Goal: Task Accomplishment & Management: Manage account settings

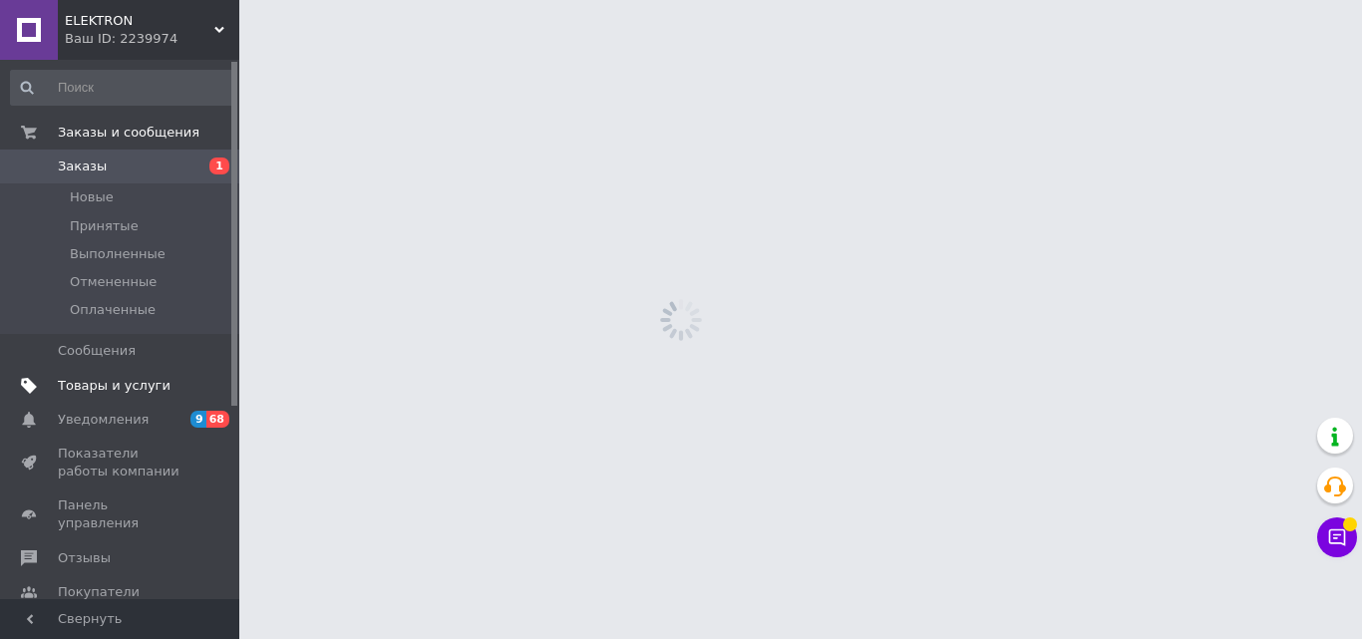
click at [116, 384] on span "Товары и услуги" at bounding box center [114, 386] width 113 height 18
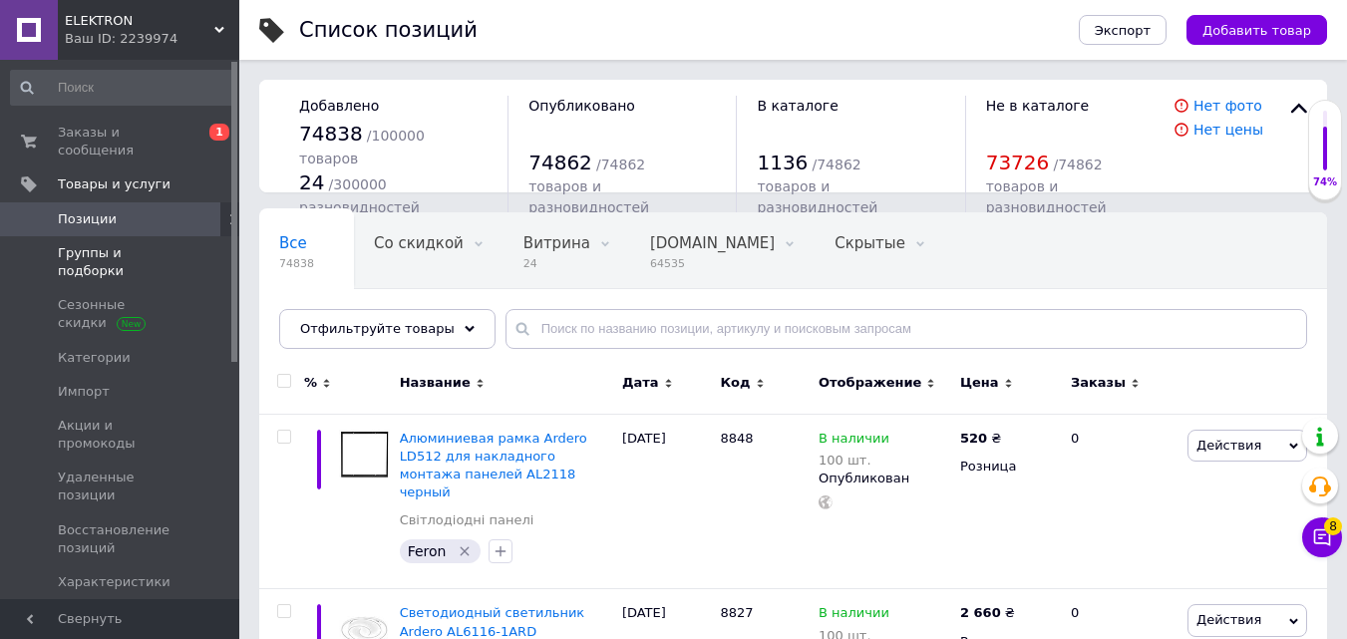
click at [92, 244] on span "Группы и подборки" at bounding box center [121, 262] width 127 height 36
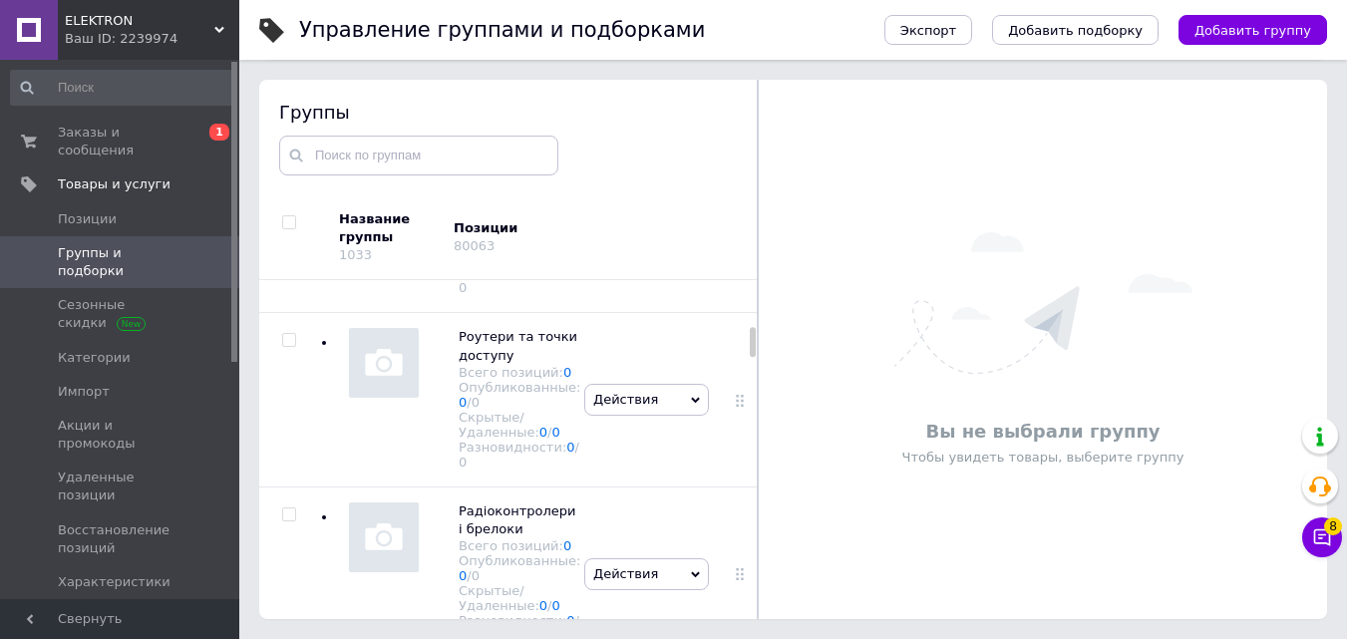
scroll to position [3689, 0]
click at [289, 34] on input "checkbox" at bounding box center [288, 27] width 13 height 13
checkbox input "true"
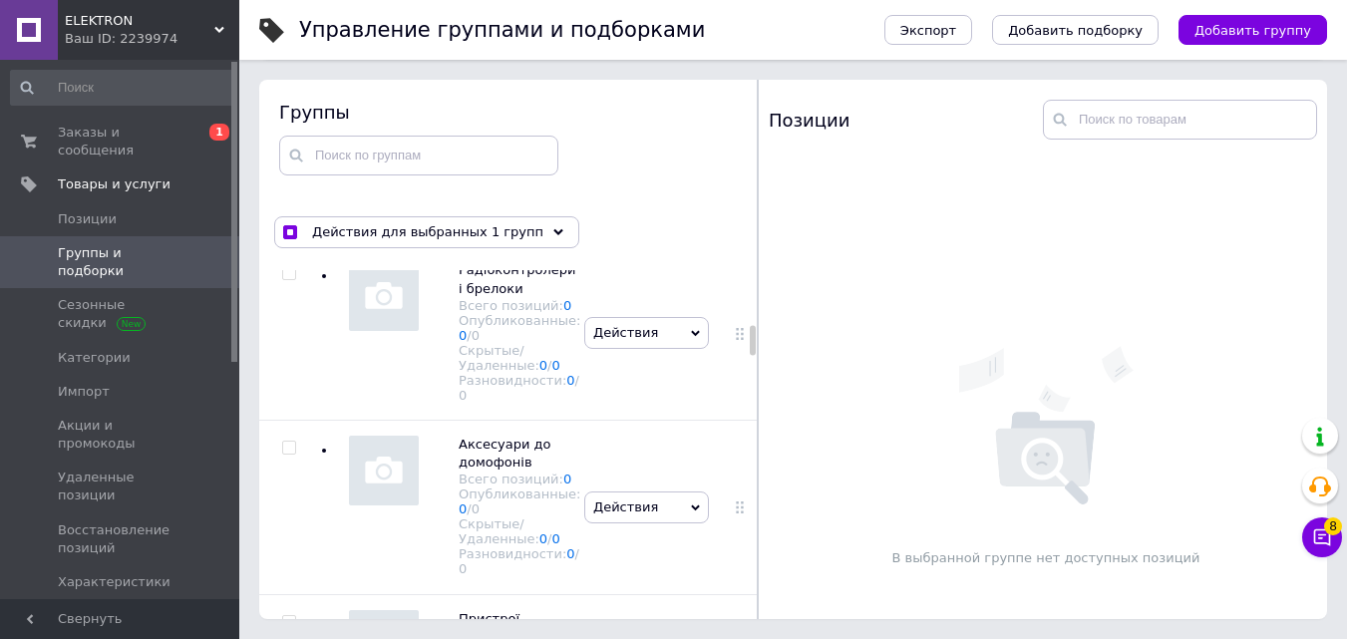
scroll to position [3988, 0]
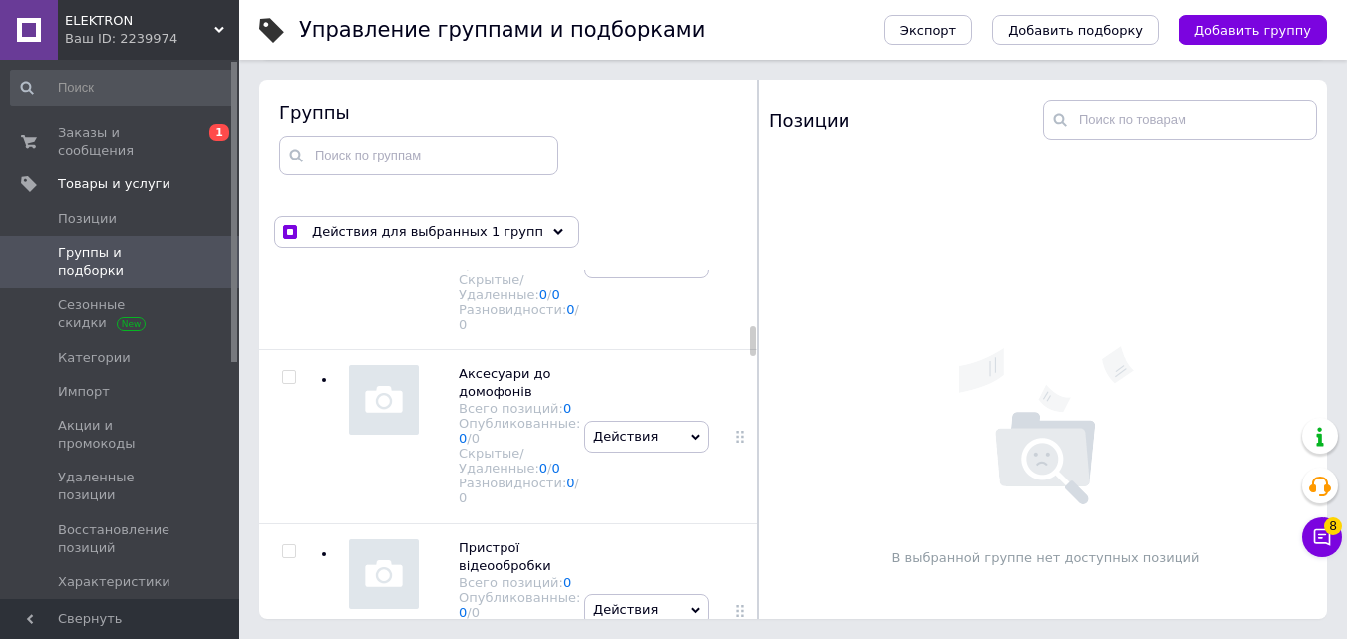
click at [289, 36] on input "checkbox" at bounding box center [288, 29] width 13 height 13
checkbox input "true"
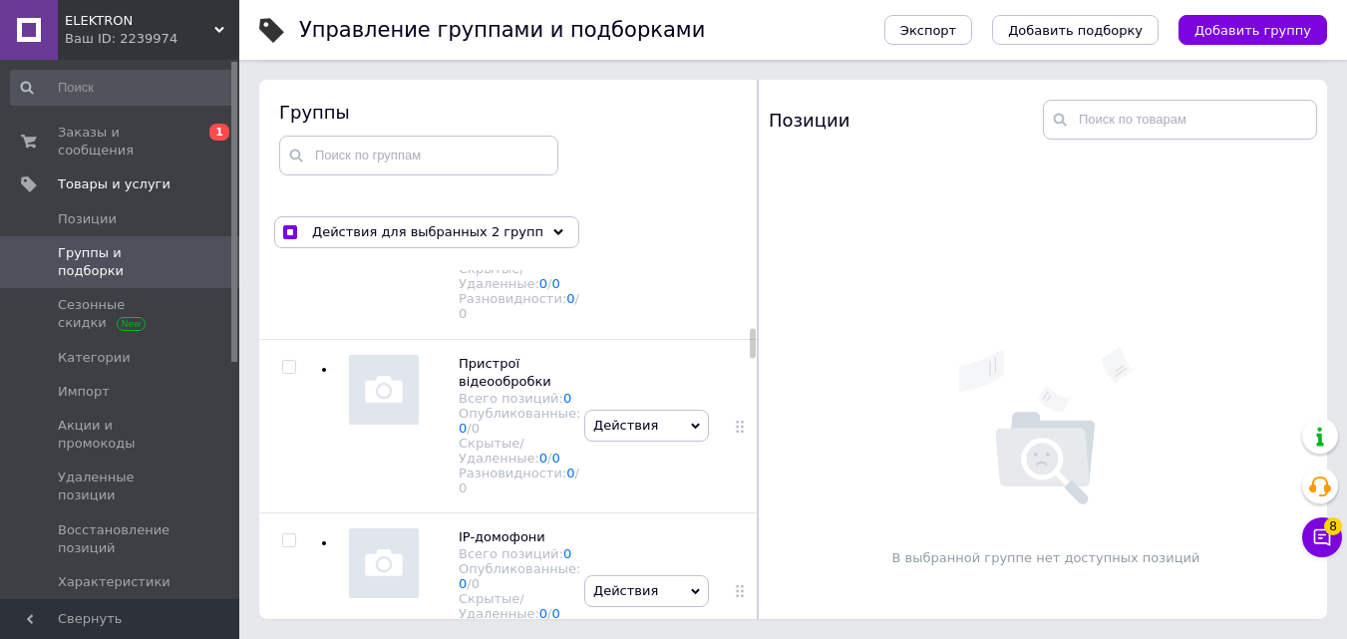
scroll to position [4187, 0]
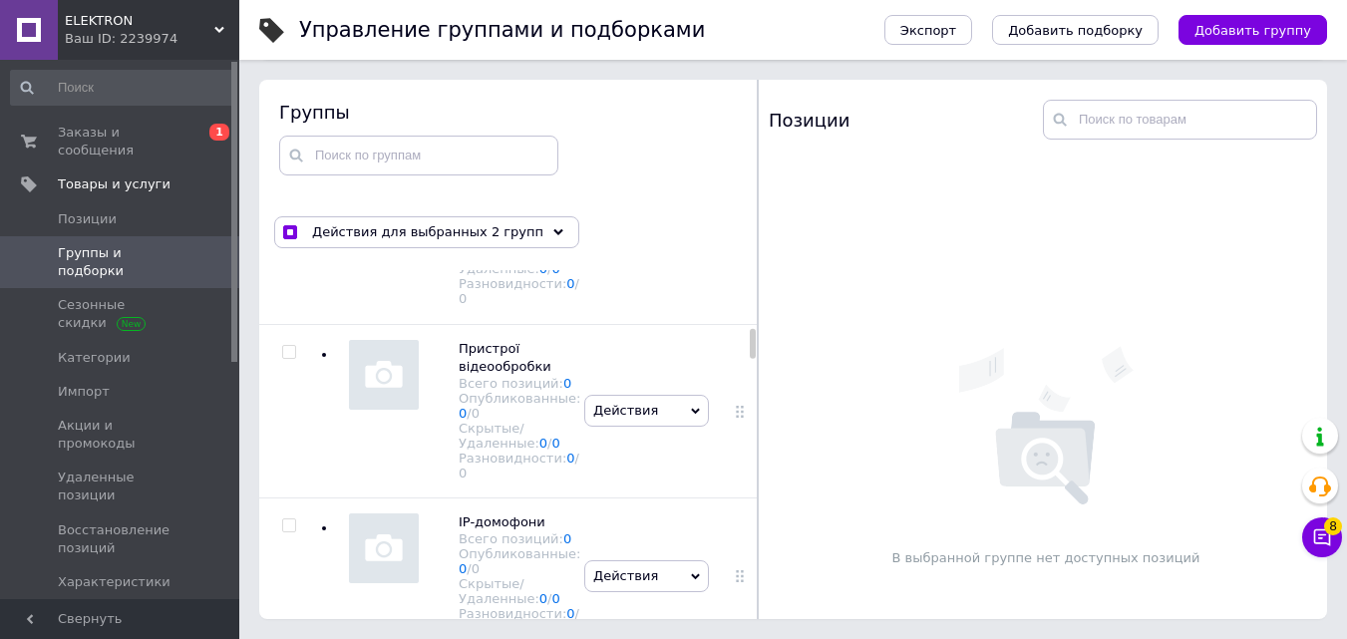
click at [290, 10] on input "checkbox" at bounding box center [288, 3] width 13 height 13
checkbox input "true"
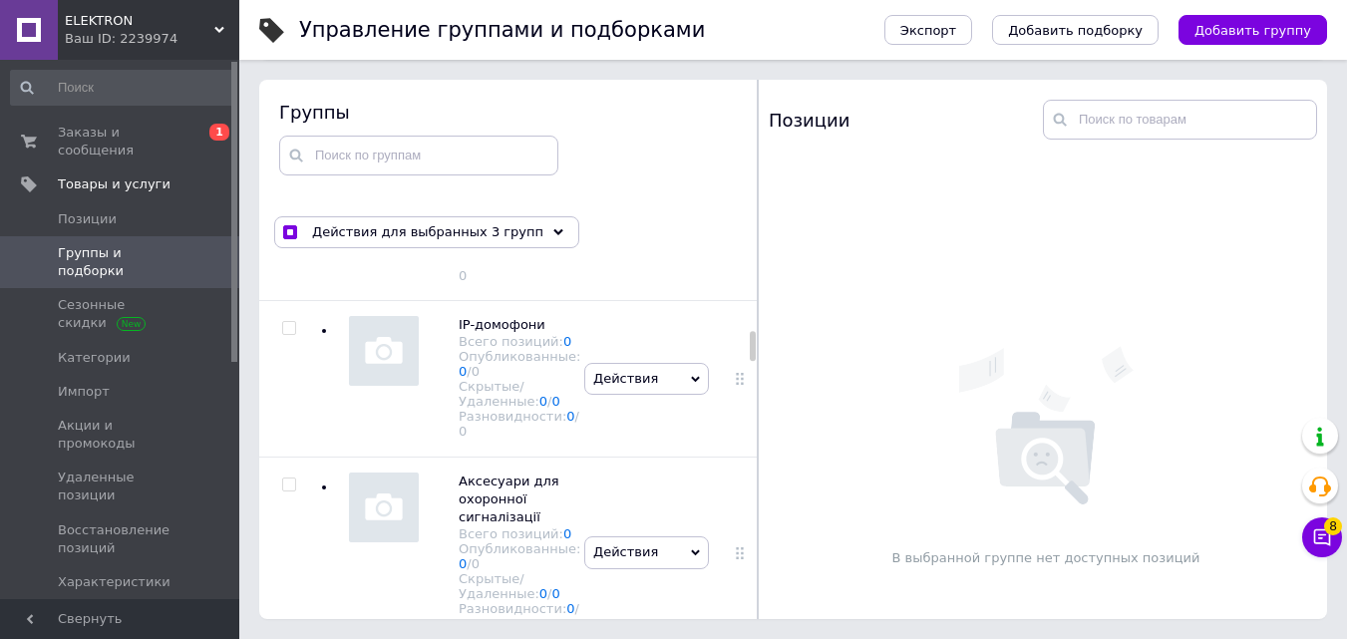
scroll to position [4387, 0]
checkbox input "true"
click at [291, 160] on input "checkbox" at bounding box center [288, 153] width 13 height 13
checkbox input "true"
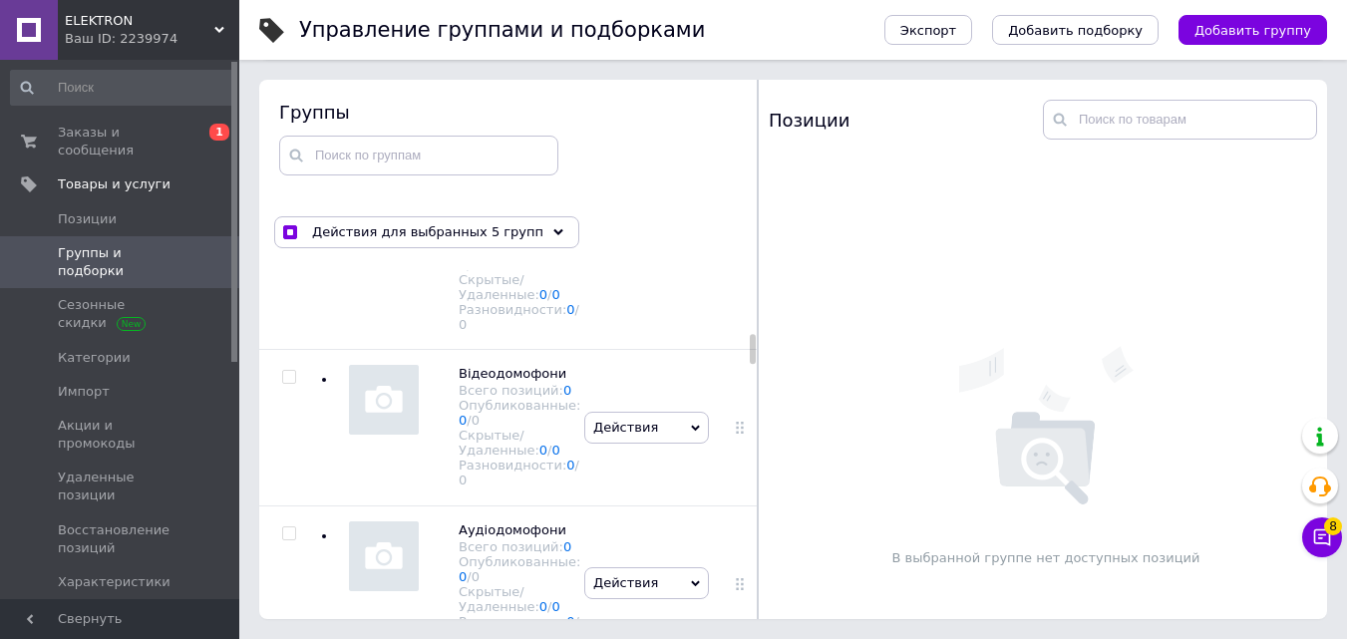
scroll to position [4686, 0]
click at [294, 34] on input "checkbox" at bounding box center [288, 27] width 13 height 13
checkbox input "true"
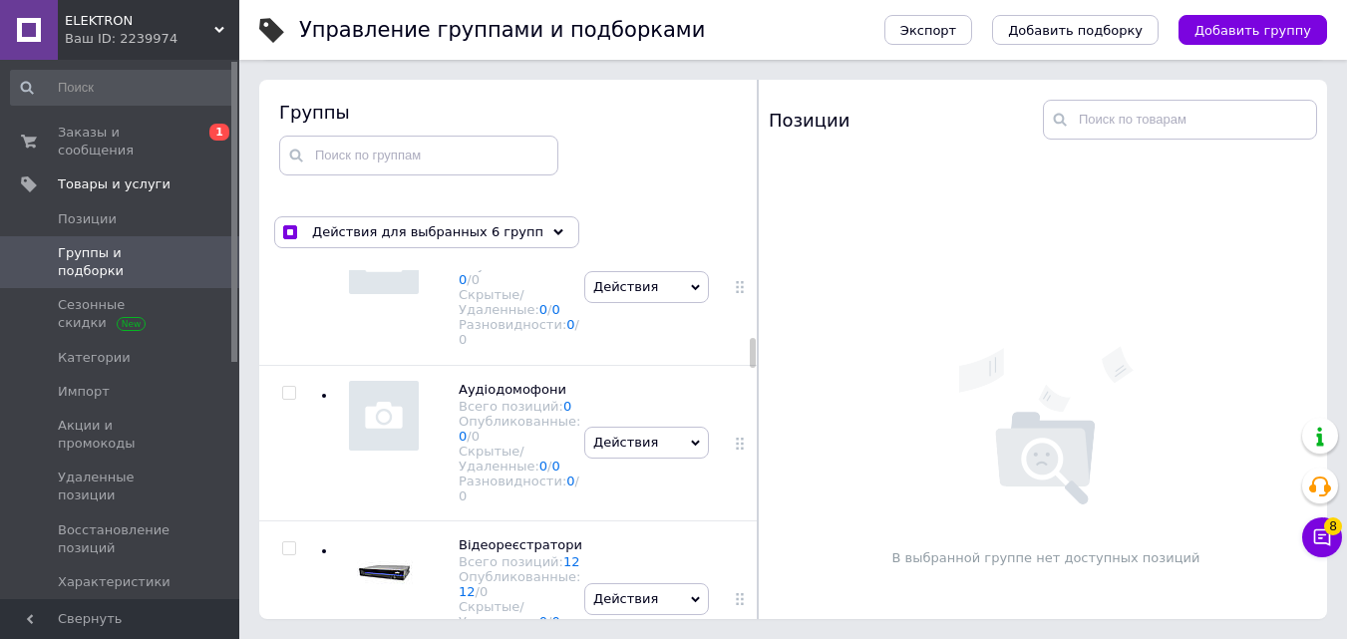
scroll to position [4885, 0]
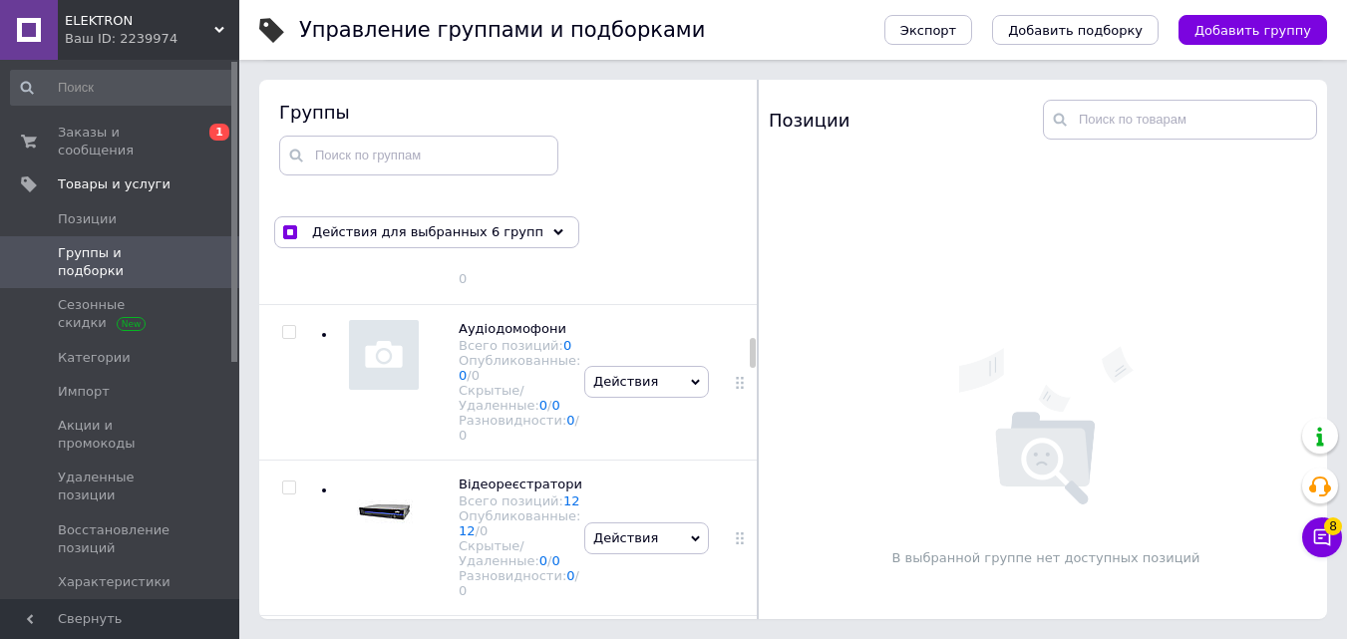
checkbox input "true"
click at [290, 182] on input "checkbox" at bounding box center [288, 175] width 13 height 13
checkbox input "true"
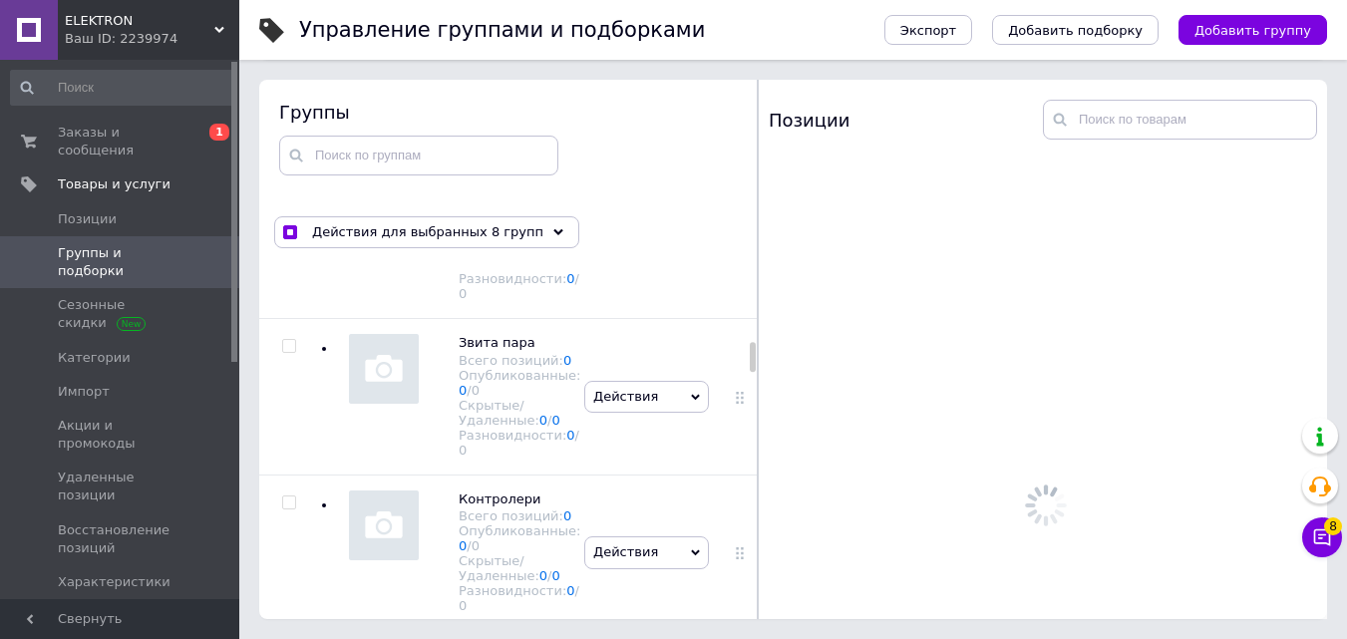
scroll to position [5184, 0]
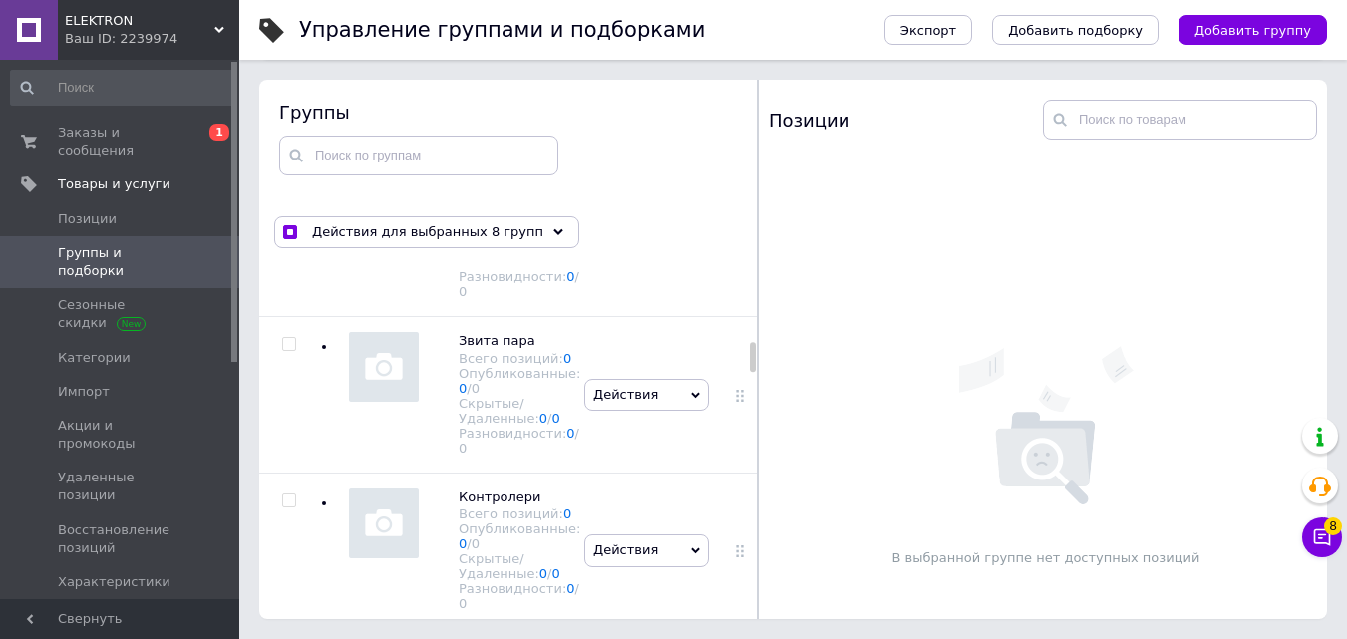
click at [291, 40] on input "checkbox" at bounding box center [288, 33] width 13 height 13
checkbox input "true"
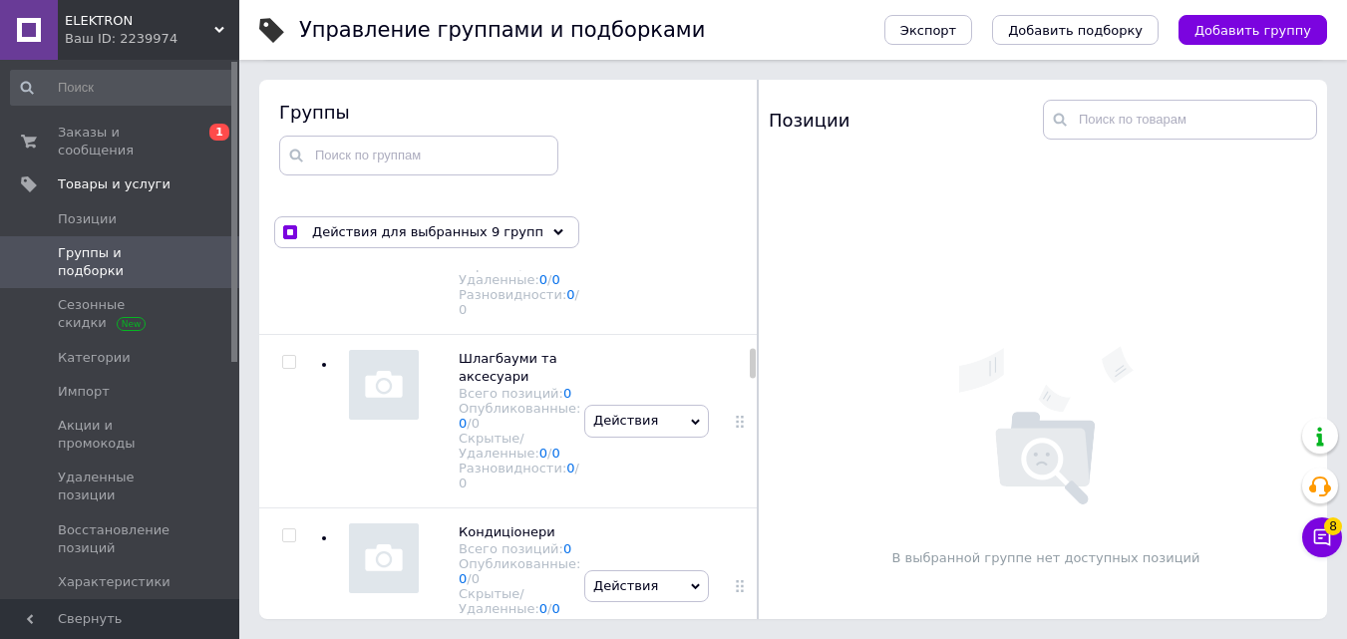
scroll to position [5664, 0]
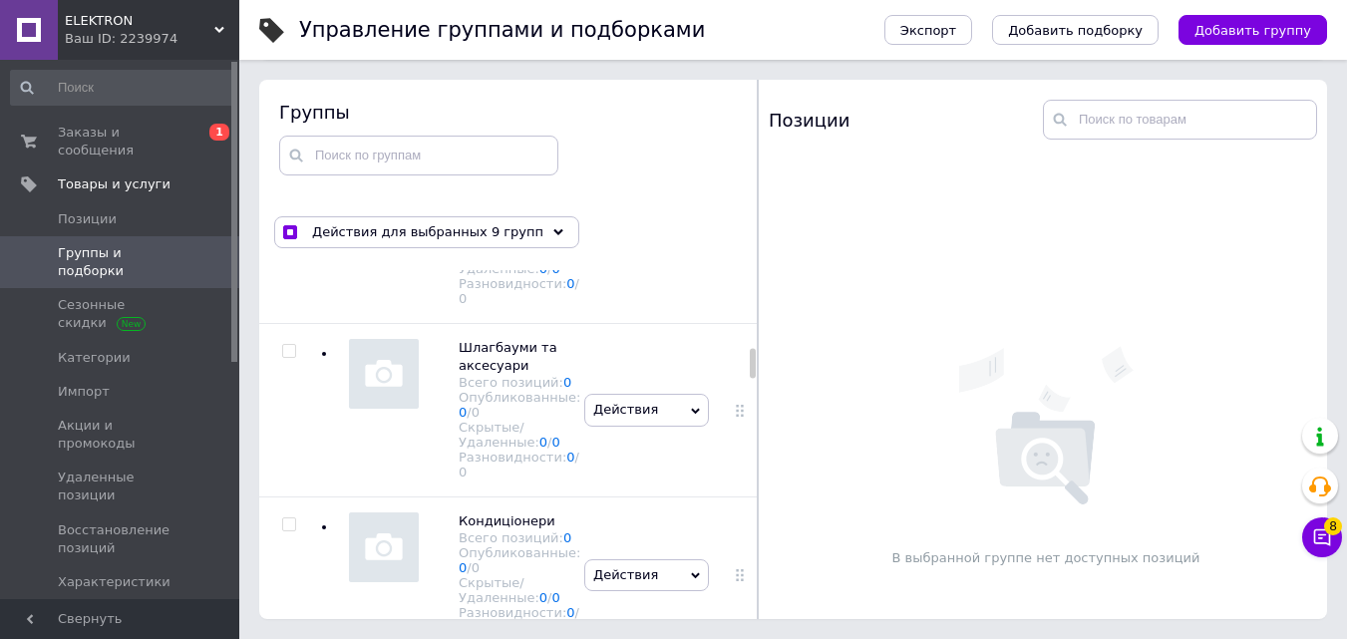
checkbox input "true"
click at [290, 28] on input "checkbox" at bounding box center [288, 21] width 13 height 13
checkbox input "true"
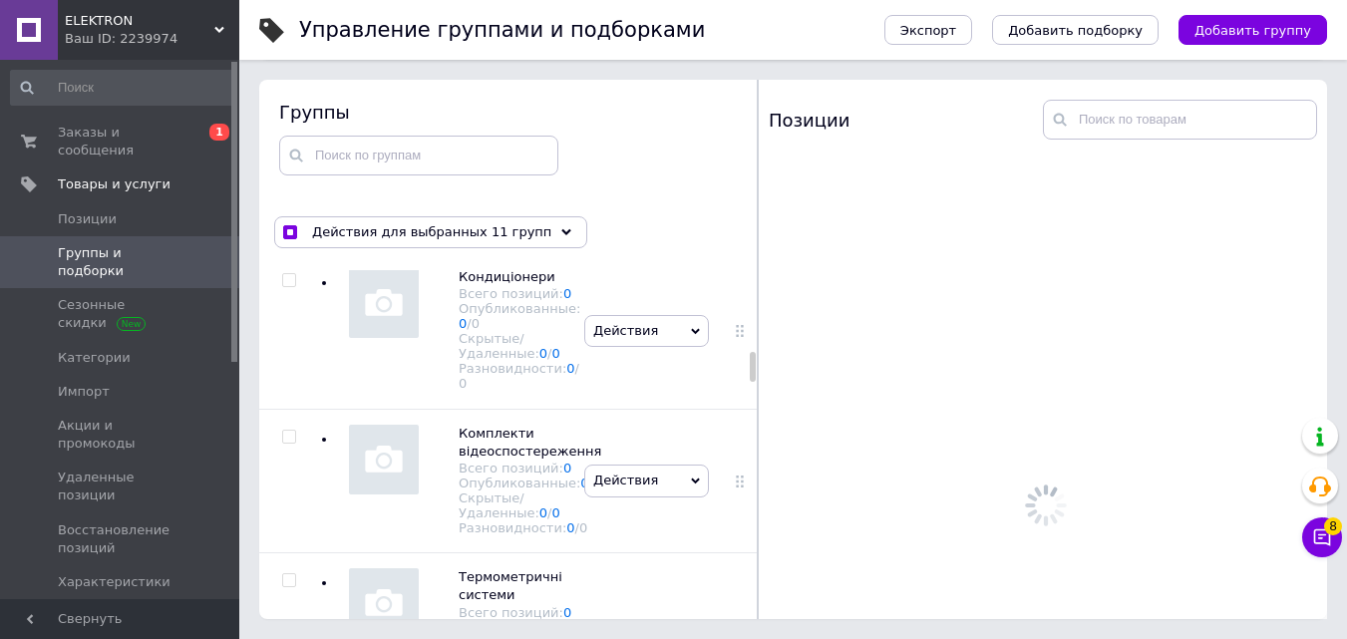
scroll to position [5963, 0]
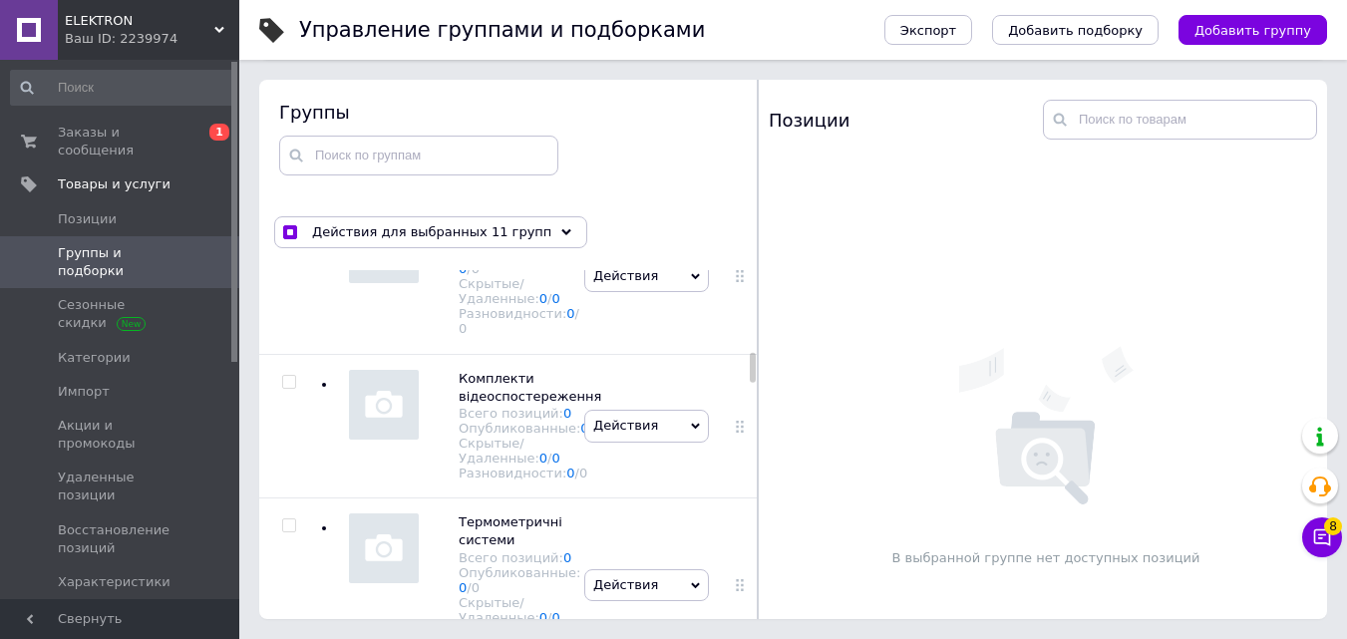
checkbox input "true"
click at [290, 59] on input "checkbox" at bounding box center [288, 52] width 13 height 13
checkbox input "true"
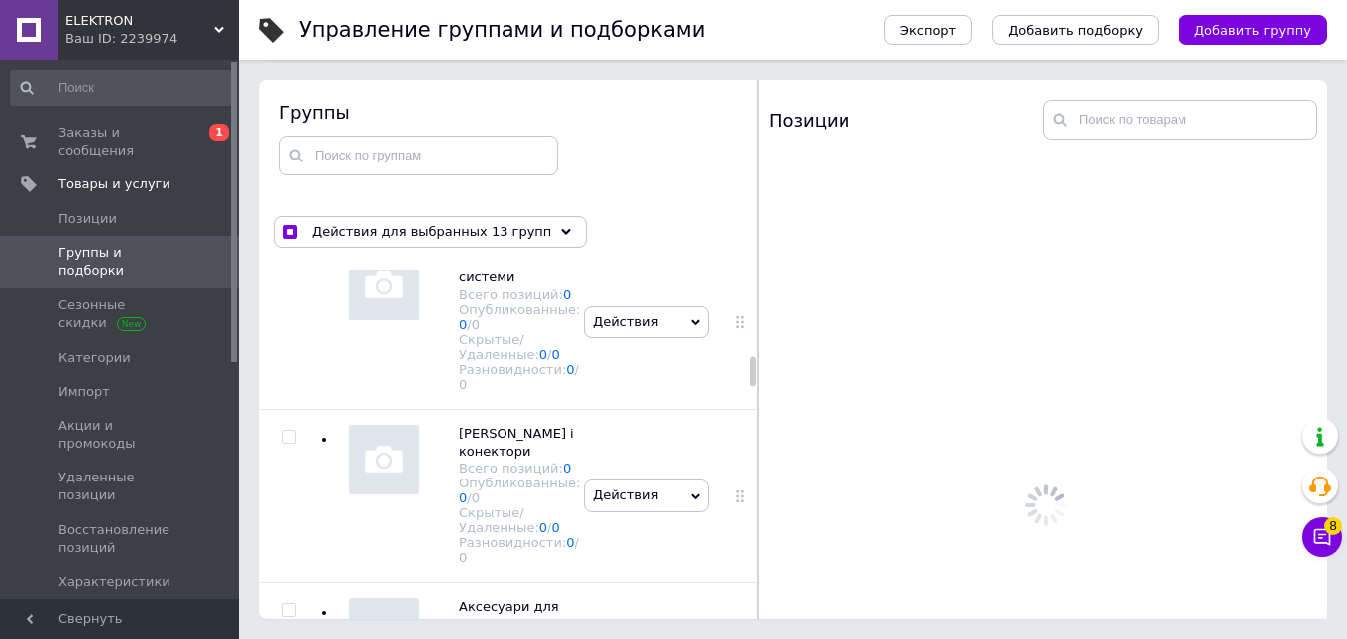
scroll to position [6262, 0]
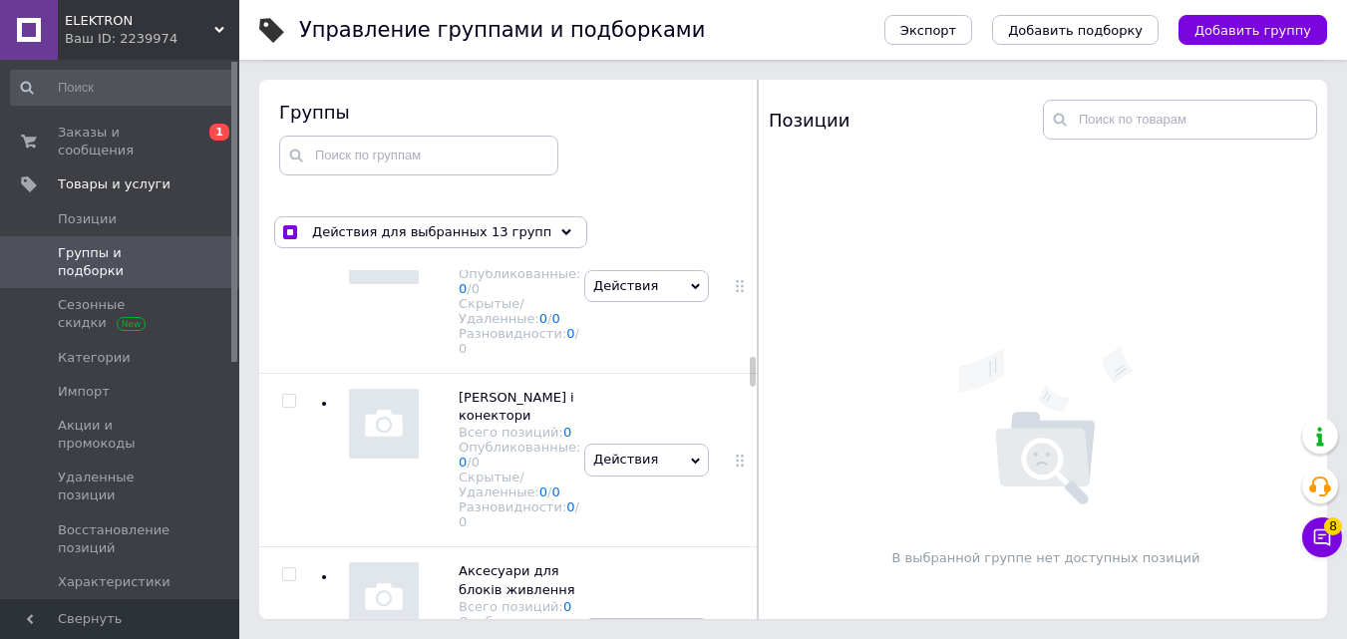
checkbox input "true"
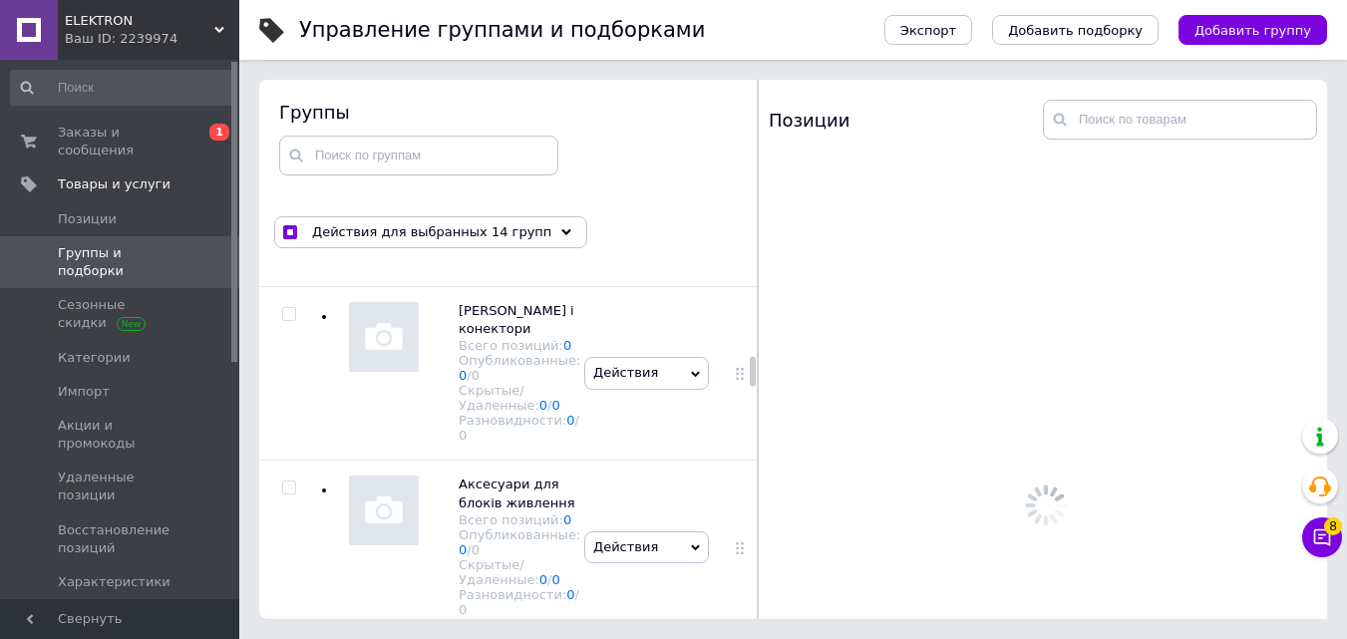
scroll to position [6462, 0]
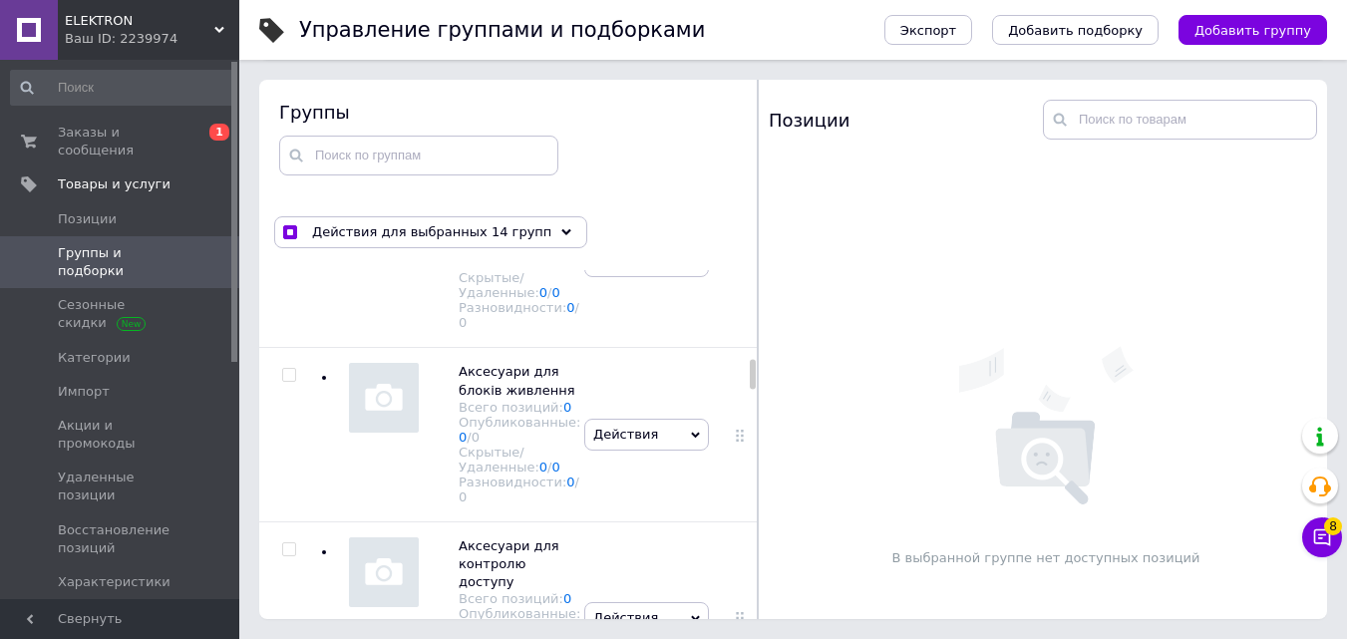
checkbox input "true"
click at [289, 34] on input "checkbox" at bounding box center [288, 27] width 13 height 13
checkbox input "true"
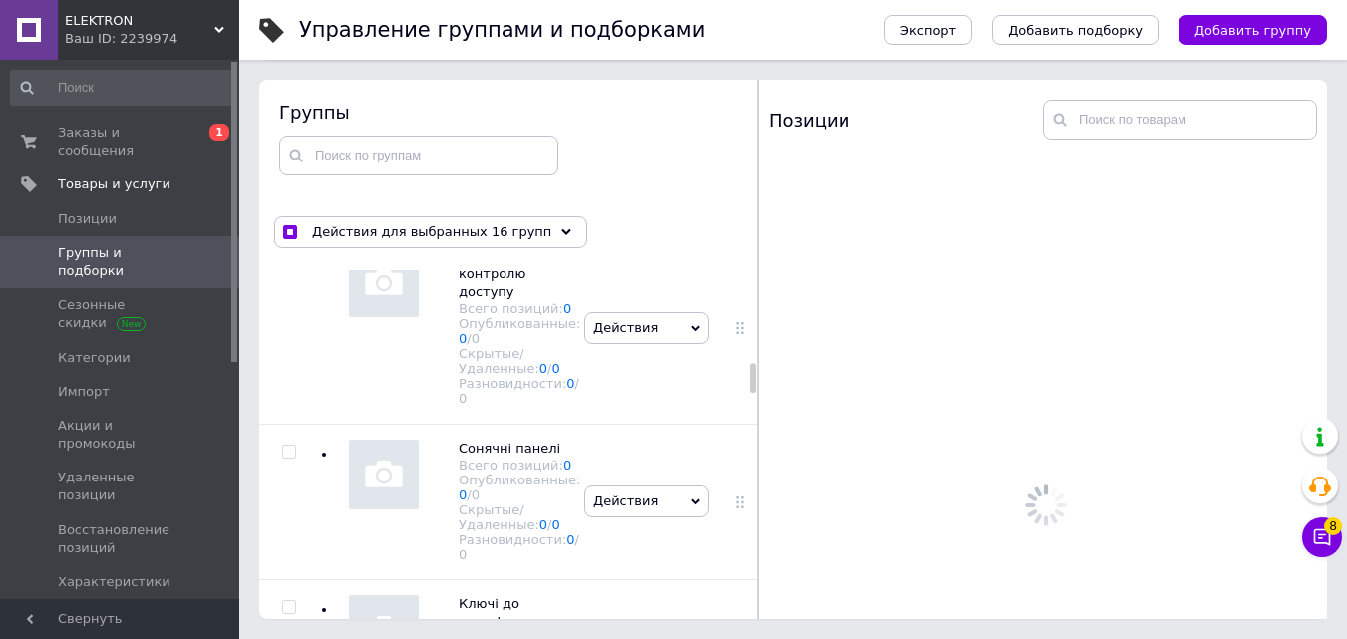
scroll to position [6761, 0]
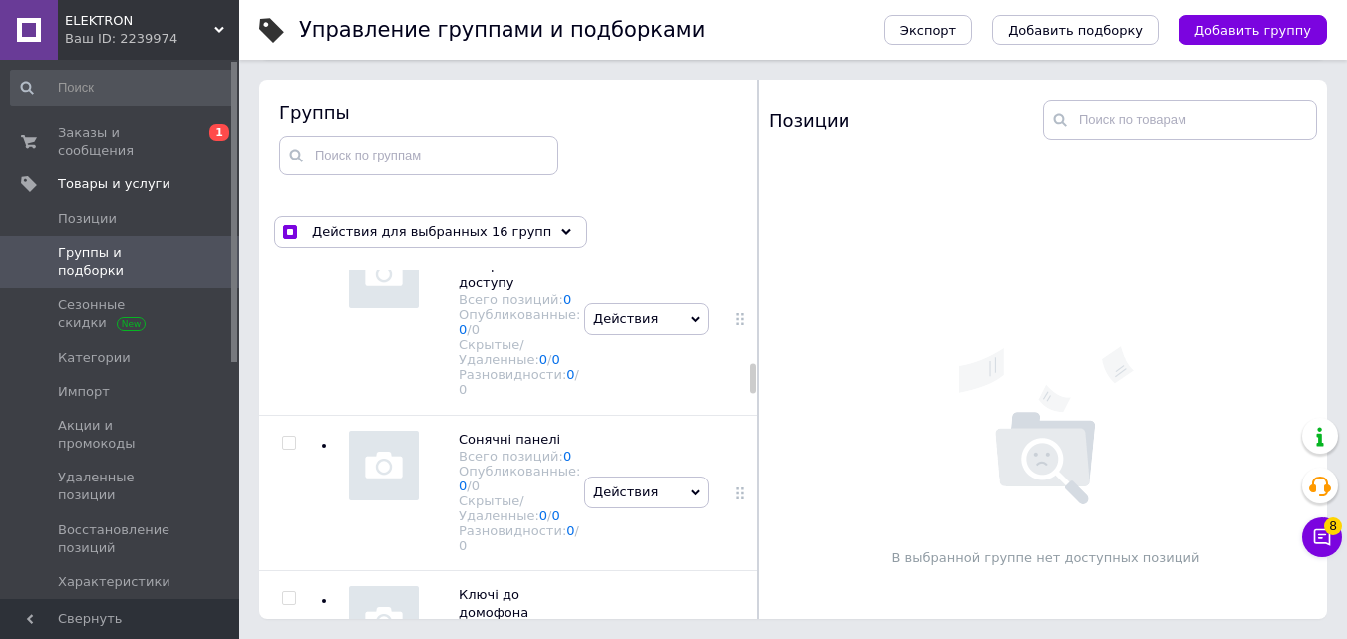
checkbox input "true"
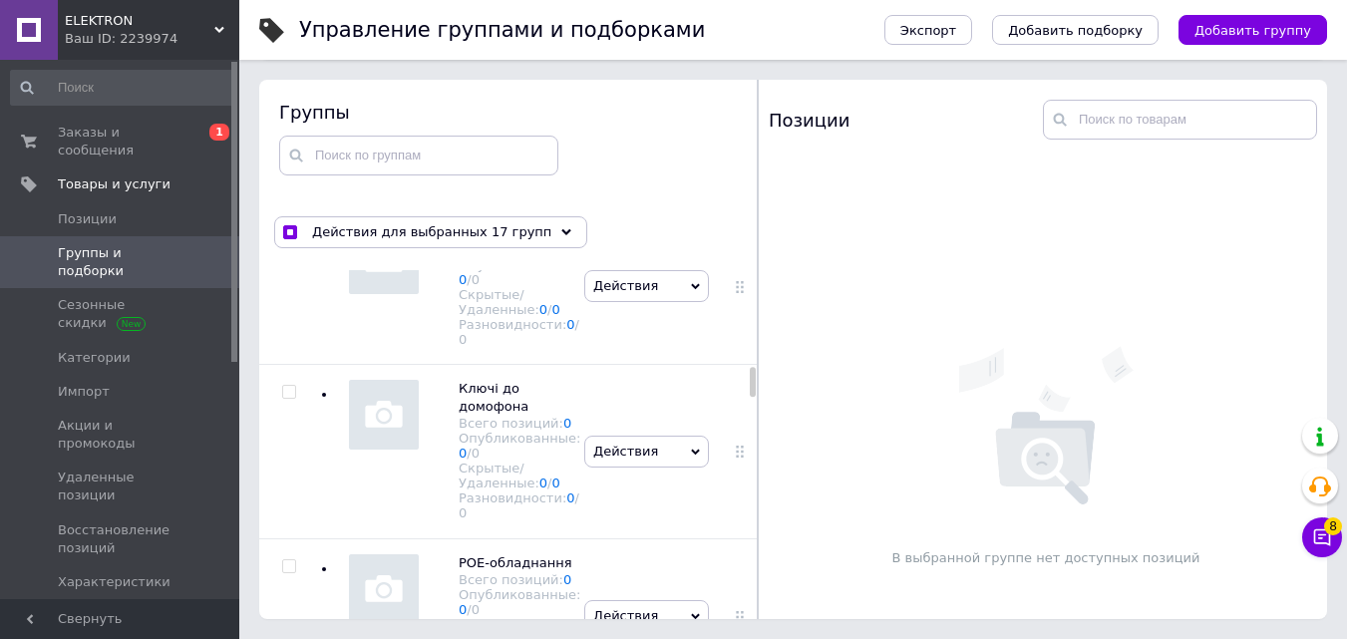
scroll to position [7060, 0]
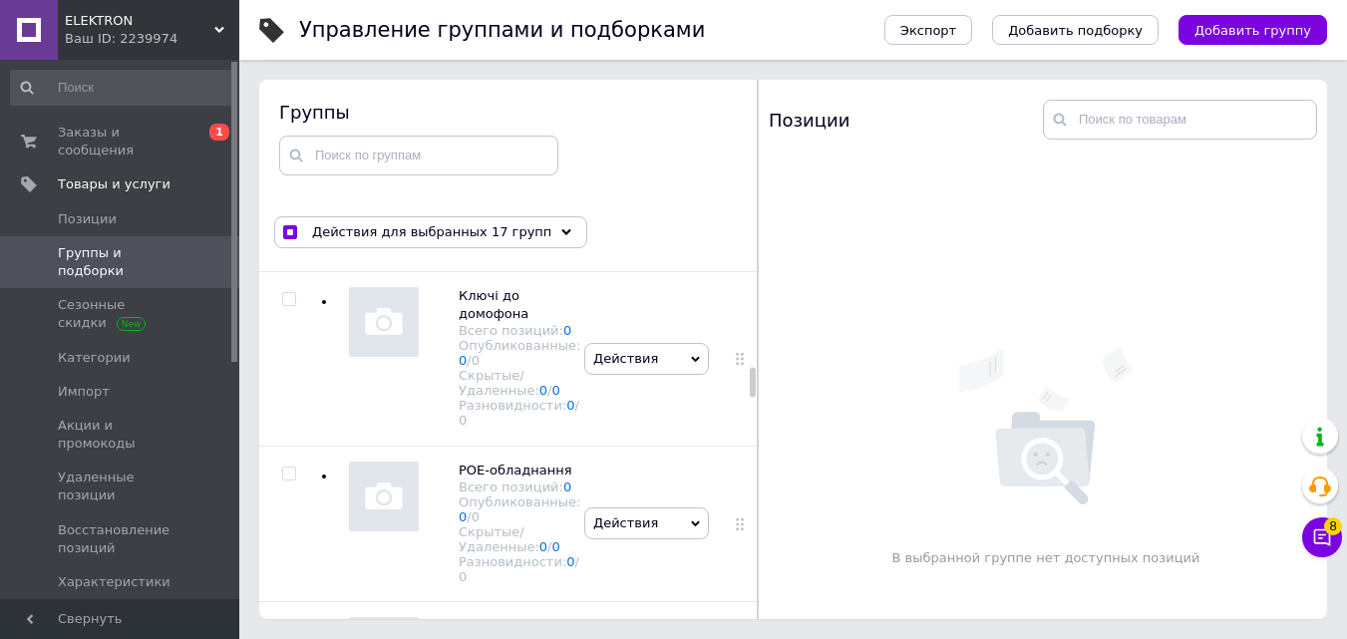
checkbox input "true"
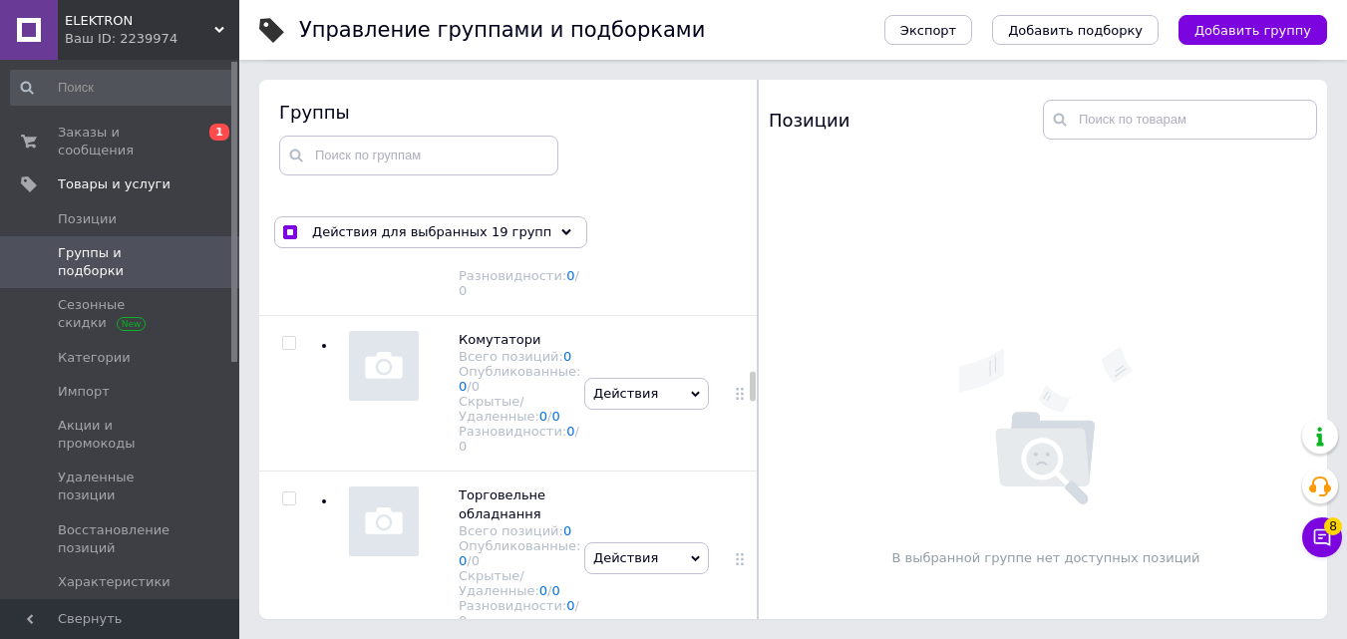
scroll to position [7359, 0]
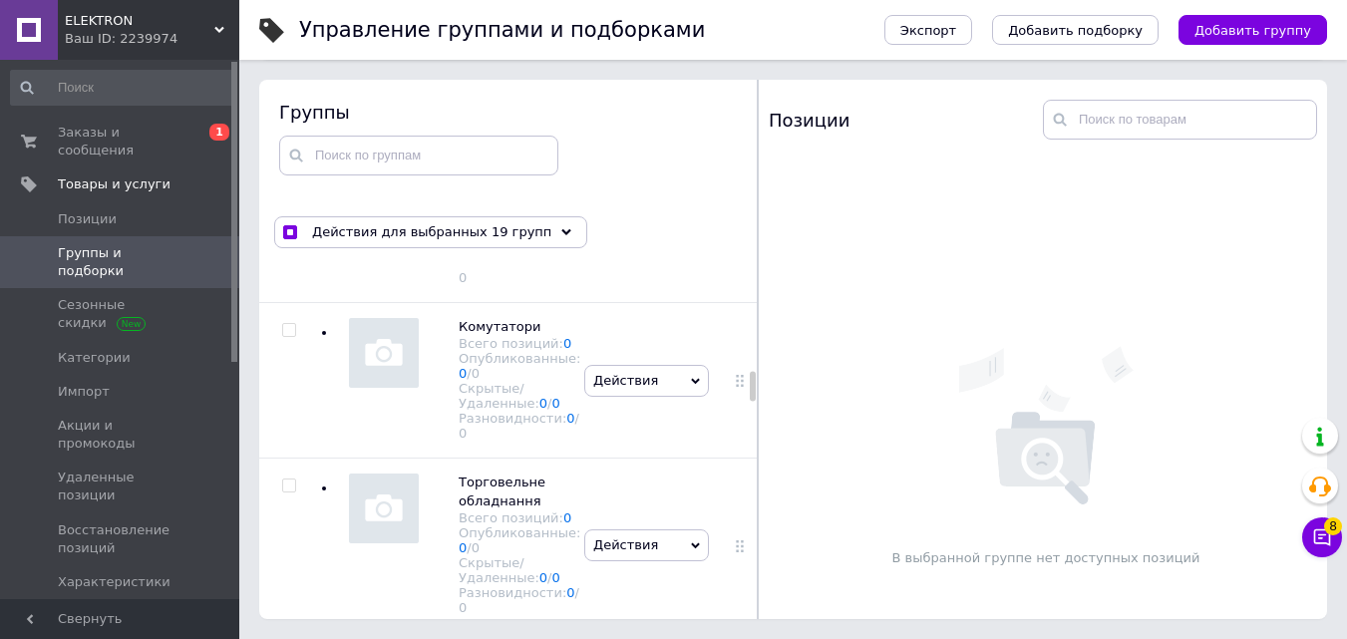
checkbox input "true"
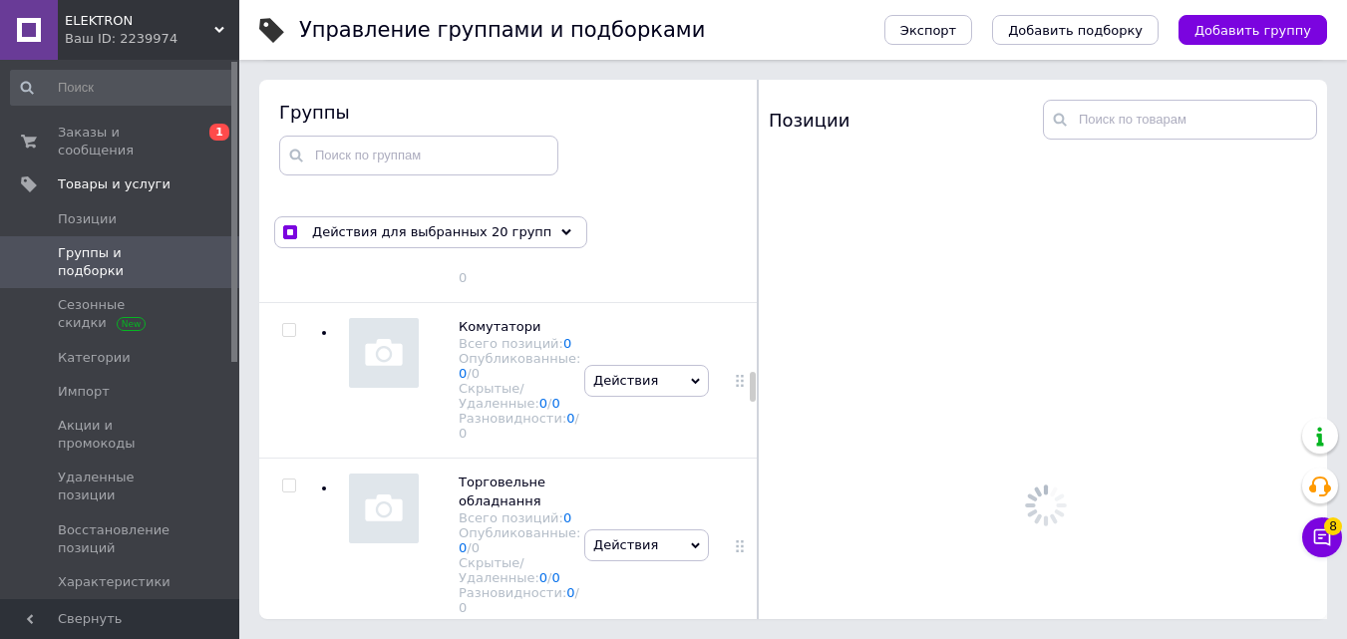
scroll to position [7558, 0]
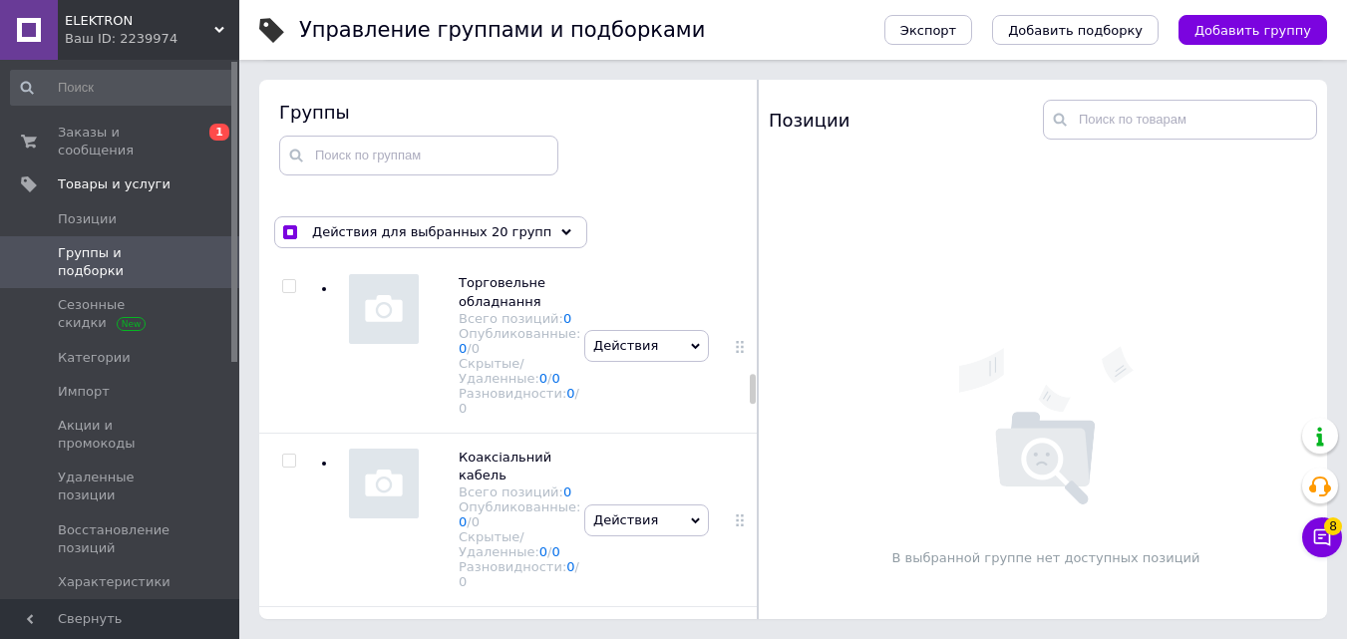
checkbox input "true"
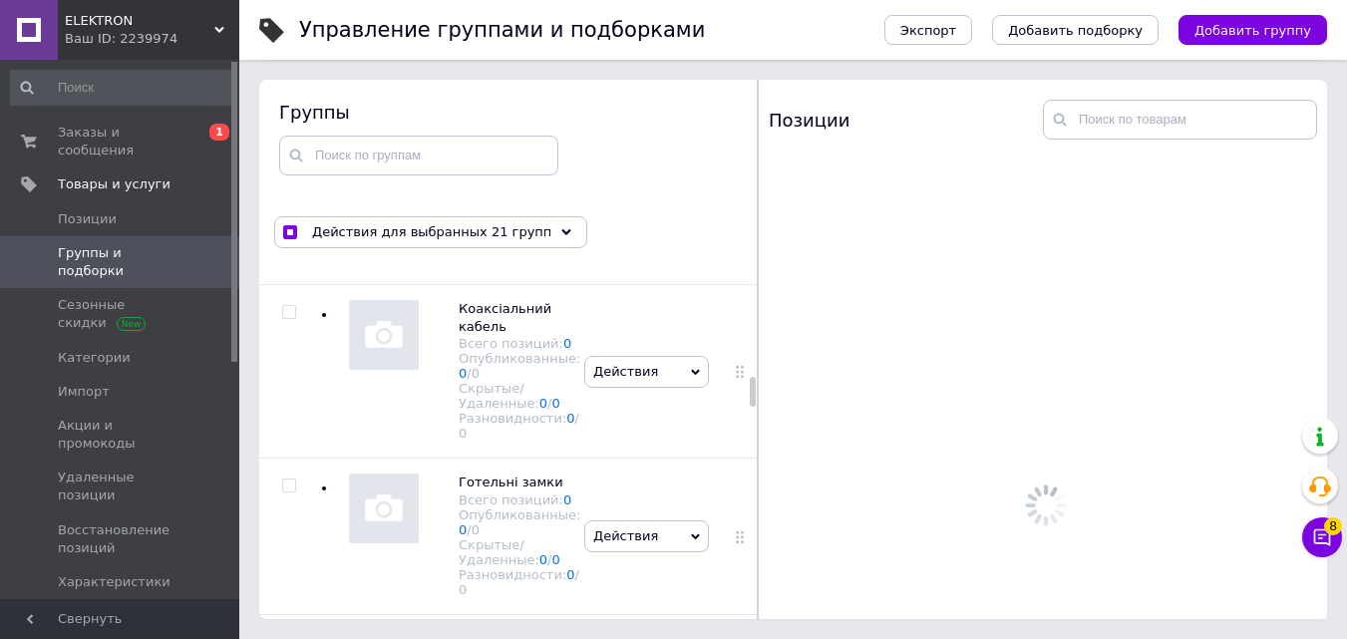
scroll to position [7758, 0]
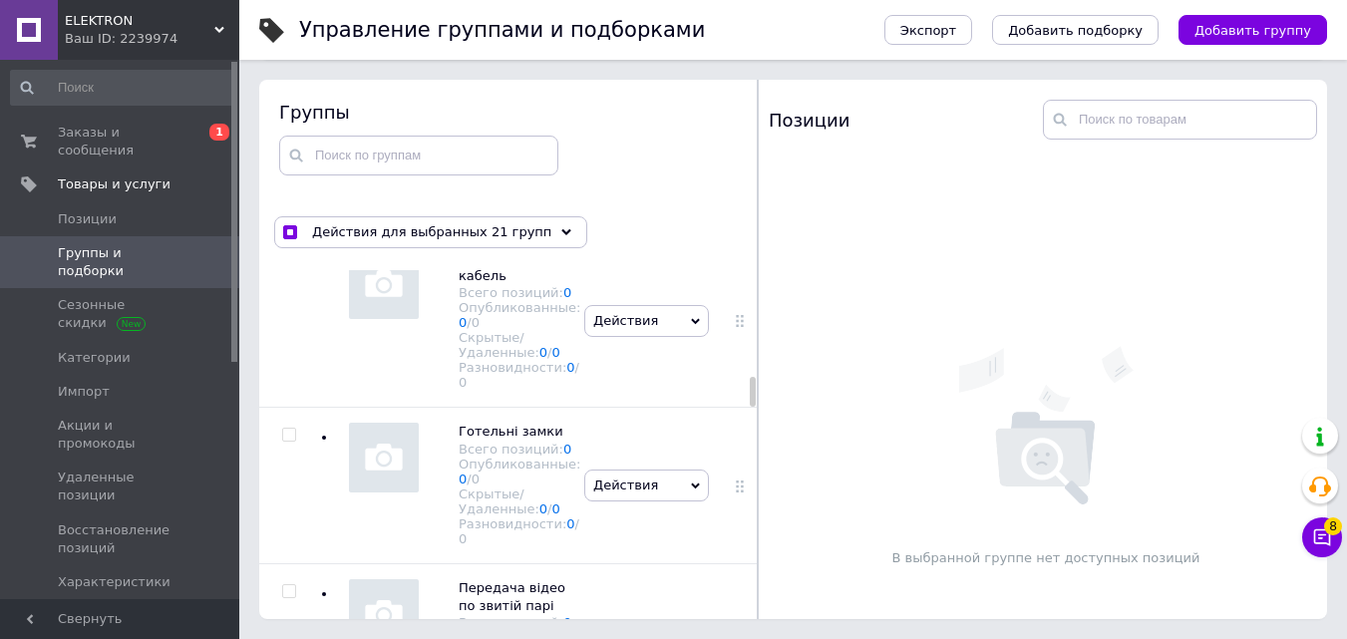
checkbox input "true"
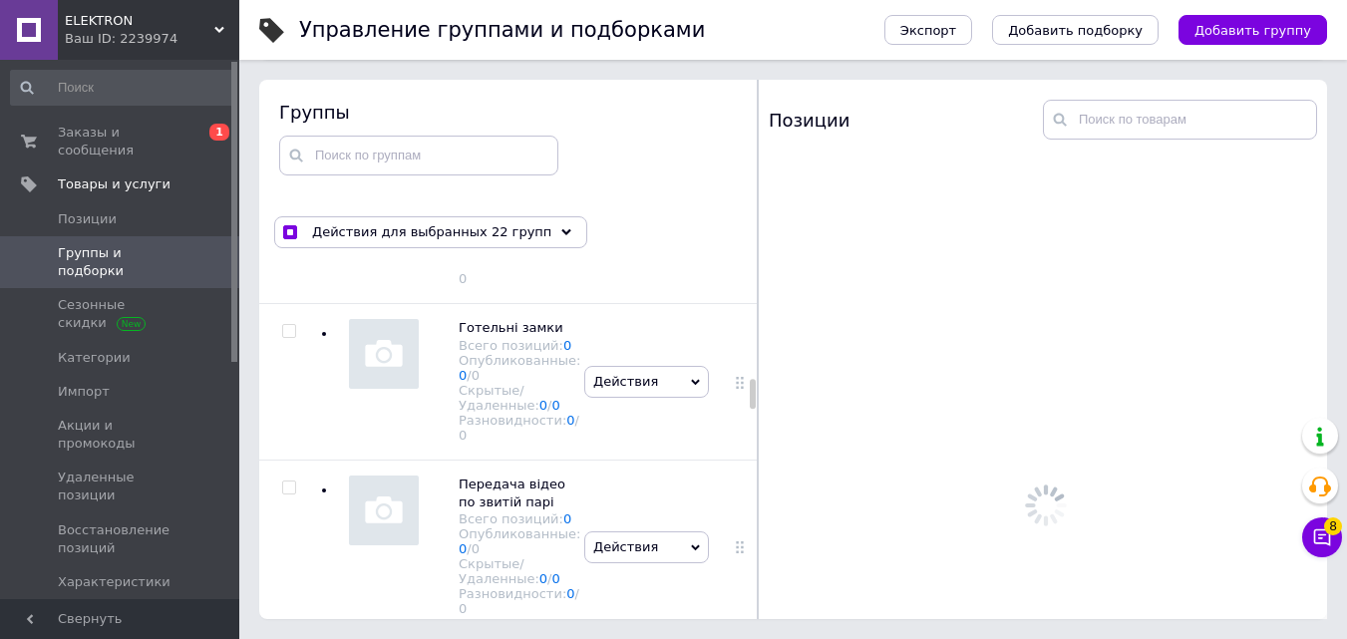
scroll to position [7957, 0]
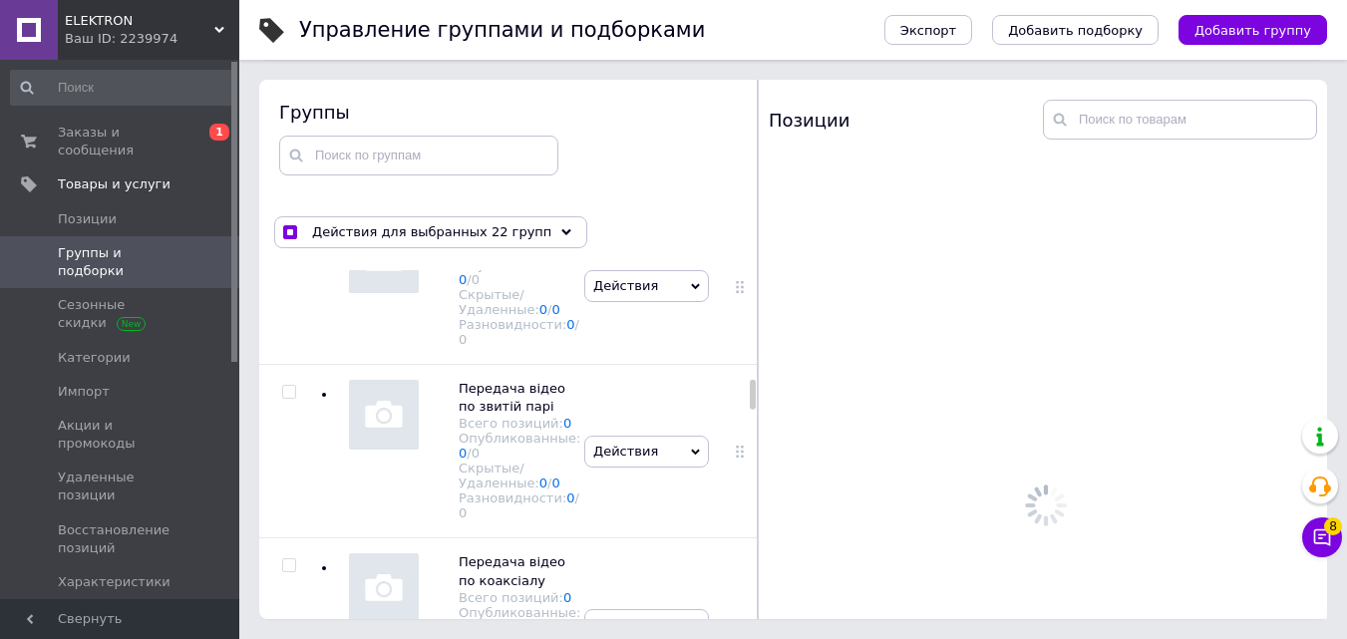
checkbox input "true"
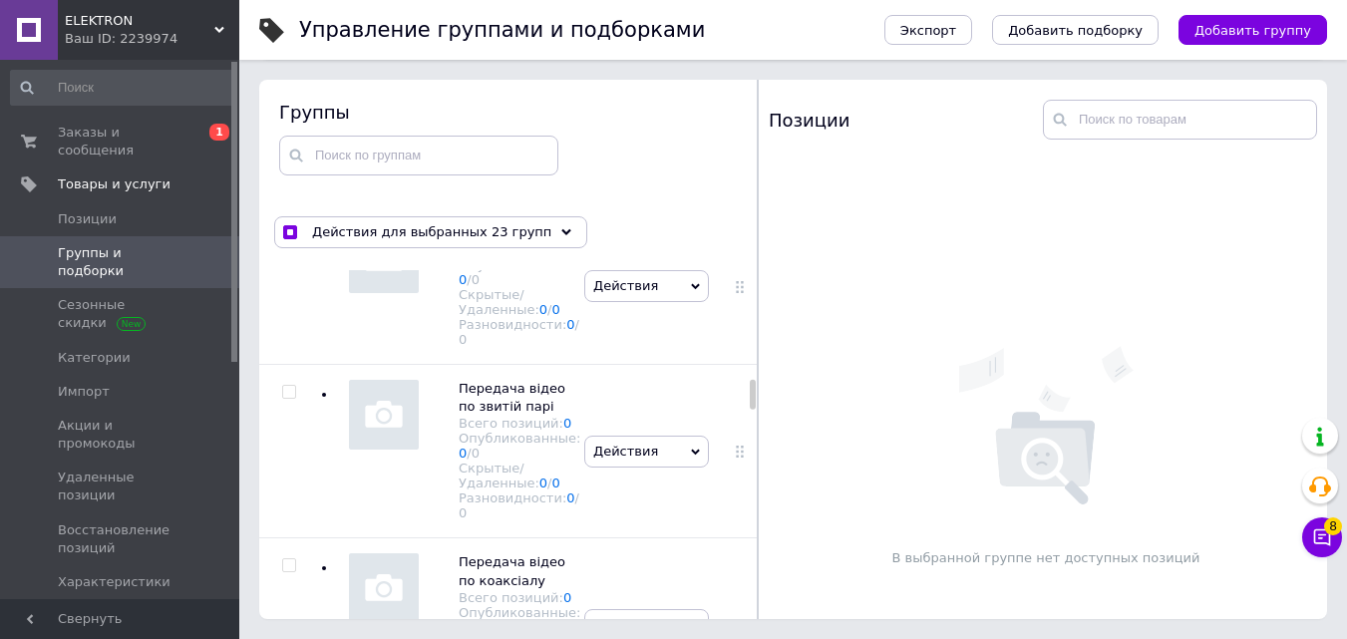
checkbox input "true"
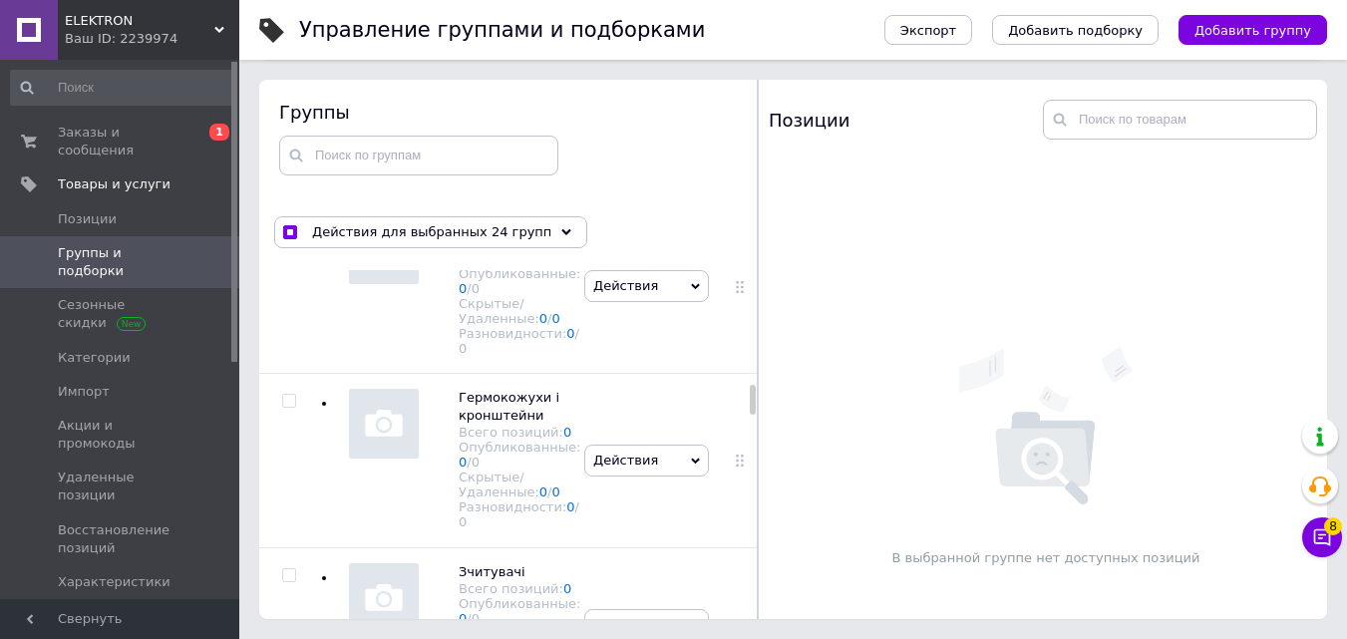
scroll to position [8356, 0]
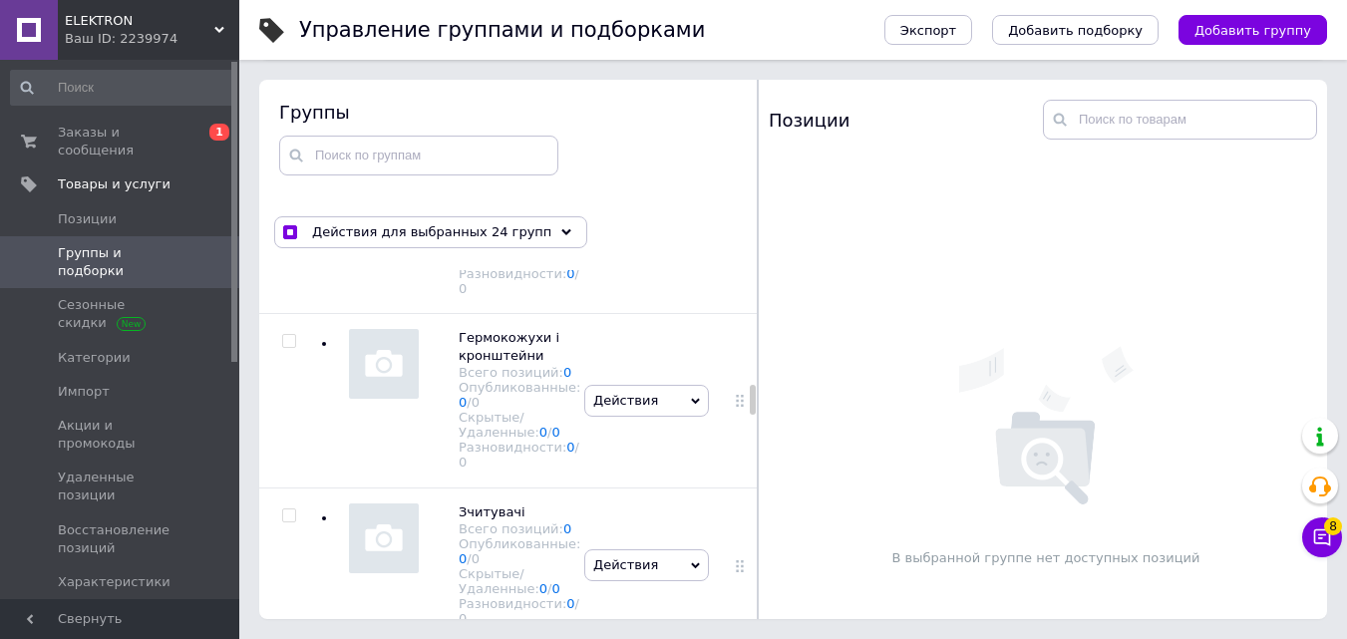
checkbox input "true"
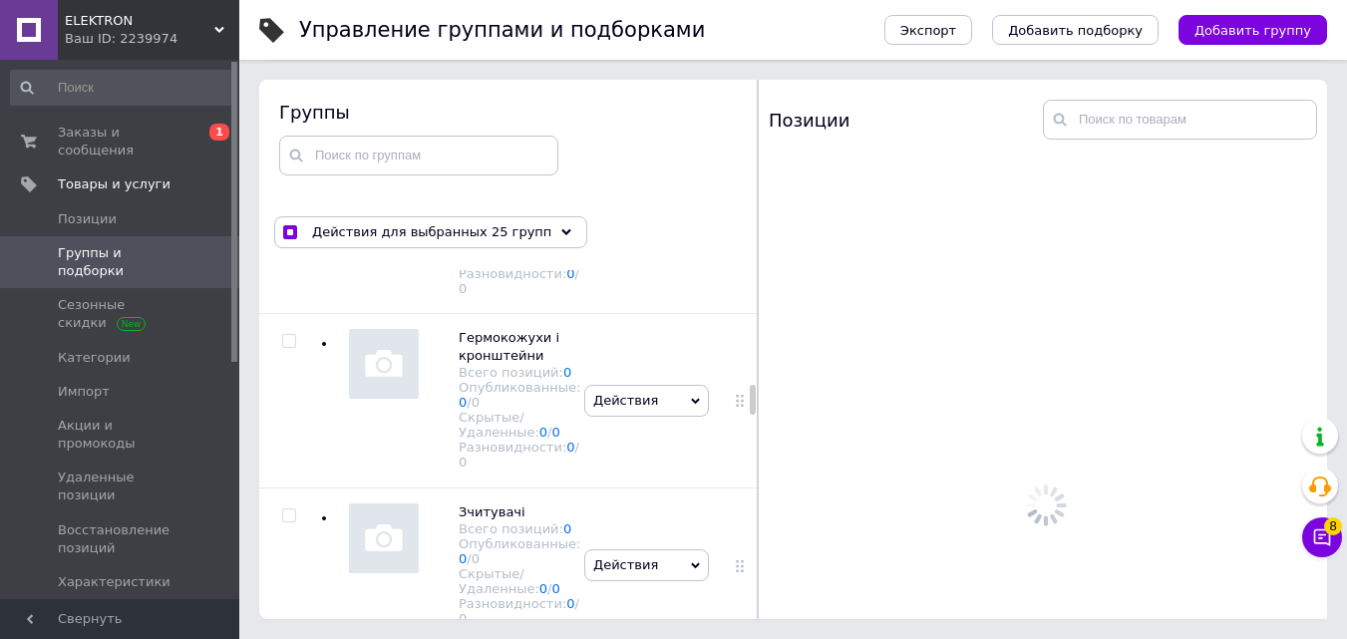
checkbox input "true"
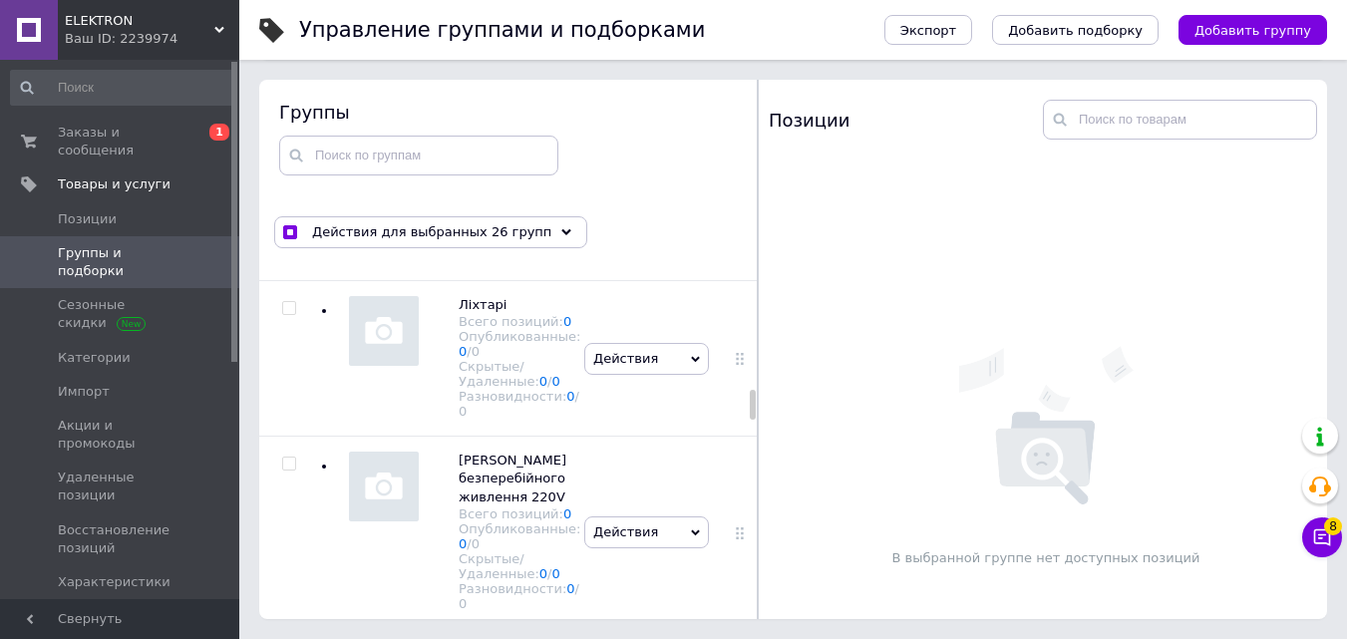
scroll to position [8755, 0]
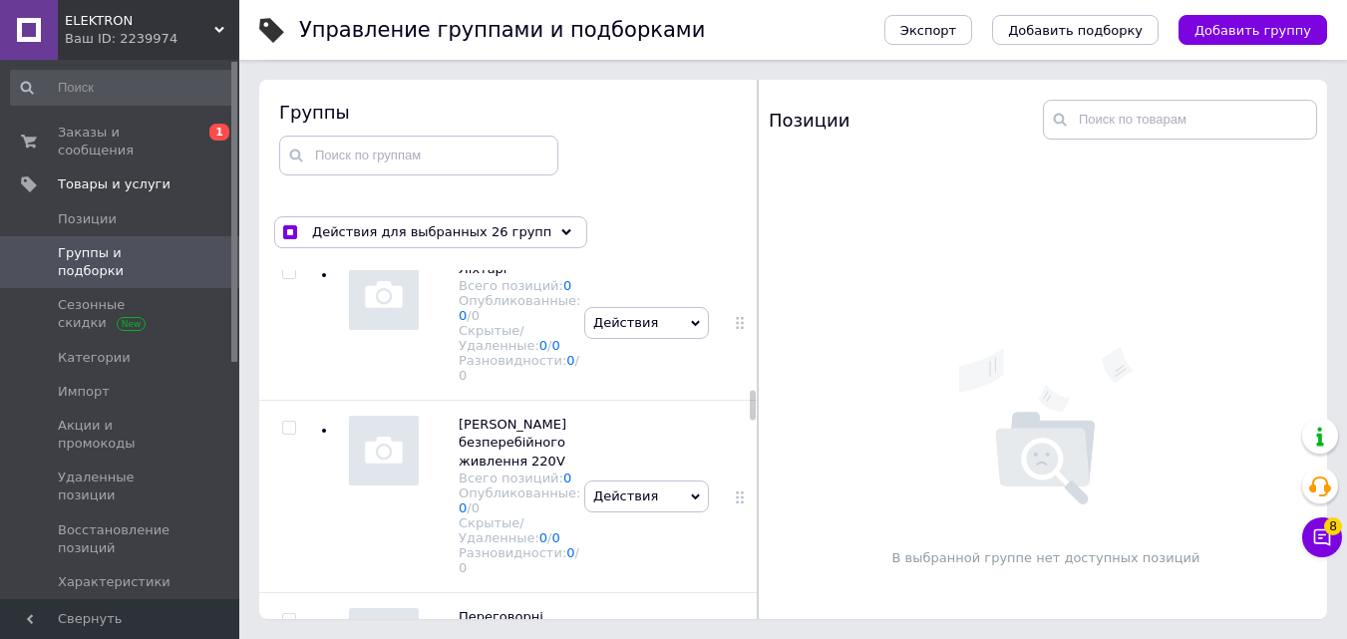
checkbox input "true"
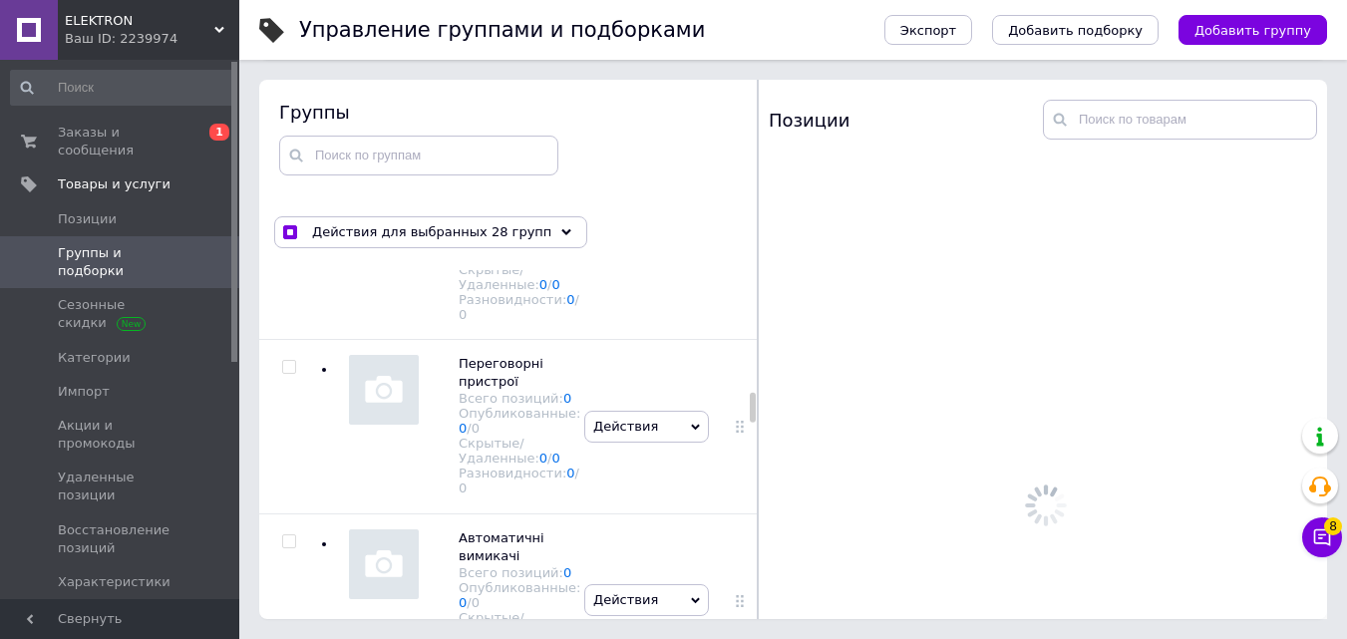
scroll to position [9054, 0]
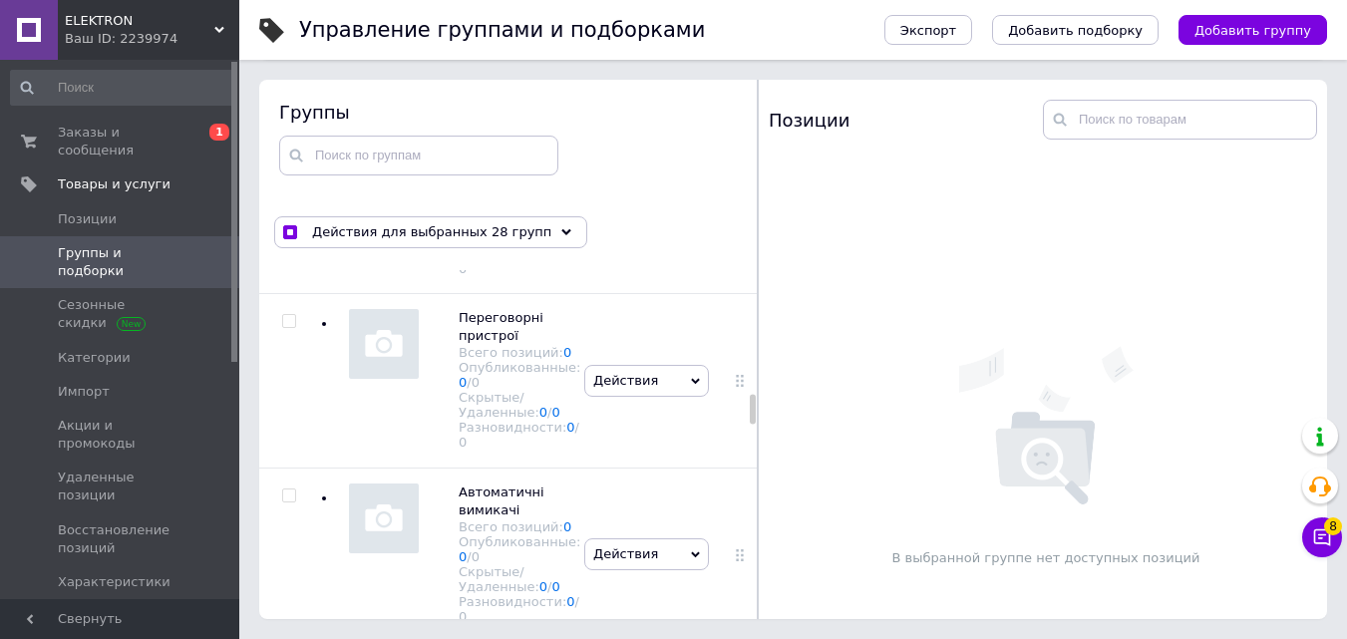
checkbox input "true"
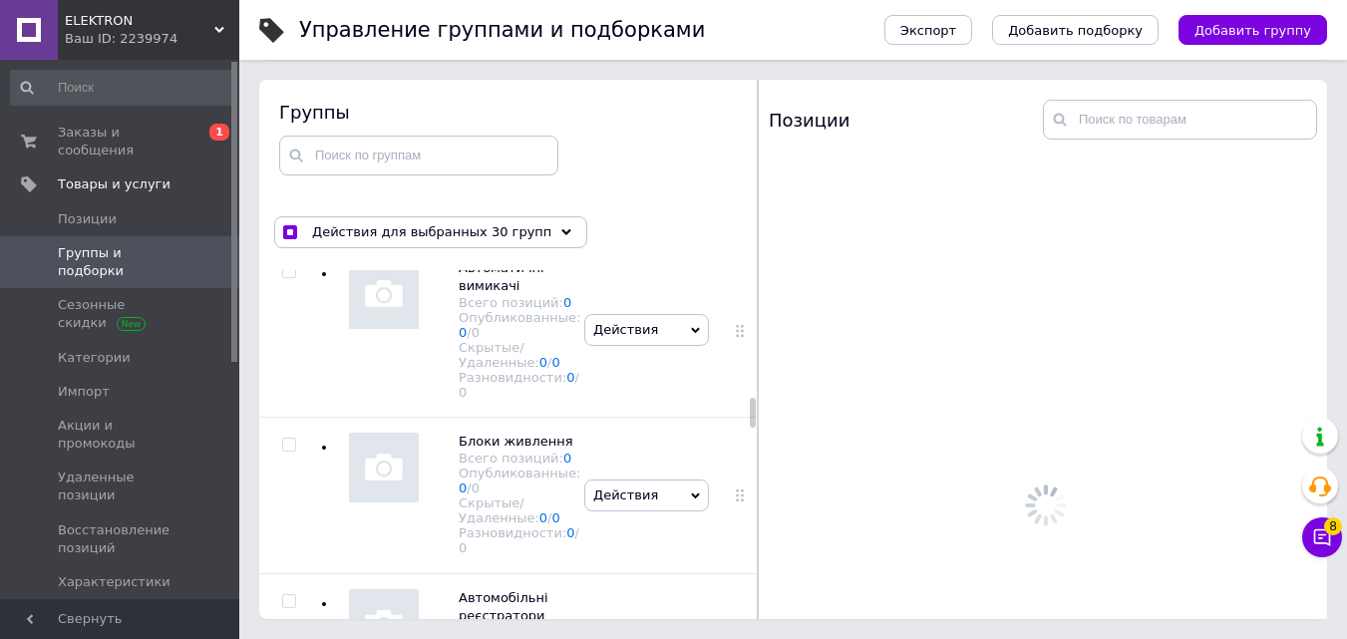
scroll to position [9353, 0]
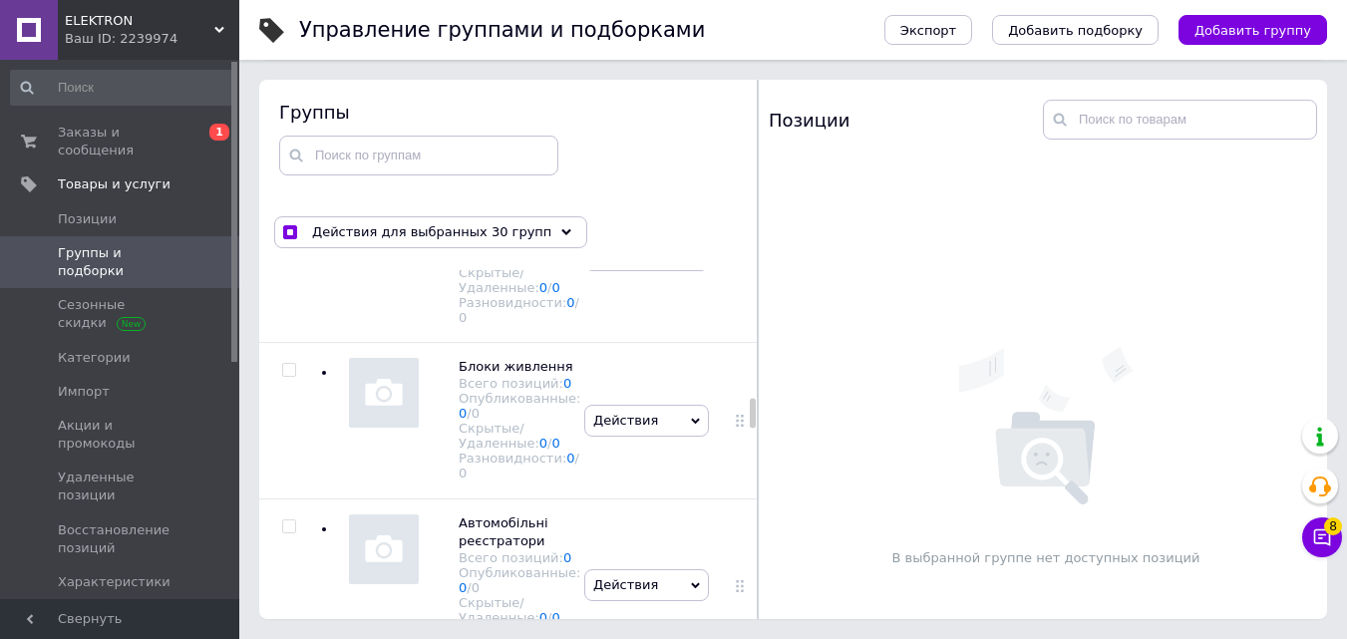
checkbox input "true"
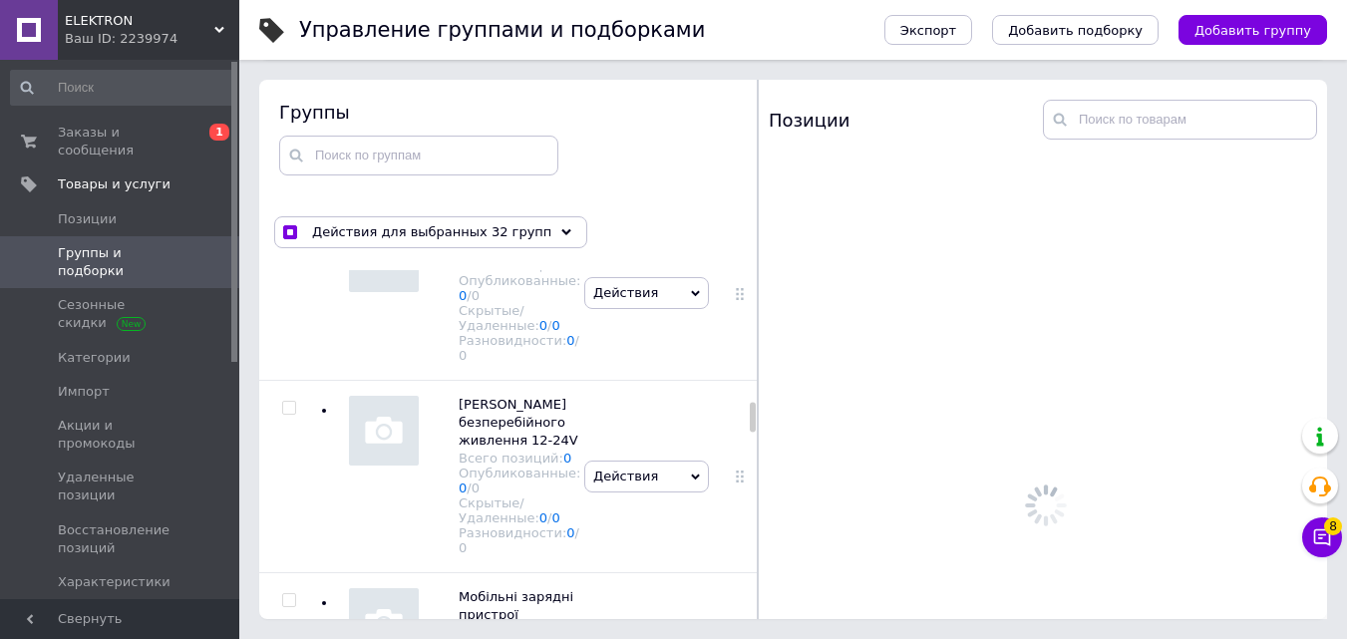
scroll to position [9652, 0]
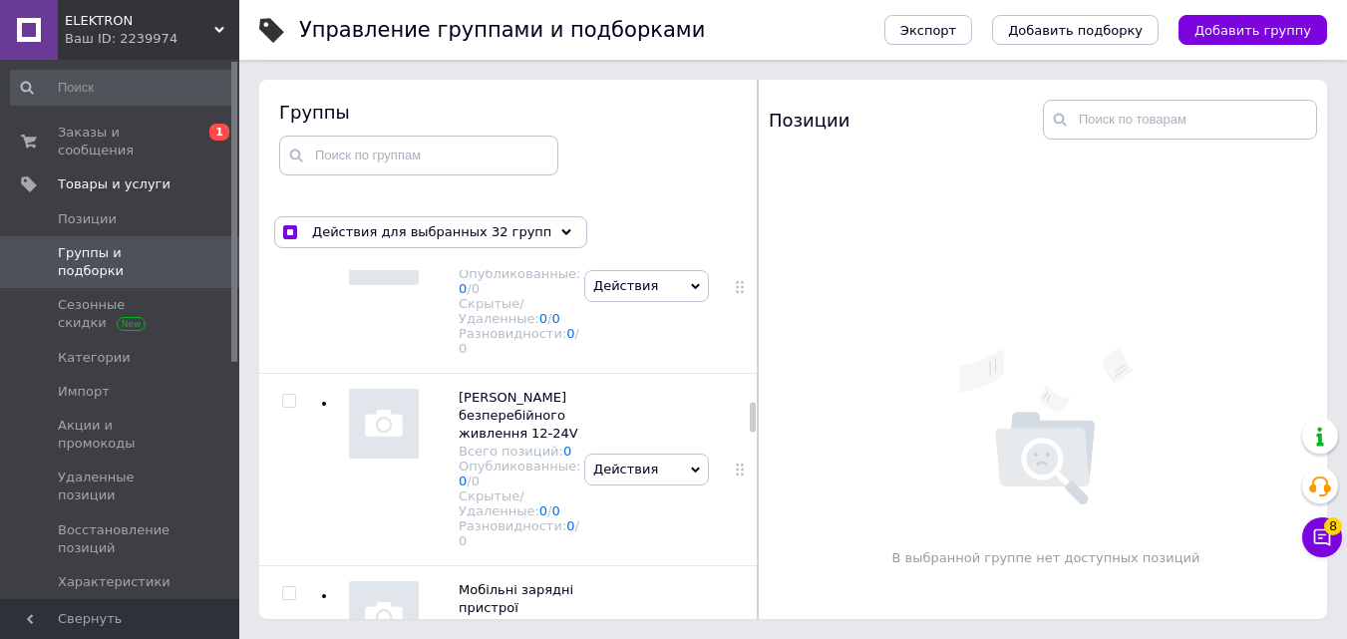
checkbox input "true"
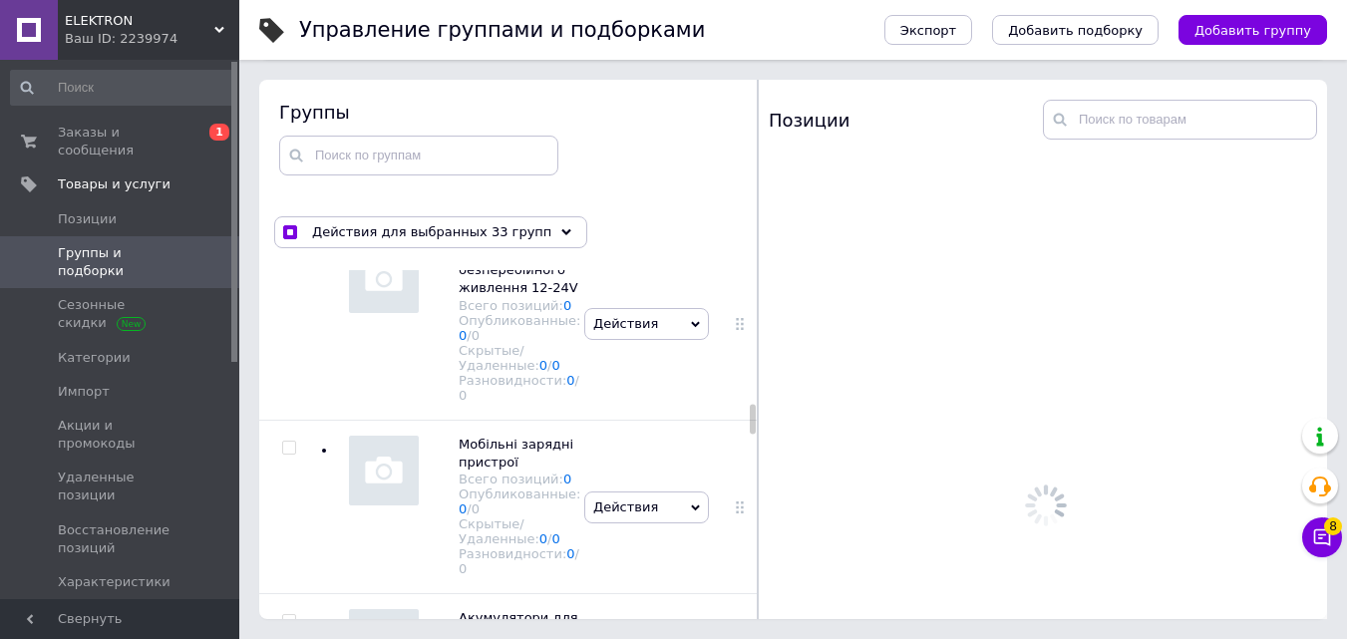
scroll to position [9851, 0]
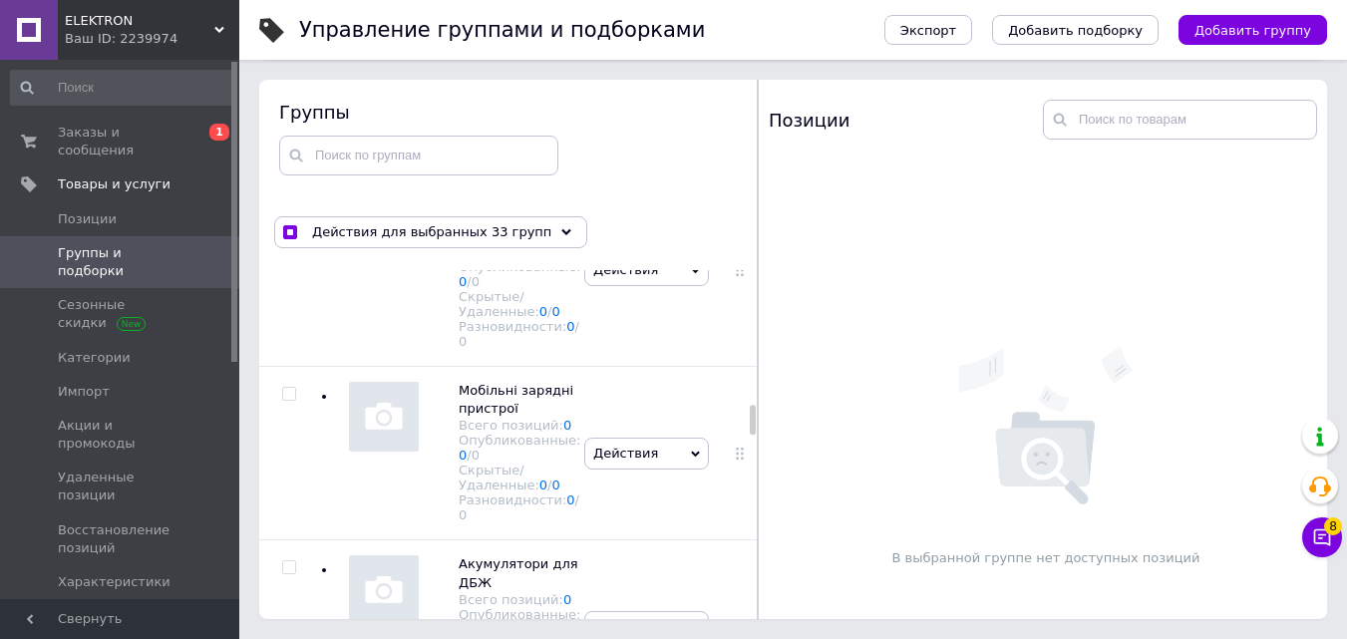
checkbox input "true"
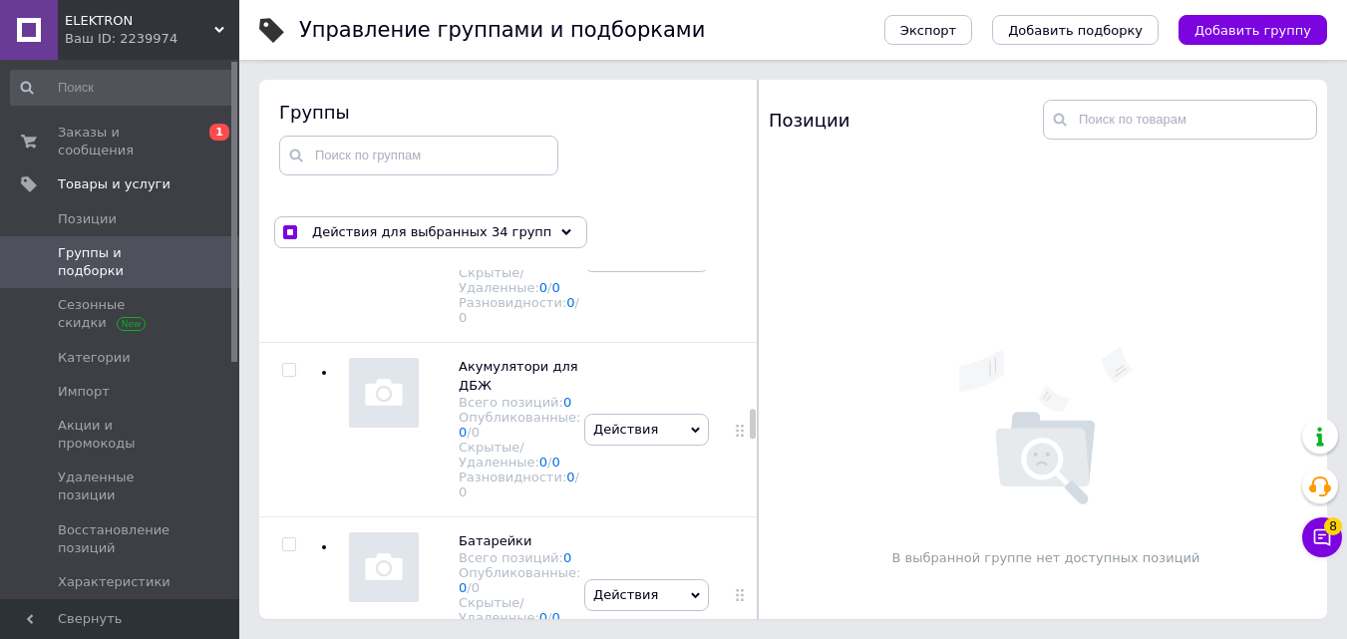
scroll to position [10151, 0]
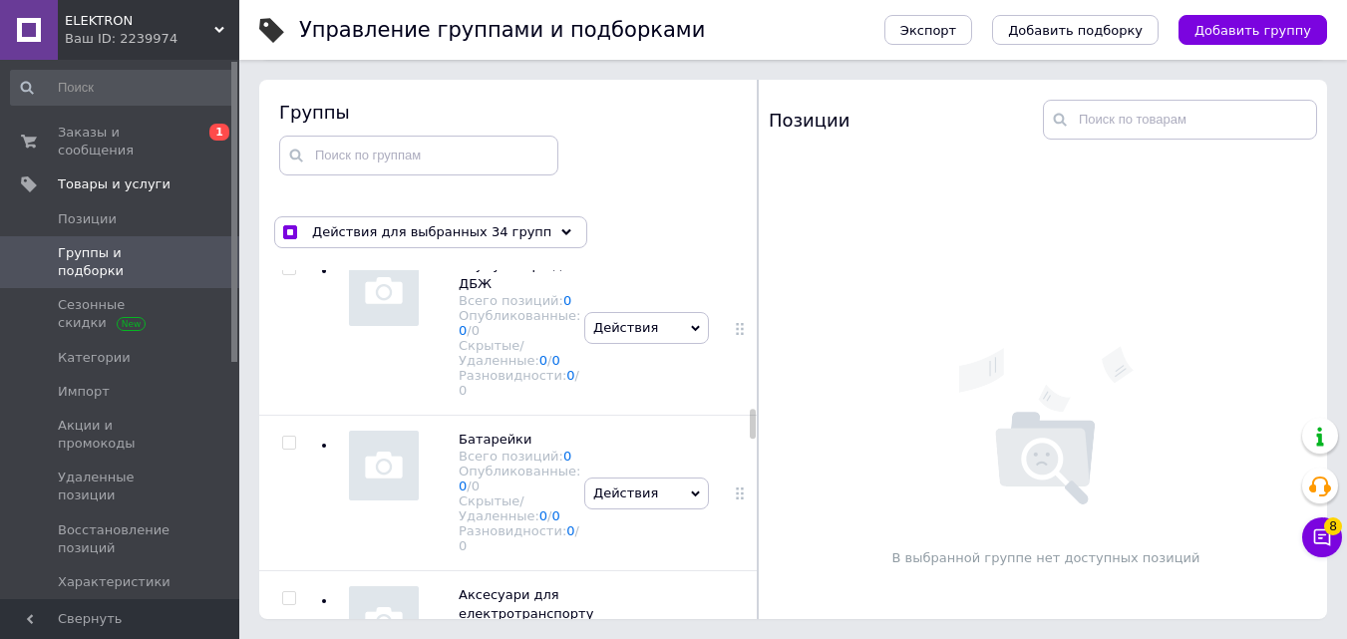
checkbox input "true"
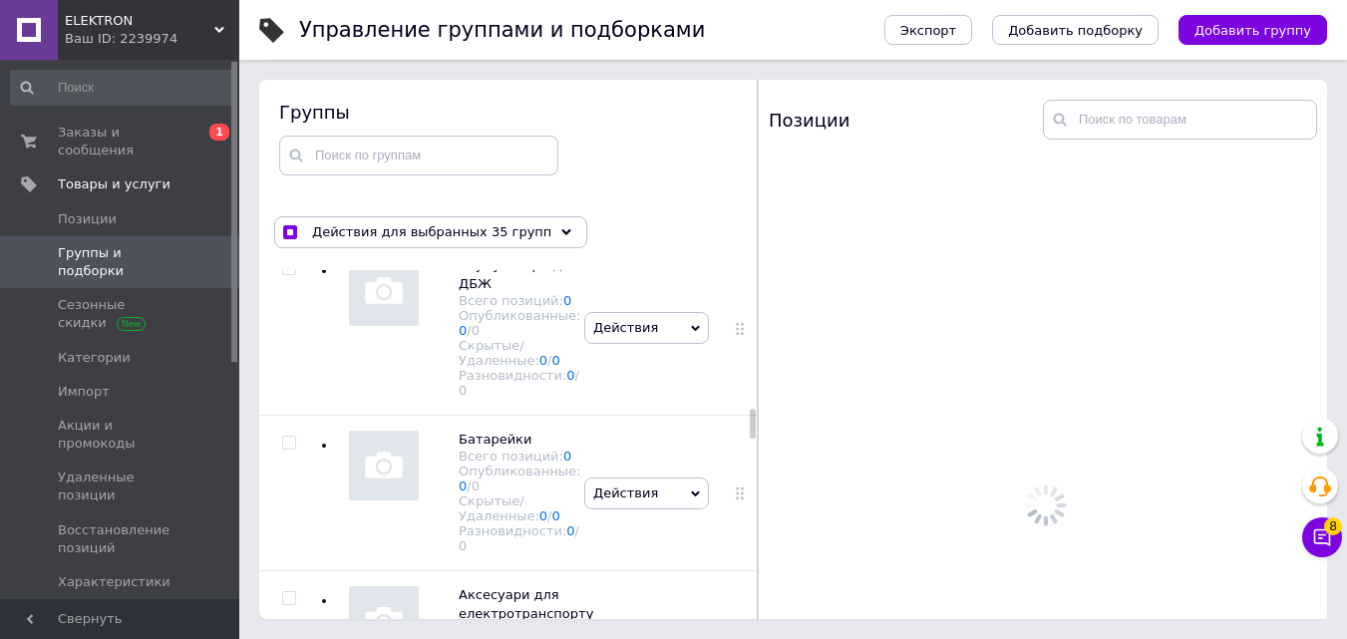
checkbox input "true"
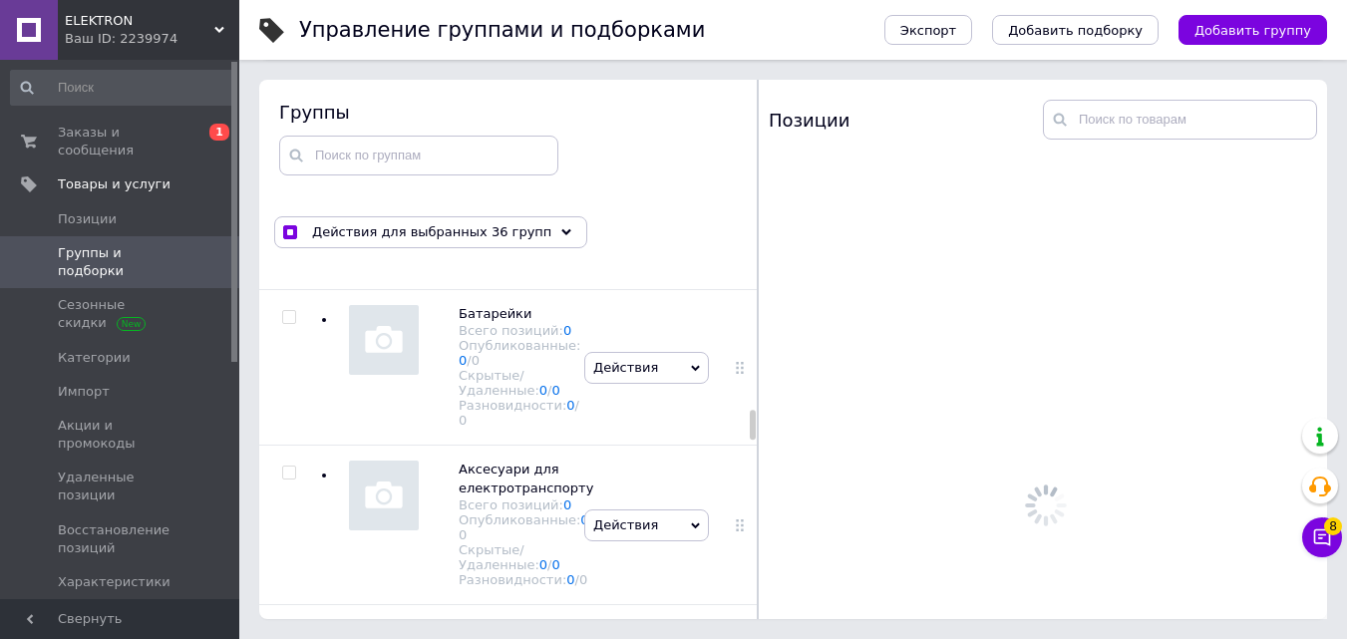
scroll to position [10450, 0]
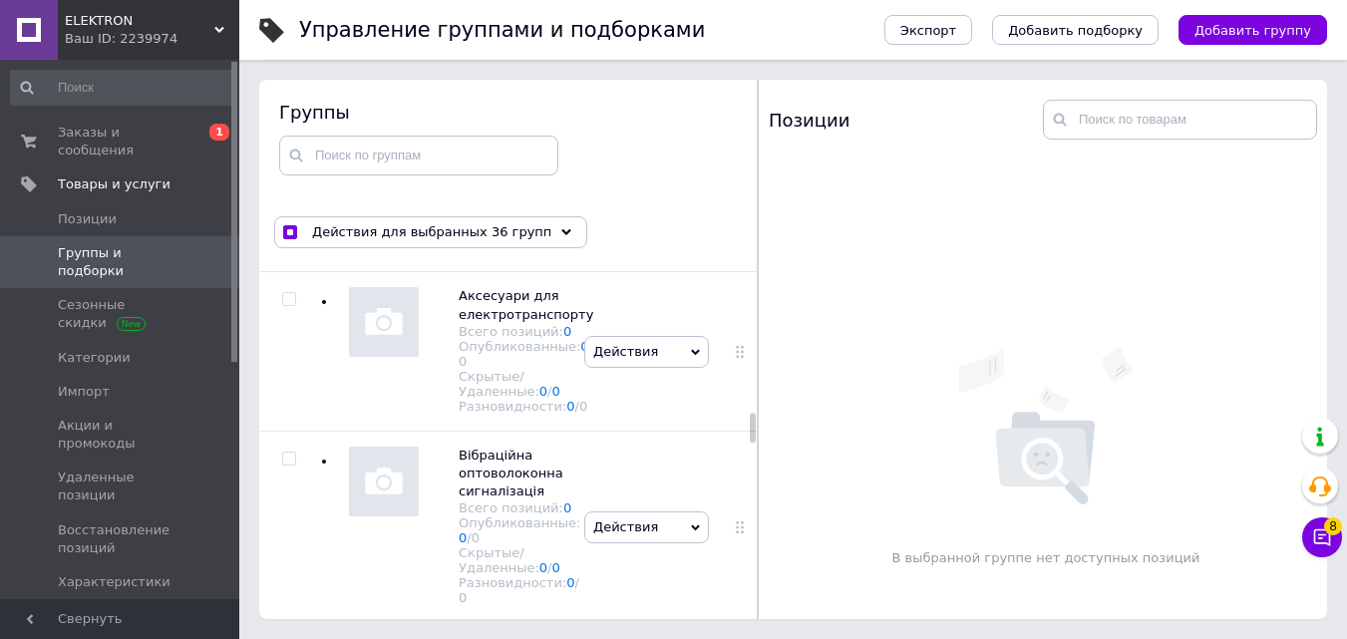
checkbox input "true"
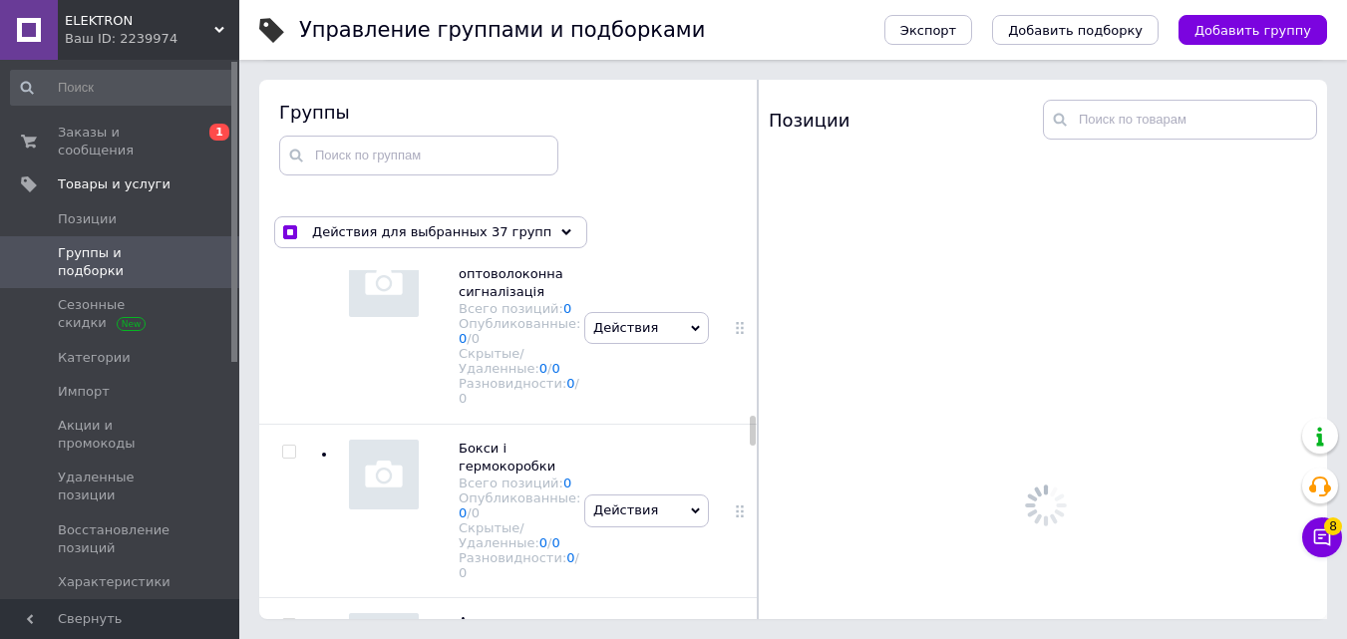
scroll to position [10749, 0]
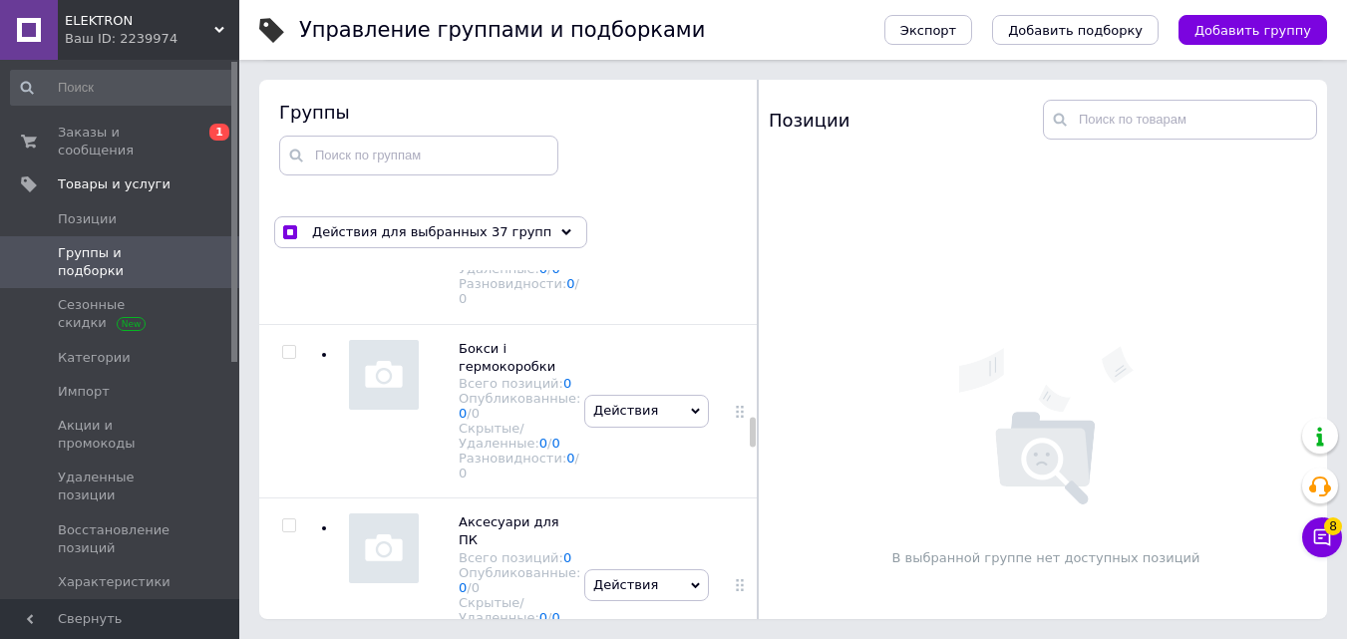
checkbox input "true"
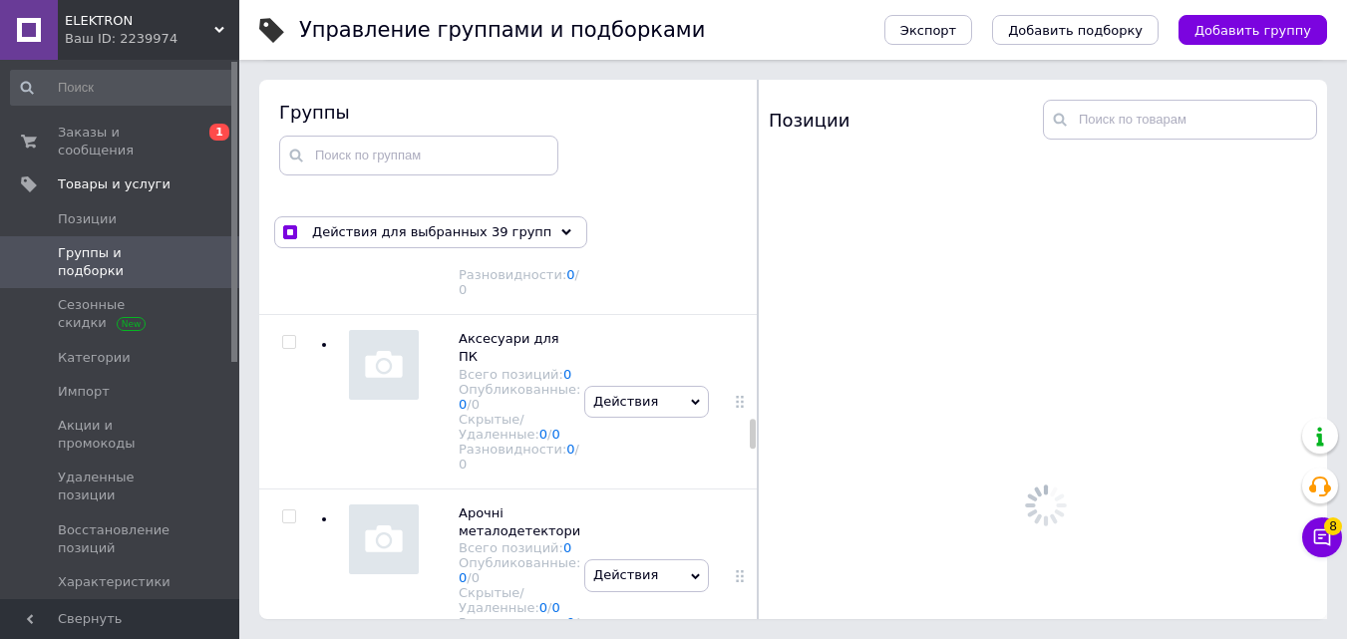
scroll to position [10948, 0]
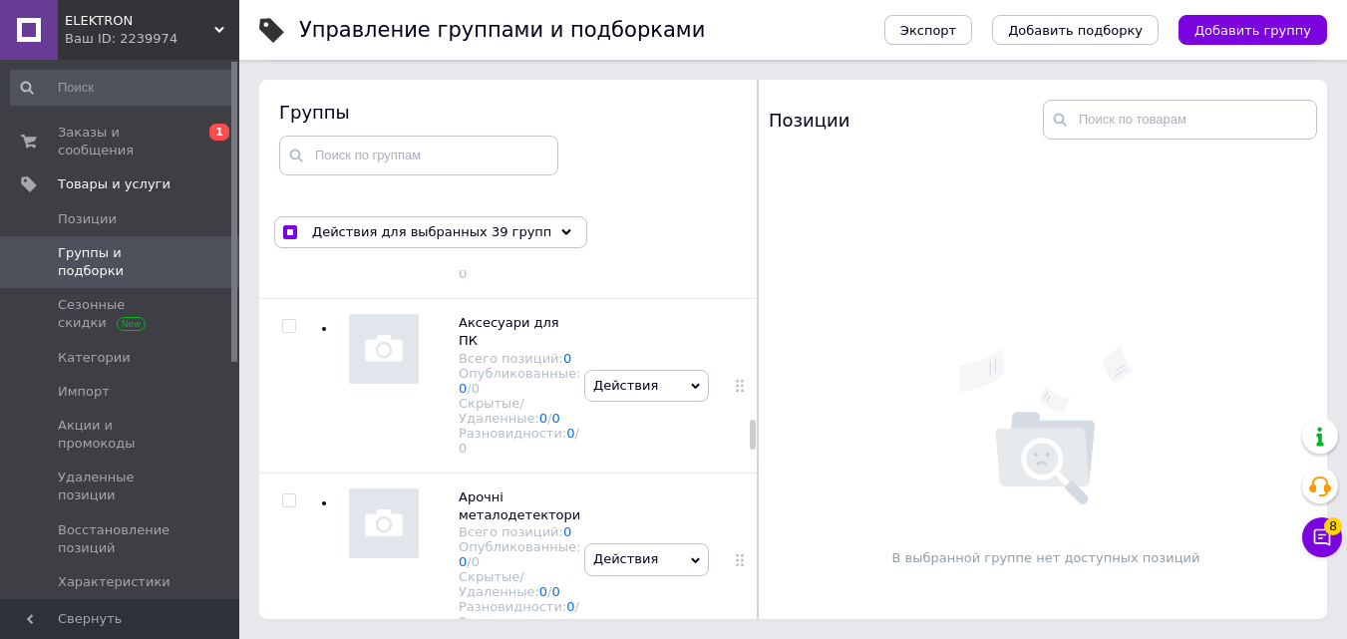
checkbox input "true"
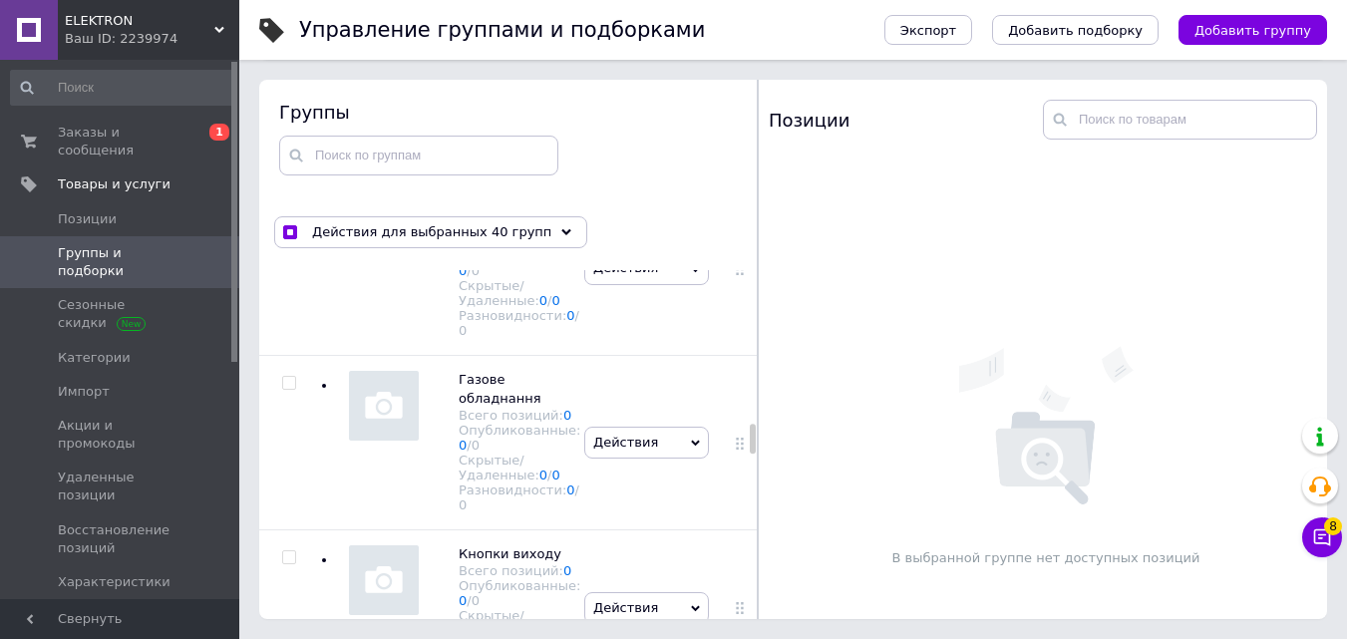
scroll to position [11247, 0]
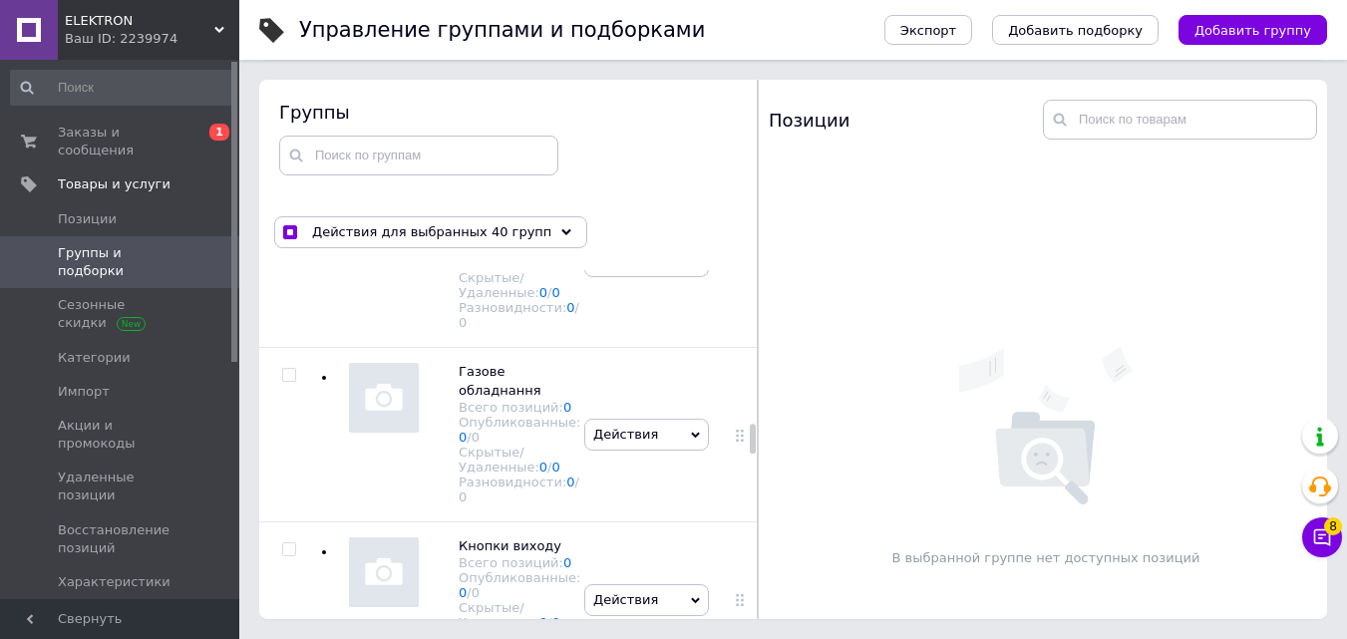
checkbox input "true"
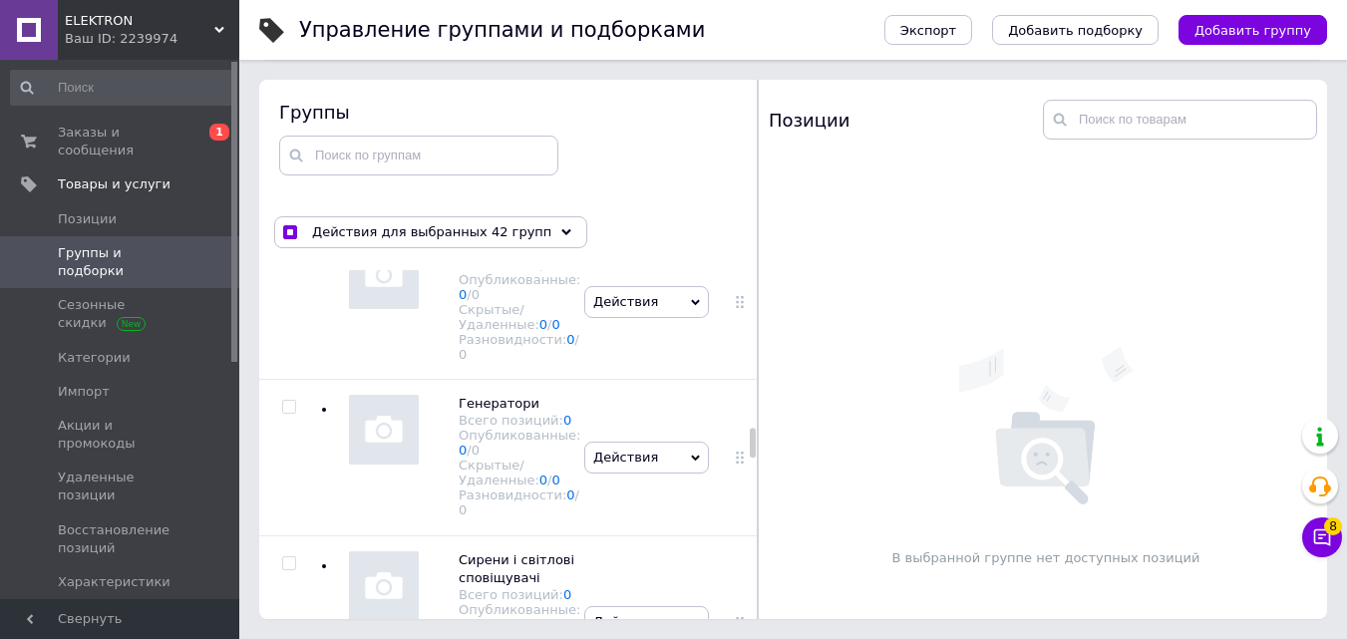
scroll to position [11546, 0]
checkbox input "true"
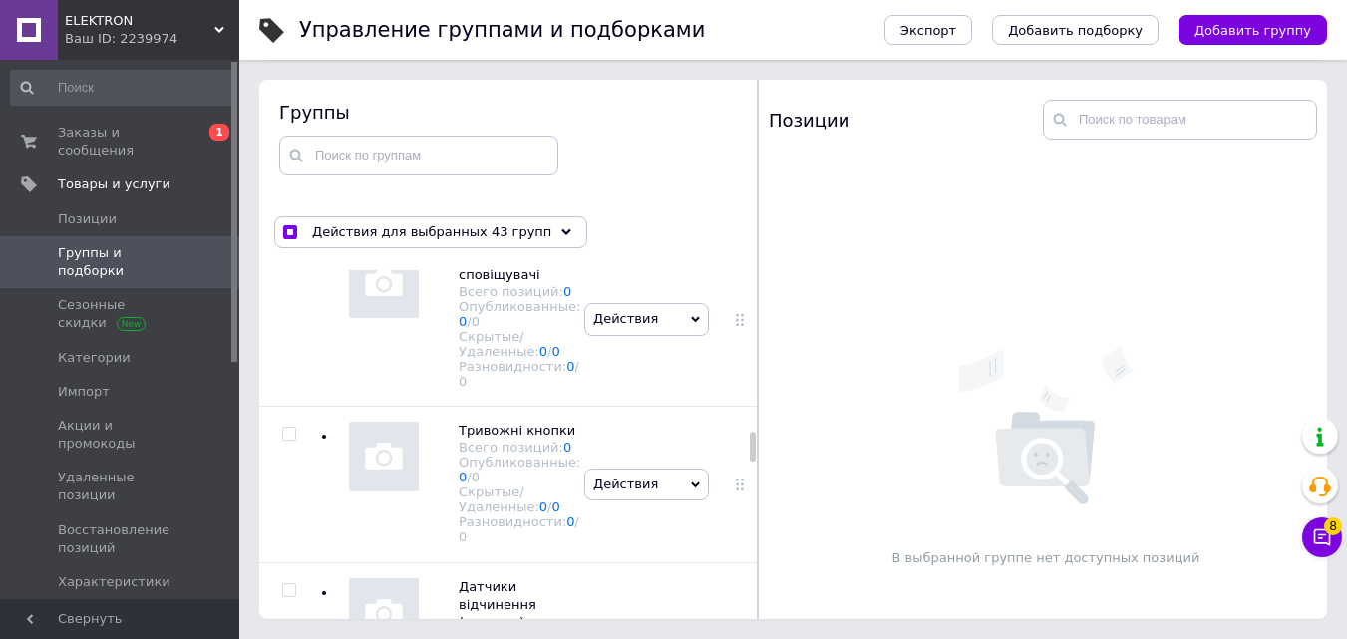
scroll to position [11845, 0]
checkbox input "true"
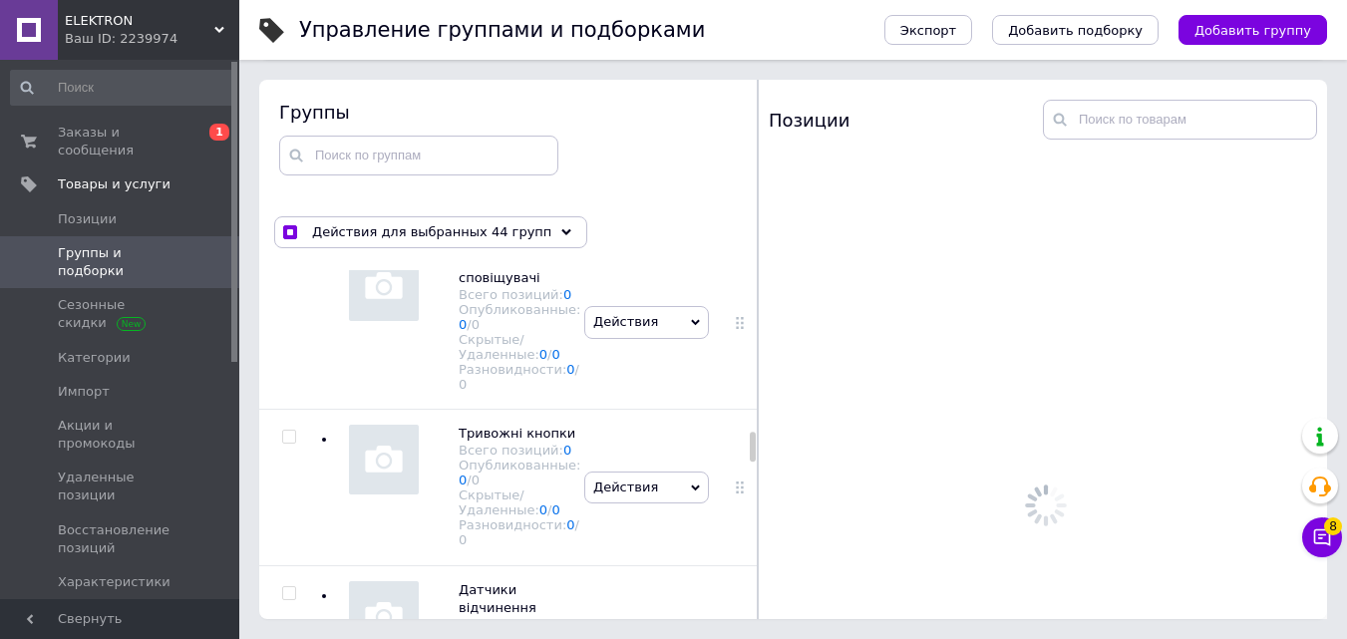
checkbox input "true"
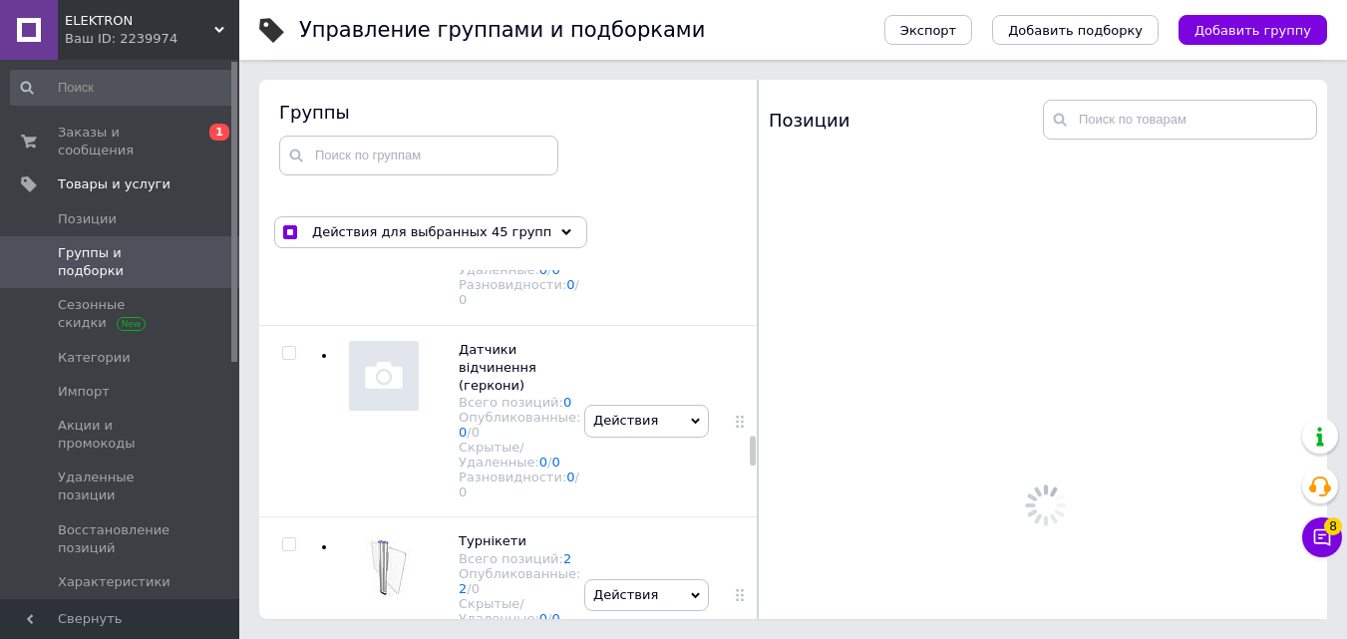
scroll to position [12145, 0]
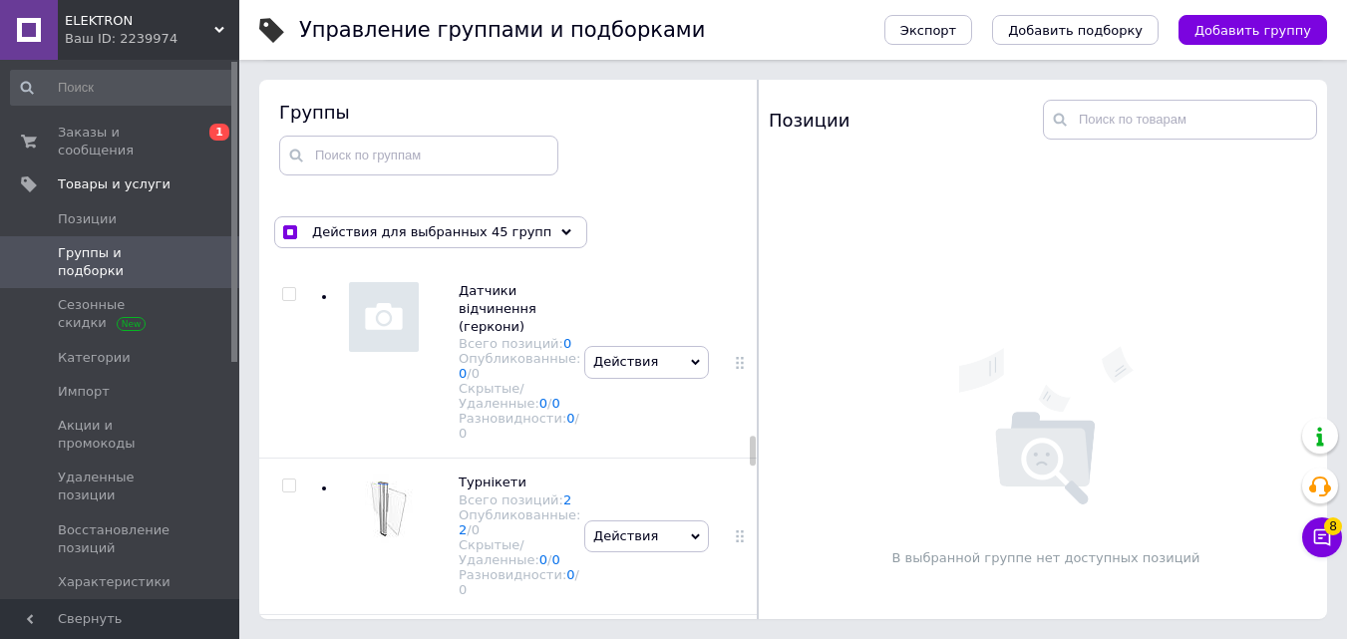
checkbox input "true"
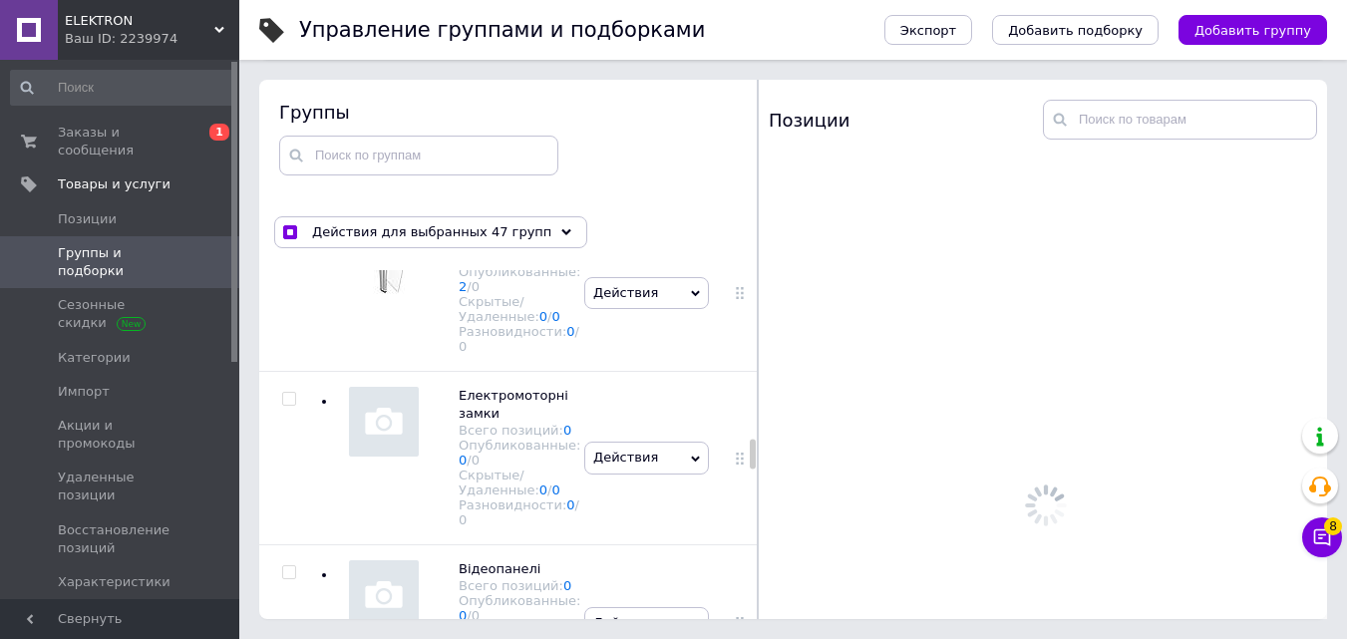
scroll to position [12444, 0]
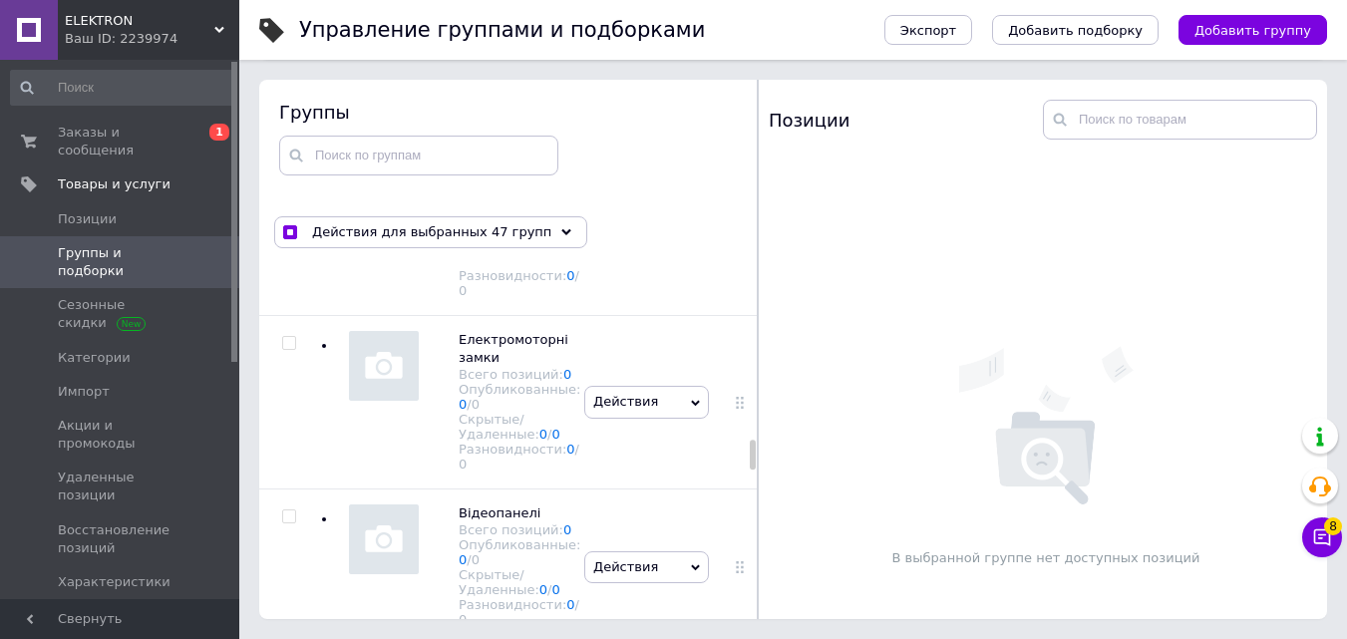
checkbox input "true"
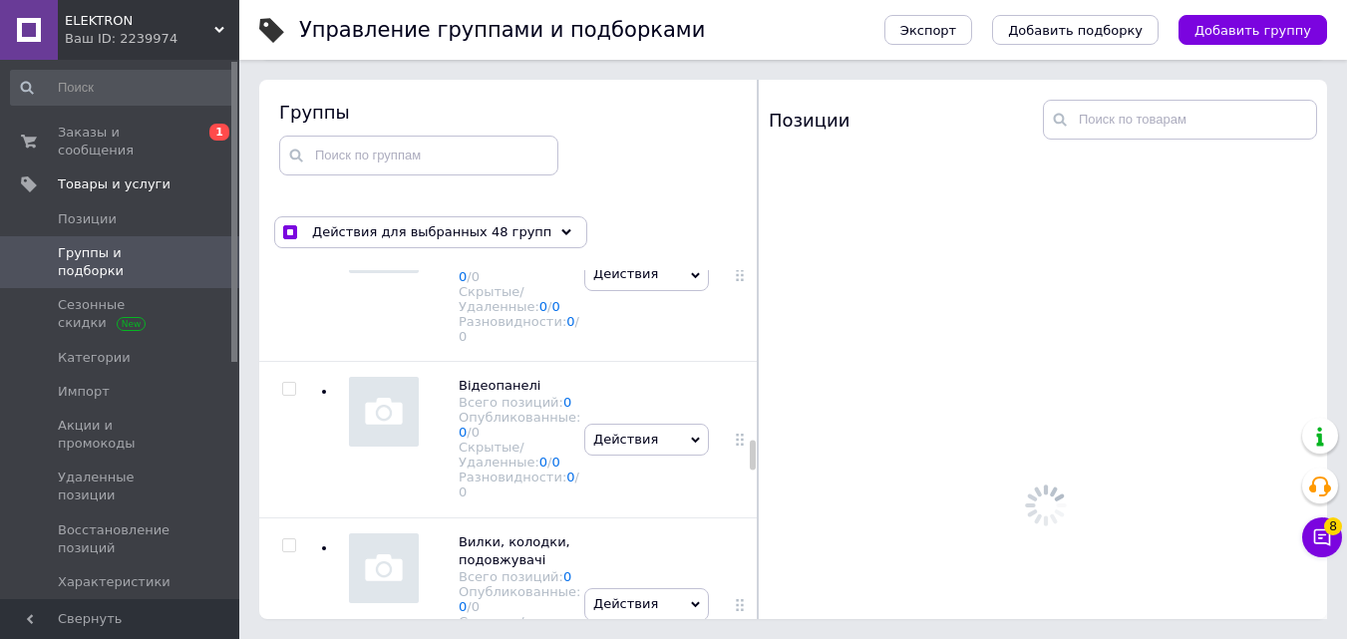
scroll to position [12643, 0]
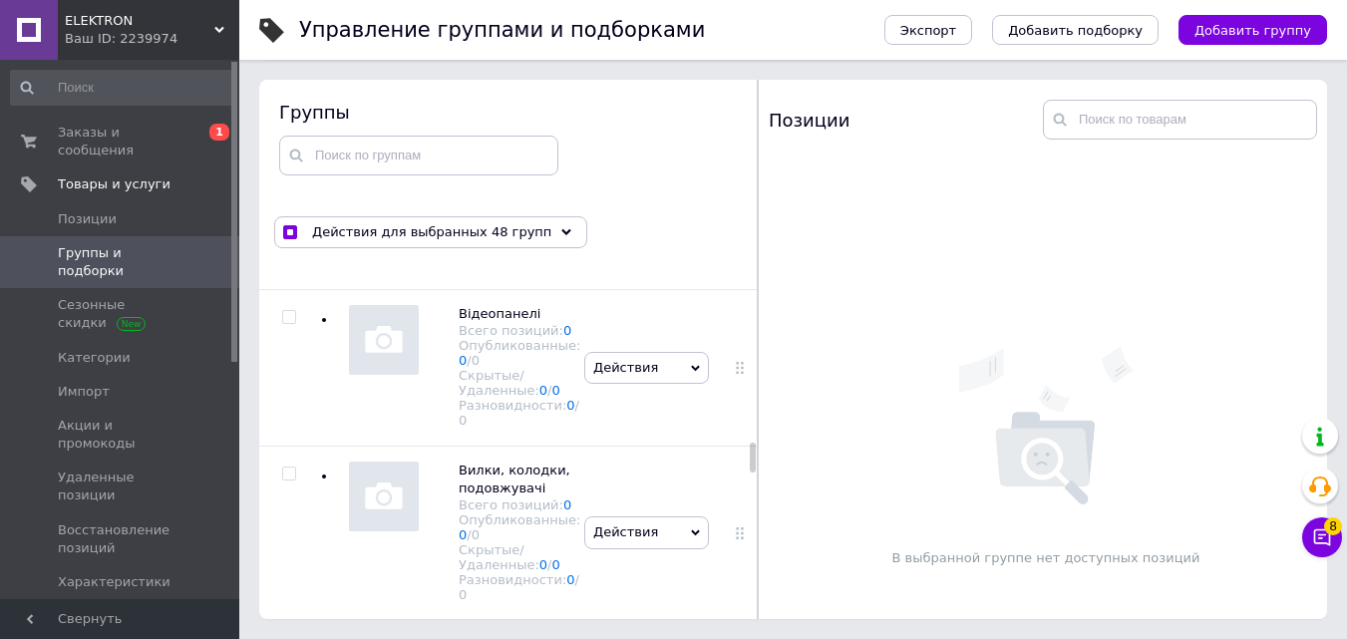
checkbox input "true"
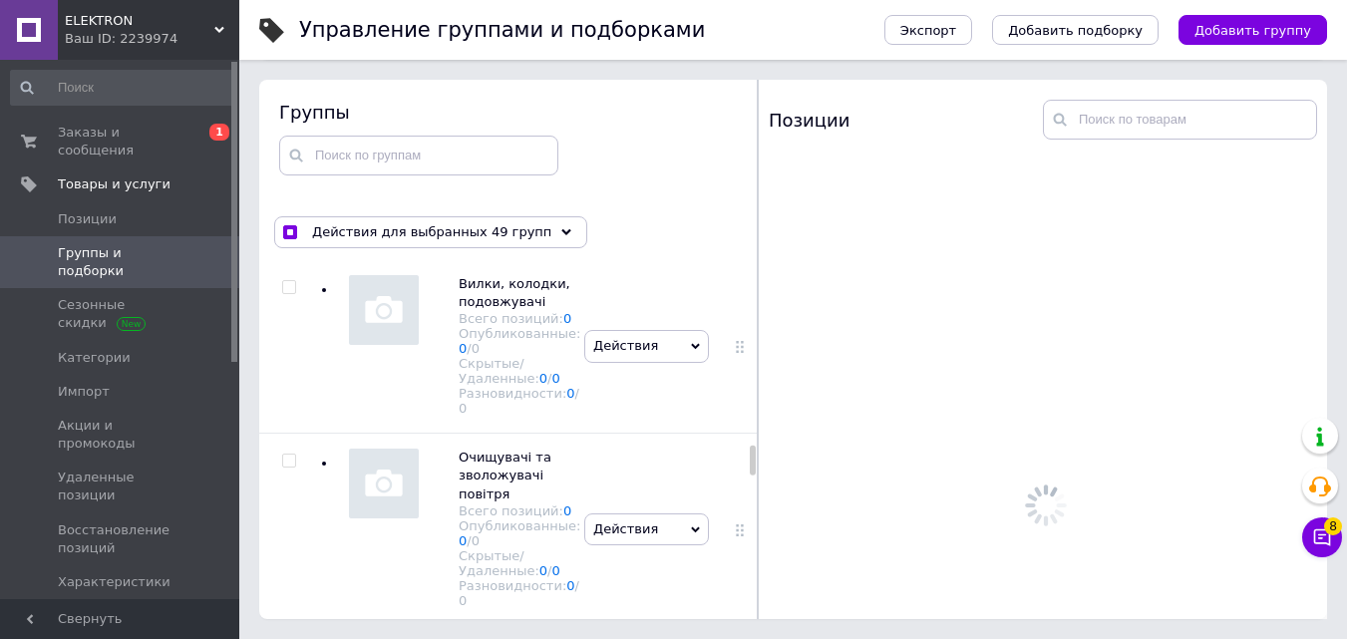
scroll to position [12842, 0]
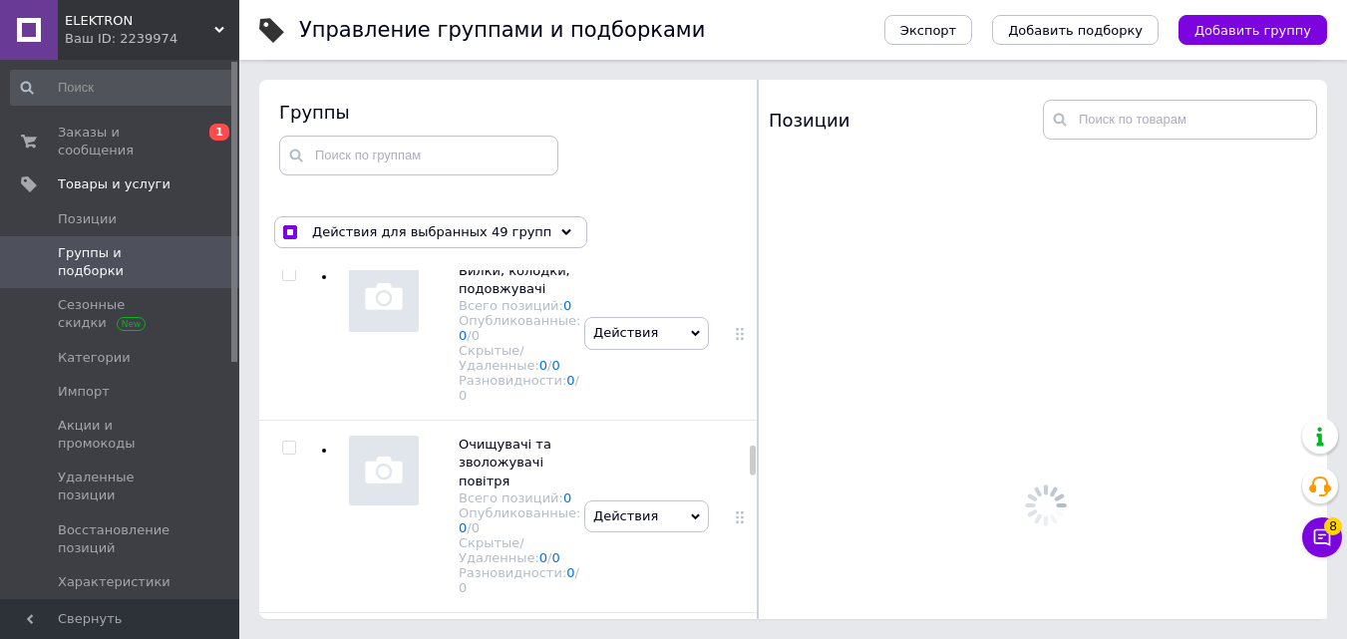
checkbox input "true"
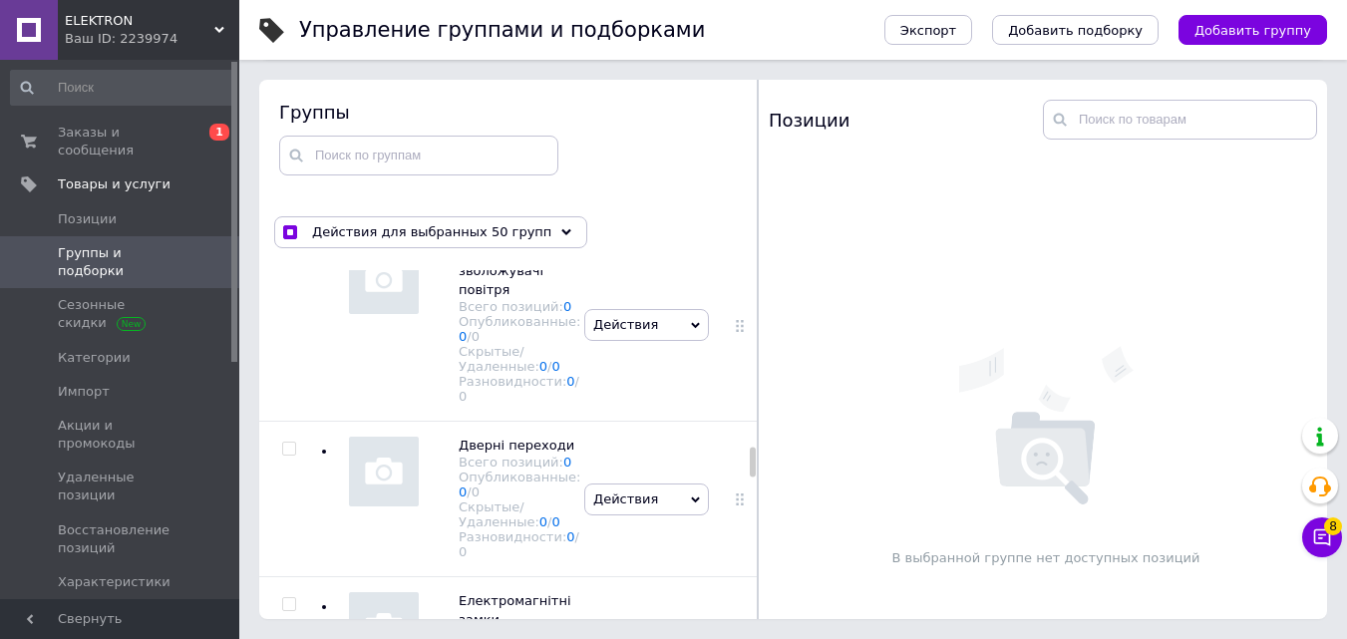
scroll to position [13042, 0]
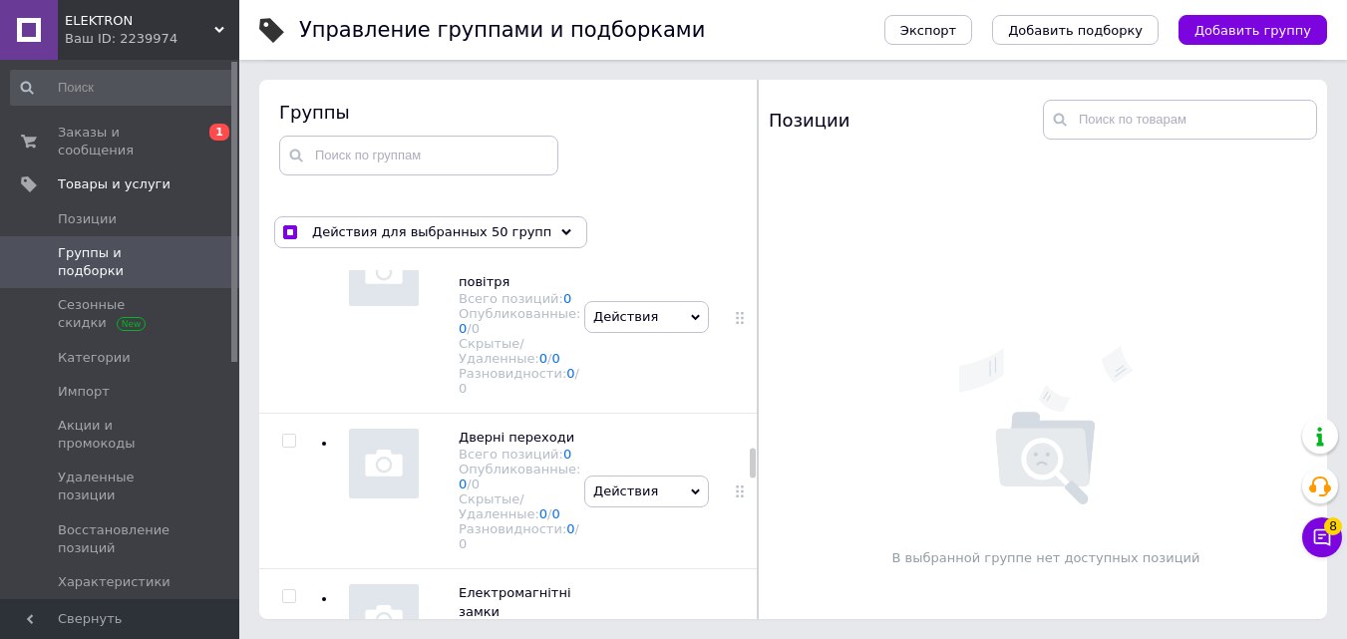
checkbox input "true"
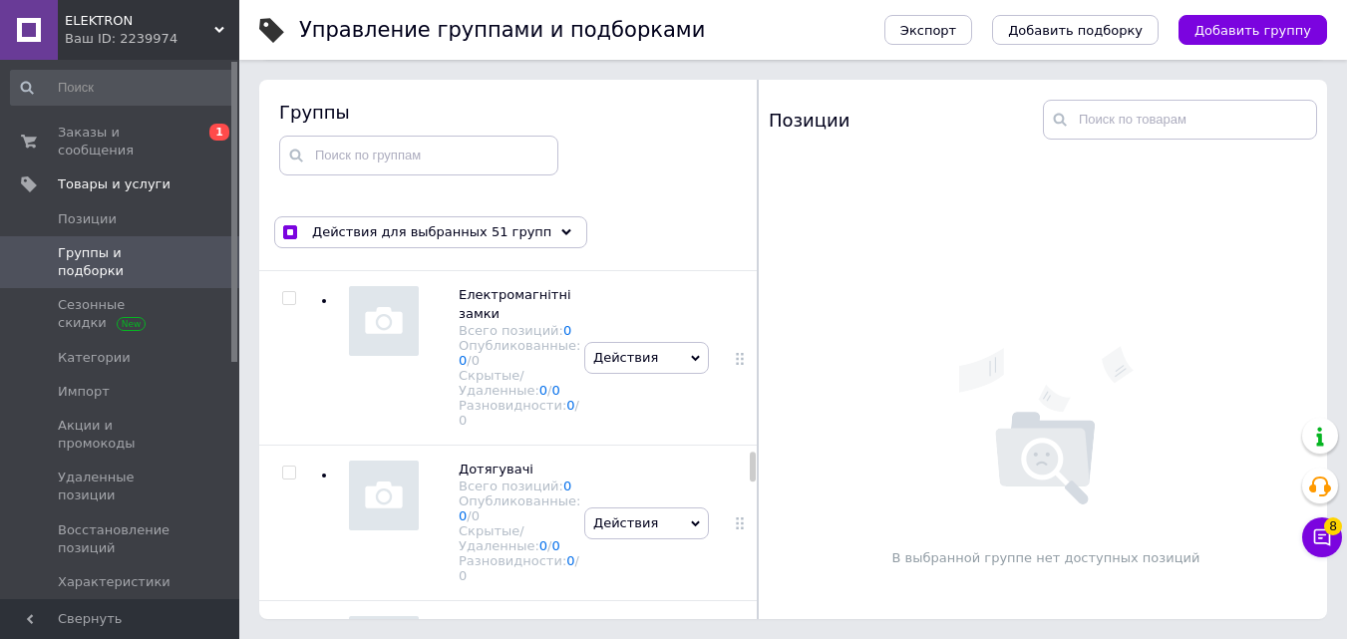
scroll to position [13341, 0]
checkbox input "true"
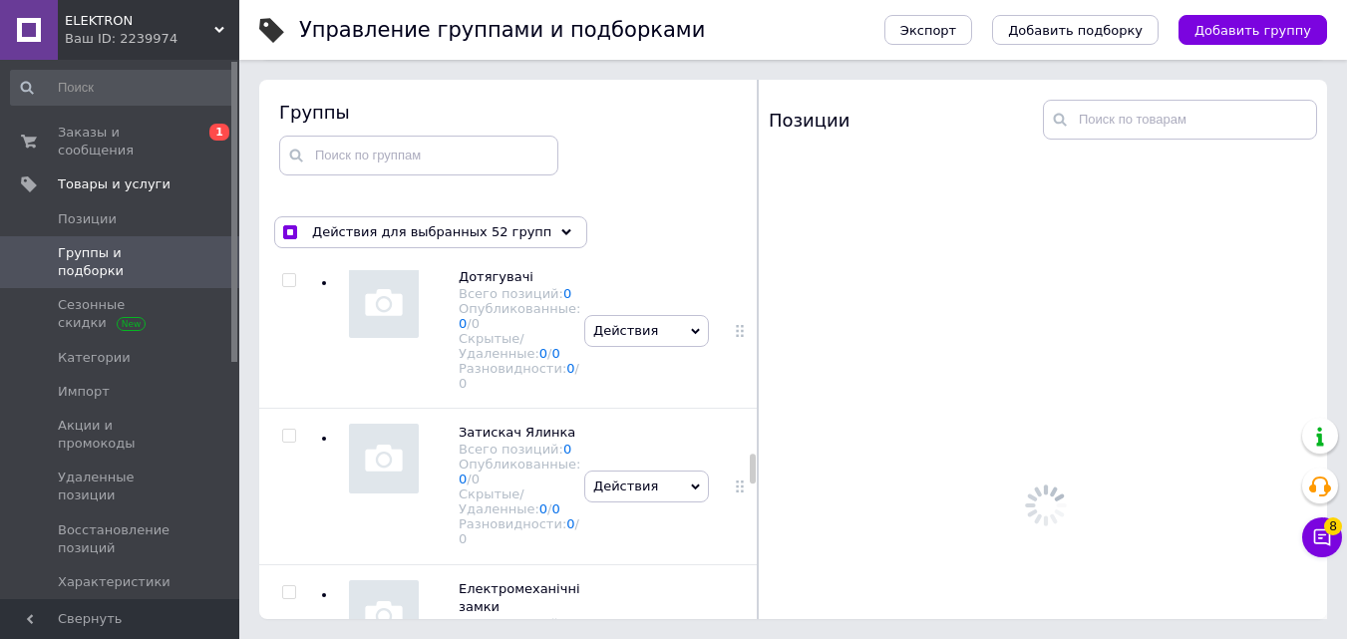
scroll to position [13540, 0]
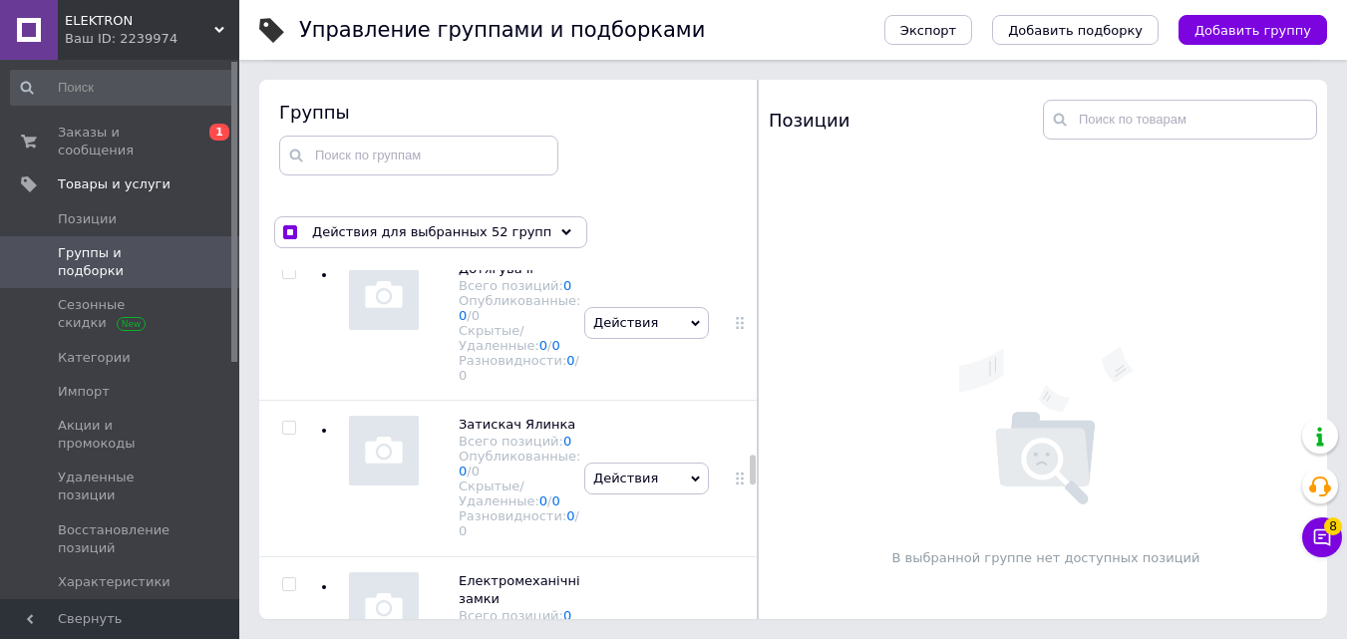
checkbox input "true"
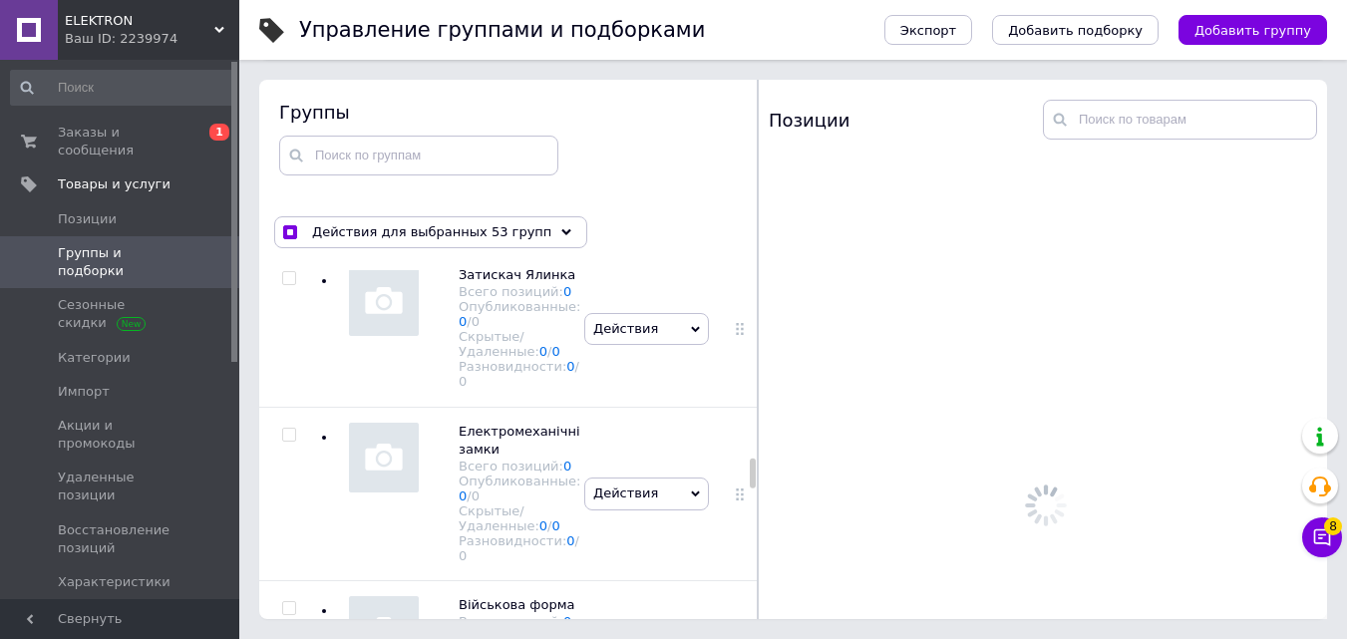
scroll to position [13839, 0]
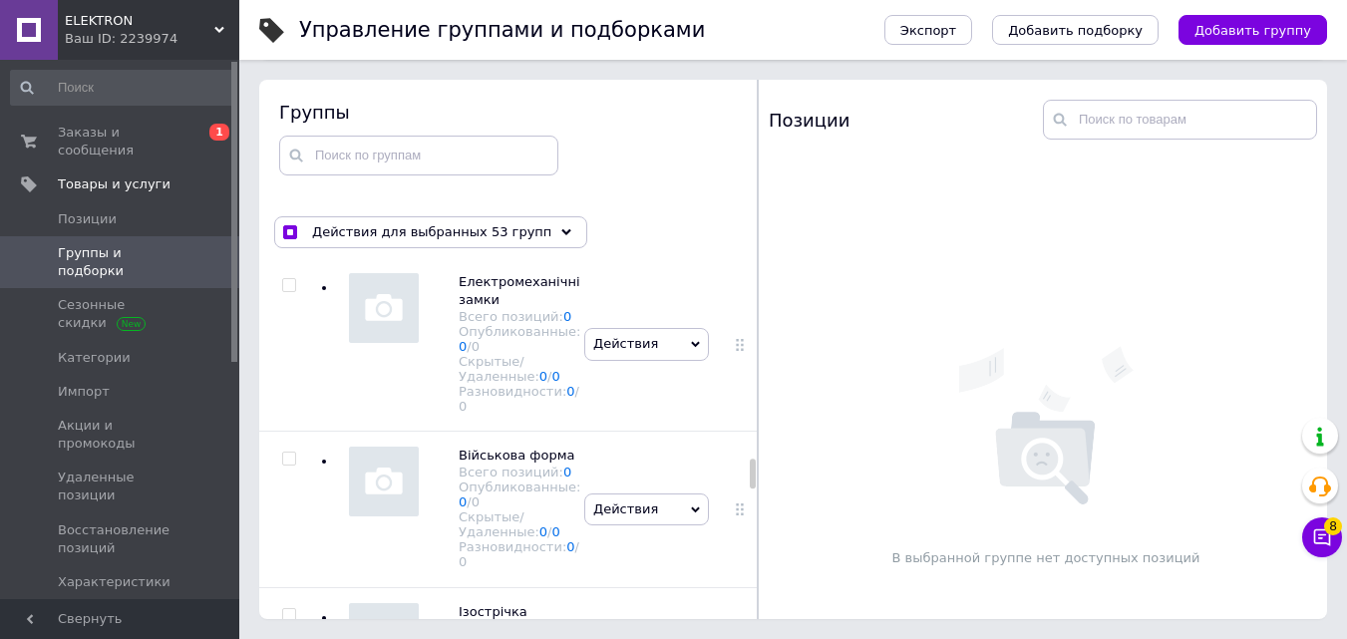
checkbox input "true"
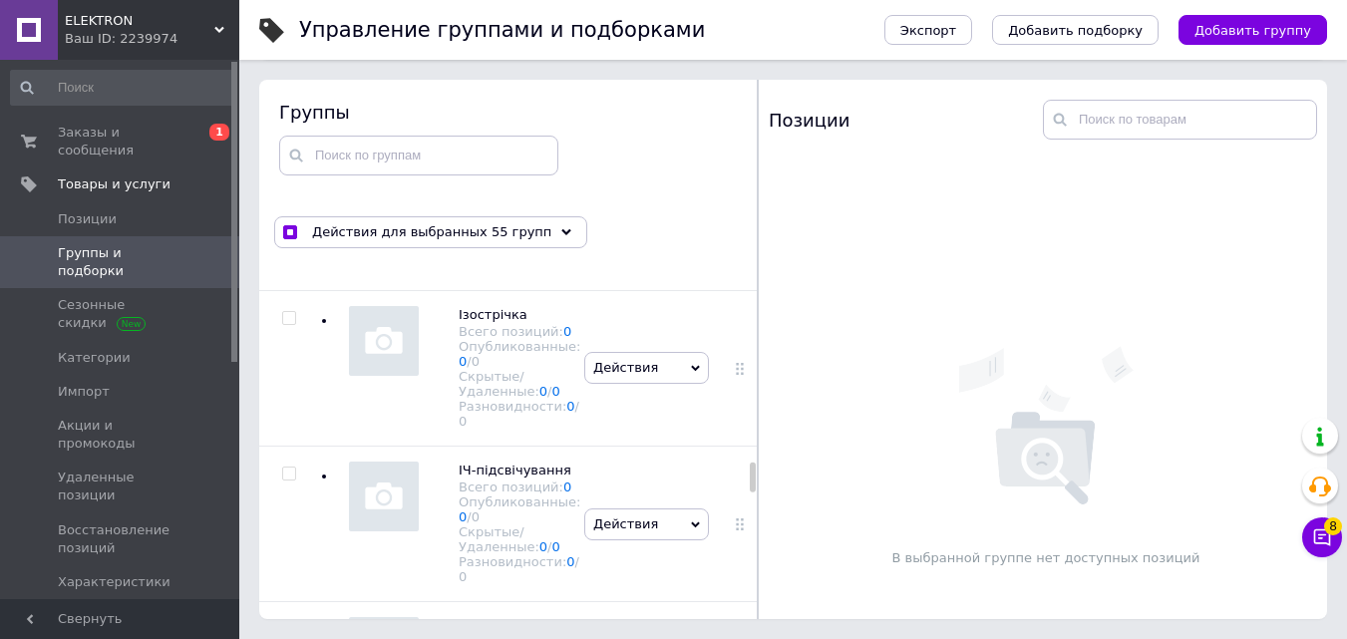
scroll to position [14139, 0]
checkbox input "true"
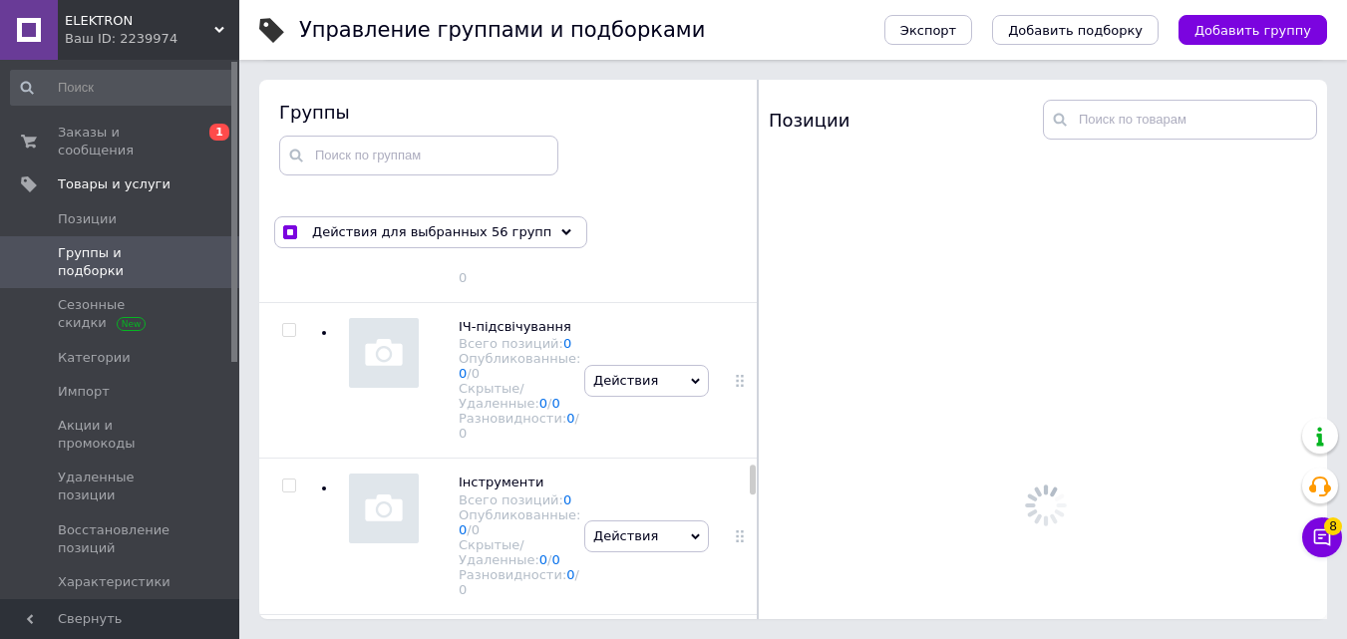
scroll to position [14338, 0]
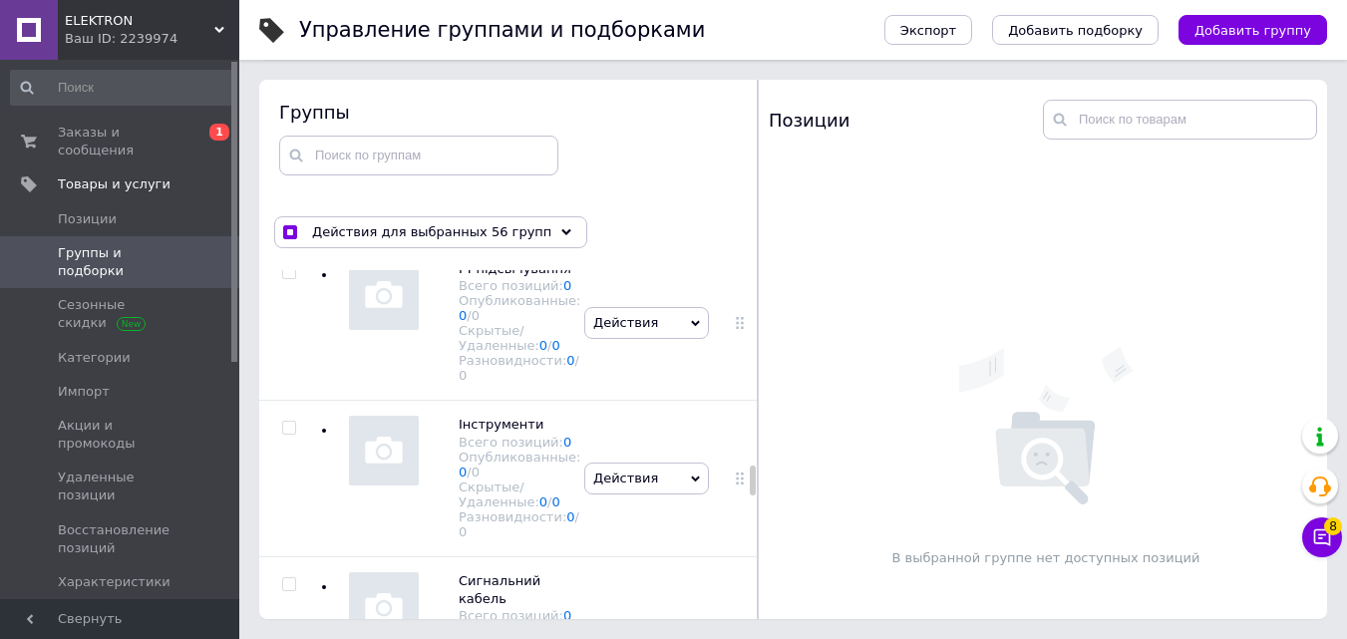
checkbox input "true"
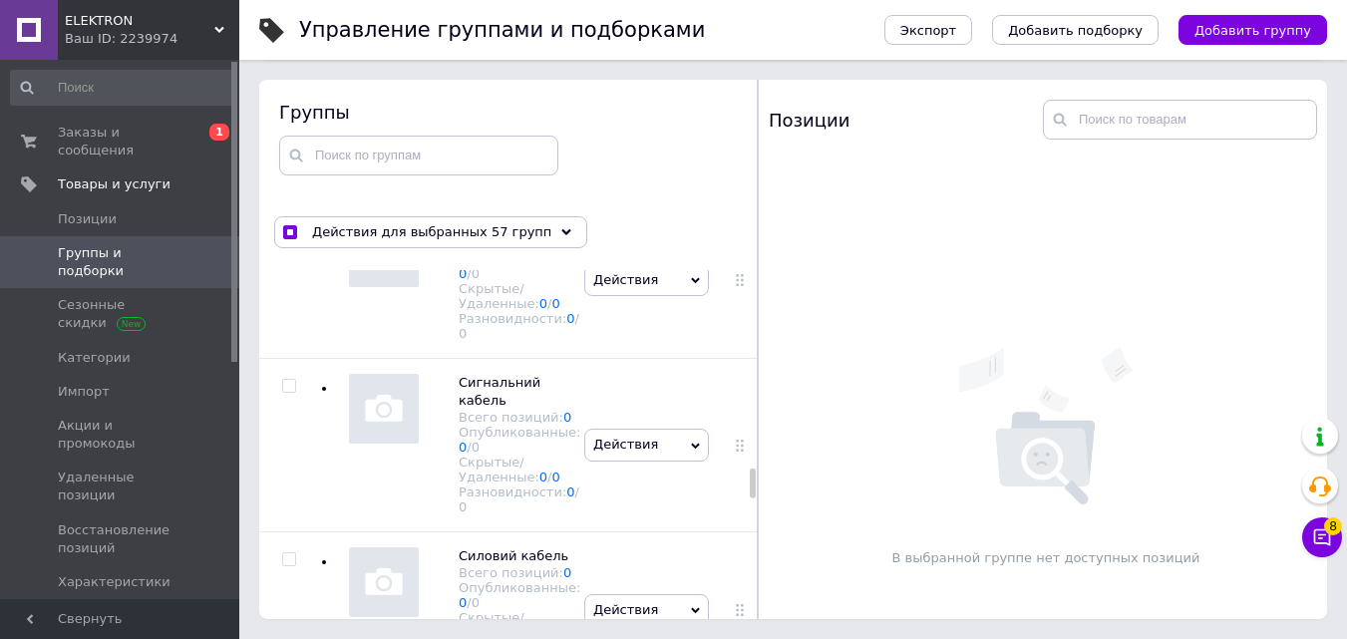
scroll to position [14537, 0]
checkbox input "true"
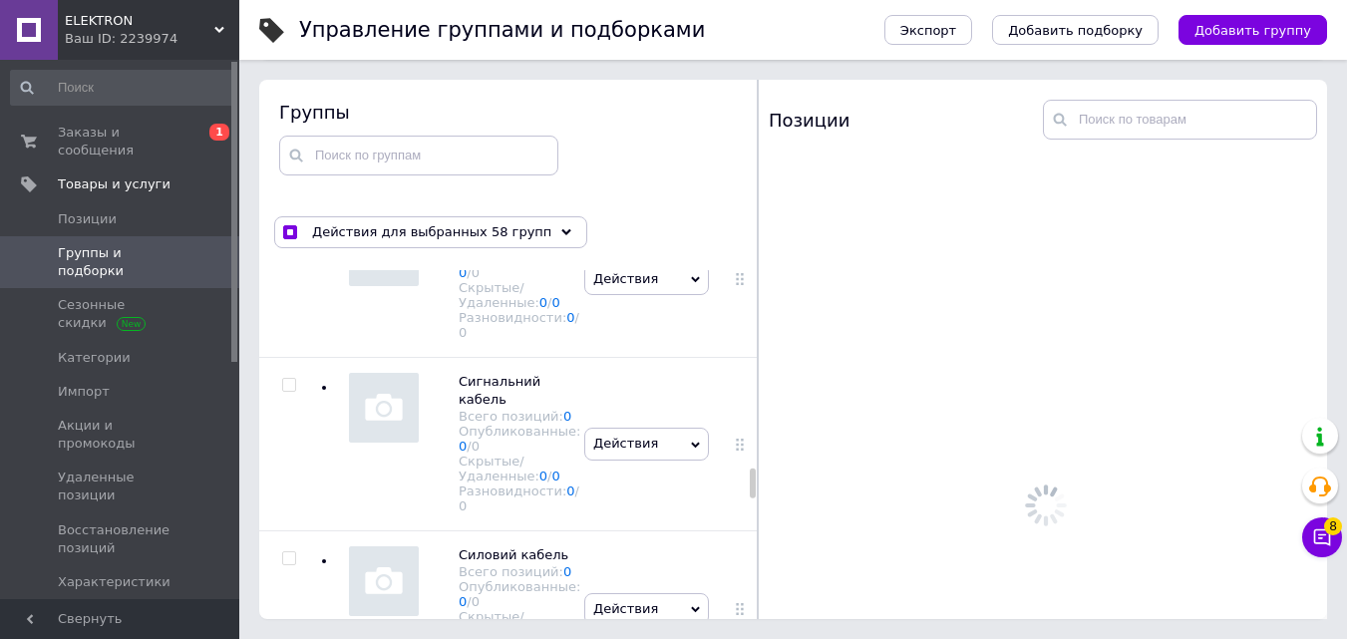
checkbox input "true"
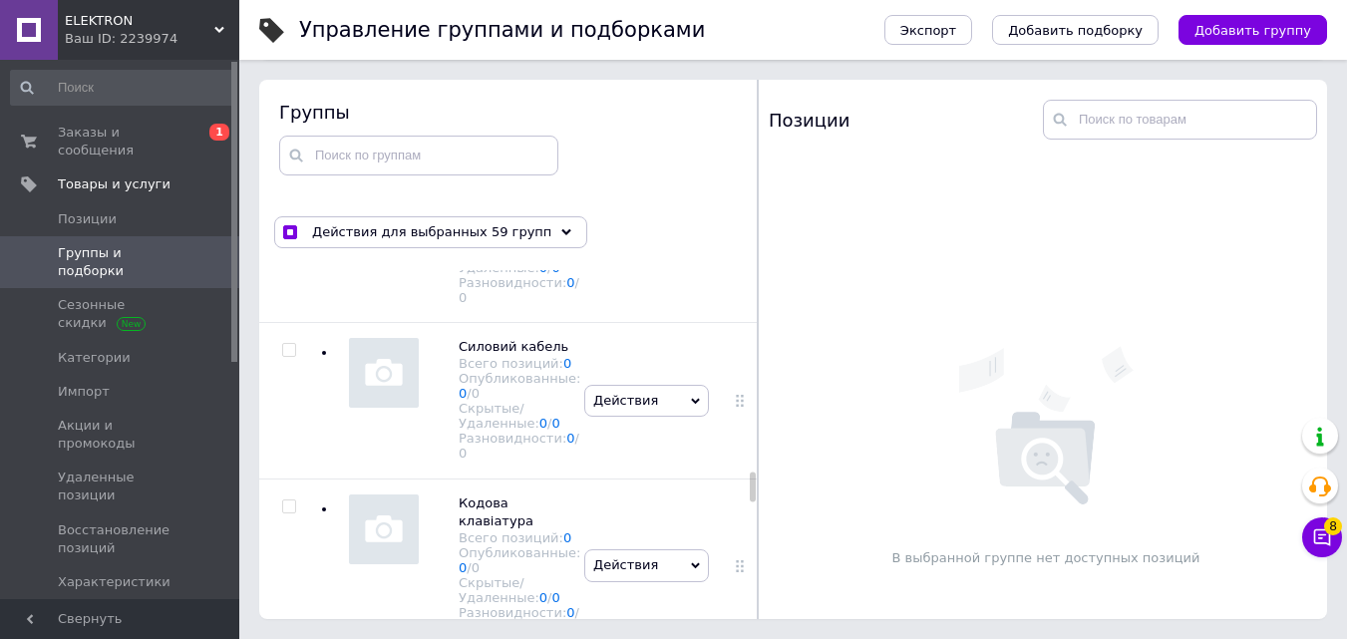
scroll to position [14836, 0]
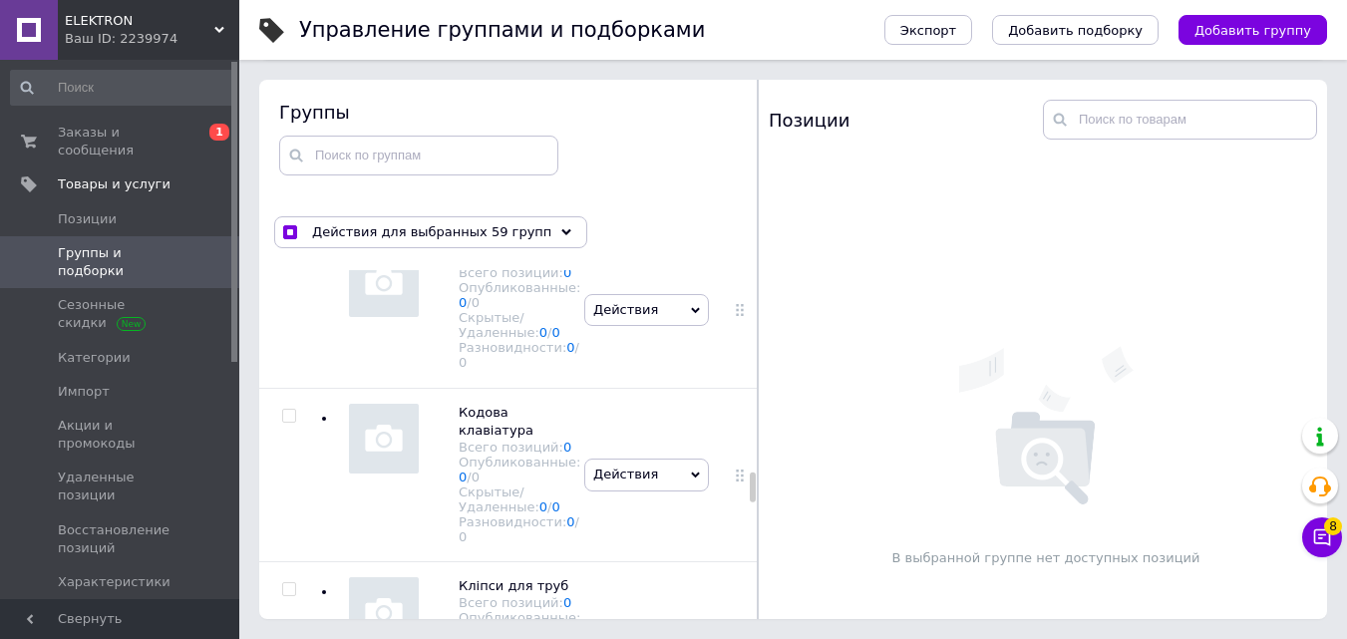
checkbox input "true"
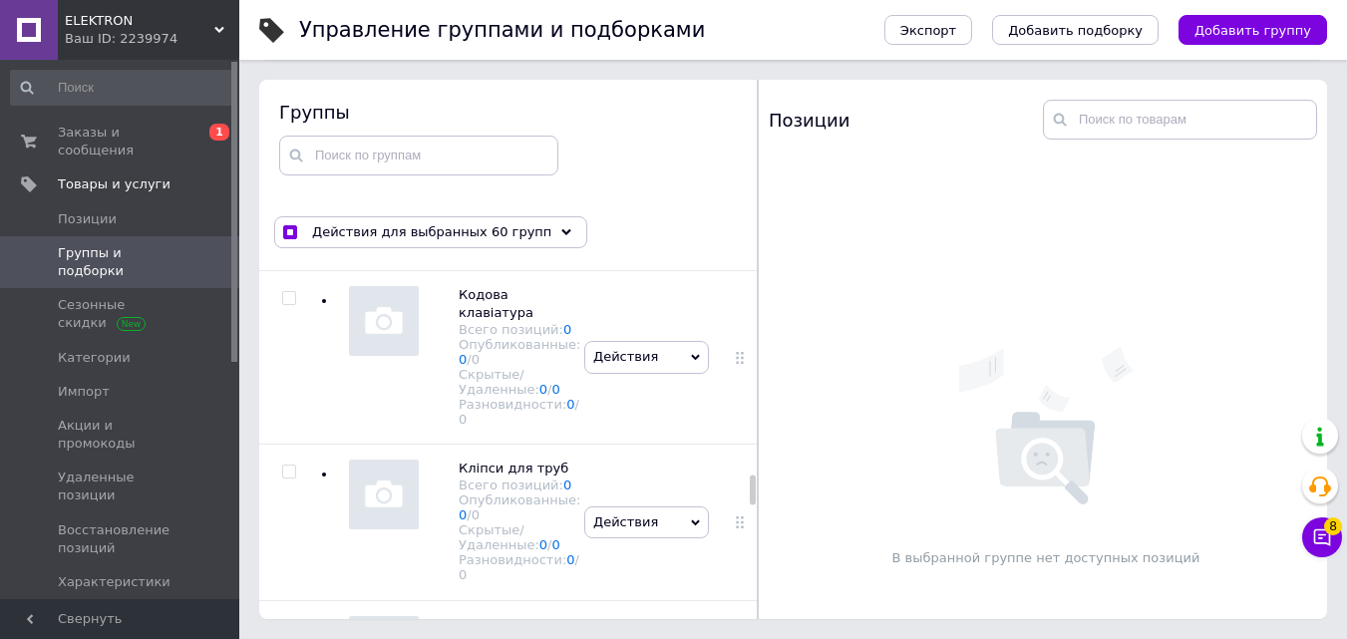
scroll to position [15036, 0]
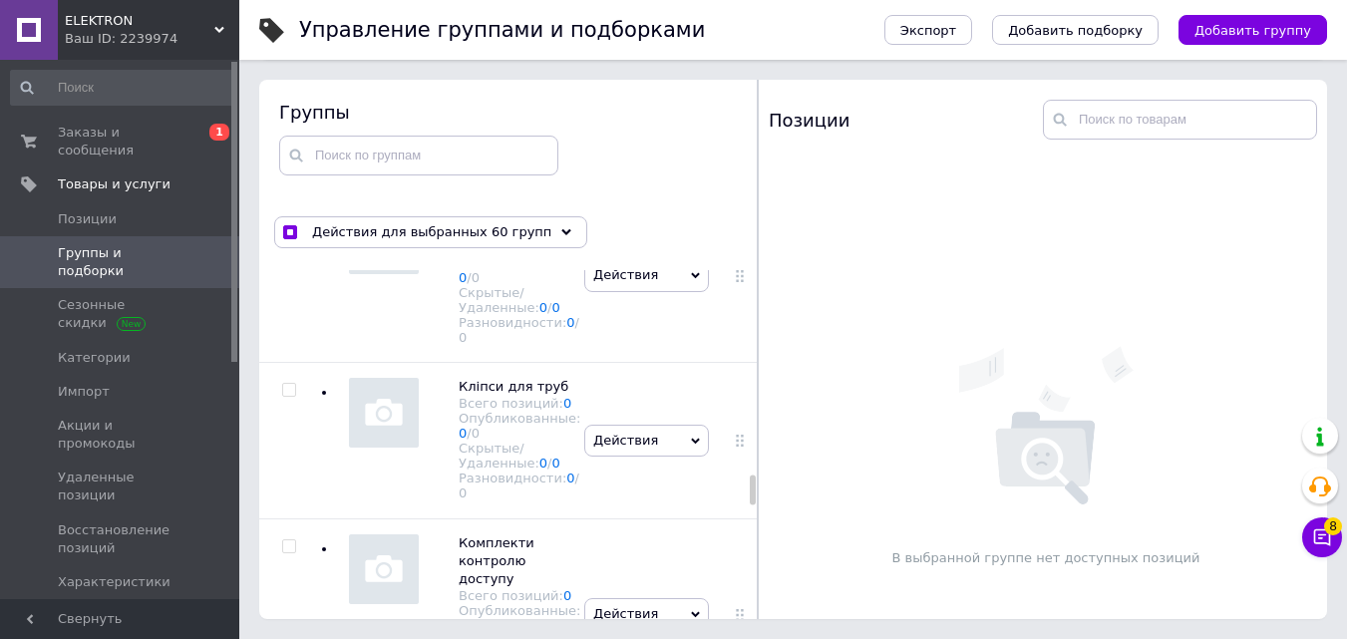
checkbox input "true"
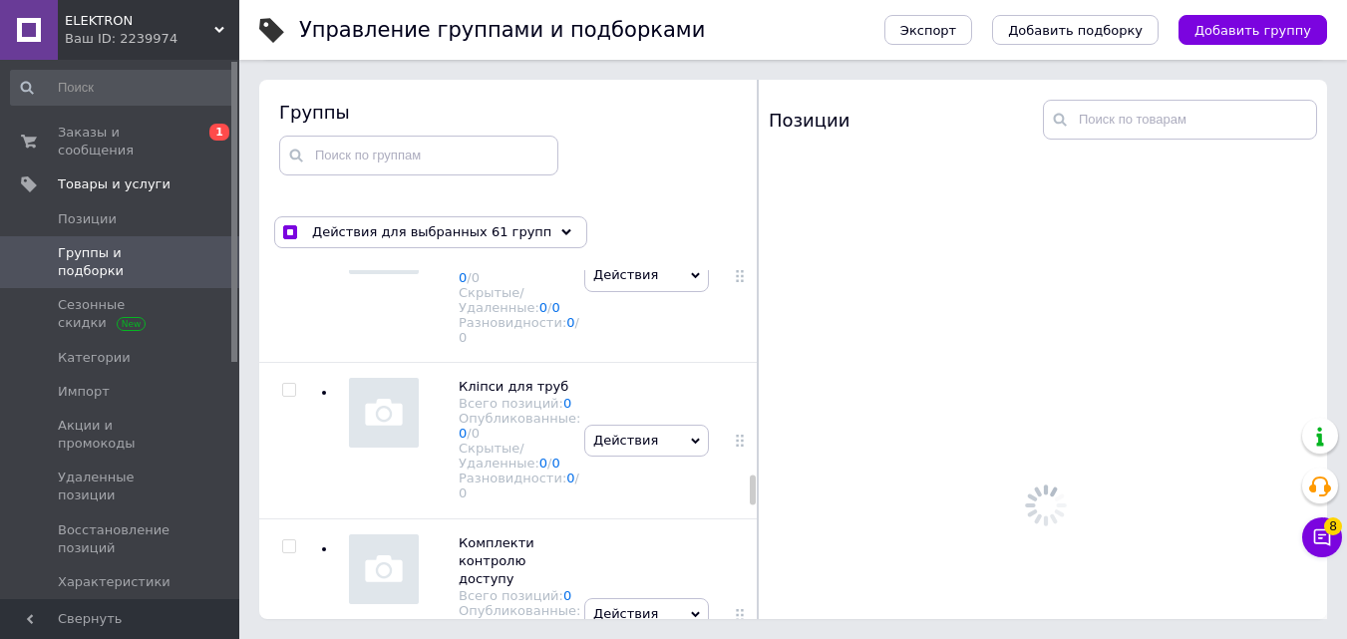
checkbox input "true"
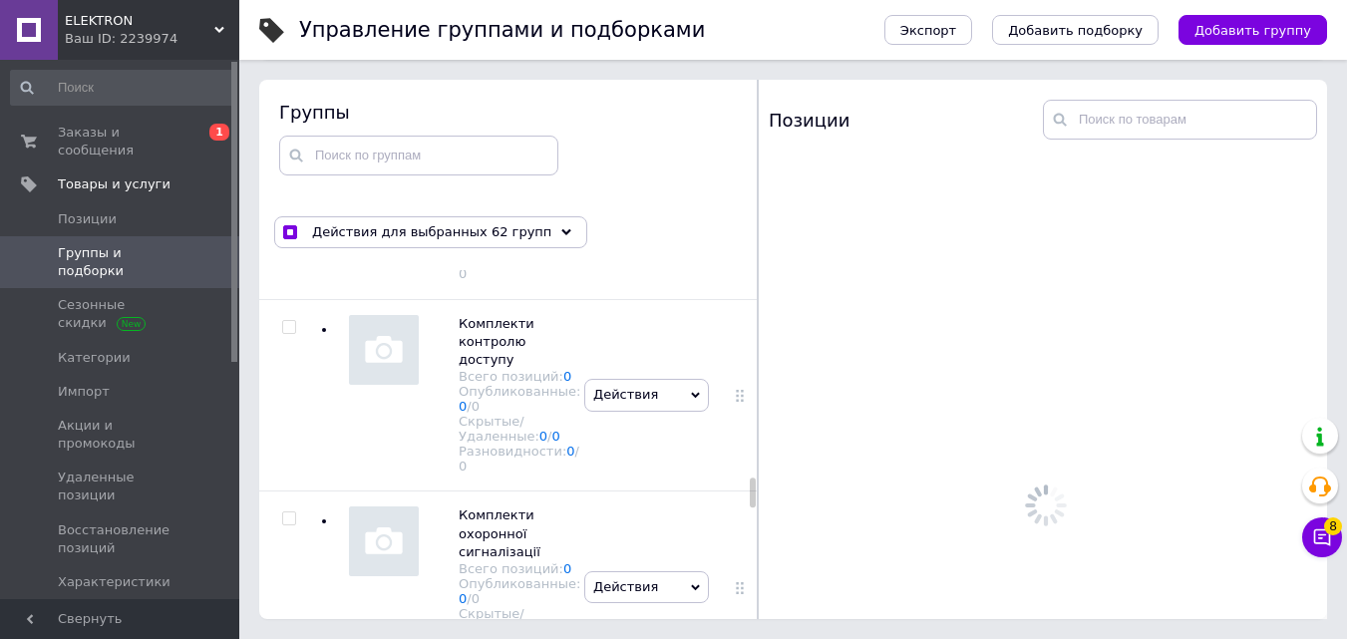
scroll to position [15335, 0]
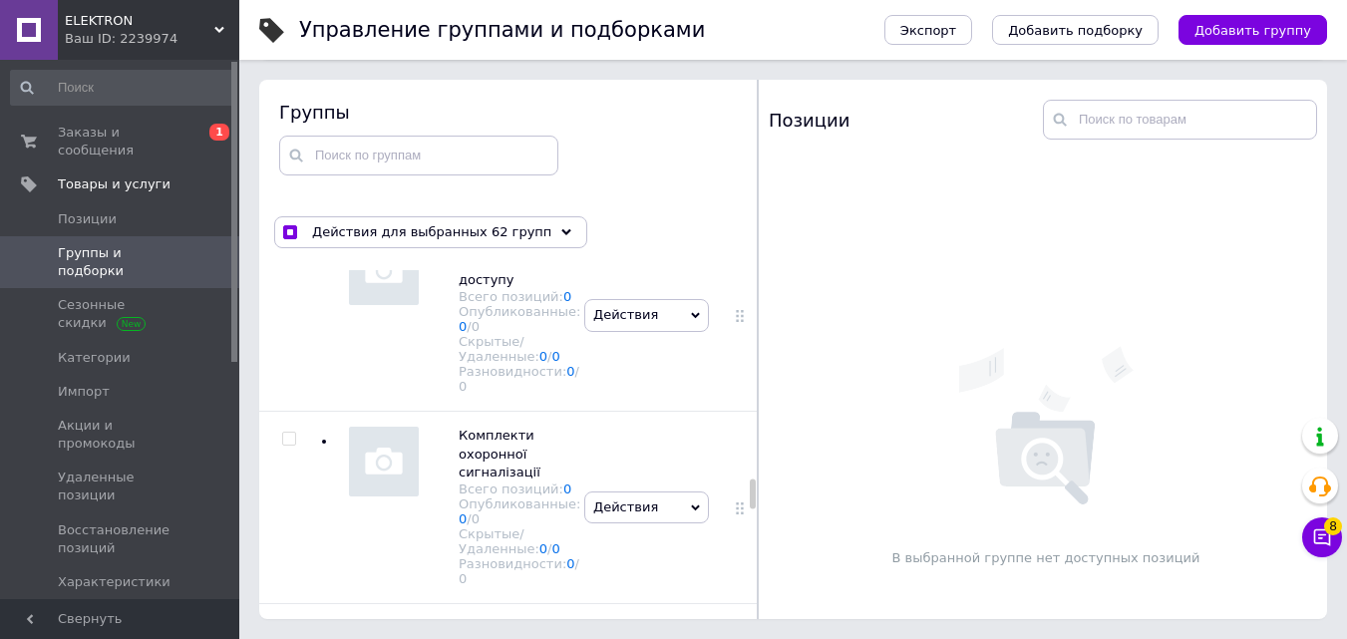
checkbox input "true"
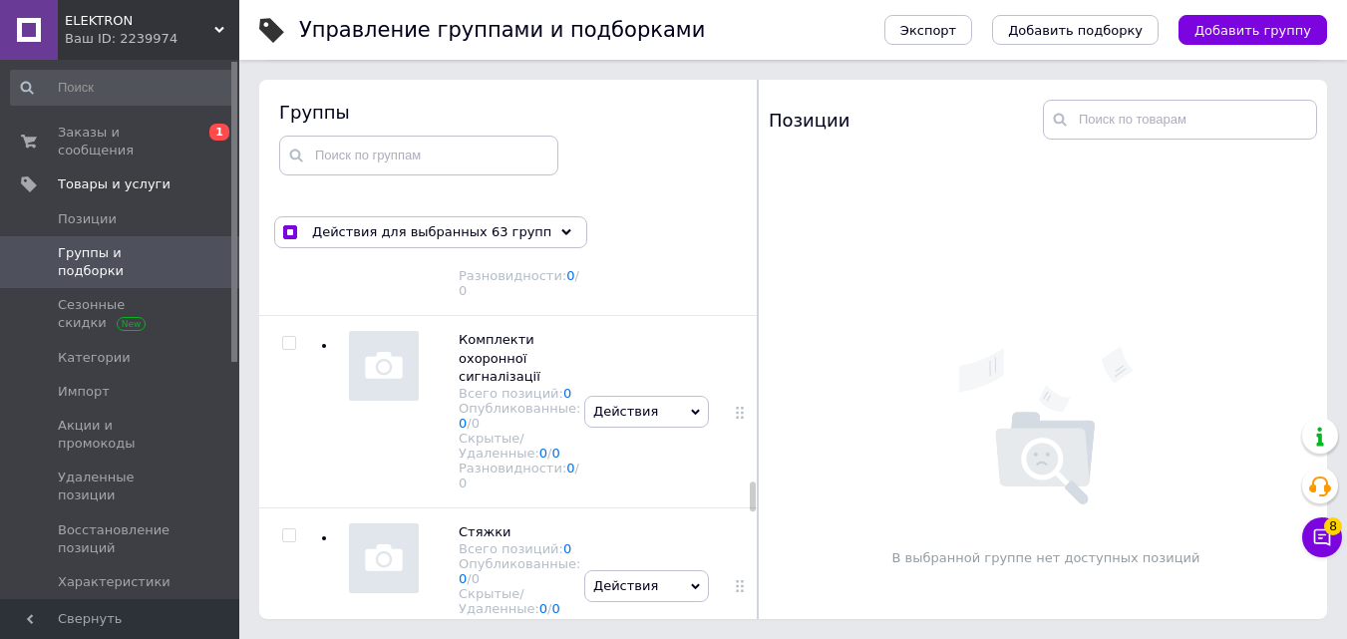
scroll to position [15534, 0]
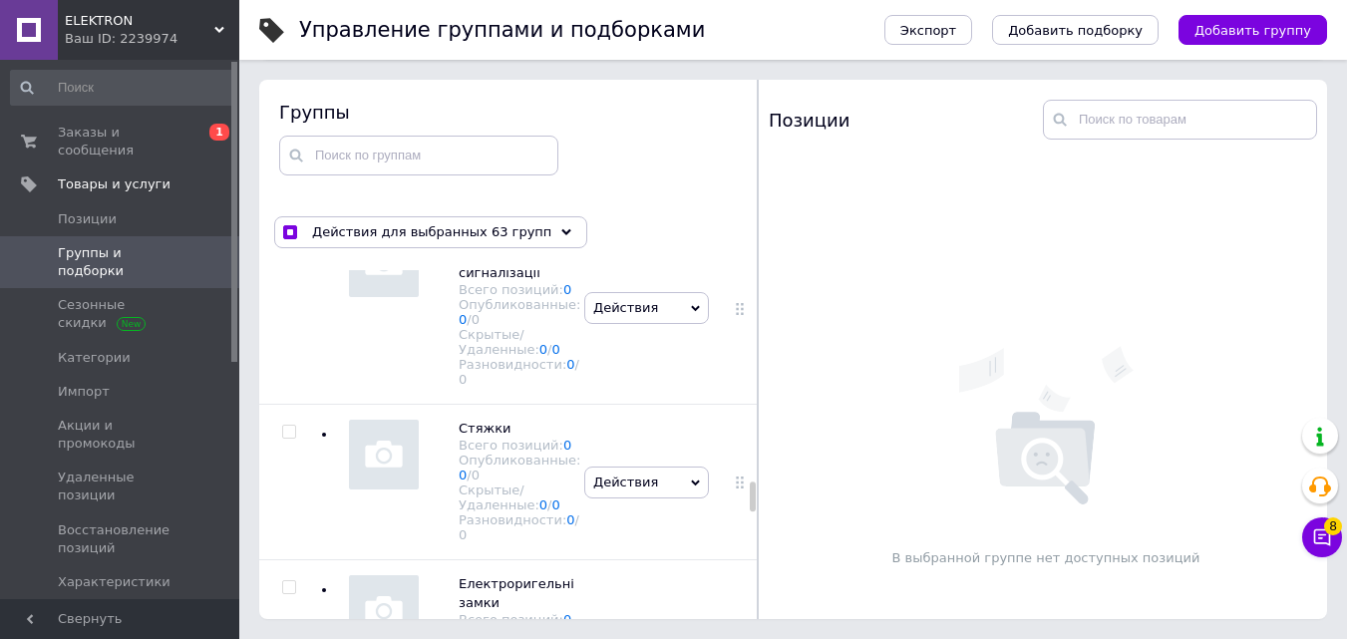
checkbox input "true"
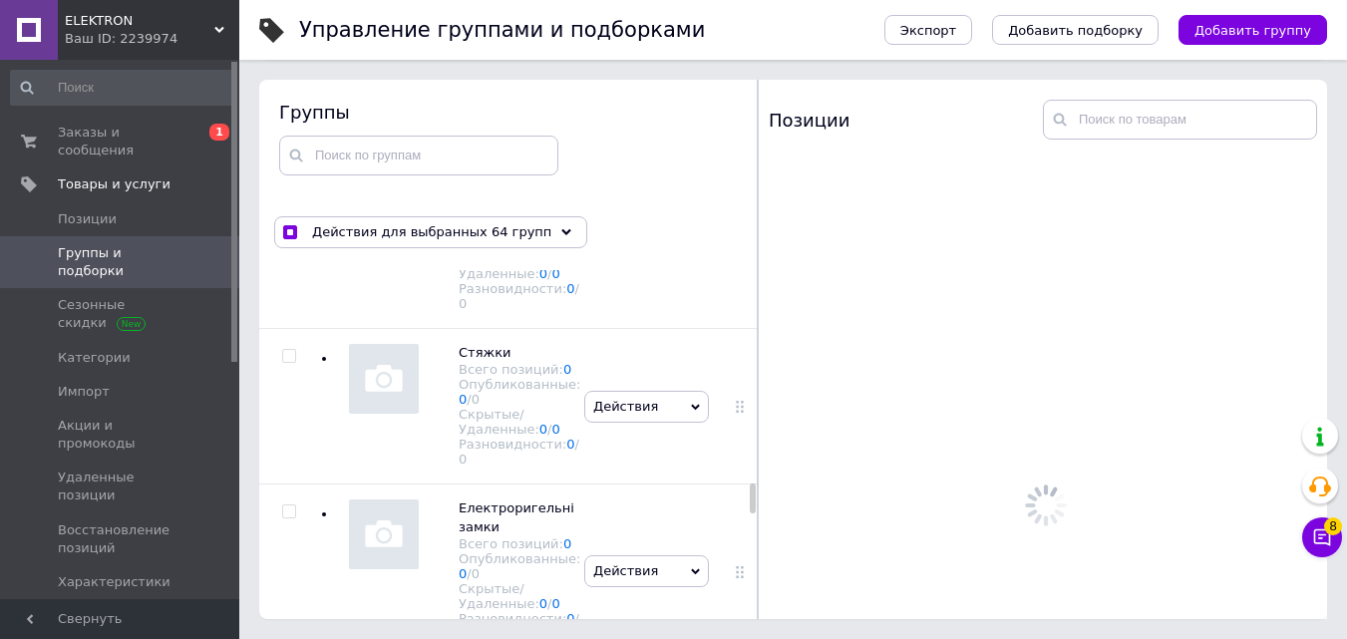
scroll to position [15734, 0]
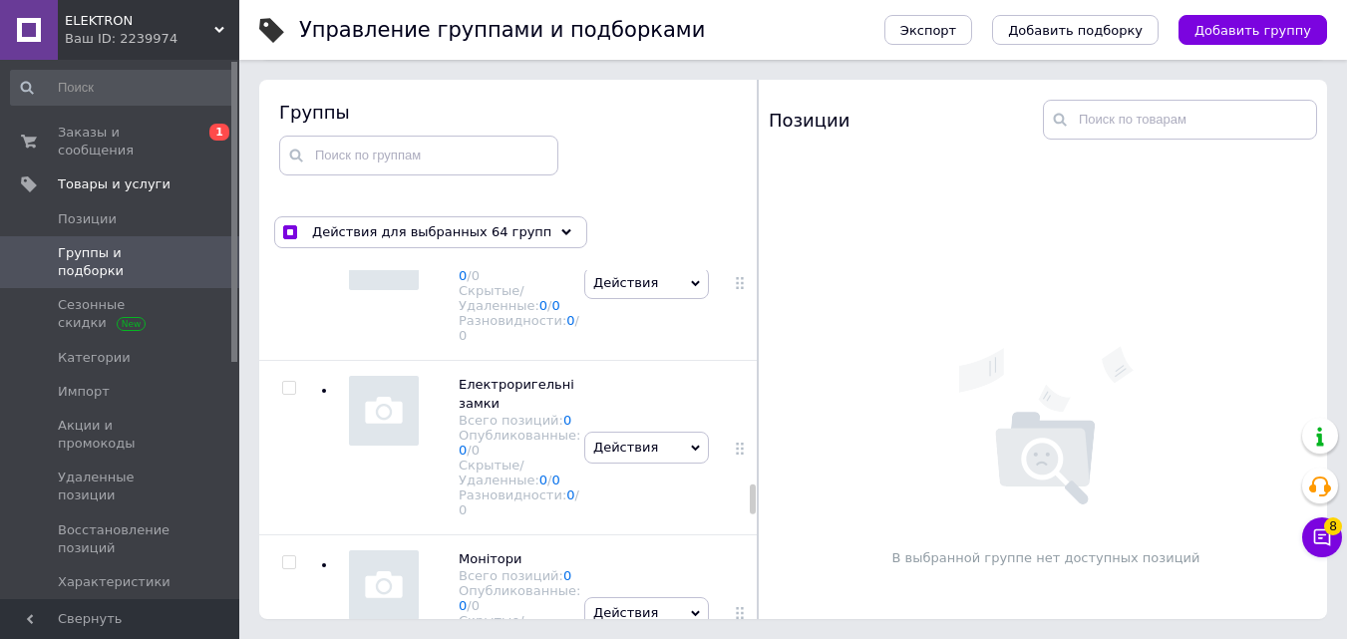
checkbox input "true"
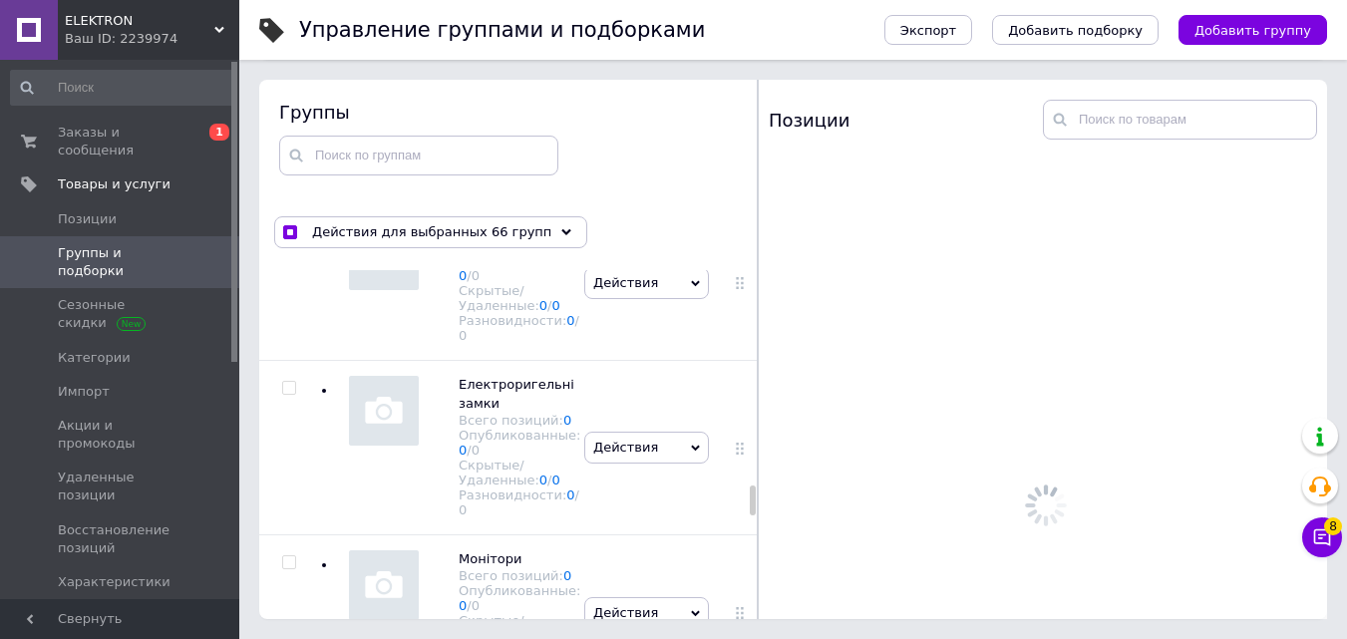
scroll to position [16033, 0]
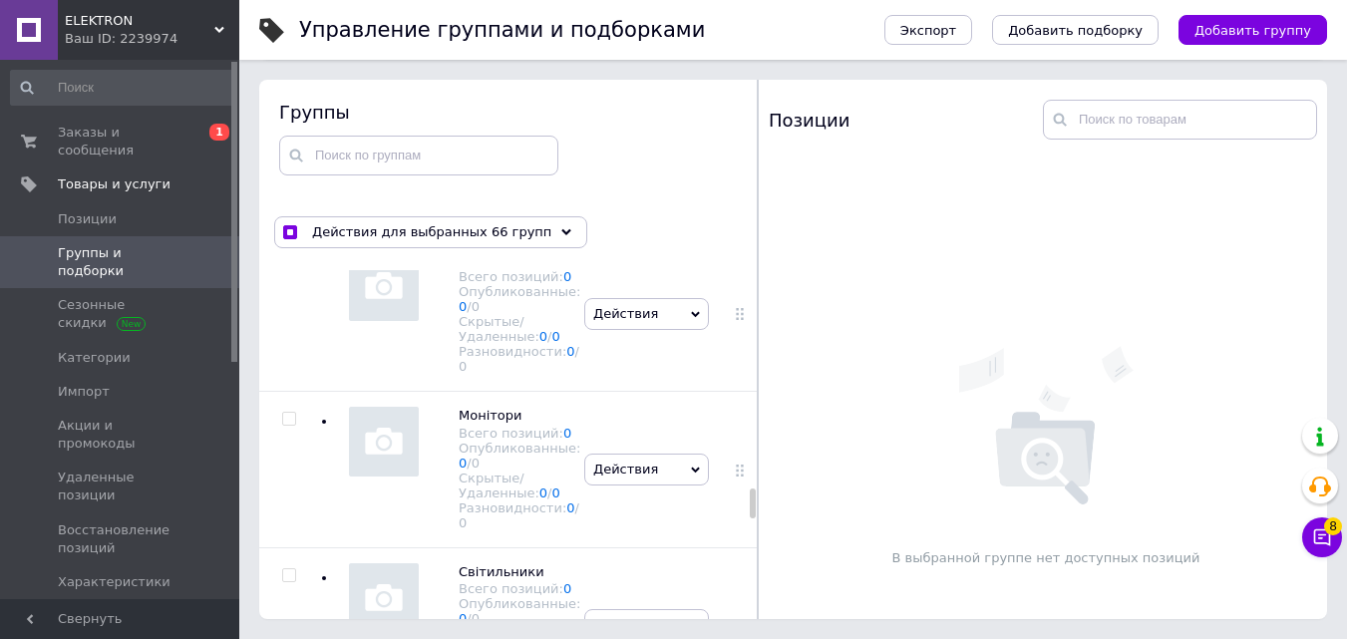
checkbox input "true"
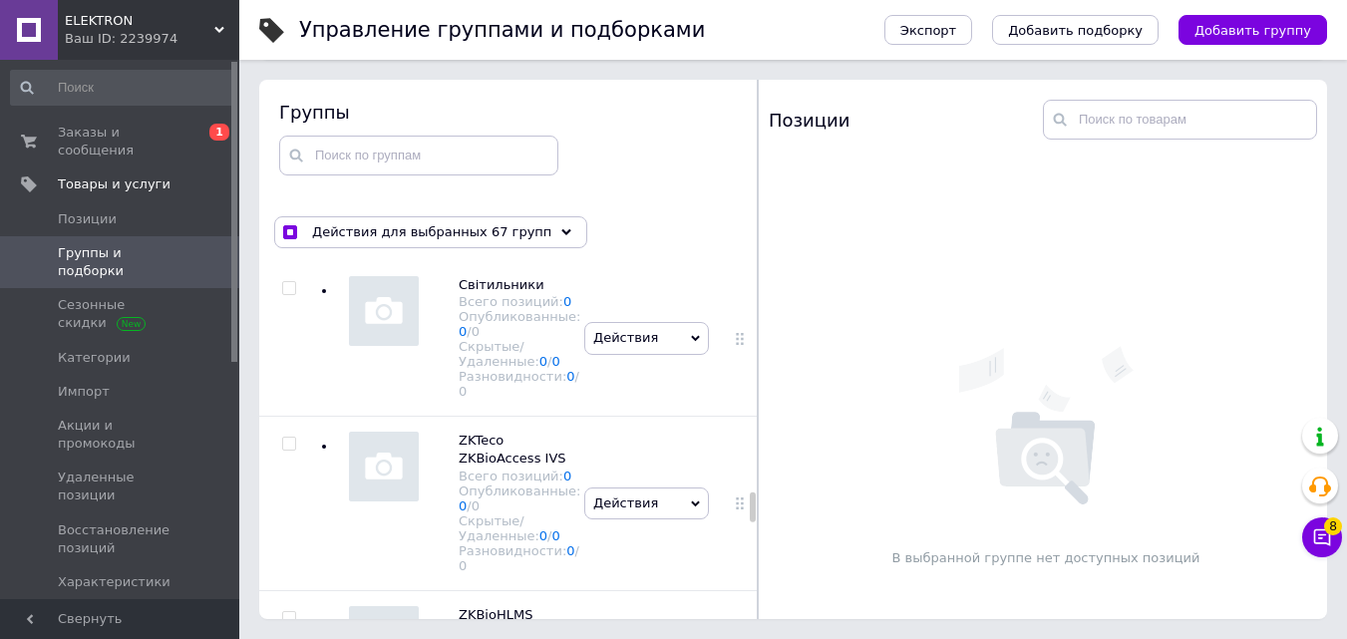
scroll to position [16332, 0]
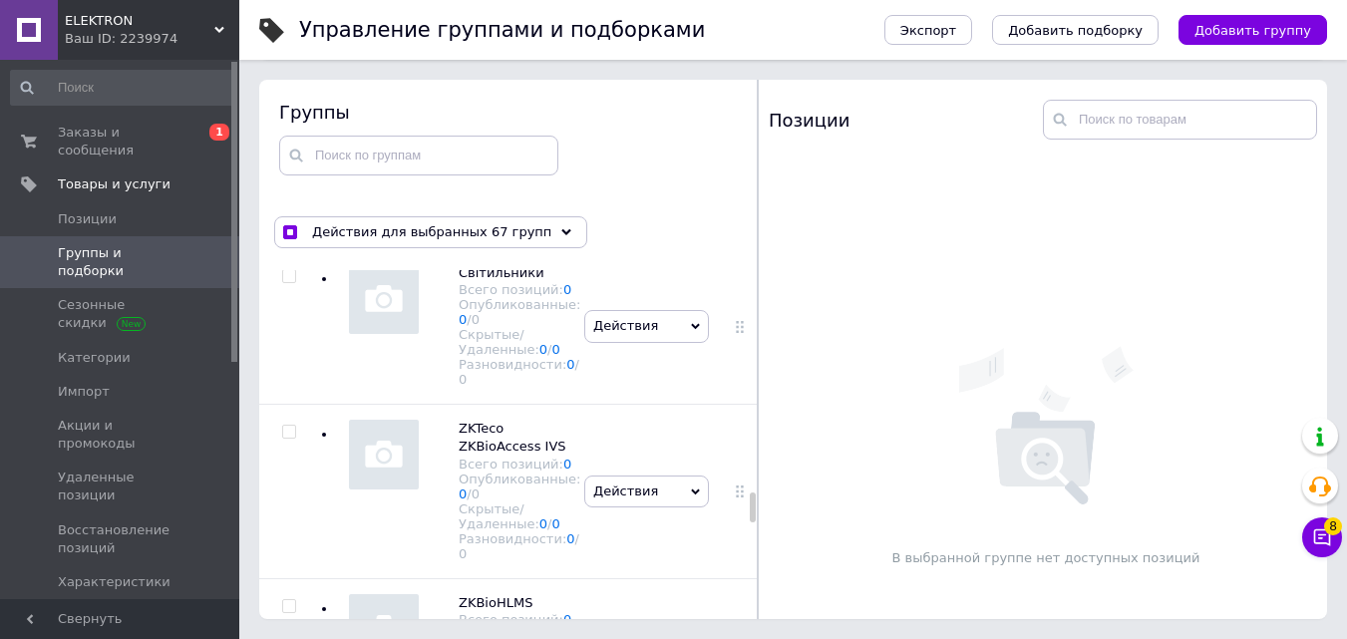
checkbox input "true"
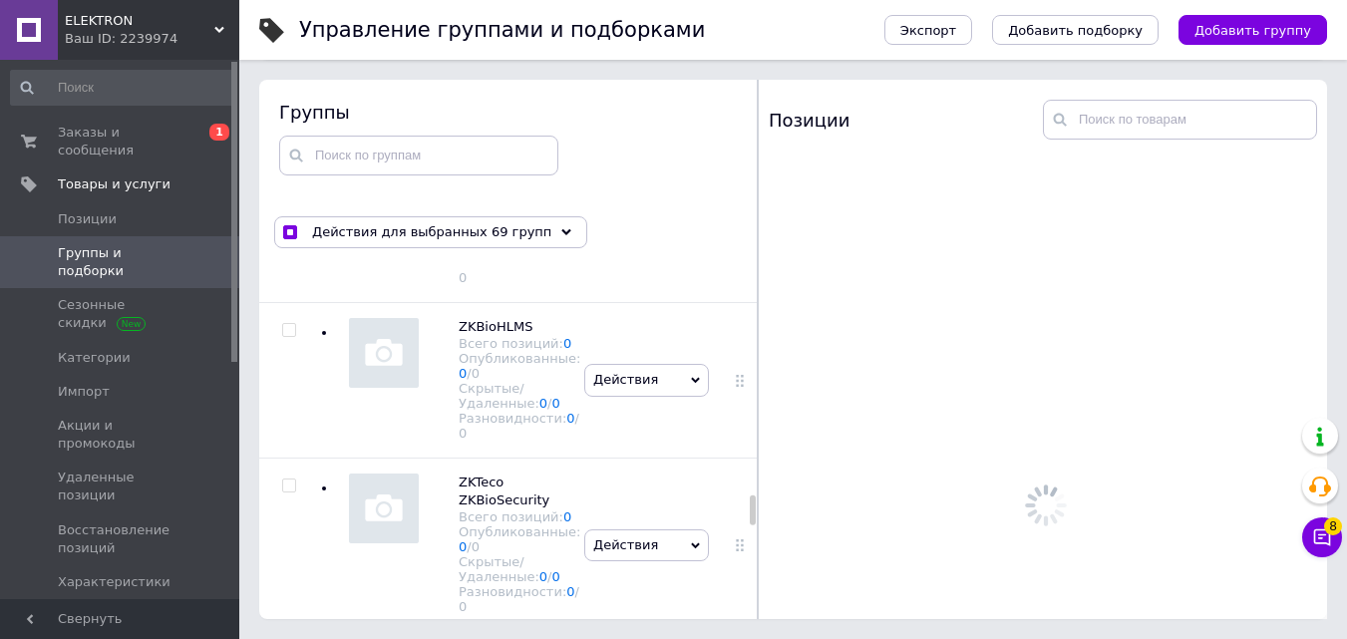
scroll to position [16631, 0]
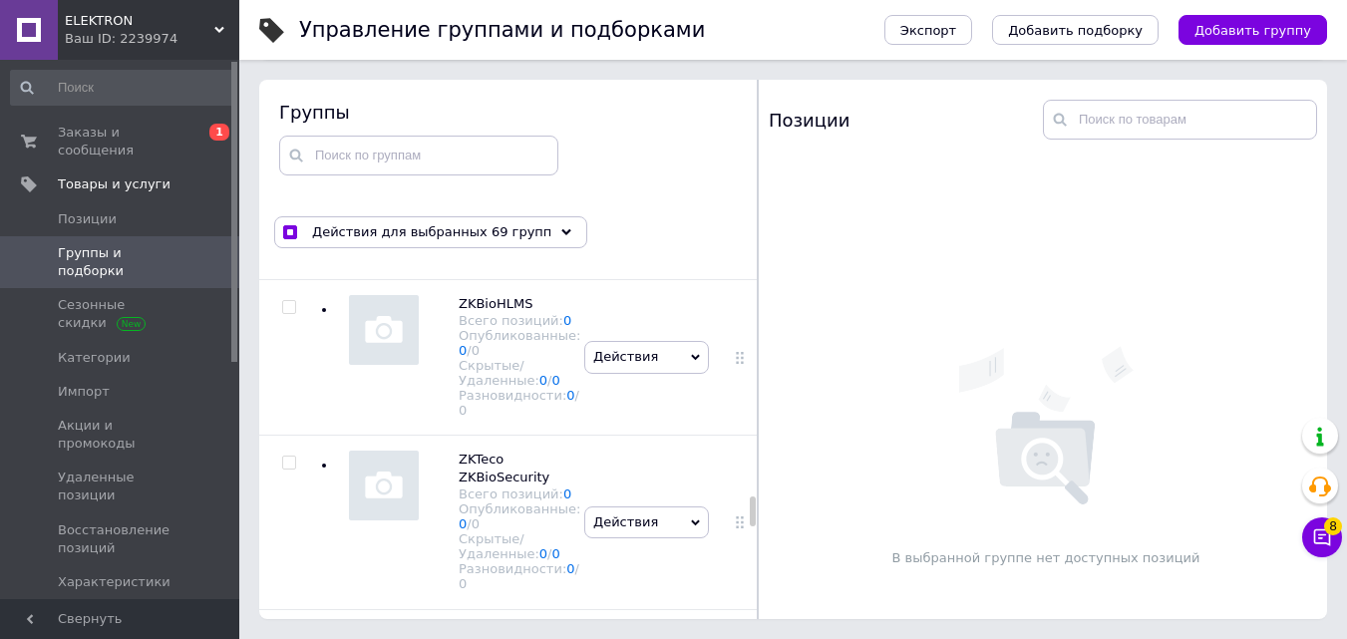
checkbox input "true"
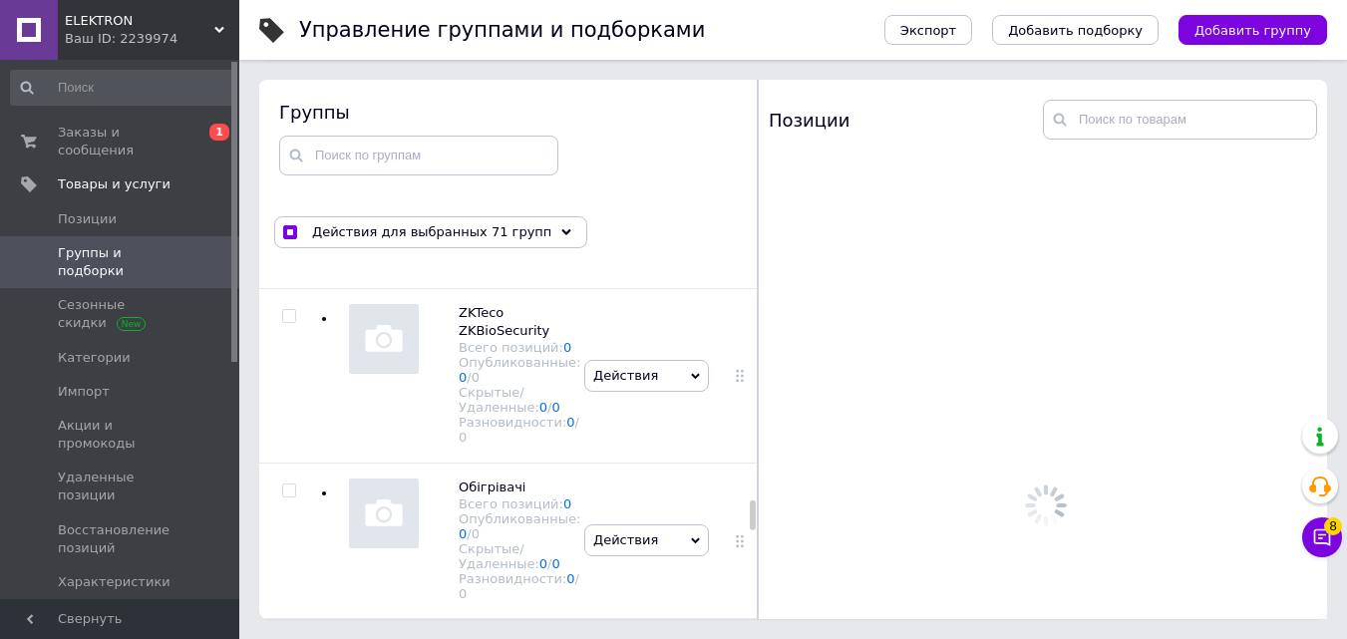
scroll to position [16930, 0]
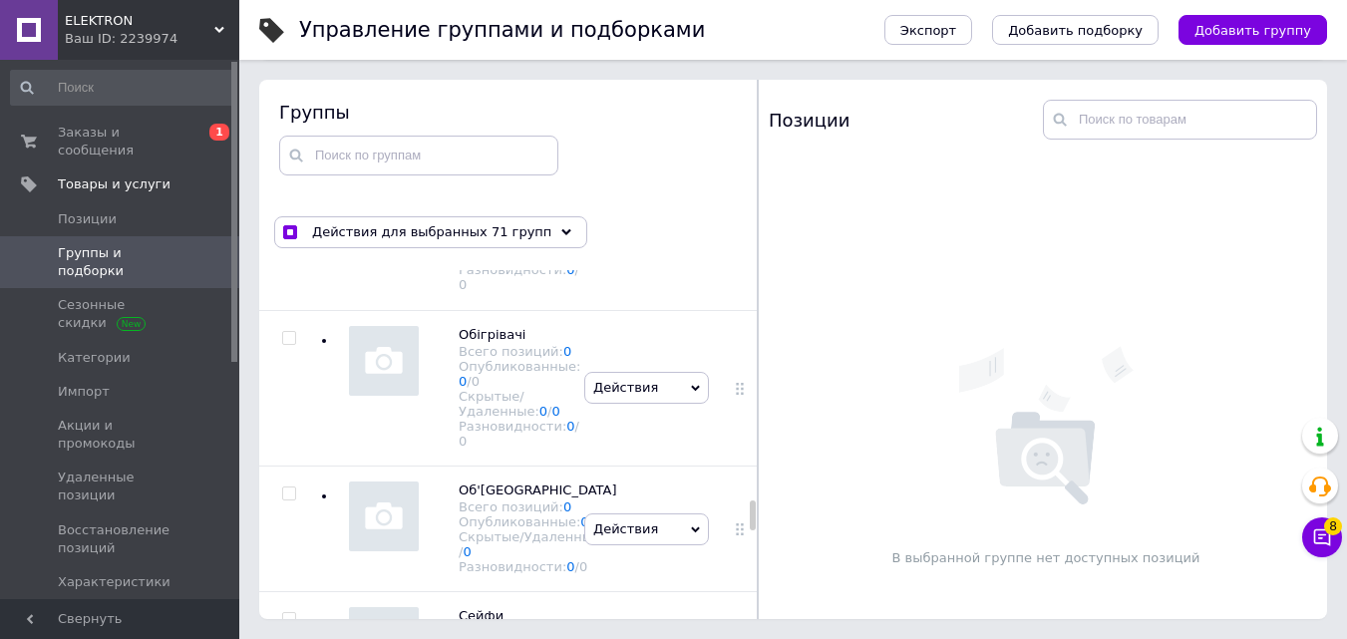
checkbox input "true"
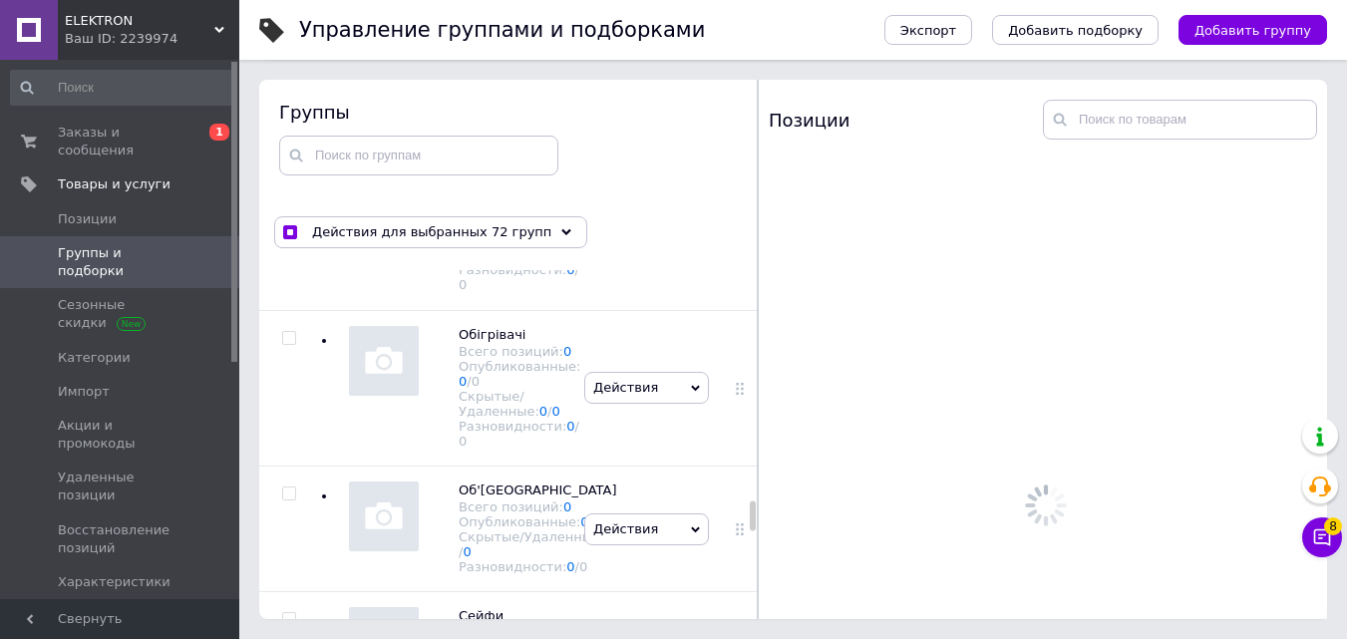
scroll to position [17130, 0]
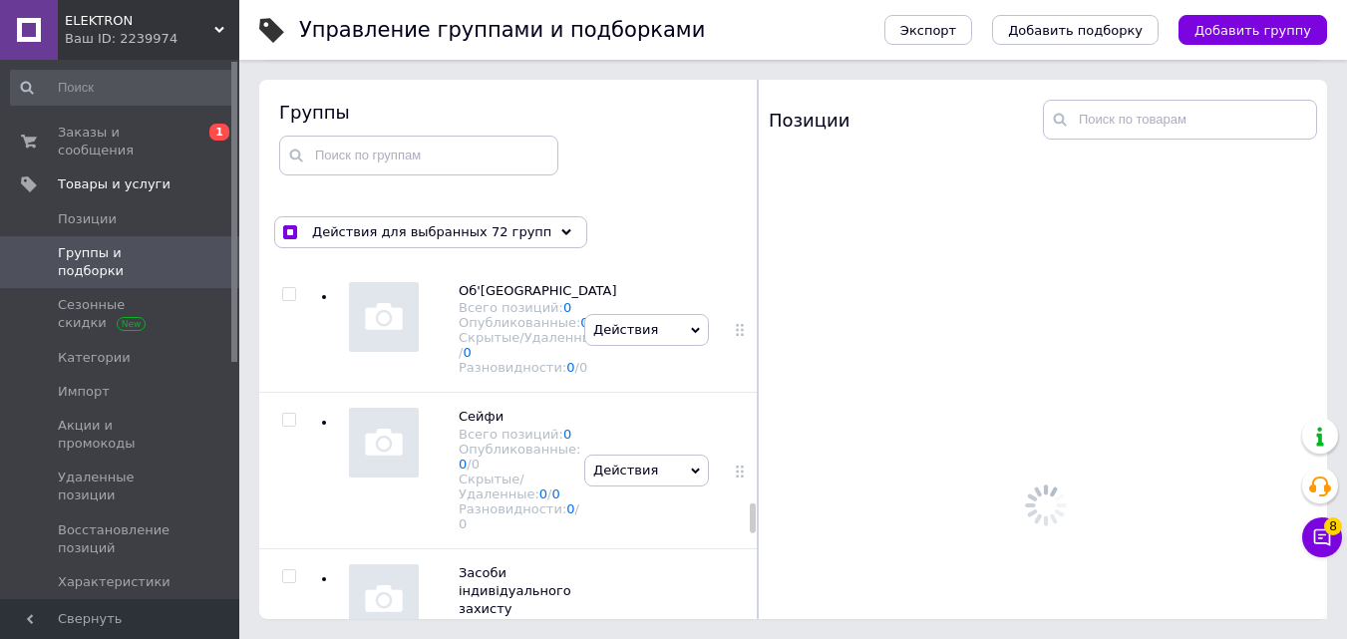
checkbox input "true"
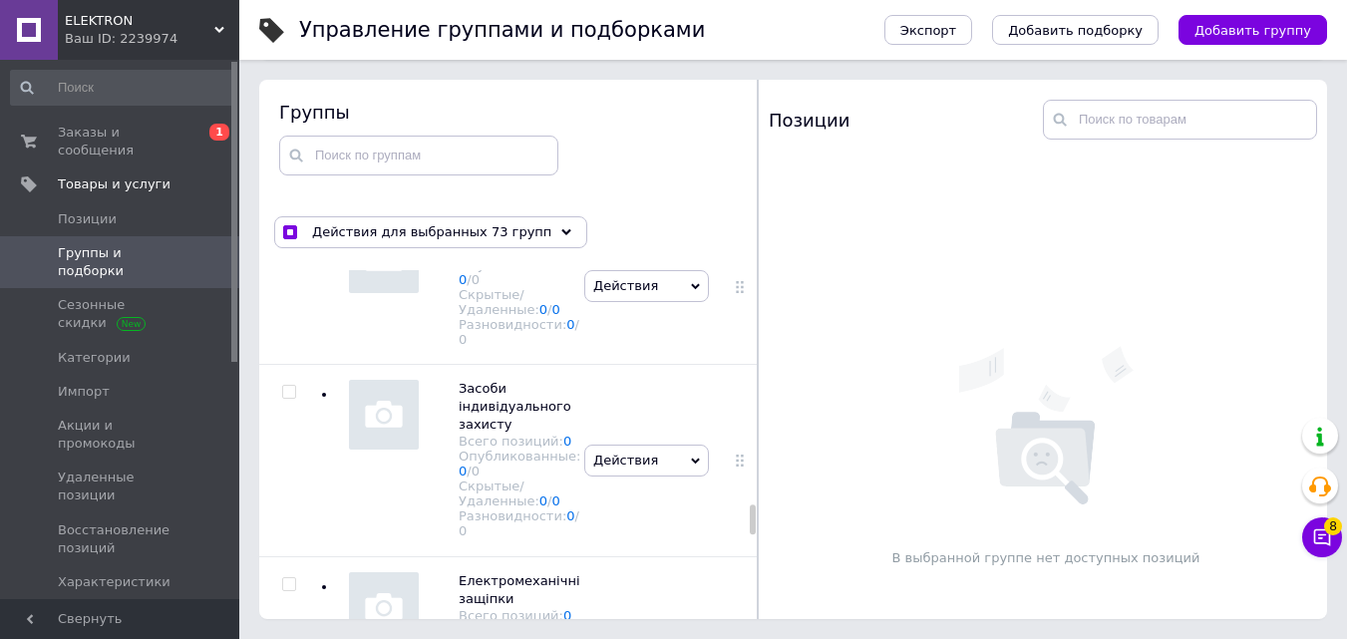
scroll to position [17329, 0]
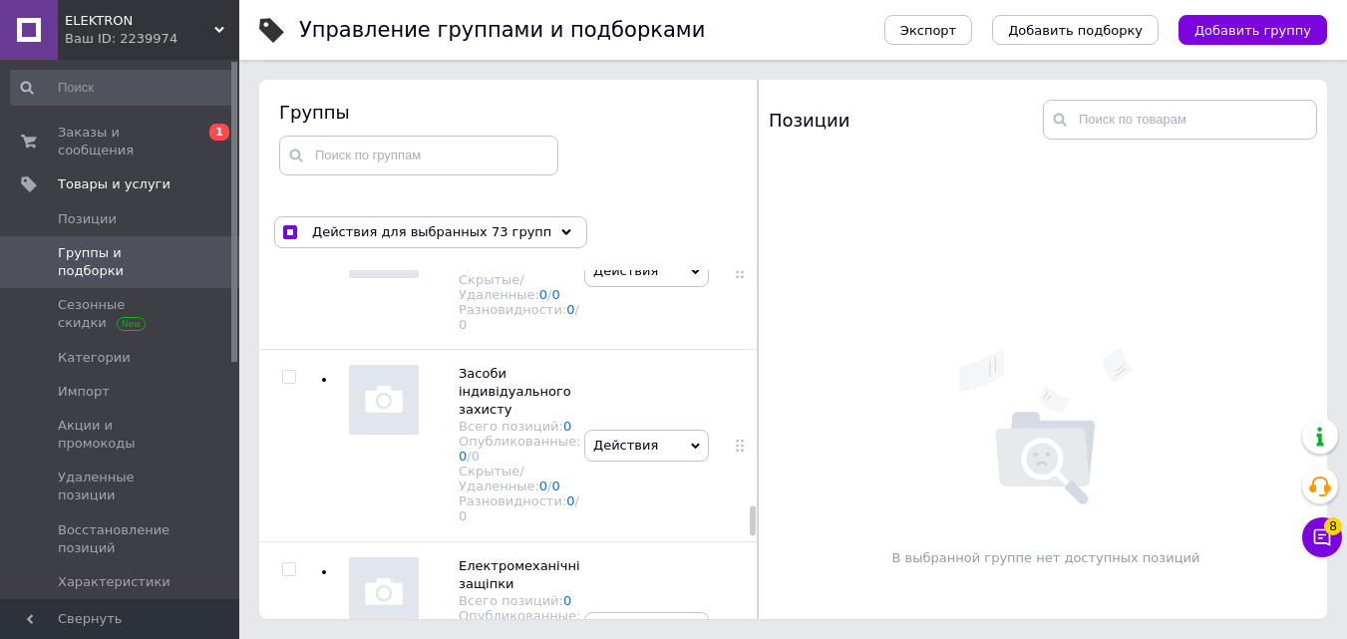
checkbox input "true"
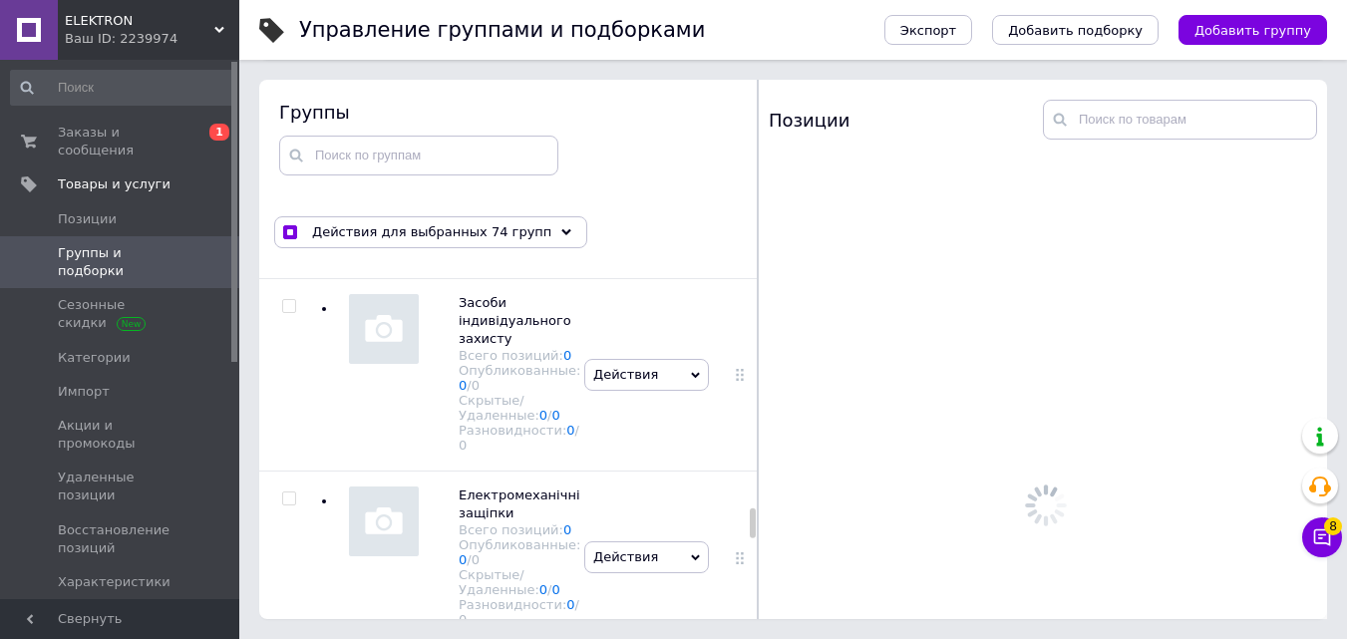
scroll to position [17528, 0]
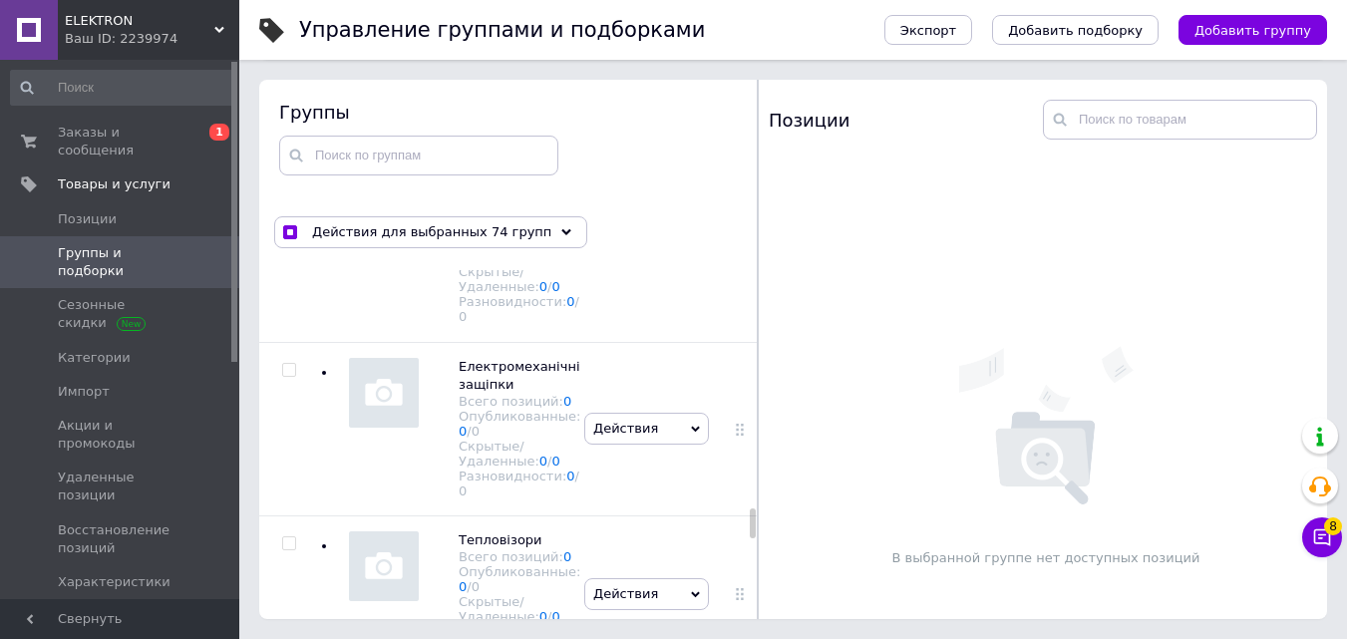
checkbox input "true"
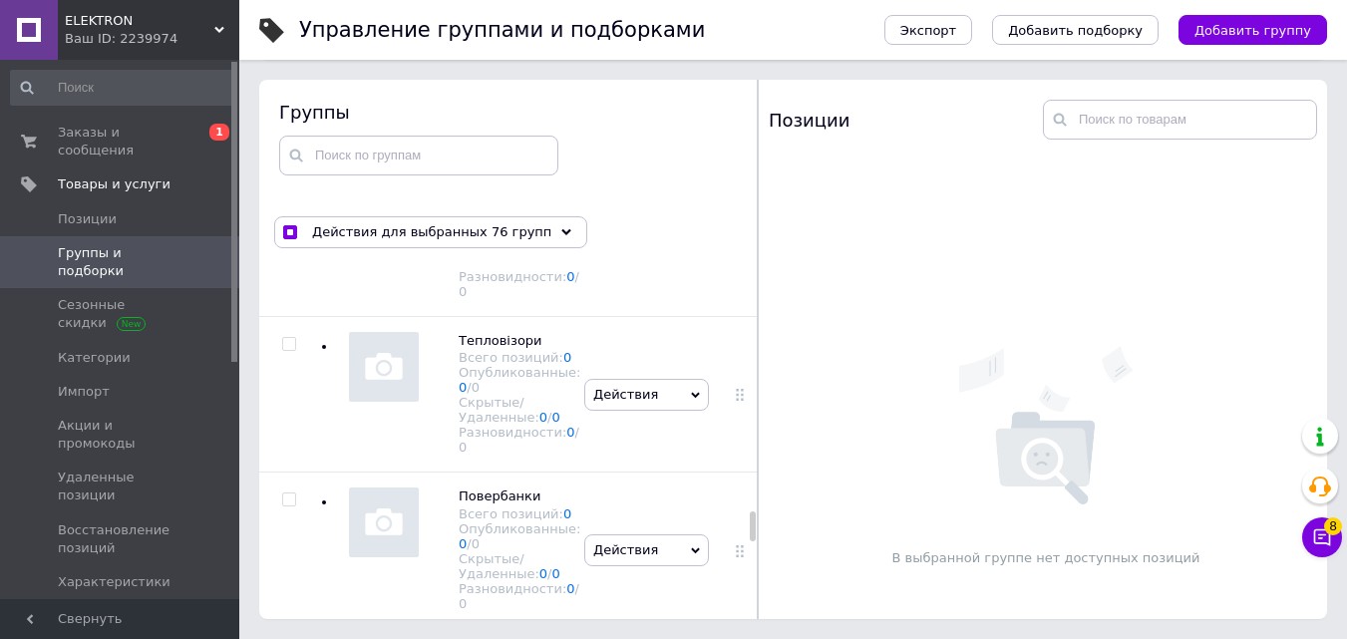
scroll to position [17827, 0]
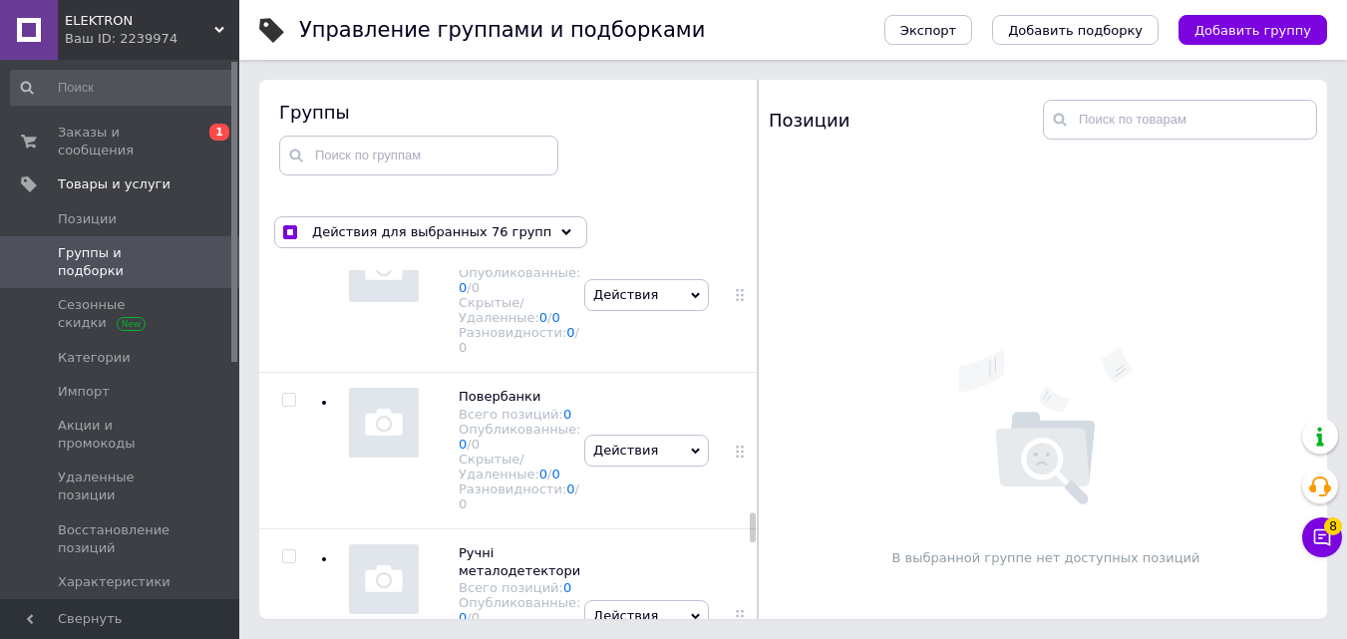
checkbox input "true"
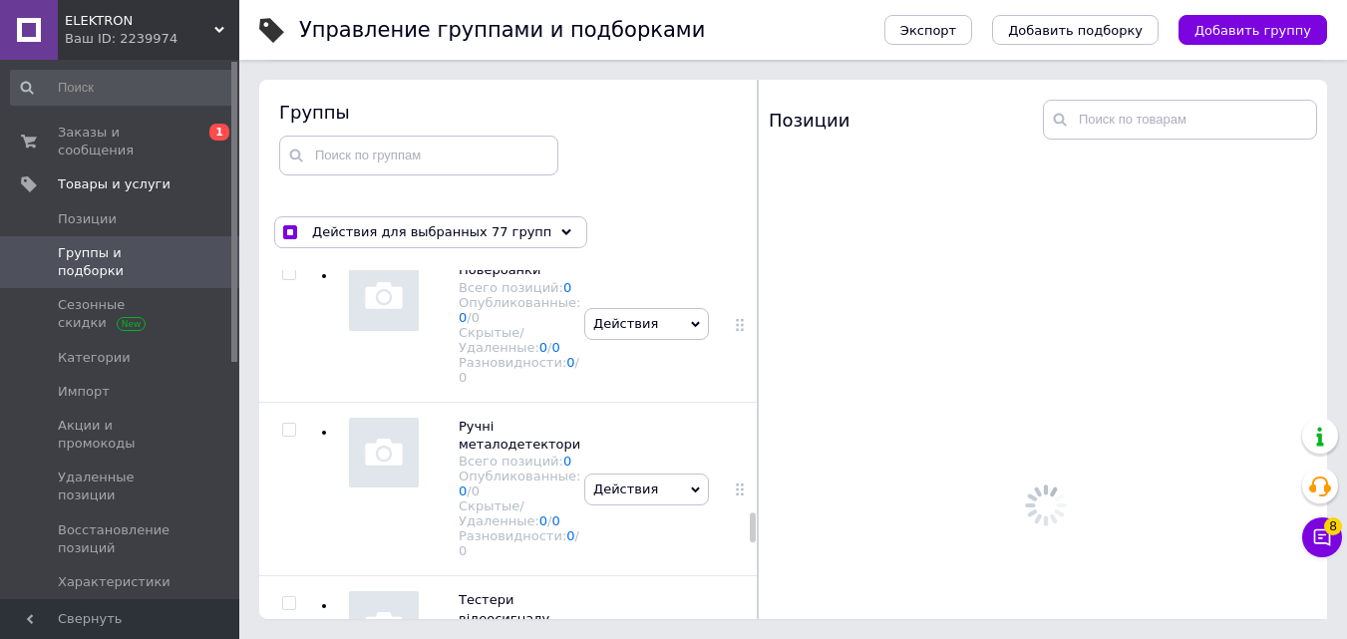
scroll to position [18027, 0]
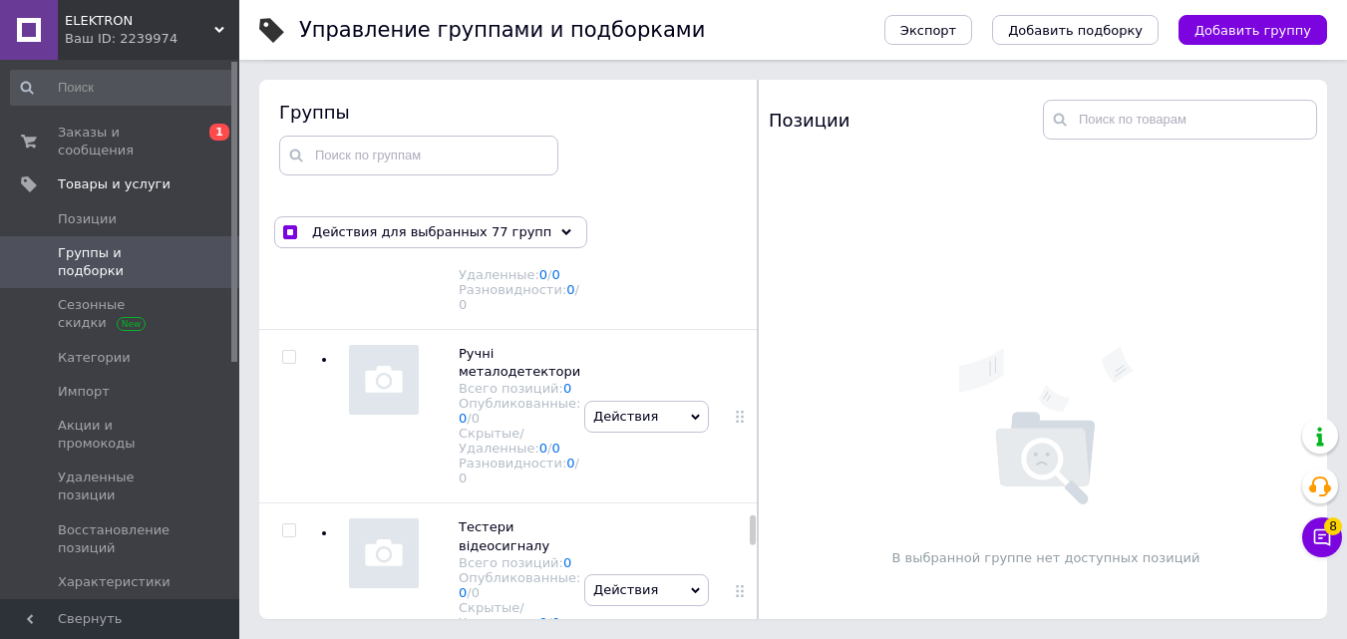
checkbox input "true"
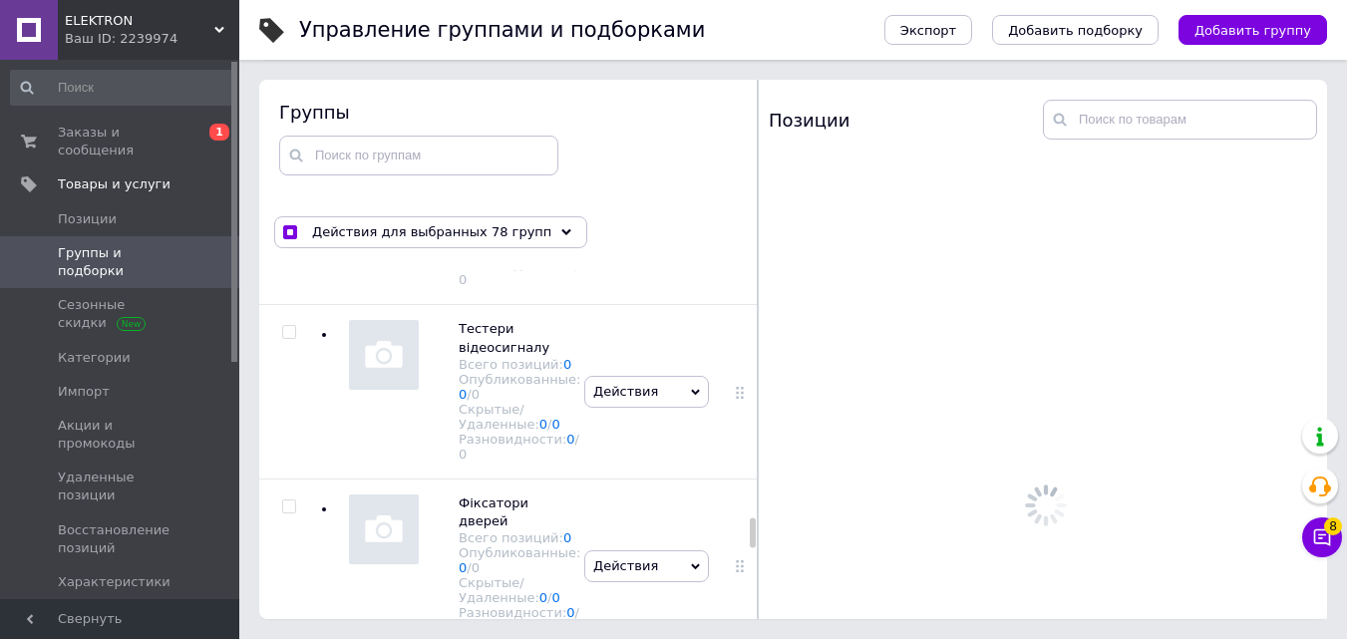
scroll to position [18226, 0]
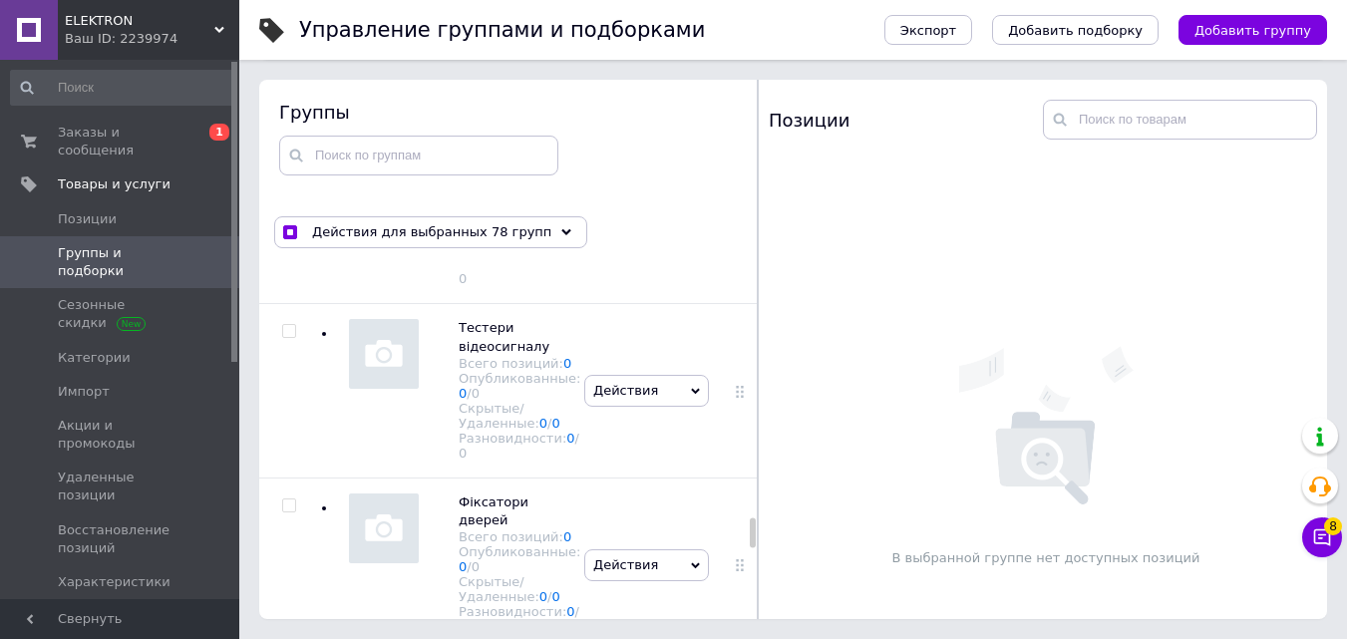
checkbox input "true"
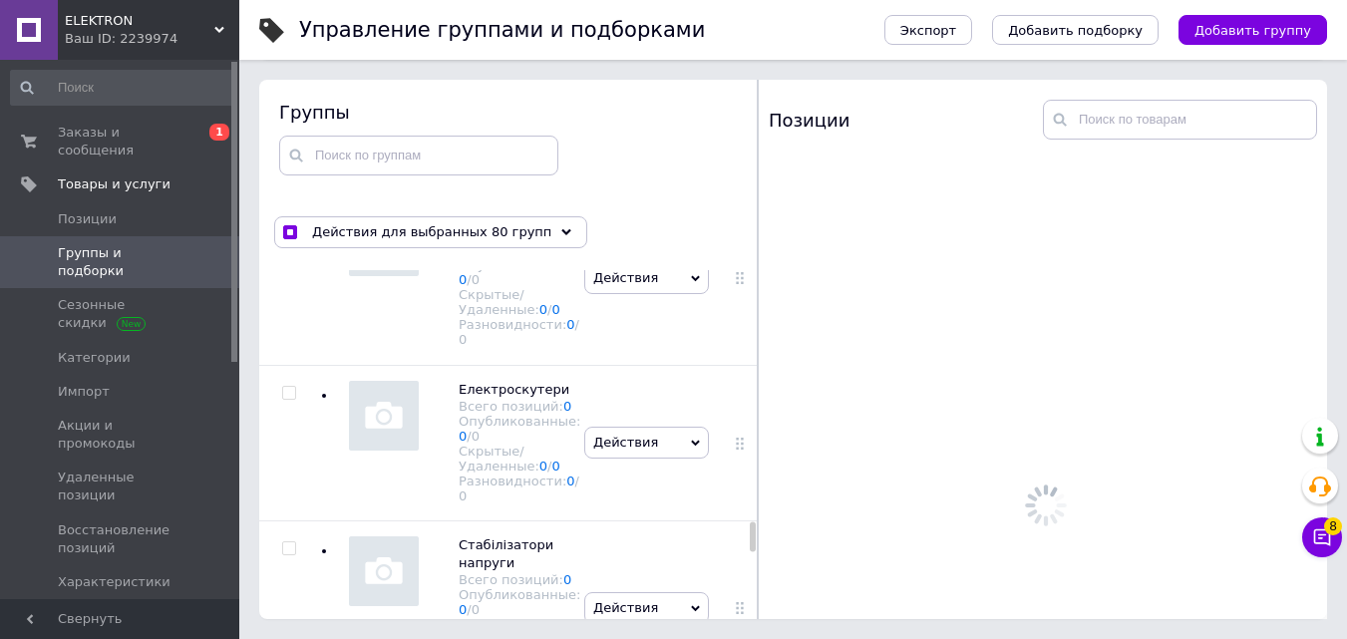
scroll to position [18525, 0]
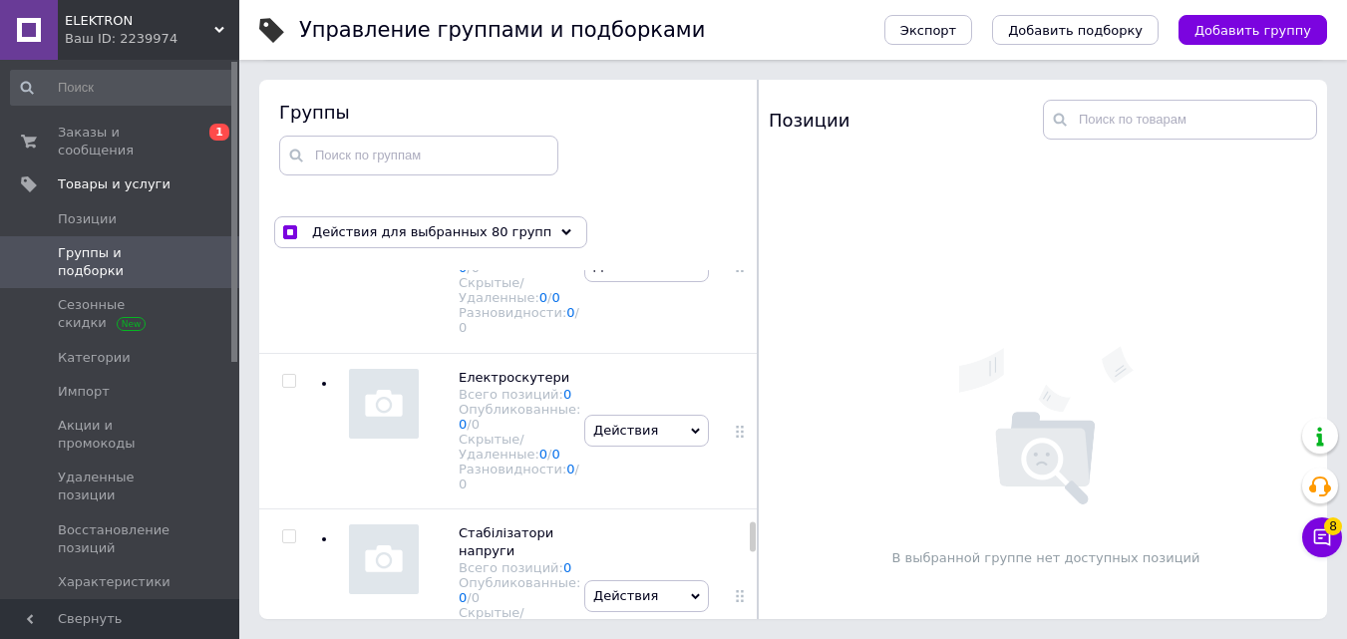
checkbox input "true"
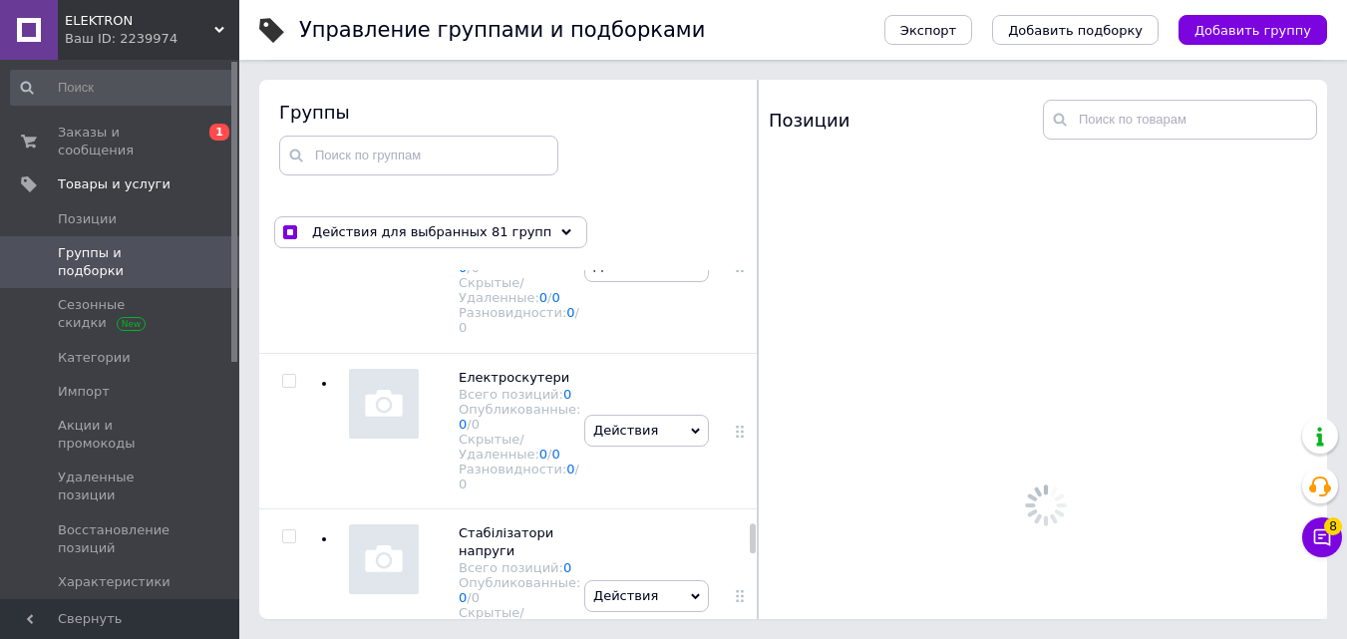
scroll to position [18725, 0]
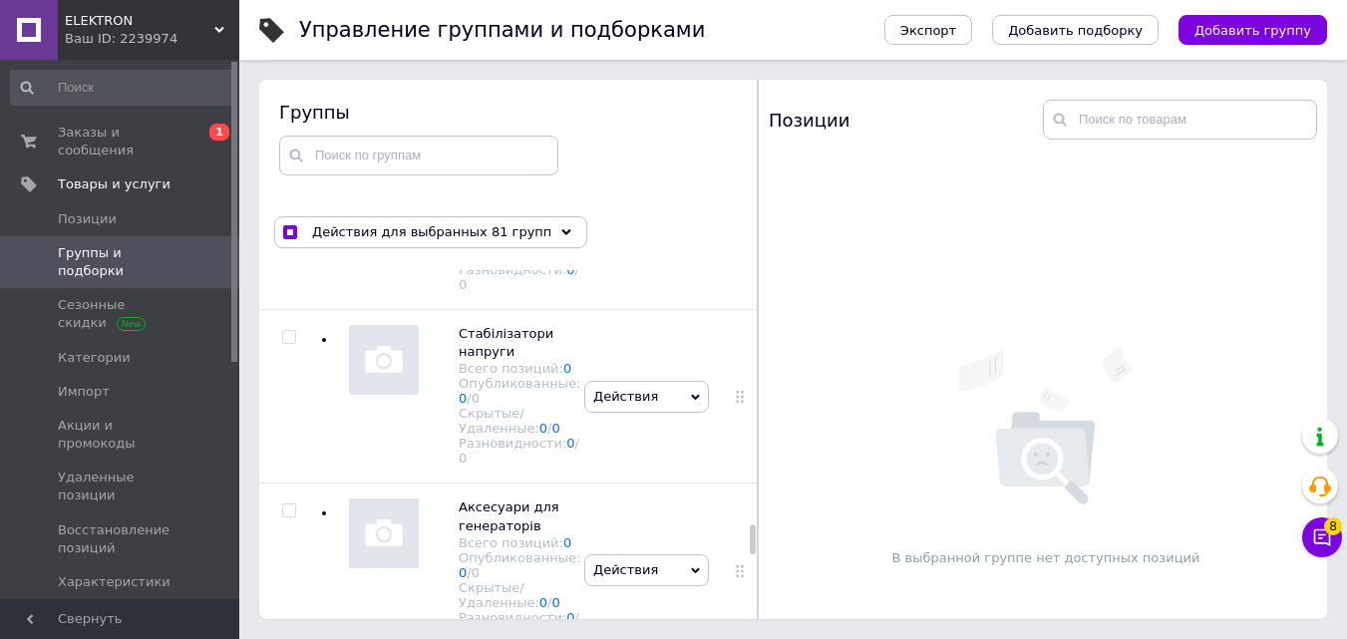
checkbox input "true"
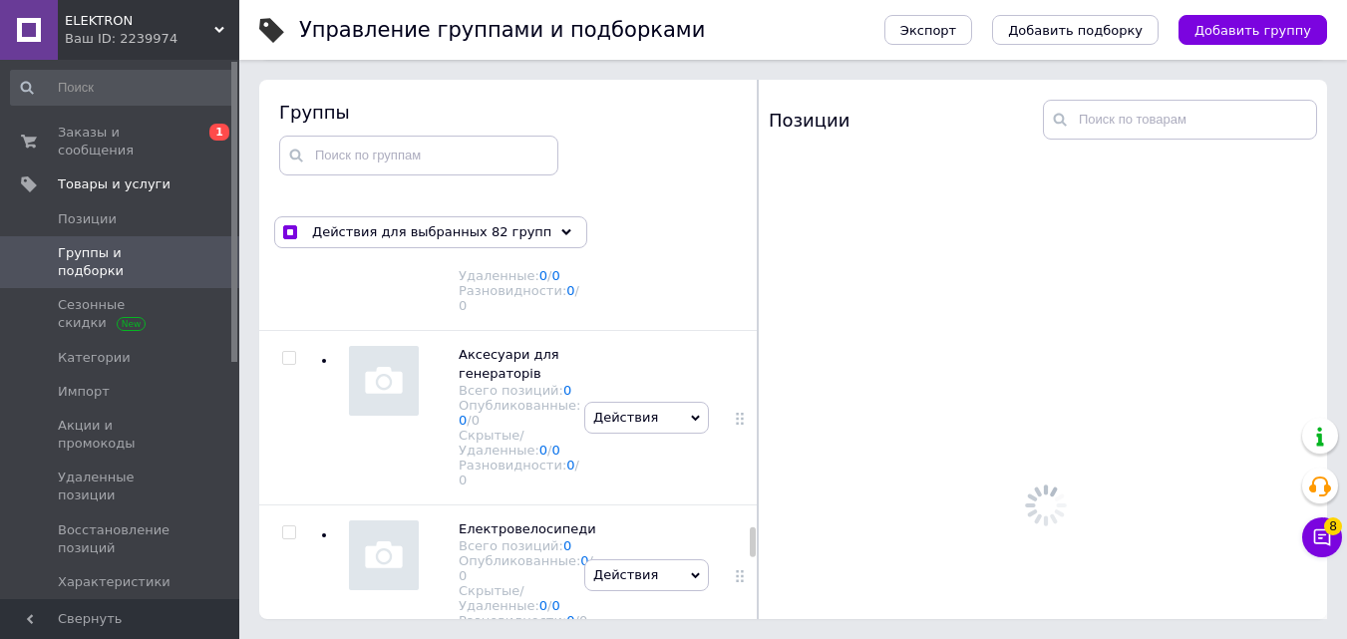
scroll to position [18924, 0]
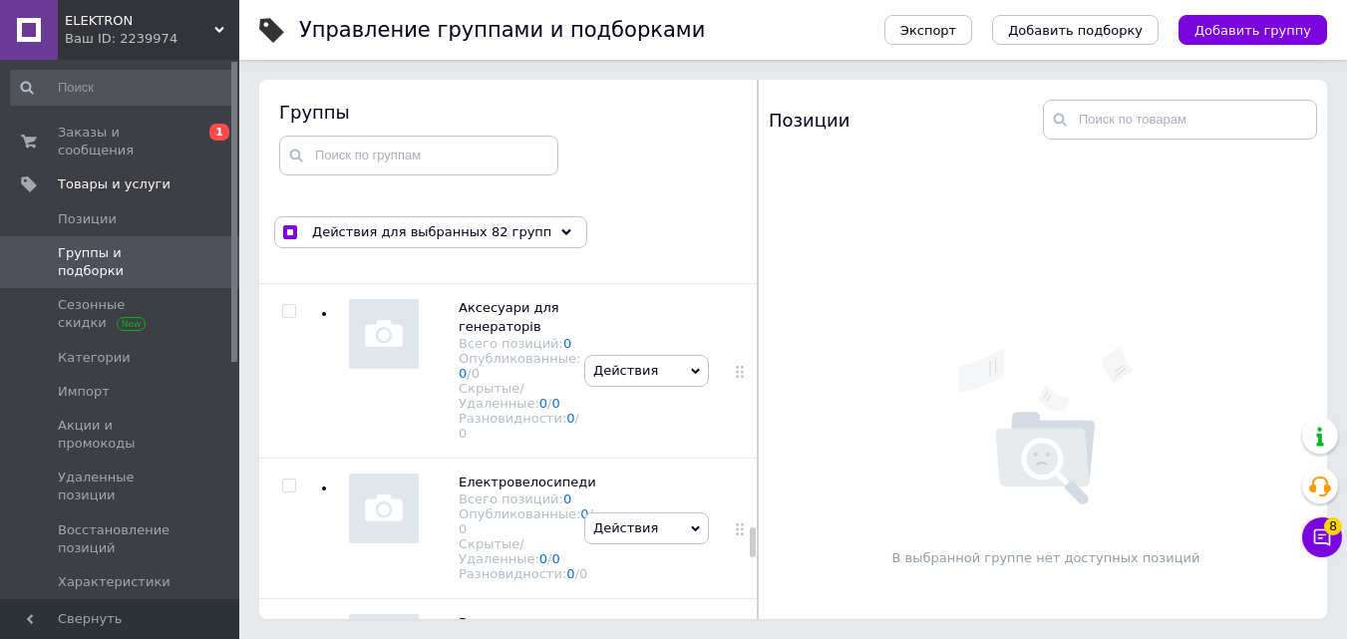
checkbox input "true"
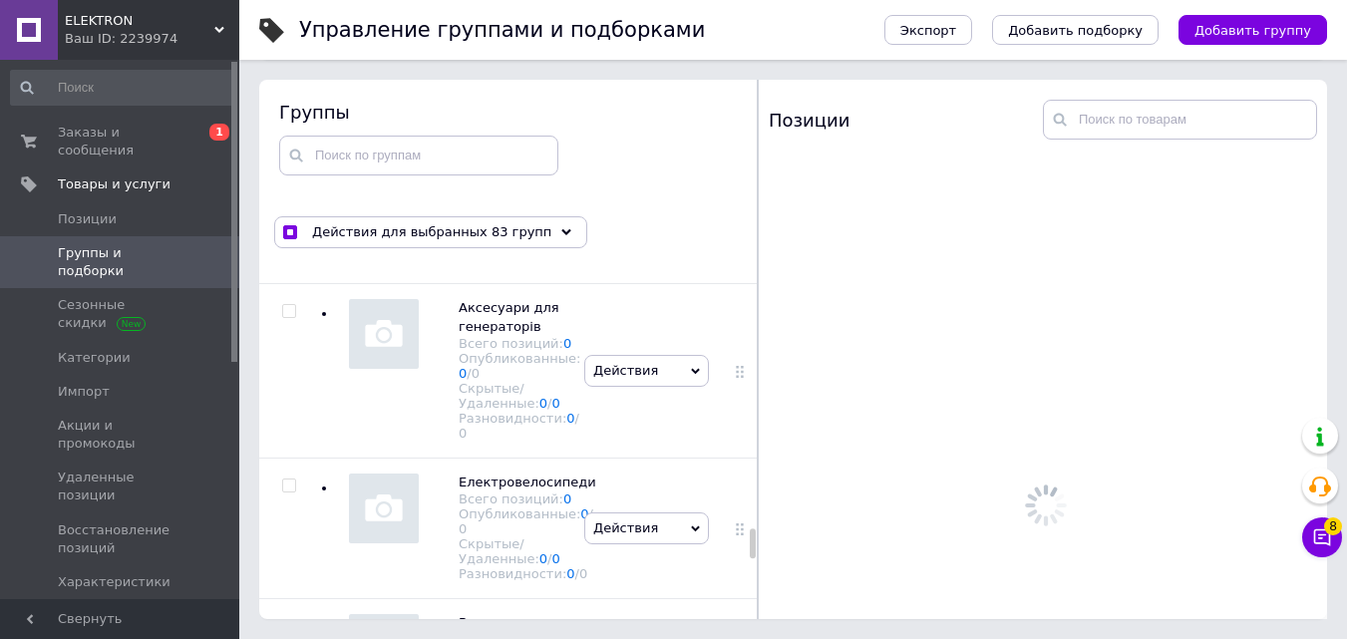
scroll to position [19124, 0]
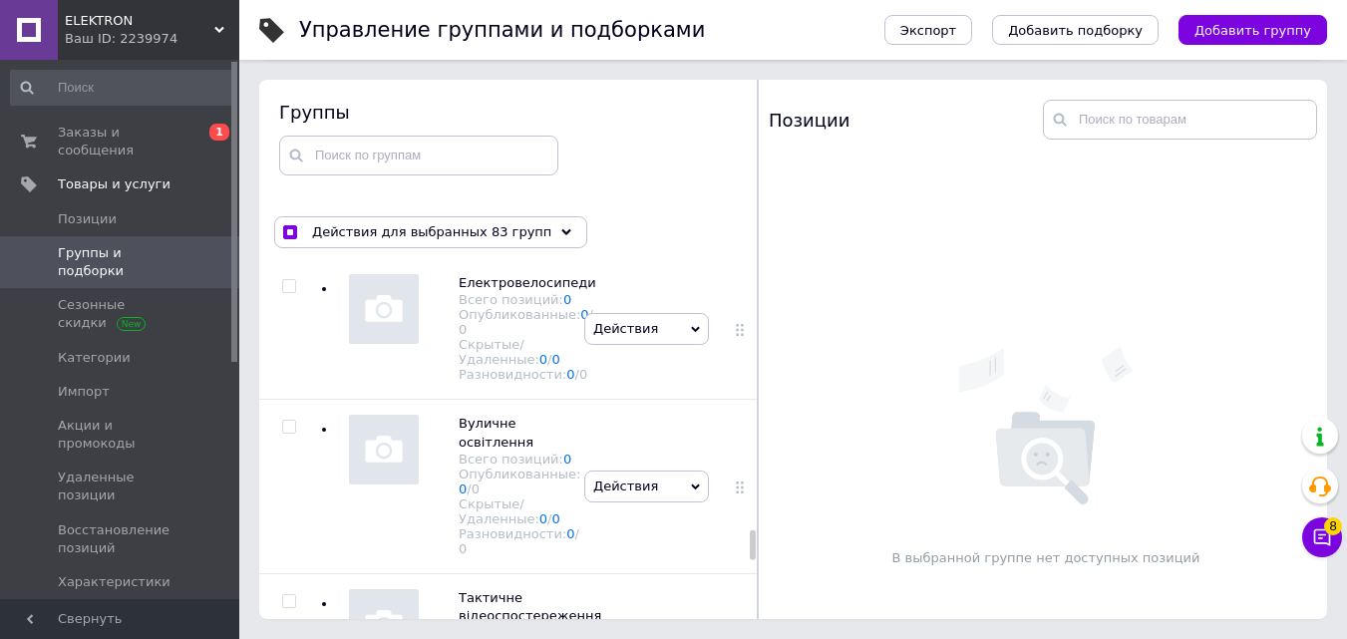
checkbox input "true"
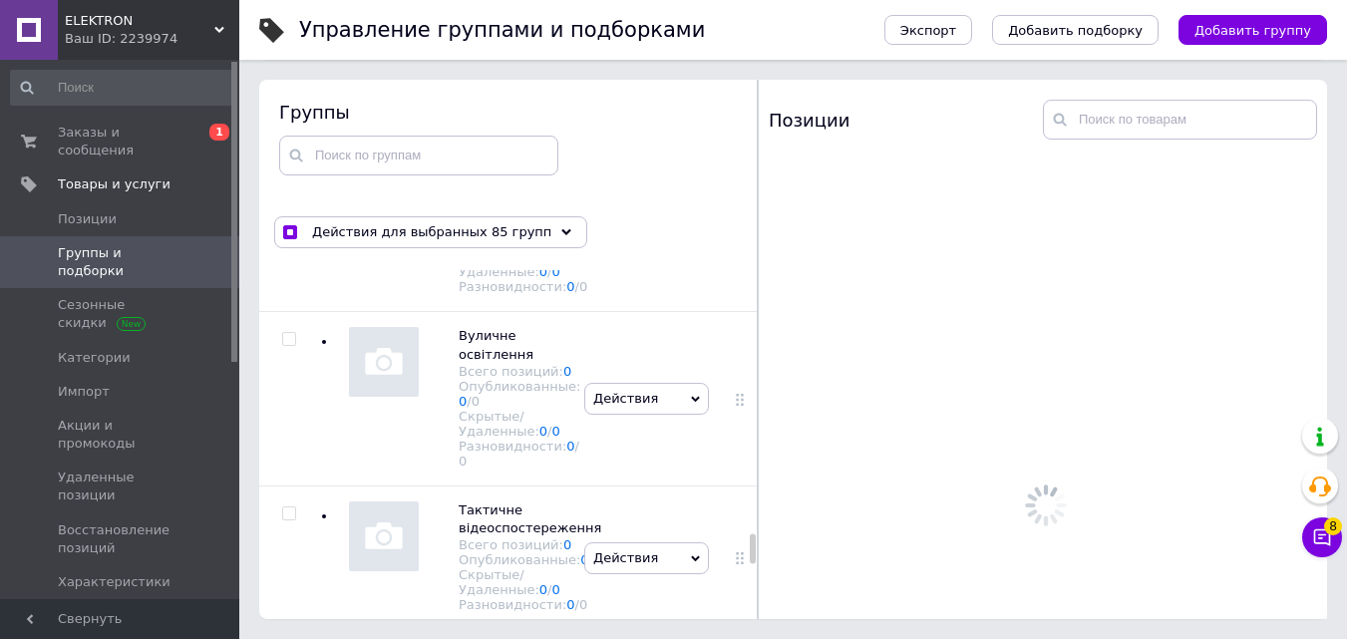
scroll to position [19423, 0]
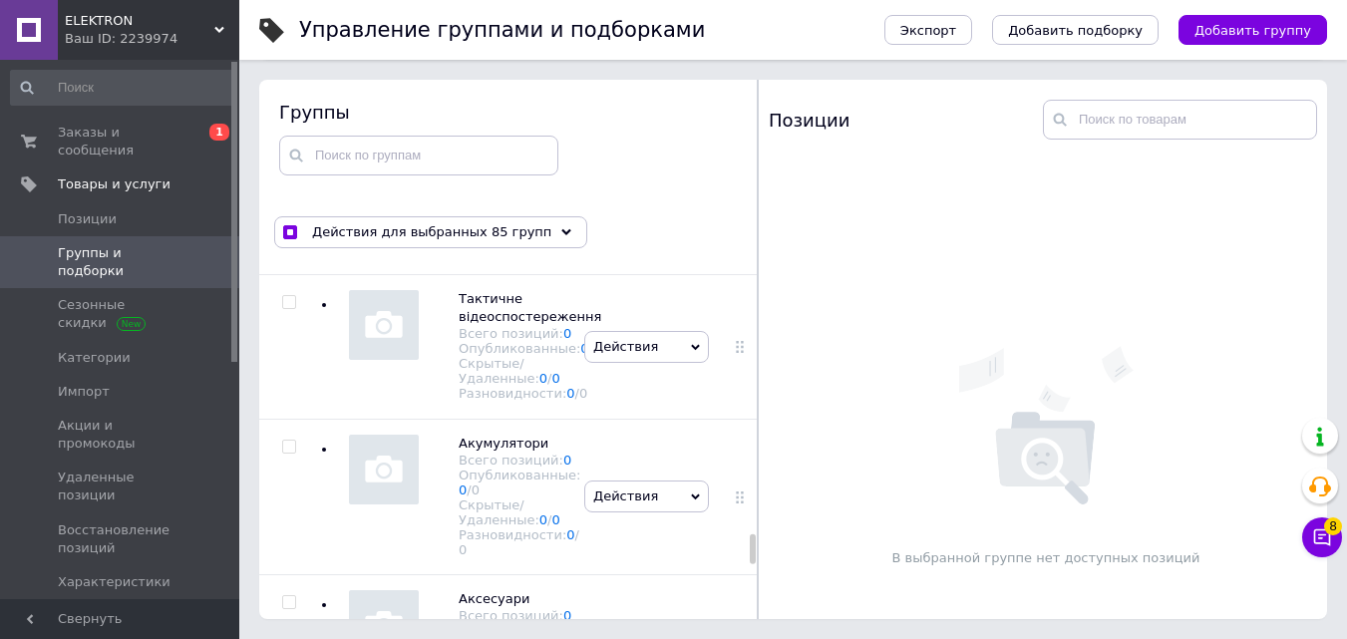
checkbox input "true"
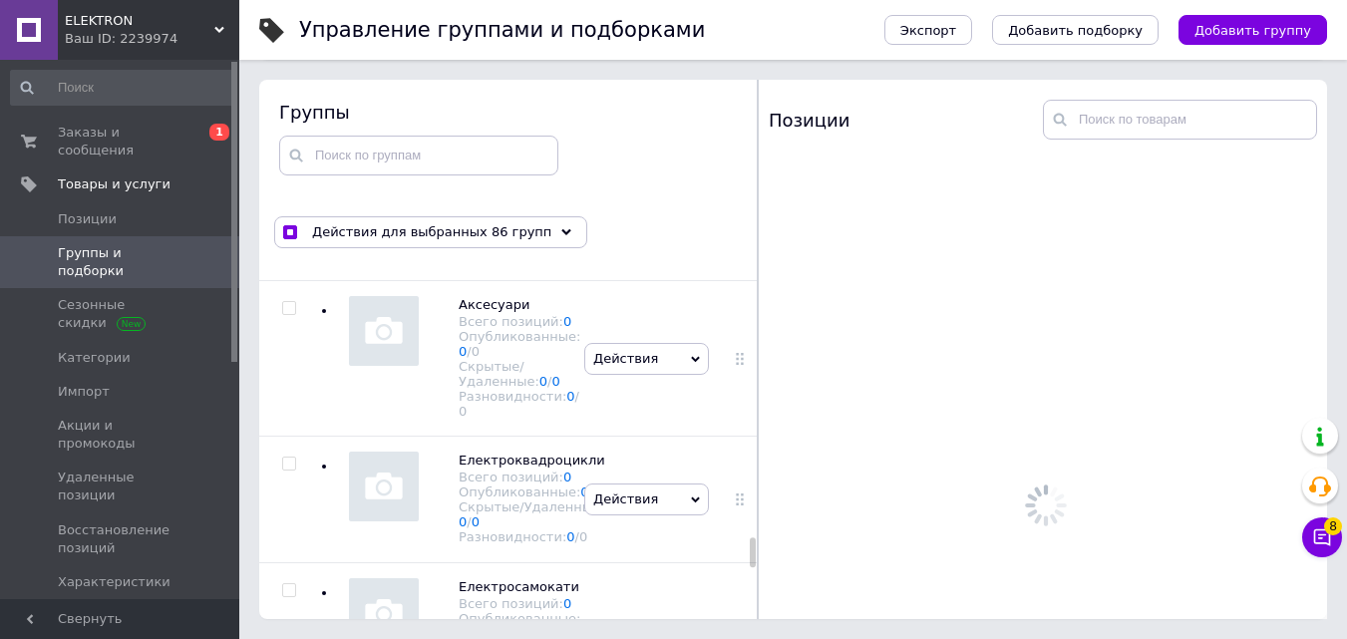
scroll to position [19722, 0]
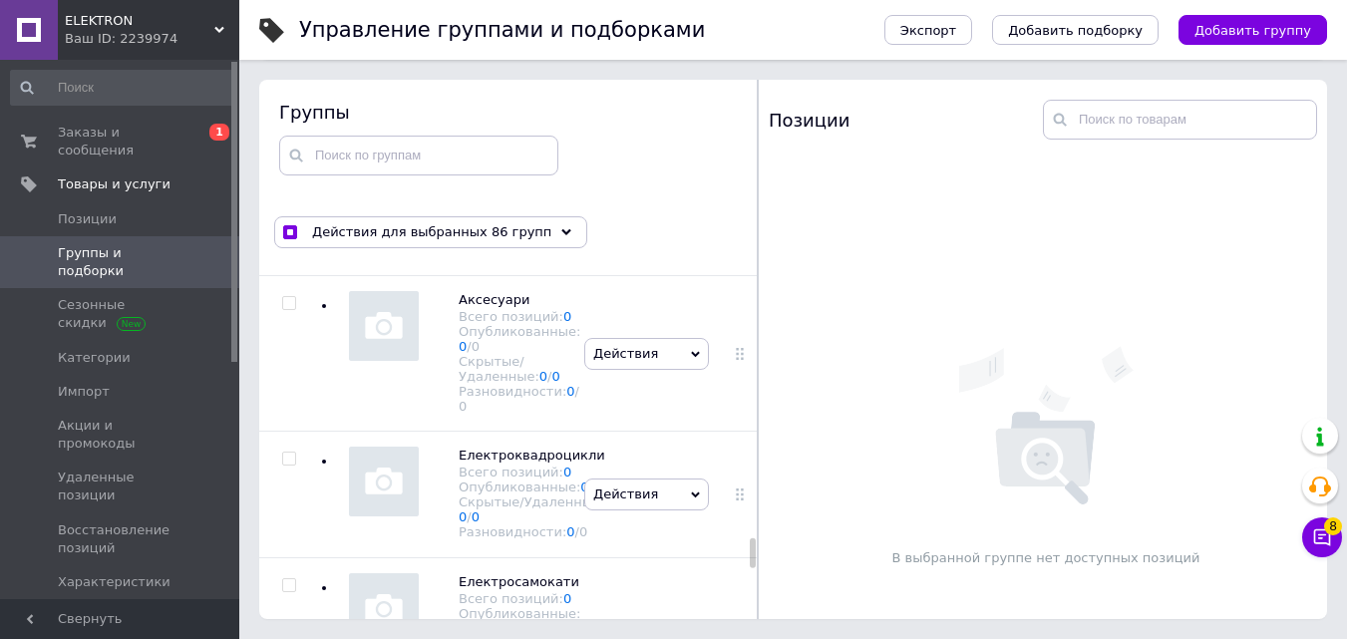
checkbox input "true"
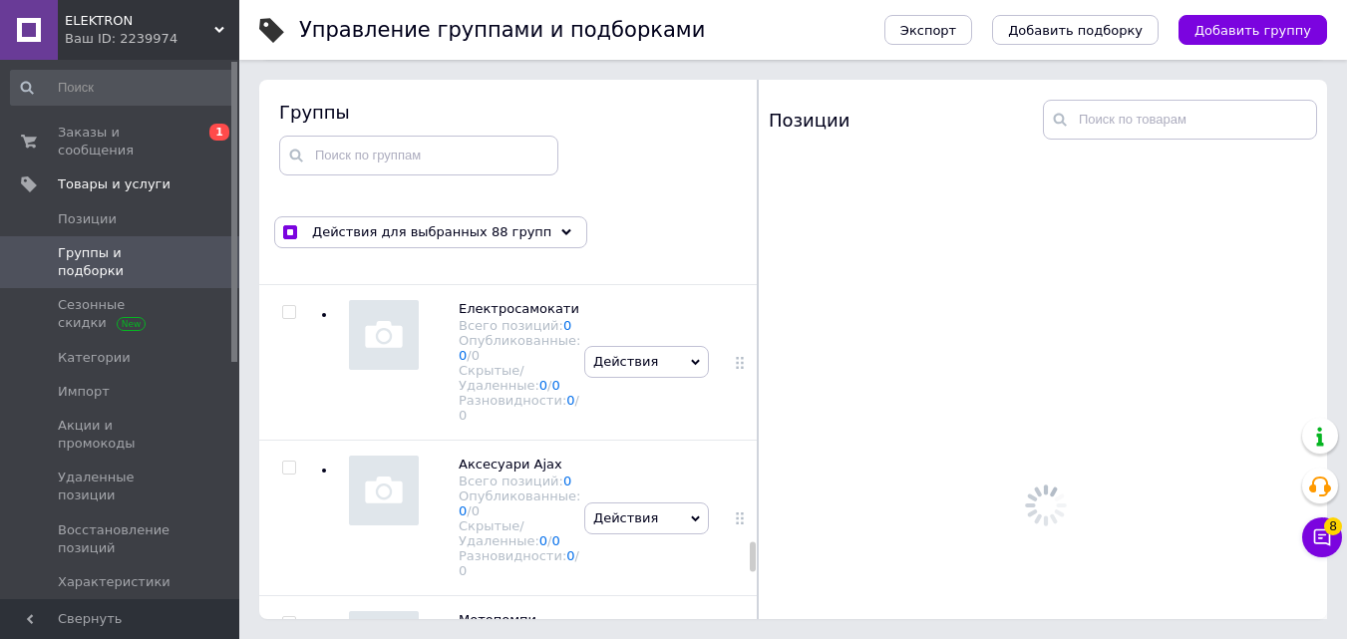
scroll to position [20021, 0]
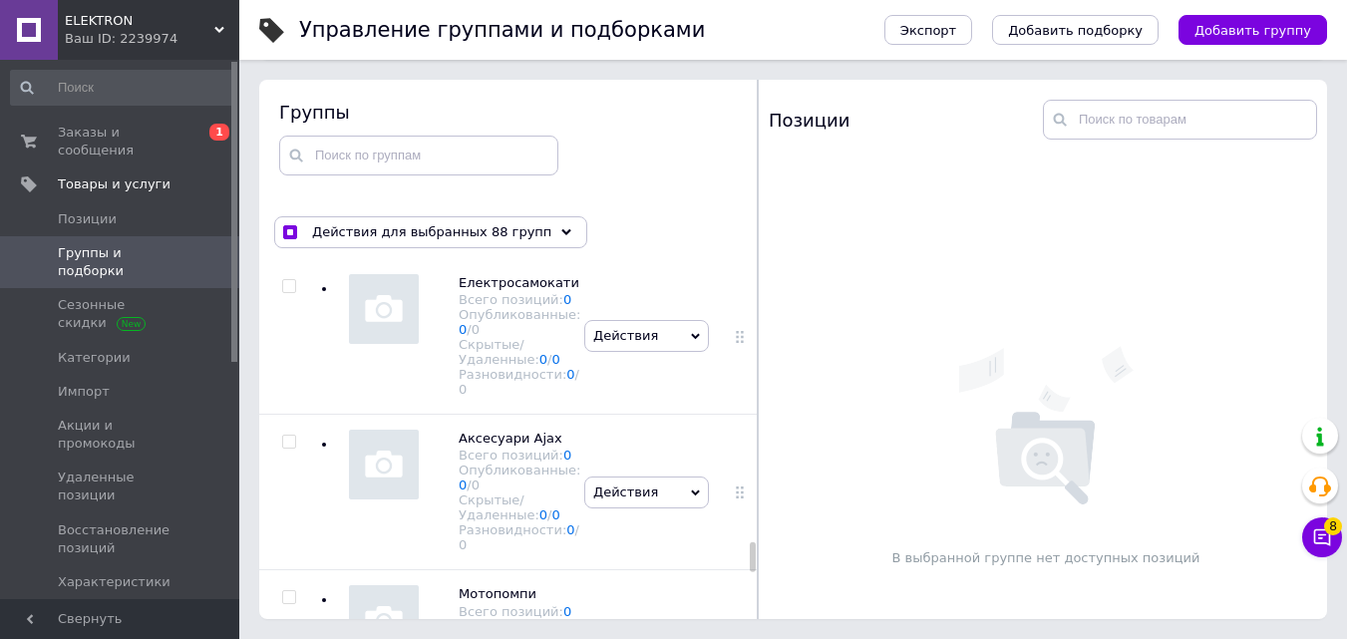
checkbox input "true"
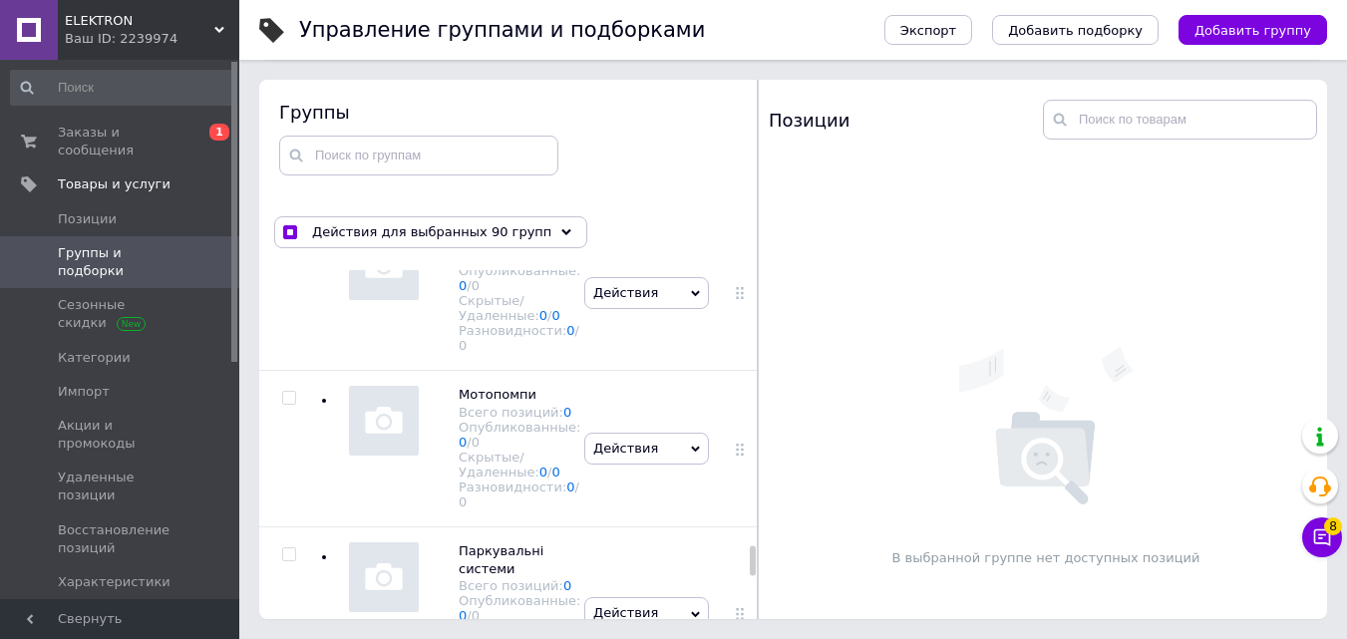
scroll to position [20320, 0]
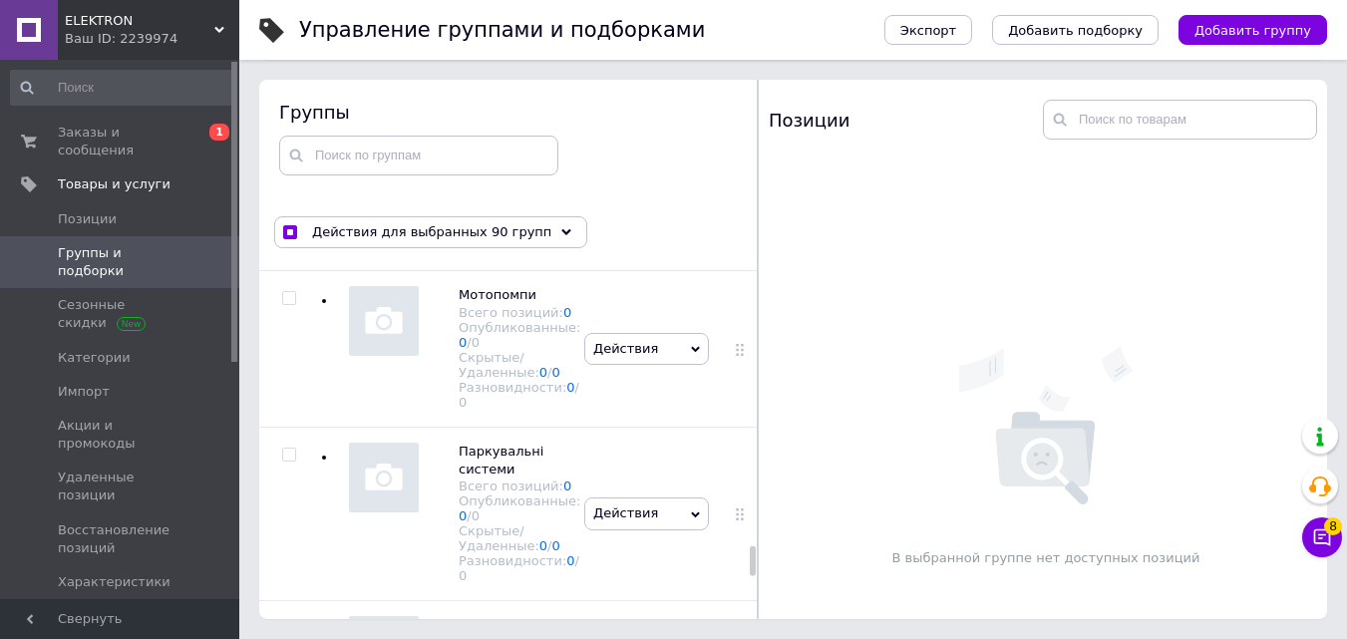
checkbox input "true"
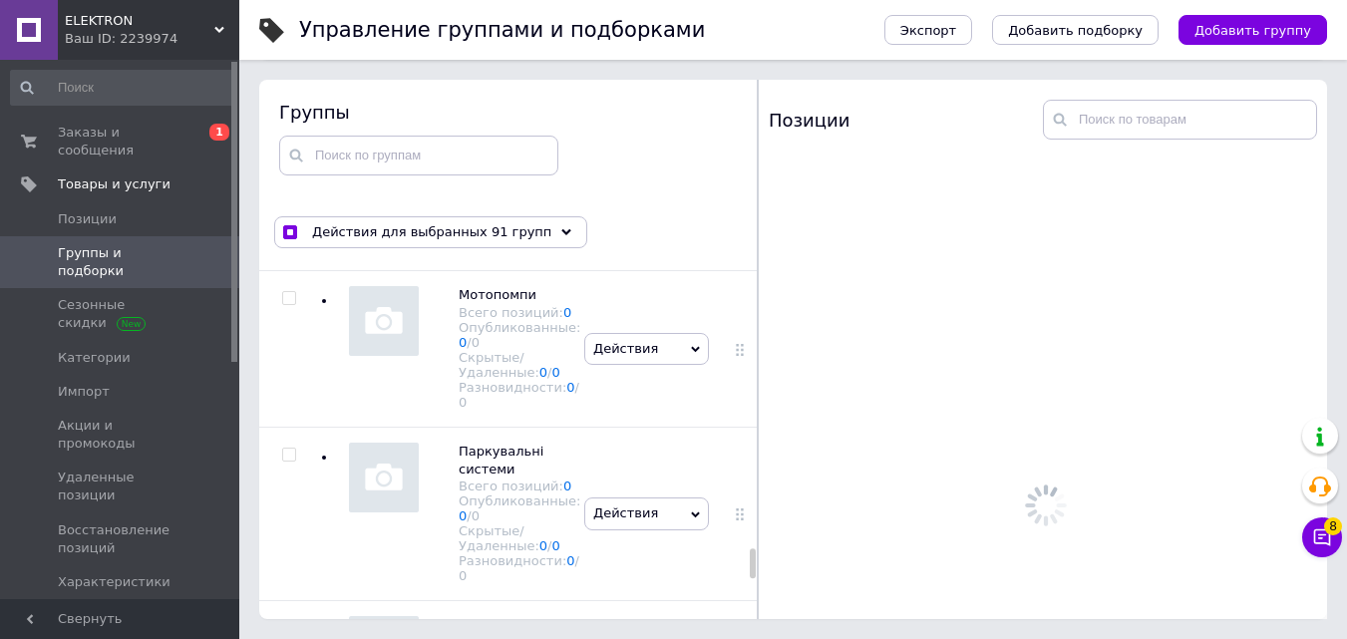
scroll to position [20519, 0]
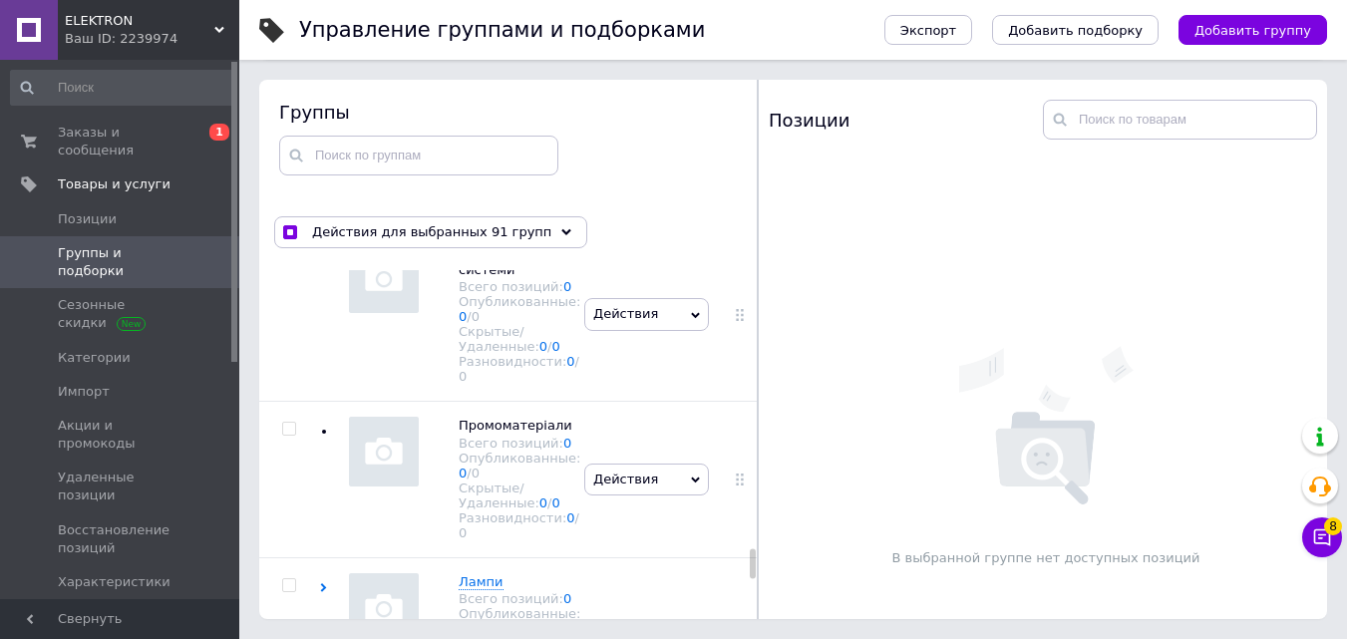
checkbox input "true"
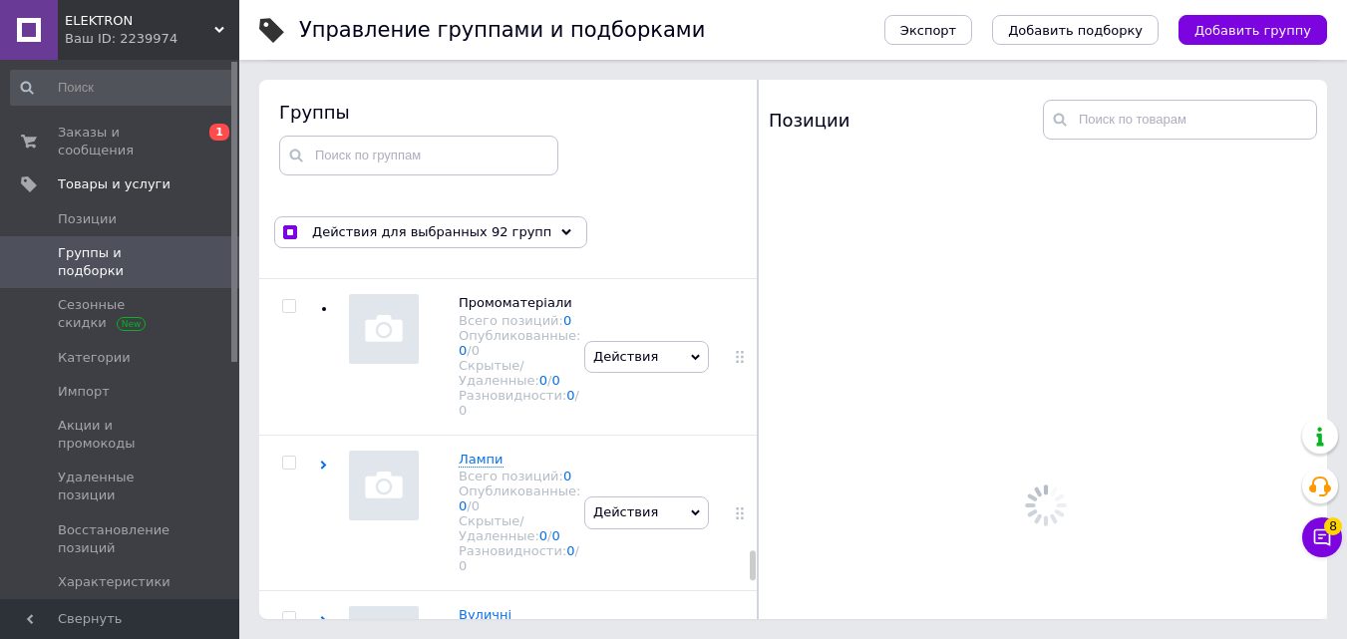
scroll to position [20719, 0]
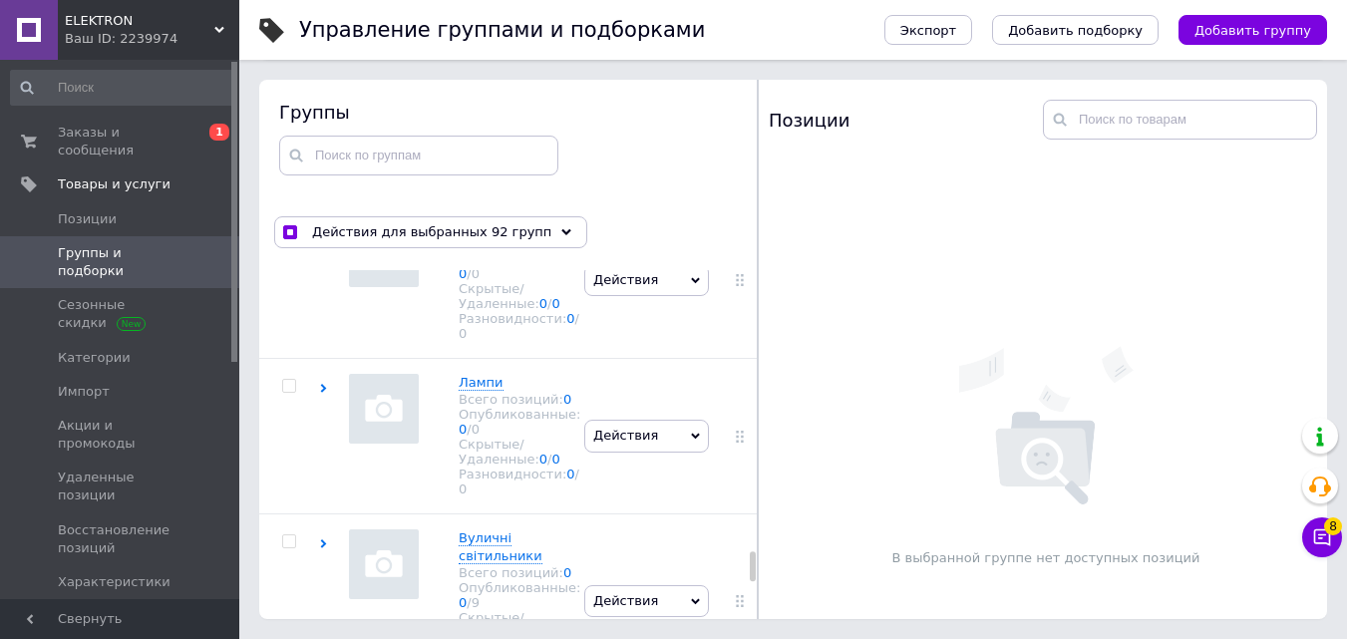
checkbox input "true"
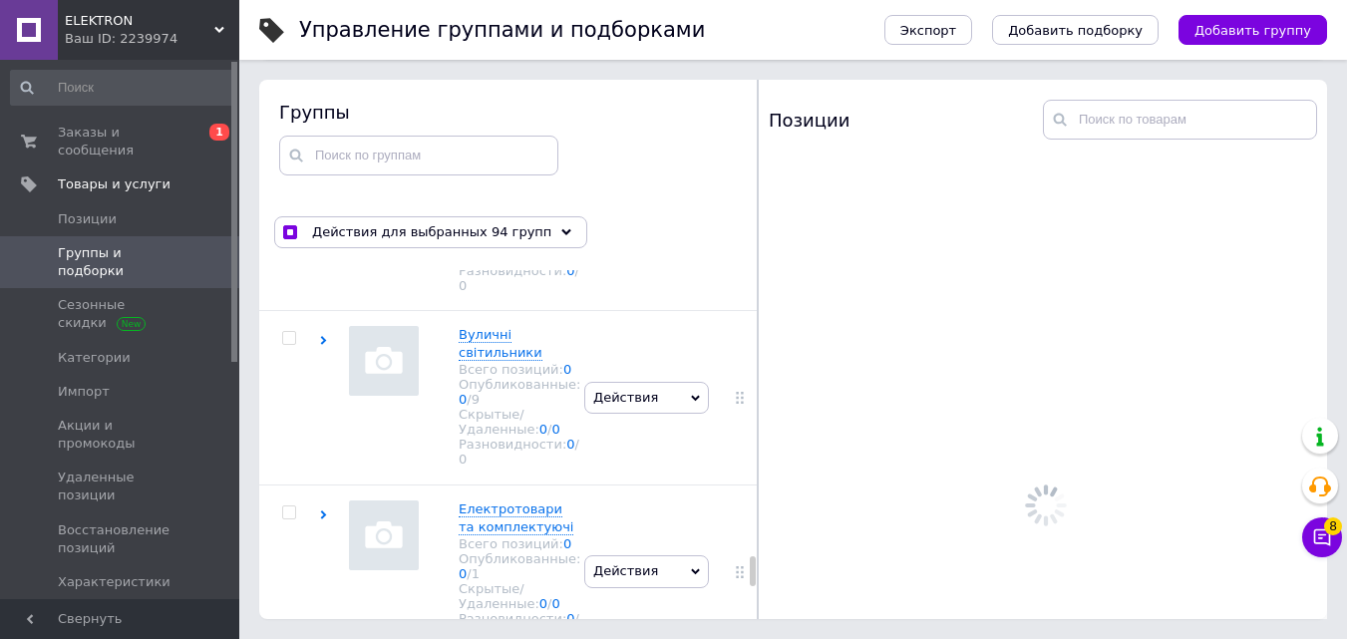
scroll to position [21118, 0]
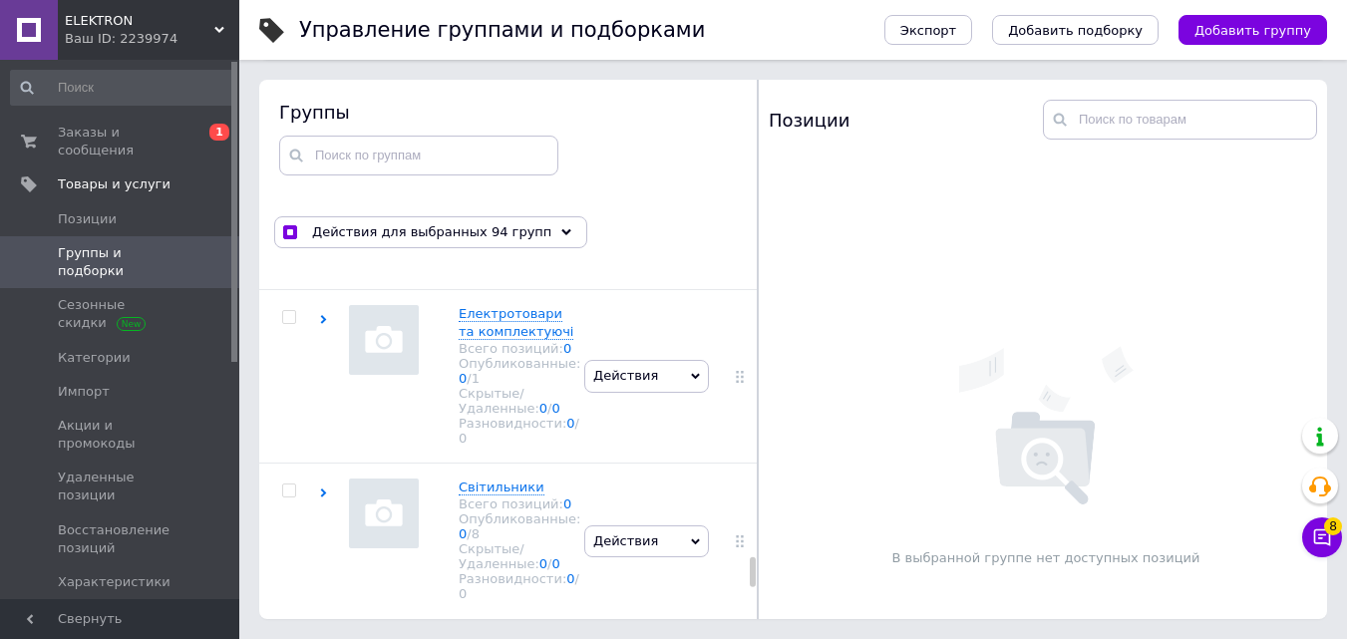
checkbox input "true"
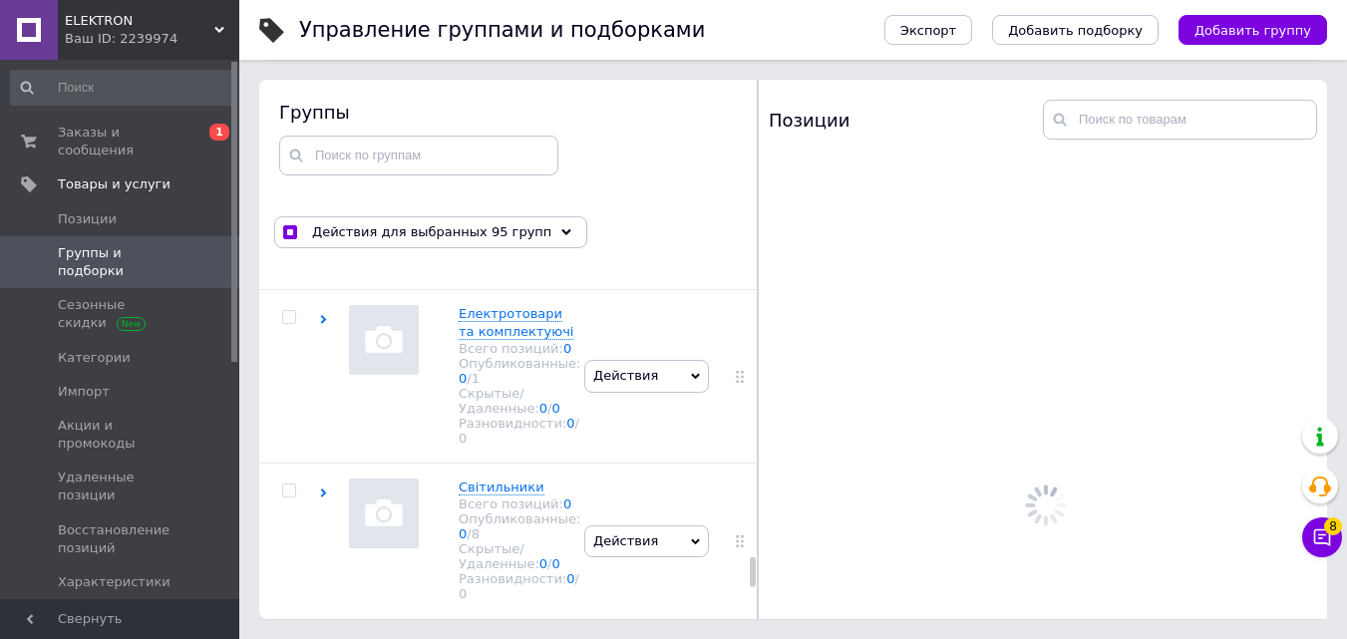
checkbox input "true"
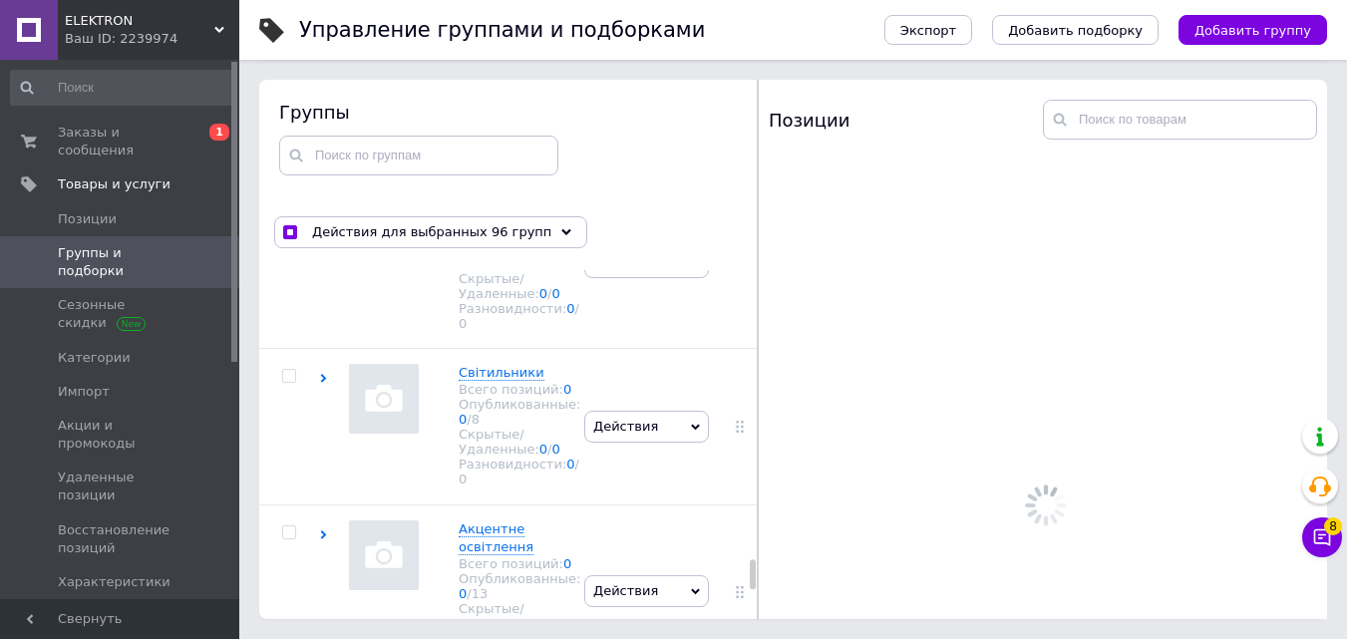
scroll to position [21317, 0]
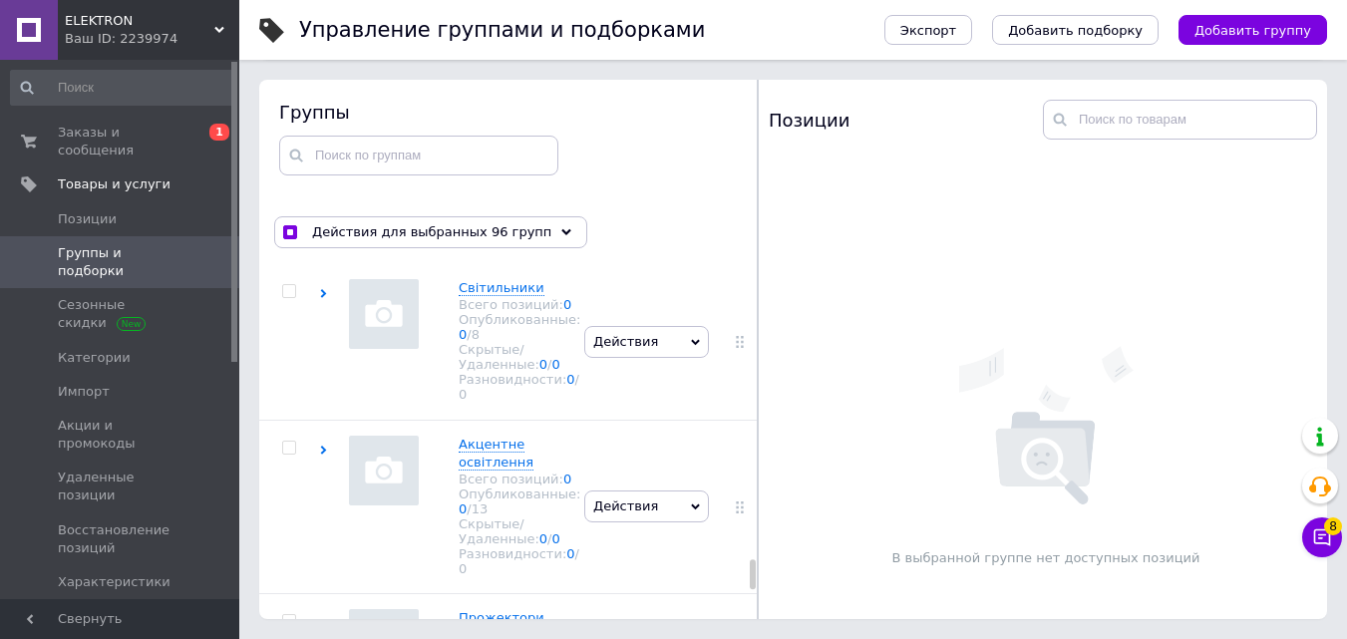
checkbox input "true"
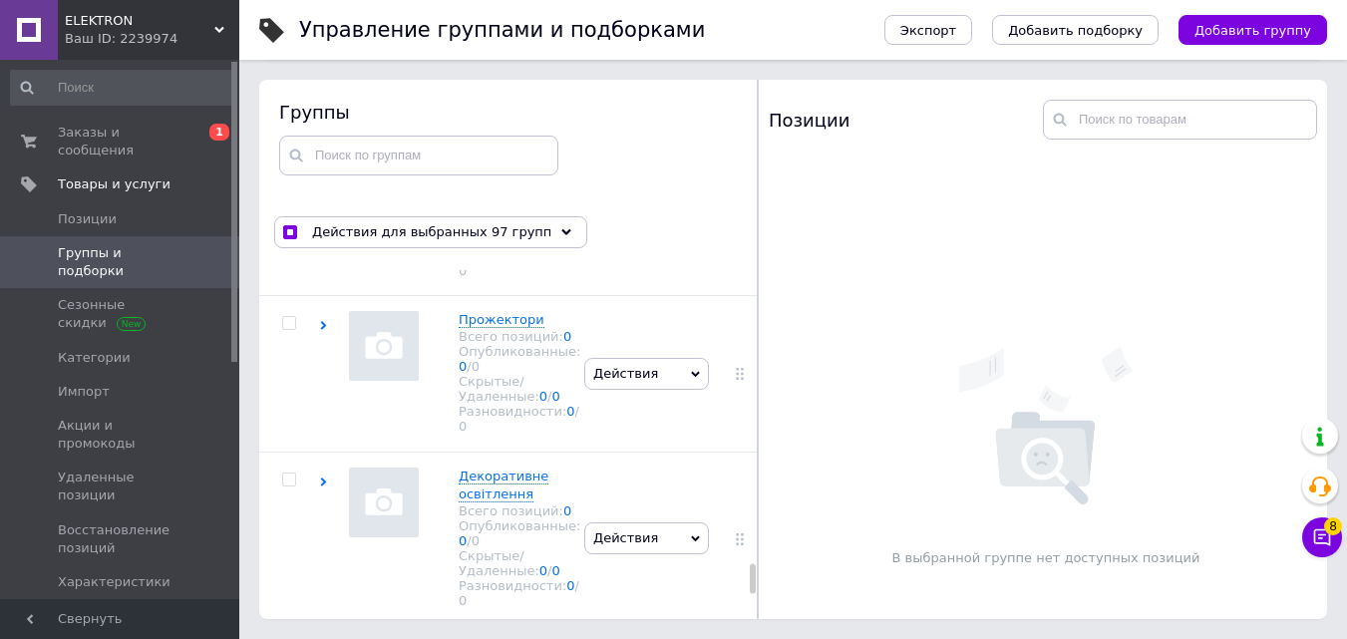
scroll to position [21616, 0]
checkbox input "true"
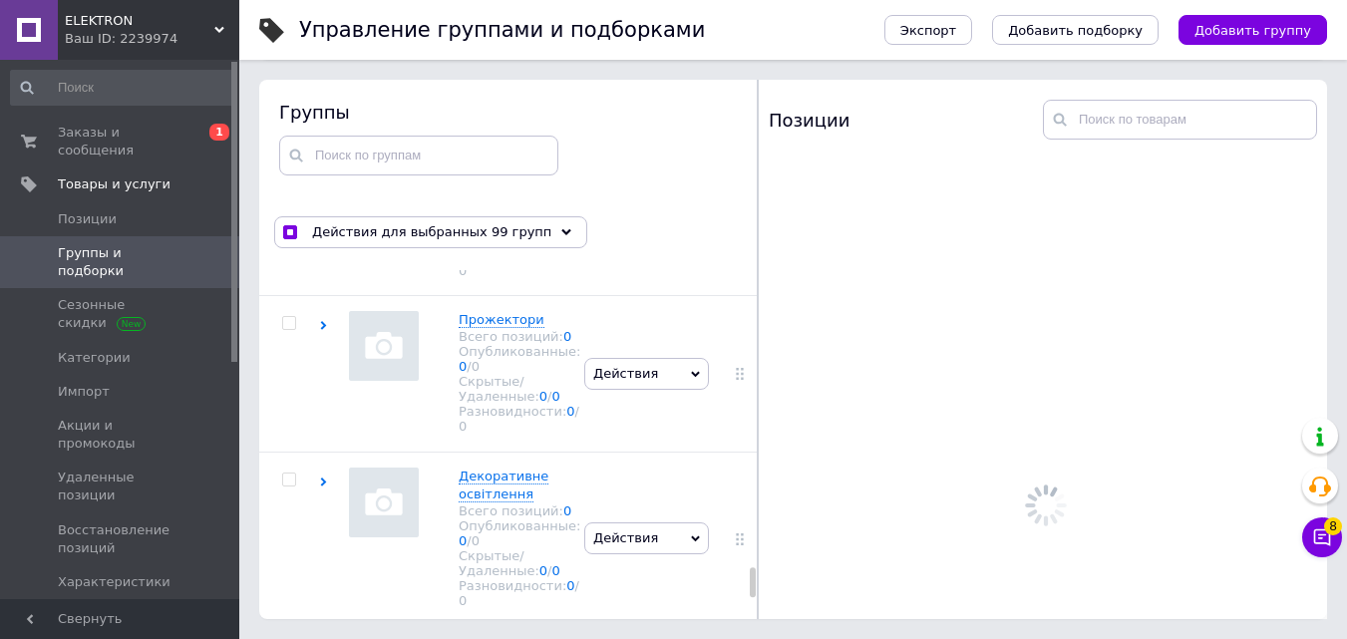
scroll to position [21915, 0]
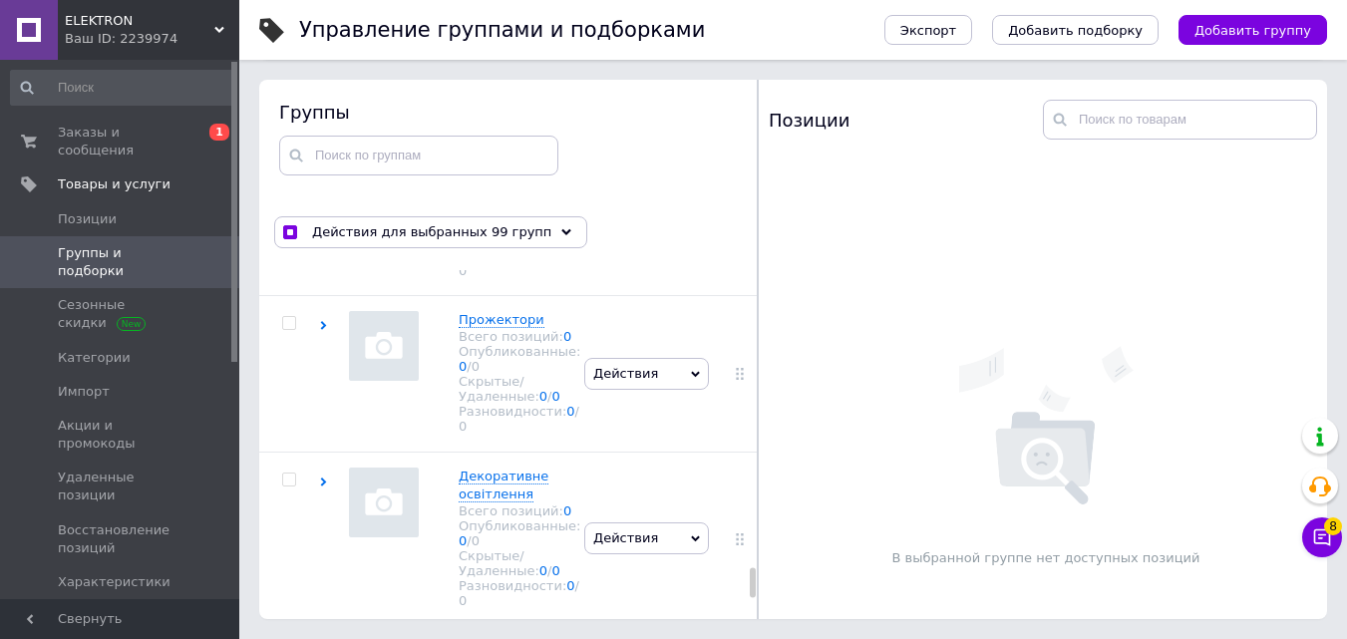
checkbox input "true"
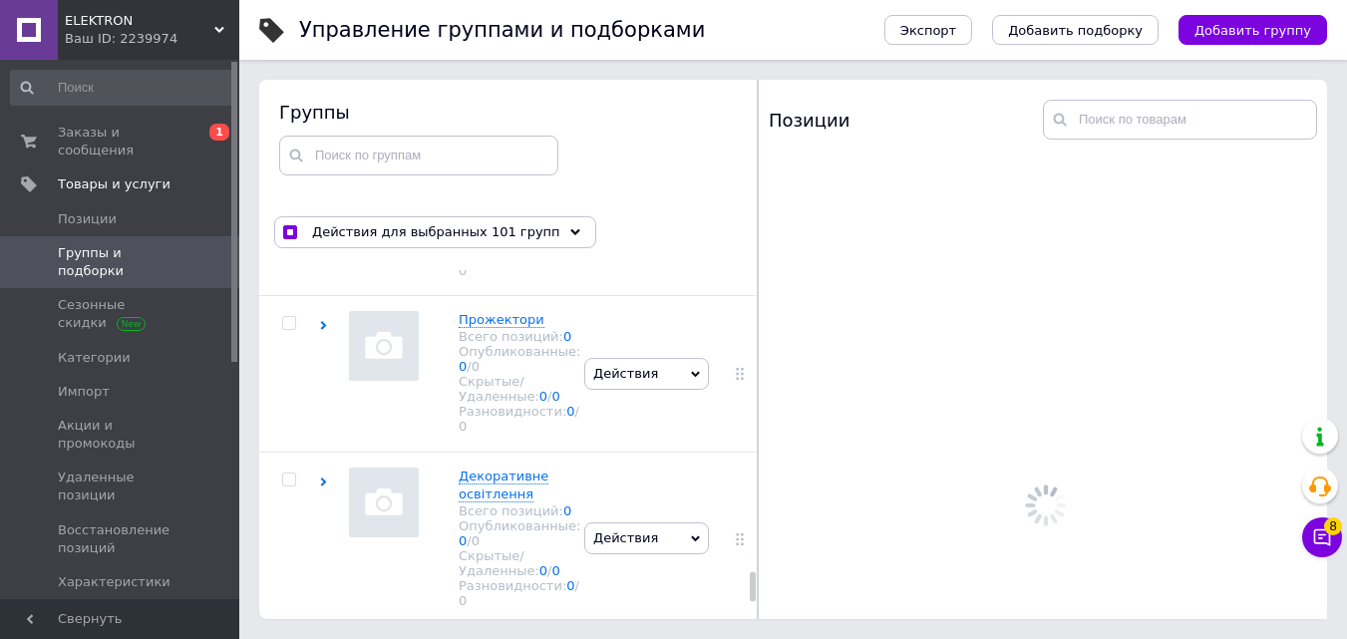
scroll to position [22214, 0]
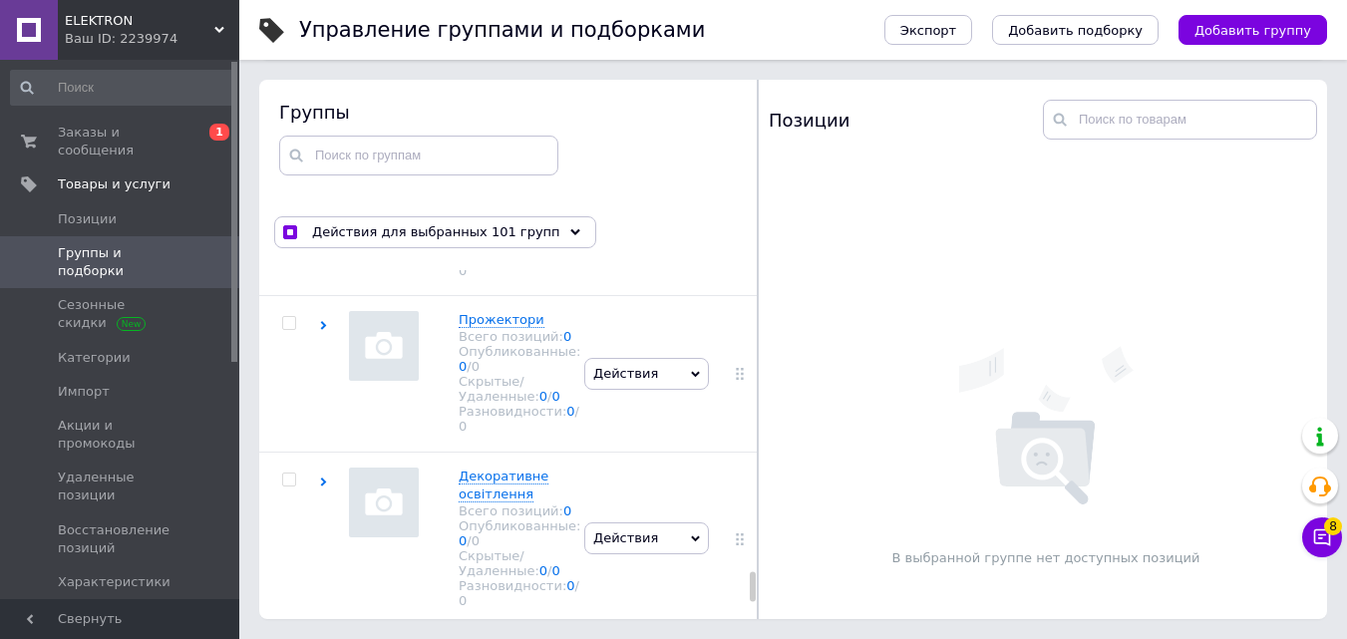
checkbox input "true"
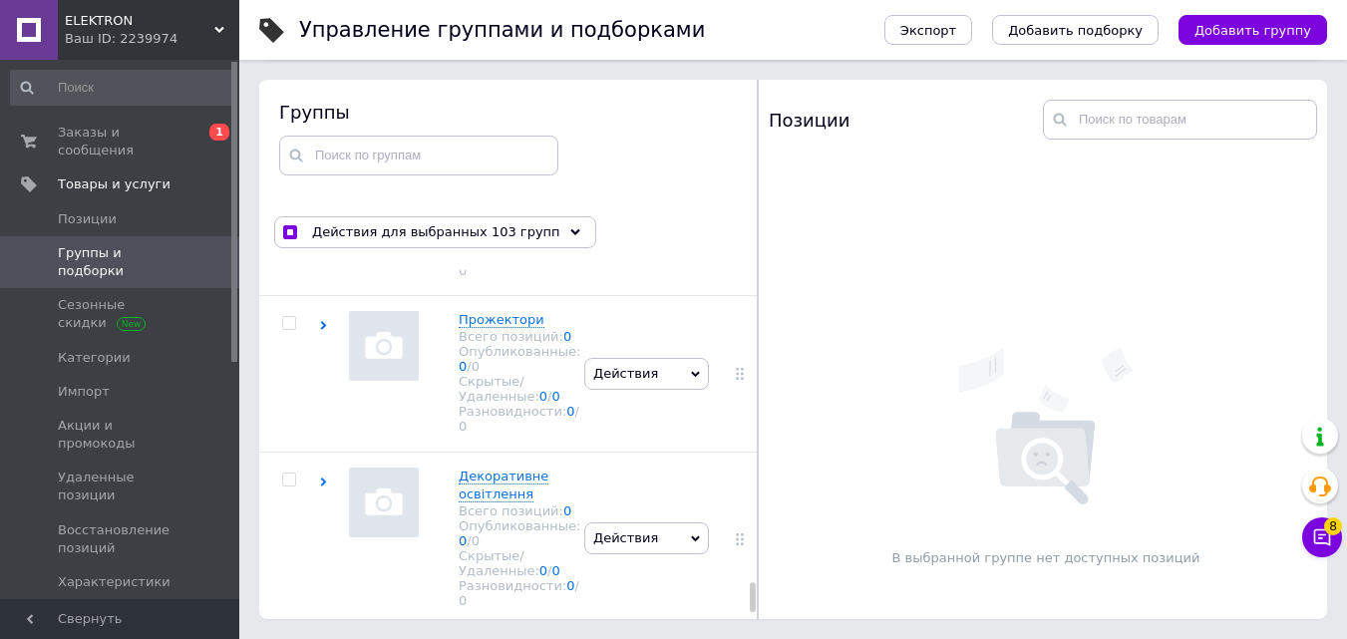
scroll to position [23012, 0]
checkbox input "true"
click at [292, 330] on input "checkbox" at bounding box center [288, 323] width 13 height 13
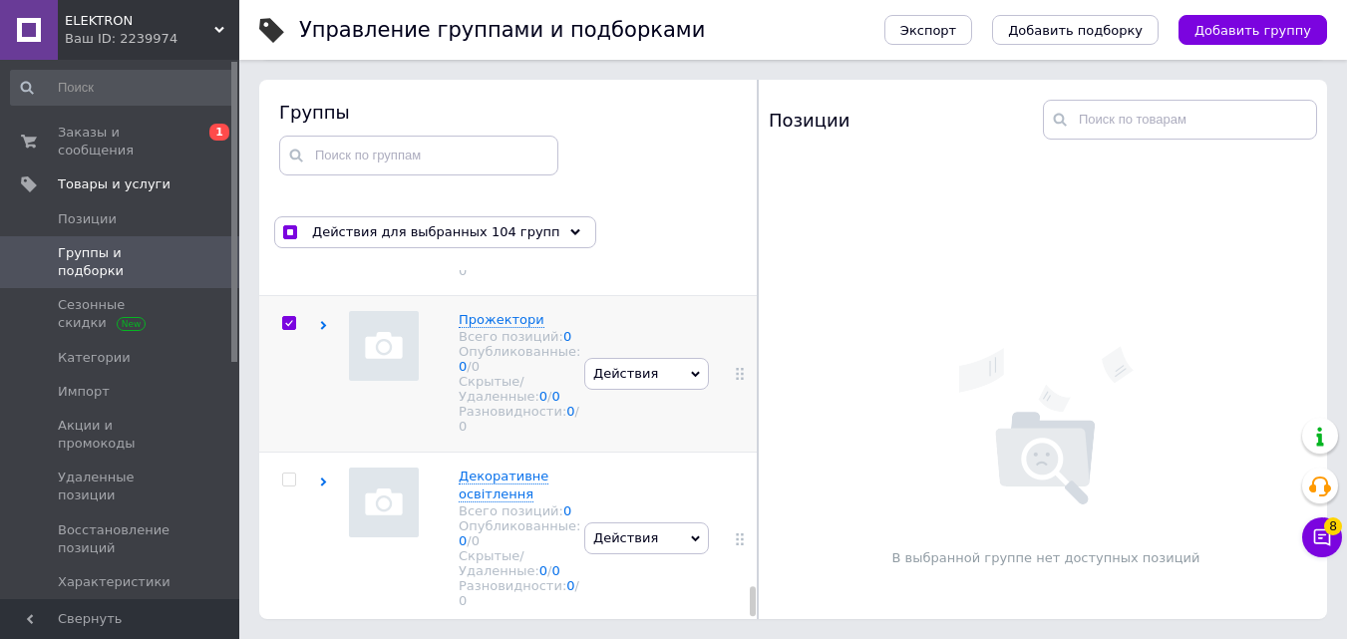
checkbox input "true"
click at [296, 473] on div at bounding box center [289, 480] width 60 height 14
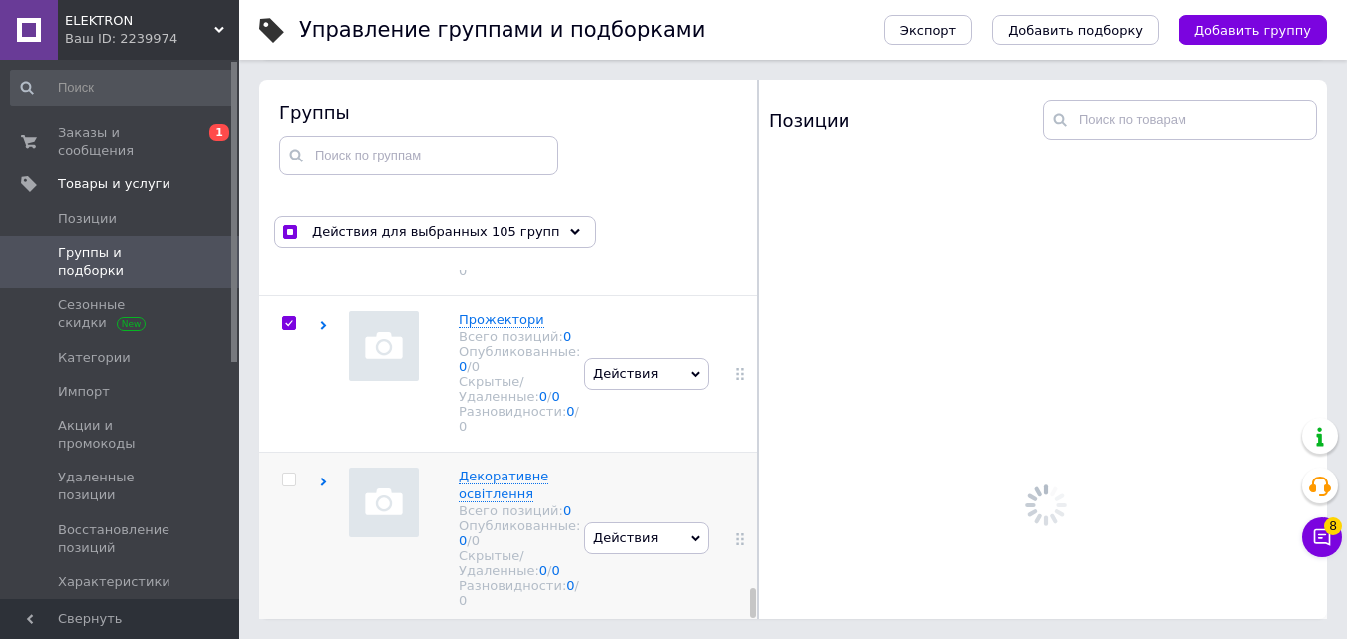
click at [291, 474] on input "checkbox" at bounding box center [288, 480] width 13 height 13
checkbox input "true"
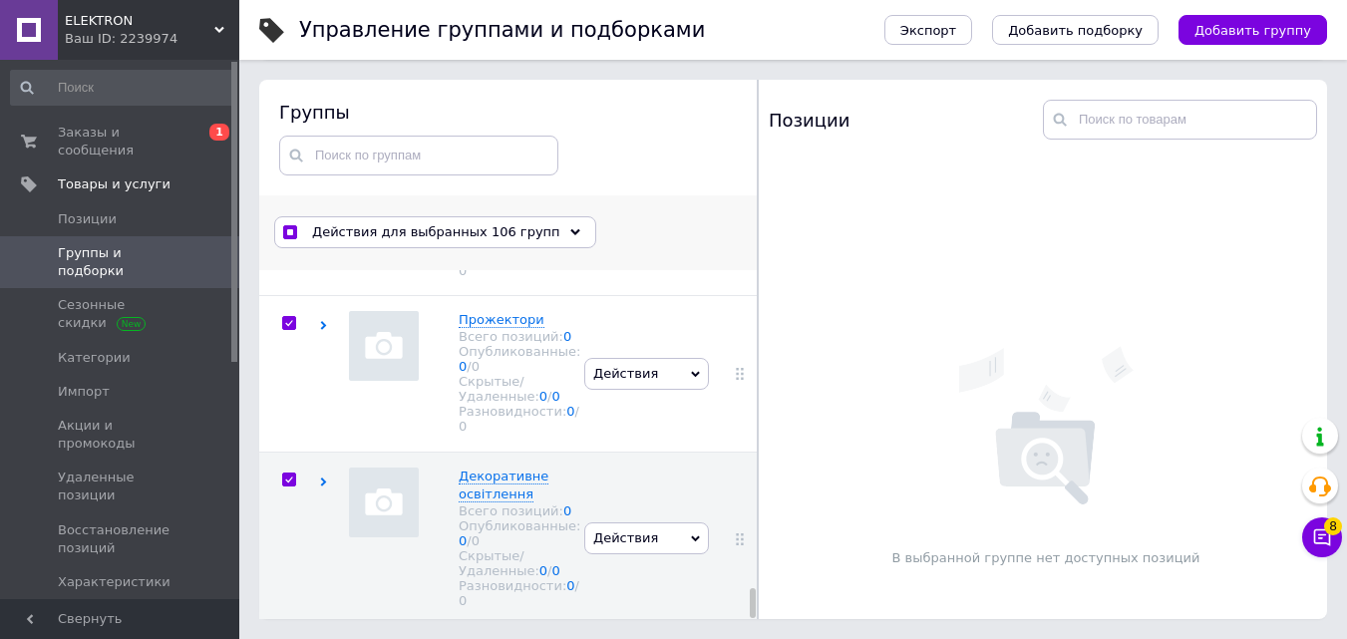
click at [480, 240] on span "Действия для выбранных 106 групп" at bounding box center [436, 232] width 248 height 18
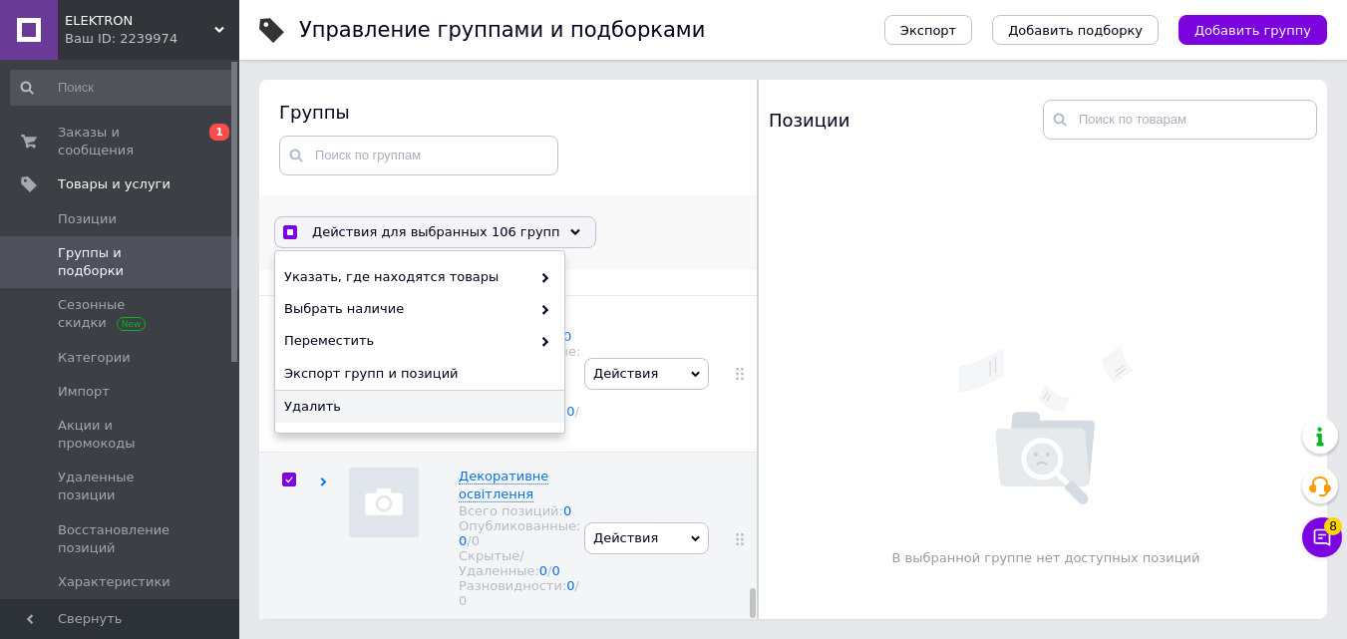
click at [435, 404] on span "Удалить" at bounding box center [417, 407] width 266 height 18
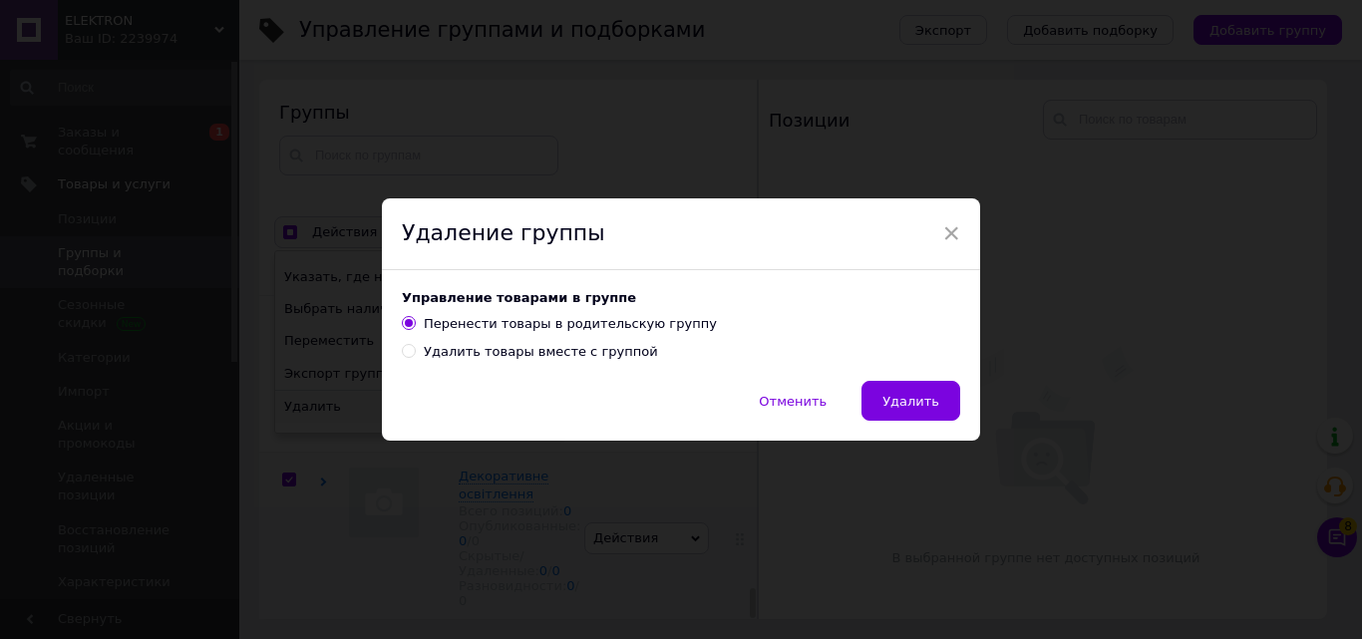
click at [430, 350] on div "Удалить товары вместе с группой" at bounding box center [541, 352] width 234 height 18
click at [415, 350] on input "Удалить товары вместе с группой" at bounding box center [408, 350] width 13 height 13
radio input "true"
radio input "false"
click at [904, 394] on span "Удалить" at bounding box center [910, 401] width 57 height 15
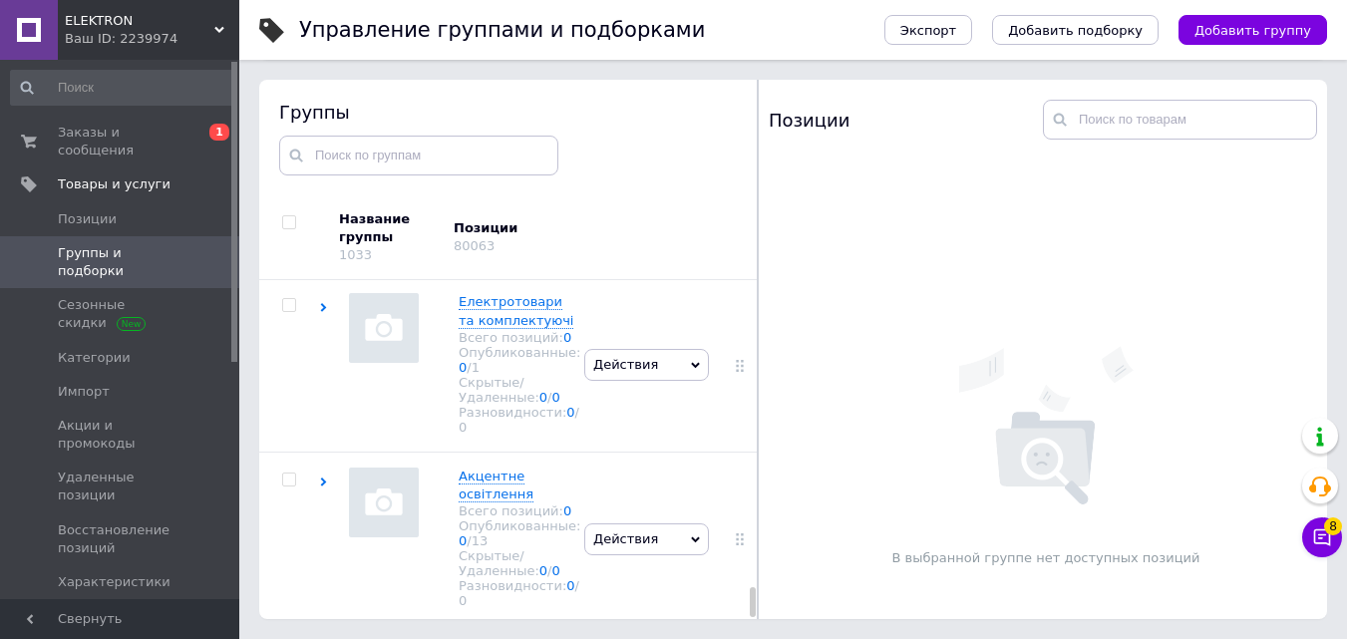
scroll to position [4436, 0]
click at [326, 478] on icon at bounding box center [323, 482] width 9 height 9
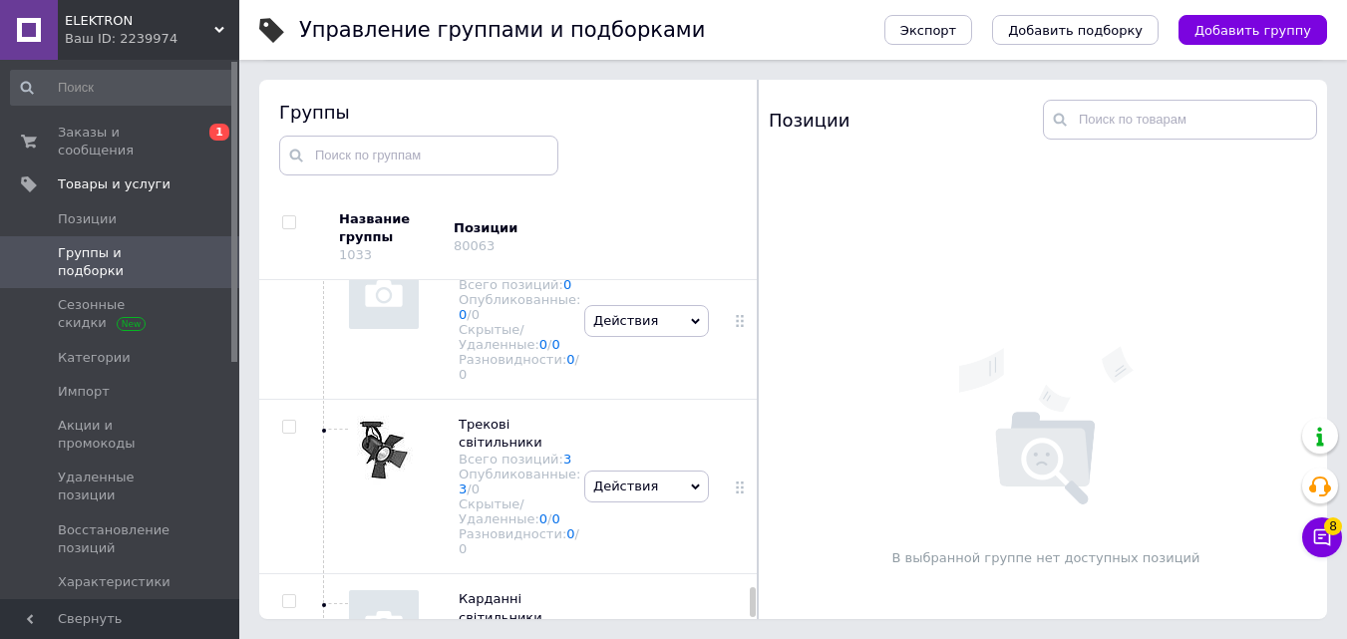
scroll to position [5600, 0]
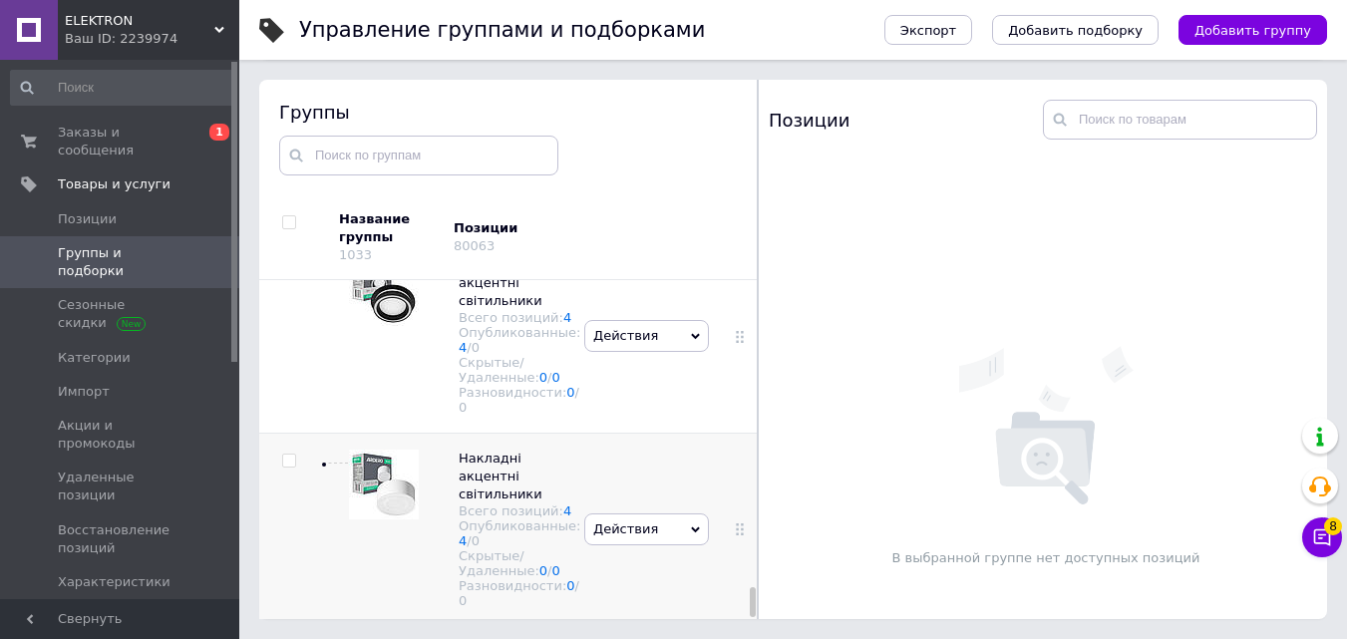
click at [293, 455] on input "checkbox" at bounding box center [288, 461] width 13 height 13
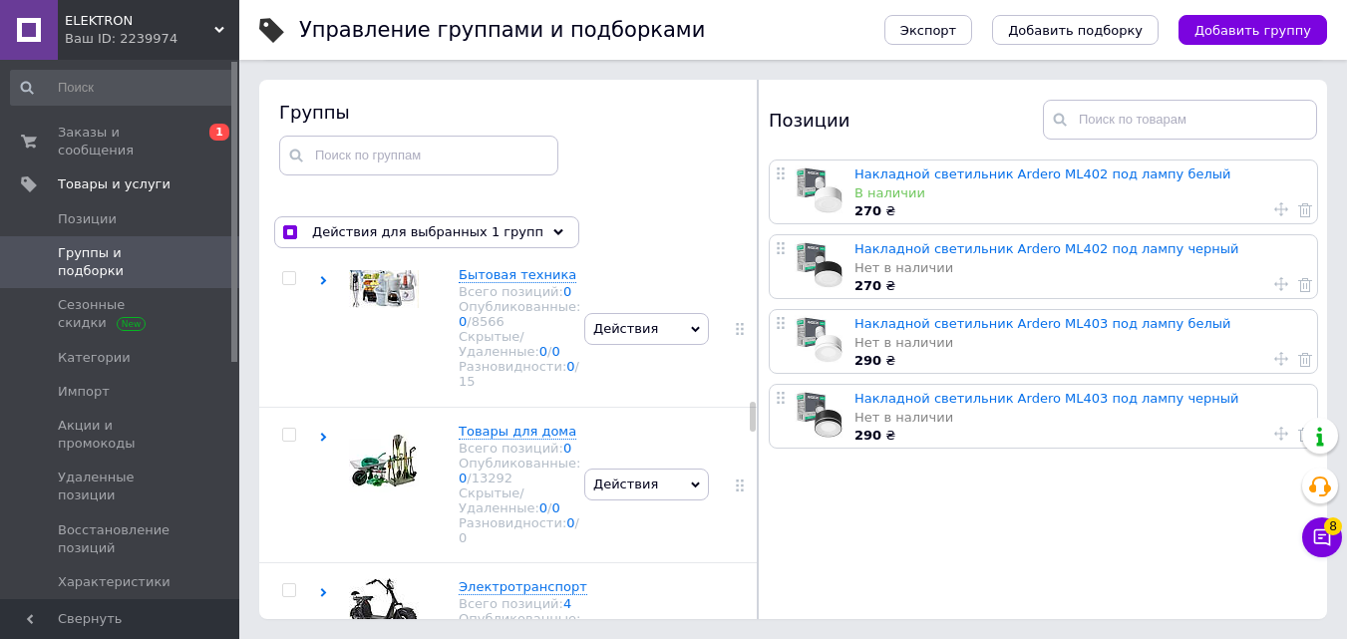
scroll to position [2199, 0]
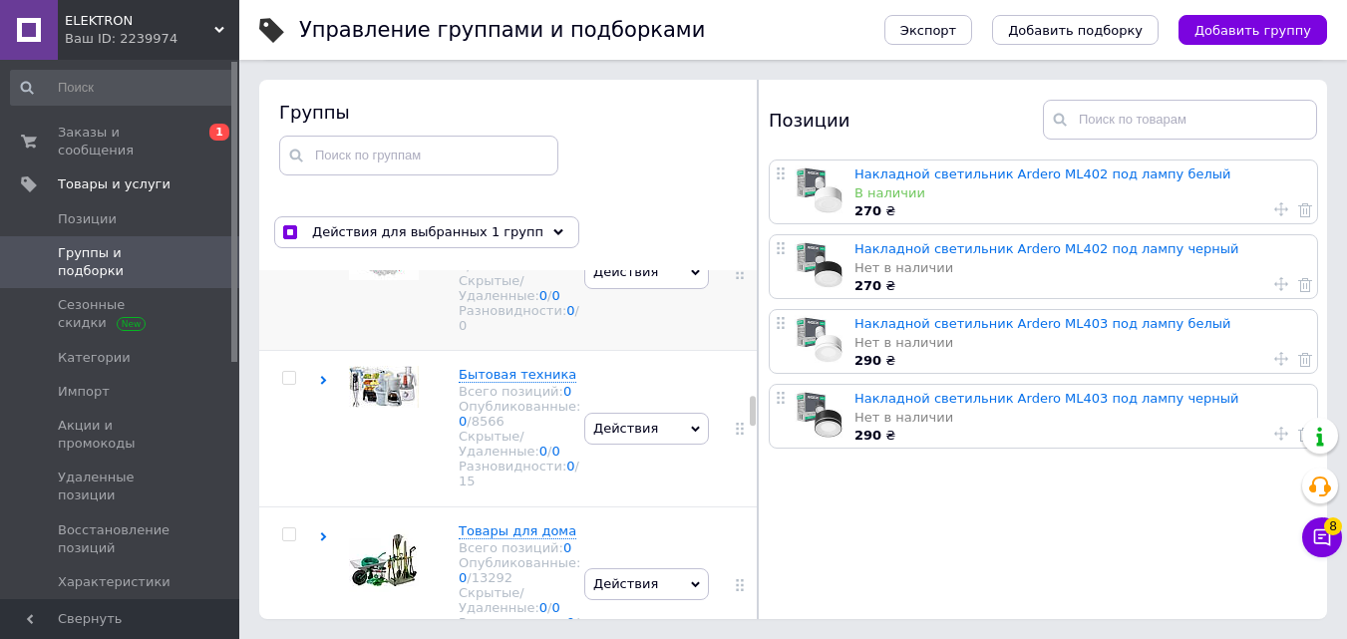
click at [324, 229] on use at bounding box center [324, 224] width 6 height 9
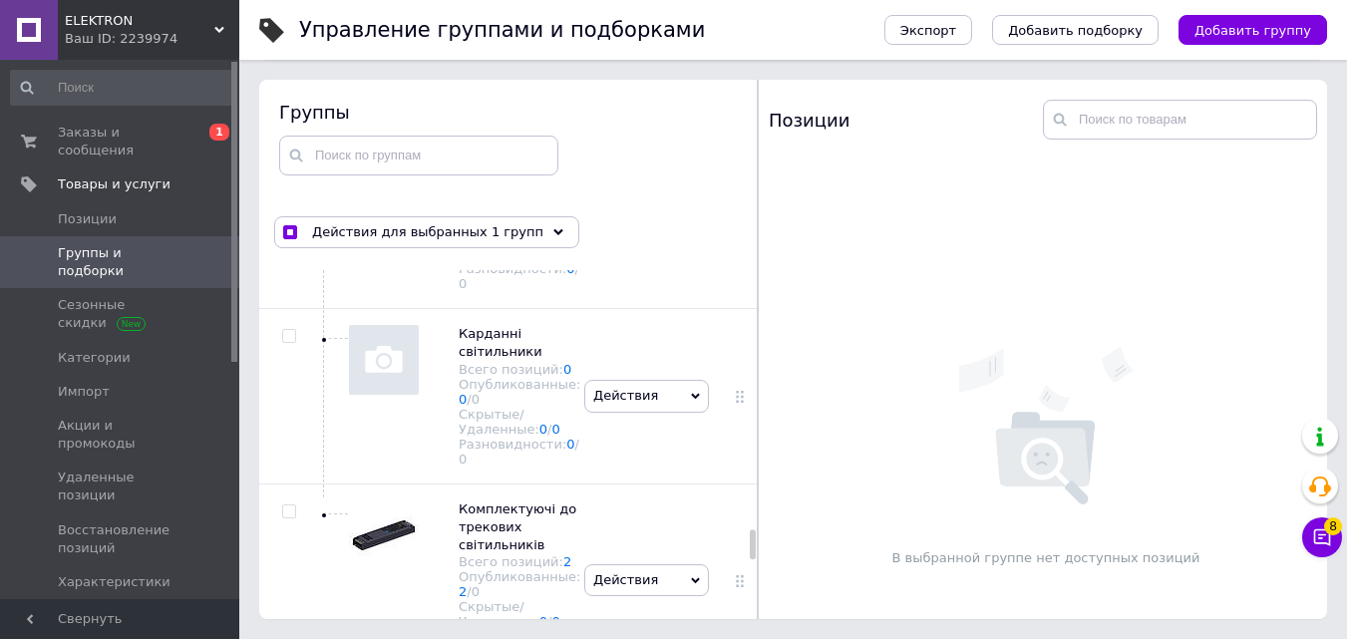
scroll to position [9921, 0]
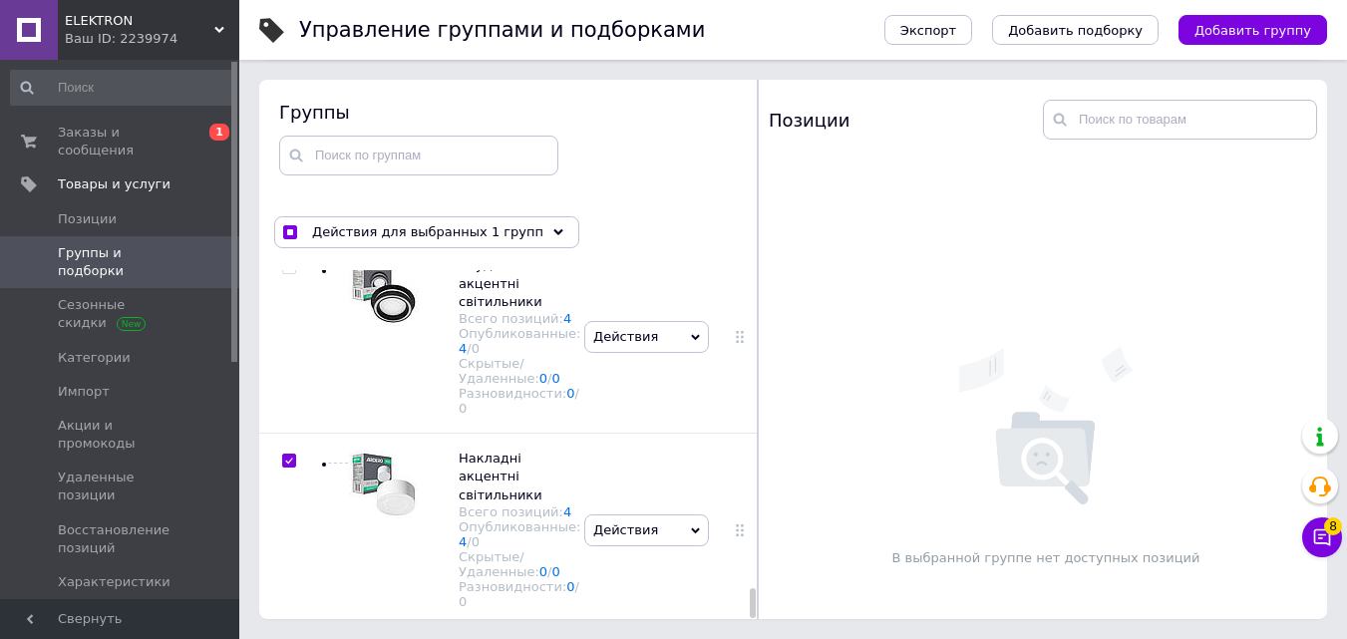
drag, startPoint x: 750, startPoint y: 373, endPoint x: 752, endPoint y: 620, distance: 247.3
click at [752, 621] on div "Управление группами и подборками Экспорт Добавить подборку Добавить группу Сорт…" at bounding box center [793, 263] width 1108 height 752
click at [289, 455] on input "checkbox" at bounding box center [288, 461] width 13 height 13
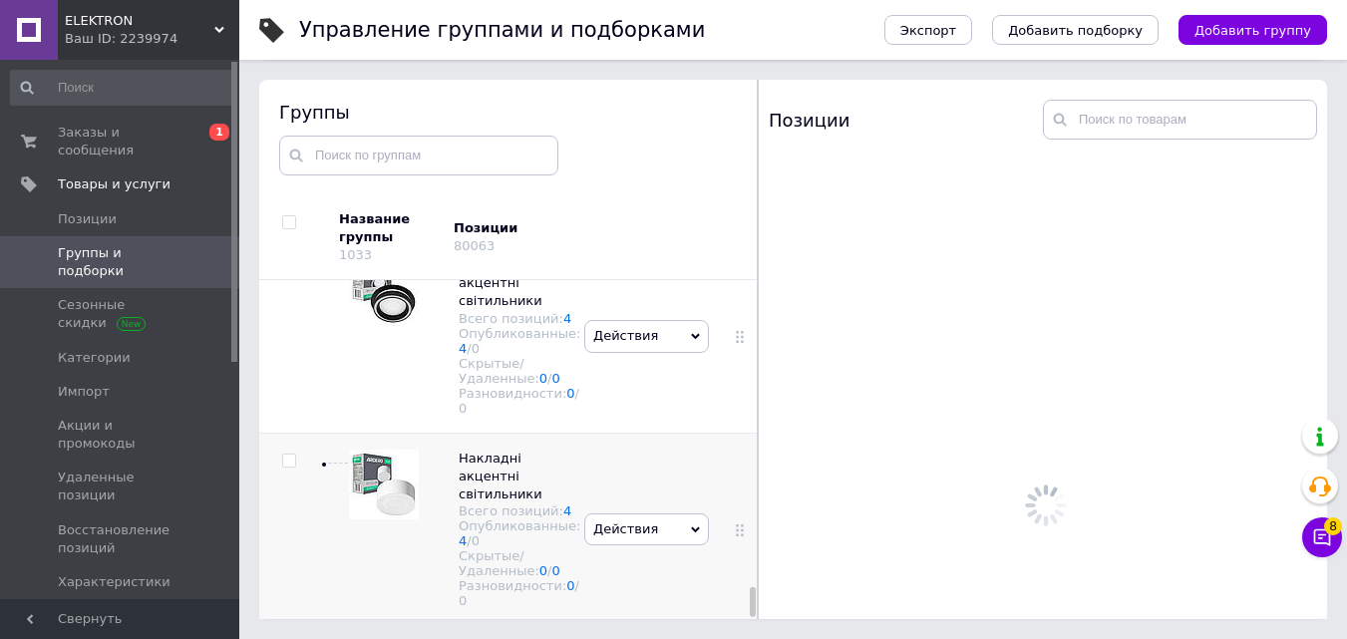
click at [292, 455] on input "checkbox" at bounding box center [288, 461] width 13 height 13
checkbox input "true"
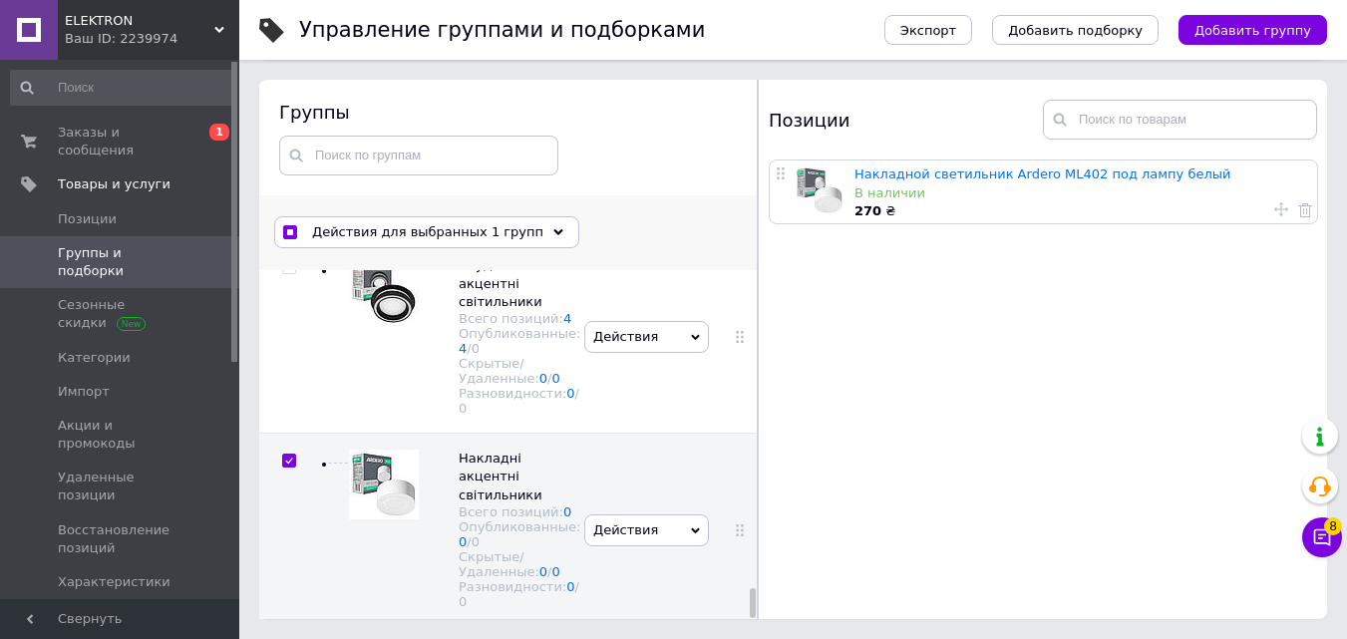
click at [512, 238] on div "Действия для выбранных 1 групп" at bounding box center [426, 232] width 305 height 32
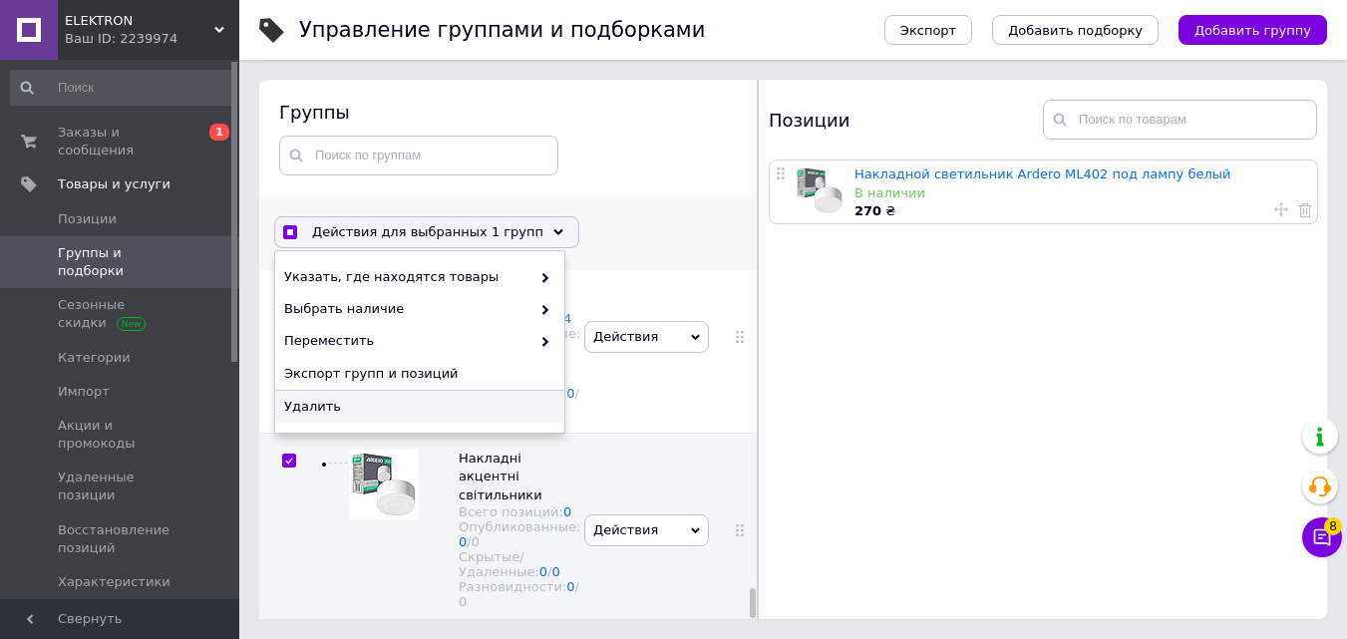
click at [494, 409] on span "Удалить" at bounding box center [417, 407] width 266 height 18
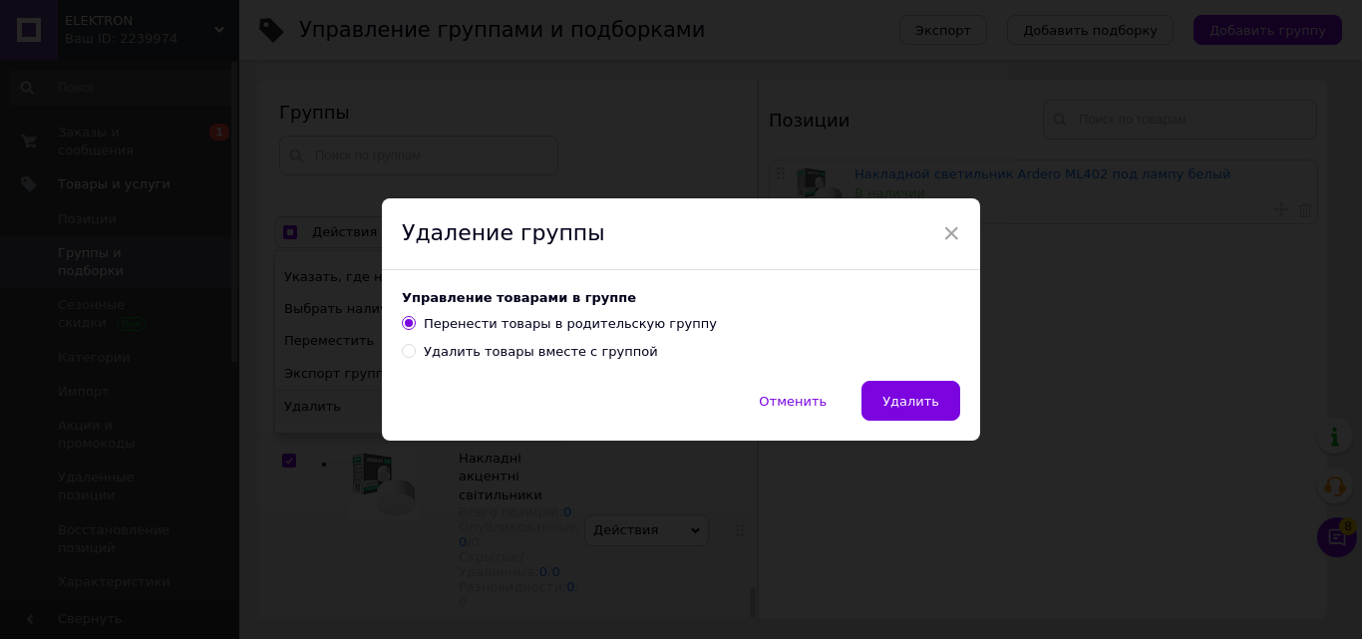
click at [511, 354] on div "Удалить товары вместе с группой" at bounding box center [541, 352] width 234 height 18
click at [415, 354] on input "Удалить товары вместе с группой" at bounding box center [408, 350] width 13 height 13
radio input "true"
radio input "false"
click at [899, 408] on span "Удалить" at bounding box center [910, 401] width 57 height 15
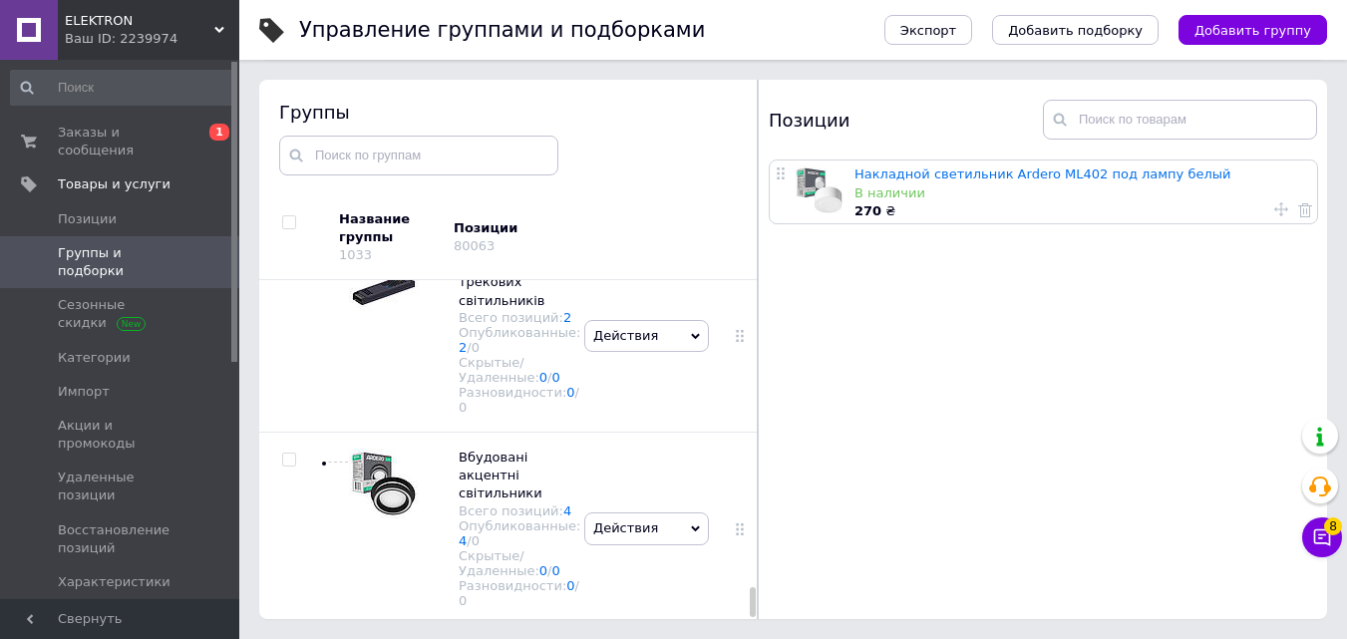
scroll to position [9726, 0]
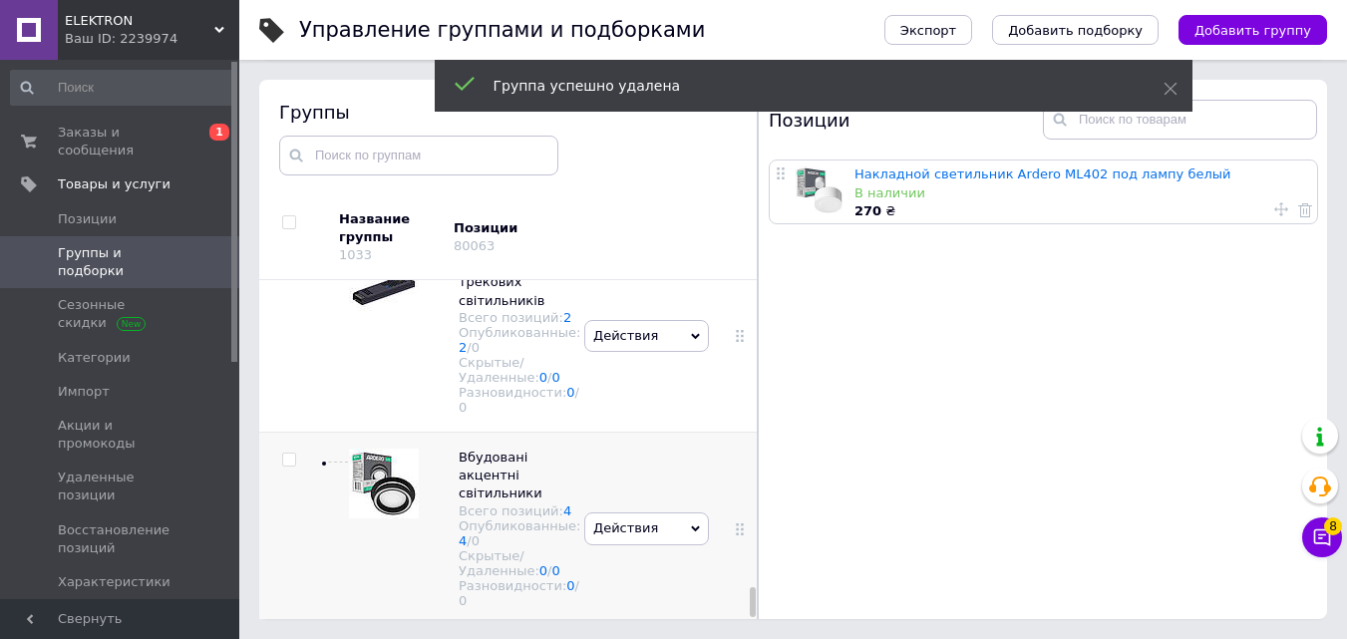
click at [289, 454] on input "checkbox" at bounding box center [288, 460] width 13 height 13
checkbox input "true"
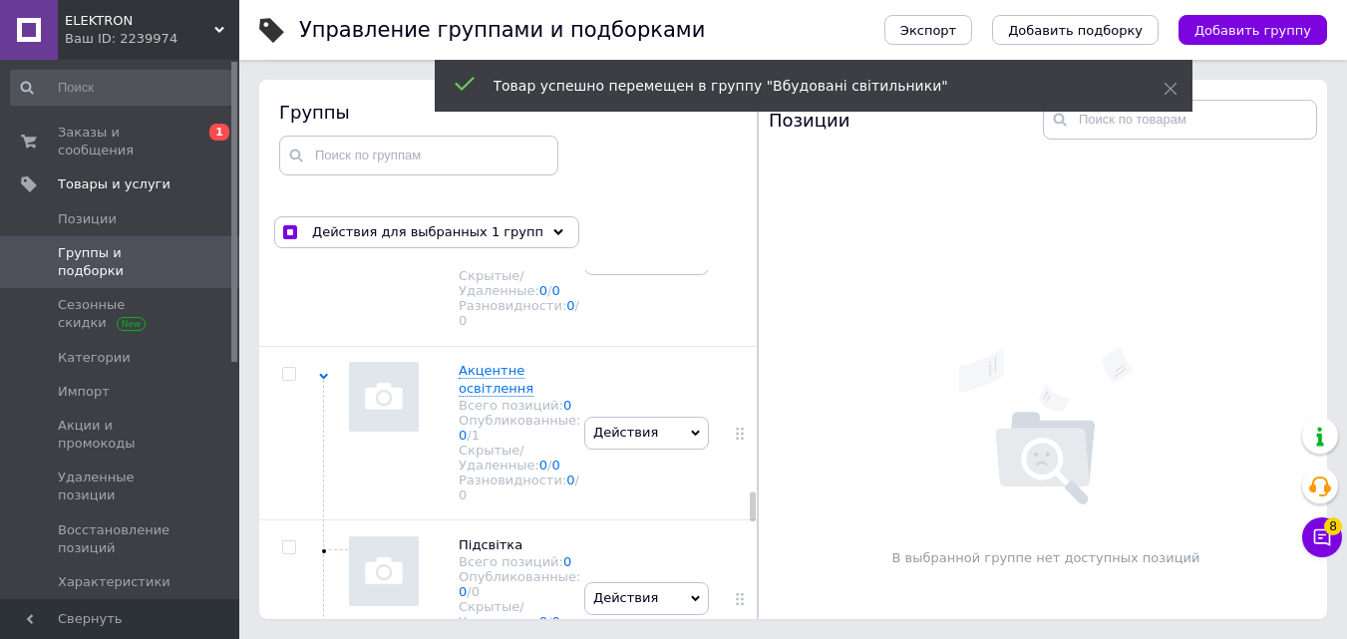
scroll to position [9715, 0]
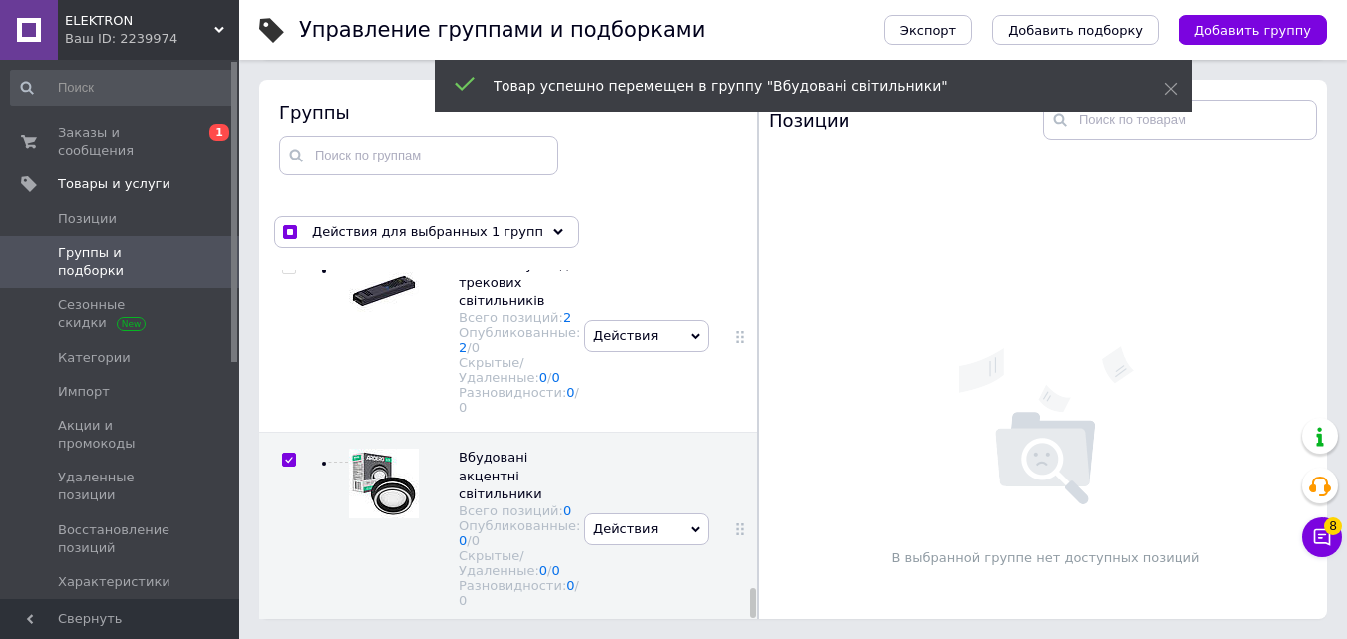
drag, startPoint x: 751, startPoint y: 406, endPoint x: 751, endPoint y: 620, distance: 214.4
click at [751, 620] on div "Управление группами и подборками Экспорт Добавить подборку Добавить группу Сорт…" at bounding box center [793, 263] width 1108 height 752
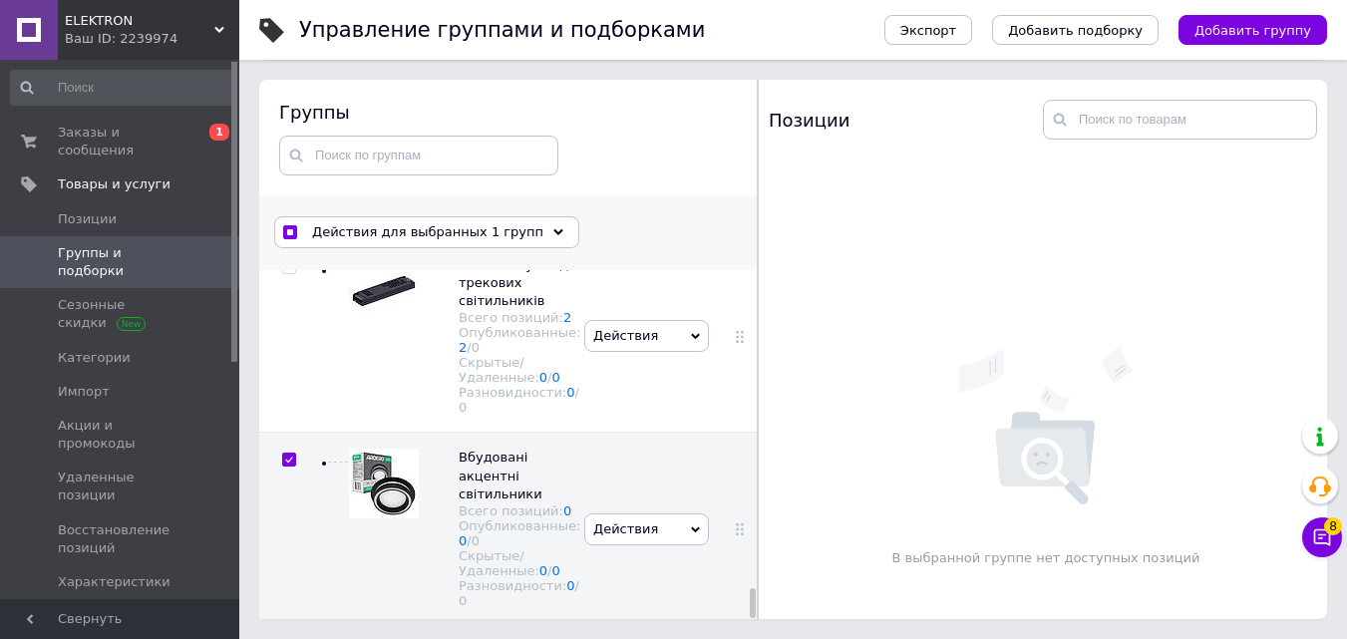
click at [433, 239] on span "Действия для выбранных 1 групп" at bounding box center [427, 232] width 231 height 18
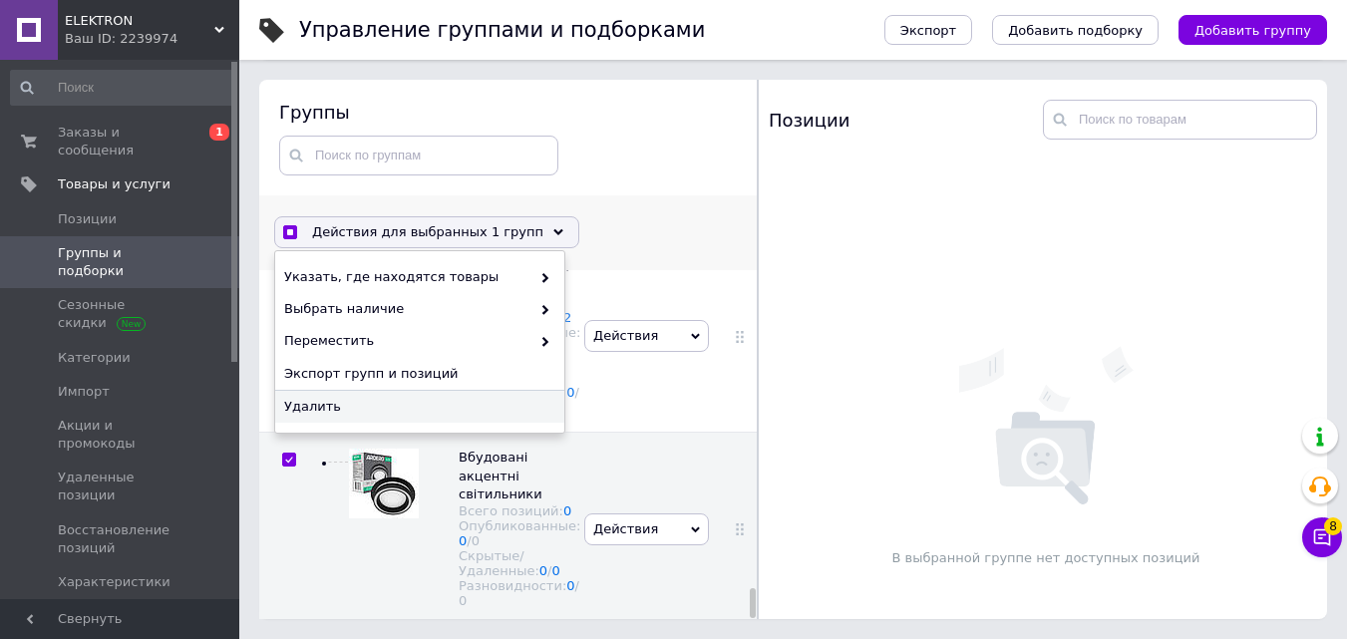
click at [413, 408] on span "Удалить" at bounding box center [417, 407] width 266 height 18
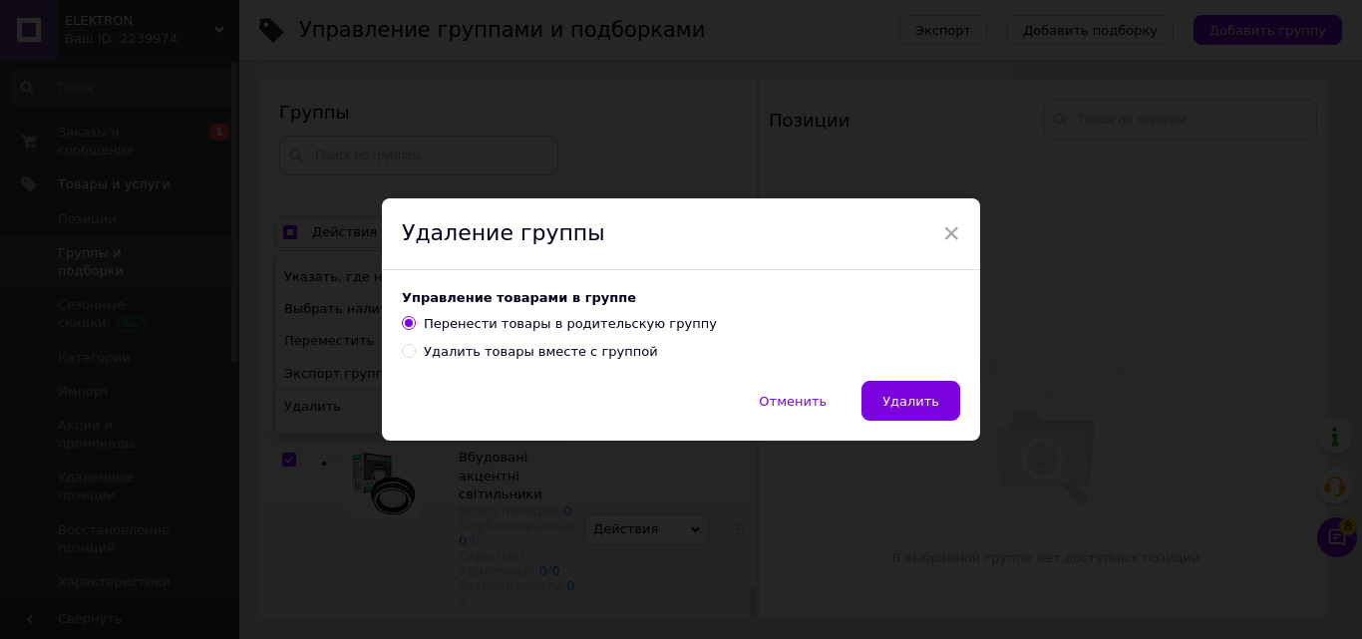
drag, startPoint x: 439, startPoint y: 357, endPoint x: 599, endPoint y: 366, distance: 160.8
click at [440, 357] on div "Удалить товары вместе с группой" at bounding box center [541, 352] width 234 height 18
click at [415, 357] on input "Удалить товары вместе с группой" at bounding box center [408, 350] width 13 height 13
radio input "true"
radio input "false"
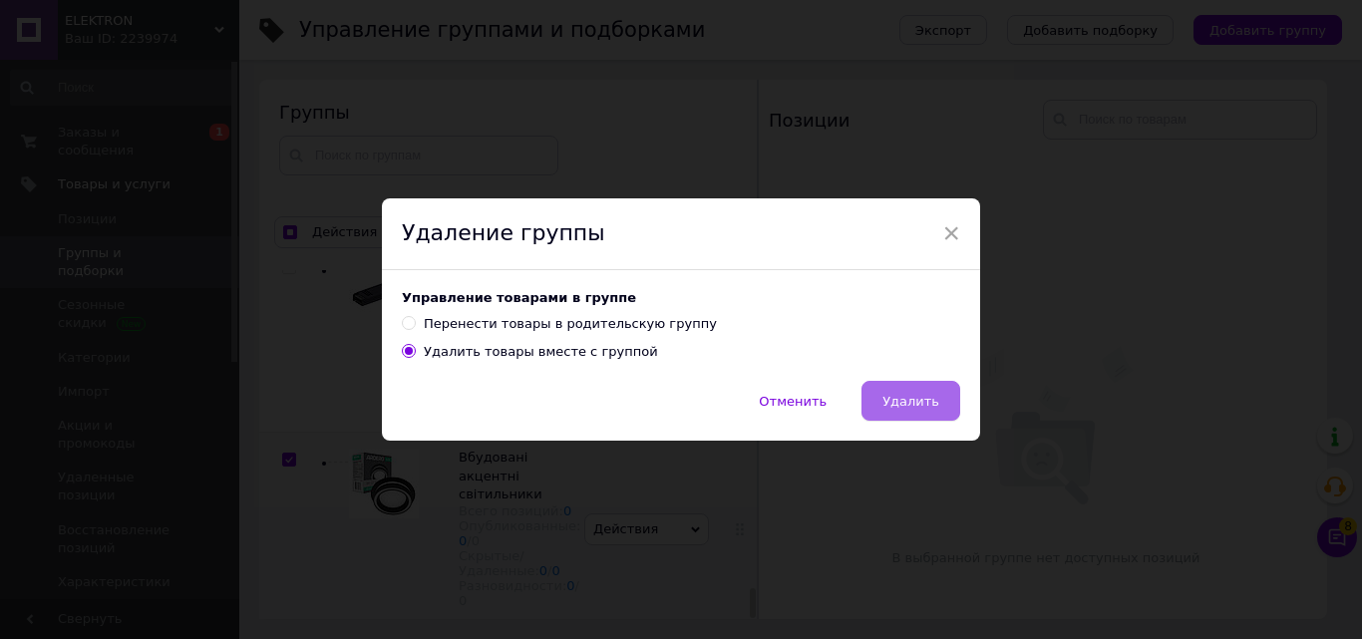
click at [912, 394] on span "Удалить" at bounding box center [910, 401] width 57 height 15
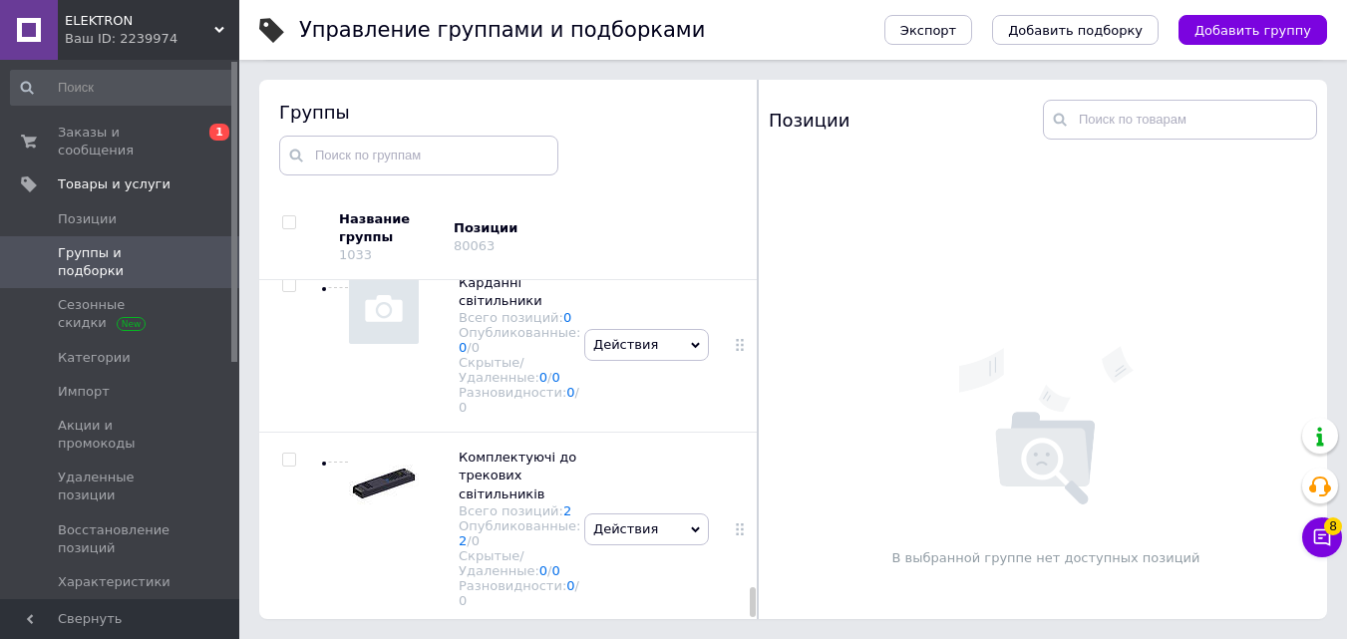
scroll to position [9520, 0]
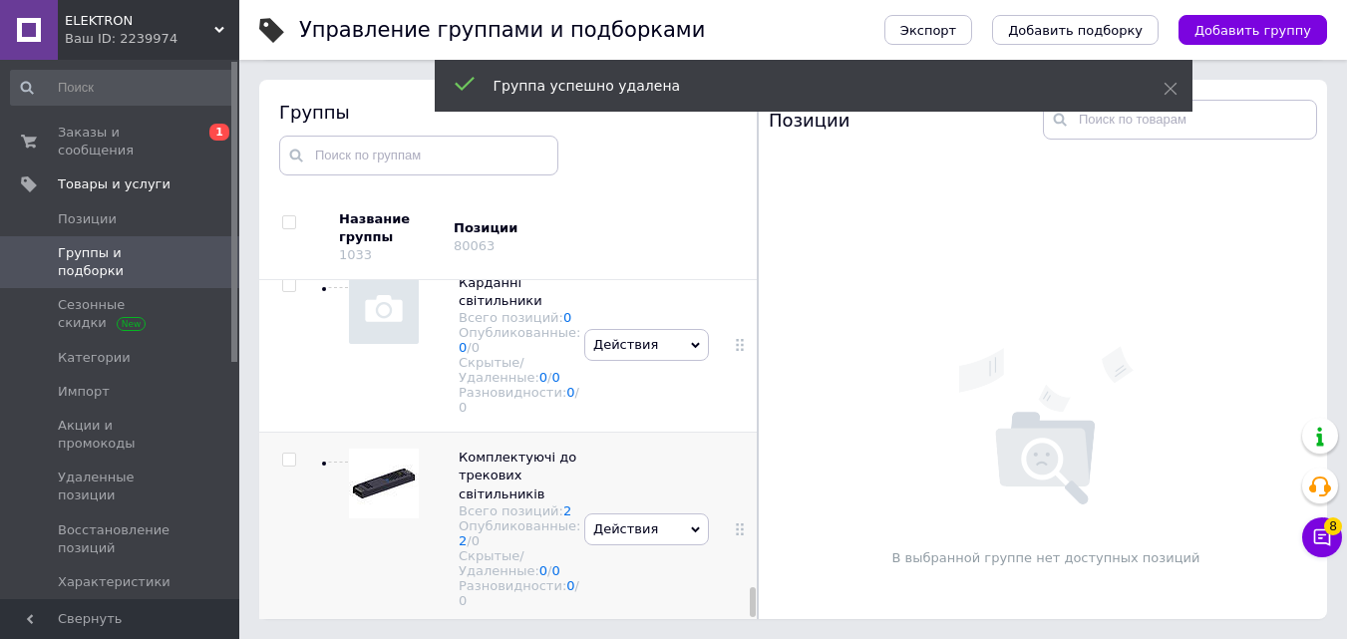
click at [290, 454] on input "checkbox" at bounding box center [288, 460] width 13 height 13
checkbox input "true"
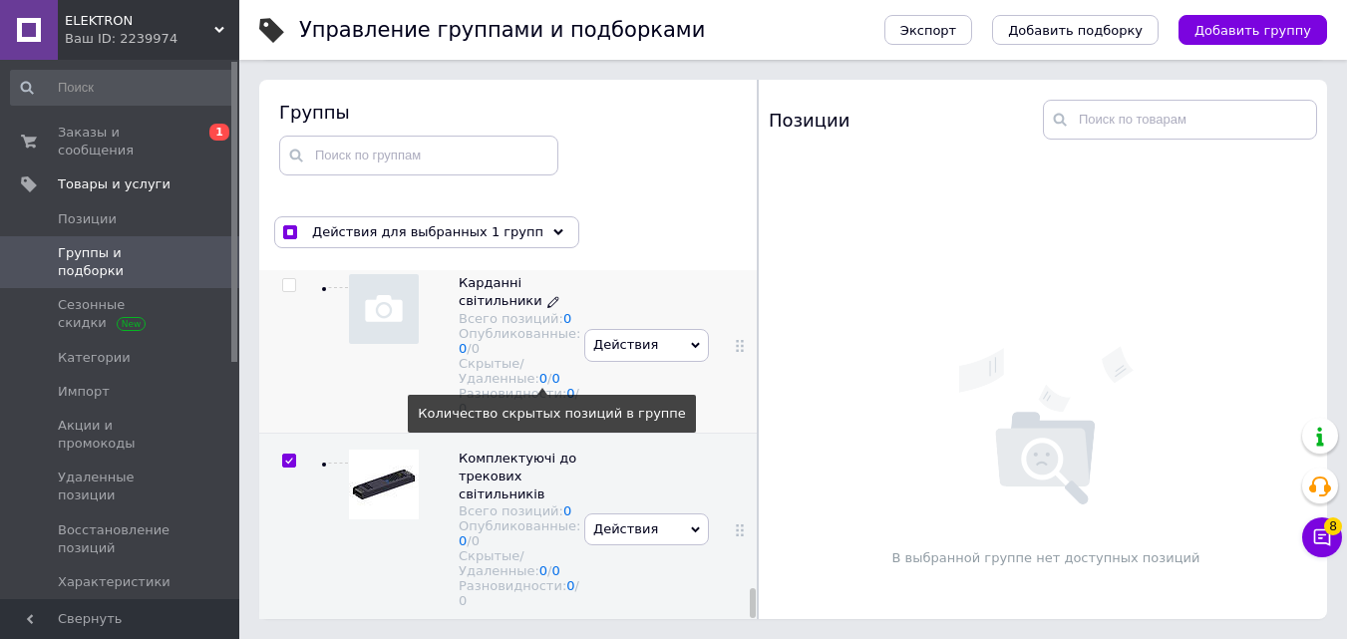
scroll to position [9509, 0]
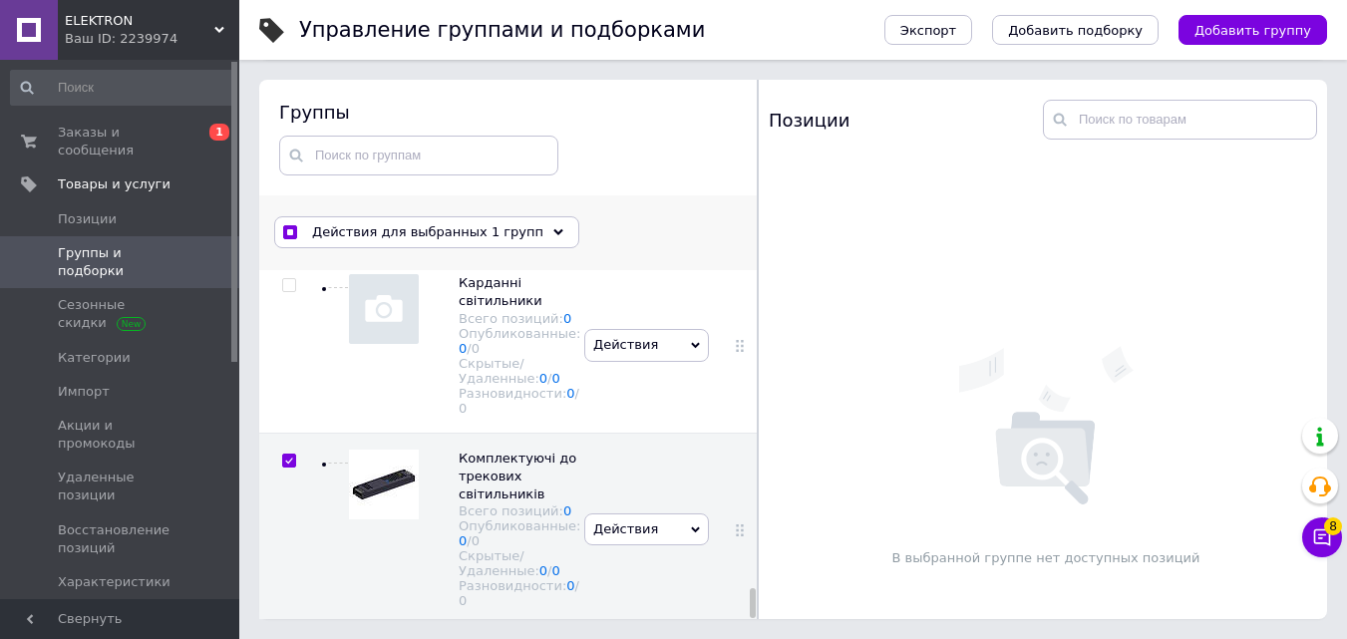
click at [553, 231] on use at bounding box center [558, 232] width 10 height 6
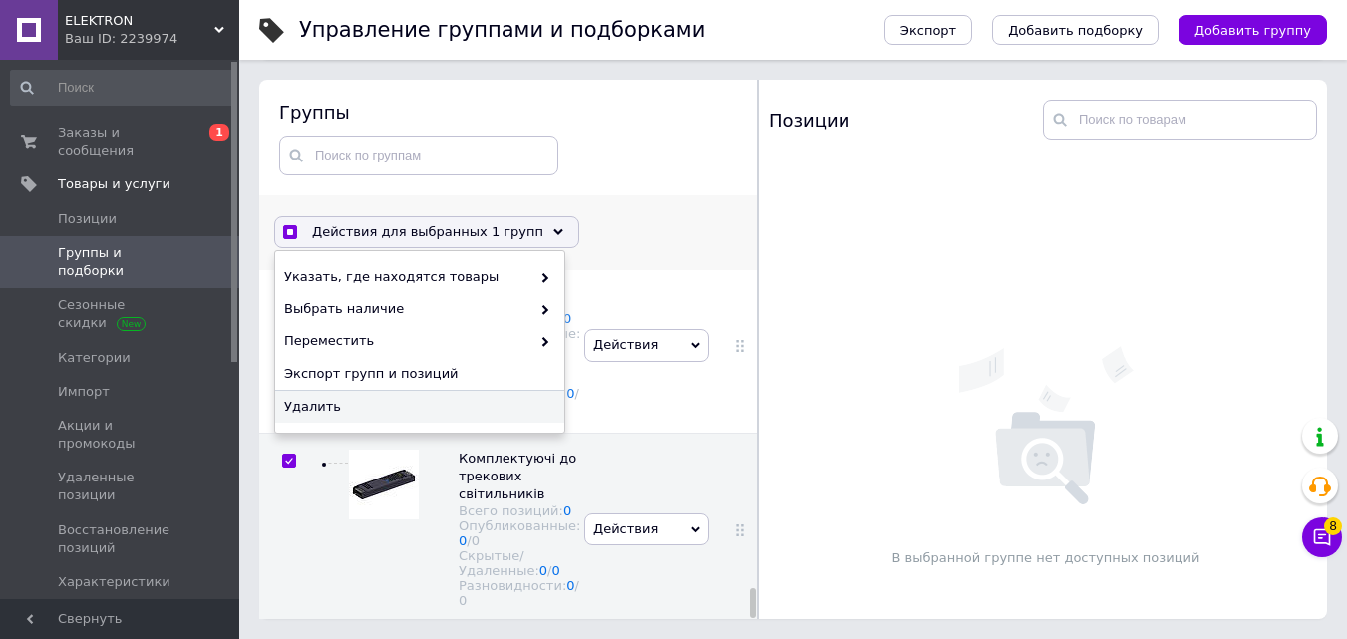
click at [480, 407] on span "Удалить" at bounding box center [417, 407] width 266 height 18
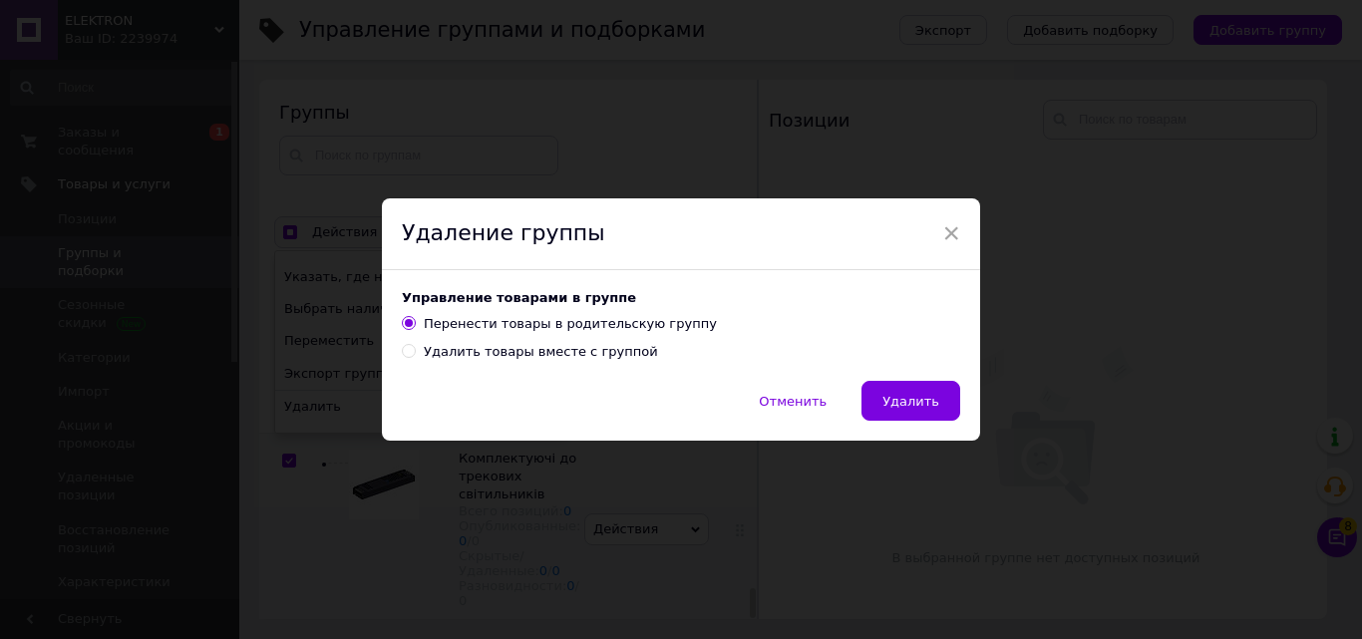
click at [495, 355] on div "Удалить товары вместе с группой" at bounding box center [541, 352] width 234 height 18
click at [415, 355] on input "Удалить товары вместе с группой" at bounding box center [408, 350] width 13 height 13
radio input "true"
radio input "false"
click at [917, 397] on span "Удалить" at bounding box center [910, 401] width 57 height 15
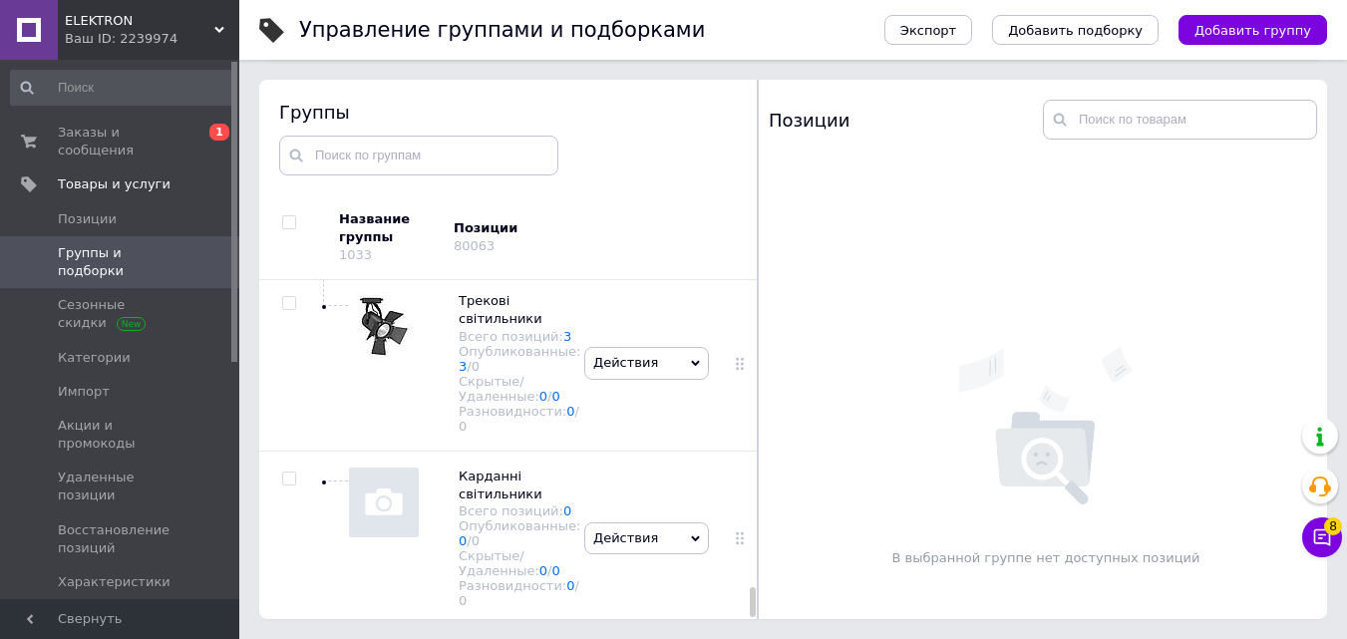
scroll to position [9314, 0]
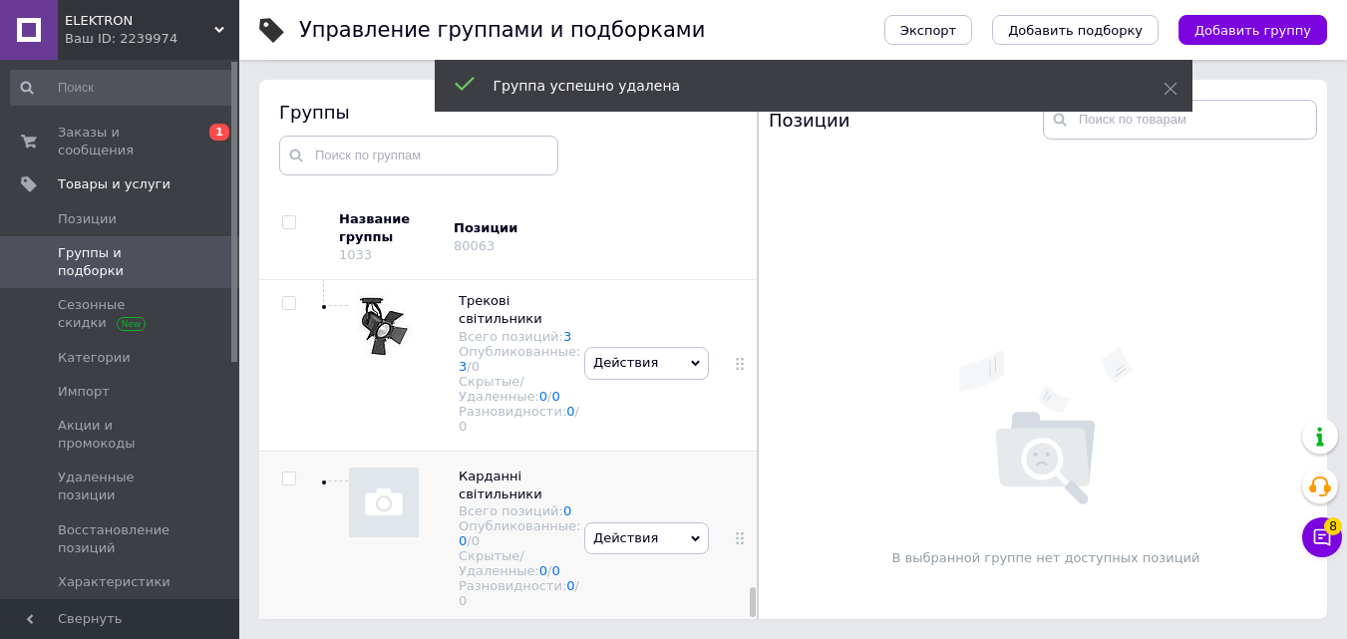
click at [288, 473] on input "checkbox" at bounding box center [288, 479] width 13 height 13
checkbox input "true"
click at [448, 229] on span "Действия для выбранных 1 групп" at bounding box center [427, 232] width 231 height 18
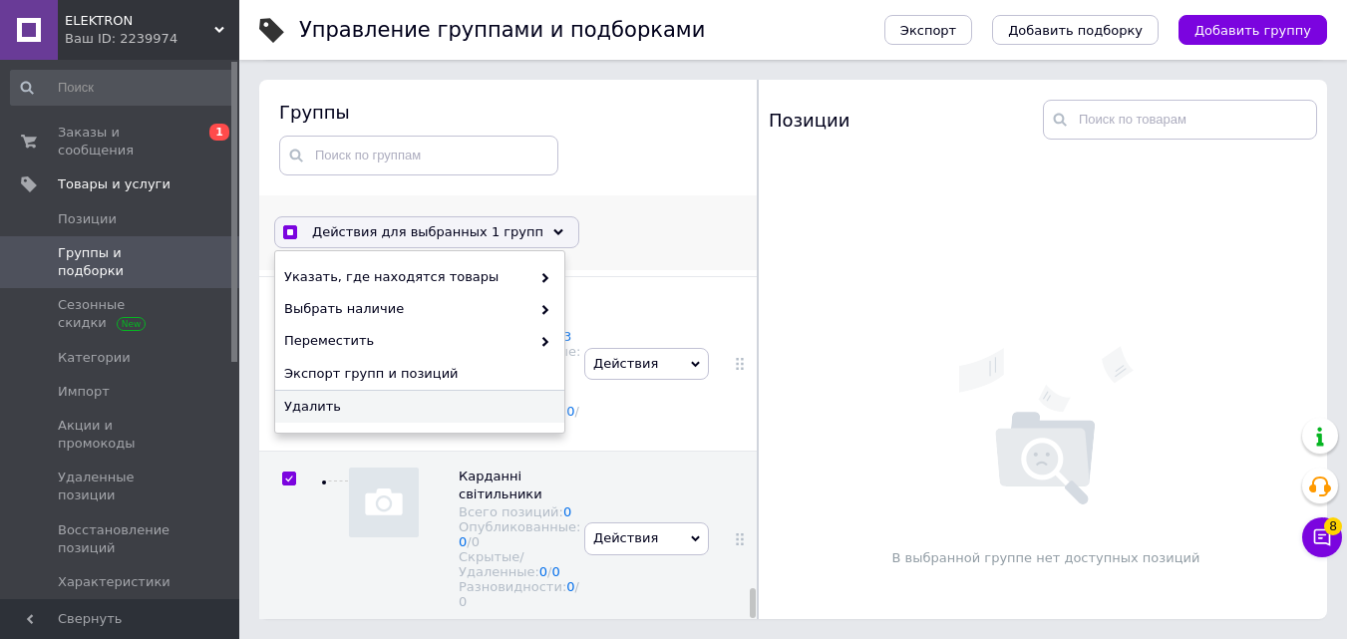
click at [429, 399] on span "Удалить" at bounding box center [417, 407] width 266 height 18
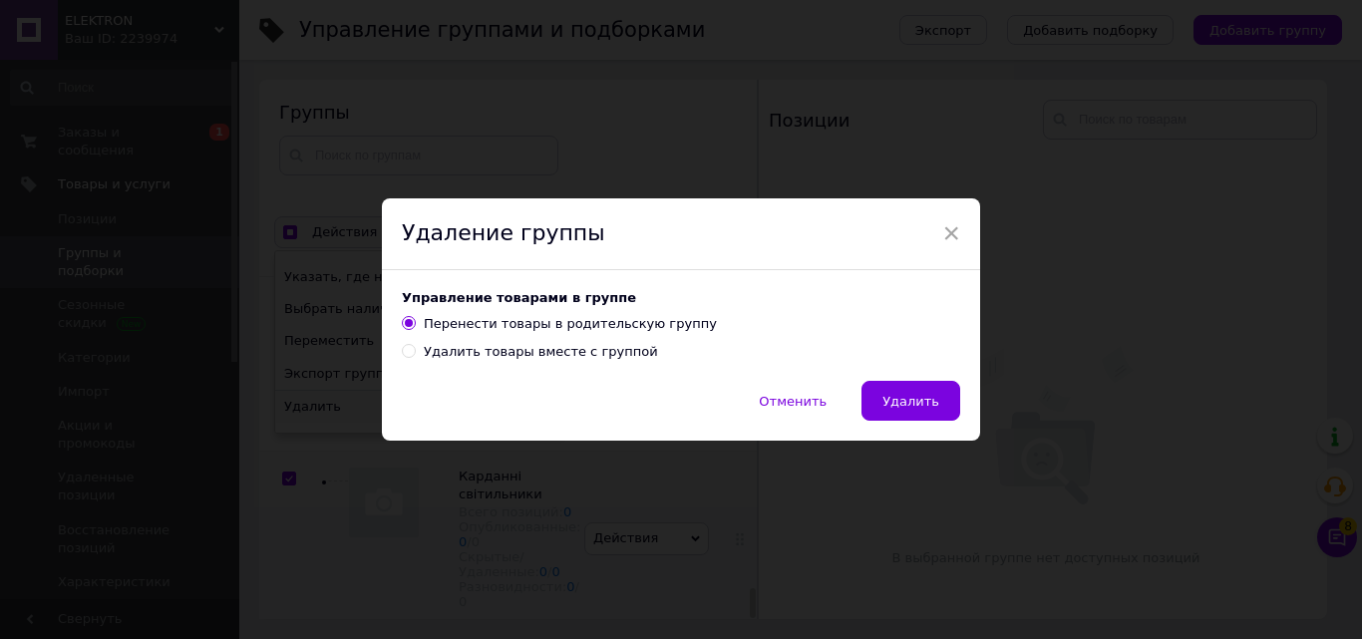
drag, startPoint x: 470, startPoint y: 351, endPoint x: 723, endPoint y: 369, distance: 253.9
click at [472, 351] on div "Удалить товары вместе с группой" at bounding box center [541, 352] width 234 height 18
click at [415, 351] on input "Удалить товары вместе с группой" at bounding box center [408, 350] width 13 height 13
radio input "true"
radio input "false"
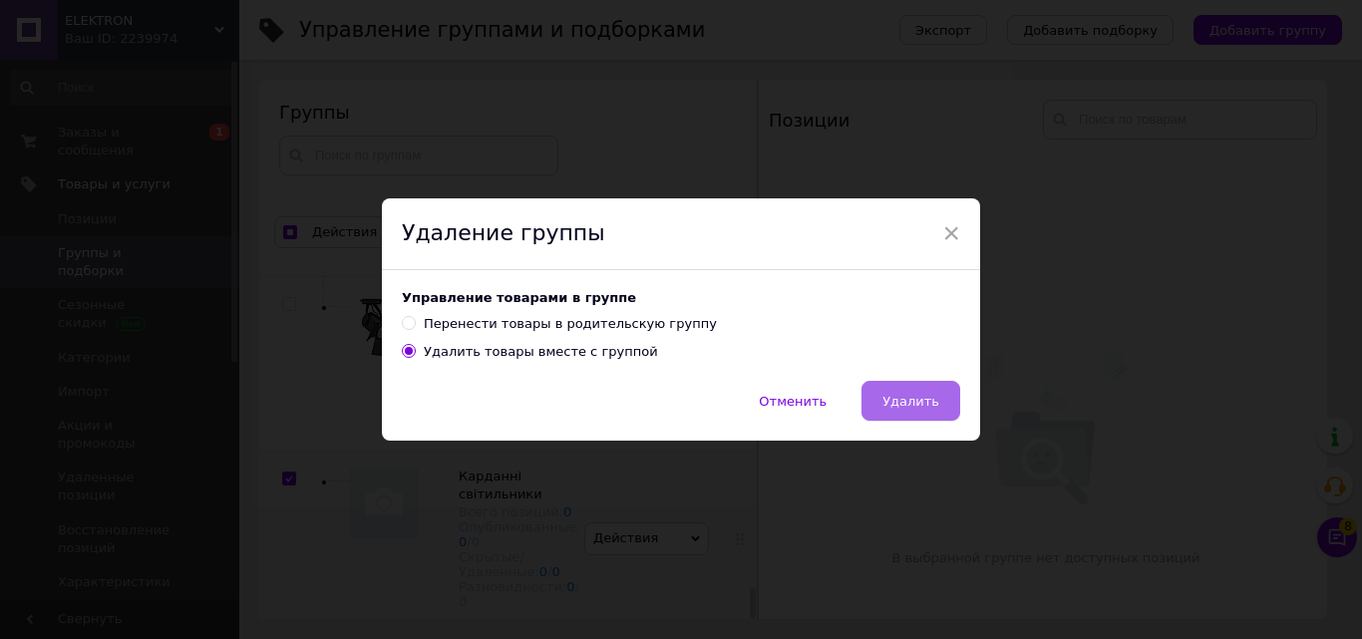
click at [913, 413] on button "Удалить" at bounding box center [910, 401] width 99 height 40
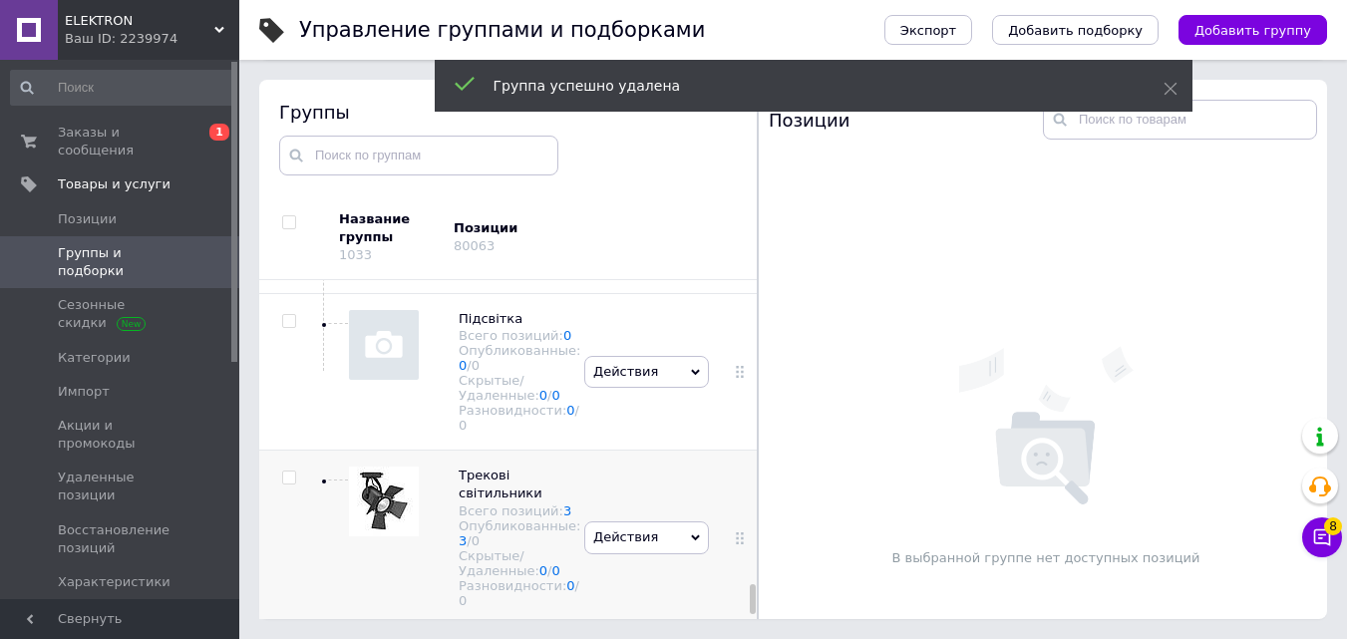
scroll to position [8927, 0]
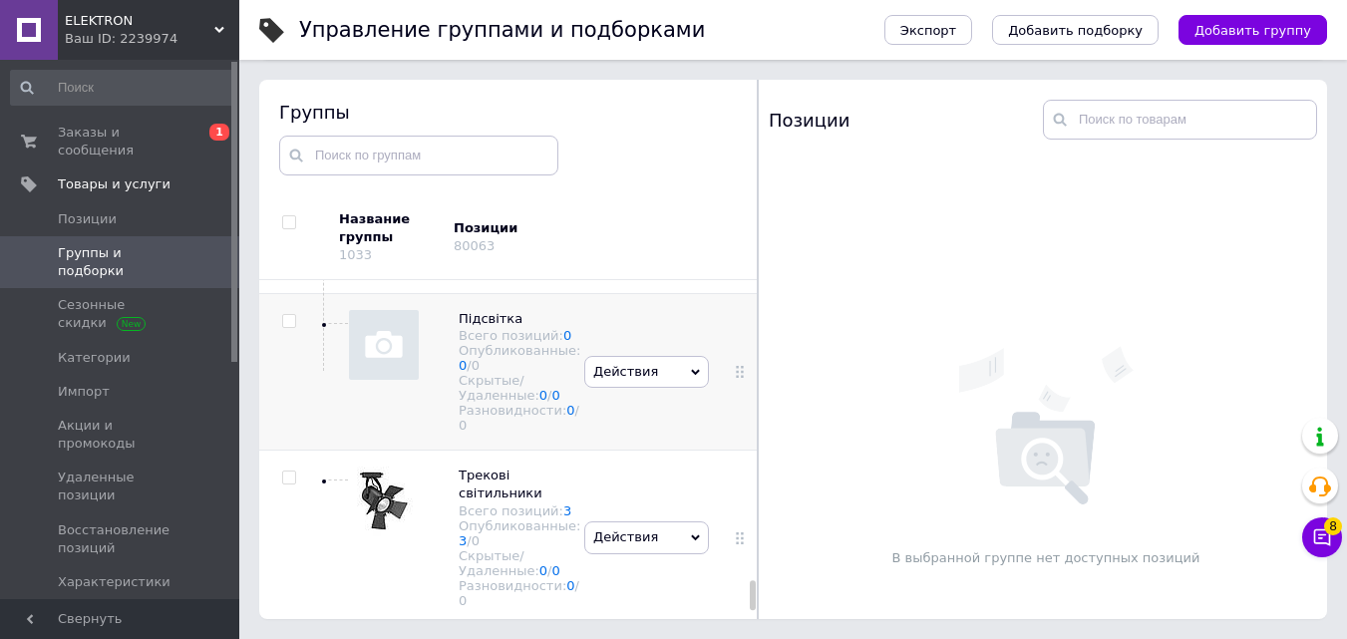
click at [290, 328] on input "checkbox" at bounding box center [288, 321] width 13 height 13
checkbox input "true"
click at [484, 239] on span "Действия для выбранных 1 групп" at bounding box center [427, 232] width 231 height 18
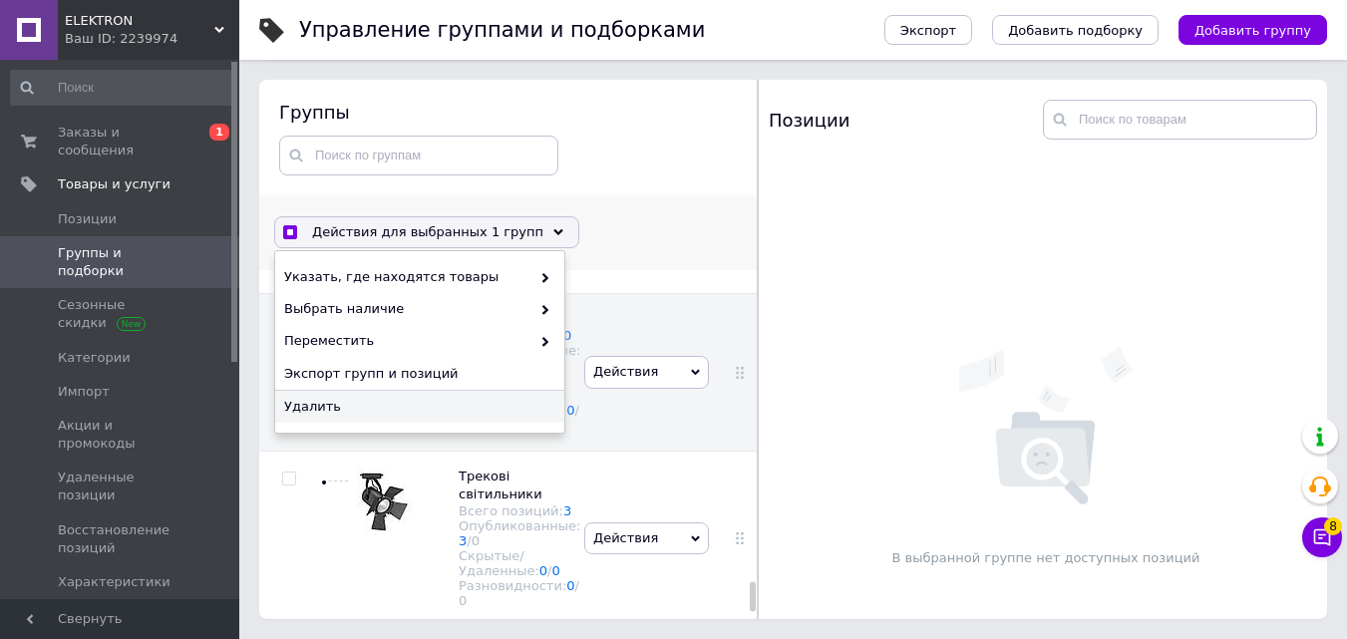
click at [467, 413] on span "Удалить" at bounding box center [417, 407] width 266 height 18
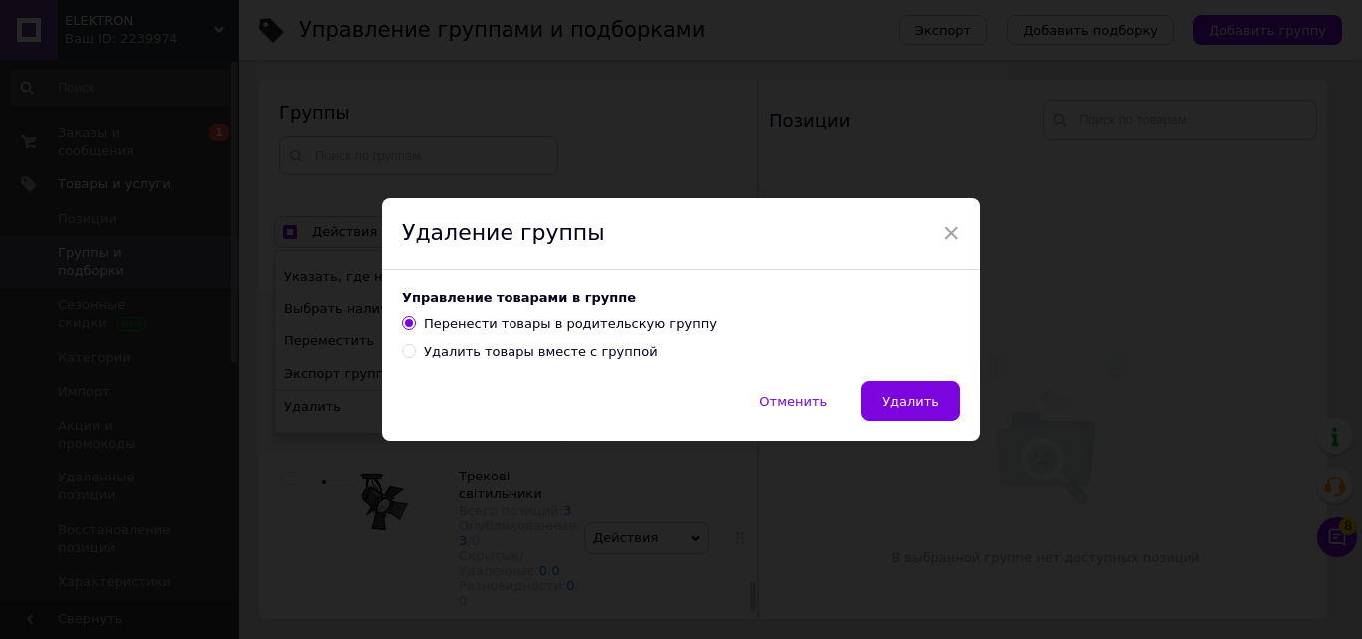
click at [509, 356] on div "Удалить товары вместе с группой" at bounding box center [541, 352] width 234 height 18
click at [415, 356] on input "Удалить товары вместе с группой" at bounding box center [408, 350] width 13 height 13
radio input "true"
radio input "false"
click at [922, 413] on button "Удалить" at bounding box center [910, 401] width 99 height 40
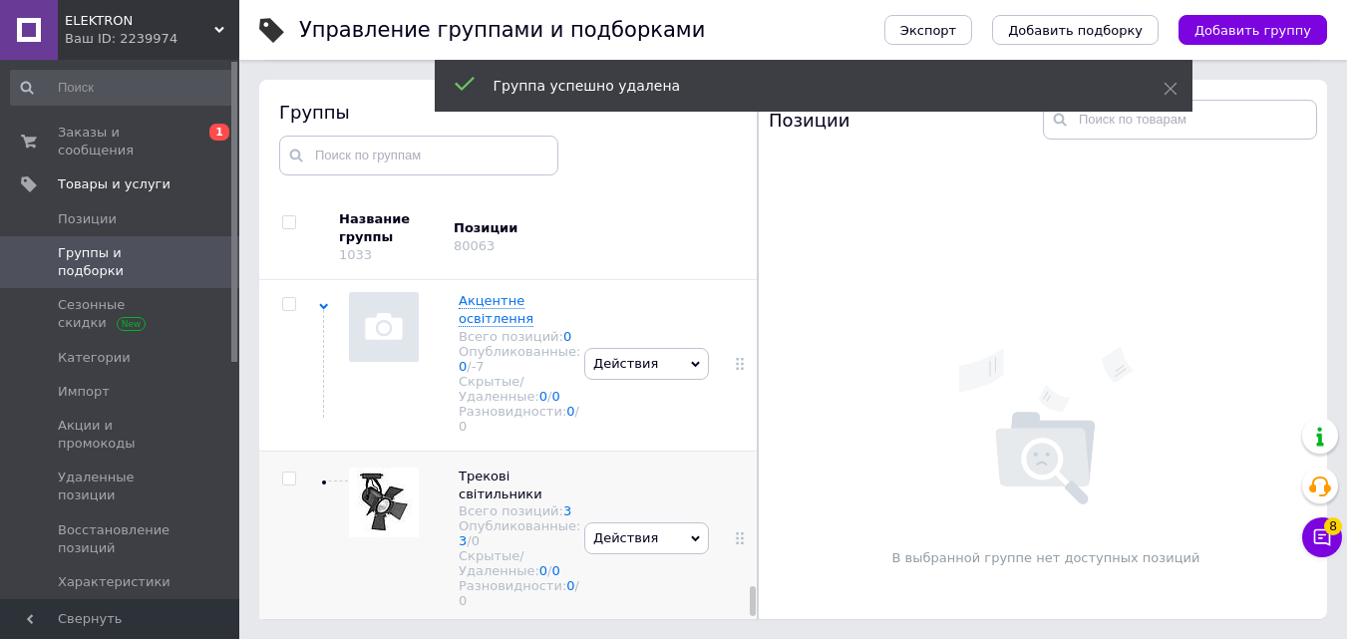
click at [288, 486] on input "checkbox" at bounding box center [288, 479] width 13 height 13
checkbox input "true"
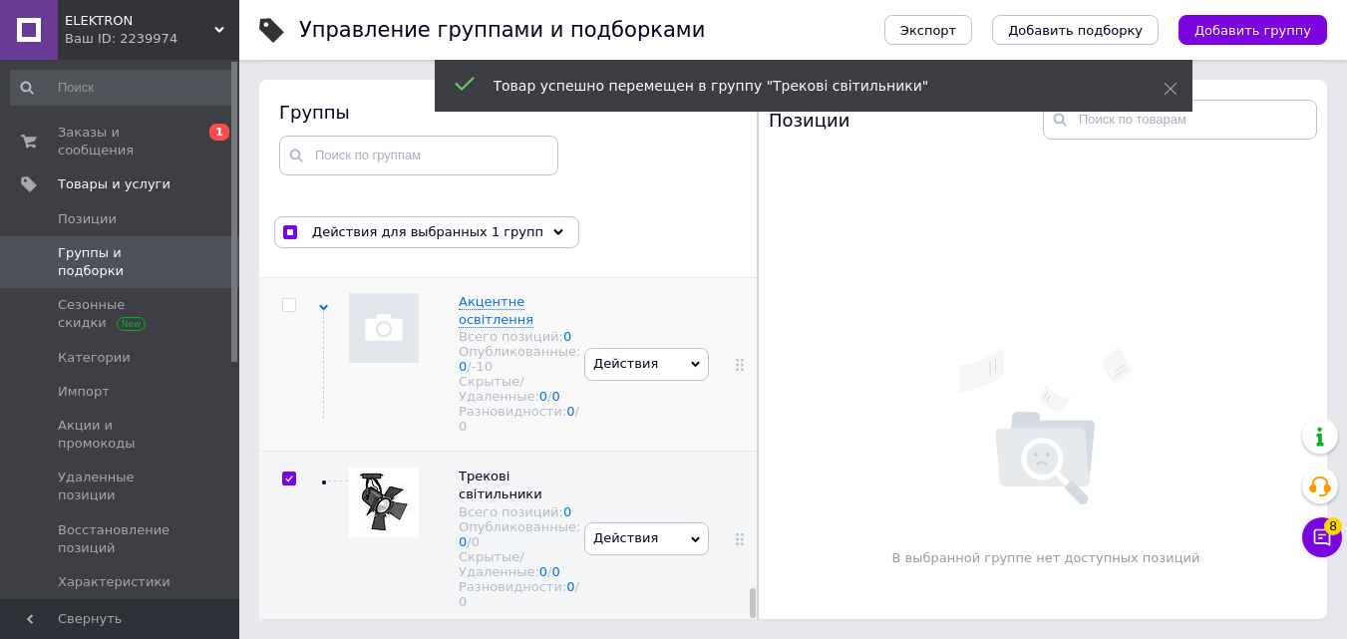
scroll to position [8945, 0]
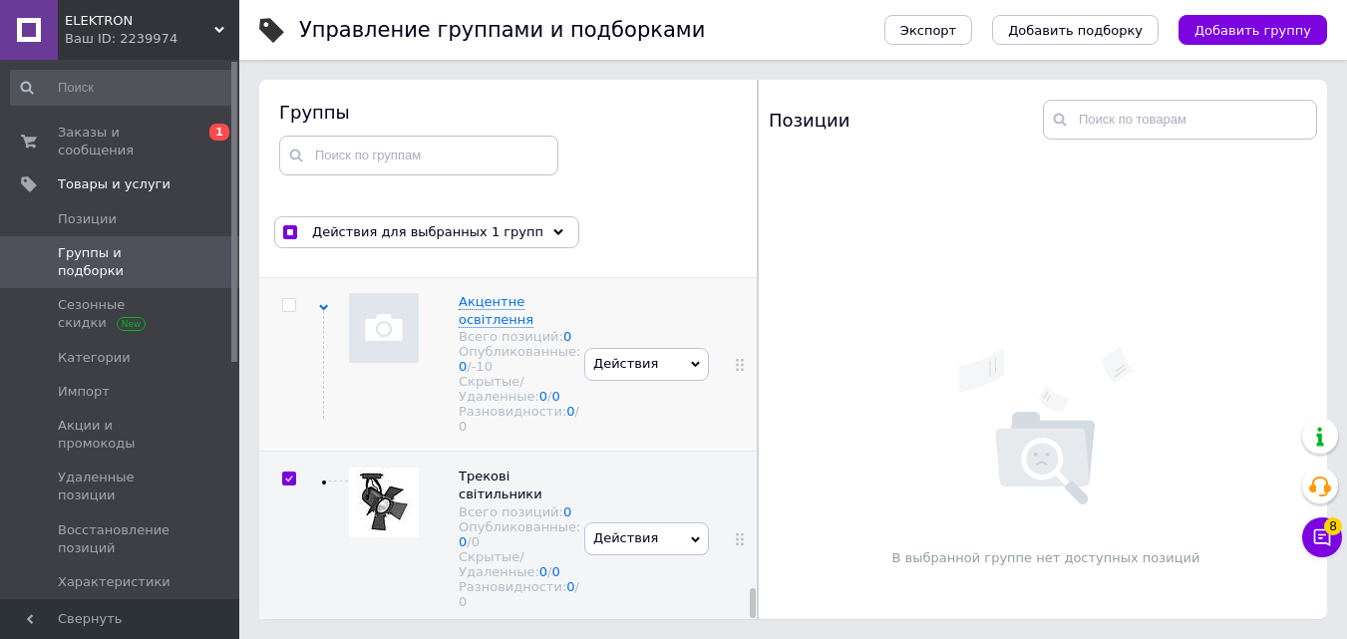
click at [290, 299] on input "checkbox" at bounding box center [288, 305] width 13 height 13
checkbox input "true"
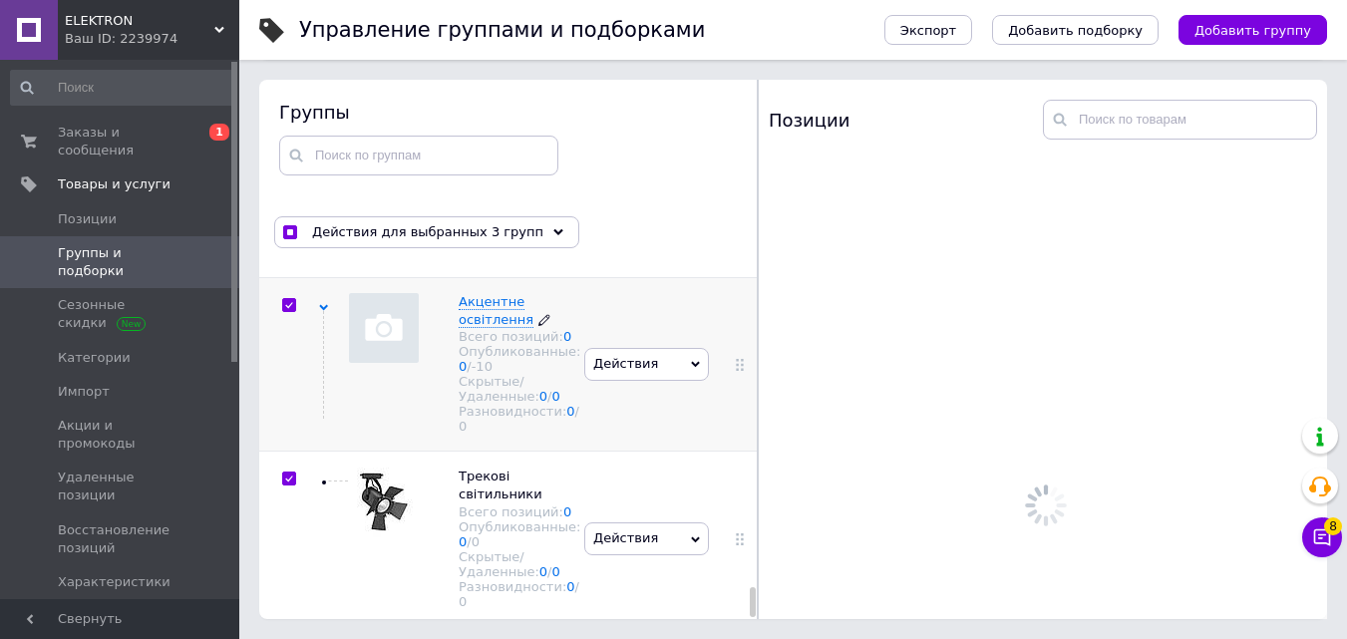
scroll to position [8746, 0]
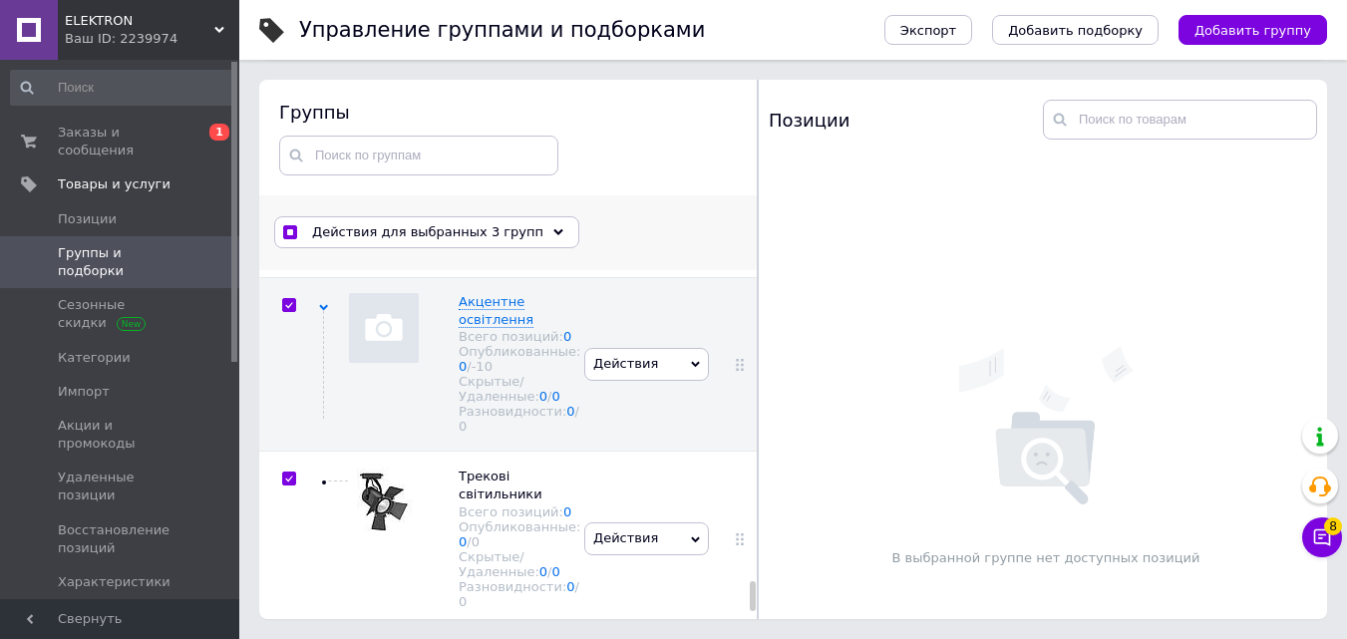
click at [517, 233] on div "Действия для выбранных 3 групп" at bounding box center [426, 232] width 305 height 32
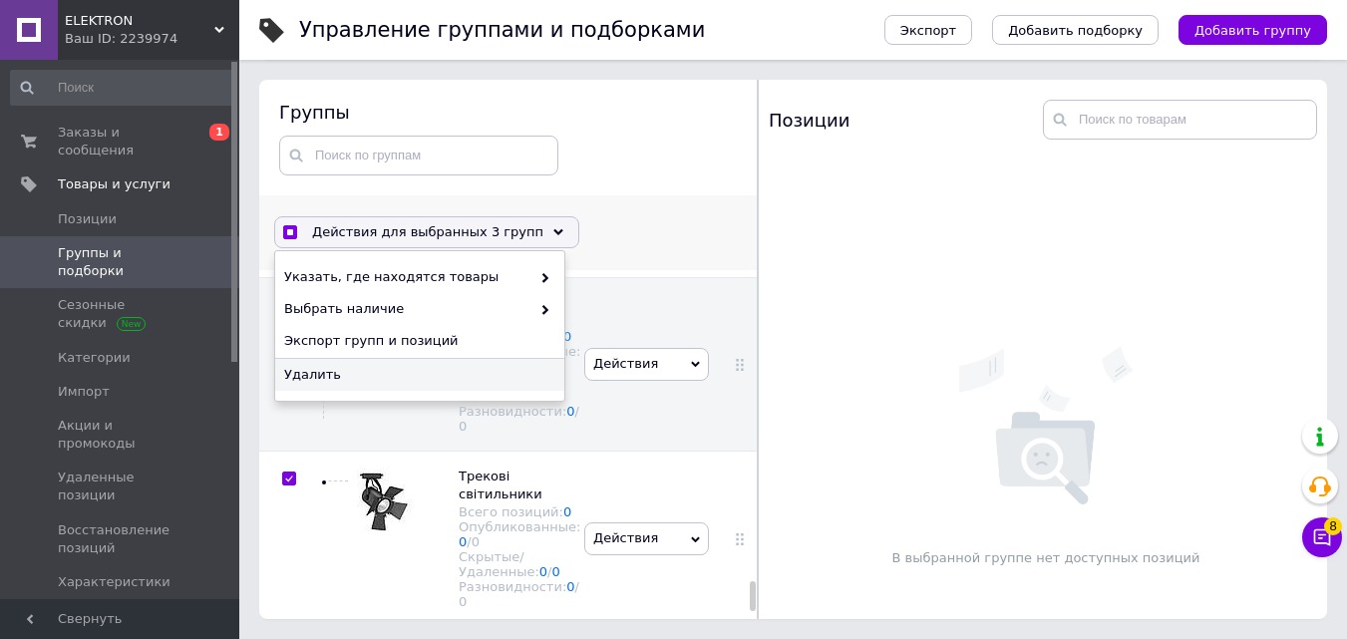
click at [478, 373] on span "Удалить" at bounding box center [417, 375] width 266 height 18
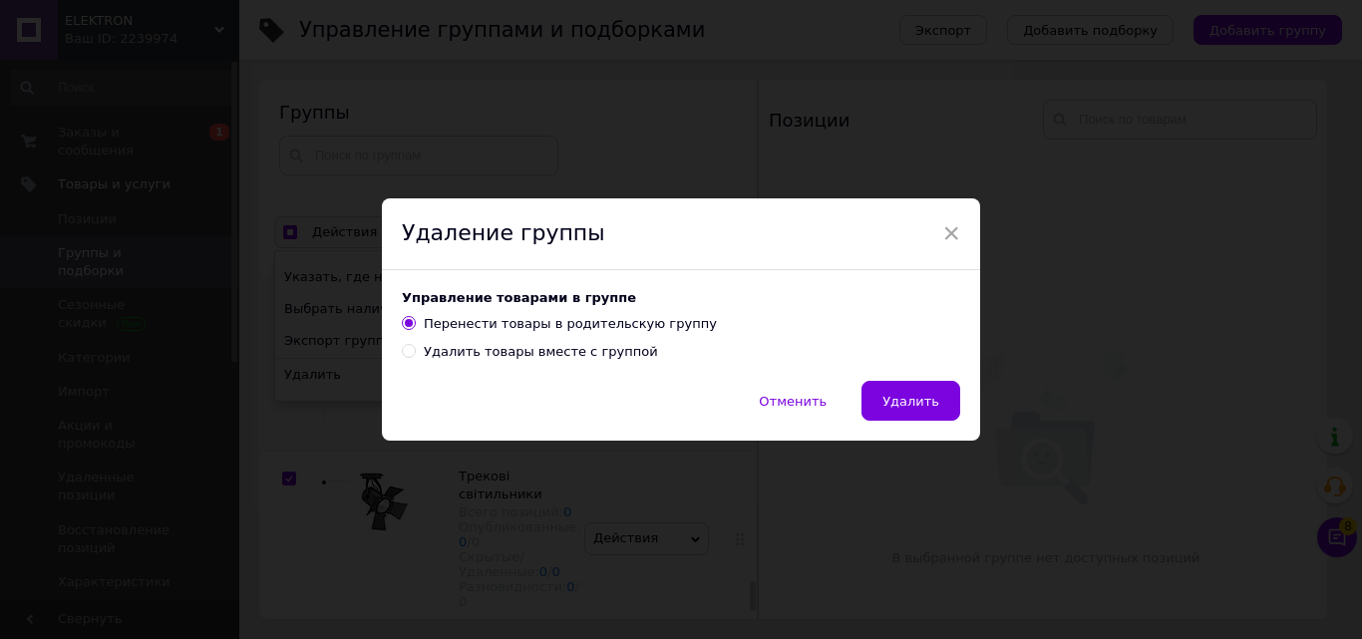
click at [521, 352] on div "Удалить товары вместе с группой" at bounding box center [541, 352] width 234 height 18
click at [415, 352] on input "Удалить товары вместе с группой" at bounding box center [408, 350] width 13 height 13
radio input "true"
radio input "false"
click at [893, 394] on span "Удалить" at bounding box center [910, 401] width 57 height 15
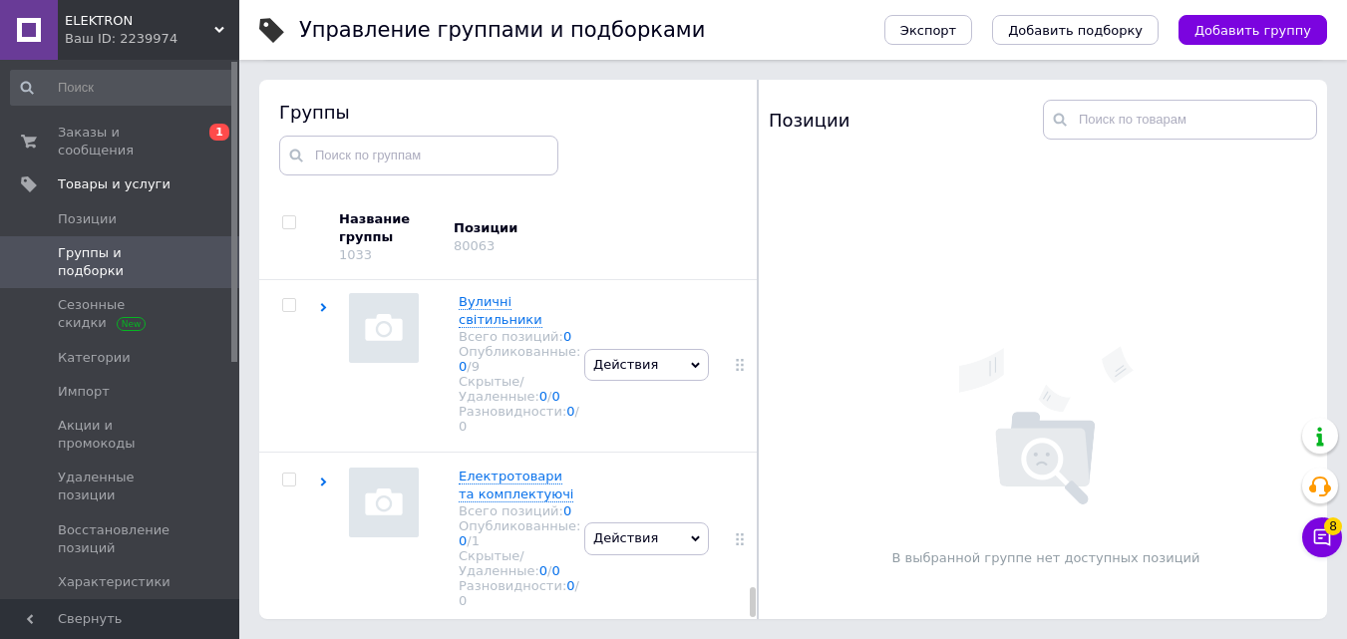
scroll to position [8581, 0]
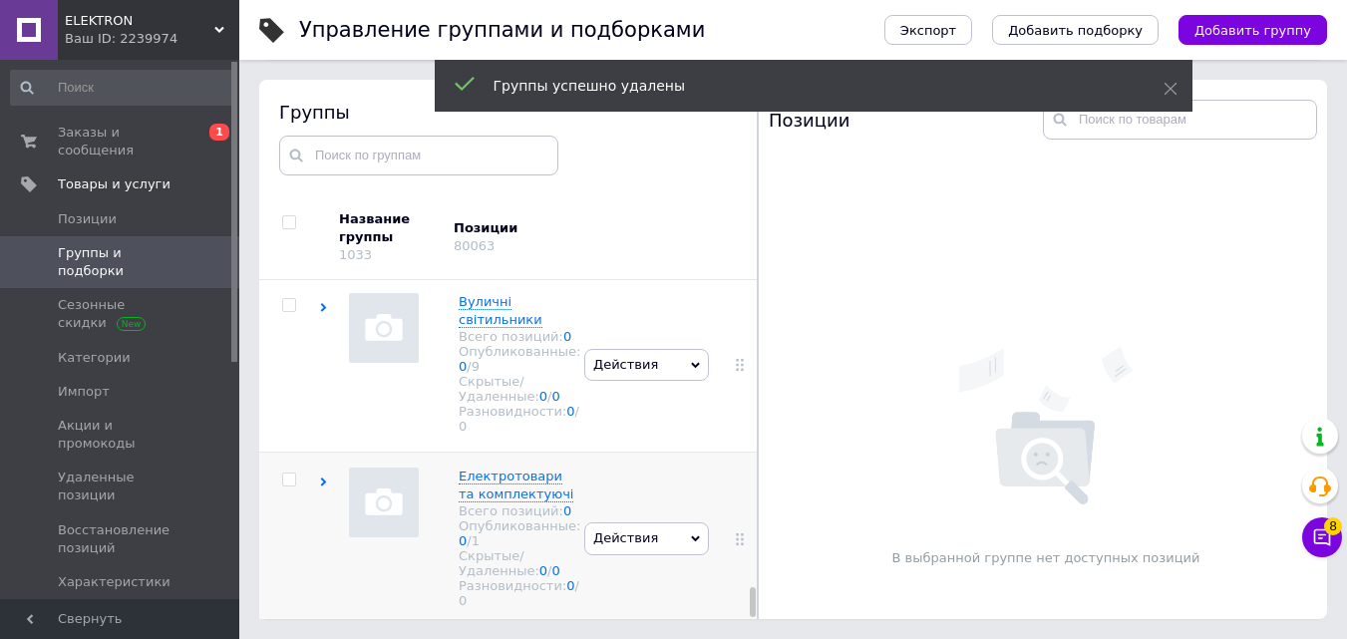
click at [324, 478] on use at bounding box center [324, 482] width 6 height 9
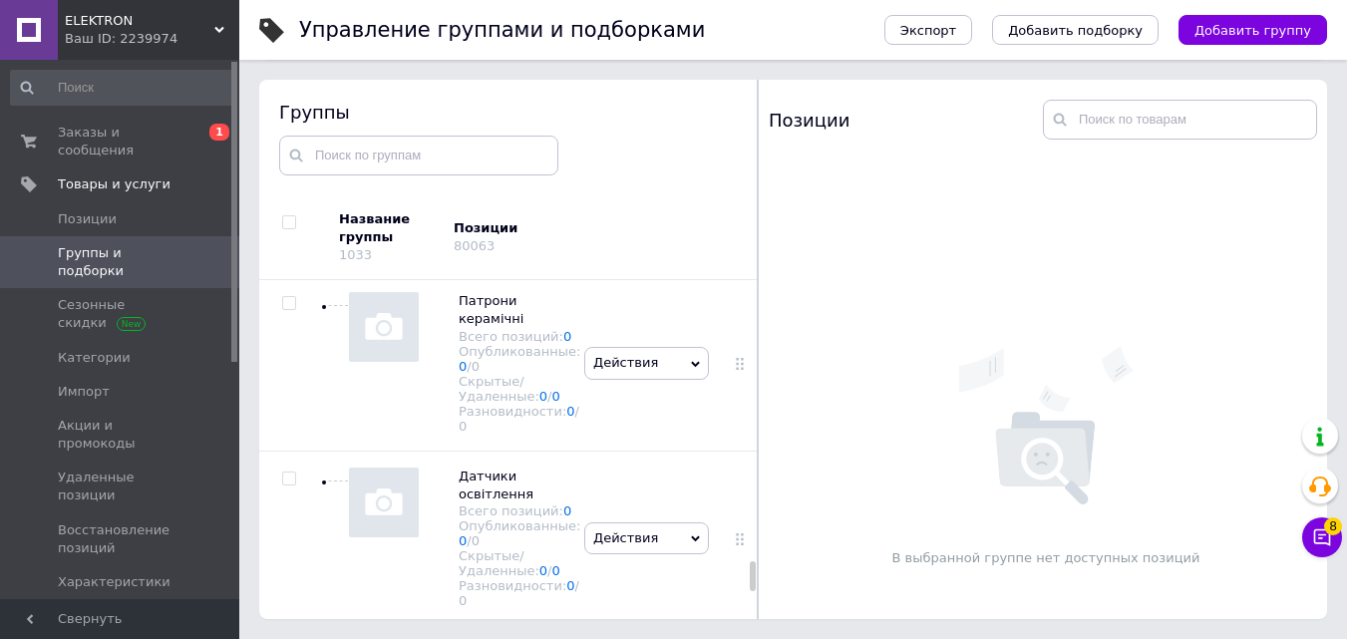
scroll to position [8945, 0]
checkbox input "true"
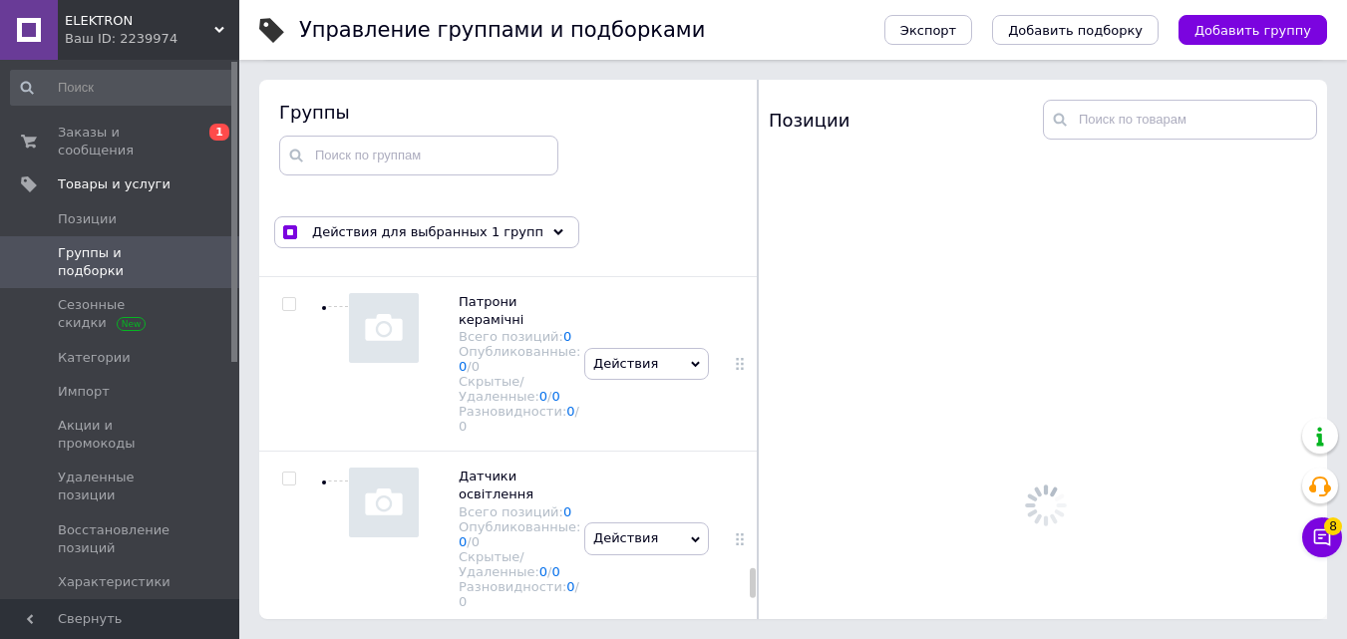
scroll to position [9145, 0]
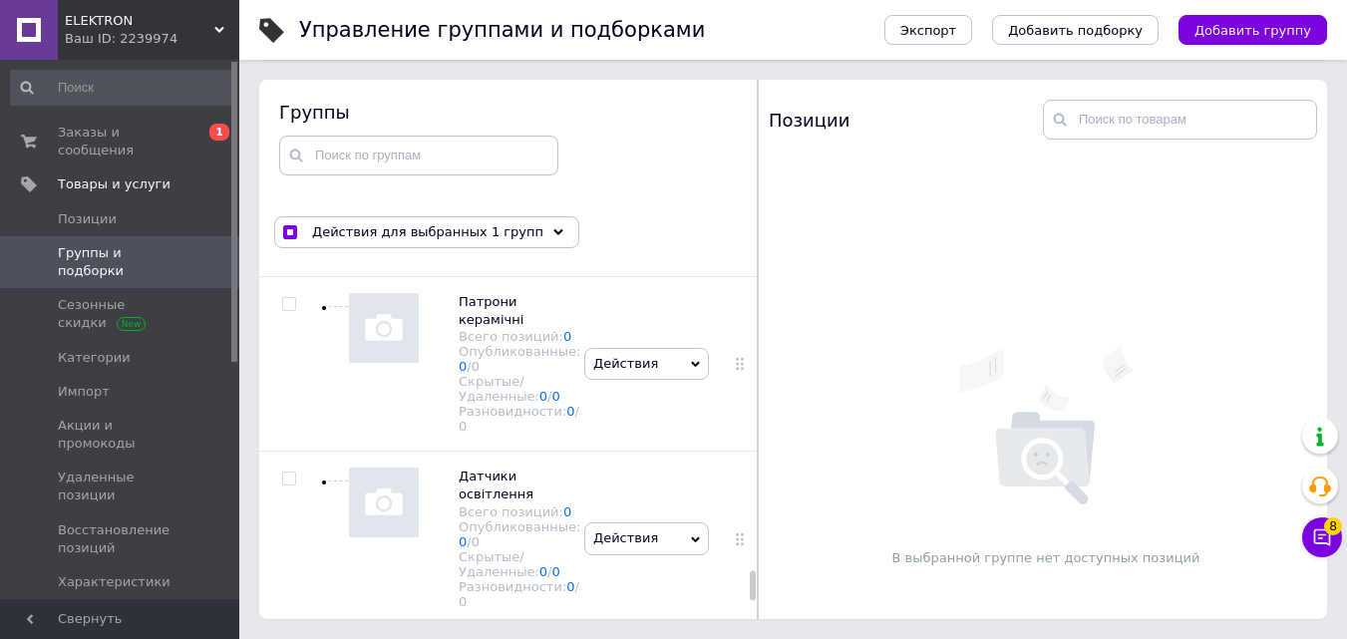
checkbox input "true"
click at [287, 136] on input "checkbox" at bounding box center [288, 129] width 13 height 13
checkbox input "true"
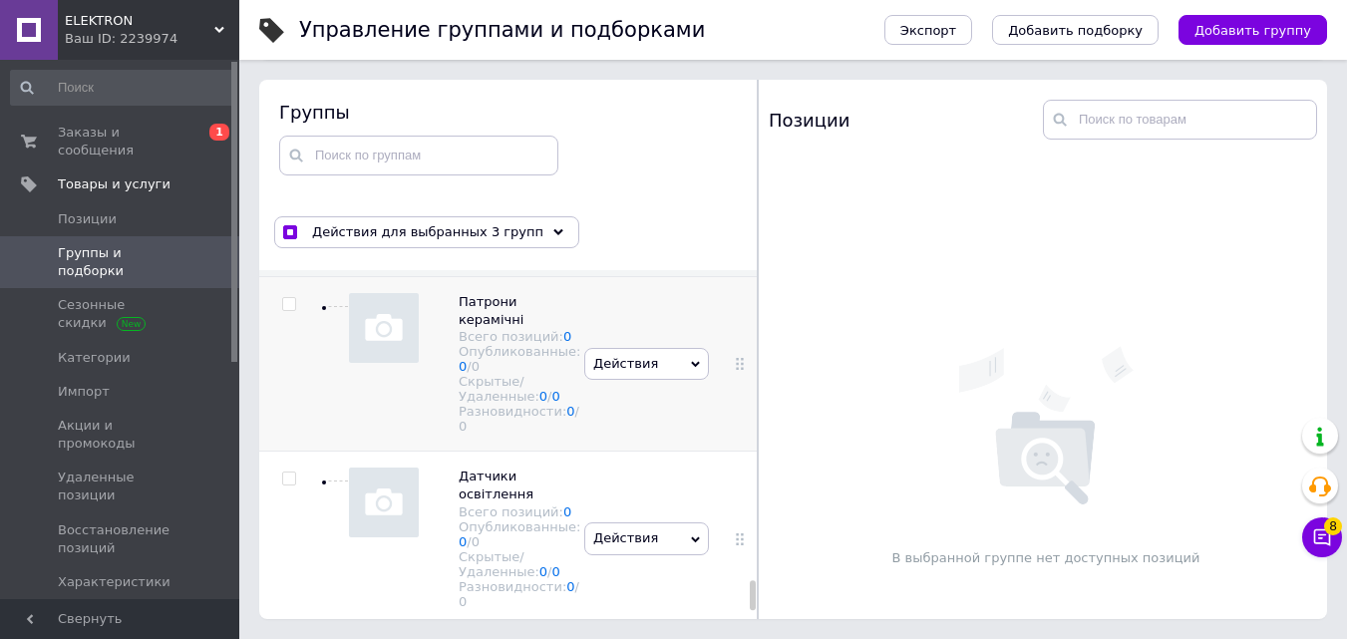
click at [287, 311] on input "checkbox" at bounding box center [288, 304] width 13 height 13
checkbox input "true"
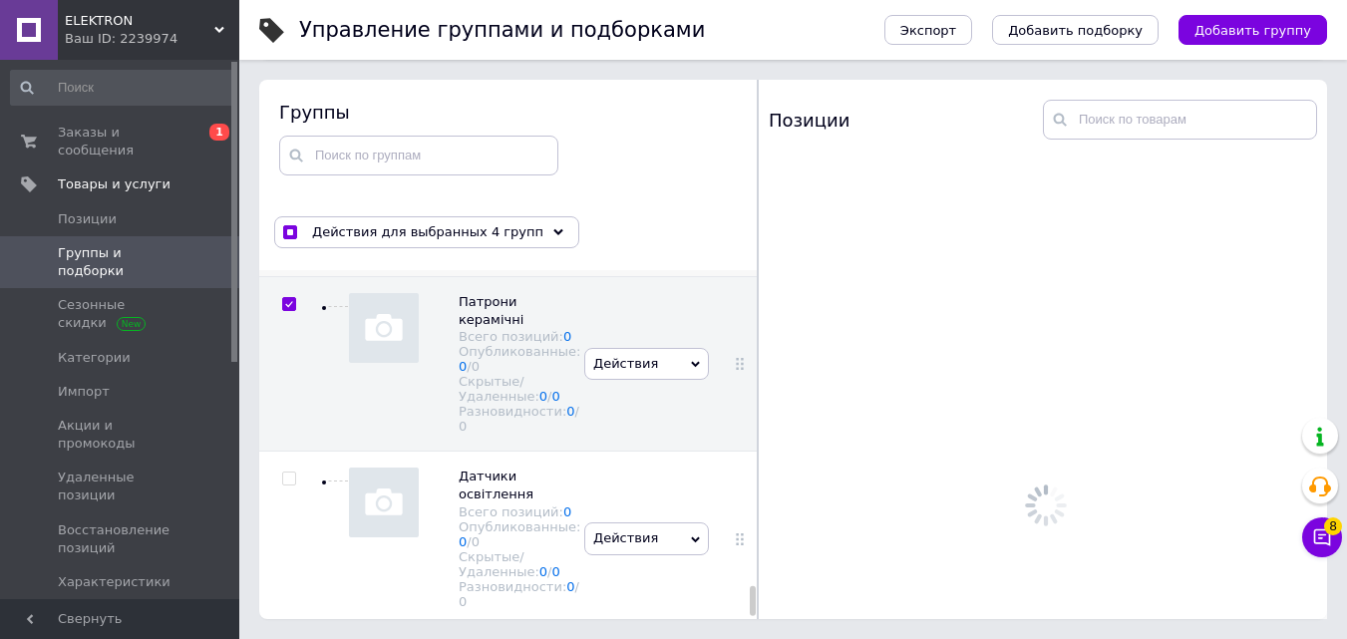
scroll to position [9680, 0]
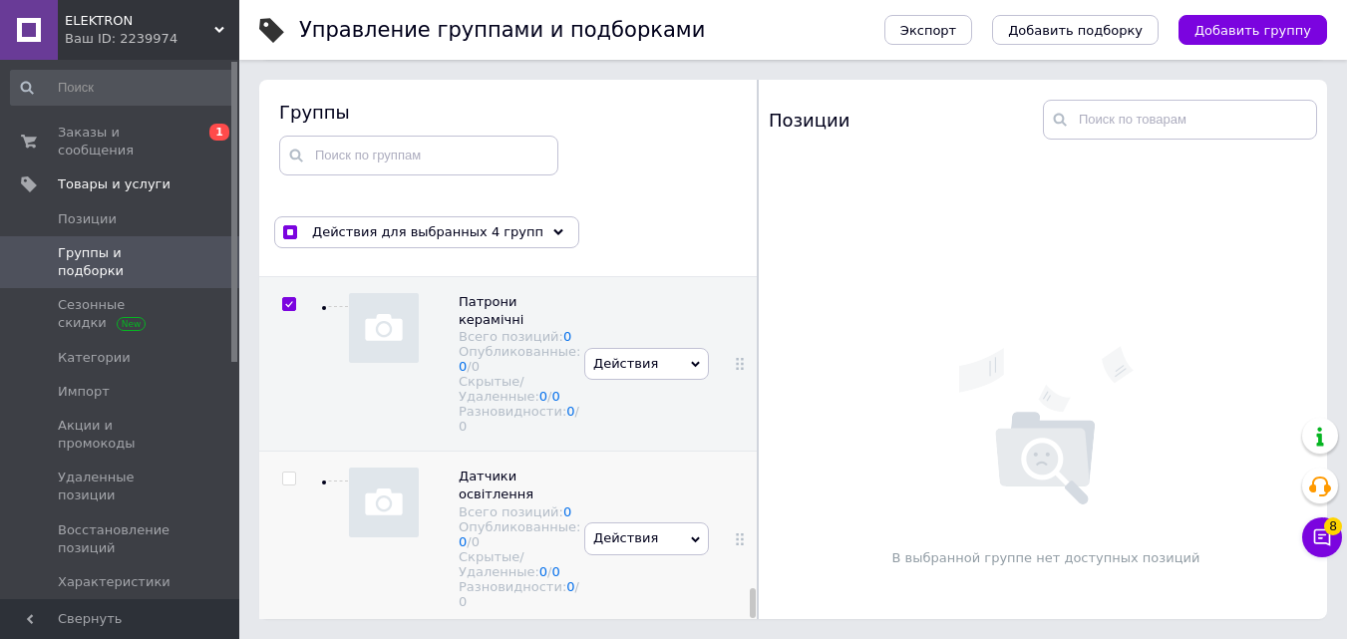
click at [293, 473] on input "checkbox" at bounding box center [288, 479] width 13 height 13
checkbox input "true"
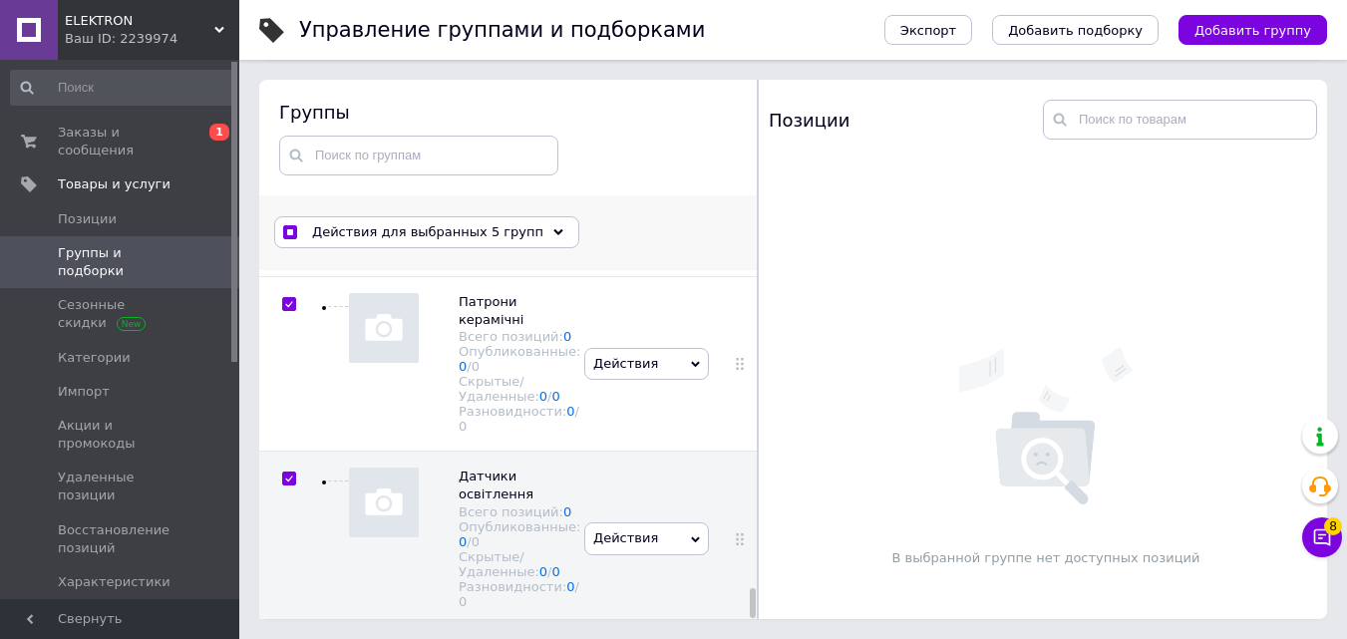
click at [494, 225] on span "Действия для выбранных 5 групп" at bounding box center [427, 232] width 231 height 18
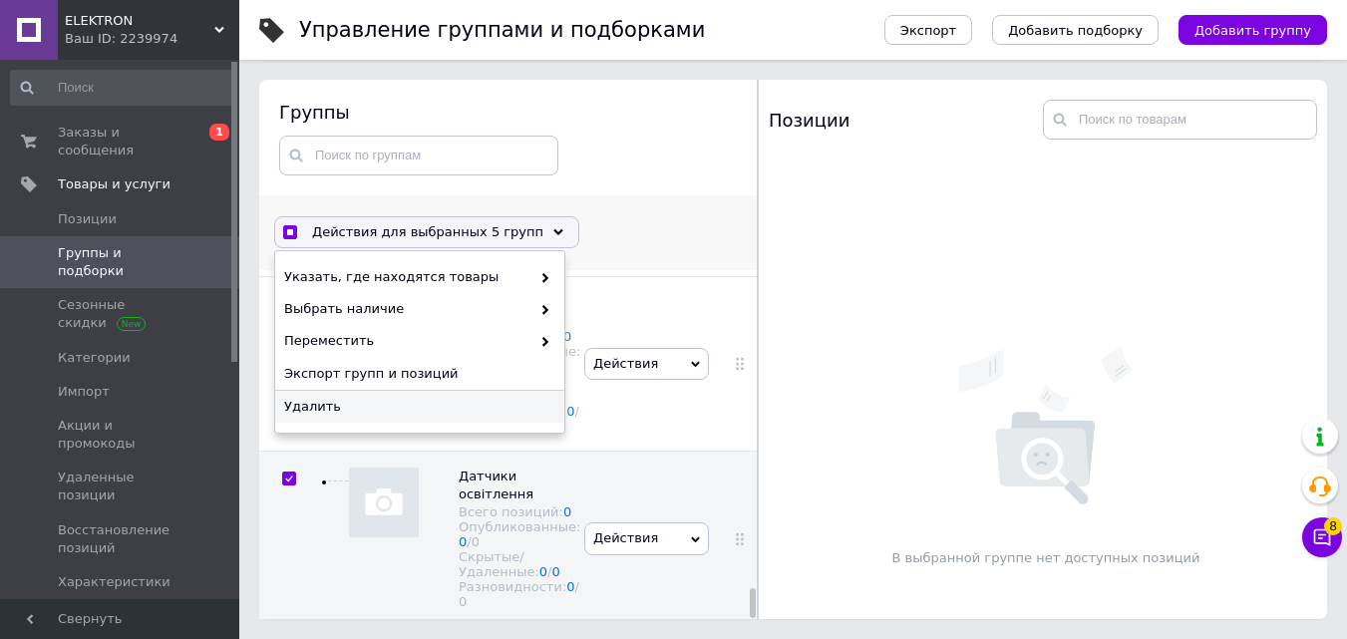
click at [464, 409] on span "Удалить" at bounding box center [417, 407] width 266 height 18
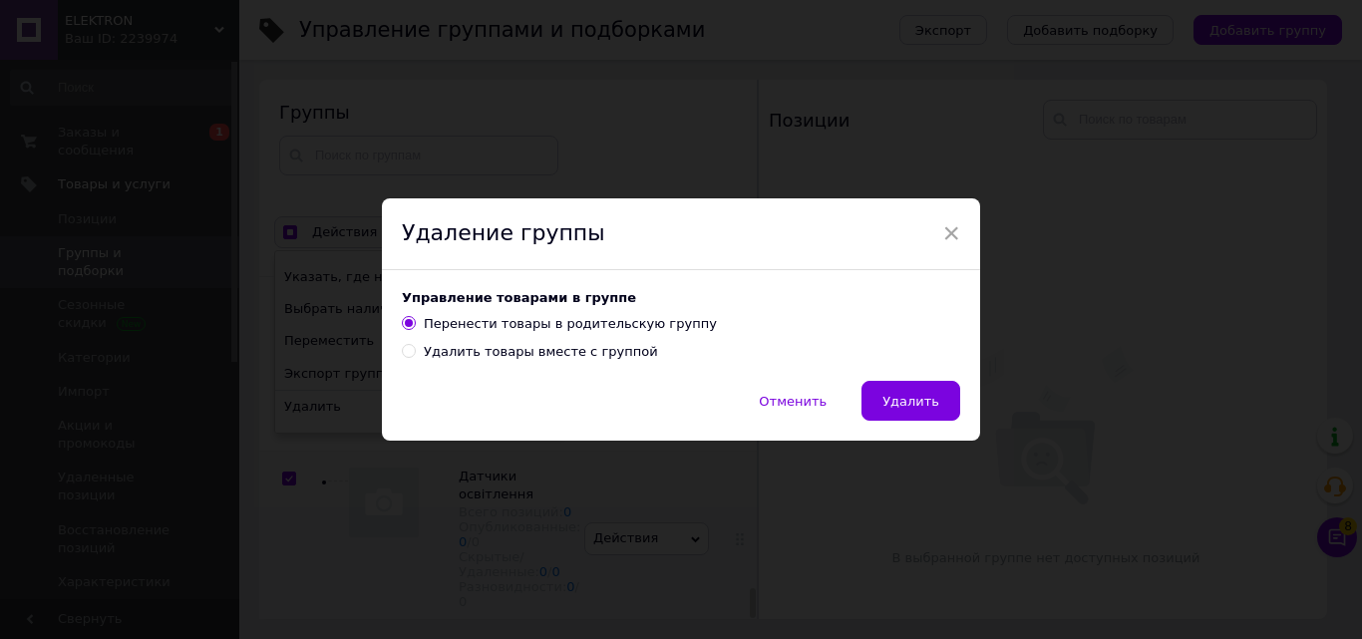
click at [505, 353] on div "Удалить товары вместе с группой" at bounding box center [541, 352] width 234 height 18
click at [415, 353] on input "Удалить товары вместе с группой" at bounding box center [408, 350] width 13 height 13
radio input "true"
radio input "false"
click at [888, 385] on button "Удалить" at bounding box center [910, 401] width 99 height 40
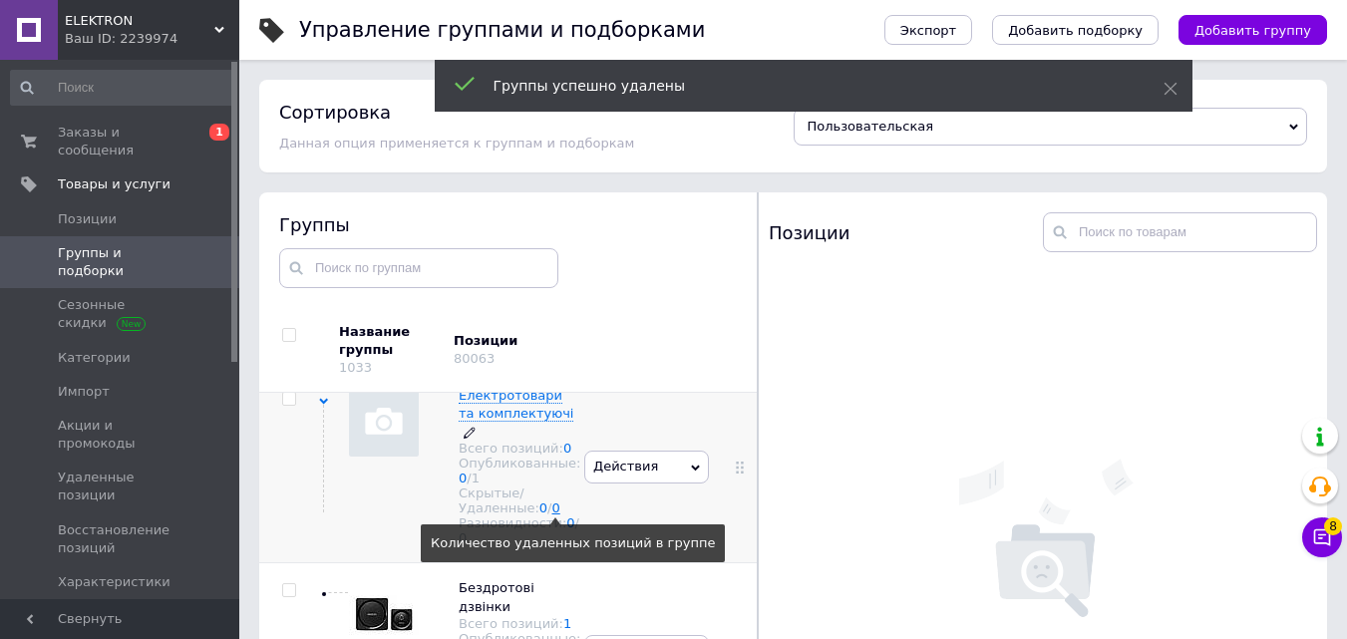
scroll to position [8569, 0]
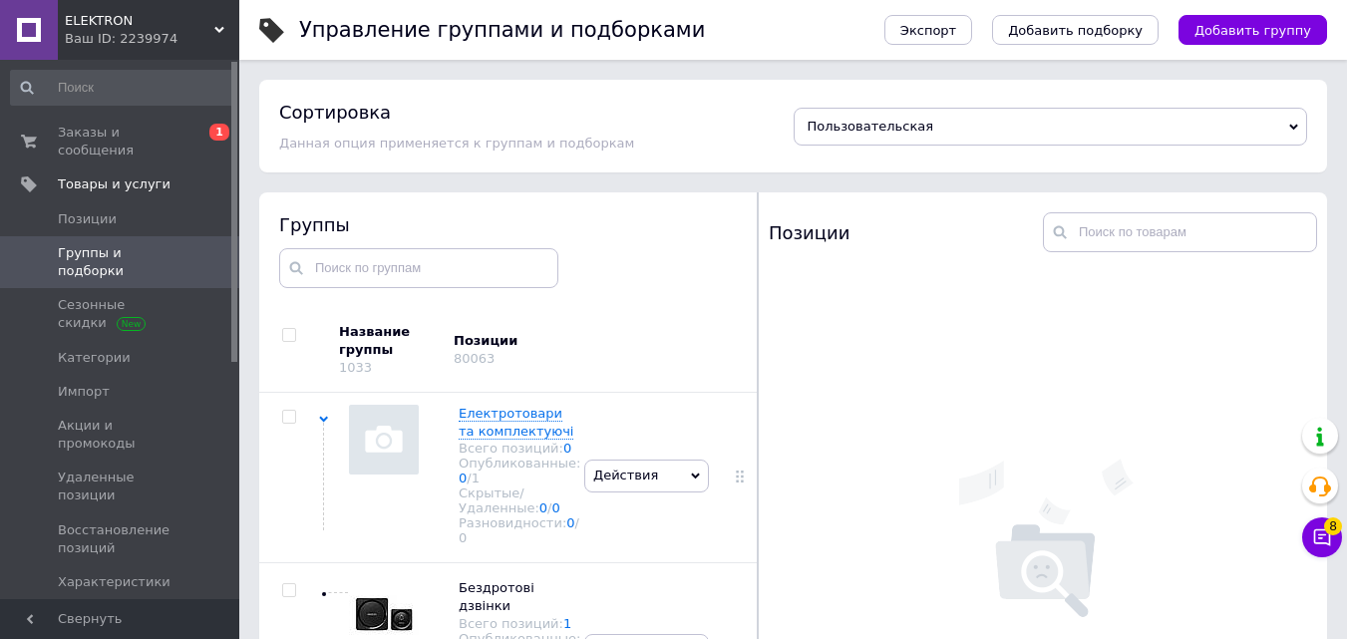
click at [324, 249] on use at bounding box center [324, 244] width 6 height 9
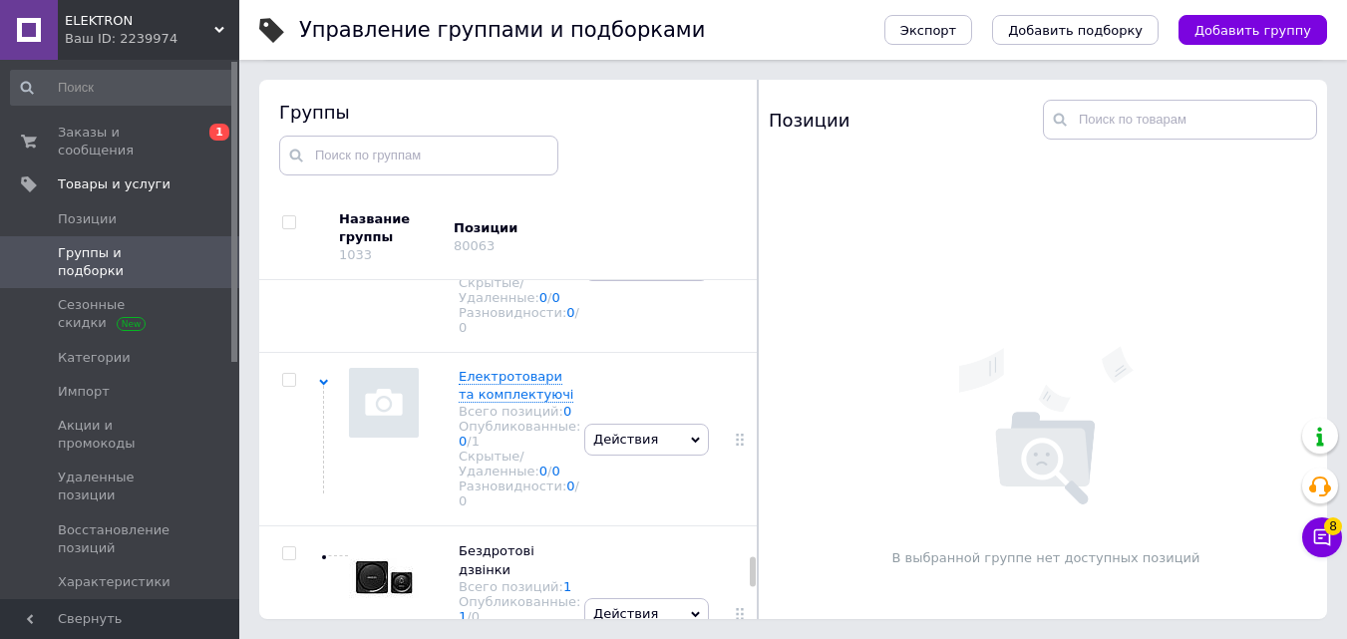
scroll to position [8669, 0]
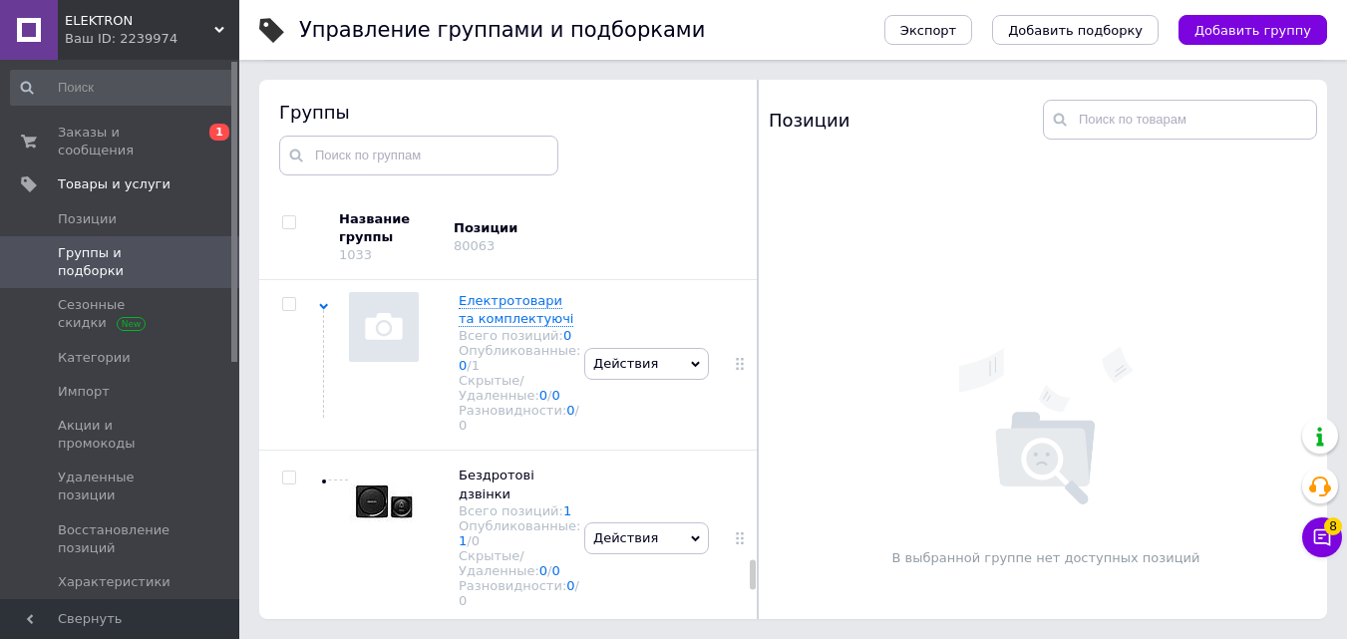
checkbox input "true"
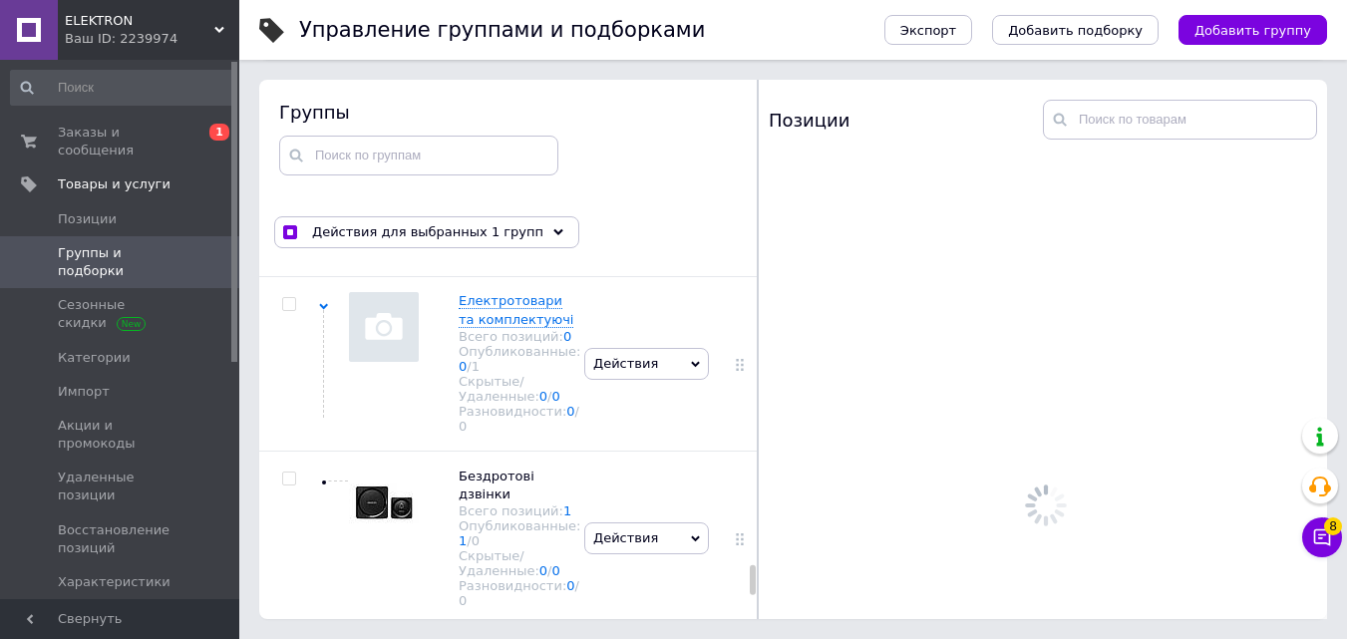
scroll to position [8868, 0]
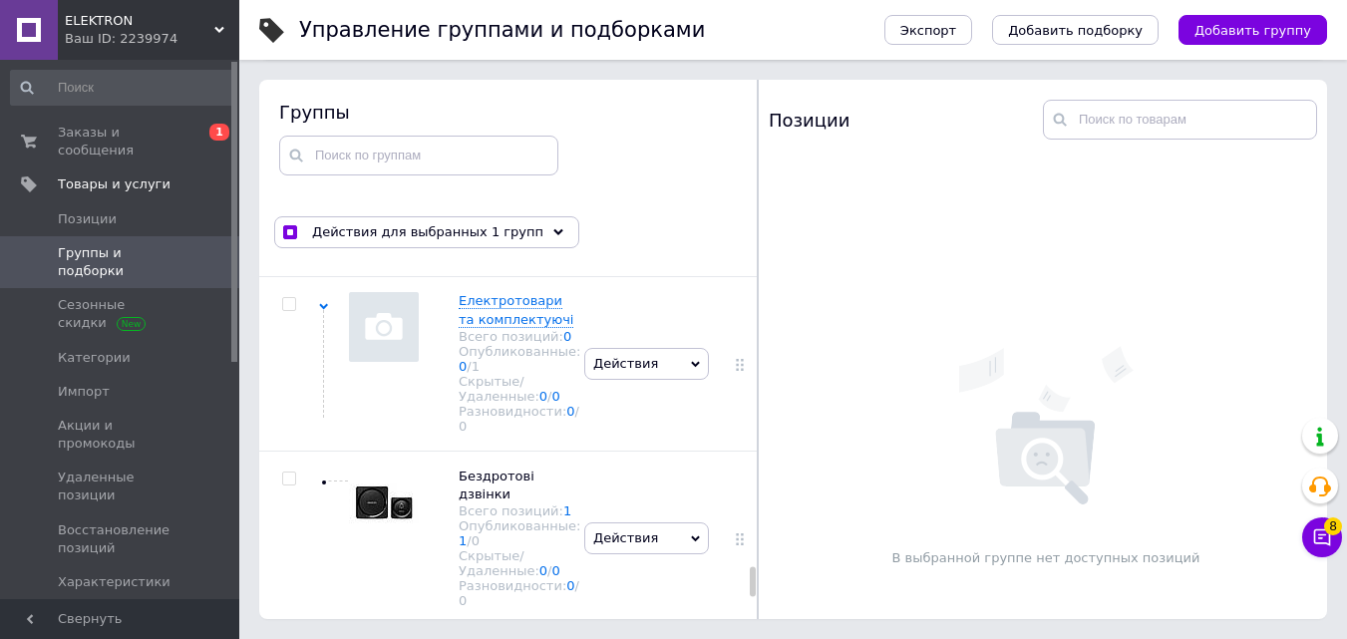
checkbox input "true"
click at [453, 235] on span "Действия для выбранных 2 групп" at bounding box center [427, 232] width 231 height 18
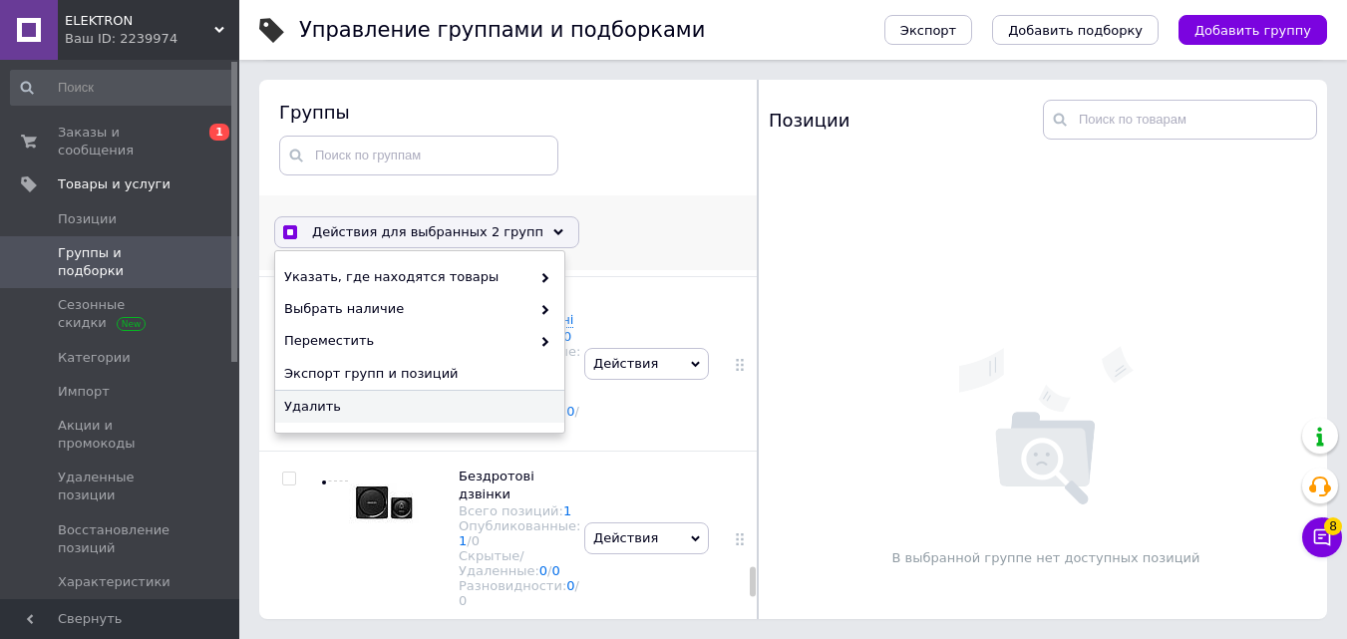
click at [421, 403] on span "Удалить" at bounding box center [417, 407] width 266 height 18
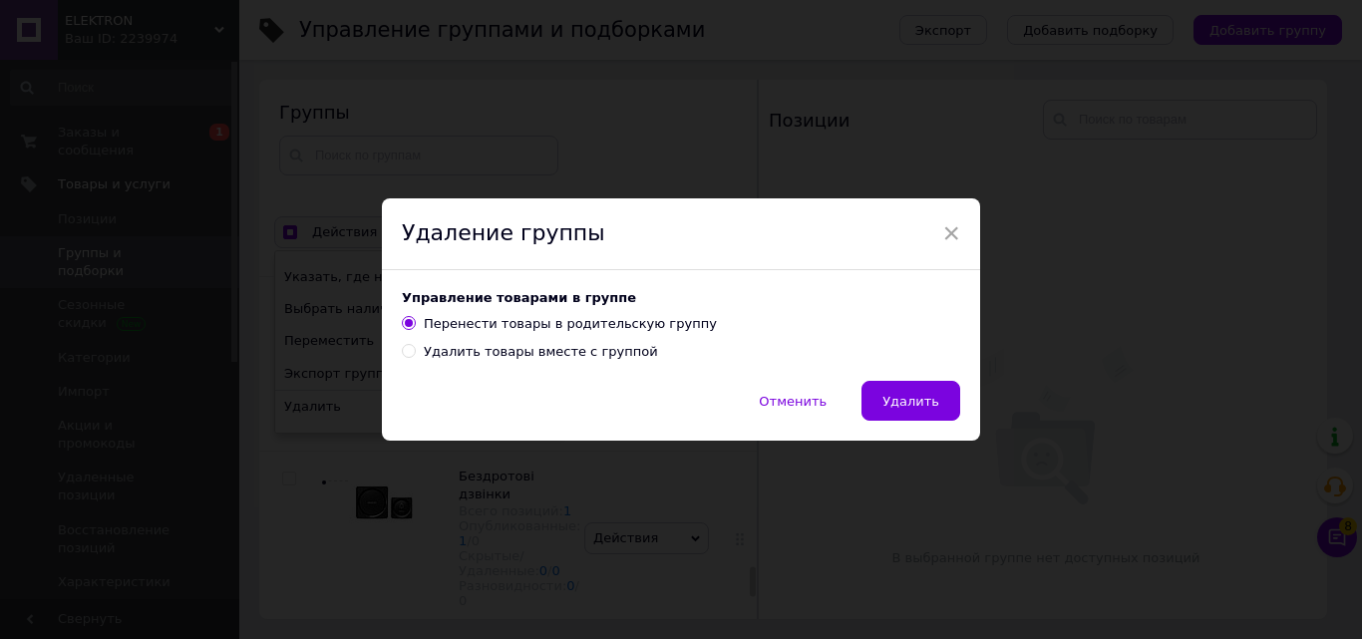
drag, startPoint x: 515, startPoint y: 350, endPoint x: 696, endPoint y: 352, distance: 180.5
click at [516, 350] on div "Удалить товары вместе с группой" at bounding box center [541, 352] width 234 height 18
click at [415, 350] on input "Удалить товары вместе с группой" at bounding box center [408, 350] width 13 height 13
radio input "true"
radio input "false"
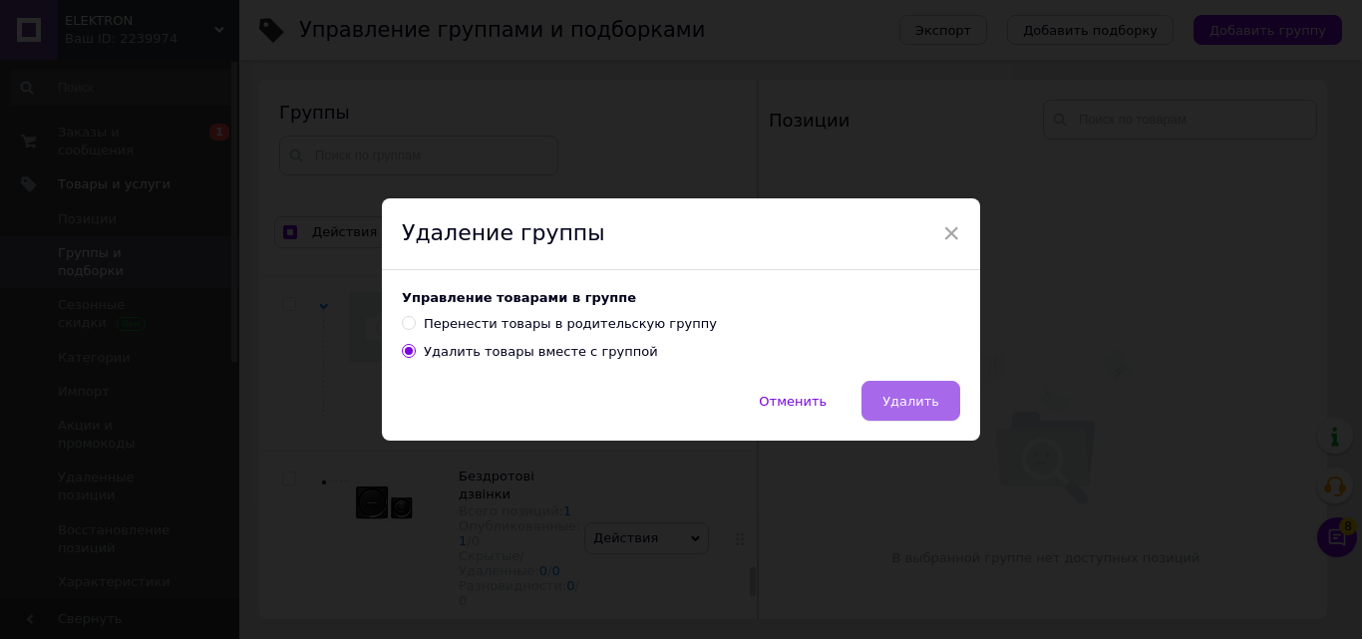
click at [923, 397] on span "Удалить" at bounding box center [910, 401] width 57 height 15
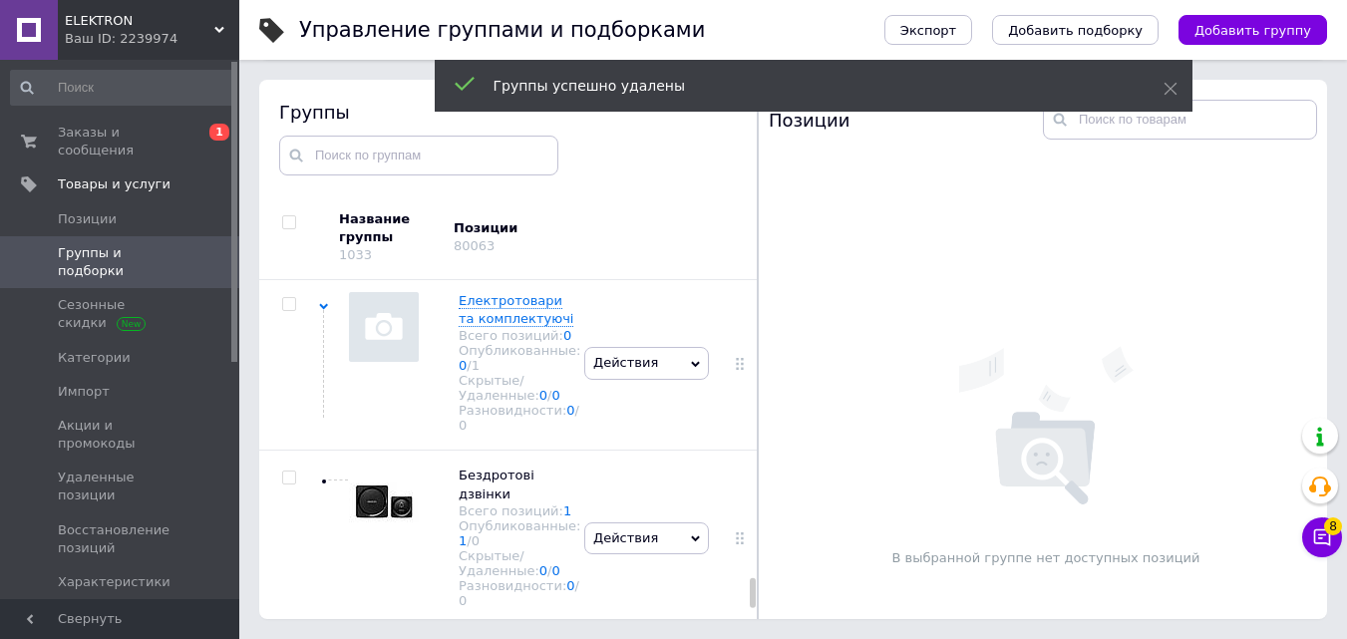
click at [284, 136] on input "checkbox" at bounding box center [288, 129] width 13 height 13
checkbox input "true"
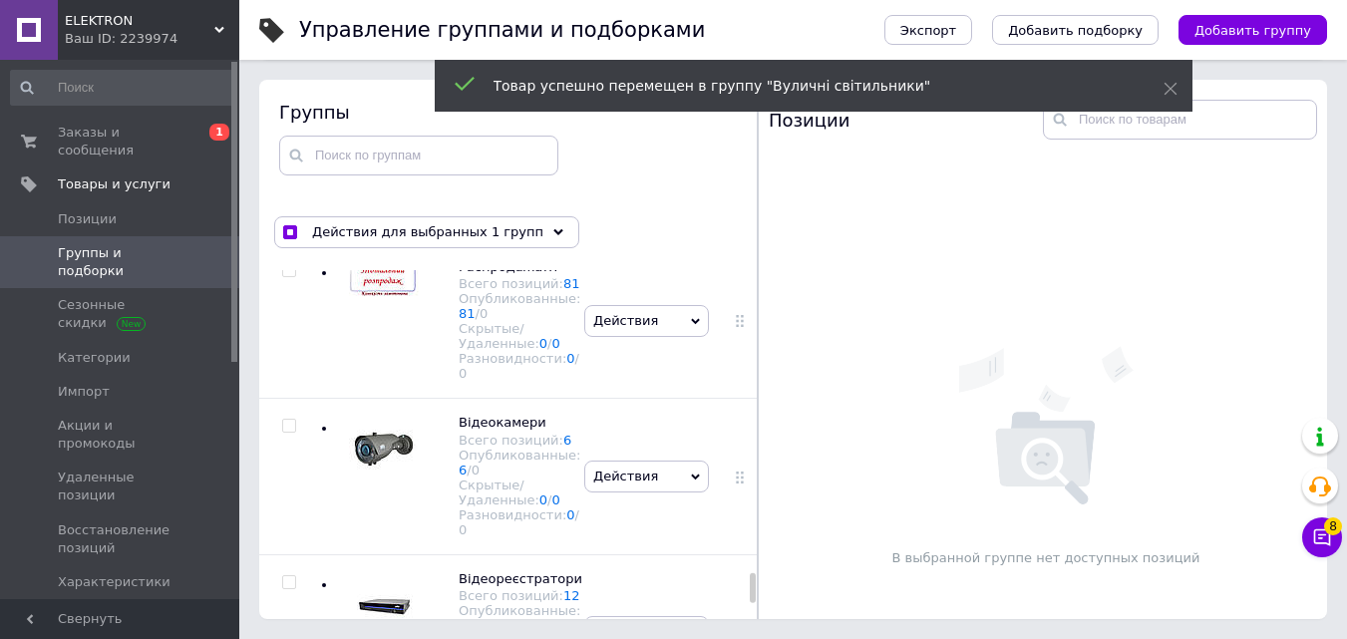
scroll to position [9135, 0]
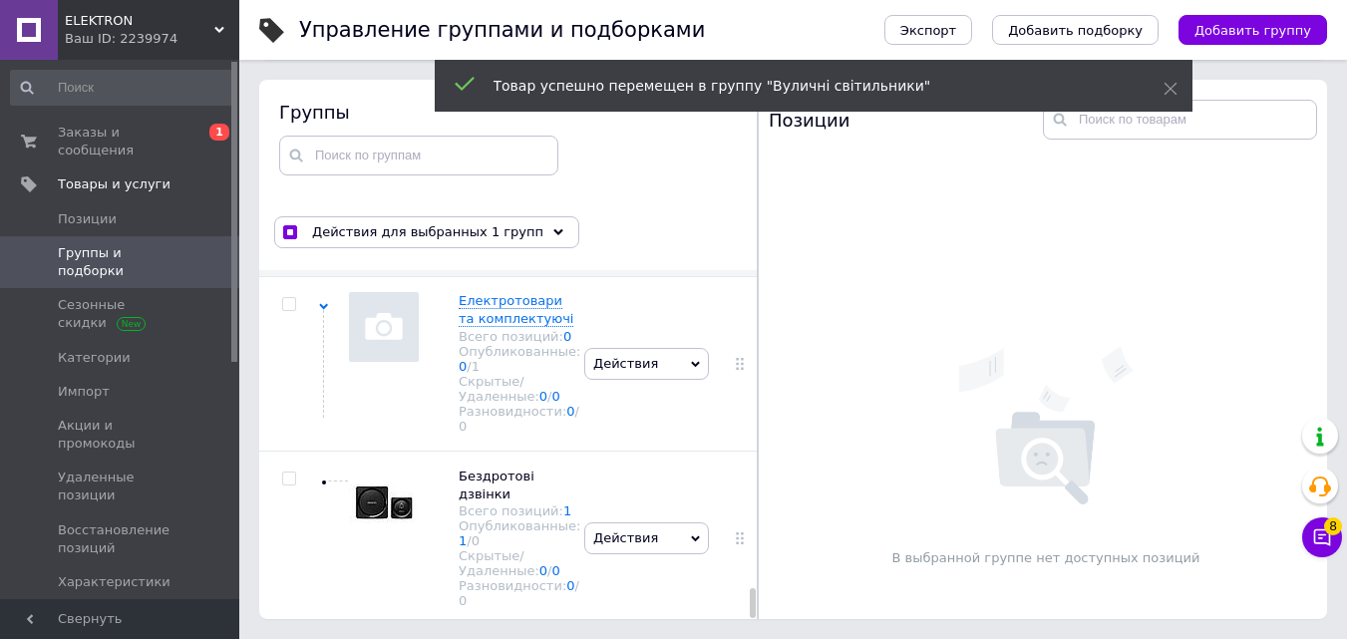
drag, startPoint x: 752, startPoint y: 455, endPoint x: 765, endPoint y: 625, distance: 171.0
click at [767, 636] on div "Управление группами и подборками Экспорт Добавить подборку Добавить группу Сорт…" at bounding box center [793, 263] width 1108 height 752
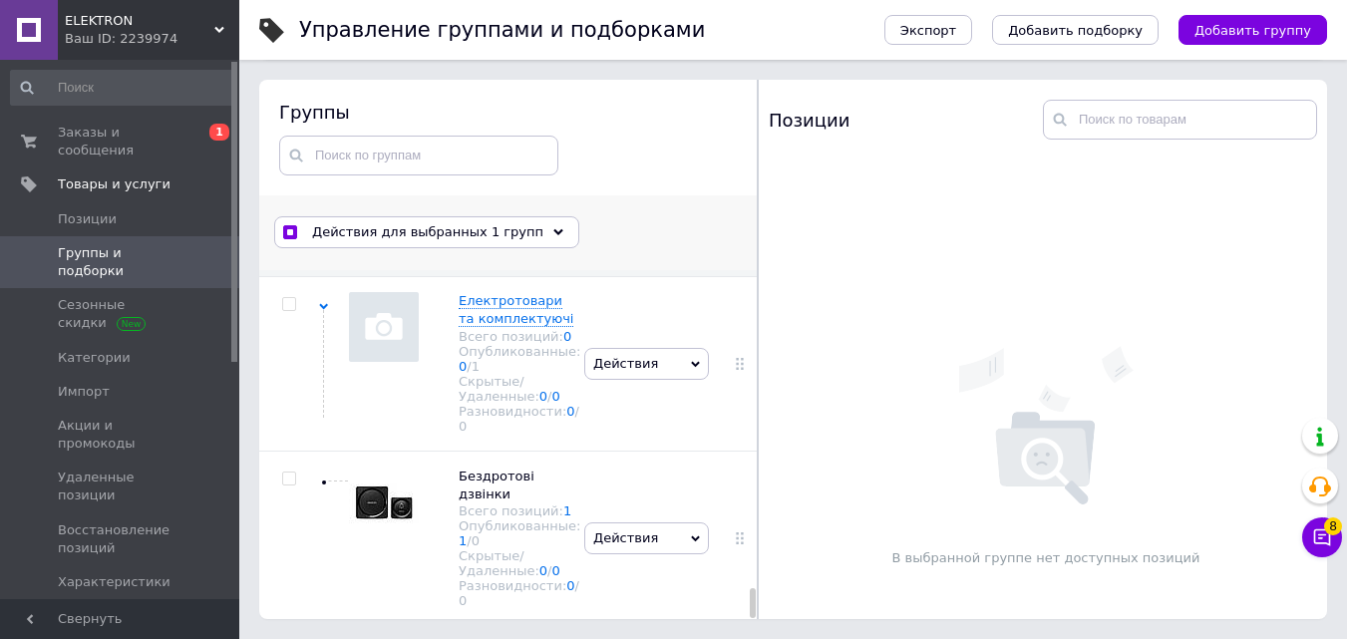
click at [457, 231] on span "Действия для выбранных 1 групп" at bounding box center [427, 232] width 231 height 18
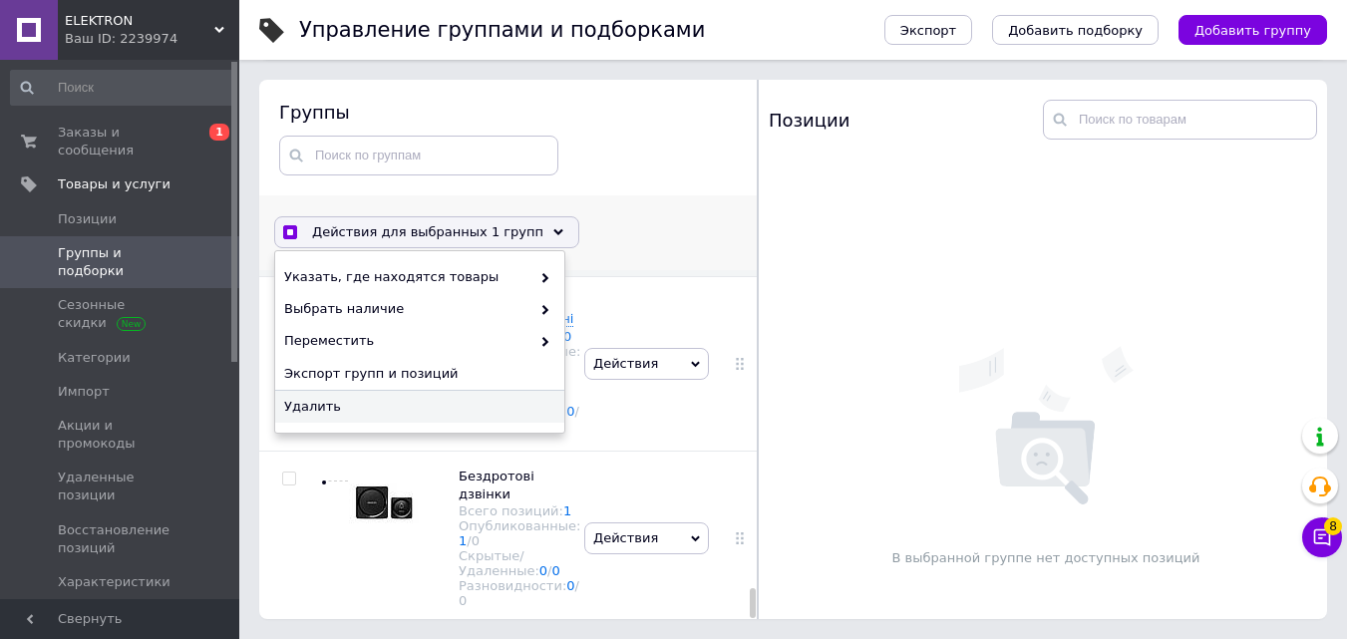
click at [406, 403] on span "Удалить" at bounding box center [417, 407] width 266 height 18
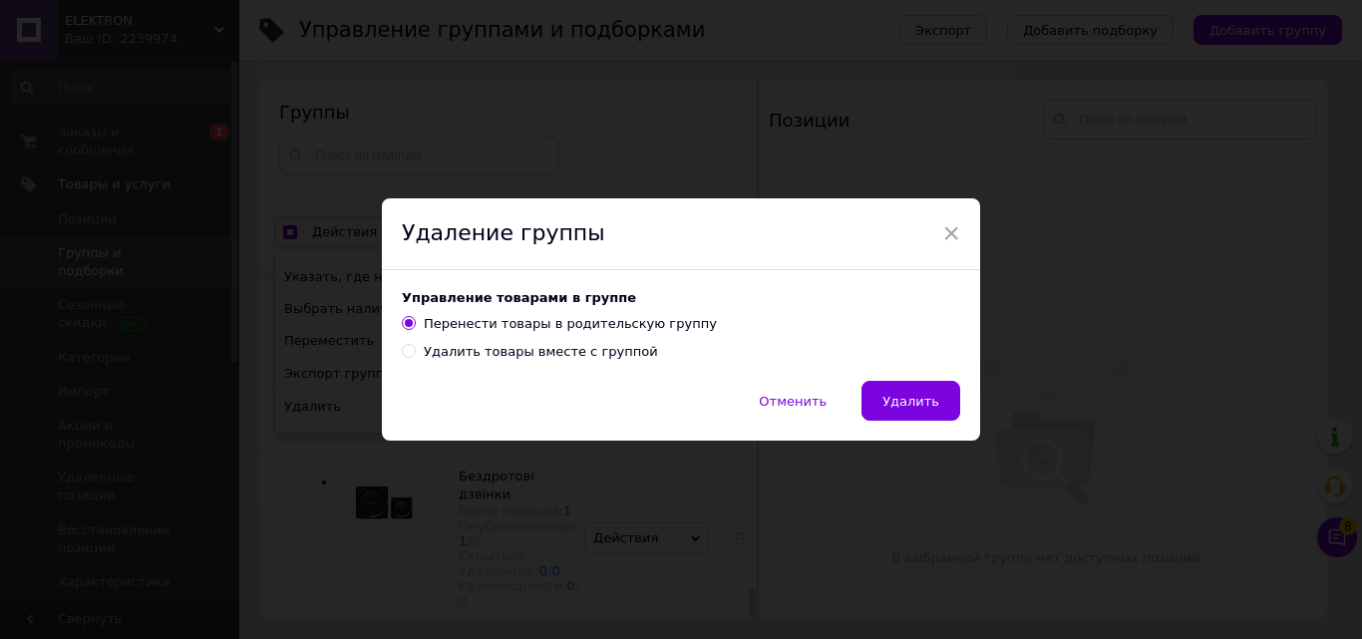
click at [506, 359] on div "Удалить товары вместе с группой" at bounding box center [541, 352] width 234 height 18
click at [415, 357] on input "Удалить товары вместе с группой" at bounding box center [408, 350] width 13 height 13
radio input "true"
radio input "false"
click at [898, 395] on span "Удалить" at bounding box center [910, 401] width 57 height 15
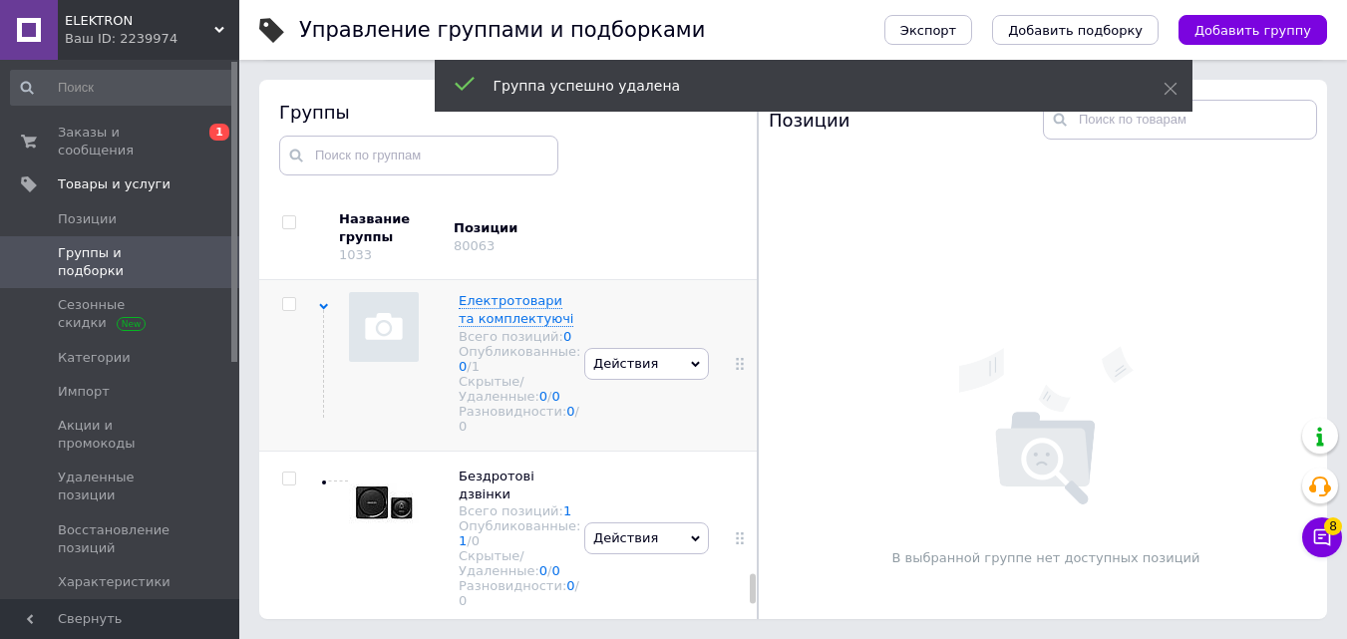
scroll to position [8449, 0]
checkbox input "true"
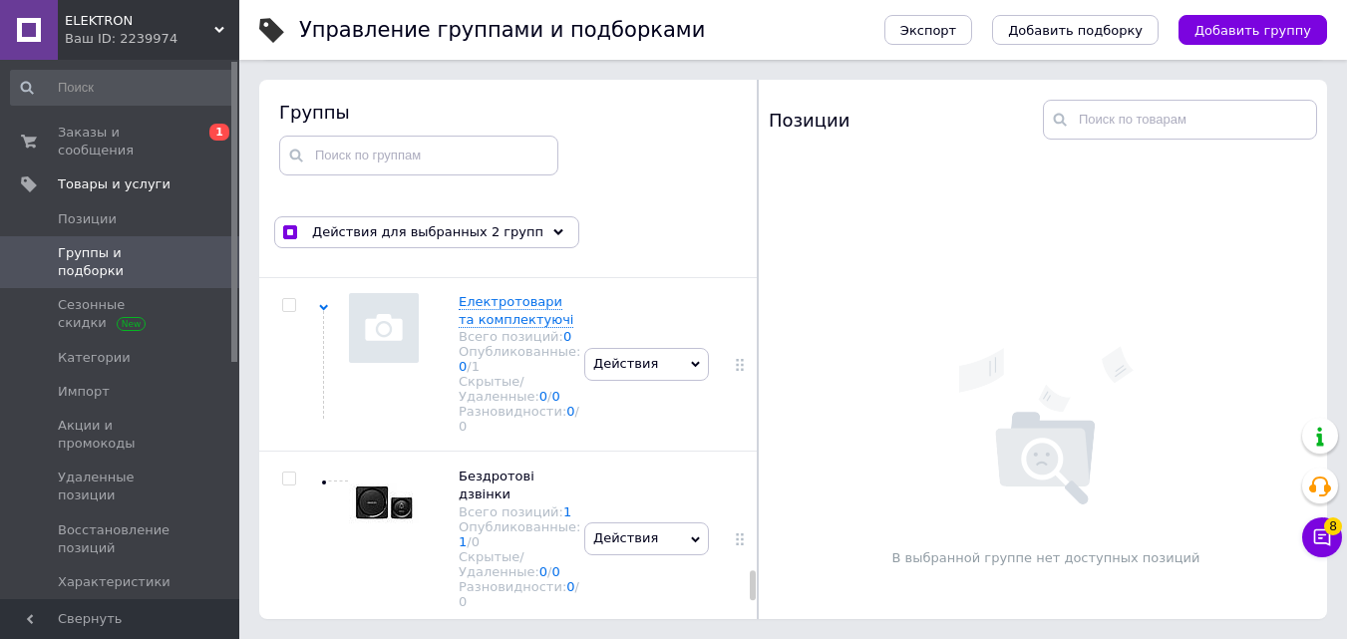
checkbox input "false"
click at [291, 137] on input "checkbox" at bounding box center [288, 130] width 13 height 13
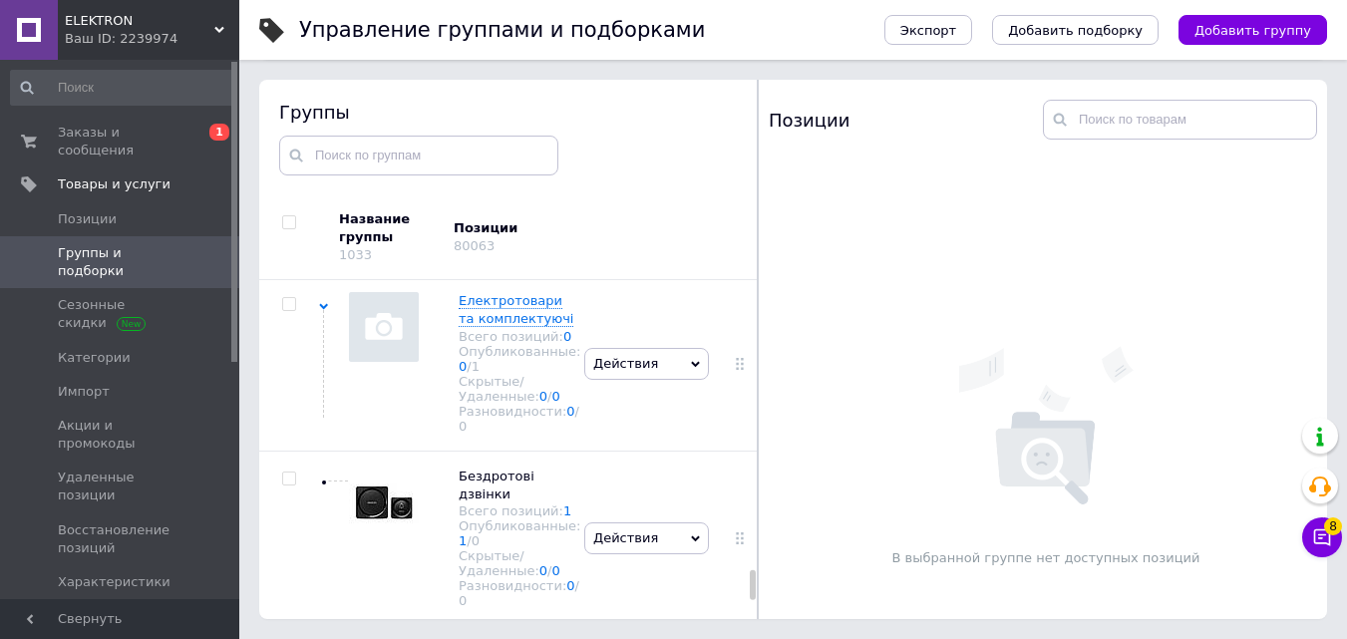
checkbox input "true"
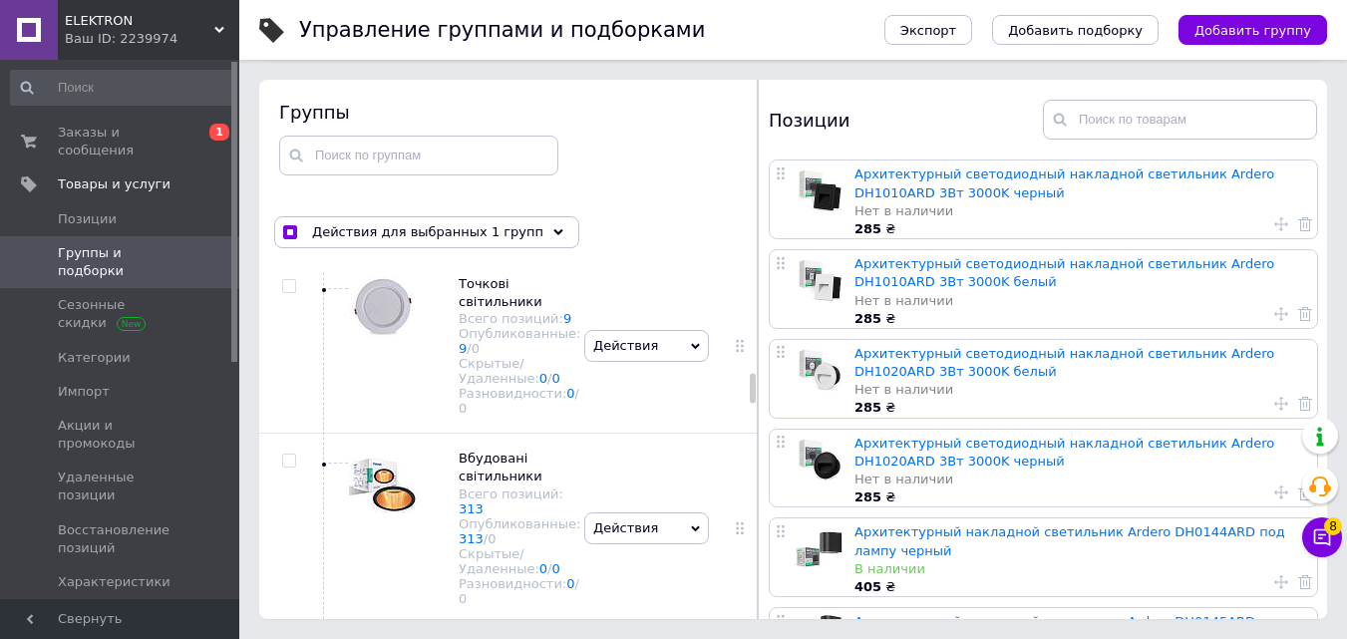
scroll to position [2865, 0]
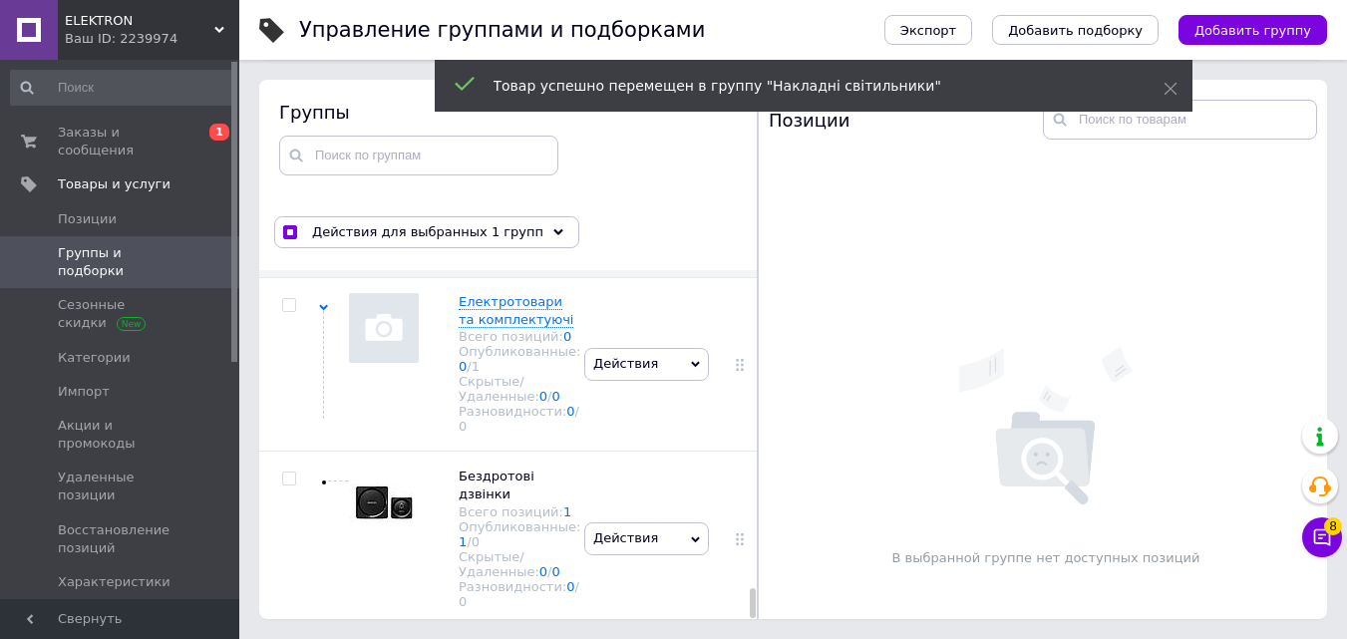
drag, startPoint x: 751, startPoint y: 385, endPoint x: 756, endPoint y: 635, distance: 250.3
click at [756, 635] on div "Управление группами и подборками Экспорт Добавить подборку Добавить группу Сорт…" at bounding box center [793, 263] width 1108 height 752
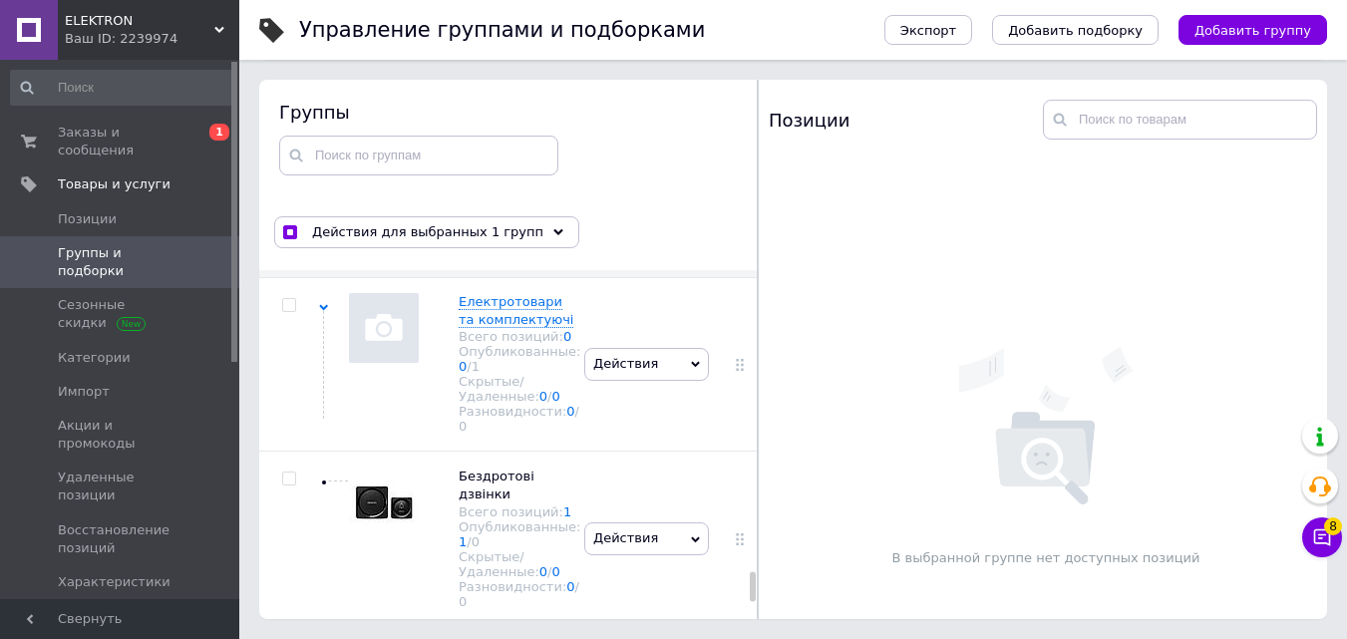
scroll to position [8448, 0]
checkbox input "true"
click at [486, 228] on span "Действия для выбранных 3 групп" at bounding box center [427, 232] width 231 height 18
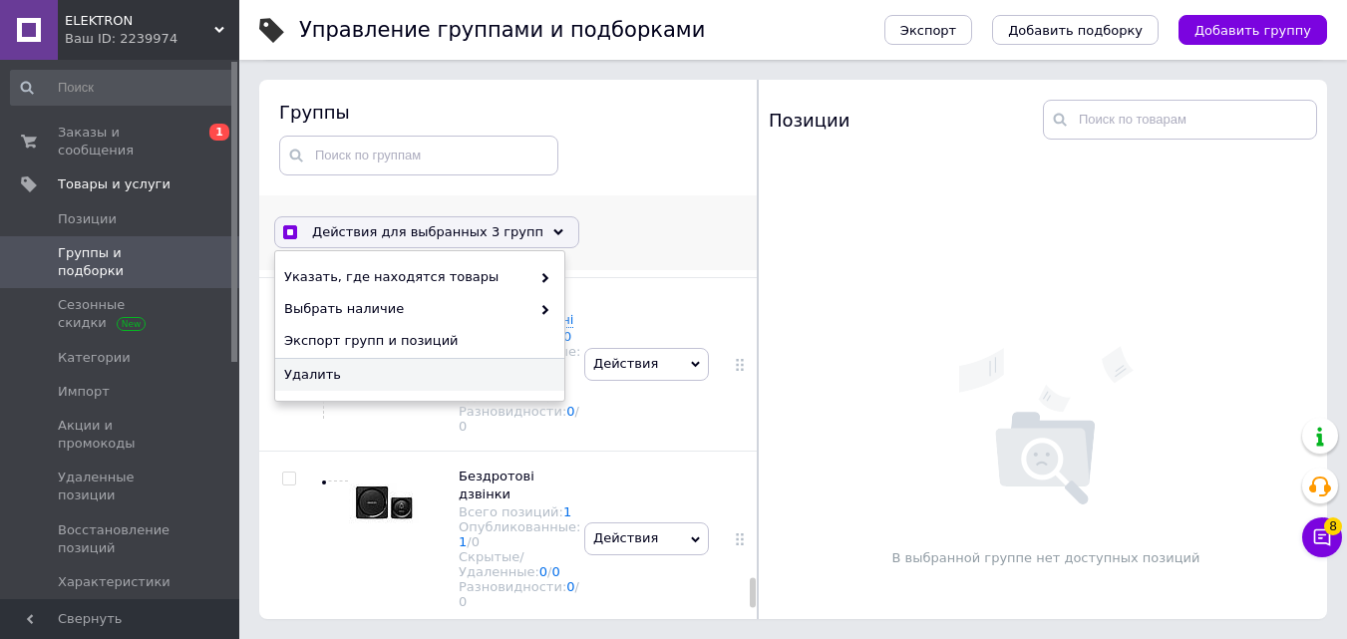
click at [446, 376] on span "Удалить" at bounding box center [417, 375] width 266 height 18
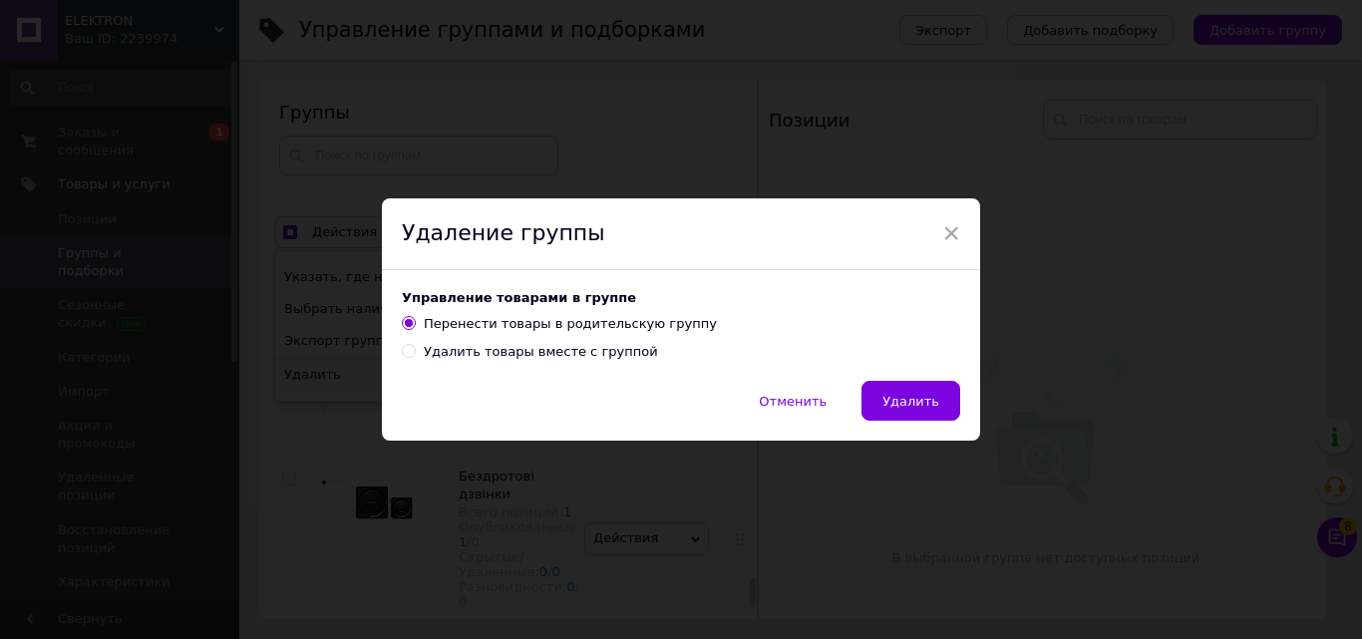
click at [537, 352] on div "Удалить товары вместе с группой" at bounding box center [541, 352] width 234 height 18
click at [415, 352] on input "Удалить товары вместе с группой" at bounding box center [408, 350] width 13 height 13
radio input "true"
radio input "false"
click at [892, 403] on span "Удалить" at bounding box center [910, 401] width 57 height 15
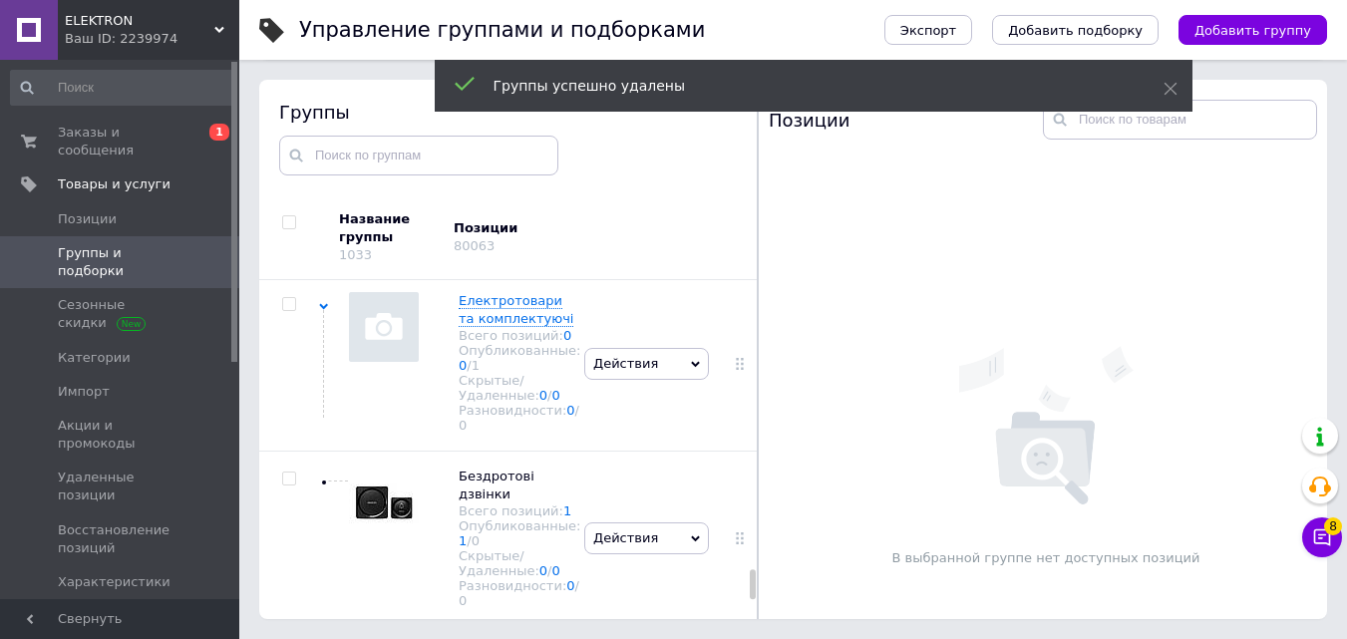
scroll to position [8084, 0]
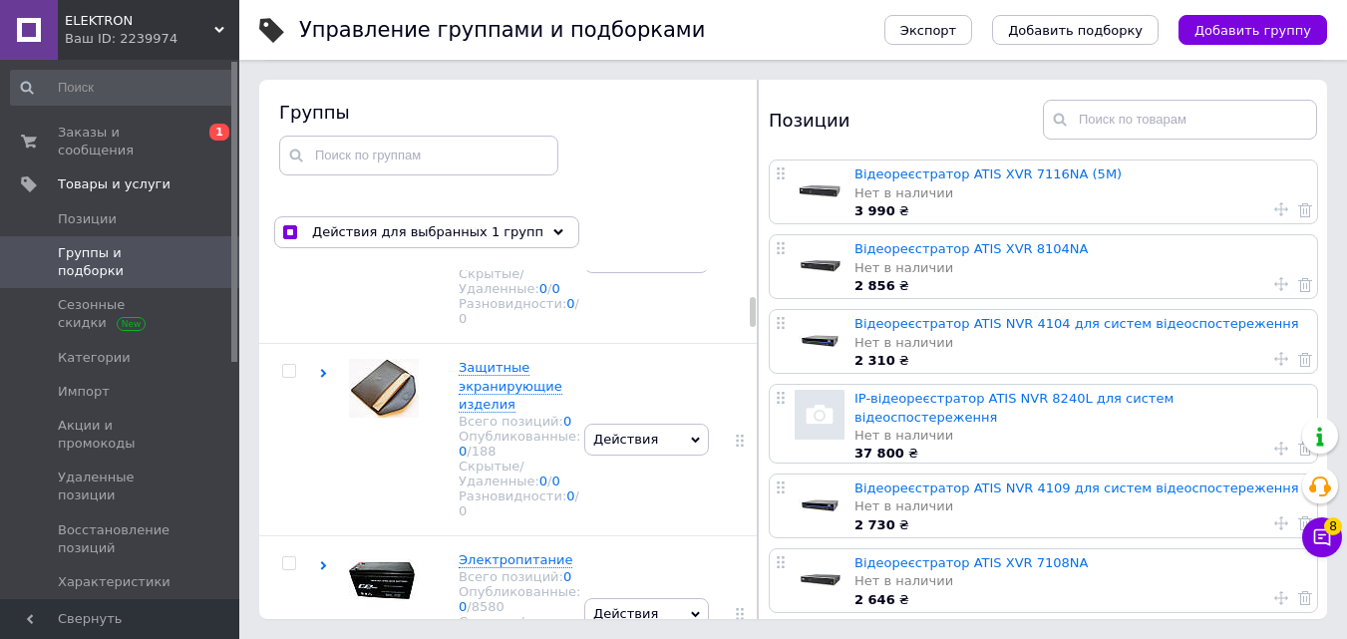
scroll to position [0, 0]
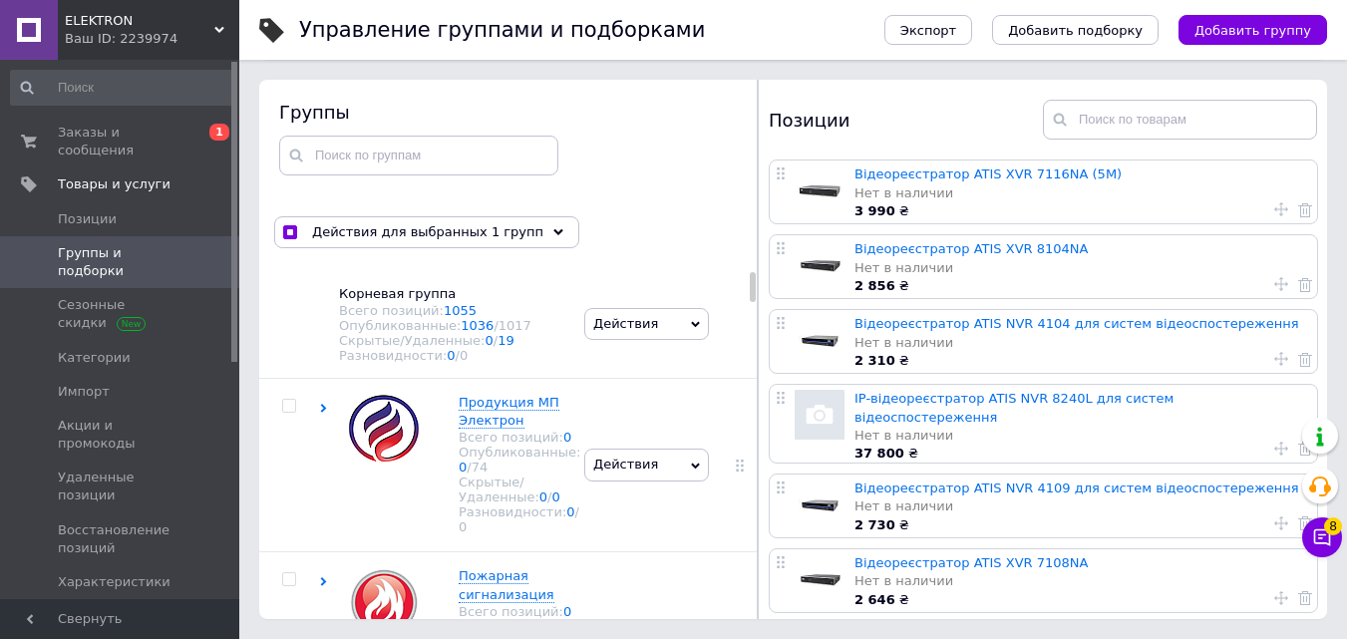
drag, startPoint x: 751, startPoint y: 586, endPoint x: 768, endPoint y: 250, distance: 336.4
click at [768, 250] on div "Группы Действия для выбранных 1 групп Выбрать все группы Выбраны все группы Отм…" at bounding box center [793, 349] width 1068 height 539
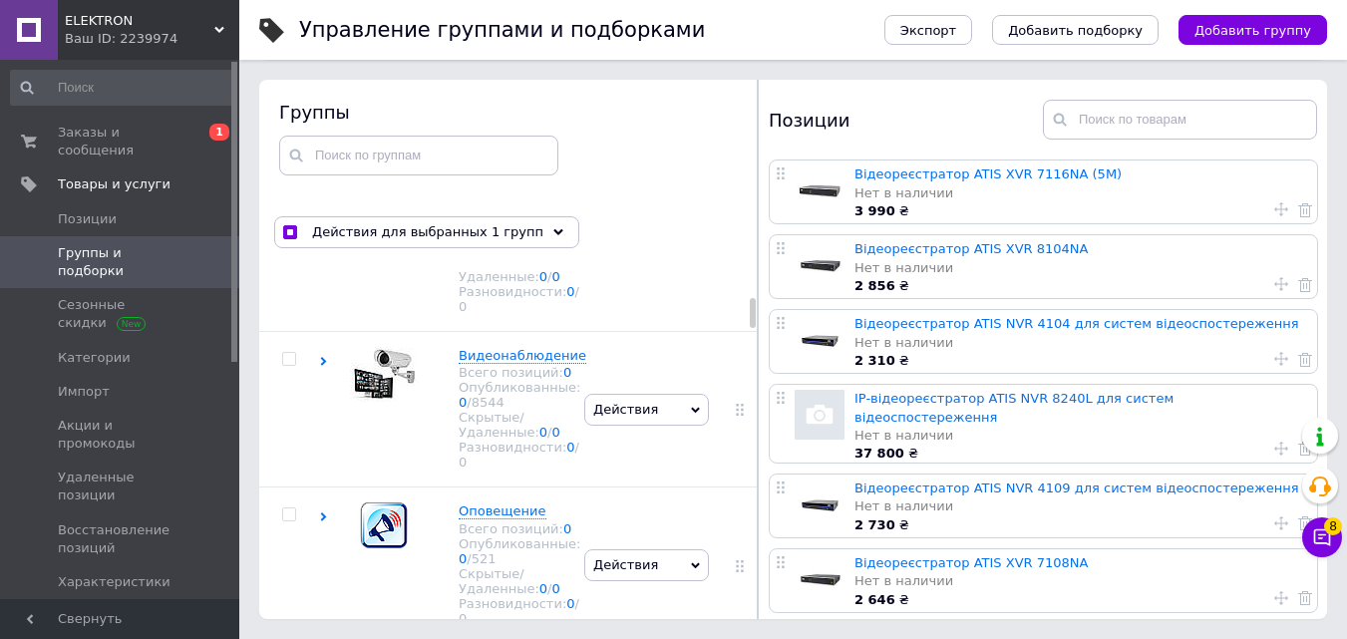
scroll to position [798, 0]
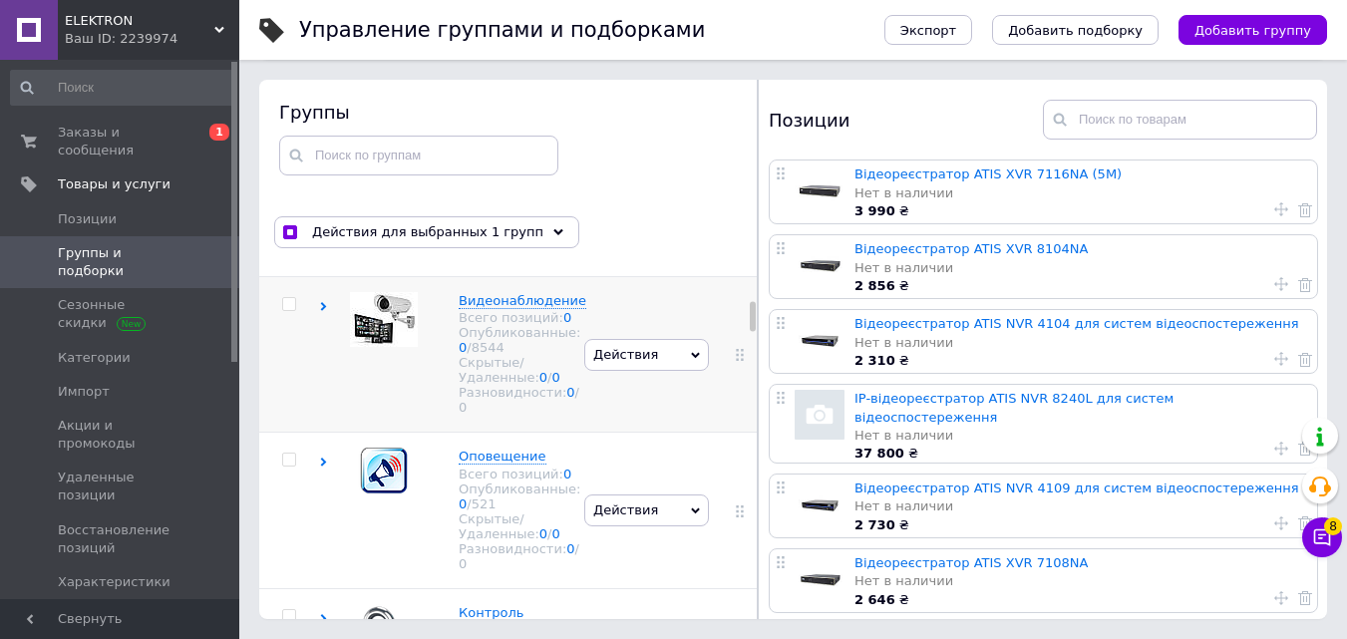
click at [324, 311] on use at bounding box center [324, 306] width 6 height 9
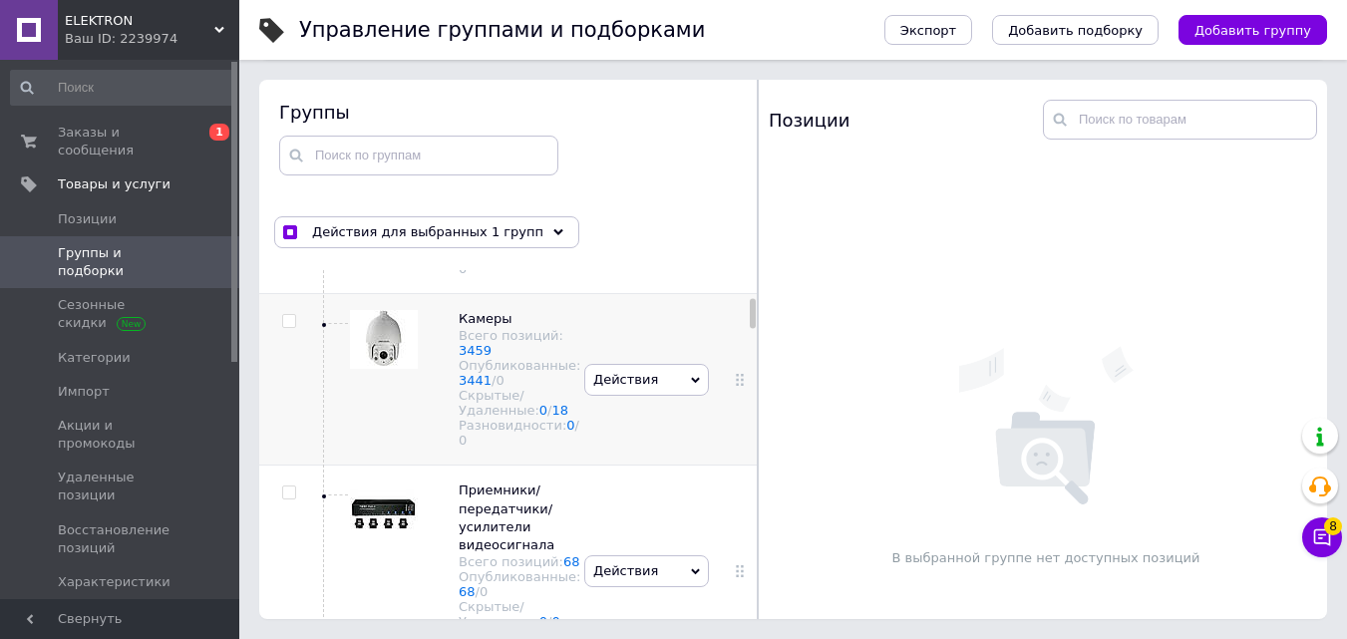
scroll to position [1196, 0]
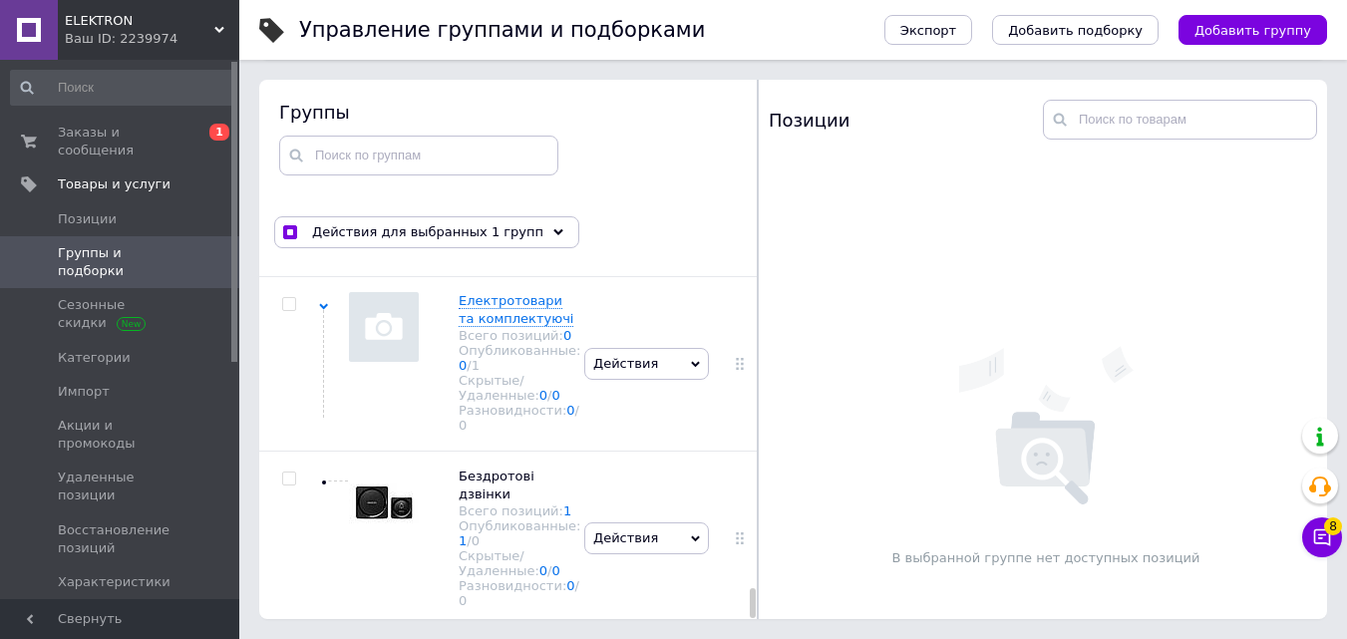
drag, startPoint x: 752, startPoint y: 317, endPoint x: 773, endPoint y: 639, distance: 322.7
click at [773, 638] on html "ELEKTRON Ваш ID: 2239974 Сайт ELEKTRON Кабинет покупателя Проверить состояние с…" at bounding box center [673, 263] width 1347 height 752
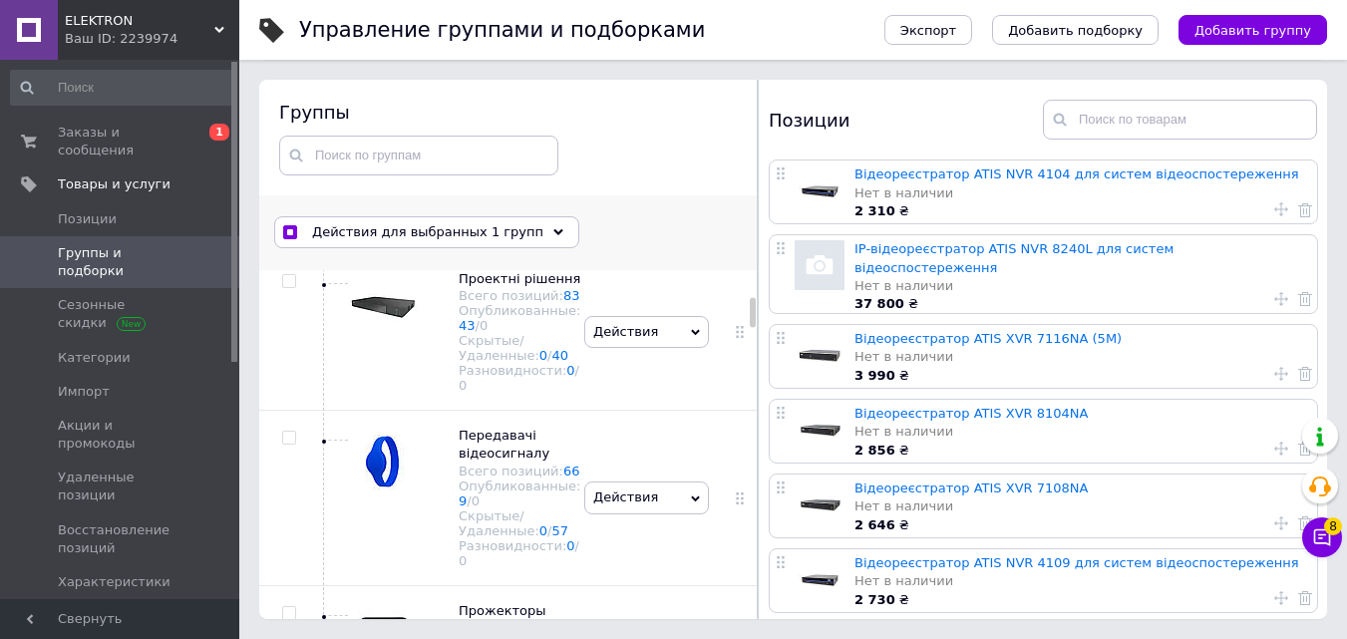
scroll to position [0, 0]
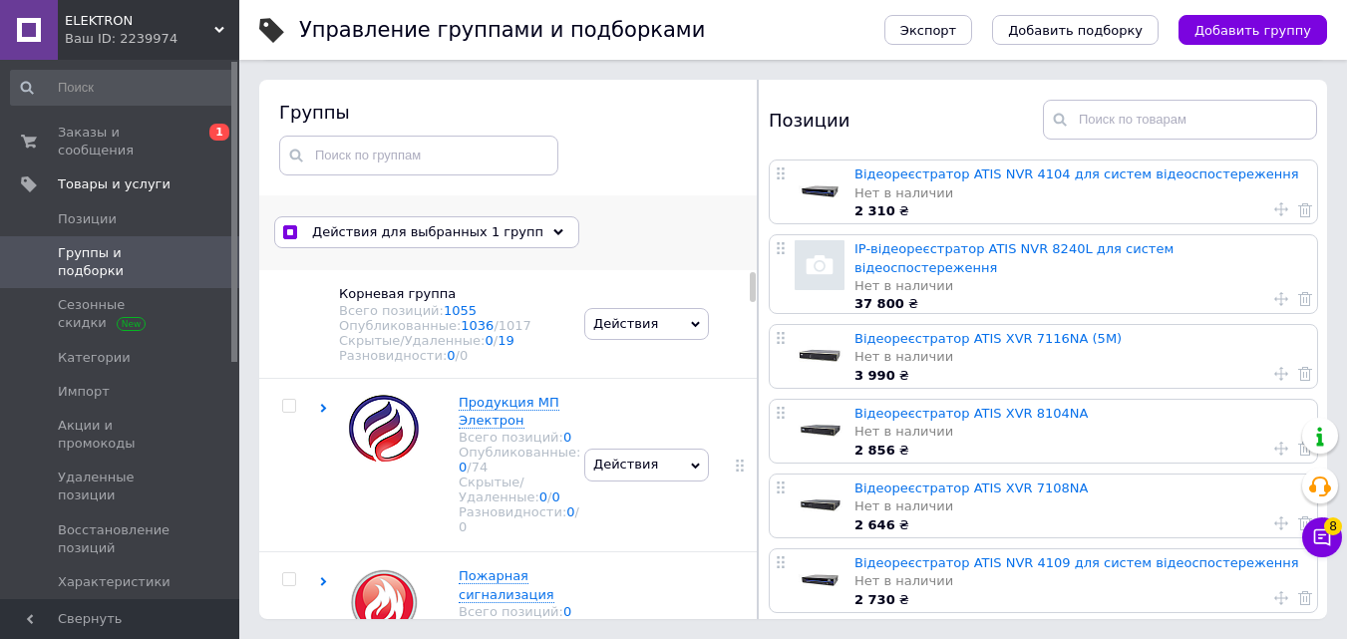
drag, startPoint x: 750, startPoint y: 584, endPoint x: 752, endPoint y: 237, distance: 347.0
click at [752, 237] on div "Действия для выбранных 1 групп Выбрать все группы Выбраны все группы Отменить в…" at bounding box center [508, 407] width 499 height 425
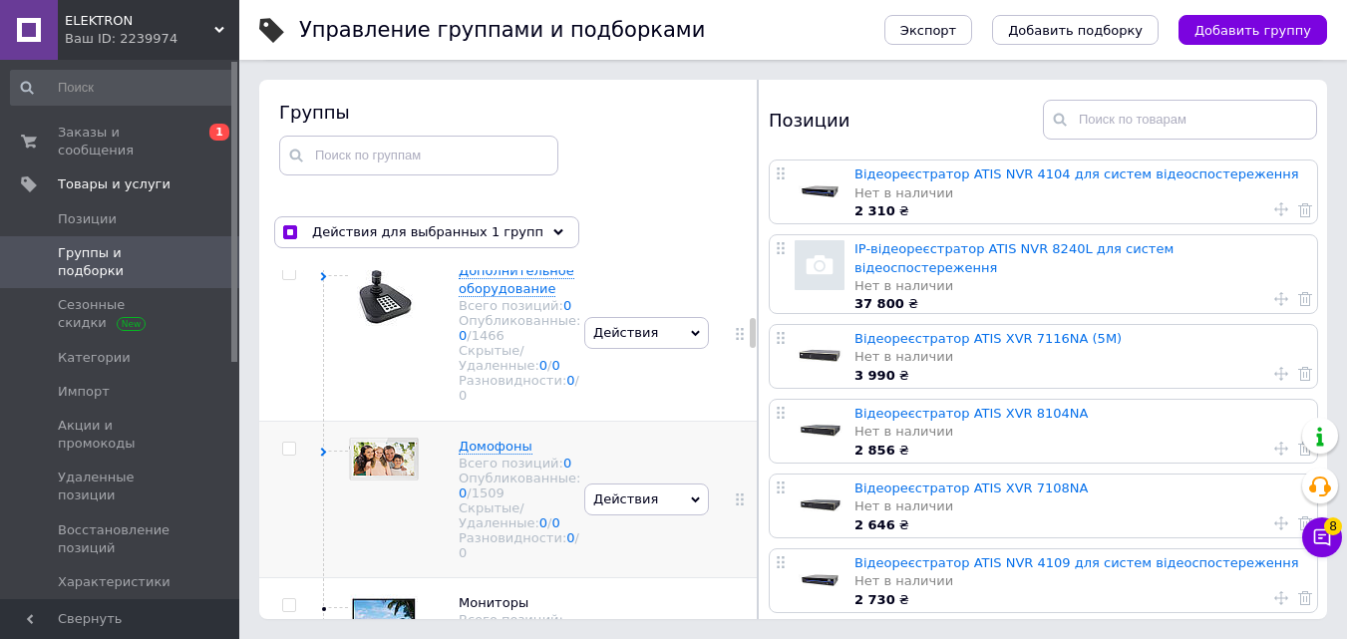
scroll to position [1695, 0]
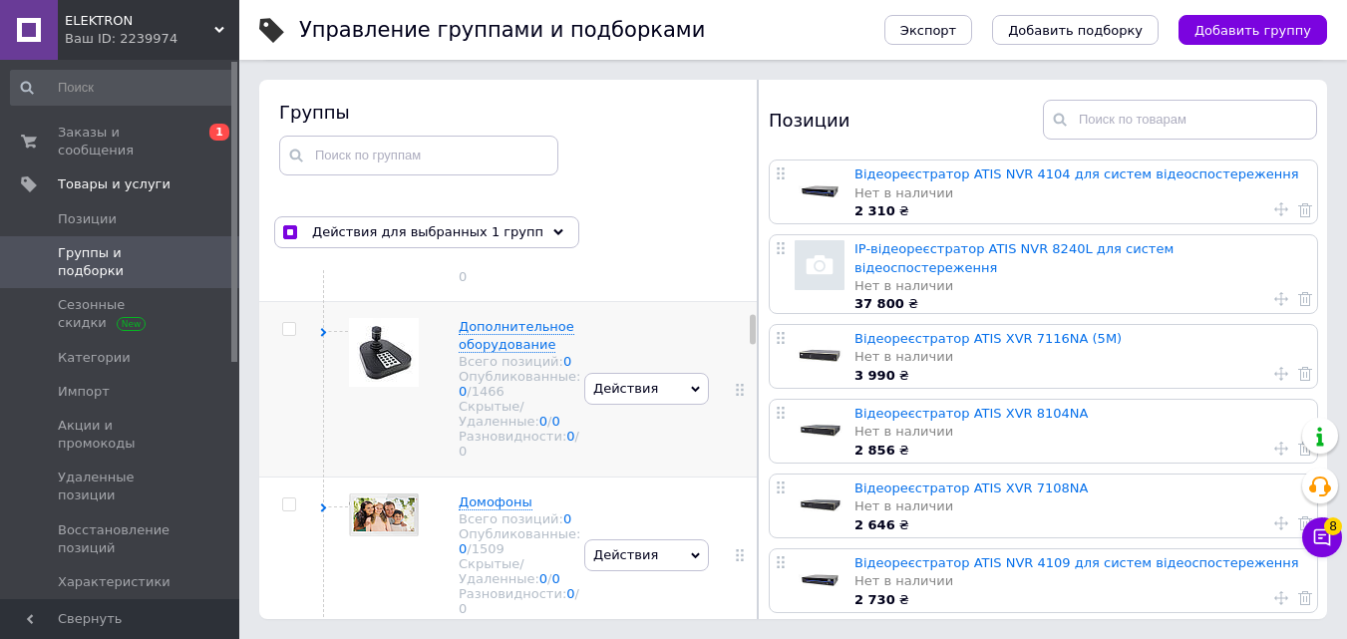
click at [324, 337] on icon at bounding box center [323, 332] width 9 height 9
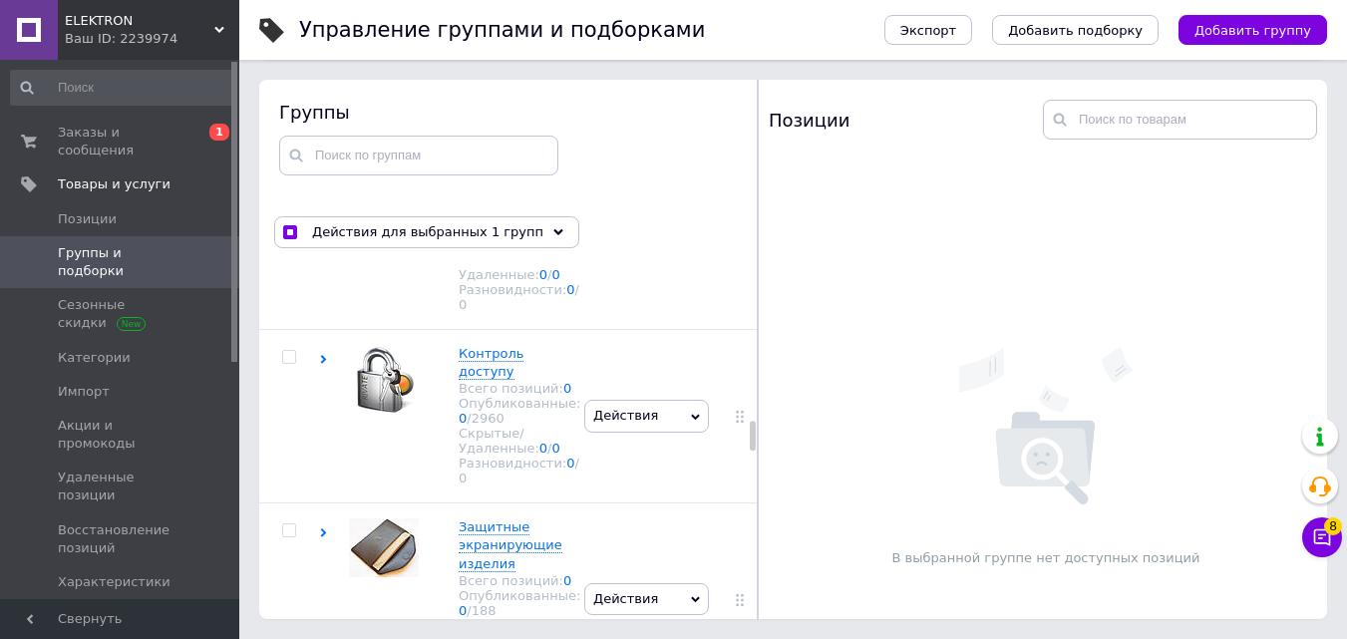
scroll to position [7478, 0]
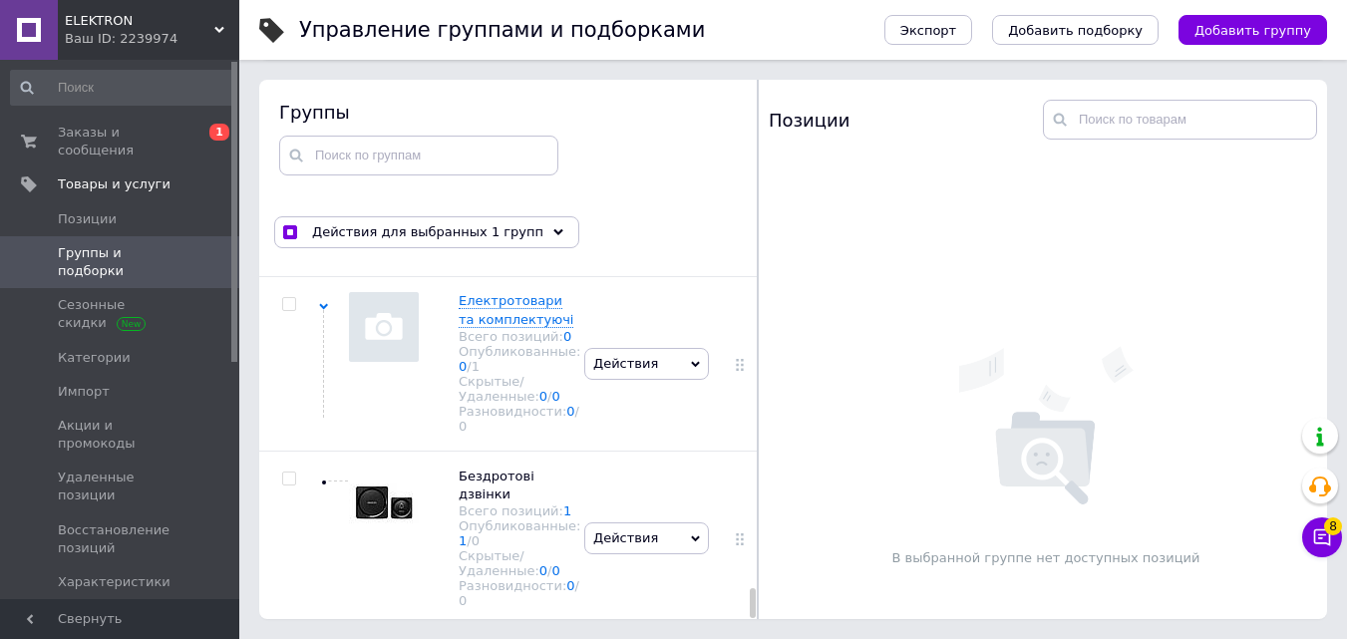
drag, startPoint x: 752, startPoint y: 440, endPoint x: 766, endPoint y: 665, distance: 225.8
click at [766, 638] on html "ELEKTRON Ваш ID: 2239974 Сайт ELEKTRON Кабинет покупателя Проверить состояние с…" at bounding box center [673, 263] width 1347 height 752
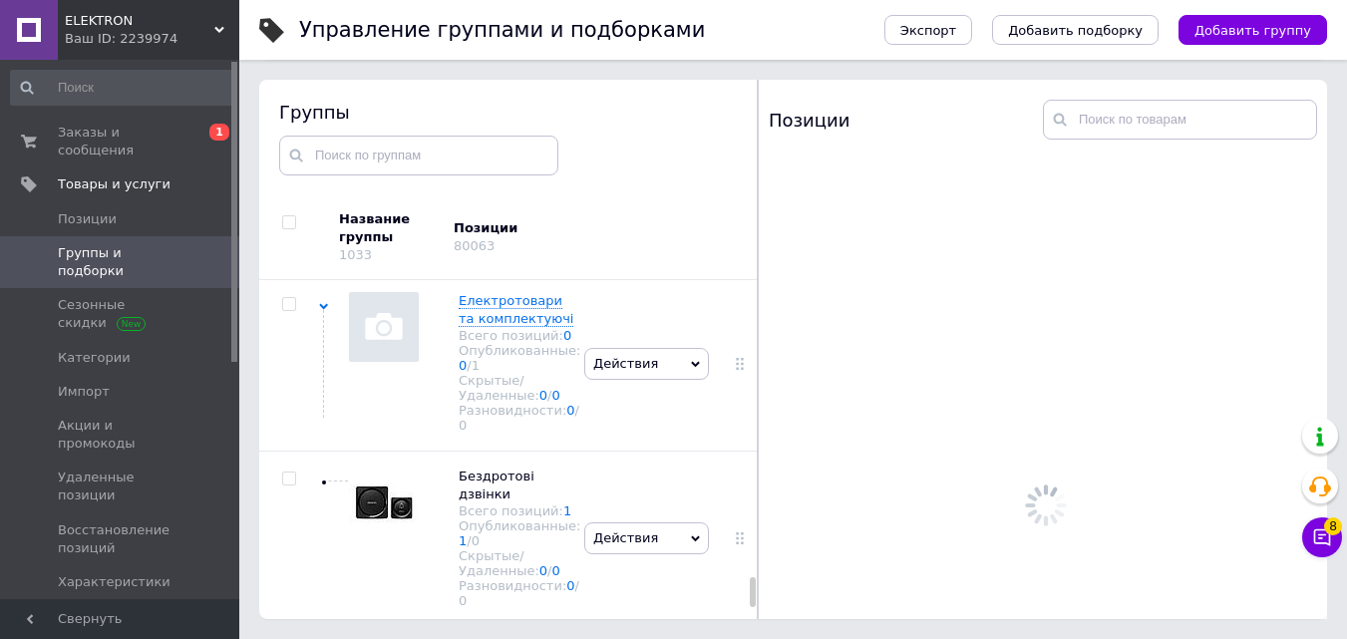
checkbox input "true"
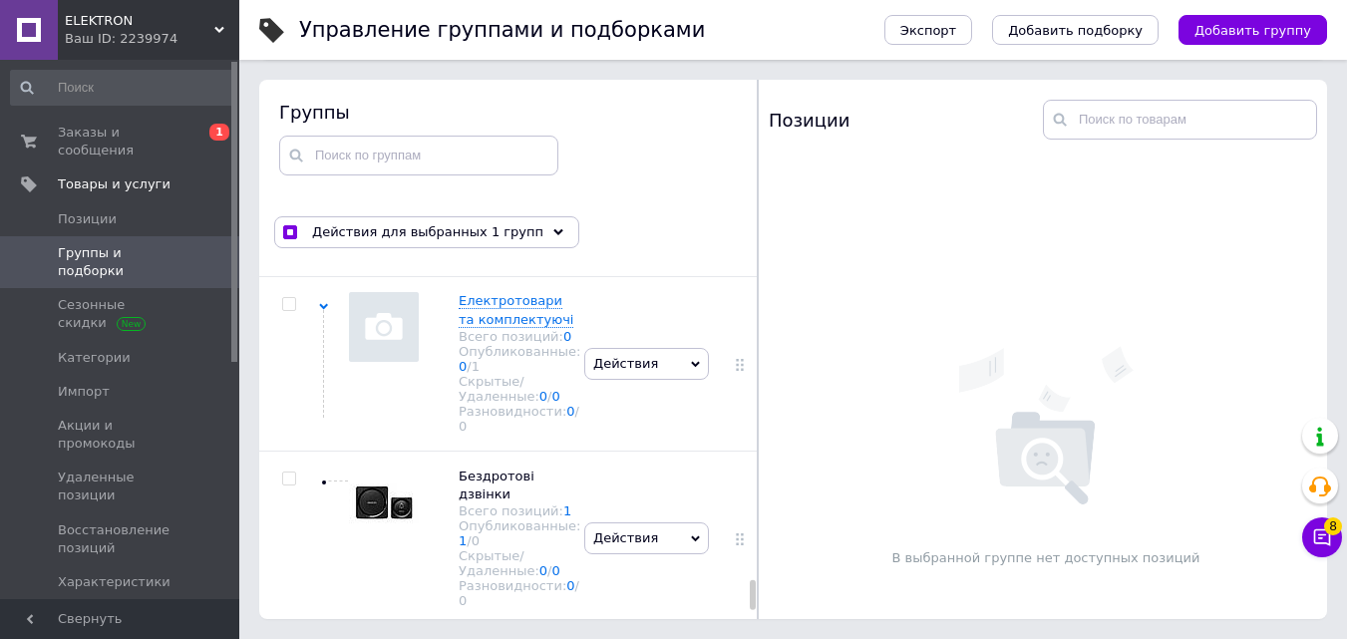
scroll to position [15171, 0]
click at [532, 233] on div "Действия для выбранных 1 групп" at bounding box center [426, 232] width 305 height 32
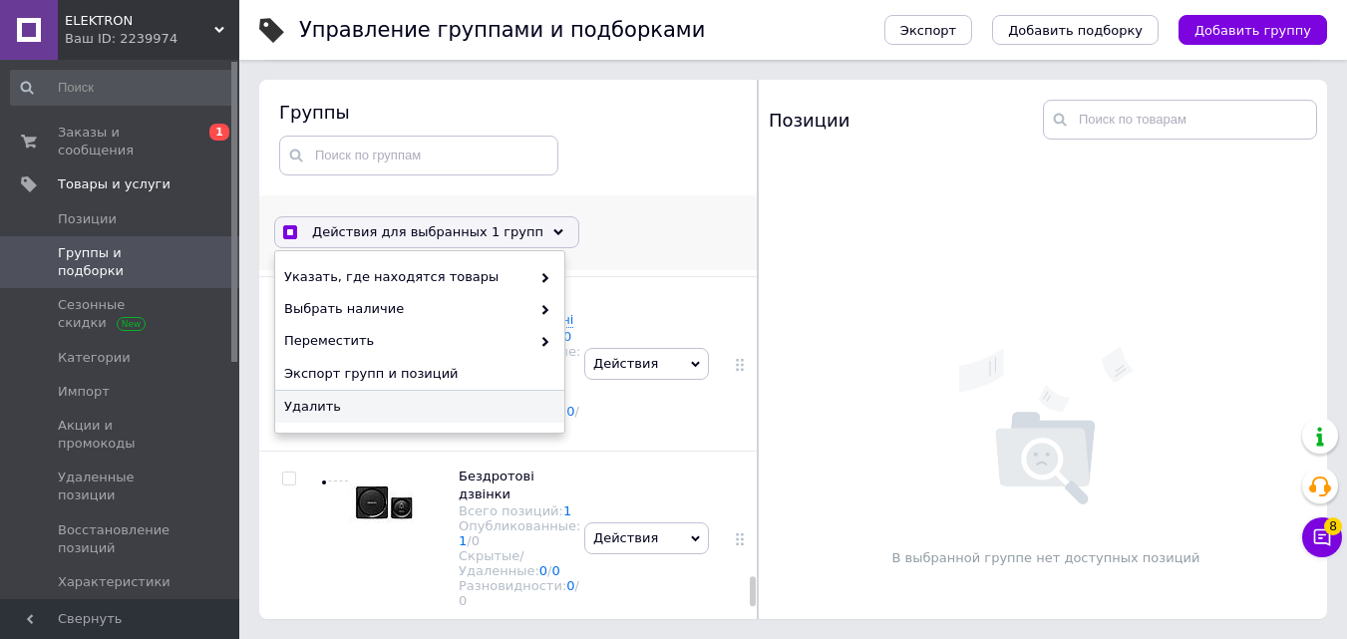
click at [486, 409] on span "Удалить" at bounding box center [417, 407] width 266 height 18
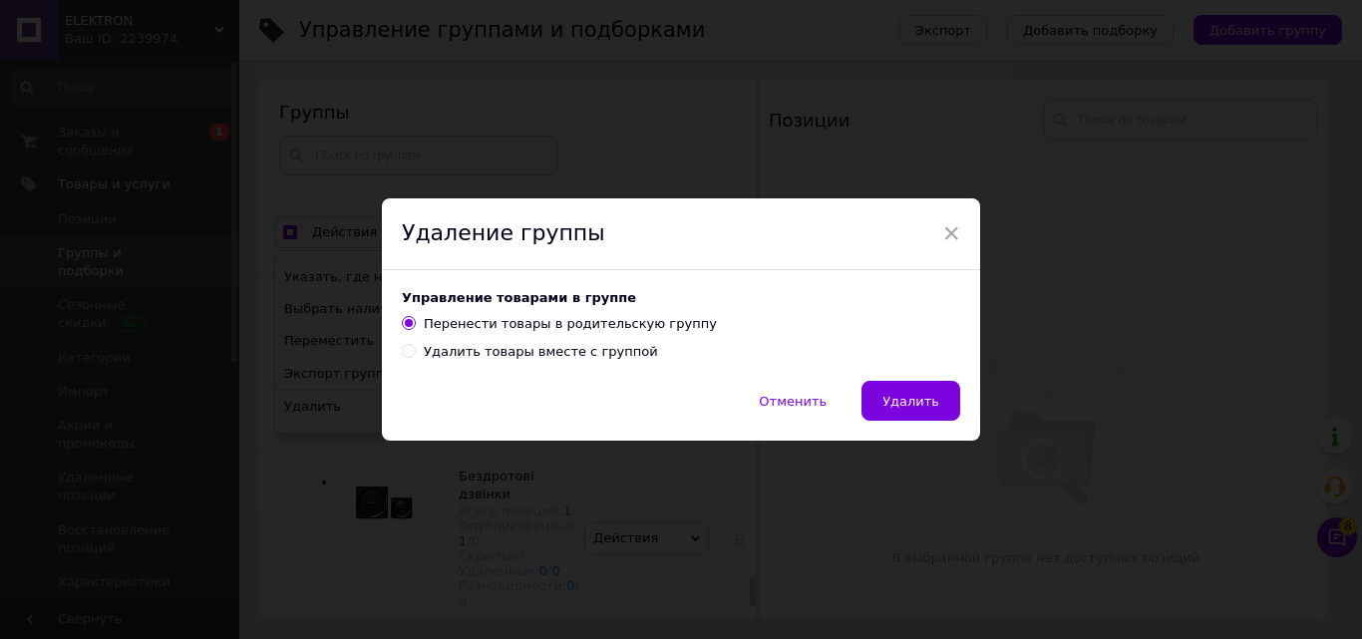
drag, startPoint x: 520, startPoint y: 348, endPoint x: 688, endPoint y: 375, distance: 169.6
click at [521, 348] on div "Удалить товары вместе с группой" at bounding box center [541, 352] width 234 height 18
click at [415, 348] on input "Удалить товары вместе с группой" at bounding box center [408, 350] width 13 height 13
radio input "true"
radio input "false"
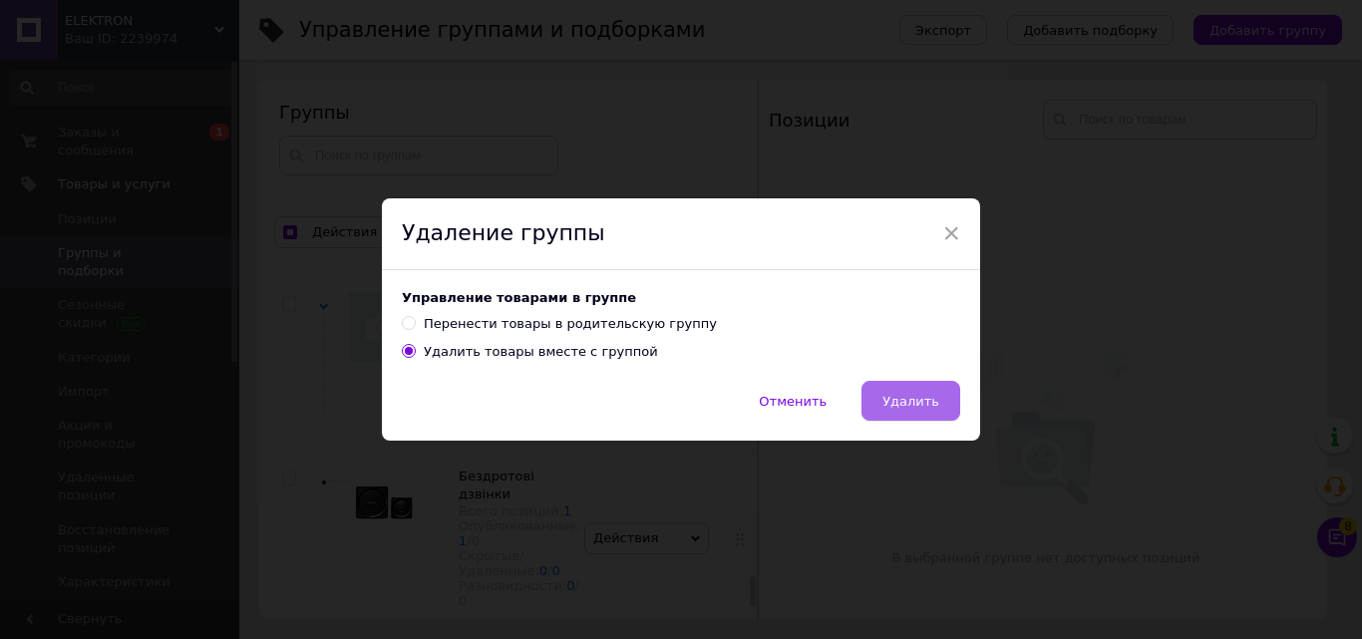
click at [920, 405] on span "Удалить" at bounding box center [910, 401] width 57 height 15
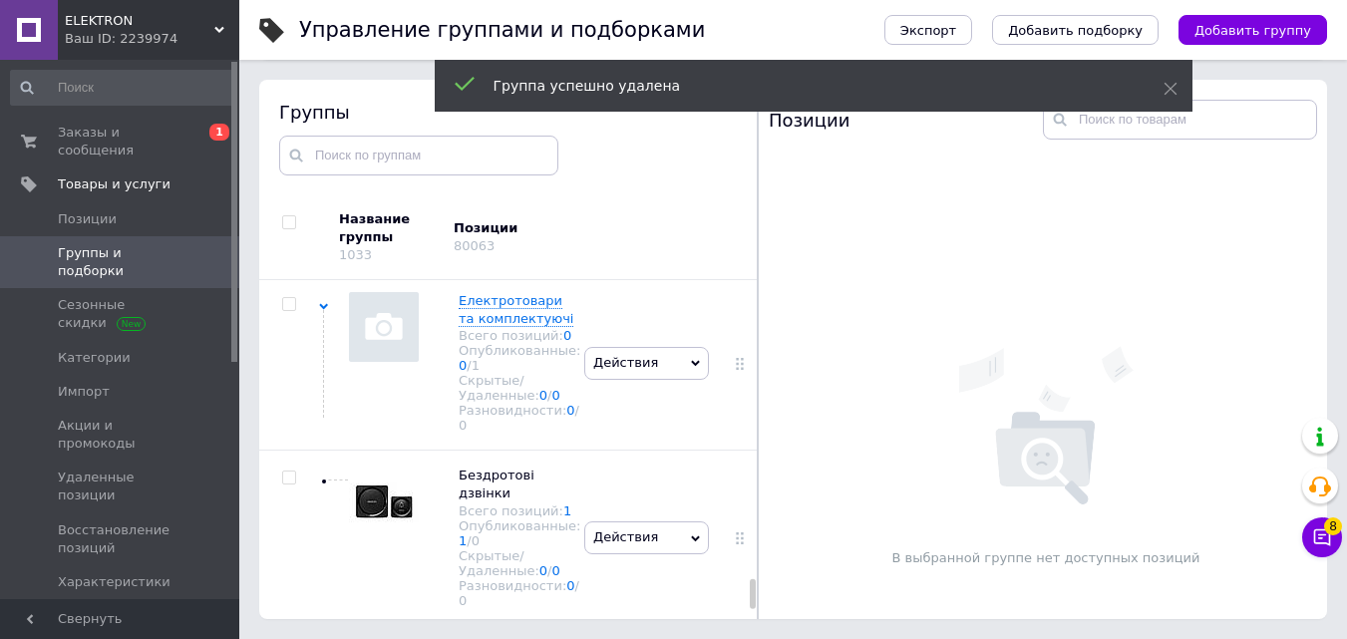
checkbox input "true"
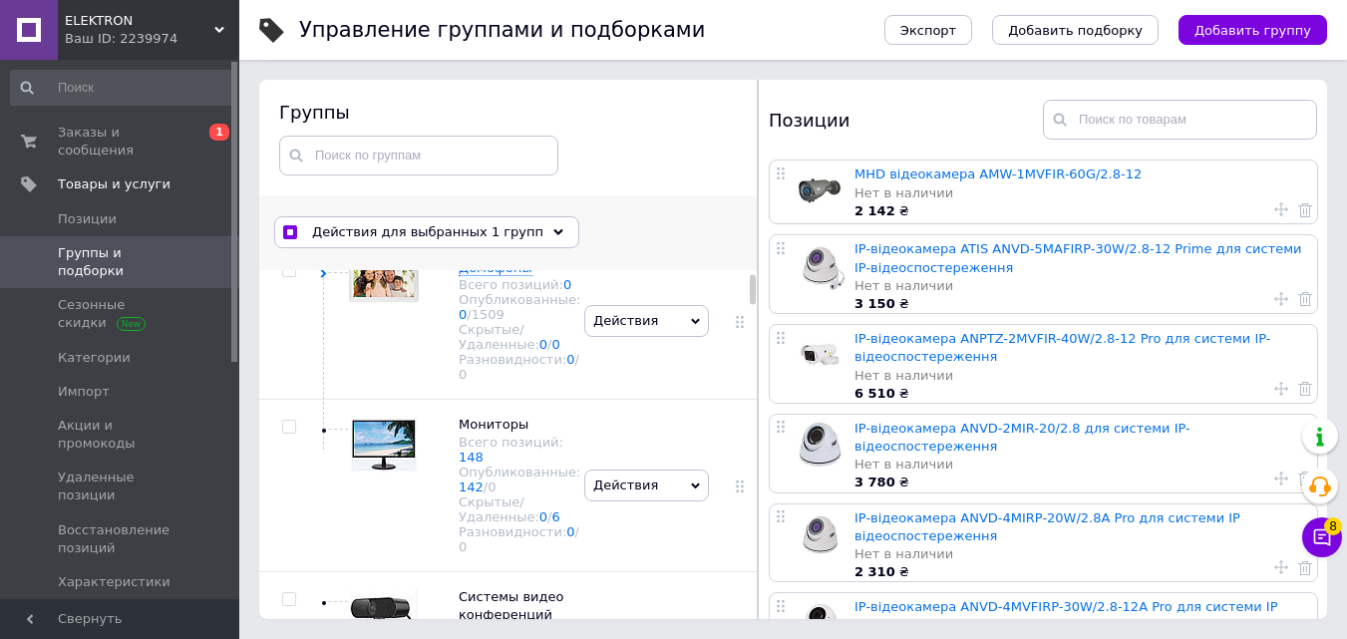
scroll to position [0, 0]
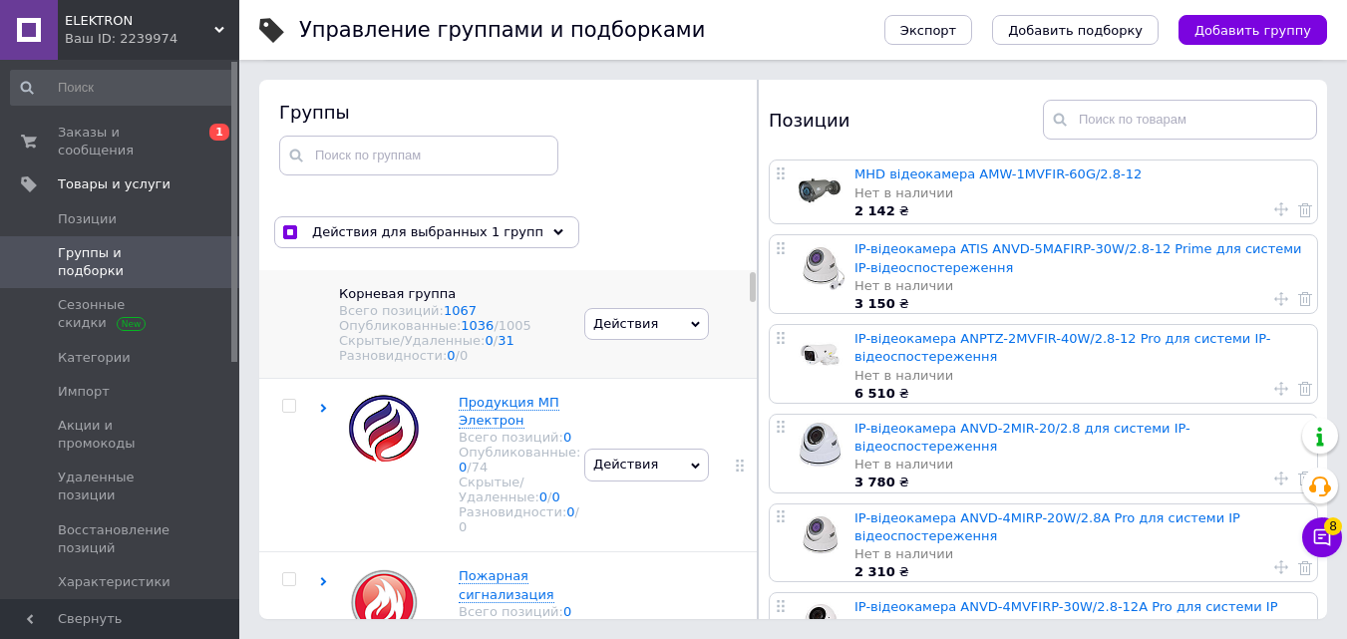
drag, startPoint x: 751, startPoint y: 597, endPoint x: 740, endPoint y: 272, distance: 325.2
click at [748, 251] on div "Действия для выбранных 1 групп Выбрать все группы Выбраны все группы Отменить в…" at bounding box center [508, 407] width 499 height 425
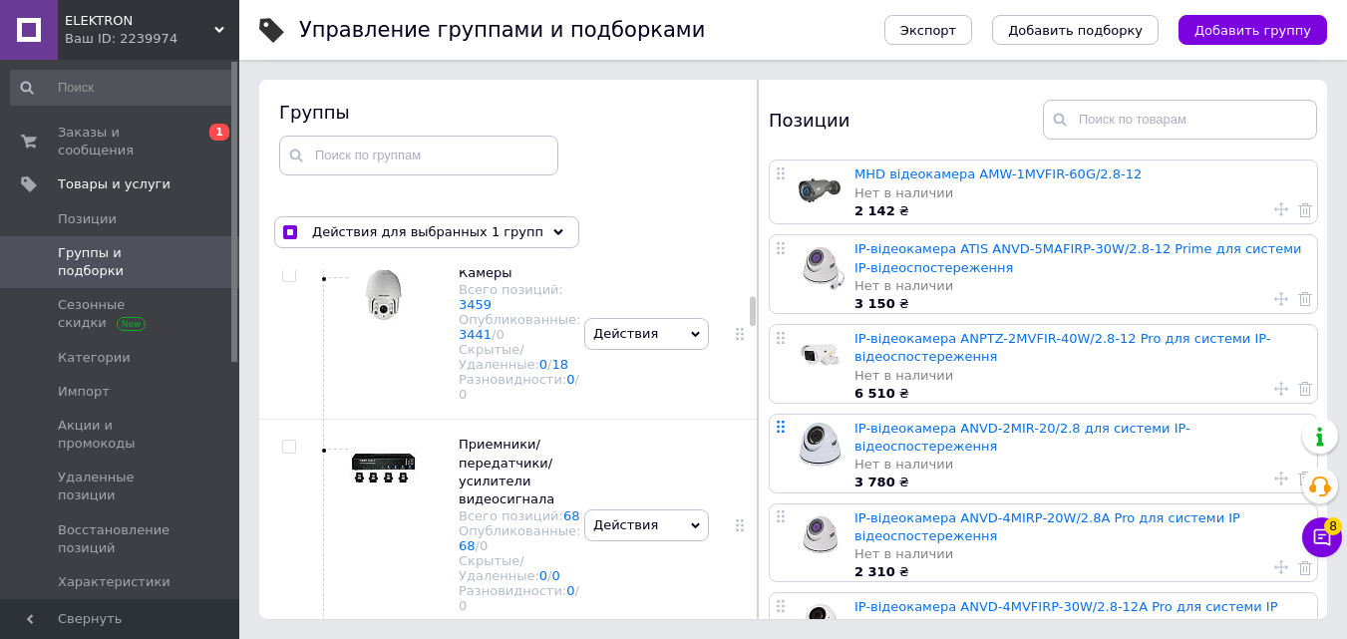
scroll to position [1196, 0]
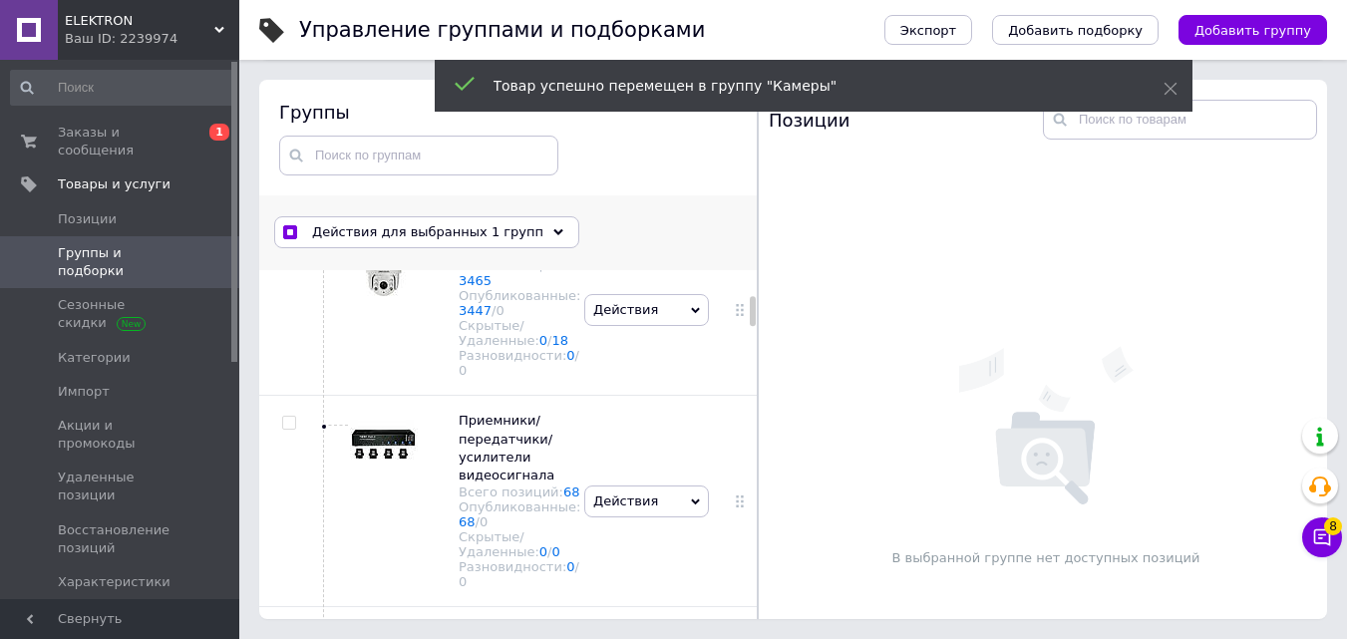
click at [553, 231] on use at bounding box center [558, 232] width 10 height 6
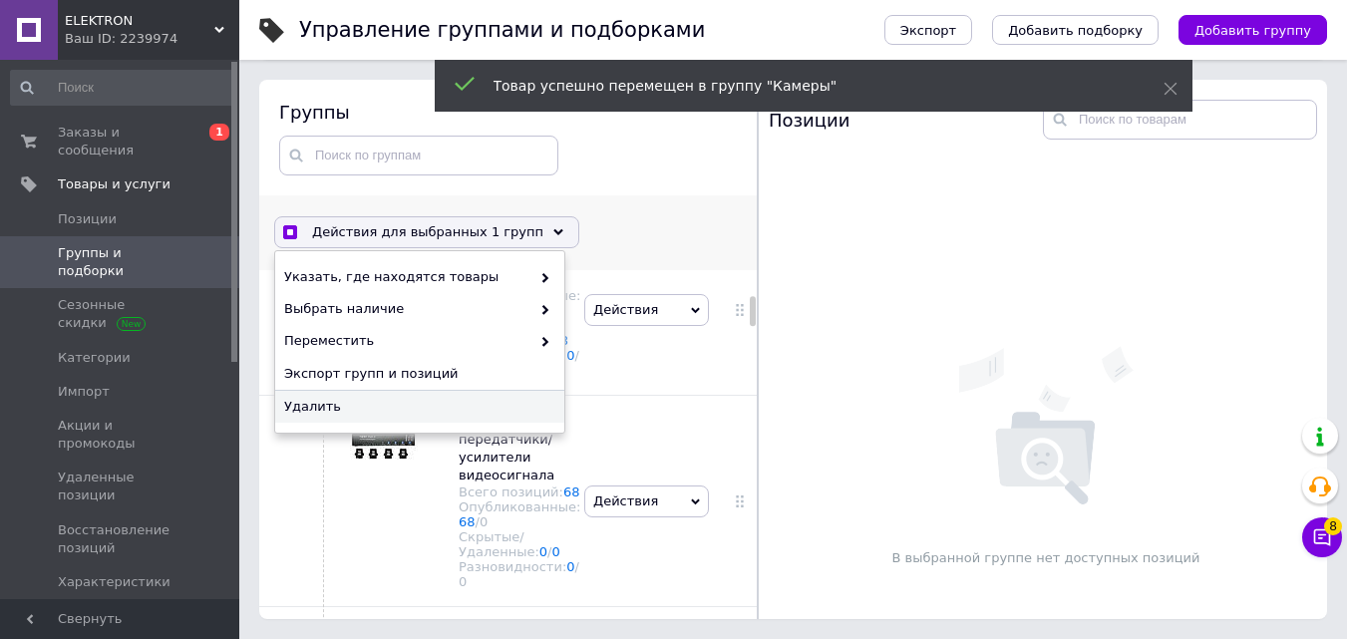
click at [445, 411] on span "Удалить" at bounding box center [417, 407] width 266 height 18
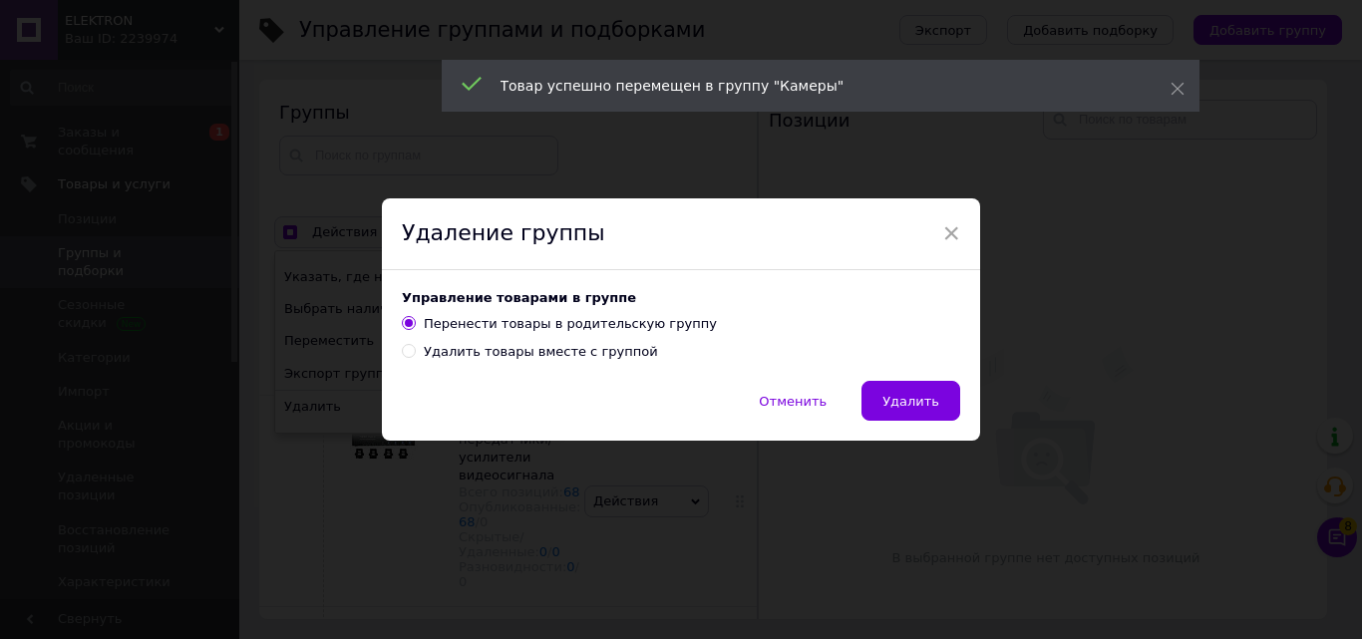
drag, startPoint x: 484, startPoint y: 353, endPoint x: 717, endPoint y: 383, distance: 235.2
click at [485, 353] on div "Удалить товары вместе с группой" at bounding box center [541, 352] width 234 height 18
click at [415, 353] on input "Удалить товары вместе с группой" at bounding box center [408, 350] width 13 height 13
radio input "true"
radio input "false"
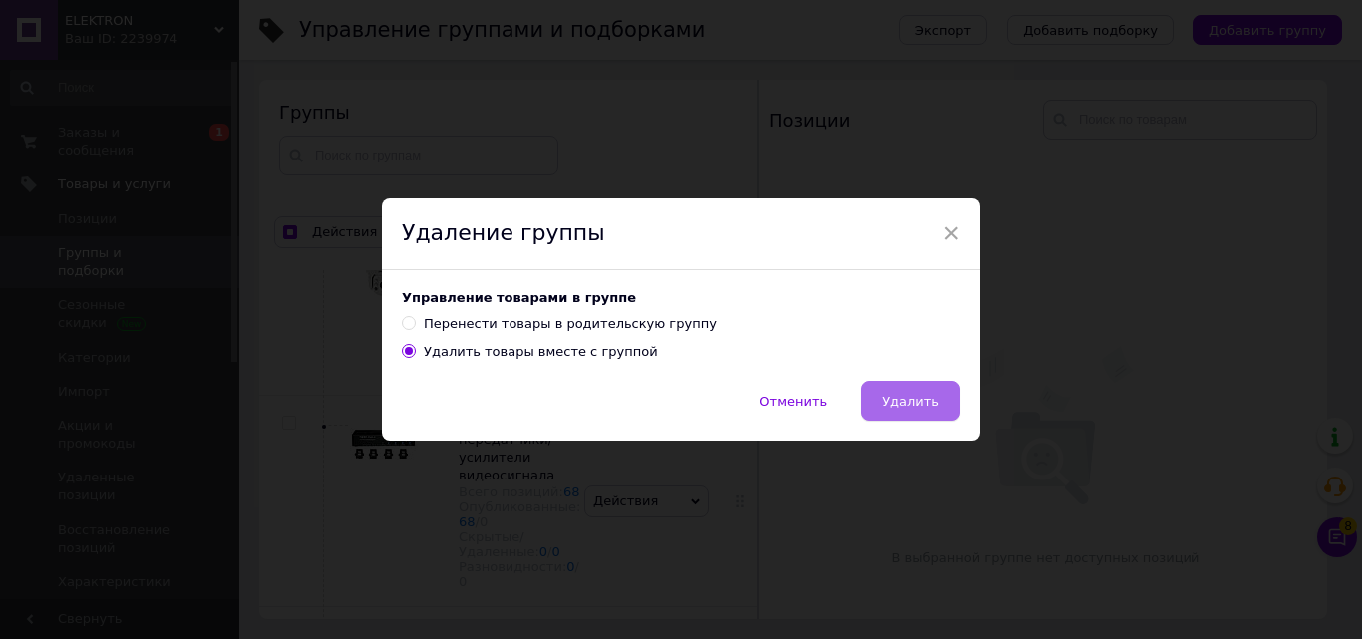
click at [896, 384] on button "Удалить" at bounding box center [910, 401] width 99 height 40
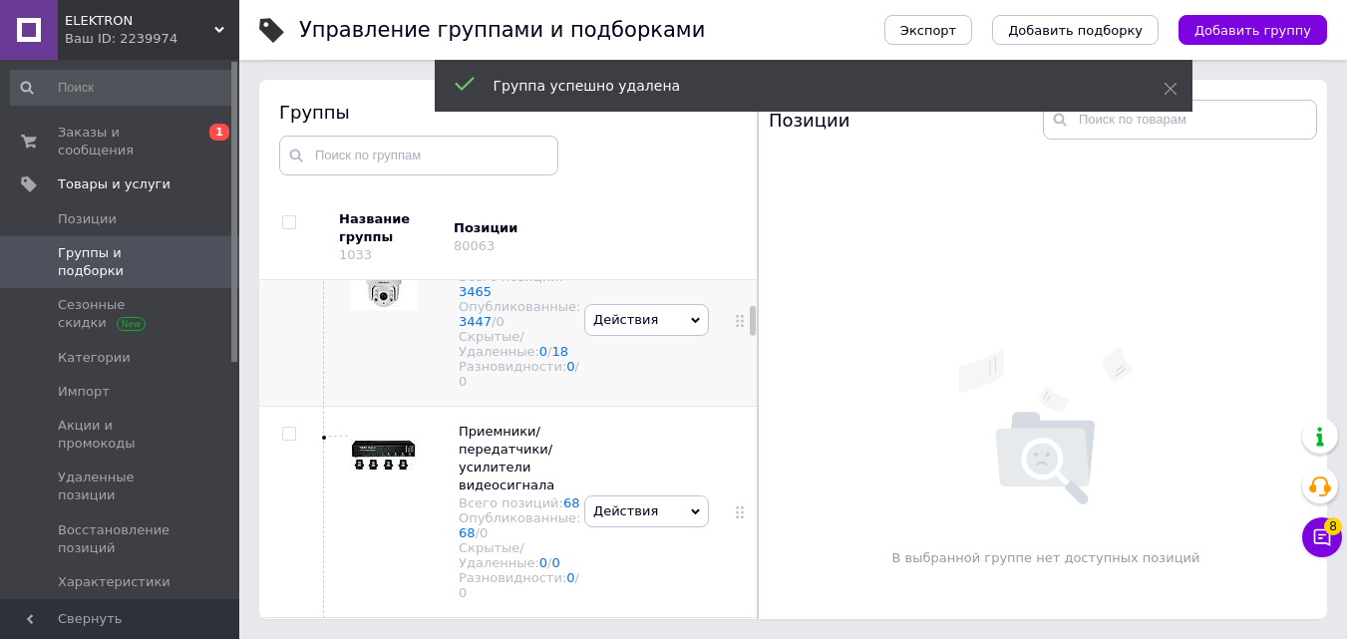
click at [661, 336] on span "Действия" at bounding box center [646, 320] width 125 height 32
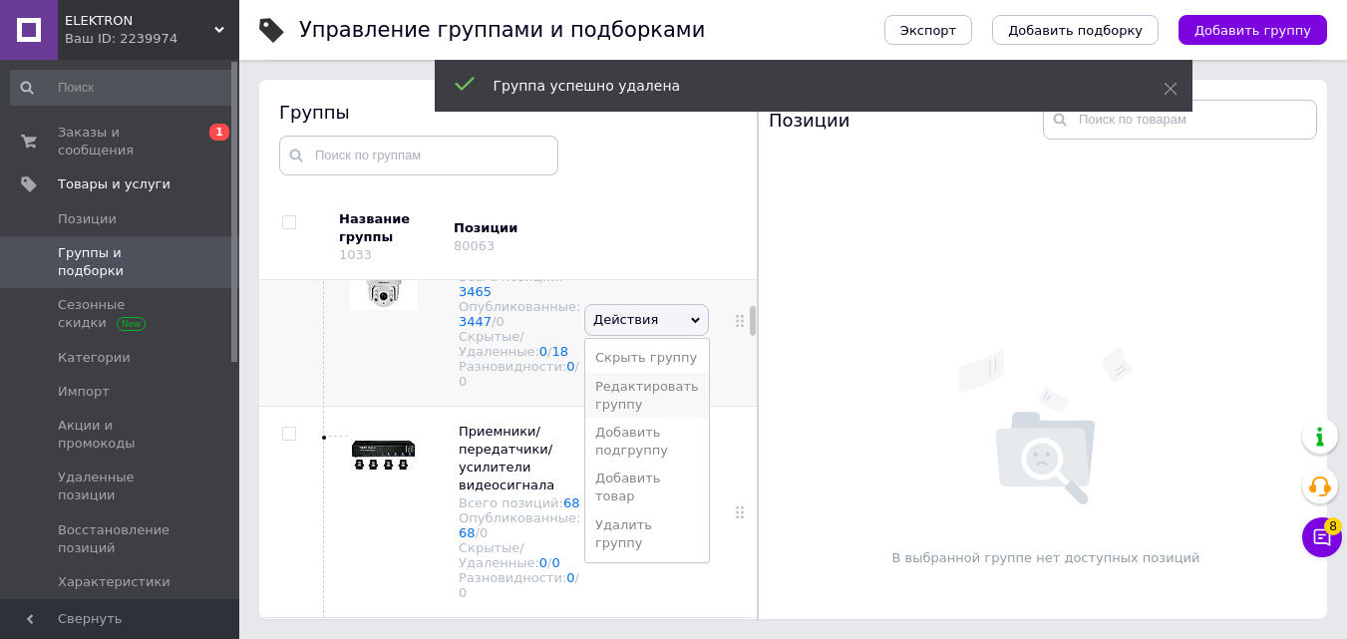
click at [602, 419] on li "Редактировать группу" at bounding box center [647, 396] width 124 height 46
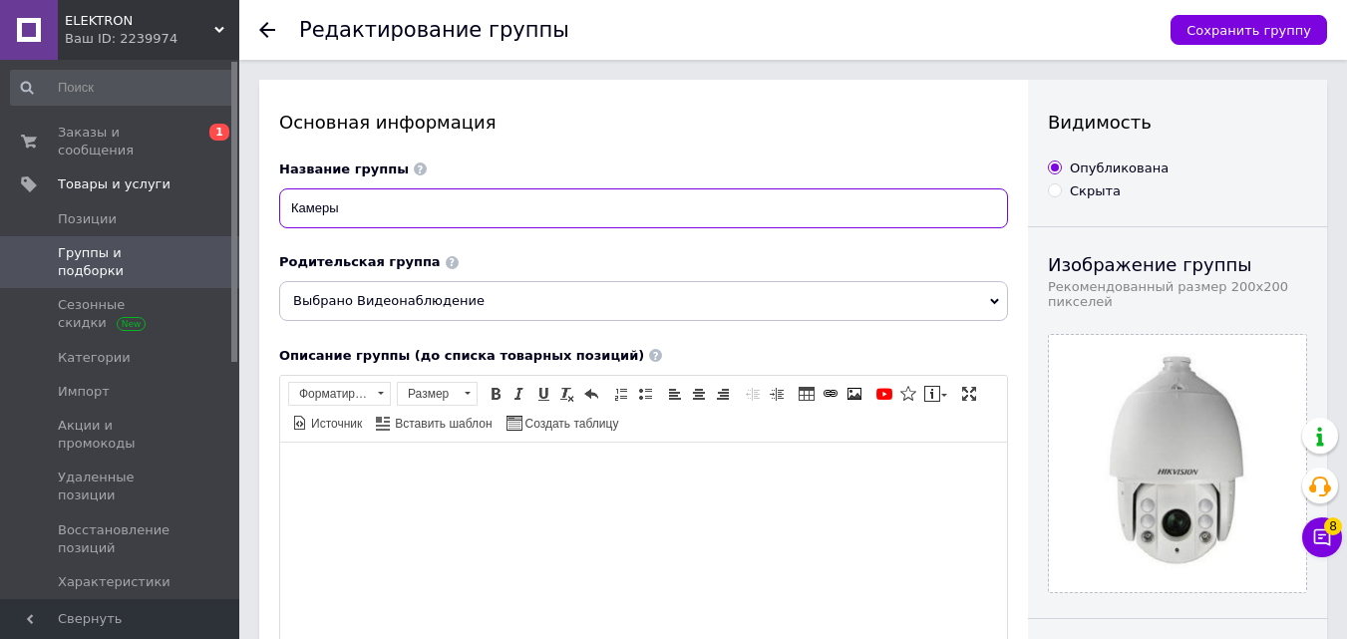
click at [289, 210] on input "Камеры" at bounding box center [643, 208] width 729 height 40
click at [419, 210] on input "Видеокамеры" at bounding box center [643, 208] width 729 height 40
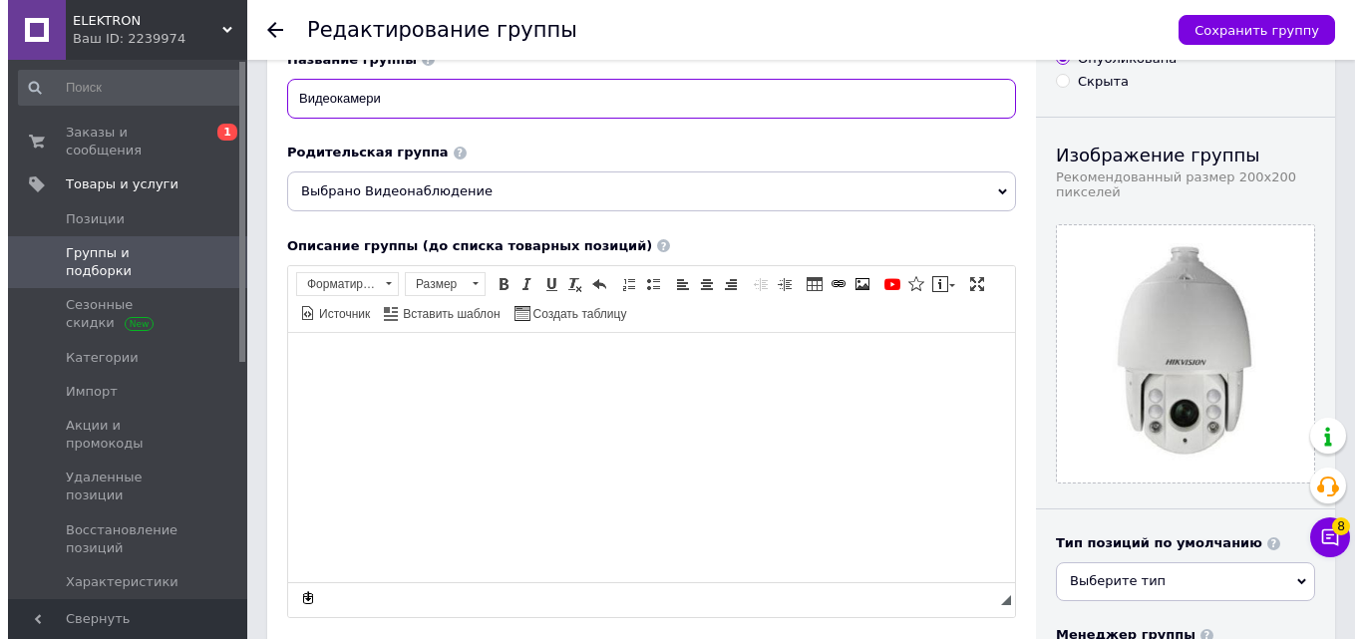
scroll to position [598, 0]
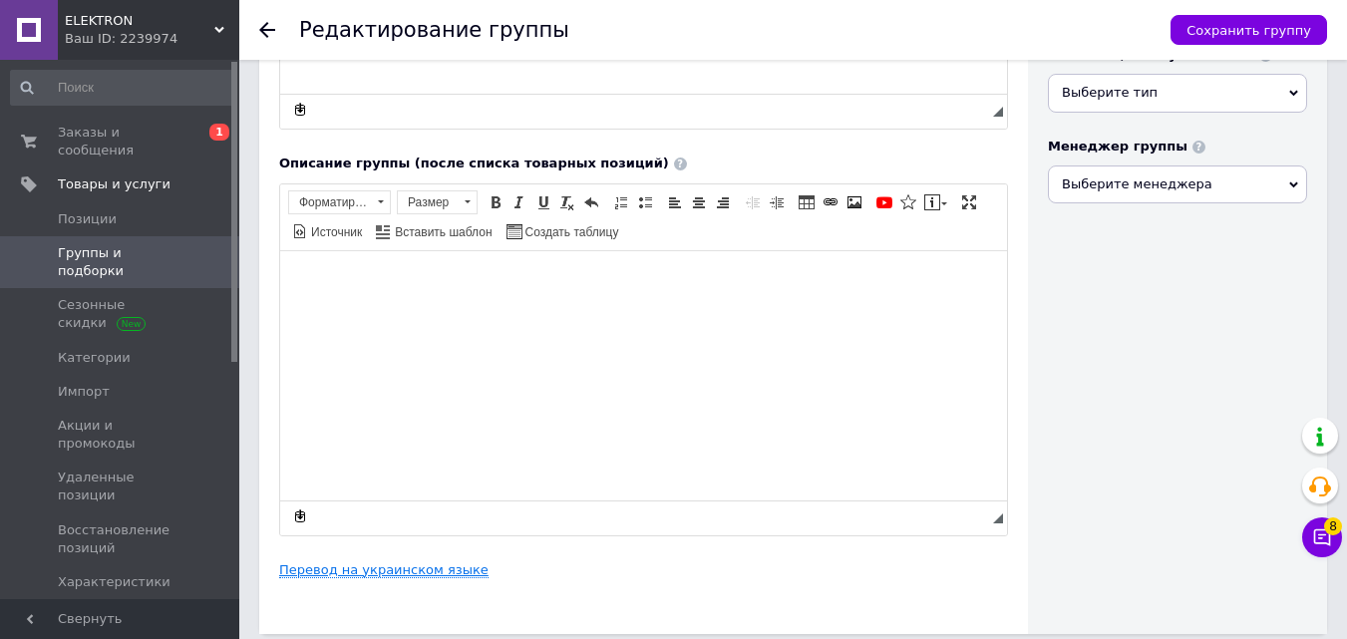
type input "Видеокамери"
click at [442, 574] on link "Перевод на украинском языке" at bounding box center [383, 570] width 209 height 16
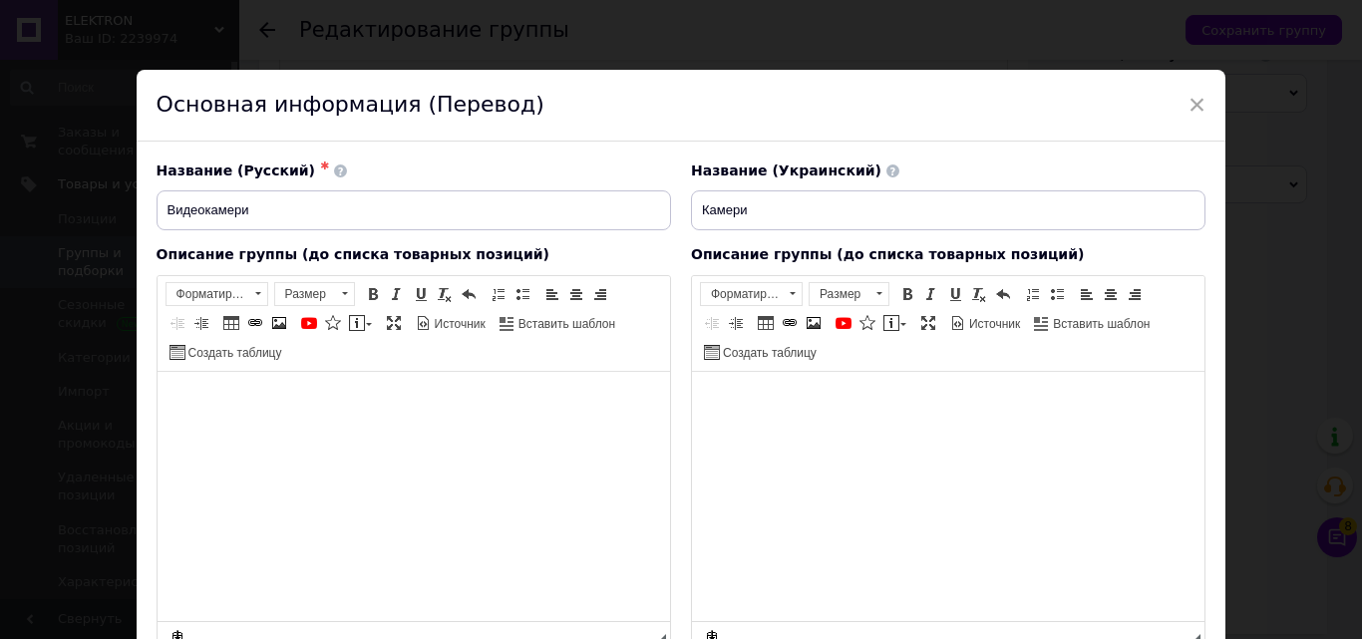
scroll to position [0, 0]
drag, startPoint x: 149, startPoint y: 217, endPoint x: 101, endPoint y: 217, distance: 47.9
click at [101, 217] on div "× Основная информация (Перевод) Название (Русский) ✱ Видеокамери Название (Укра…" at bounding box center [681, 319] width 1362 height 639
click at [213, 213] on input "Видеокамери" at bounding box center [414, 210] width 514 height 40
click at [181, 212] on input "Видеокамери" at bounding box center [414, 210] width 514 height 40
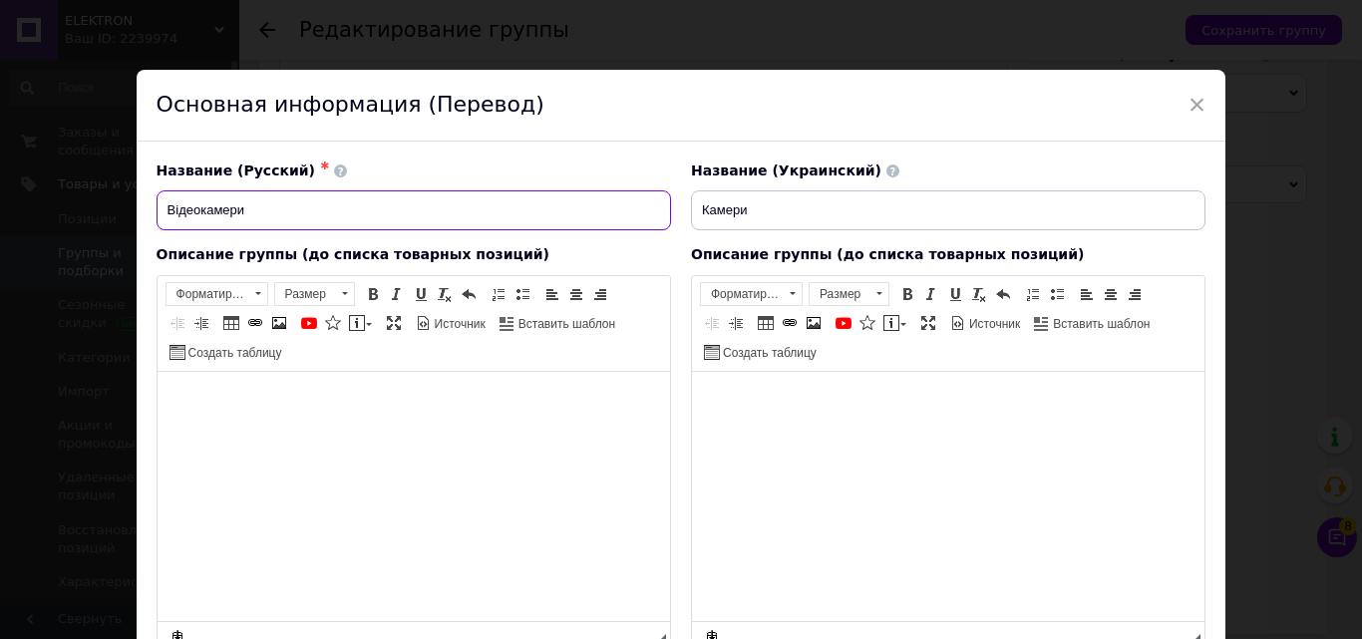
drag, startPoint x: 300, startPoint y: 200, endPoint x: 45, endPoint y: 199, distance: 255.2
click at [45, 199] on div "× Основная информация (Перевод) Название (Русский) ✱ Відеокамери Название (Укра…" at bounding box center [681, 319] width 1362 height 639
type input "Відеокамери"
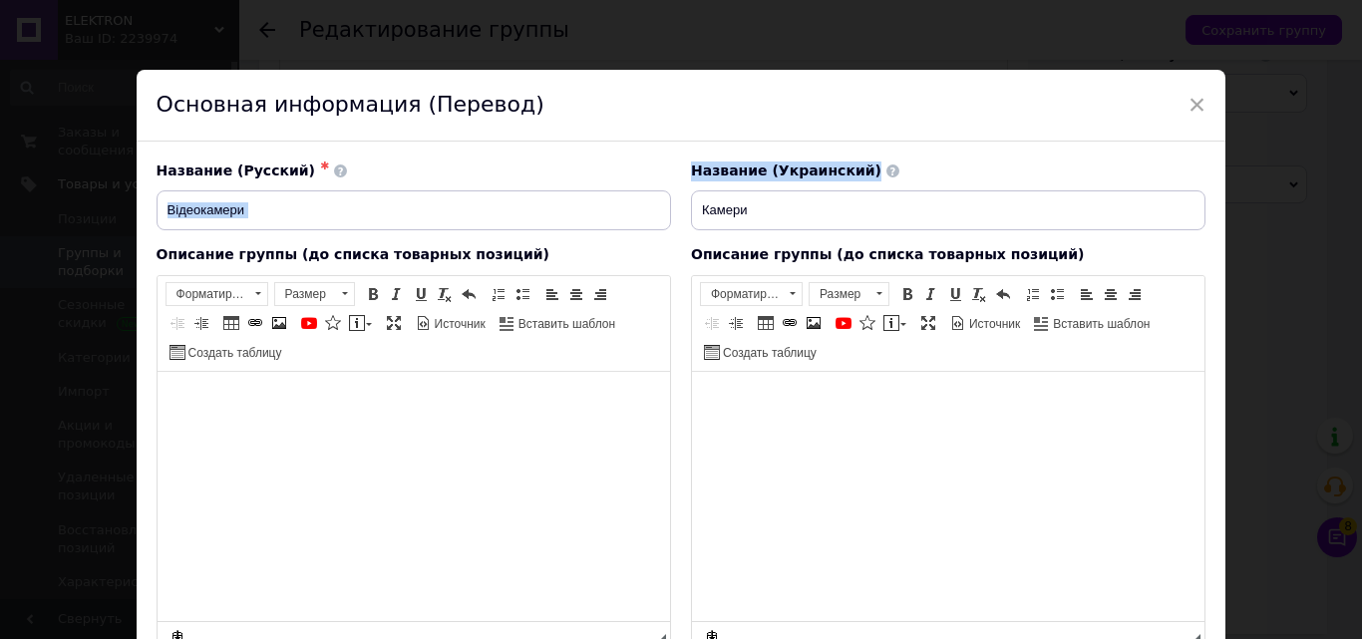
drag, startPoint x: 788, startPoint y: 188, endPoint x: 591, endPoint y: 209, distance: 197.5
click at [587, 205] on div "Название (Русский) ✱ Відеокамери Название ([GEOGRAPHIC_DATA]) Камери" at bounding box center [682, 197] width 1070 height 90
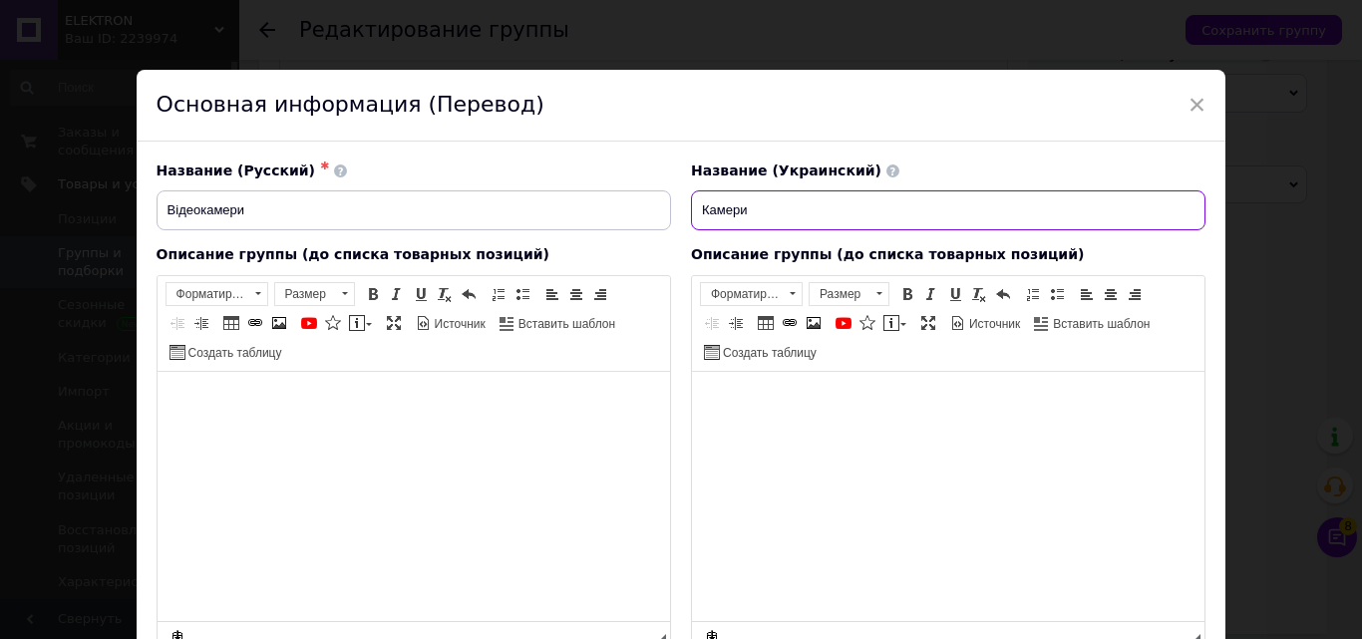
drag, startPoint x: 785, startPoint y: 209, endPoint x: 809, endPoint y: 217, distance: 25.2
click at [786, 209] on input "Камери" at bounding box center [948, 210] width 514 height 40
drag, startPoint x: 800, startPoint y: 216, endPoint x: 590, endPoint y: 210, distance: 209.5
click at [590, 210] on div "Название (Русский) ✱ Відеокамери Название ([GEOGRAPHIC_DATA]) Камери" at bounding box center [682, 197] width 1070 height 90
paste input "ідеок"
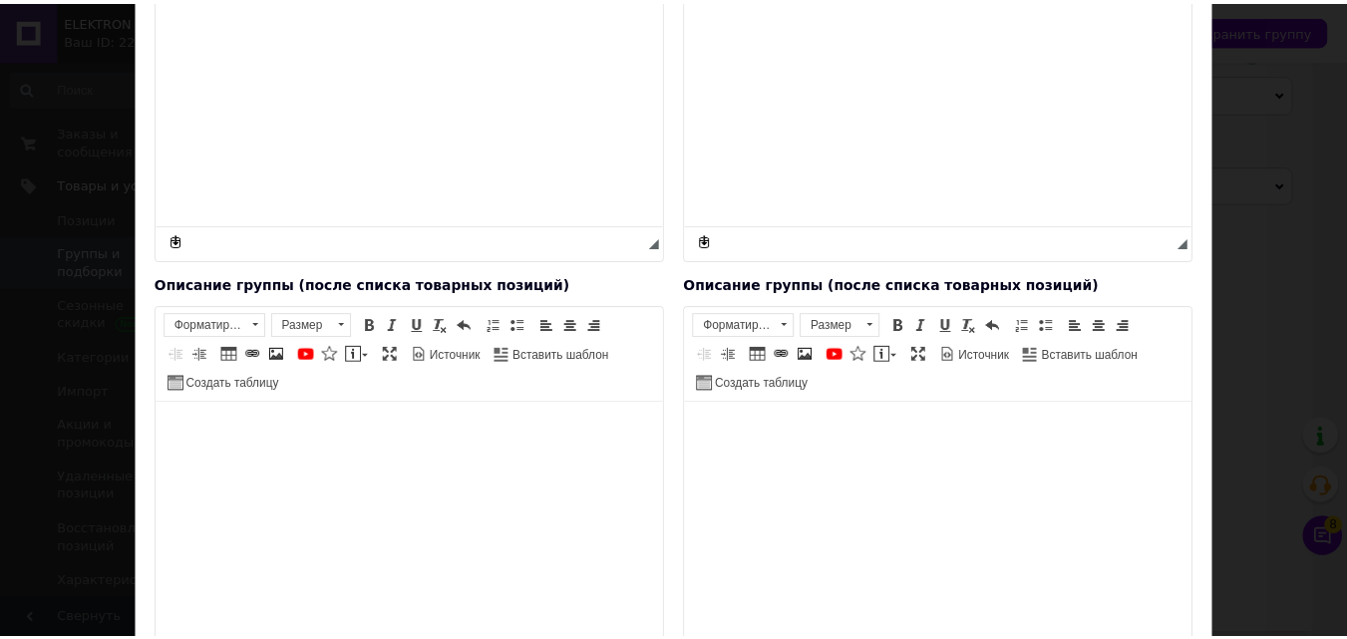
scroll to position [609, 0]
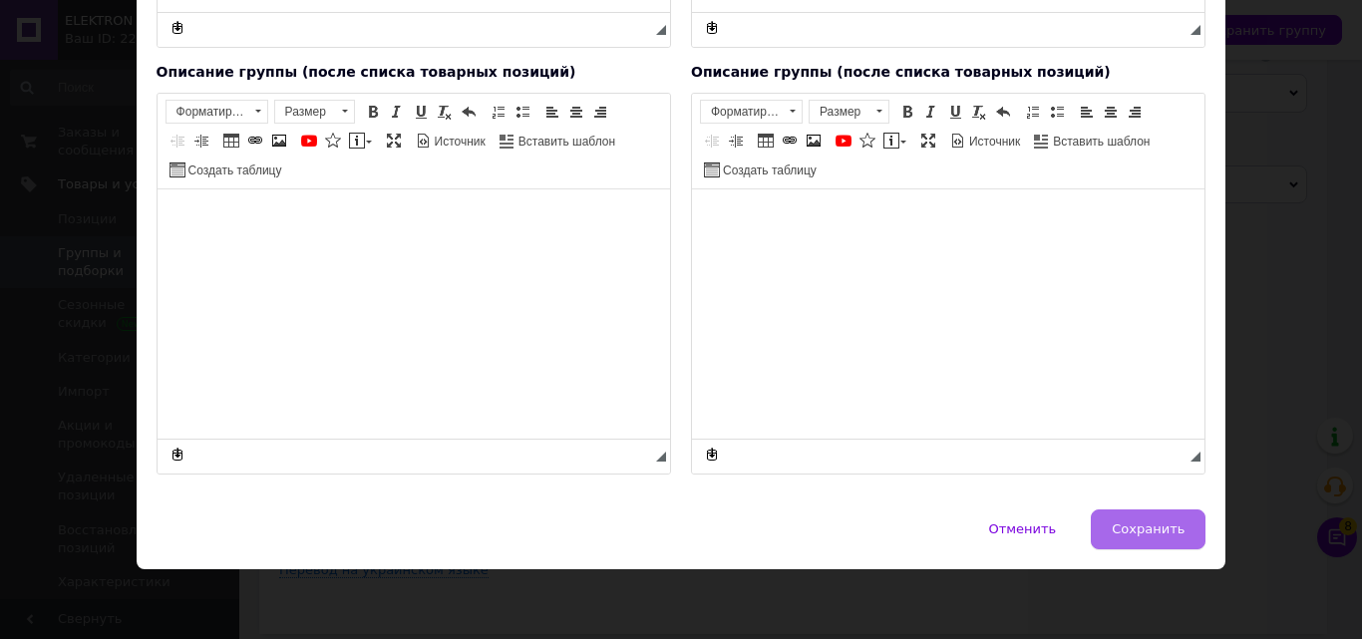
type input "Відеокамери"
click at [1148, 521] on span "Сохранить" at bounding box center [1148, 528] width 73 height 15
type input "Відеокамери"
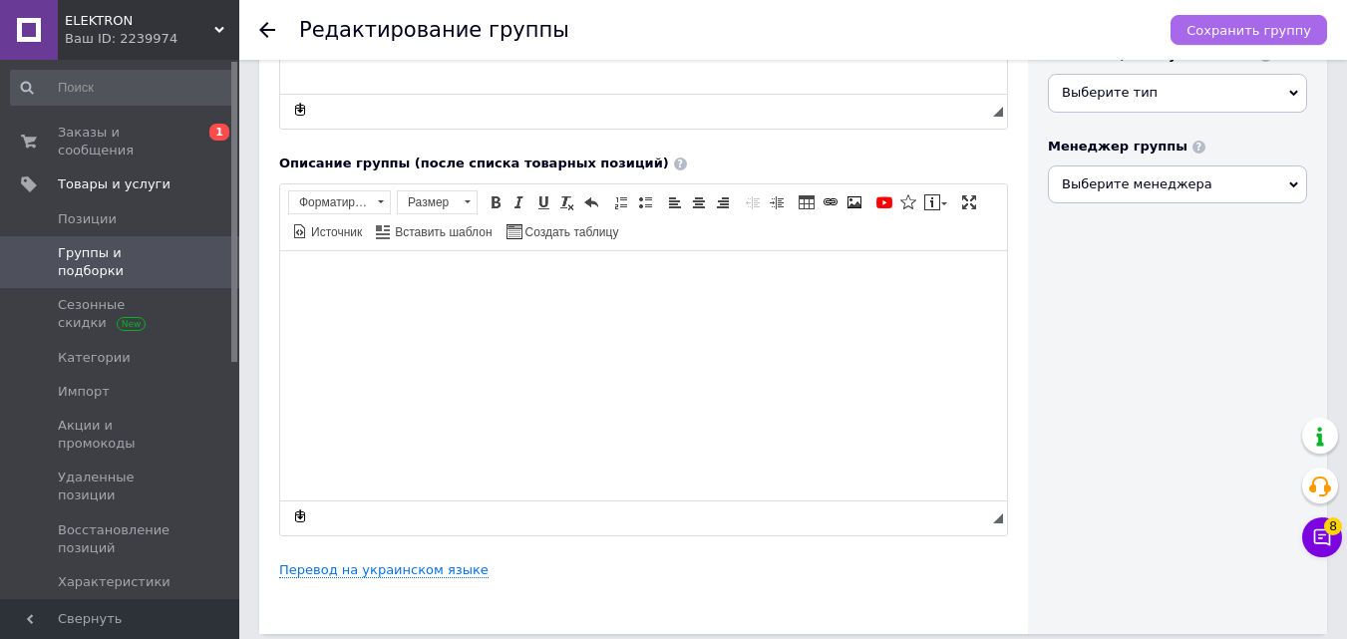
click at [1210, 40] on button "Сохранить группу" at bounding box center [1248, 30] width 157 height 30
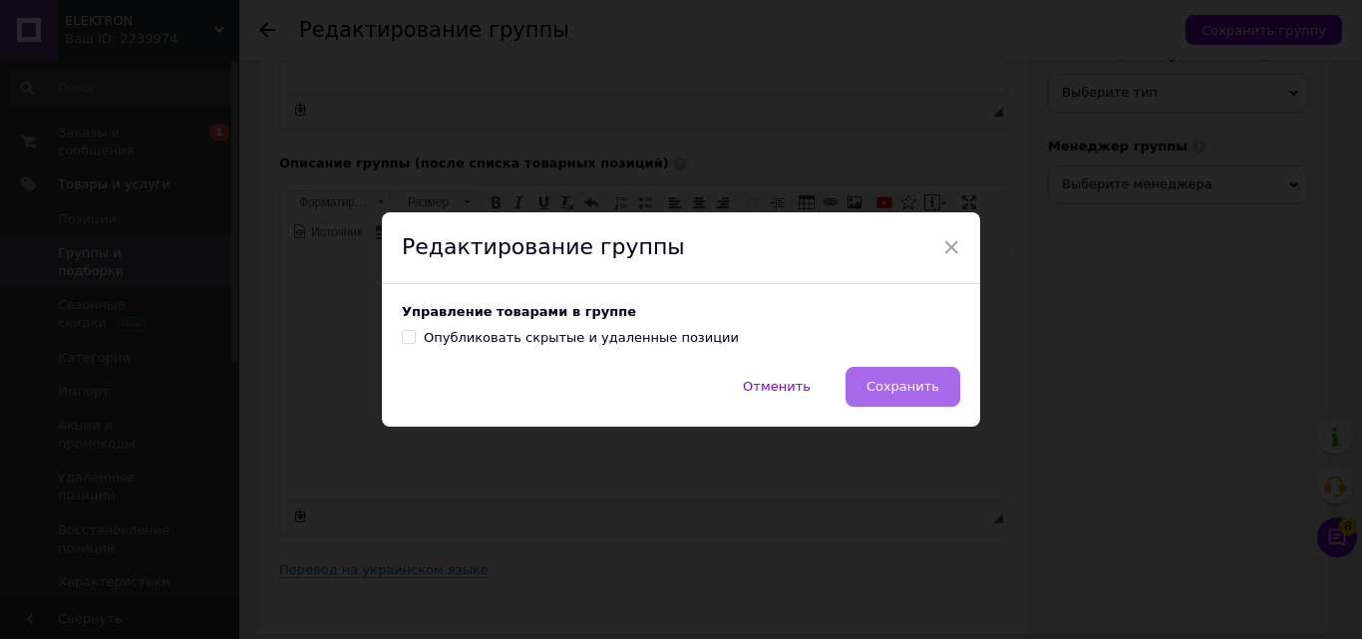
click at [920, 378] on button "Сохранить" at bounding box center [902, 387] width 115 height 40
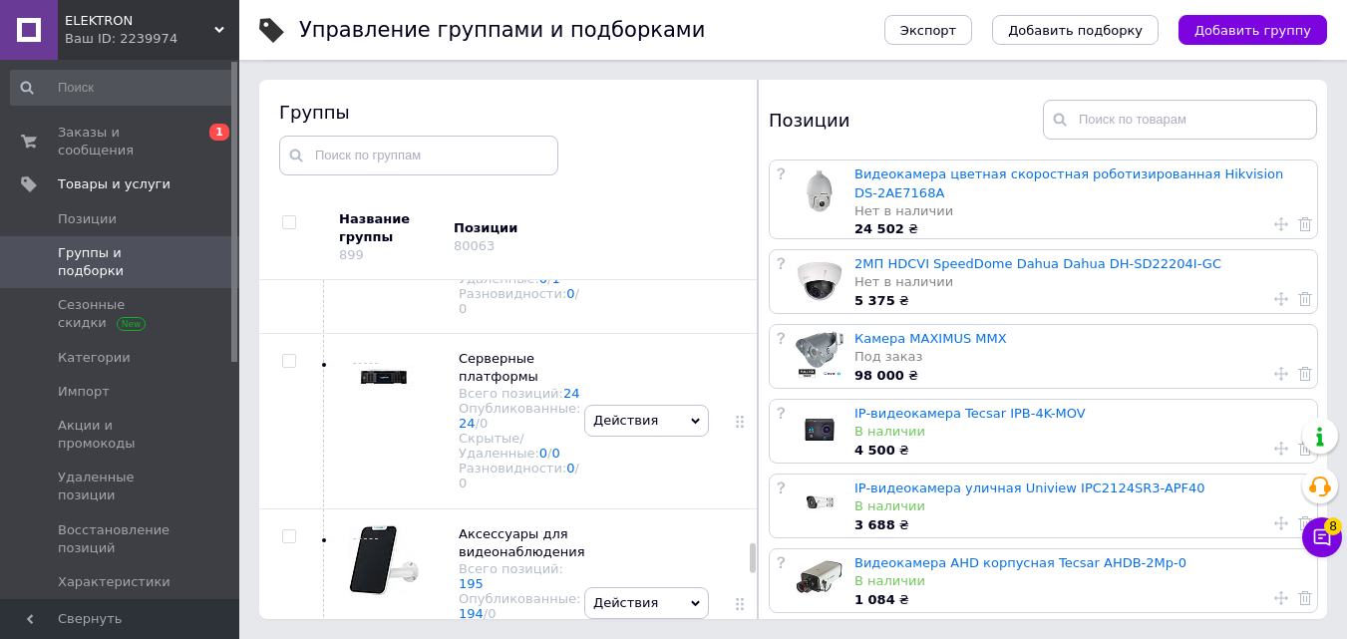
scroll to position [17447, 0]
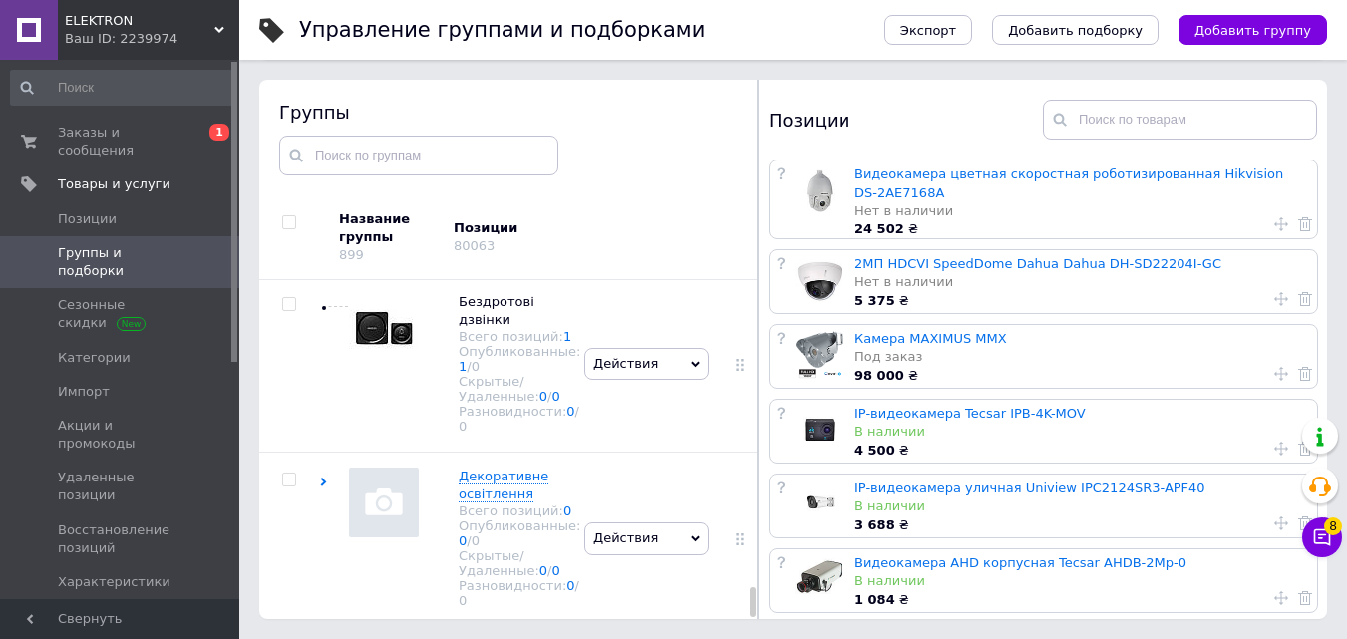
drag, startPoint x: 751, startPoint y: 366, endPoint x: 752, endPoint y: 678, distance: 312.1
click at [752, 638] on html "ELEKTRON Ваш ID: 2239974 Сайт ELEKTRON Кабинет покупателя Проверить состояние с…" at bounding box center [673, 263] width 1347 height 752
click at [287, 474] on input "checkbox" at bounding box center [288, 480] width 13 height 13
checkbox input "true"
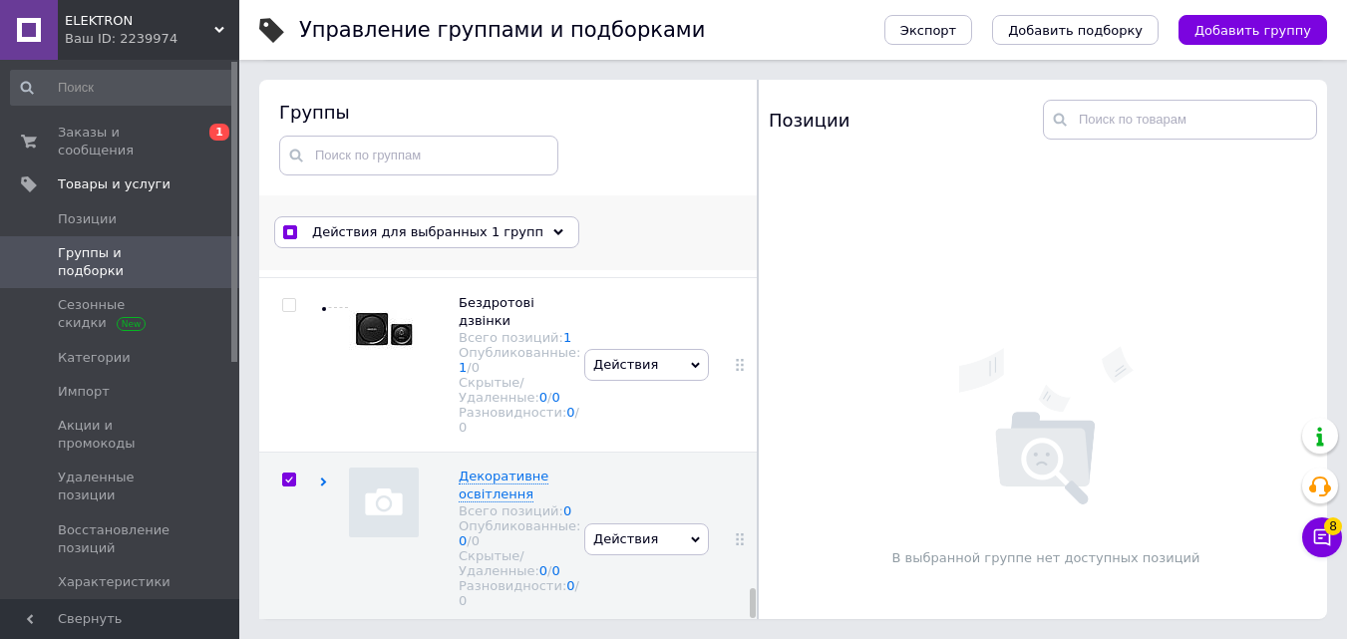
click at [406, 226] on span "Действия для выбранных 1 групп" at bounding box center [427, 232] width 231 height 18
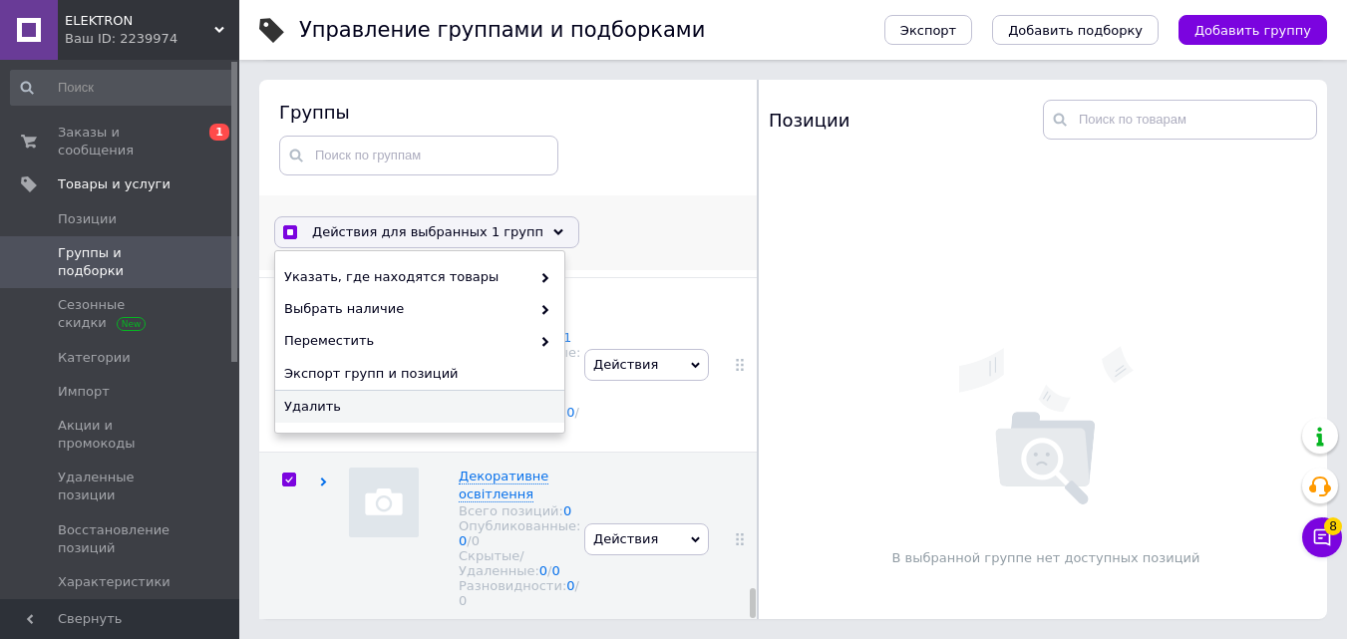
click at [402, 406] on span "Удалить" at bounding box center [417, 407] width 266 height 18
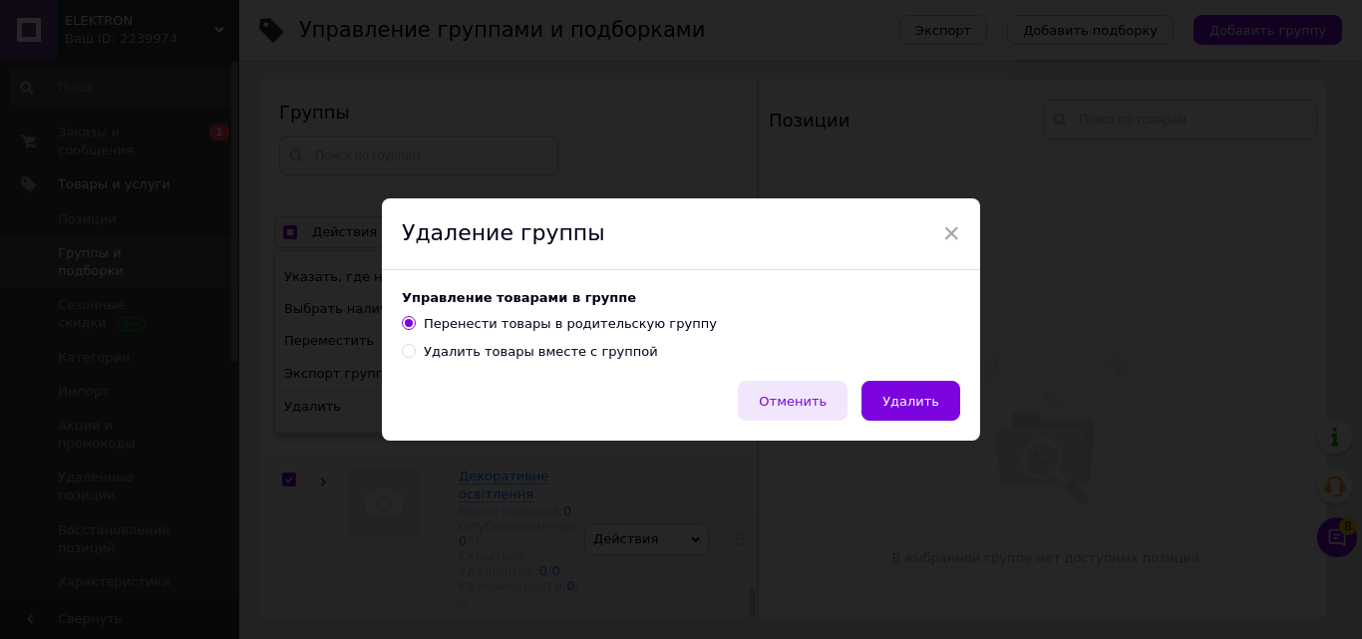
drag, startPoint x: 494, startPoint y: 352, endPoint x: 774, endPoint y: 385, distance: 282.1
click at [496, 352] on div "Удалить товары вместе с группой" at bounding box center [541, 352] width 234 height 18
click at [415, 352] on input "Удалить товары вместе с группой" at bounding box center [408, 350] width 13 height 13
radio input "true"
radio input "false"
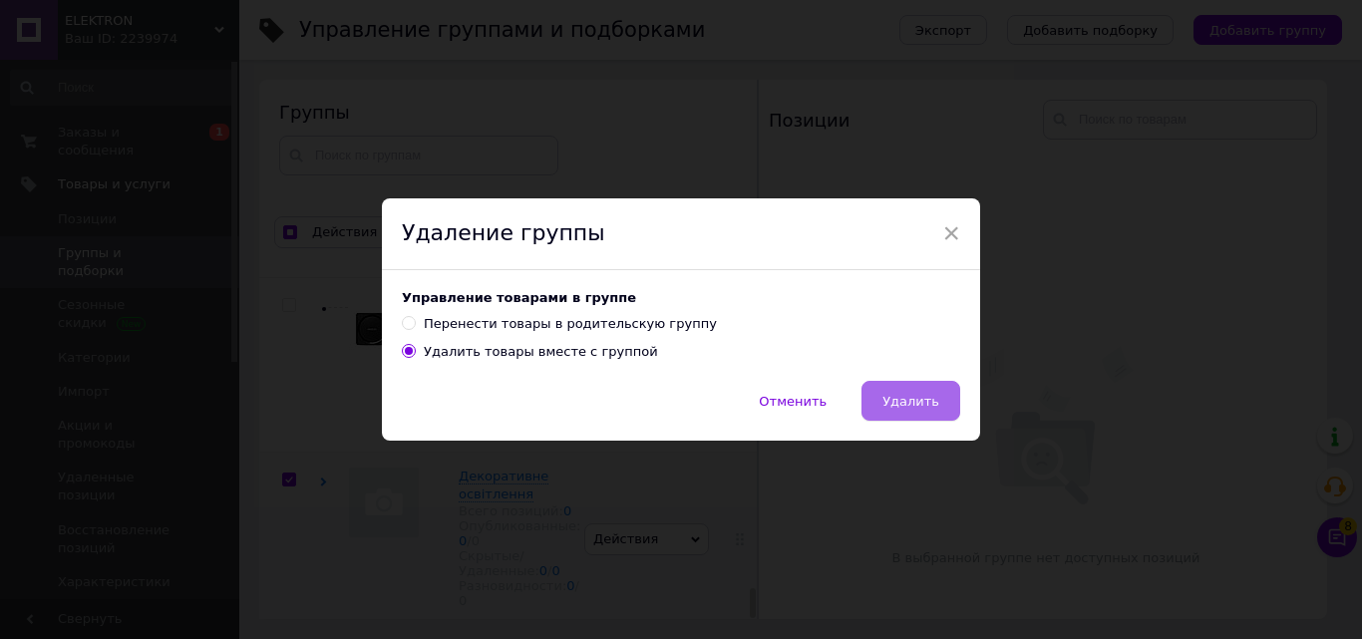
click at [913, 385] on button "Удалить" at bounding box center [910, 401] width 99 height 40
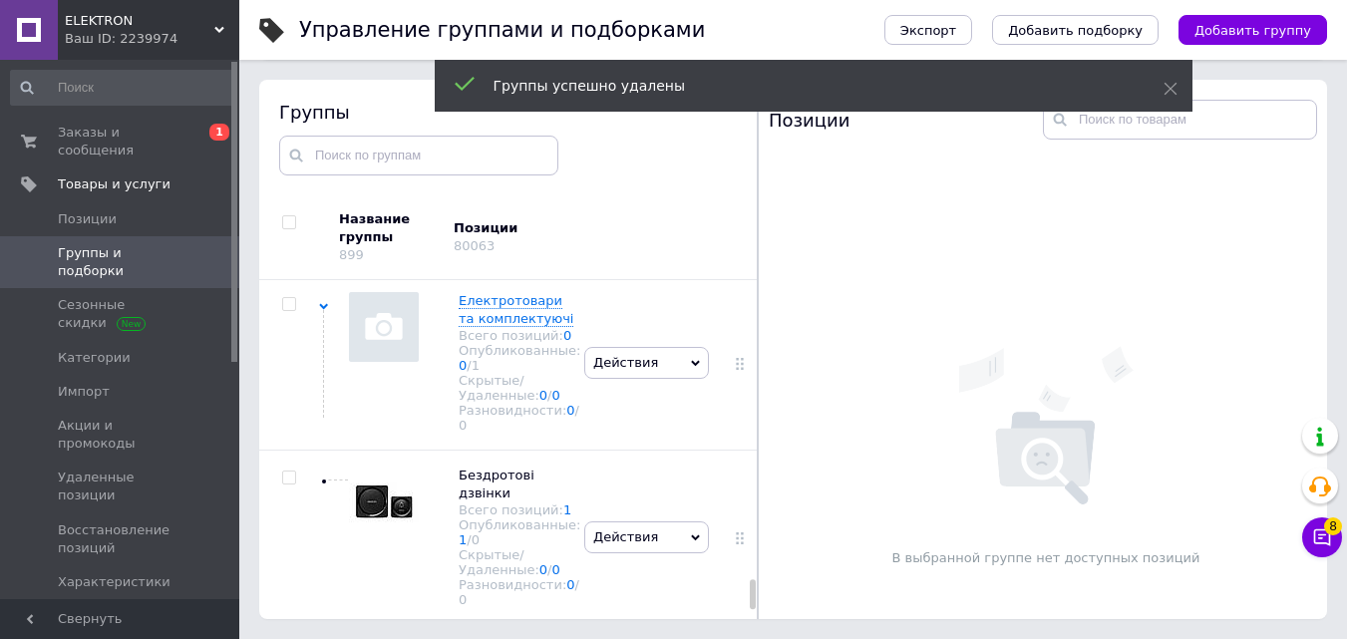
scroll to position [16661, 0]
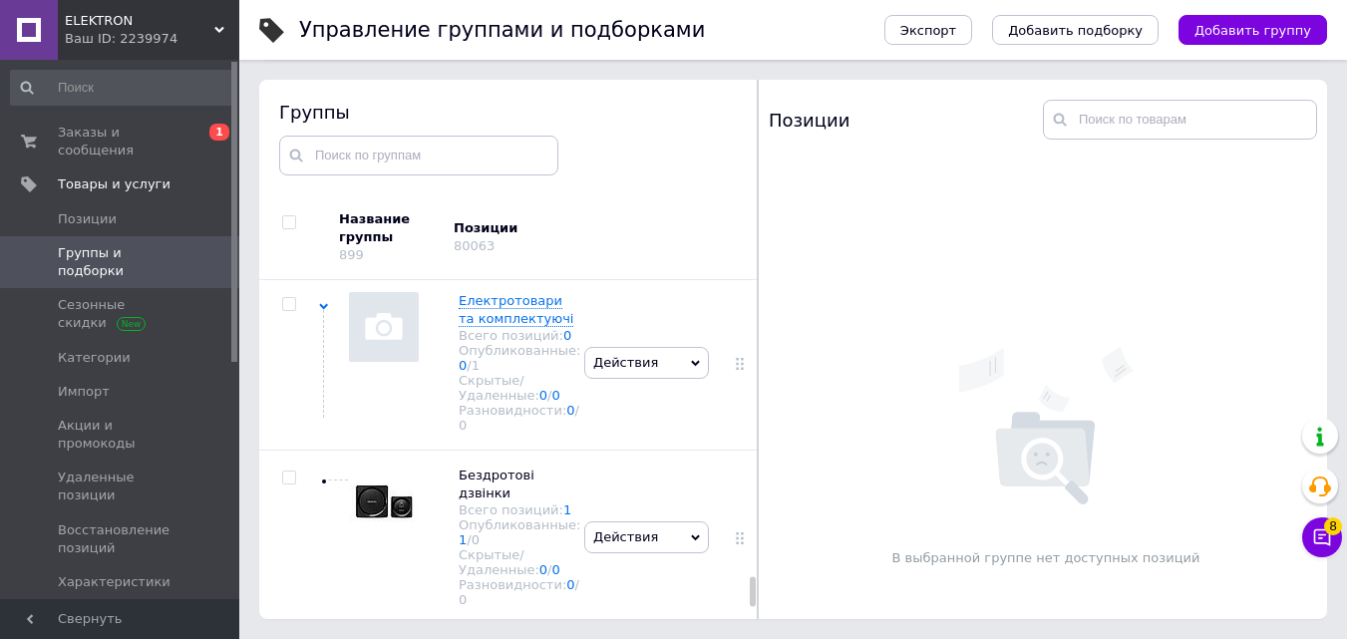
checkbox input "true"
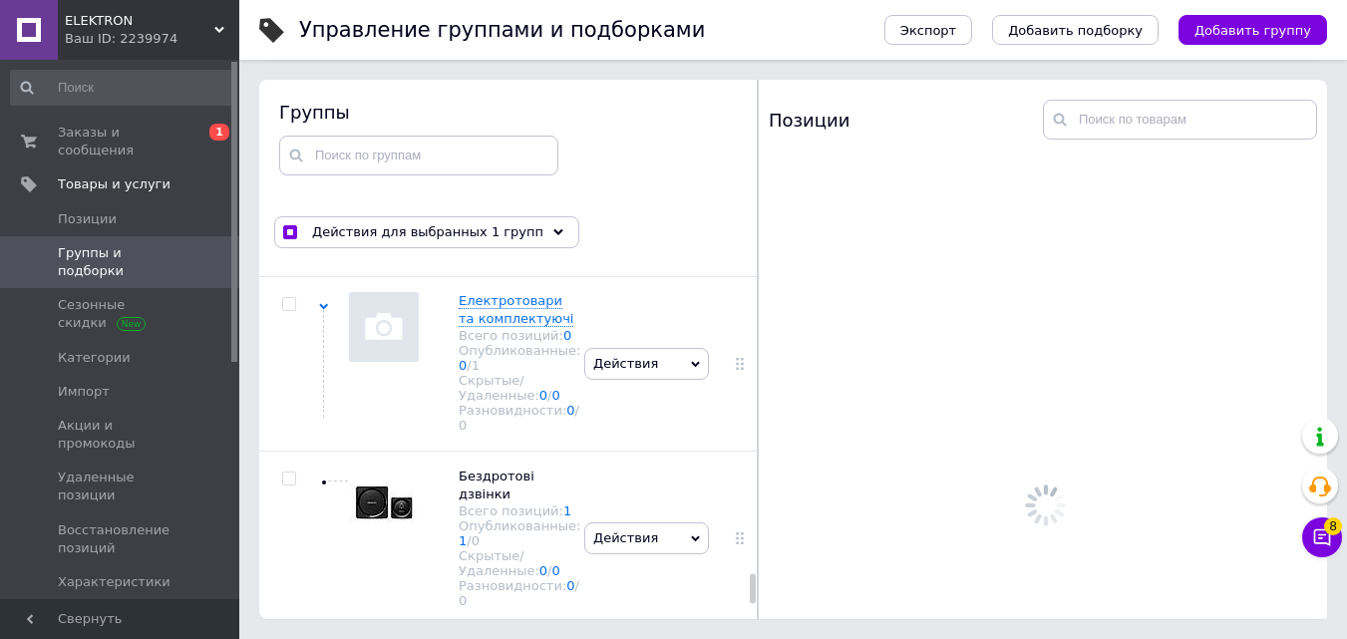
scroll to position [16462, 0]
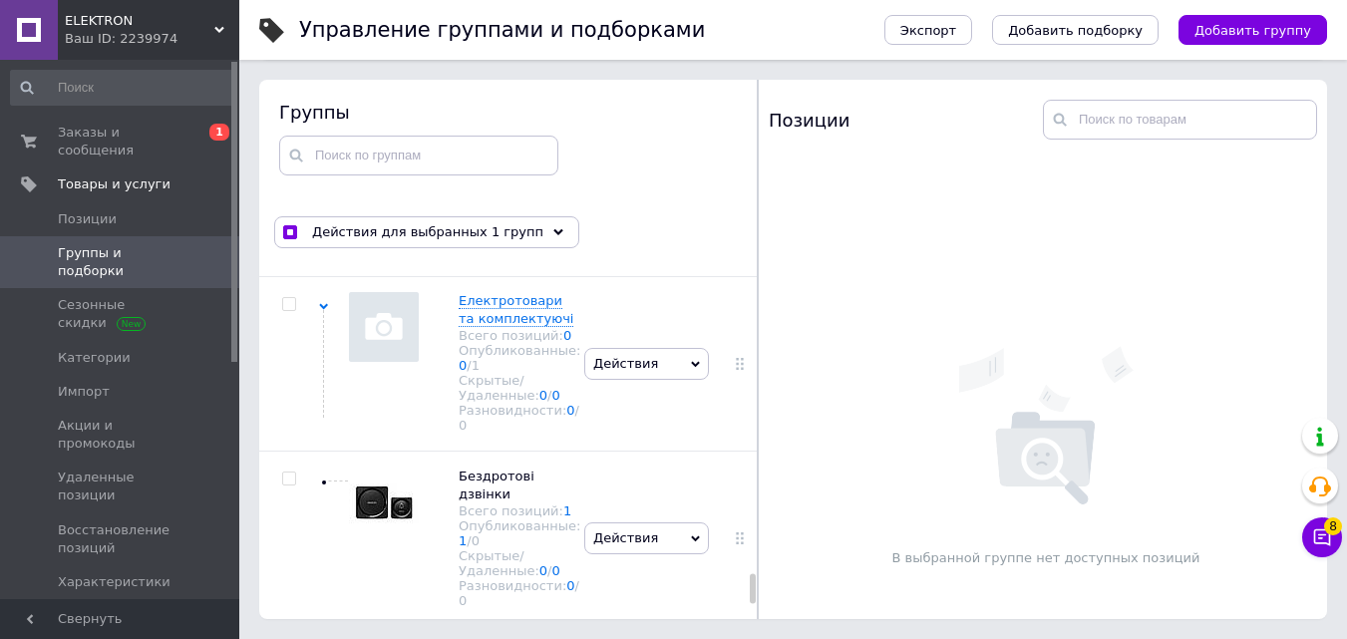
checkbox input "true"
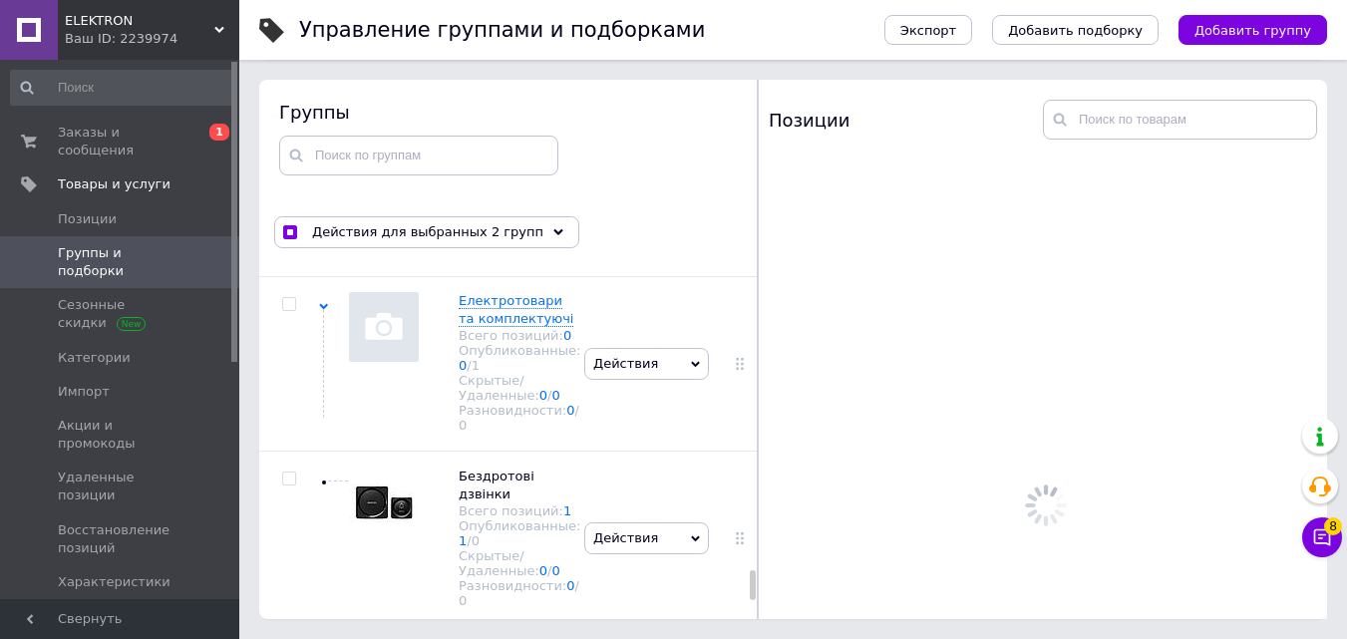
scroll to position [16262, 0]
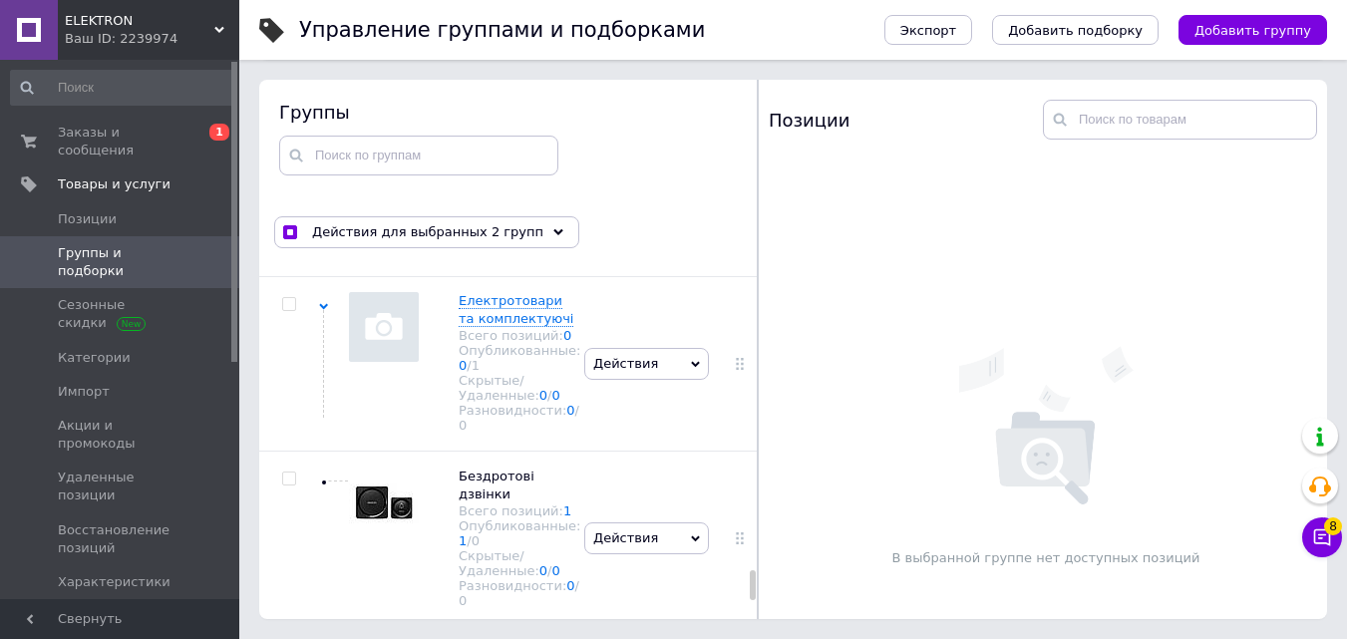
checkbox input "true"
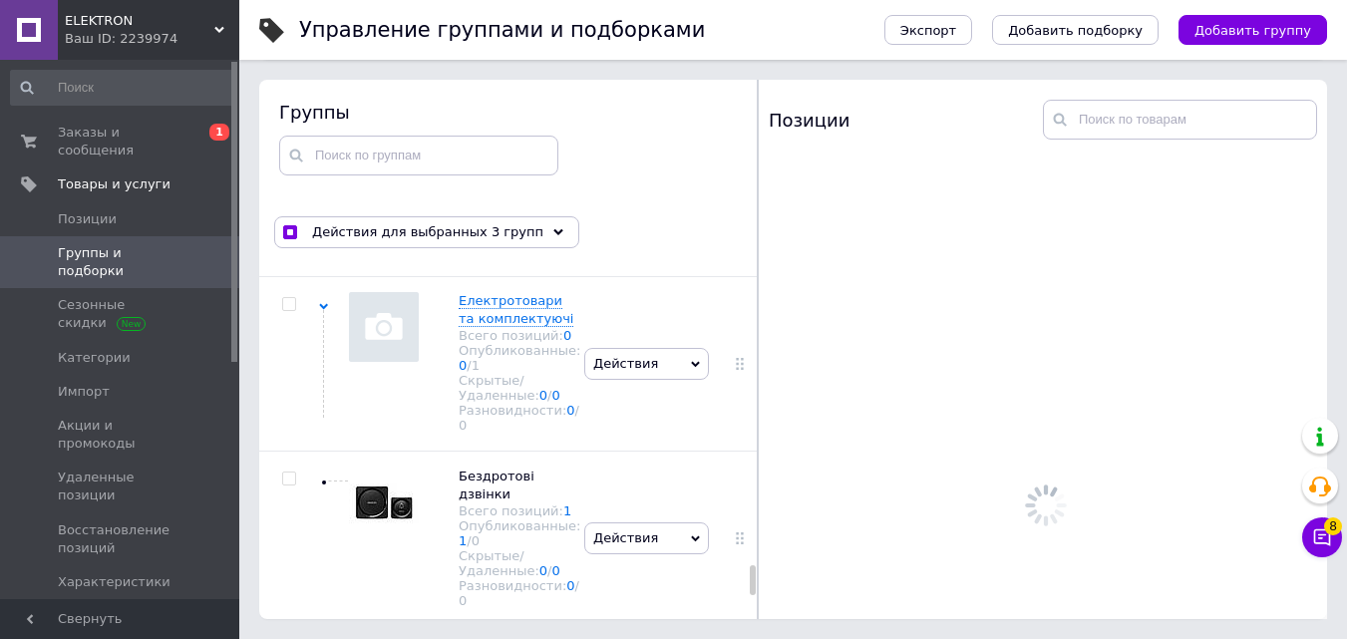
scroll to position [15963, 0]
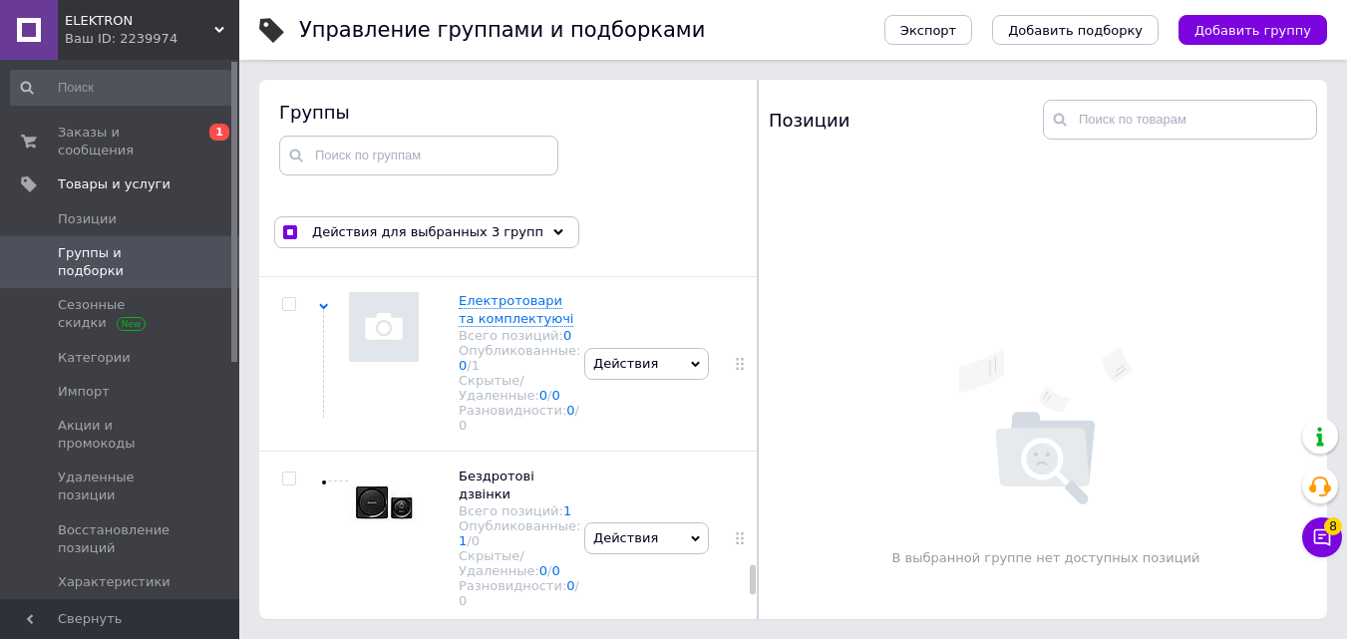
drag, startPoint x: 284, startPoint y: 454, endPoint x: 290, endPoint y: 437, distance: 18.0
checkbox input "true"
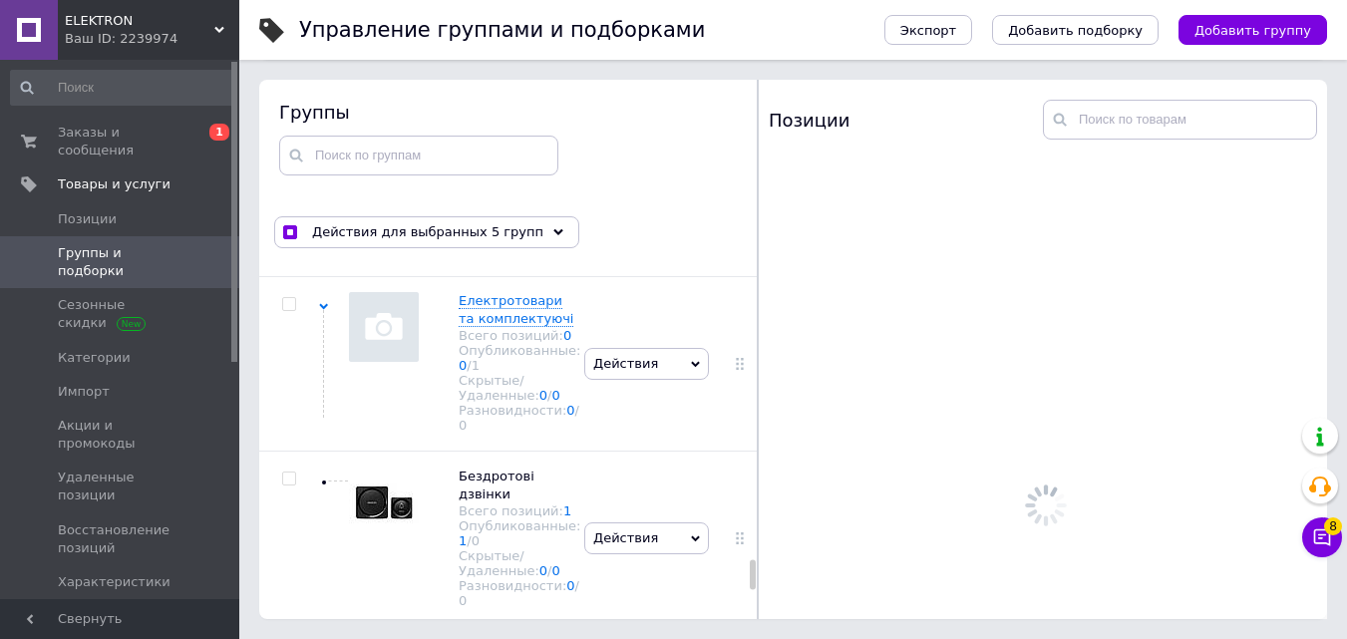
scroll to position [15664, 0]
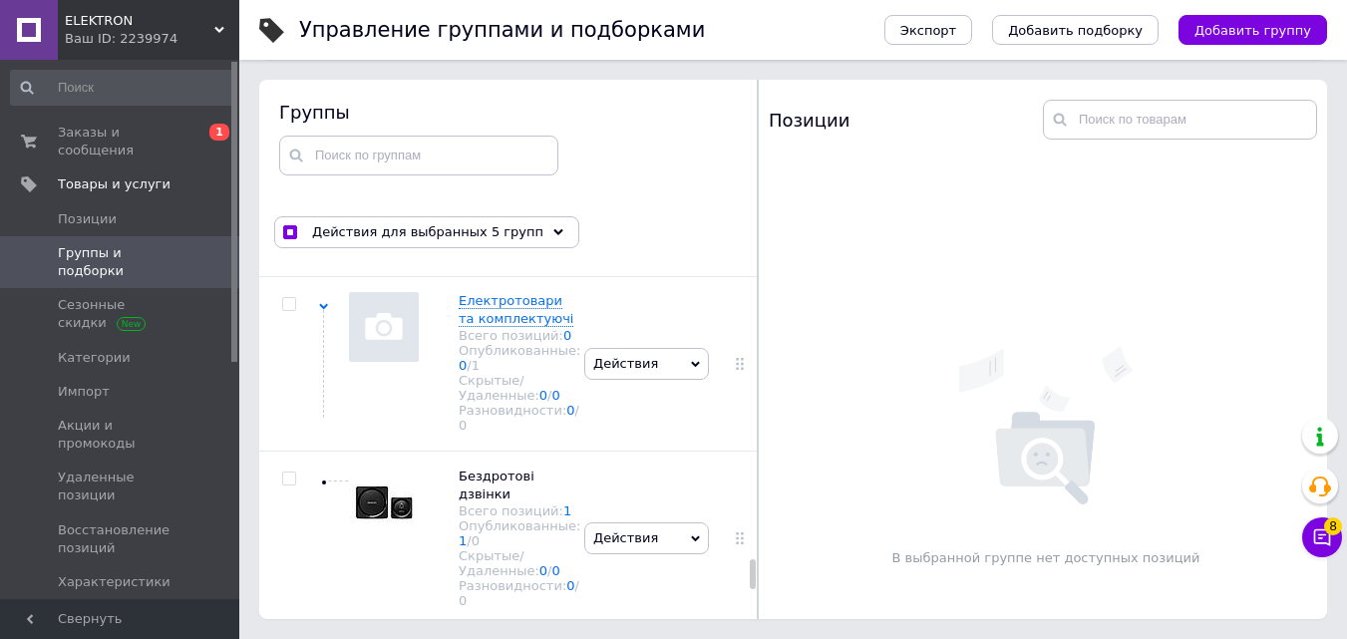
checkbox input "true"
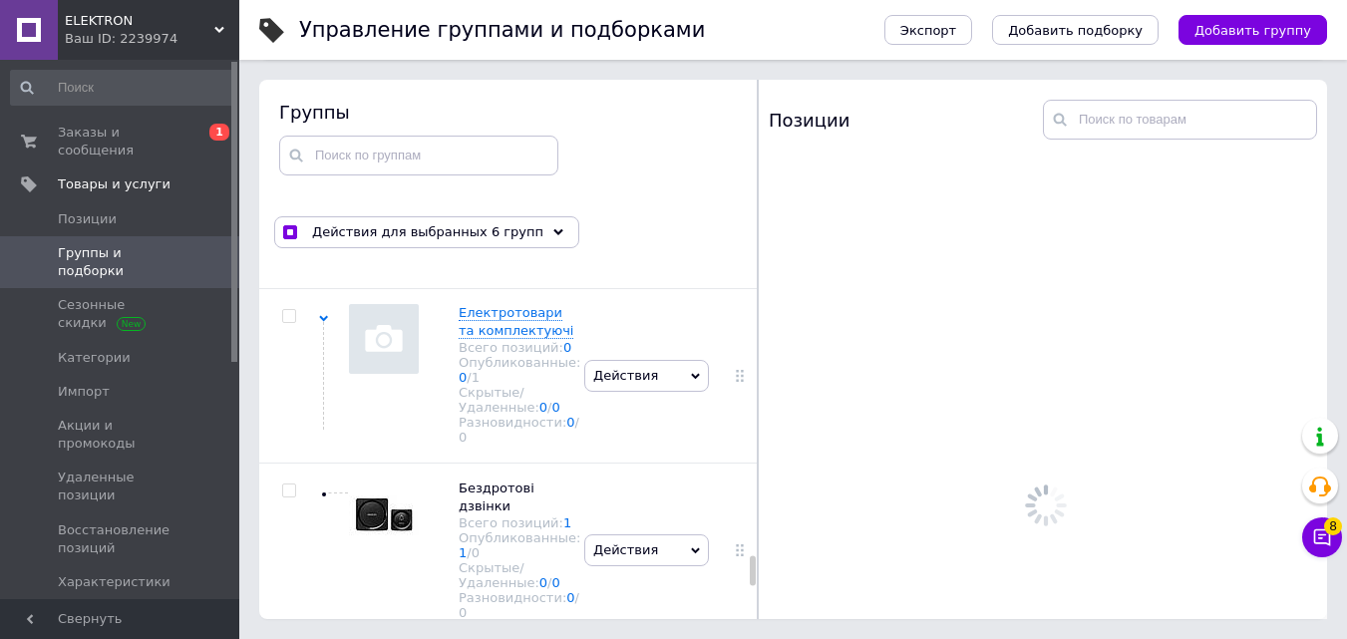
scroll to position [15465, 0]
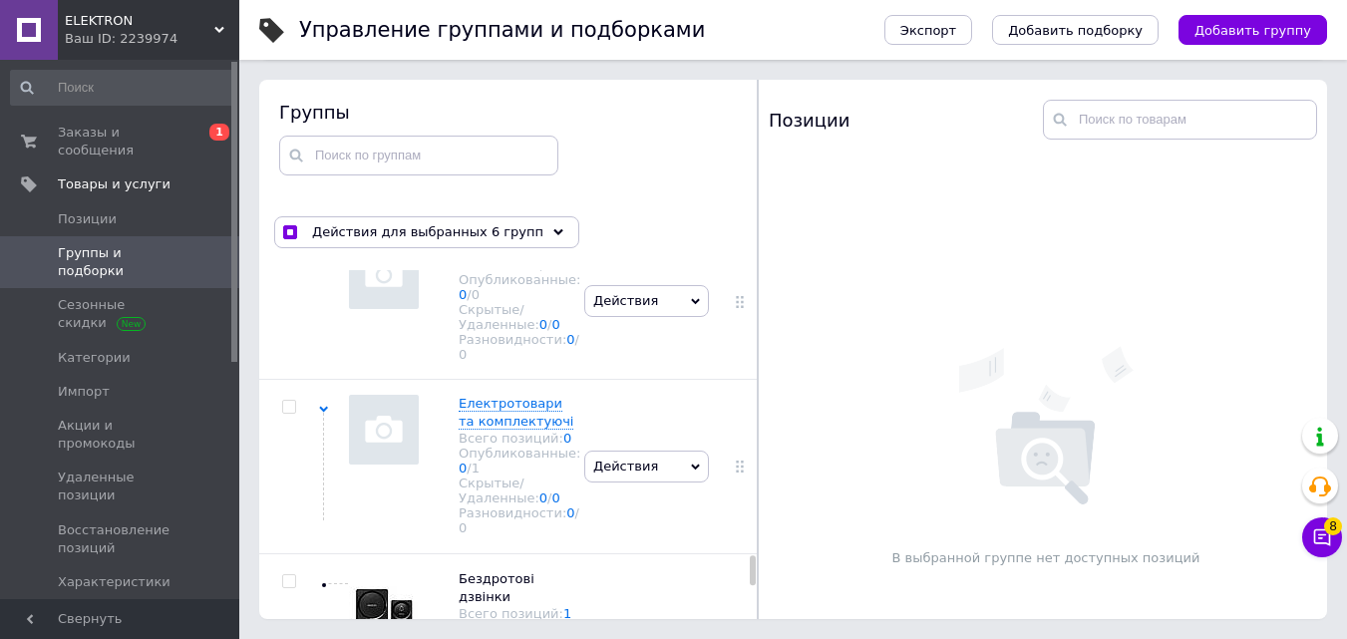
checkbox input "true"
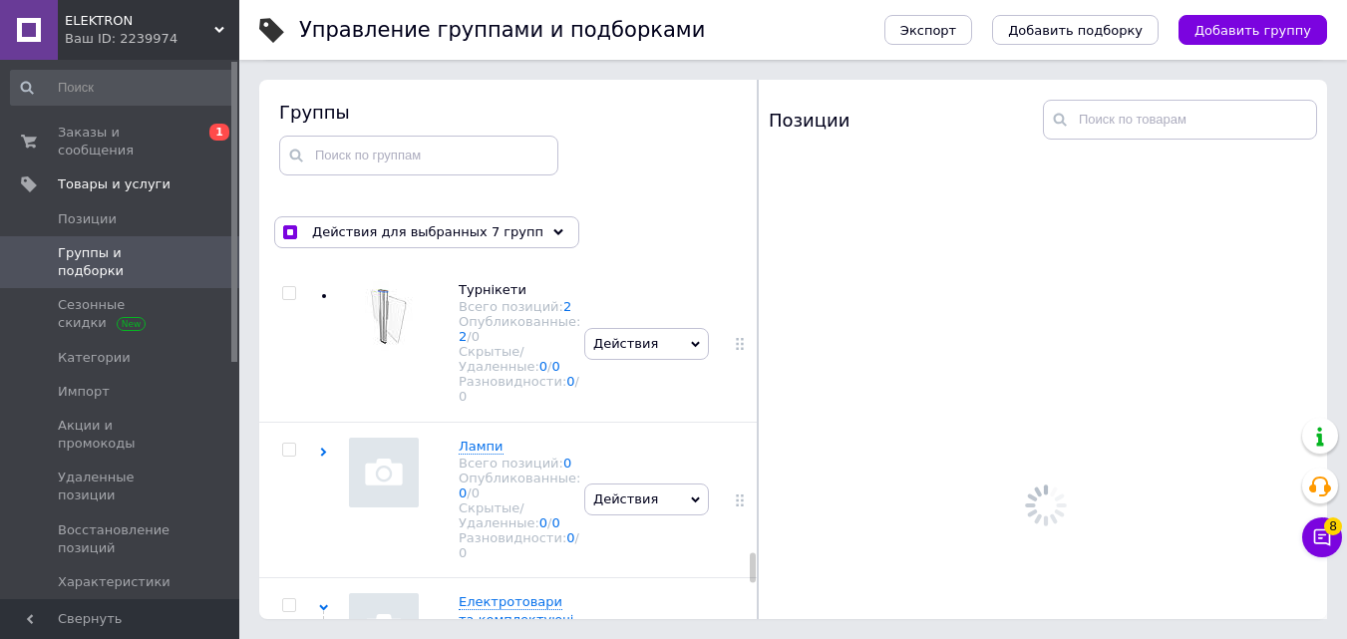
scroll to position [15265, 0]
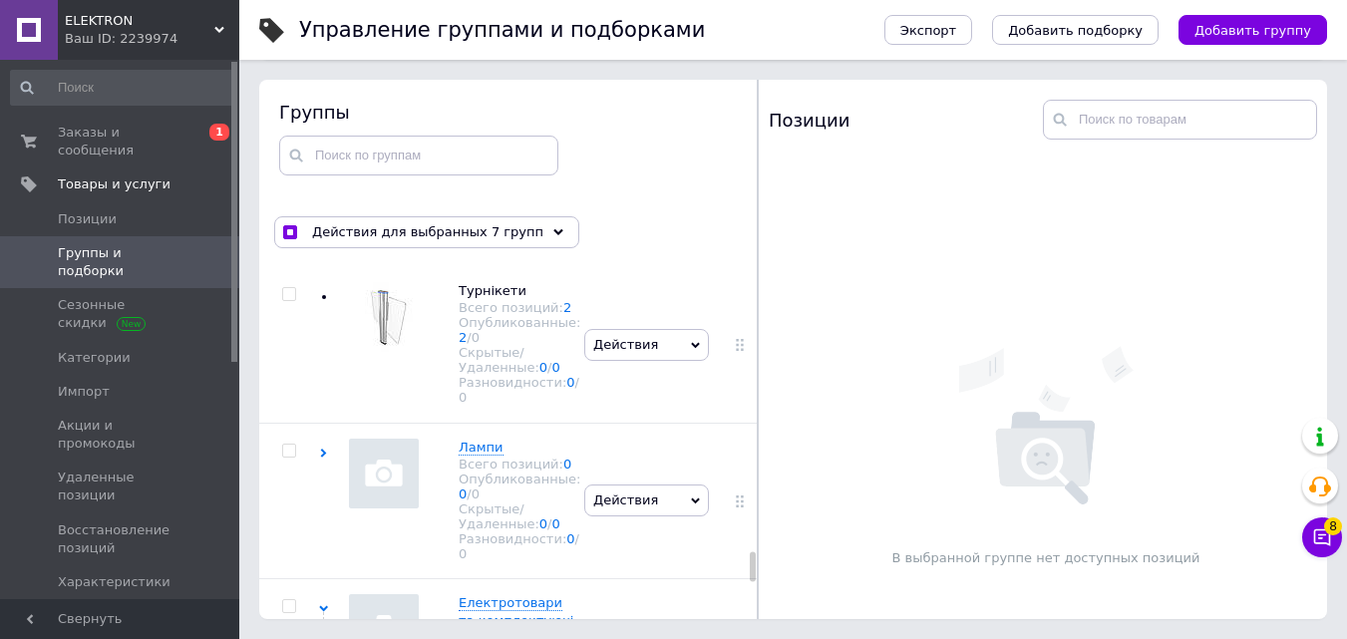
checkbox input "true"
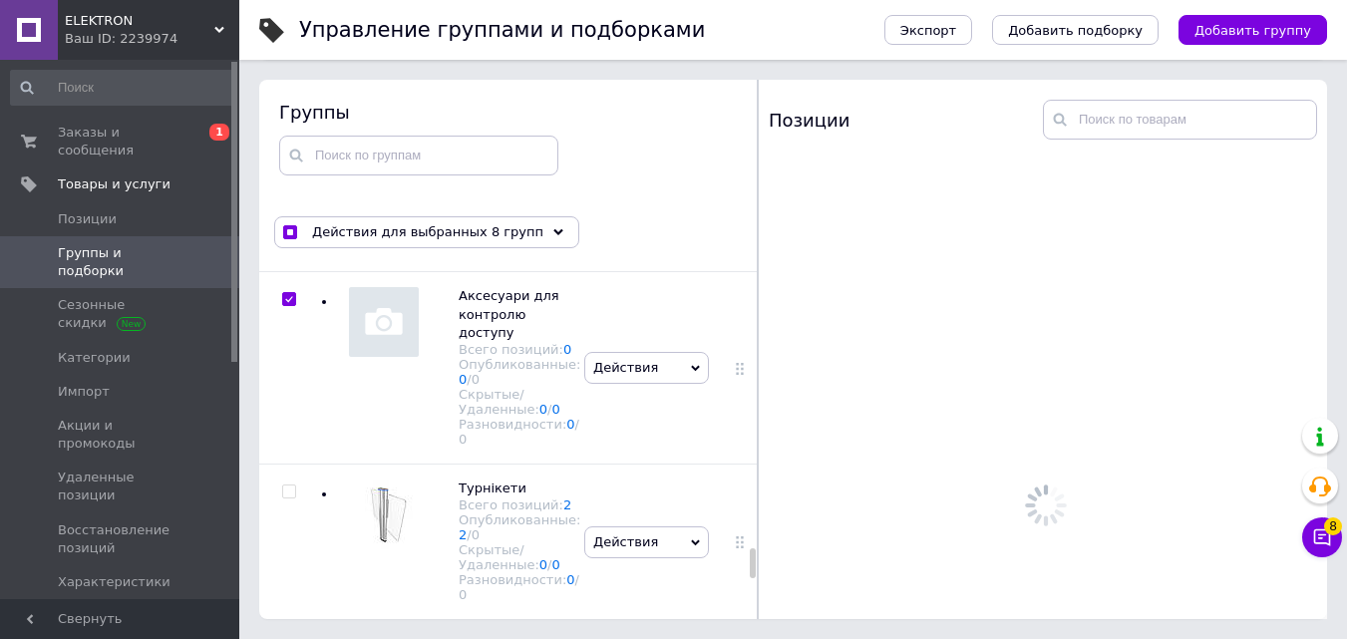
scroll to position [15066, 0]
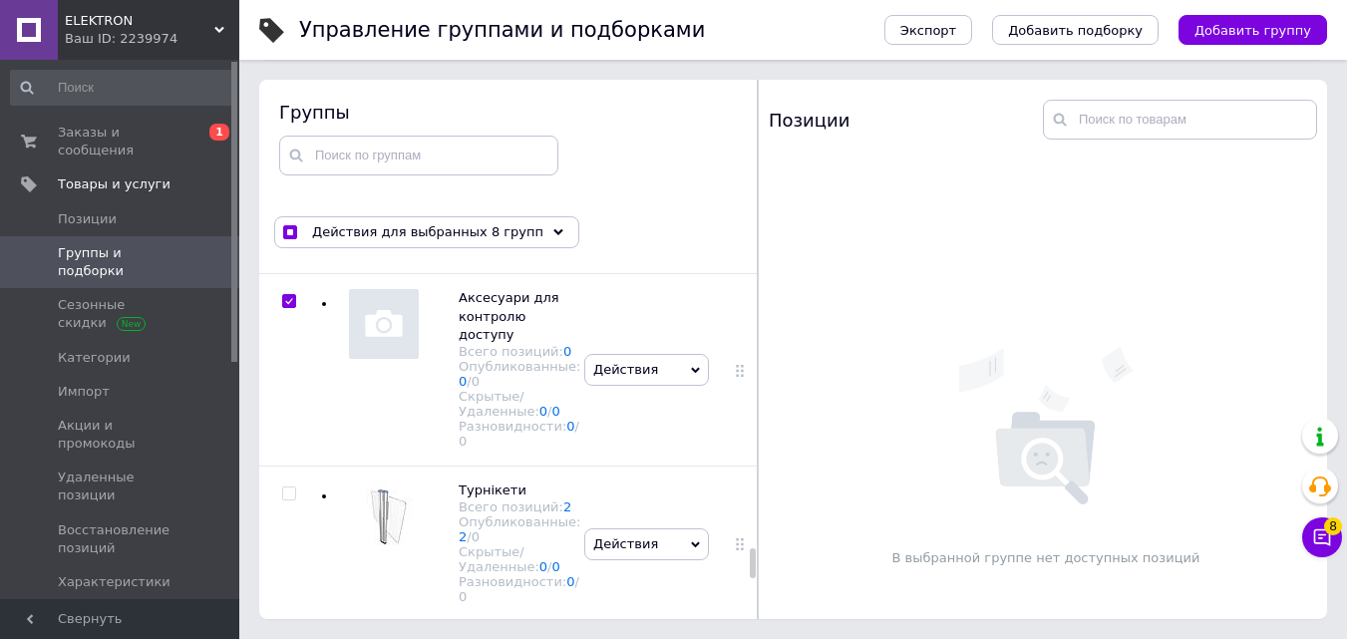
checkbox input "true"
click at [438, 233] on span "Действия для выбранных 9 групп" at bounding box center [427, 232] width 231 height 18
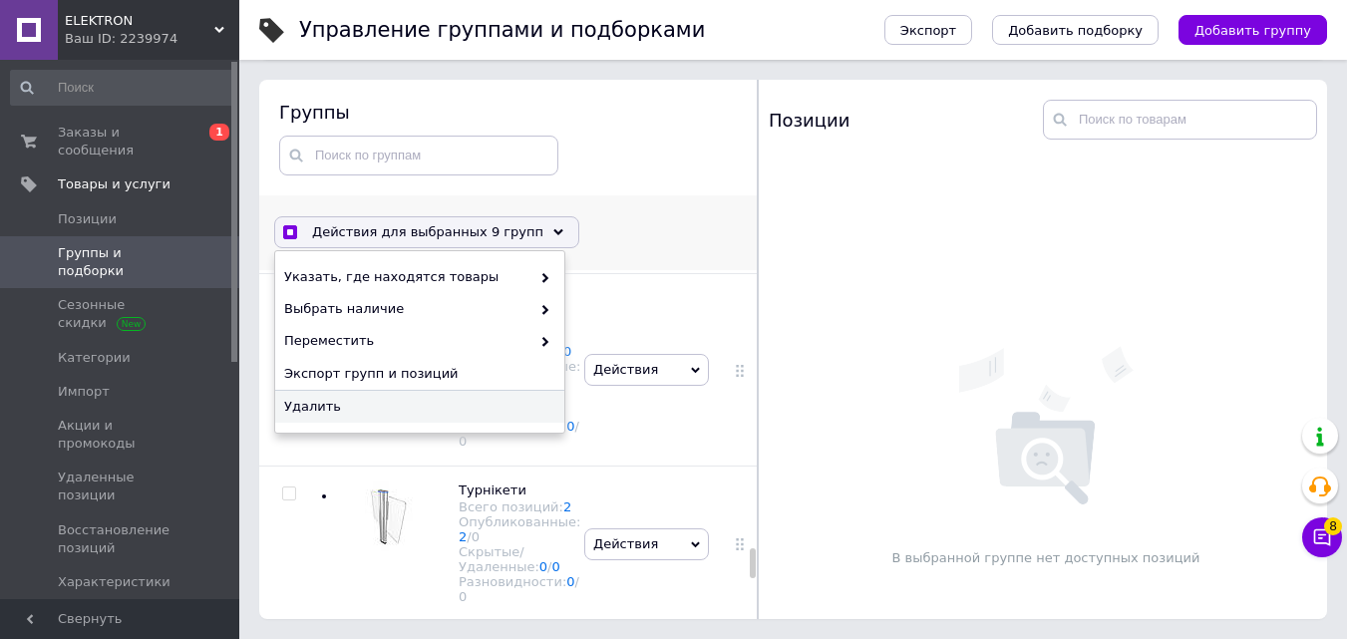
click at [413, 411] on span "Удалить" at bounding box center [417, 407] width 266 height 18
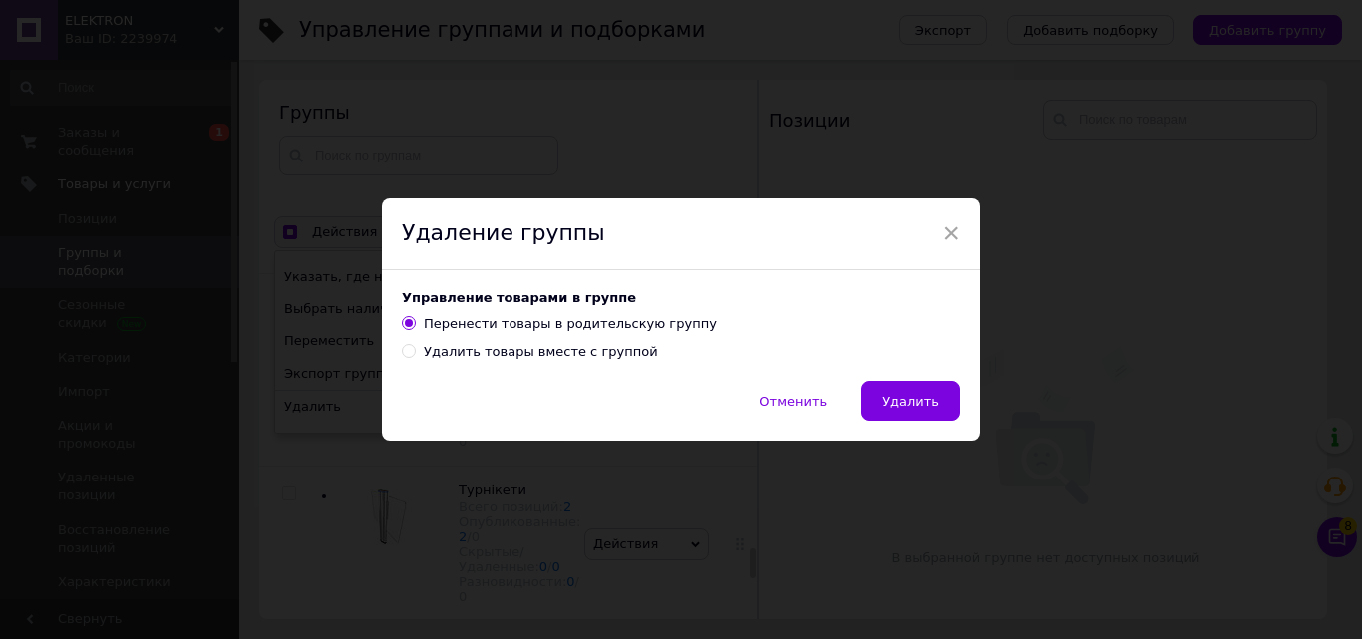
drag, startPoint x: 481, startPoint y: 354, endPoint x: 633, endPoint y: 378, distance: 154.4
click at [482, 354] on div "Удалить товары вместе с группой" at bounding box center [541, 352] width 234 height 18
click at [415, 354] on input "Удалить товары вместе с группой" at bounding box center [408, 350] width 13 height 13
radio input "true"
radio input "false"
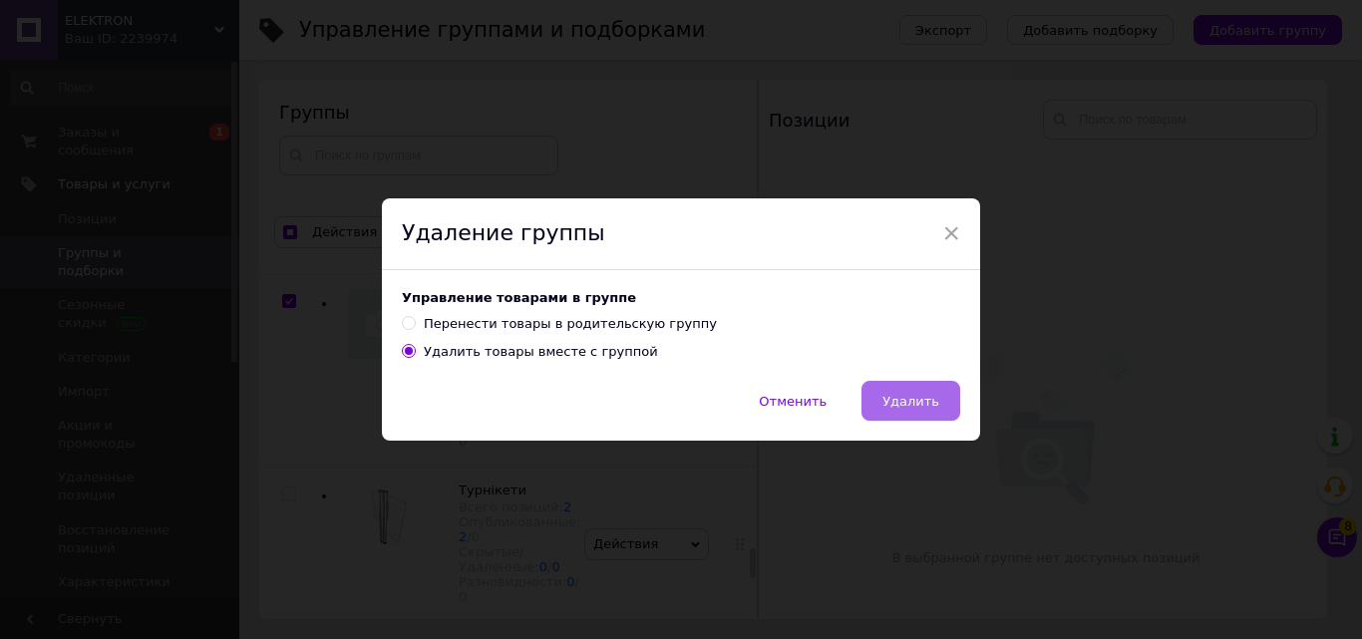
click at [914, 394] on span "Удалить" at bounding box center [910, 401] width 57 height 15
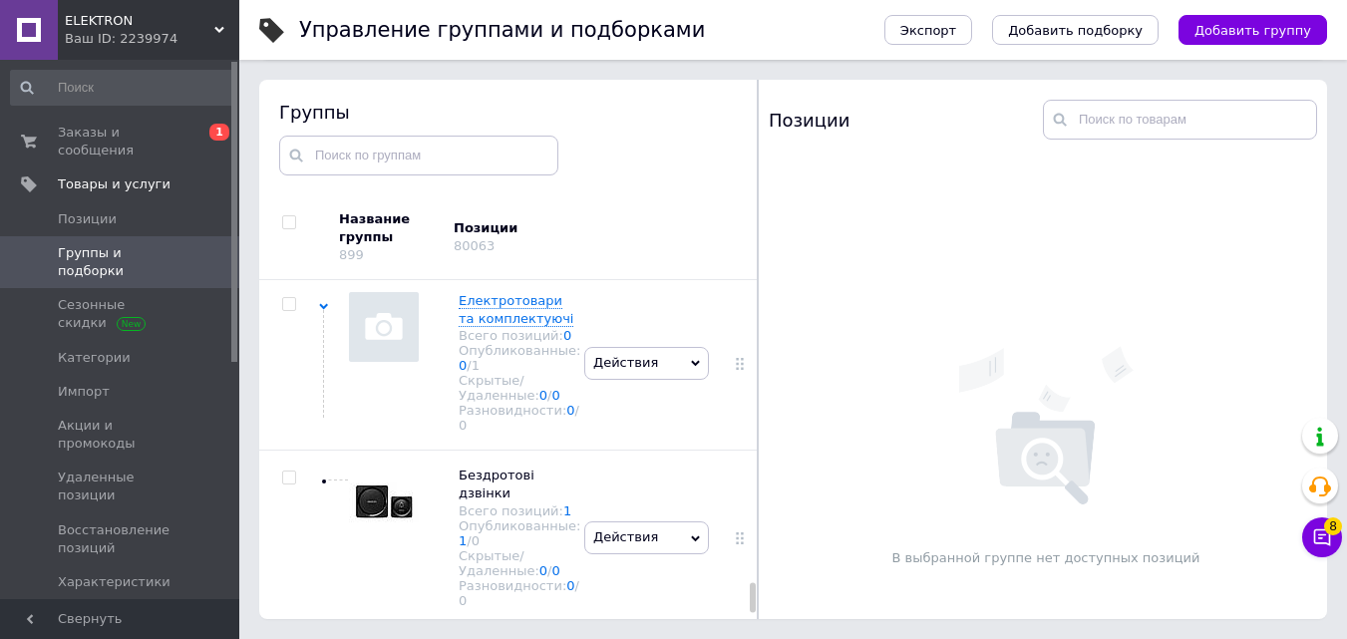
scroll to position [15365, 0]
click at [290, 155] on input "checkbox" at bounding box center [288, 148] width 13 height 13
checkbox input "true"
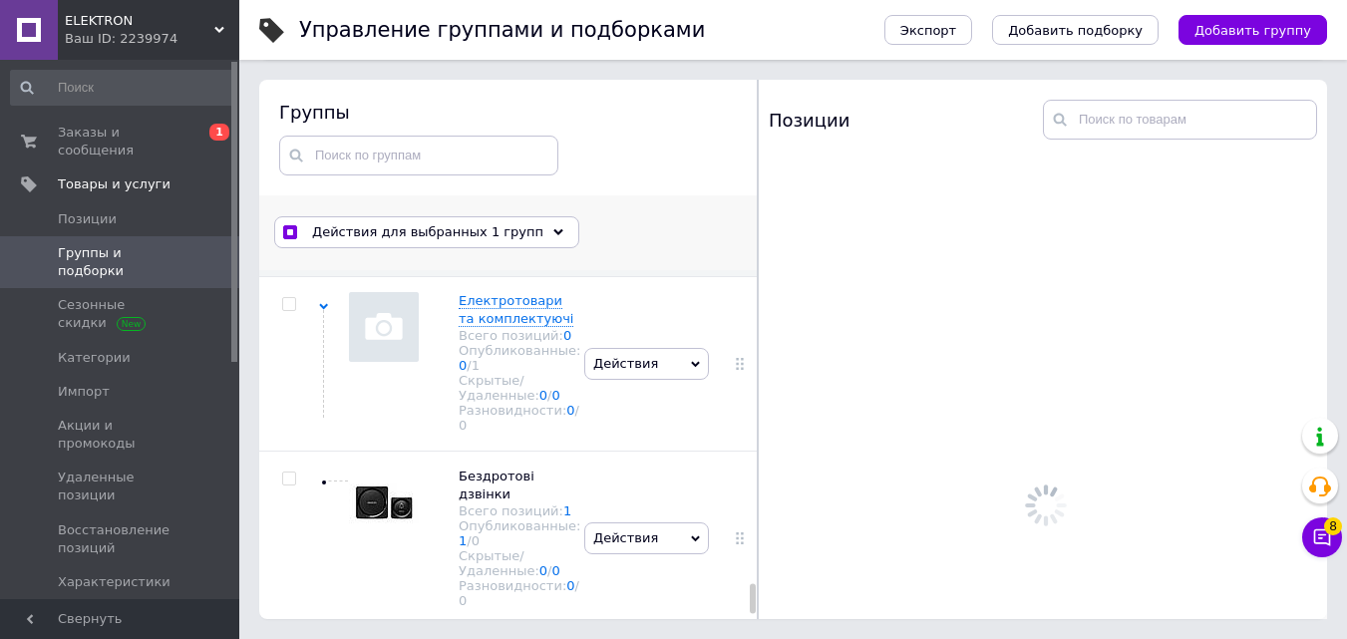
click at [446, 225] on span "Действия для выбранных 1 групп" at bounding box center [427, 232] width 231 height 18
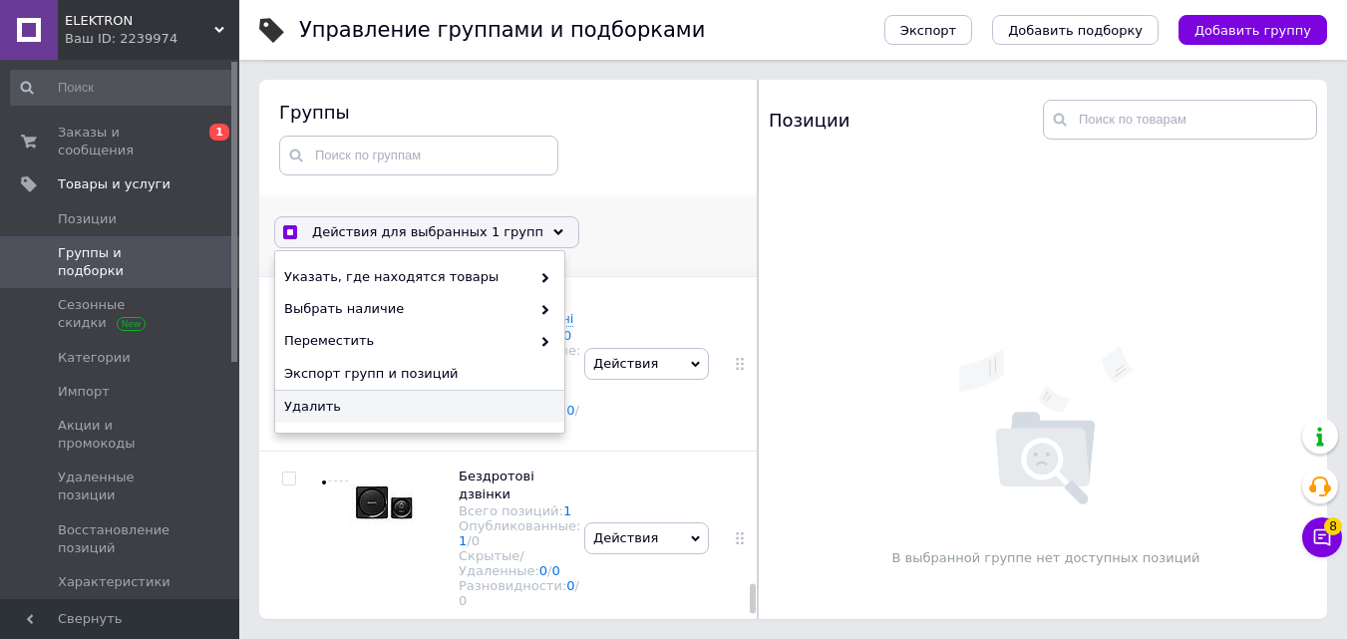
click at [431, 406] on span "Удалить" at bounding box center [417, 407] width 266 height 18
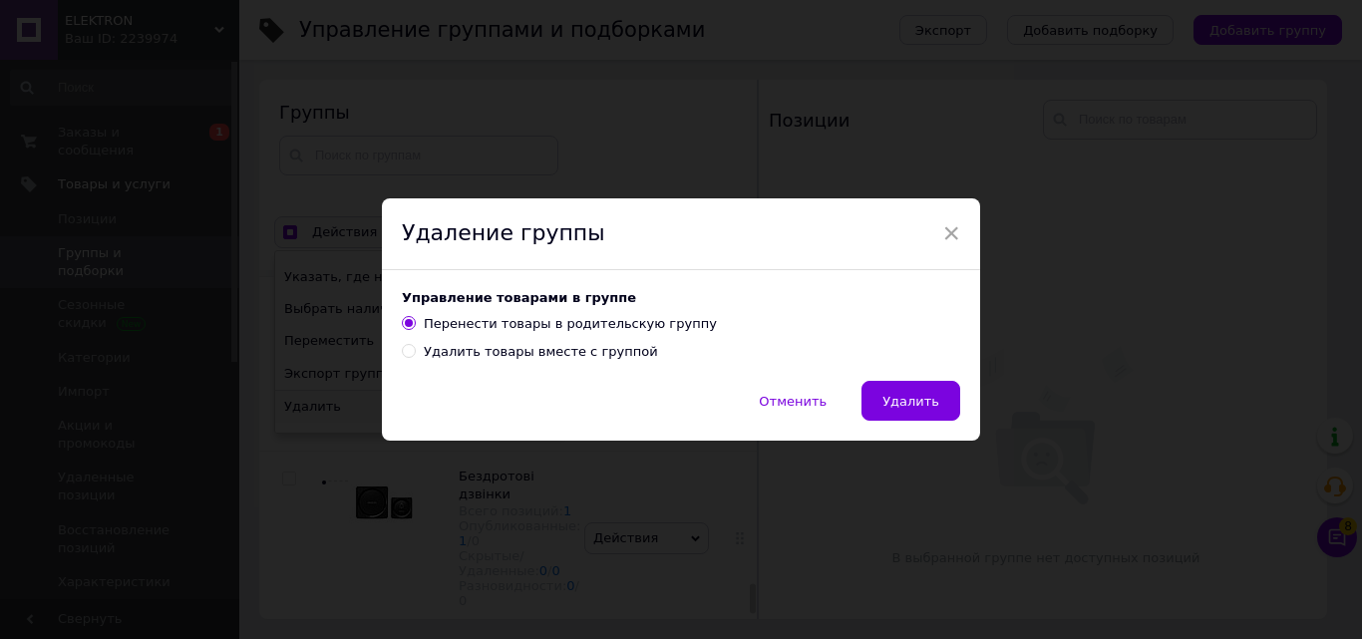
drag, startPoint x: 538, startPoint y: 355, endPoint x: 667, endPoint y: 372, distance: 129.7
click at [539, 355] on div "Удалить товары вместе с группой" at bounding box center [541, 352] width 234 height 18
click at [415, 355] on input "Удалить товары вместе с группой" at bounding box center [408, 350] width 13 height 13
radio input "true"
radio input "false"
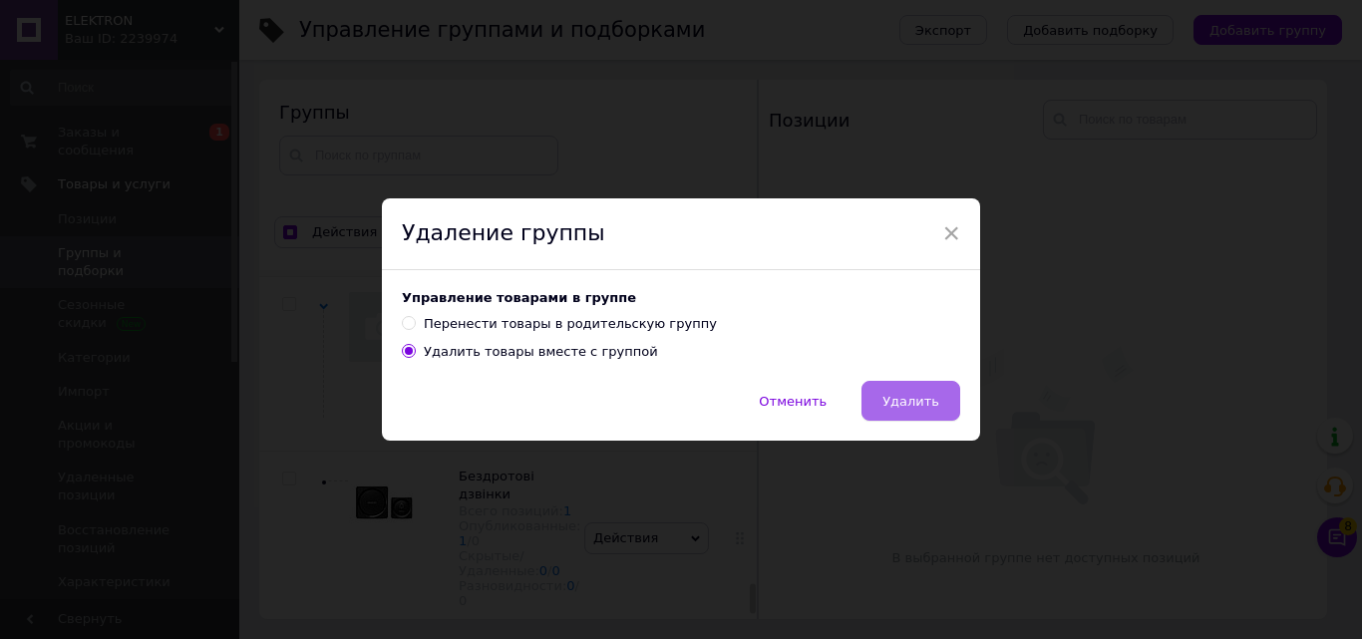
click at [879, 390] on button "Удалить" at bounding box center [910, 401] width 99 height 40
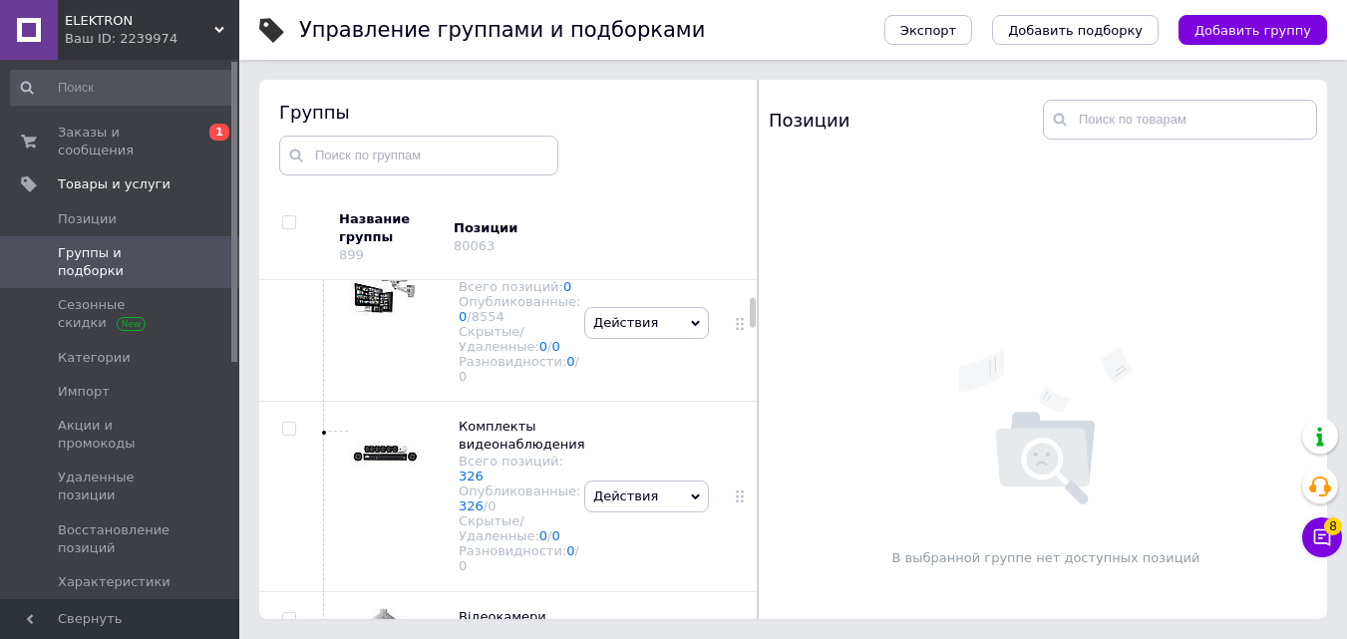
scroll to position [897, 0]
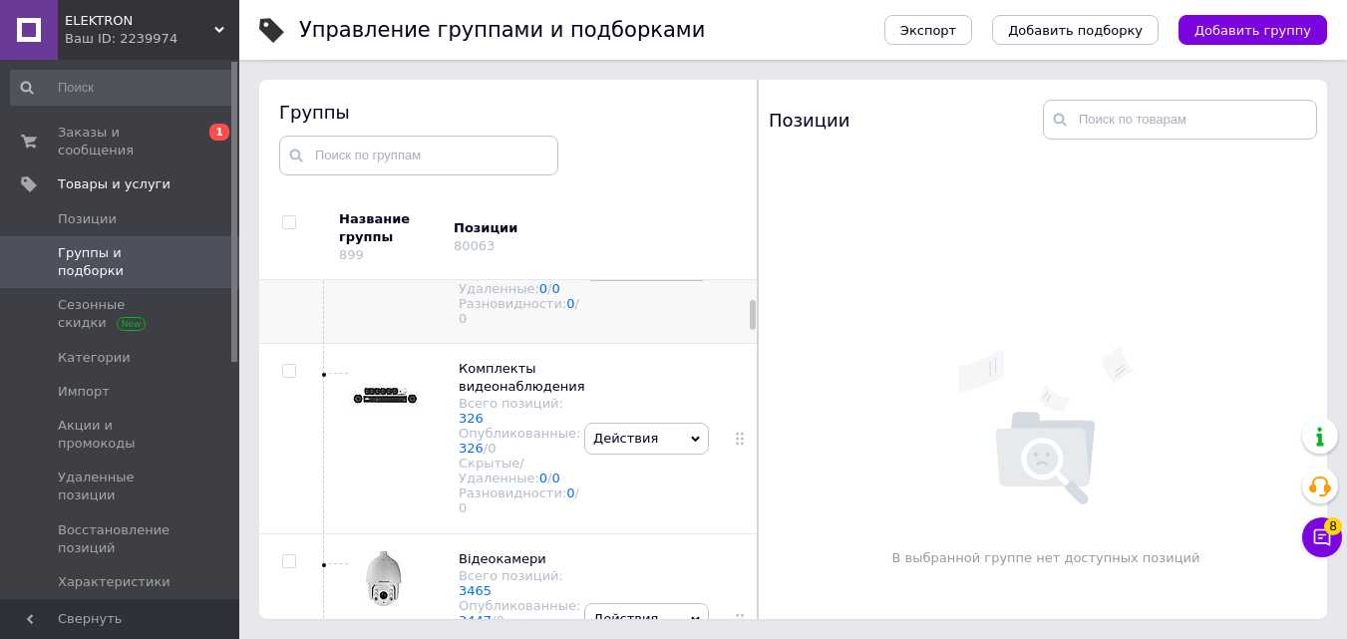
click at [325, 220] on use at bounding box center [323, 217] width 9 height 6
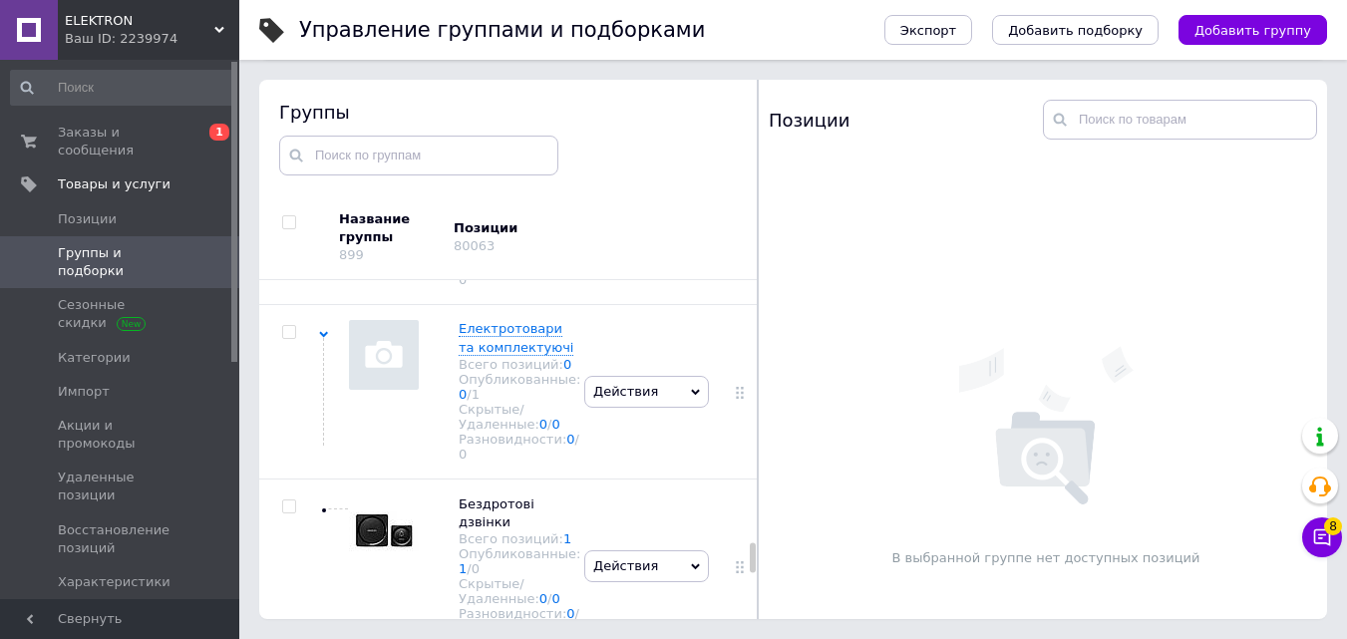
scroll to position [8227, 0]
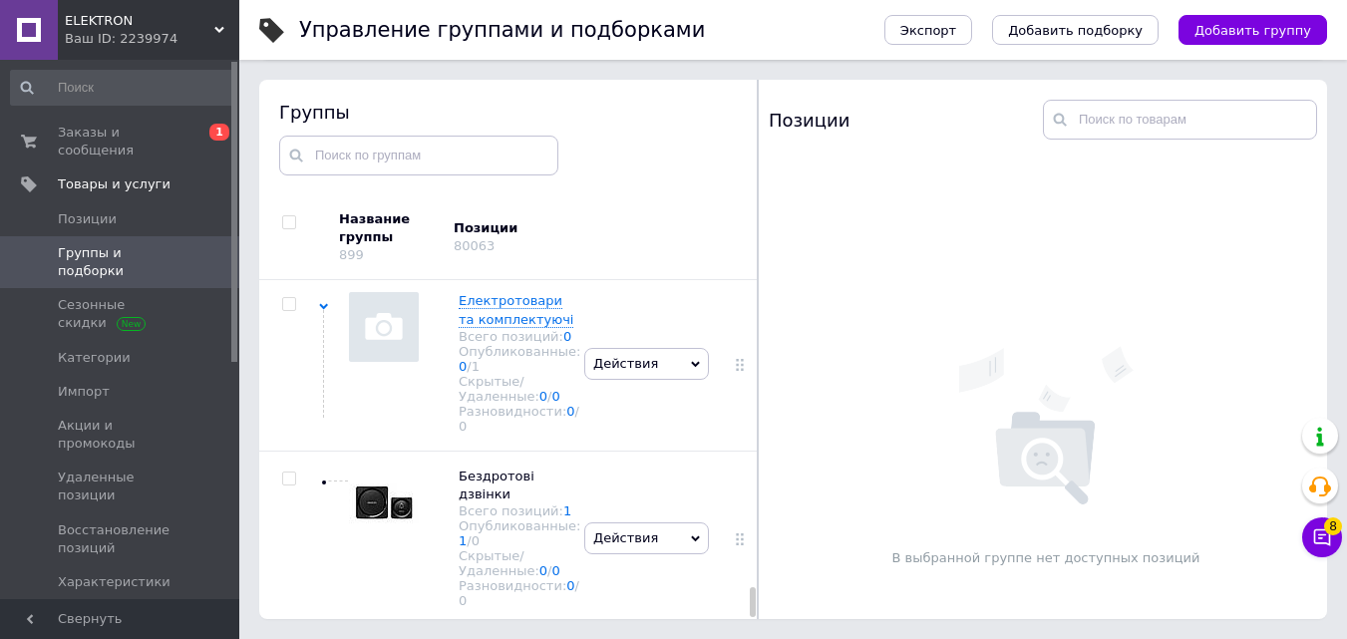
drag, startPoint x: 750, startPoint y: 336, endPoint x: 766, endPoint y: 627, distance: 291.6
click at [766, 627] on div "Управление группами и подборками Экспорт Добавить подборку Добавить группу Сорт…" at bounding box center [793, 263] width 1108 height 752
click at [285, 156] on input "checkbox" at bounding box center [288, 149] width 13 height 13
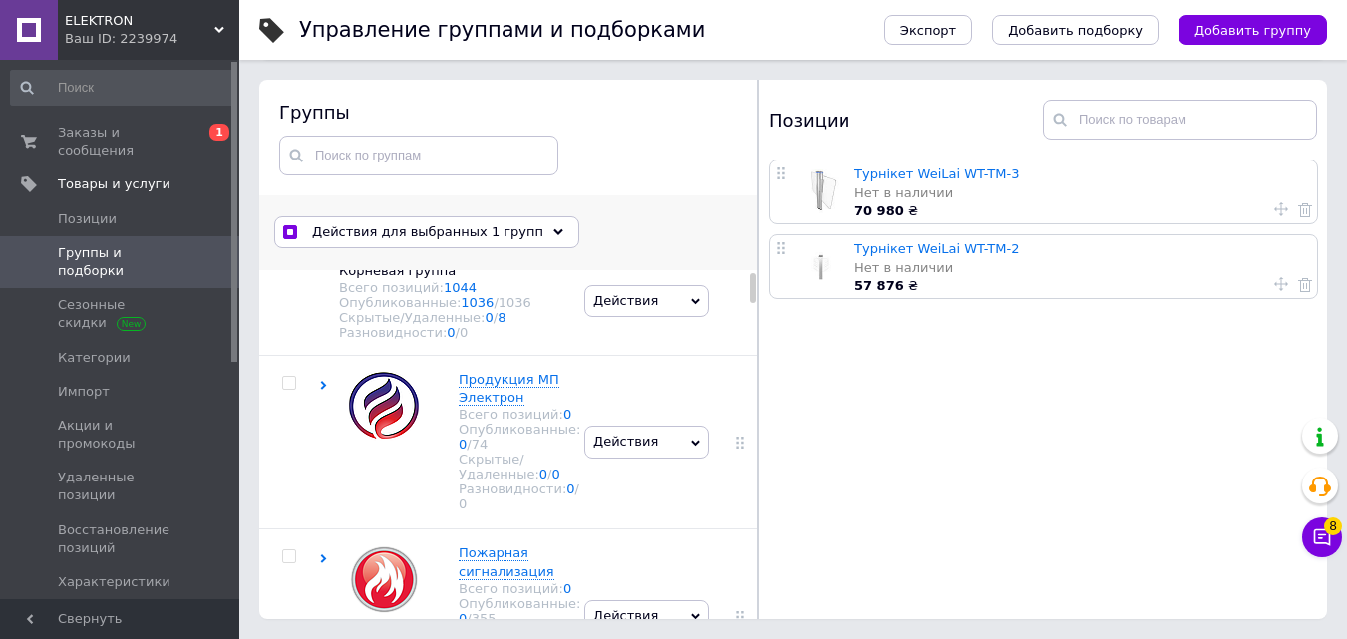
scroll to position [0, 0]
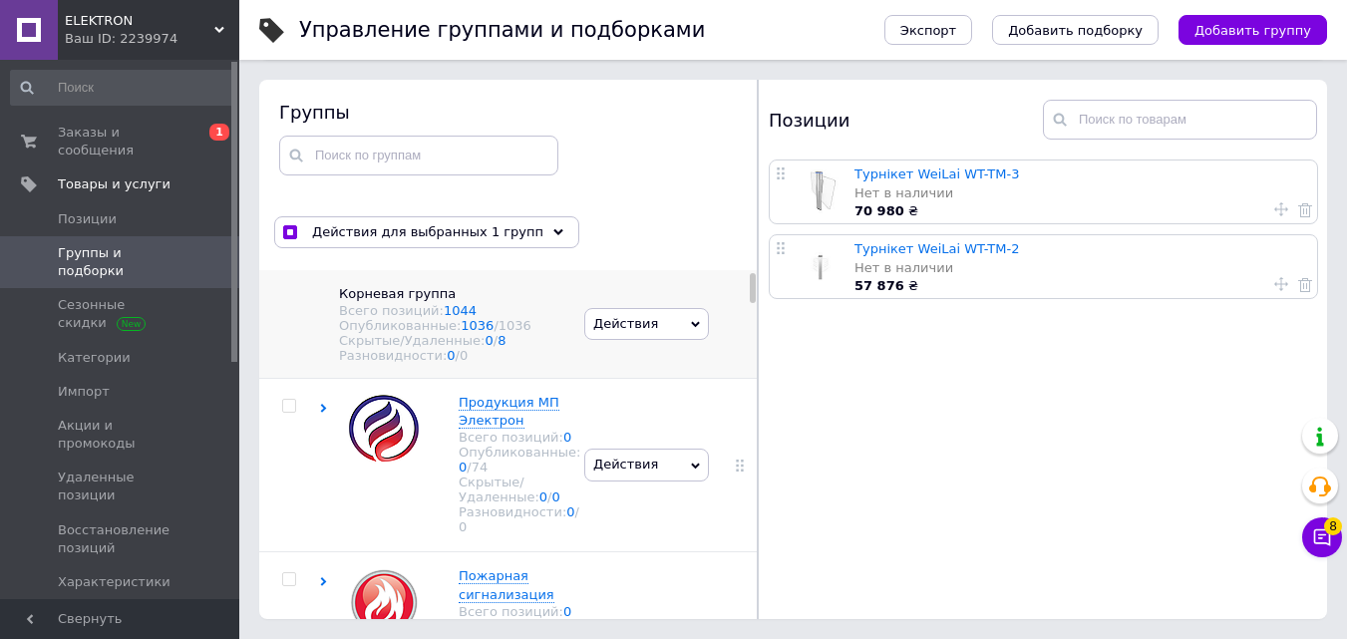
drag, startPoint x: 750, startPoint y: 589, endPoint x: 653, endPoint y: 283, distance: 321.0
click at [749, 249] on div "Действия для выбранных 1 групп Выбрать все группы Выбраны все группы Отменить в…" at bounding box center [508, 407] width 499 height 425
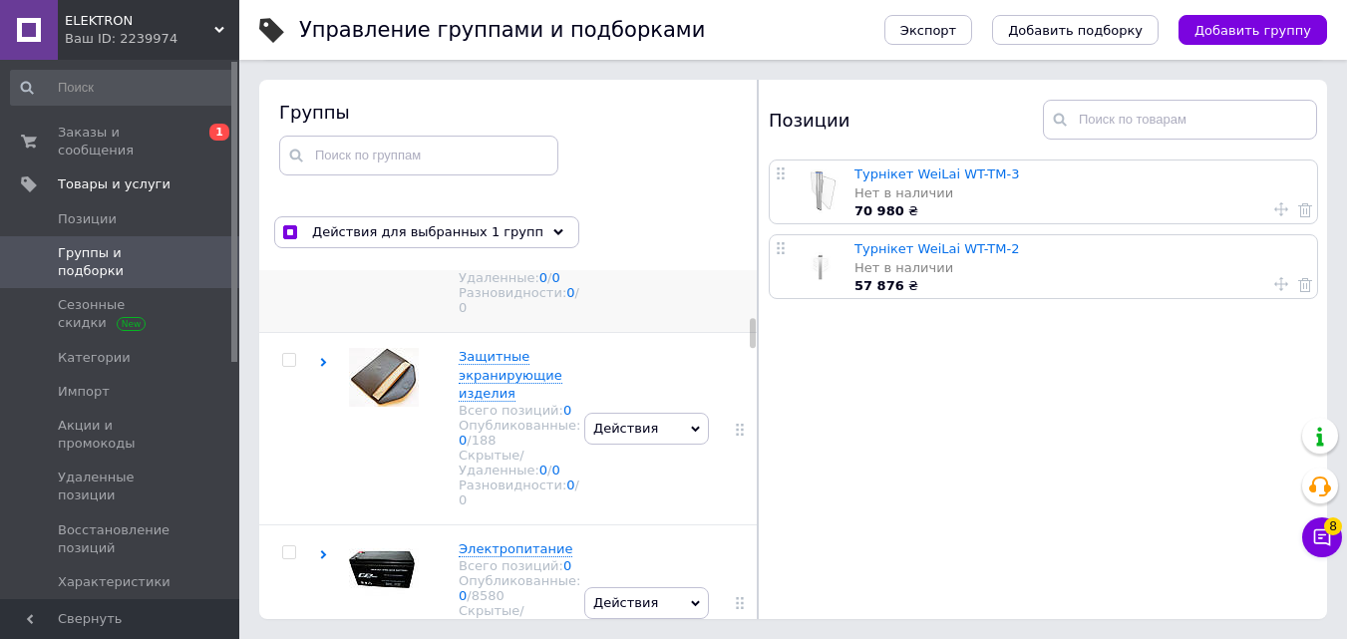
scroll to position [1196, 0]
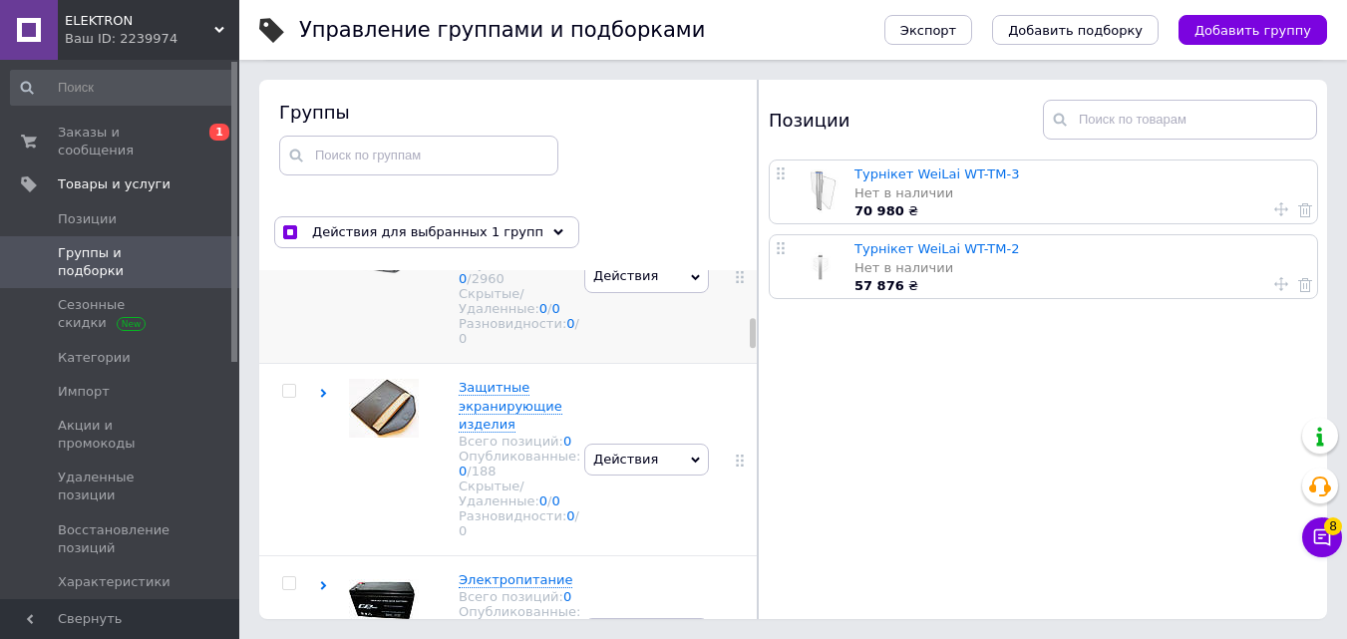
click at [325, 224] on use at bounding box center [324, 219] width 6 height 9
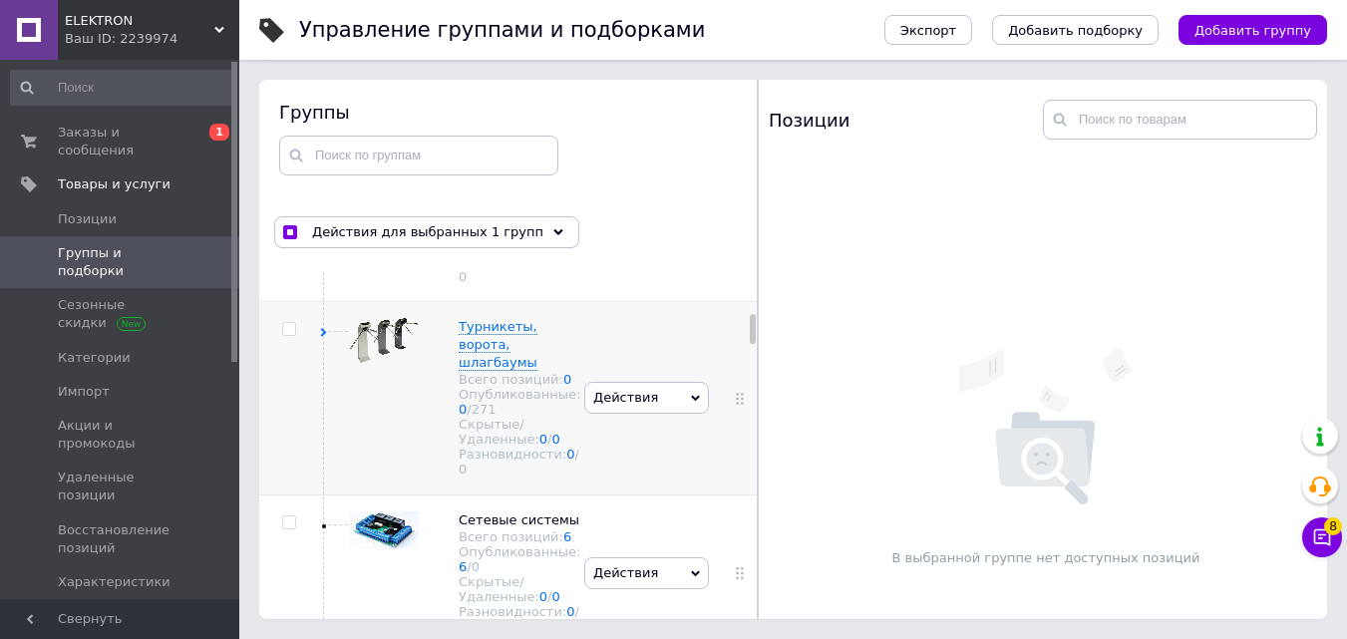
scroll to position [1795, 0]
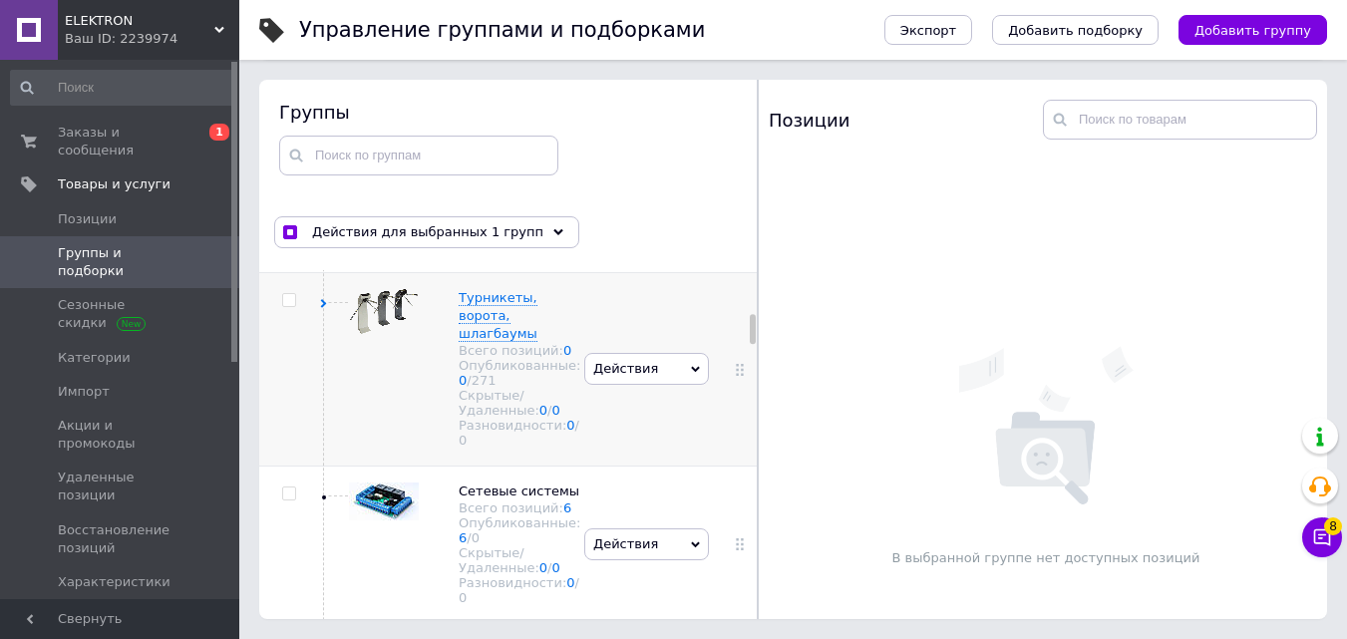
click at [325, 308] on use at bounding box center [324, 303] width 6 height 9
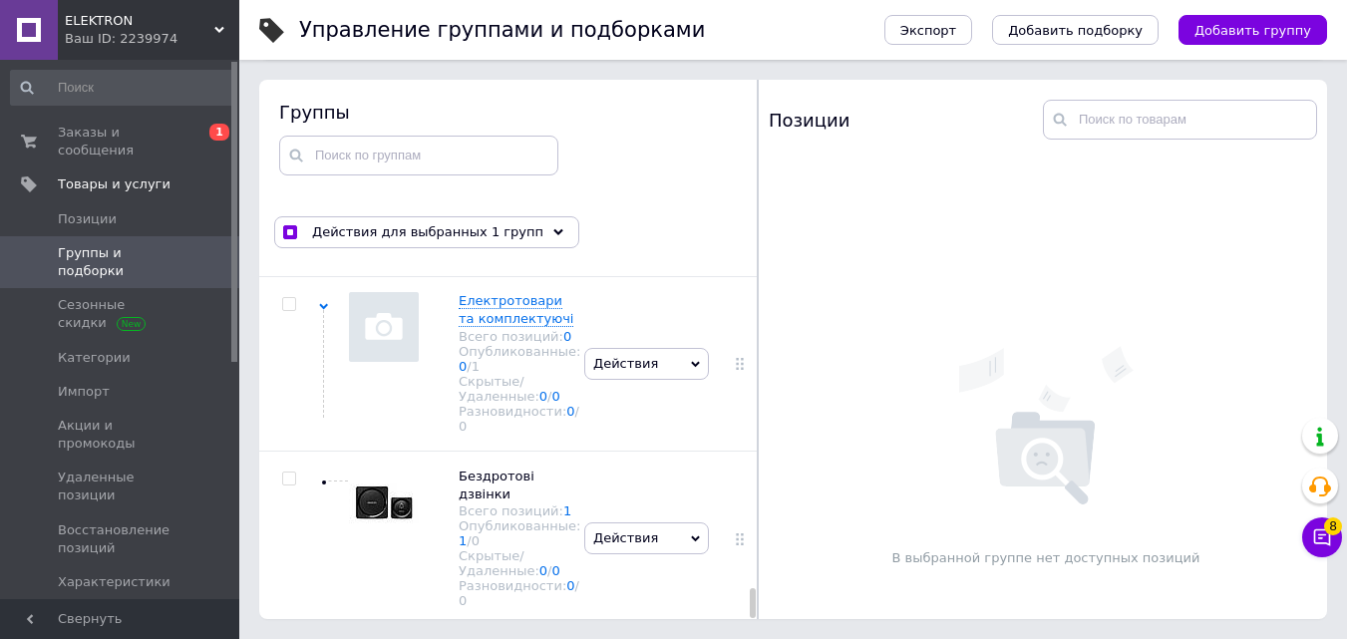
drag, startPoint x: 750, startPoint y: 333, endPoint x: 757, endPoint y: 656, distance: 323.1
click at [757, 638] on html "ELEKTRON Ваш ID: 2239974 Сайт ELEKTRON Кабинет покупателя Проверить состояние с…" at bounding box center [673, 263] width 1347 height 752
click at [290, 156] on input "checkbox" at bounding box center [288, 149] width 13 height 13
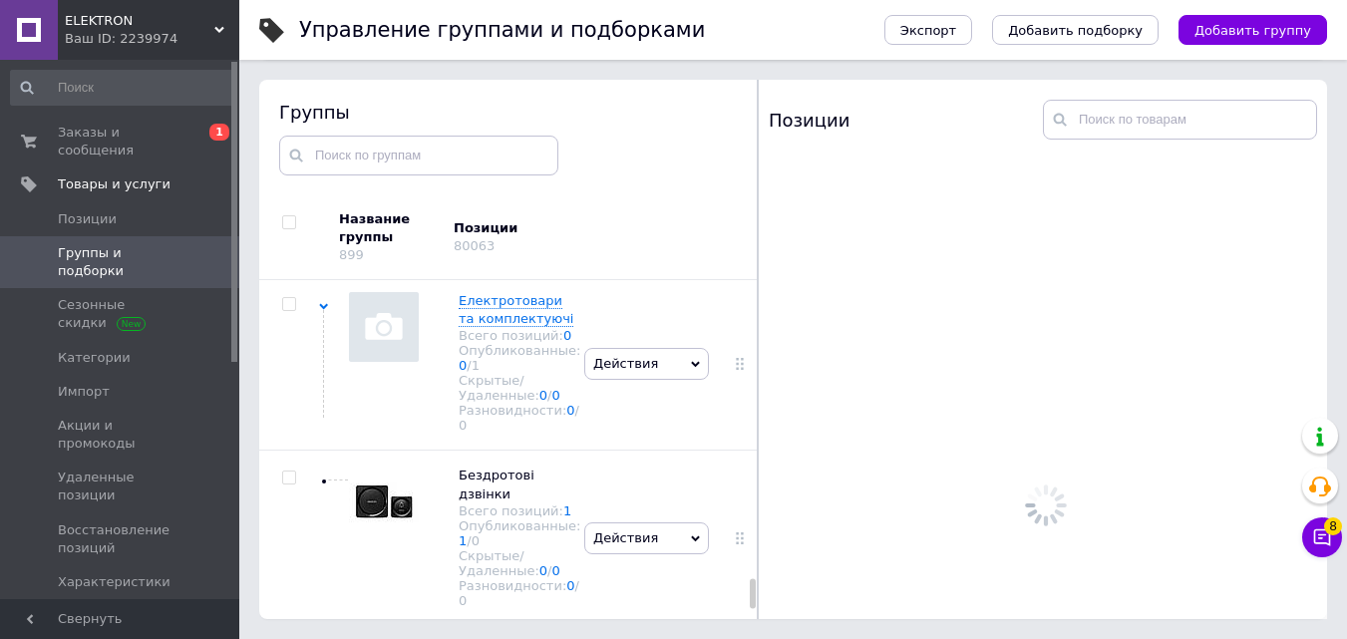
click at [290, 155] on input "checkbox" at bounding box center [288, 148] width 13 height 13
checkbox input "true"
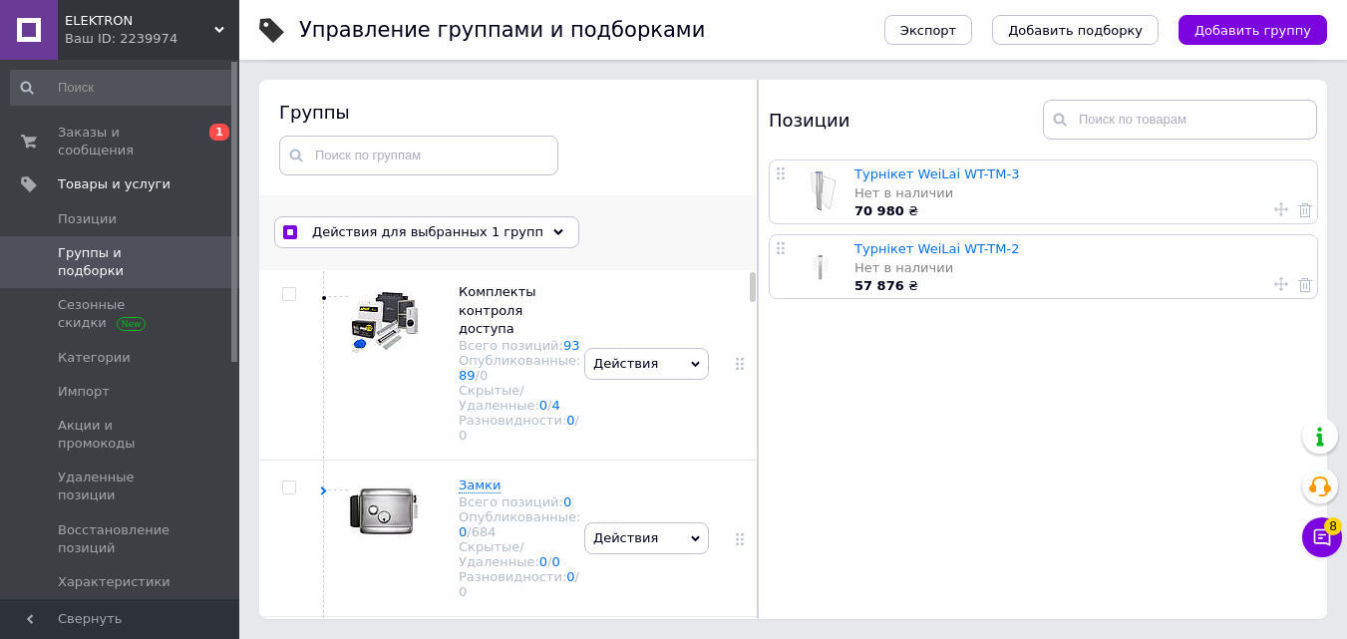
scroll to position [0, 0]
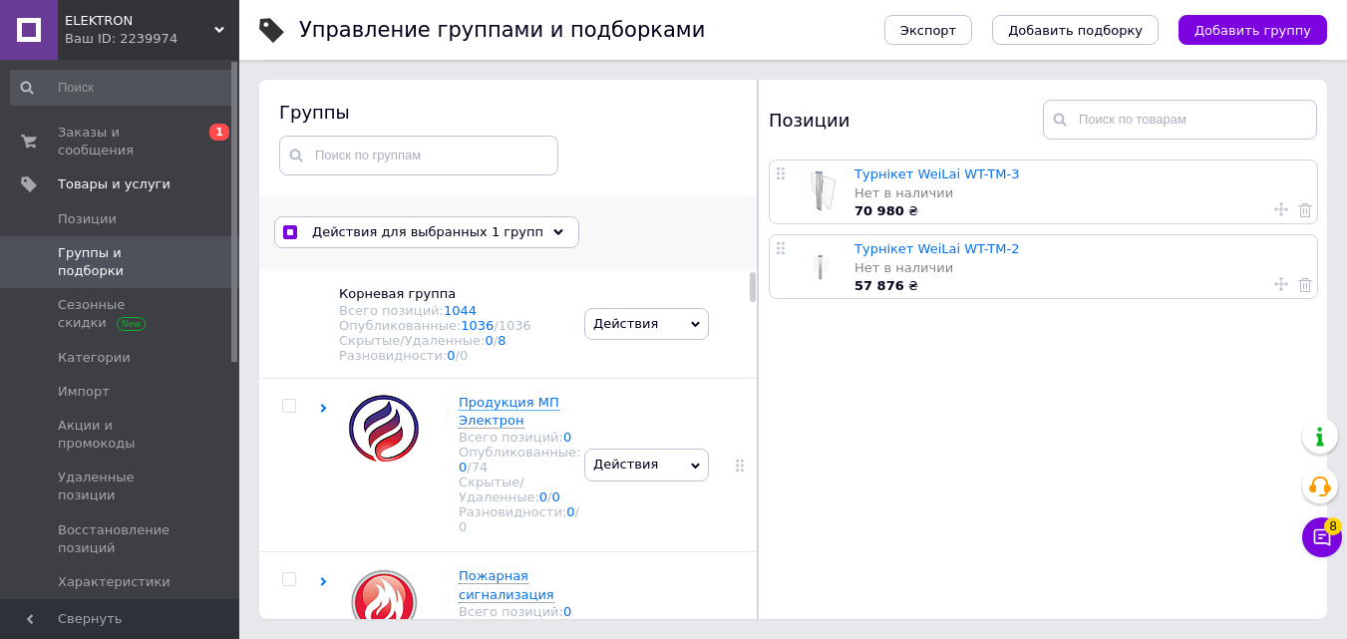
drag, startPoint x: 750, startPoint y: 593, endPoint x: 750, endPoint y: 265, distance: 328.0
click at [750, 265] on div "Действия для выбранных 1 групп Выбрать все группы Выбраны все группы Отменить в…" at bounding box center [508, 407] width 499 height 425
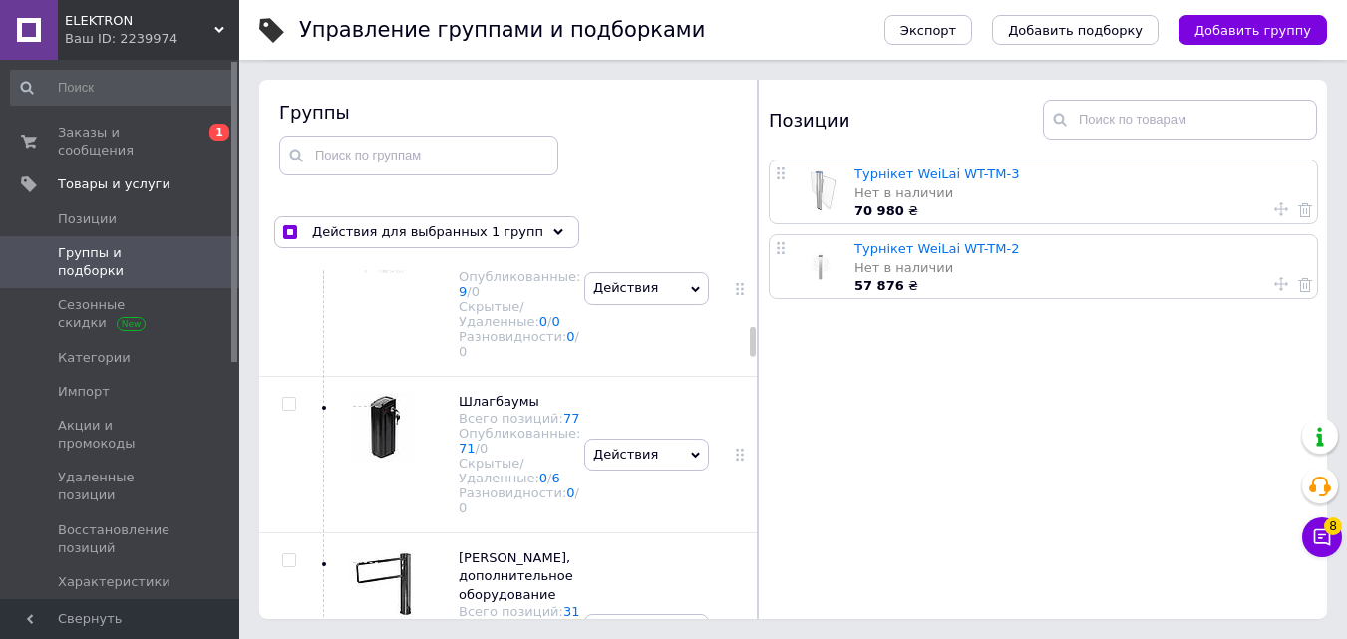
scroll to position [2592, 0]
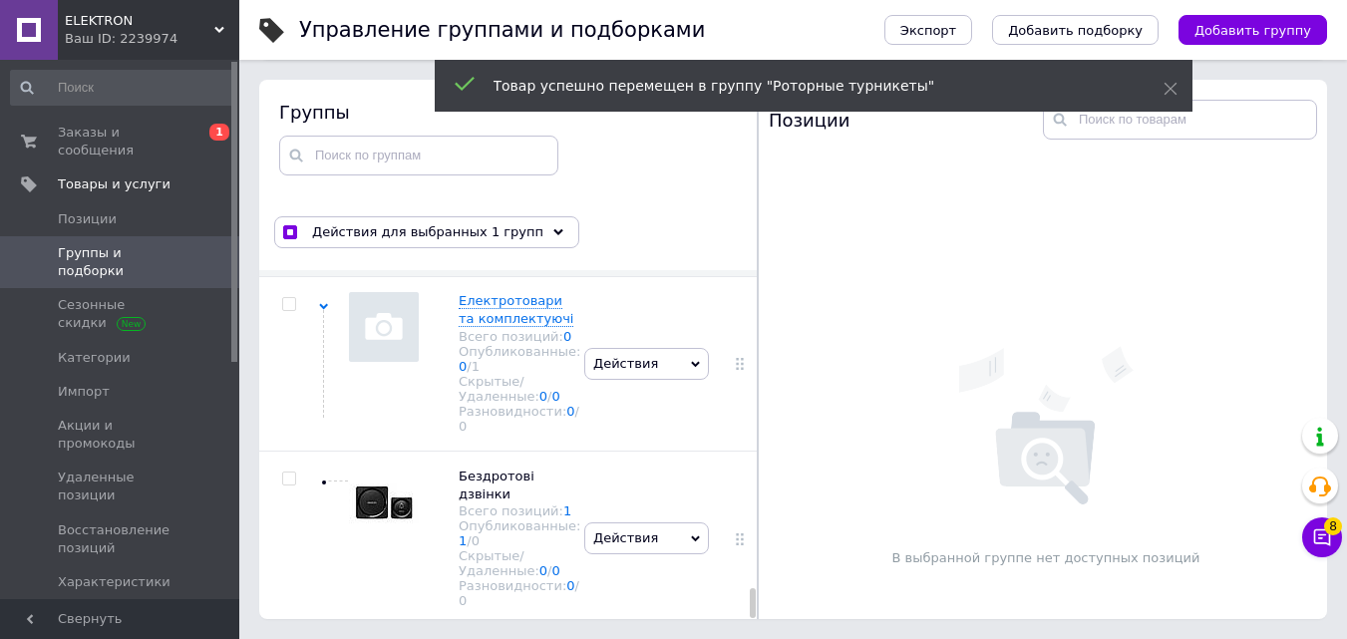
drag, startPoint x: 751, startPoint y: 343, endPoint x: 753, endPoint y: 624, distance: 281.2
click at [764, 638] on html "ELEKTRON Ваш ID: 2239974 Сайт ELEKTRON Кабинет покупателя Проверить состояние с…" at bounding box center [673, 263] width 1347 height 752
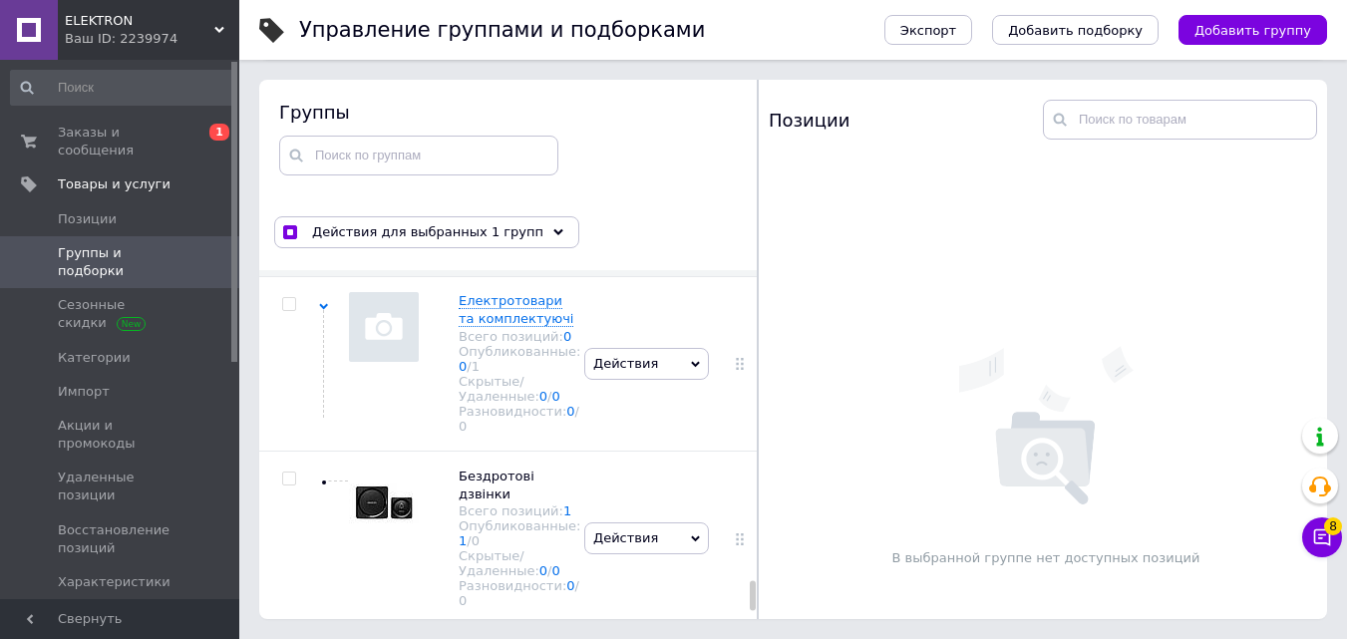
scroll to position [14513, 0]
click at [553, 232] on icon at bounding box center [558, 232] width 10 height 10
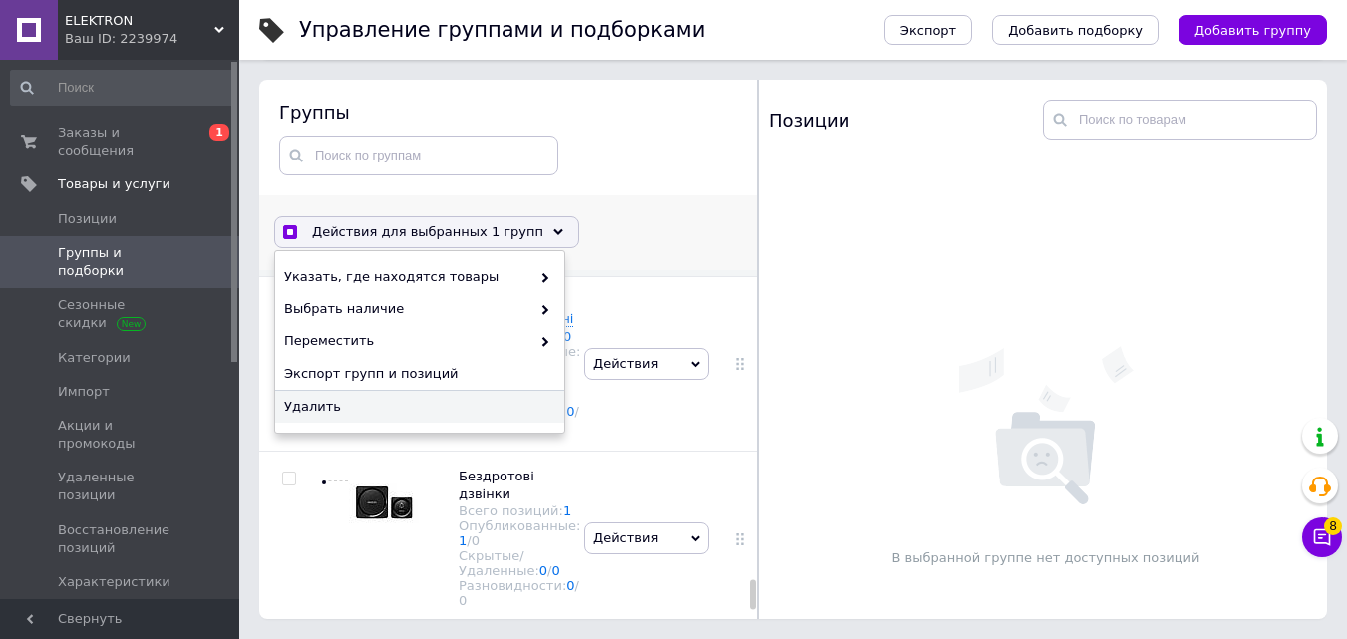
click at [455, 406] on span "Удалить" at bounding box center [417, 407] width 266 height 18
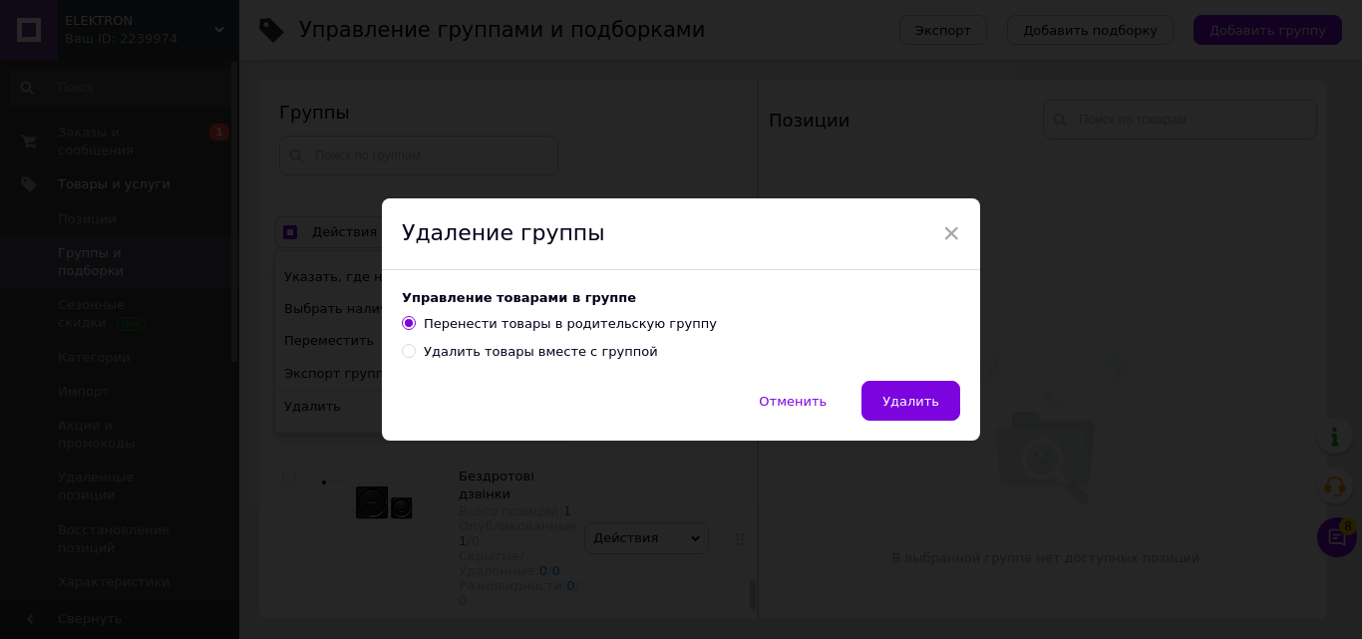
drag, startPoint x: 508, startPoint y: 354, endPoint x: 712, endPoint y: 366, distance: 203.7
click at [511, 354] on div "Удалить товары вместе с группой" at bounding box center [541, 352] width 234 height 18
click at [415, 354] on input "Удалить товары вместе с группой" at bounding box center [408, 350] width 13 height 13
radio input "true"
radio input "false"
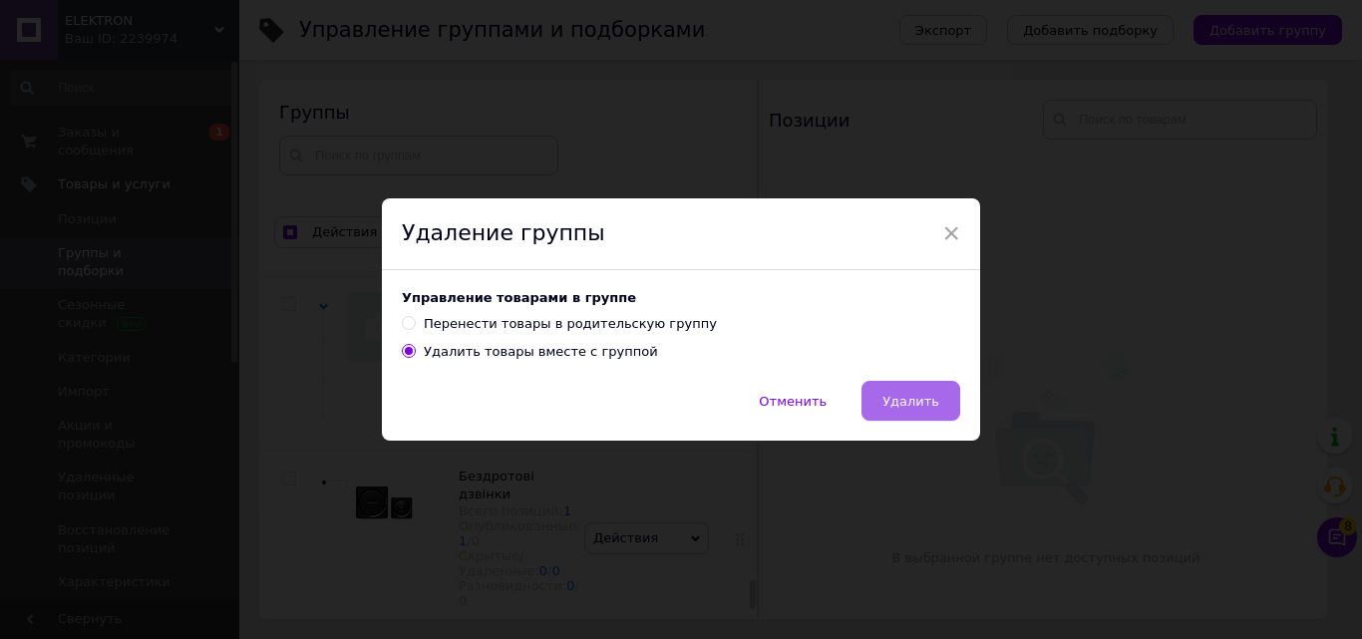
click at [883, 388] on button "Удалить" at bounding box center [910, 401] width 99 height 40
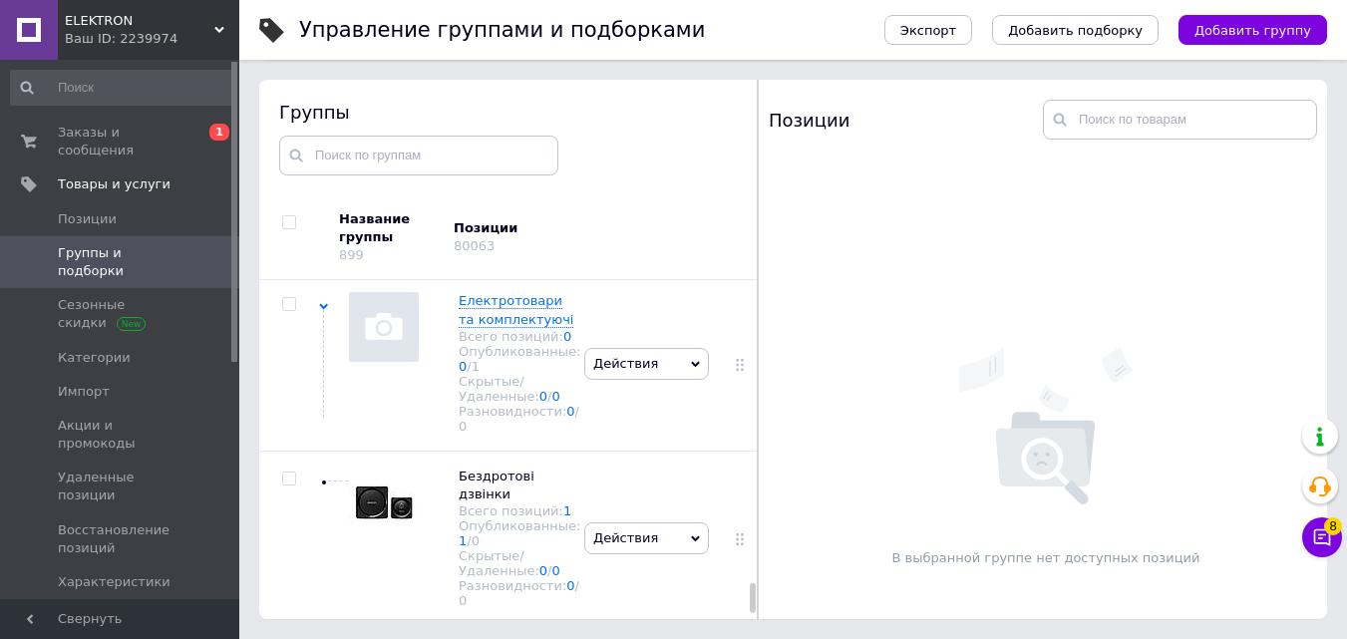
scroll to position [14555, 0]
click at [287, 311] on input "checkbox" at bounding box center [288, 304] width 13 height 13
checkbox input "true"
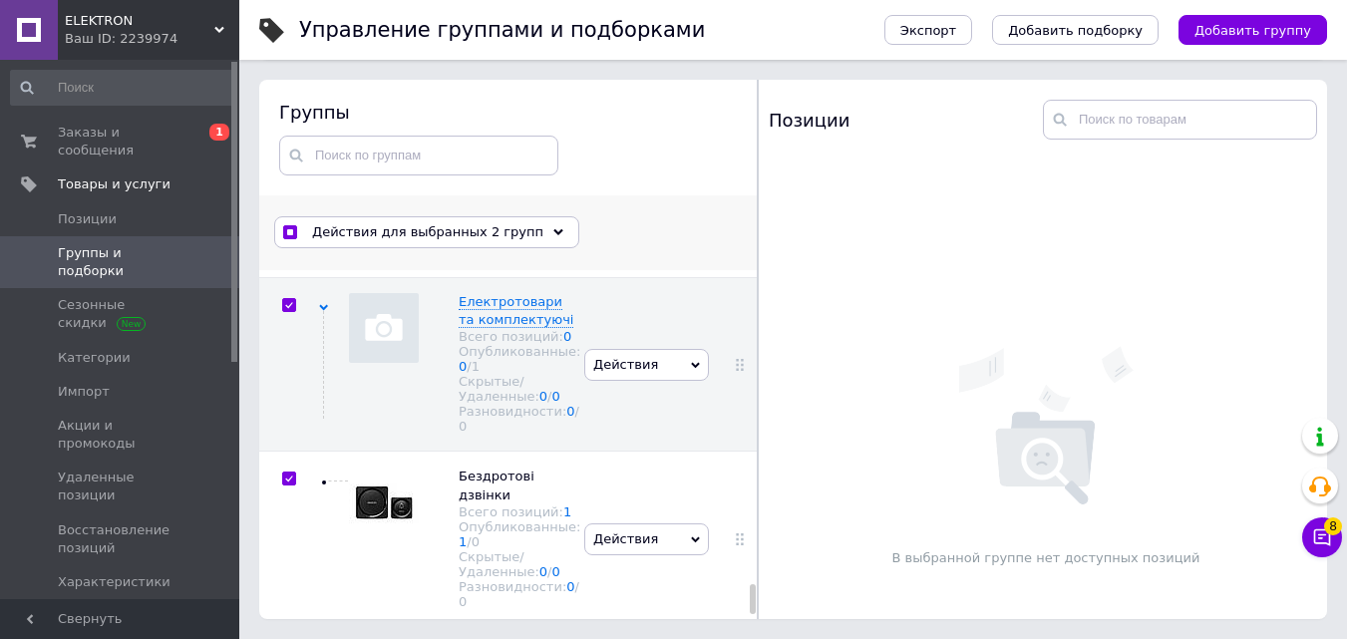
click at [452, 231] on span "Действия для выбранных 2 групп" at bounding box center [427, 232] width 231 height 18
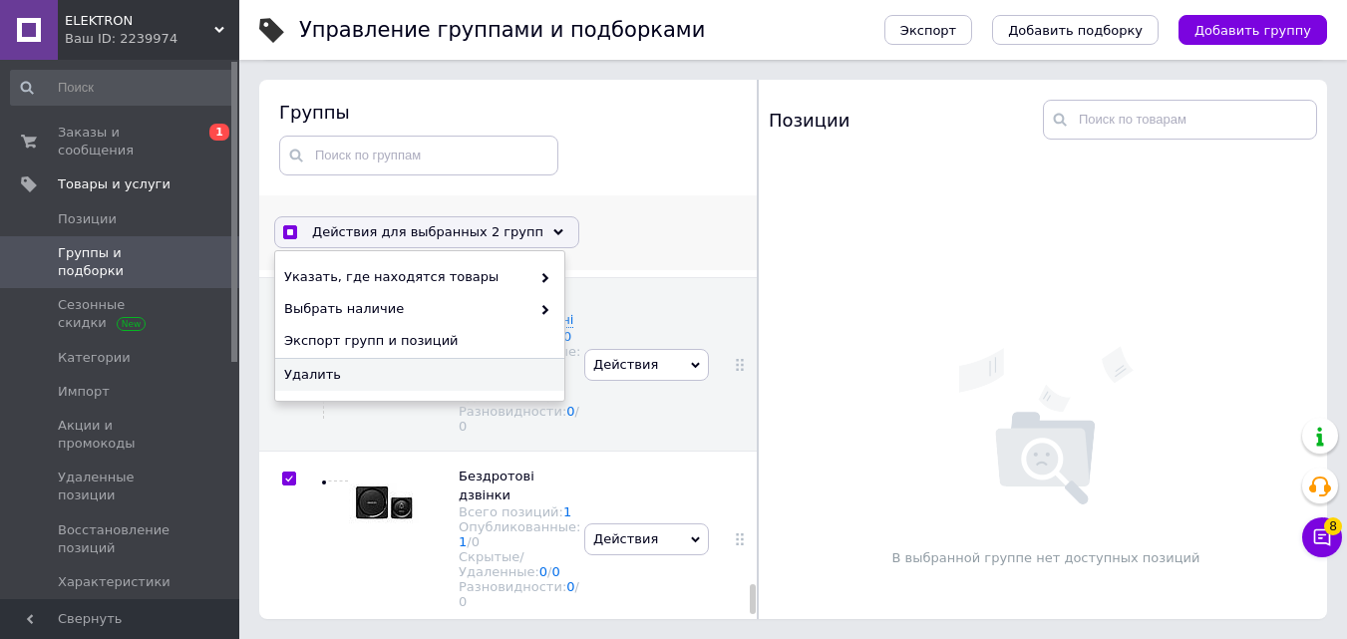
click at [415, 375] on span "Удалить" at bounding box center [417, 375] width 266 height 18
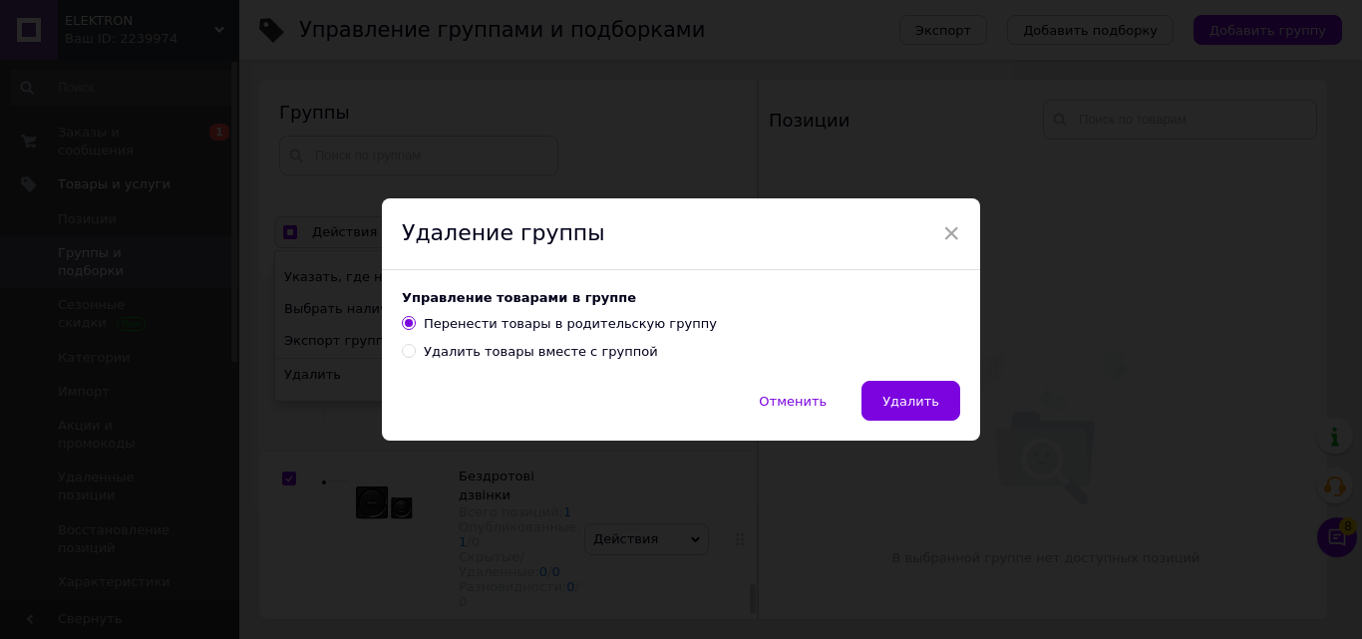
drag, startPoint x: 466, startPoint y: 349, endPoint x: 553, endPoint y: 373, distance: 90.9
click at [468, 349] on div "Удалить товары вместе с группой" at bounding box center [541, 352] width 234 height 18
click at [415, 349] on input "Удалить товары вместе с группой" at bounding box center [408, 350] width 13 height 13
radio input "true"
radio input "false"
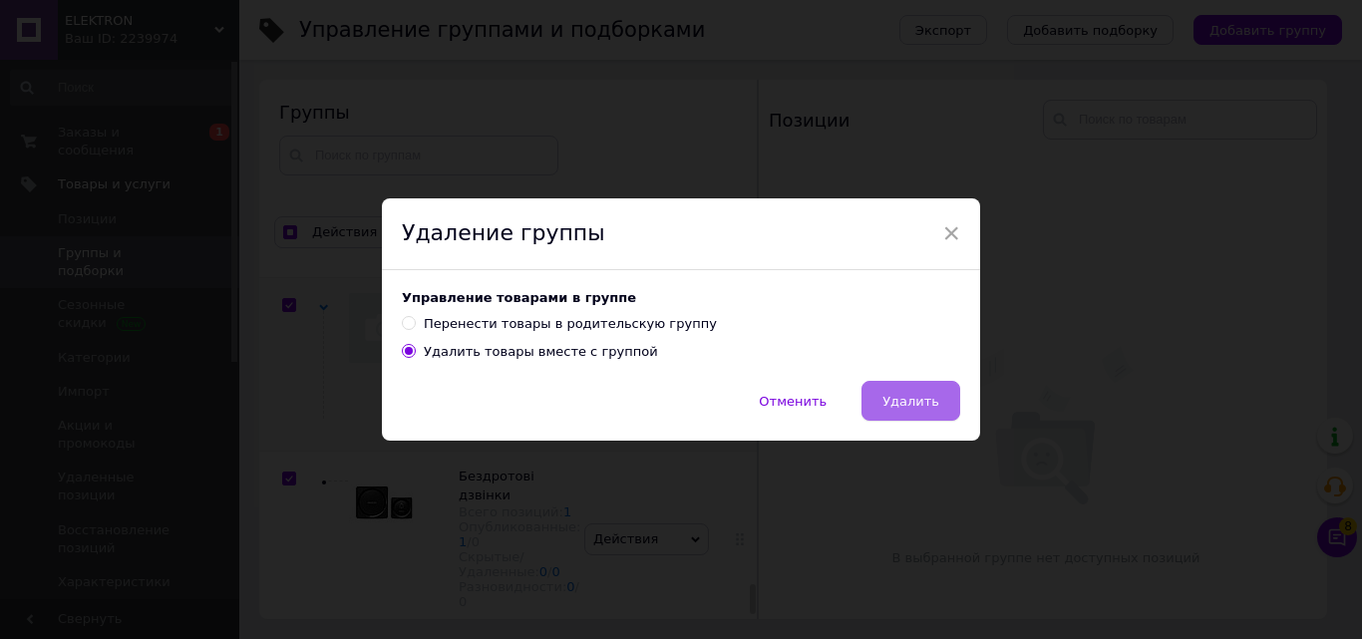
click at [918, 408] on span "Удалить" at bounding box center [910, 401] width 57 height 15
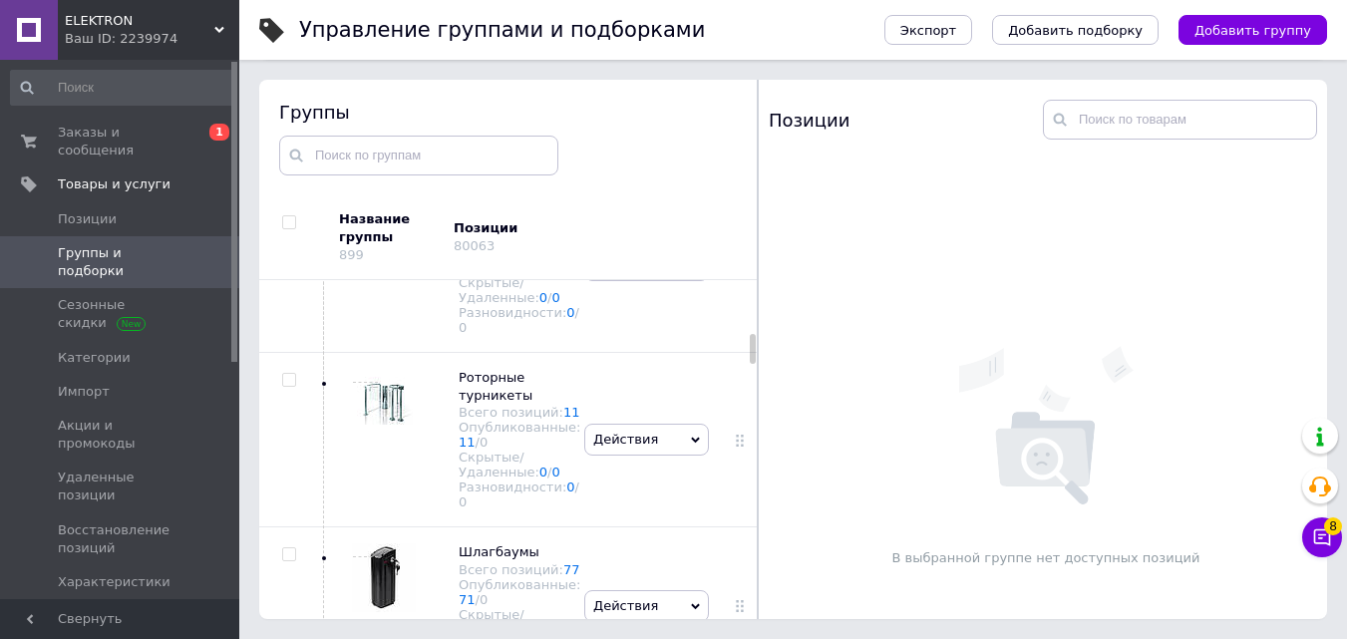
scroll to position [0, 0]
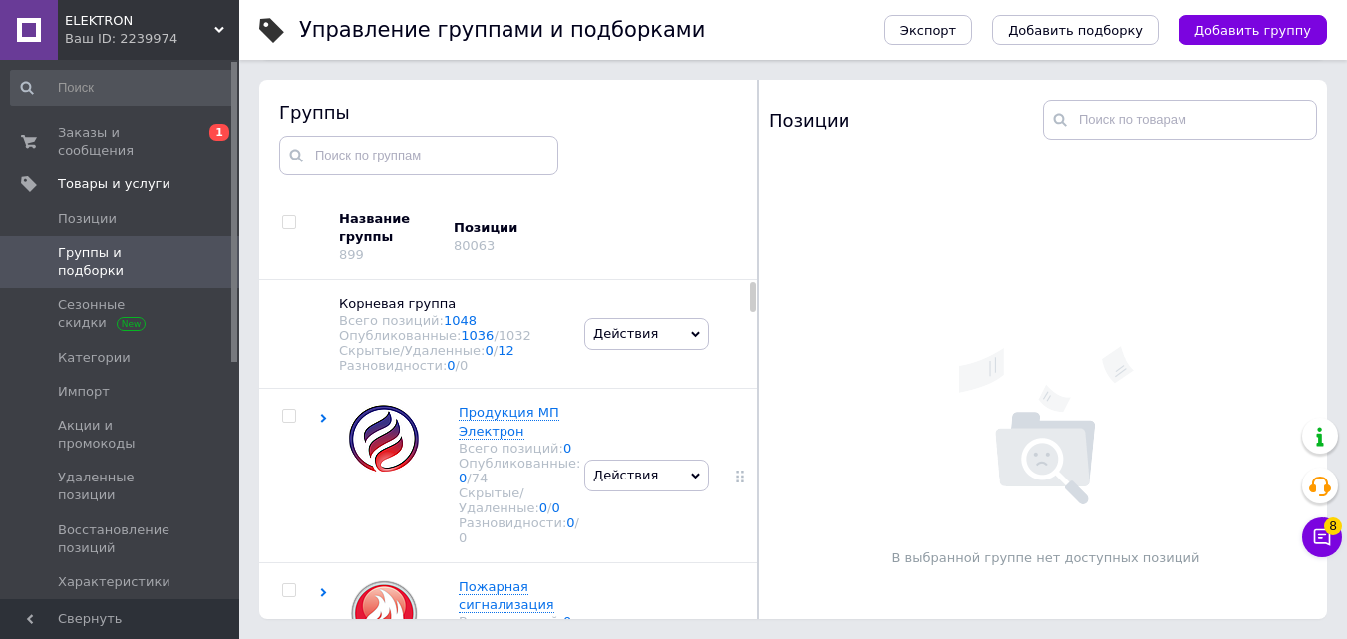
drag, startPoint x: 752, startPoint y: 597, endPoint x: 745, endPoint y: 264, distance: 333.1
click at [745, 264] on div "Название группы 899 Позиции 80063 Корневая группа Всего позиций: 1048 Опубликов…" at bounding box center [508, 407] width 499 height 425
click at [90, 210] on span "Позиции" at bounding box center [87, 219] width 59 height 18
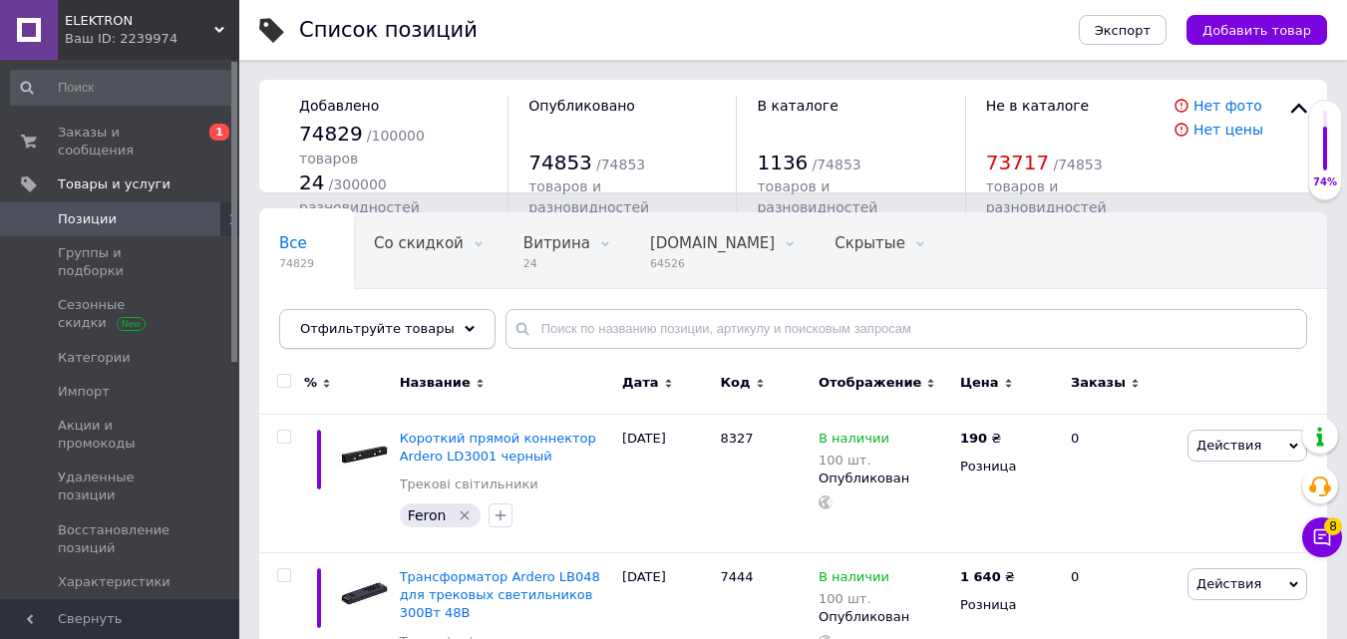
click at [396, 336] on span "Отфильтруйте товары" at bounding box center [377, 328] width 155 height 15
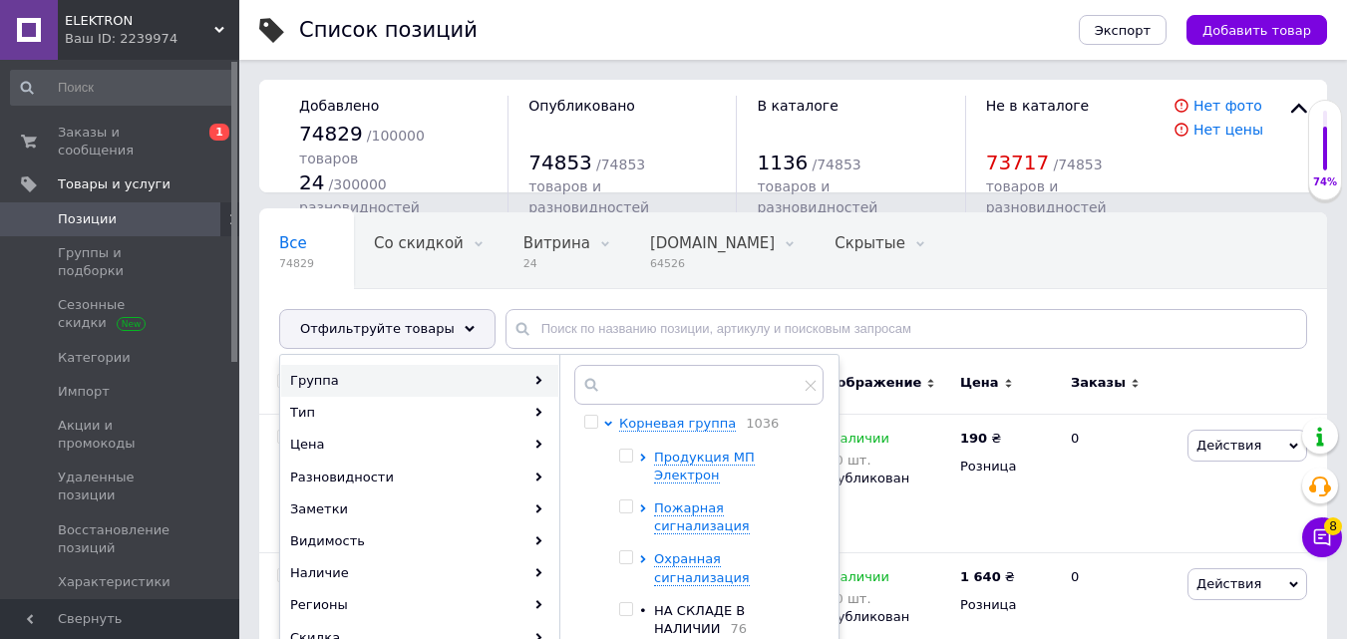
click at [591, 423] on input "checkbox" at bounding box center [590, 422] width 13 height 13
checkbox input "true"
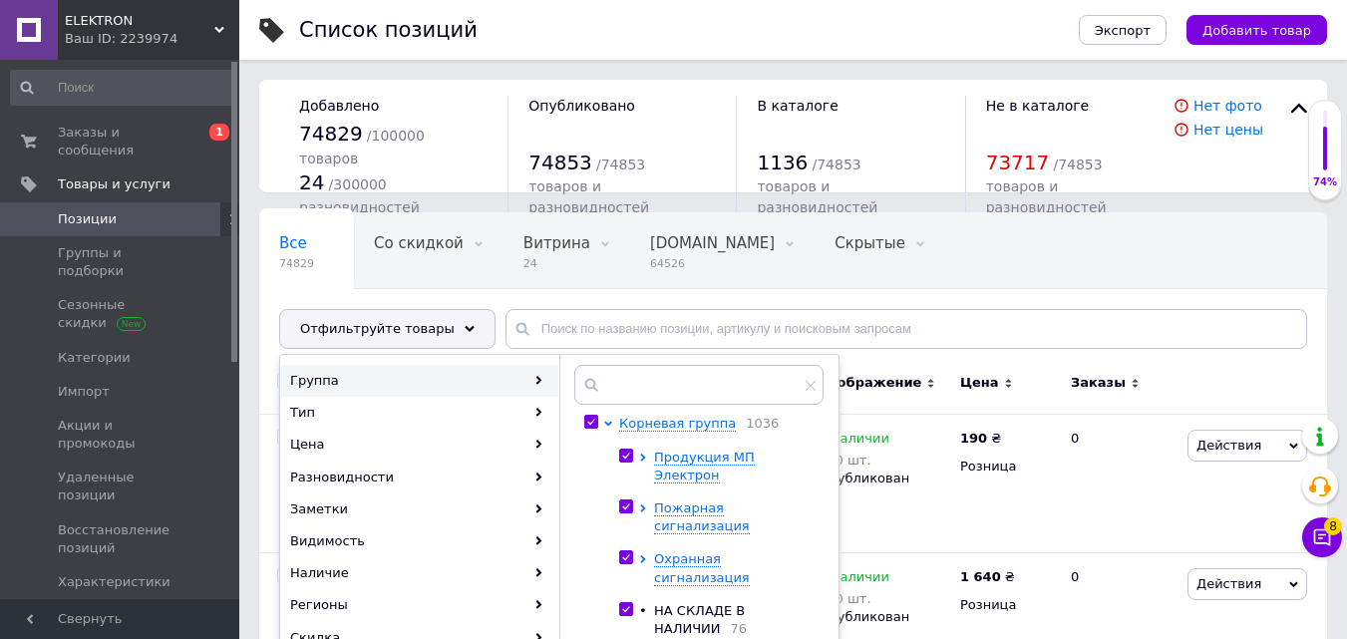
checkbox input "true"
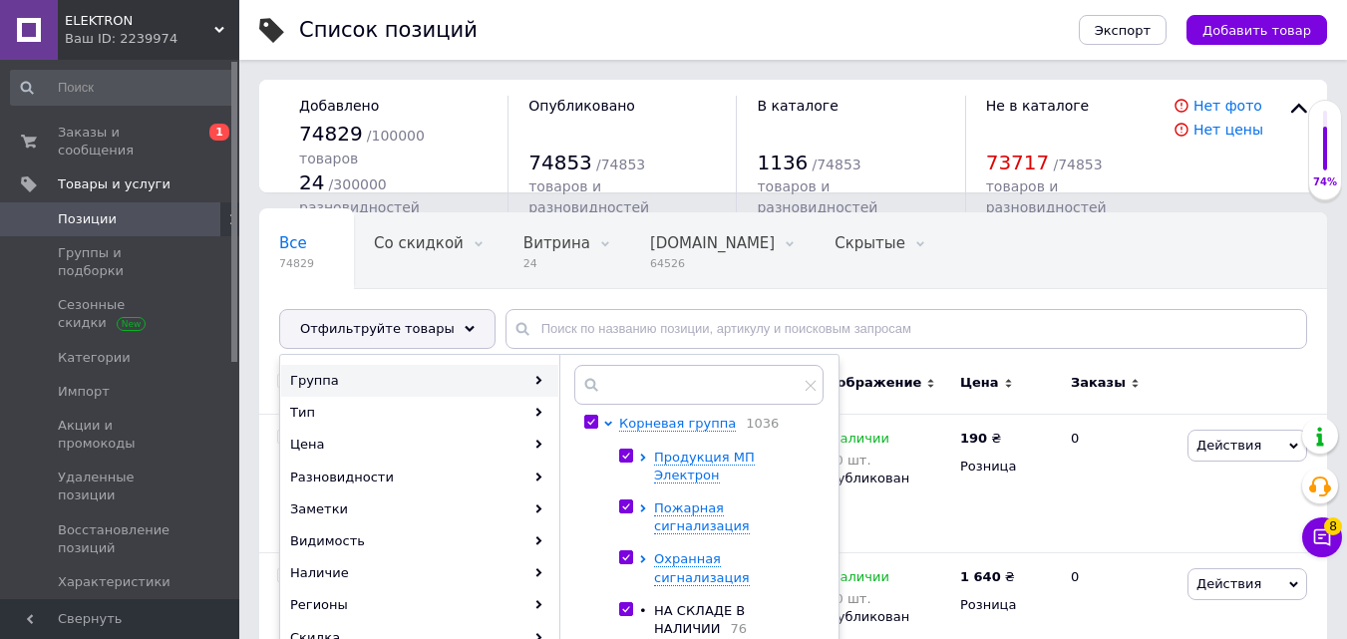
checkbox input "true"
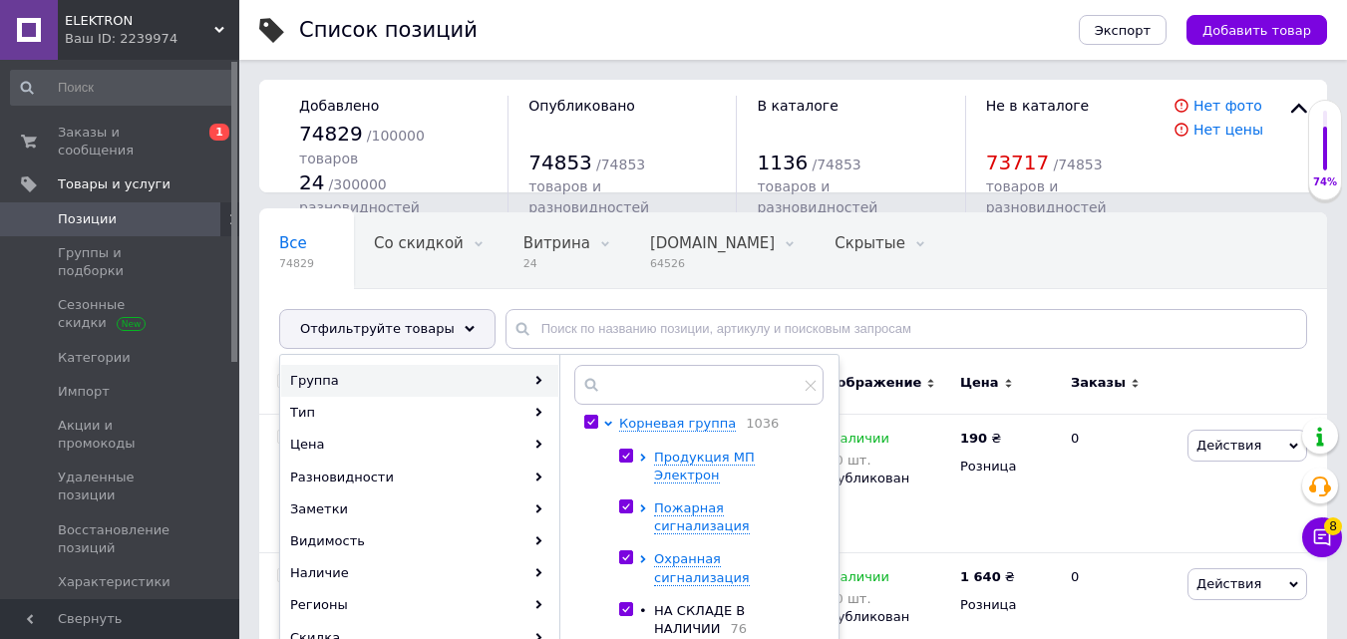
checkbox input "true"
click at [626, 455] on input "checkbox" at bounding box center [625, 456] width 13 height 13
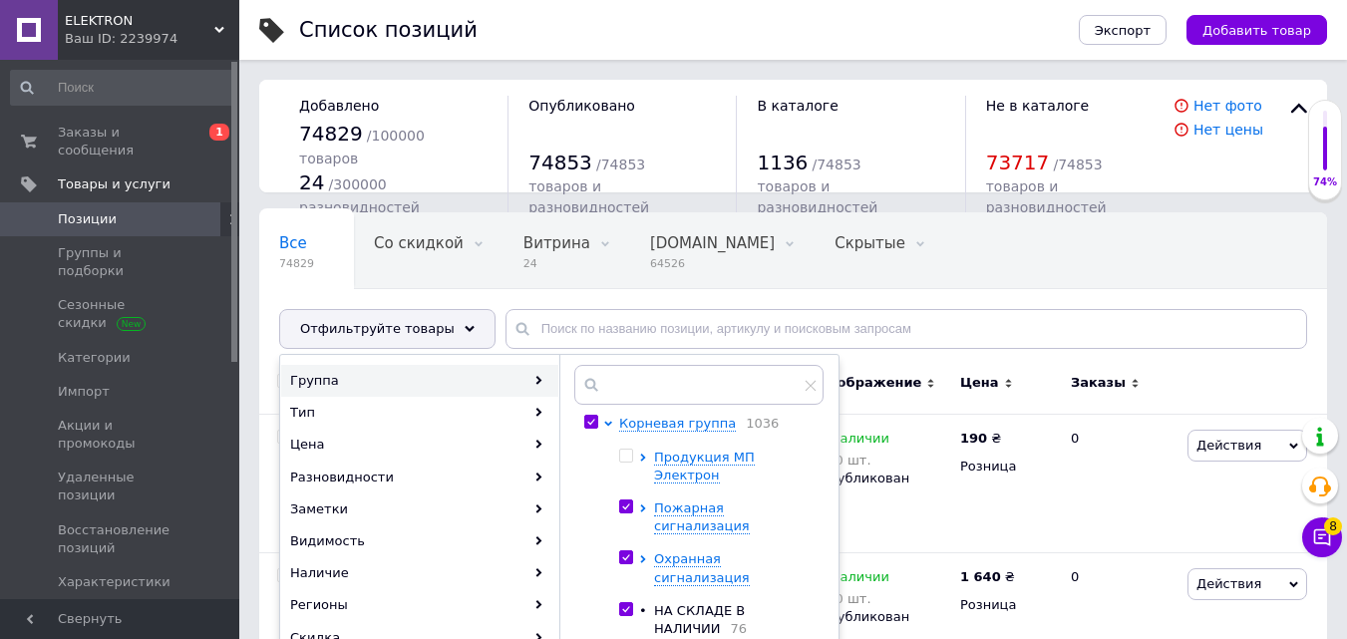
click at [624, 500] on input "checkbox" at bounding box center [625, 506] width 13 height 13
click at [627, 551] on input "checkbox" at bounding box center [625, 557] width 13 height 13
click at [630, 603] on input "checkbox" at bounding box center [625, 609] width 13 height 13
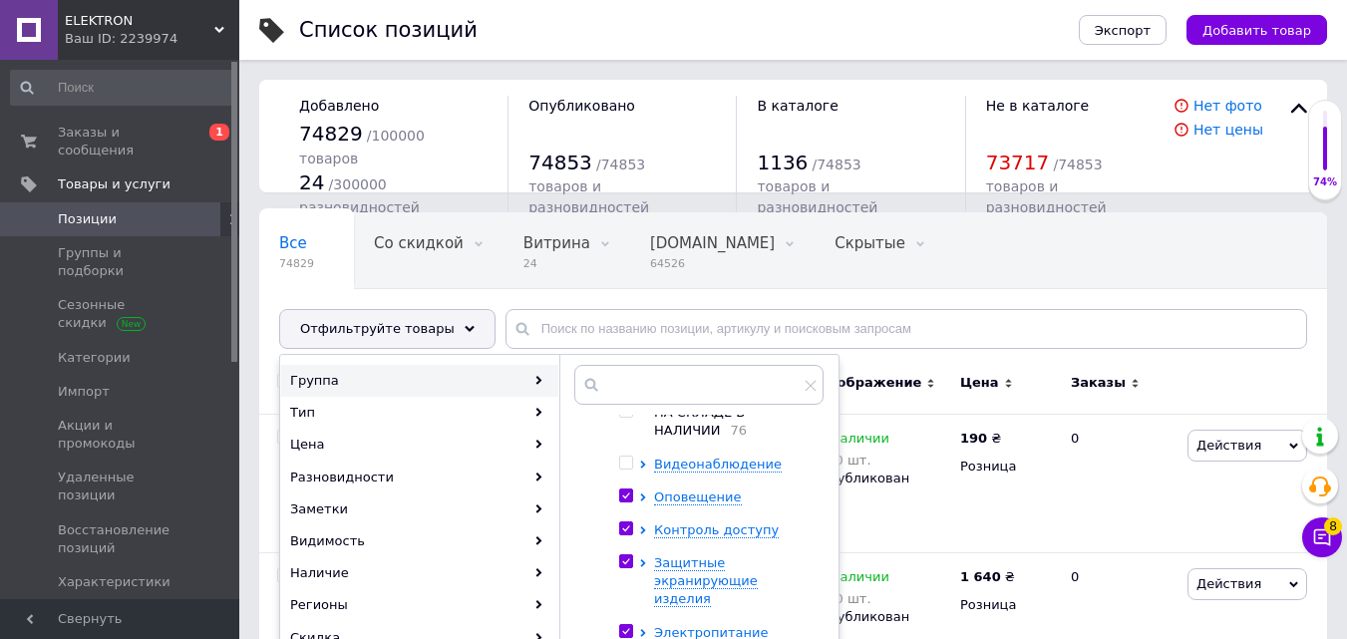
scroll to position [199, 0]
click at [625, 489] on input "checkbox" at bounding box center [625, 495] width 13 height 13
click at [626, 521] on input "checkbox" at bounding box center [625, 527] width 13 height 13
click at [625, 554] on input "checkbox" at bounding box center [625, 560] width 13 height 13
click at [625, 623] on span at bounding box center [626, 630] width 14 height 14
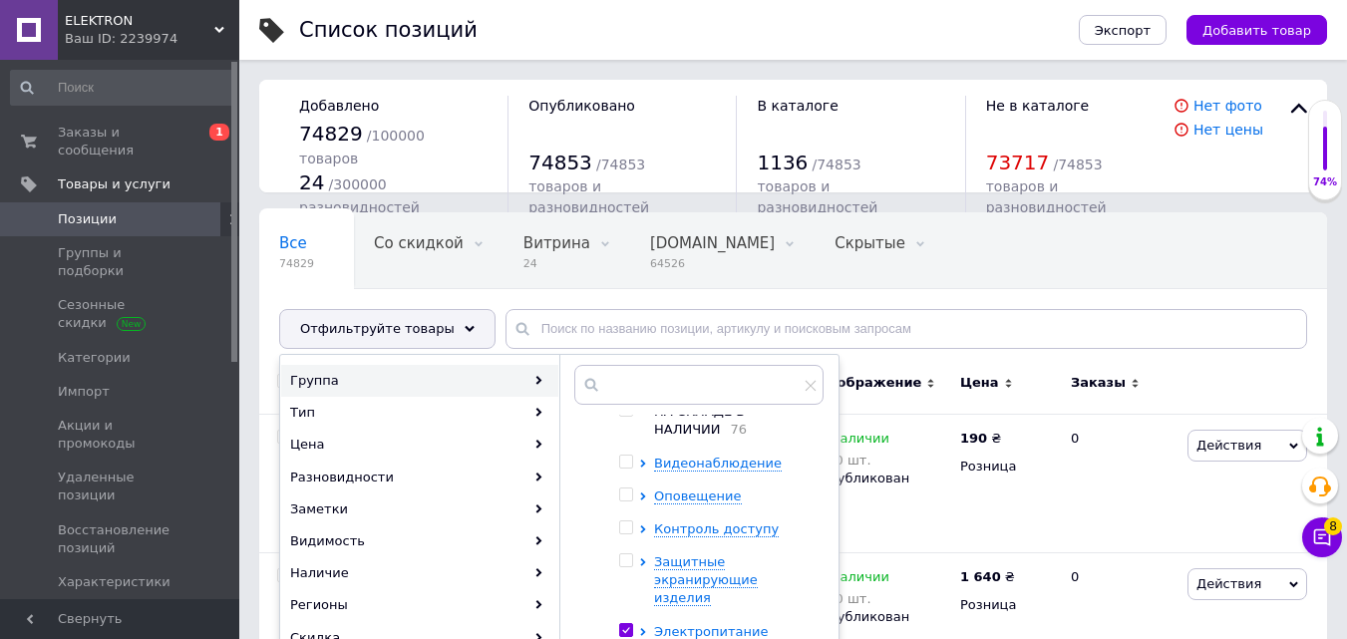
click at [625, 624] on input "checkbox" at bounding box center [625, 630] width 13 height 13
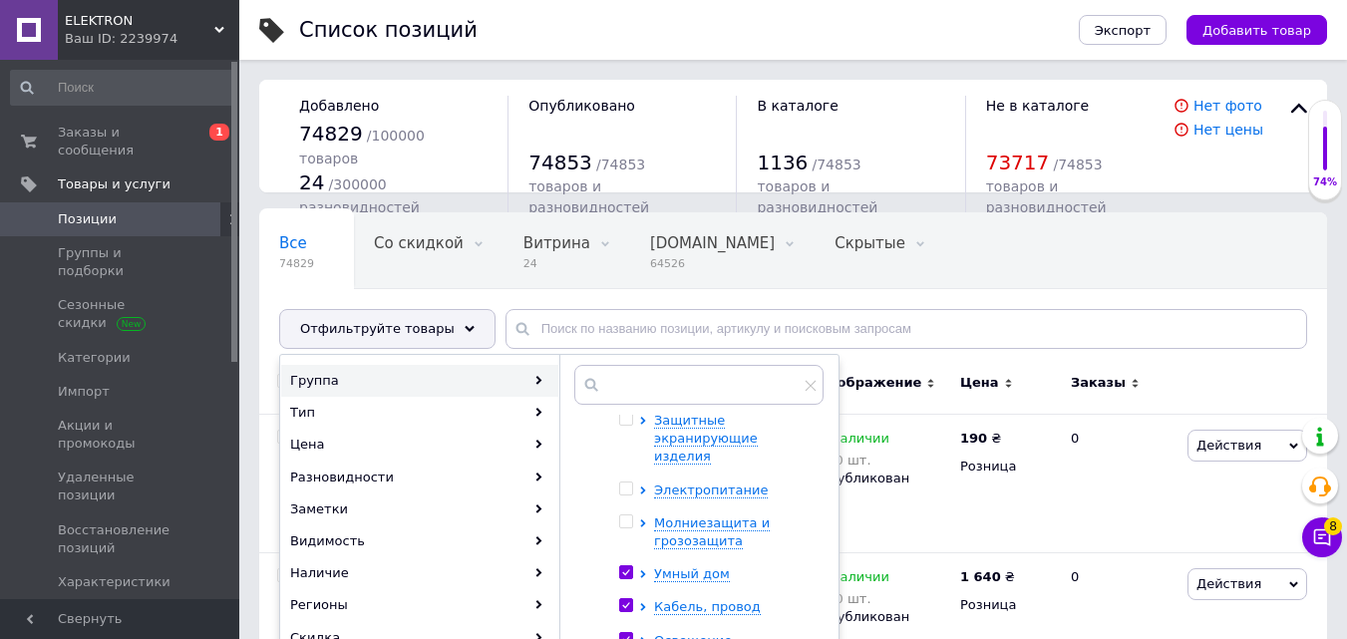
scroll to position [399, 0]
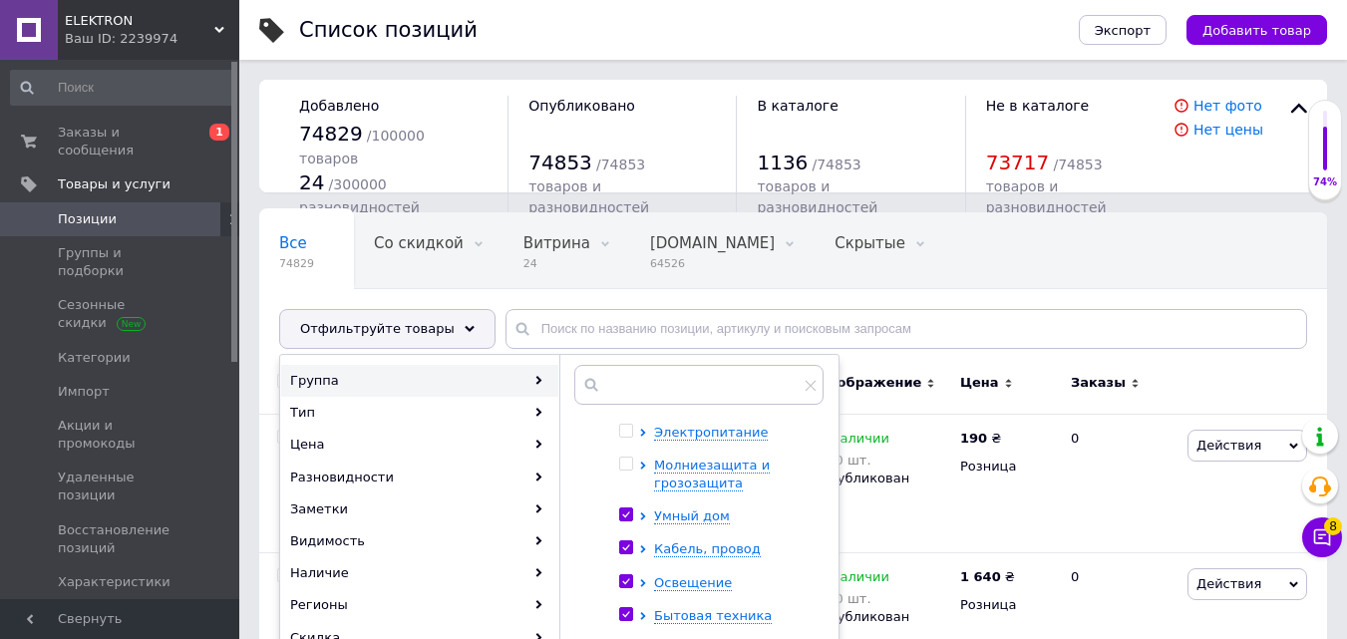
click at [621, 508] on input "checkbox" at bounding box center [625, 514] width 13 height 13
click at [624, 541] on input "checkbox" at bounding box center [625, 547] width 13 height 13
click at [632, 574] on span at bounding box center [626, 581] width 14 height 14
click at [632, 575] on input "checkbox" at bounding box center [625, 581] width 13 height 13
click at [626, 608] on input "checkbox" at bounding box center [625, 614] width 13 height 13
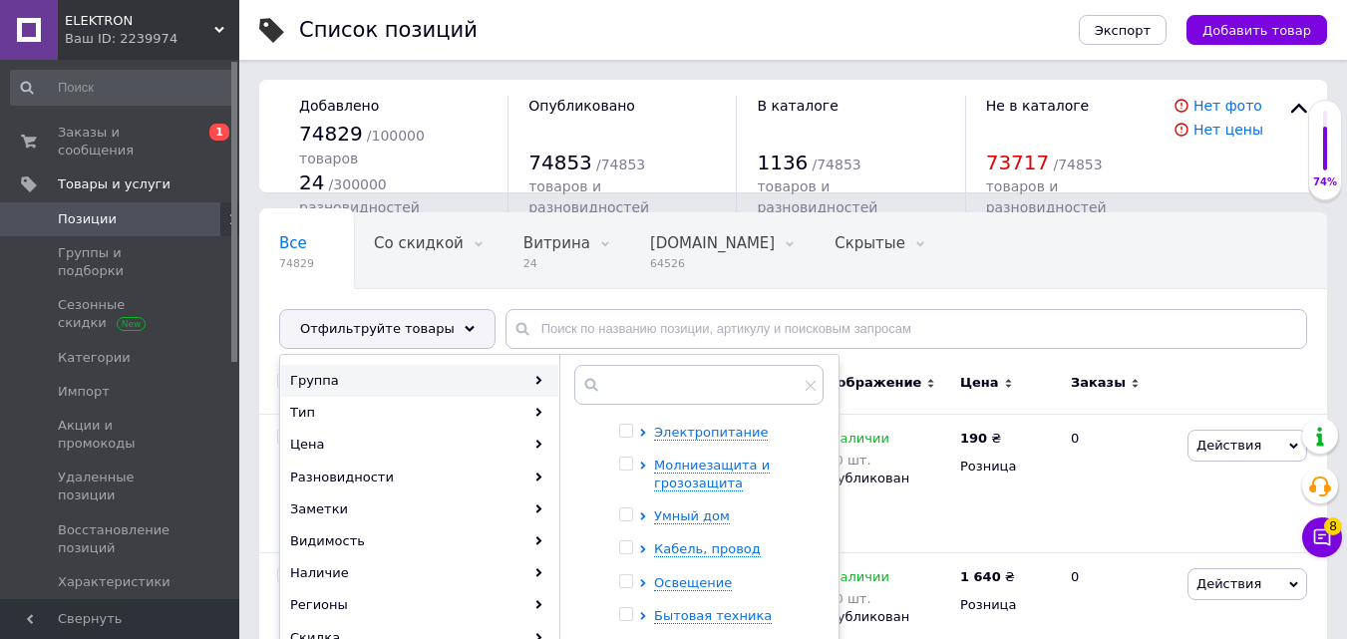
click at [629, 638] on input "checkbox" at bounding box center [625, 647] width 13 height 13
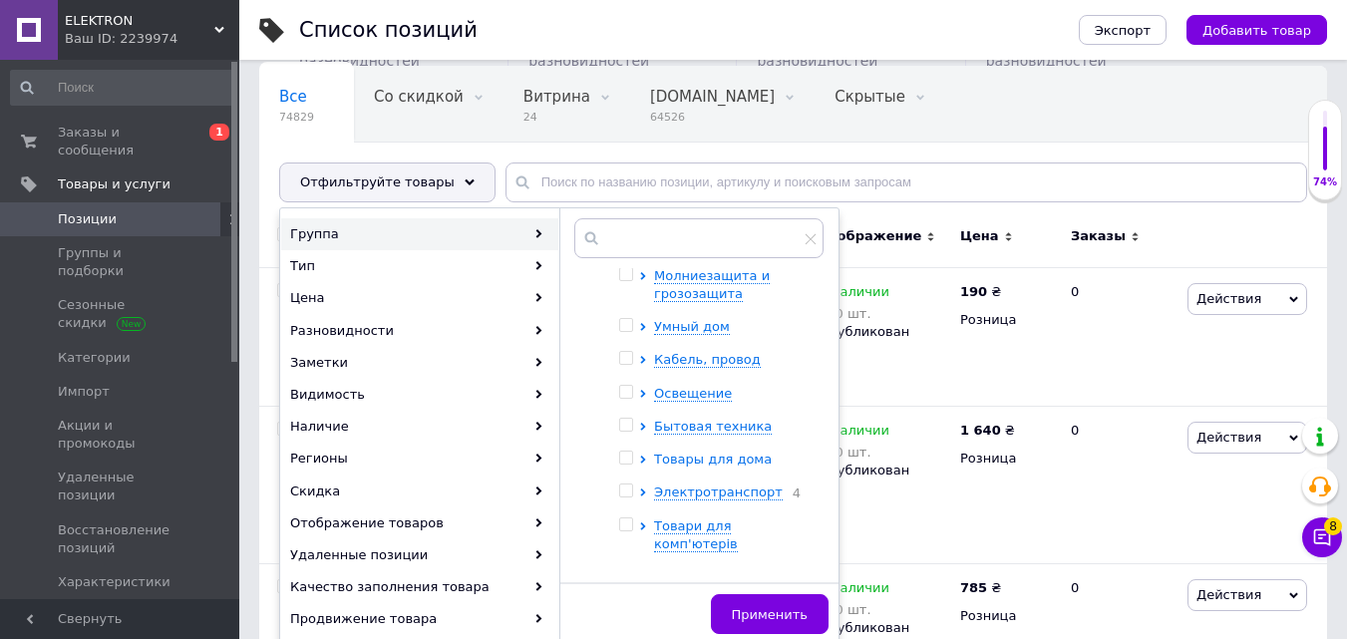
scroll to position [199, 0]
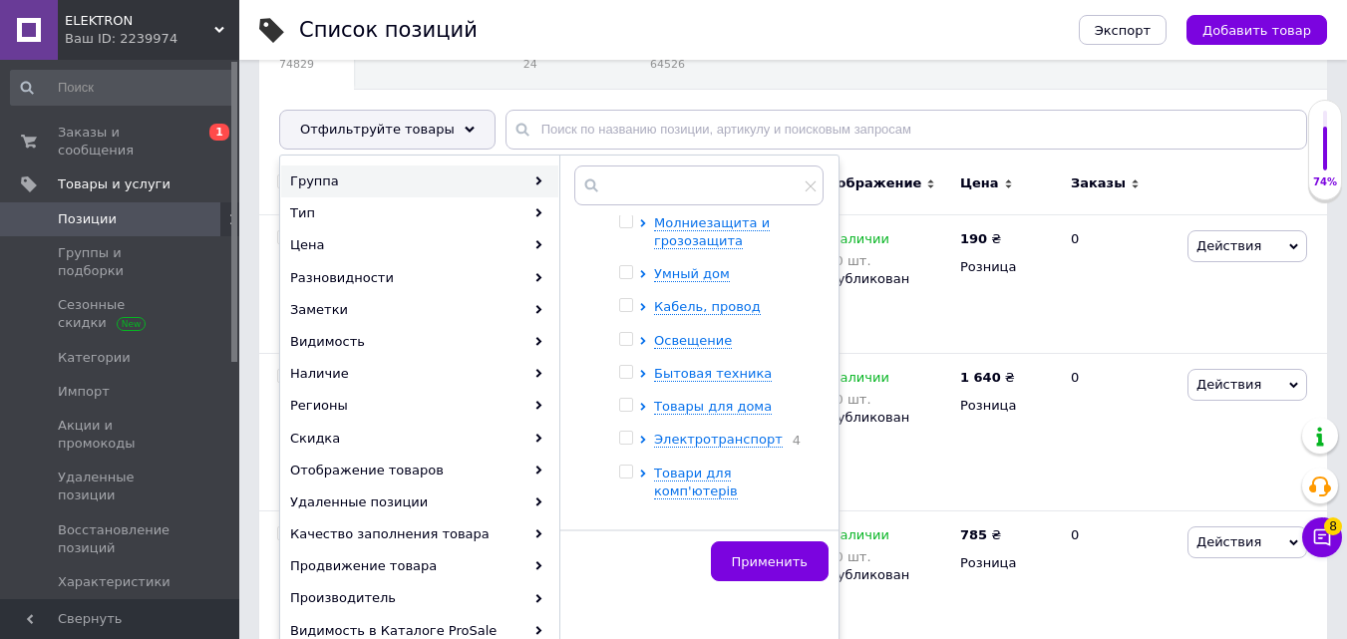
click at [628, 516] on input "checkbox" at bounding box center [625, 522] width 13 height 13
click at [624, 549] on input "checkbox" at bounding box center [625, 555] width 13 height 13
click at [629, 582] on input "checkbox" at bounding box center [625, 588] width 13 height 13
click at [763, 555] on span "Применить" at bounding box center [770, 561] width 76 height 15
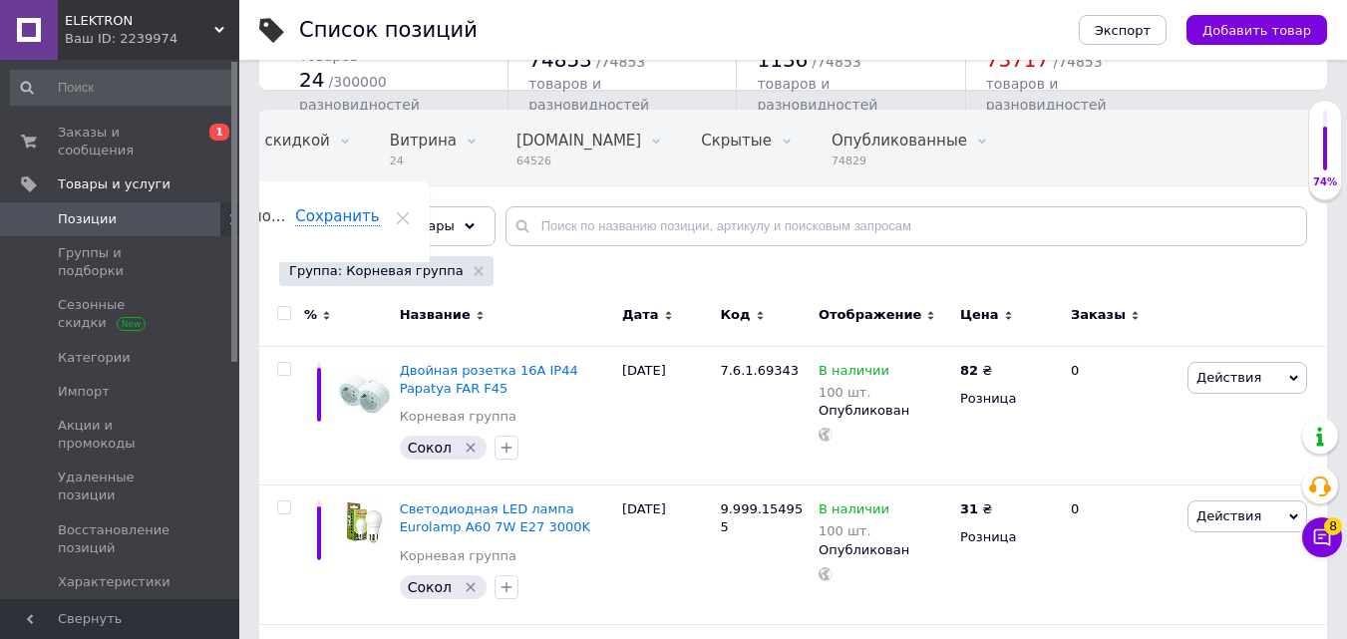
scroll to position [199, 0]
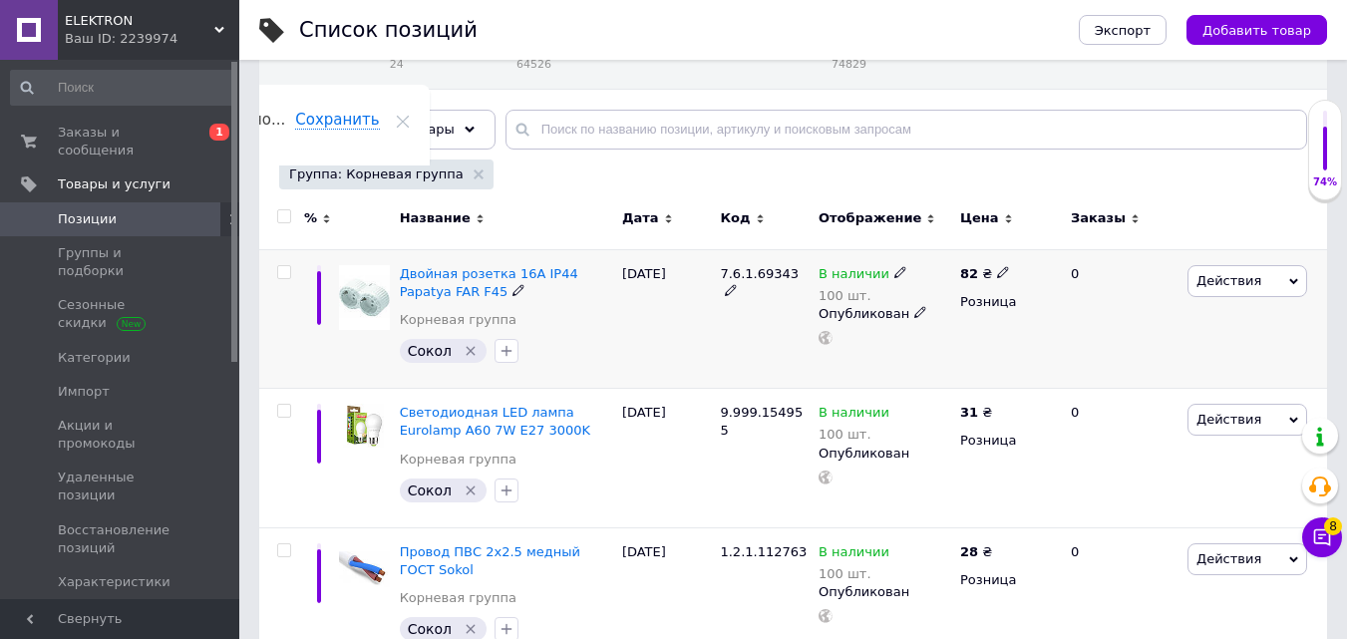
click at [286, 276] on input "checkbox" at bounding box center [283, 272] width 13 height 13
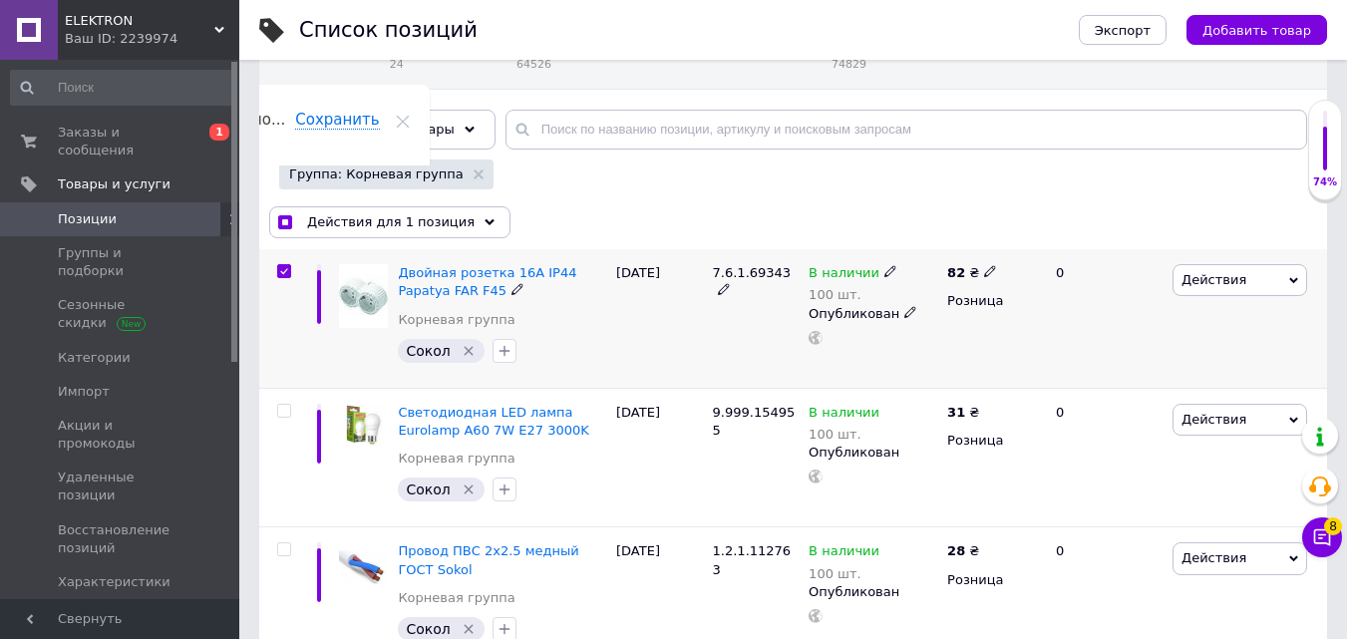
click at [280, 269] on input "checkbox" at bounding box center [283, 271] width 13 height 13
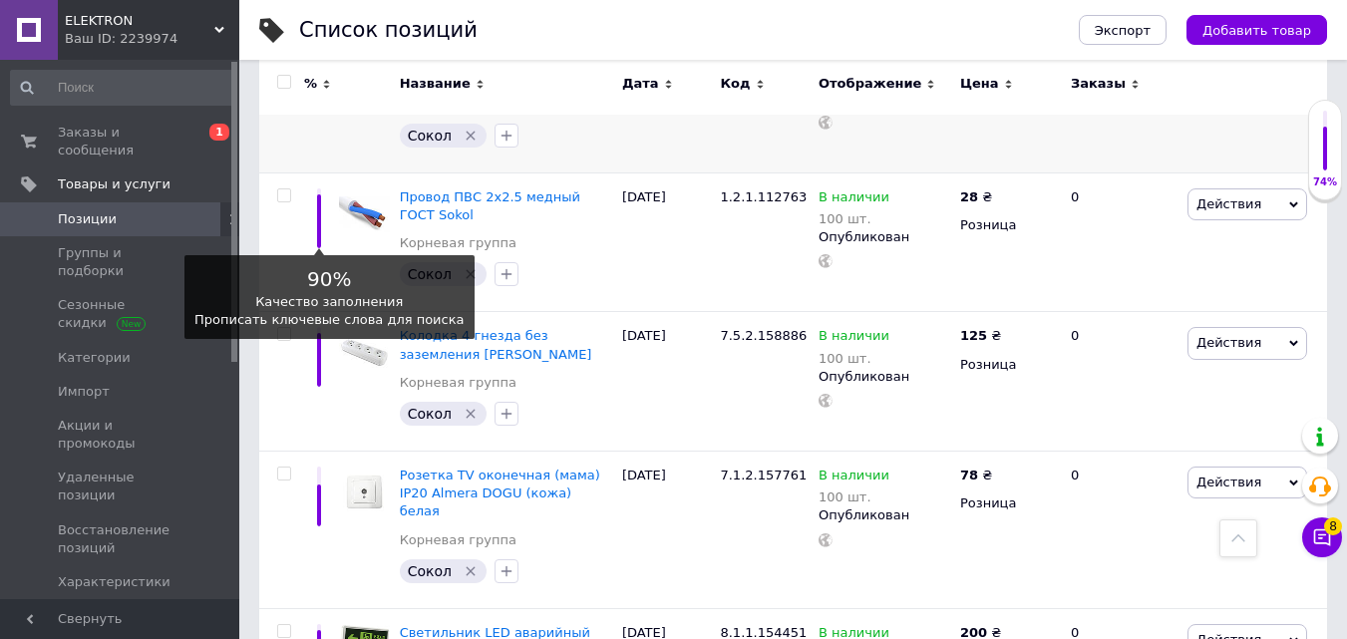
scroll to position [598, 0]
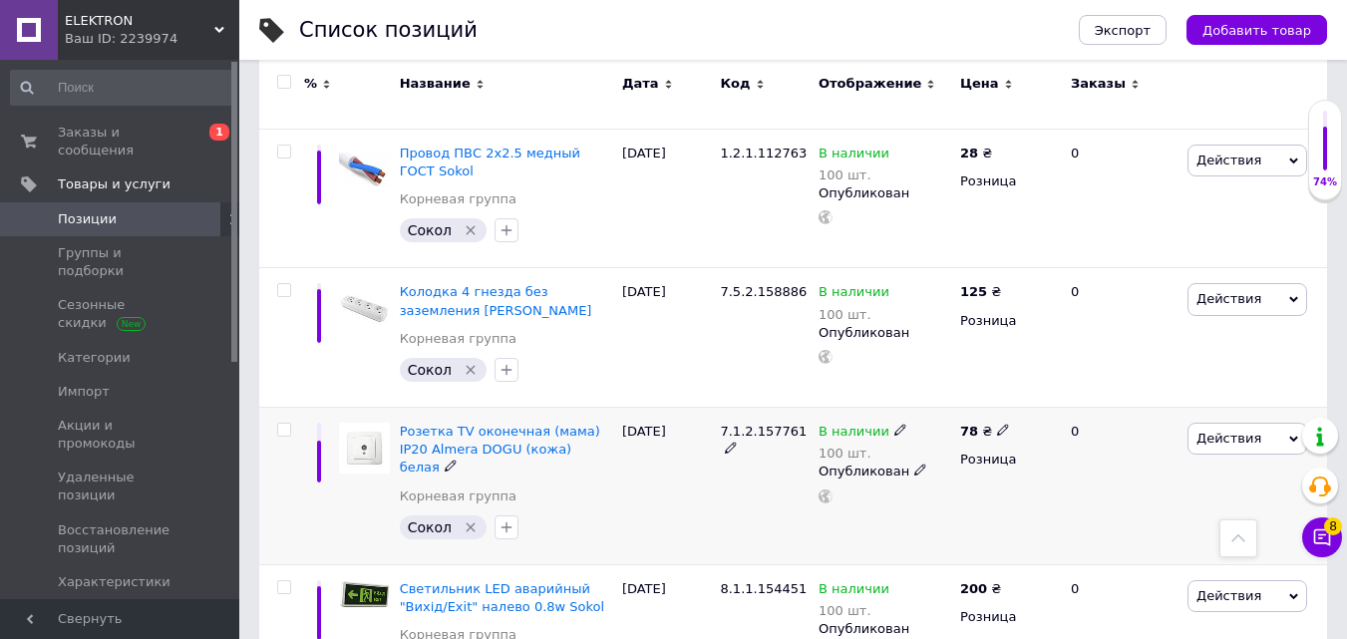
click at [283, 432] on input "checkbox" at bounding box center [283, 430] width 13 height 13
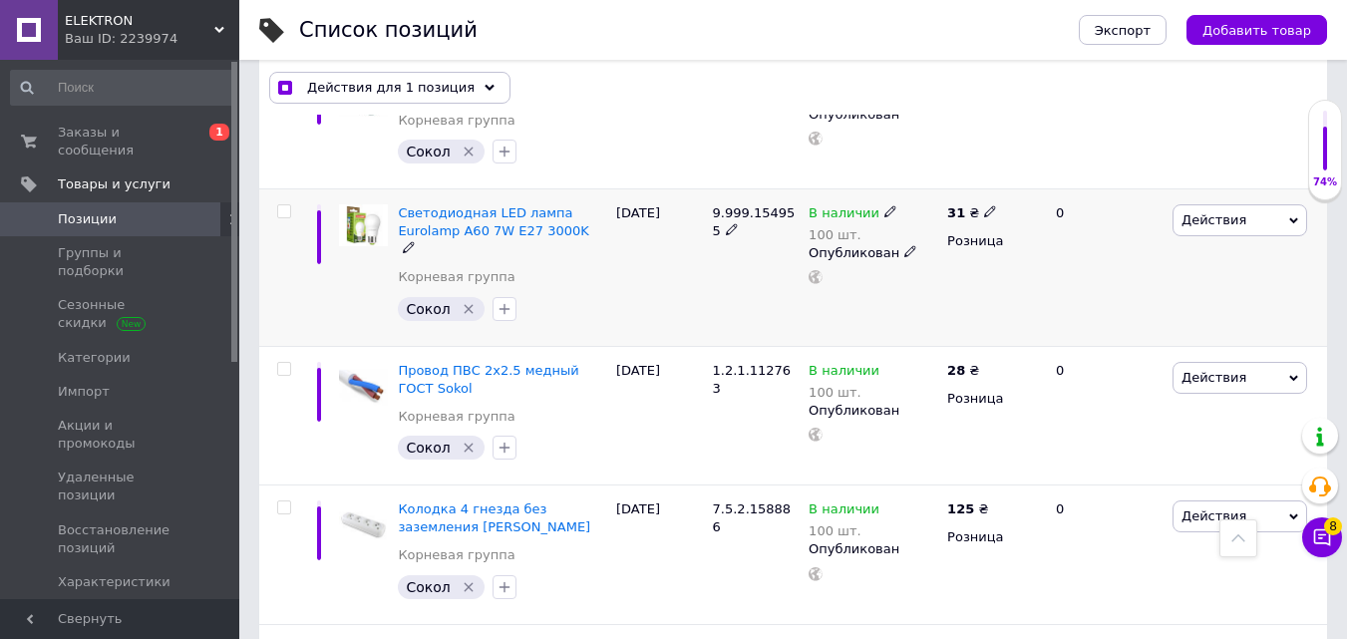
scroll to position [299, 0]
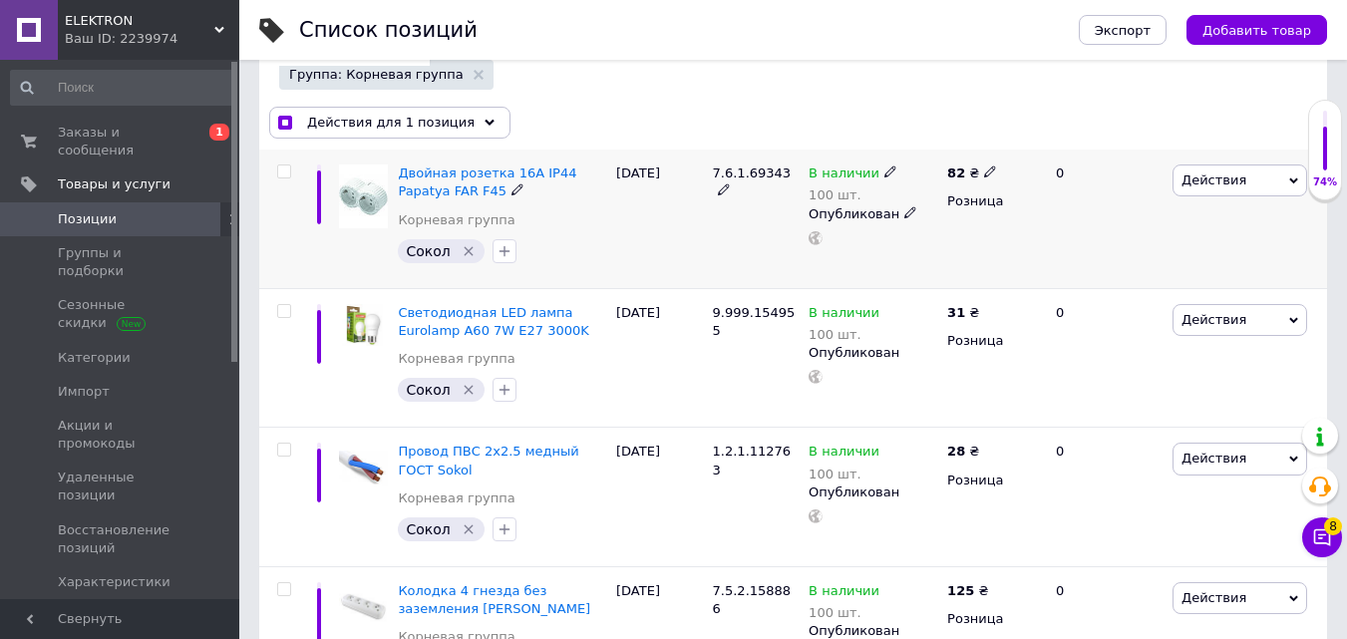
click at [282, 172] on input "checkbox" at bounding box center [283, 172] width 13 height 13
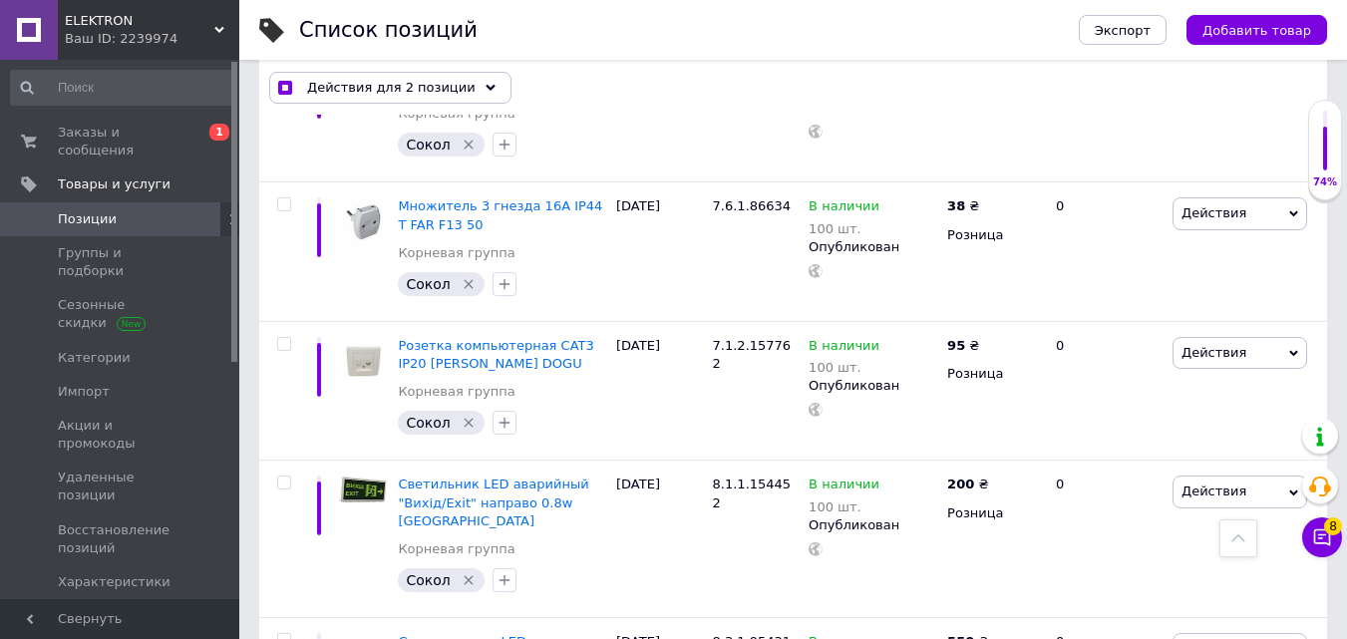
scroll to position [1296, 0]
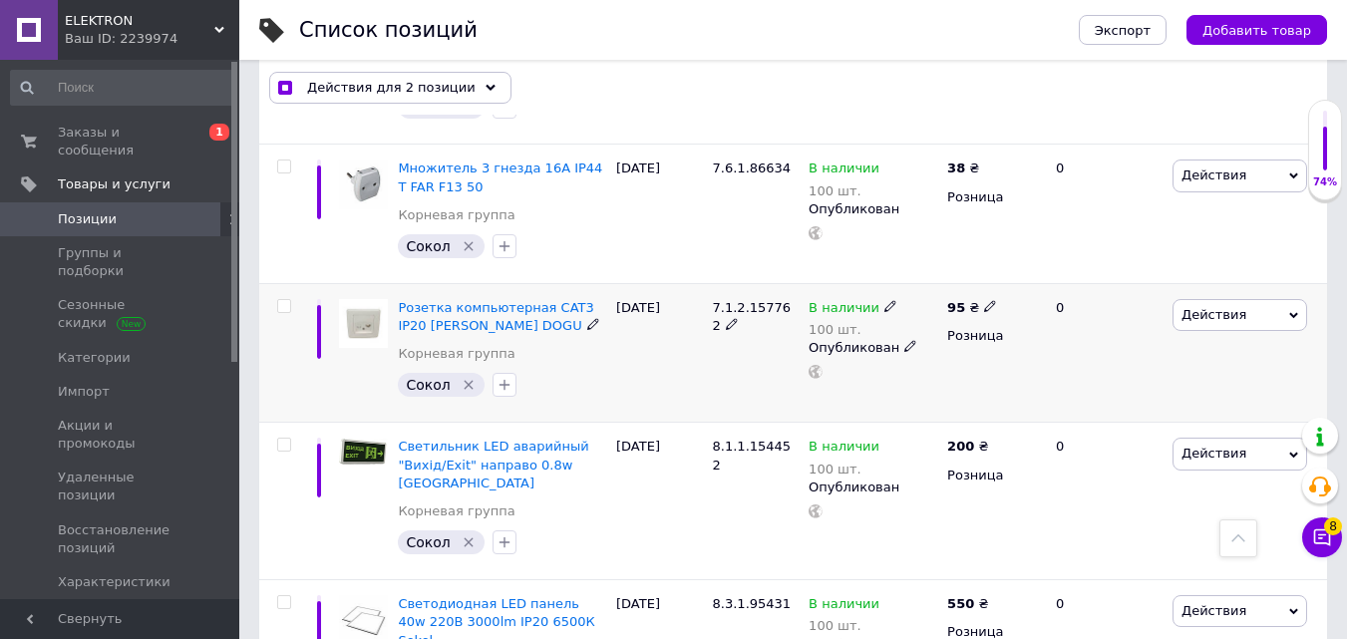
click at [284, 300] on input "checkbox" at bounding box center [283, 306] width 13 height 13
click at [284, 161] on input "checkbox" at bounding box center [283, 167] width 13 height 13
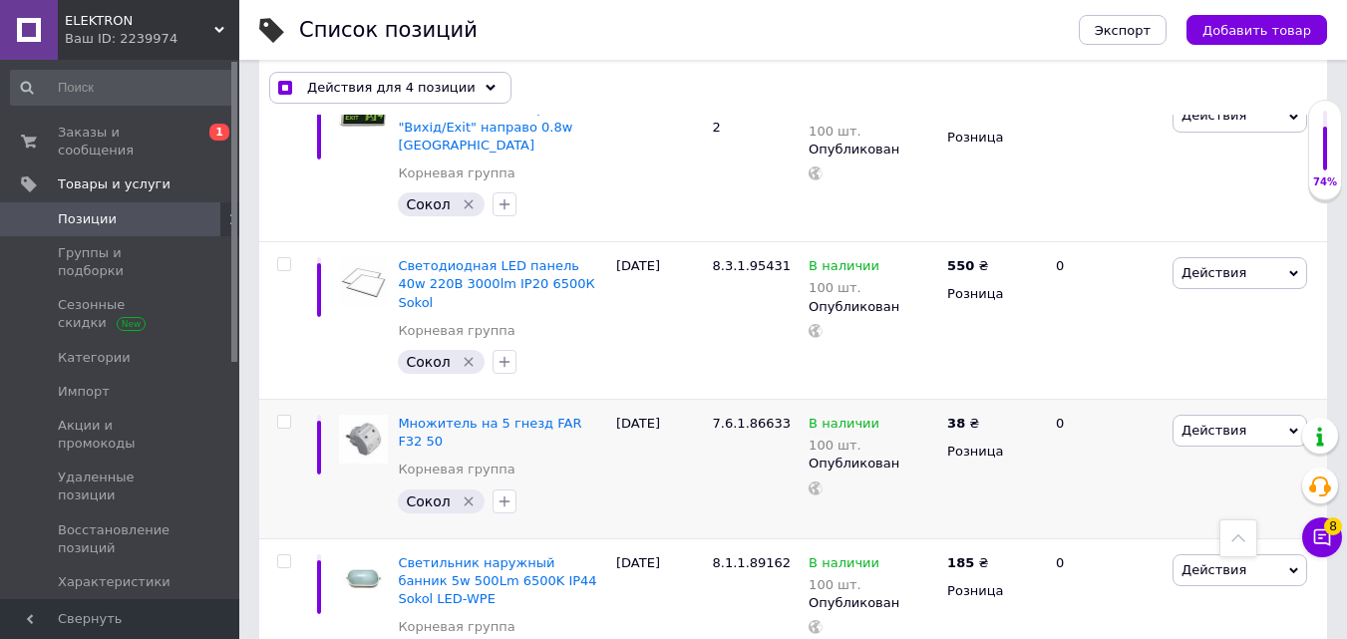
scroll to position [1695, 0]
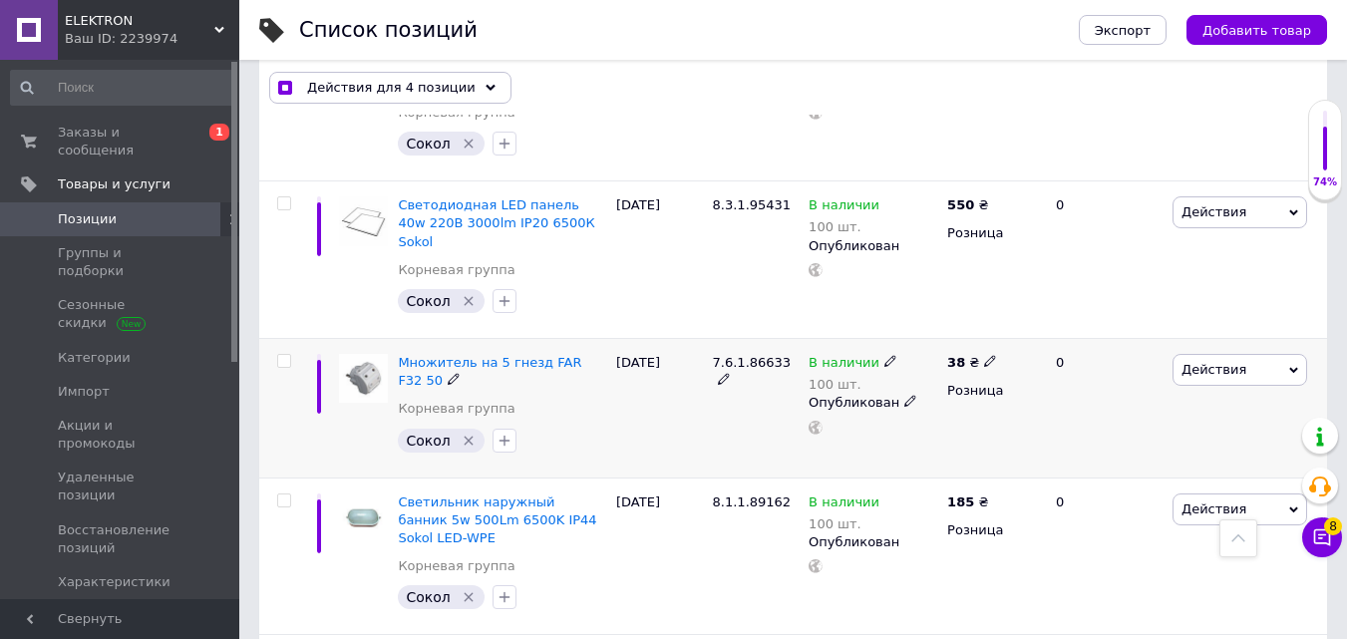
click at [280, 355] on input "checkbox" at bounding box center [283, 361] width 13 height 13
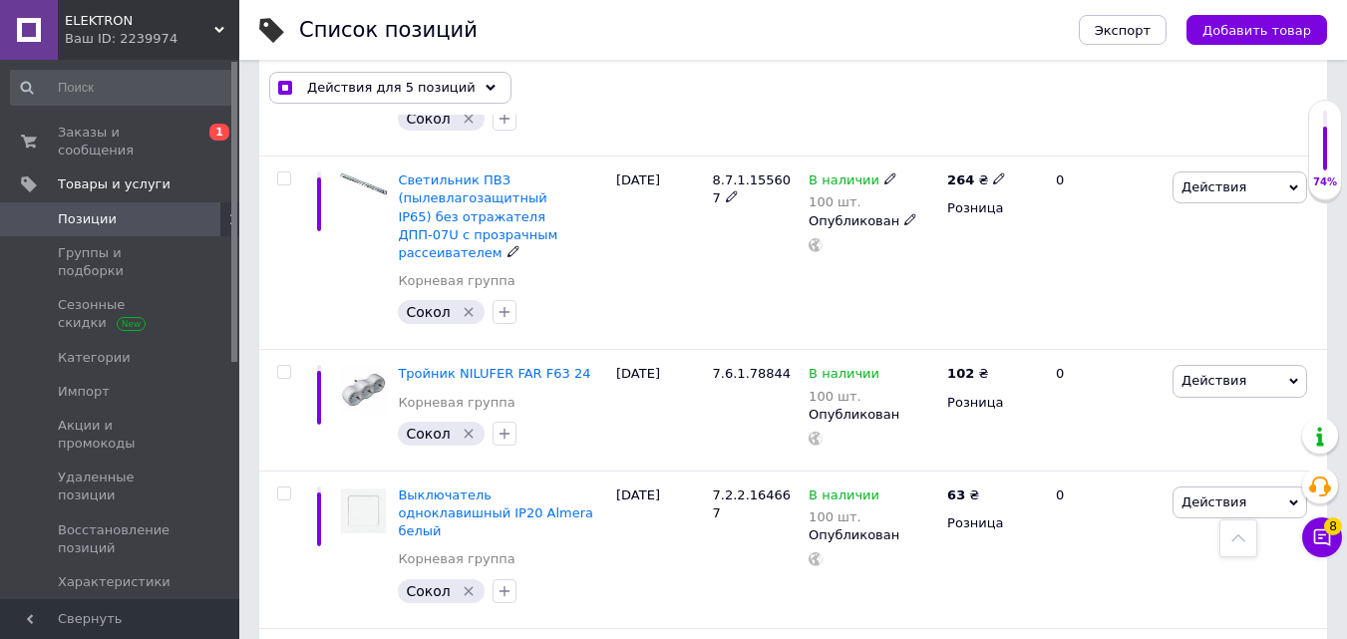
scroll to position [2193, 0]
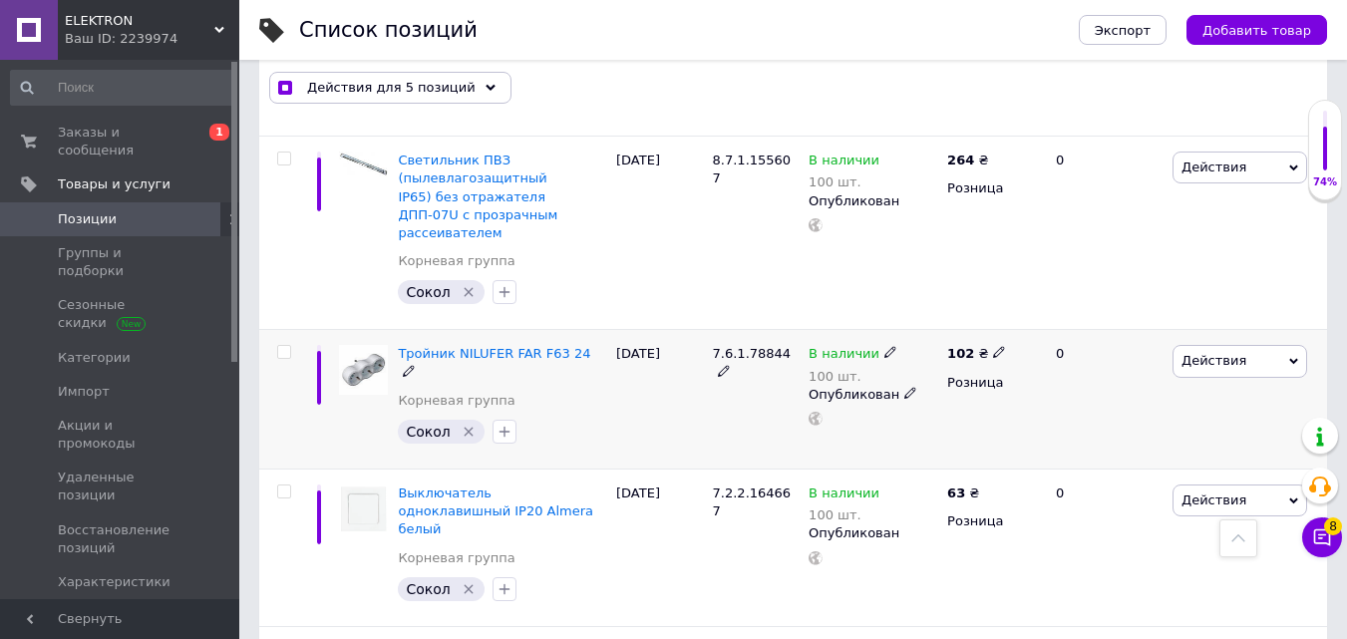
click at [281, 346] on input "checkbox" at bounding box center [283, 352] width 13 height 13
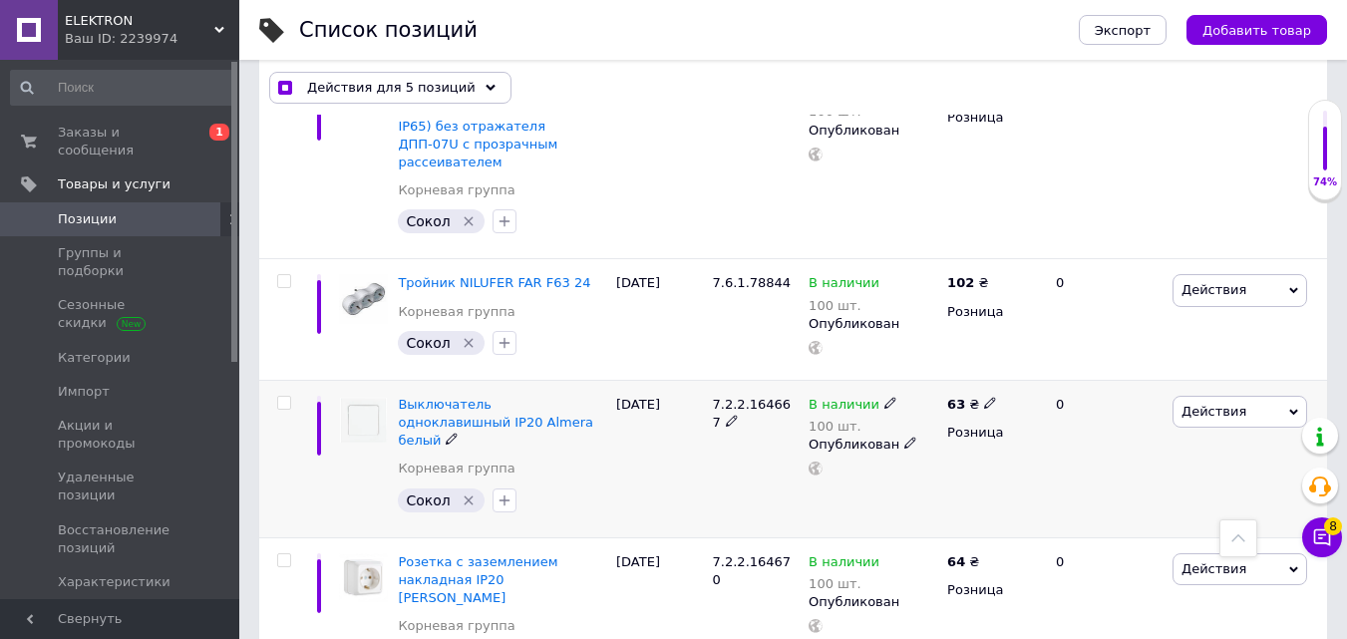
scroll to position [2393, 0]
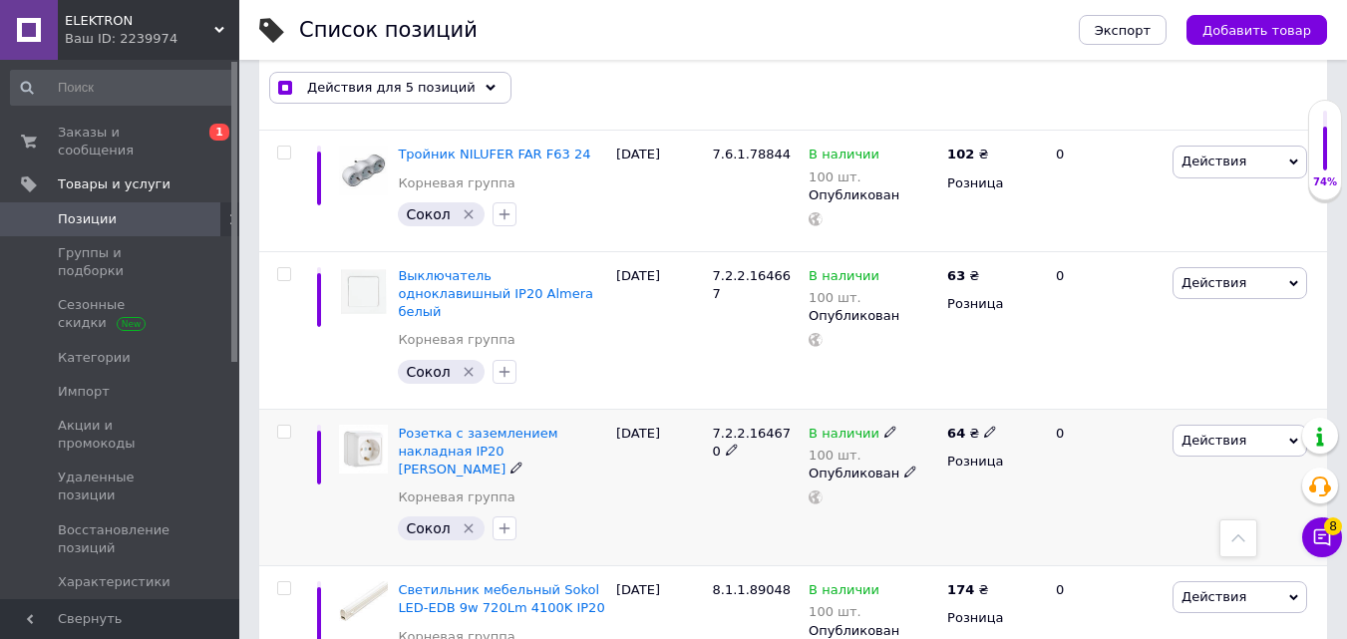
click at [286, 426] on input "checkbox" at bounding box center [283, 432] width 13 height 13
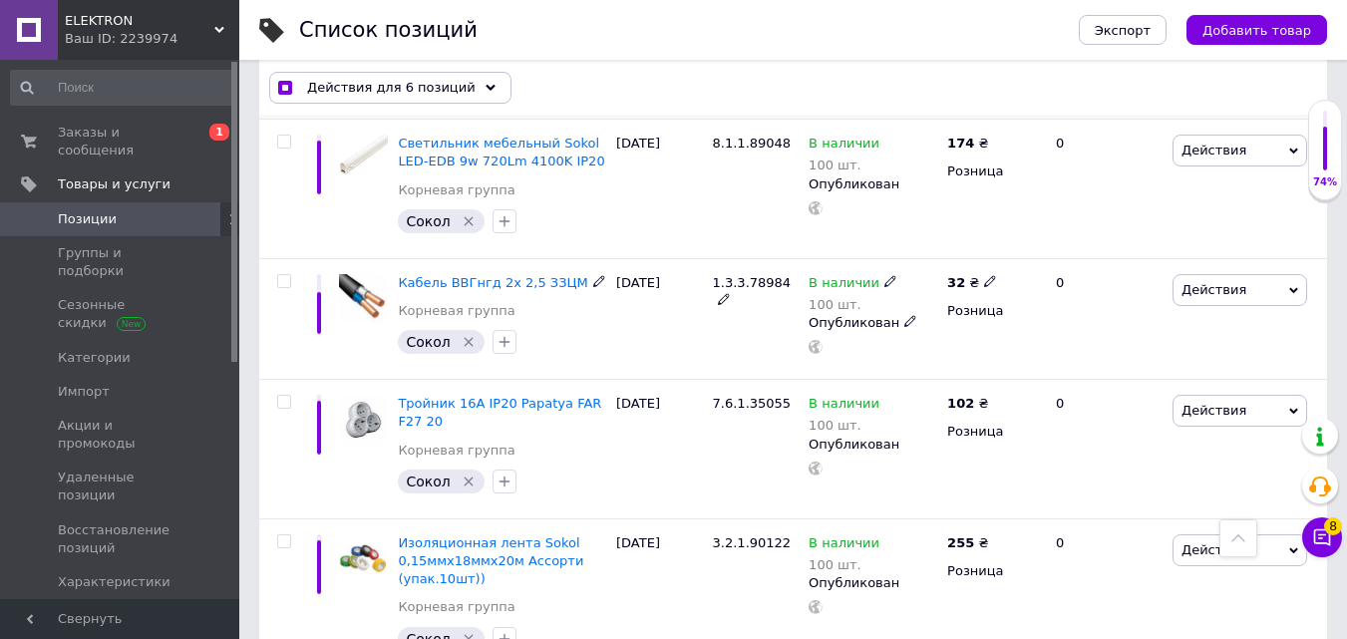
scroll to position [2891, 0]
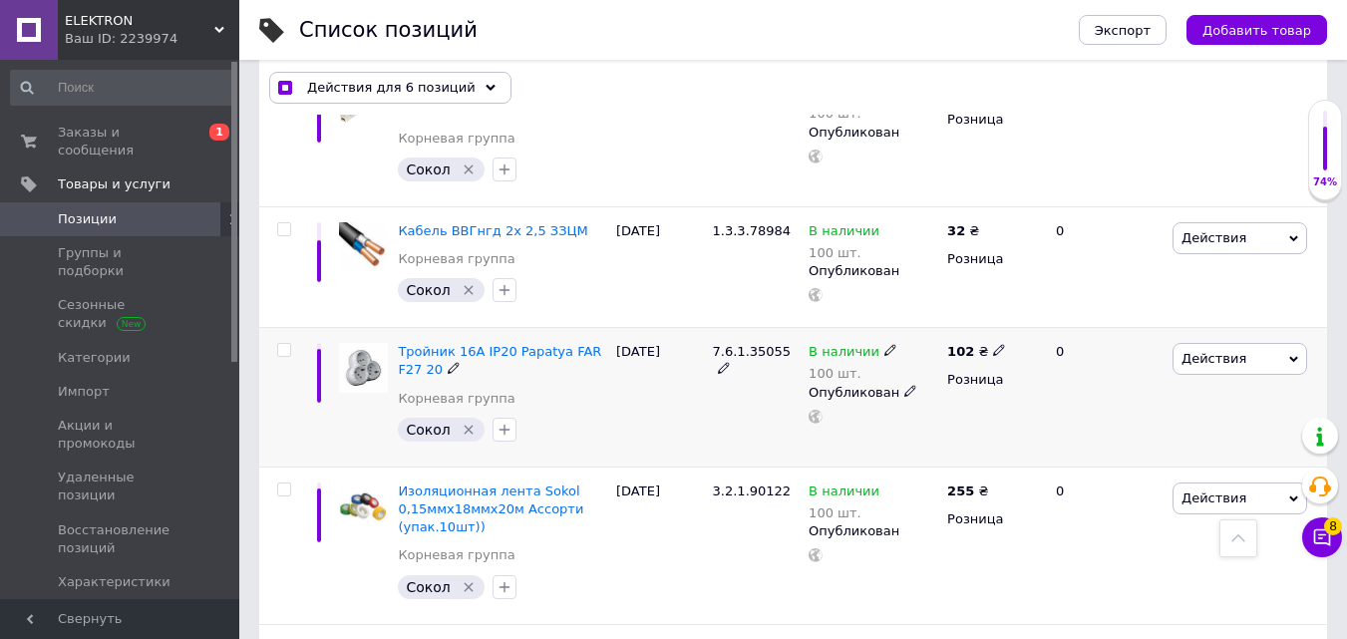
click at [282, 344] on input "checkbox" at bounding box center [283, 350] width 13 height 13
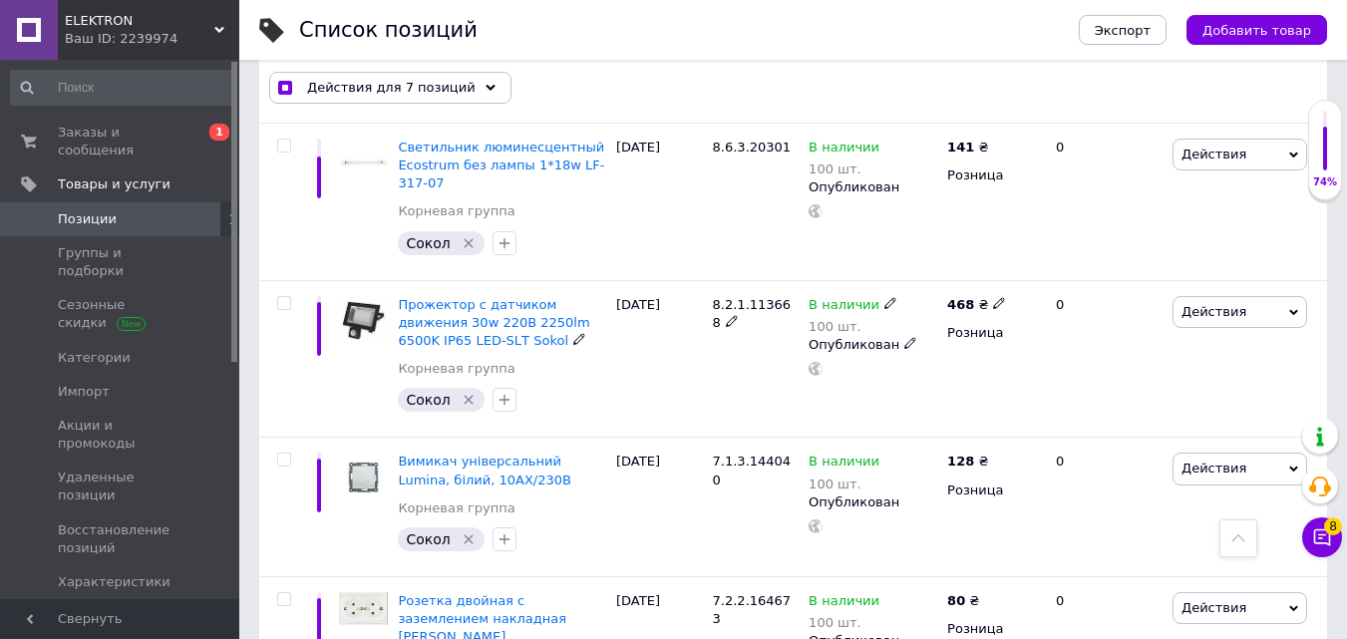
scroll to position [6879, 0]
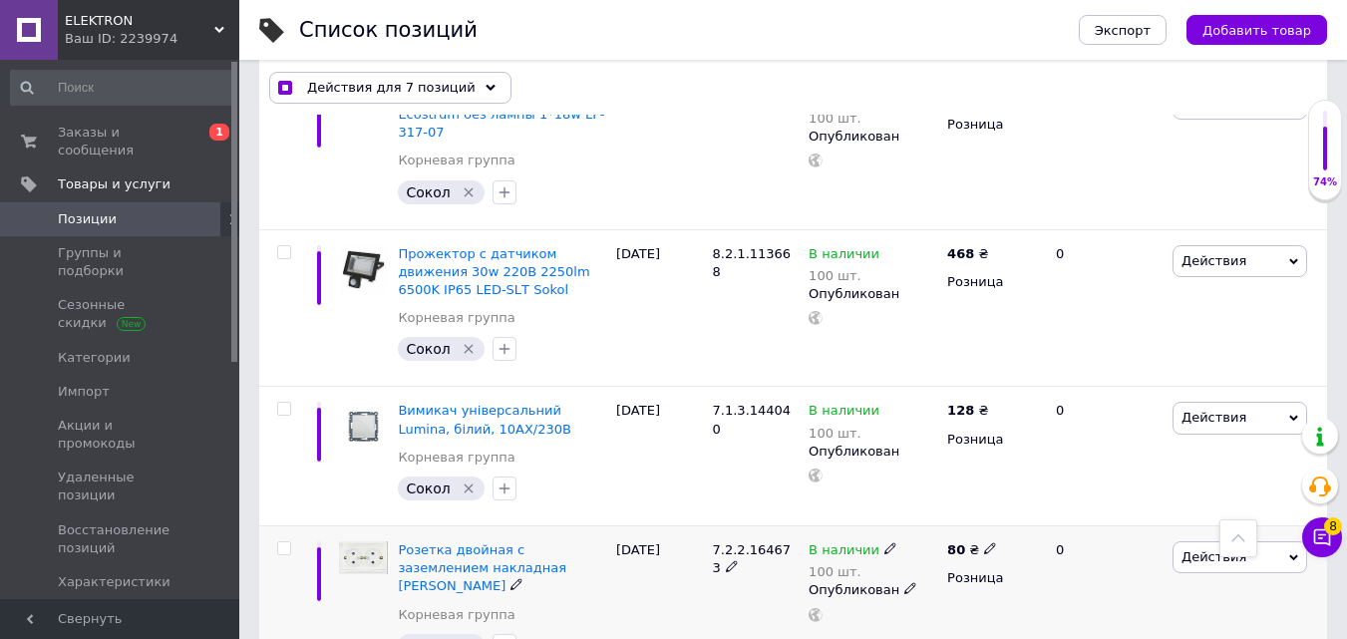
click at [279, 542] on input "checkbox" at bounding box center [283, 548] width 13 height 13
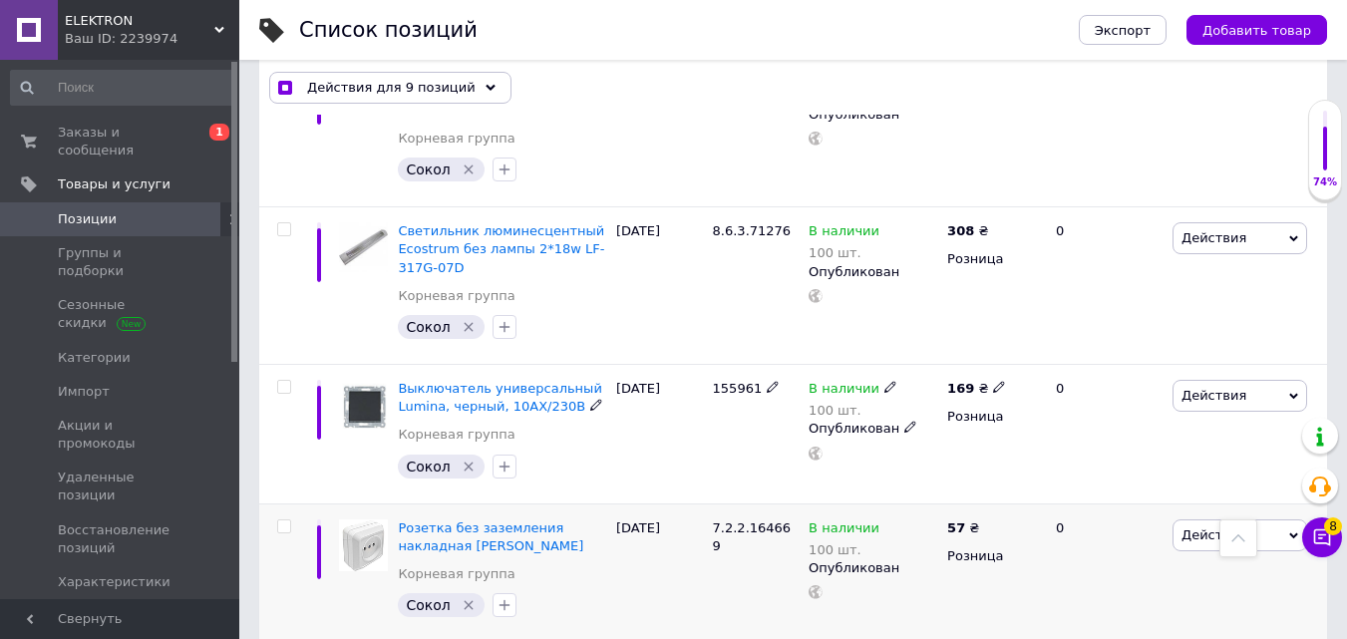
scroll to position [7677, 0]
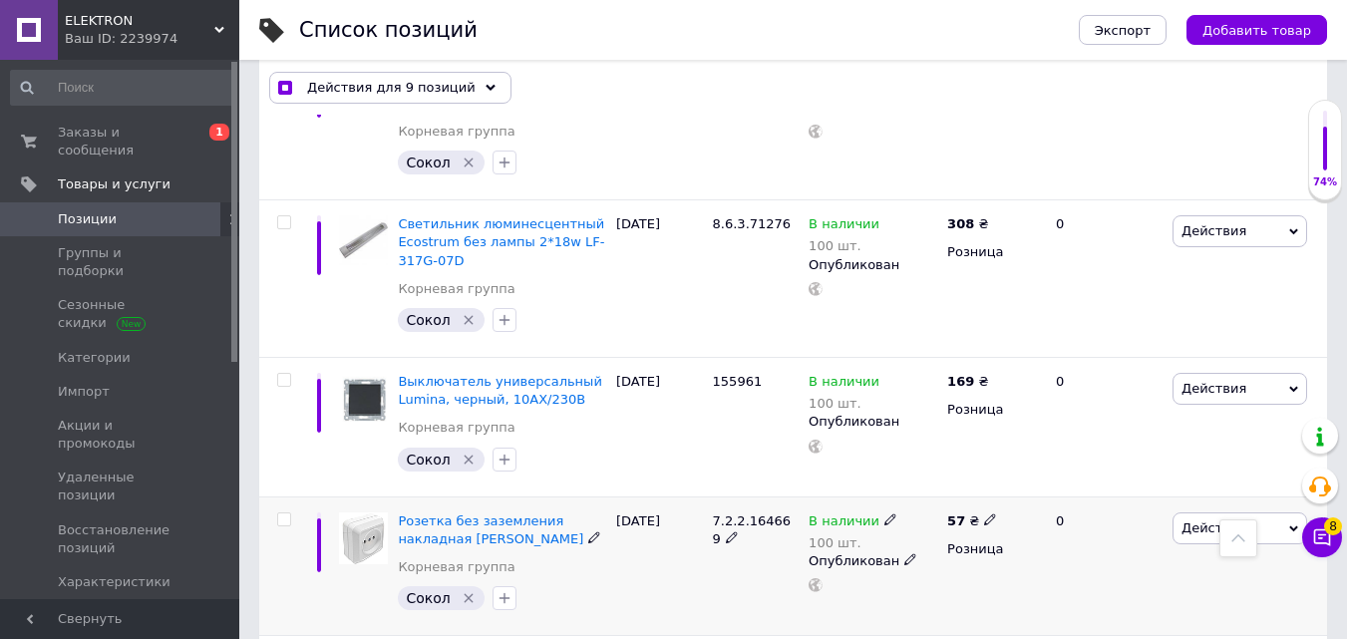
click at [288, 513] on input "checkbox" at bounding box center [283, 519] width 13 height 13
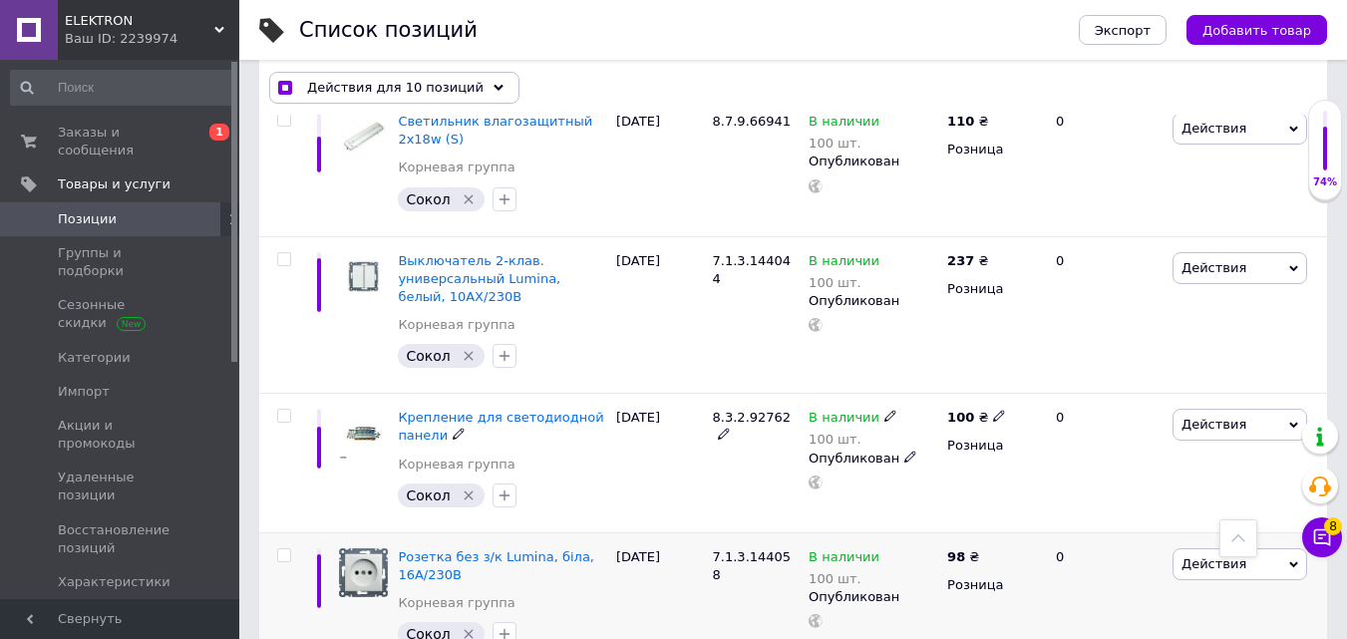
scroll to position [9372, 0]
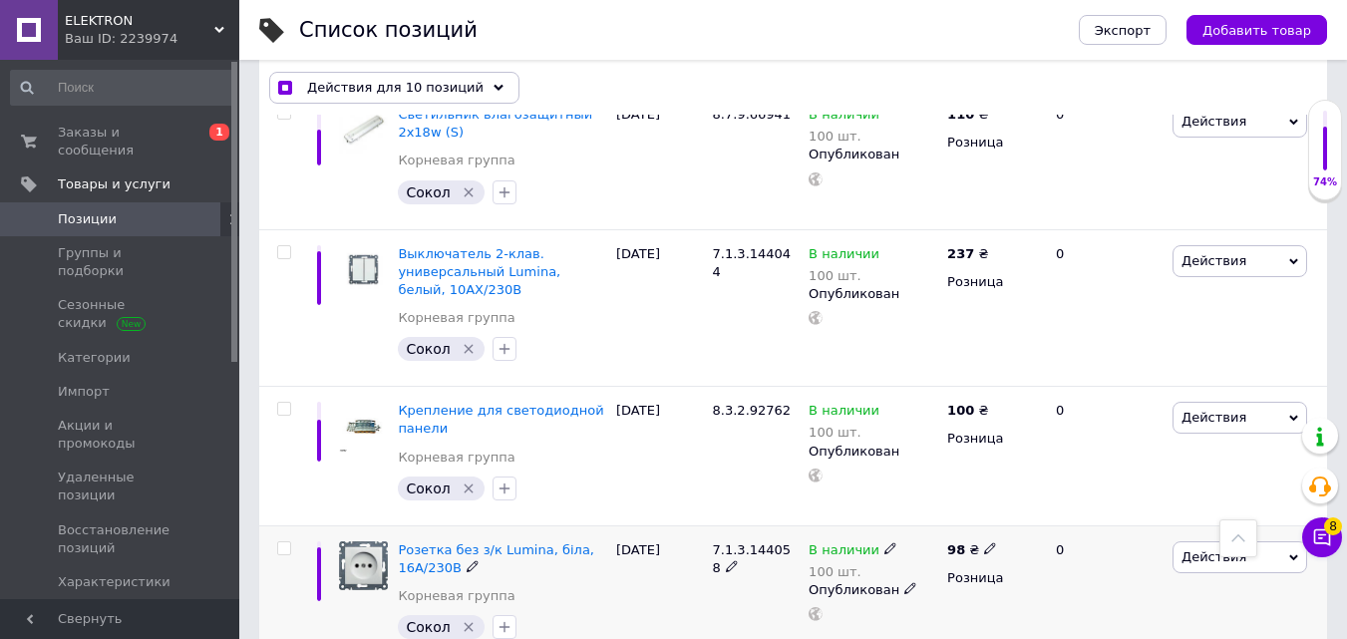
click at [288, 542] on input "checkbox" at bounding box center [283, 548] width 13 height 13
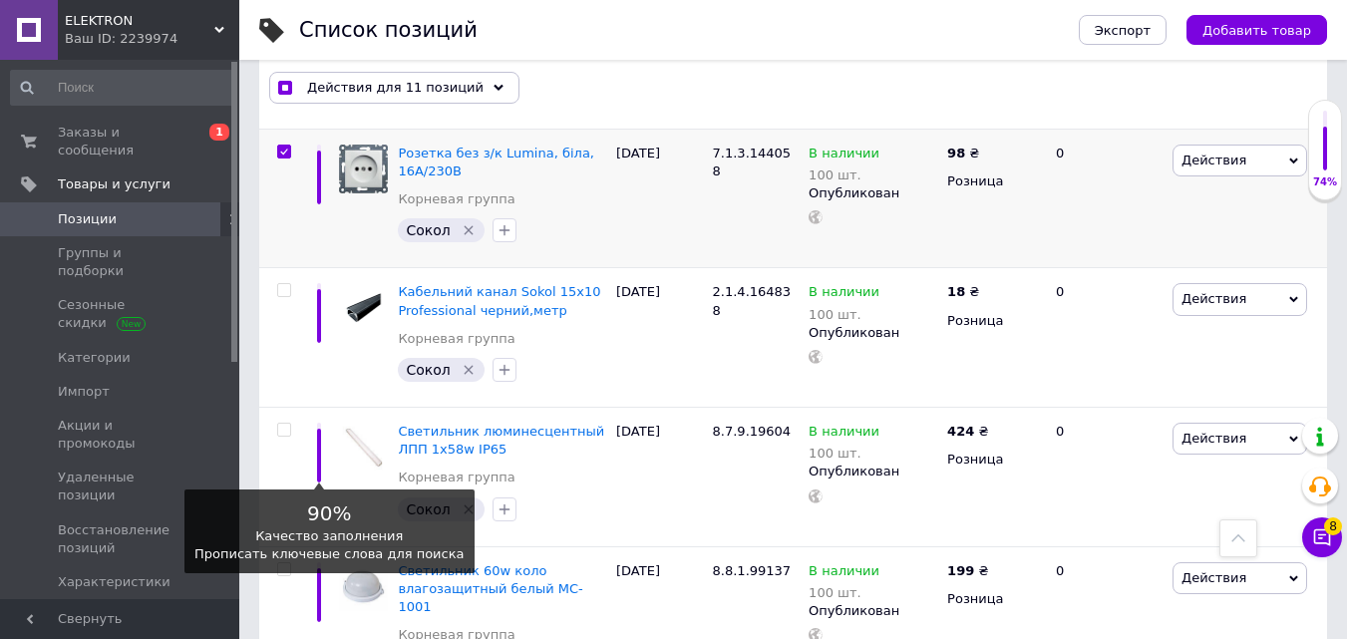
scroll to position [9771, 0]
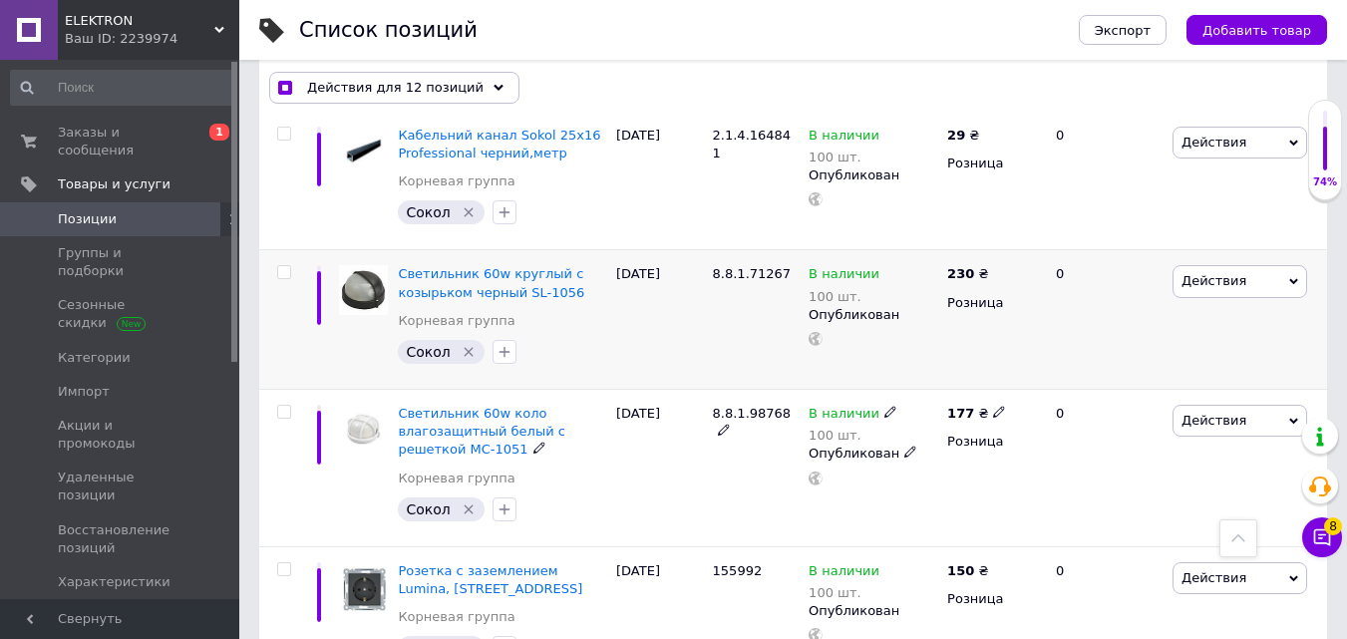
scroll to position [10568, 0]
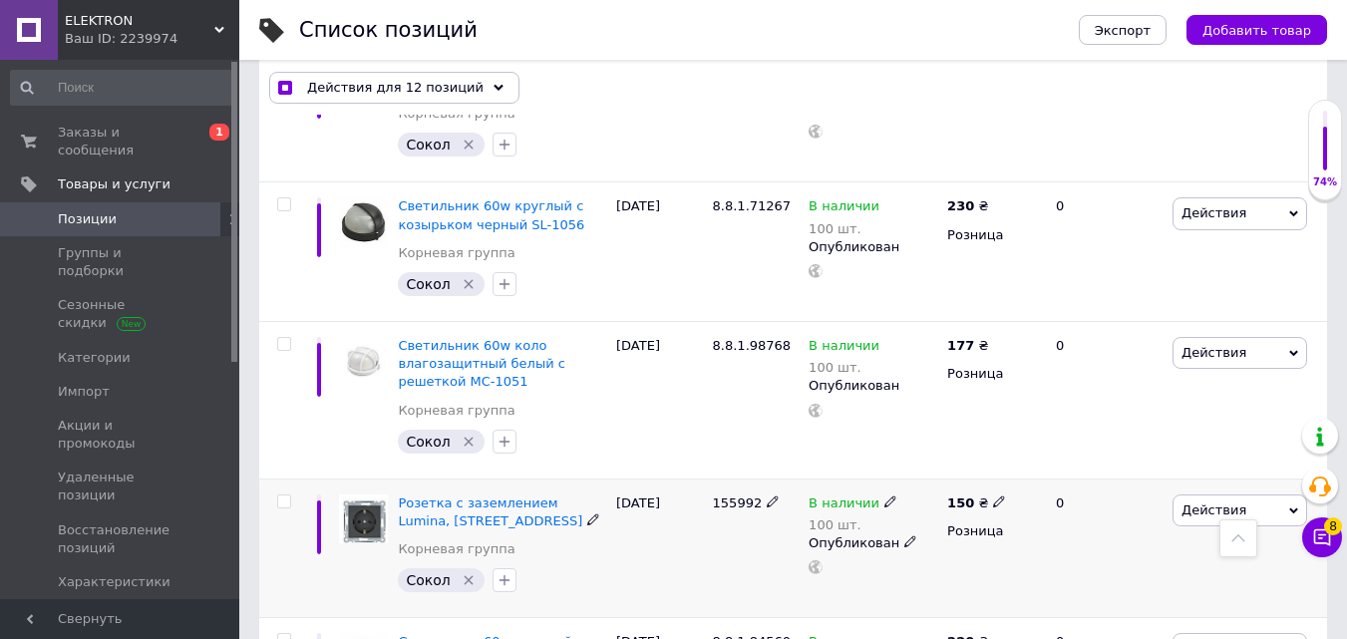
click at [281, 496] on input "checkbox" at bounding box center [283, 502] width 13 height 13
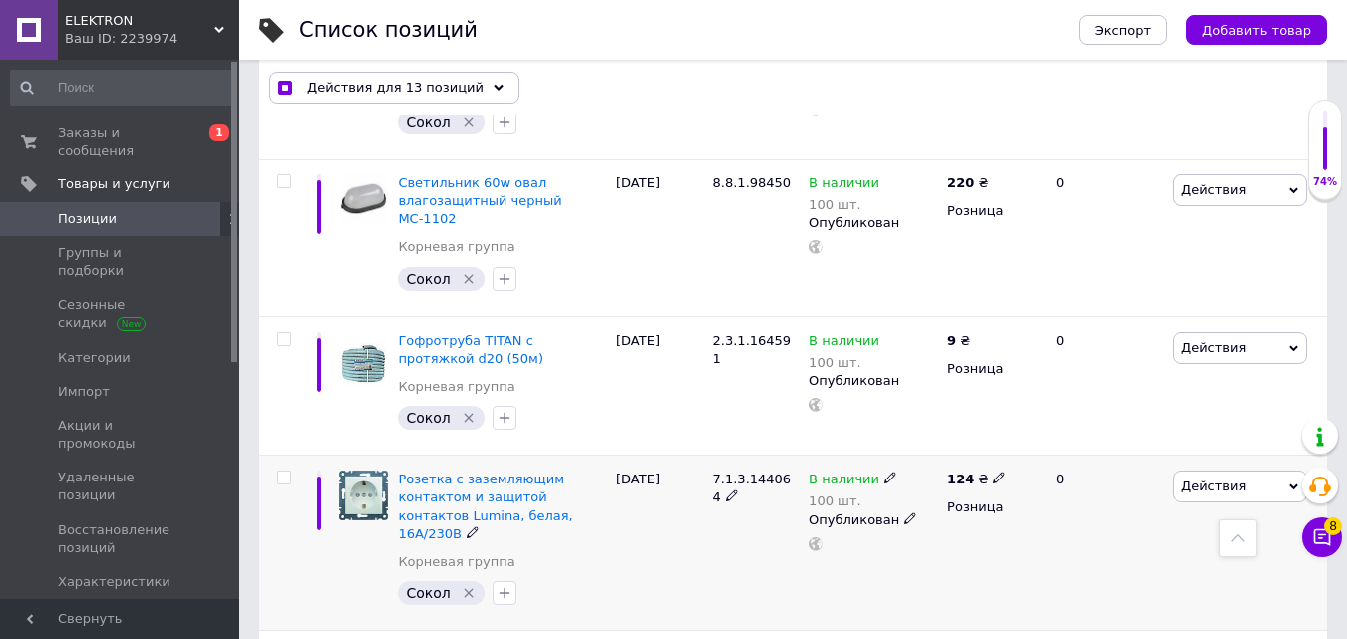
scroll to position [11149, 0]
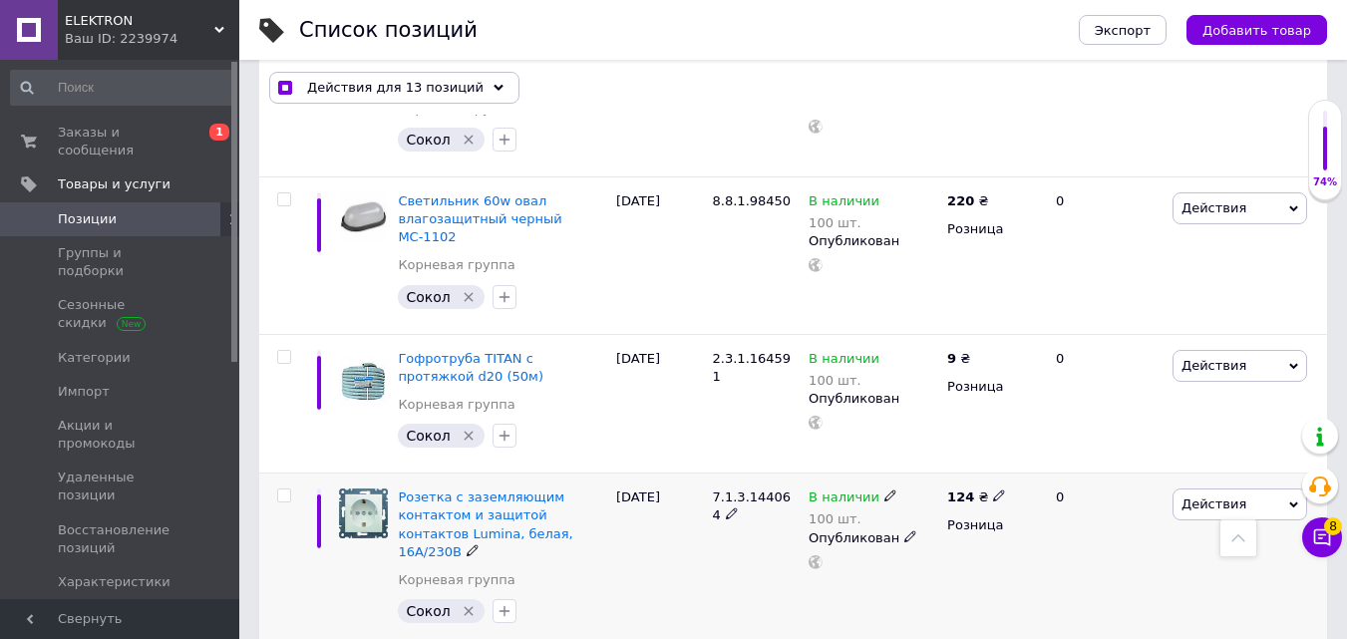
click at [287, 490] on input "checkbox" at bounding box center [283, 496] width 13 height 13
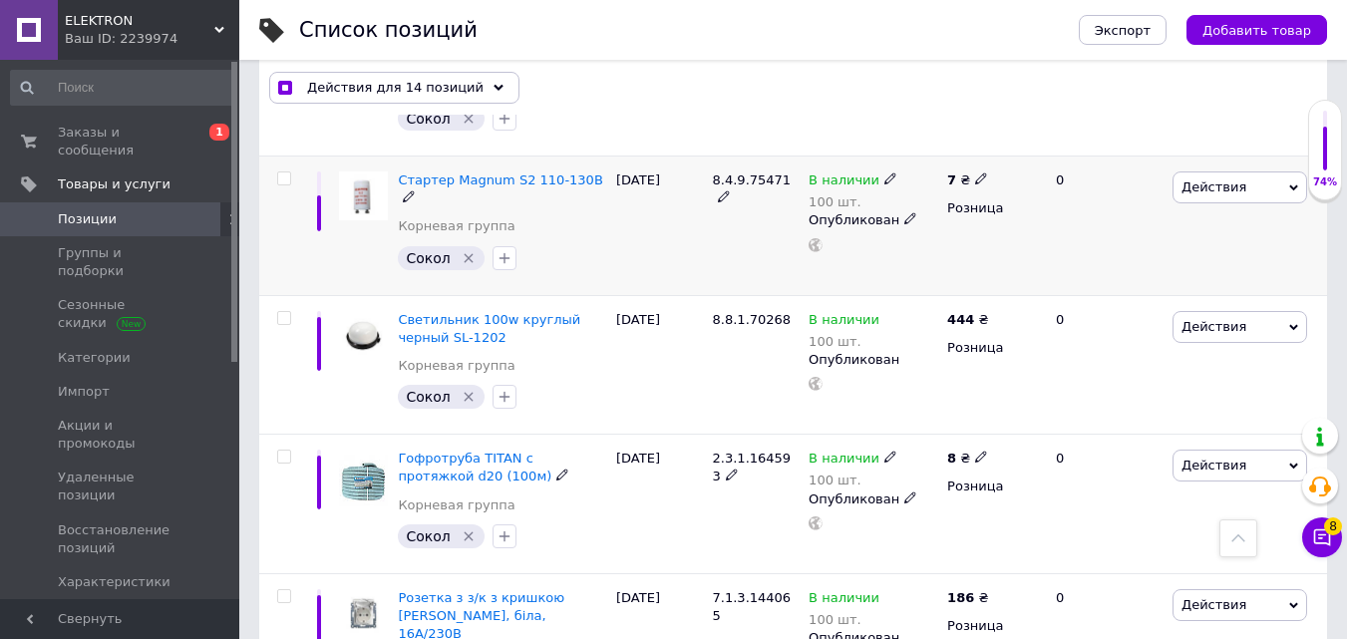
scroll to position [11647, 0]
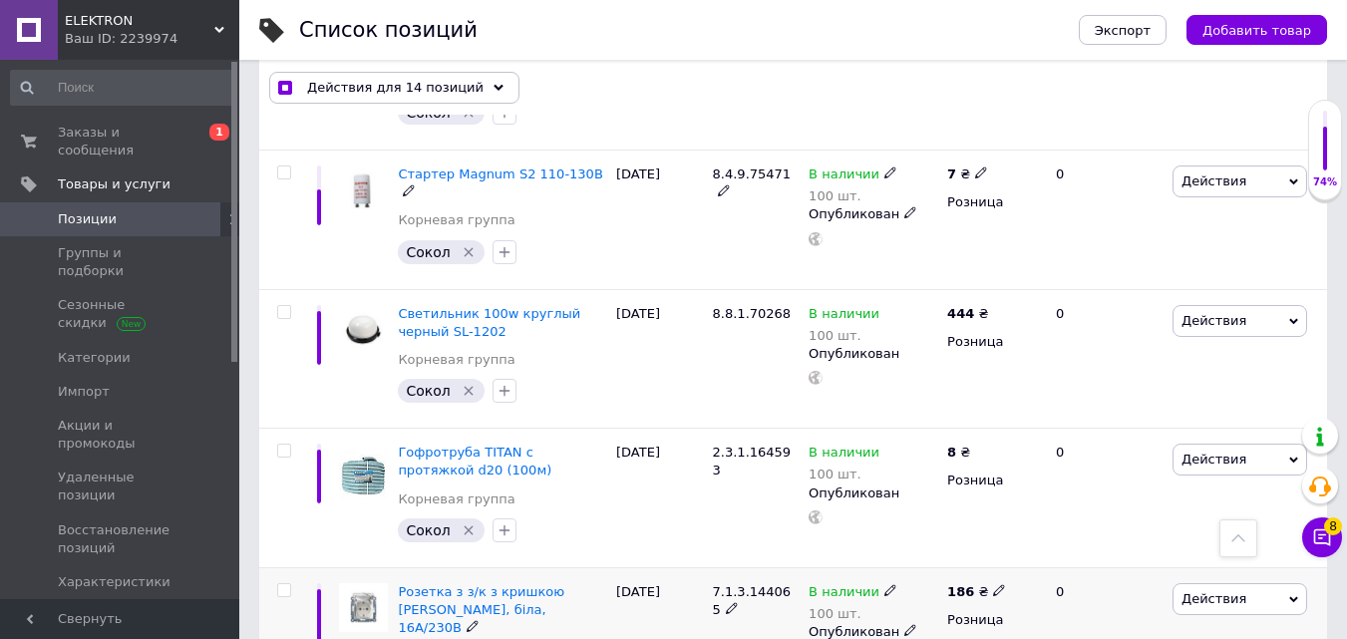
click at [289, 584] on input "checkbox" at bounding box center [283, 590] width 13 height 13
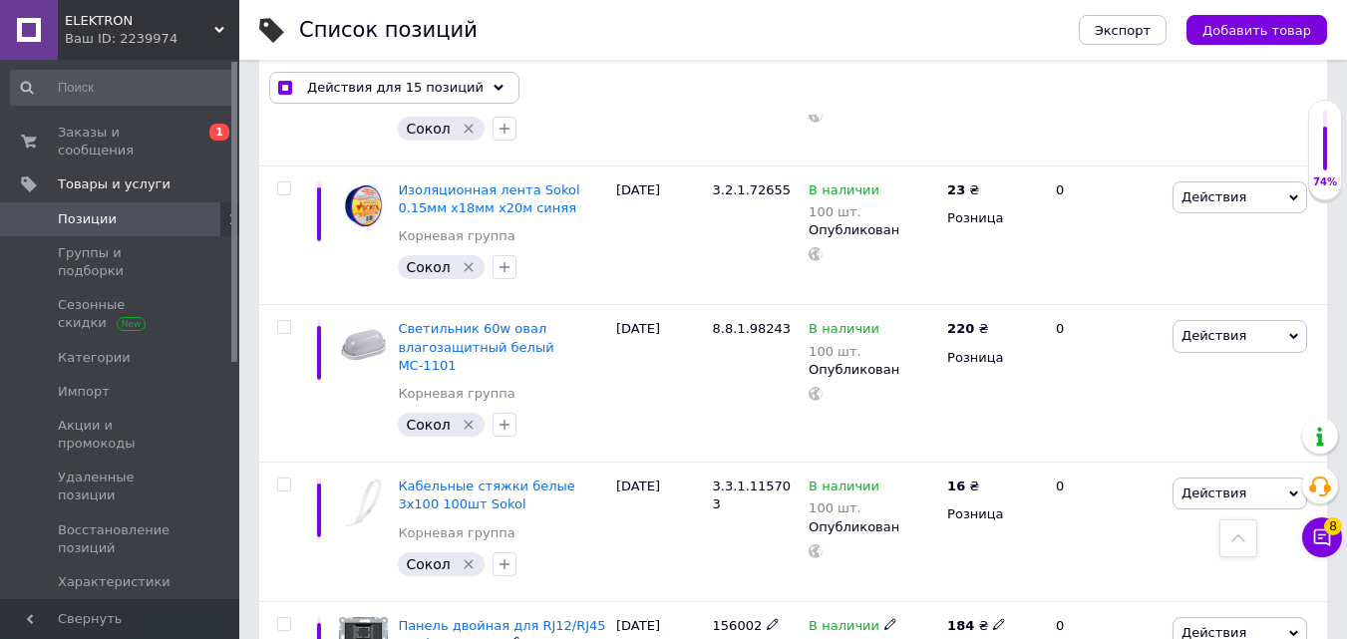
scroll to position [13342, 0]
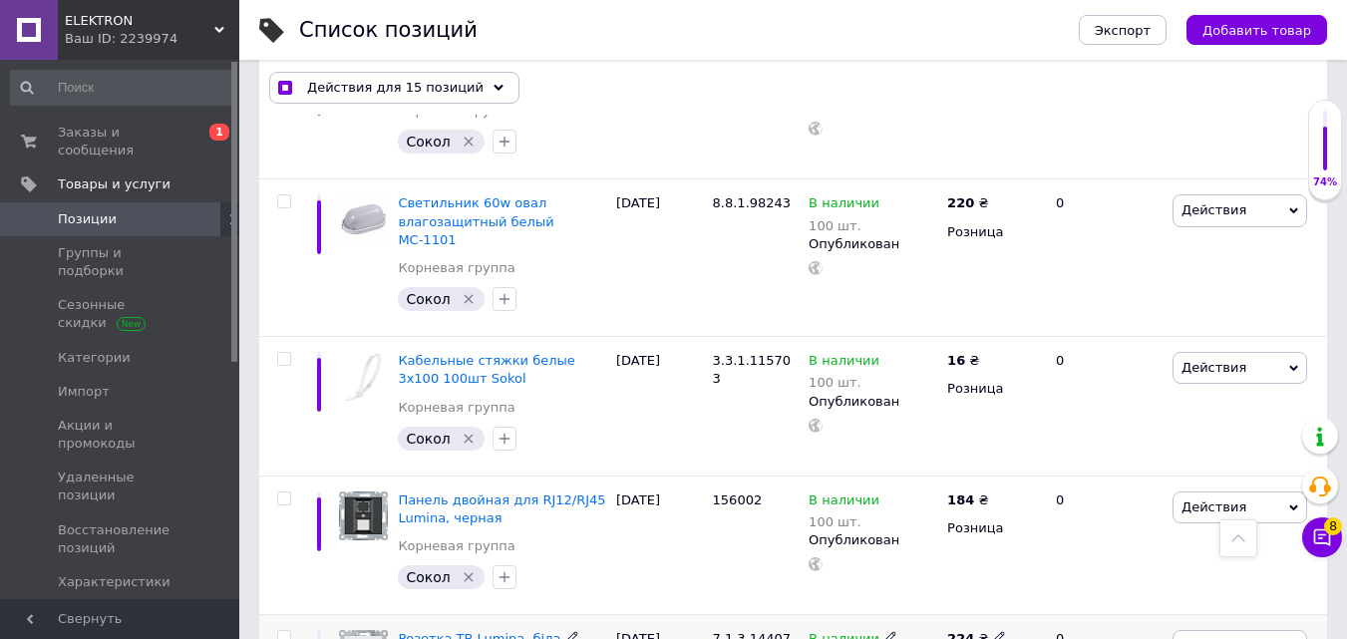
click at [283, 631] on input "checkbox" at bounding box center [283, 637] width 13 height 13
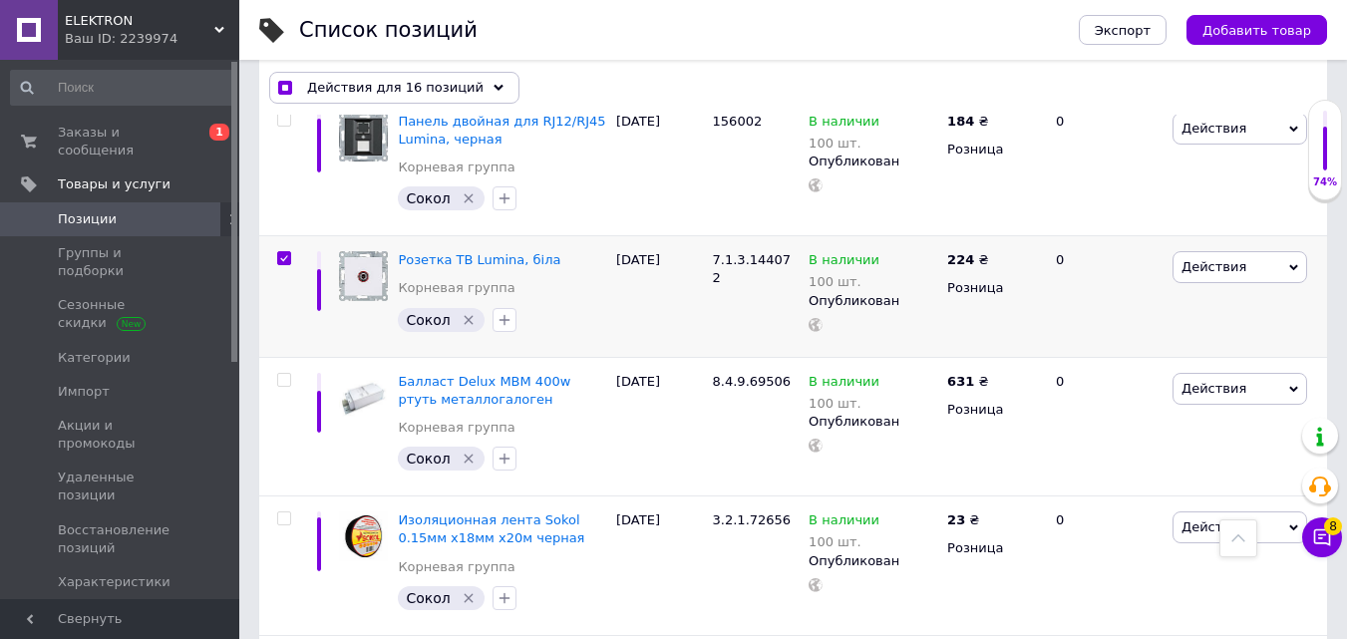
scroll to position [13840, 0]
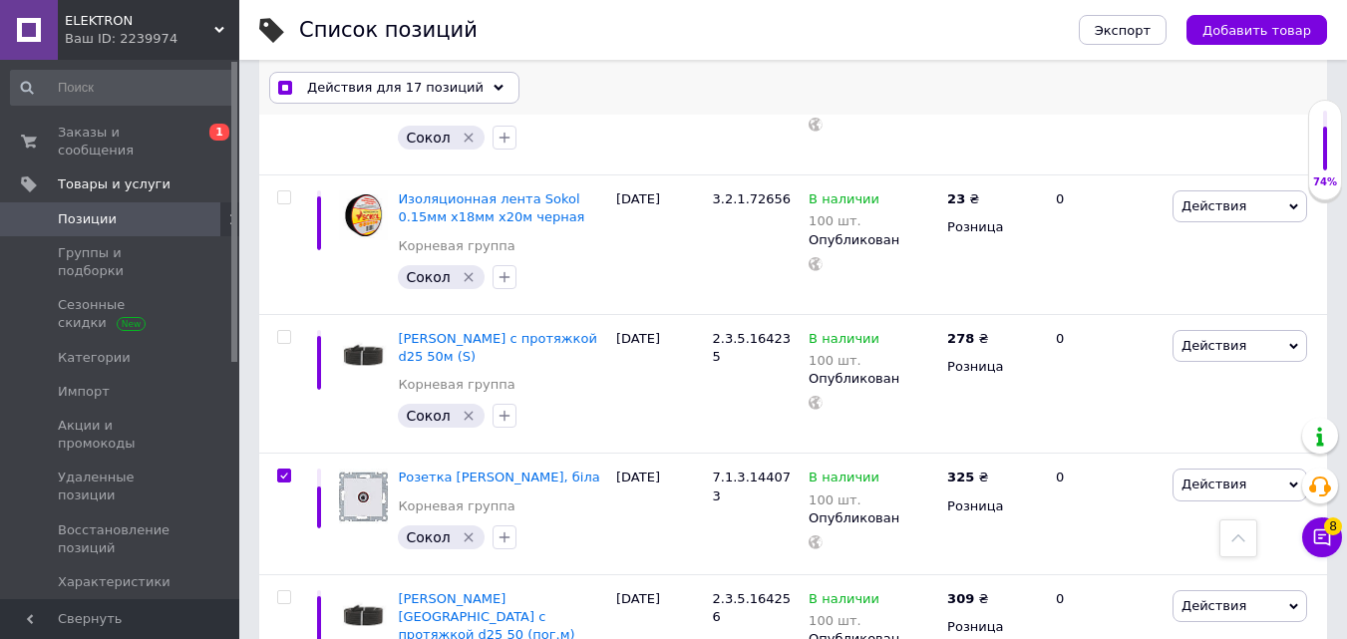
click at [453, 89] on span "Действия для 17 позиций" at bounding box center [395, 88] width 176 height 18
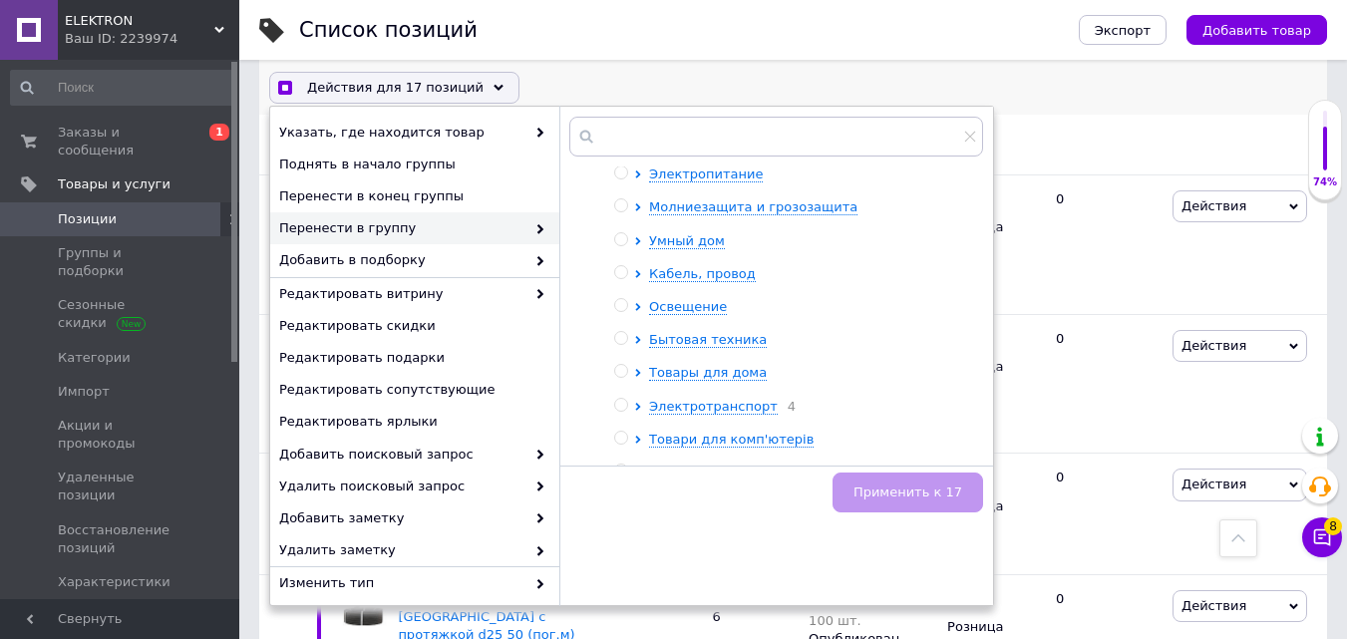
scroll to position [387, 0]
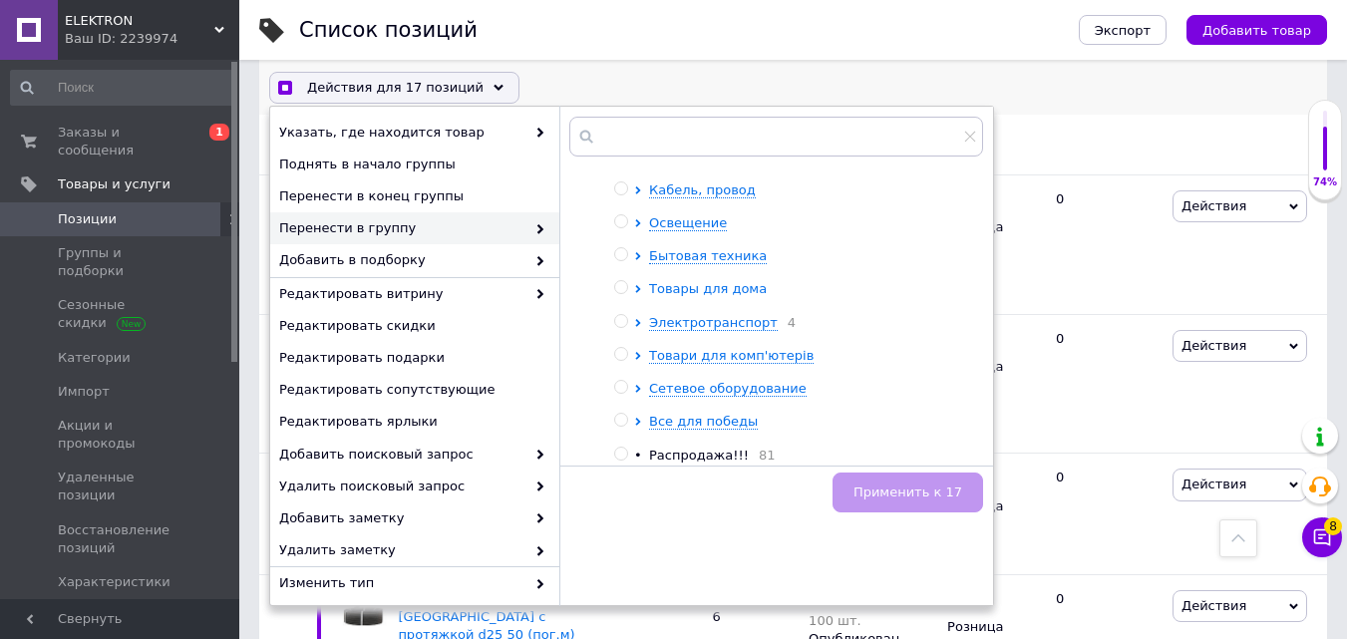
click at [638, 289] on icon at bounding box center [637, 289] width 5 height 8
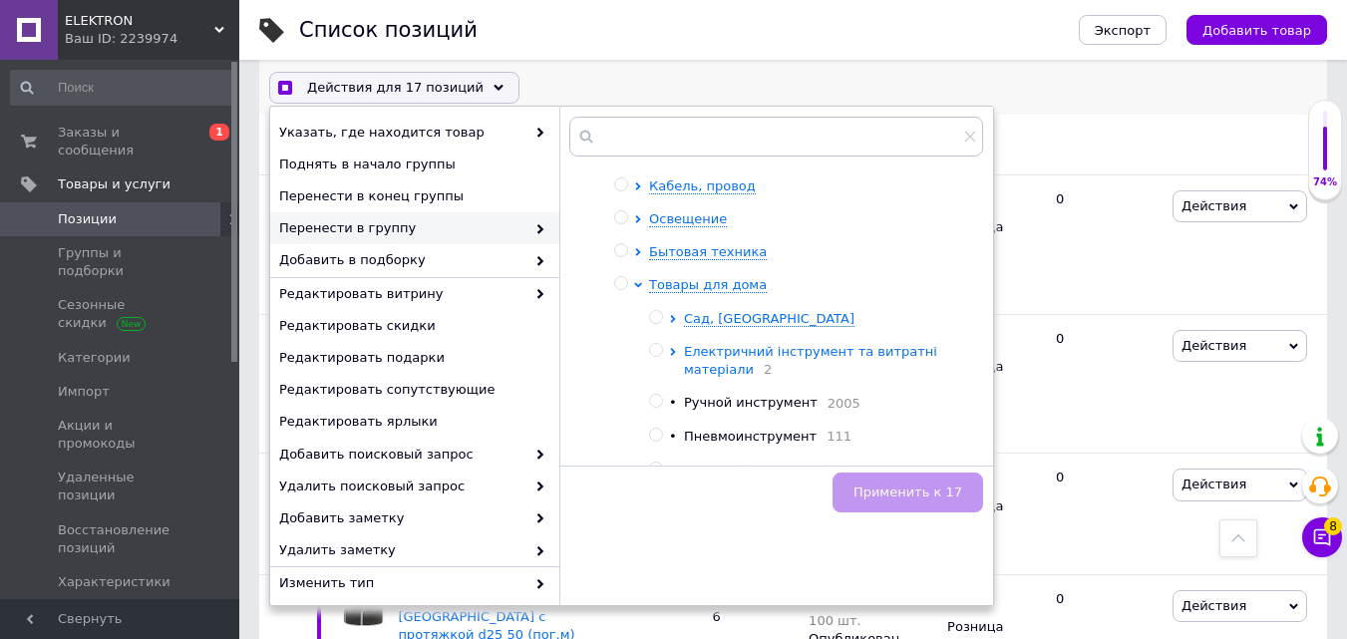
click at [676, 352] on icon at bounding box center [673, 352] width 8 height 8
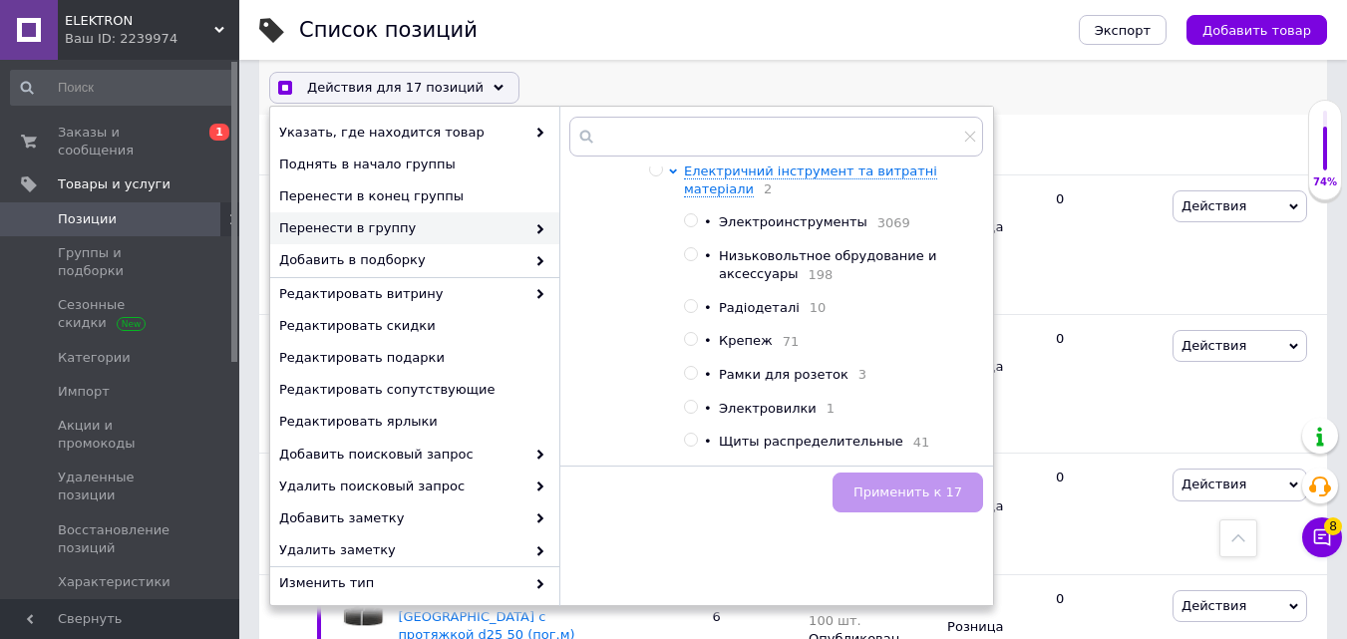
scroll to position [586, 0]
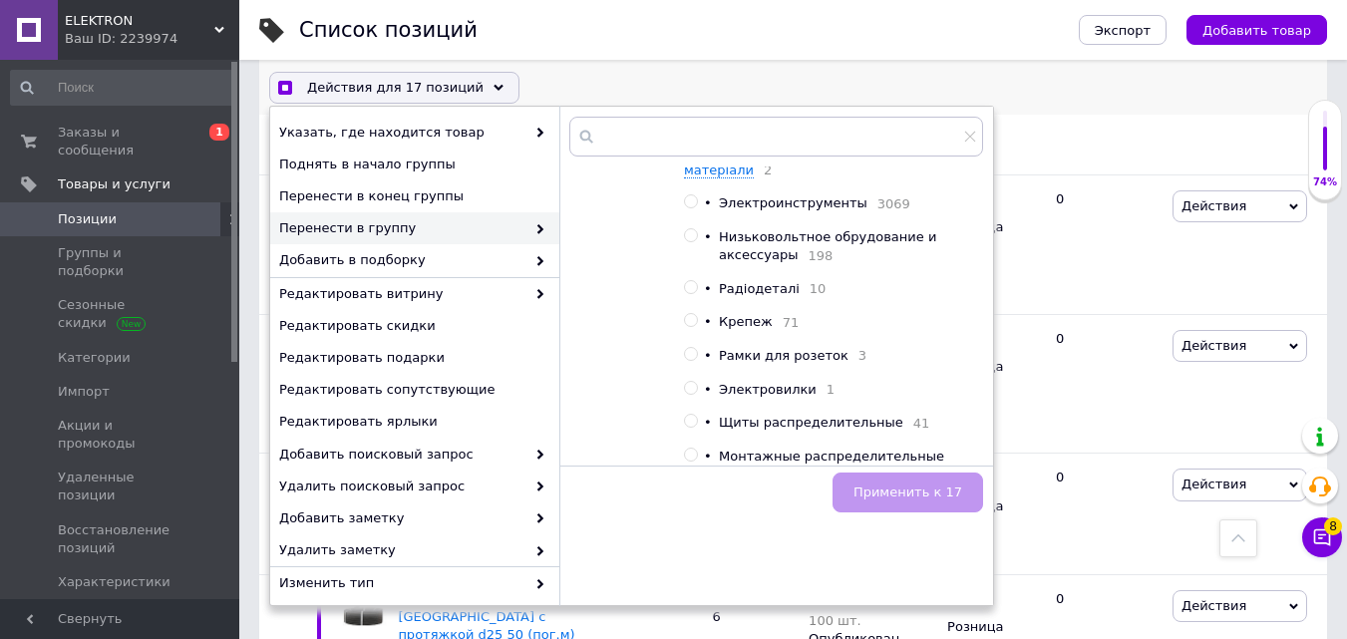
click at [687, 240] on input "radio" at bounding box center [690, 235] width 13 height 13
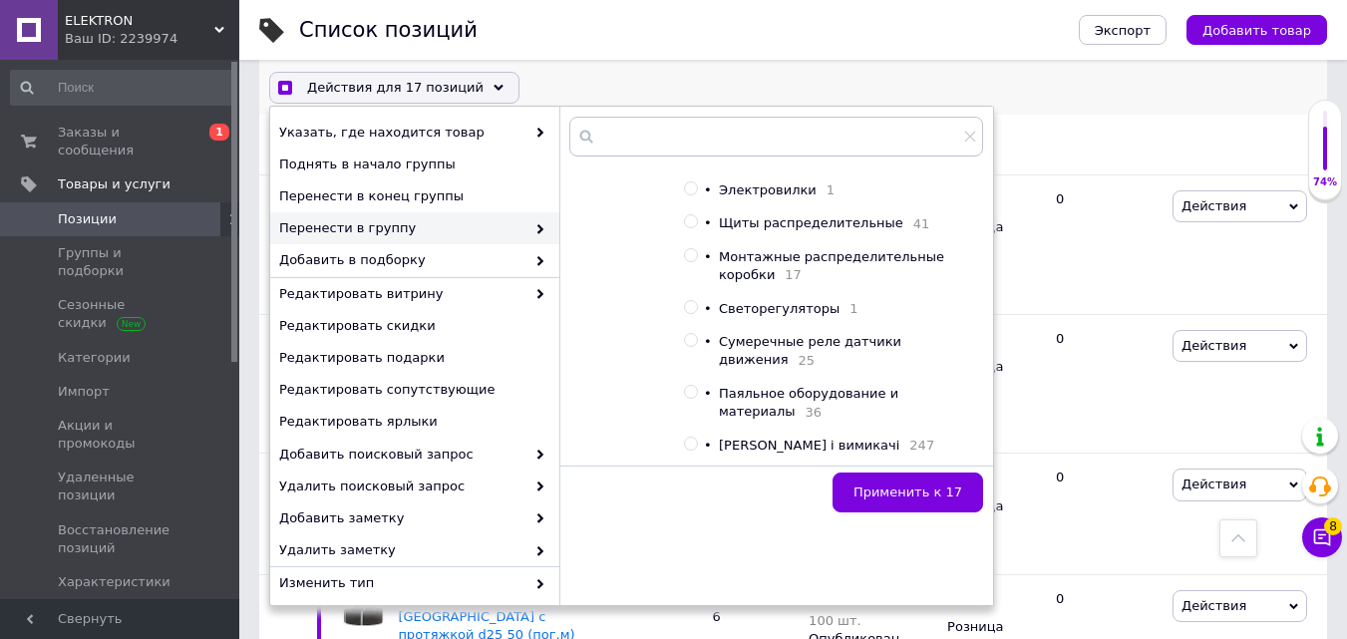
scroll to position [885, 0]
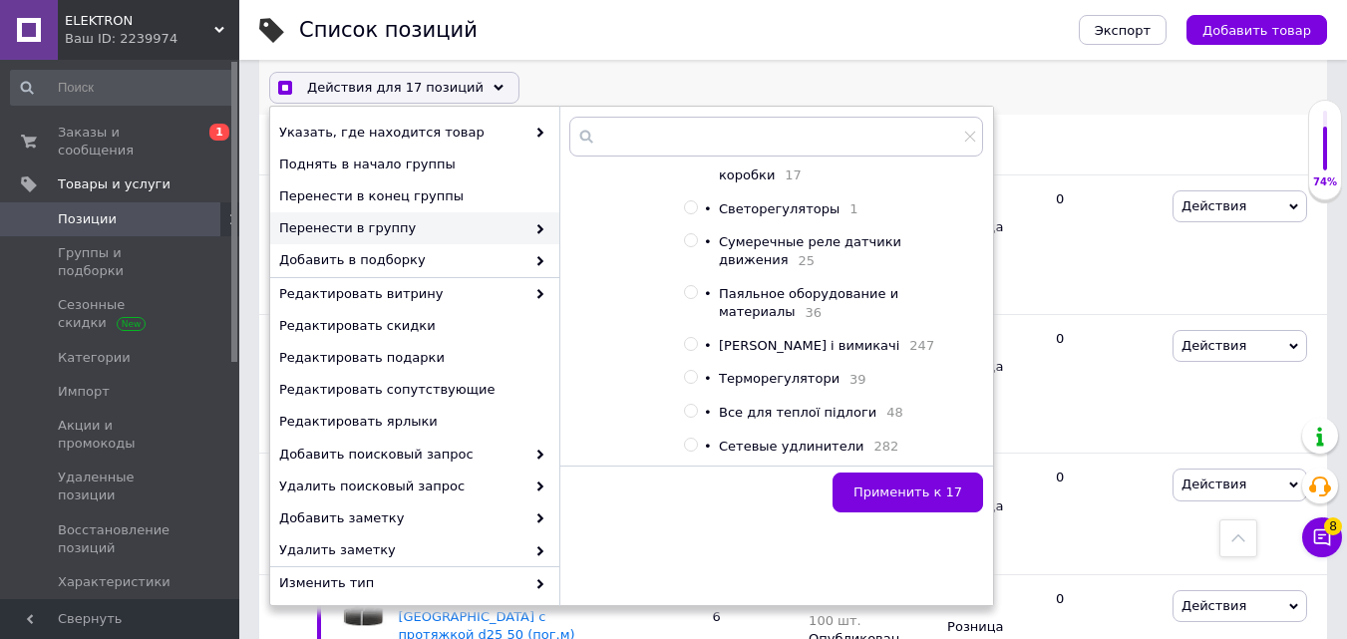
click at [692, 340] on input "radio" at bounding box center [690, 344] width 13 height 13
click at [905, 487] on span "Применить к 17" at bounding box center [907, 492] width 109 height 15
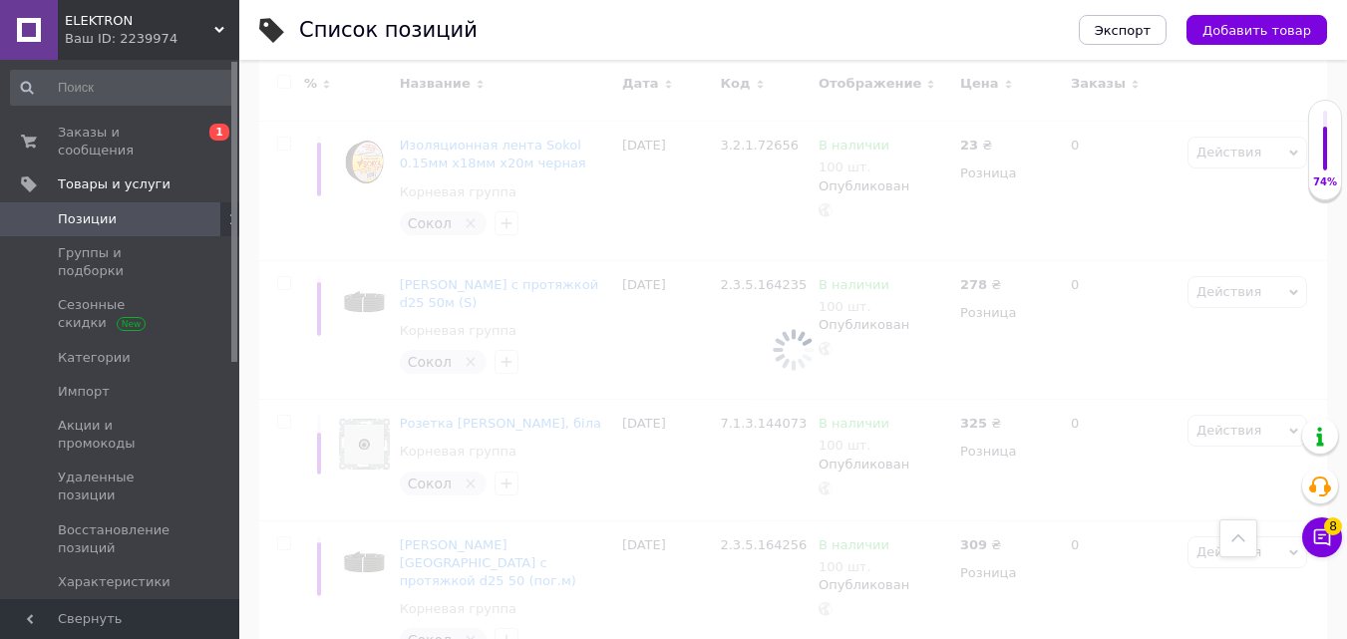
scroll to position [14006, 0]
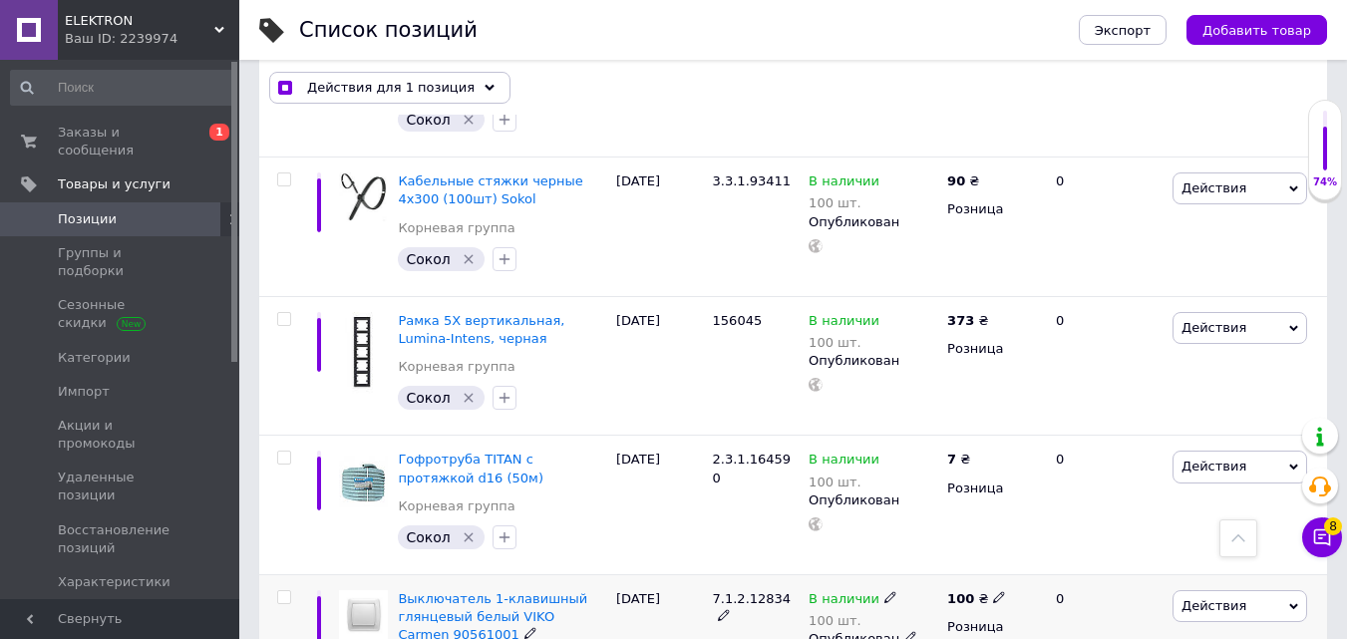
click at [285, 591] on input "checkbox" at bounding box center [283, 597] width 13 height 13
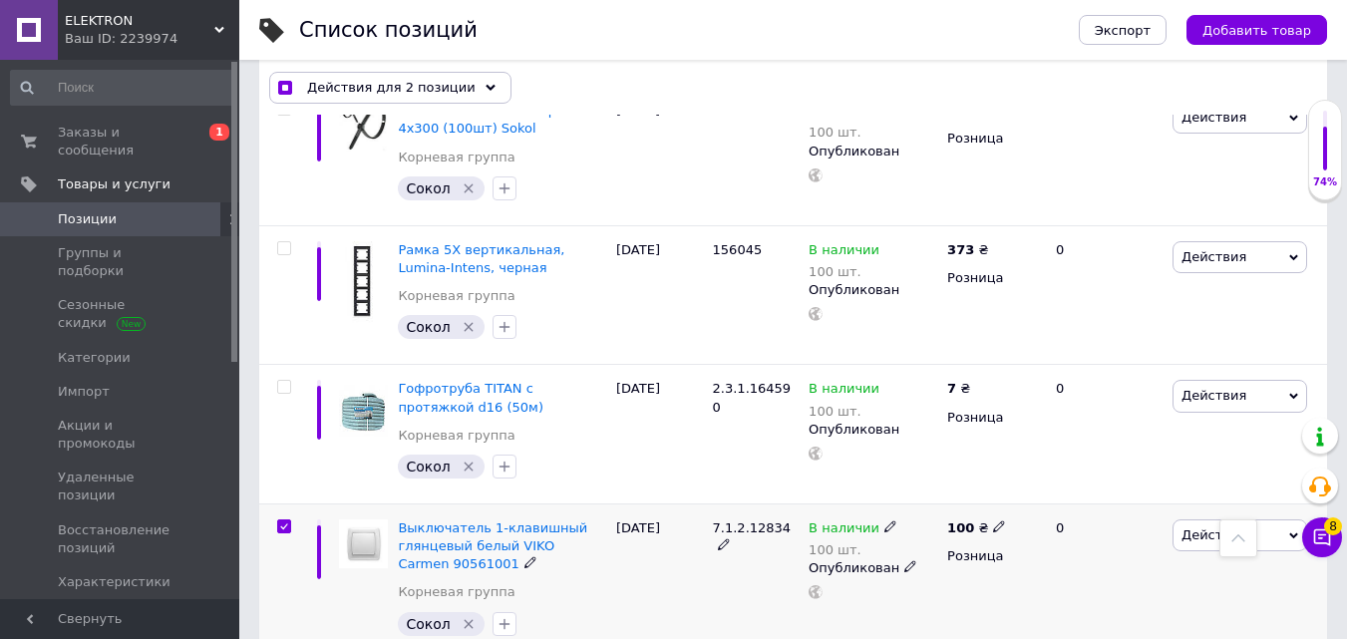
scroll to position [14151, 0]
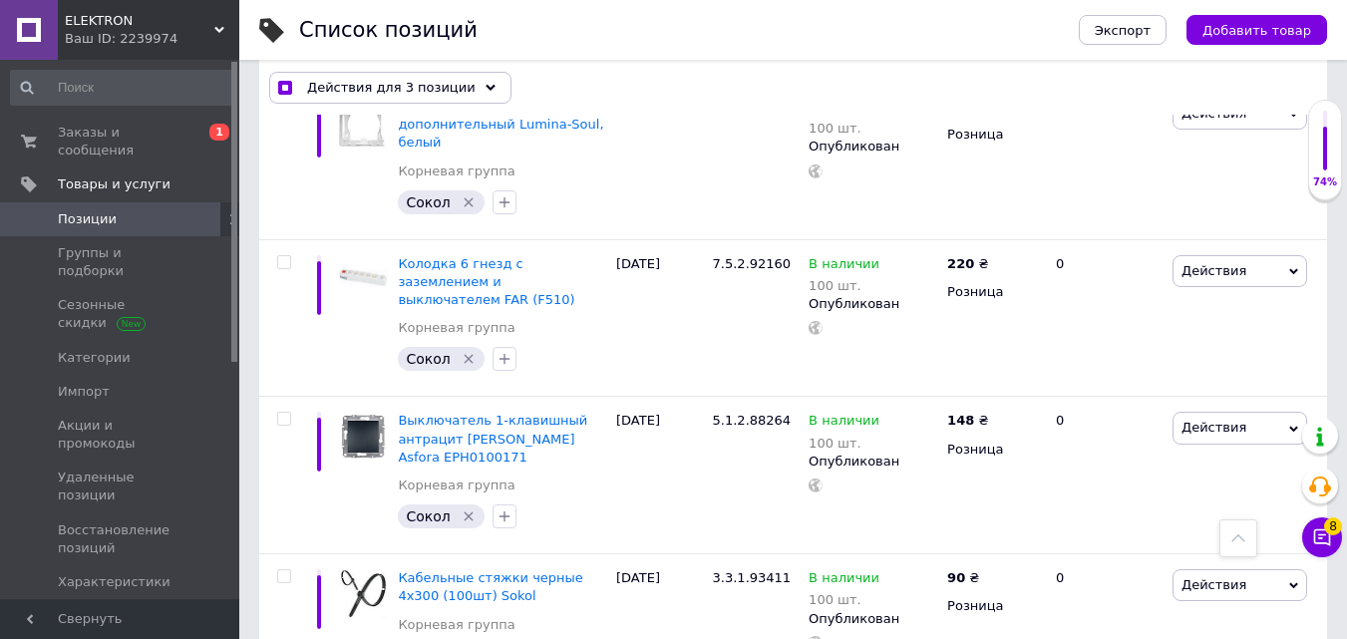
scroll to position [13652, 0]
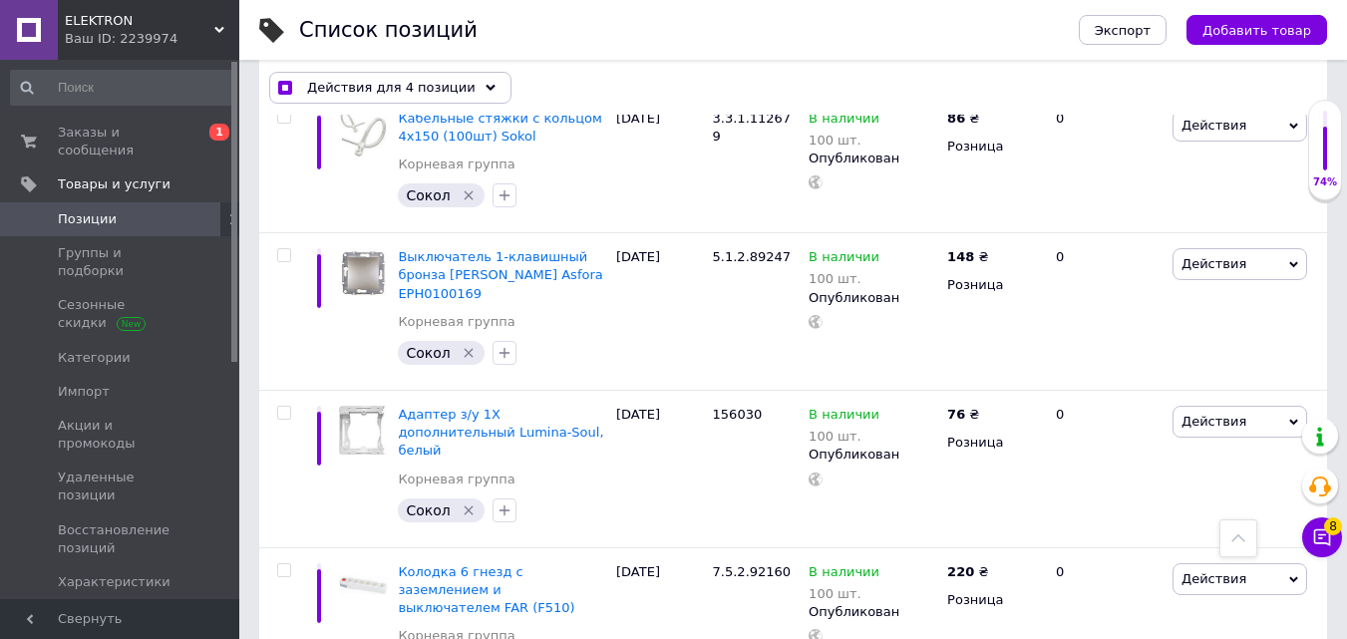
scroll to position [13353, 0]
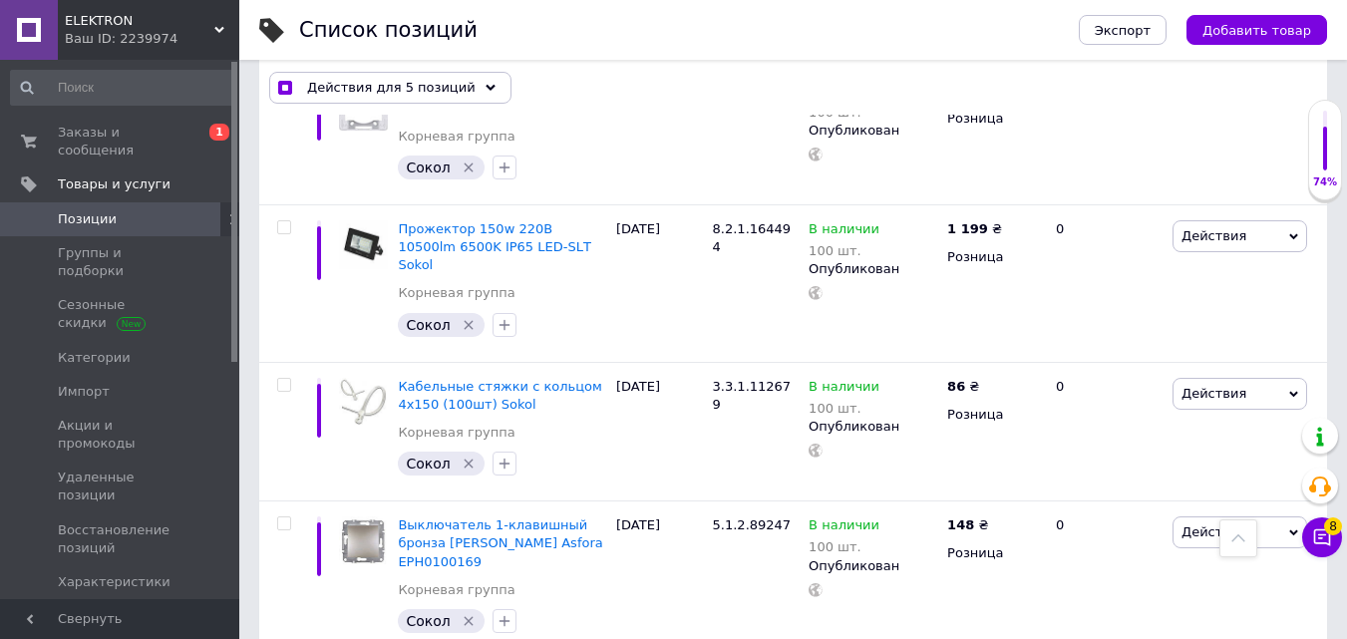
scroll to position [13054, 0]
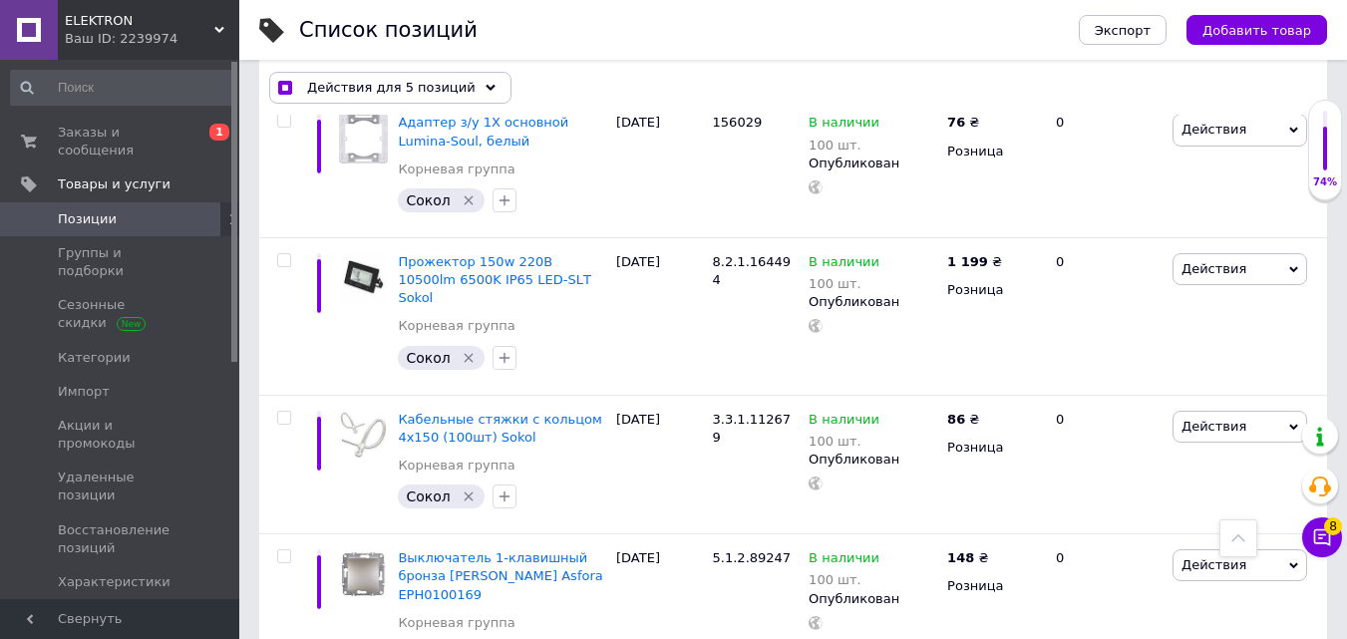
click at [282, 550] on input "checkbox" at bounding box center [283, 556] width 13 height 13
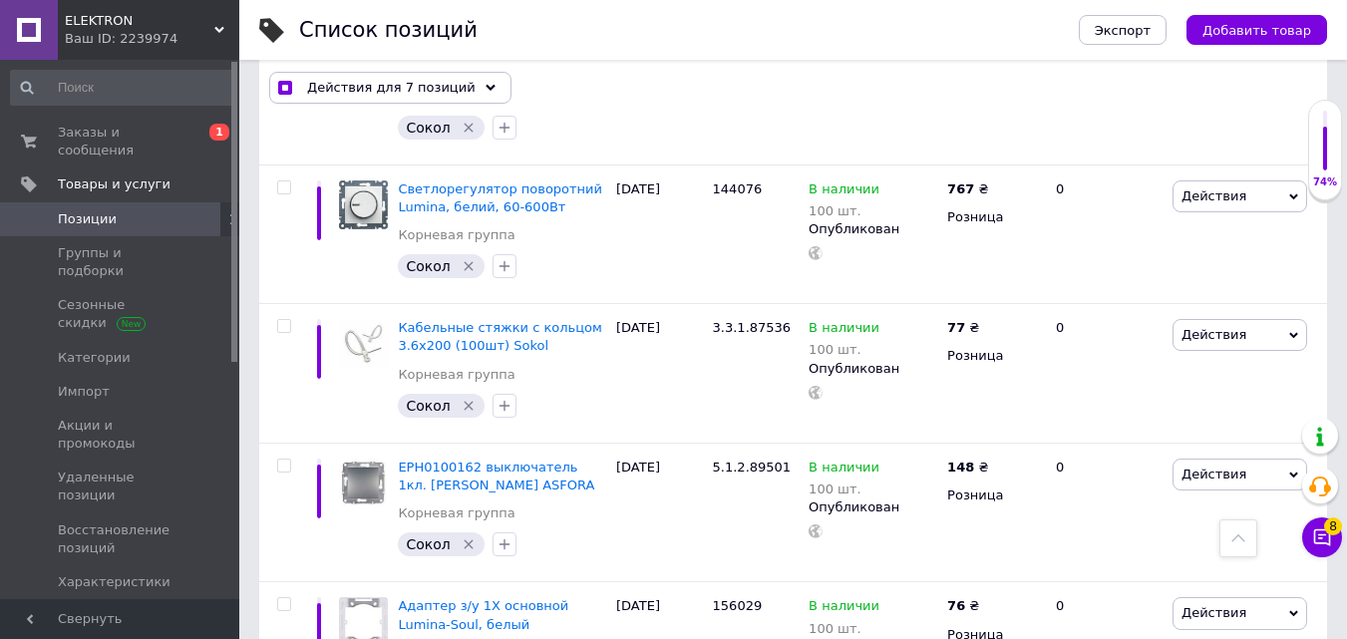
scroll to position [12555, 0]
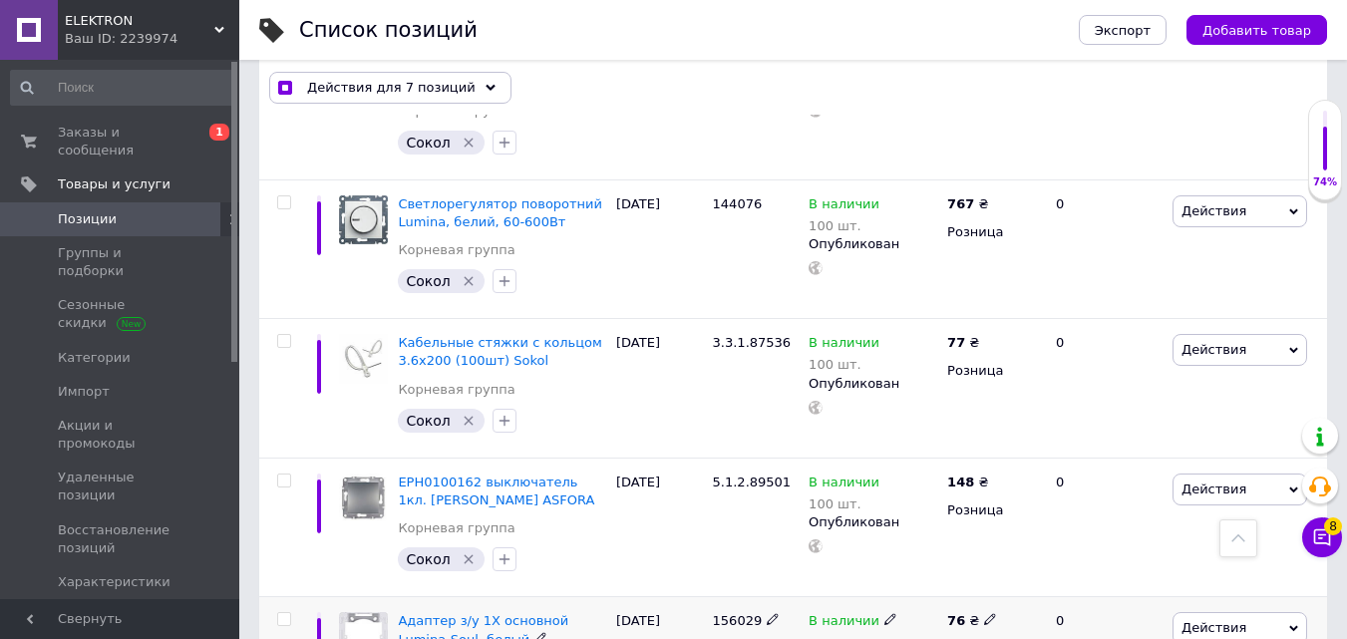
click at [282, 613] on input "checkbox" at bounding box center [283, 619] width 13 height 13
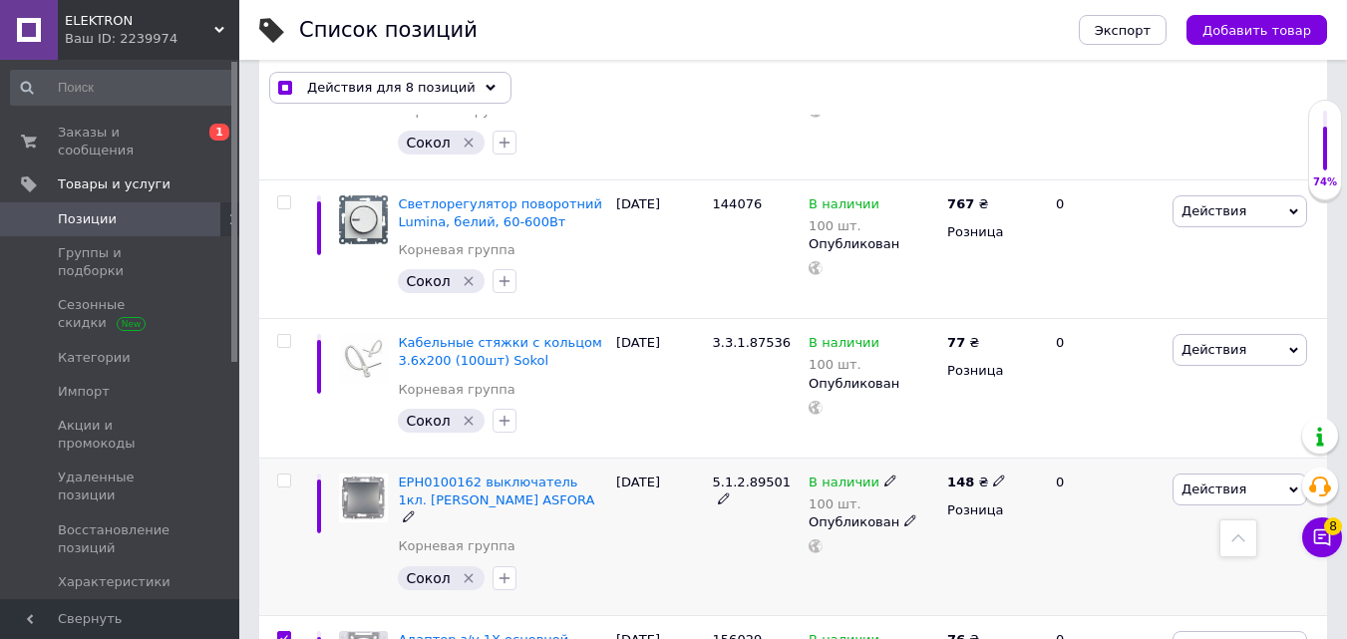
drag, startPoint x: 281, startPoint y: 152, endPoint x: 357, endPoint y: 220, distance: 102.3
click at [282, 475] on input "checkbox" at bounding box center [283, 481] width 13 height 13
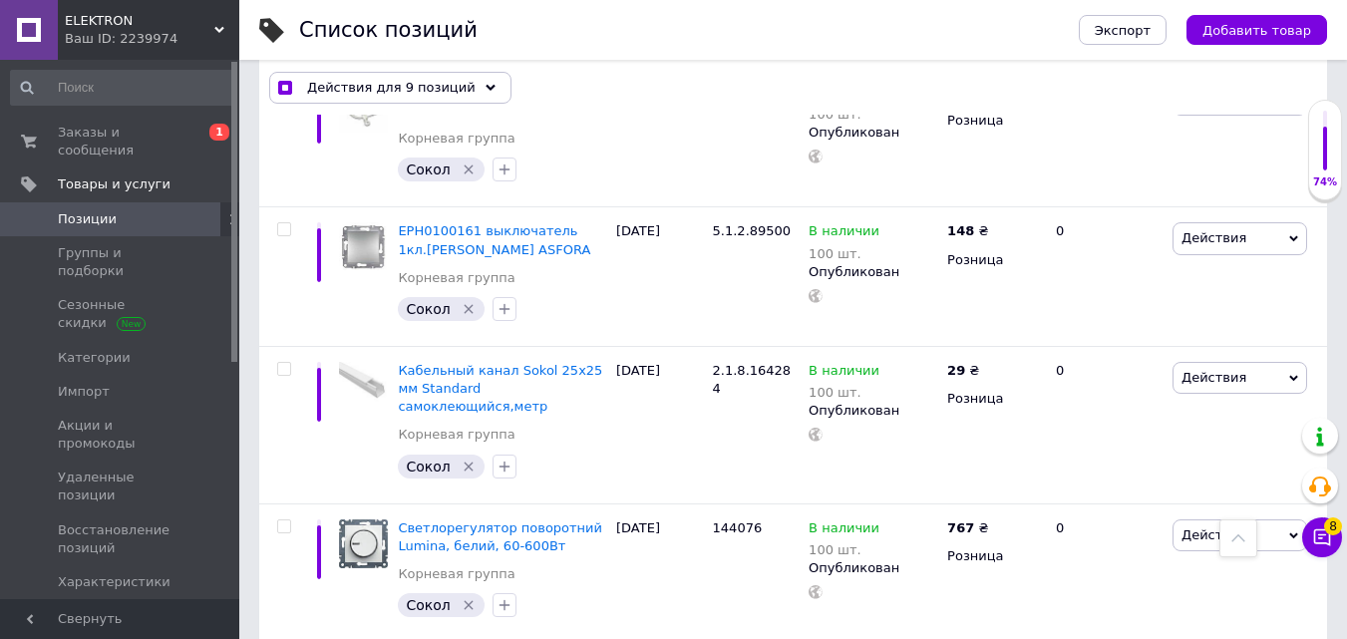
scroll to position [12156, 0]
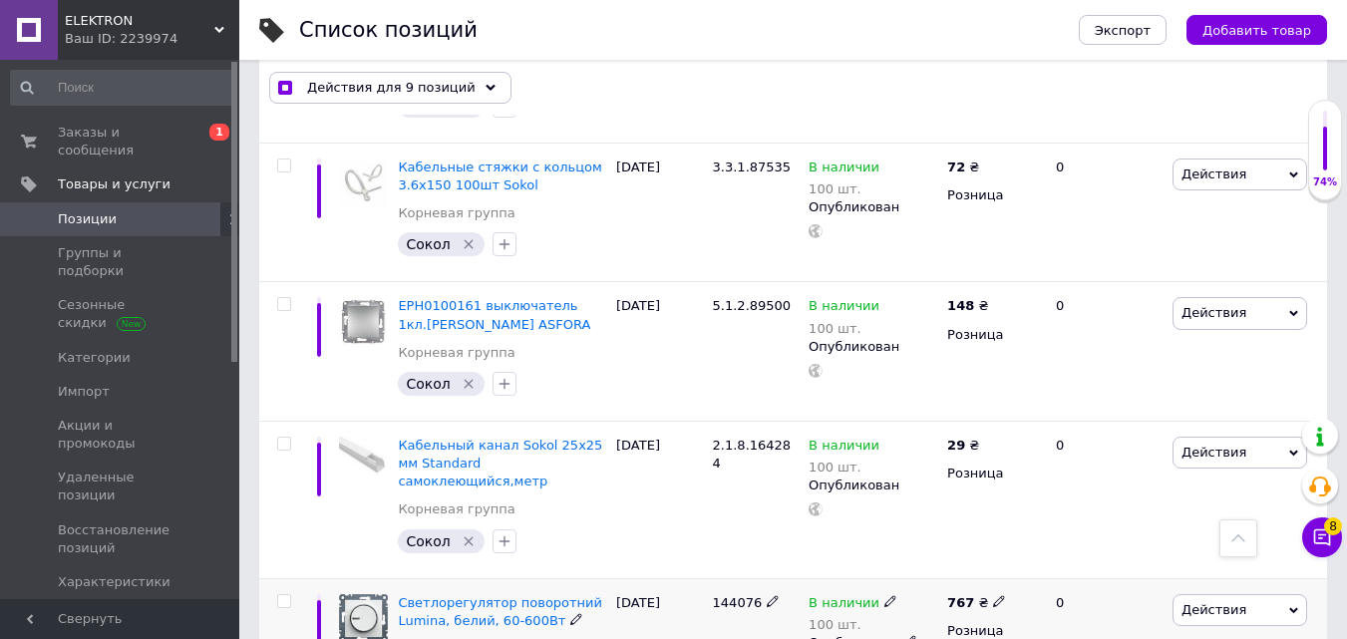
click at [286, 595] on input "checkbox" at bounding box center [283, 601] width 13 height 13
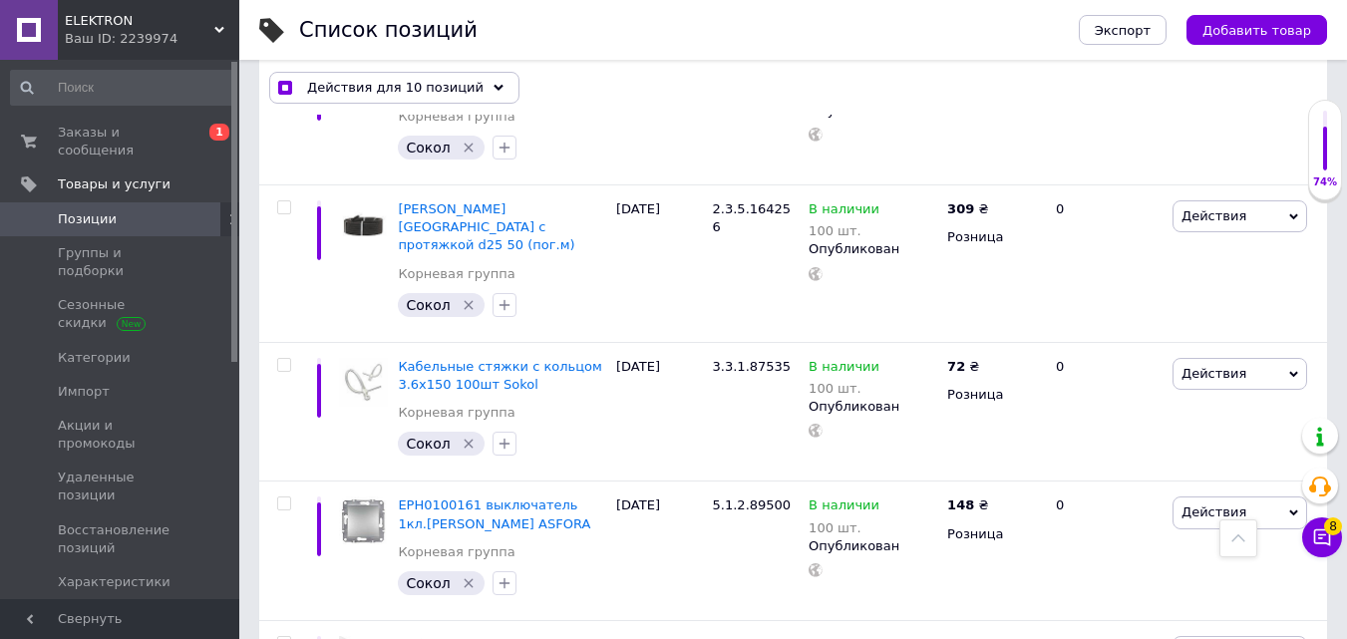
scroll to position [11857, 0]
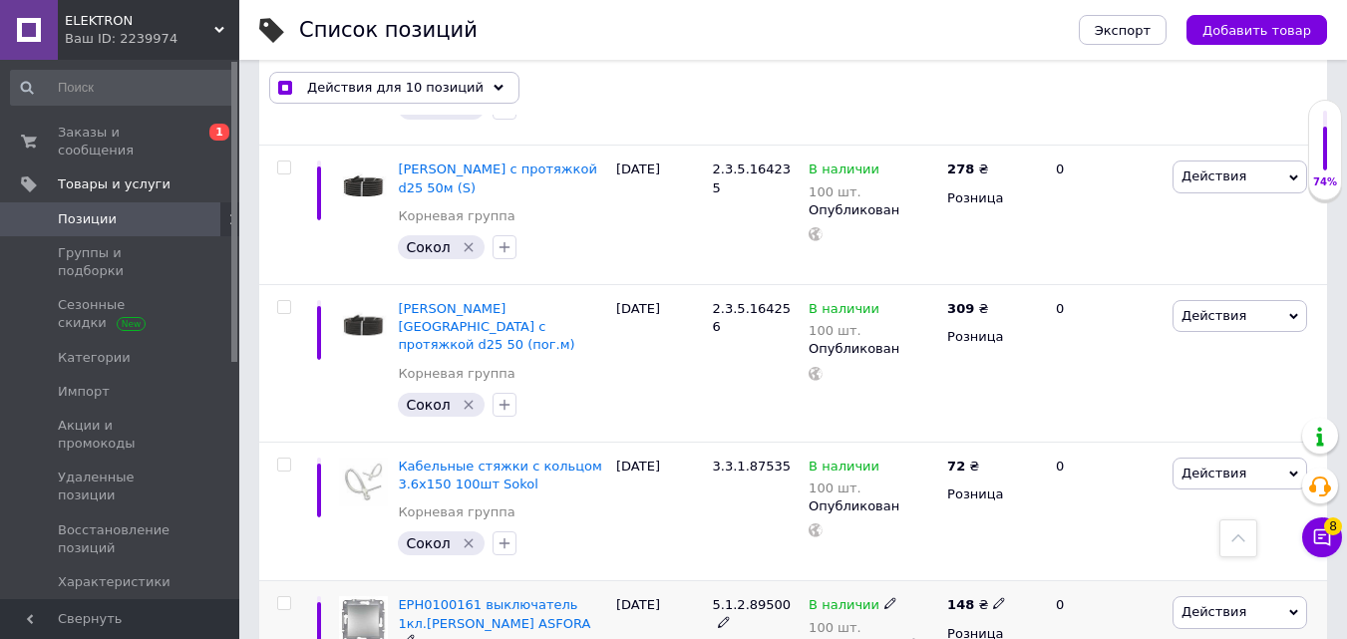
click at [282, 597] on input "checkbox" at bounding box center [283, 603] width 13 height 13
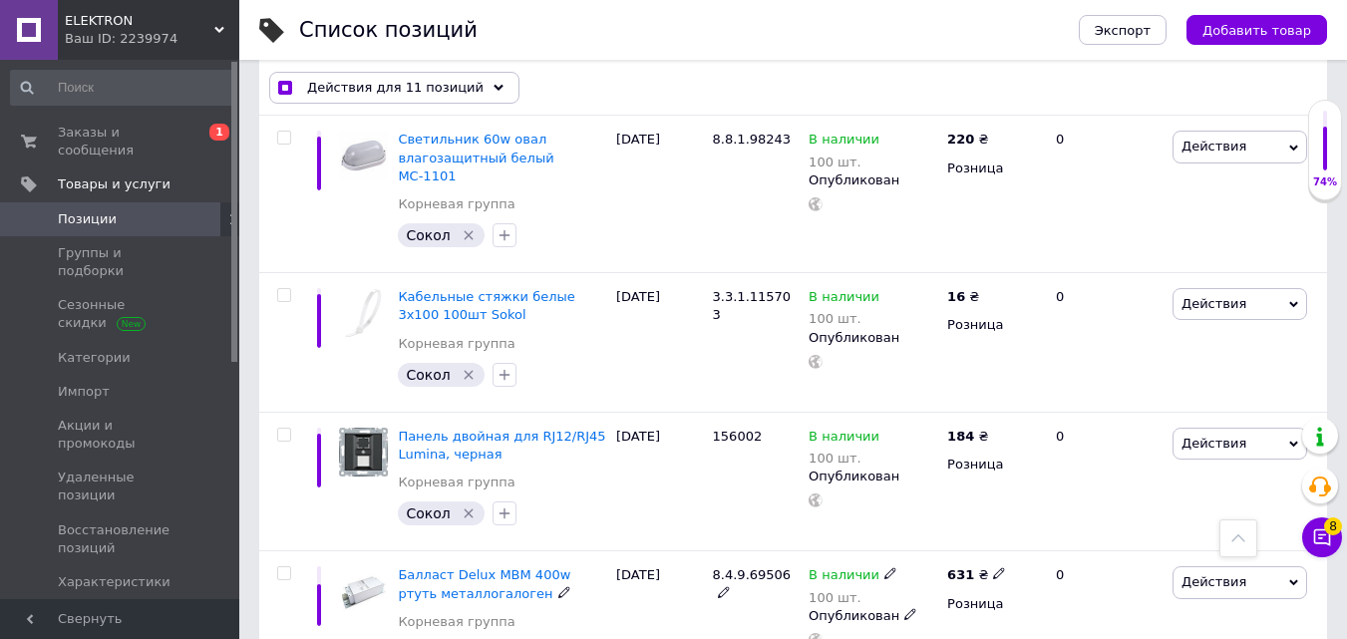
scroll to position [10960, 0]
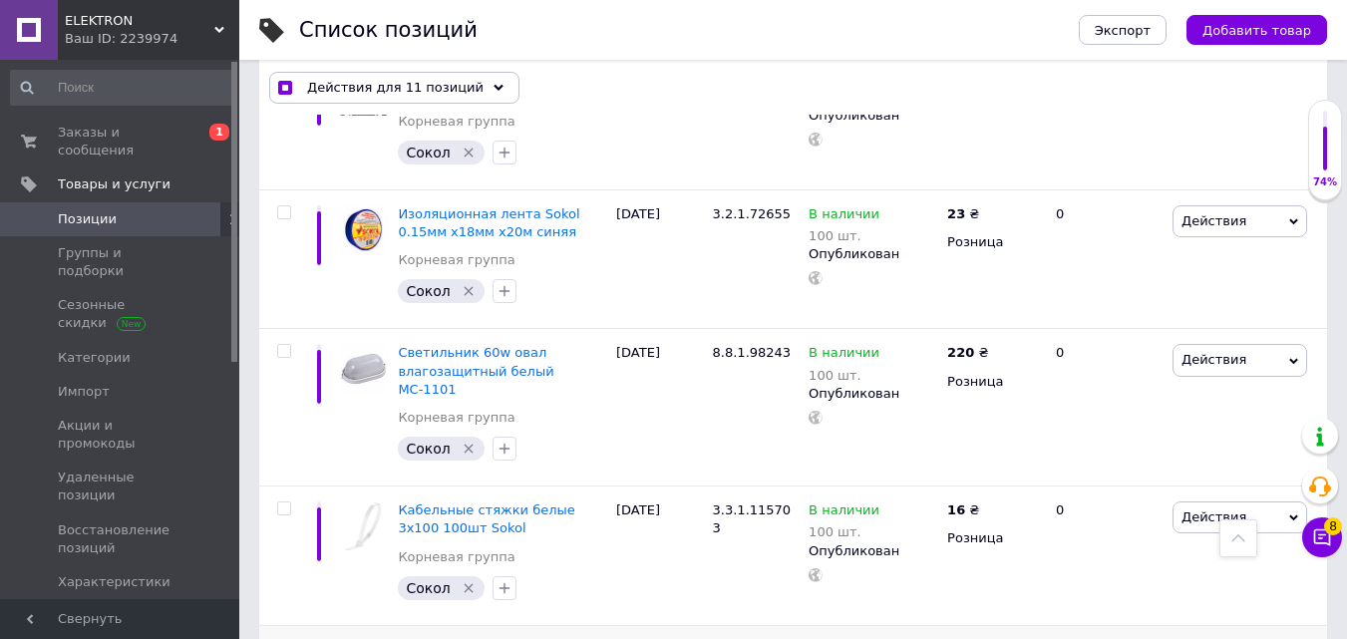
click at [284, 638] on input "checkbox" at bounding box center [283, 648] width 13 height 13
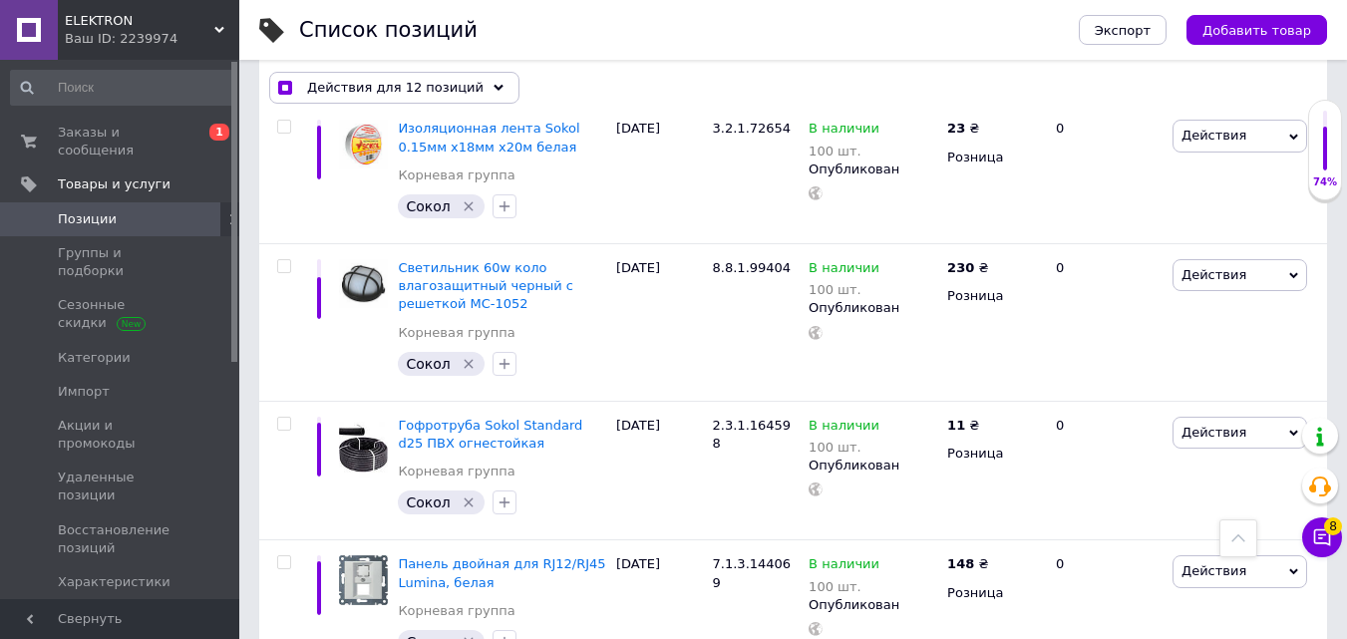
scroll to position [10462, 0]
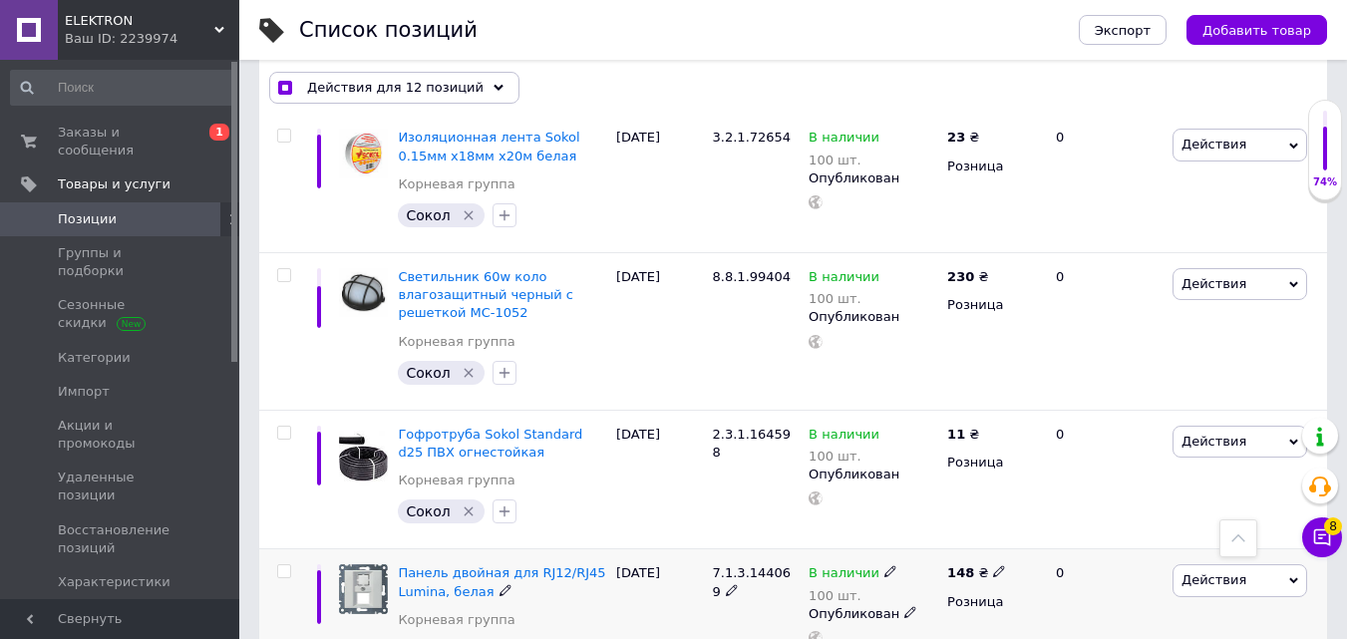
click at [289, 565] on input "checkbox" at bounding box center [283, 571] width 13 height 13
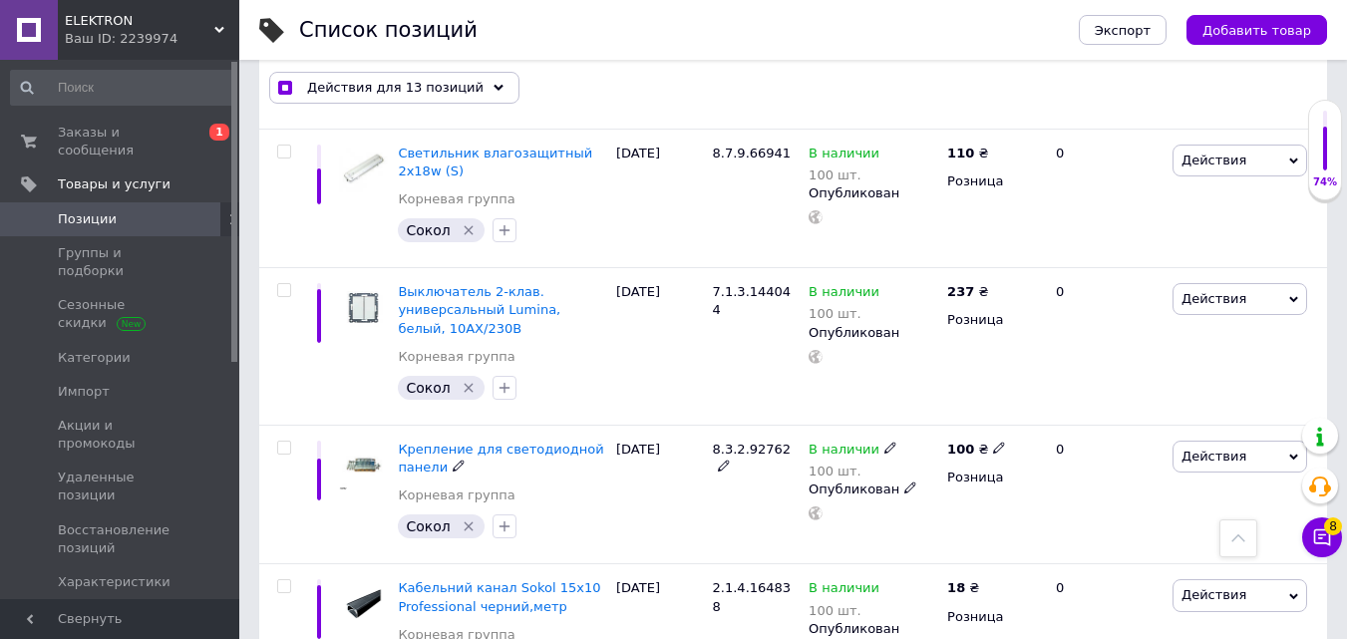
scroll to position [7770, 0]
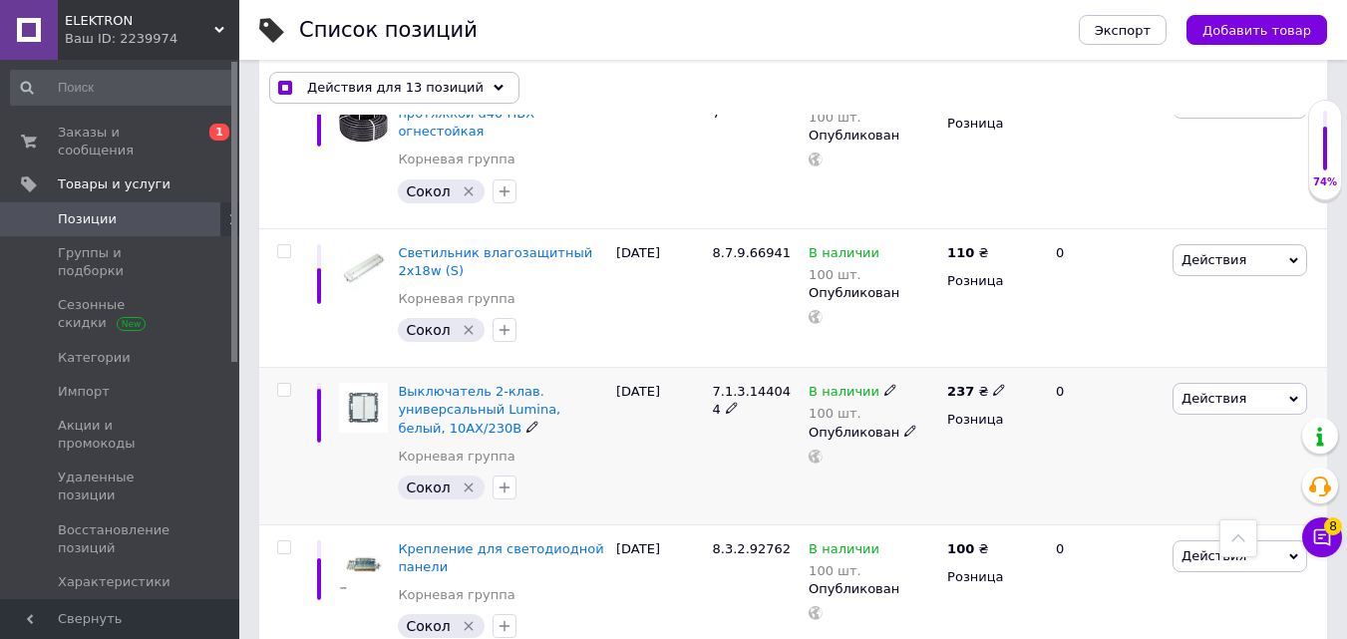
click at [279, 384] on input "checkbox" at bounding box center [283, 390] width 13 height 13
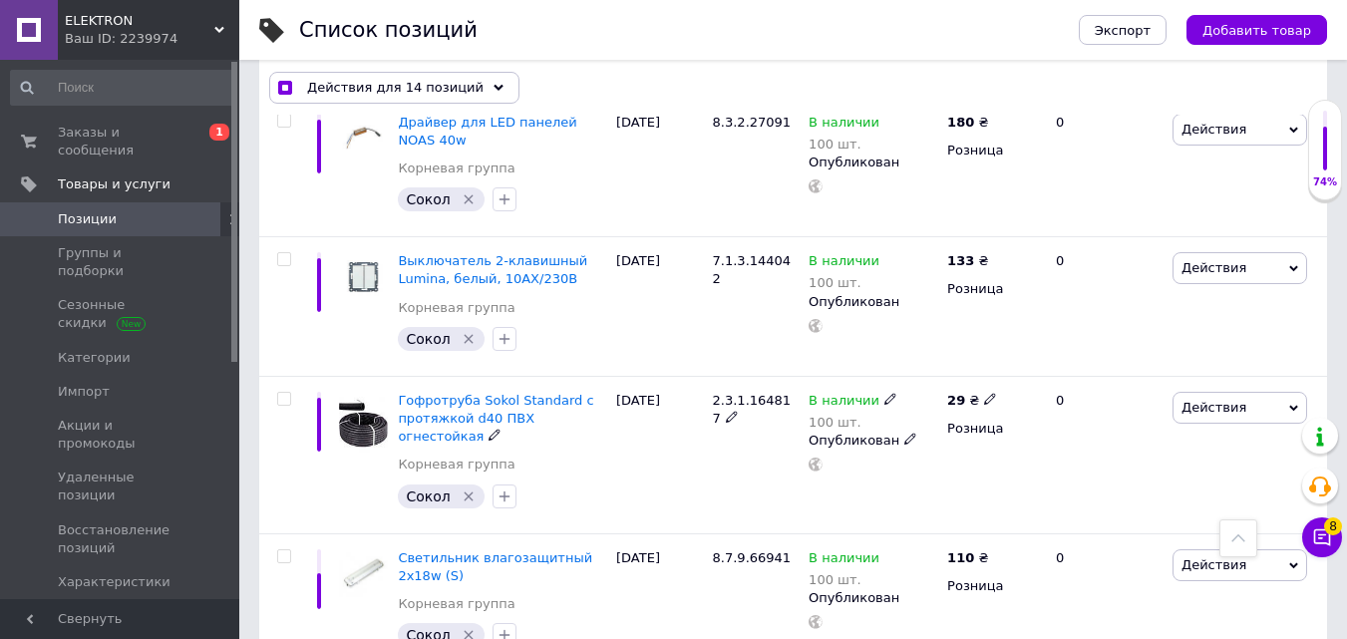
scroll to position [7171, 0]
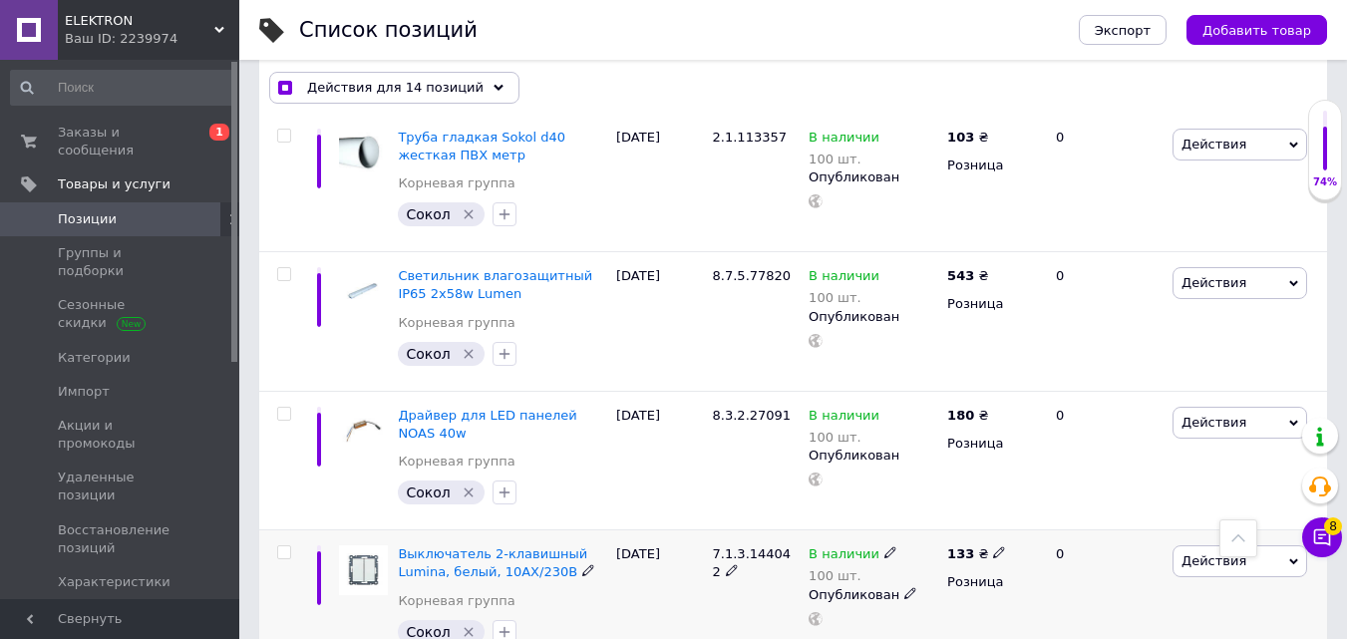
click at [282, 546] on input "checkbox" at bounding box center [283, 552] width 13 height 13
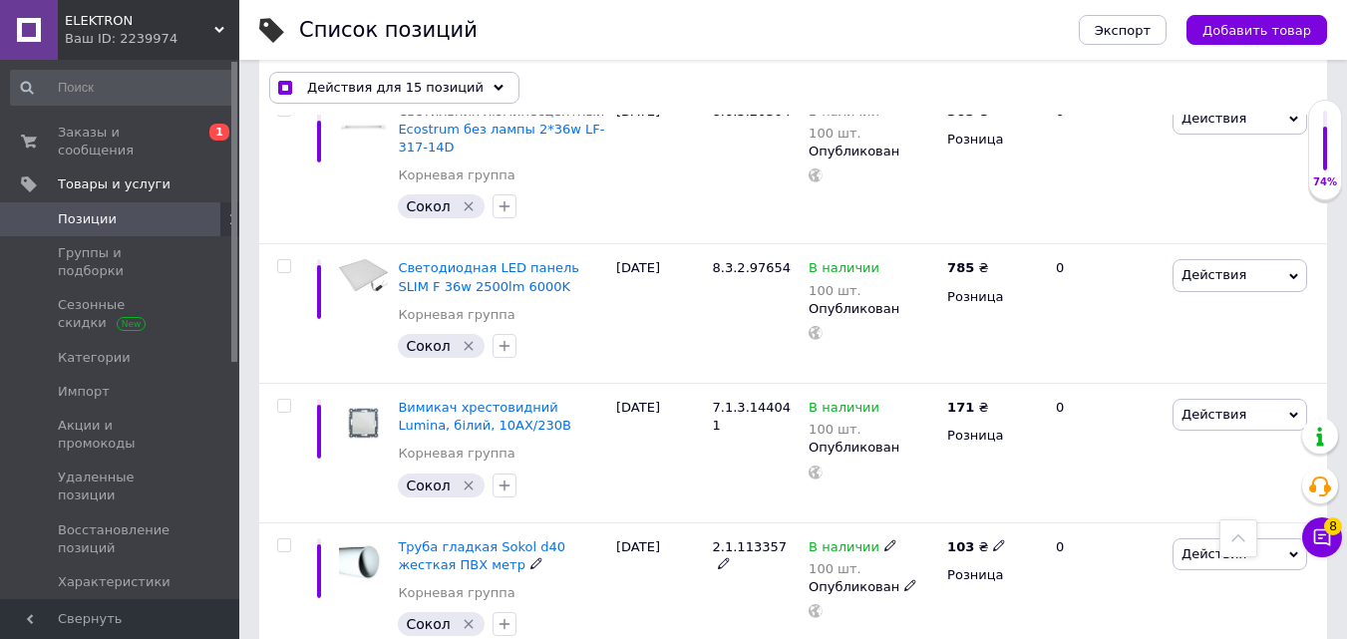
scroll to position [6573, 0]
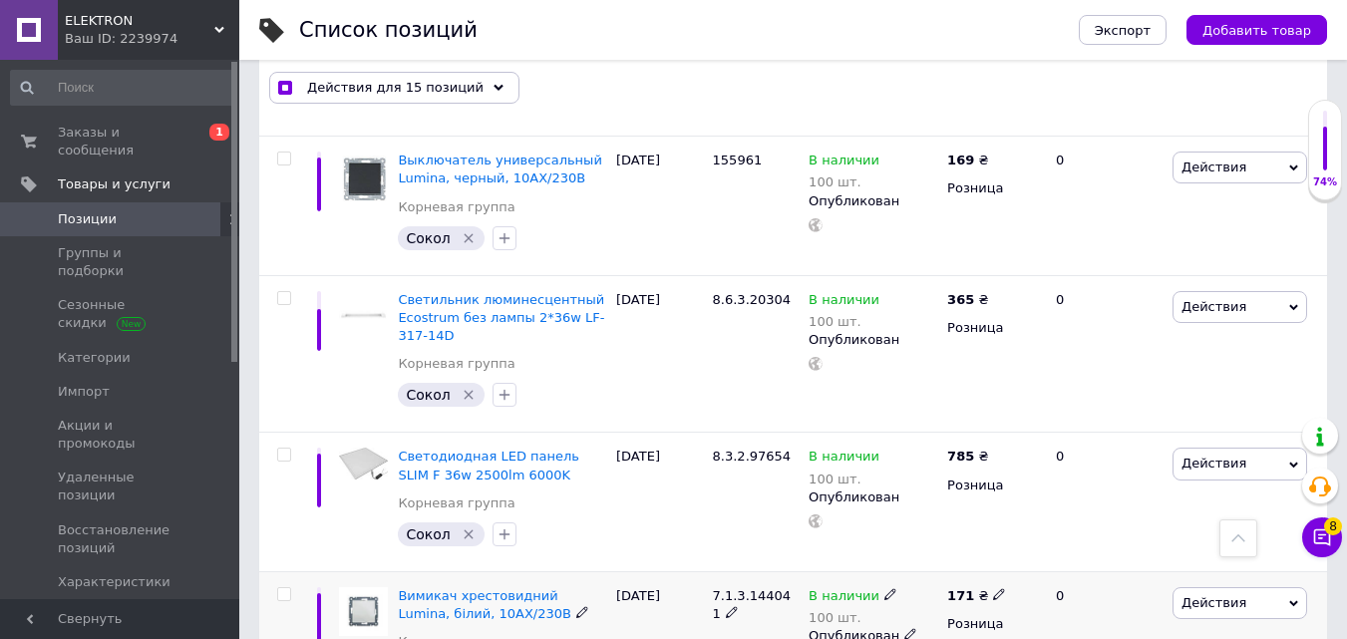
click at [282, 588] on input "checkbox" at bounding box center [283, 594] width 13 height 13
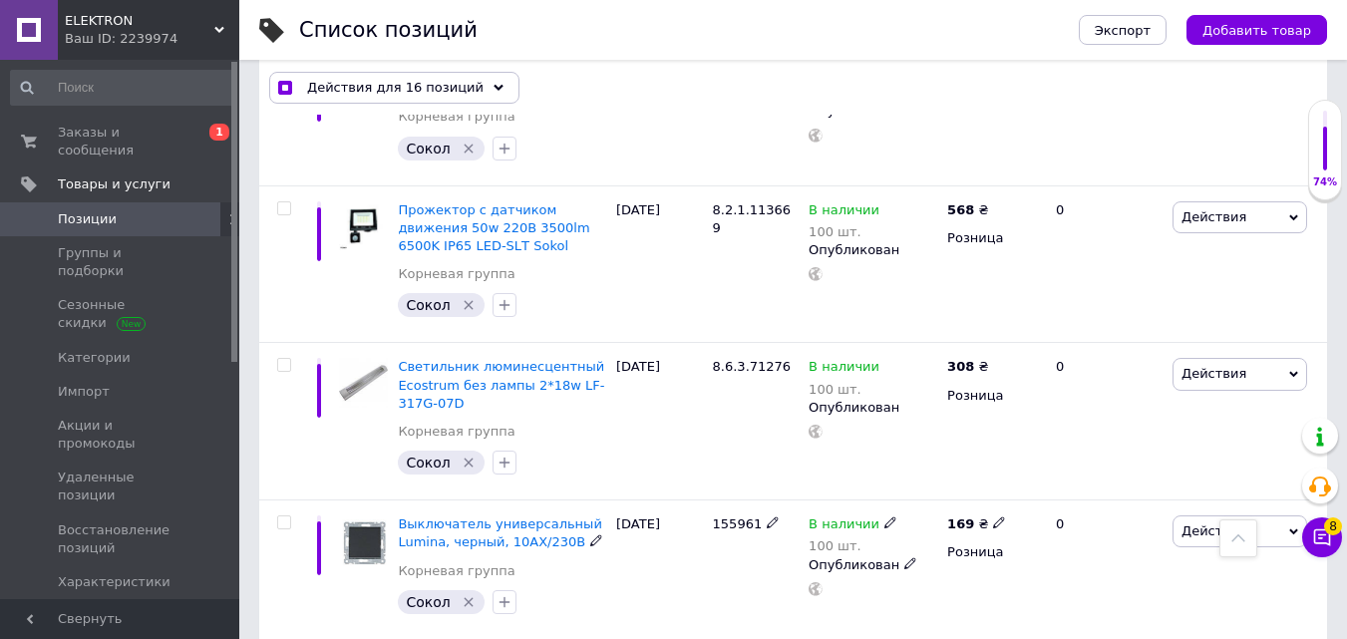
scroll to position [6174, 0]
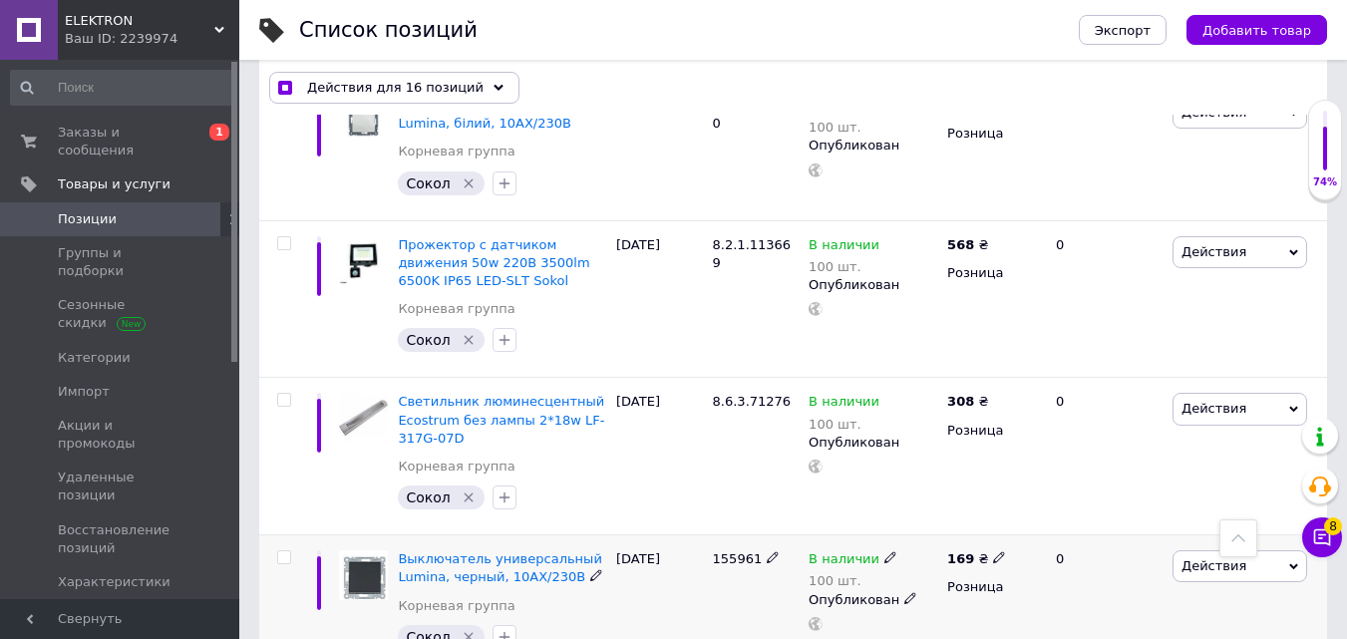
click at [285, 551] on input "checkbox" at bounding box center [283, 557] width 13 height 13
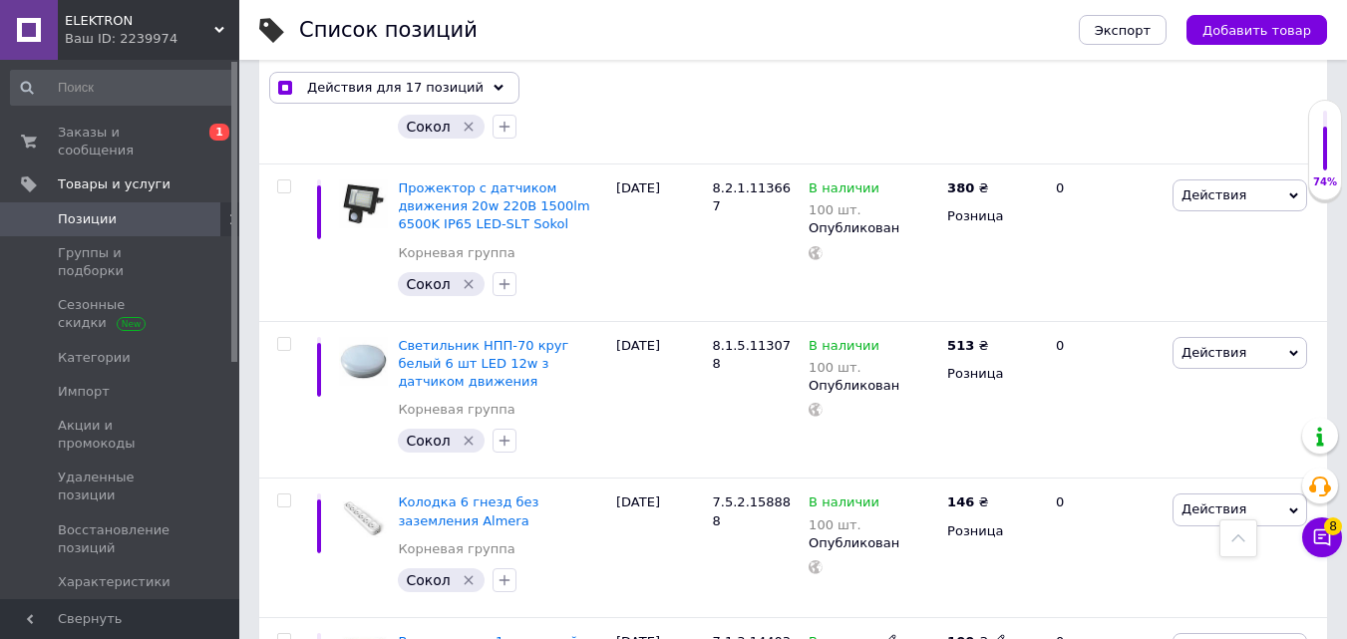
scroll to position [5177, 0]
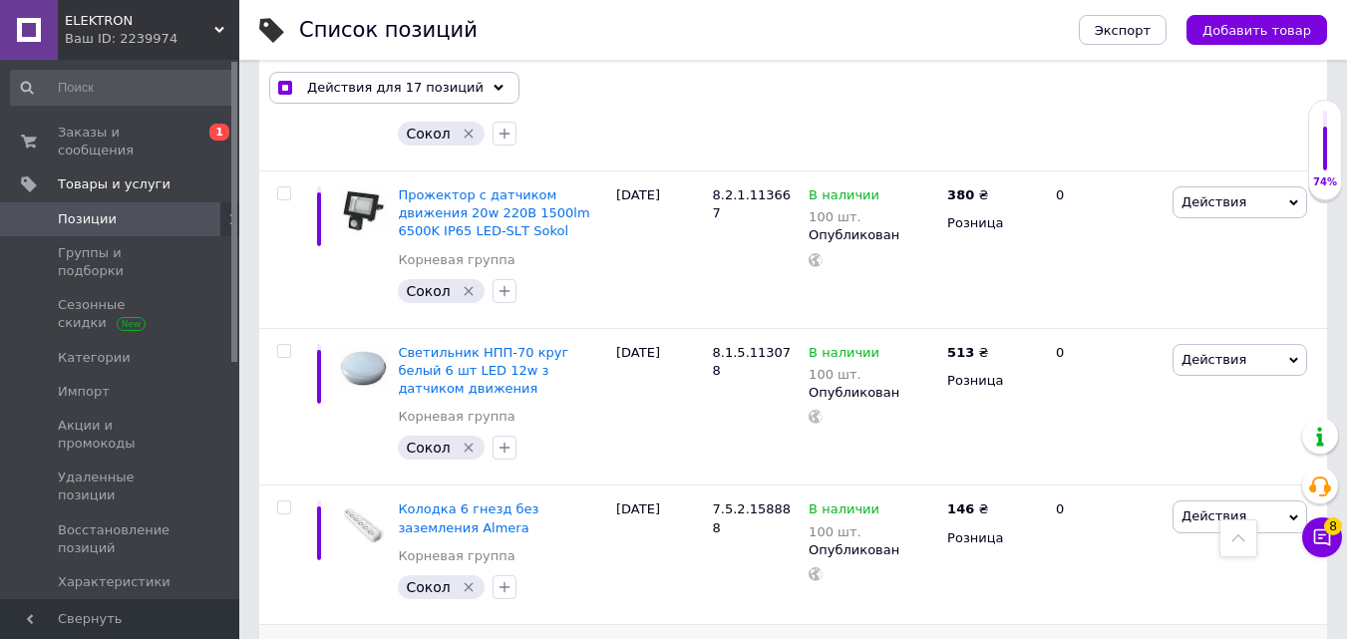
click at [285, 638] on input "checkbox" at bounding box center [283, 647] width 13 height 13
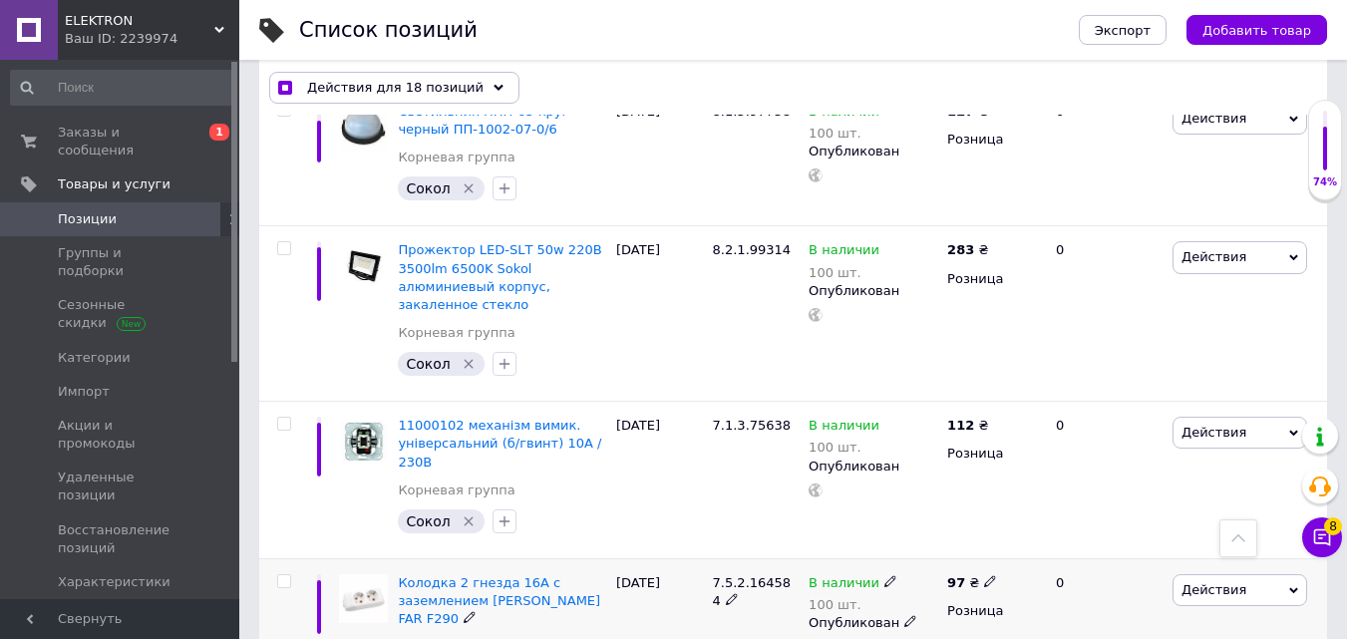
scroll to position [3981, 0]
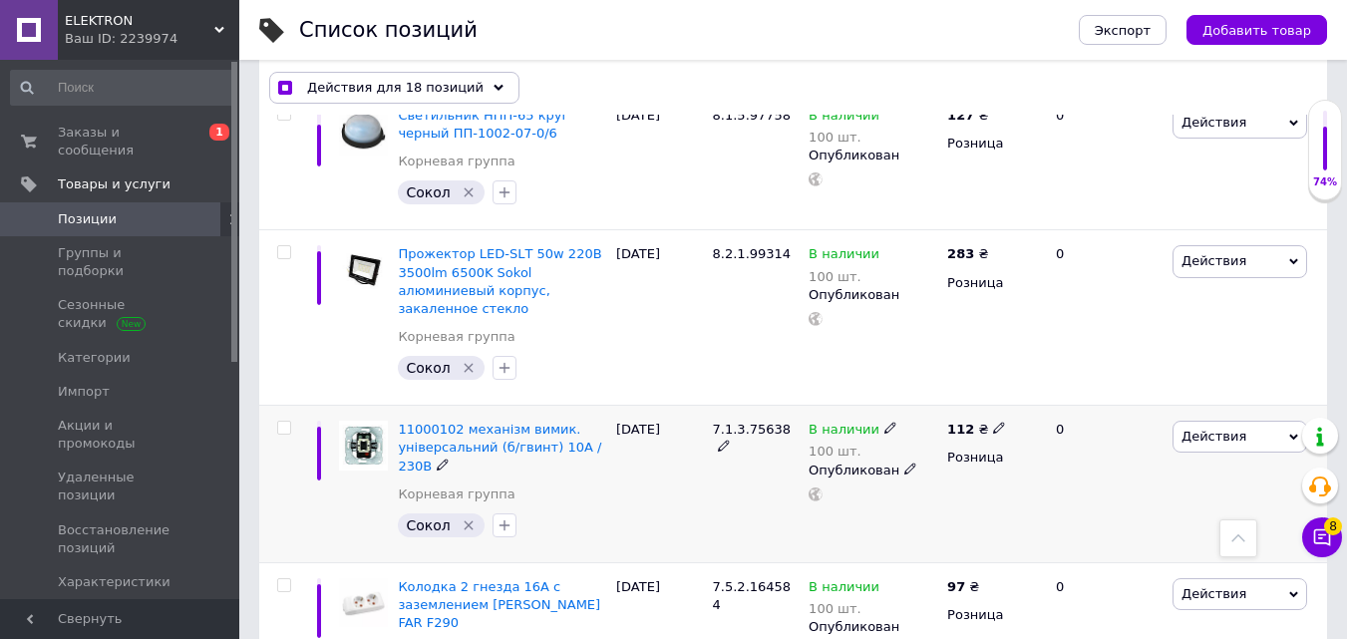
click at [285, 422] on input "checkbox" at bounding box center [283, 428] width 13 height 13
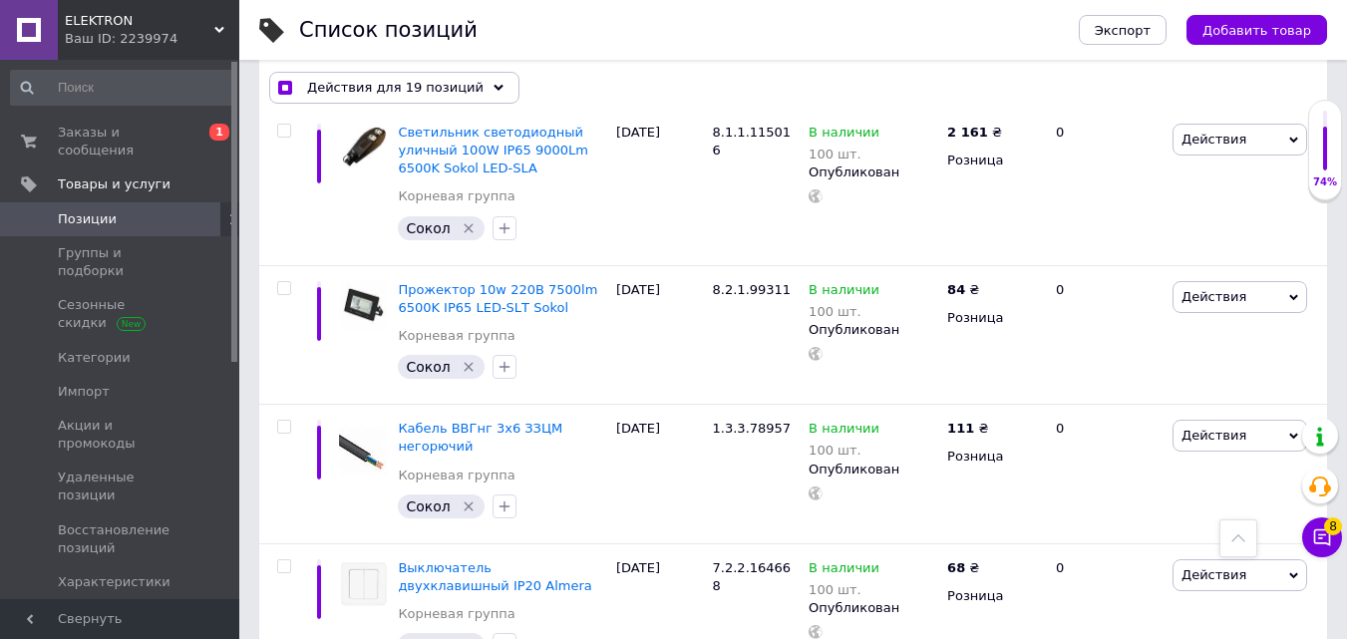
scroll to position [2785, 0]
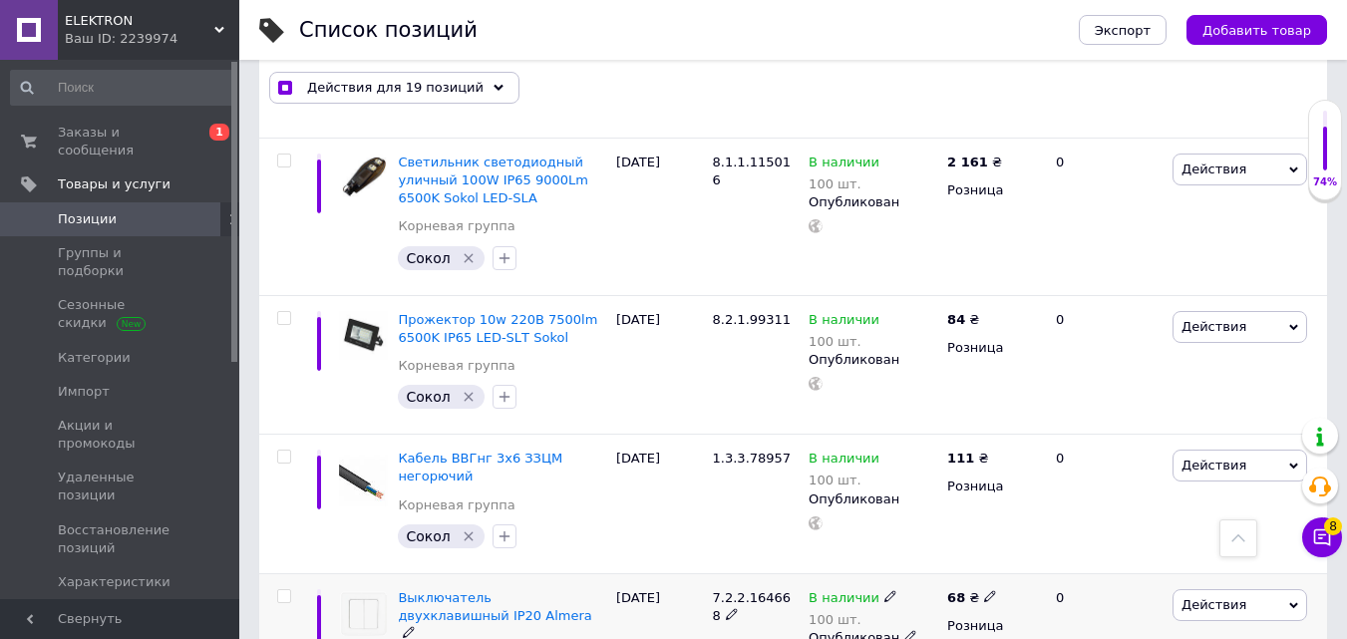
click at [285, 590] on input "checkbox" at bounding box center [283, 596] width 13 height 13
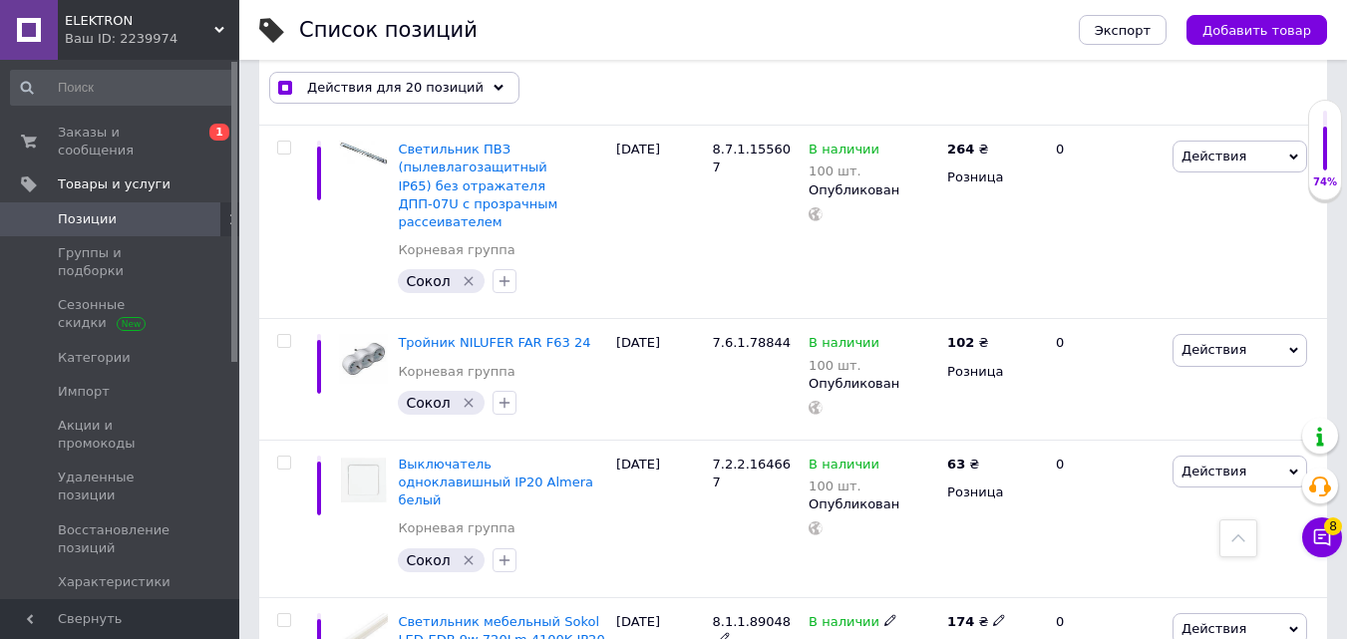
scroll to position [1489, 0]
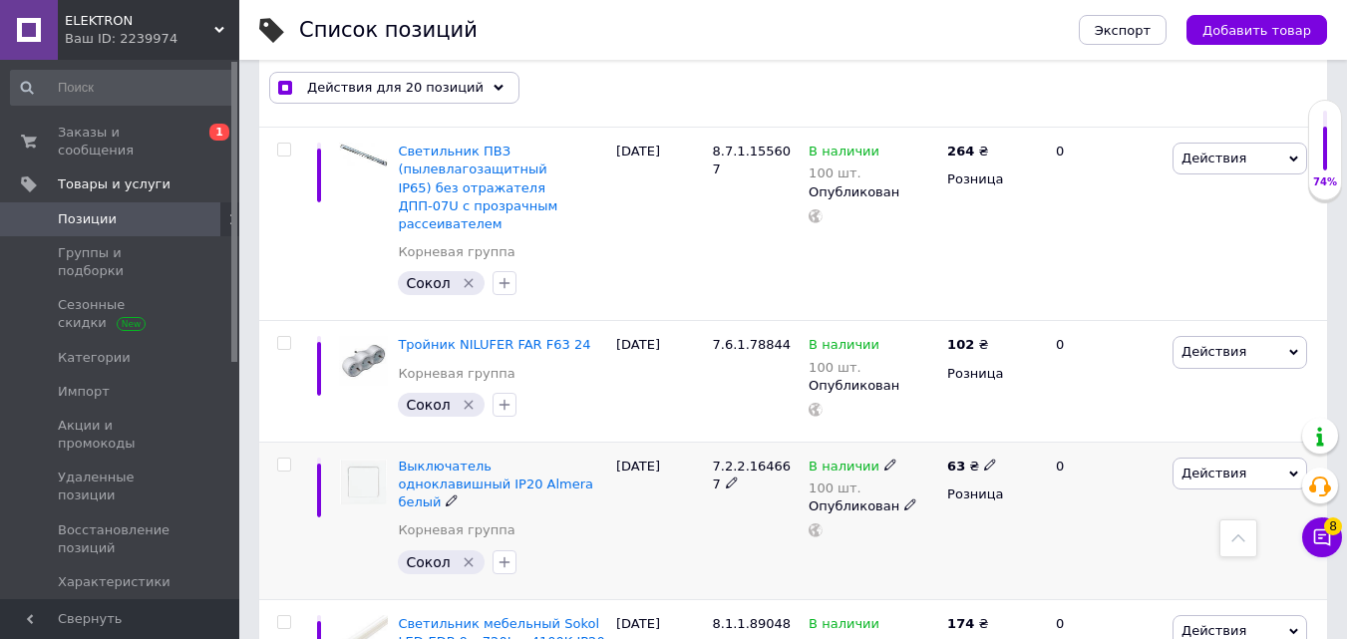
click at [282, 459] on input "checkbox" at bounding box center [283, 465] width 13 height 13
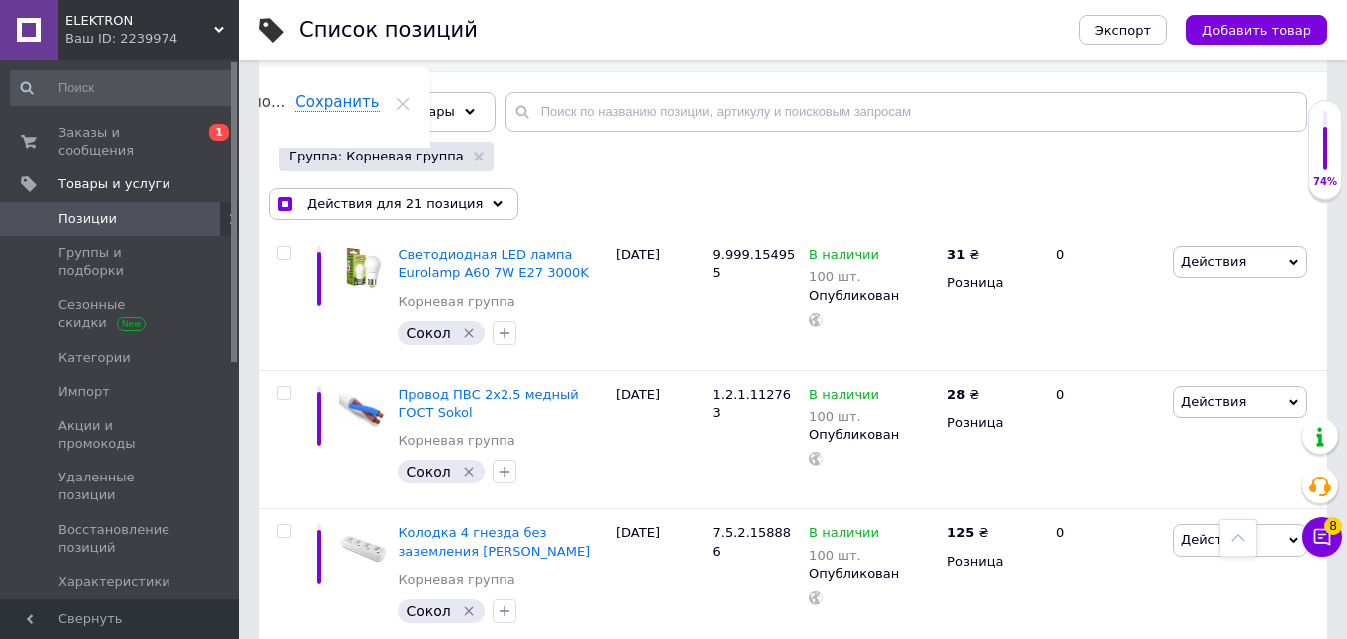
scroll to position [192, 0]
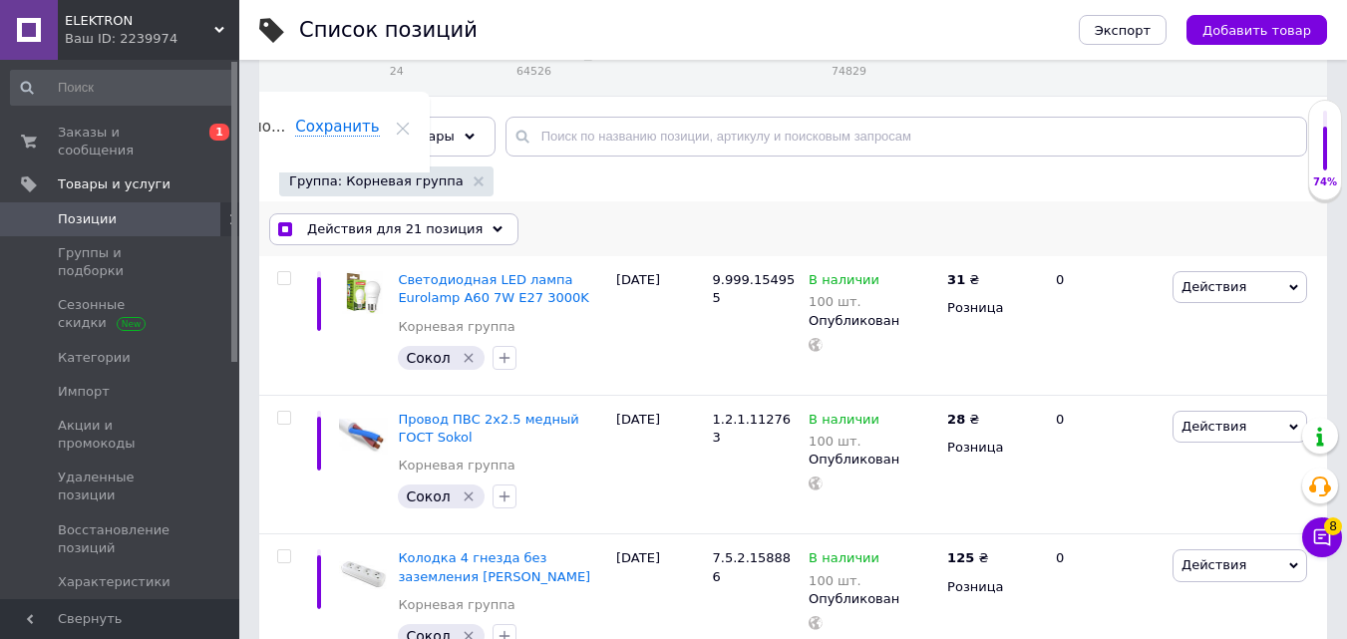
click at [410, 232] on span "Действия для 21 позиция" at bounding box center [394, 229] width 175 height 18
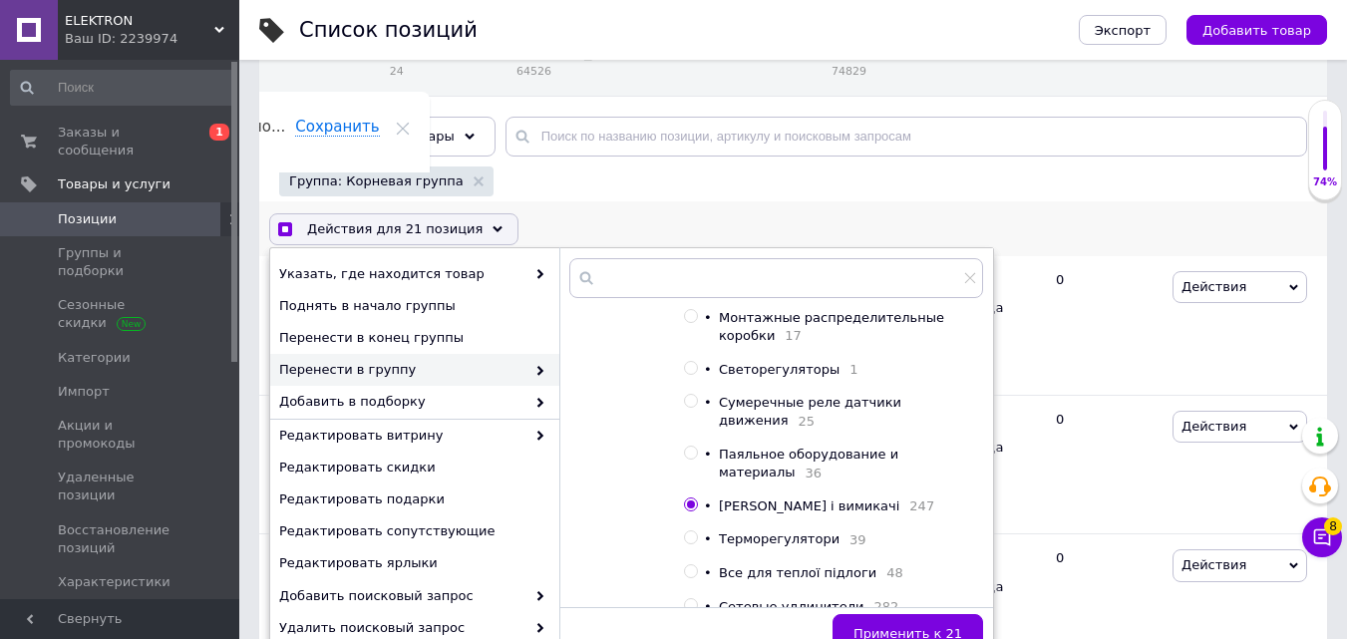
scroll to position [897, 0]
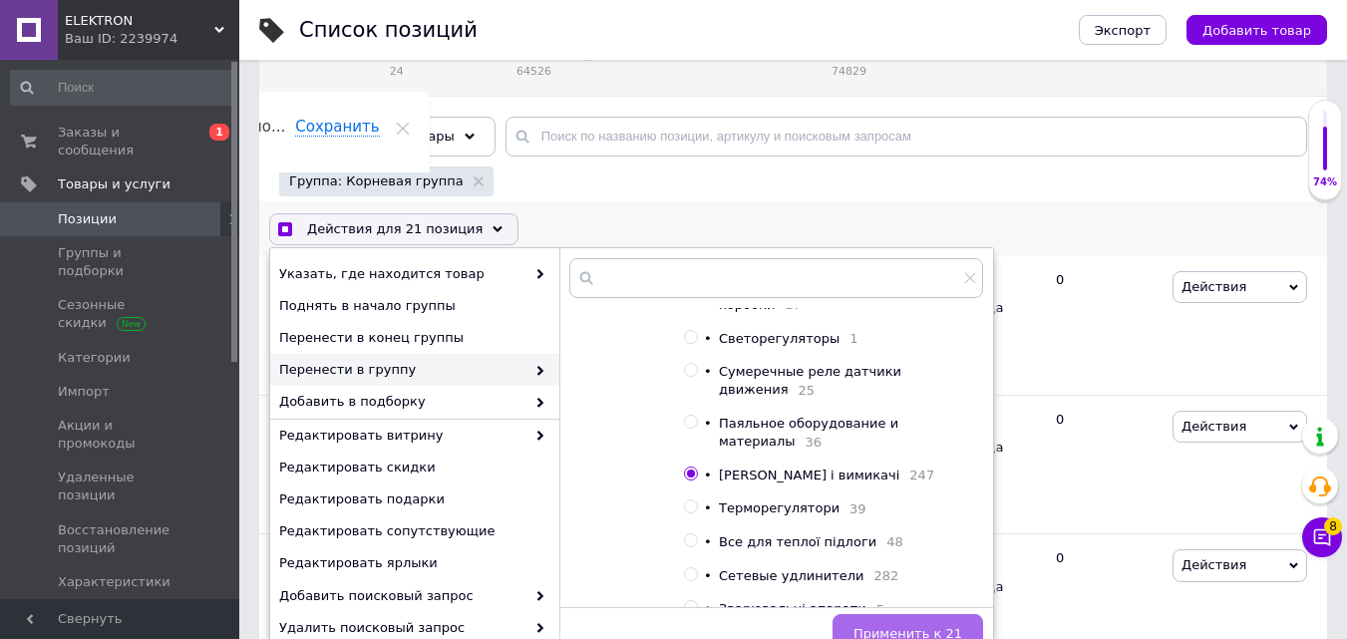
click at [912, 620] on button "Применить к 21" at bounding box center [907, 634] width 151 height 40
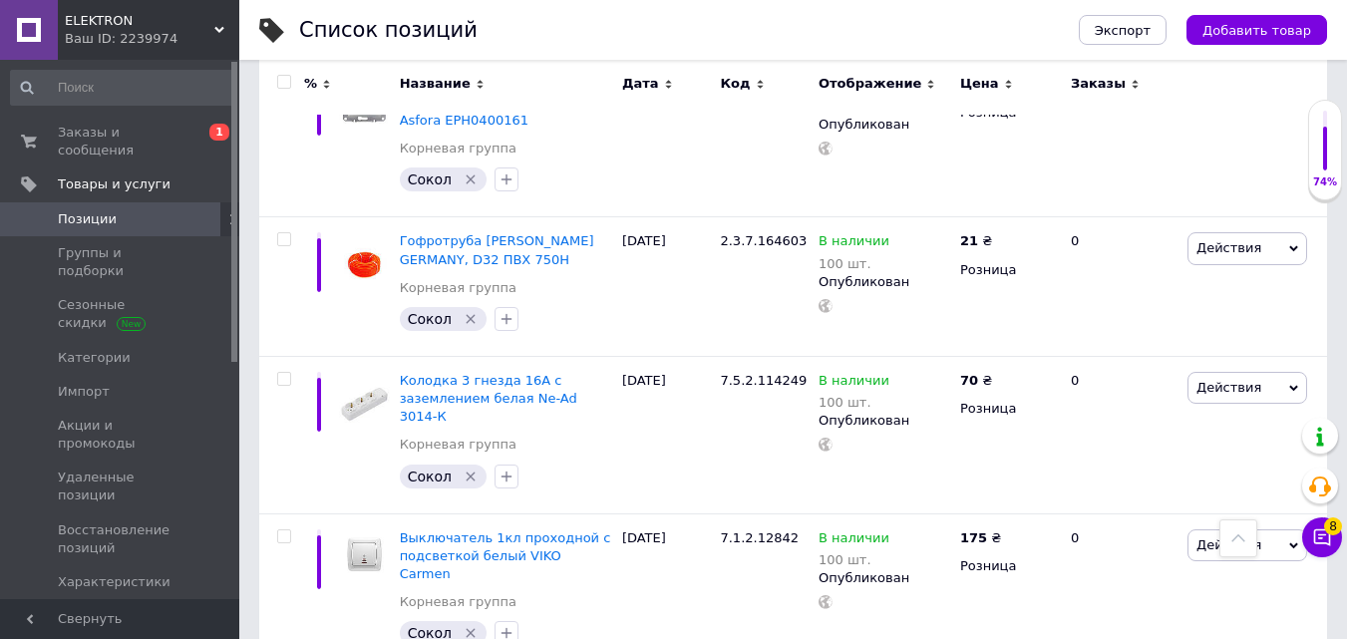
scroll to position [14079, 0]
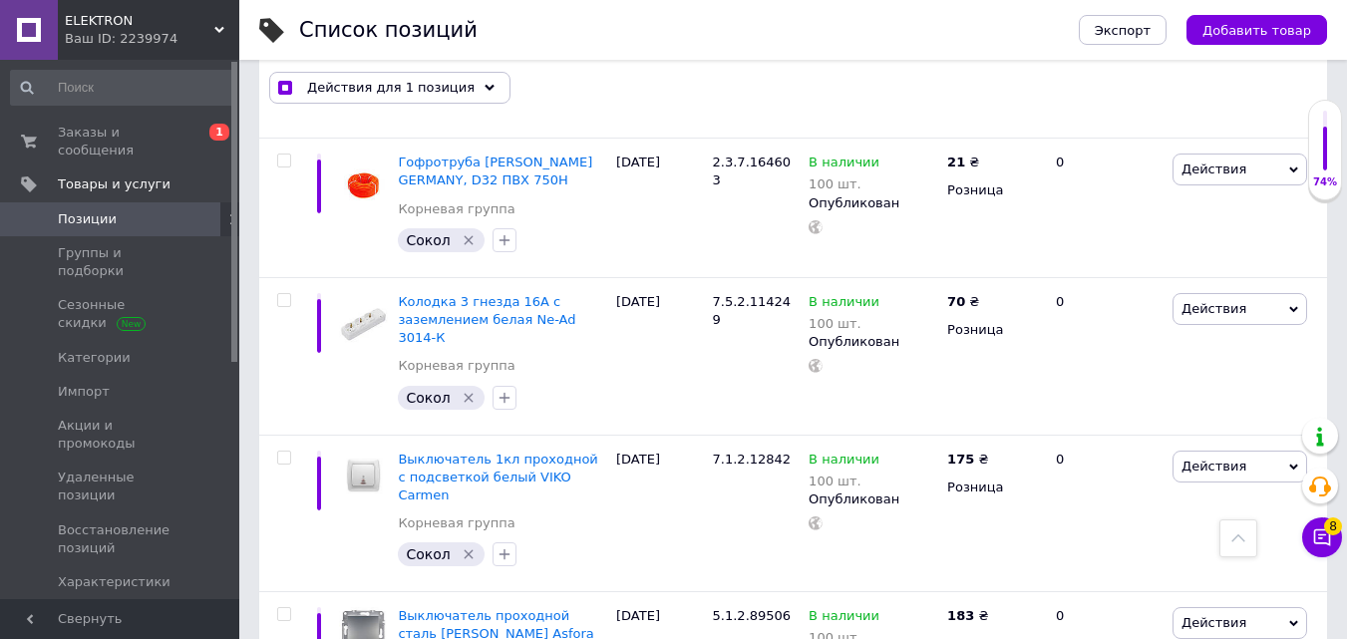
scroll to position [14114, 0]
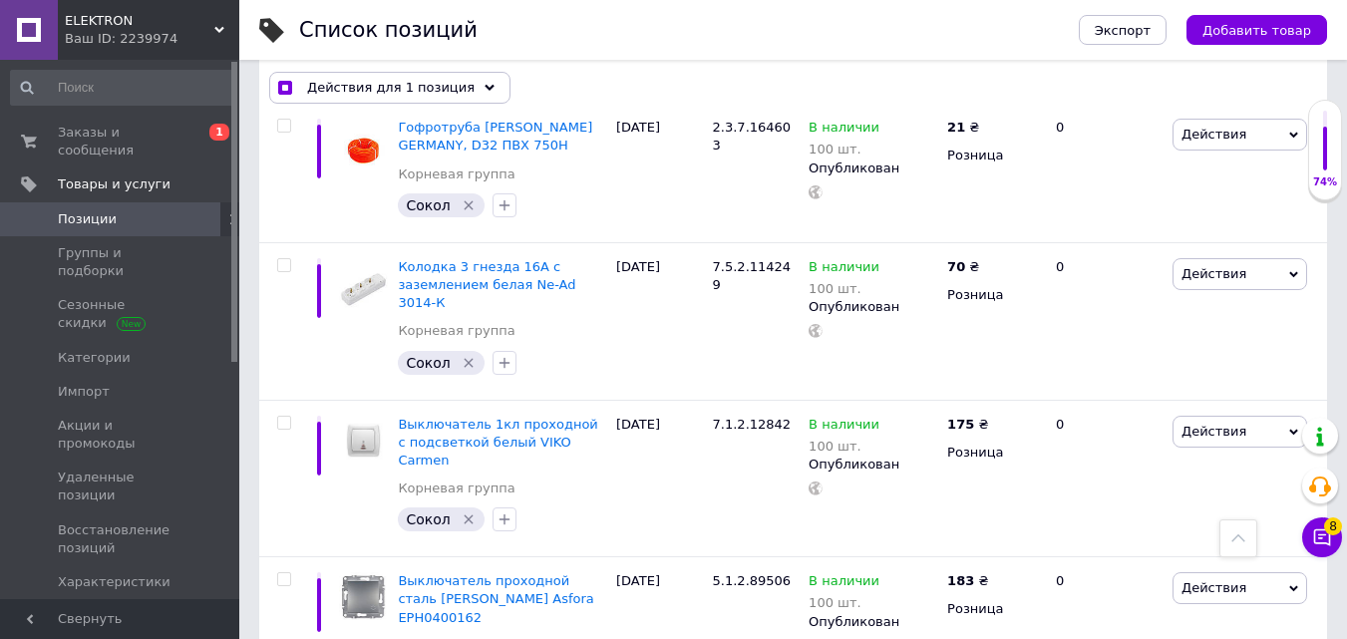
click at [281, 573] on input "checkbox" at bounding box center [283, 579] width 13 height 13
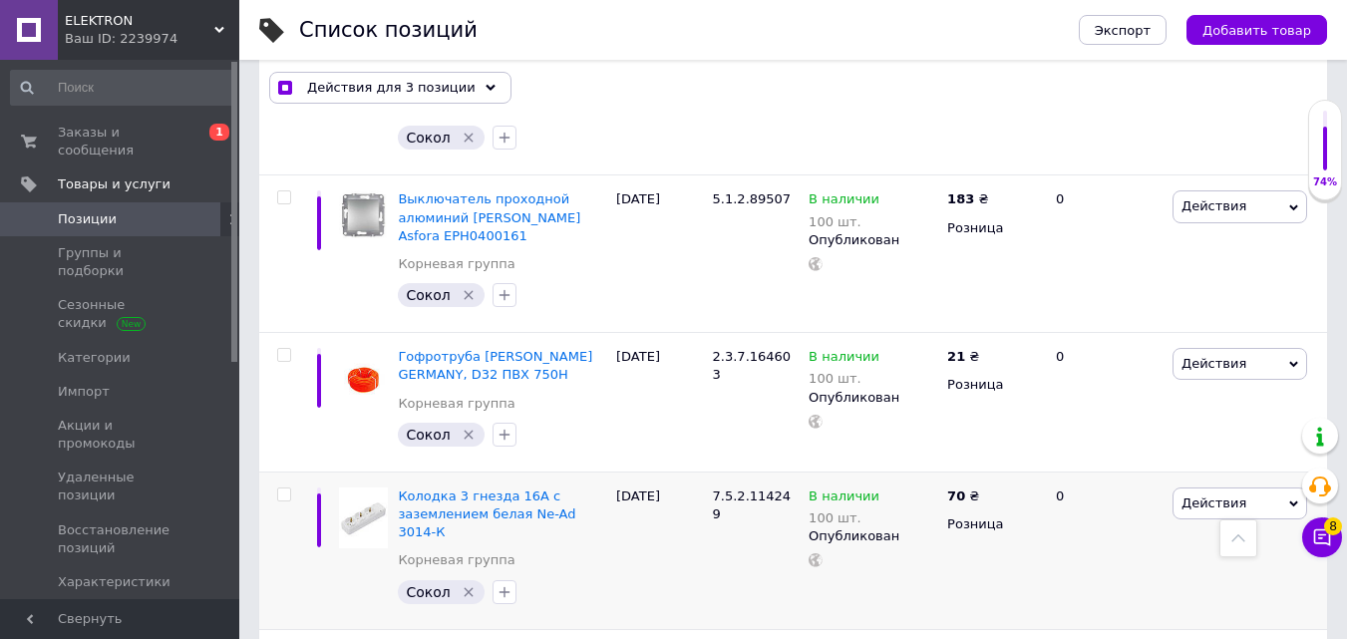
scroll to position [13815, 0]
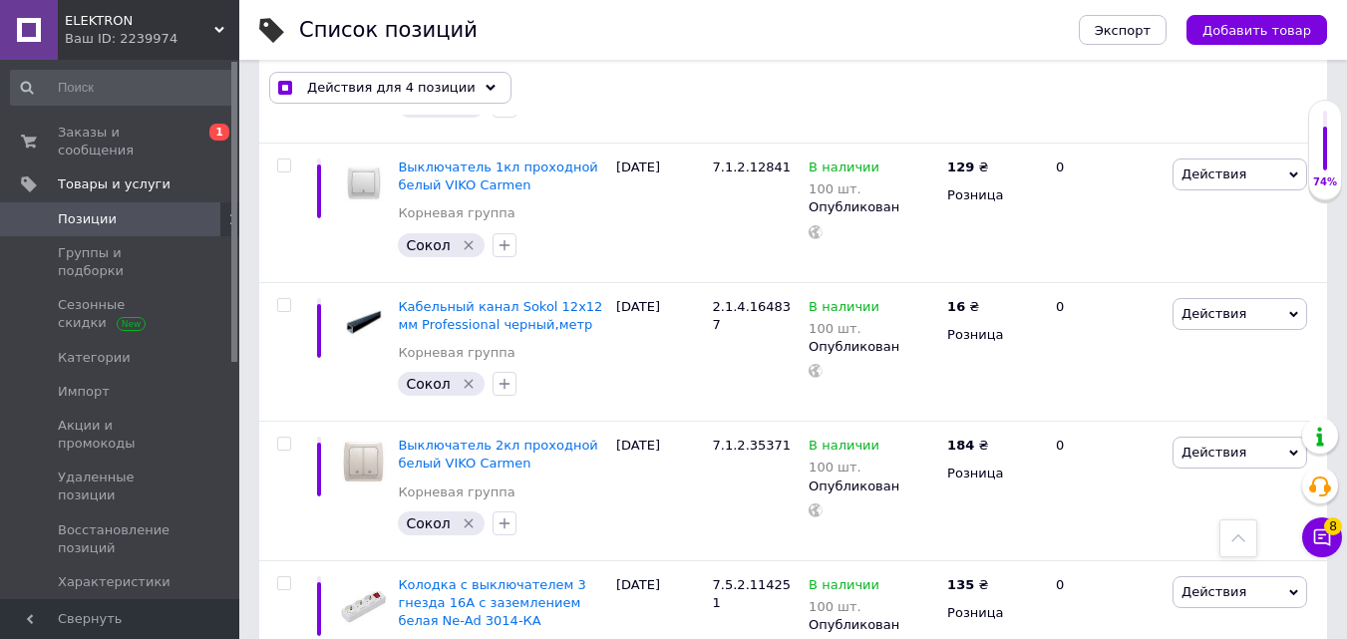
scroll to position [13316, 0]
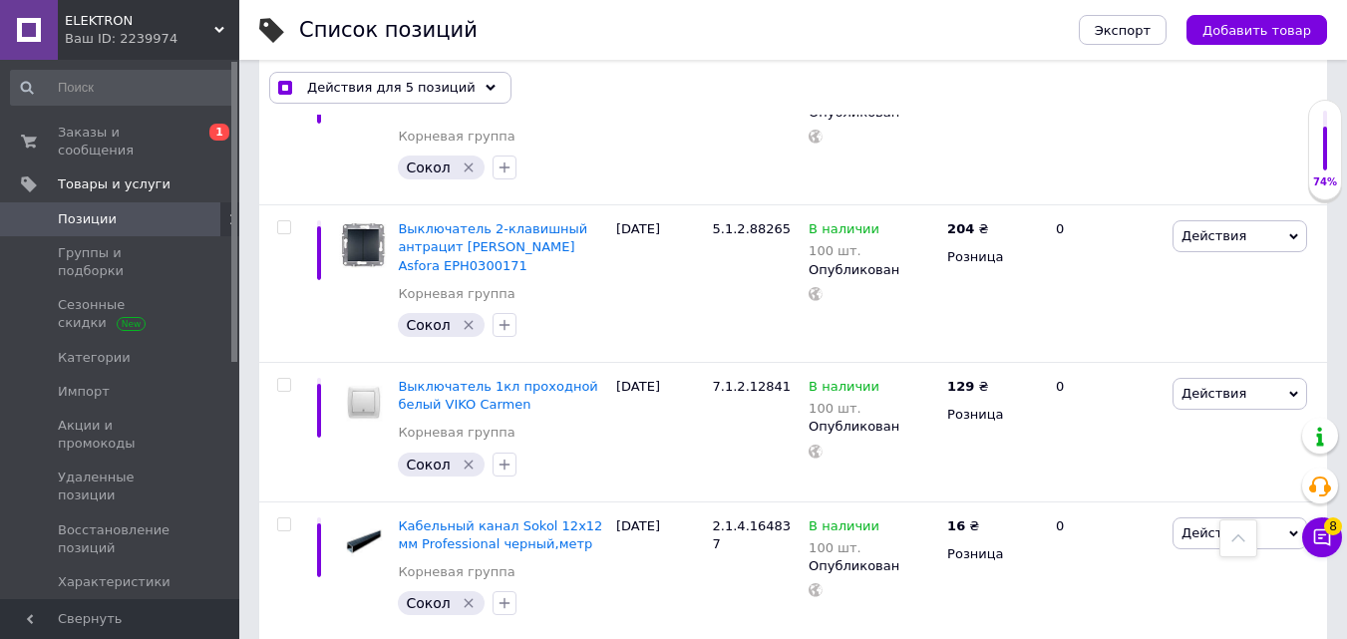
scroll to position [13117, 0]
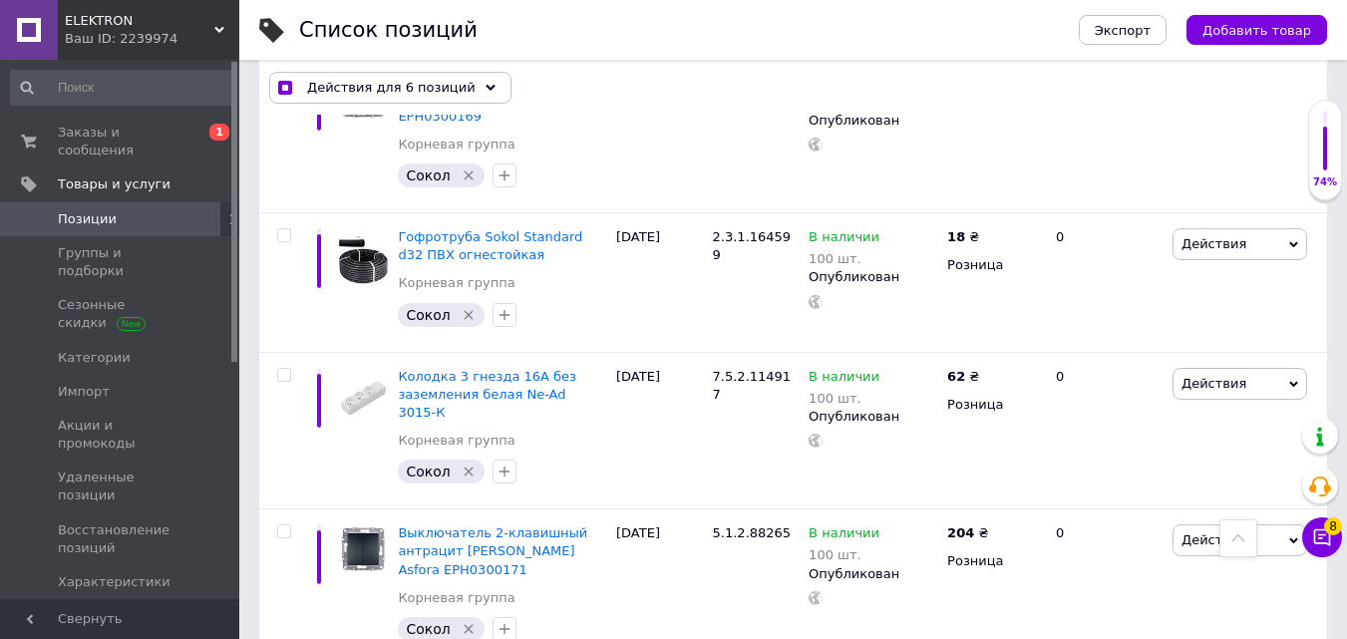
scroll to position [12818, 0]
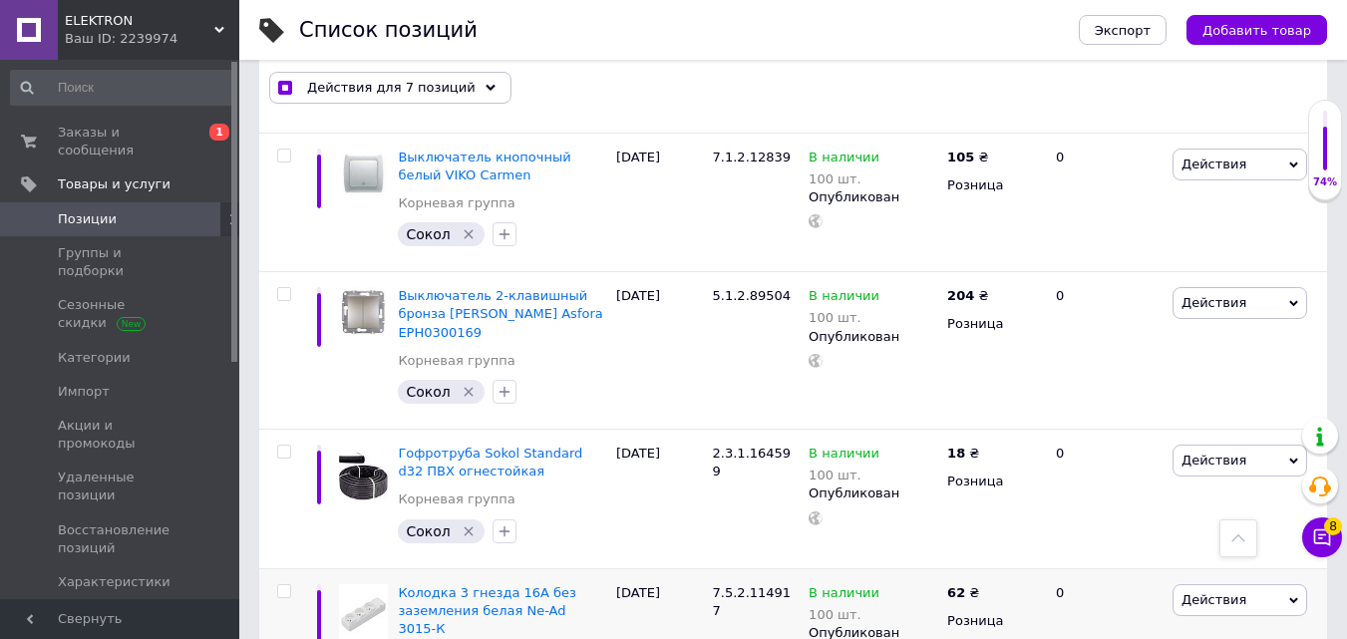
scroll to position [12518, 0]
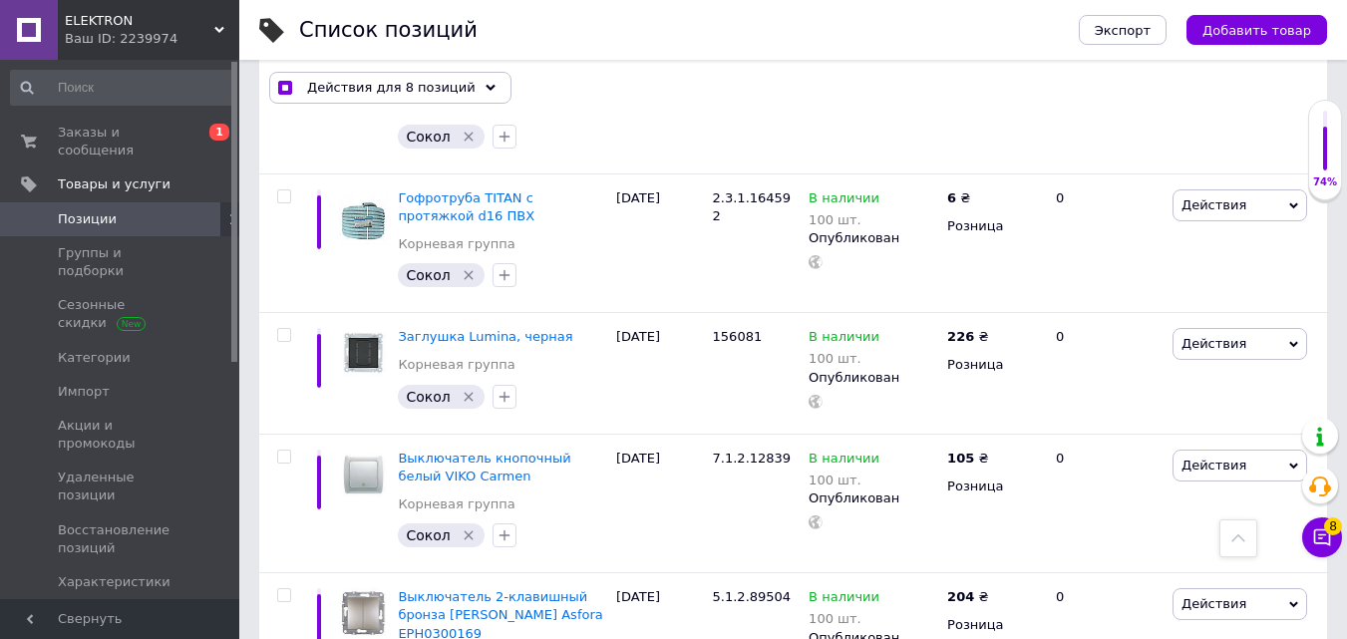
scroll to position [12219, 0]
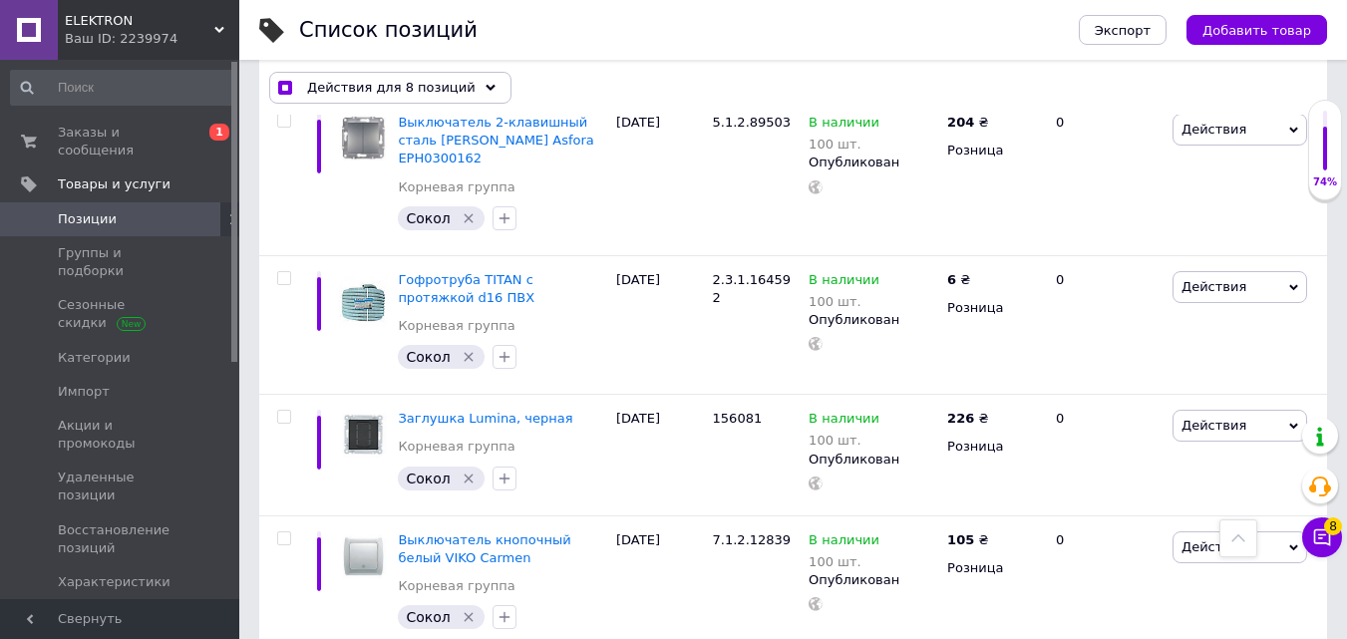
click at [282, 515] on div at bounding box center [281, 585] width 45 height 140
click at [281, 532] on input "checkbox" at bounding box center [283, 538] width 13 height 13
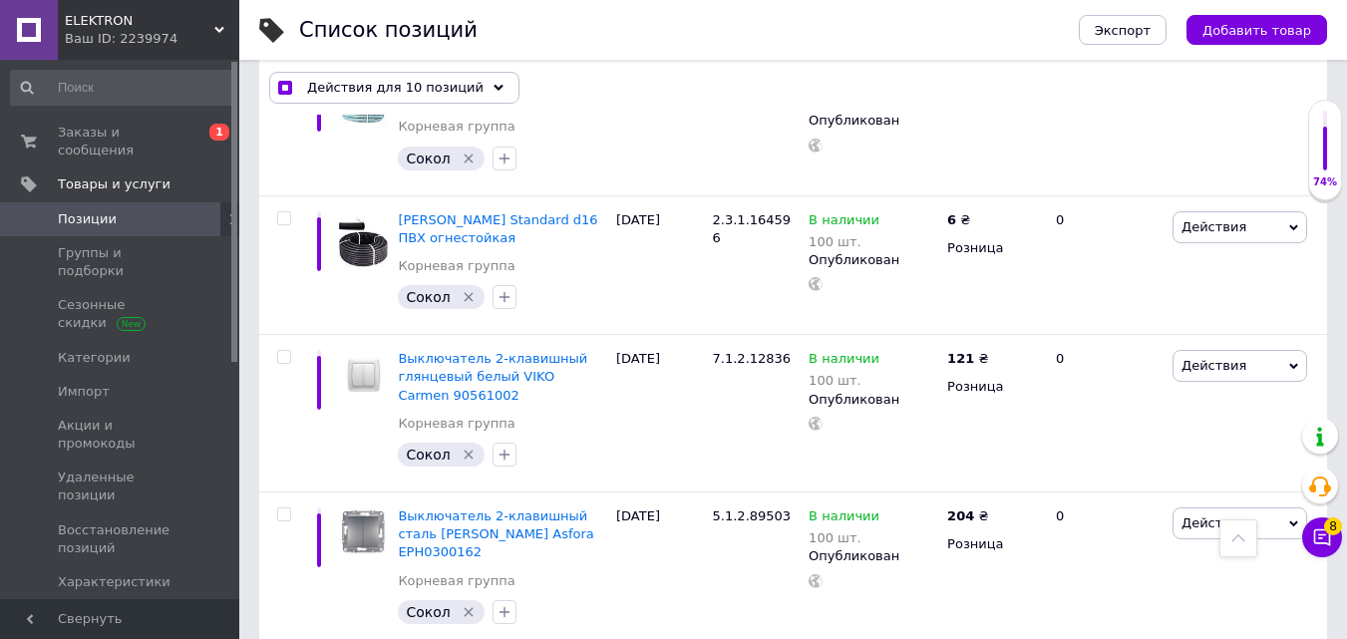
scroll to position [11820, 0]
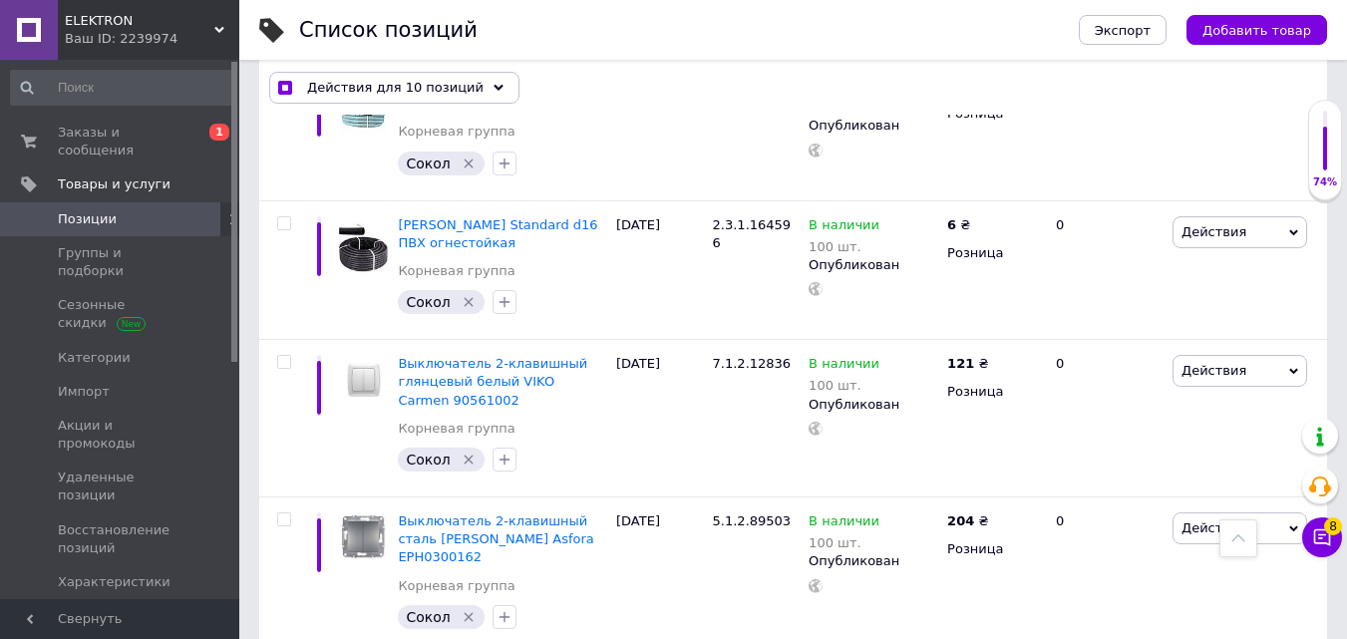
click at [285, 513] on input "checkbox" at bounding box center [283, 519] width 13 height 13
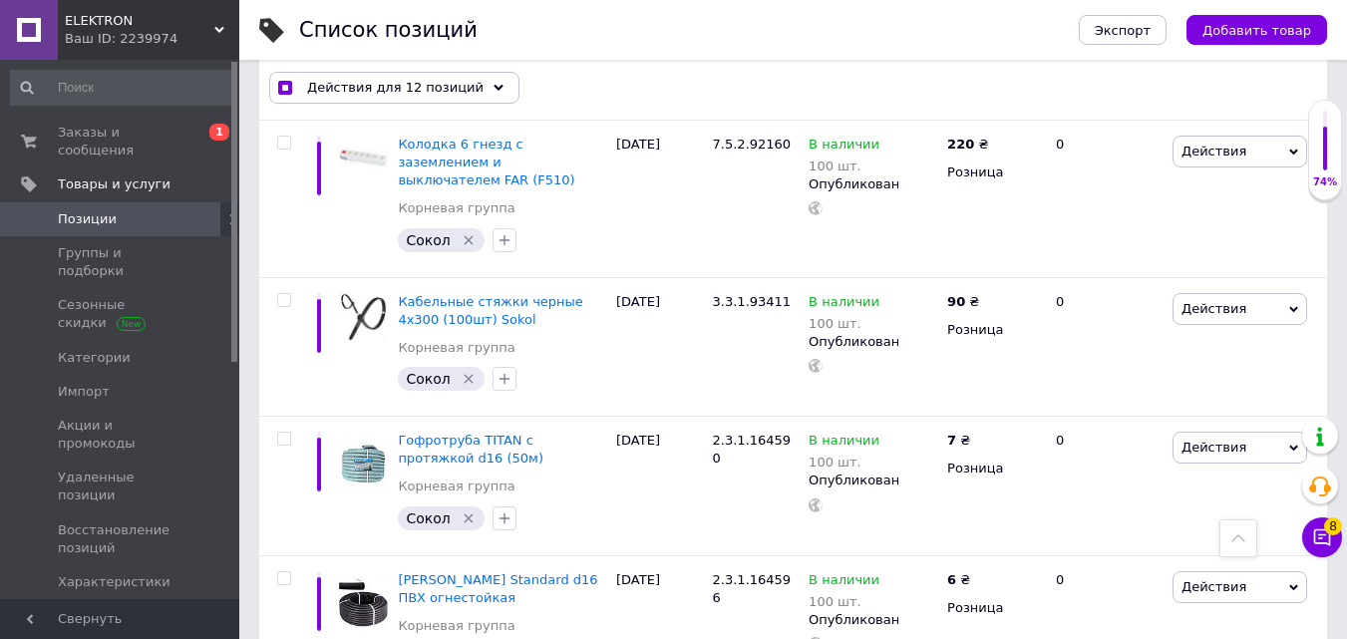
scroll to position [11422, 0]
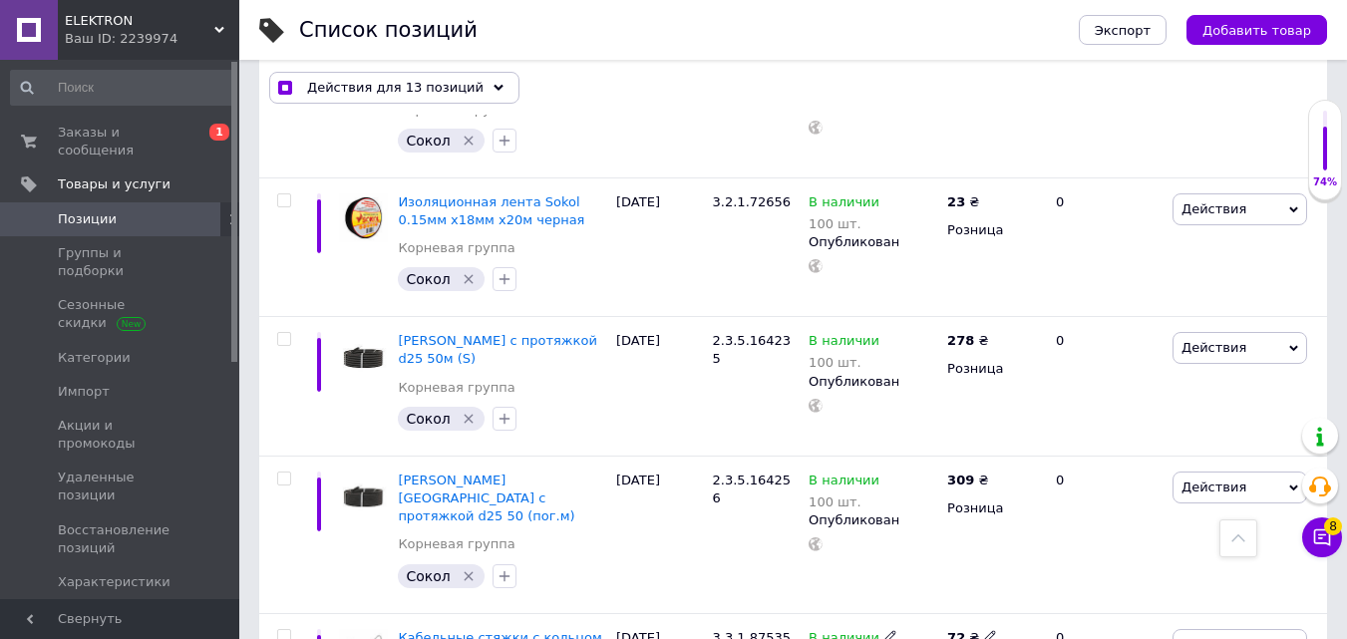
scroll to position [10126, 0]
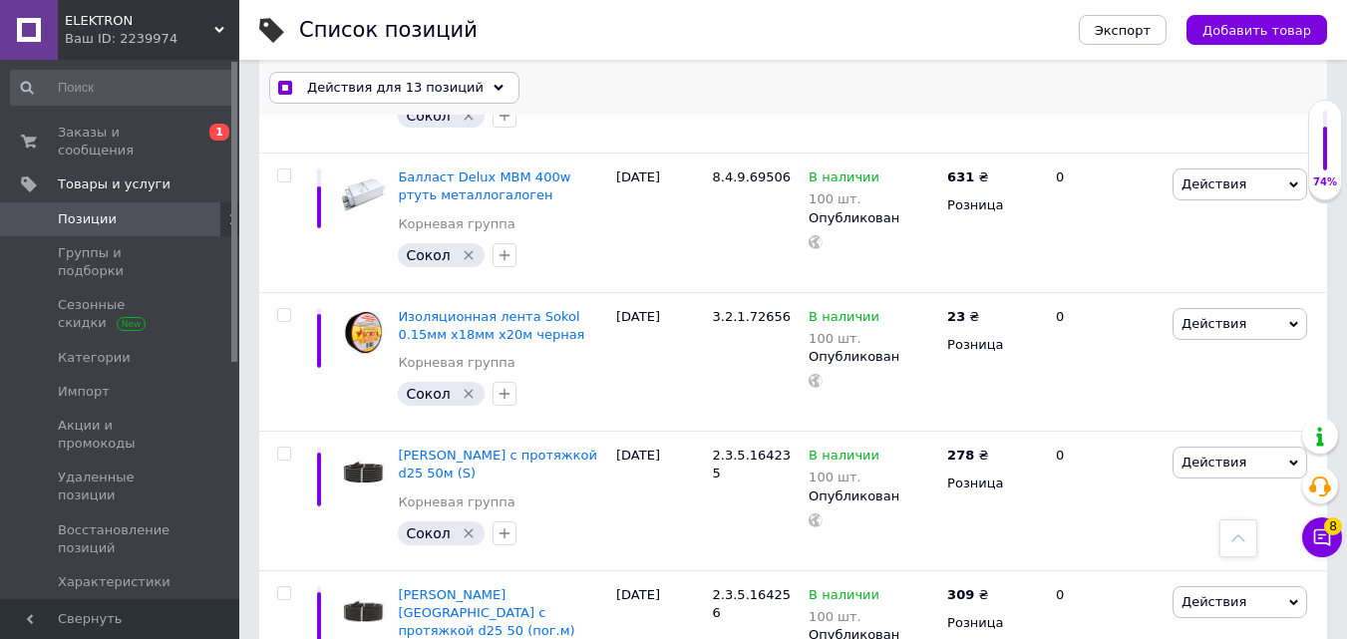
click at [399, 90] on span "Действия для 13 позиций" at bounding box center [395, 88] width 176 height 18
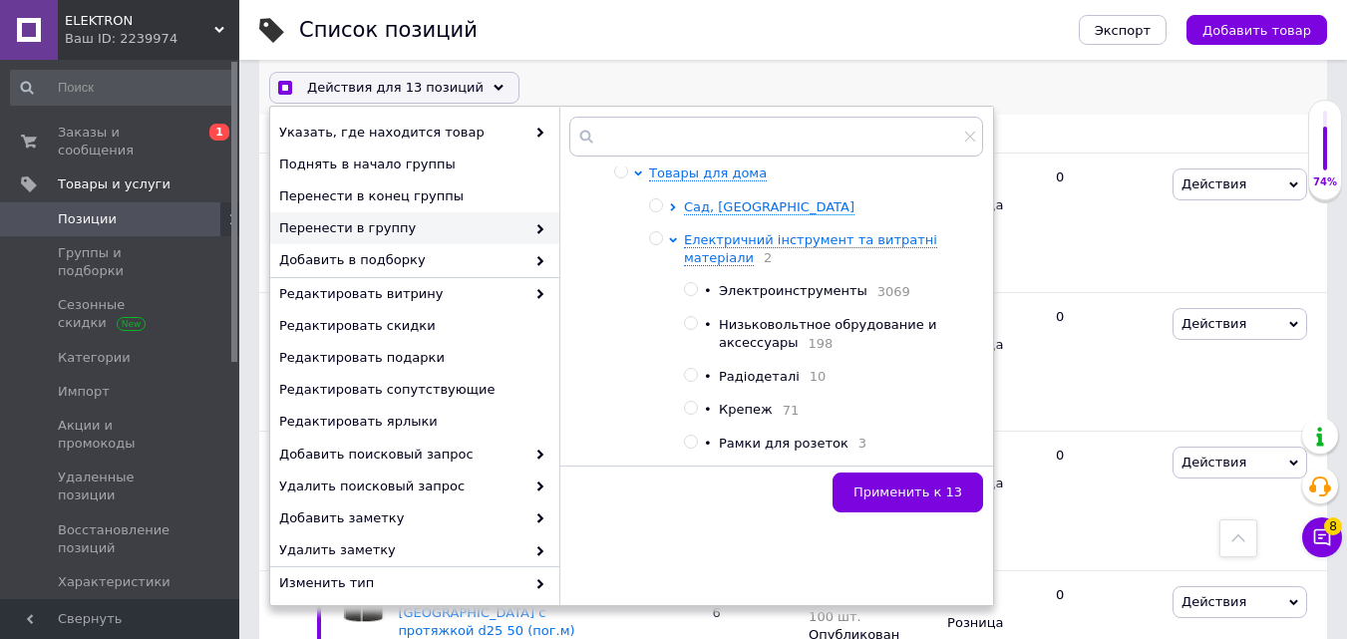
scroll to position [798, 0]
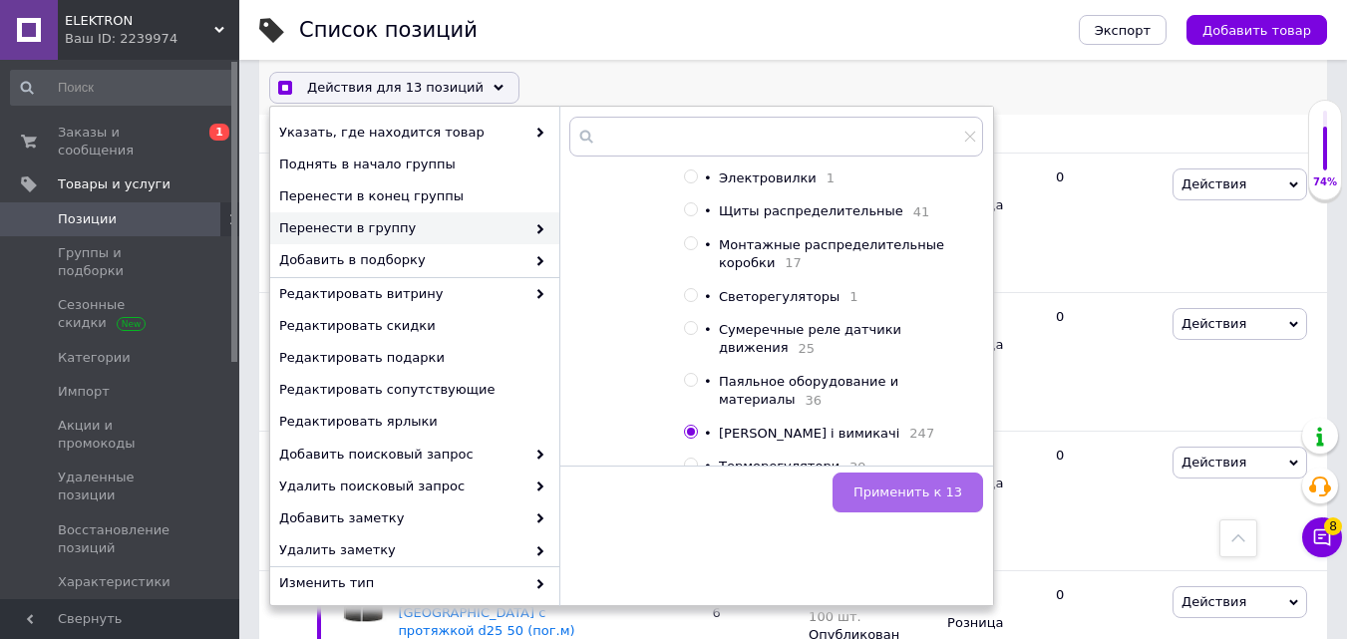
click at [923, 485] on span "Применить к 13" at bounding box center [907, 492] width 109 height 15
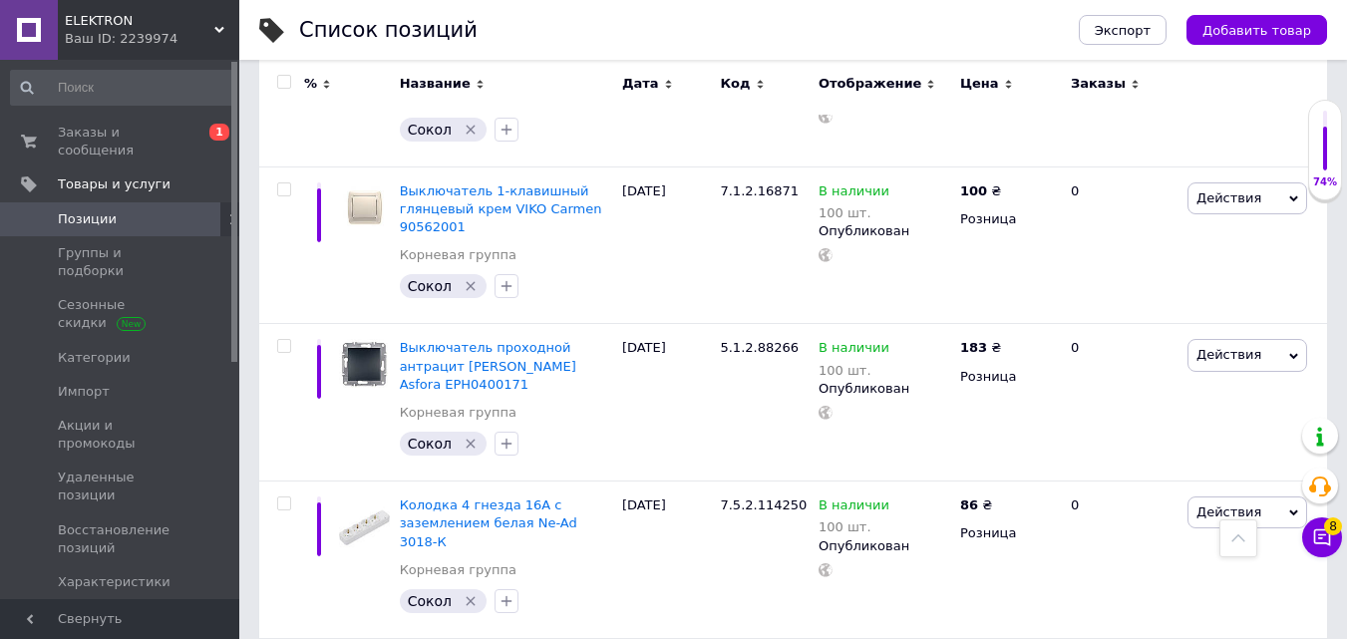
scroll to position [14079, 0]
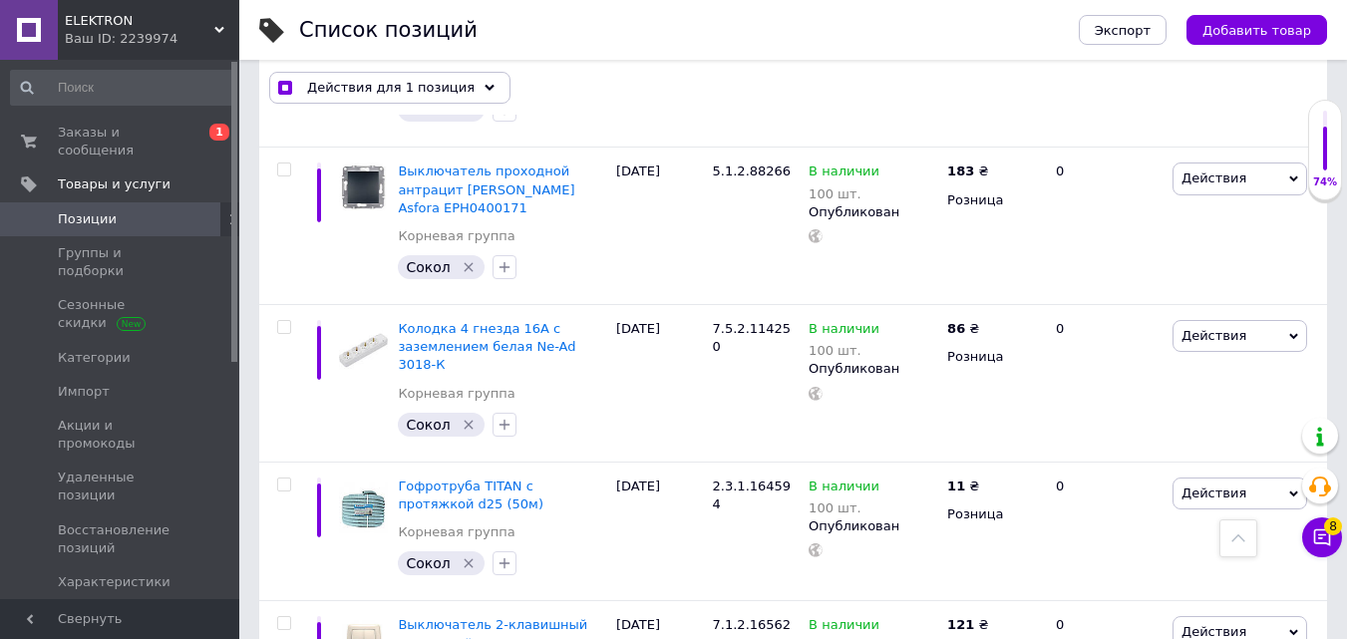
scroll to position [13497, 0]
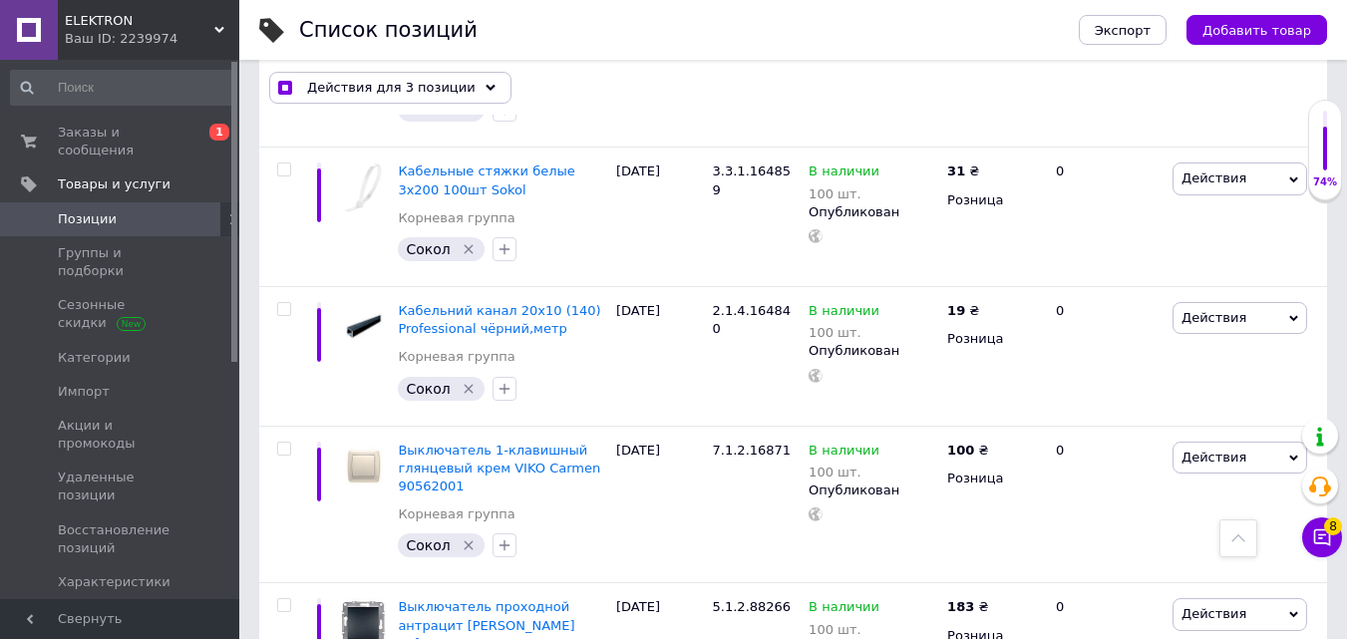
scroll to position [12999, 0]
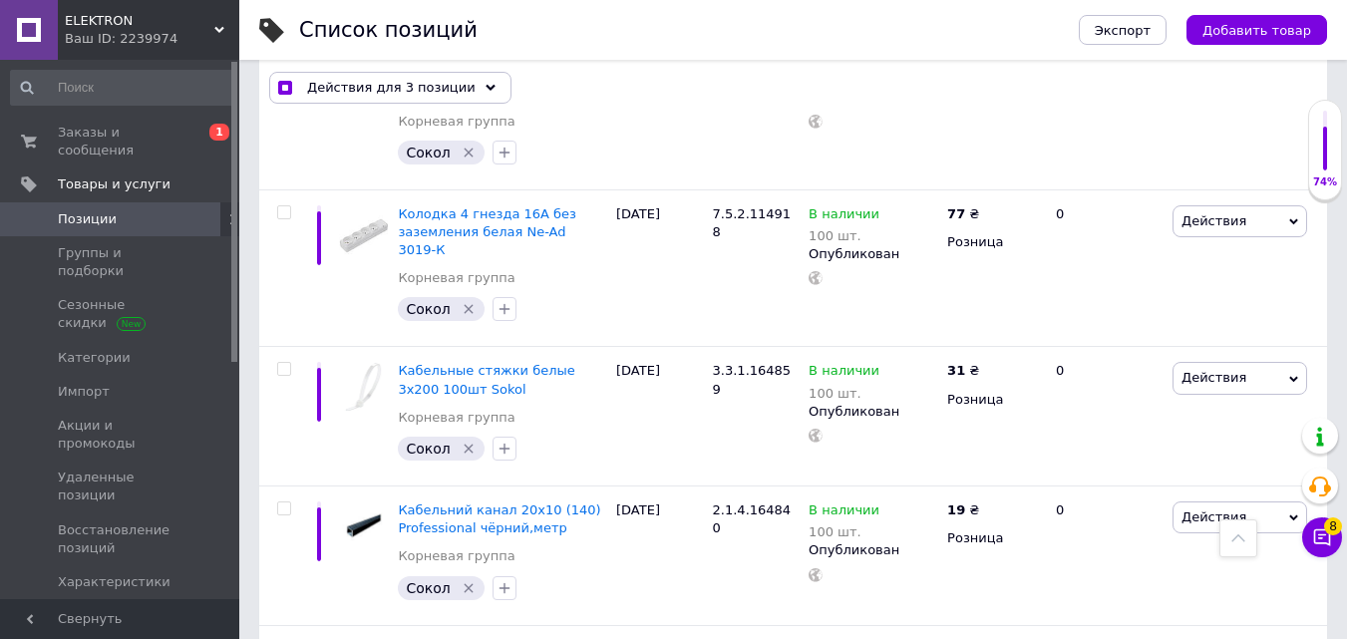
click at [284, 638] on input "checkbox" at bounding box center [283, 648] width 13 height 13
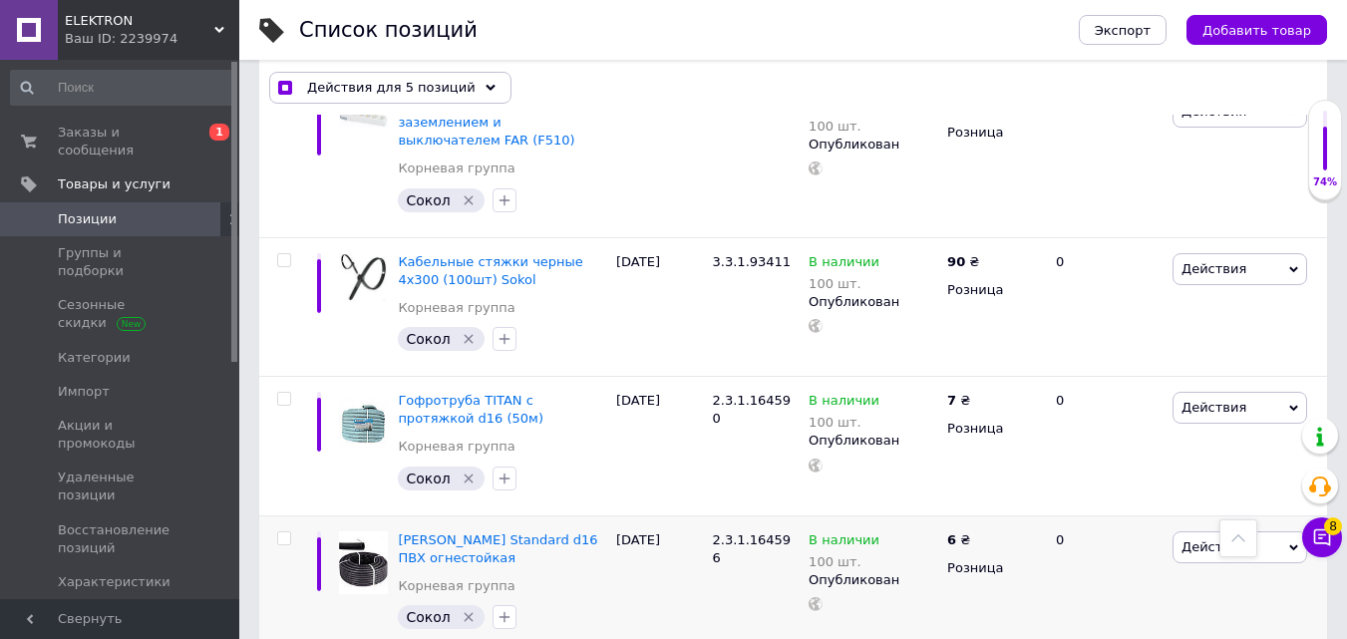
scroll to position [11503, 0]
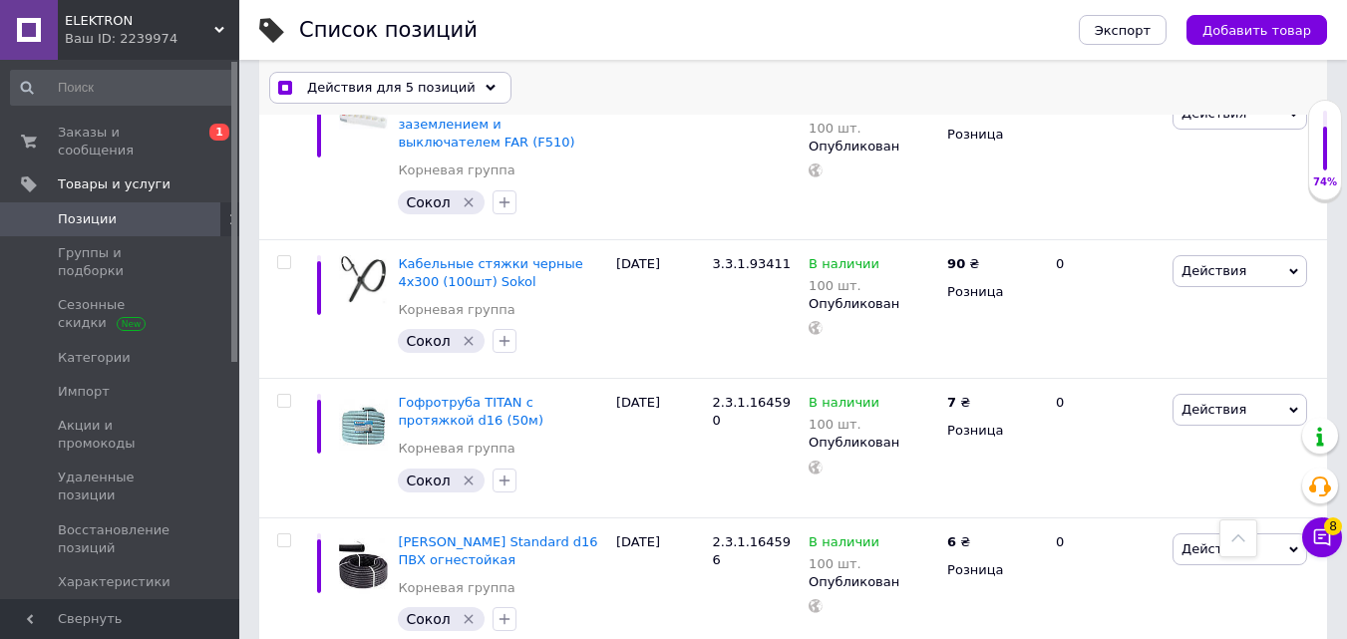
click at [401, 89] on span "Действия для 5 позиций" at bounding box center [391, 88] width 168 height 18
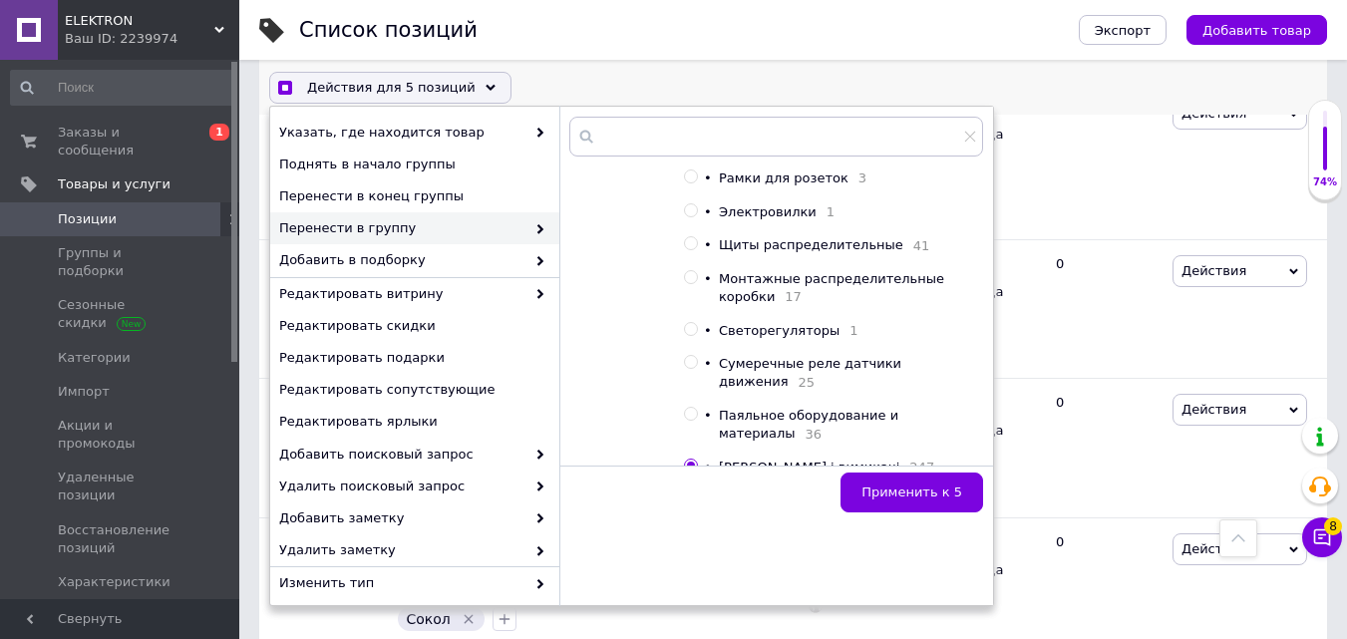
scroll to position [897, 0]
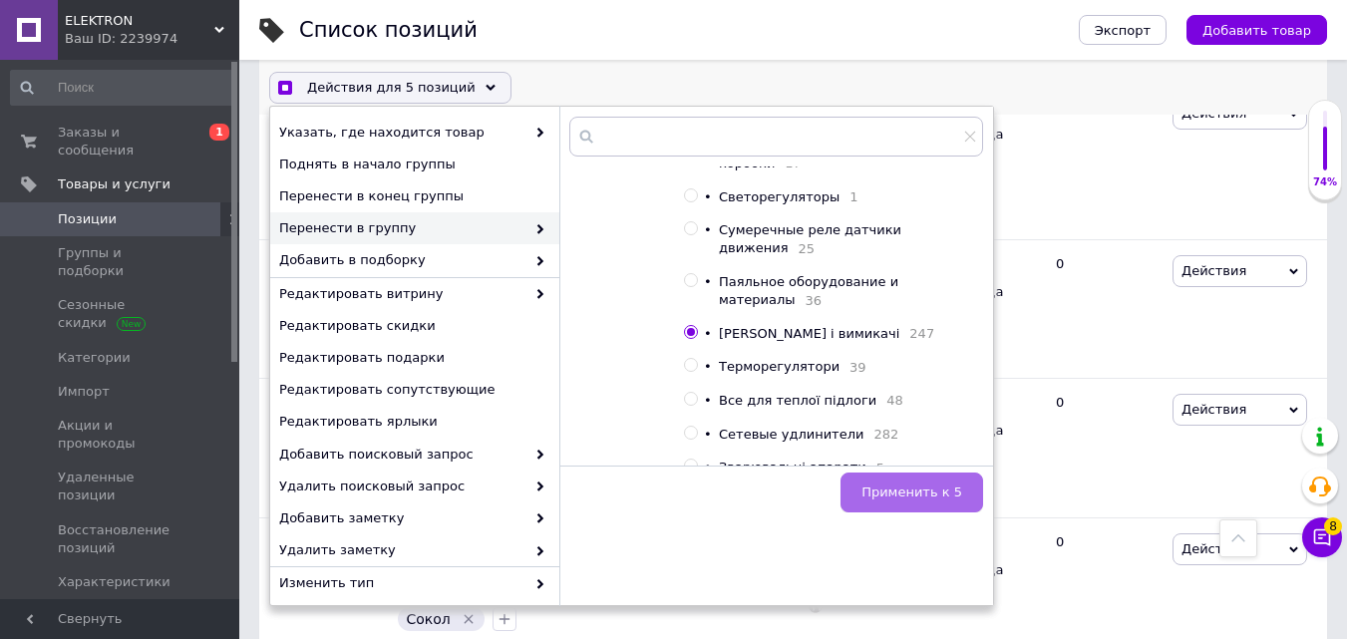
click at [903, 491] on span "Применить к 5" at bounding box center [911, 492] width 101 height 15
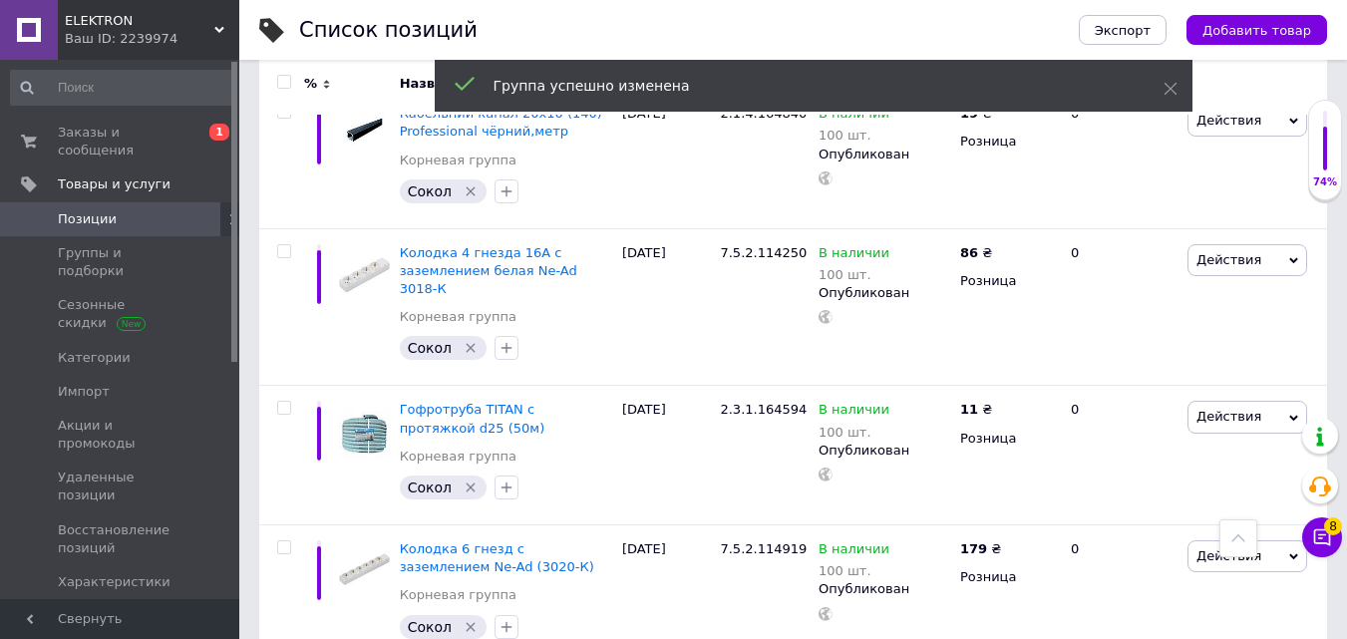
scroll to position [14024, 0]
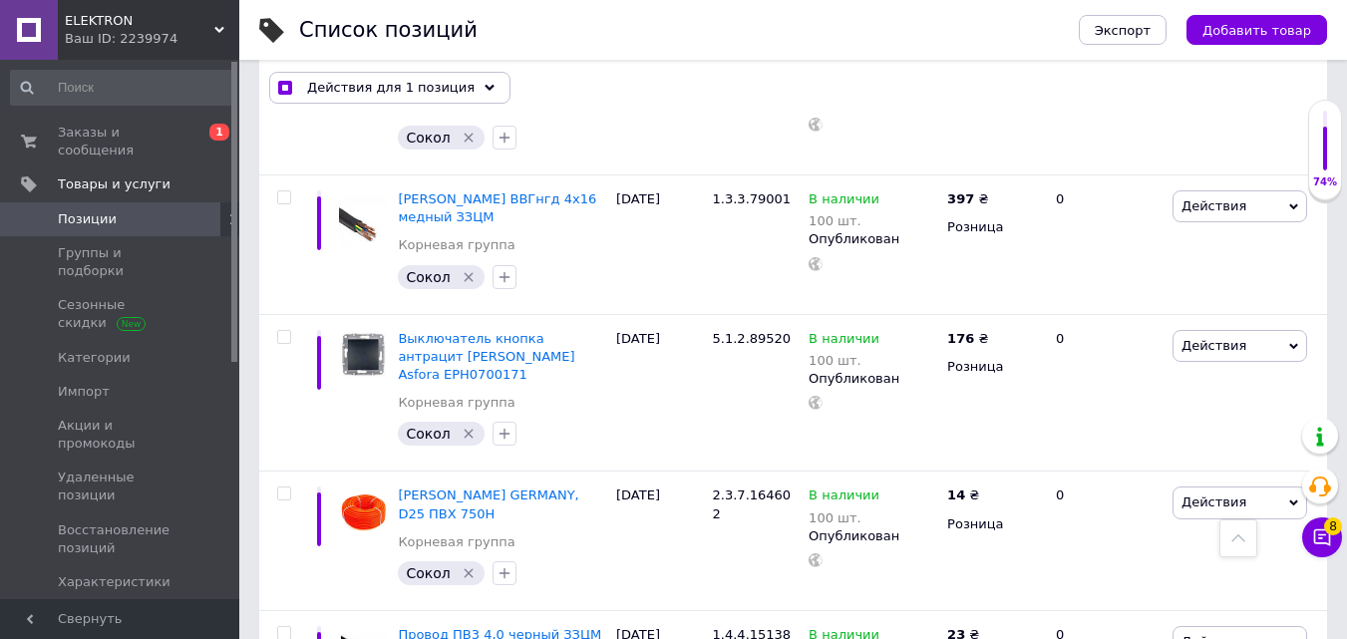
scroll to position [14042, 0]
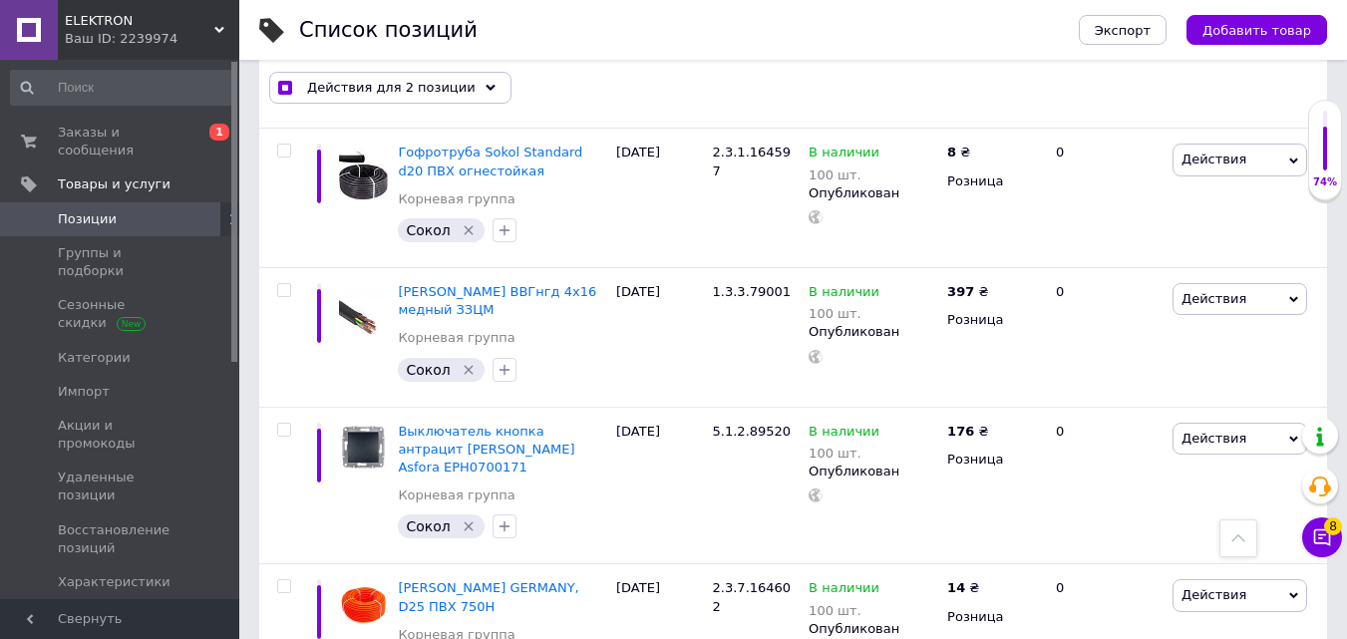
scroll to position [13743, 0]
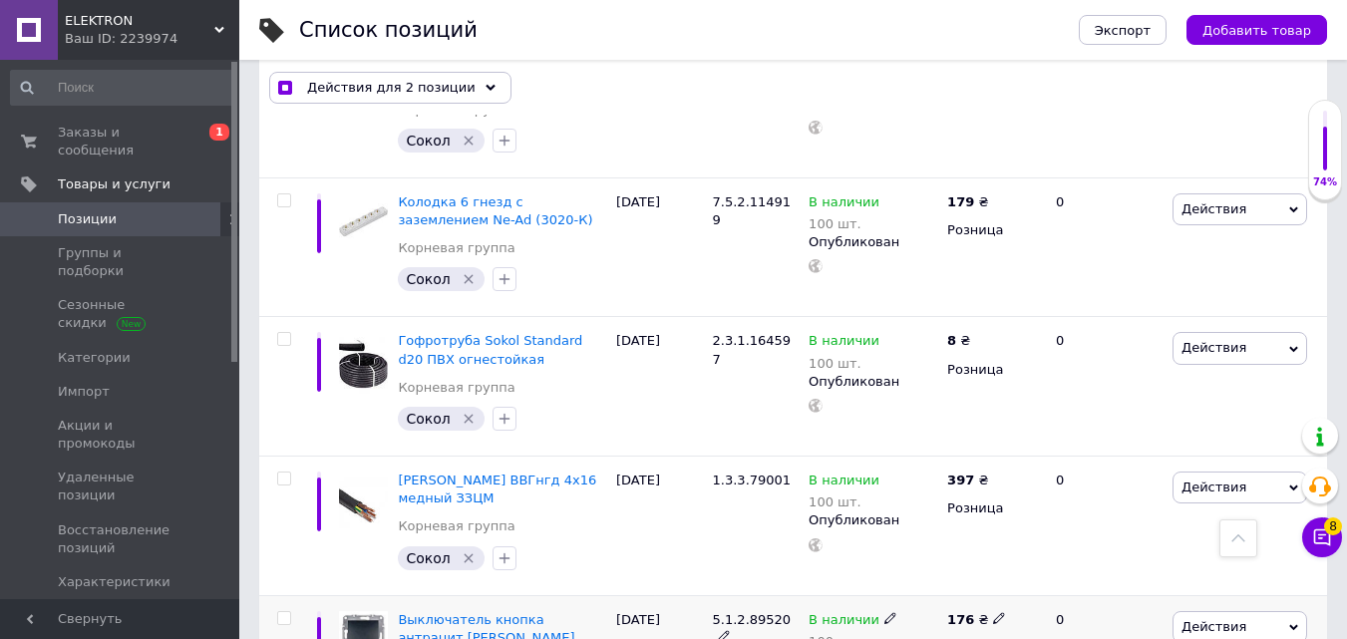
click at [287, 612] on input "checkbox" at bounding box center [283, 618] width 13 height 13
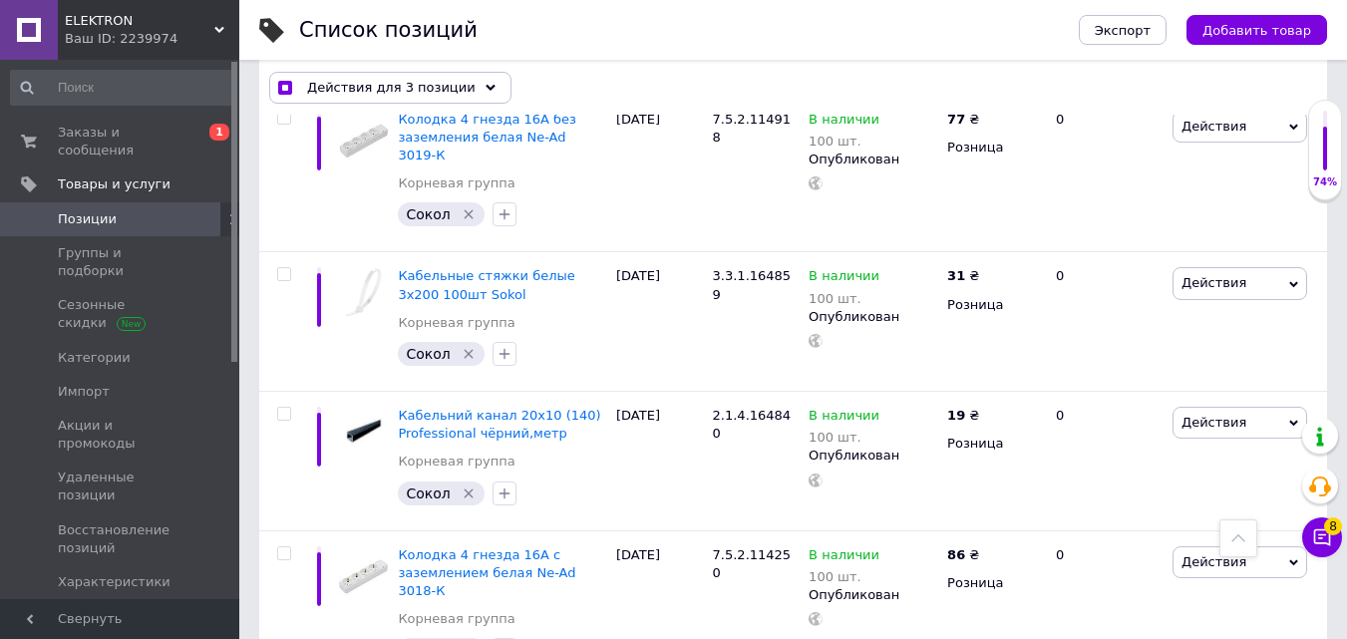
scroll to position [13045, 0]
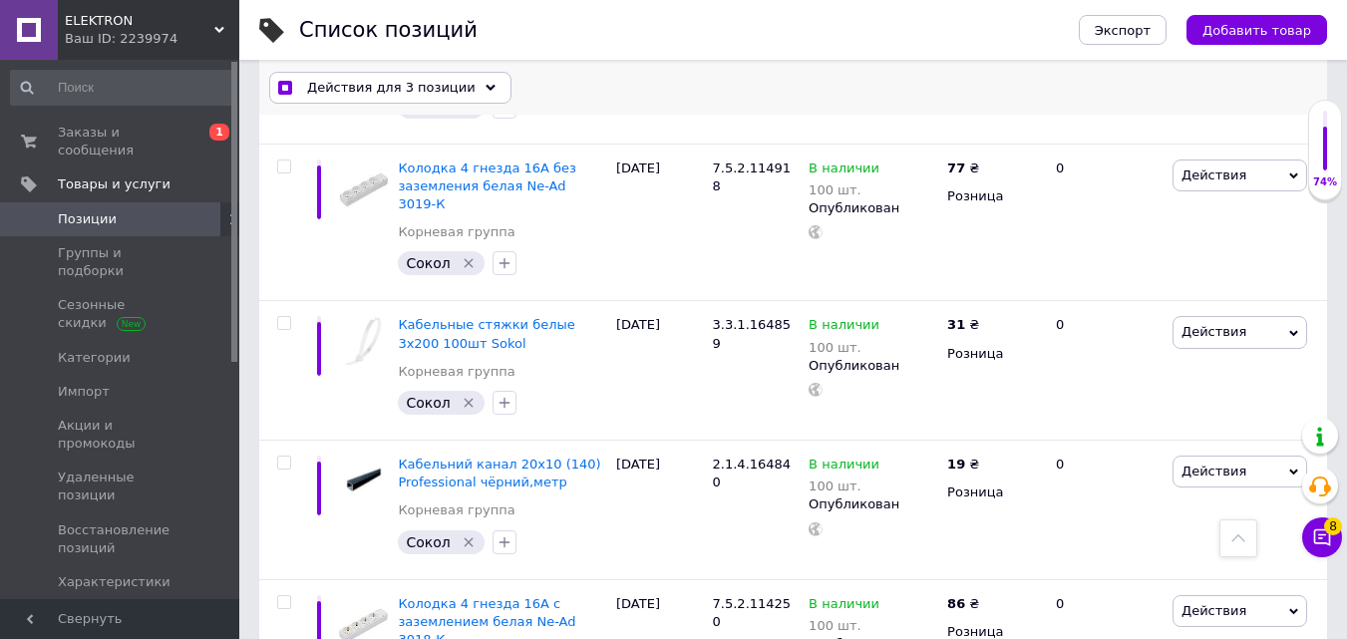
click at [427, 87] on span "Действия для 3 позиции" at bounding box center [391, 88] width 168 height 18
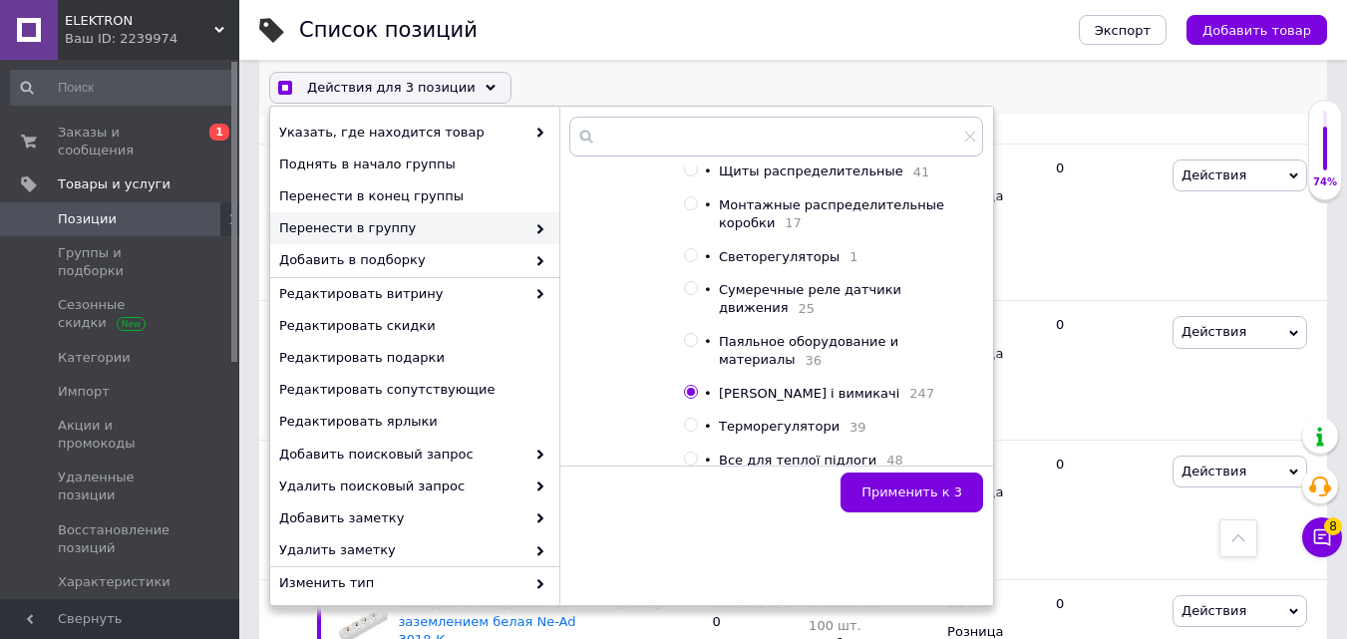
scroll to position [897, 0]
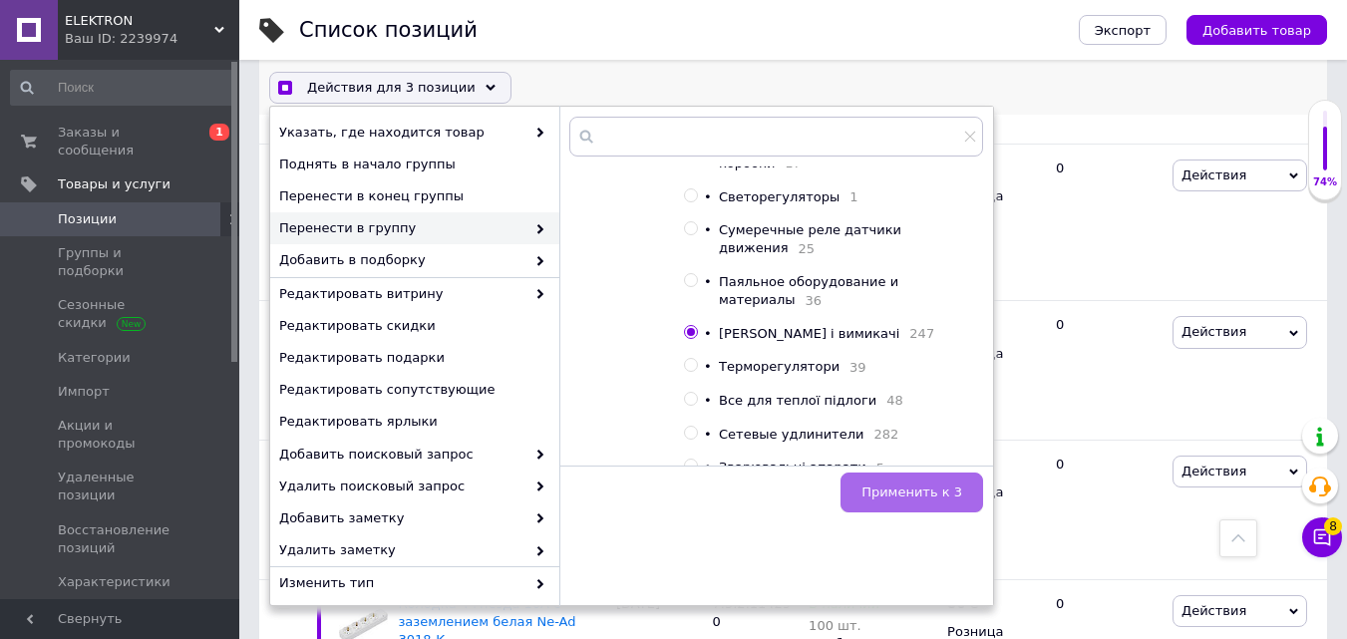
click at [926, 489] on span "Применить к 3" at bounding box center [911, 492] width 101 height 15
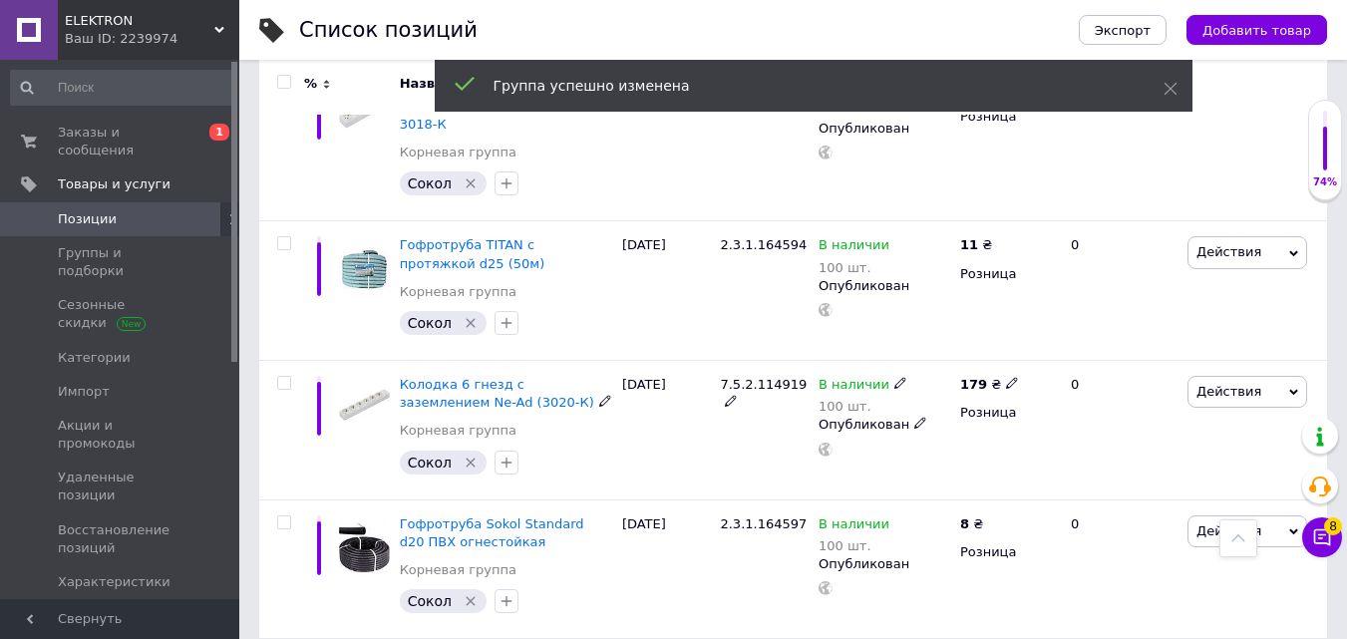
scroll to position [14024, 0]
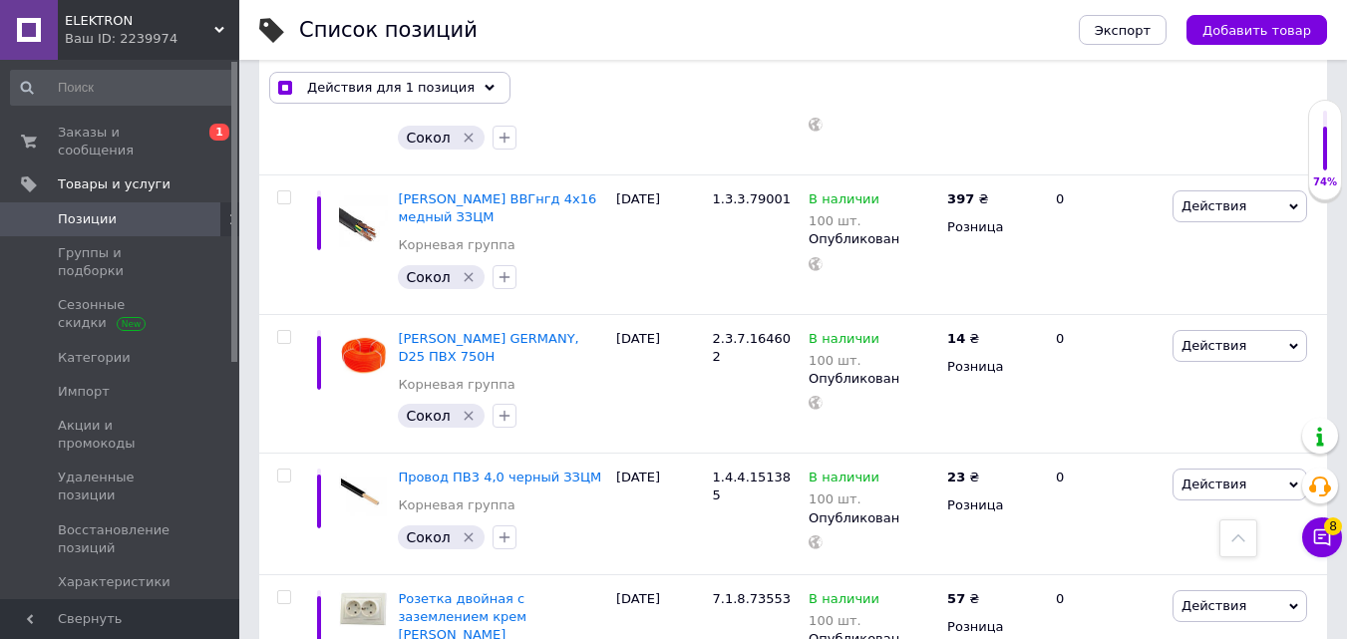
scroll to position [14042, 0]
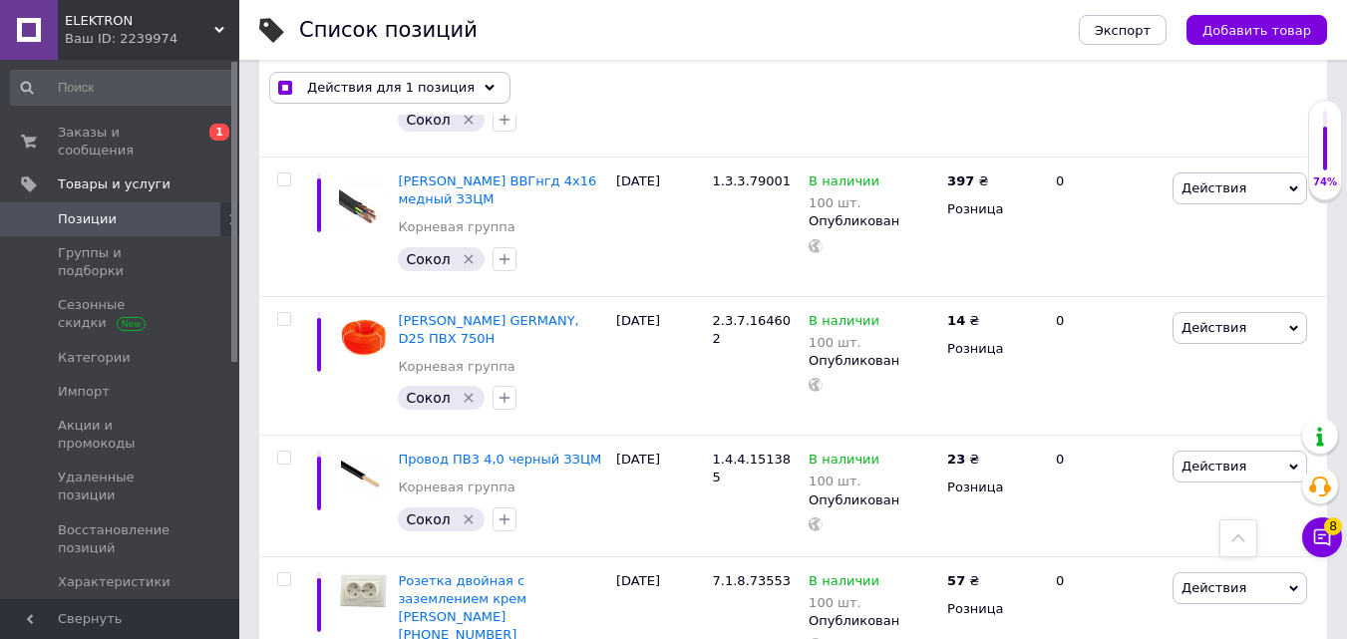
click at [433, 85] on span "Действия для 2 позиции" at bounding box center [391, 88] width 168 height 18
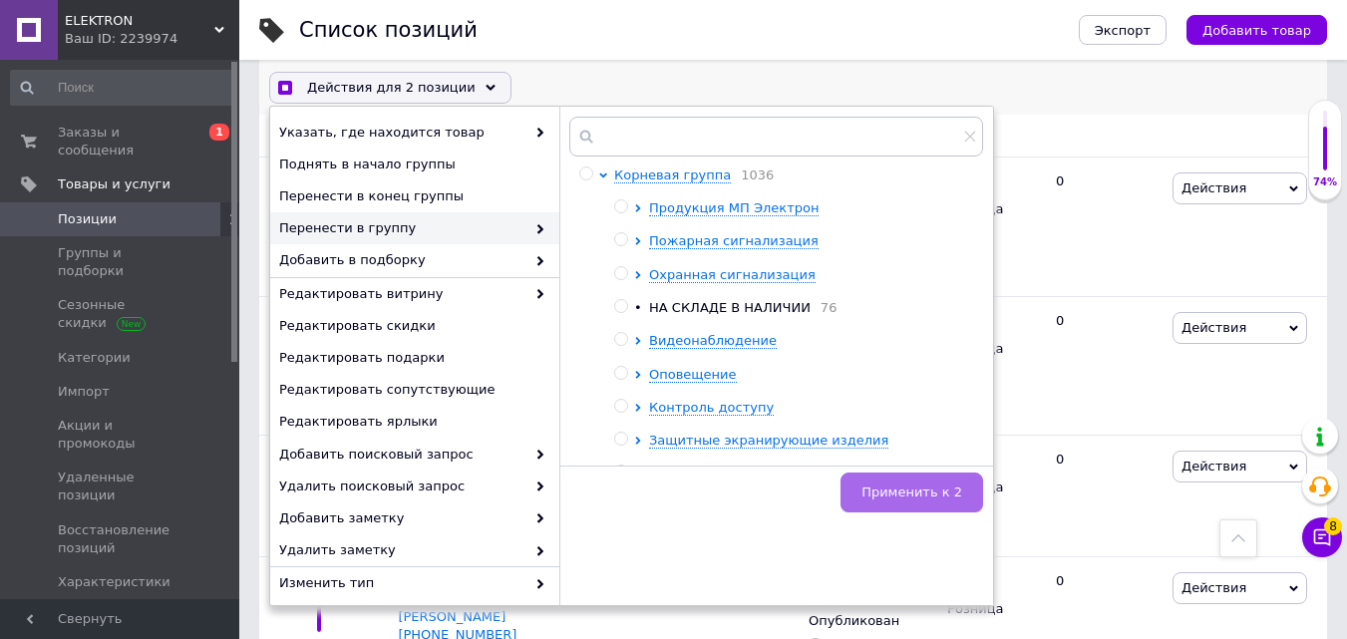
click at [954, 492] on span "Применить к 2" at bounding box center [911, 492] width 101 height 15
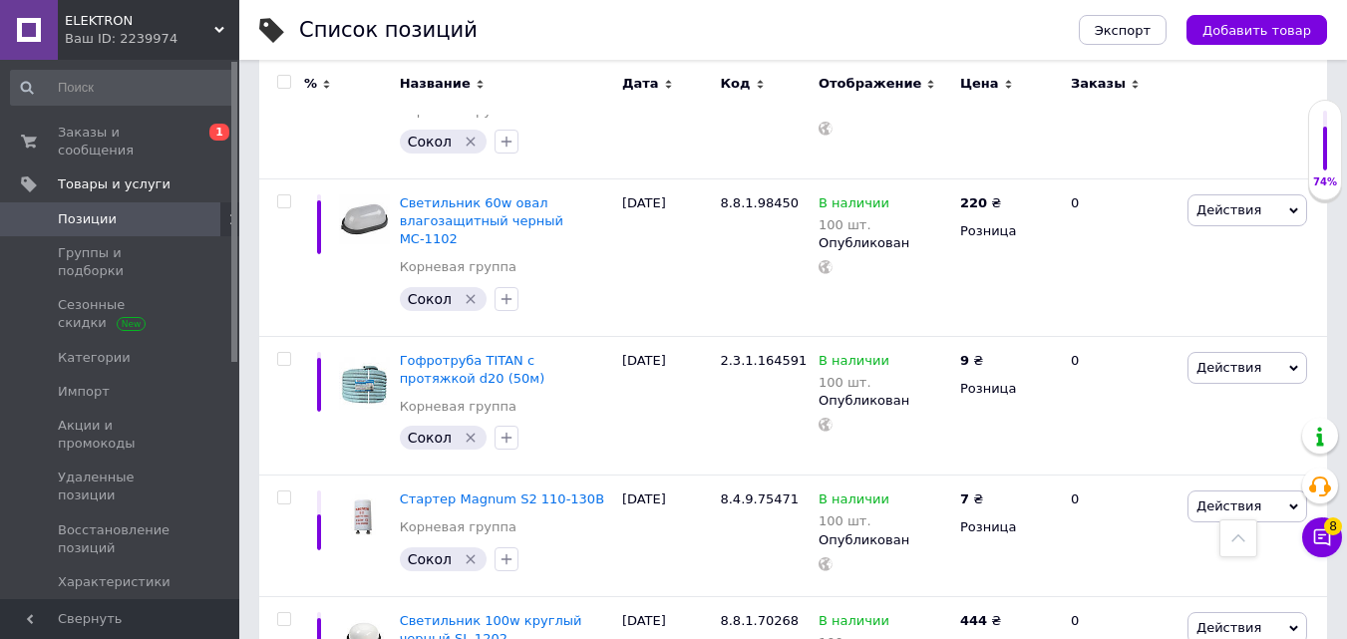
scroll to position [14024, 0]
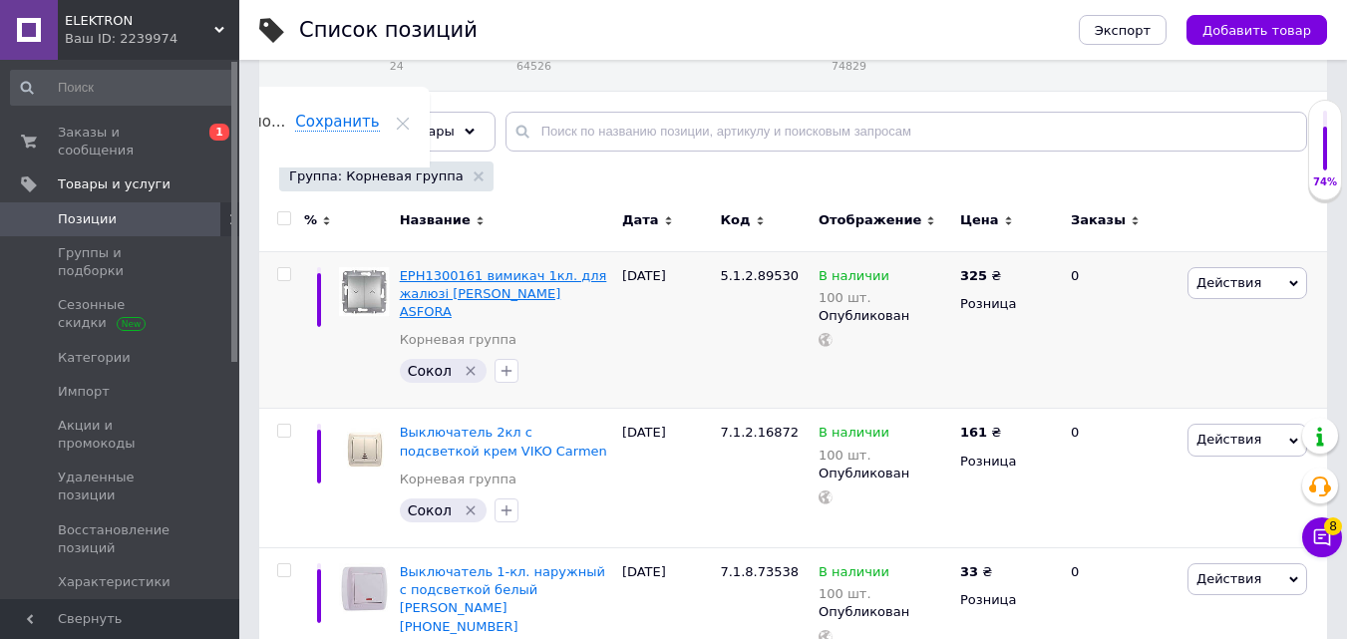
scroll to position [199, 0]
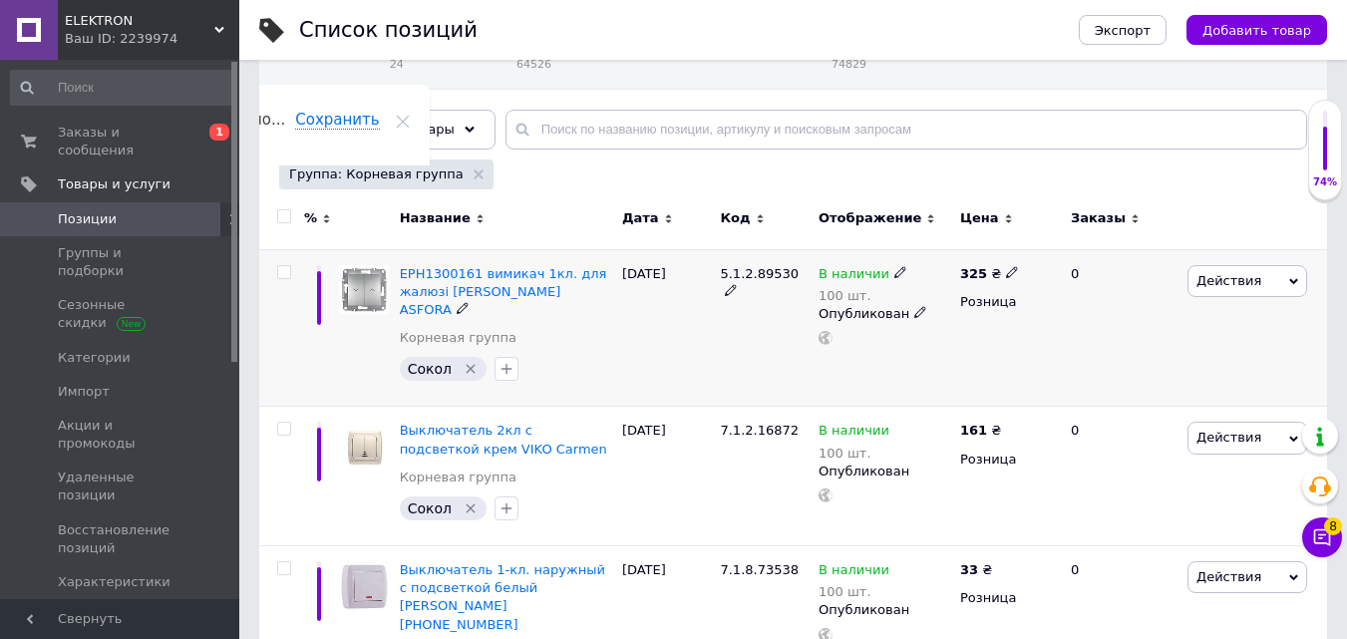
click at [287, 276] on input "checkbox" at bounding box center [283, 272] width 13 height 13
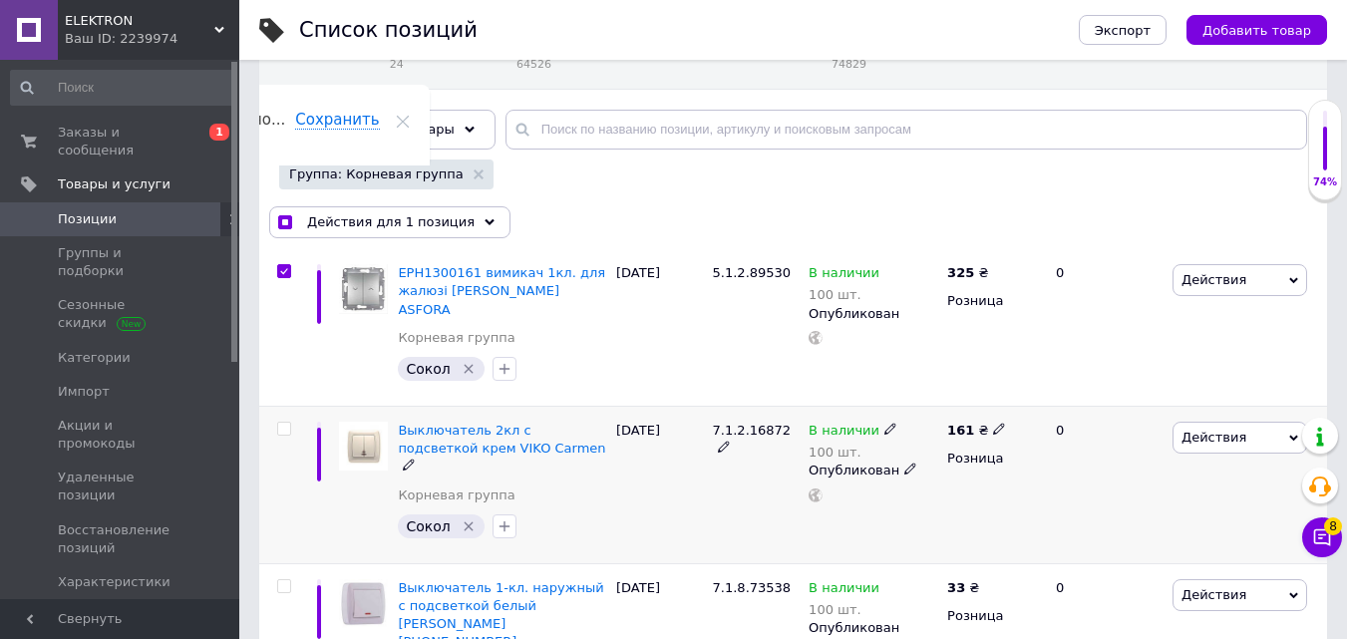
click at [284, 428] on input "checkbox" at bounding box center [283, 429] width 13 height 13
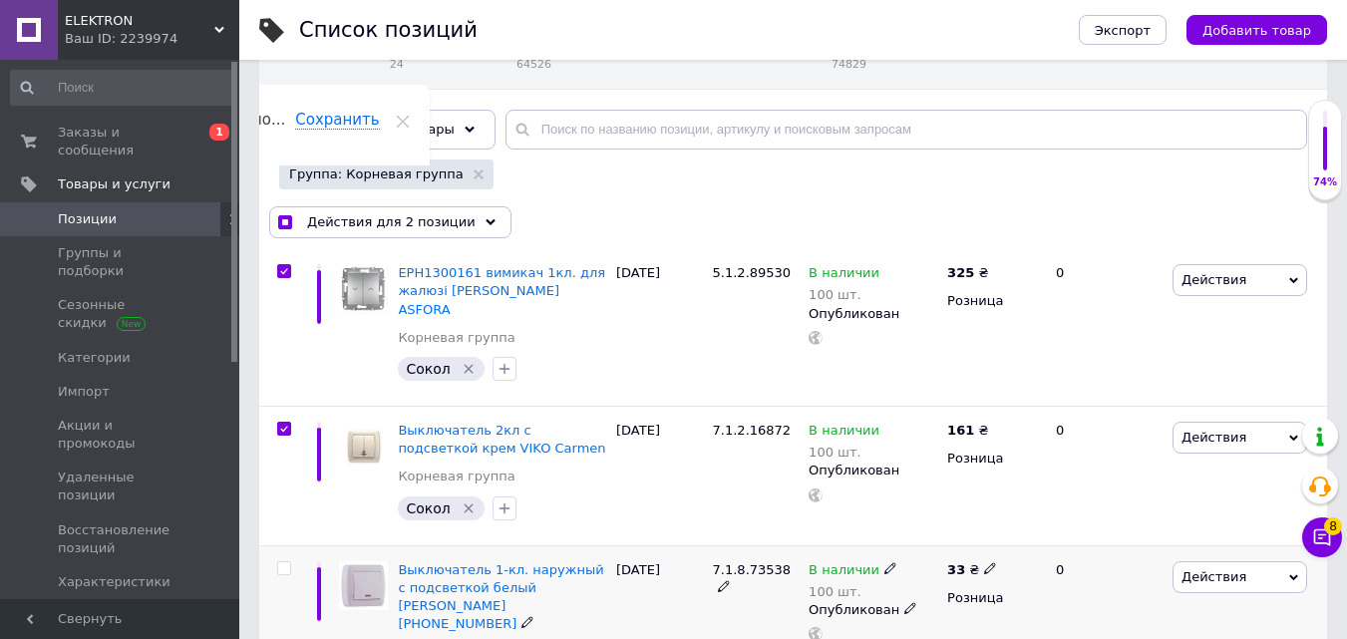
click at [282, 565] on input "checkbox" at bounding box center [283, 568] width 13 height 13
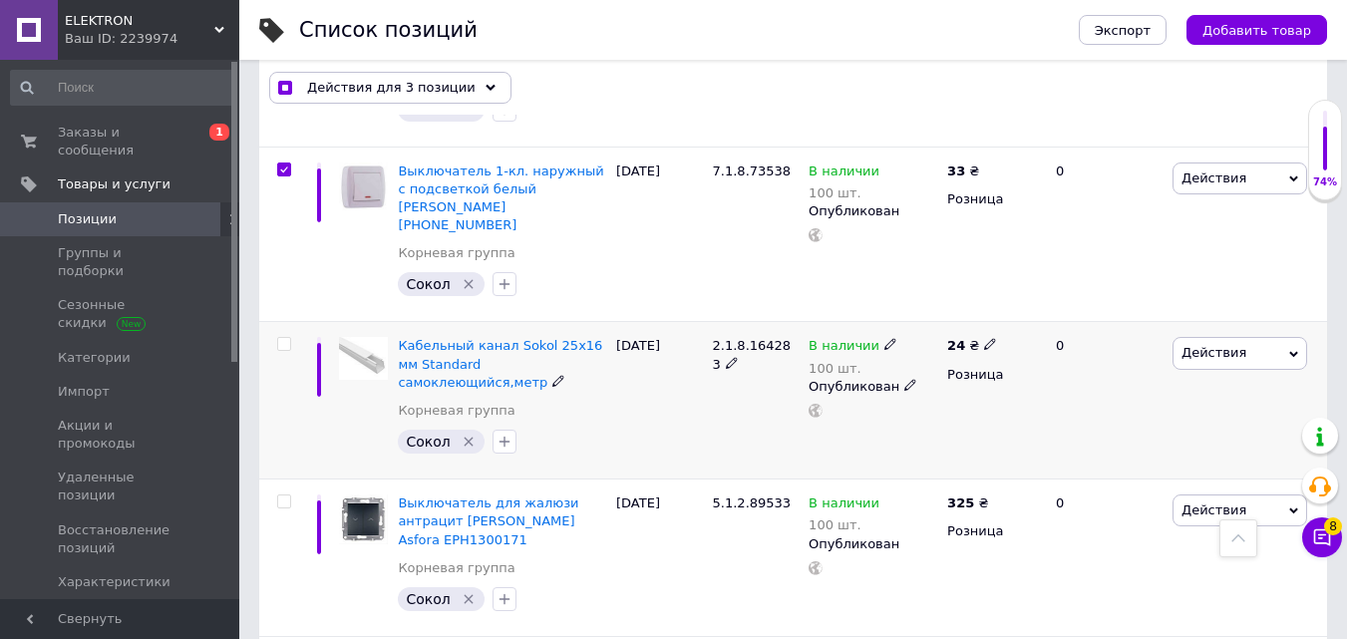
scroll to position [798, 0]
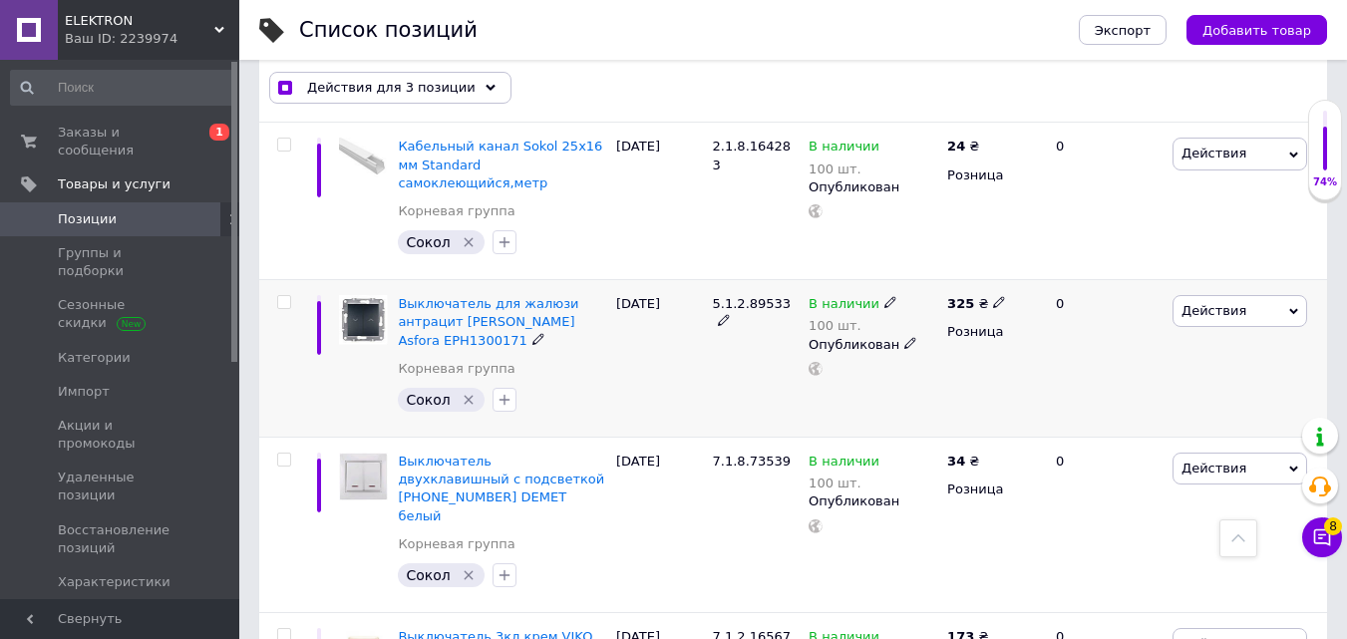
click at [286, 296] on input "checkbox" at bounding box center [283, 302] width 13 height 13
drag, startPoint x: 285, startPoint y: 421, endPoint x: 287, endPoint y: 487, distance: 65.8
click at [283, 454] on input "checkbox" at bounding box center [283, 460] width 13 height 13
click at [289, 629] on input "checkbox" at bounding box center [283, 635] width 13 height 13
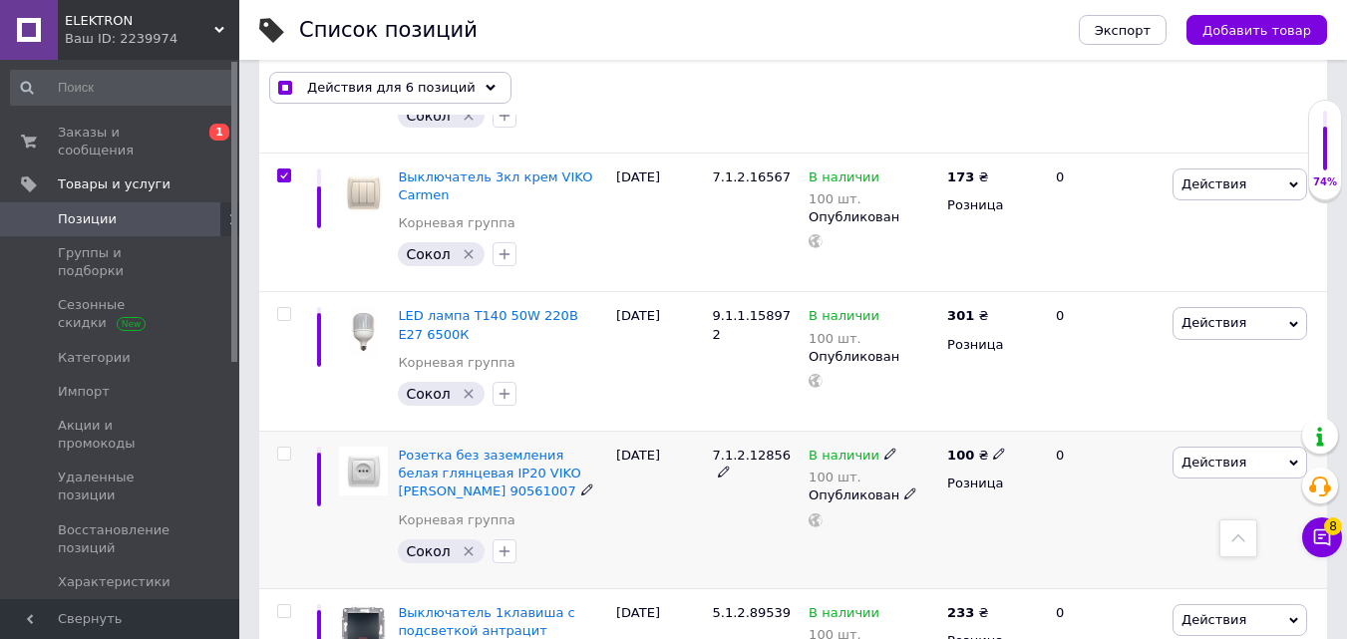
scroll to position [1296, 0]
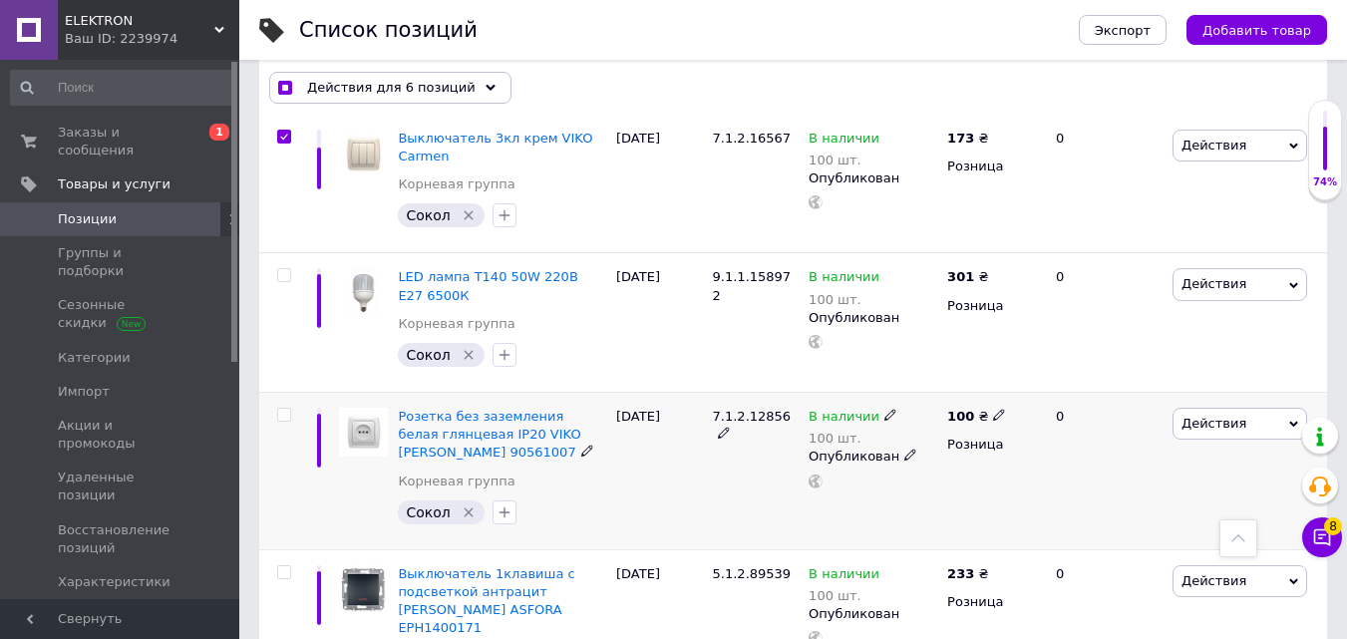
click at [287, 409] on input "checkbox" at bounding box center [283, 415] width 13 height 13
click at [290, 565] on span at bounding box center [284, 572] width 14 height 14
click at [290, 566] on input "checkbox" at bounding box center [283, 572] width 13 height 13
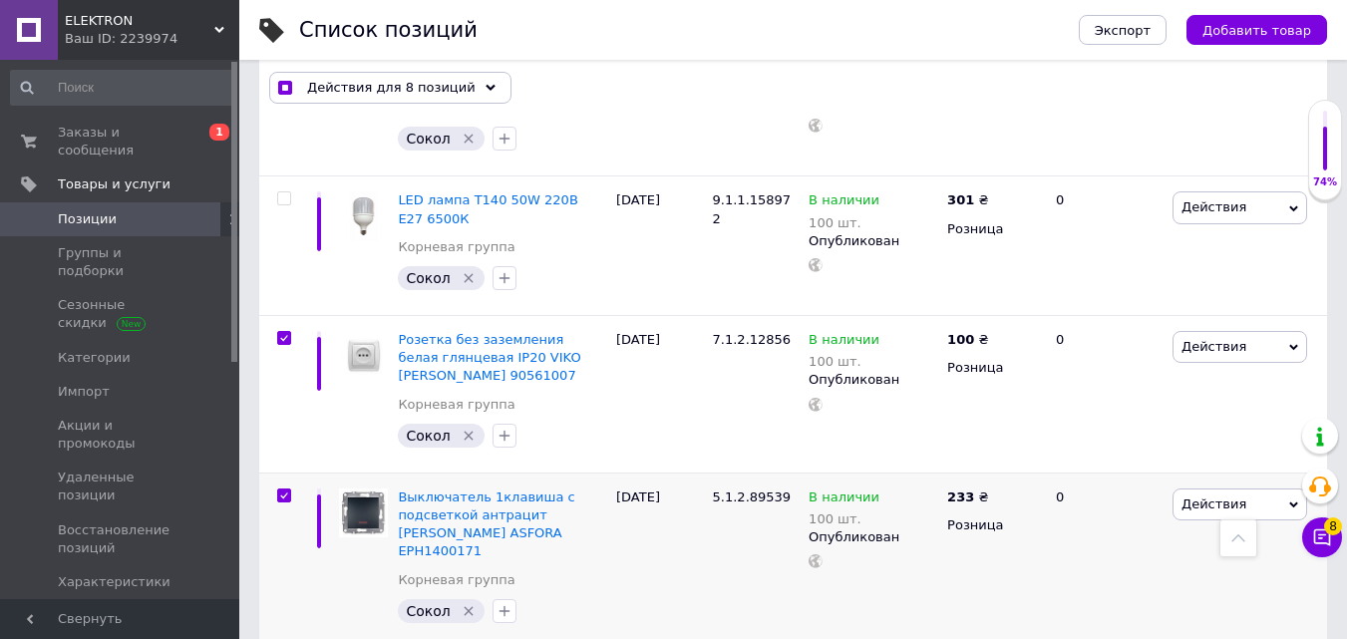
scroll to position [1695, 0]
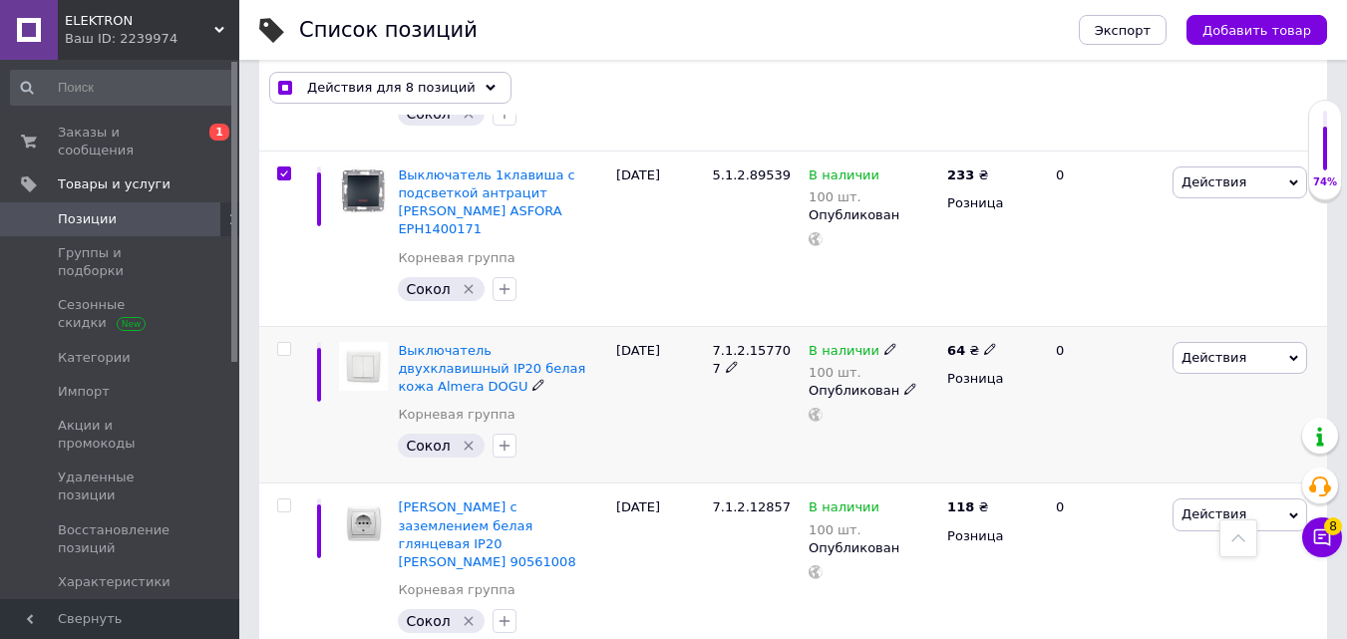
click at [283, 343] on input "checkbox" at bounding box center [283, 349] width 13 height 13
click at [284, 499] on input "checkbox" at bounding box center [283, 505] width 13 height 13
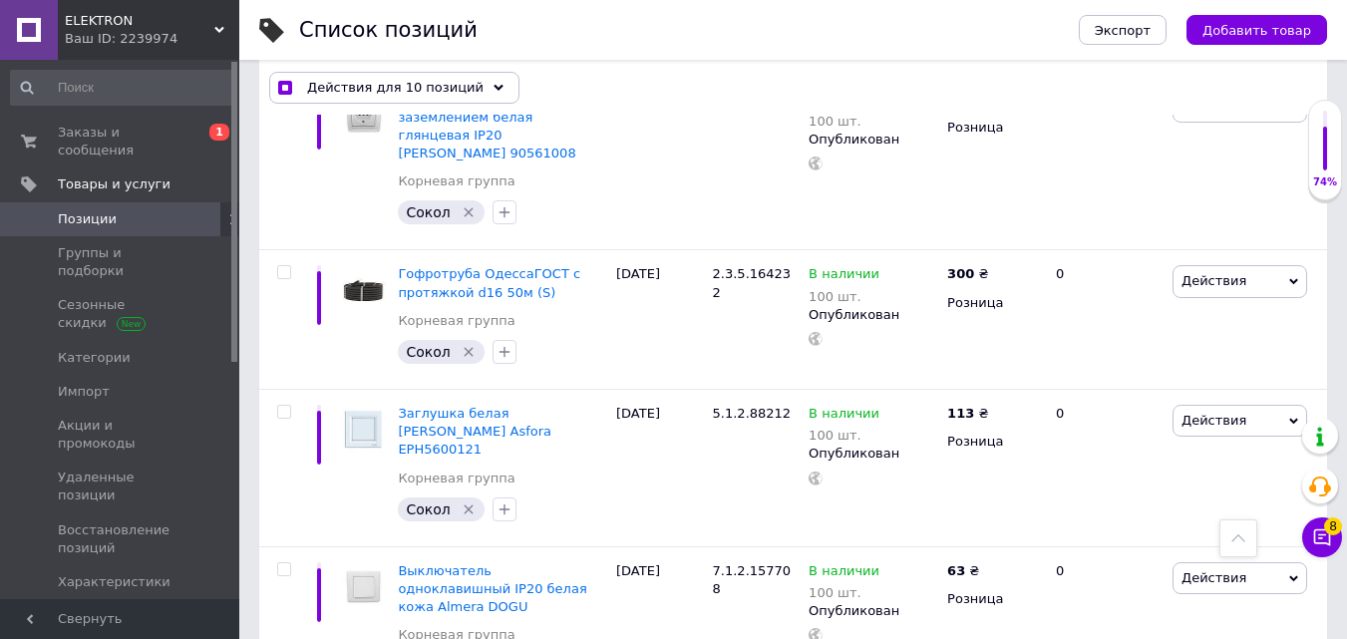
scroll to position [2193, 0]
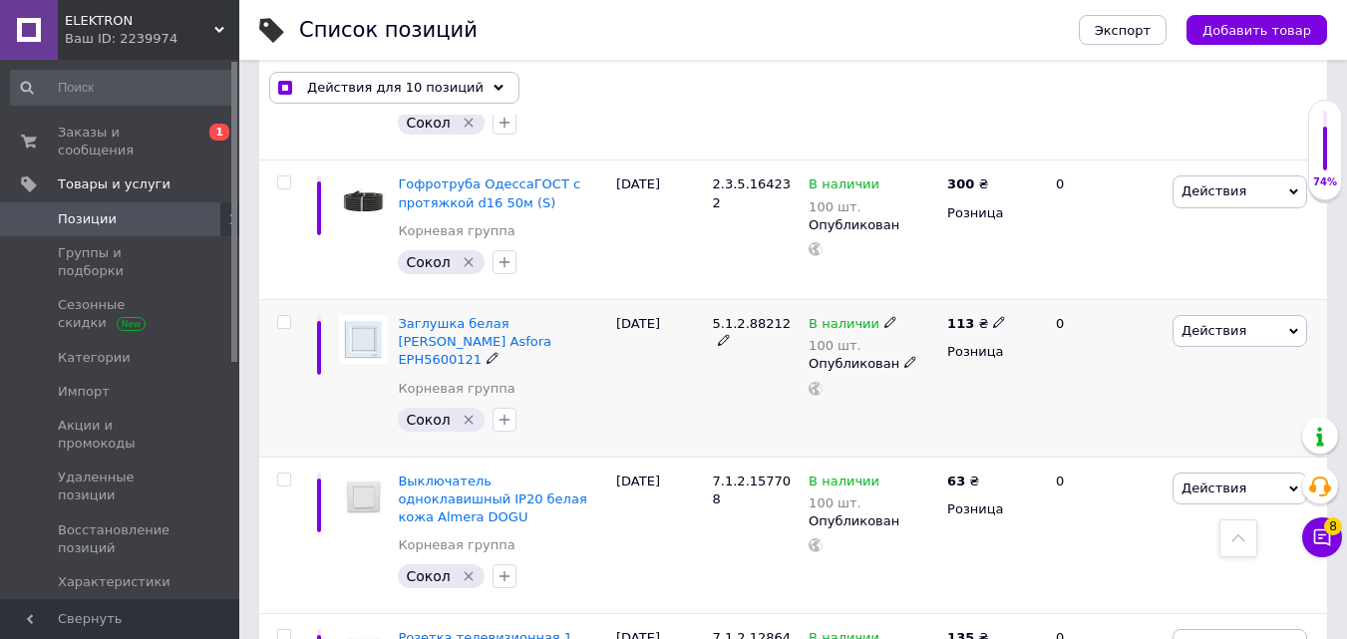
click at [285, 316] on input "checkbox" at bounding box center [283, 322] width 13 height 13
click at [285, 474] on input "checkbox" at bounding box center [283, 480] width 13 height 13
click at [285, 630] on input "checkbox" at bounding box center [283, 636] width 13 height 13
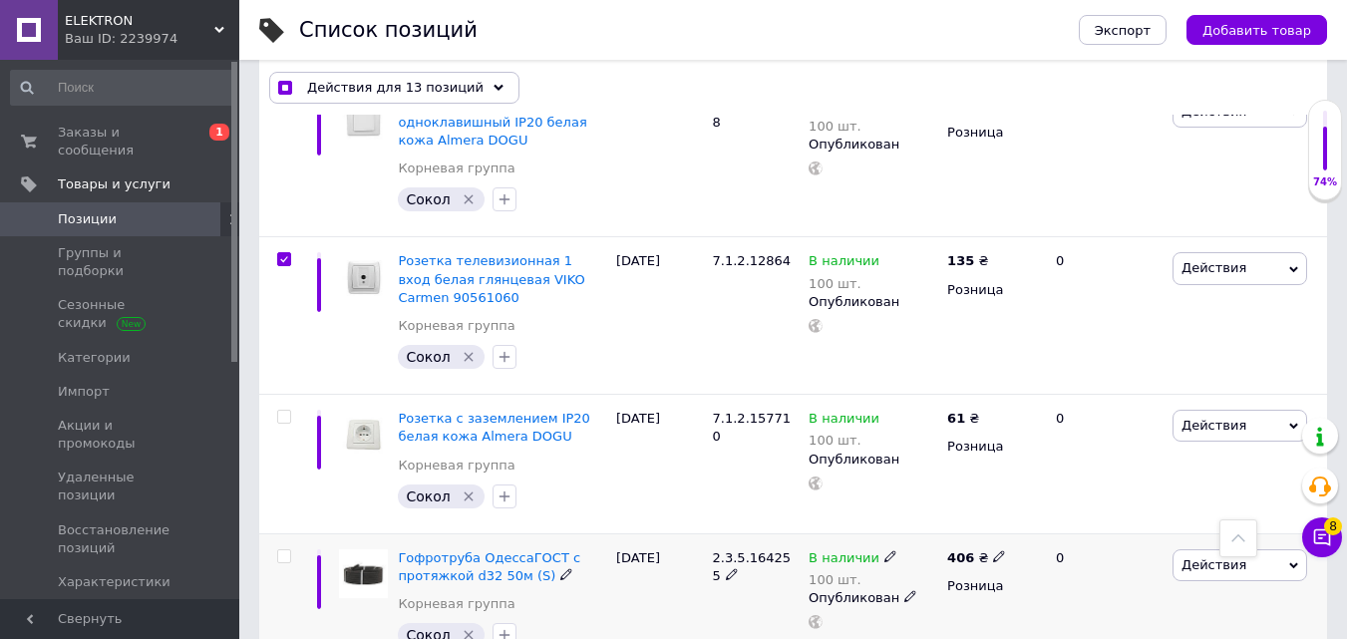
scroll to position [2592, 0]
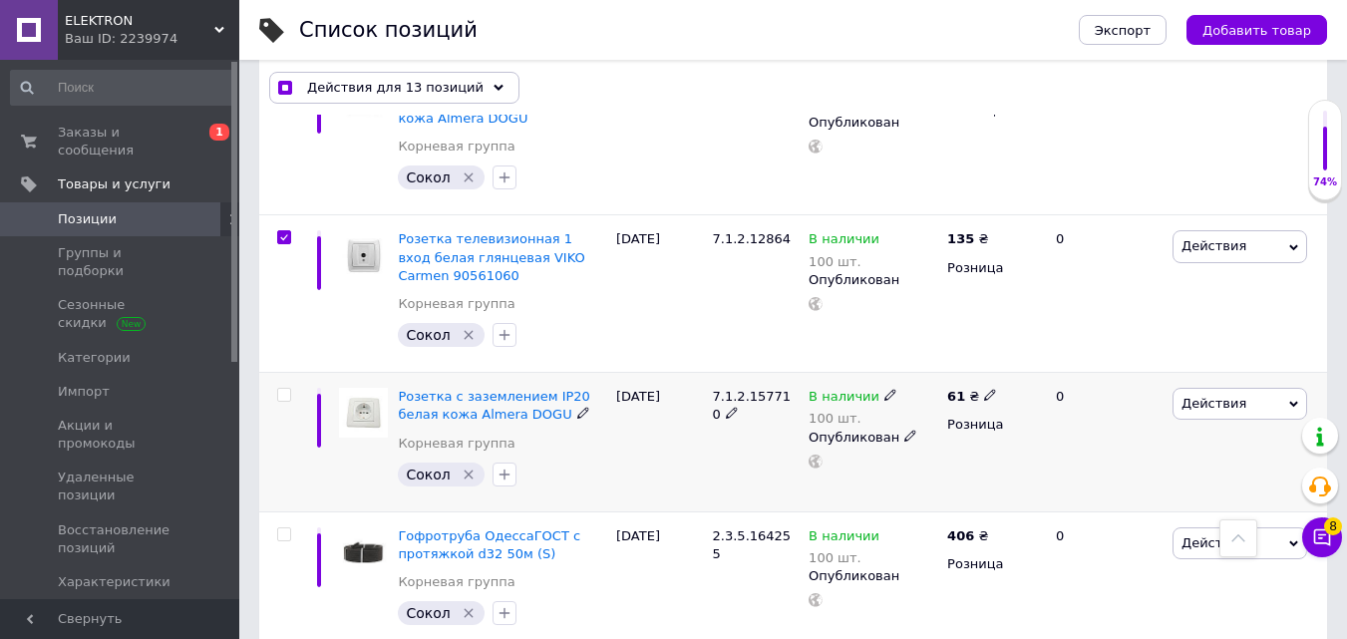
click at [286, 389] on input "checkbox" at bounding box center [283, 395] width 13 height 13
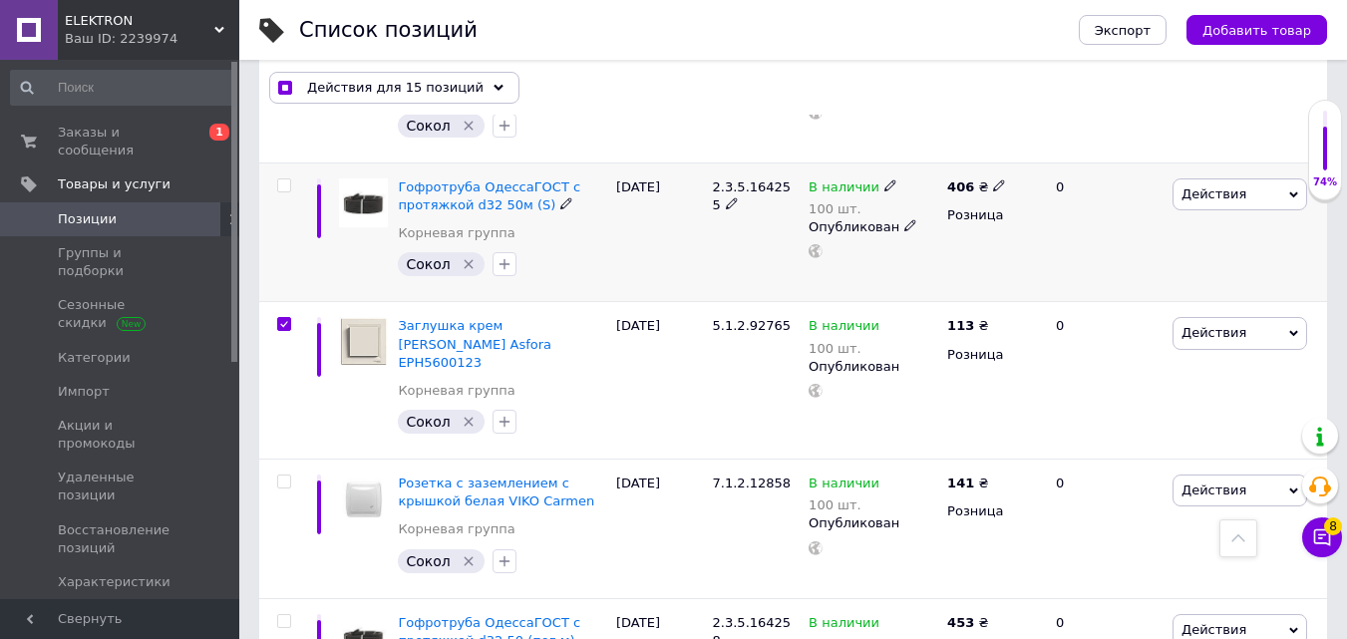
scroll to position [2991, 0]
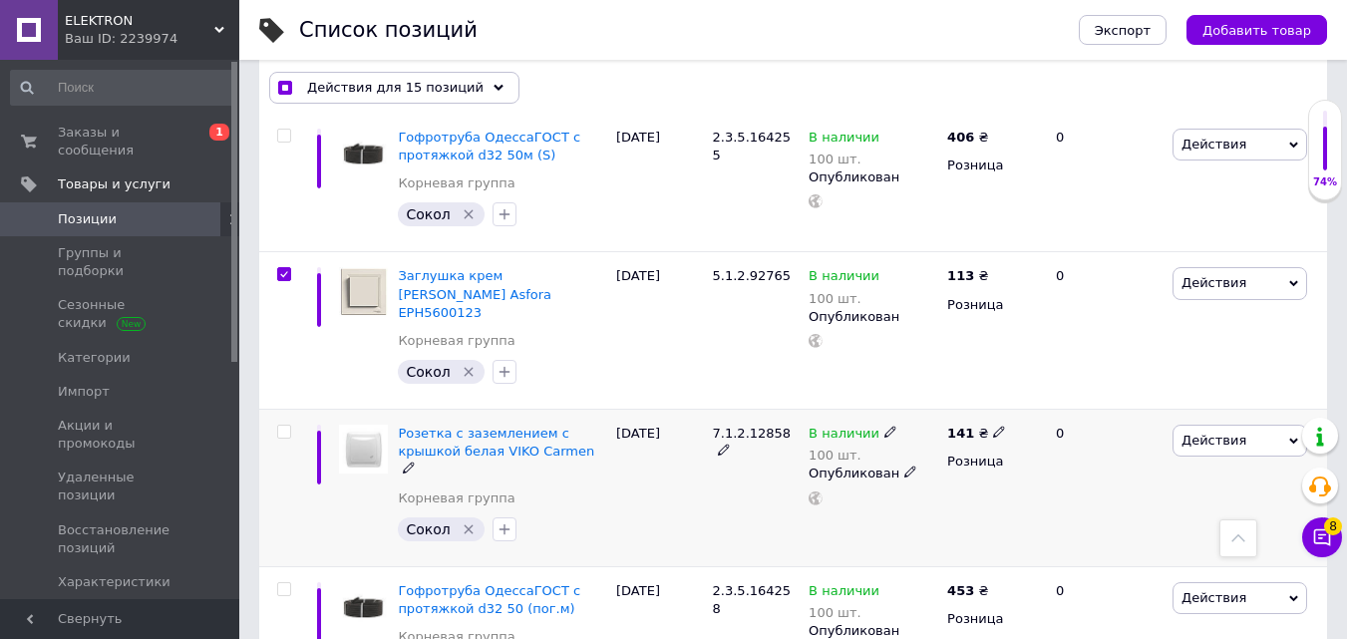
click at [285, 426] on input "checkbox" at bounding box center [283, 432] width 13 height 13
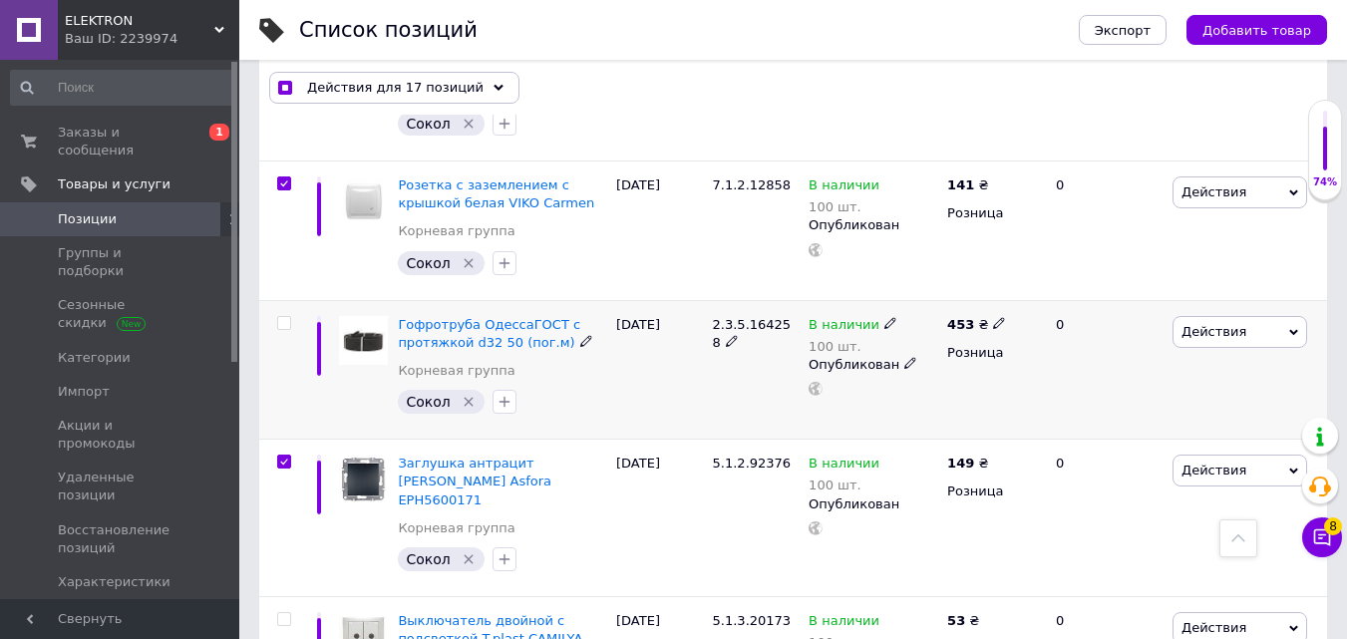
scroll to position [3390, 0]
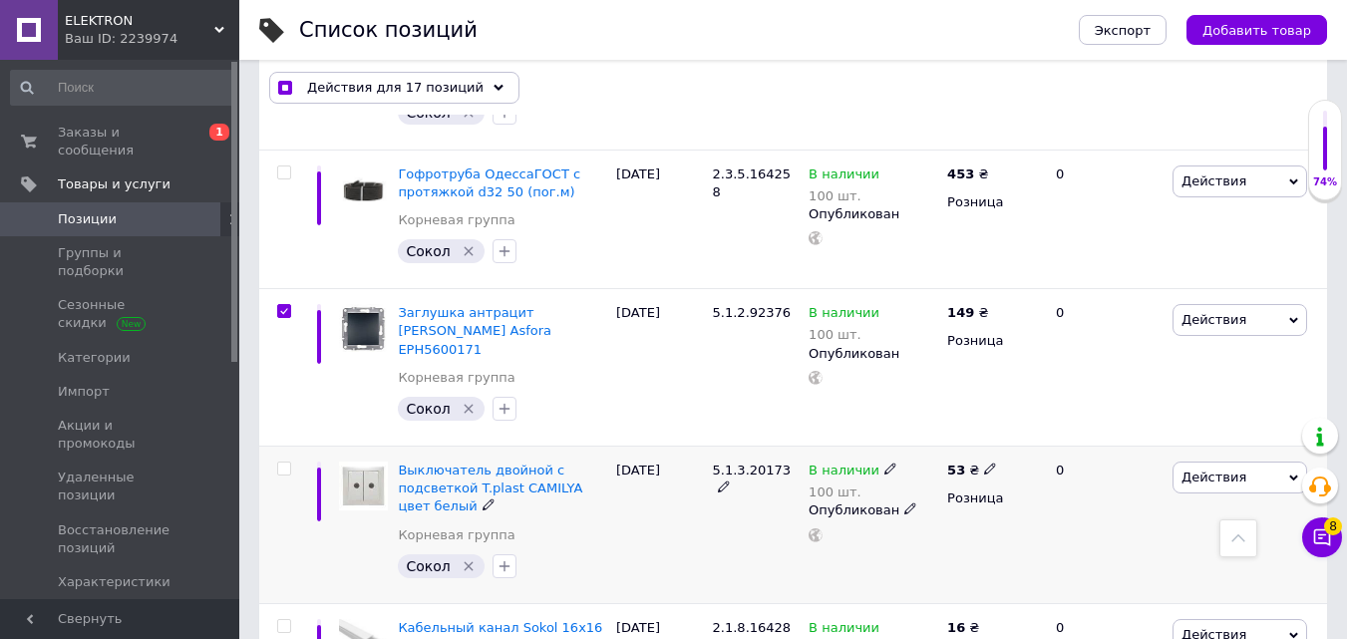
click at [283, 463] on input "checkbox" at bounding box center [283, 469] width 13 height 13
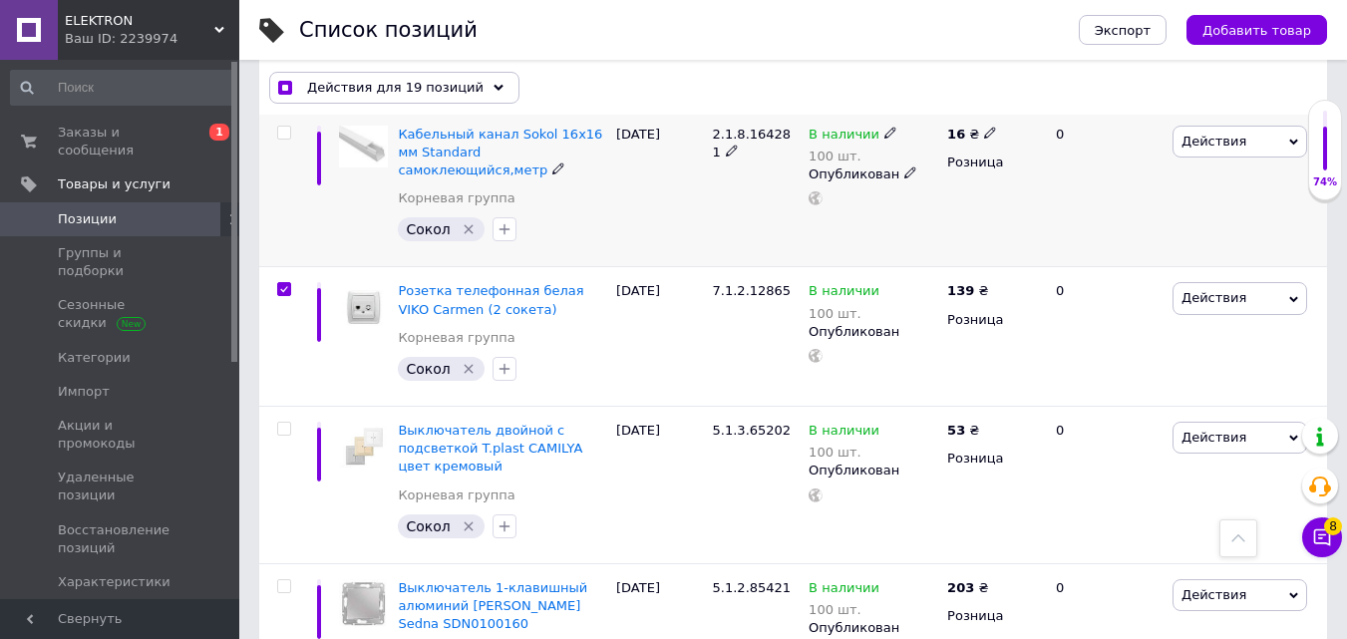
scroll to position [3888, 0]
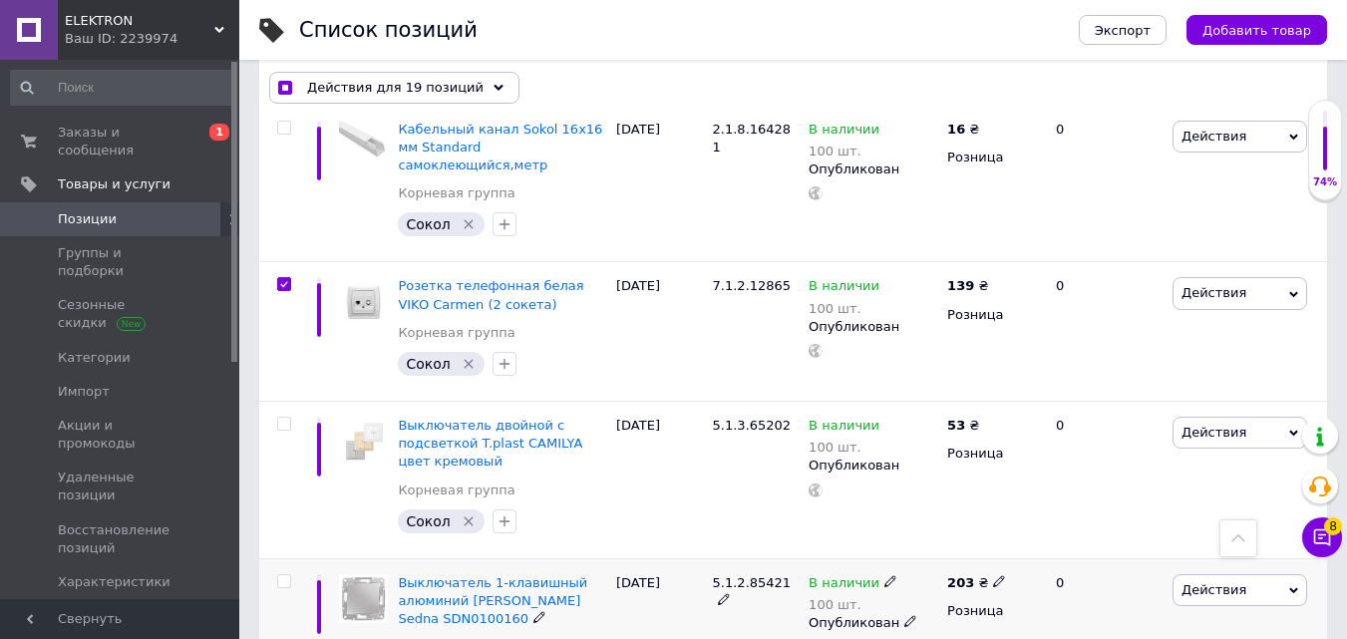
click at [285, 575] on input "checkbox" at bounding box center [283, 581] width 13 height 13
click at [286, 418] on input "checkbox" at bounding box center [283, 424] width 13 height 13
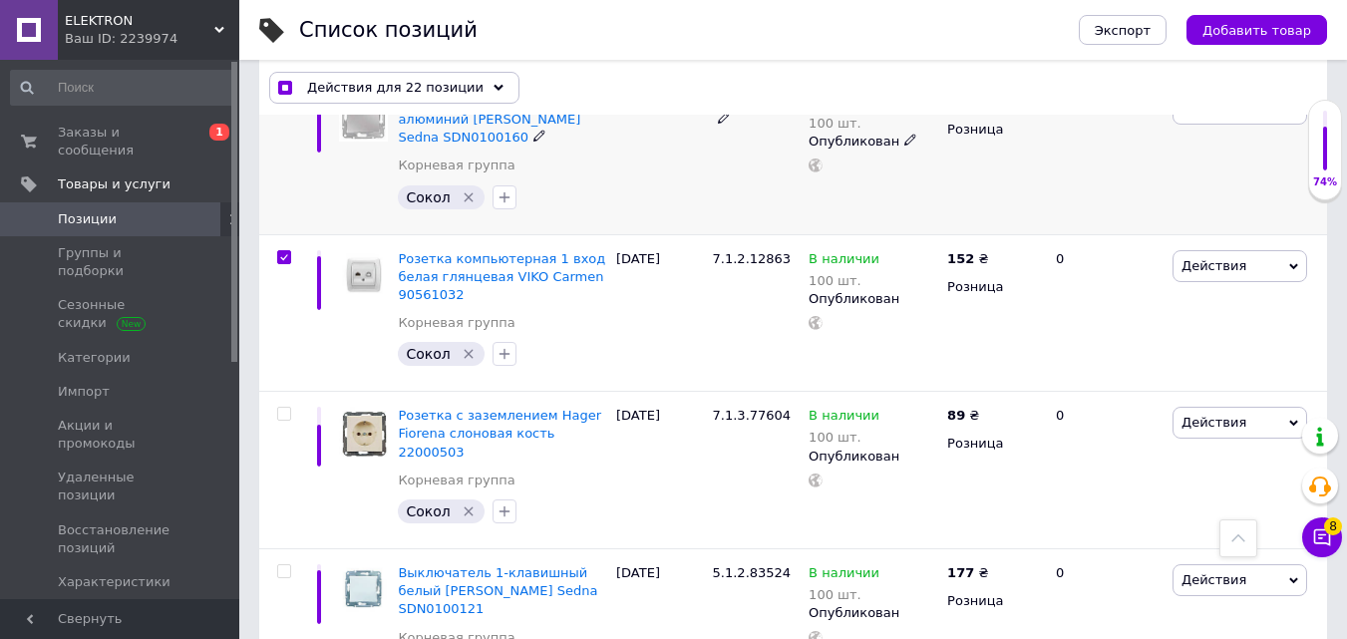
scroll to position [4387, 0]
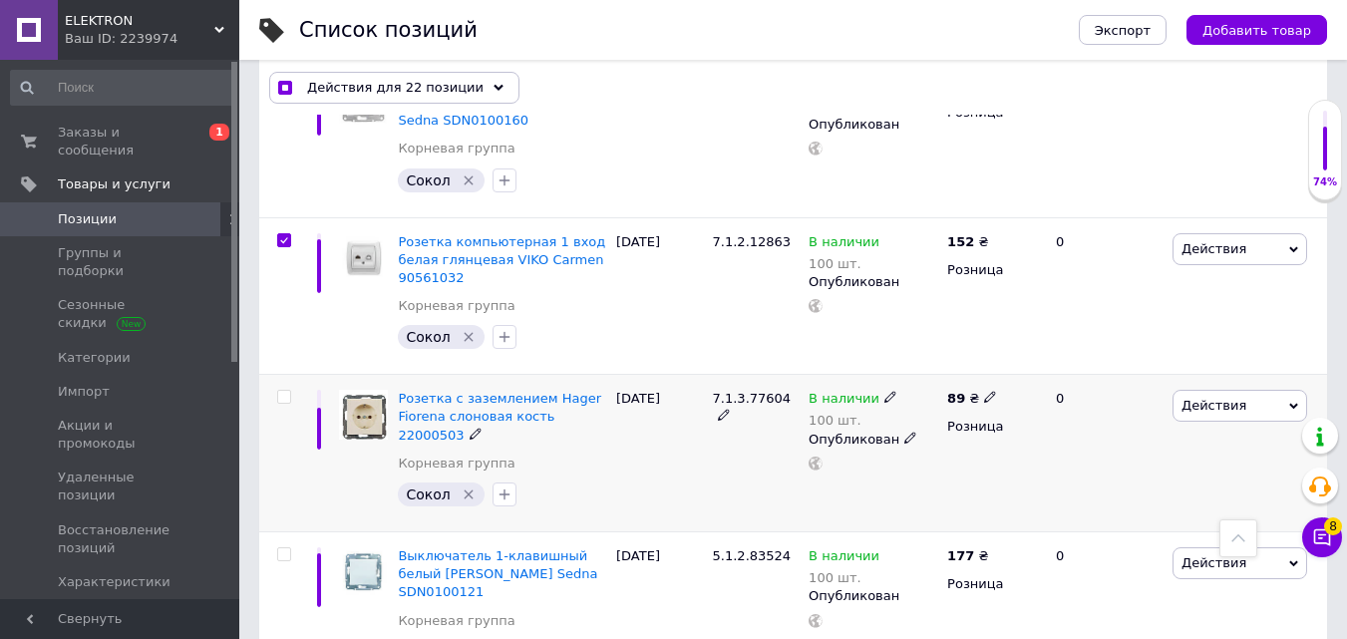
click at [284, 391] on input "checkbox" at bounding box center [283, 397] width 13 height 13
click at [285, 532] on div at bounding box center [281, 611] width 45 height 158
click at [287, 548] on input "checkbox" at bounding box center [283, 554] width 13 height 13
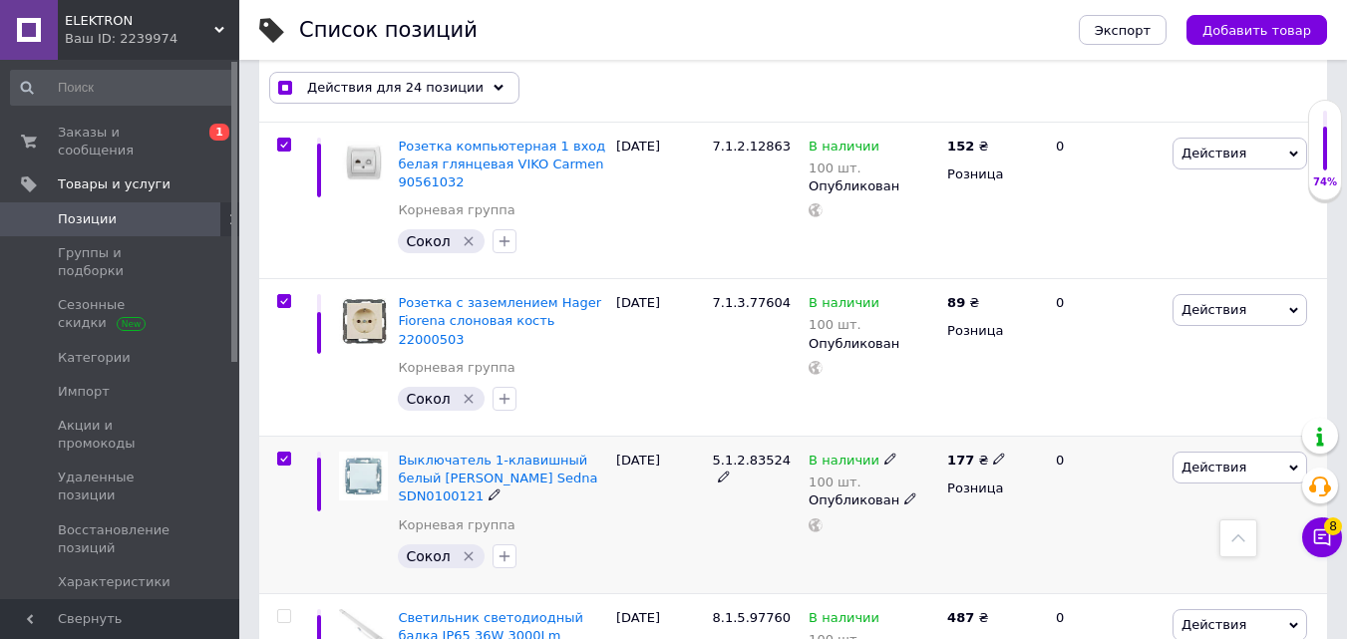
scroll to position [4686, 0]
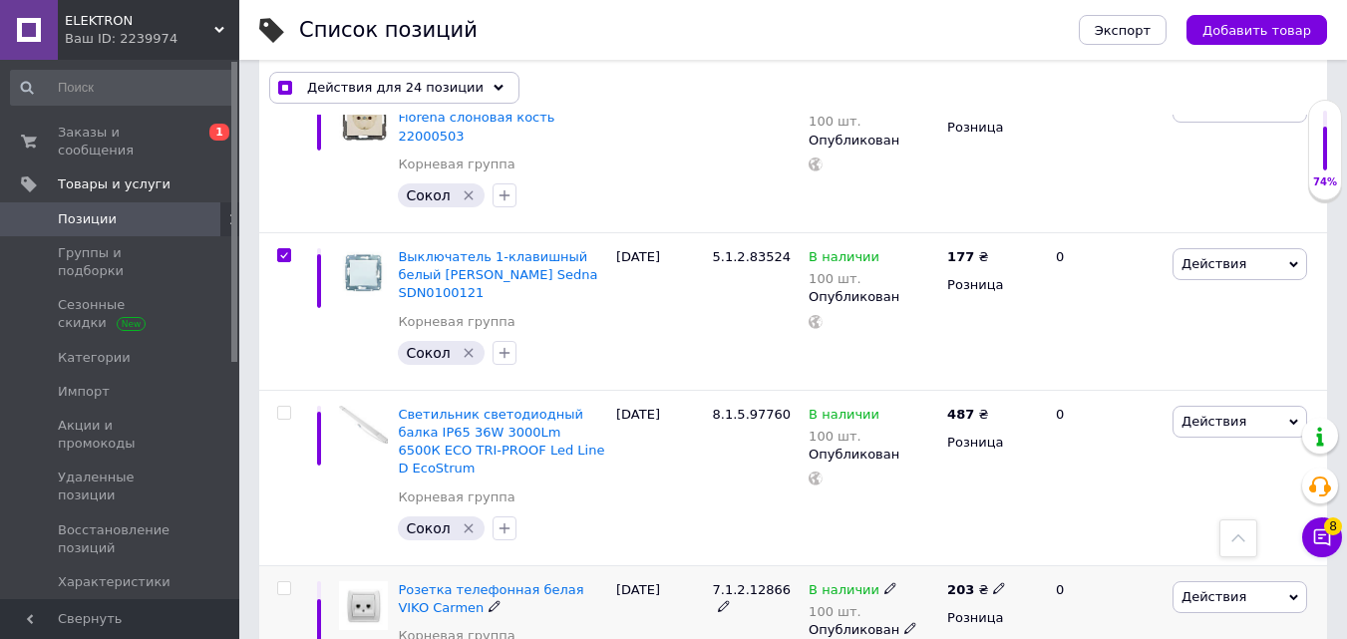
click at [287, 582] on input "checkbox" at bounding box center [283, 588] width 13 height 13
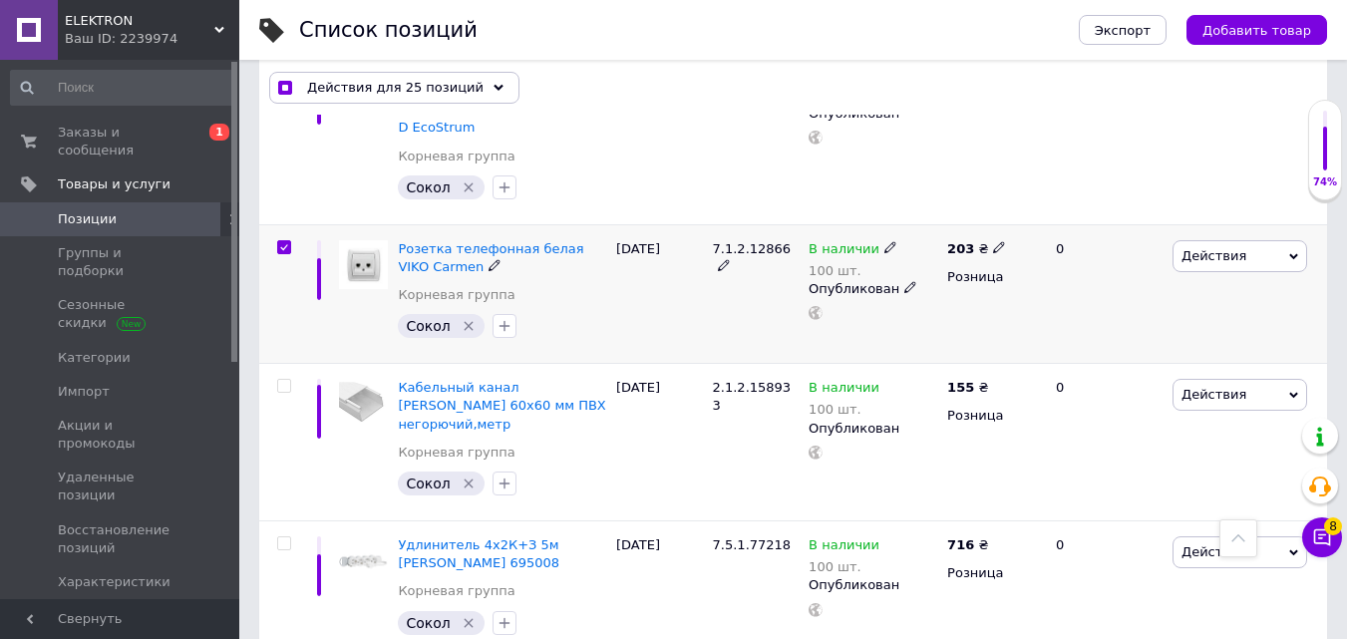
scroll to position [5085, 0]
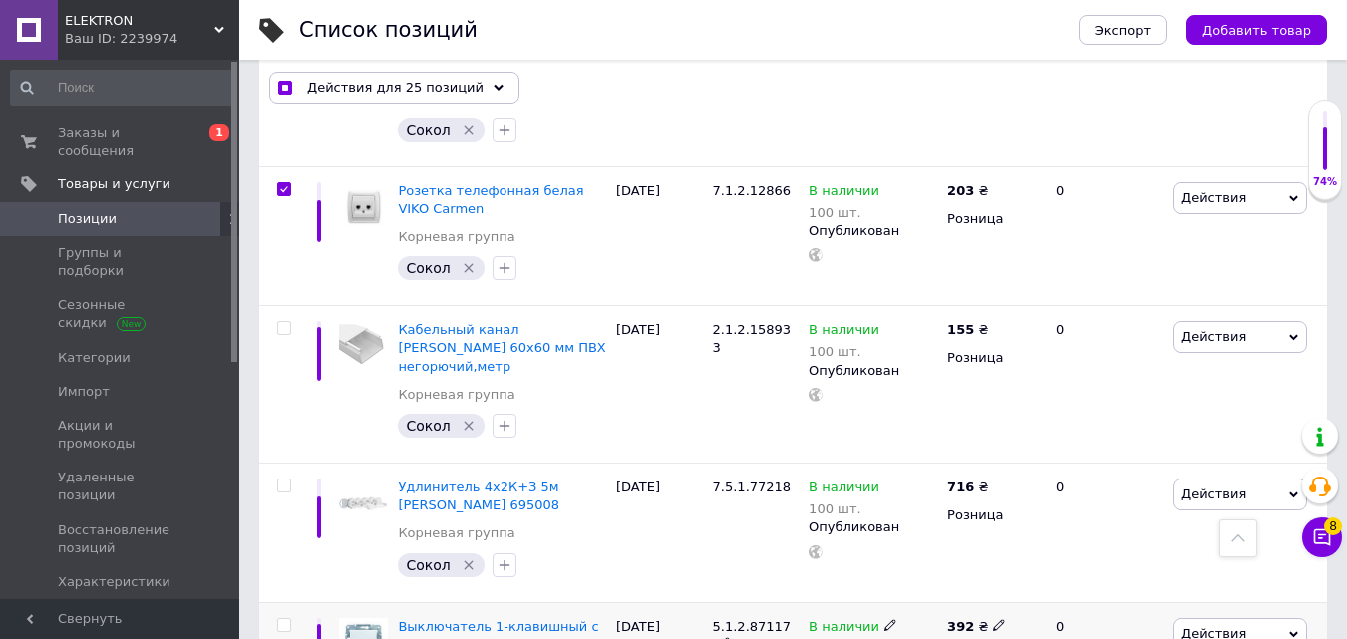
click at [286, 619] on input "checkbox" at bounding box center [283, 625] width 13 height 13
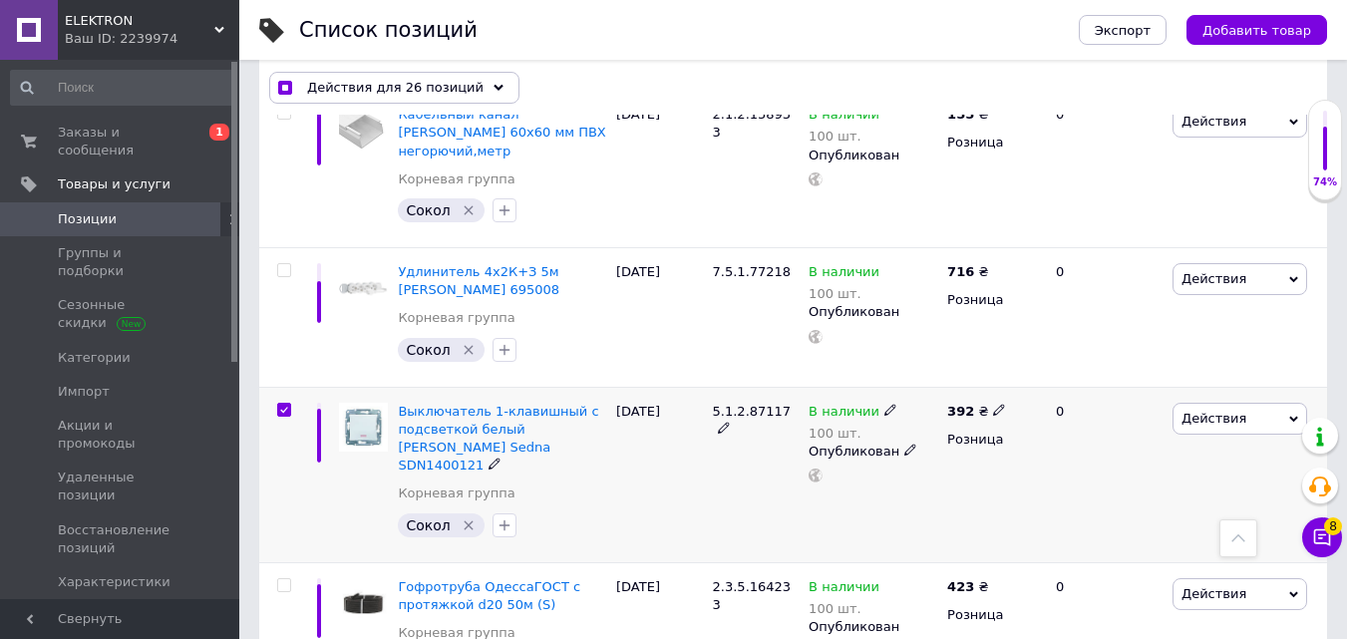
scroll to position [5384, 0]
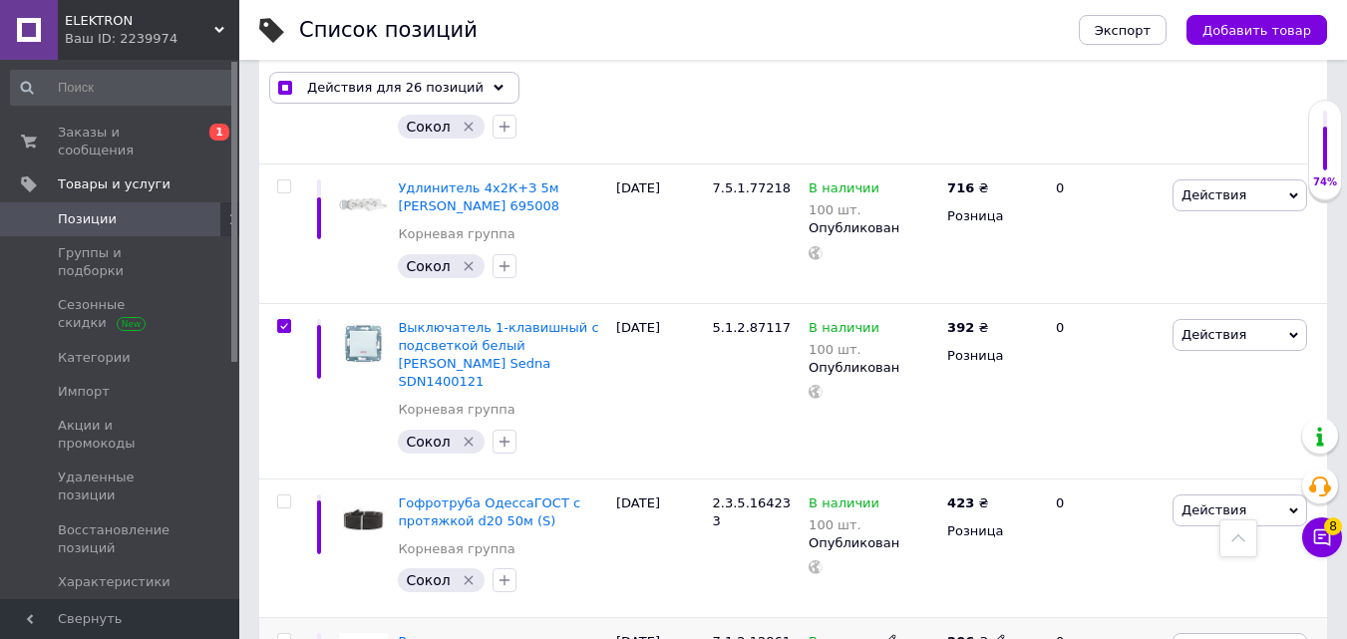
click at [290, 633] on span at bounding box center [284, 640] width 14 height 14
click at [290, 634] on input "checkbox" at bounding box center [283, 640] width 13 height 13
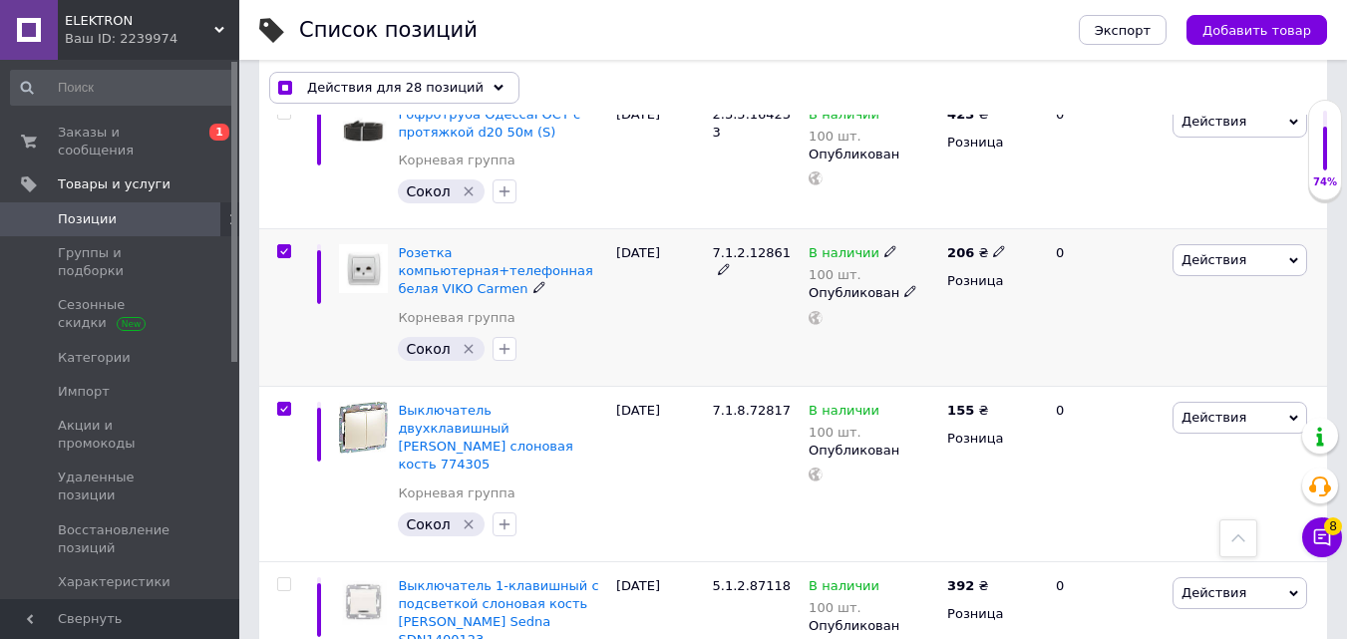
scroll to position [5783, 0]
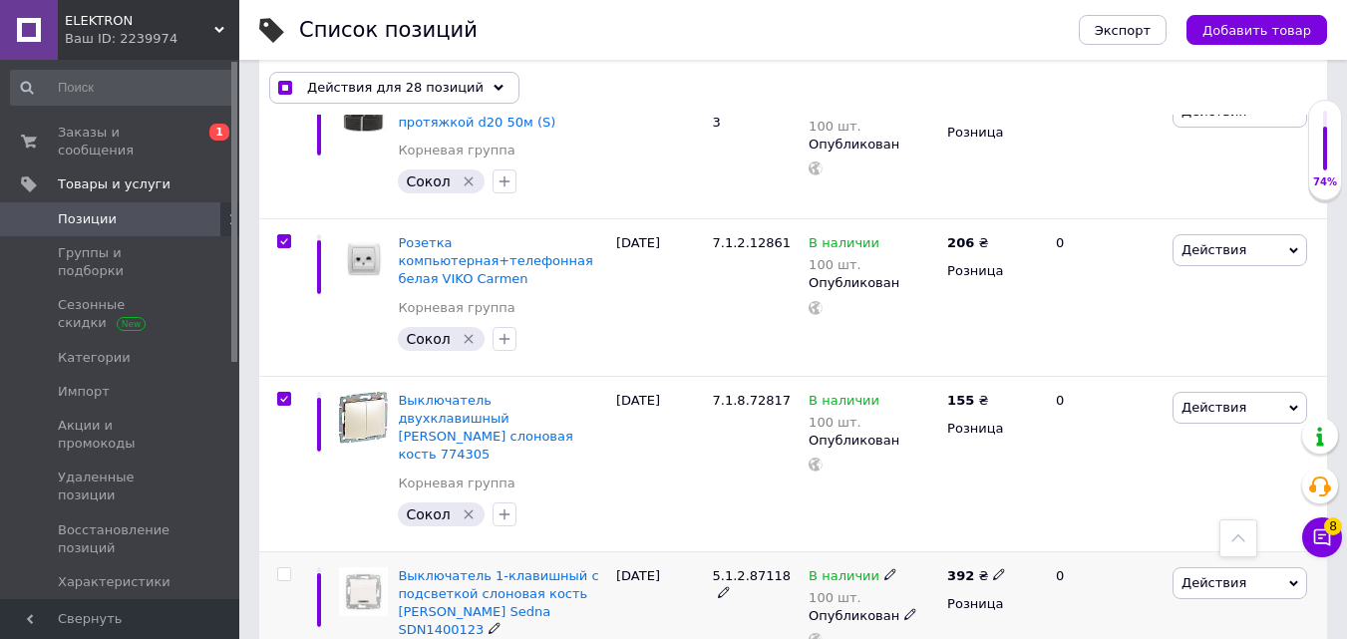
click at [283, 568] on input "checkbox" at bounding box center [283, 574] width 13 height 13
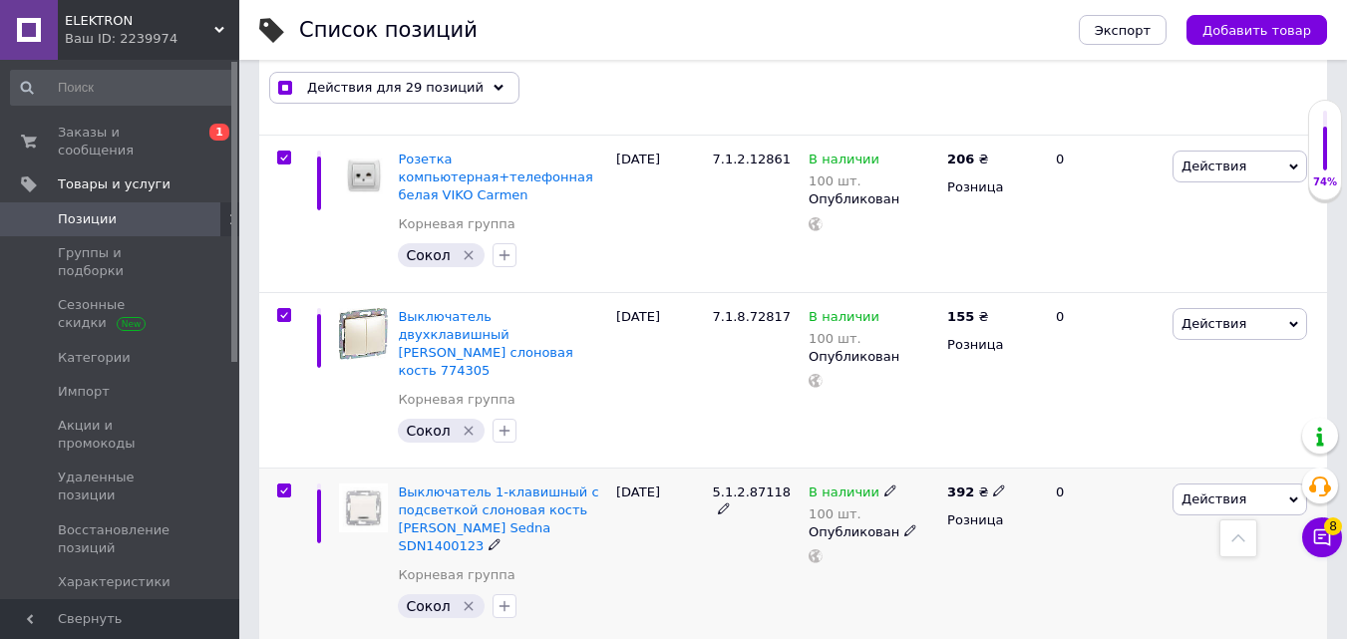
scroll to position [6082, 0]
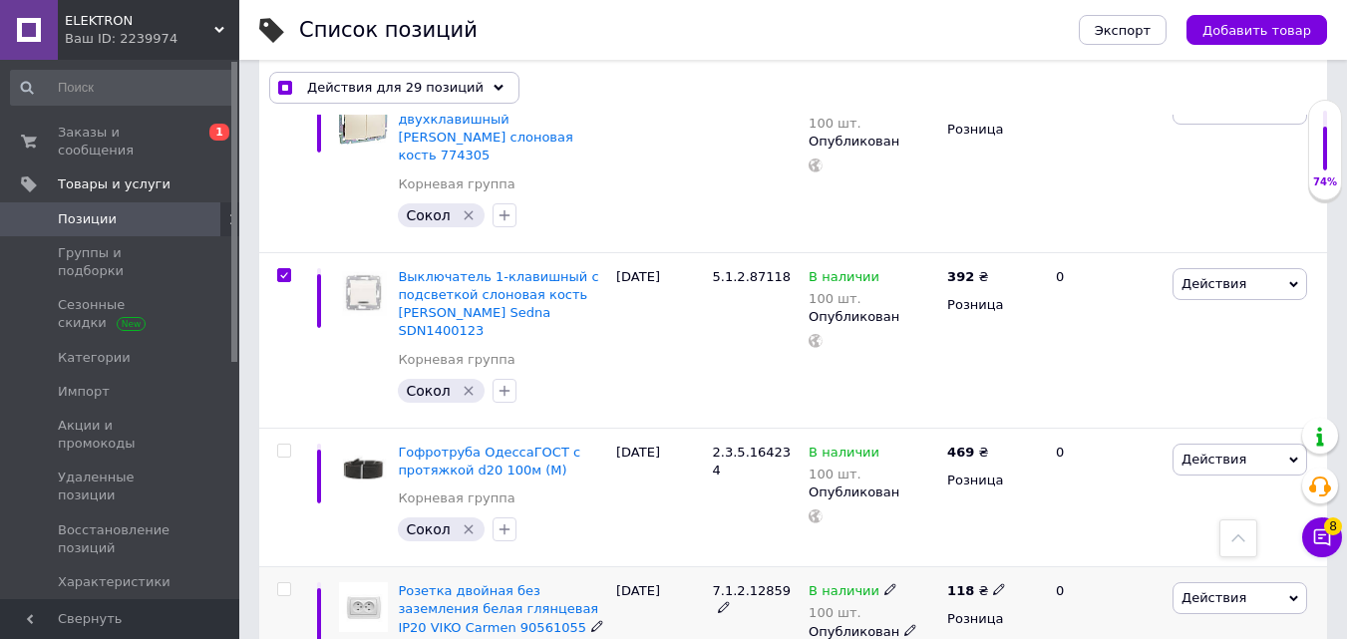
click at [284, 583] on input "checkbox" at bounding box center [283, 589] width 13 height 13
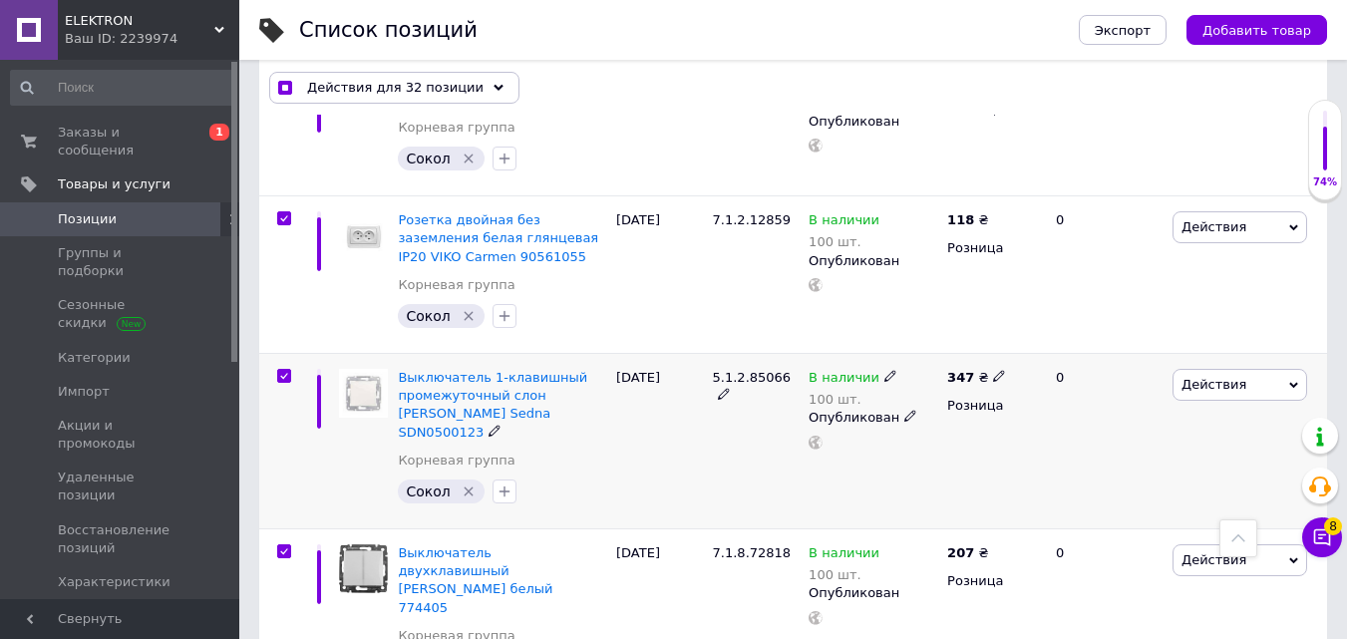
scroll to position [6580, 0]
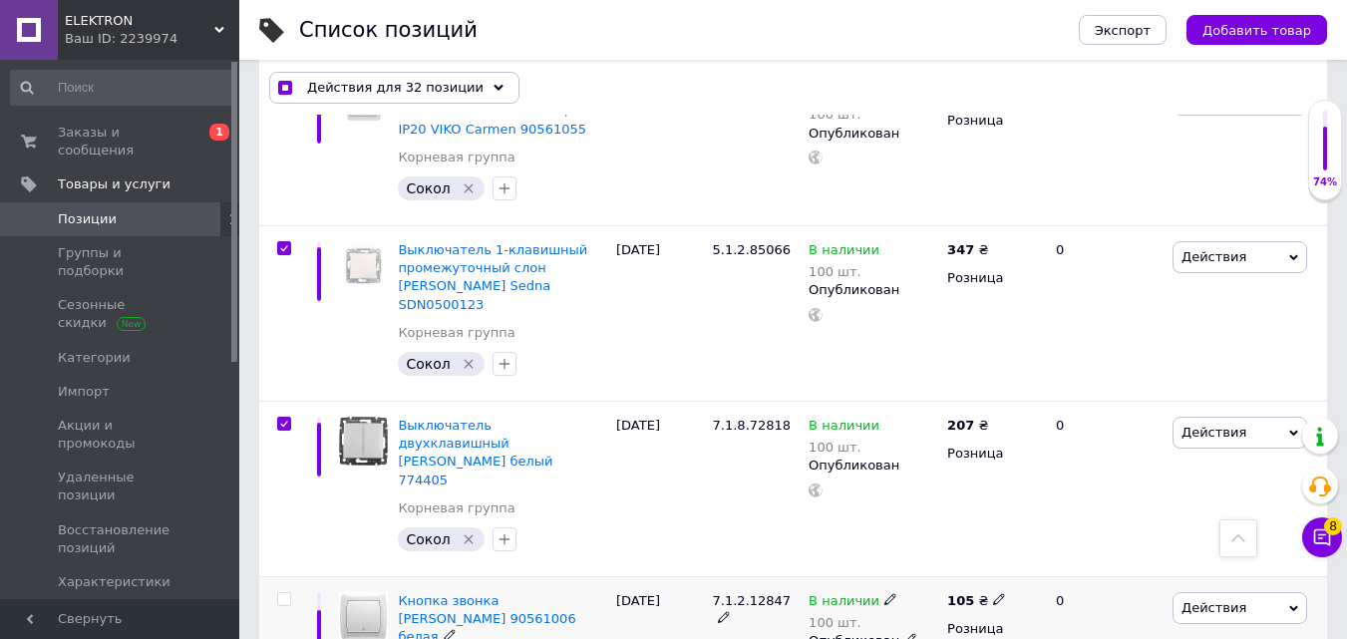
click at [281, 593] on input "checkbox" at bounding box center [283, 599] width 13 height 13
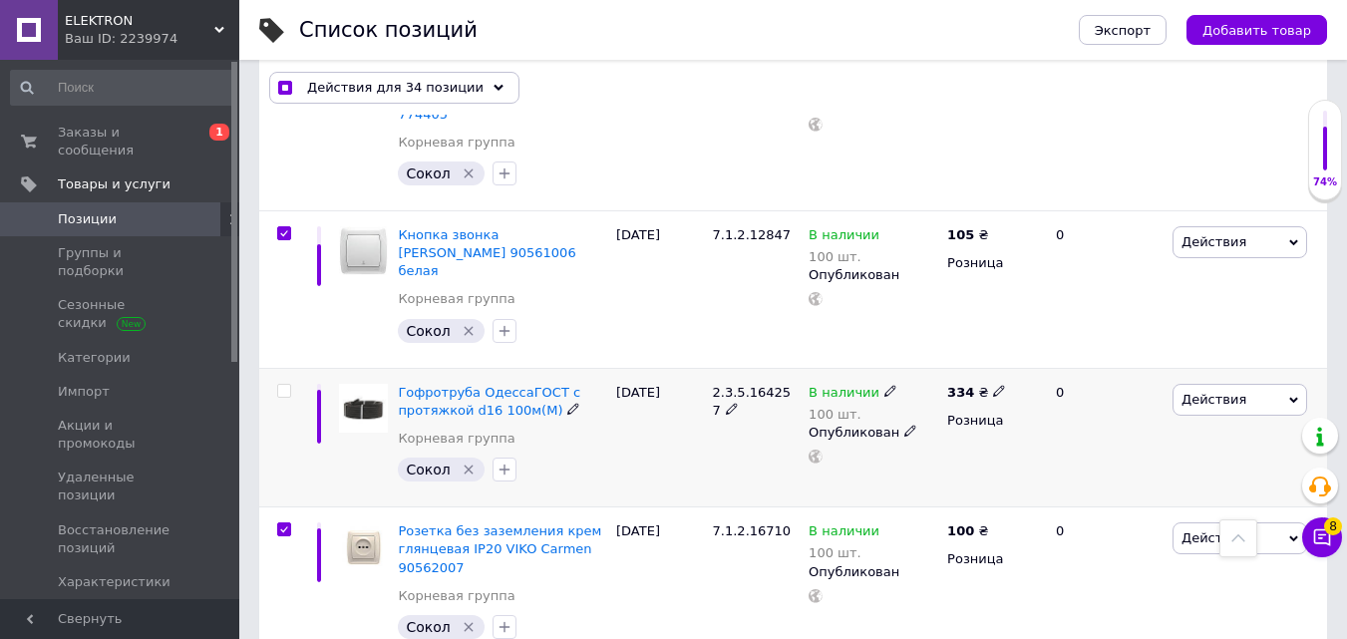
scroll to position [6979, 0]
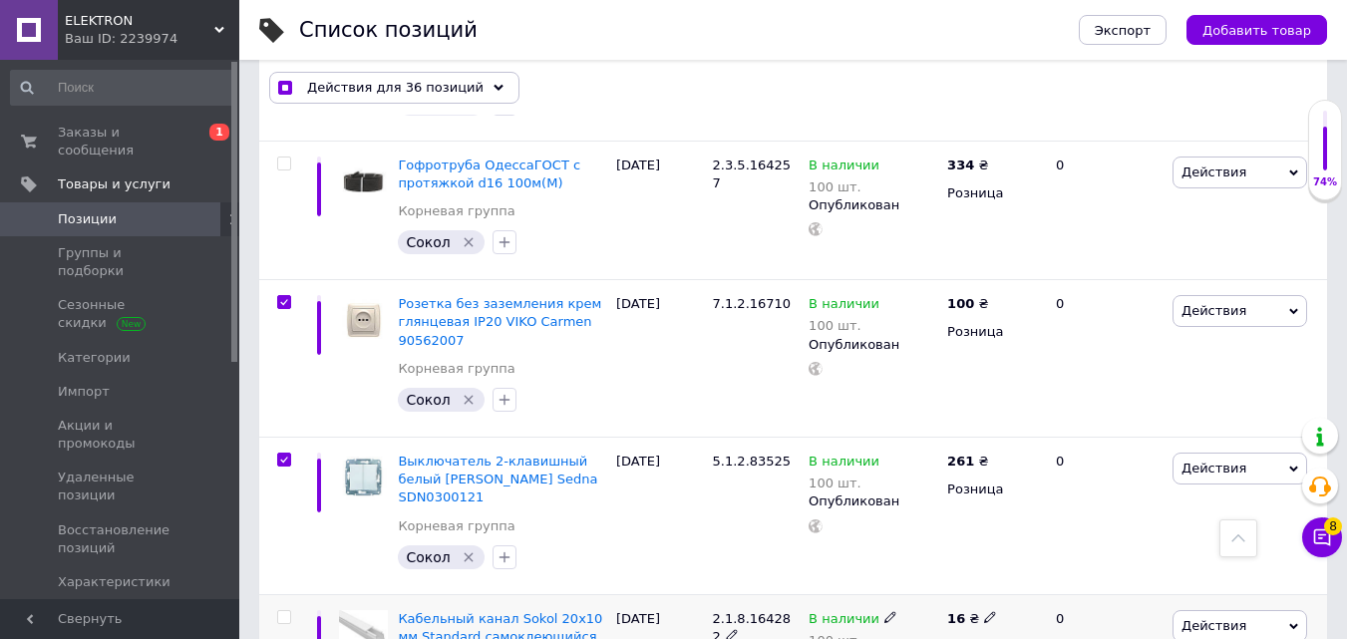
scroll to position [7378, 0]
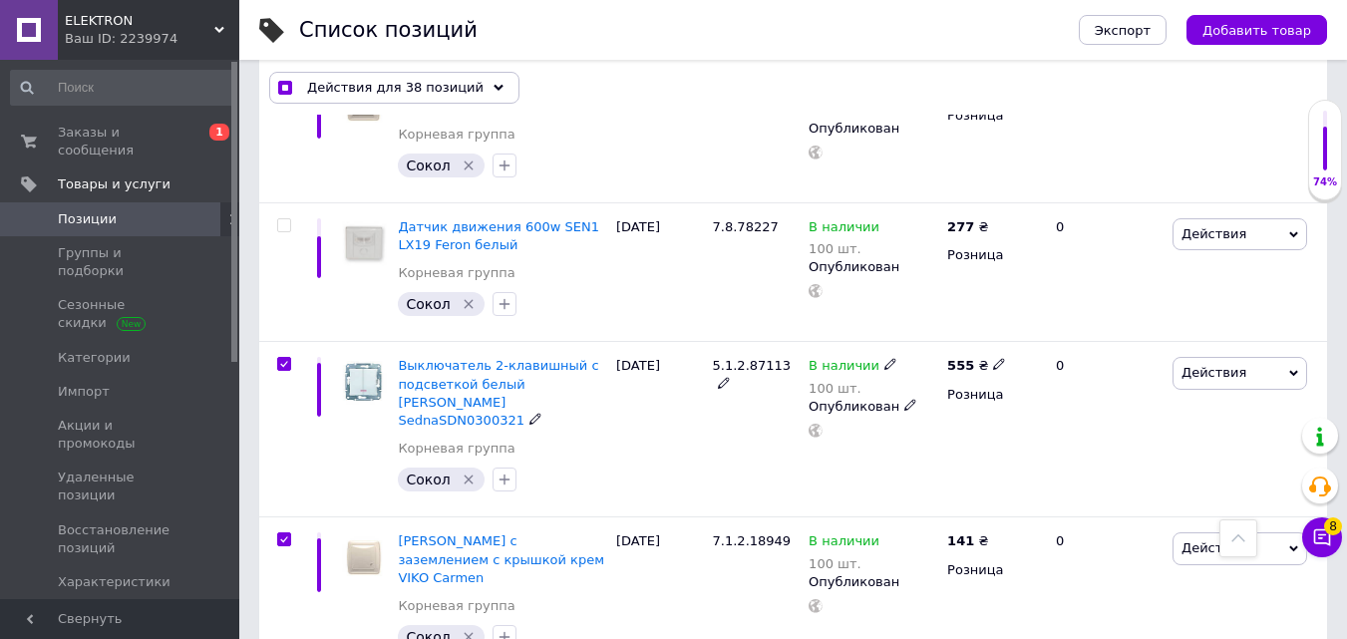
scroll to position [7876, 0]
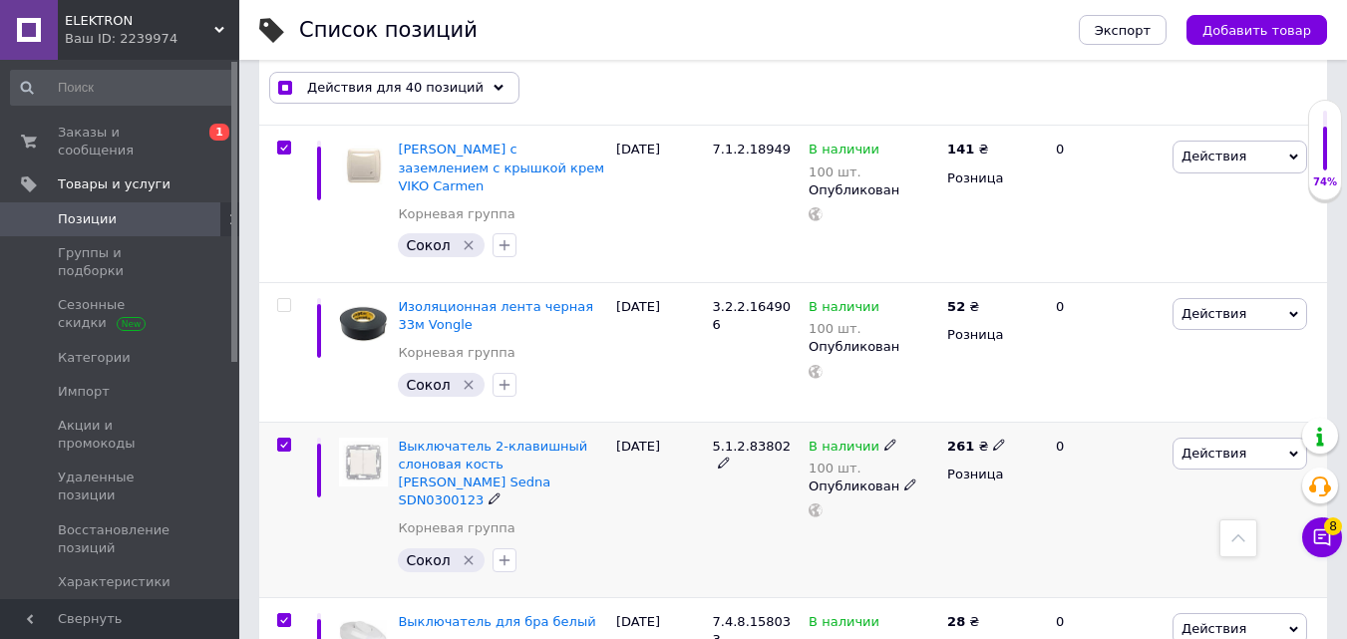
scroll to position [8275, 0]
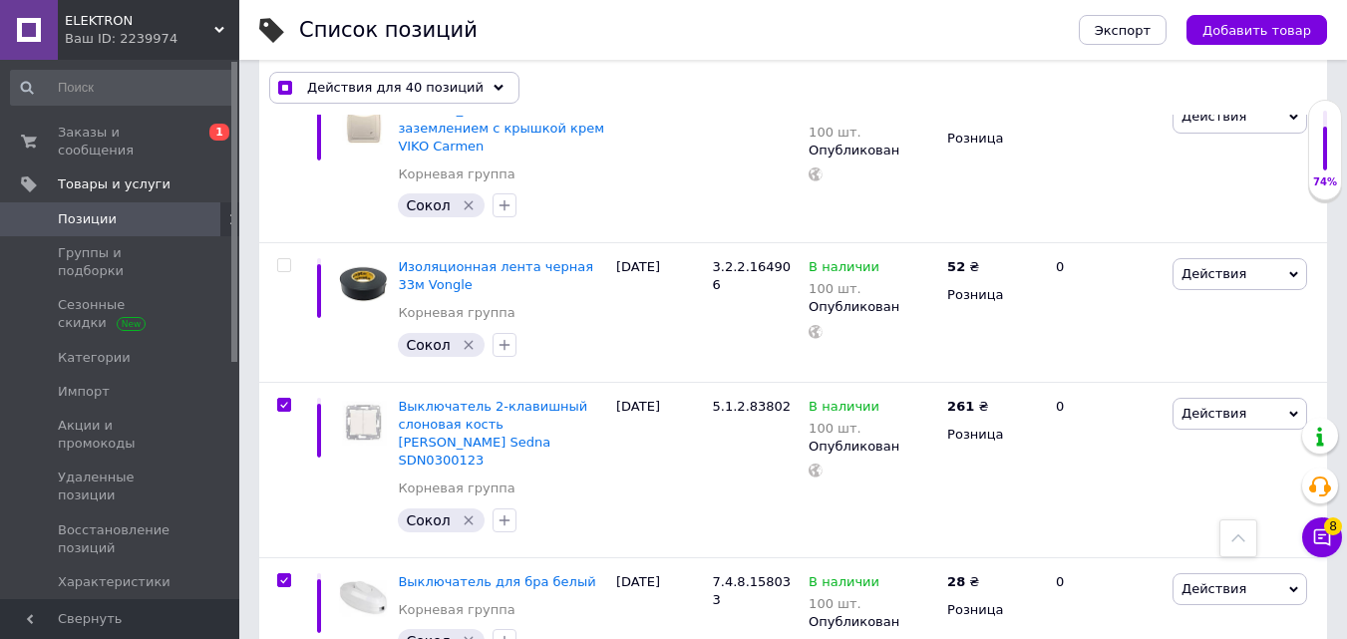
drag, startPoint x: 284, startPoint y: 369, endPoint x: 284, endPoint y: 469, distance: 99.7
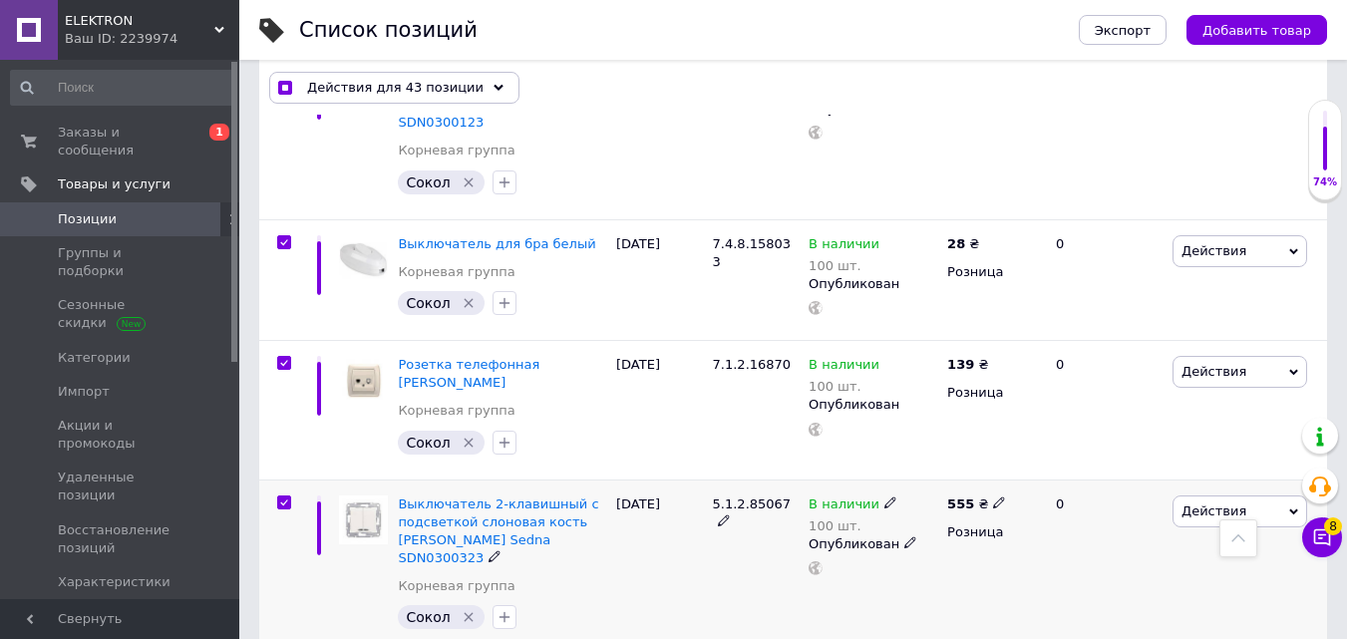
scroll to position [8674, 0]
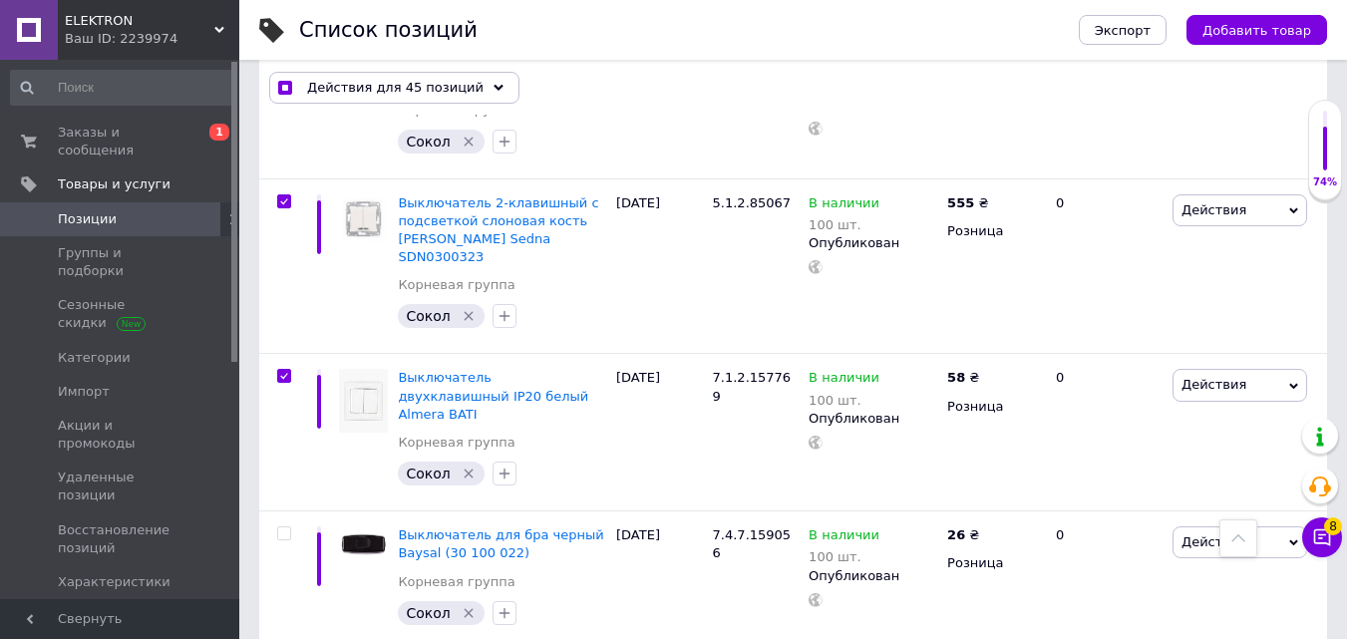
scroll to position [8973, 0]
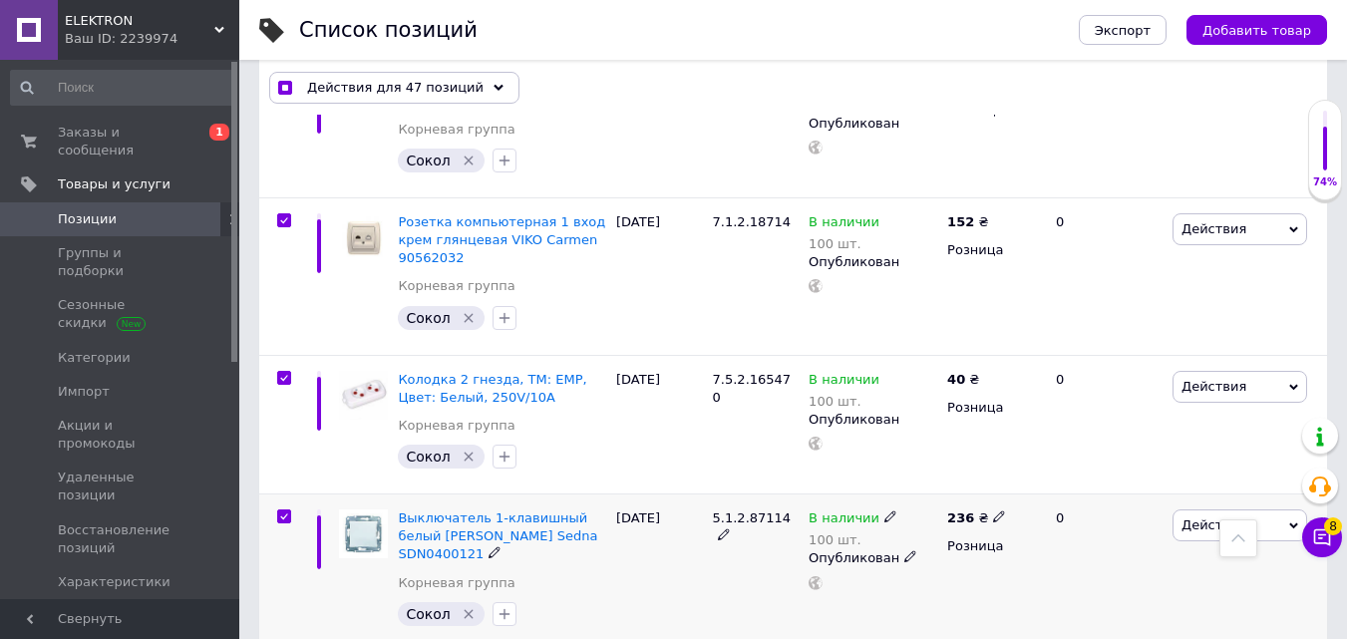
scroll to position [9372, 0]
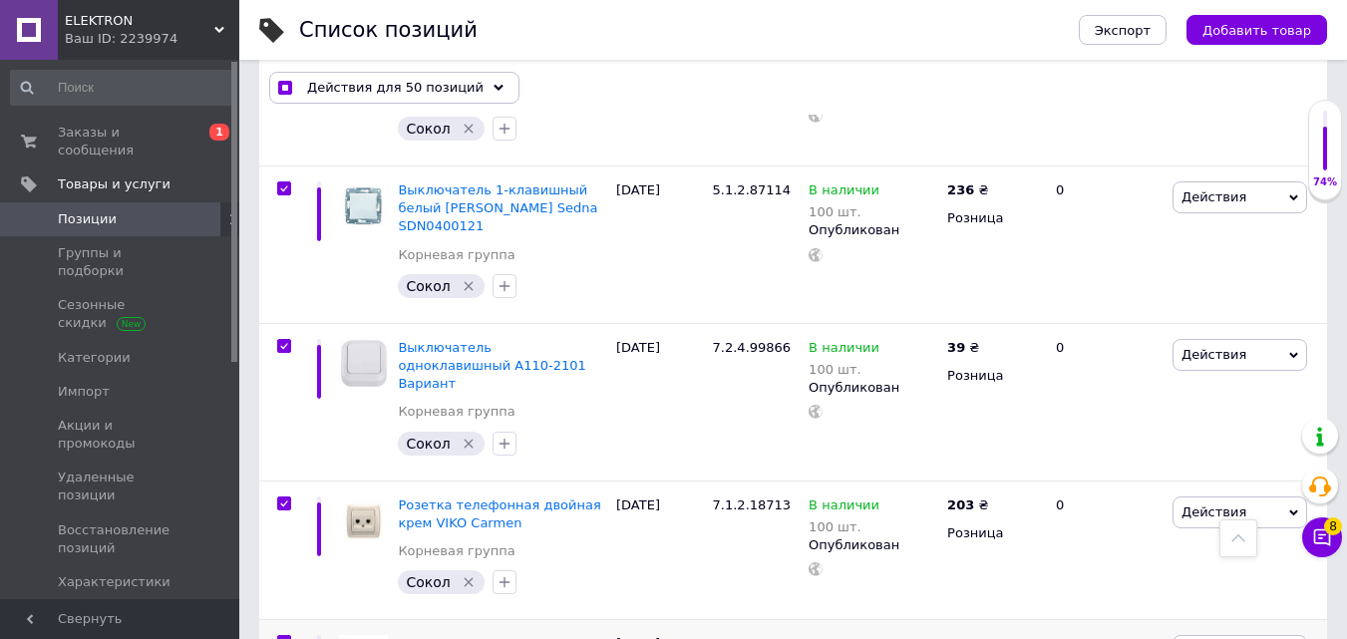
scroll to position [9771, 0]
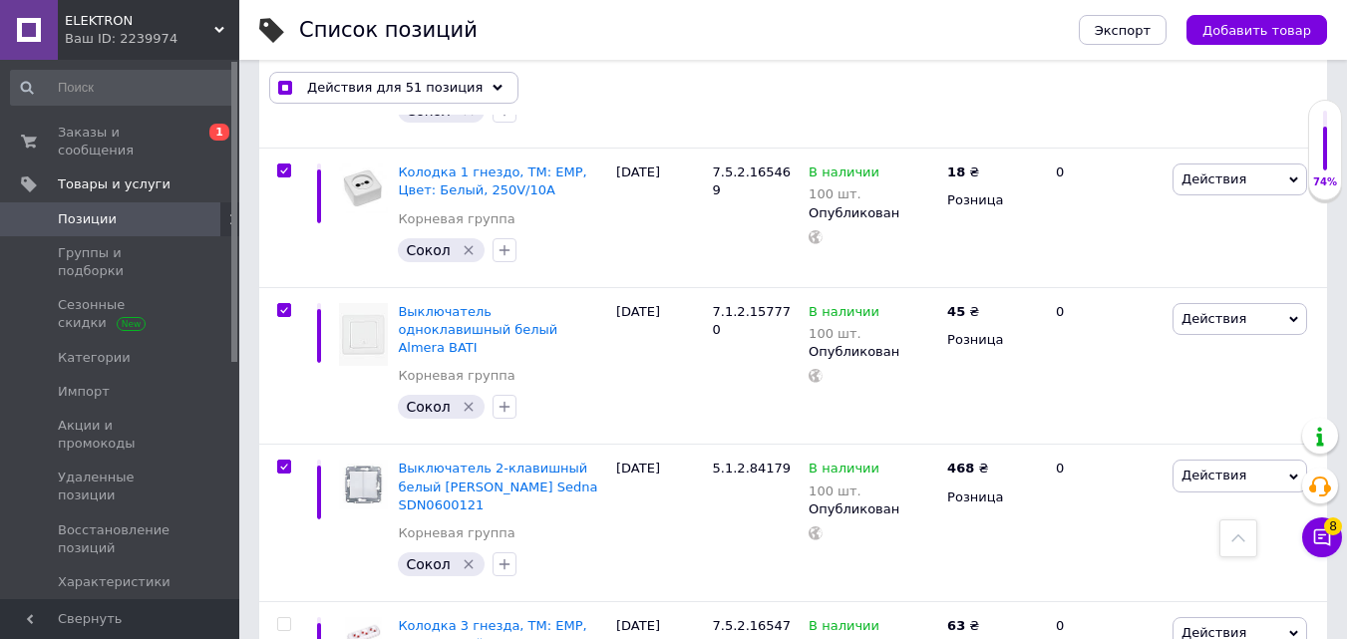
scroll to position [10169, 0]
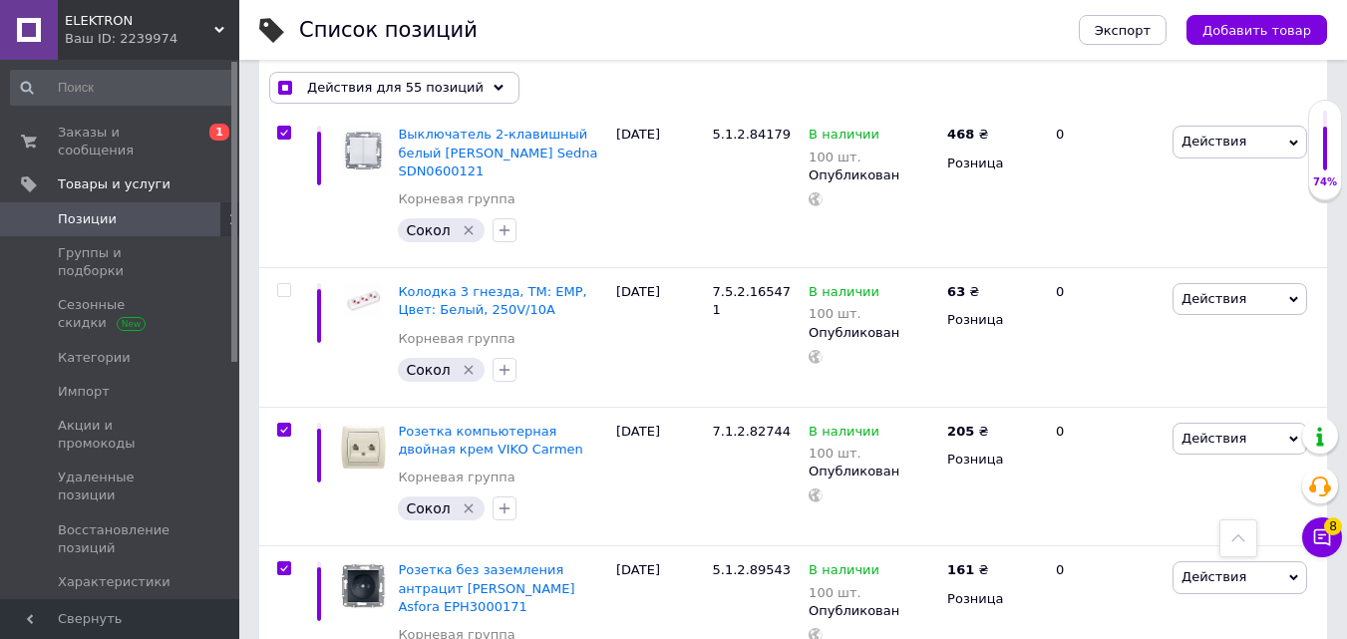
scroll to position [10568, 0]
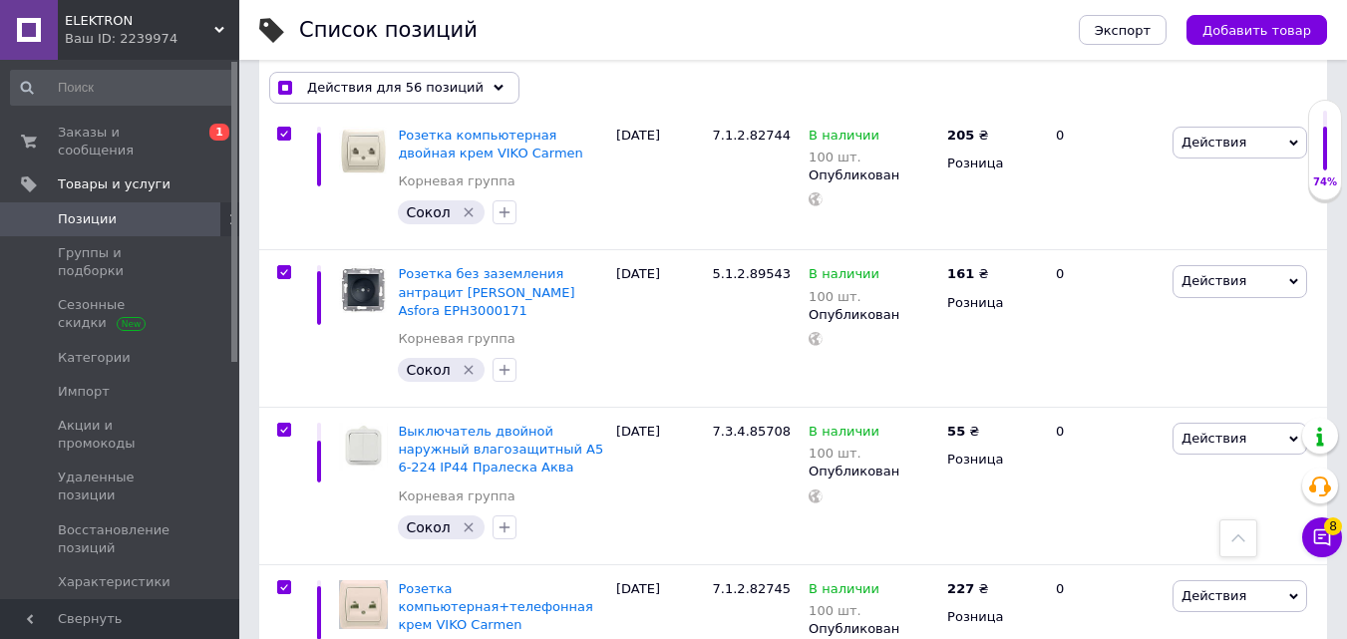
scroll to position [10967, 0]
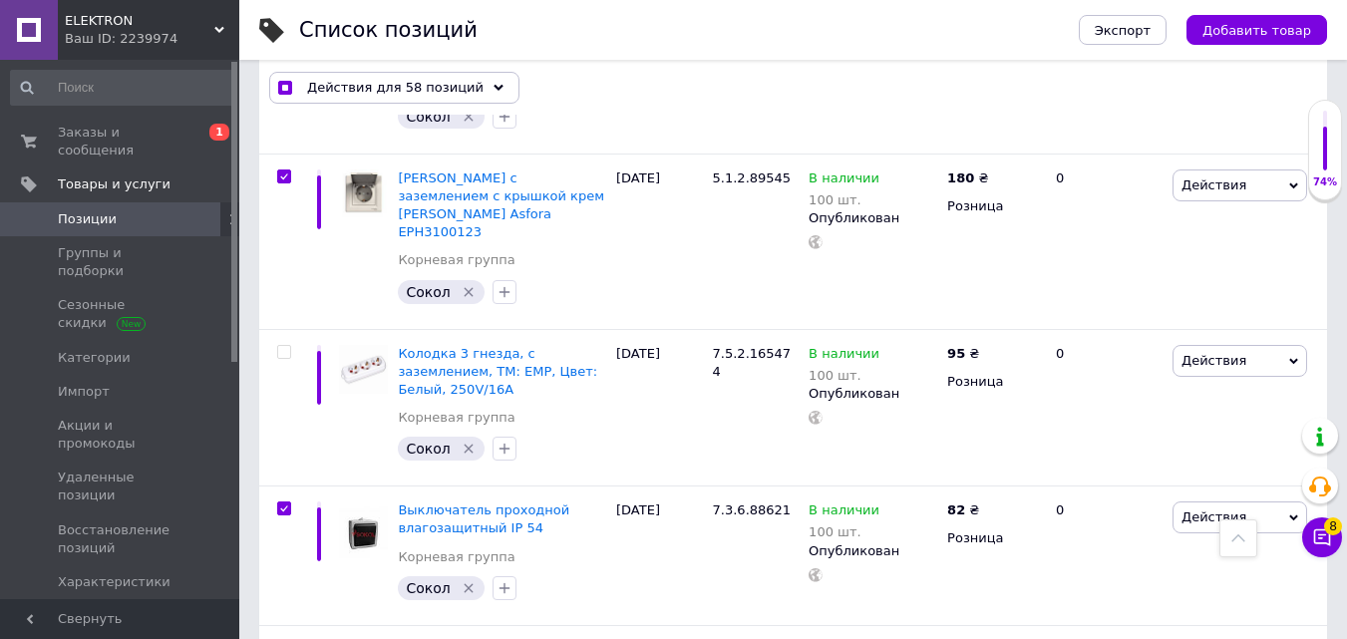
scroll to position [11366, 0]
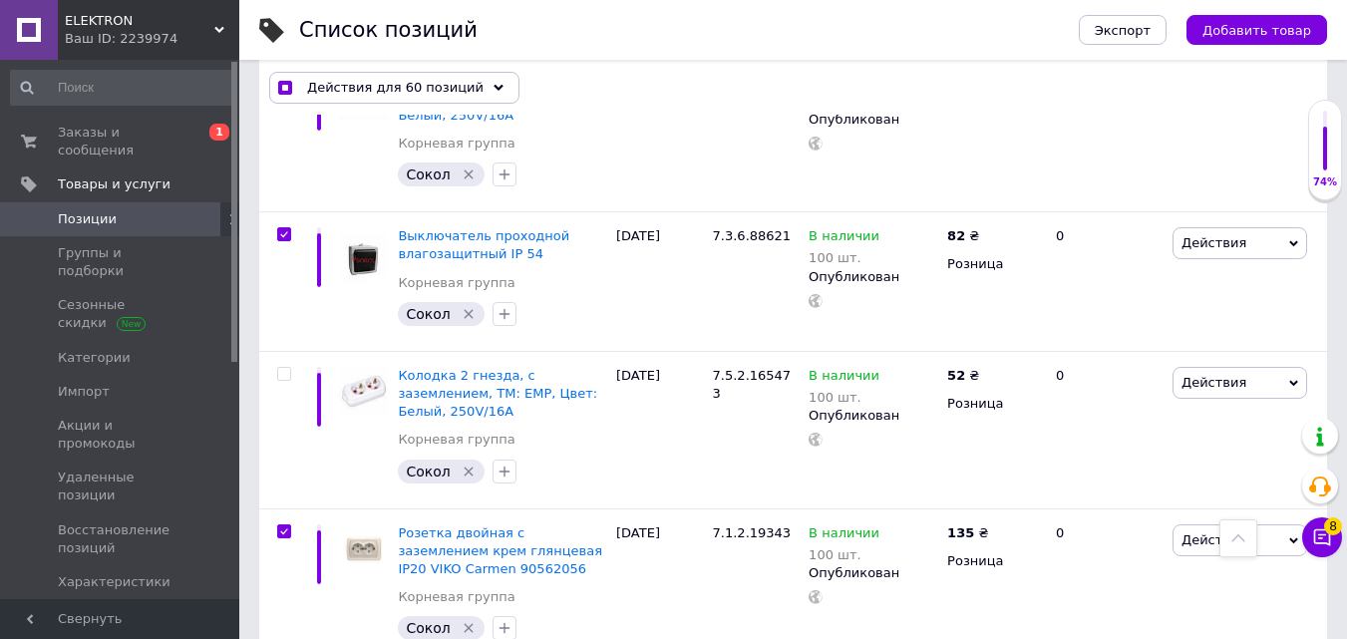
scroll to position [11665, 0]
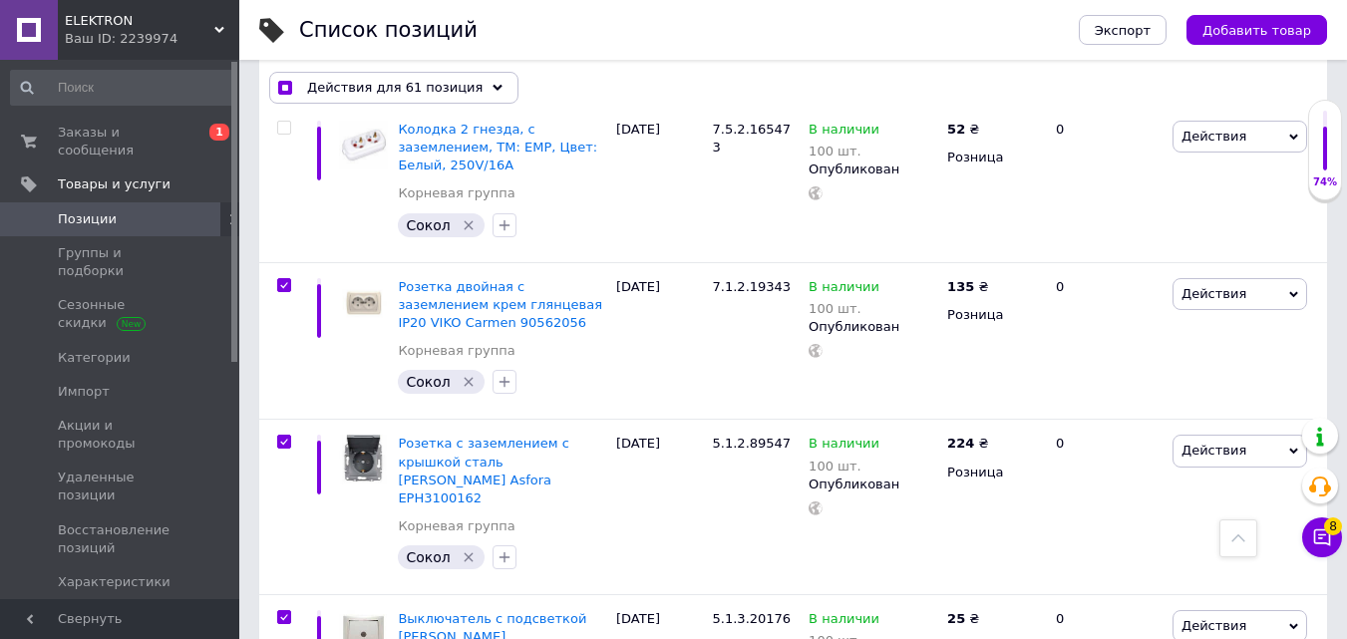
scroll to position [11964, 0]
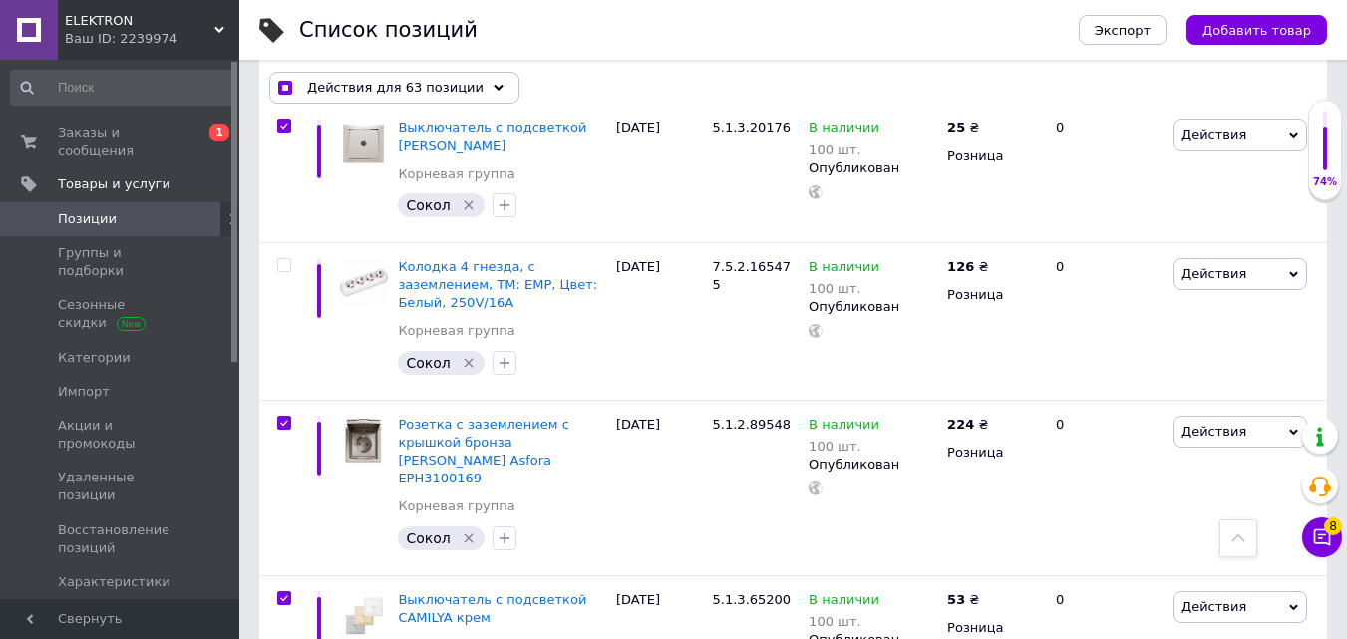
scroll to position [12562, 0]
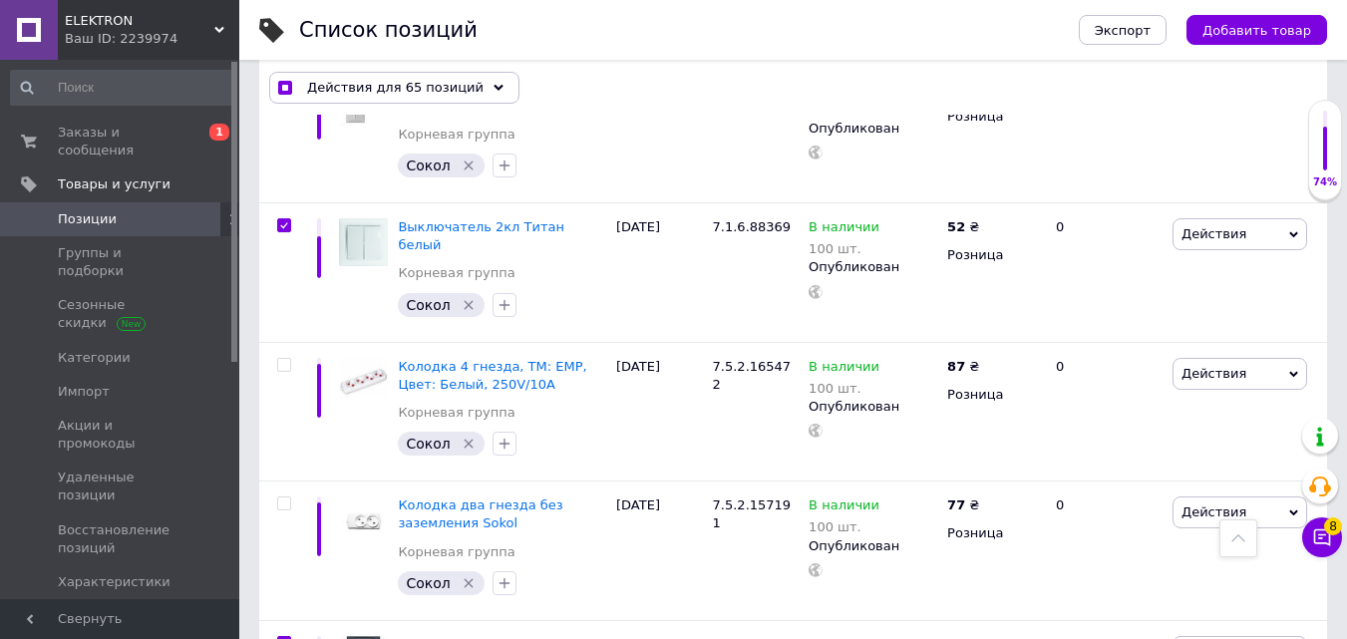
scroll to position [12961, 0]
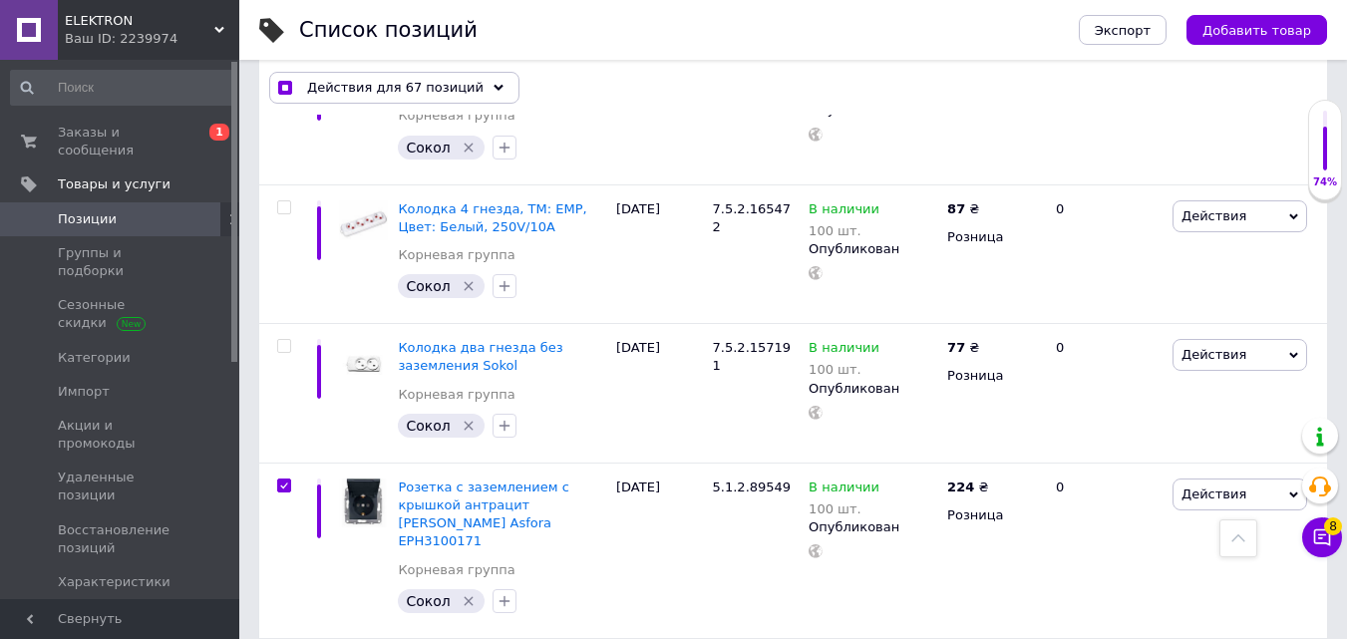
scroll to position [13360, 0]
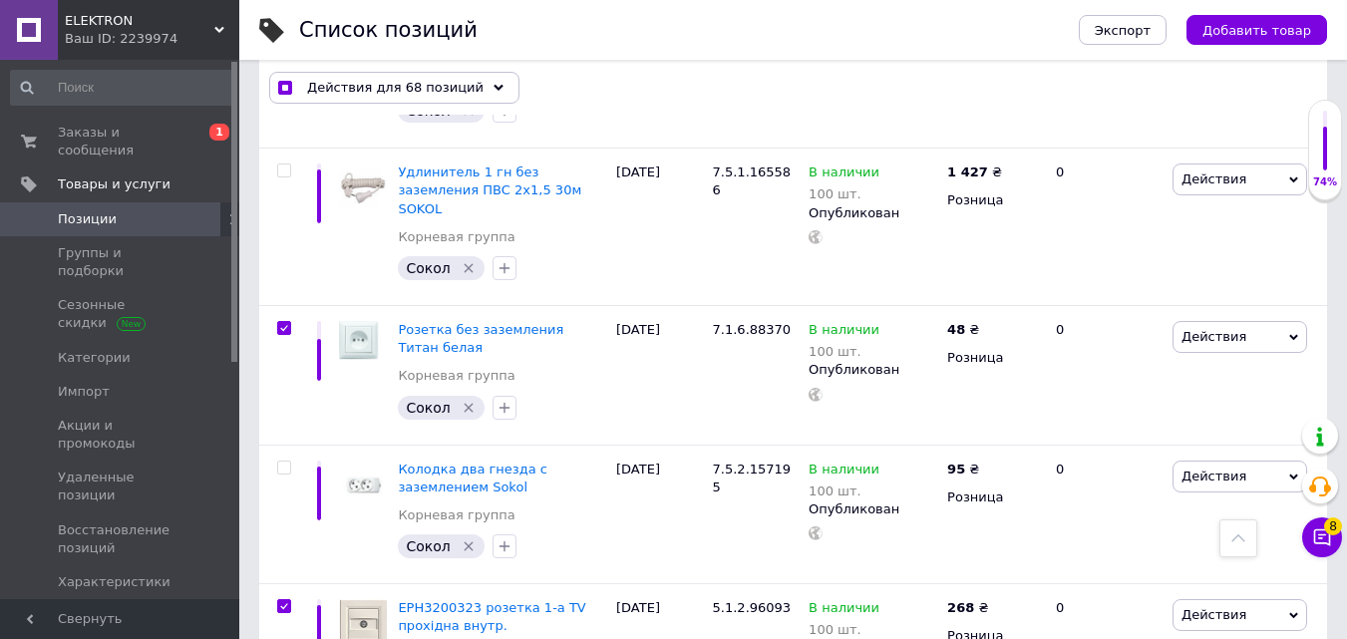
scroll to position [13759, 0]
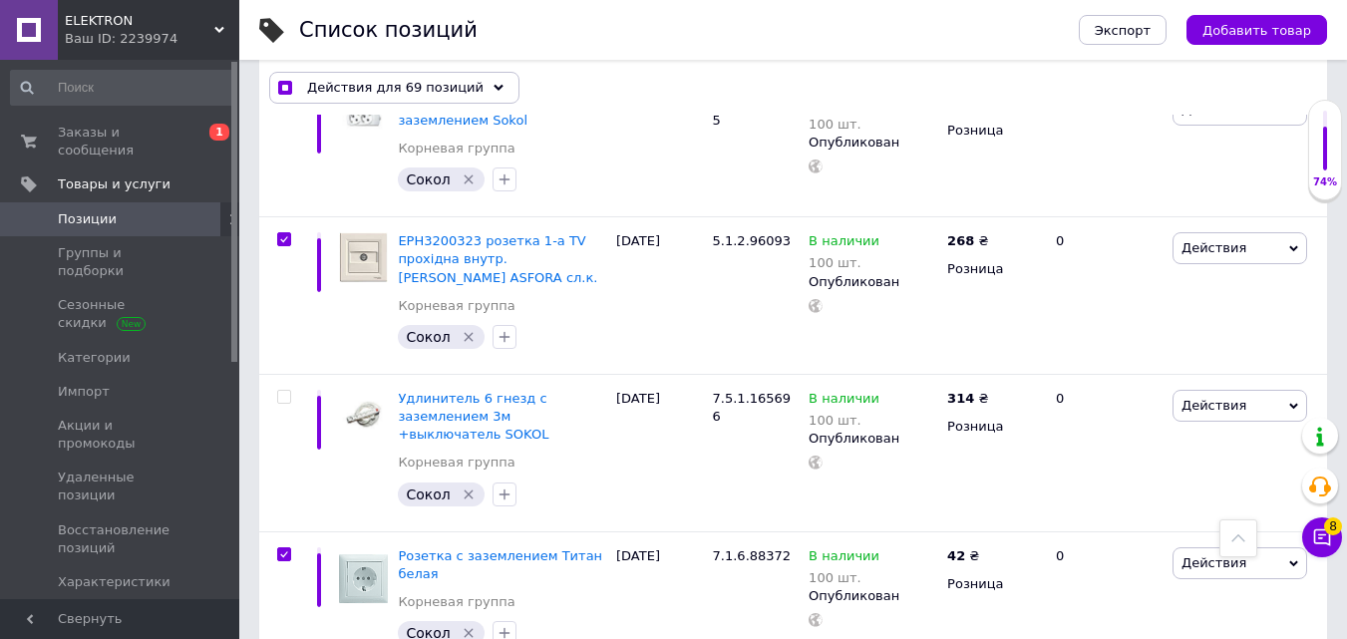
scroll to position [14058, 0]
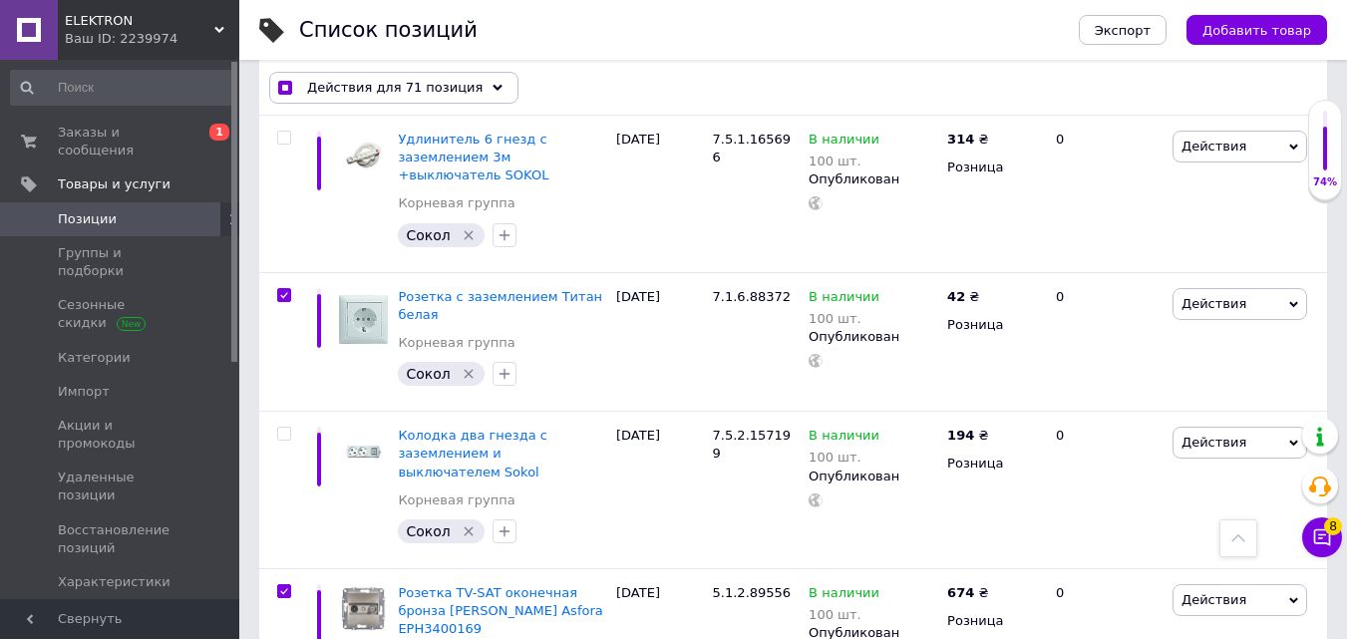
scroll to position [14313, 0]
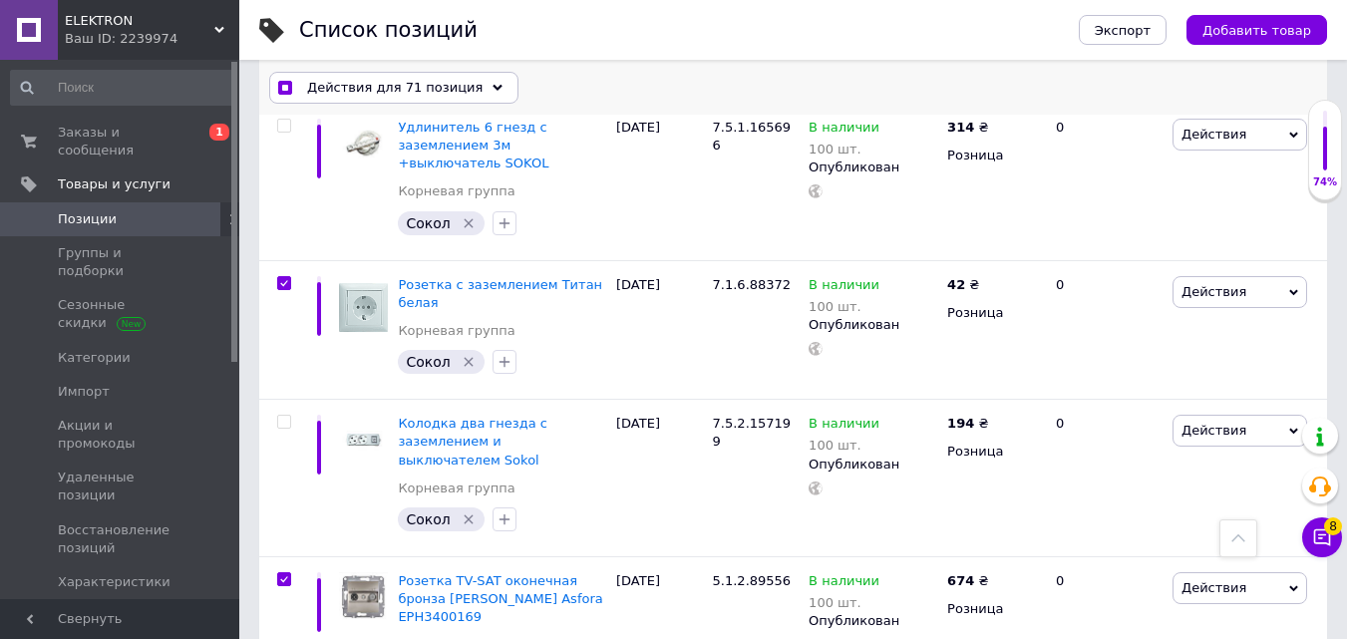
click at [457, 94] on span "Действия для 71 позиция" at bounding box center [394, 88] width 175 height 18
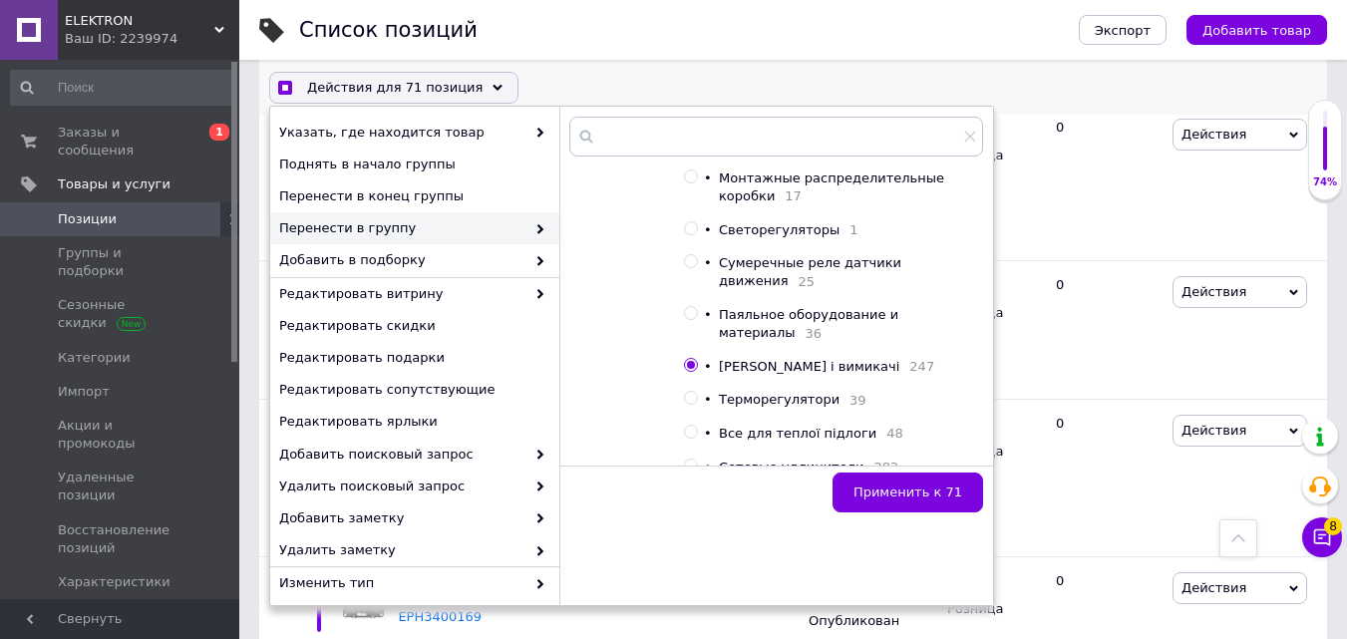
scroll to position [897, 0]
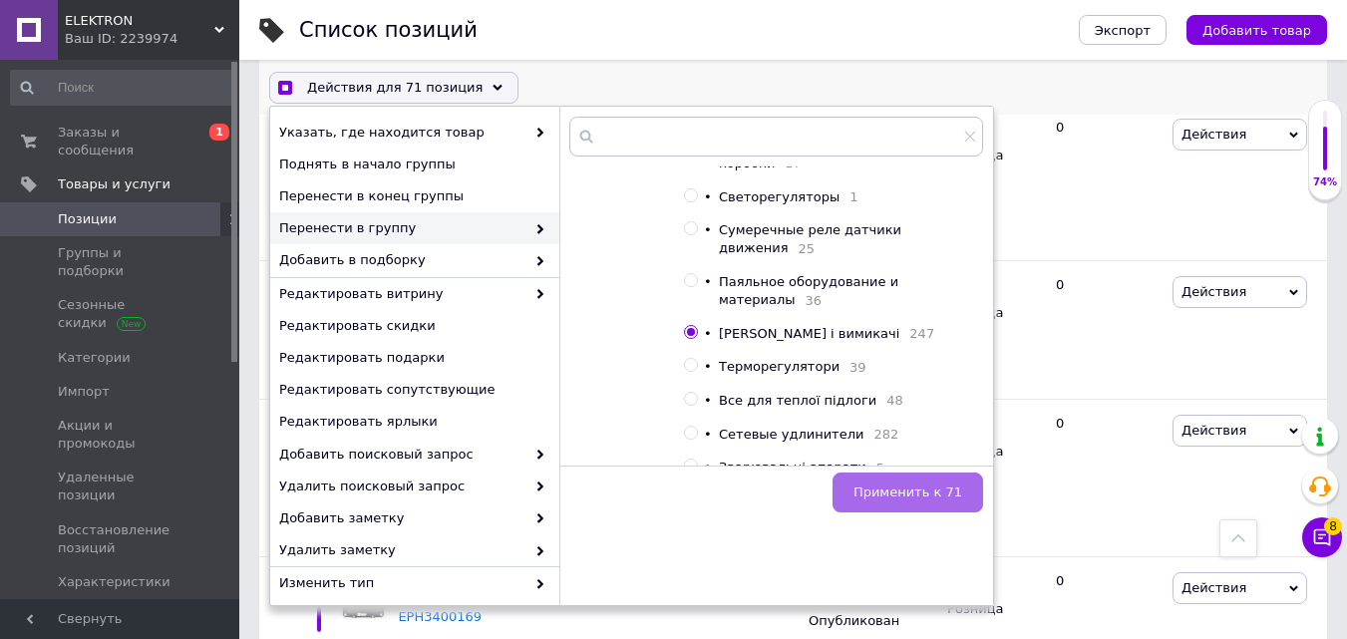
click at [886, 486] on span "Применить к 71" at bounding box center [907, 492] width 109 height 15
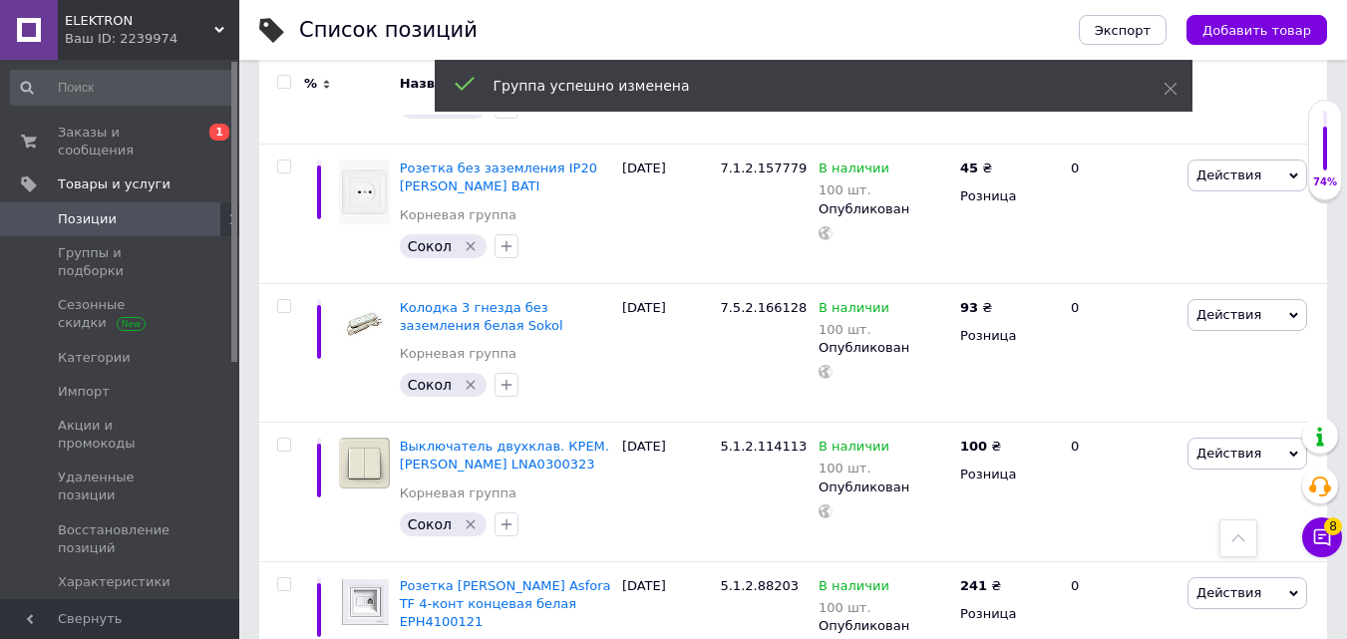
scroll to position [13807, 0]
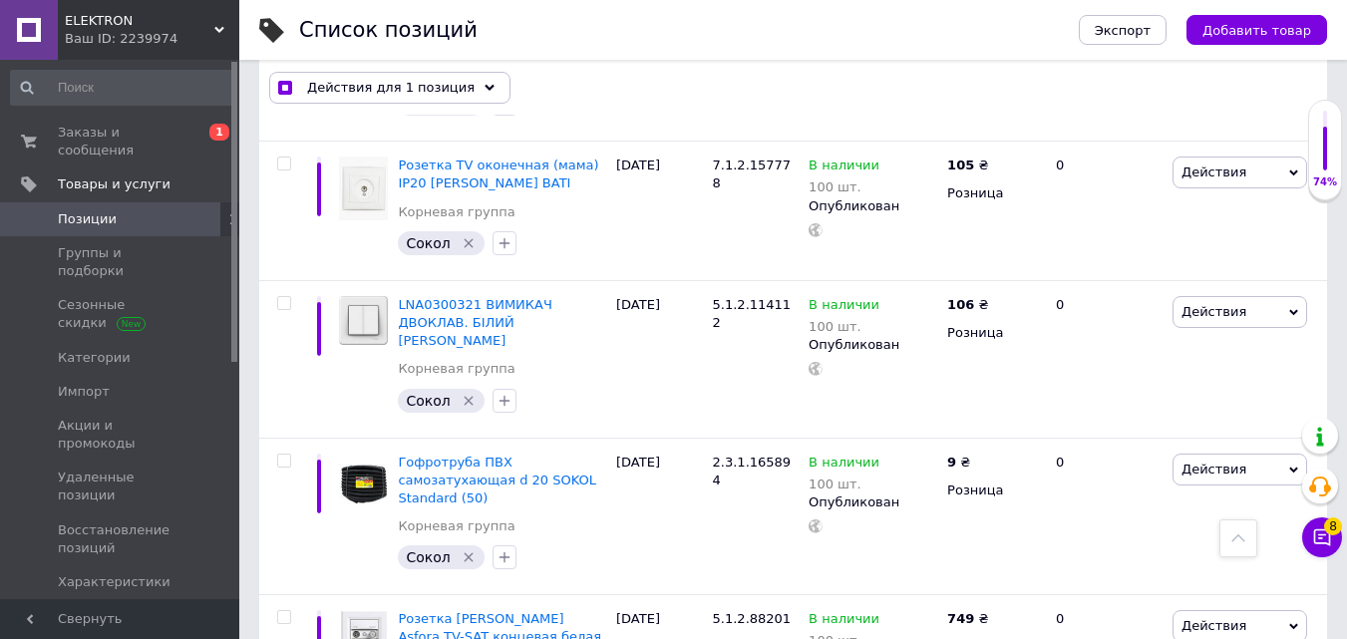
scroll to position [13624, 0]
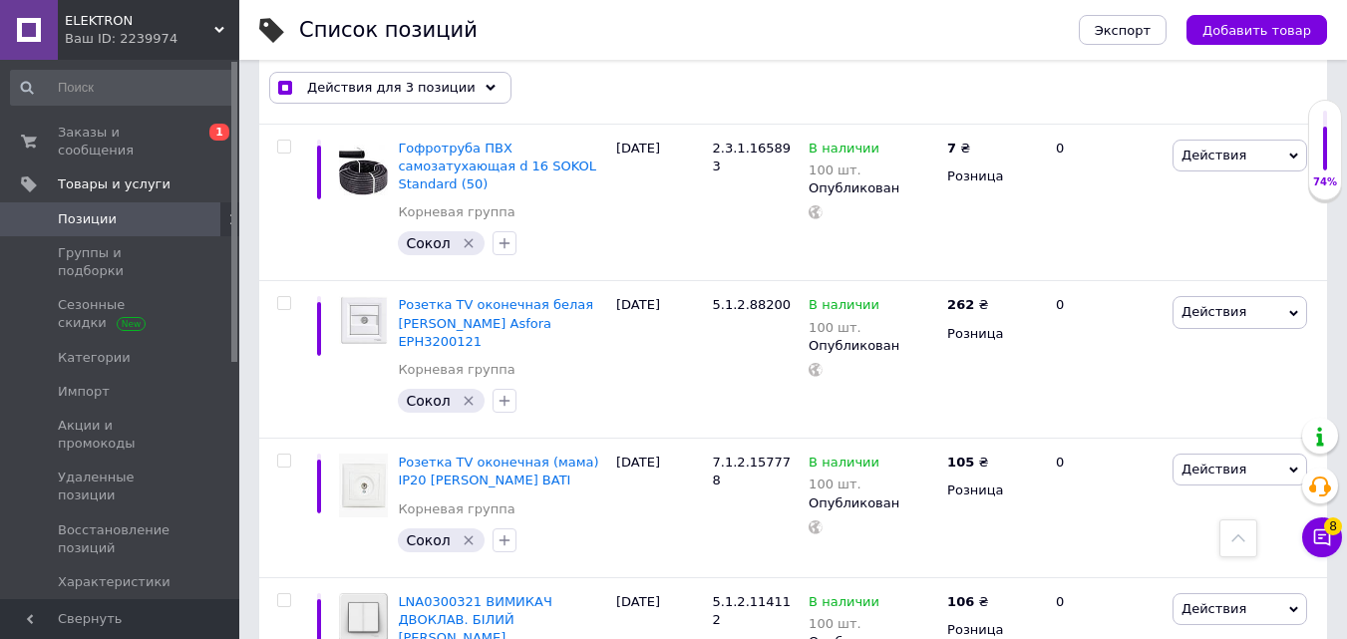
scroll to position [13325, 0]
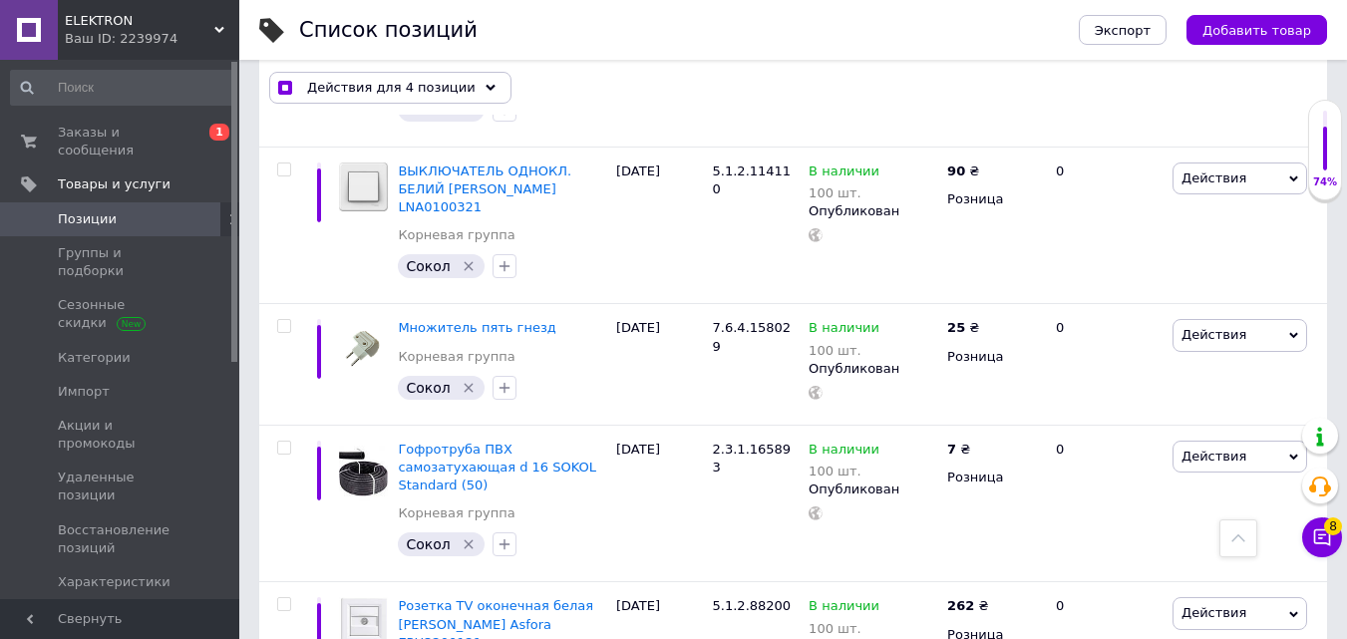
scroll to position [13026, 0]
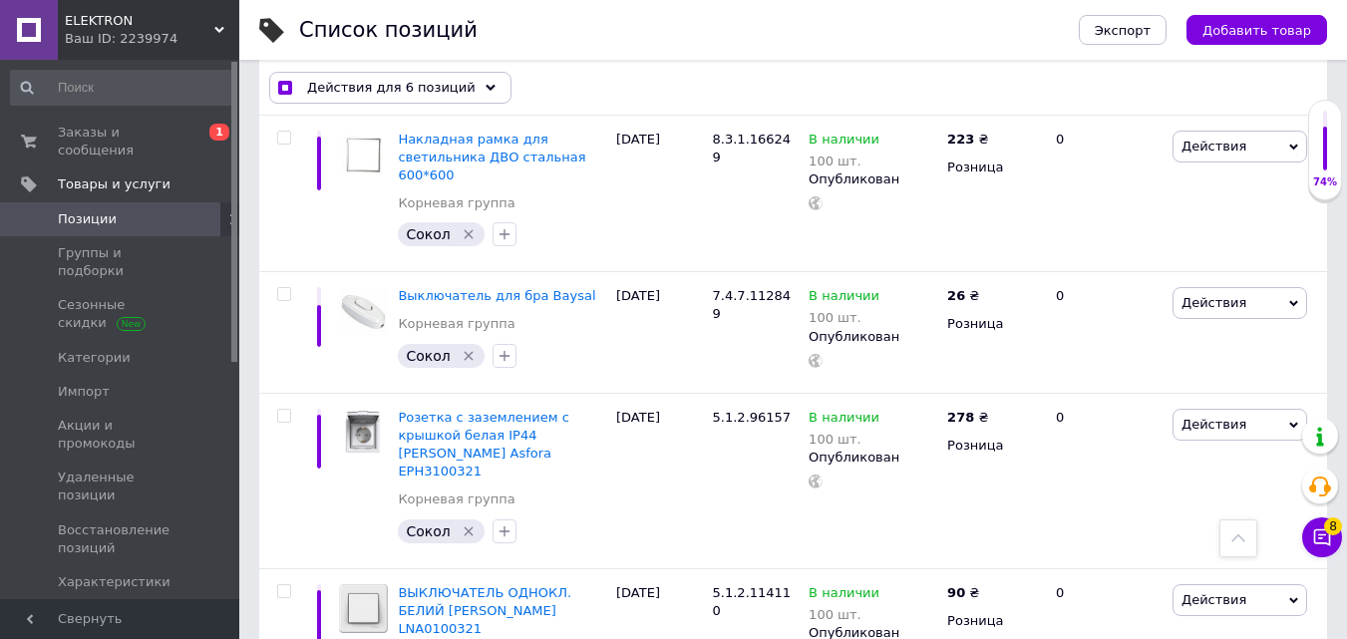
scroll to position [12627, 0]
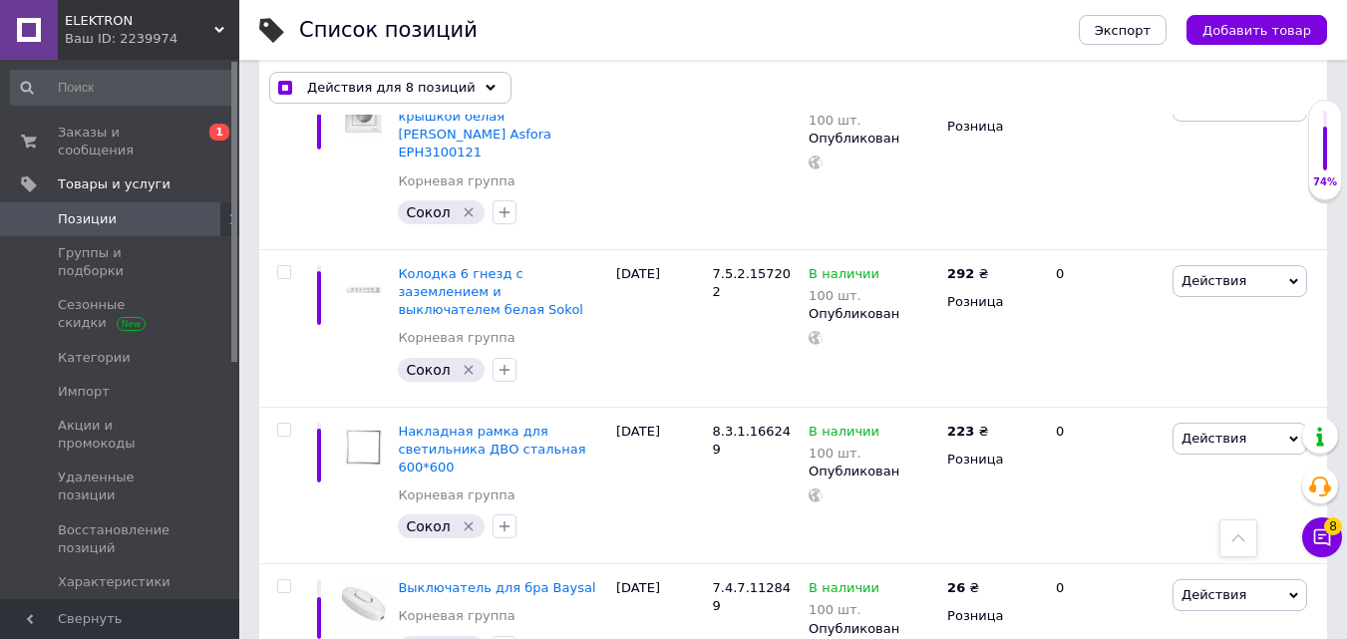
scroll to position [12328, 0]
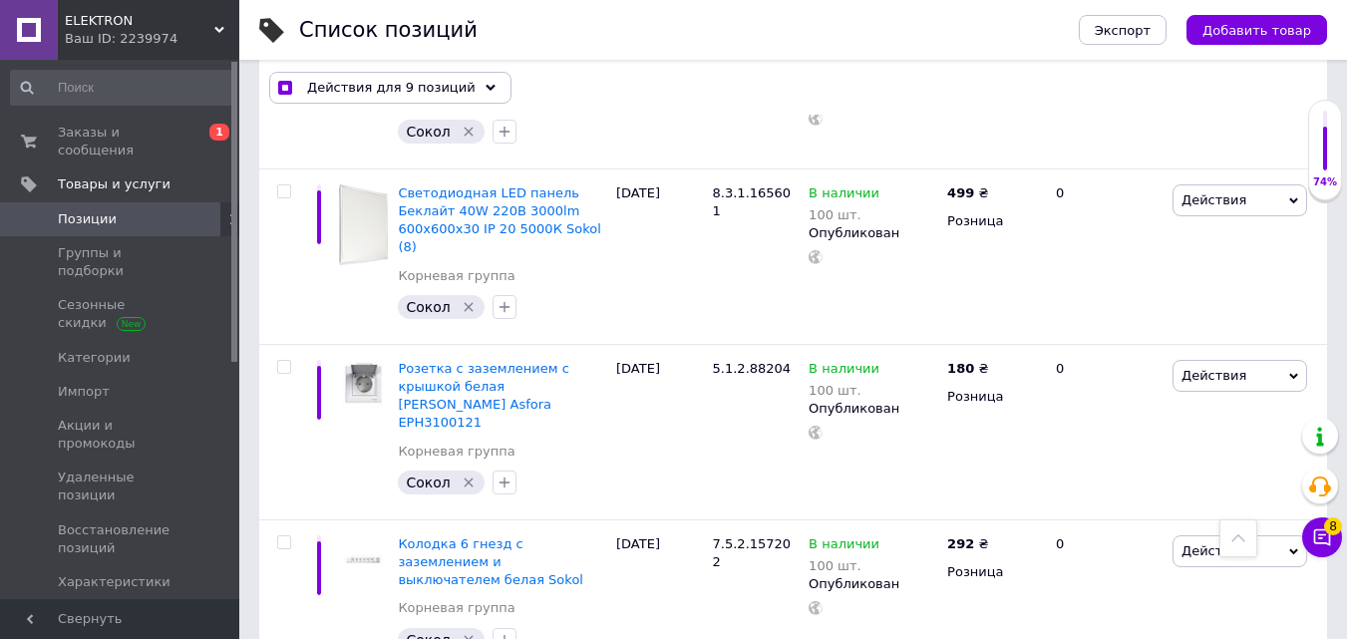
scroll to position [12029, 0]
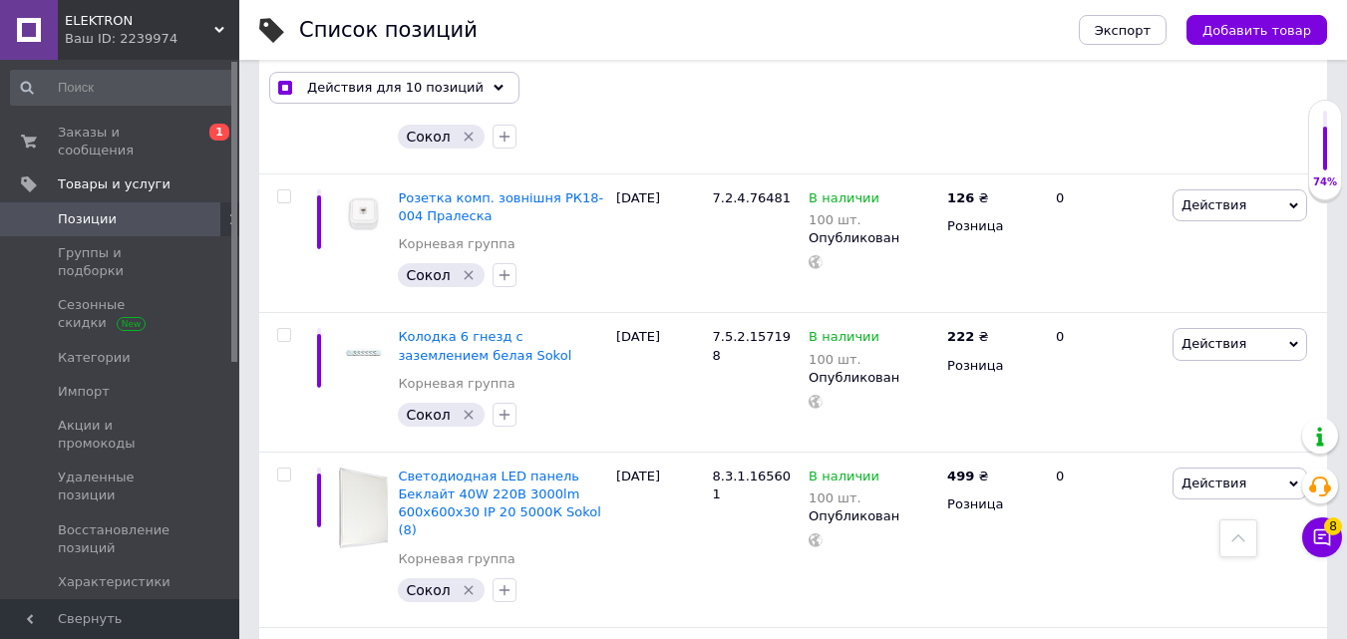
scroll to position [11730, 0]
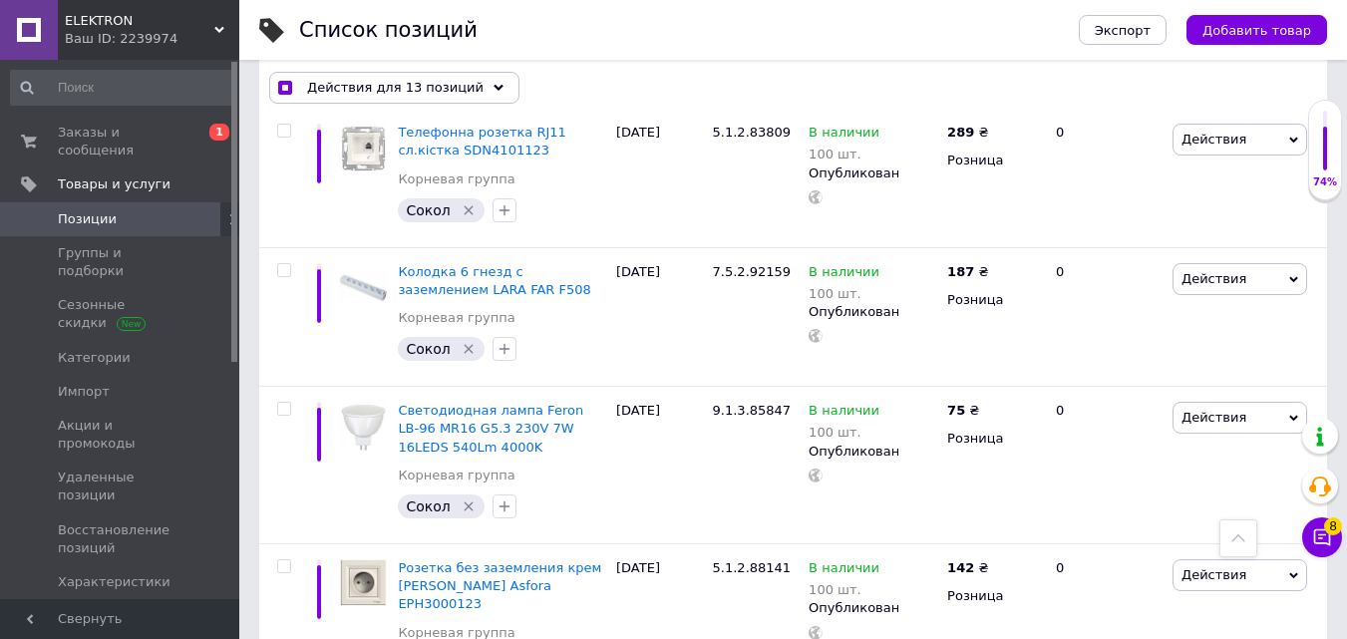
scroll to position [11231, 0]
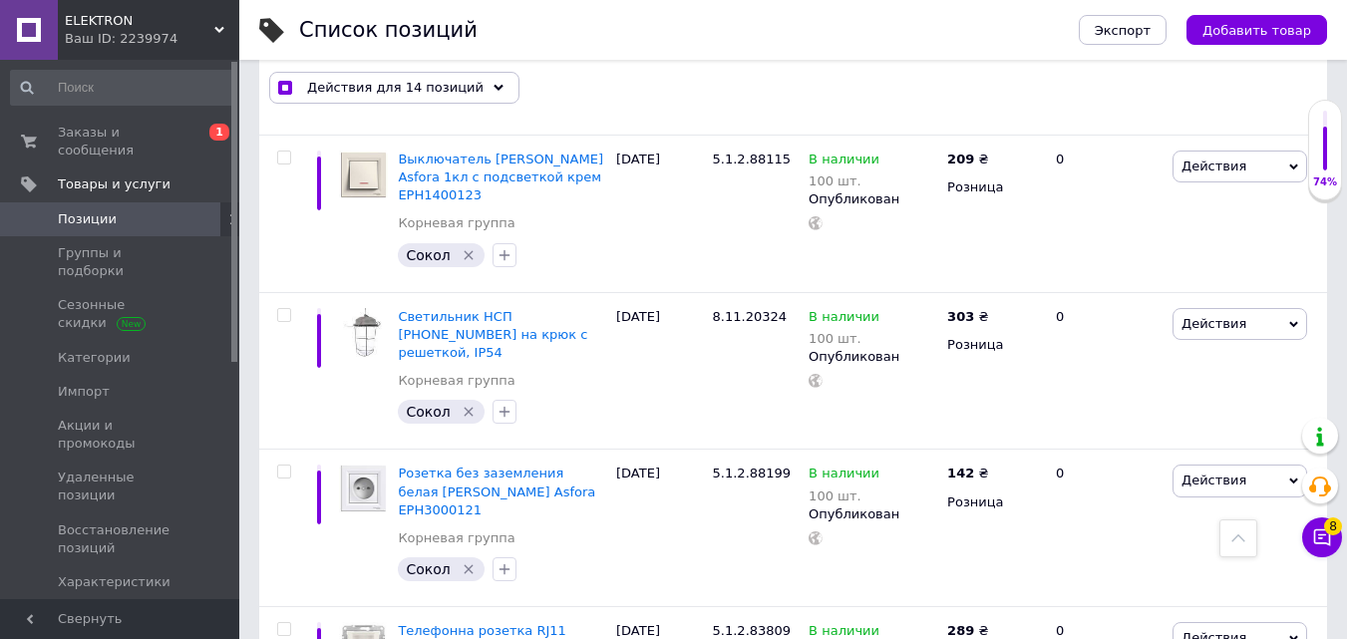
scroll to position [10733, 0]
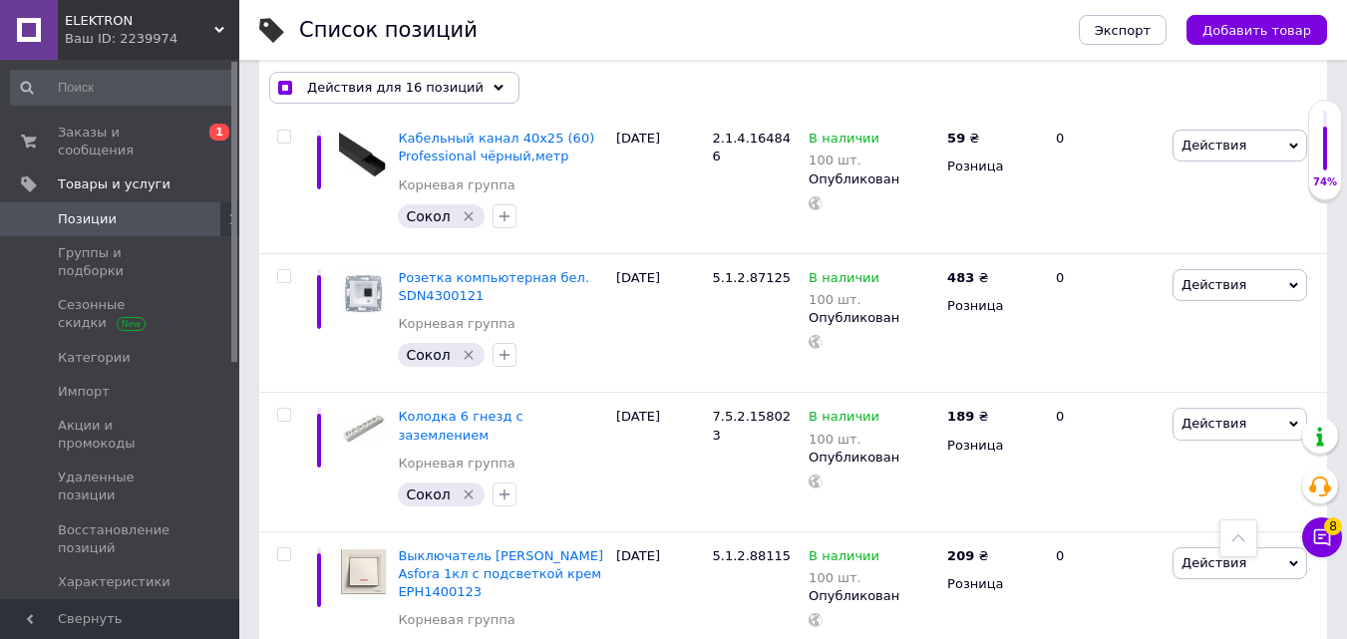
scroll to position [10234, 0]
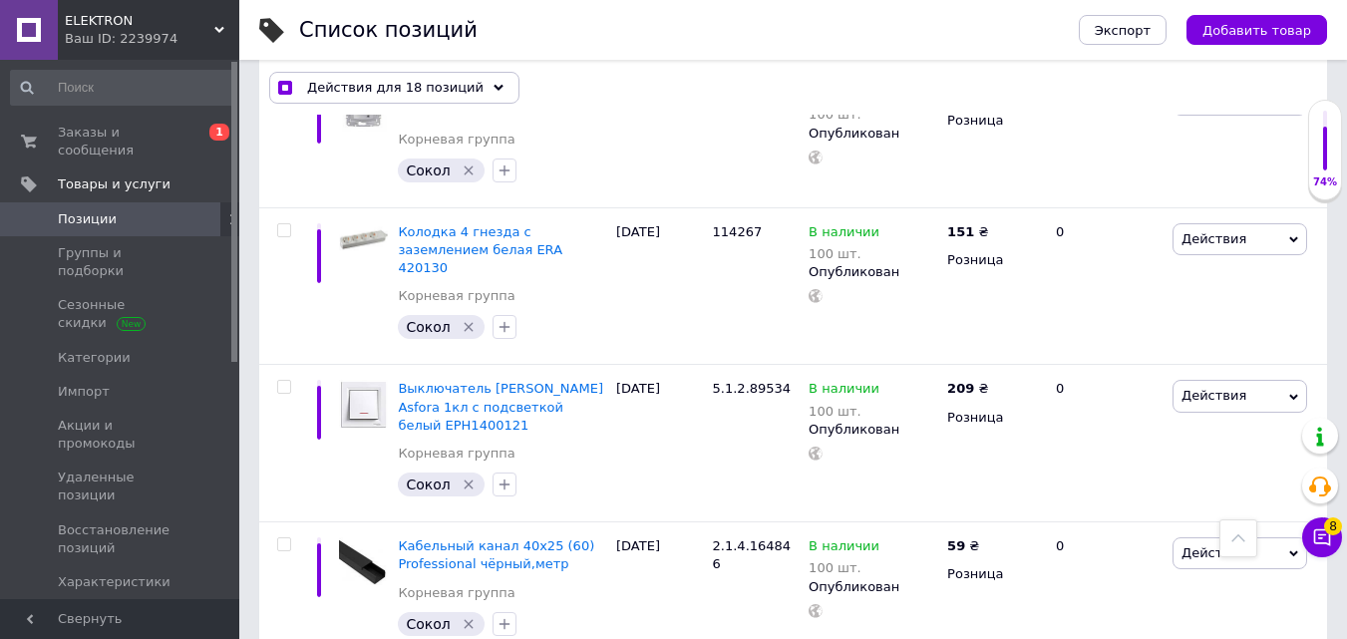
scroll to position [9935, 0]
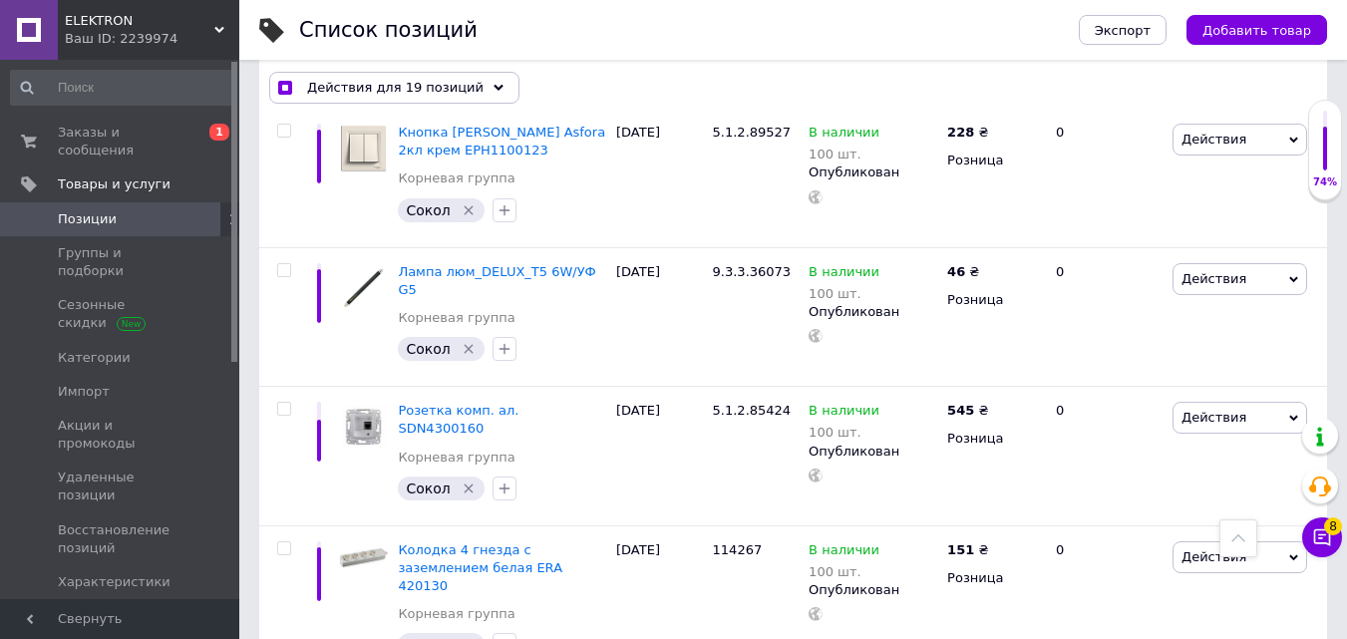
scroll to position [9636, 0]
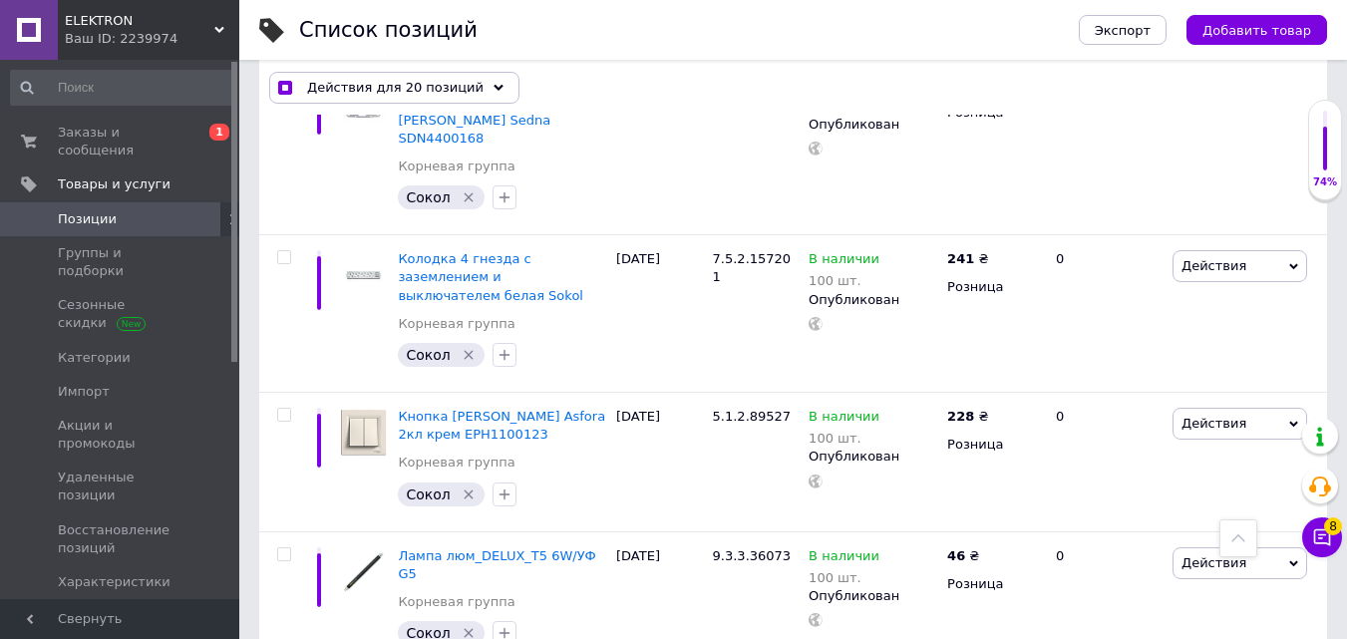
scroll to position [9337, 0]
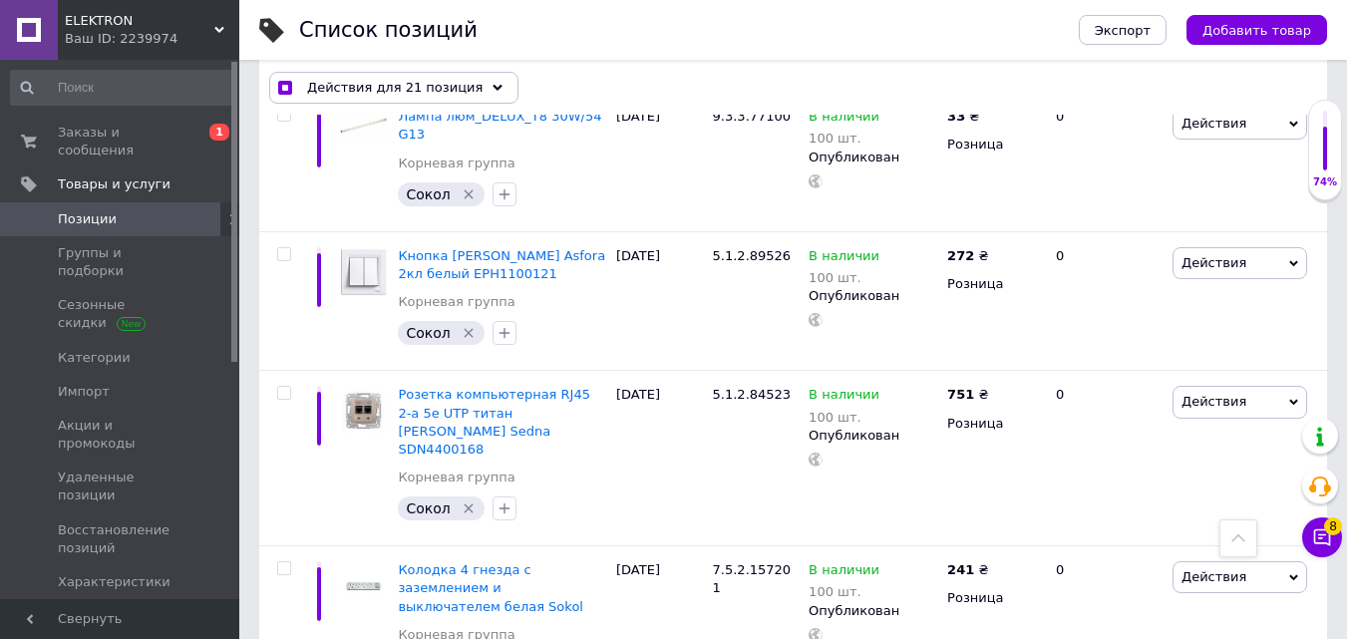
scroll to position [9038, 0]
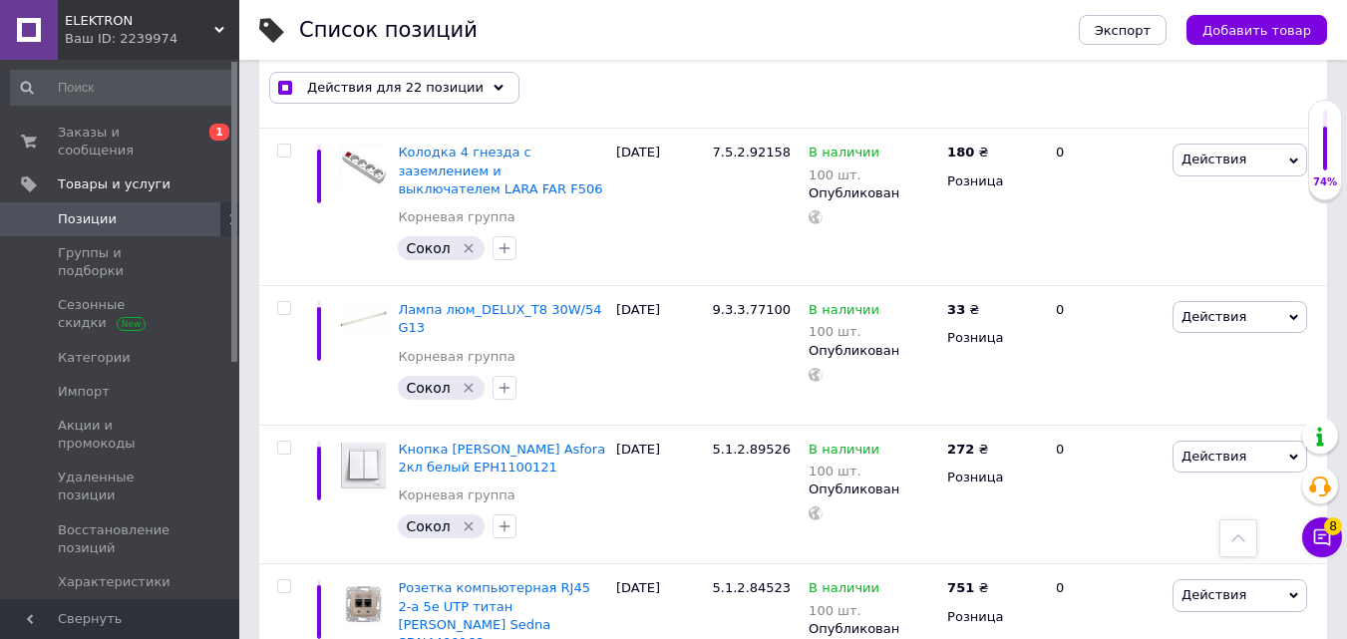
scroll to position [8838, 0]
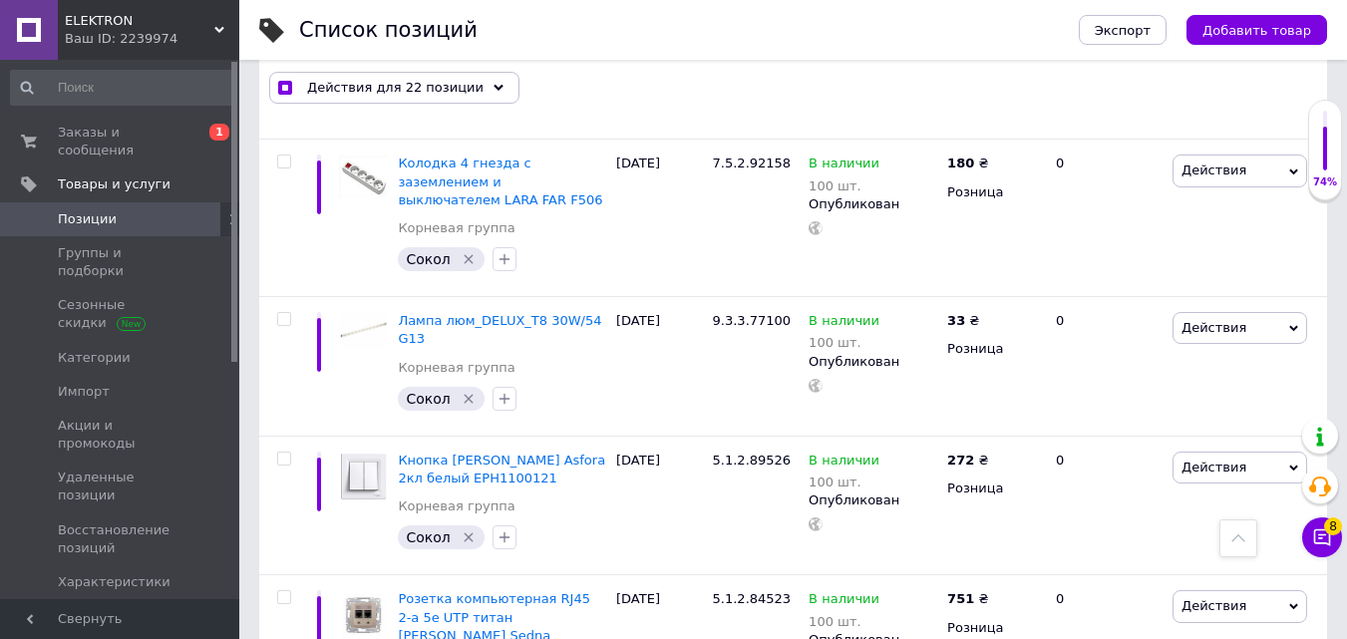
drag, startPoint x: 287, startPoint y: 277, endPoint x: 426, endPoint y: 320, distance: 145.1
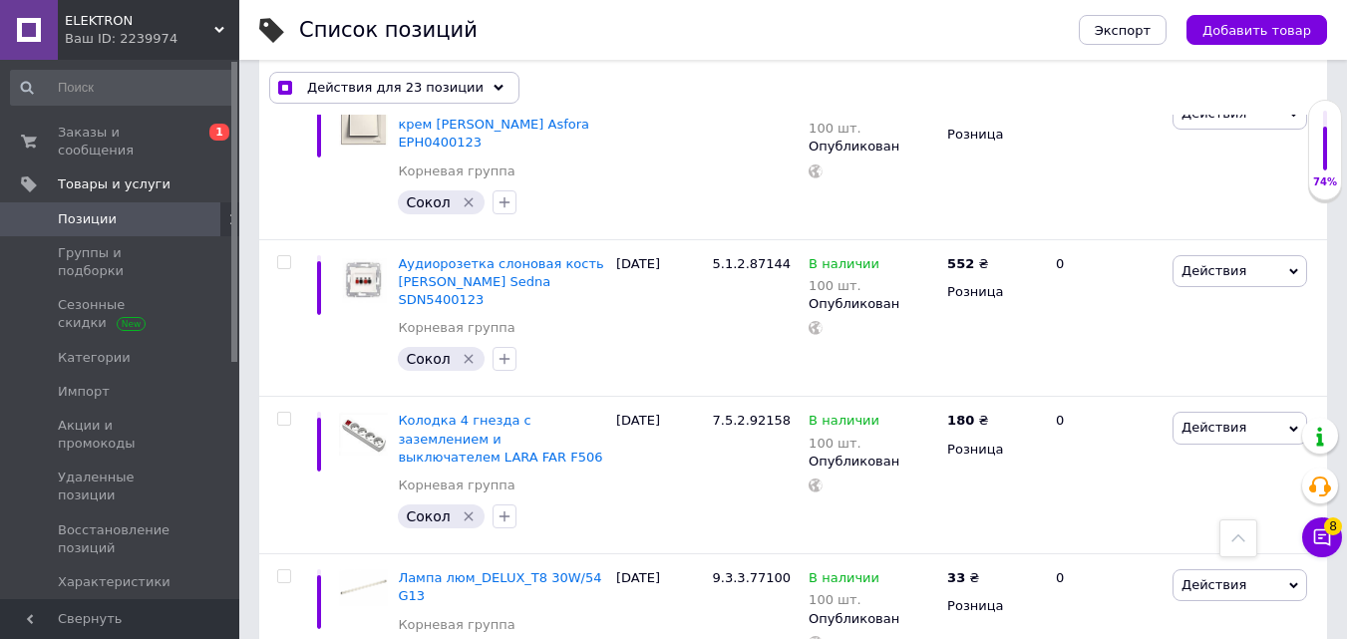
scroll to position [8539, 0]
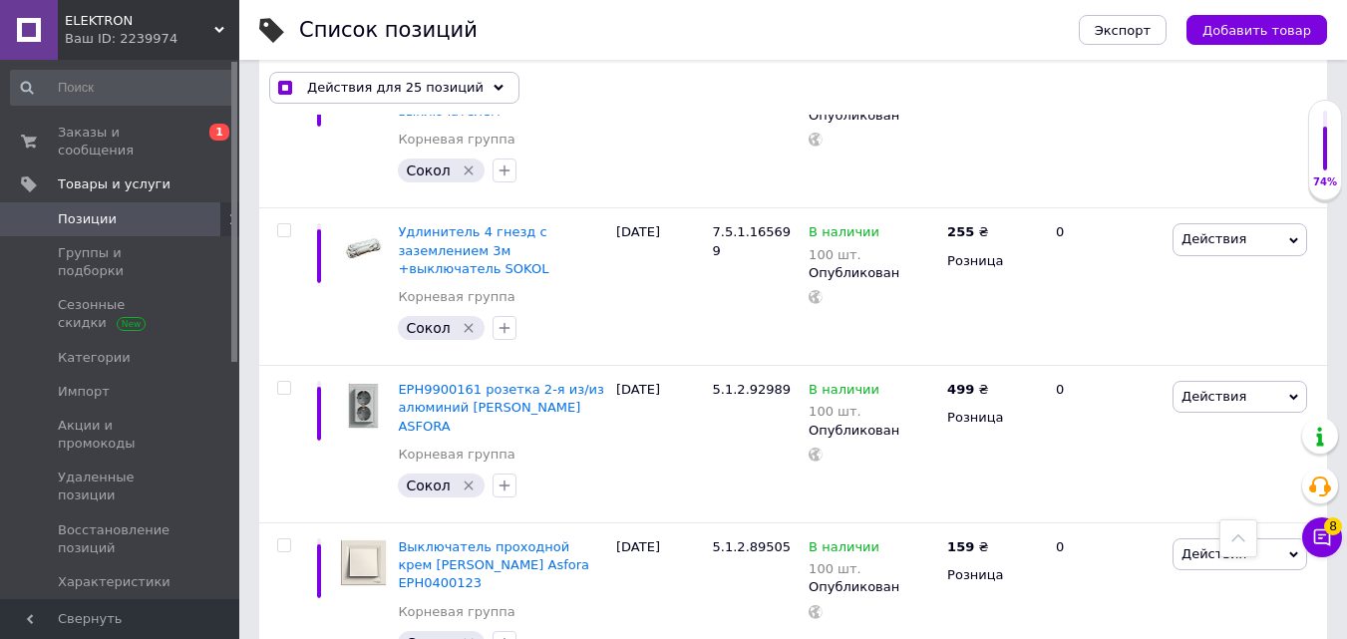
scroll to position [7941, 0]
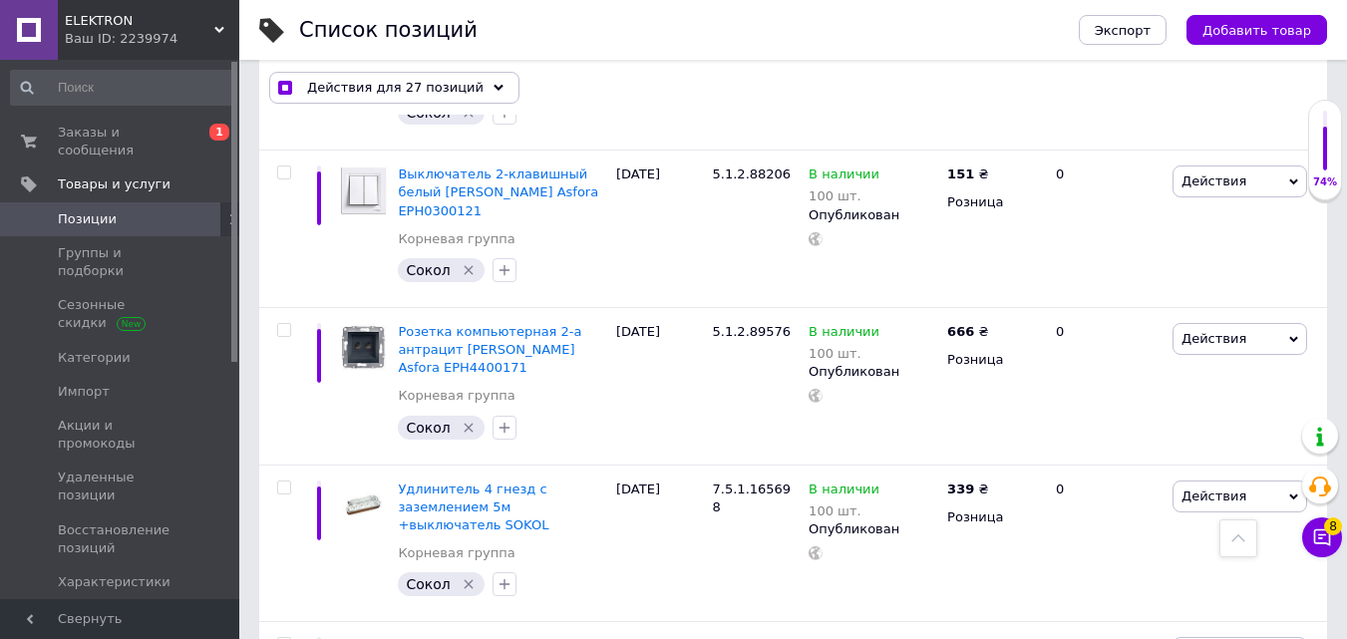
scroll to position [7243, 0]
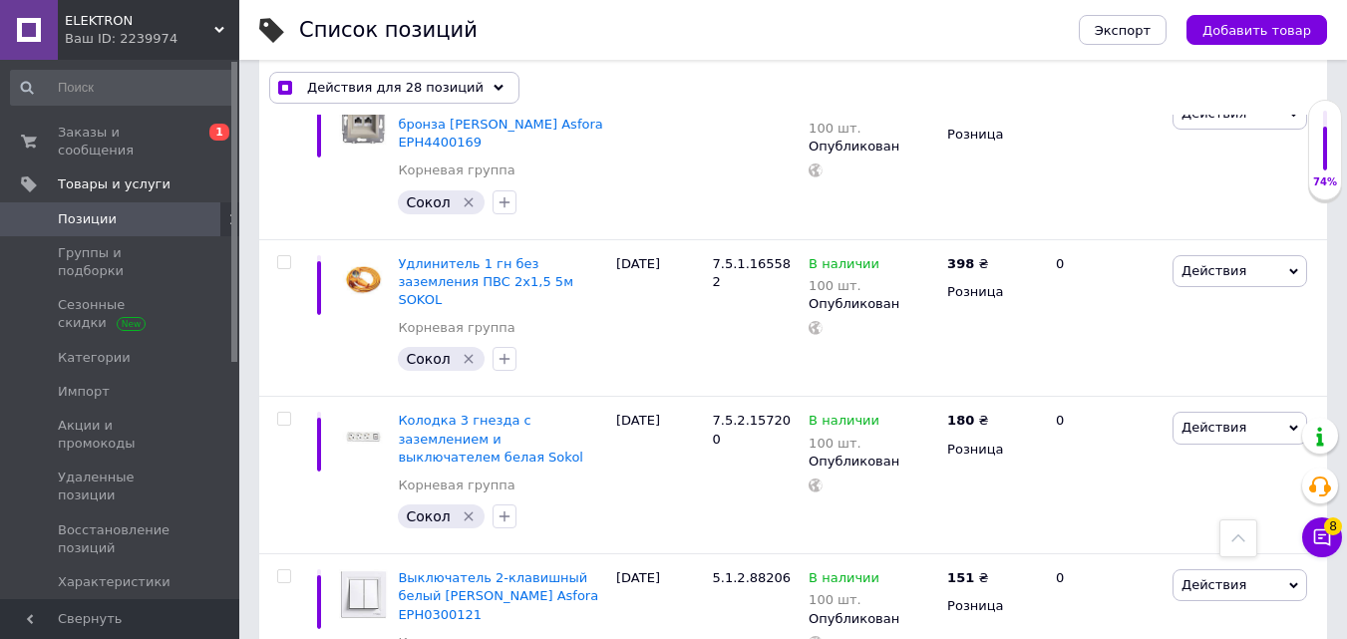
scroll to position [6745, 0]
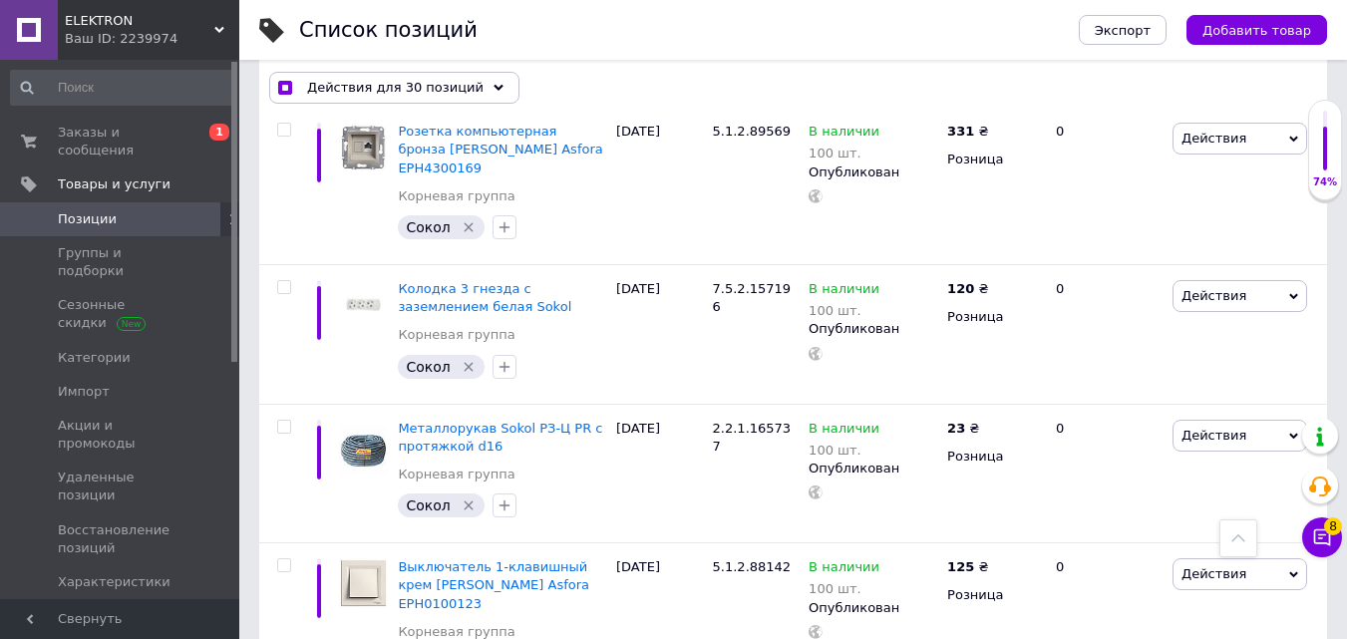
scroll to position [6246, 0]
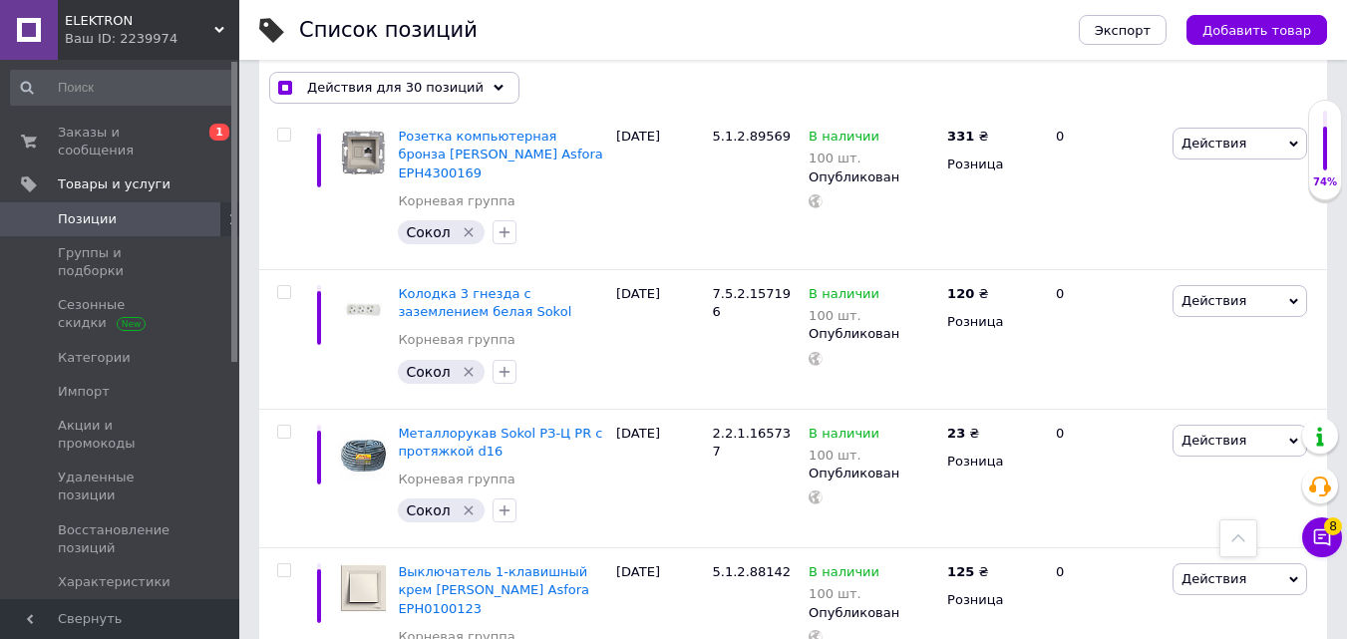
click at [283, 564] on input "checkbox" at bounding box center [283, 570] width 13 height 13
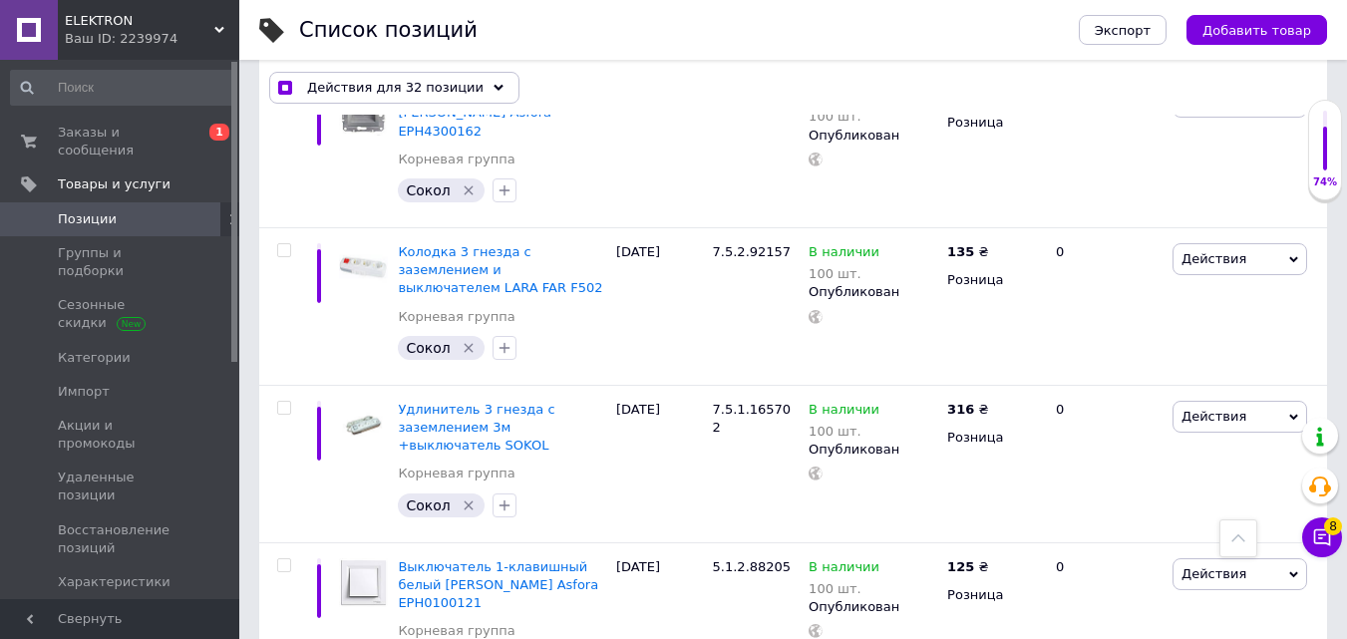
scroll to position [5648, 0]
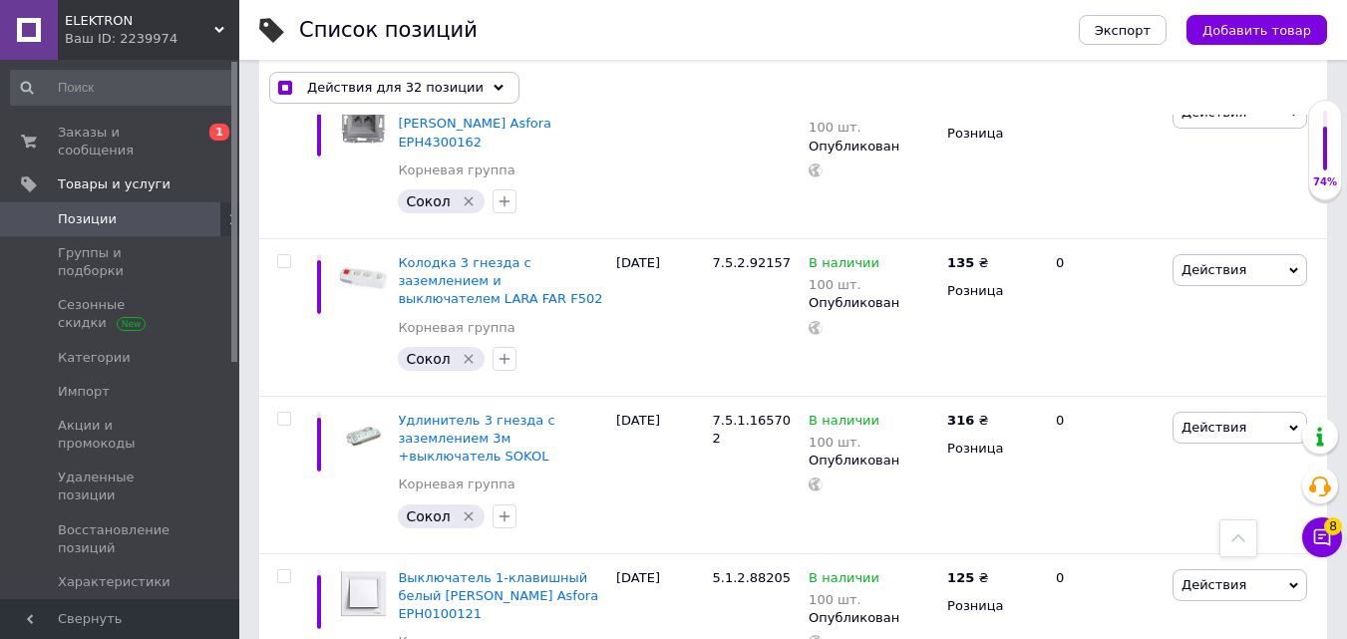
click at [285, 570] on input "checkbox" at bounding box center [283, 576] width 13 height 13
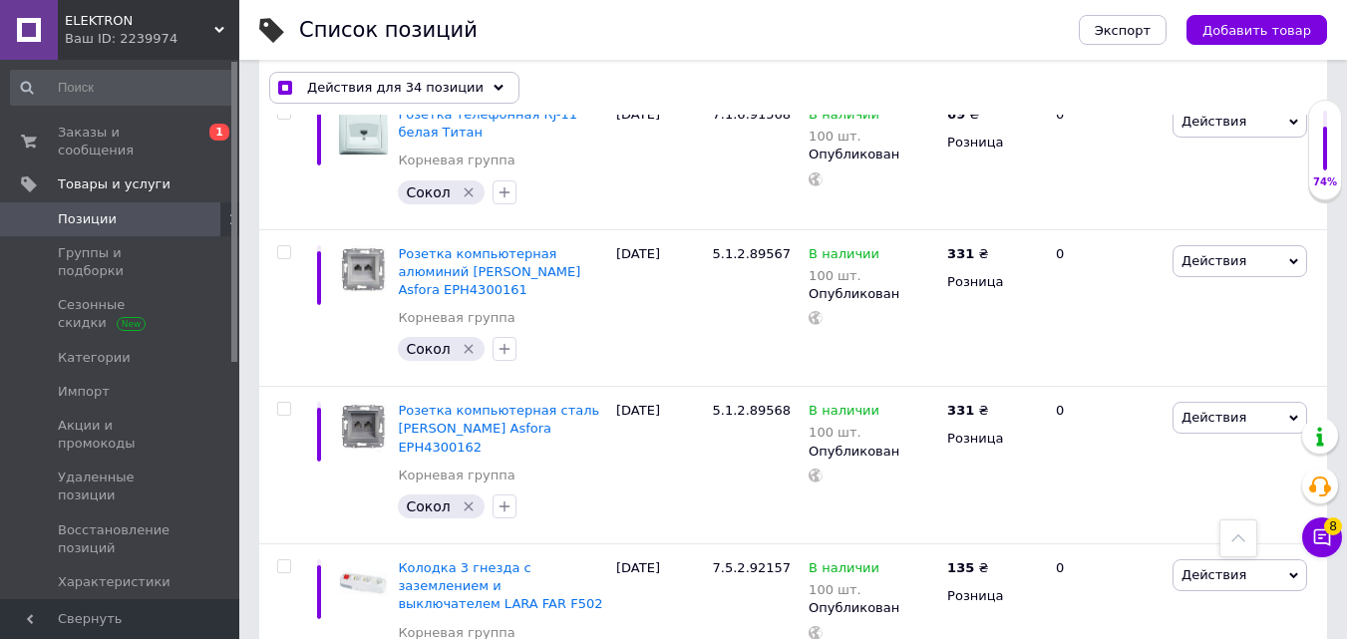
scroll to position [5249, 0]
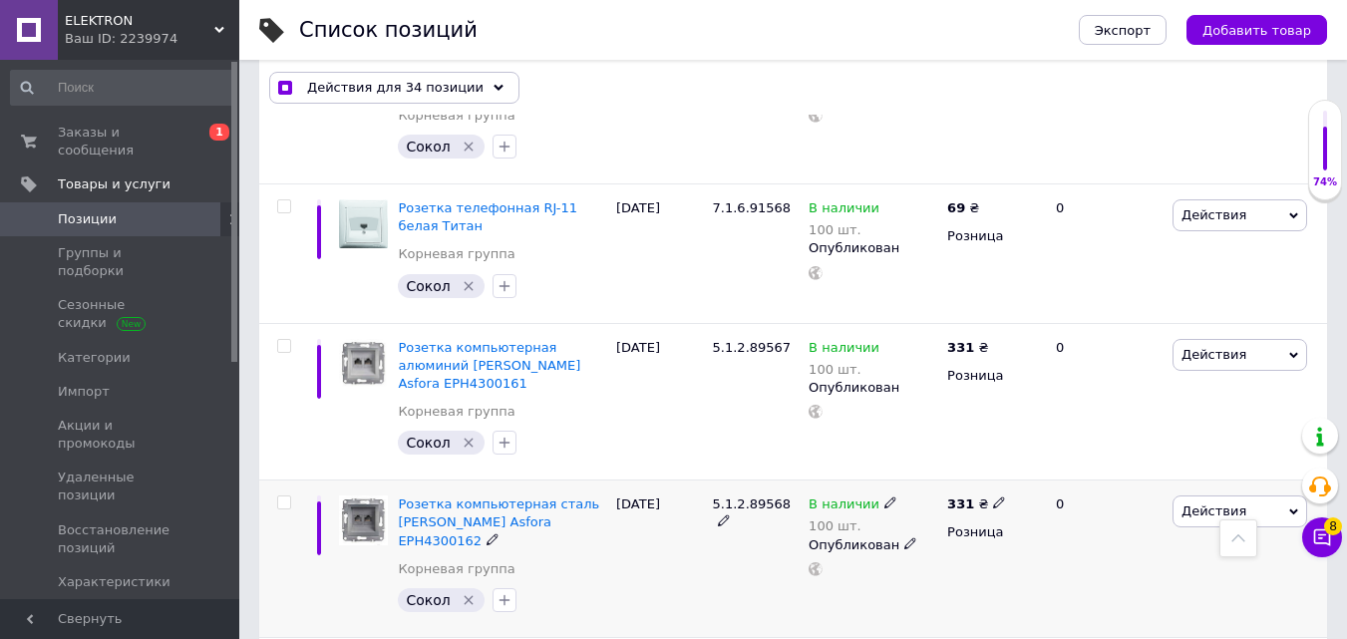
click at [282, 497] on input "checkbox" at bounding box center [283, 503] width 13 height 13
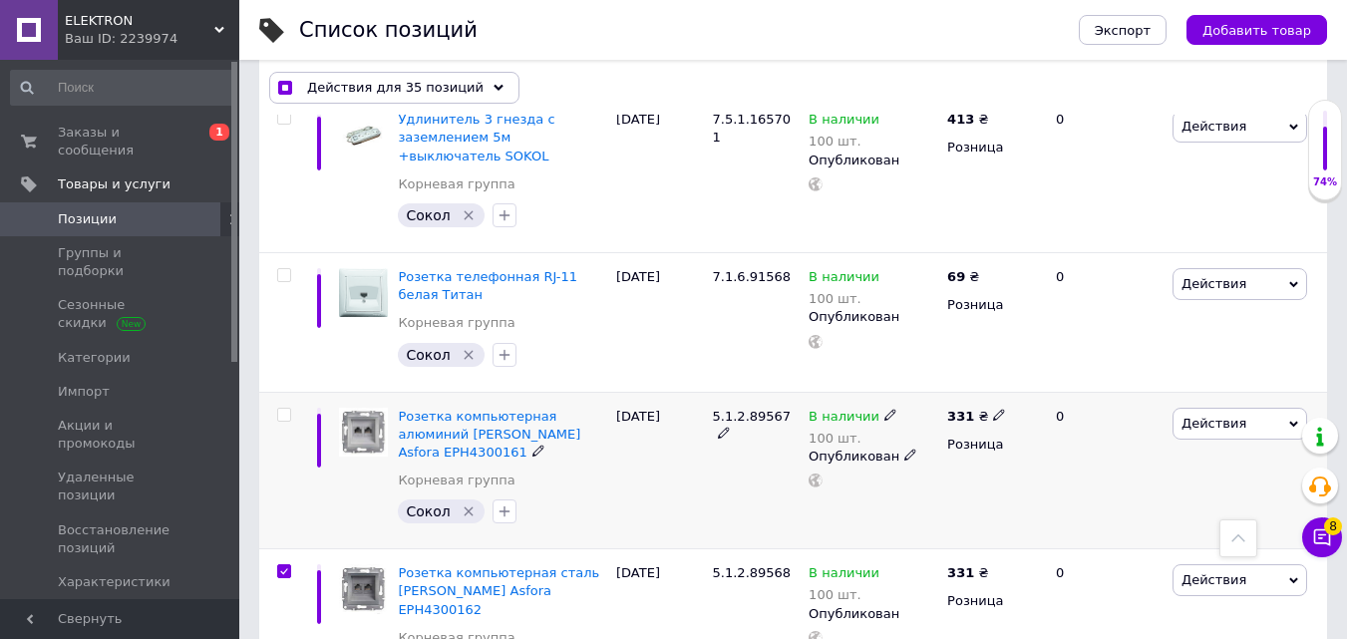
scroll to position [4950, 0]
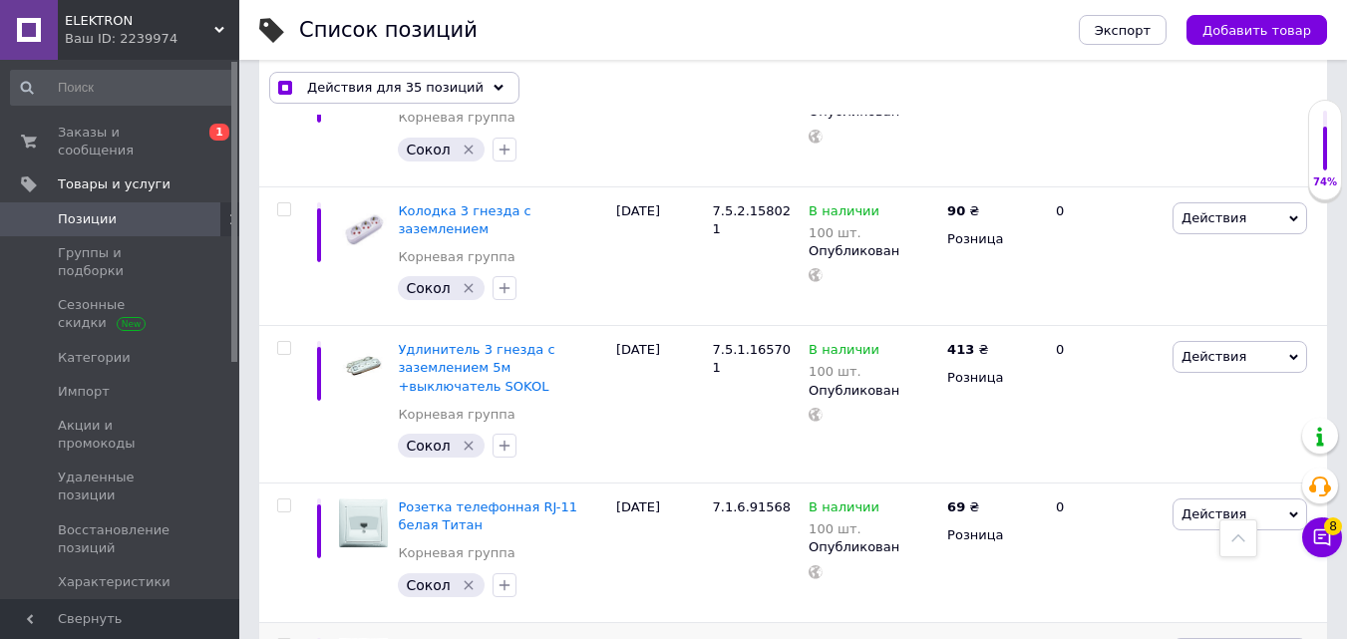
click at [284, 638] on input "checkbox" at bounding box center [283, 645] width 13 height 13
click at [284, 499] on input "checkbox" at bounding box center [283, 505] width 13 height 13
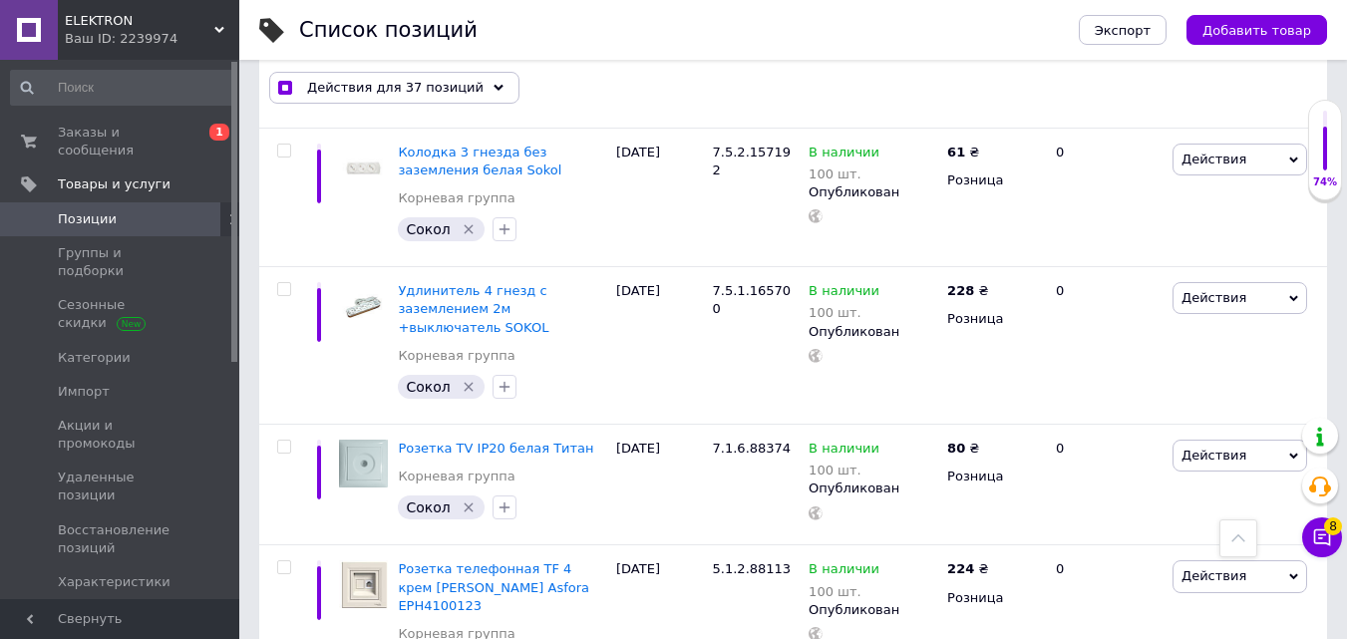
scroll to position [4252, 0]
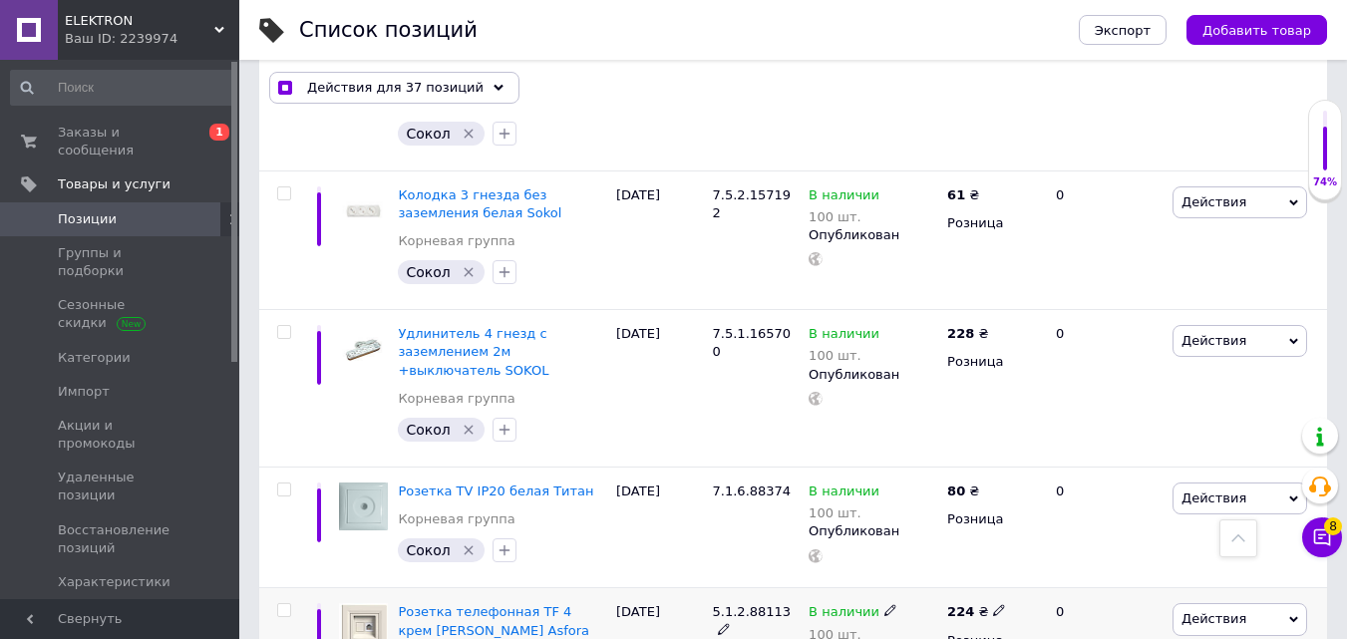
click at [283, 604] on input "checkbox" at bounding box center [283, 610] width 13 height 13
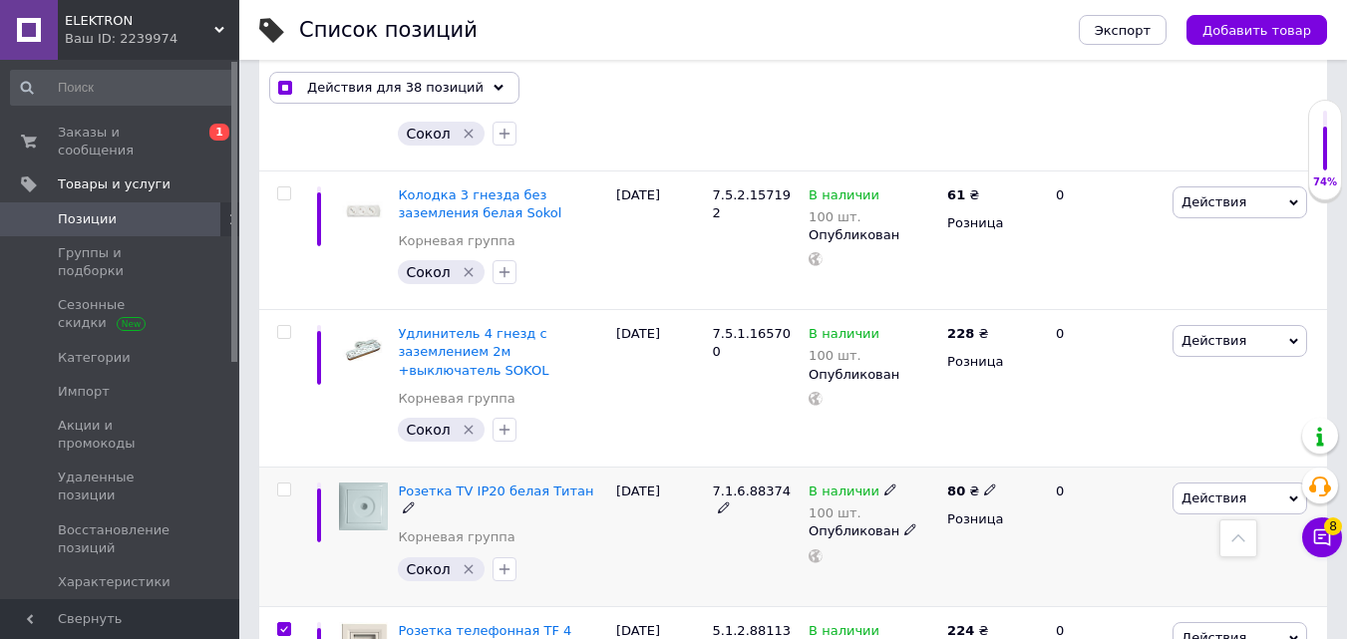
click at [283, 484] on input "checkbox" at bounding box center [283, 490] width 13 height 13
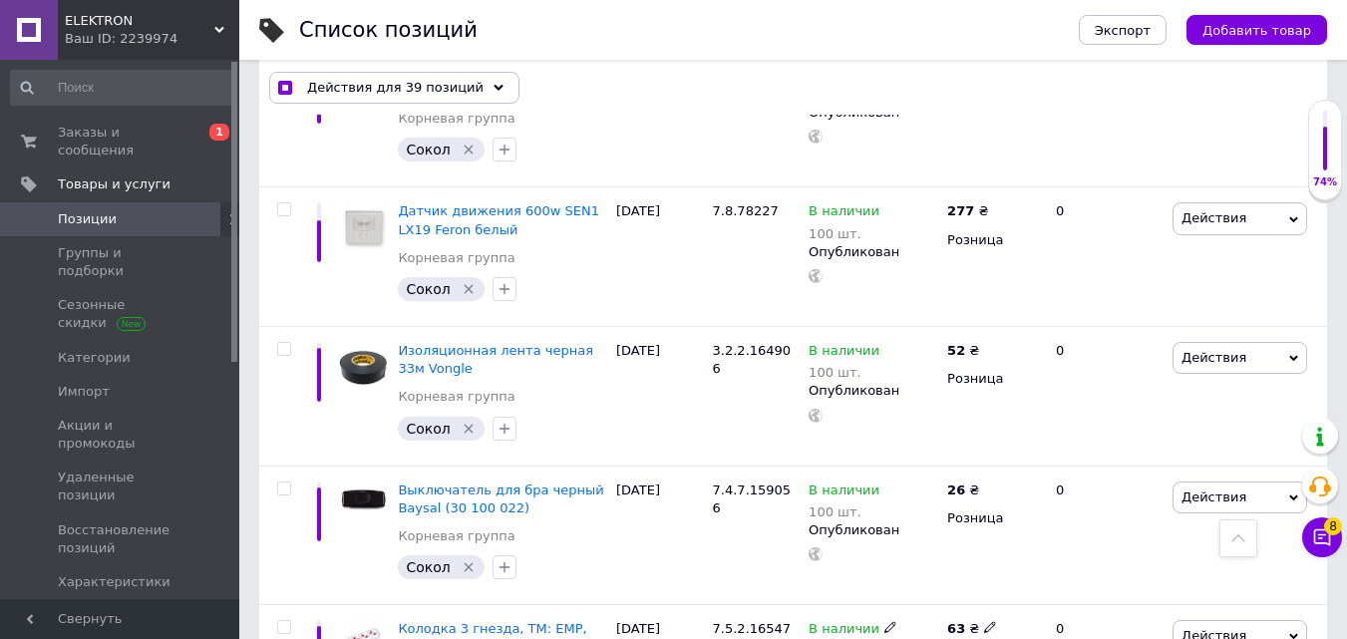
scroll to position [2159, 0]
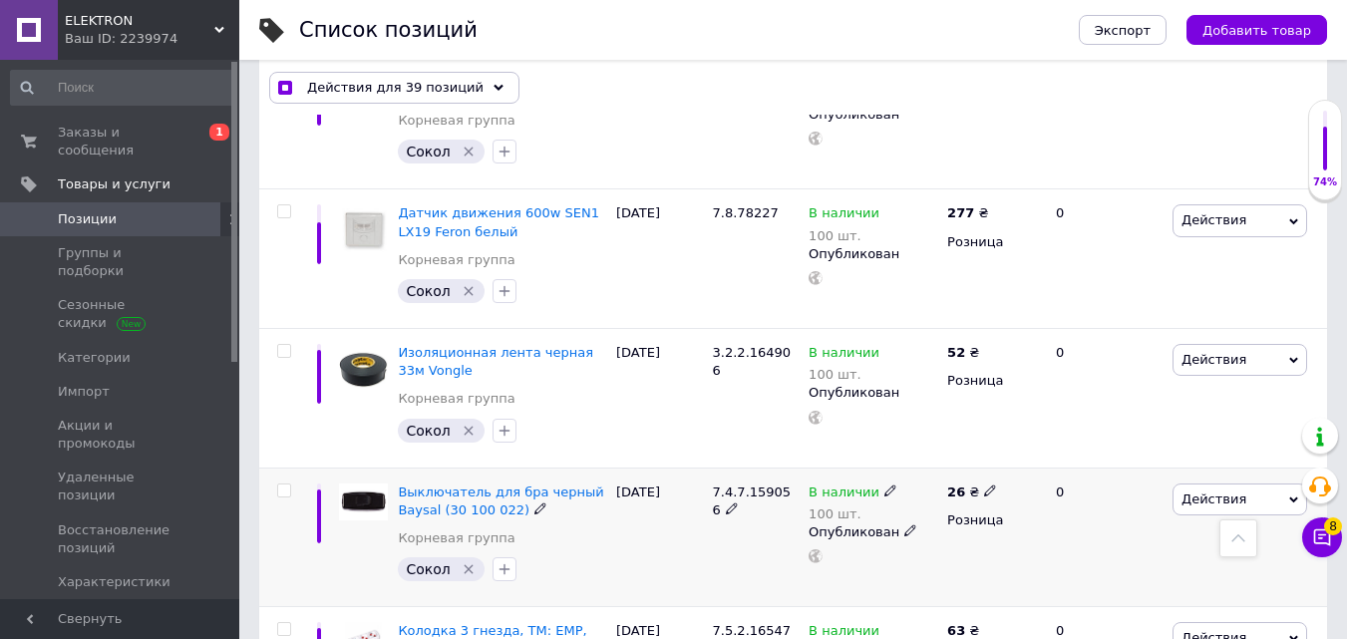
click at [278, 485] on input "checkbox" at bounding box center [283, 491] width 13 height 13
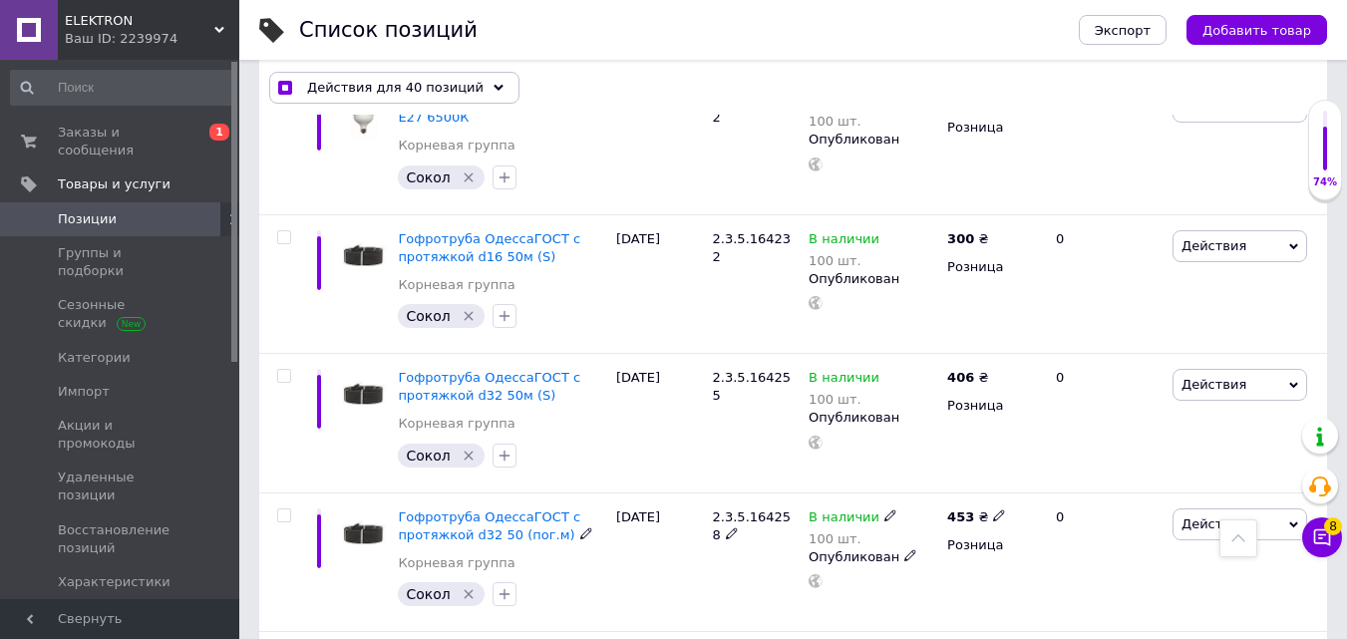
scroll to position [264, 0]
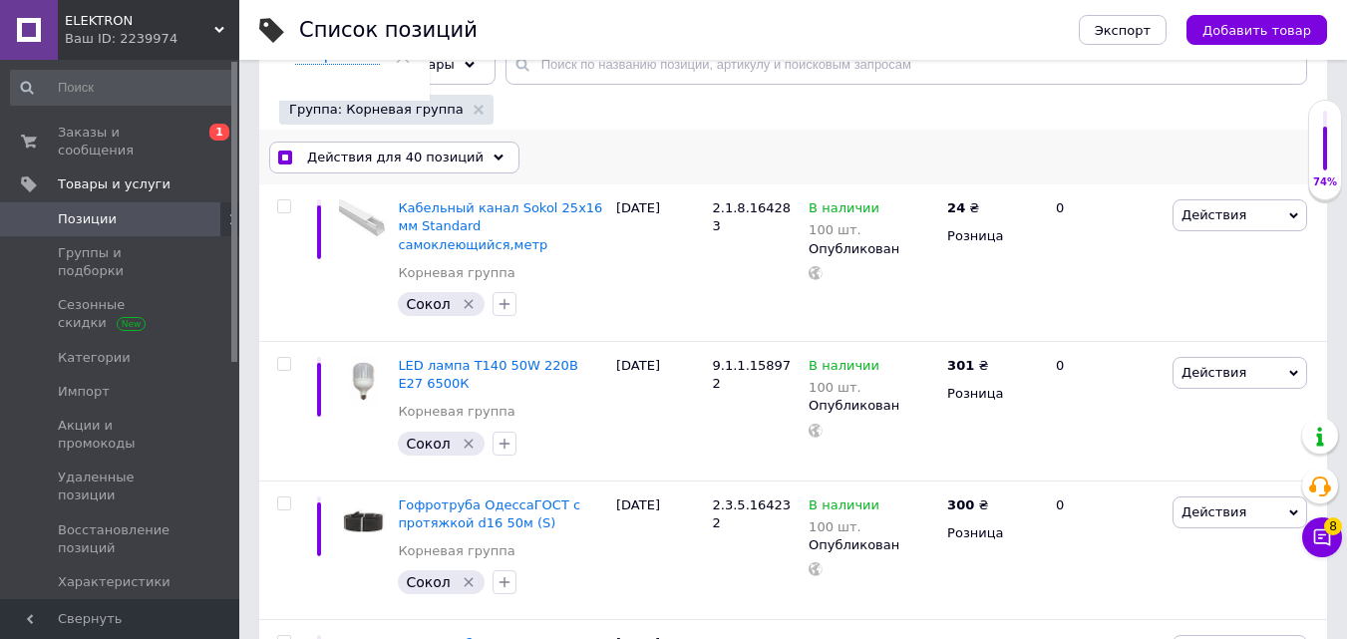
click at [427, 164] on span "Действия для 40 позиций" at bounding box center [395, 158] width 176 height 18
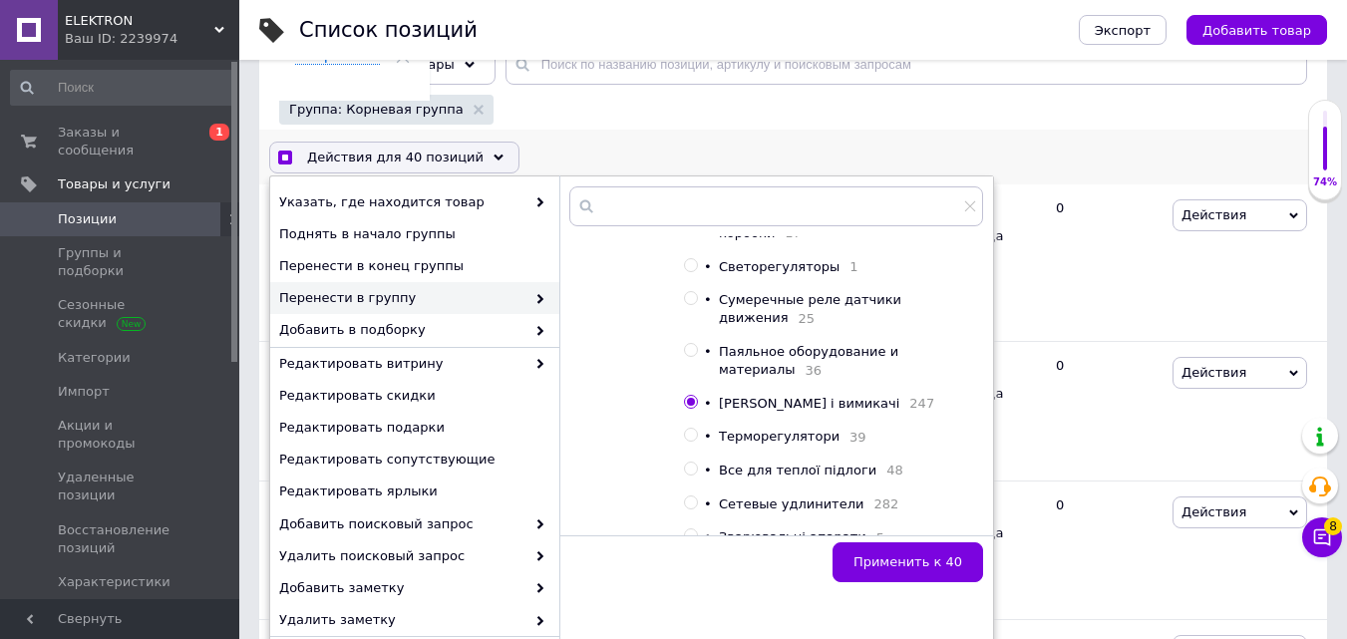
scroll to position [997, 0]
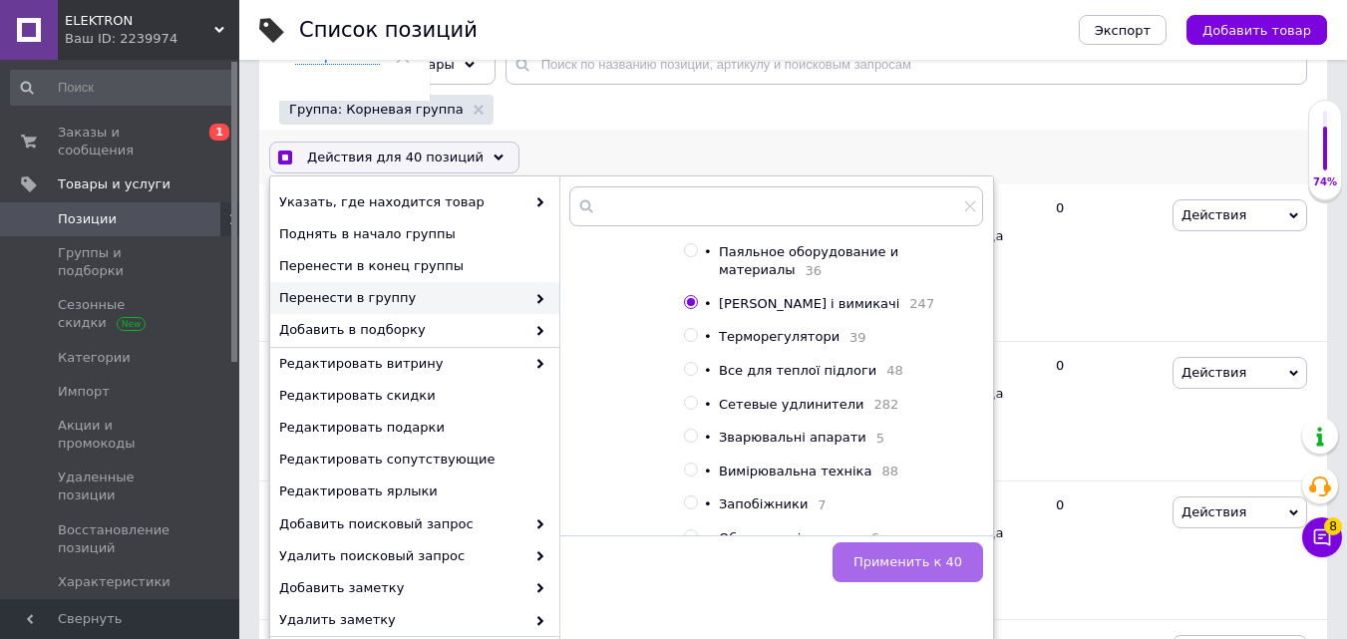
click at [897, 556] on span "Применить к 40" at bounding box center [907, 561] width 109 height 15
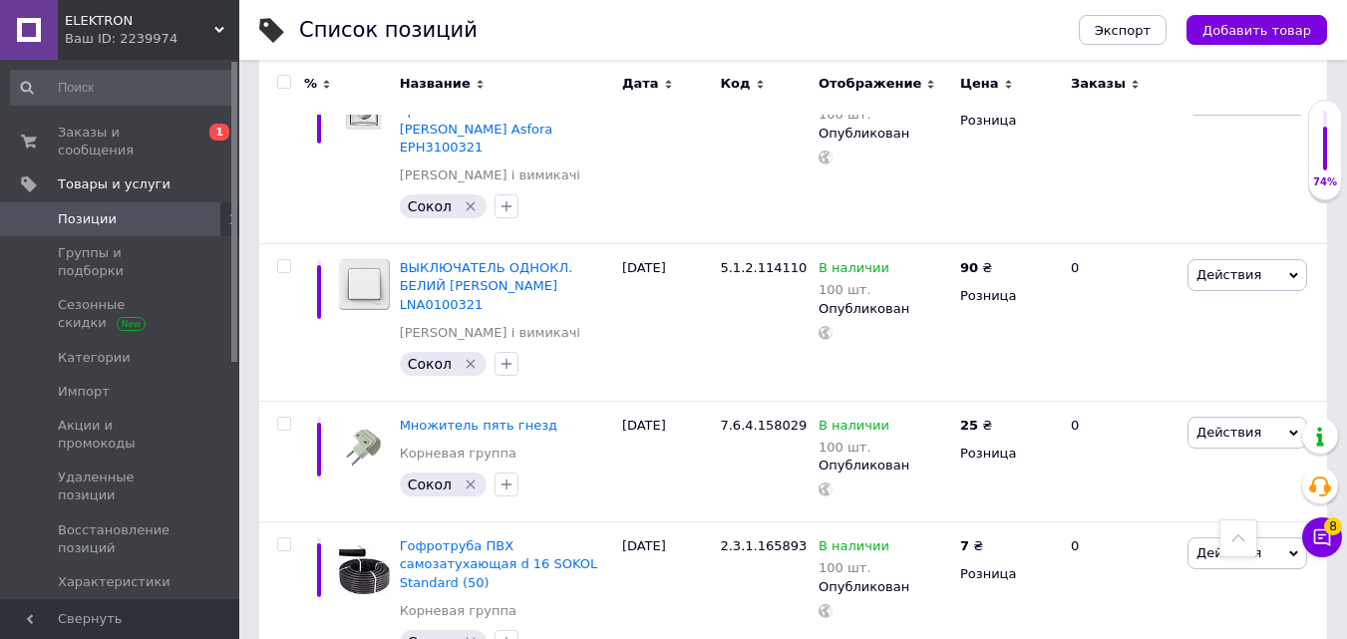
scroll to position [13824, 0]
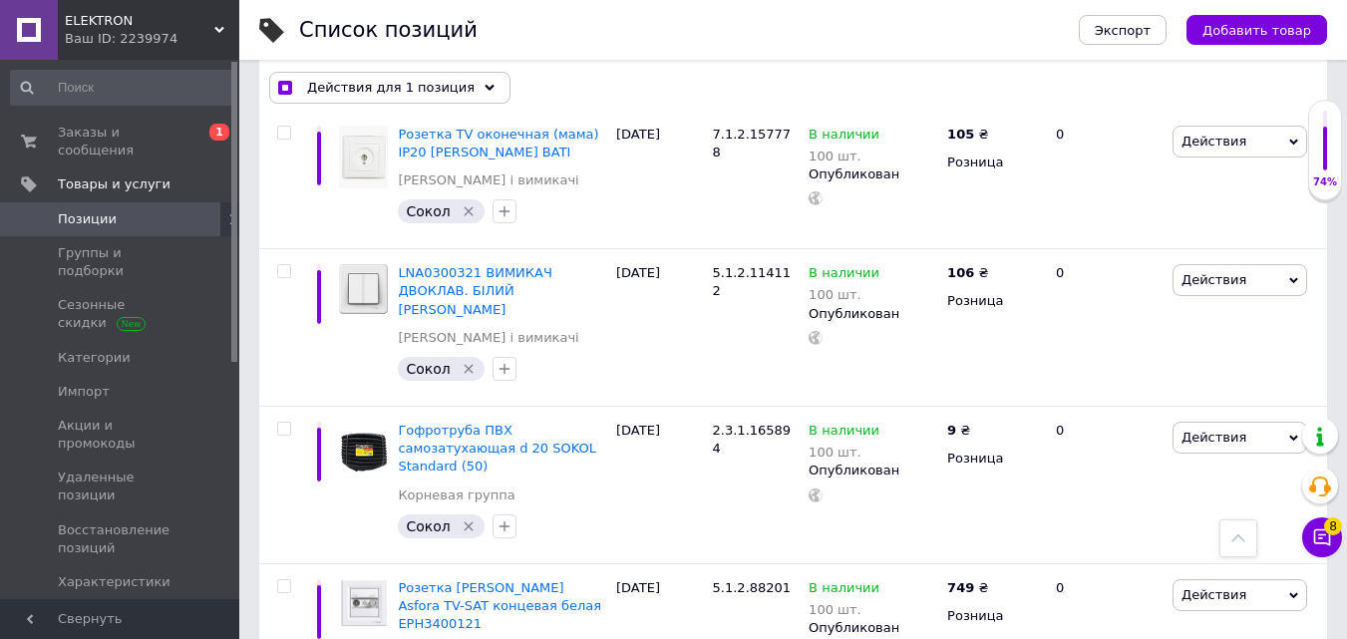
scroll to position [13543, 0]
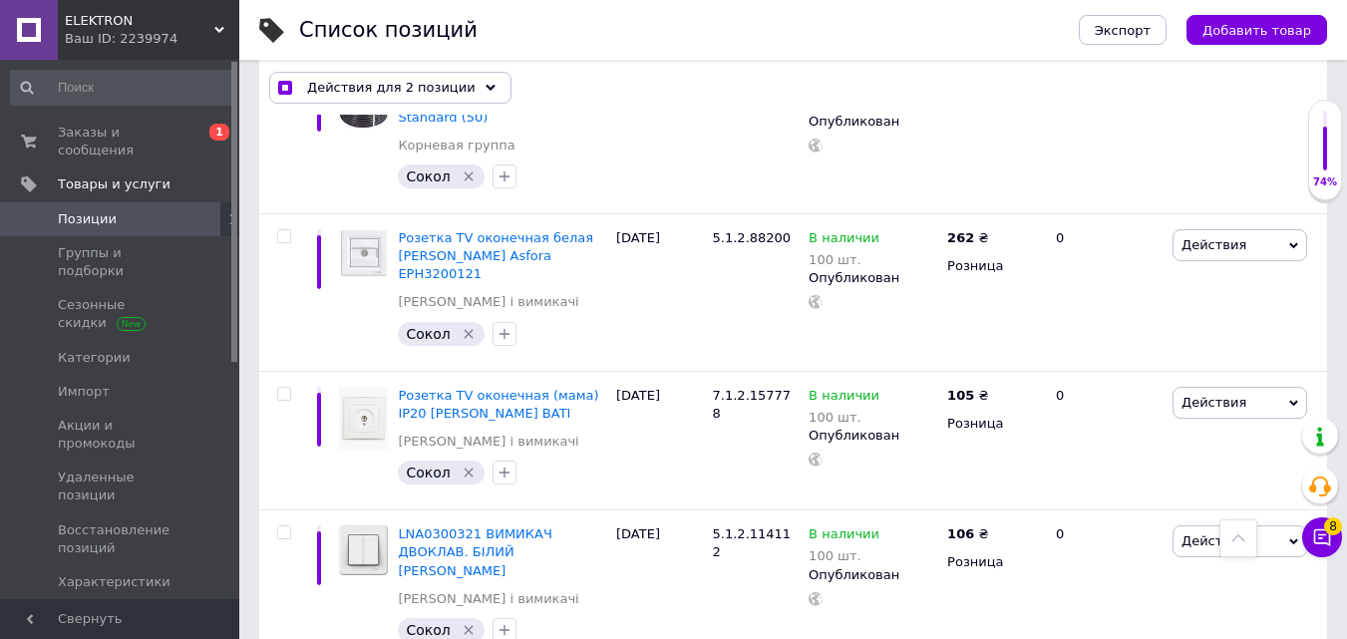
scroll to position [13244, 0]
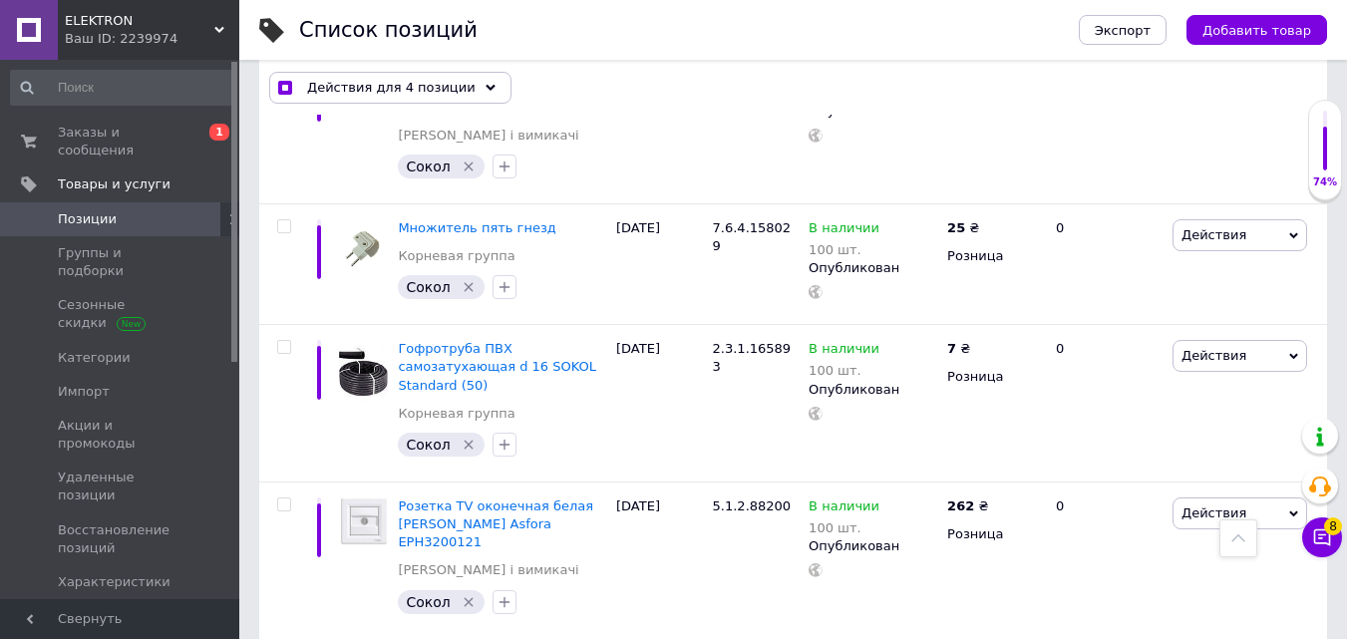
scroll to position [12945, 0]
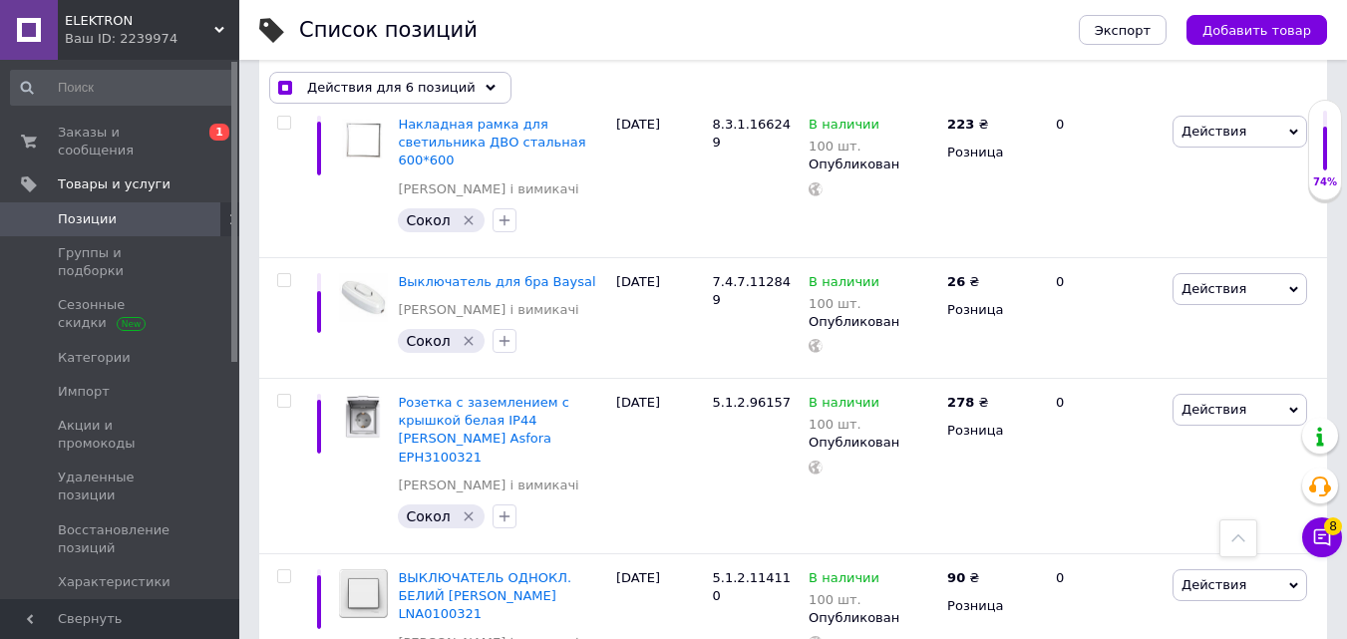
scroll to position [12447, 0]
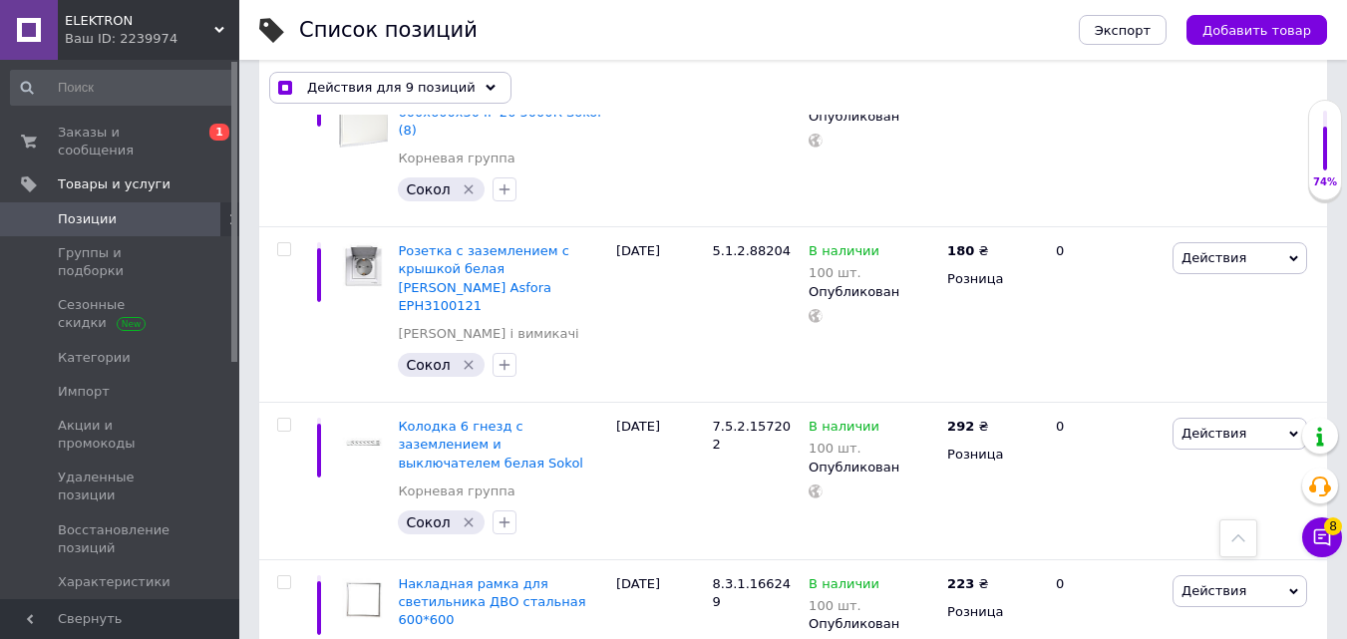
scroll to position [11848, 0]
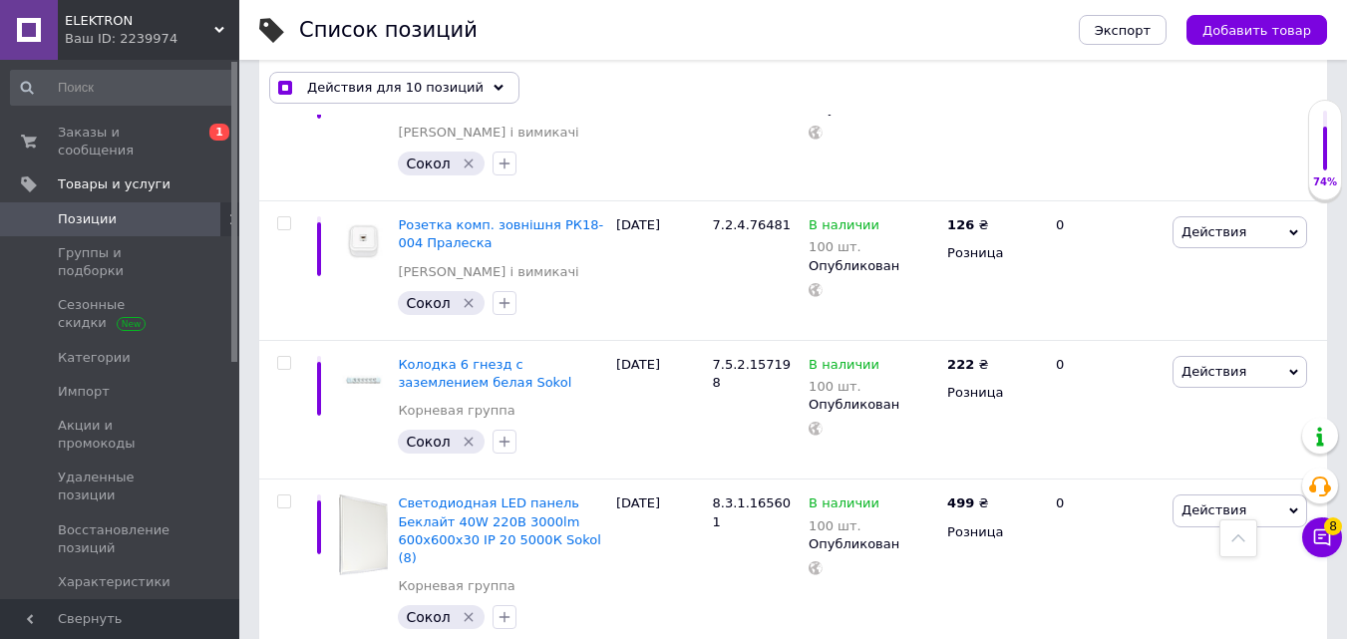
scroll to position [11549, 0]
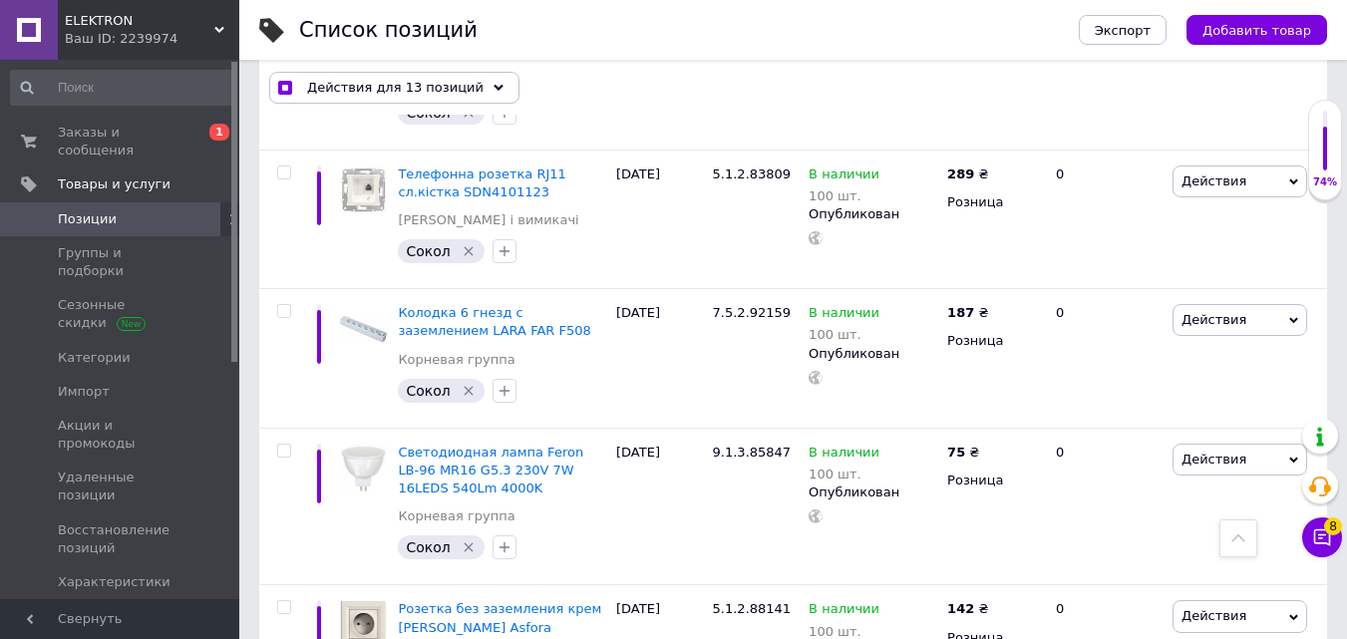
scroll to position [11051, 0]
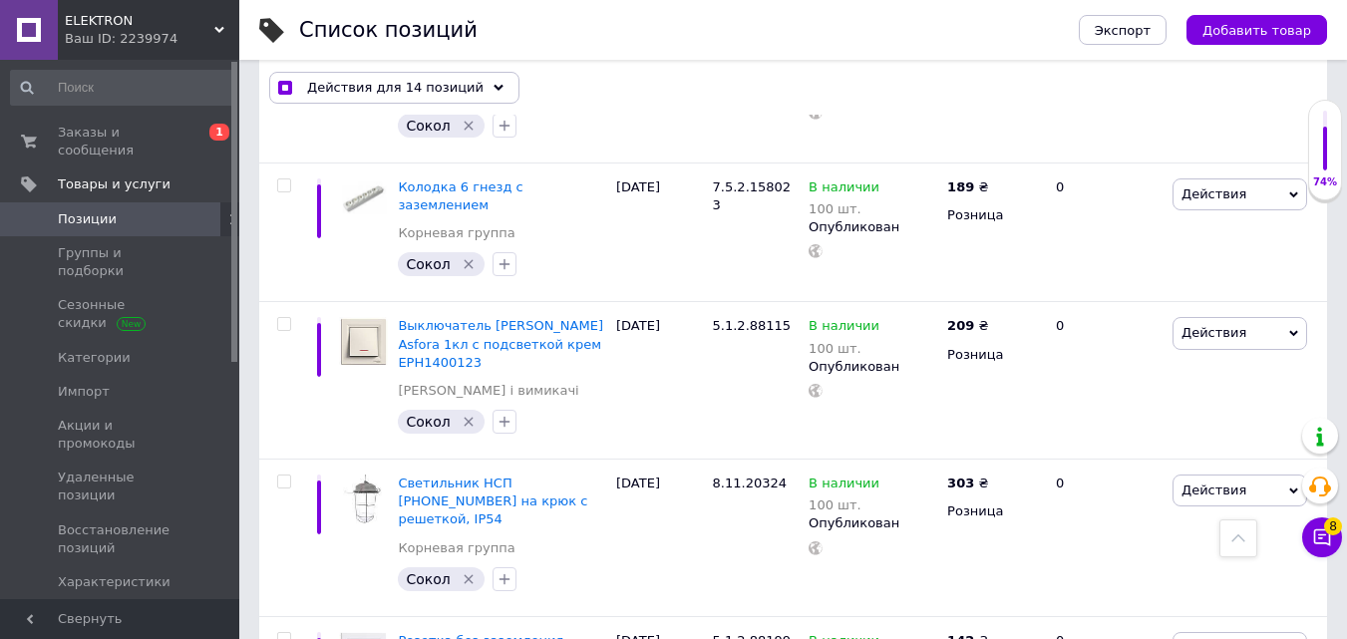
scroll to position [10453, 0]
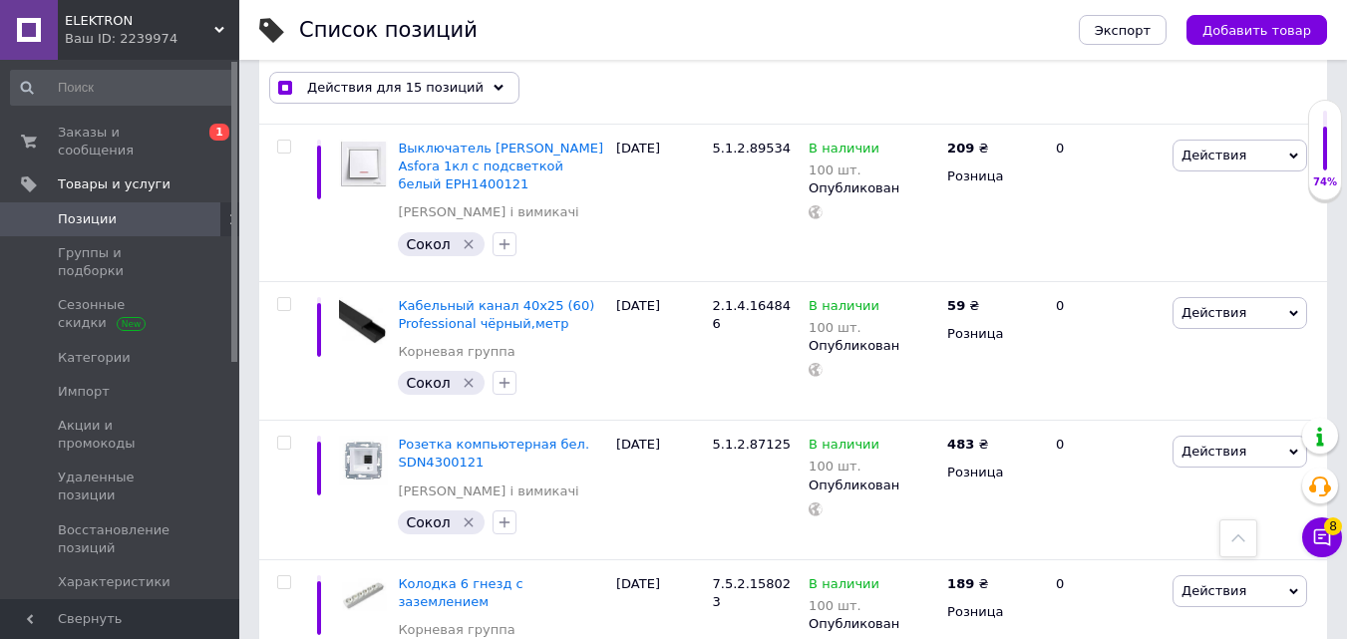
scroll to position [10054, 0]
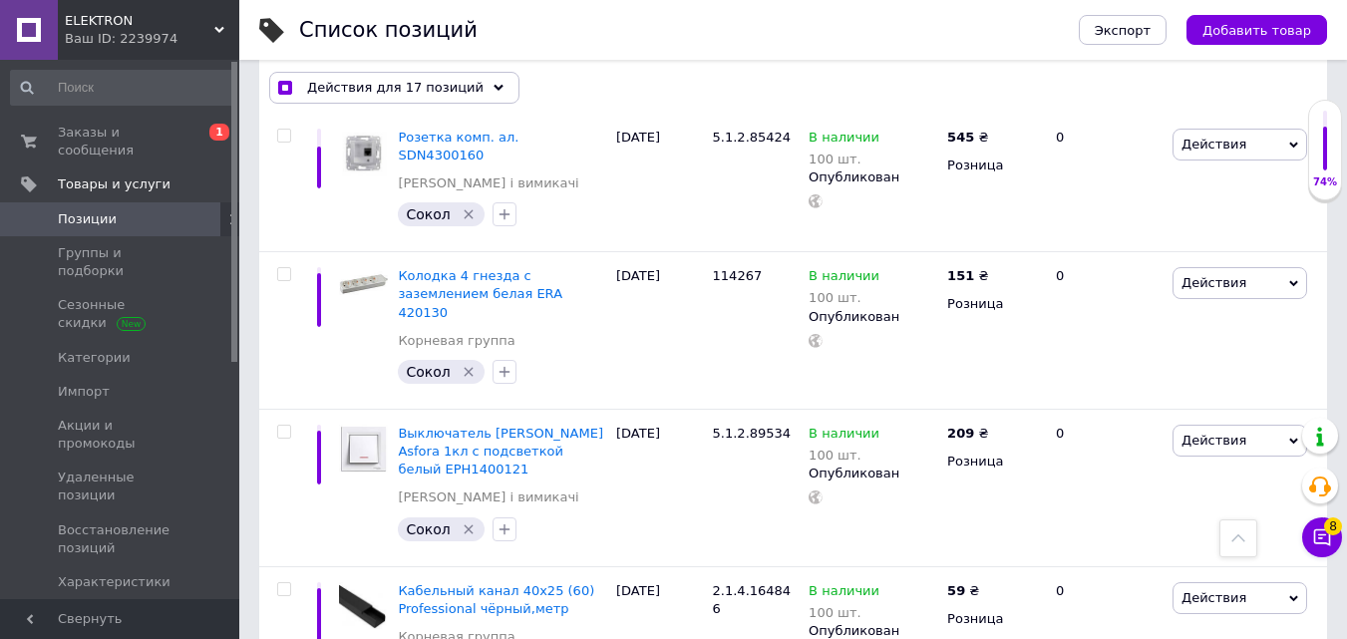
scroll to position [9755, 0]
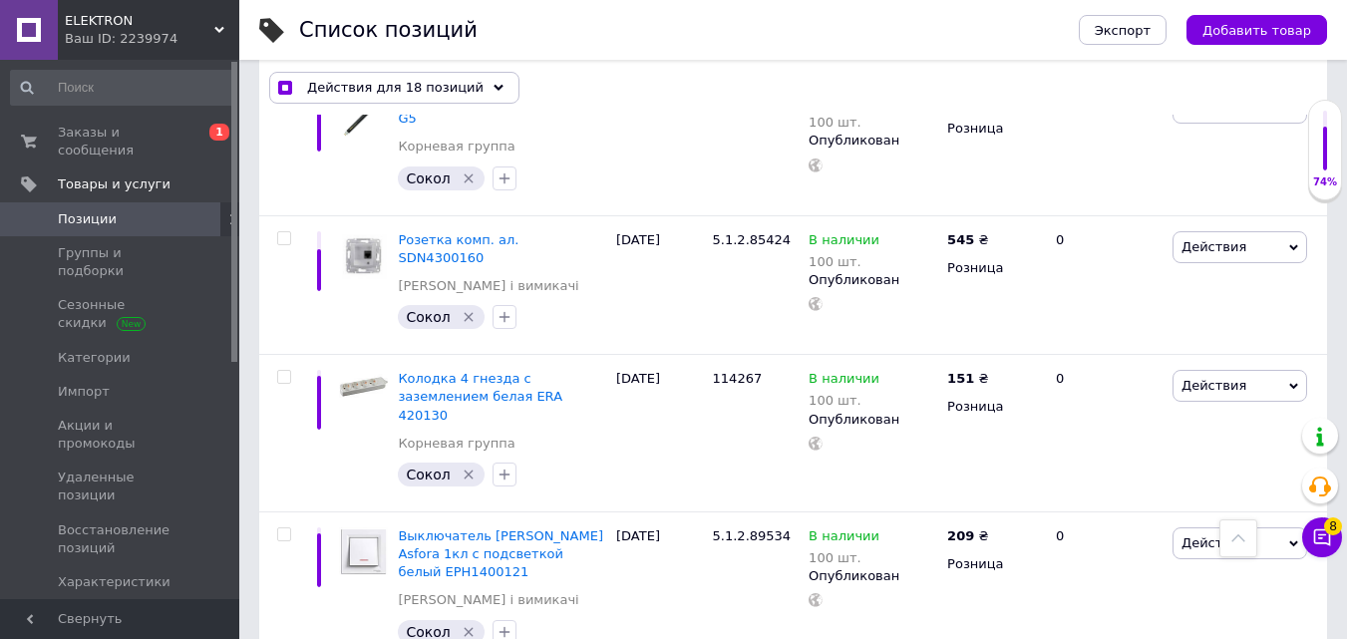
scroll to position [9555, 0]
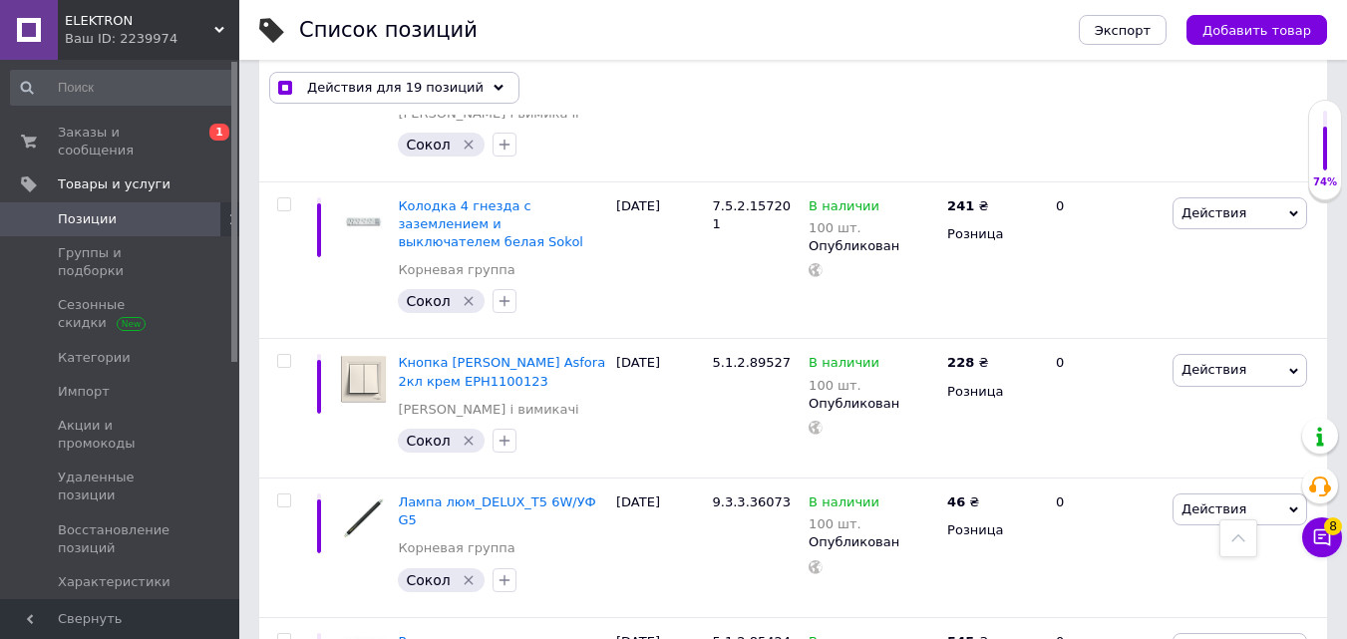
scroll to position [9256, 0]
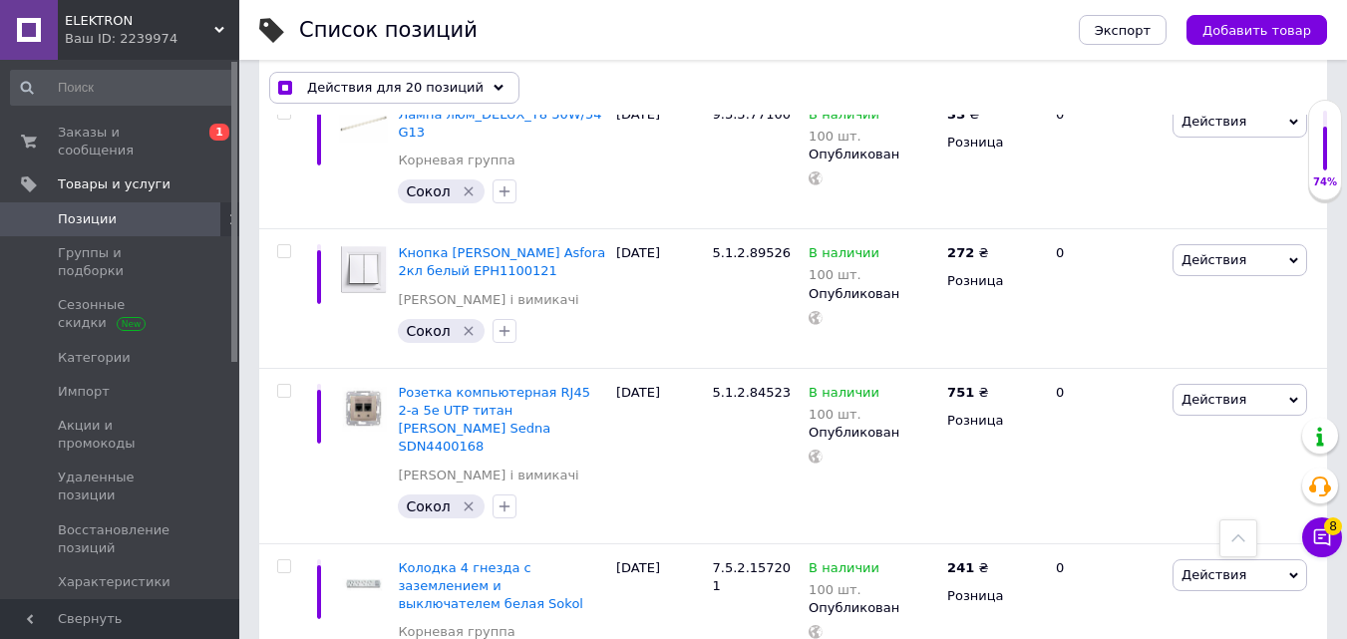
scroll to position [8857, 0]
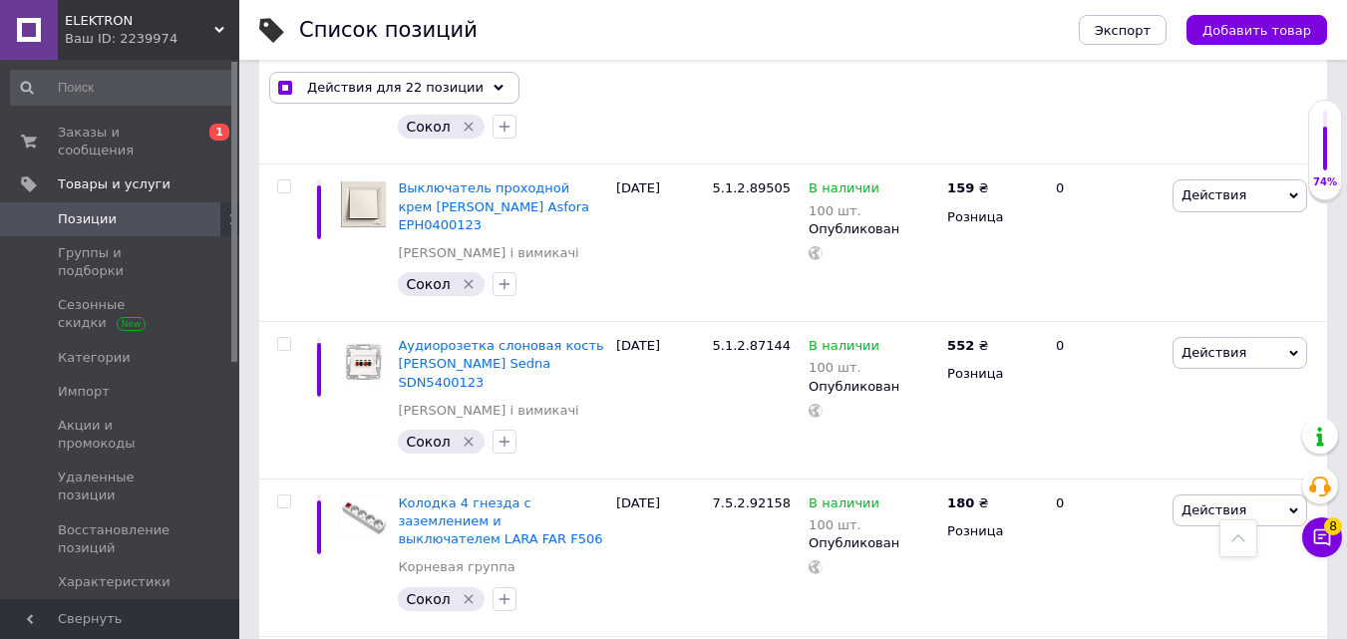
scroll to position [8359, 0]
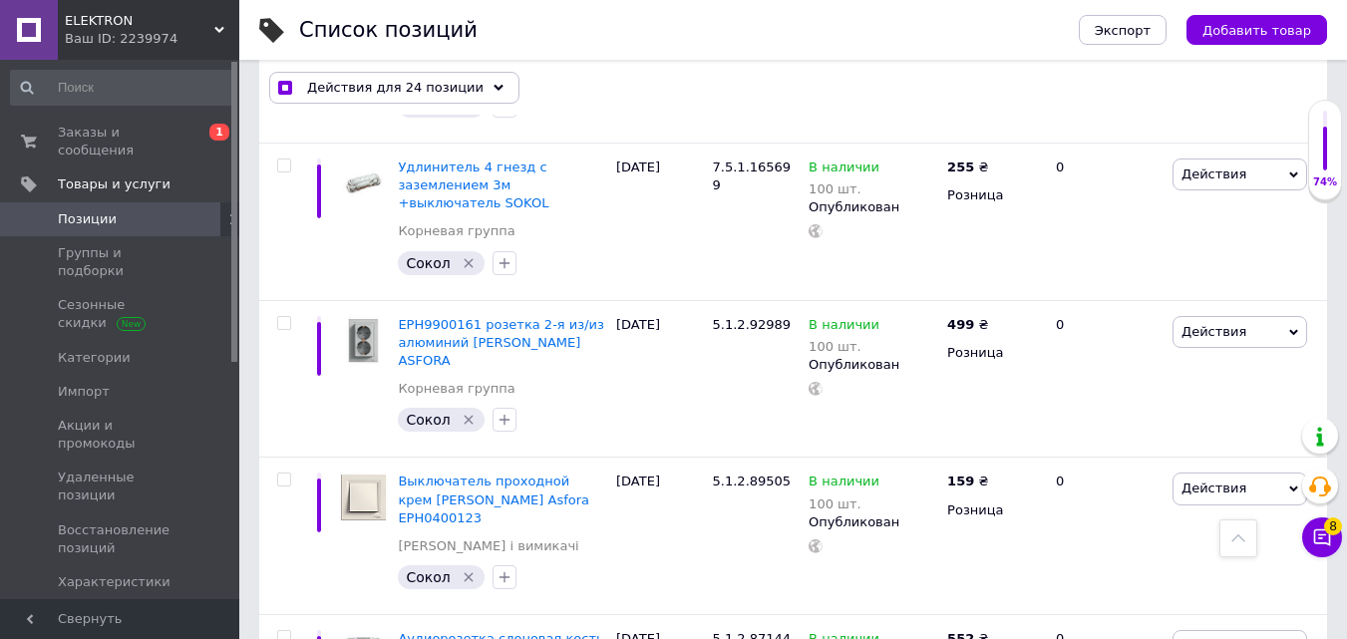
scroll to position [7960, 0]
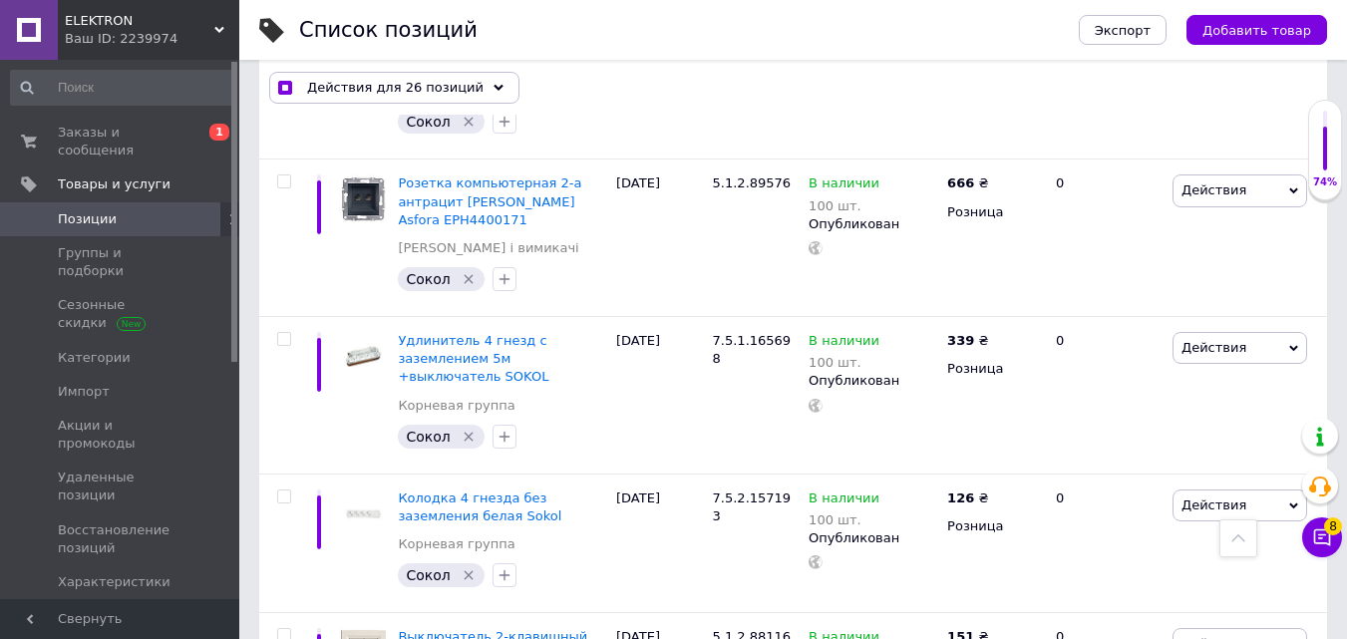
scroll to position [7063, 0]
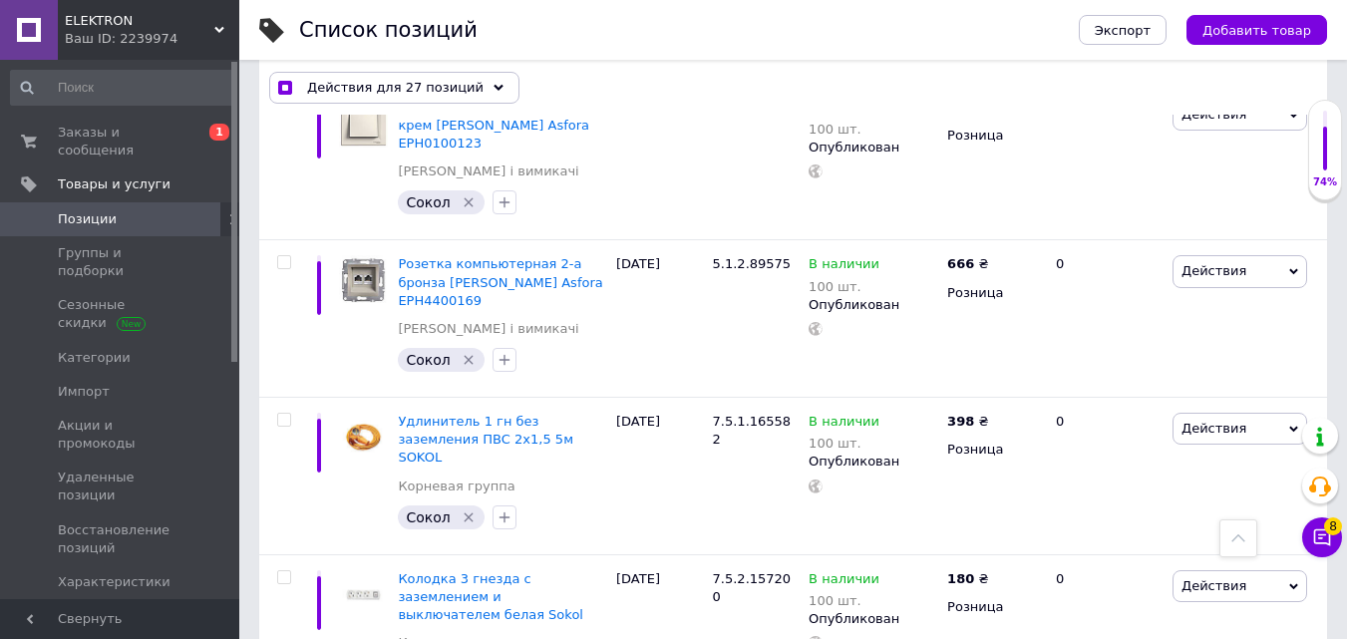
scroll to position [6564, 0]
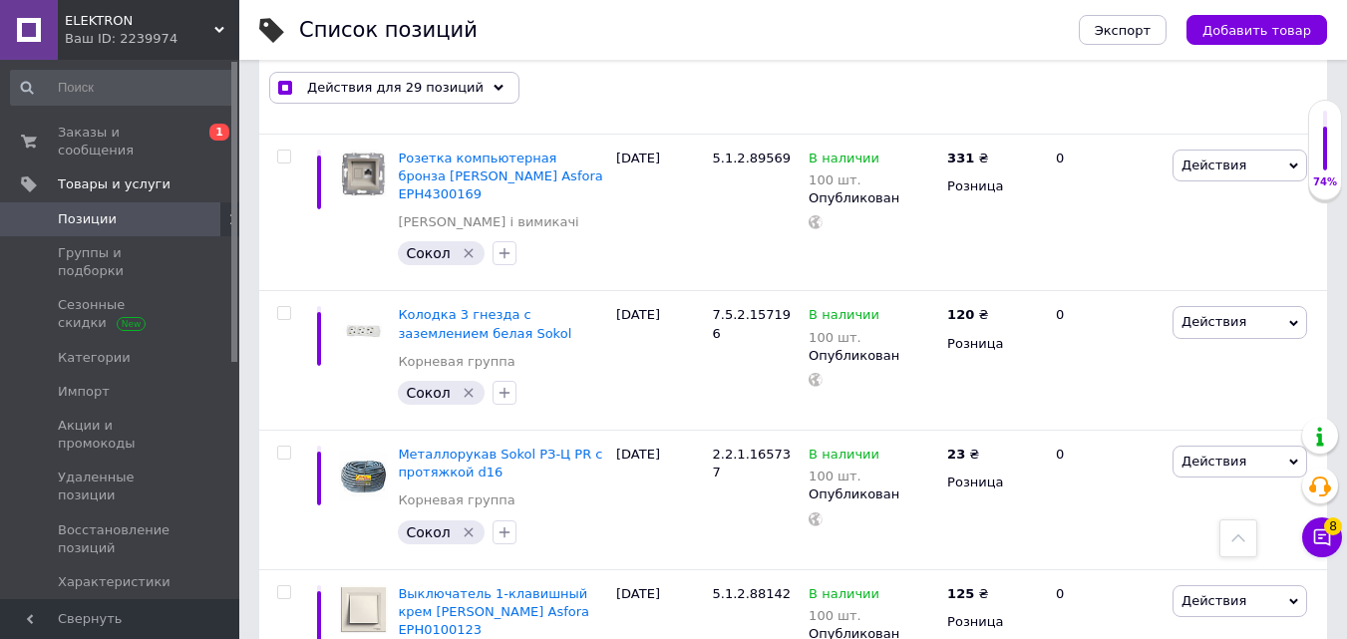
scroll to position [6066, 0]
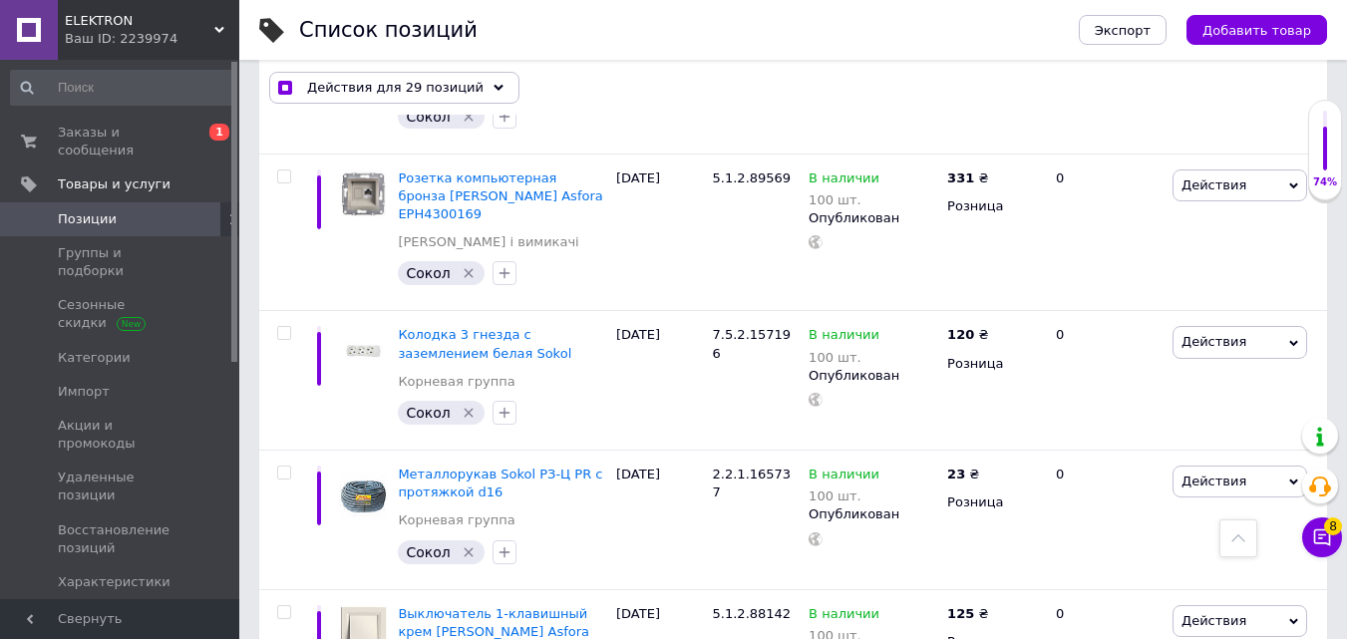
click at [285, 606] on input "checkbox" at bounding box center [283, 612] width 13 height 13
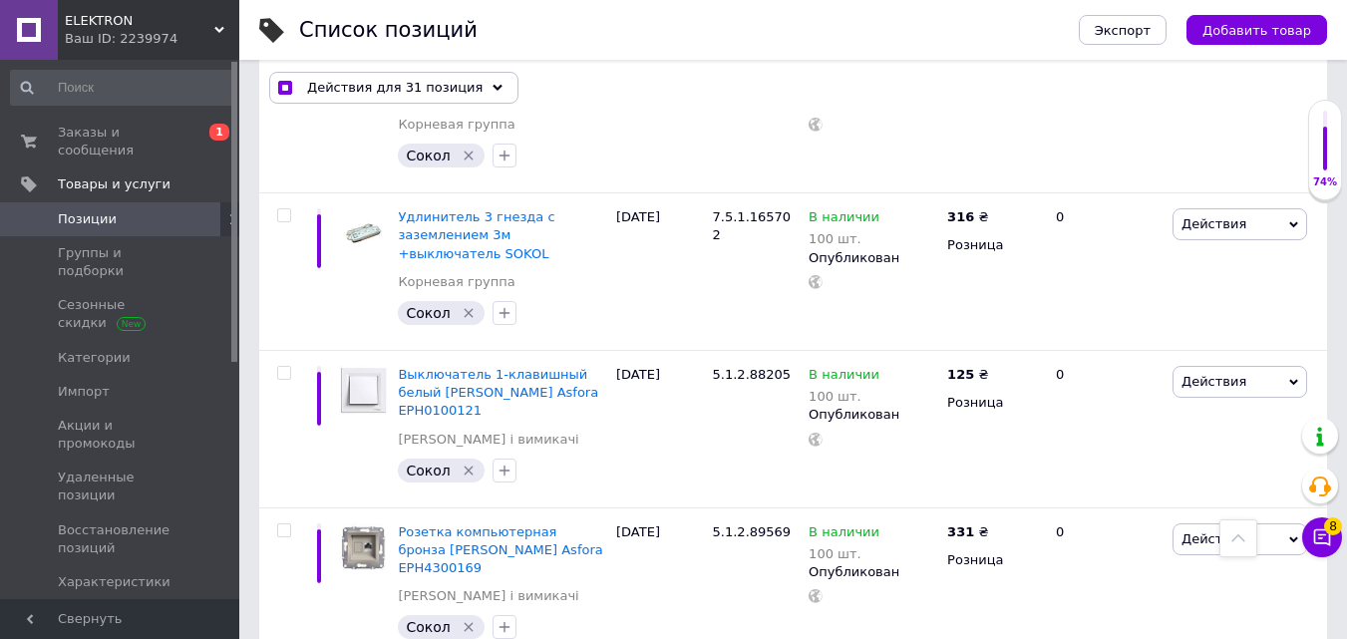
scroll to position [5667, 0]
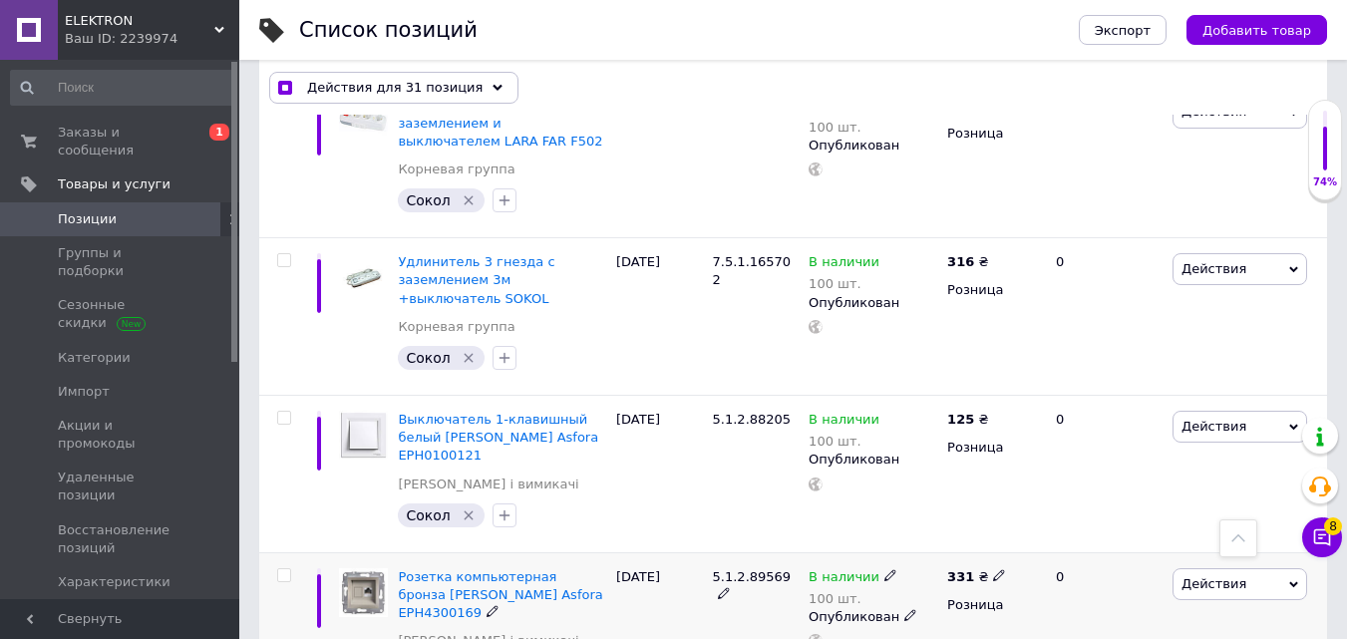
click at [289, 569] on input "checkbox" at bounding box center [283, 575] width 13 height 13
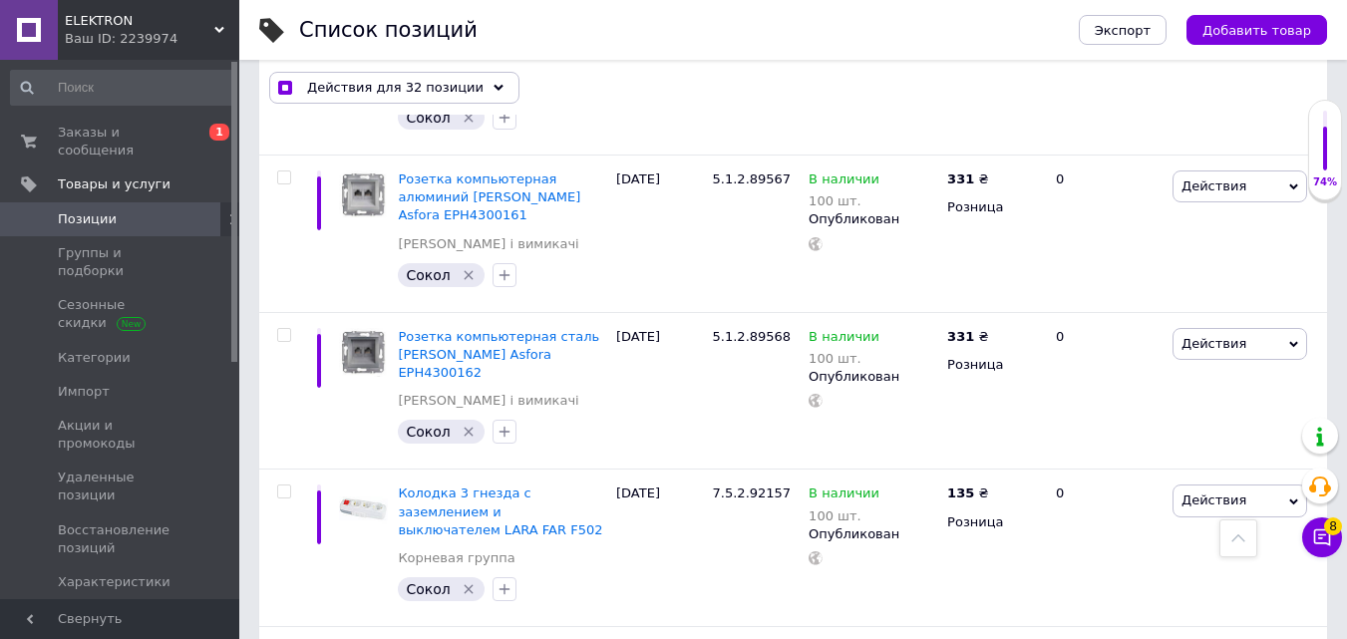
scroll to position [5268, 0]
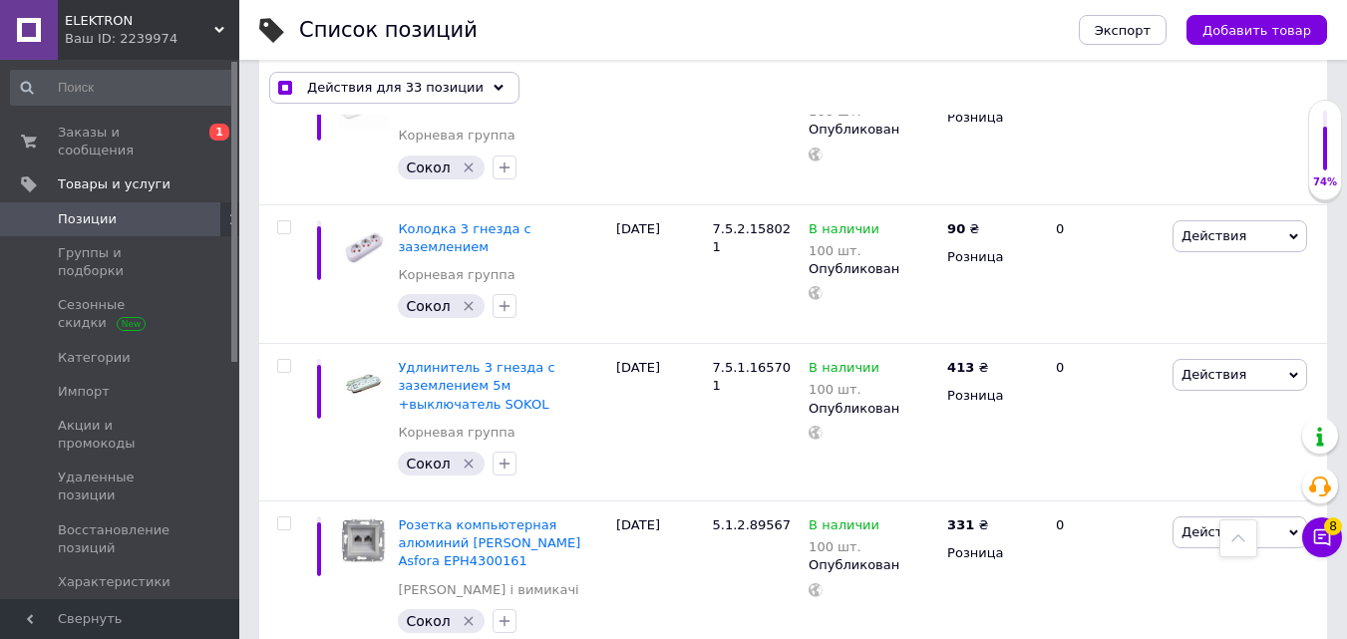
scroll to position [4869, 0]
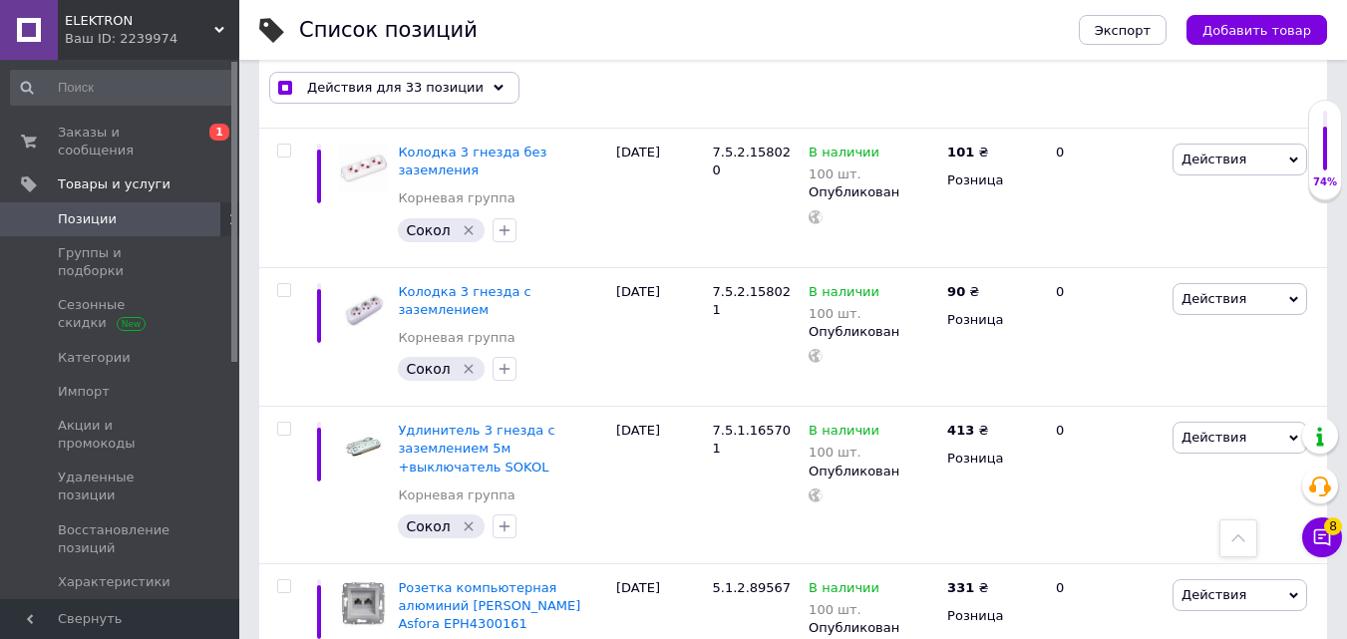
click at [287, 580] on input "checkbox" at bounding box center [283, 586] width 13 height 13
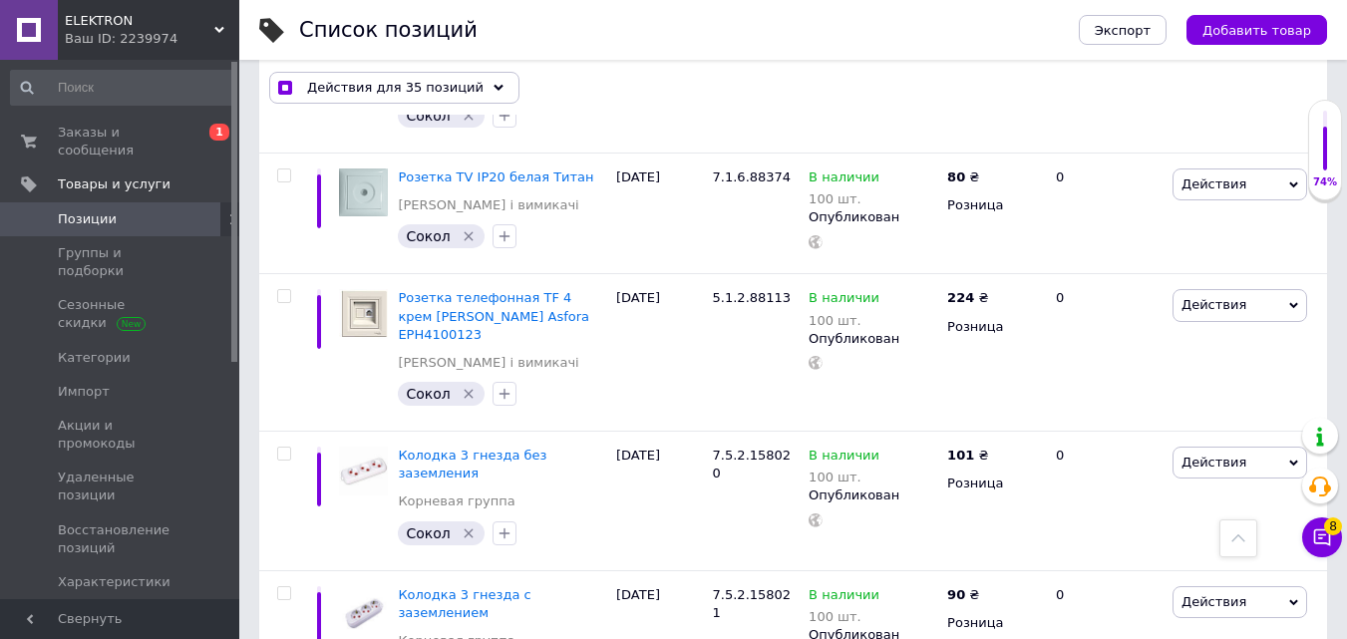
scroll to position [4371, 0]
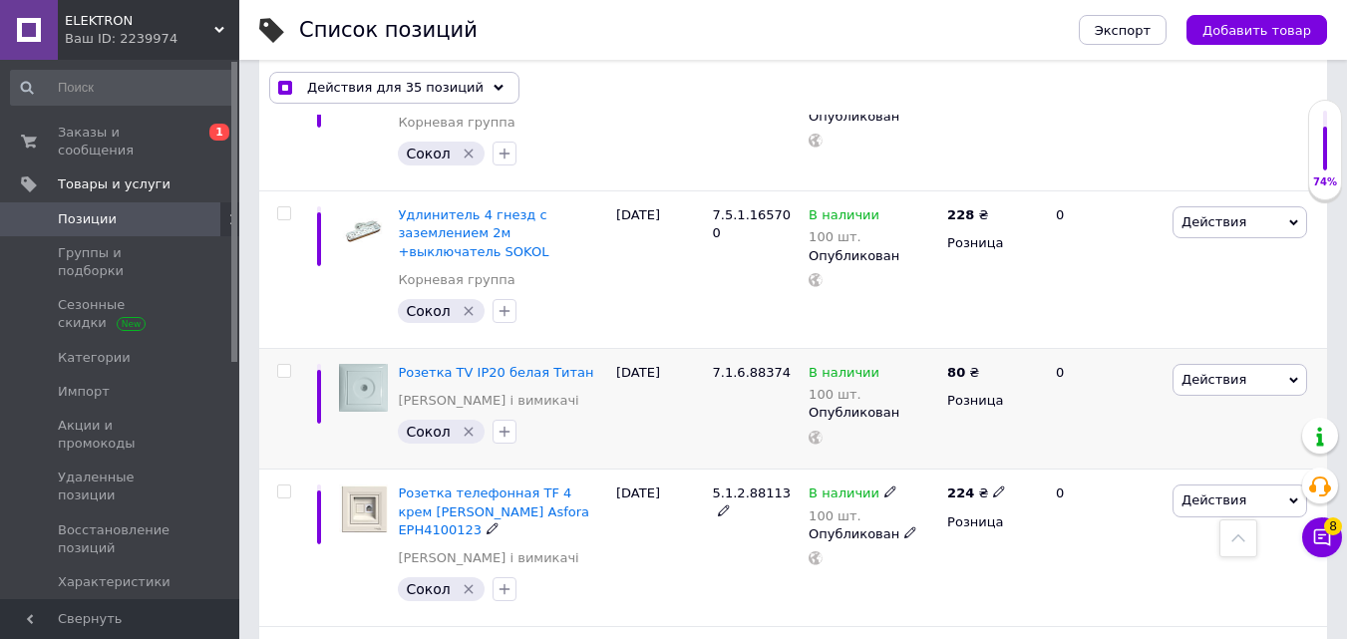
click at [282, 486] on input "checkbox" at bounding box center [283, 492] width 13 height 13
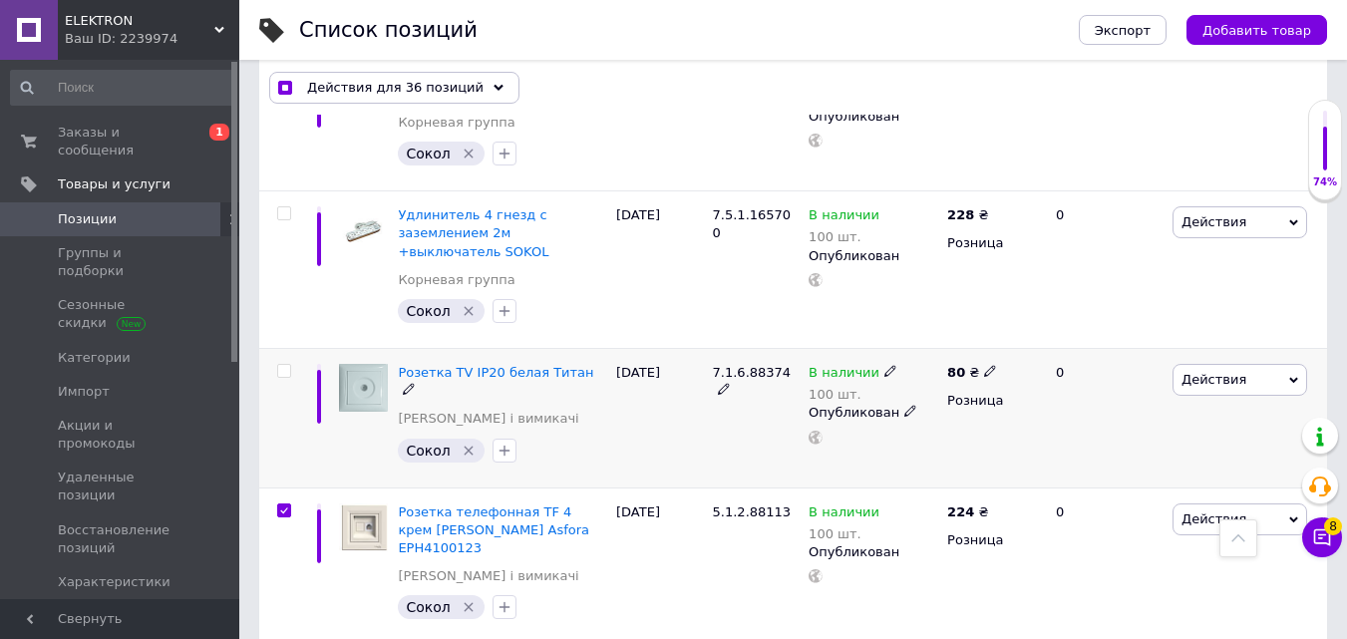
click at [281, 365] on input "checkbox" at bounding box center [283, 371] width 13 height 13
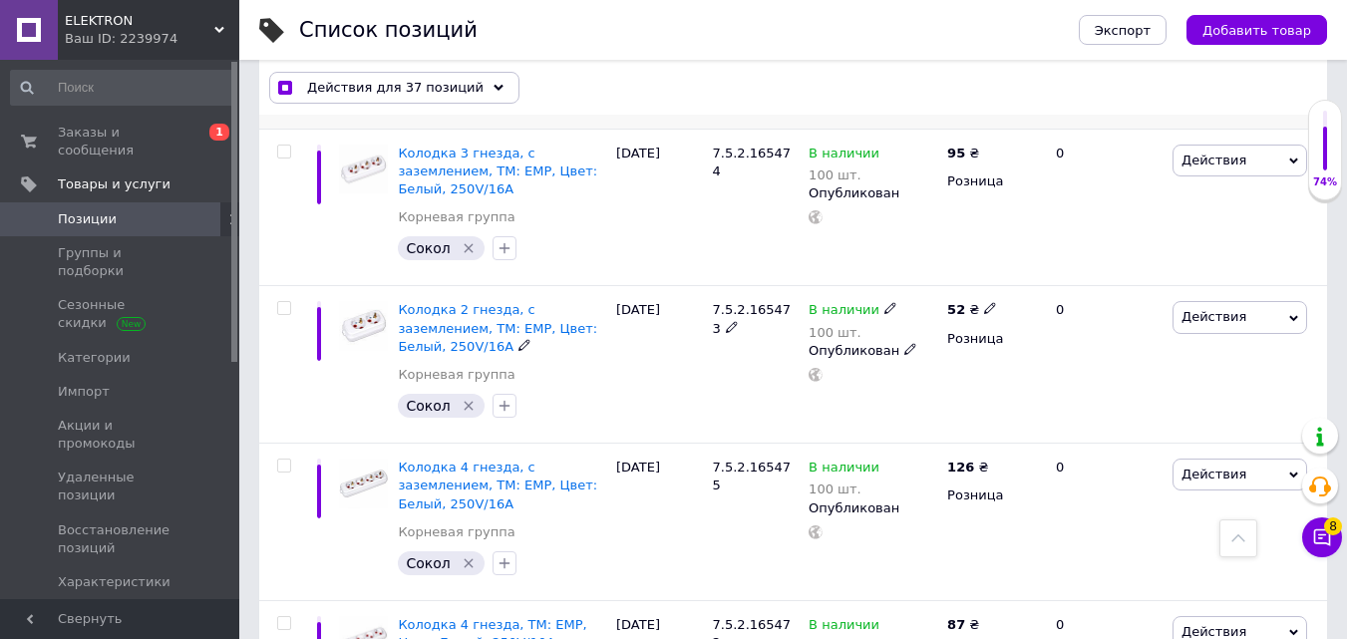
scroll to position [2576, 0]
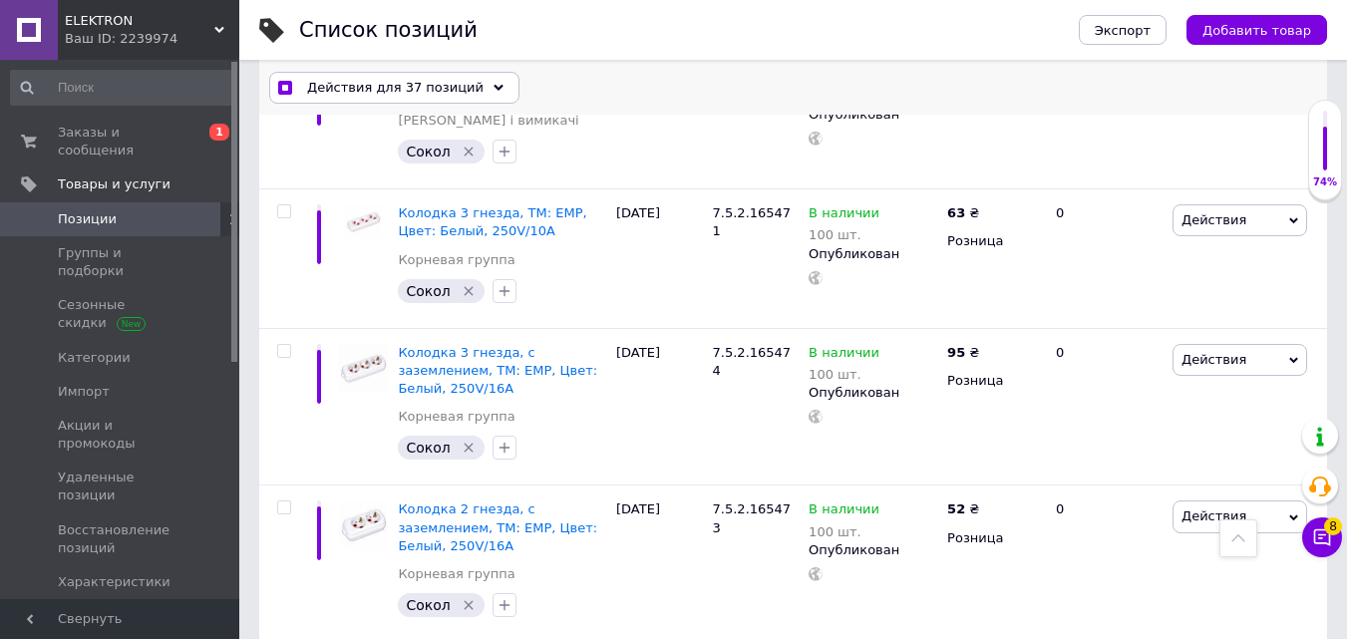
click at [401, 79] on span "Действия для 37 позиций" at bounding box center [395, 88] width 176 height 18
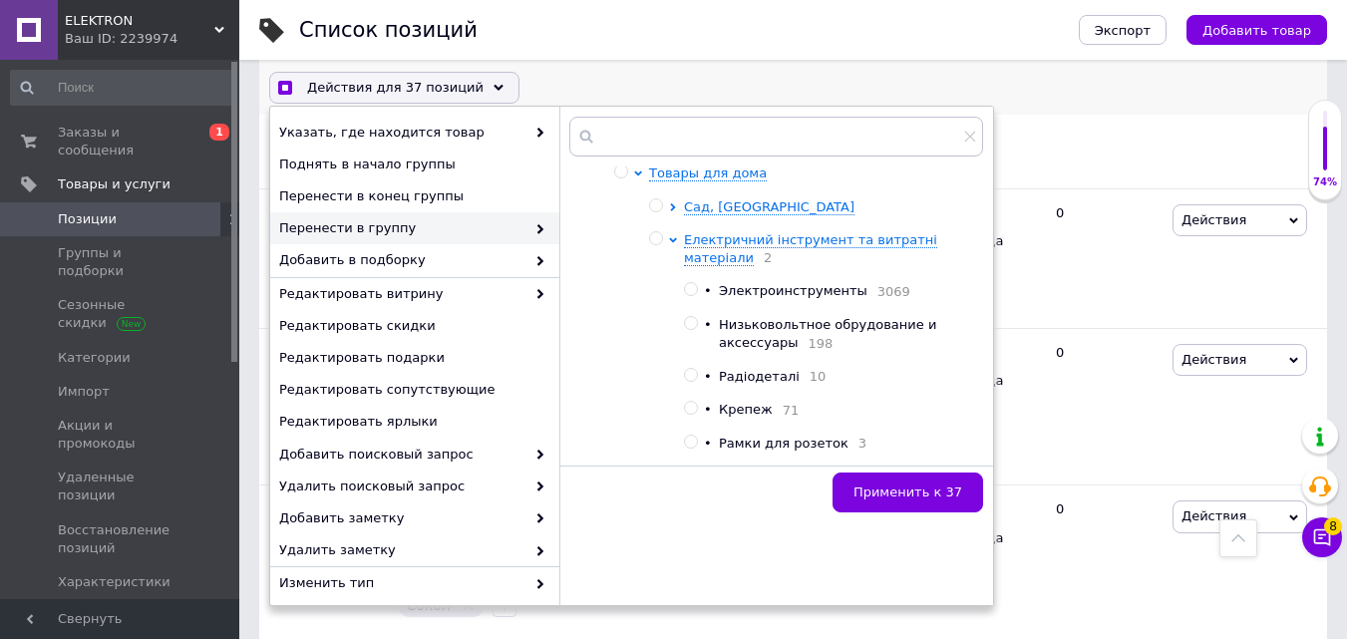
scroll to position [997, 0]
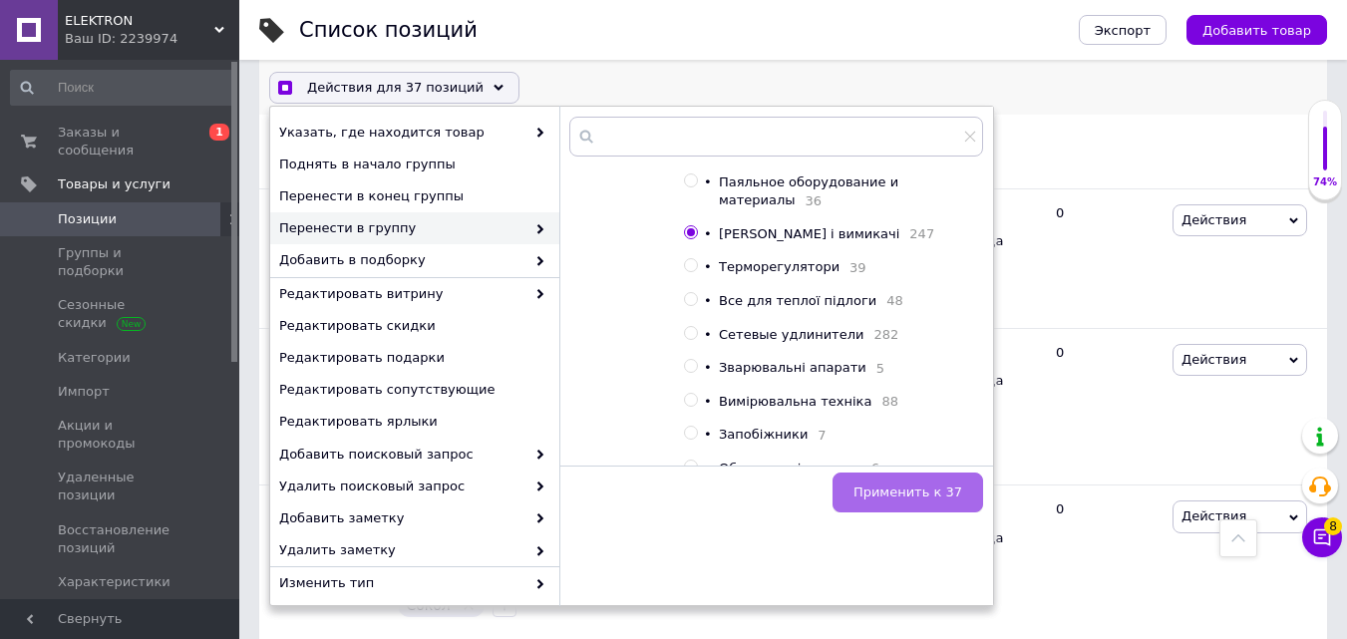
click at [901, 491] on span "Применить к 37" at bounding box center [907, 492] width 109 height 15
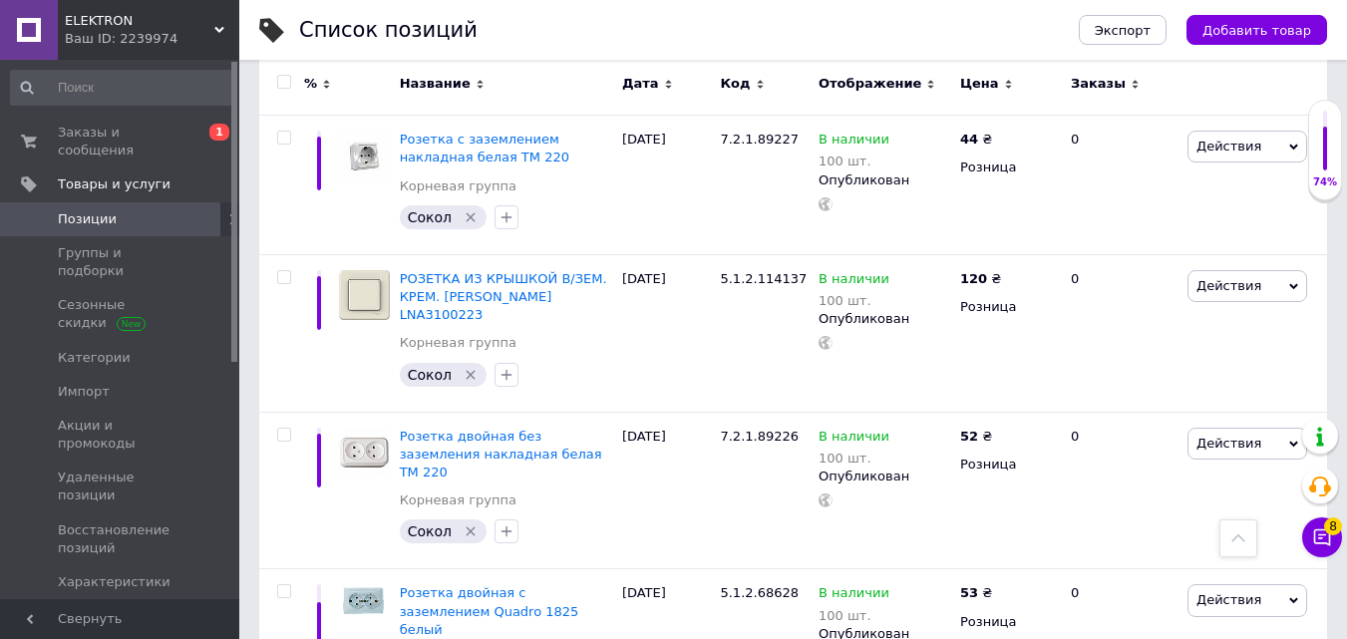
scroll to position [13824, 0]
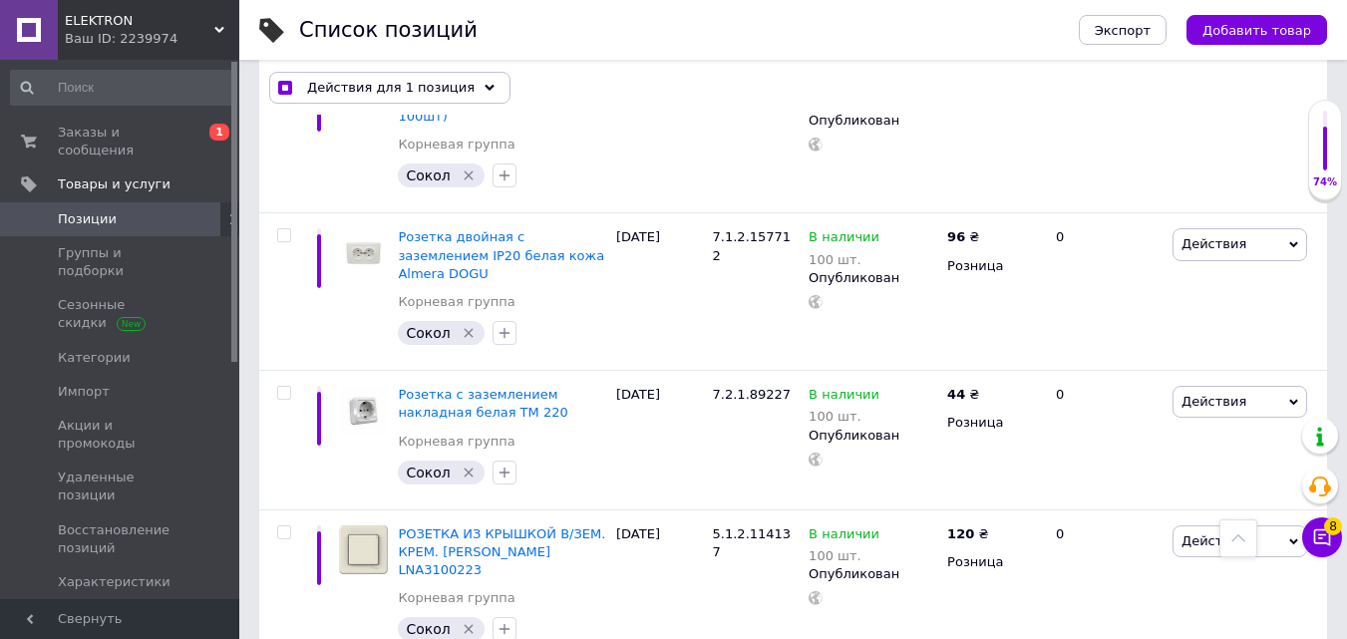
scroll to position [13579, 0]
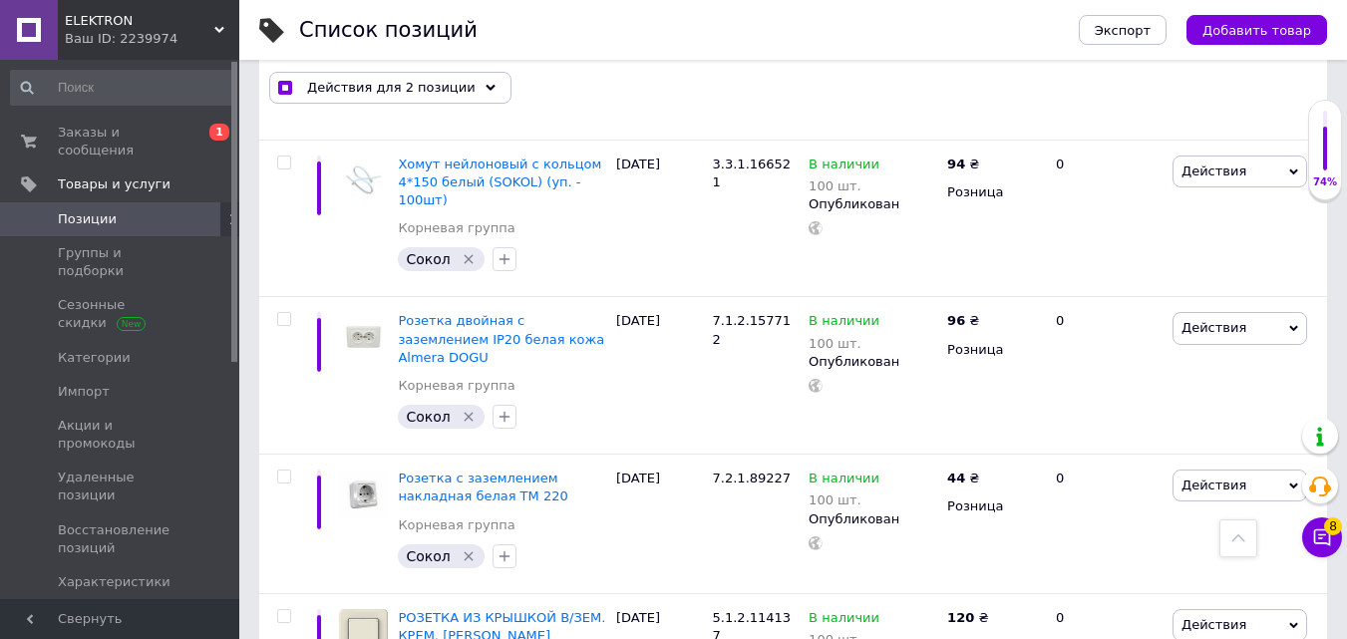
scroll to position [13480, 0]
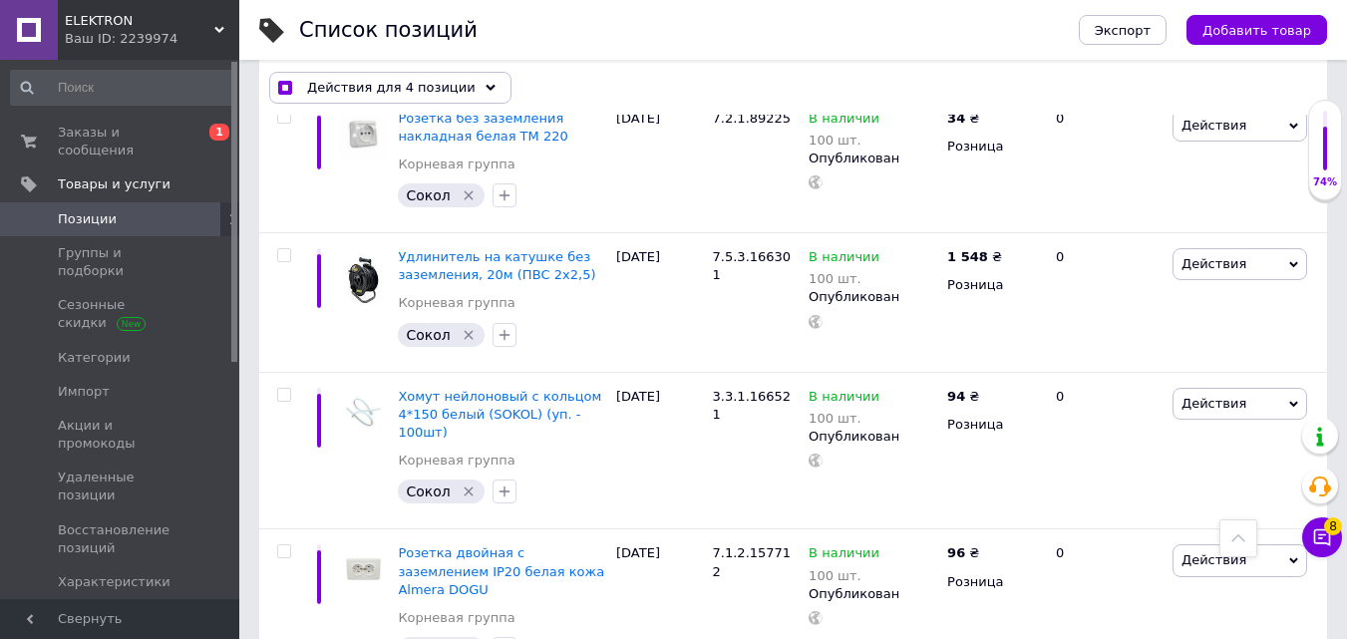
scroll to position [13280, 0]
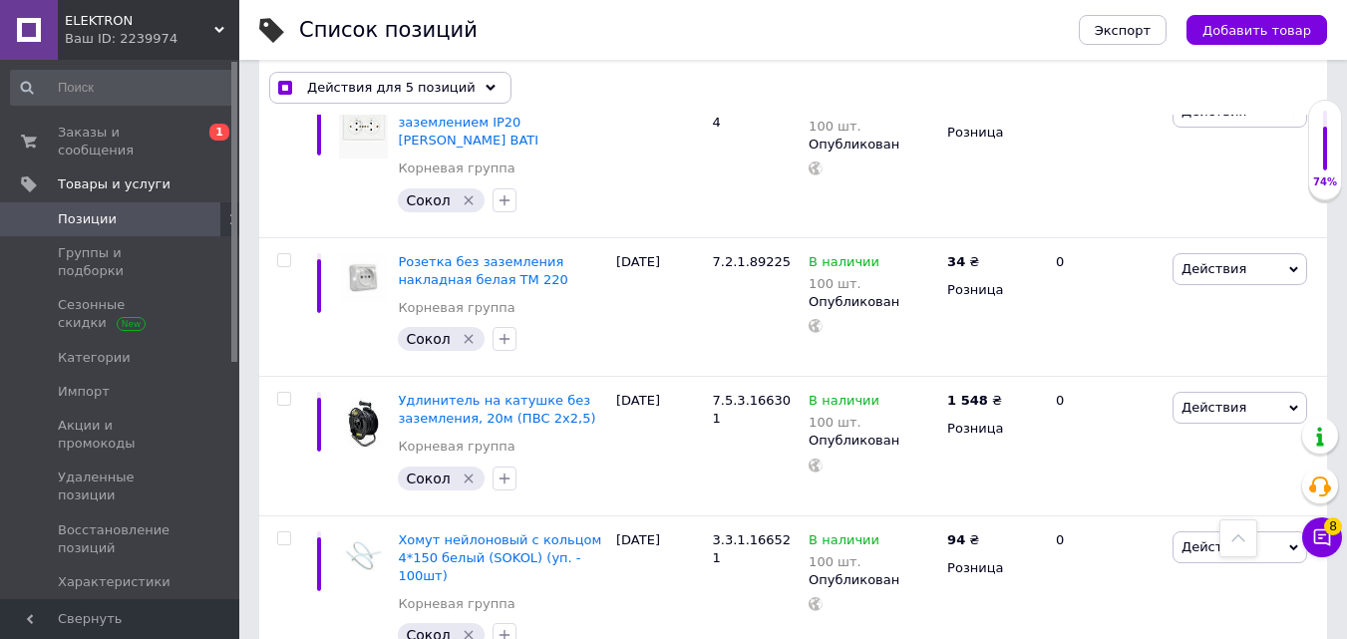
scroll to position [12881, 0]
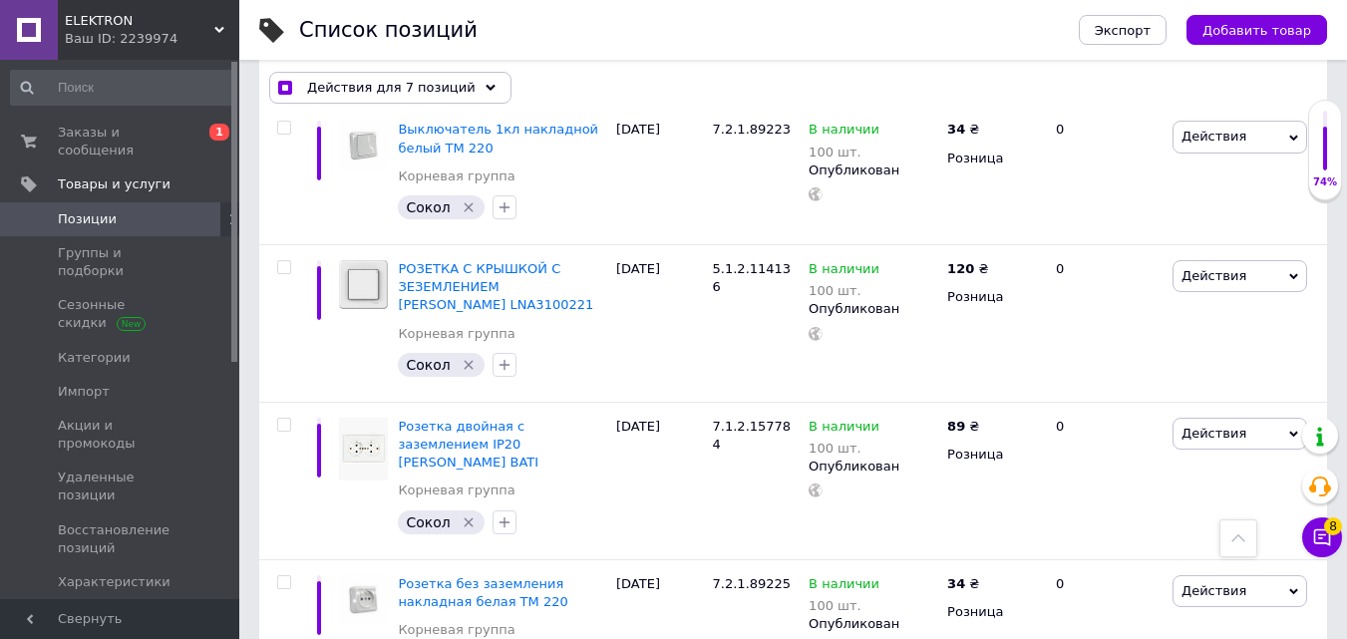
scroll to position [12782, 0]
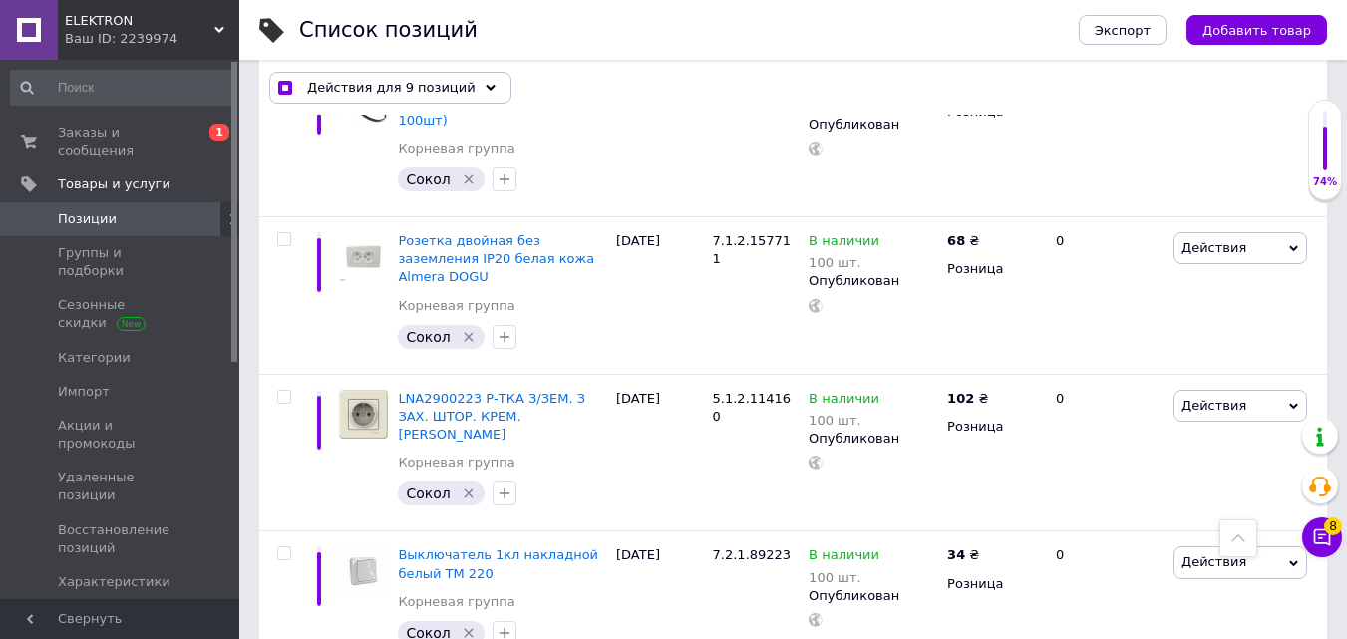
scroll to position [12383, 0]
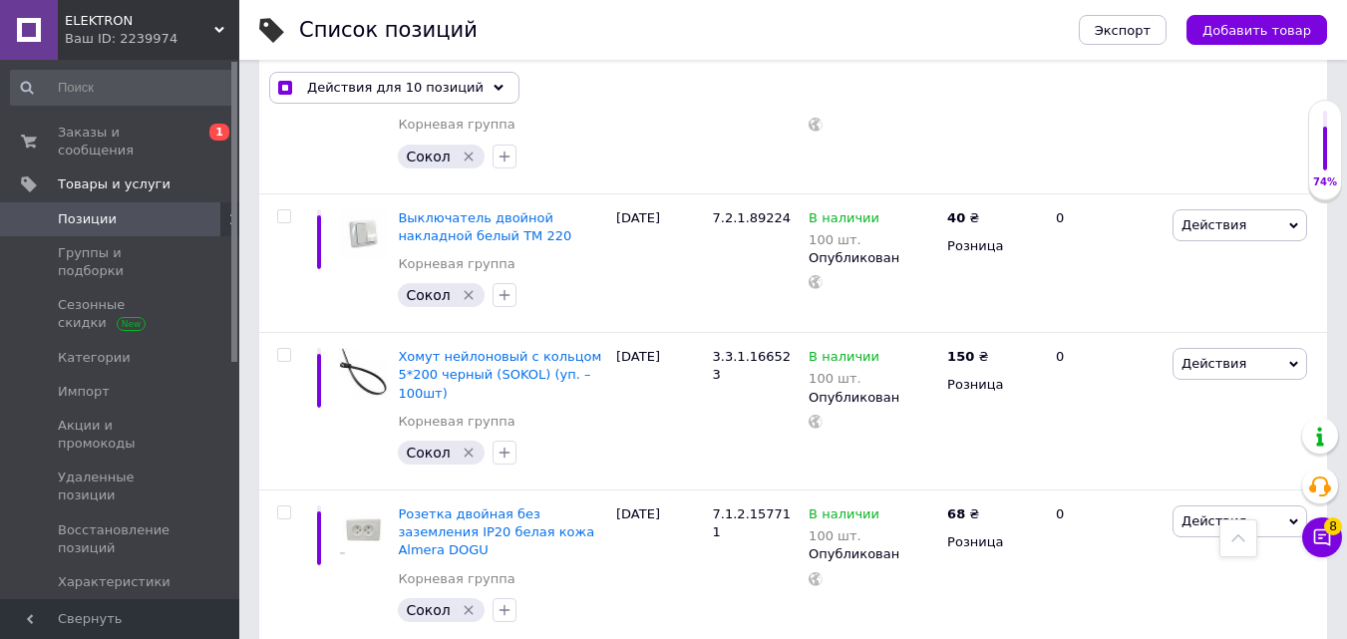
scroll to position [12084, 0]
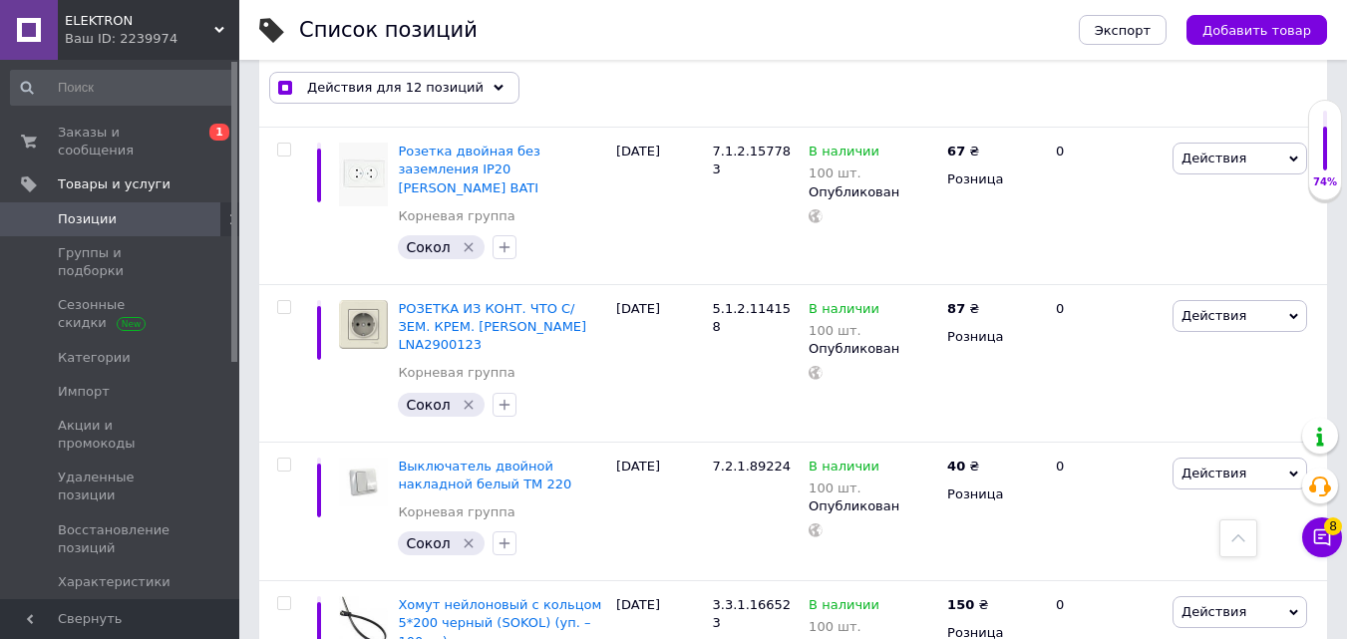
scroll to position [11785, 0]
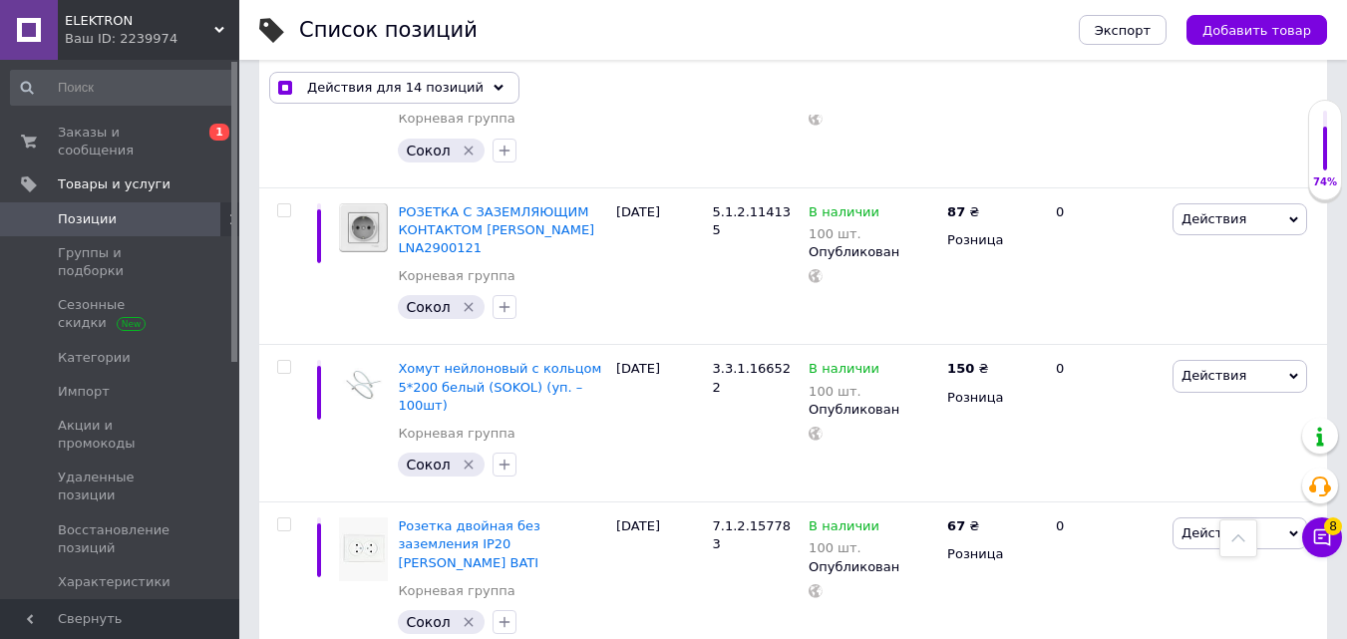
scroll to position [11486, 0]
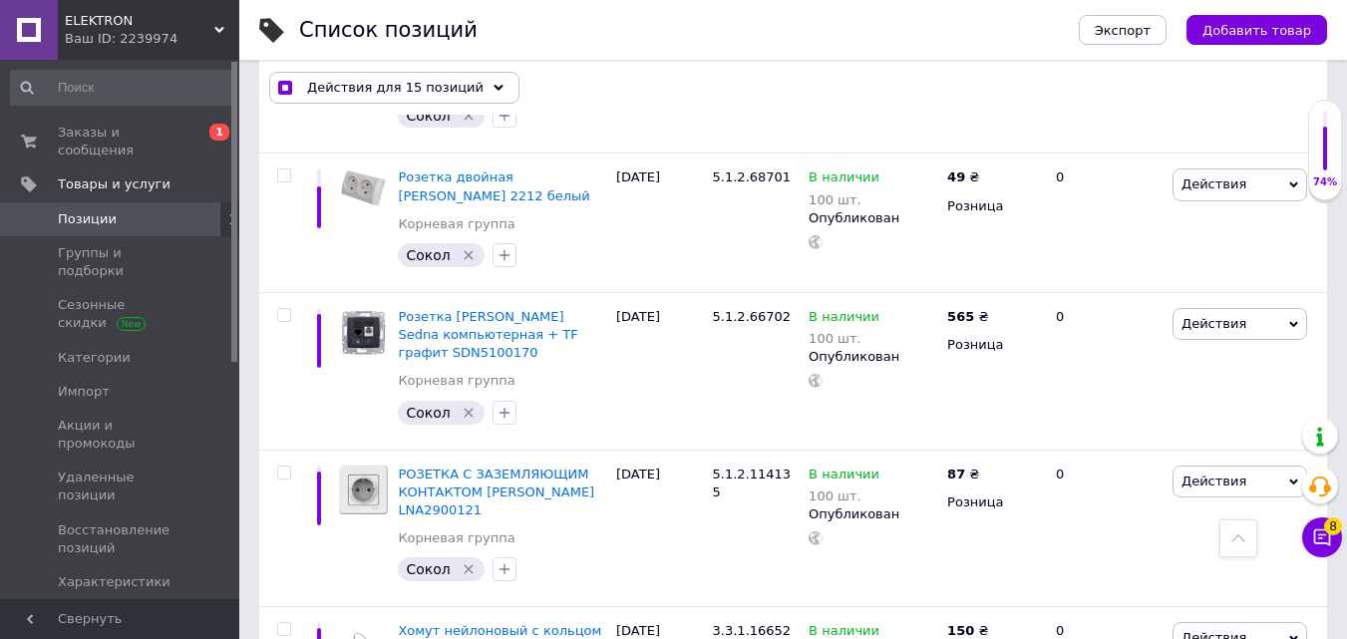
scroll to position [11186, 0]
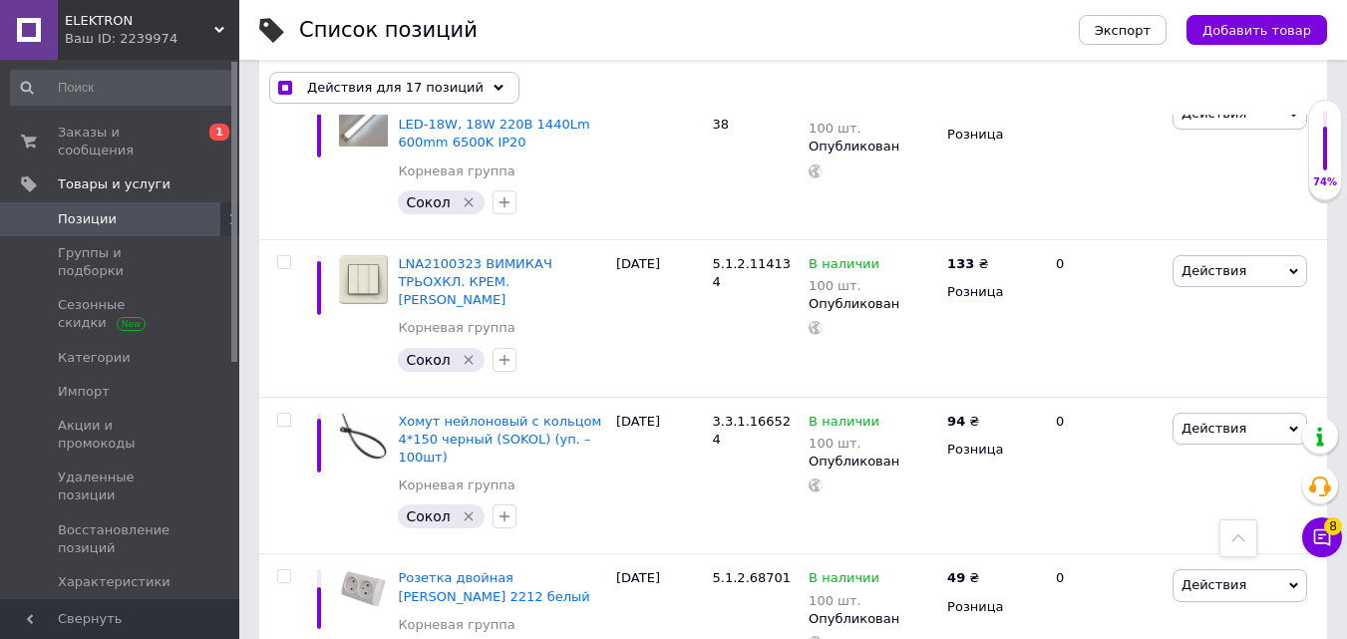
scroll to position [10788, 0]
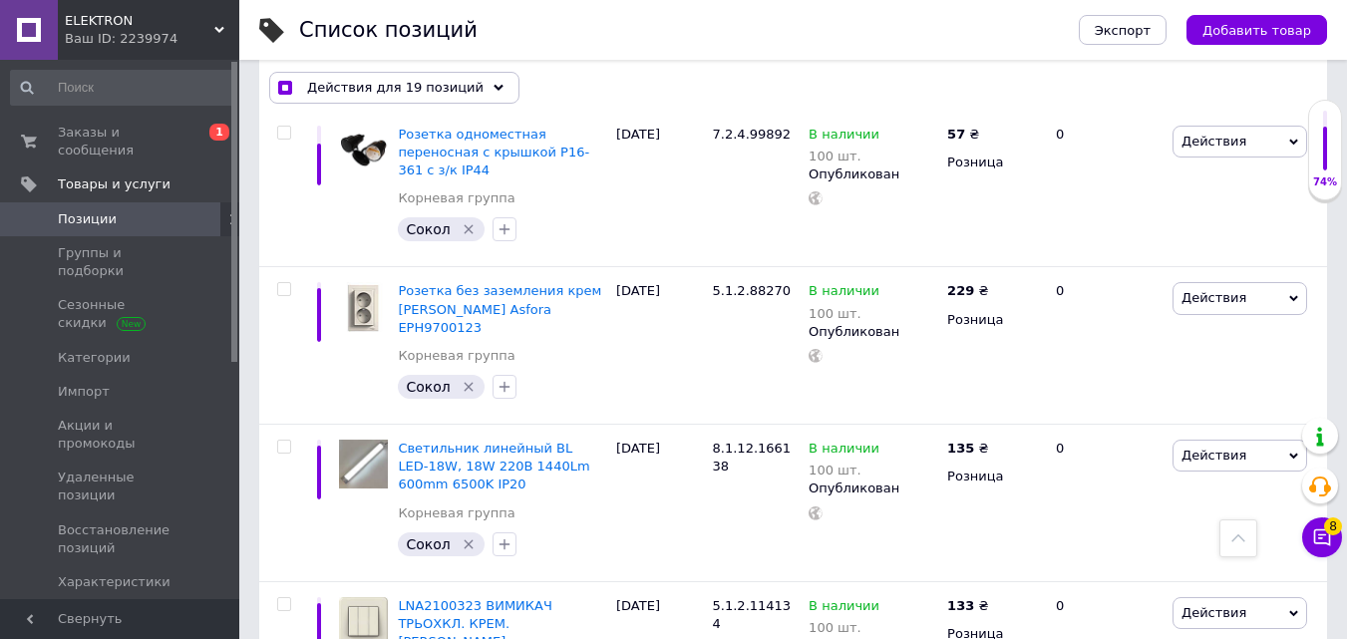
scroll to position [10489, 0]
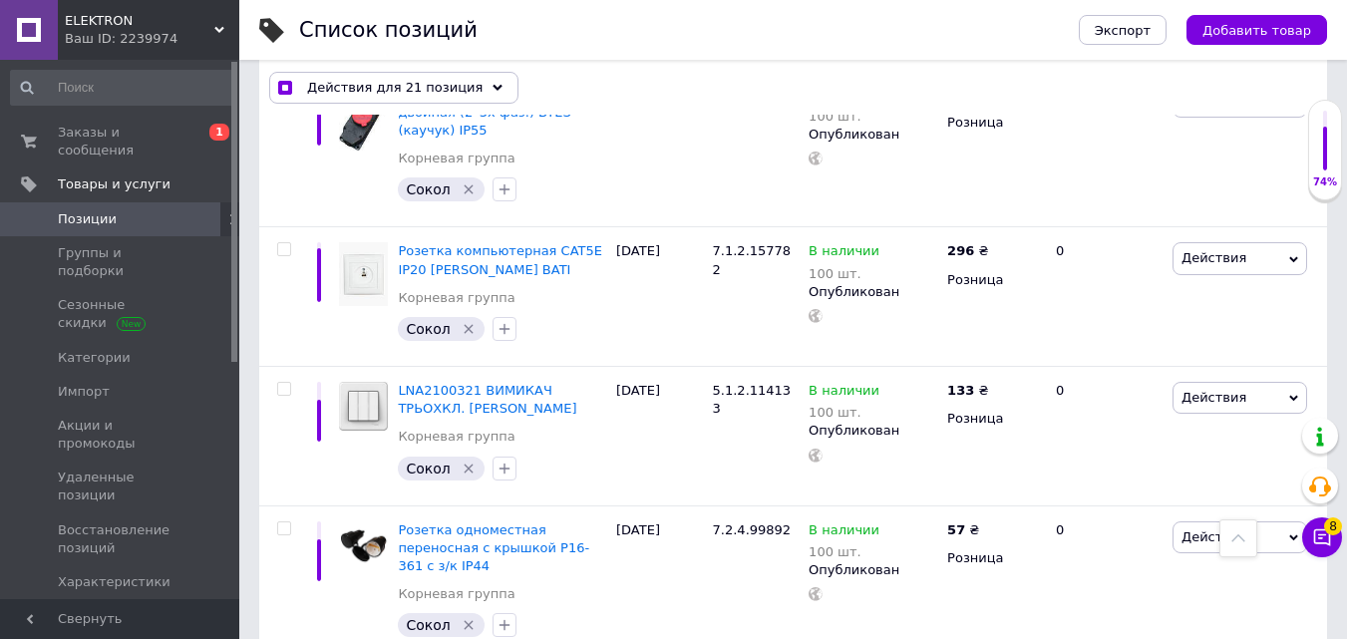
scroll to position [10090, 0]
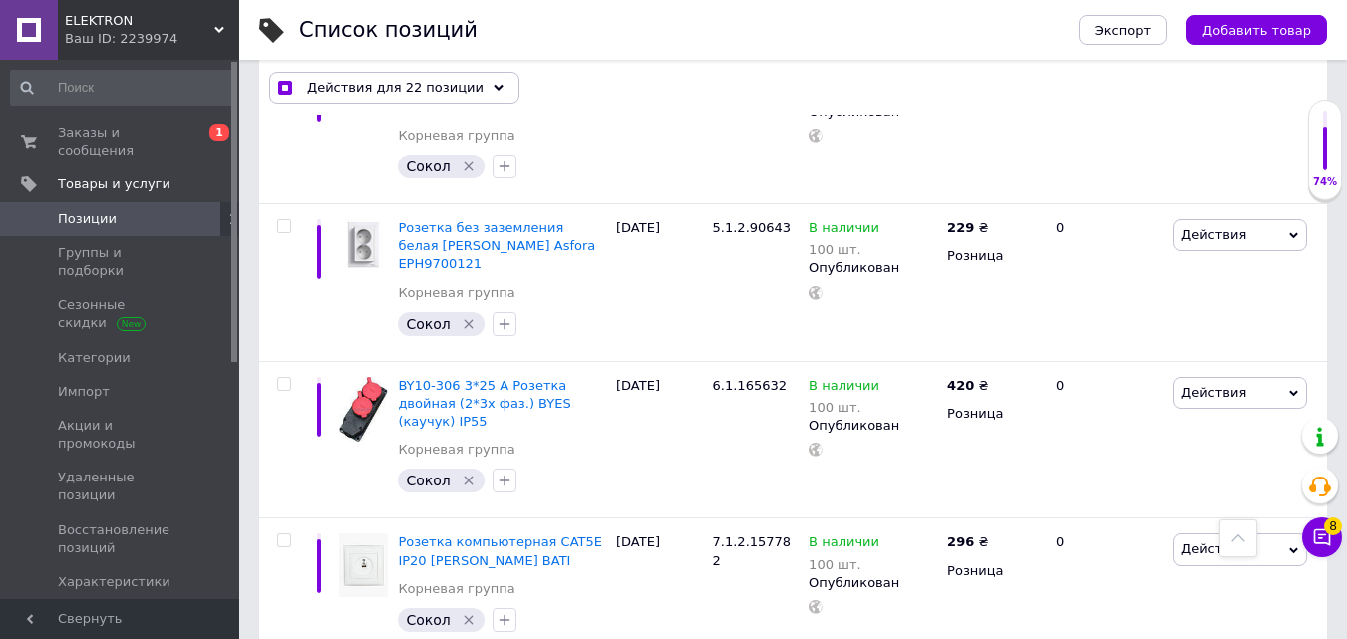
scroll to position [9791, 0]
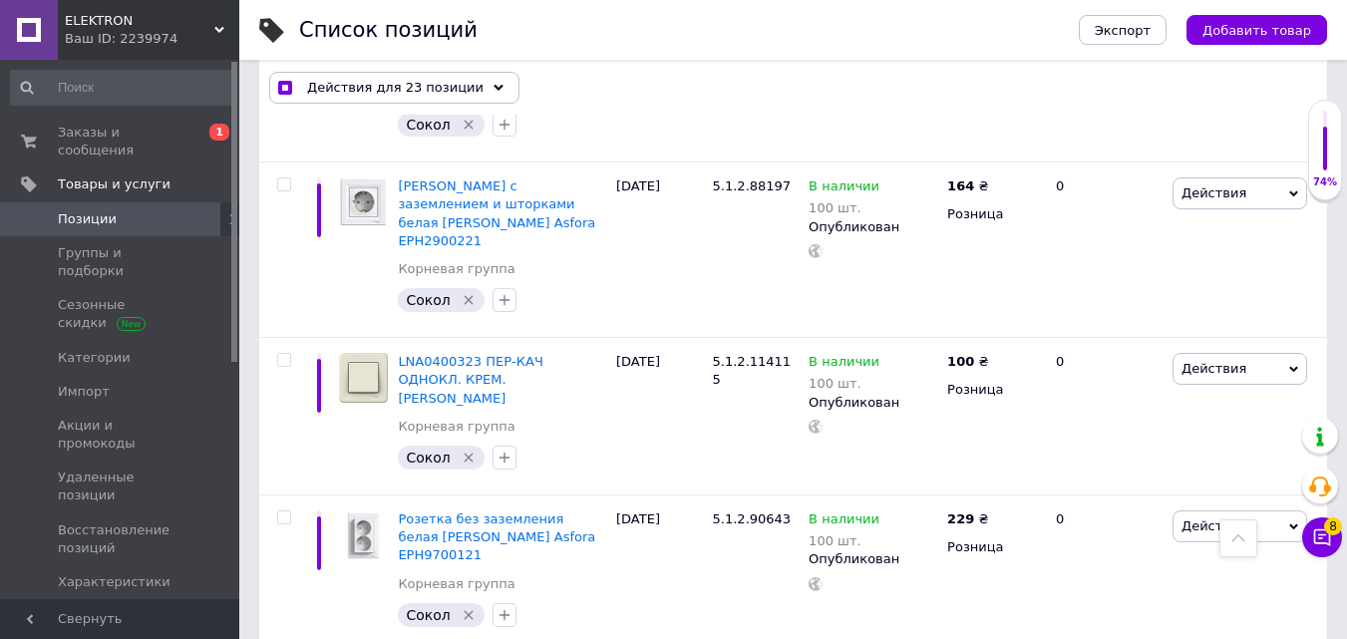
scroll to position [9491, 0]
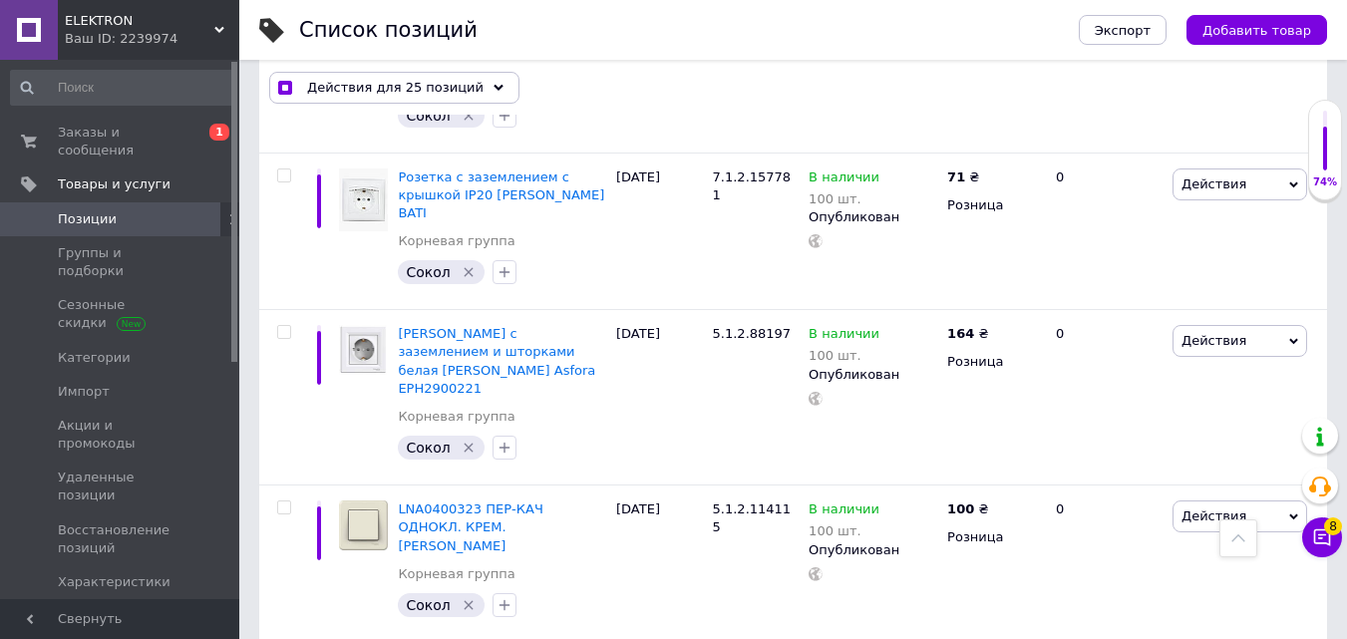
scroll to position [9192, 0]
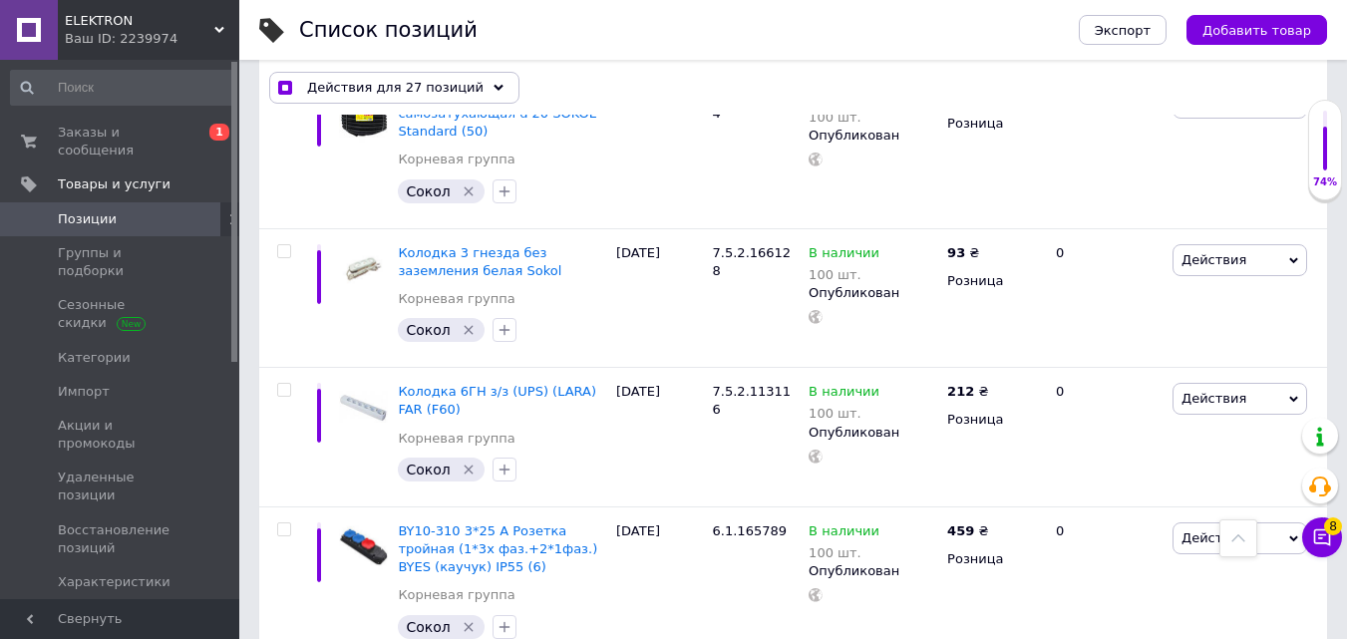
scroll to position [8794, 0]
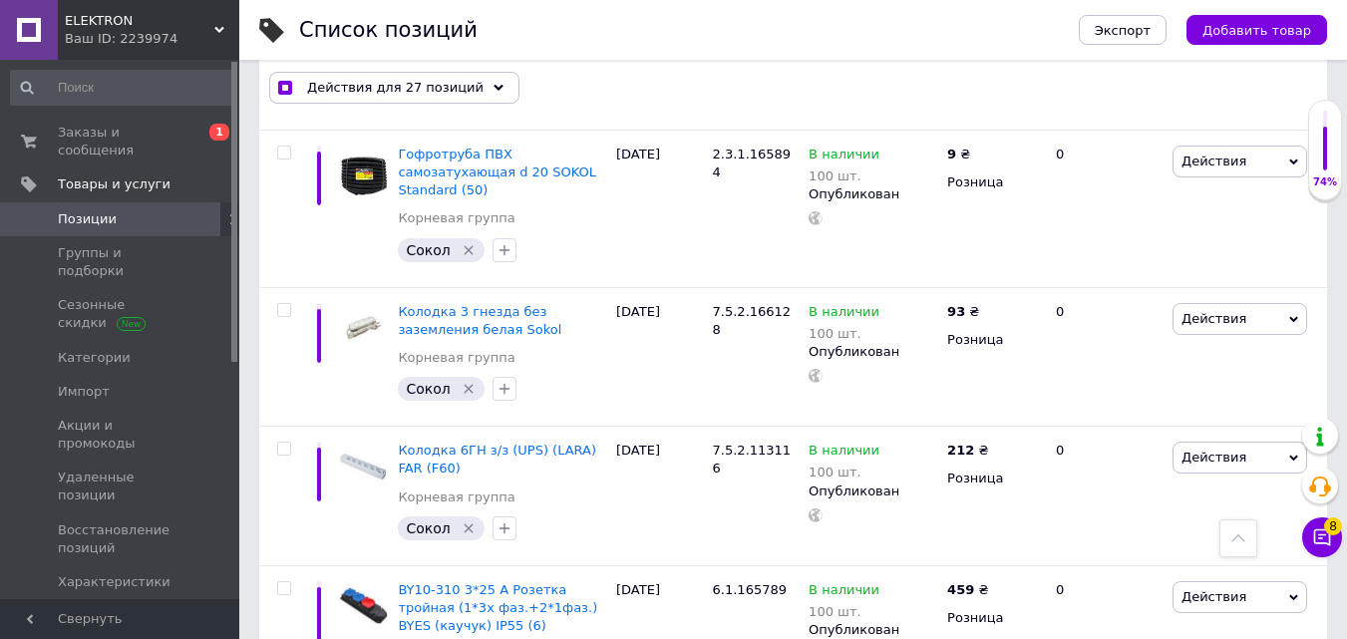
drag, startPoint x: 286, startPoint y: 460, endPoint x: 288, endPoint y: 333, distance: 126.6
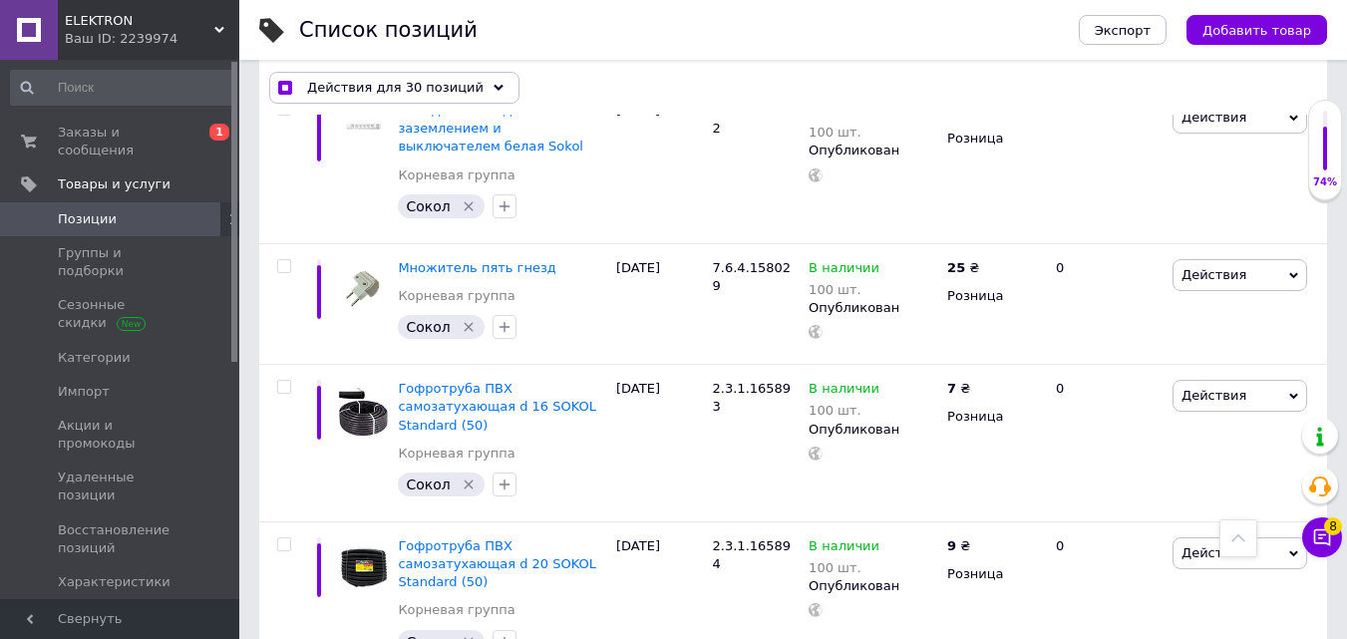
scroll to position [8395, 0]
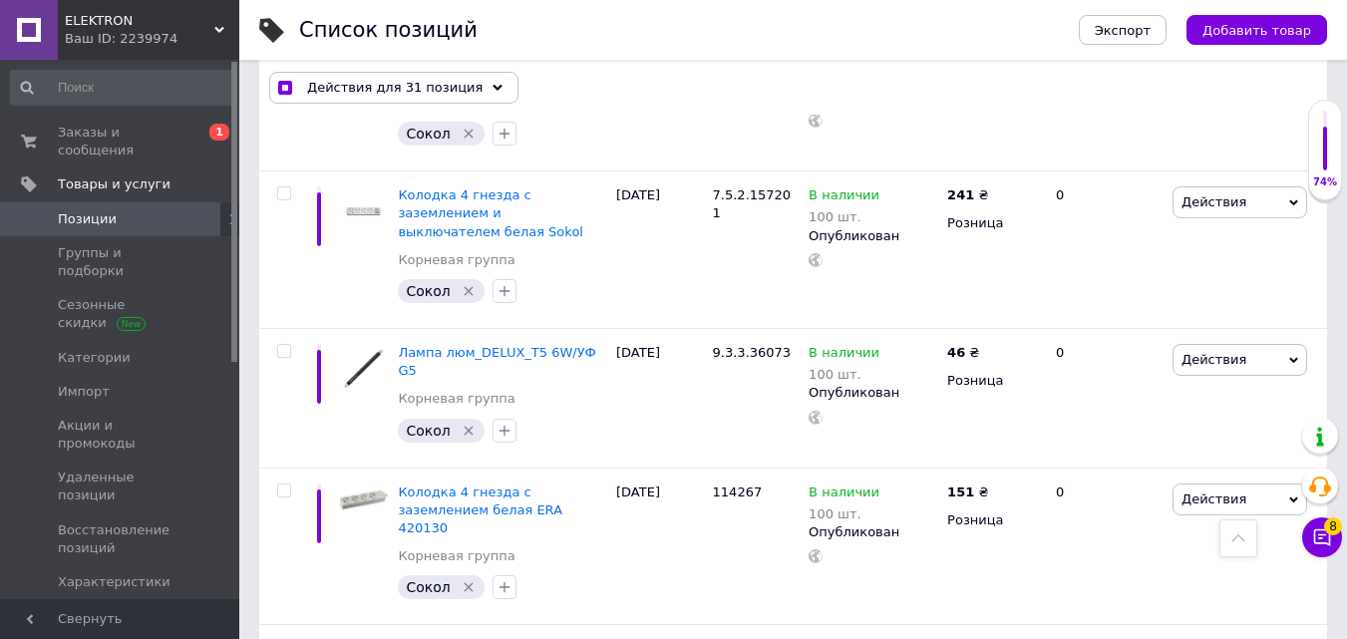
scroll to position [6700, 0]
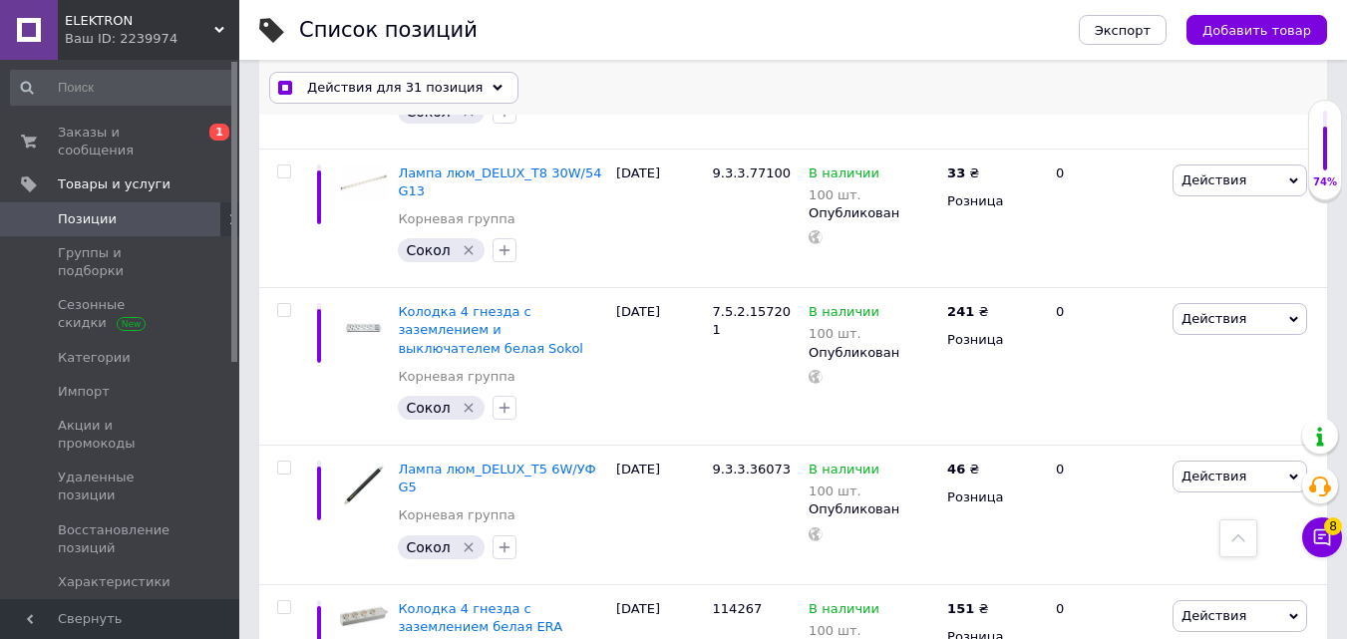
click at [493, 90] on icon at bounding box center [498, 88] width 10 height 10
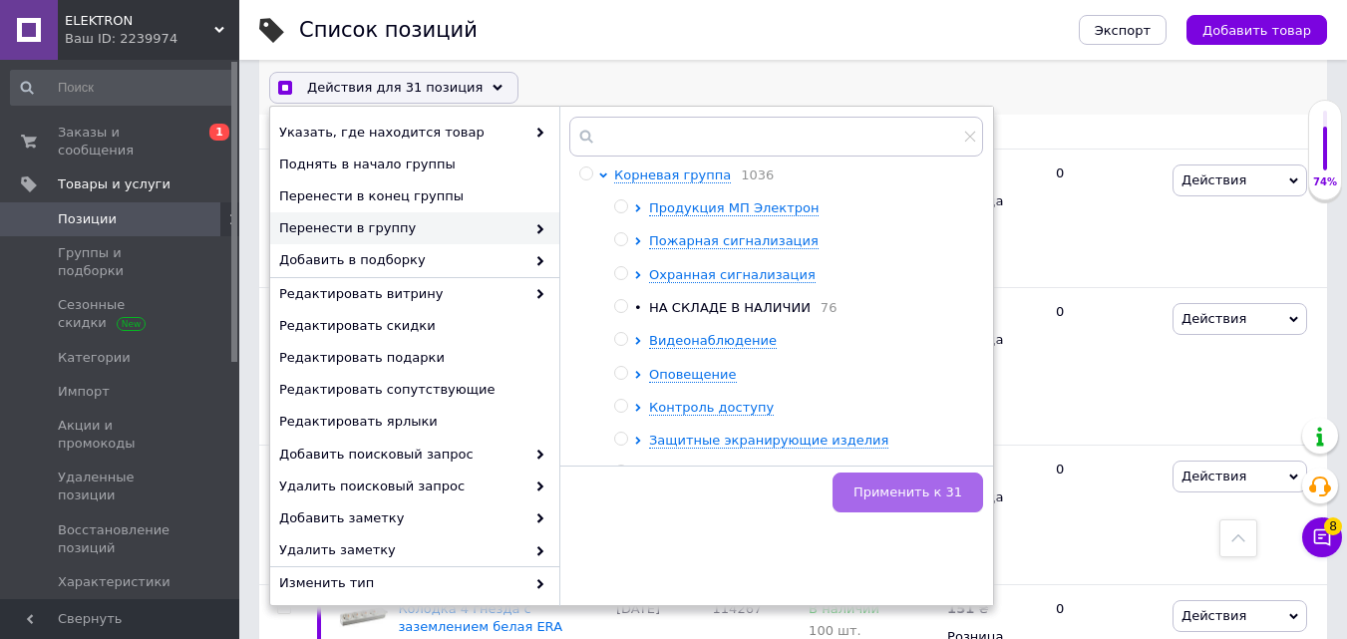
click at [885, 482] on button "Применить к 31" at bounding box center [907, 493] width 151 height 40
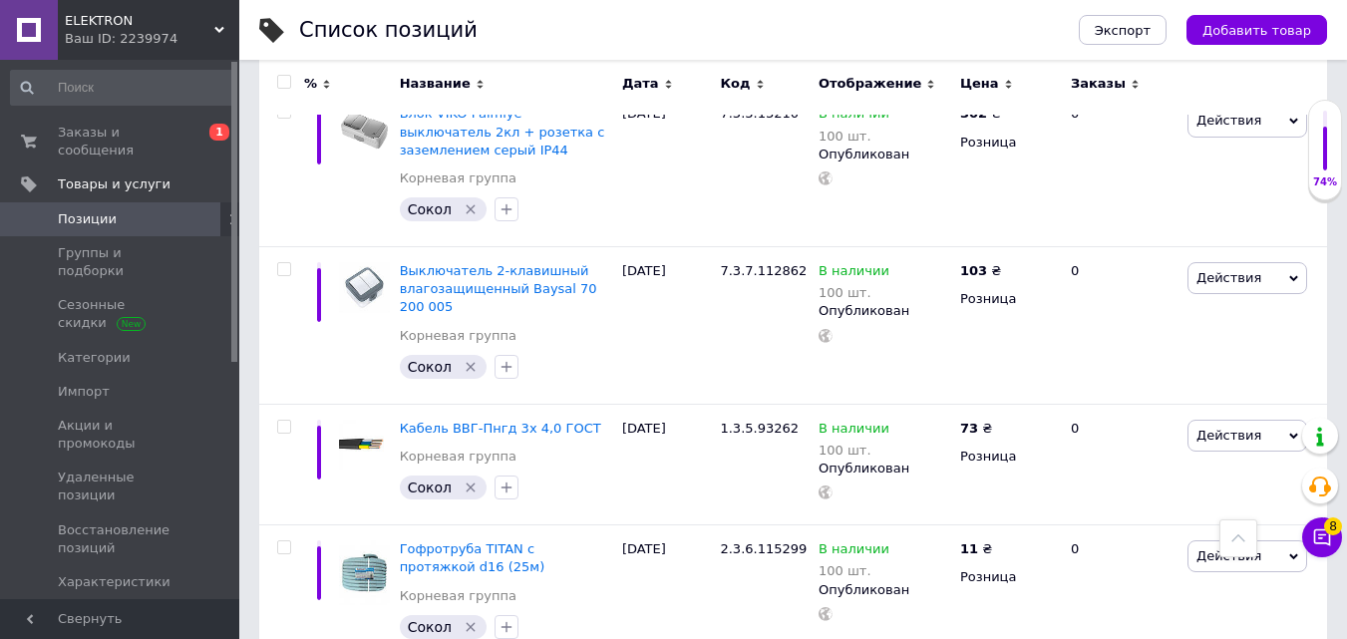
scroll to position [13734, 0]
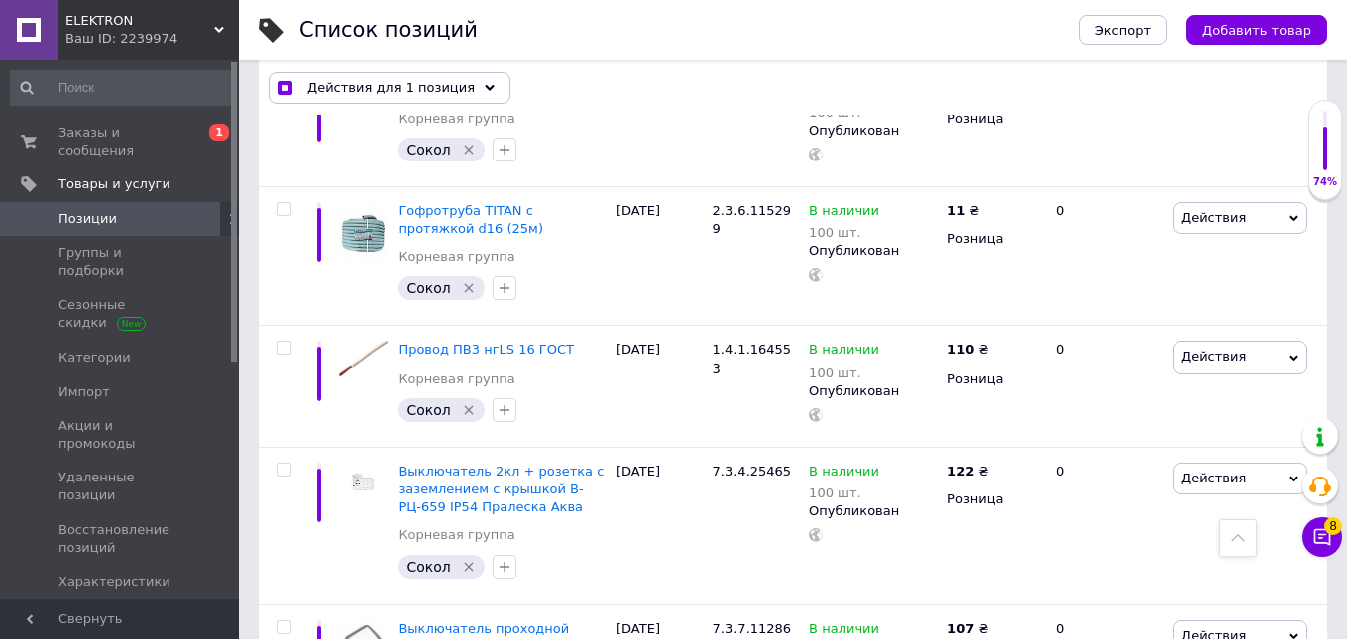
scroll to position [13788, 0]
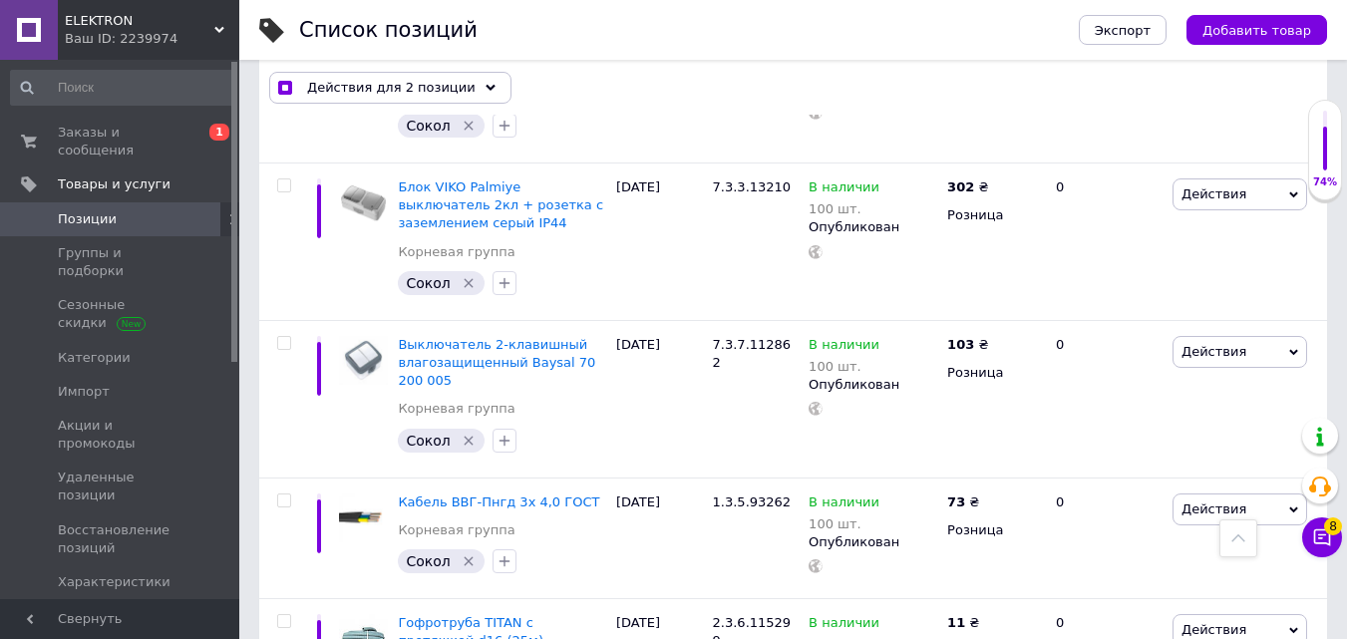
scroll to position [13289, 0]
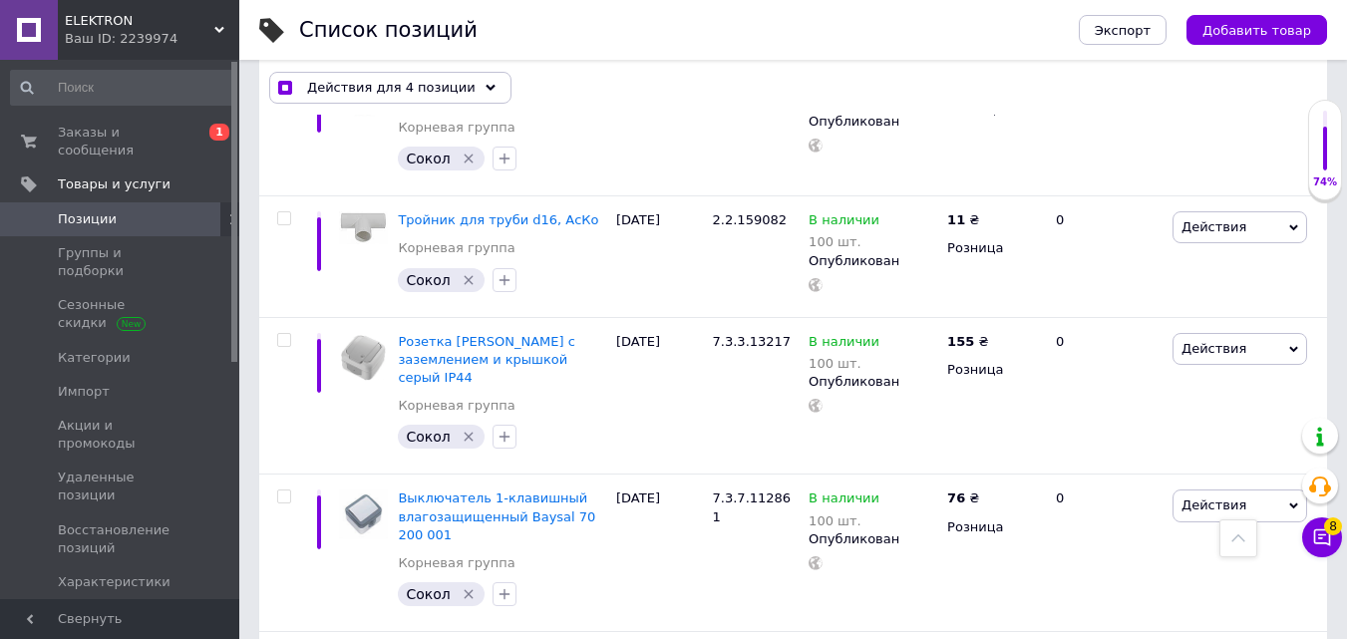
scroll to position [12591, 0]
drag, startPoint x: 289, startPoint y: 366, endPoint x: 288, endPoint y: 245, distance: 120.6
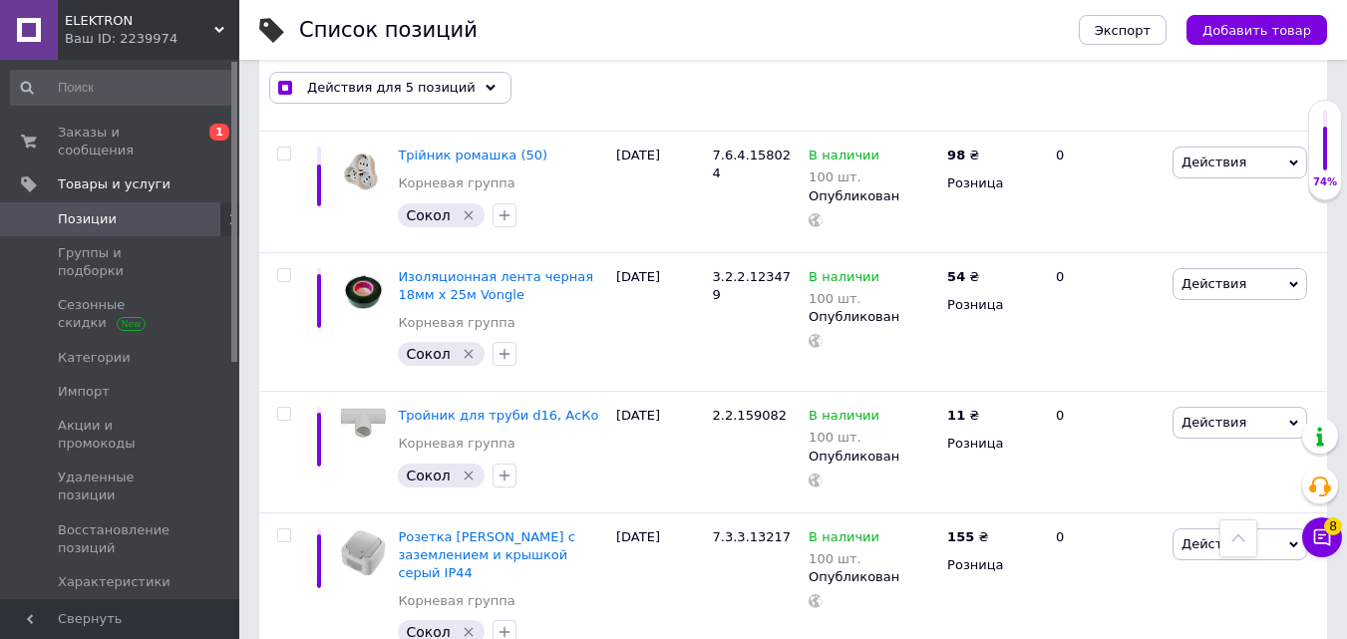
scroll to position [12392, 0]
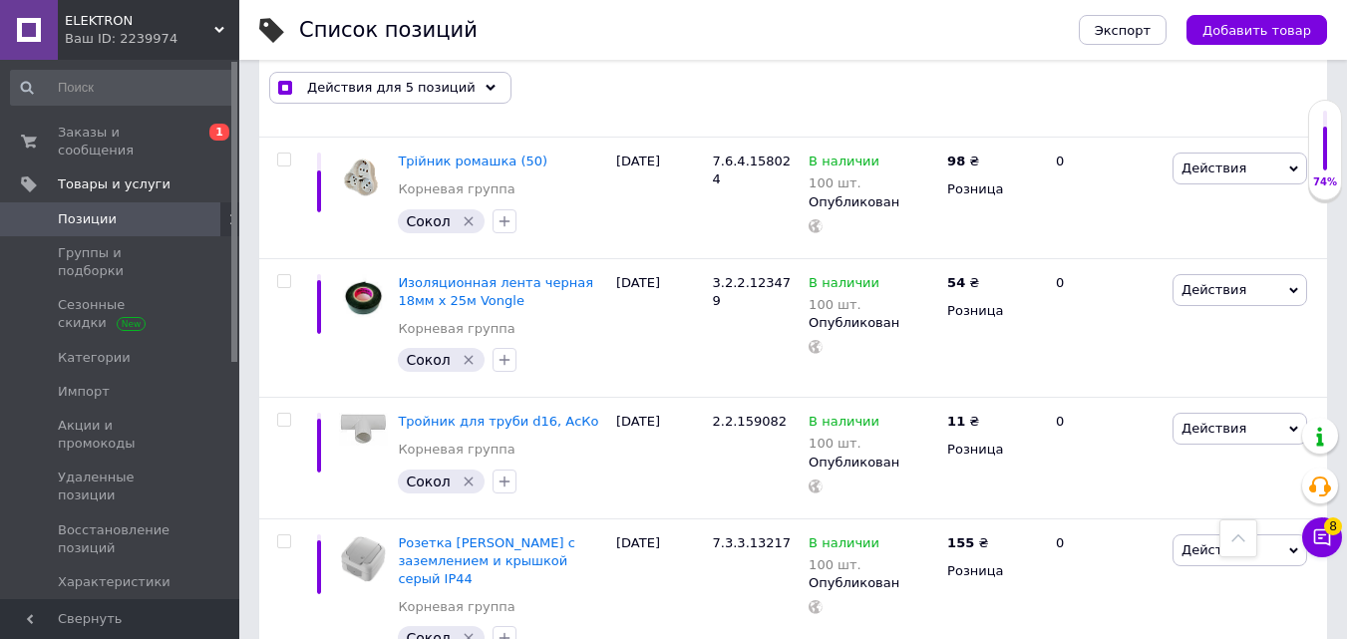
drag, startPoint x: 287, startPoint y: 408, endPoint x: 284, endPoint y: 325, distance: 82.8
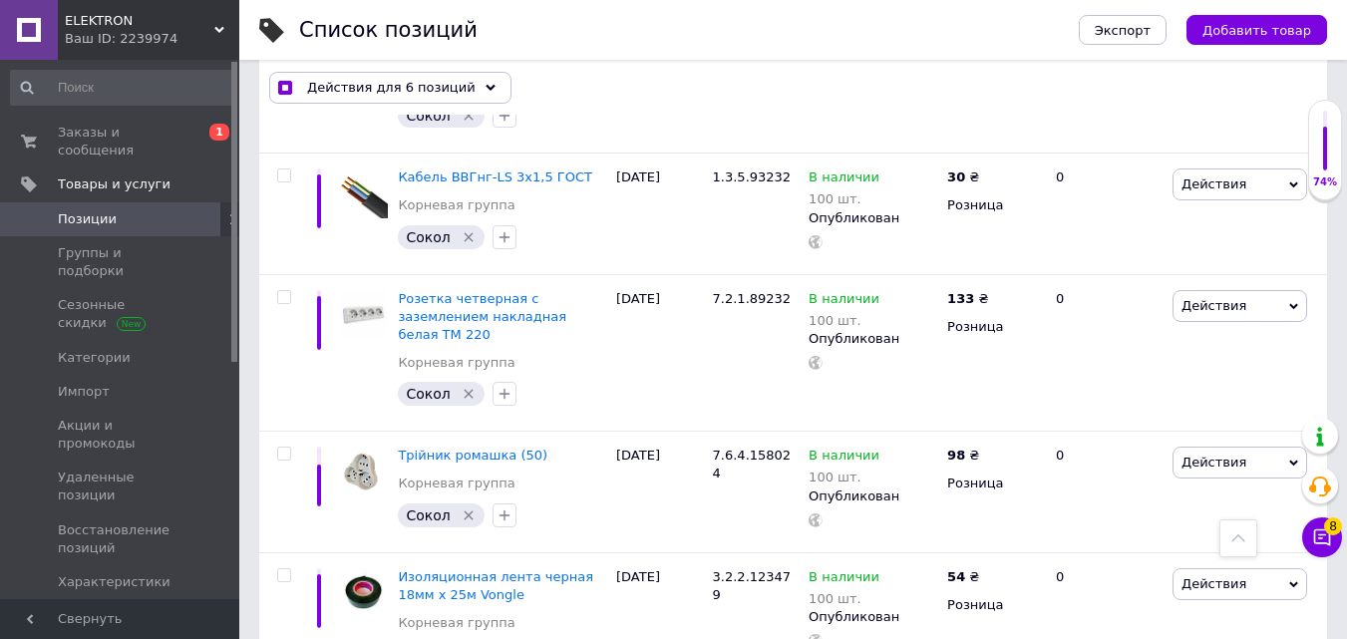
scroll to position [12093, 0]
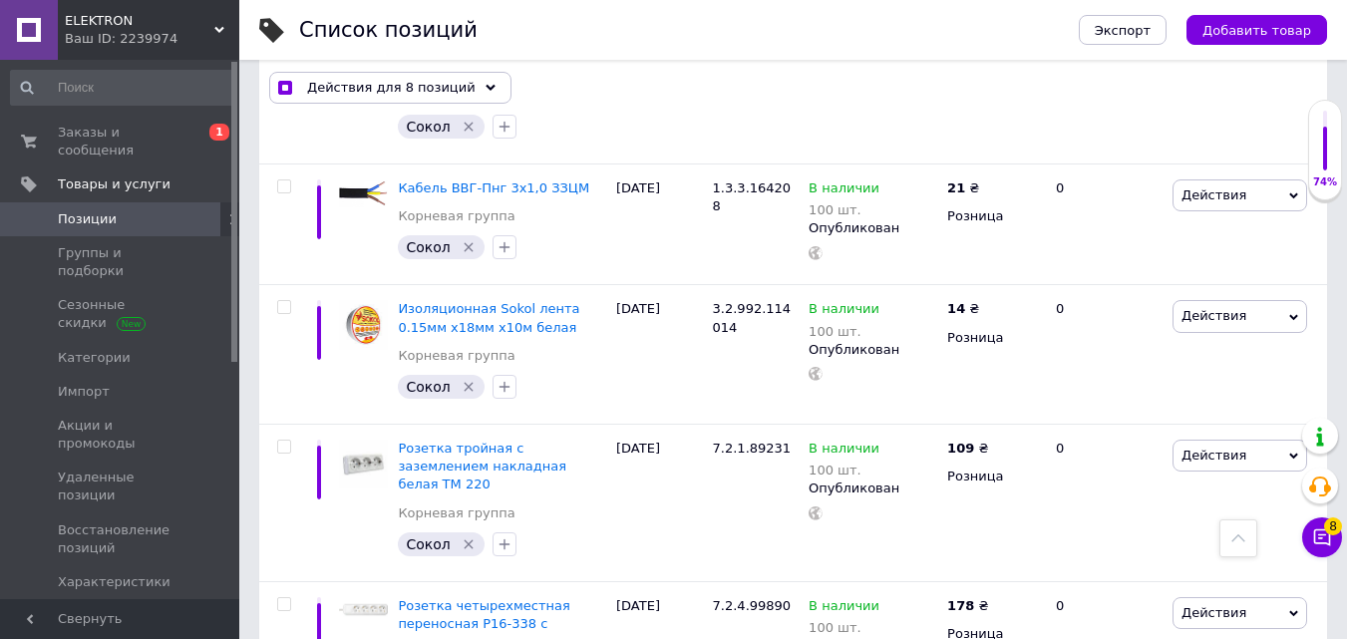
scroll to position [10797, 0]
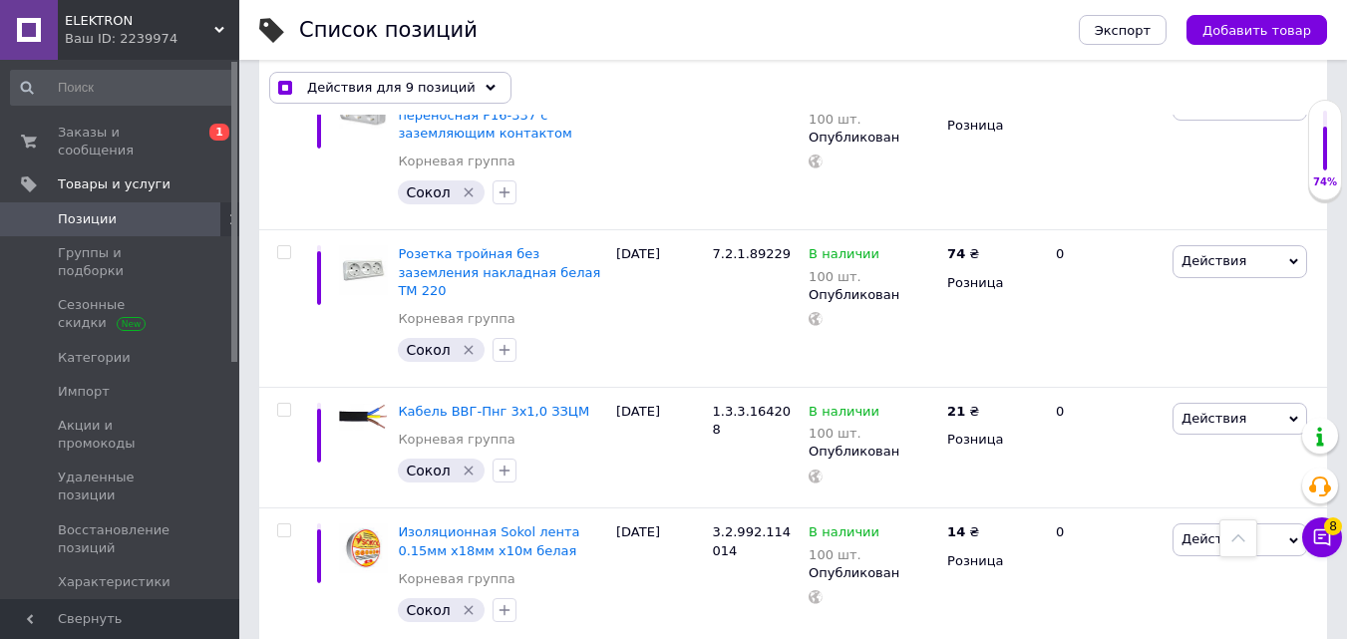
scroll to position [10497, 0]
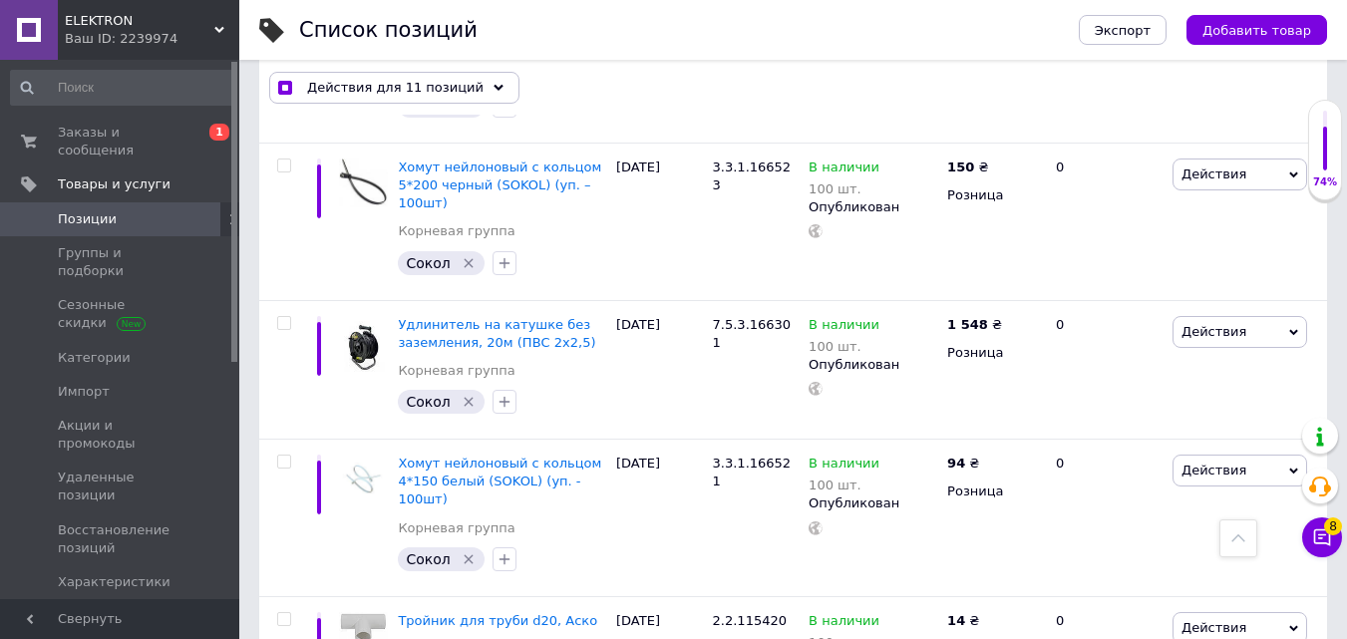
scroll to position [9800, 0]
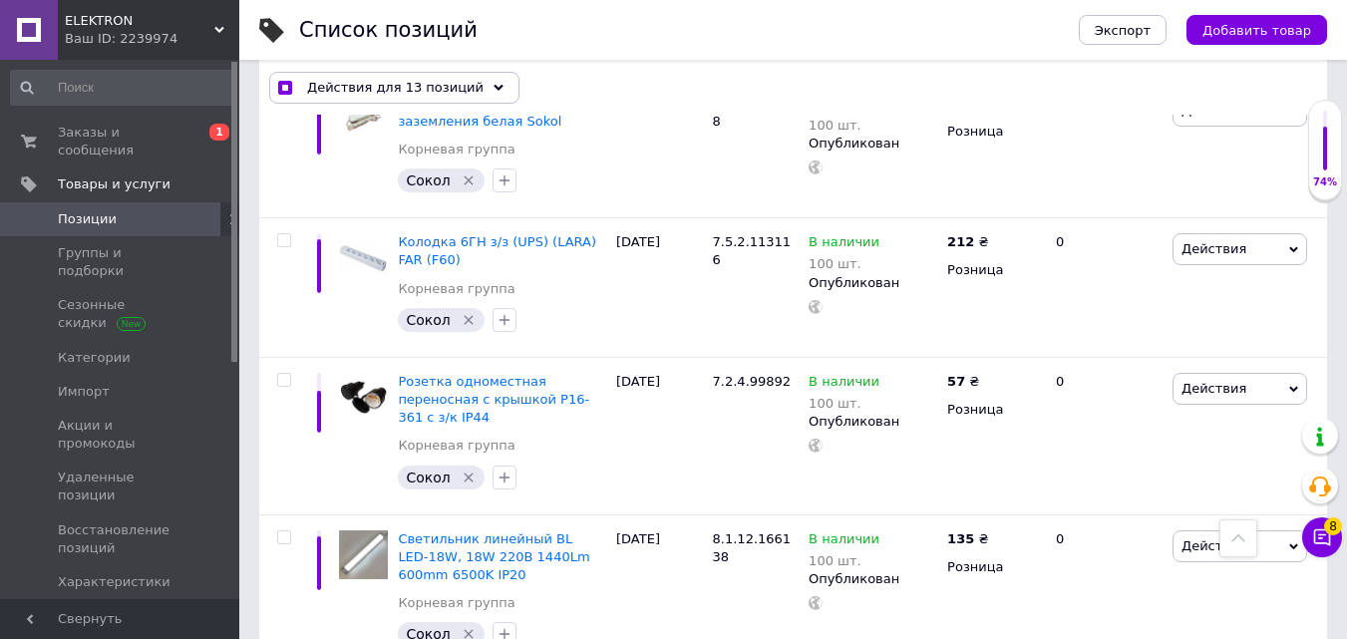
scroll to position [8803, 0]
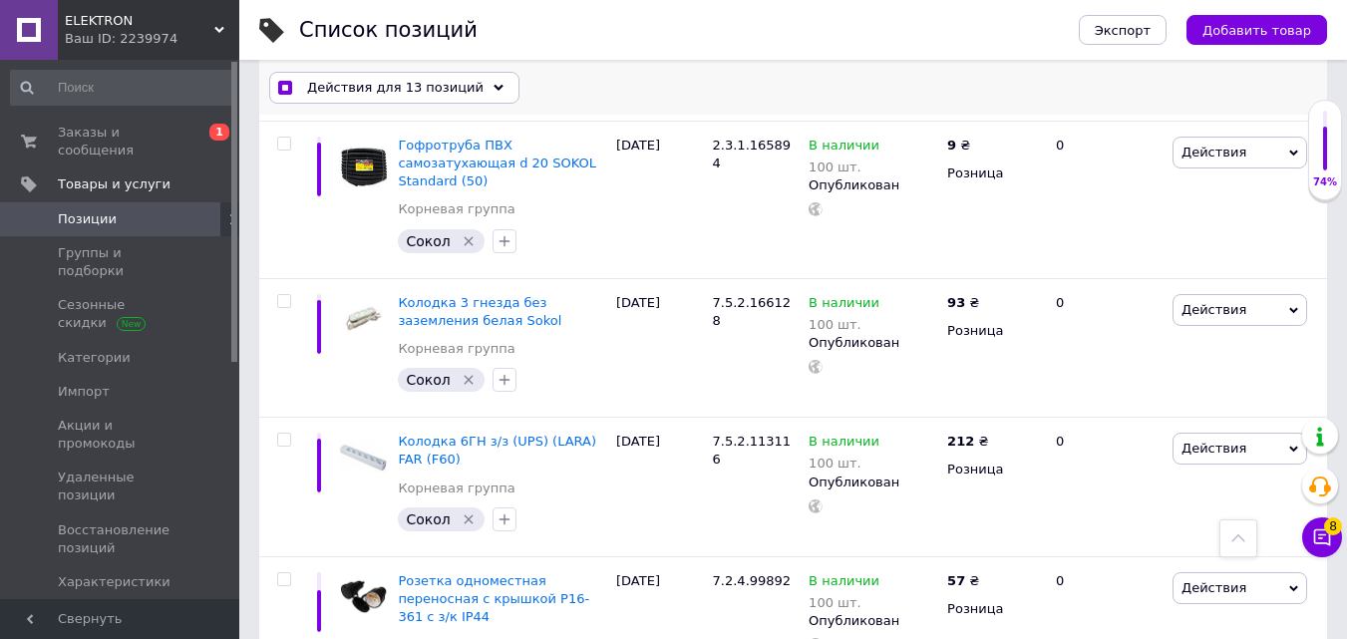
click at [417, 86] on span "Действия для 13 позиций" at bounding box center [395, 88] width 176 height 18
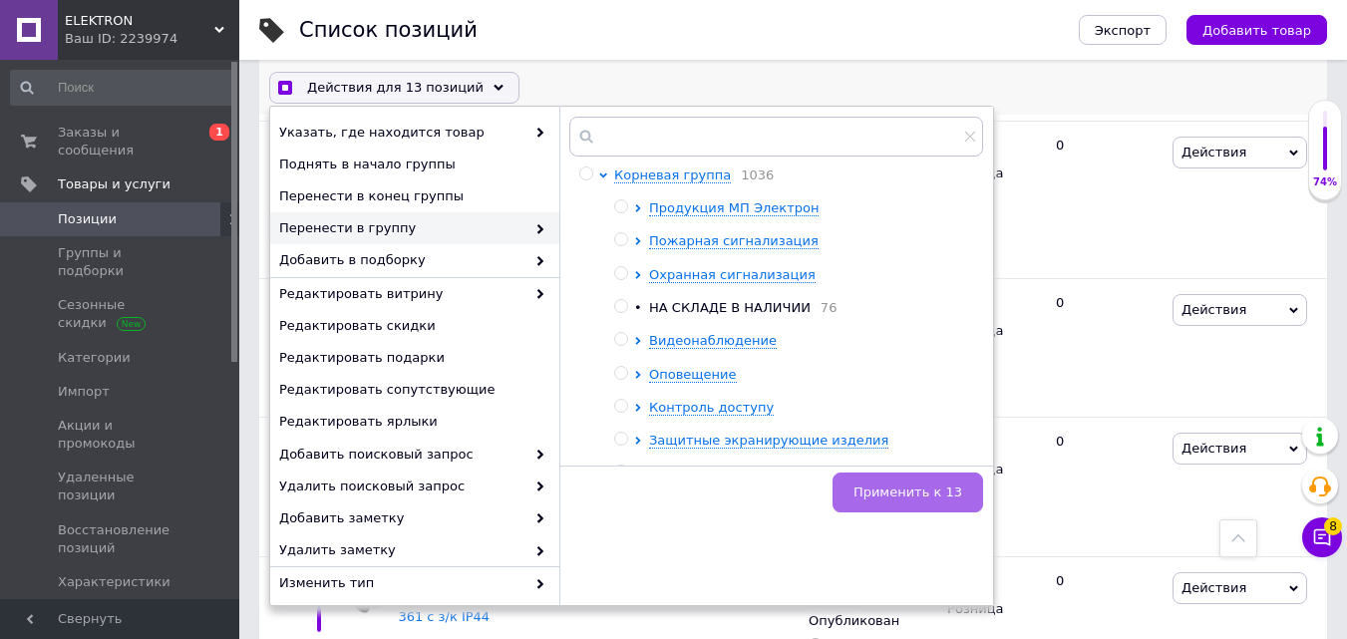
click at [891, 492] on span "Применить к 13" at bounding box center [907, 492] width 109 height 15
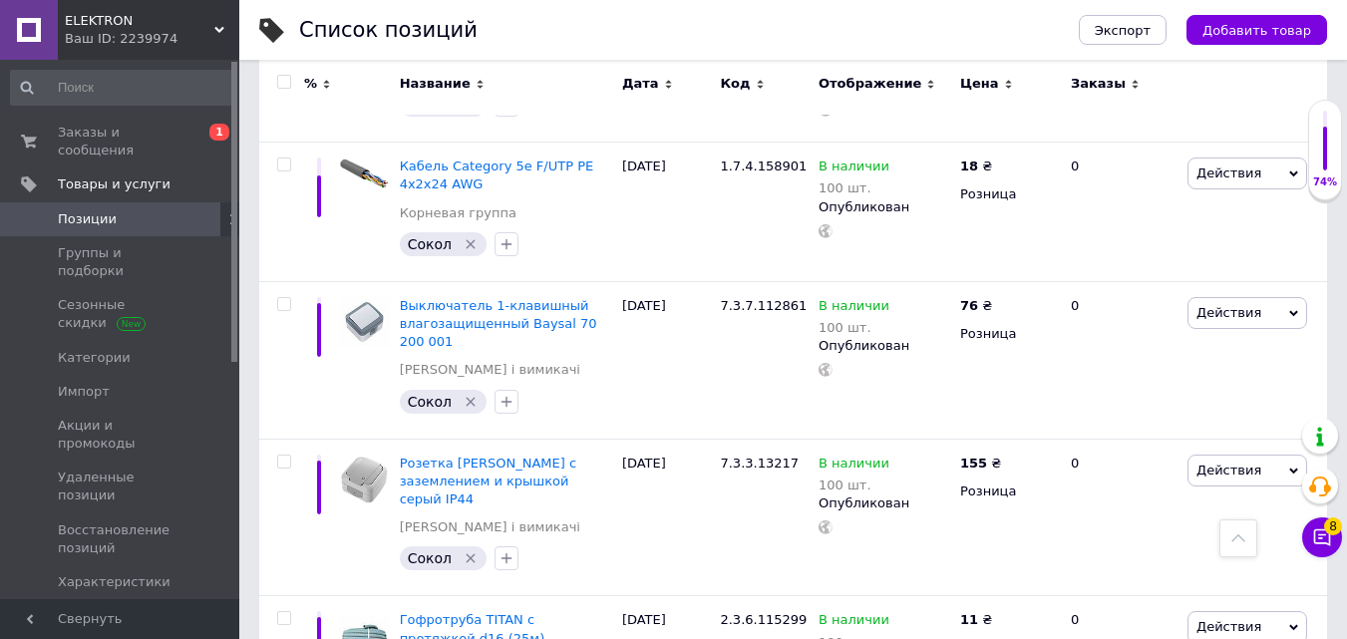
scroll to position [13698, 0]
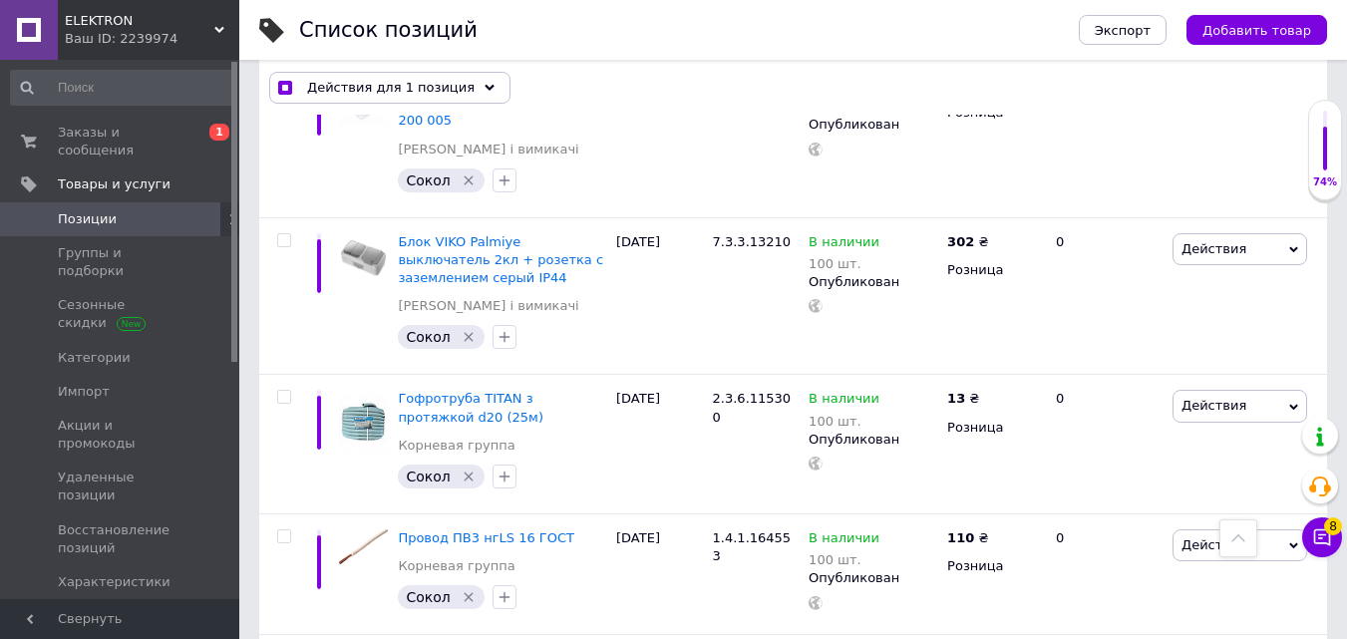
scroll to position [13453, 0]
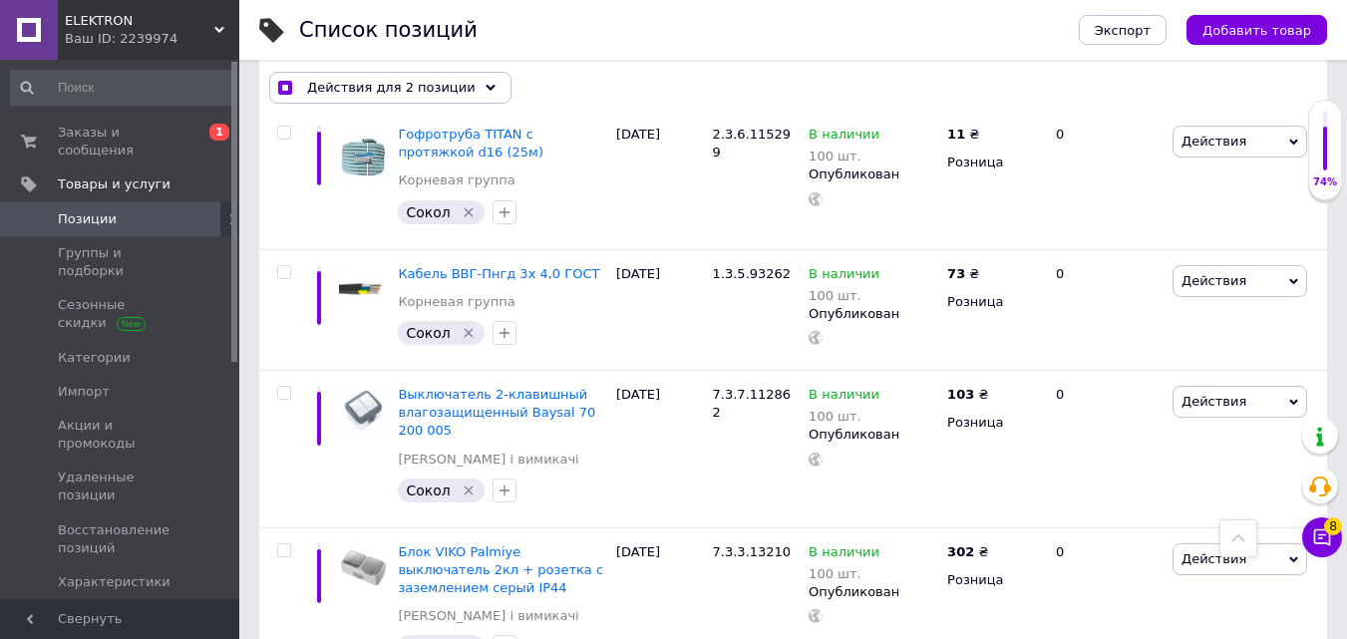
scroll to position [13353, 0]
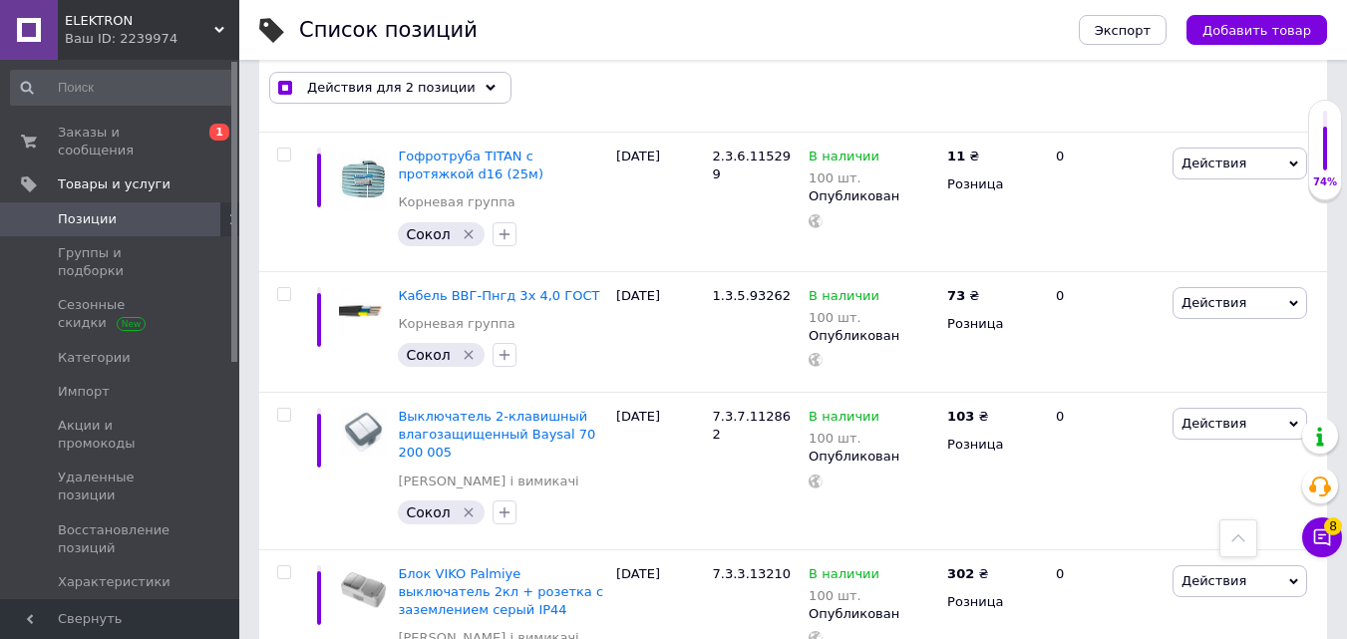
click at [383, 86] on span "Действия для 3 позиции" at bounding box center [391, 88] width 168 height 18
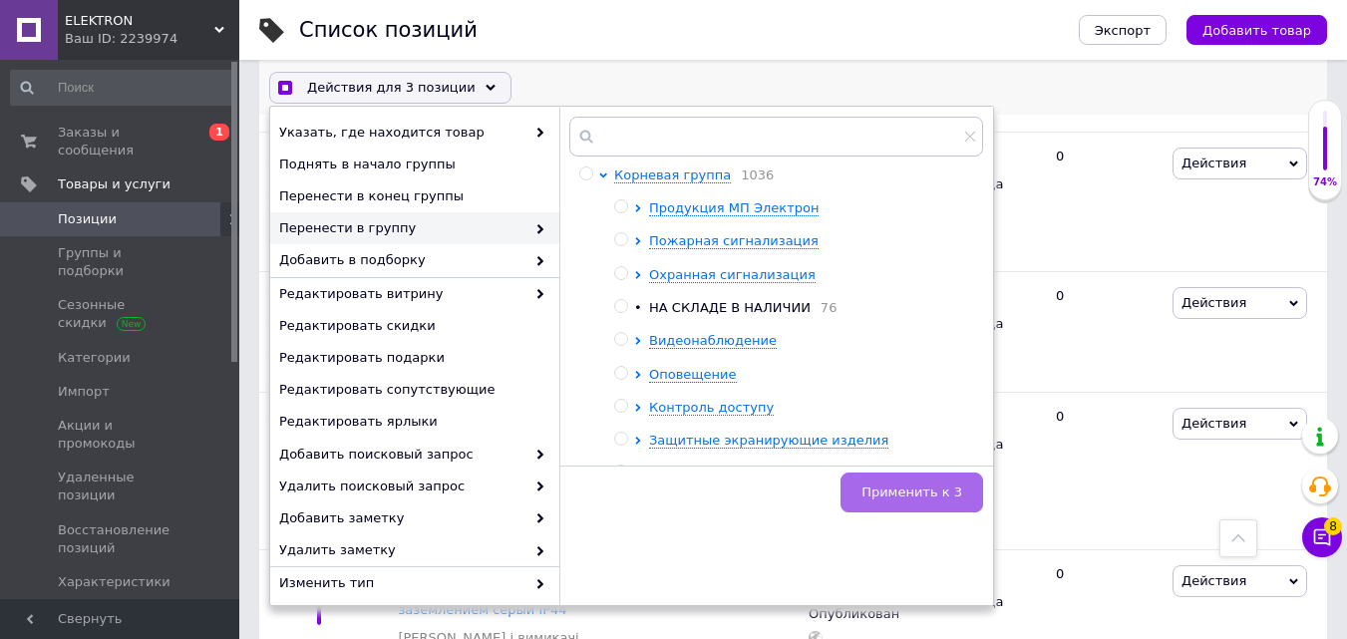
click at [880, 480] on button "Применить к 3" at bounding box center [911, 493] width 143 height 40
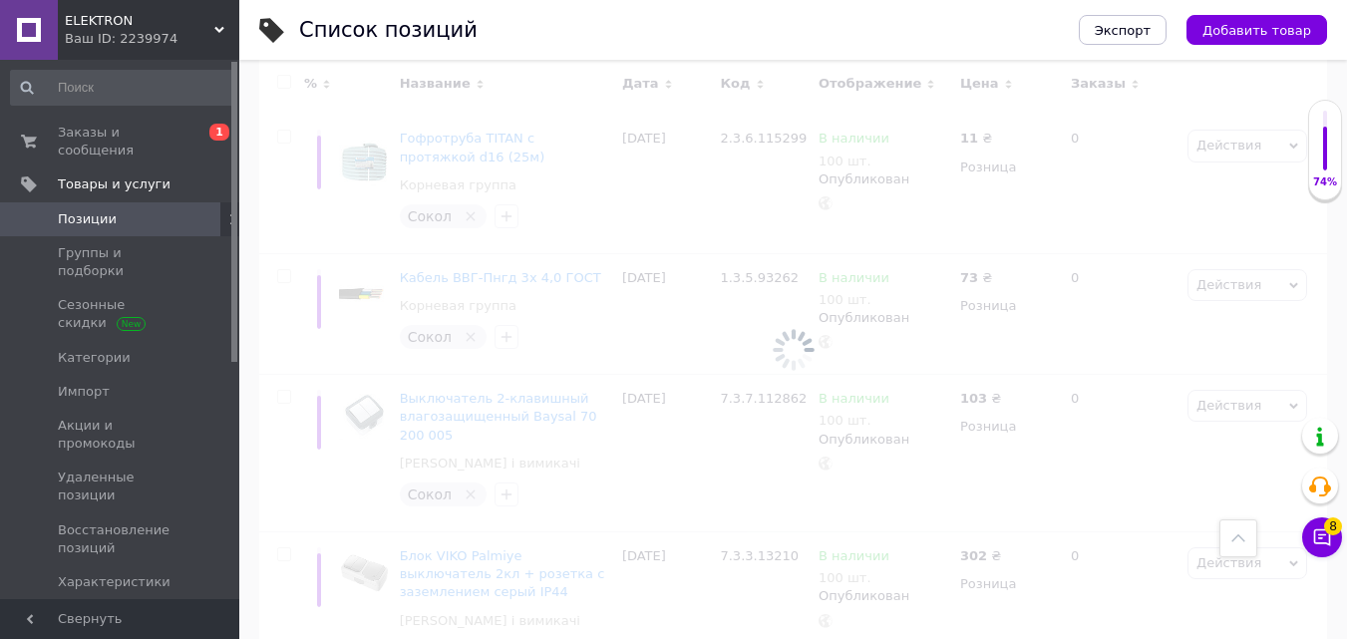
scroll to position [13299, 0]
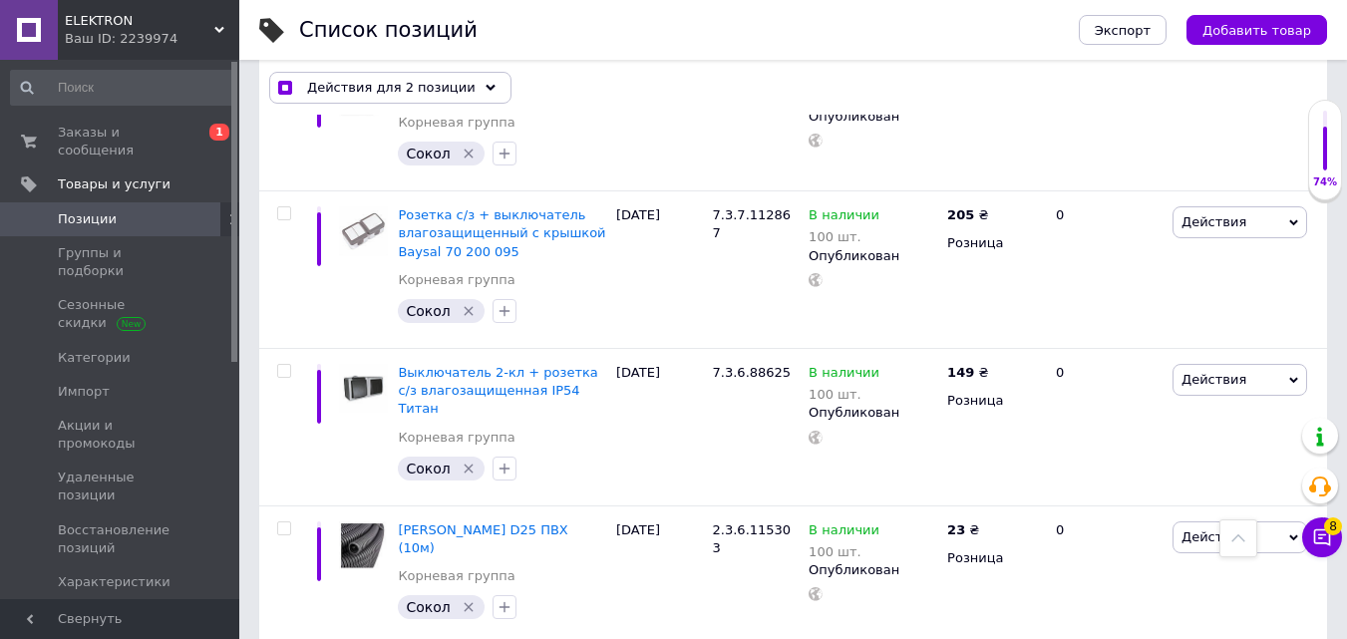
scroll to position [13606, 0]
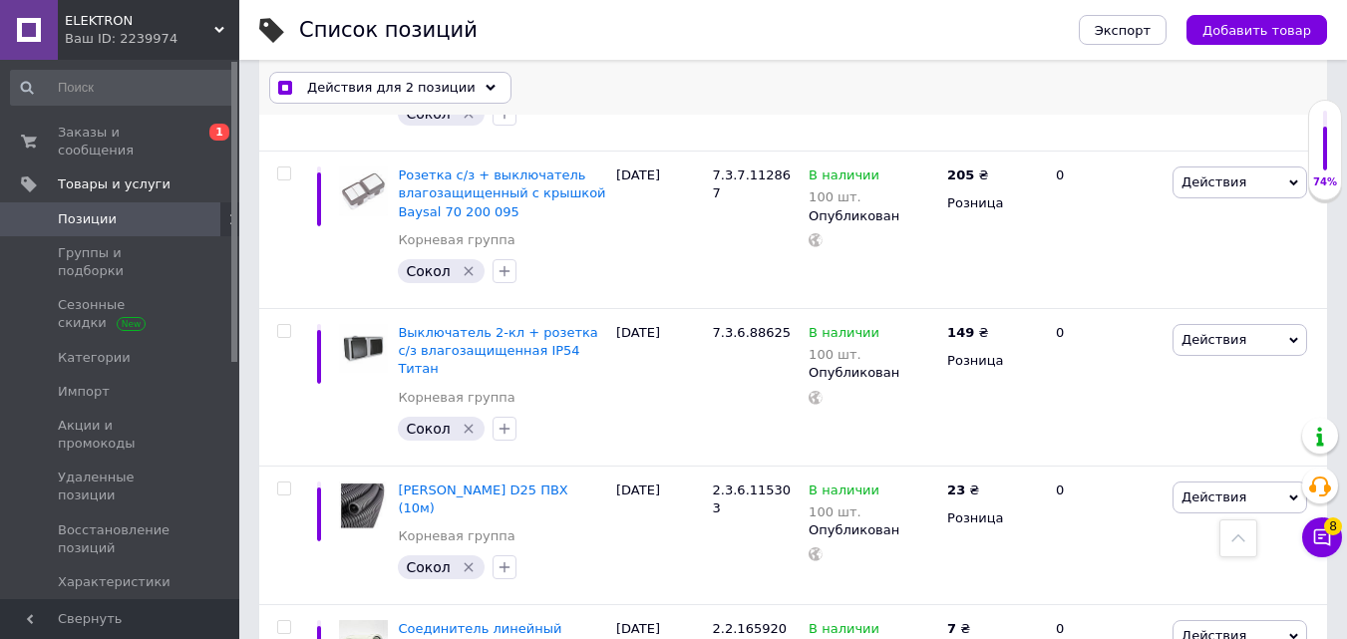
click at [438, 84] on span "Действия для 2 позиции" at bounding box center [391, 88] width 168 height 18
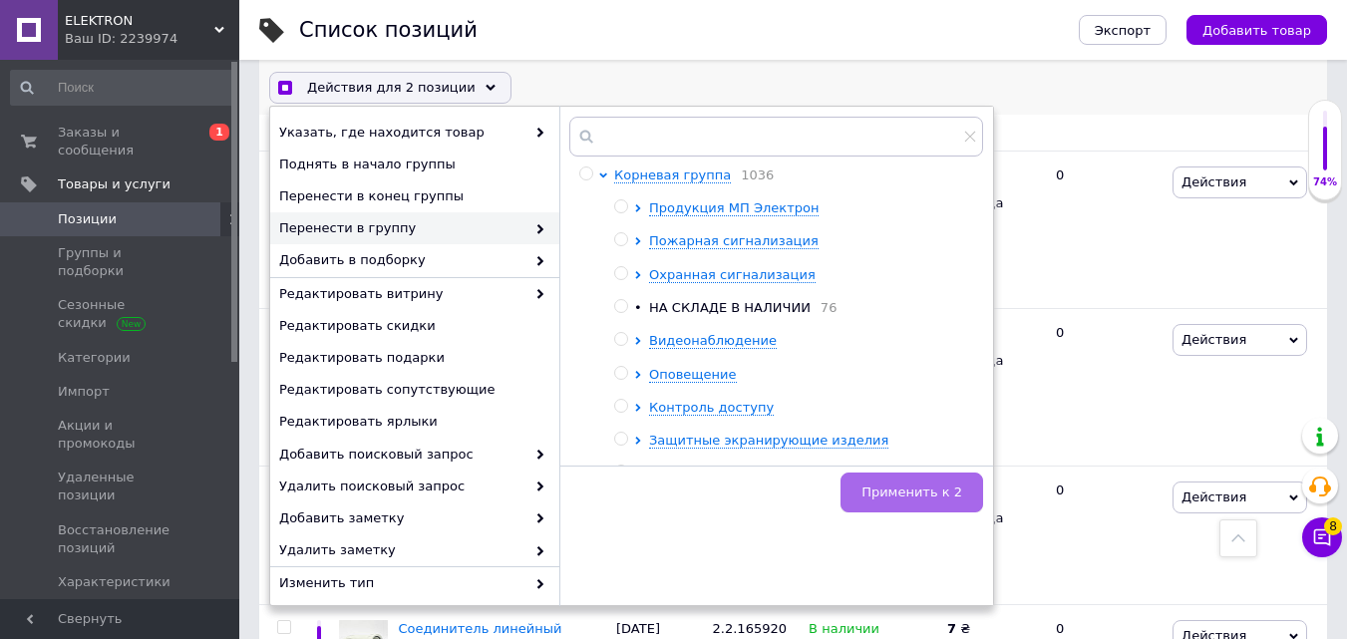
click at [880, 478] on button "Применить к 2" at bounding box center [911, 493] width 143 height 40
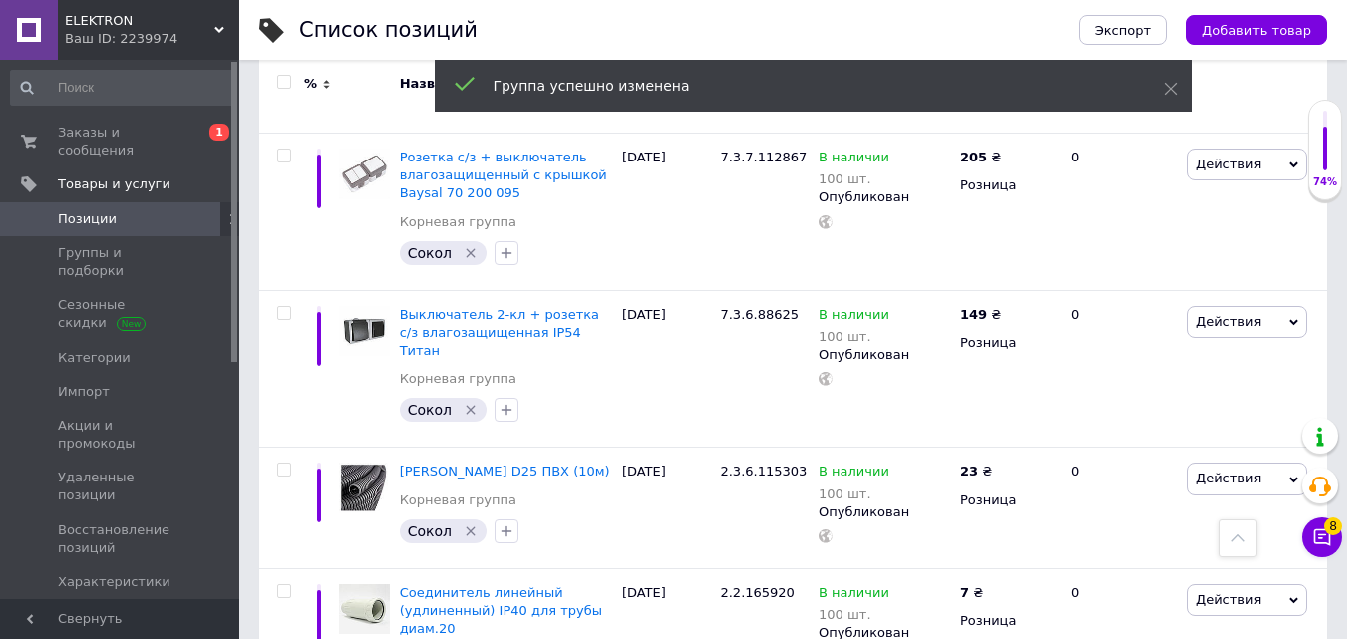
scroll to position [13534, 0]
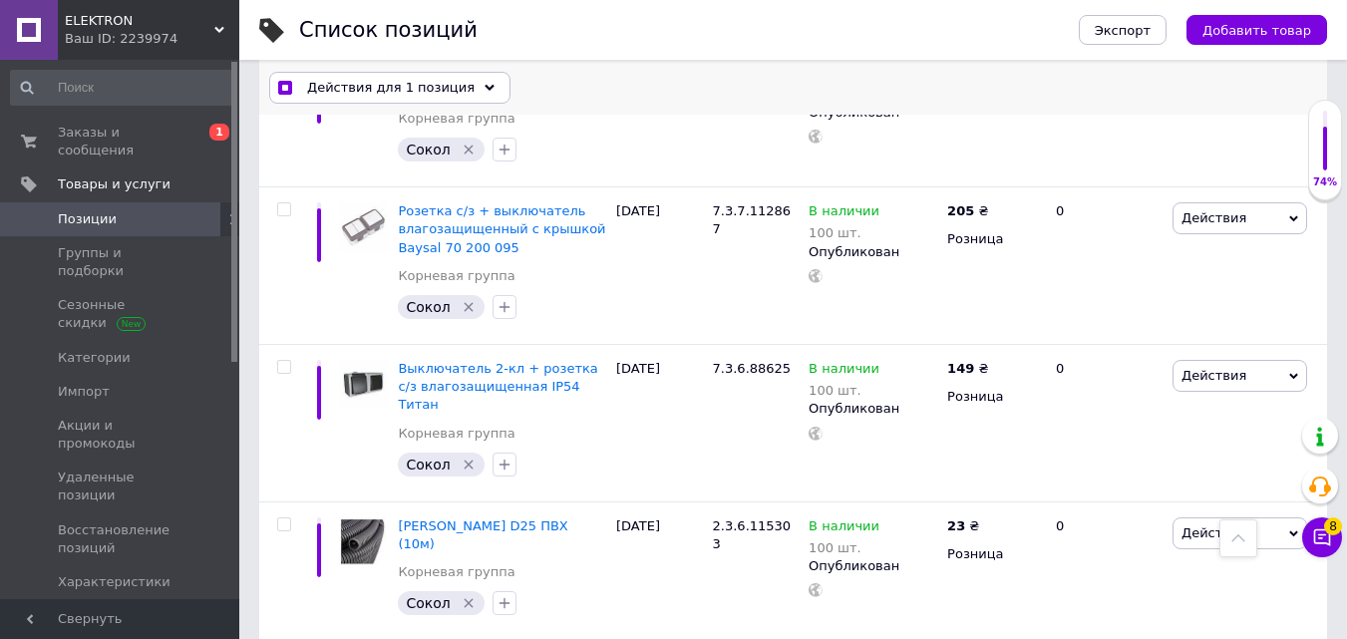
click at [436, 96] on span "Действия для 1 позиция" at bounding box center [390, 88] width 167 height 18
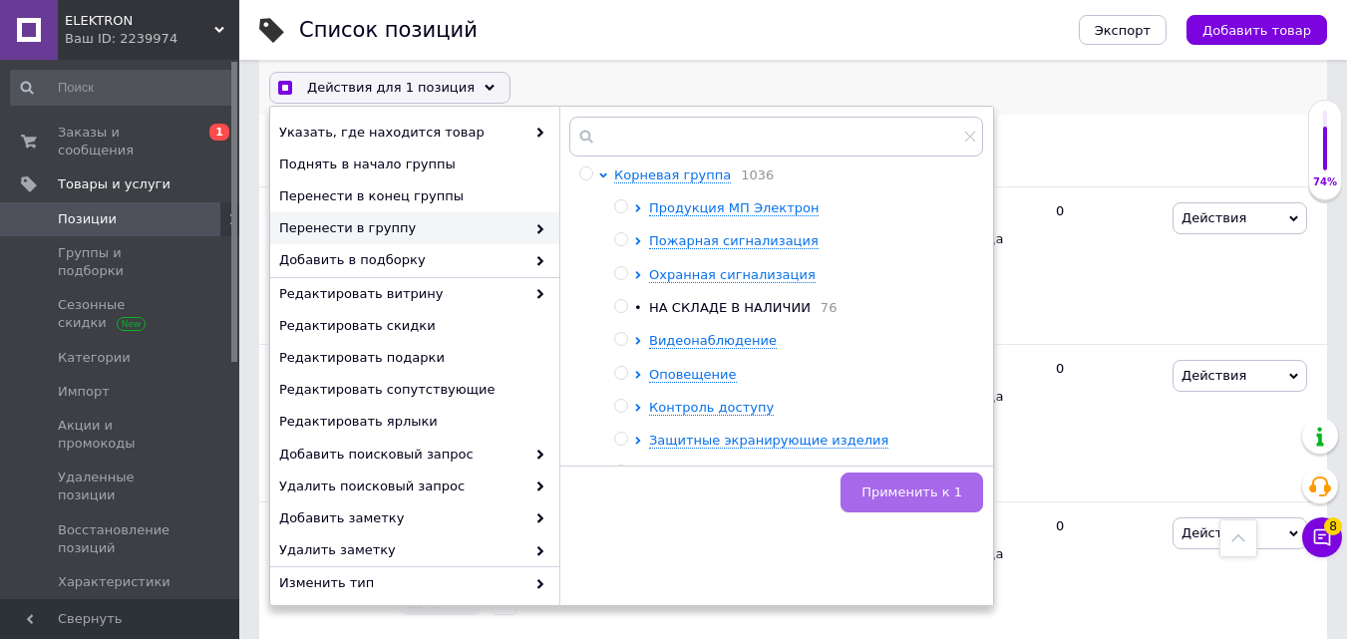
click at [940, 488] on span "Применить к 1" at bounding box center [911, 492] width 101 height 15
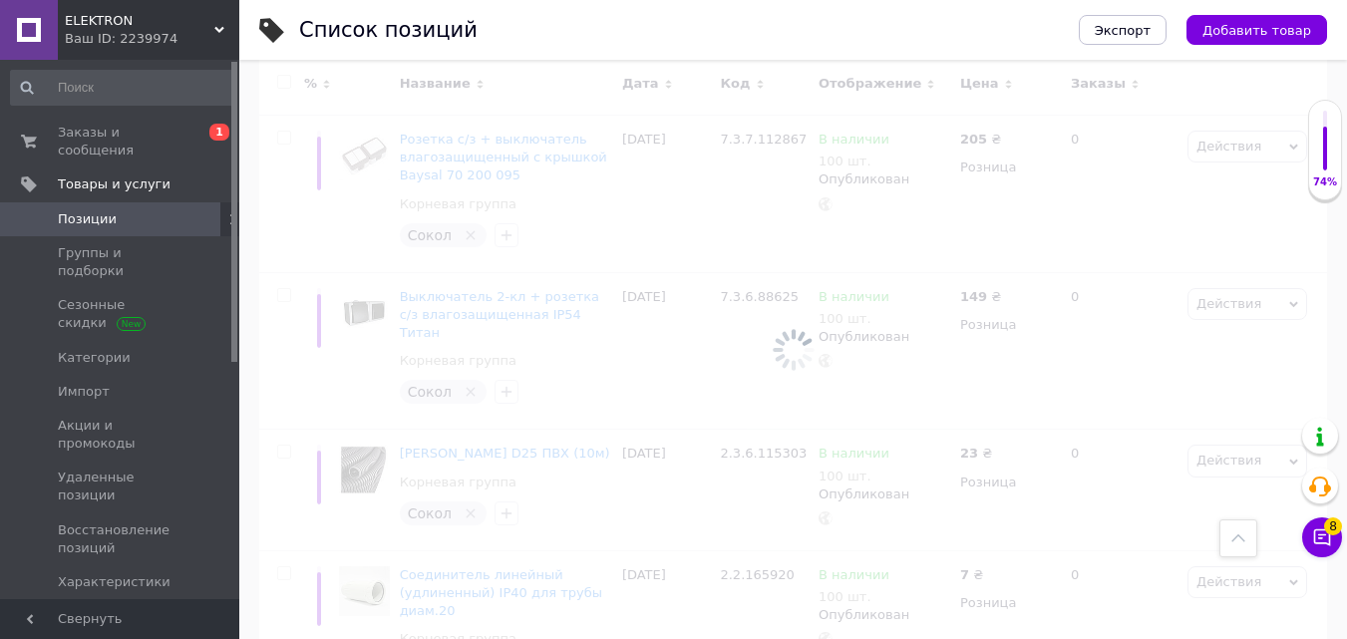
scroll to position [13534, 0]
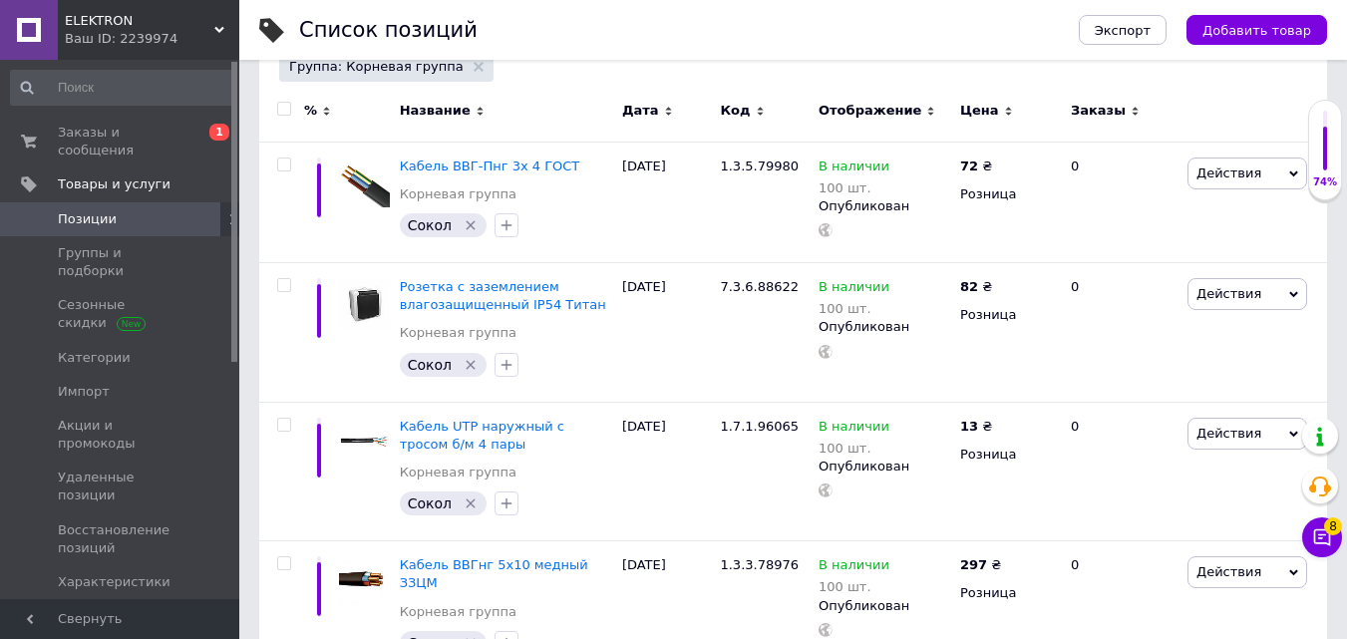
scroll to position [309, 0]
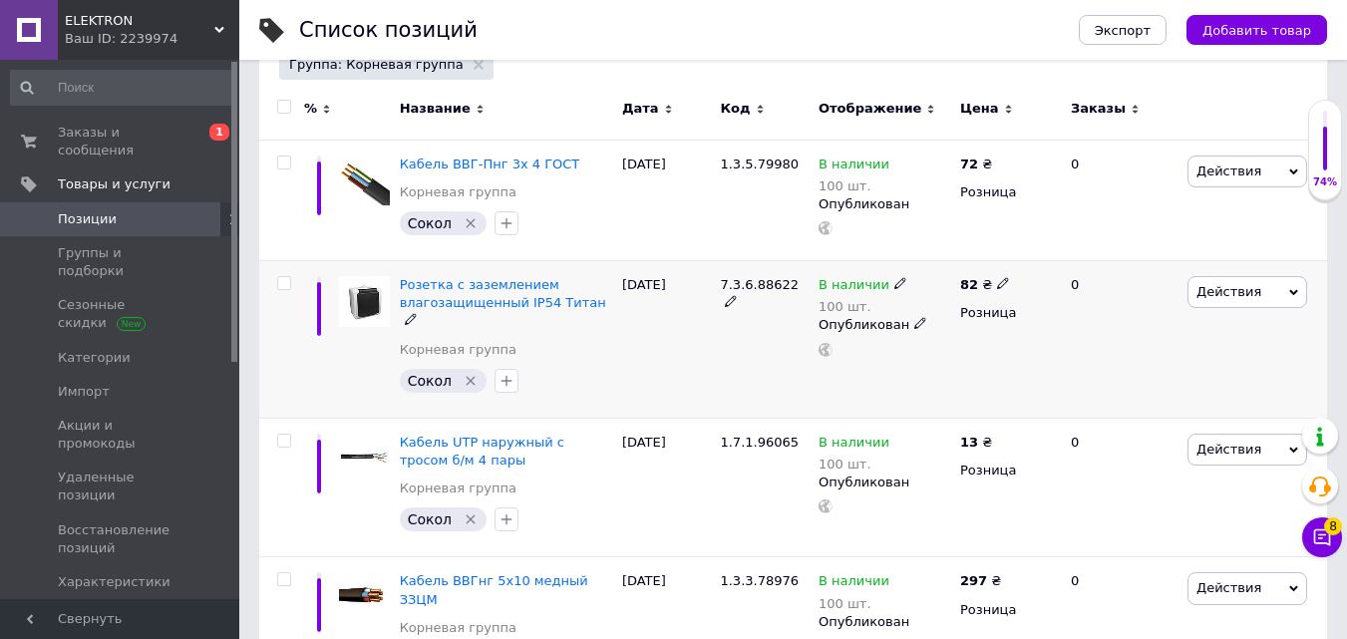
click at [288, 285] on input "checkbox" at bounding box center [283, 283] width 13 height 13
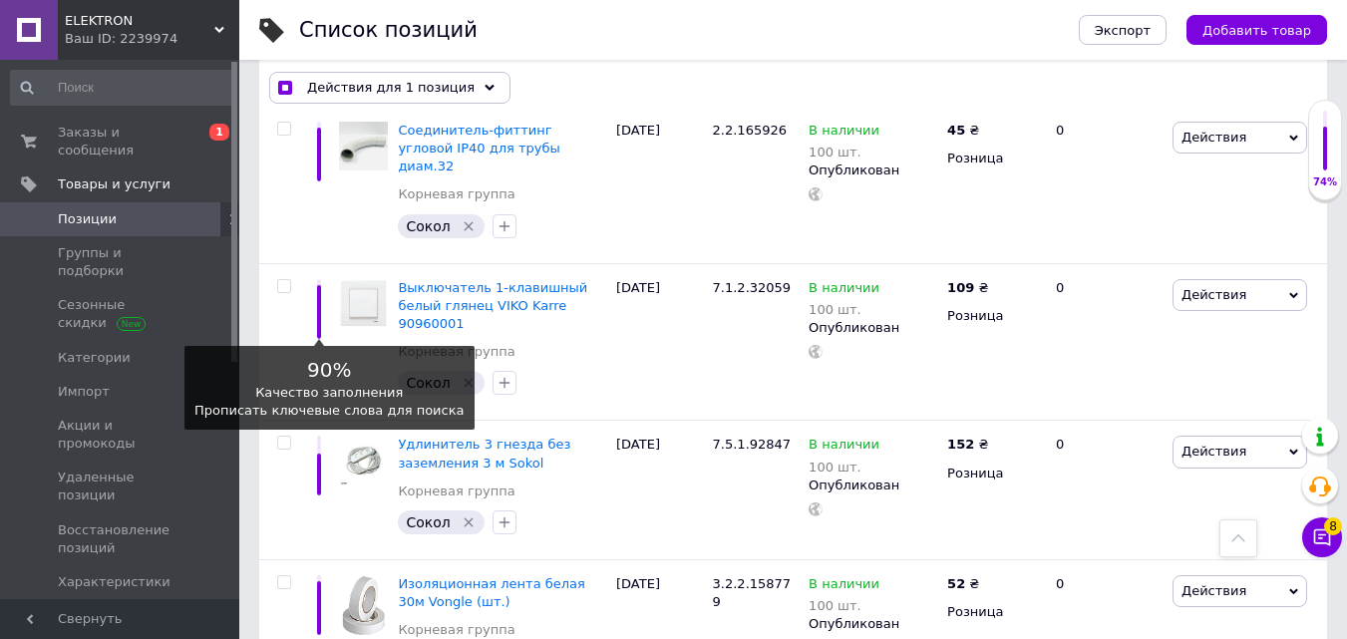
scroll to position [2203, 0]
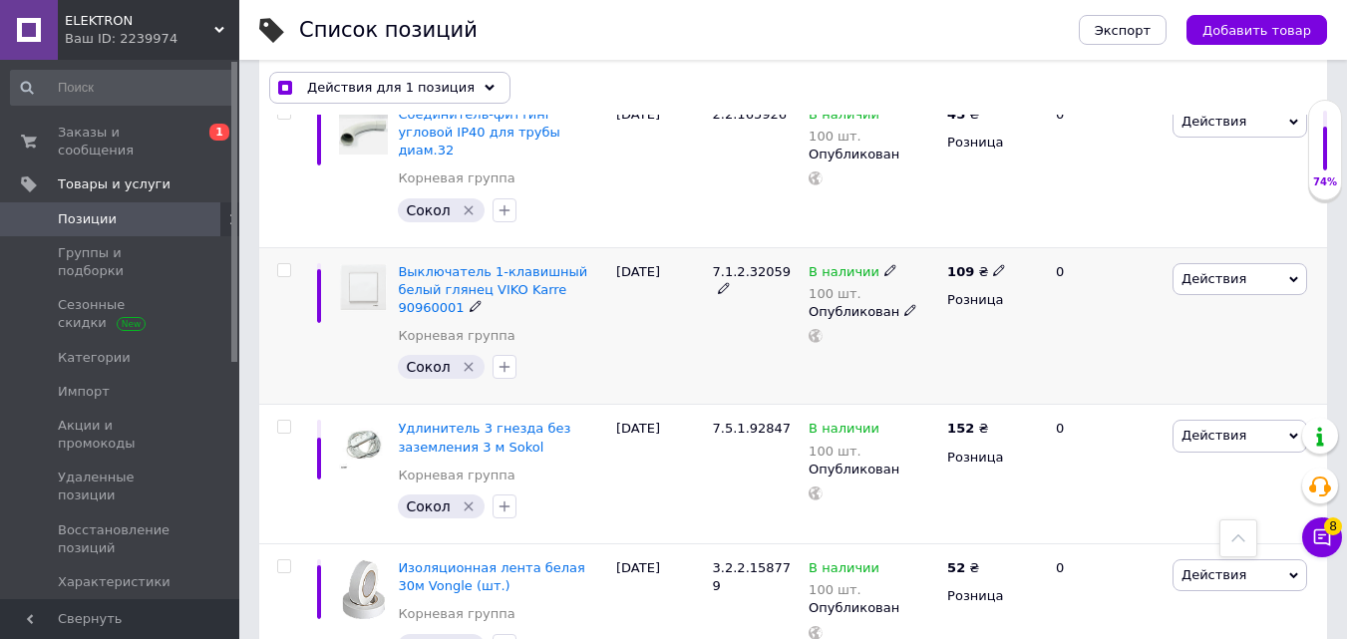
click at [285, 264] on input "checkbox" at bounding box center [283, 270] width 13 height 13
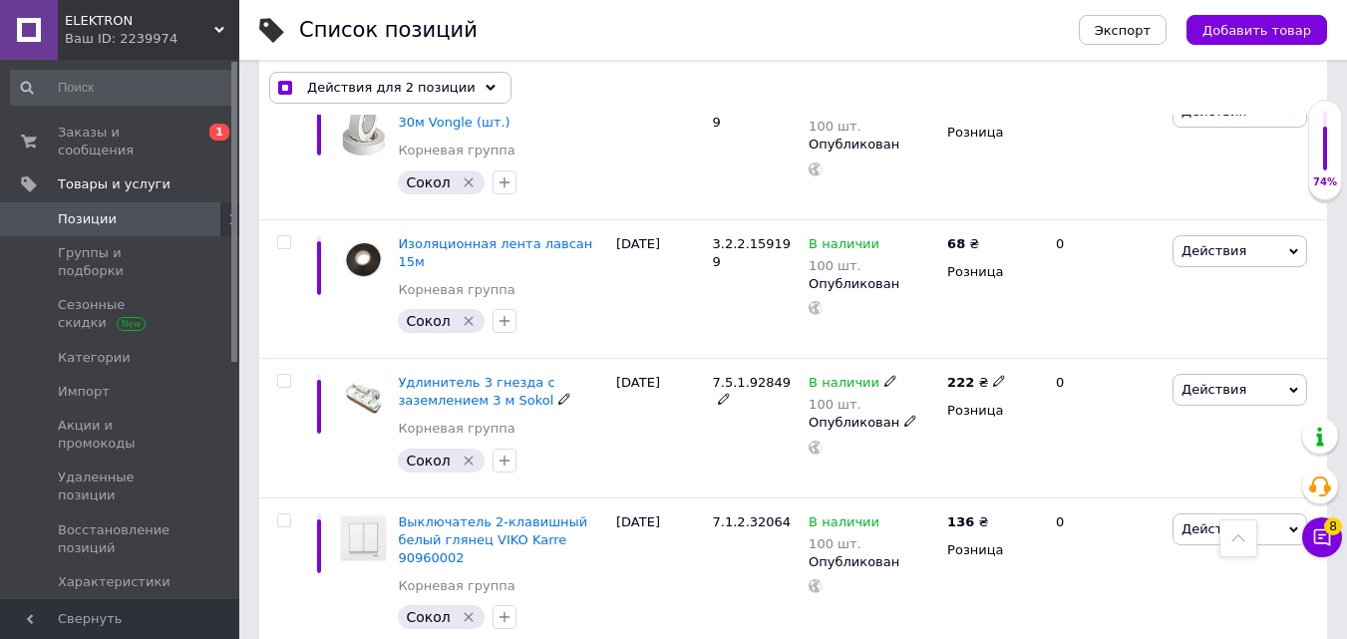
scroll to position [2702, 0]
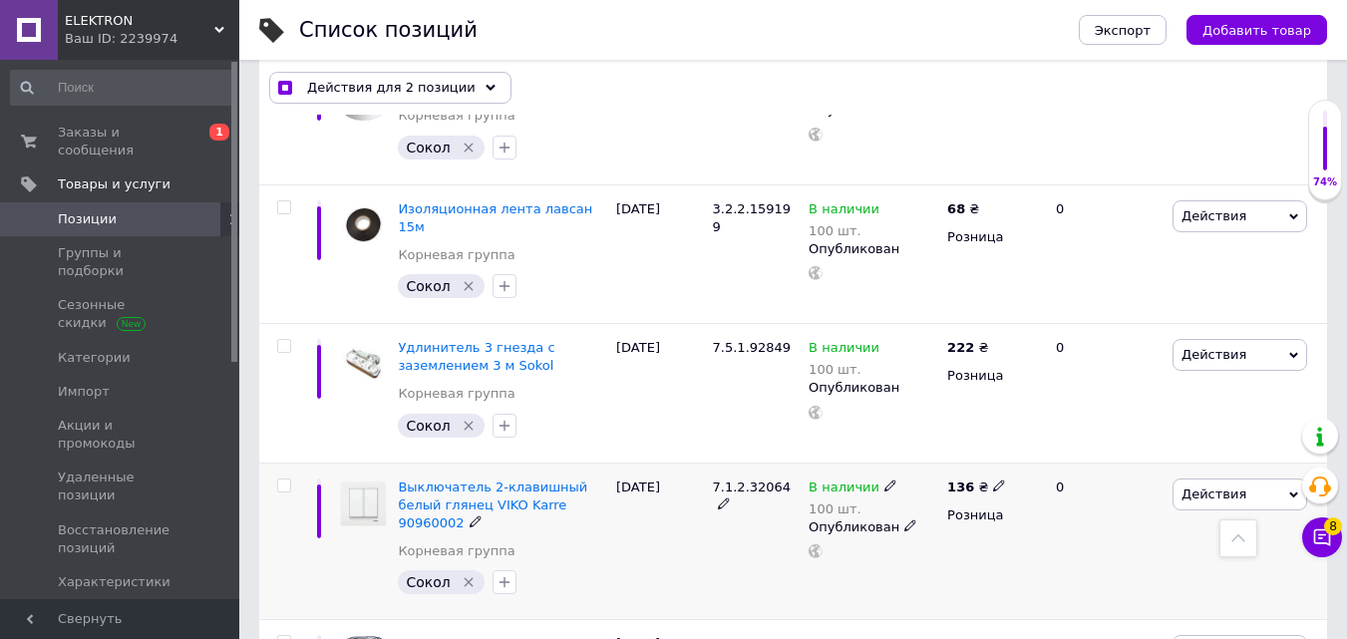
click at [285, 480] on input "checkbox" at bounding box center [283, 486] width 13 height 13
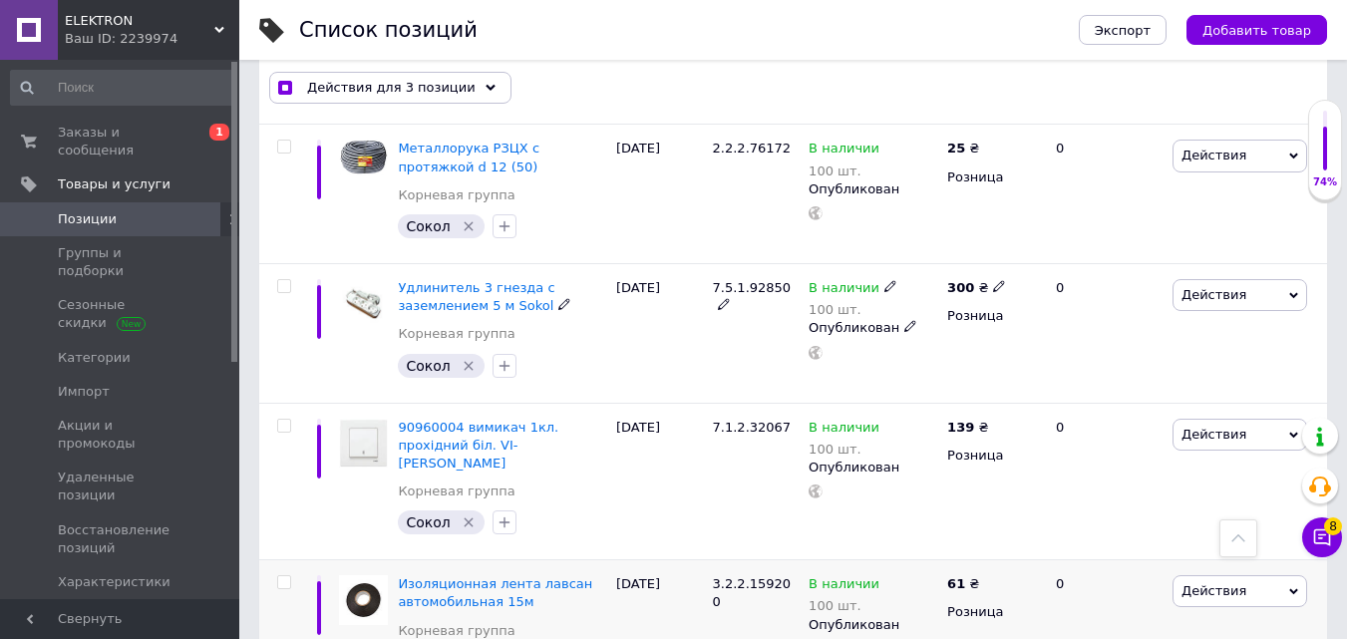
scroll to position [3200, 0]
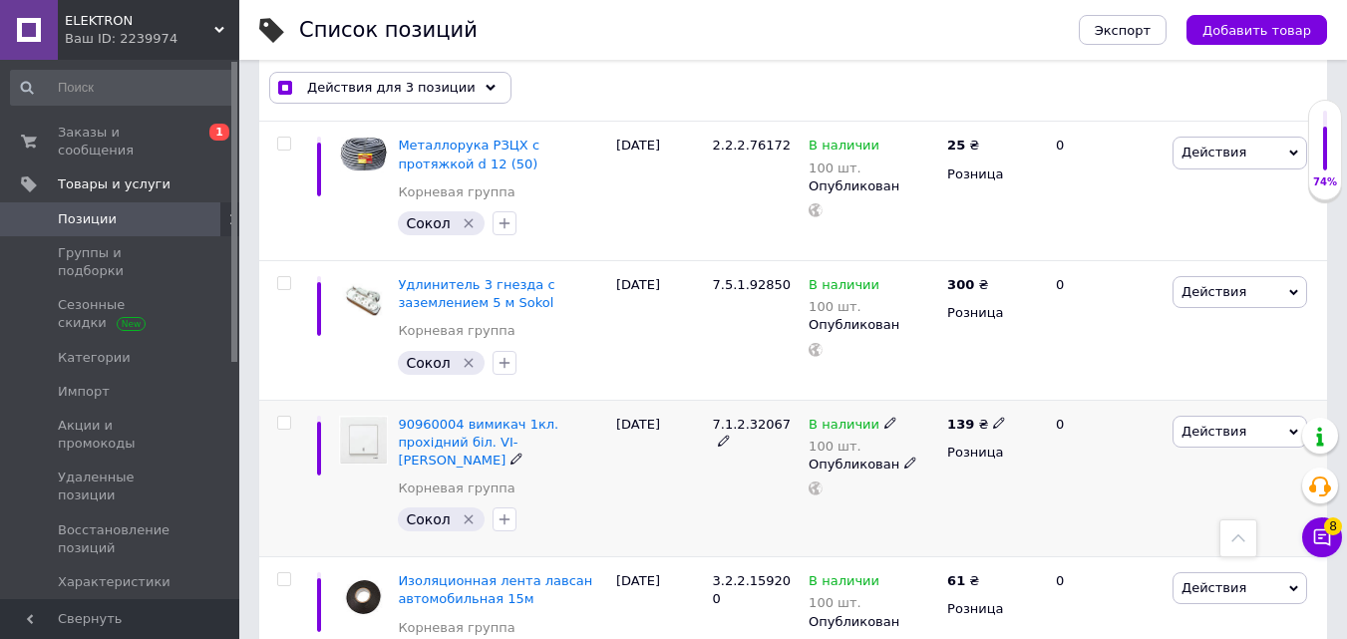
click at [279, 417] on input "checkbox" at bounding box center [283, 423] width 13 height 13
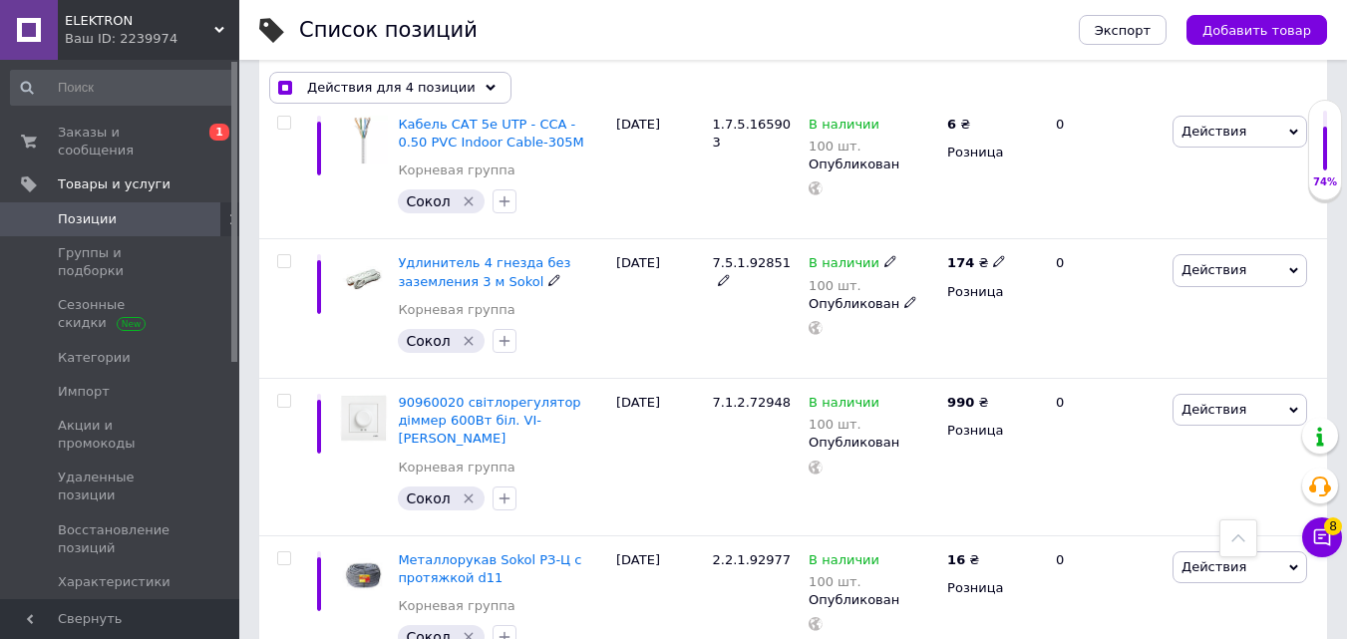
scroll to position [3799, 0]
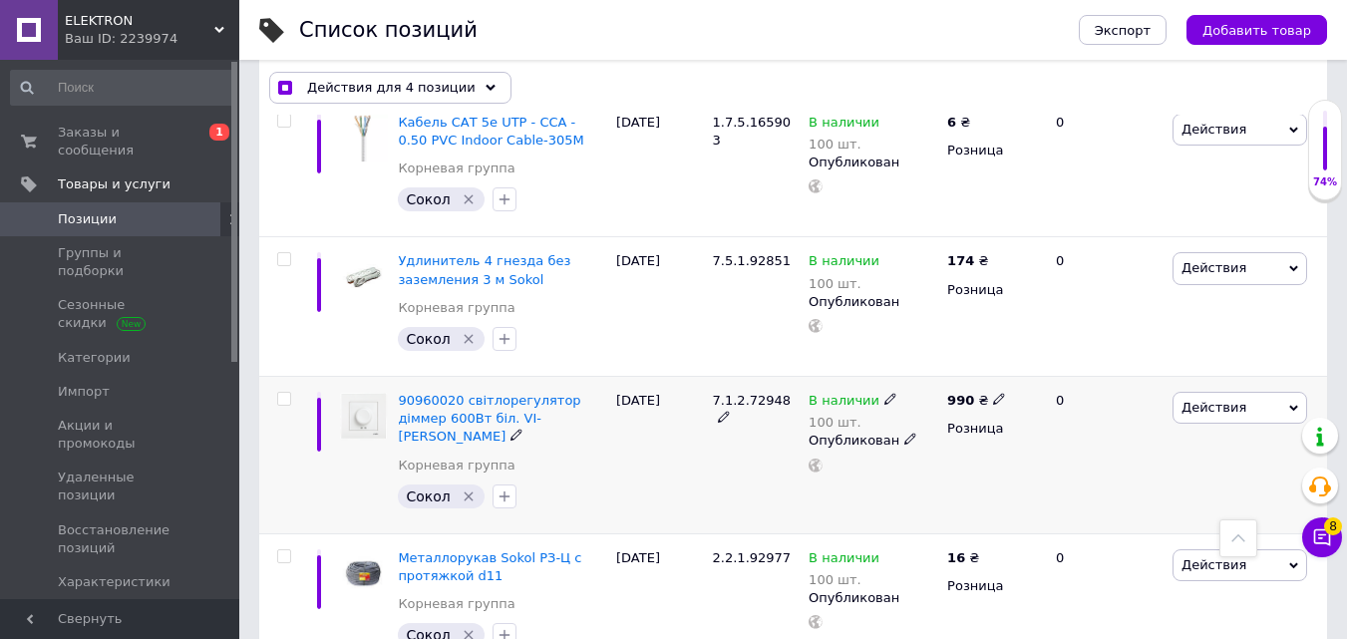
click at [287, 393] on input "checkbox" at bounding box center [283, 399] width 13 height 13
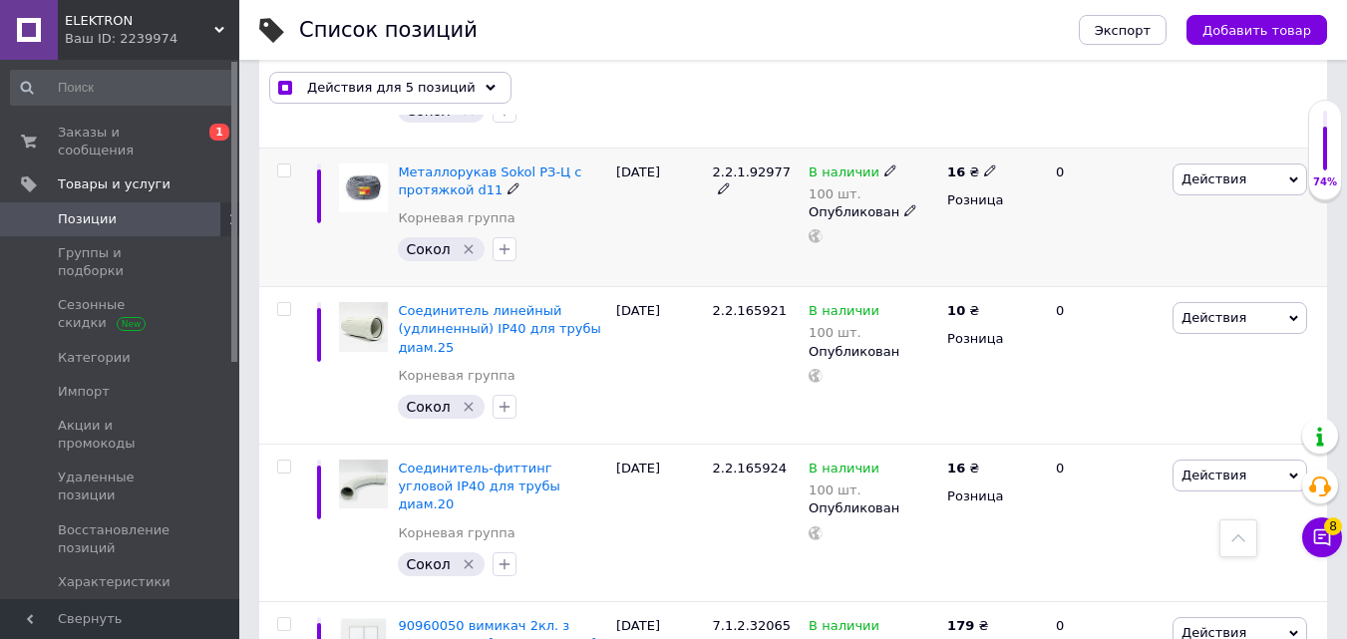
scroll to position [4197, 0]
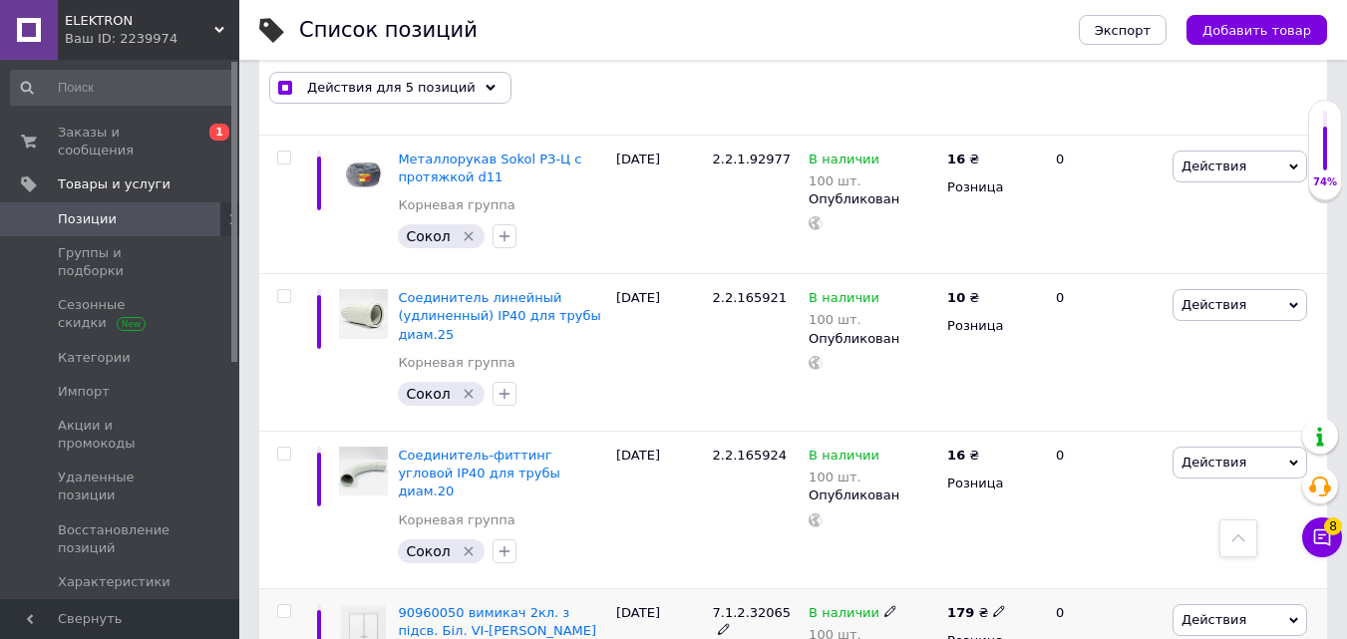
click at [288, 605] on input "checkbox" at bounding box center [283, 611] width 13 height 13
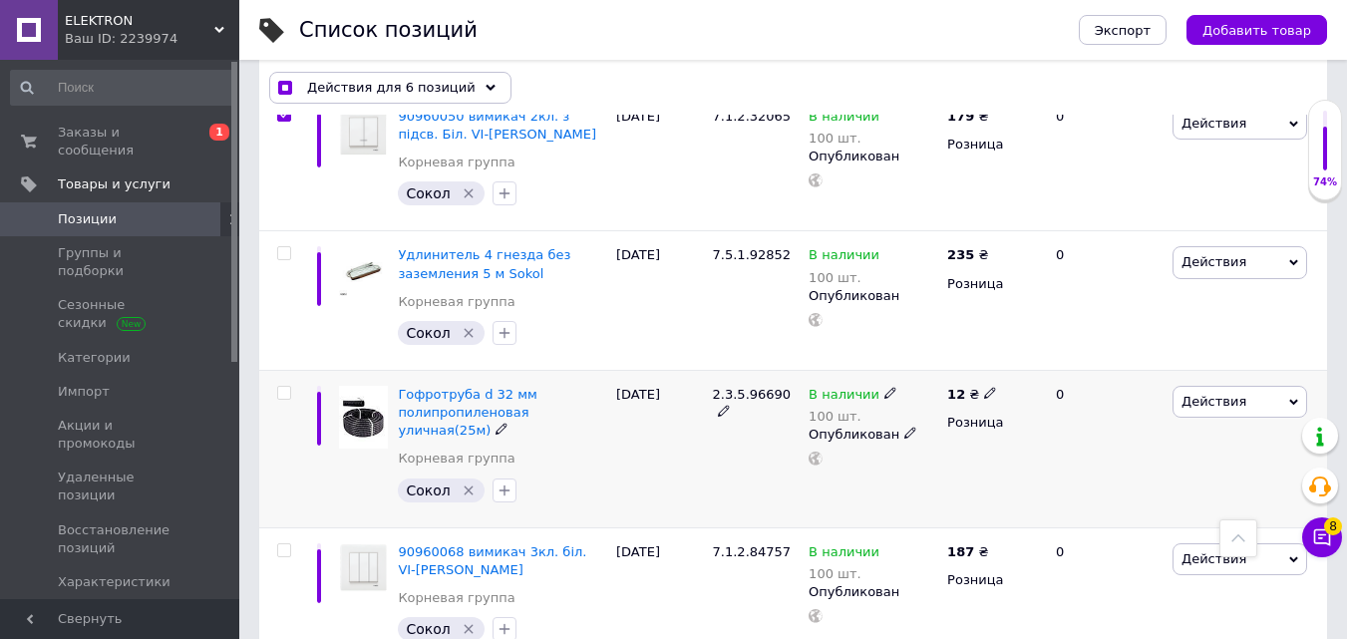
scroll to position [4696, 0]
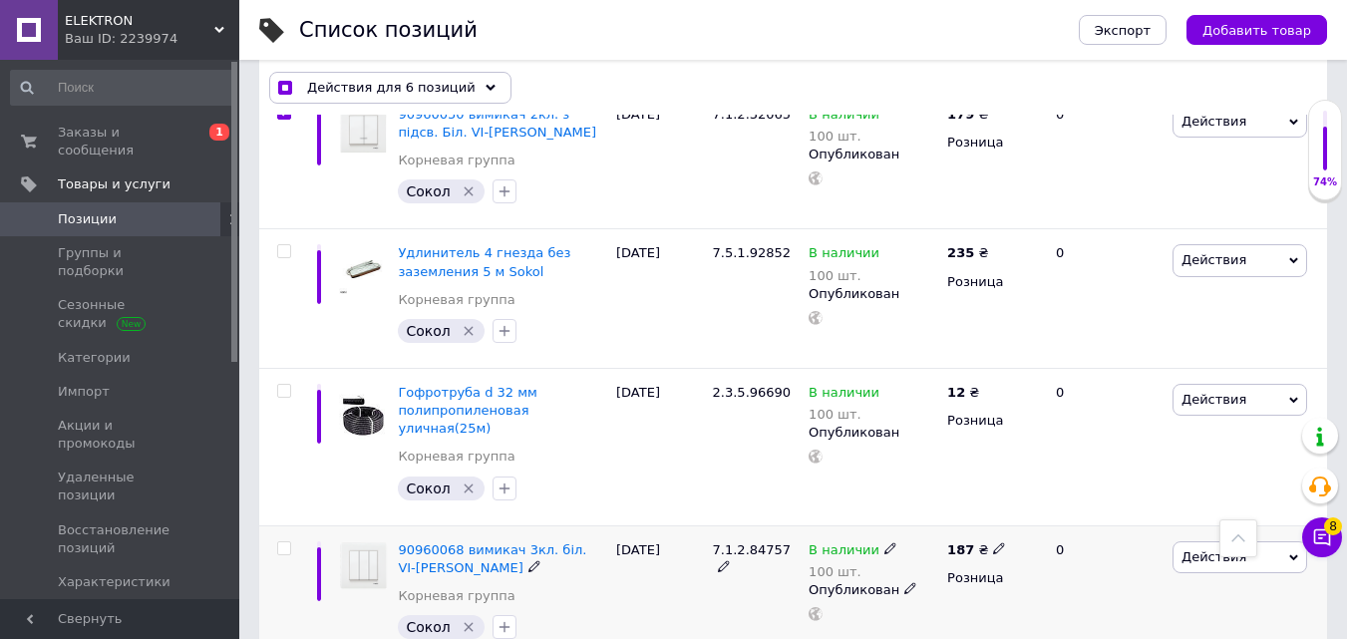
click at [283, 542] on input "checkbox" at bounding box center [283, 548] width 13 height 13
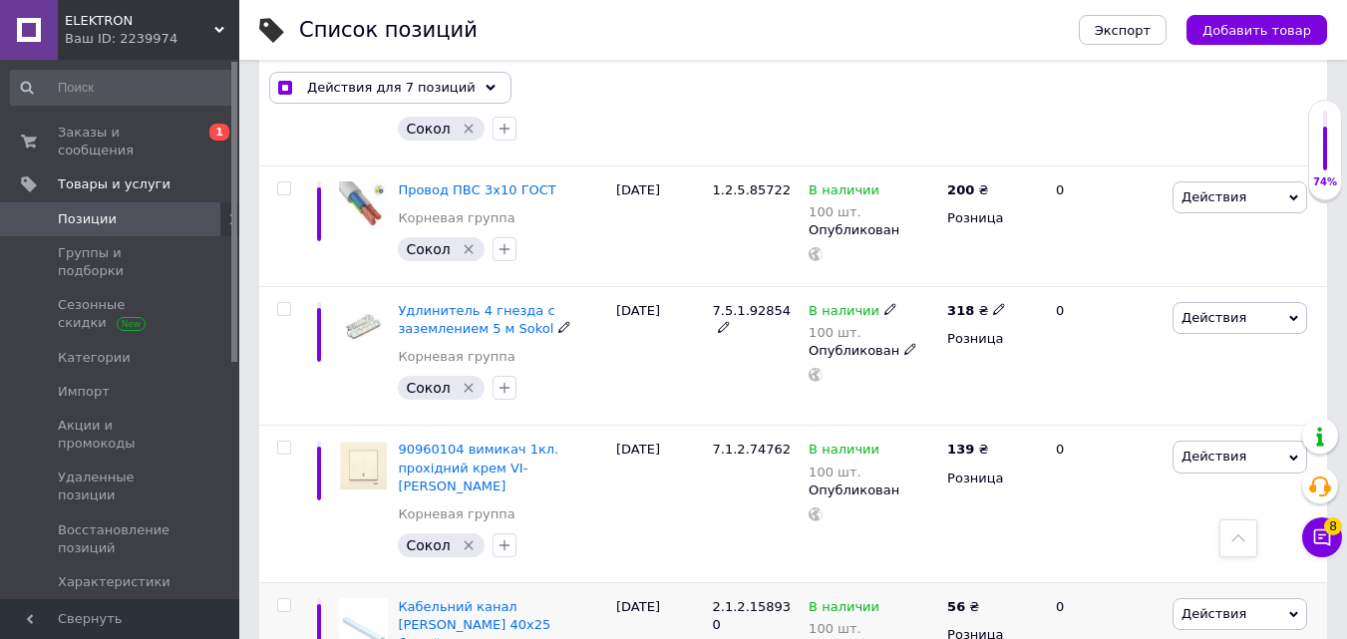
scroll to position [5494, 0]
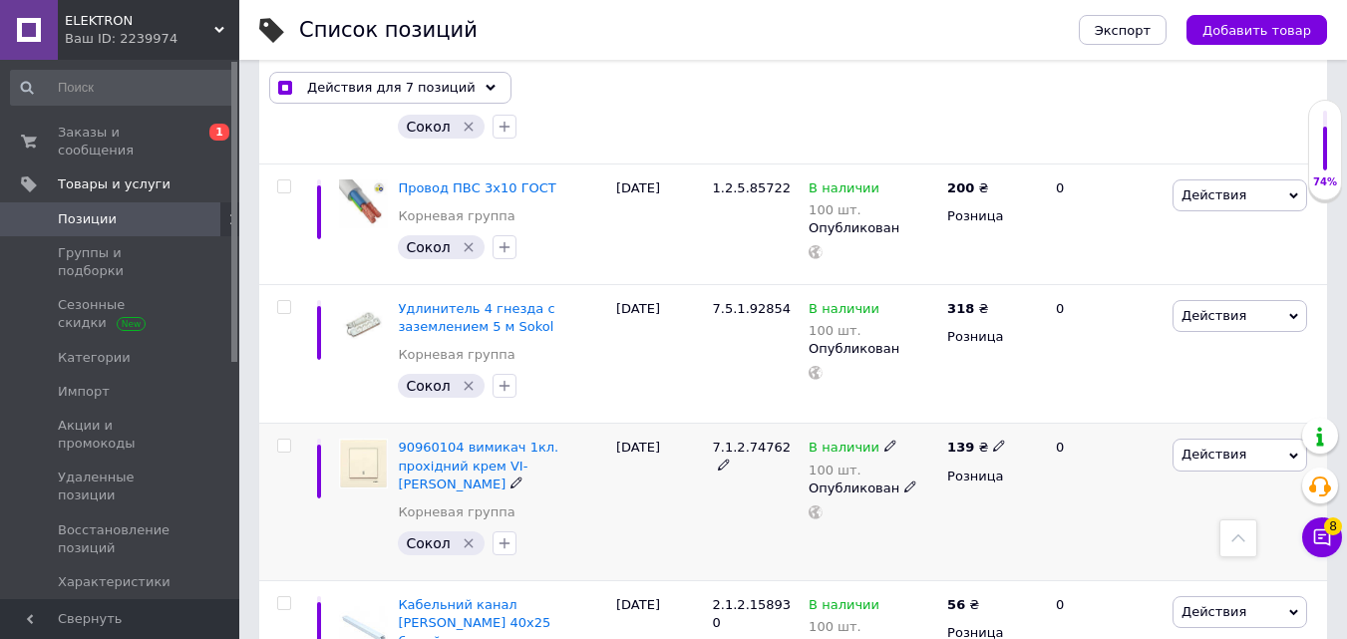
click at [287, 440] on input "checkbox" at bounding box center [283, 446] width 13 height 13
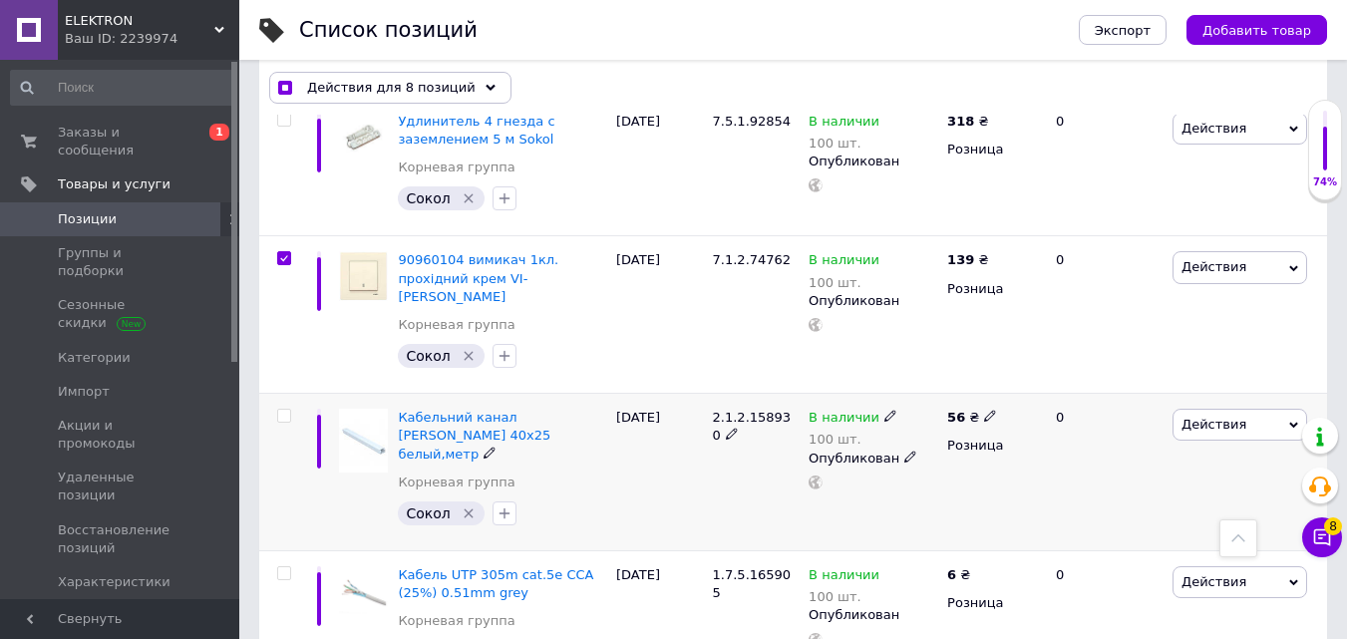
scroll to position [5693, 0]
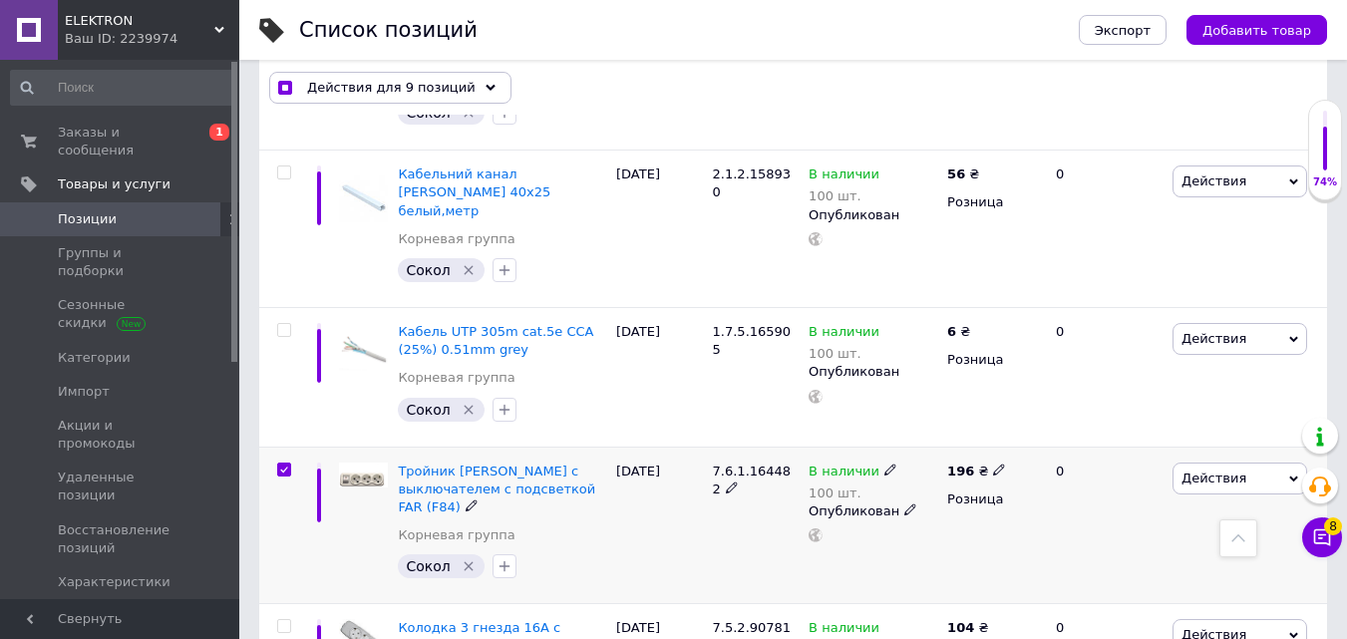
scroll to position [5992, 0]
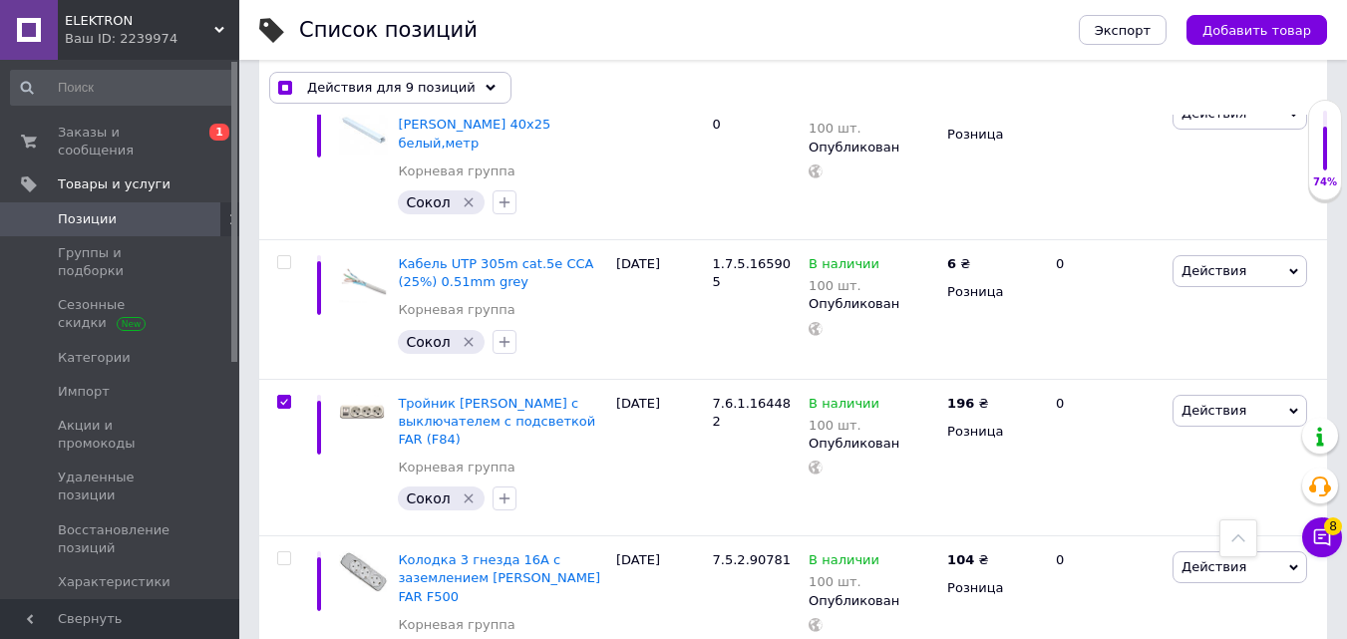
drag, startPoint x: 289, startPoint y: 373, endPoint x: 299, endPoint y: 391, distance: 20.5
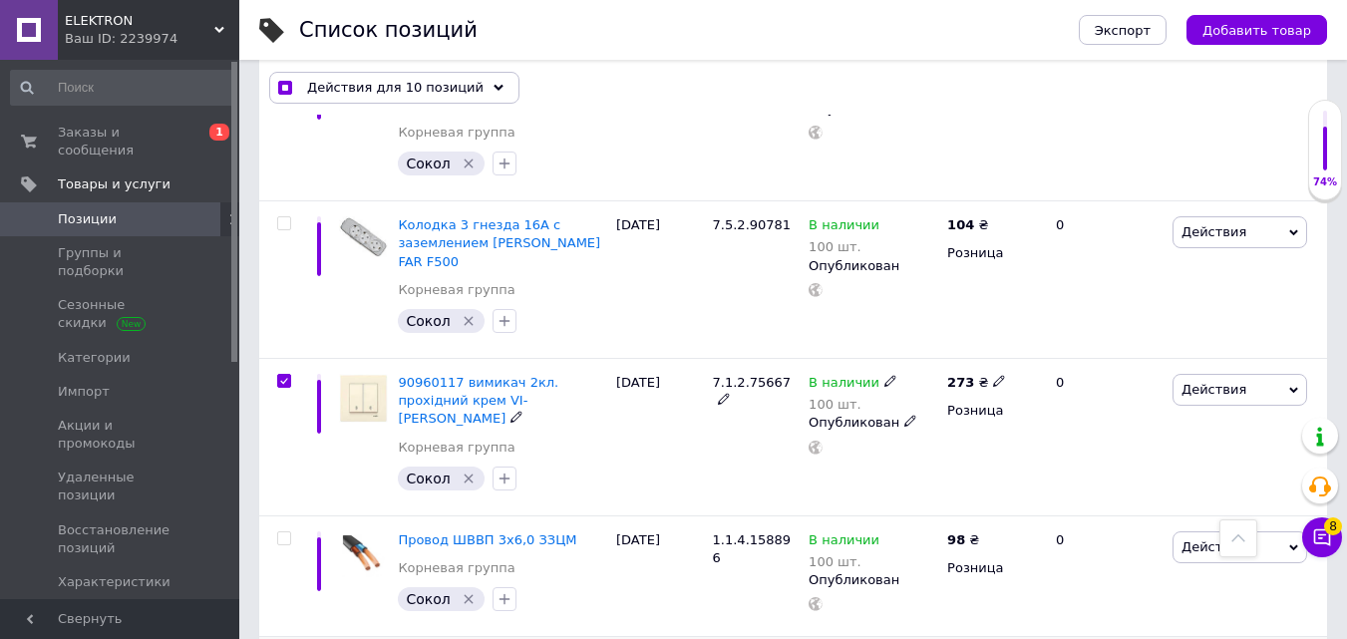
scroll to position [6391, 0]
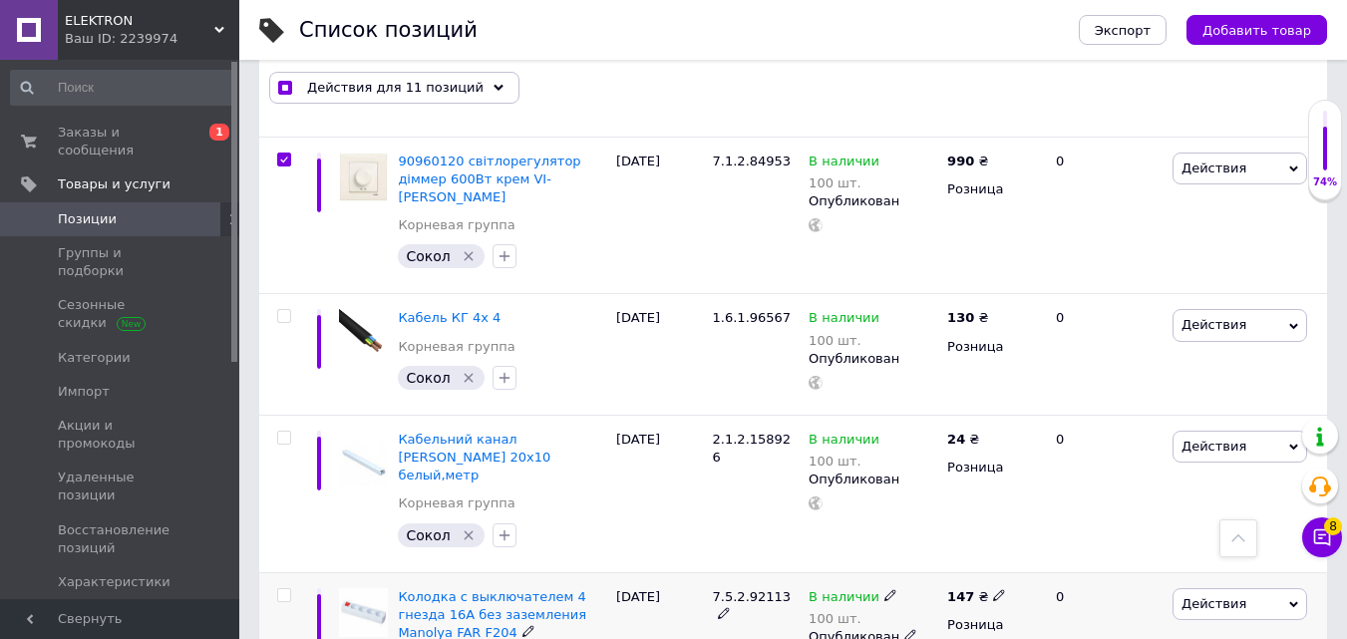
scroll to position [7089, 0]
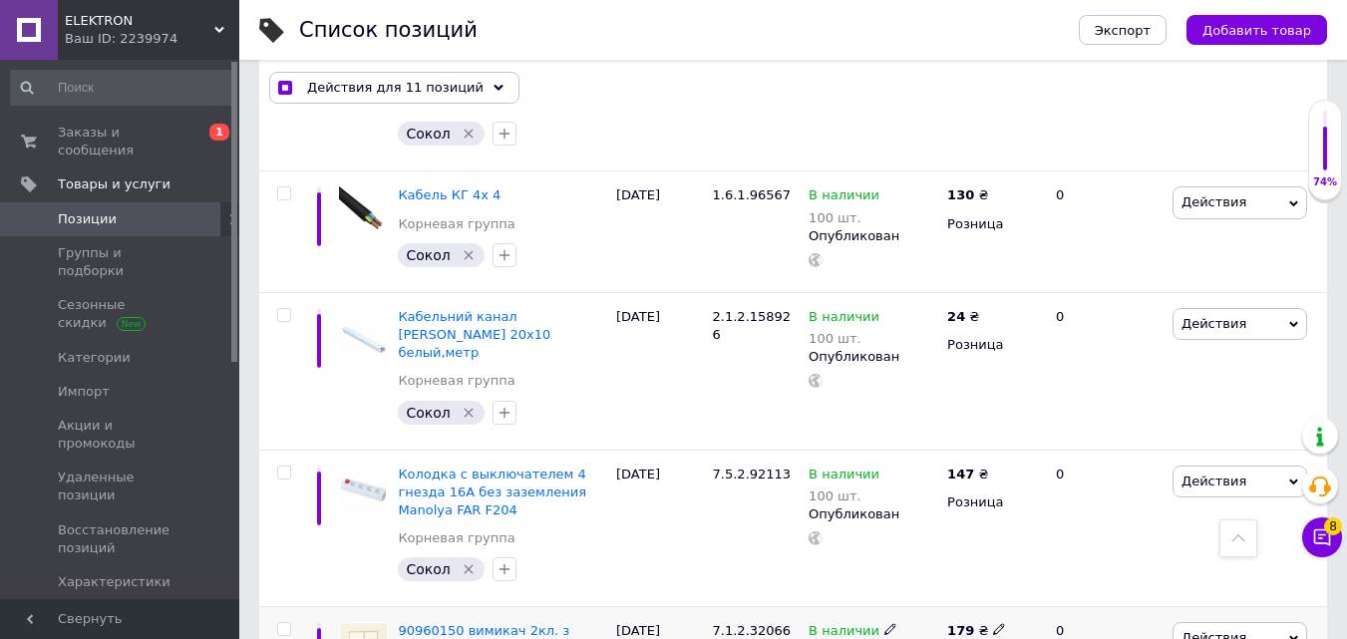
click at [284, 623] on input "checkbox" at bounding box center [283, 629] width 13 height 13
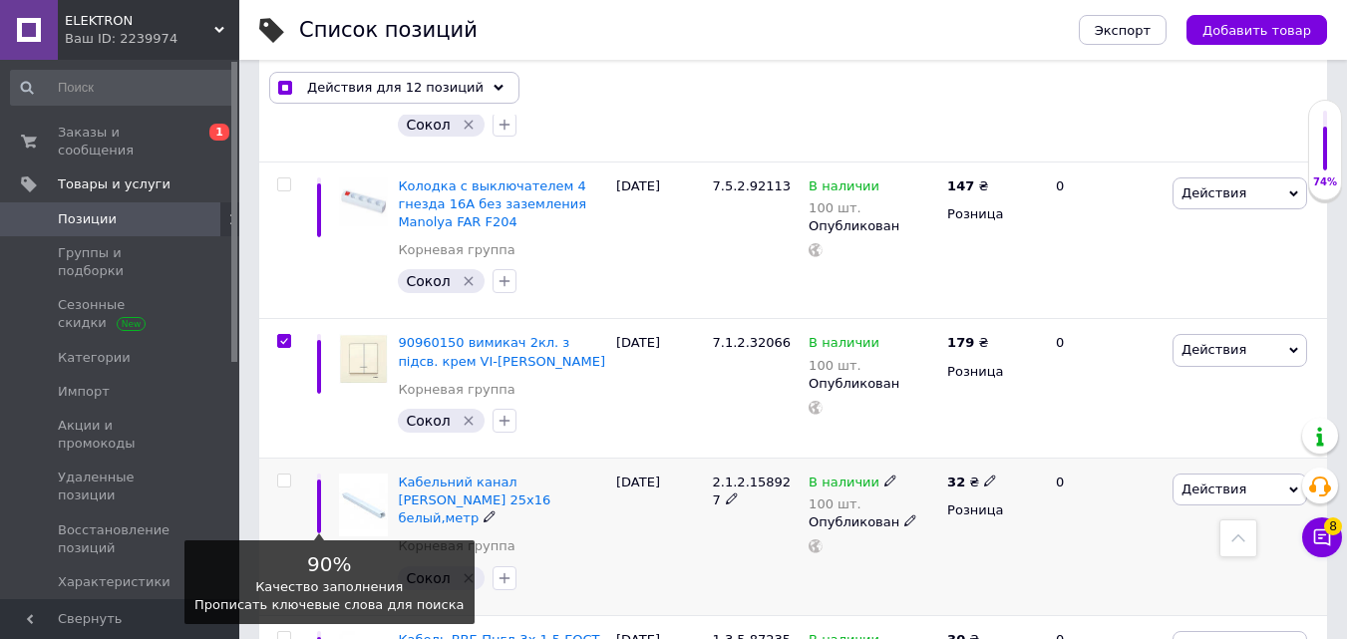
scroll to position [7388, 0]
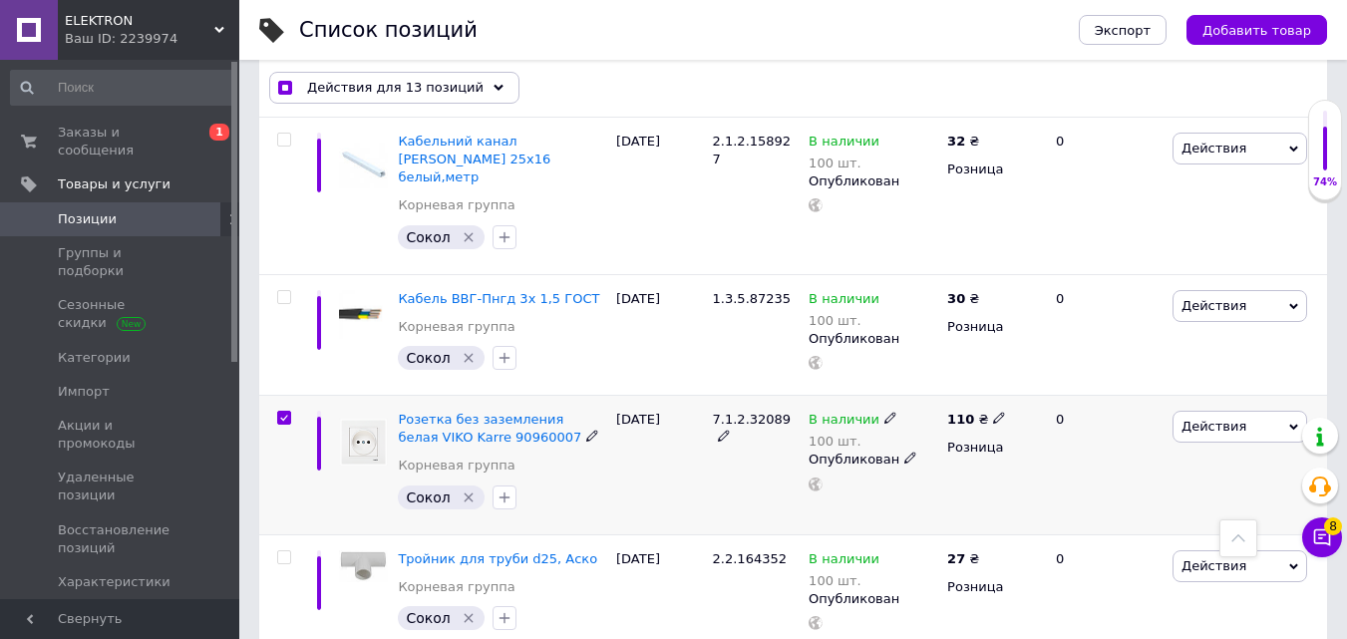
scroll to position [7787, 0]
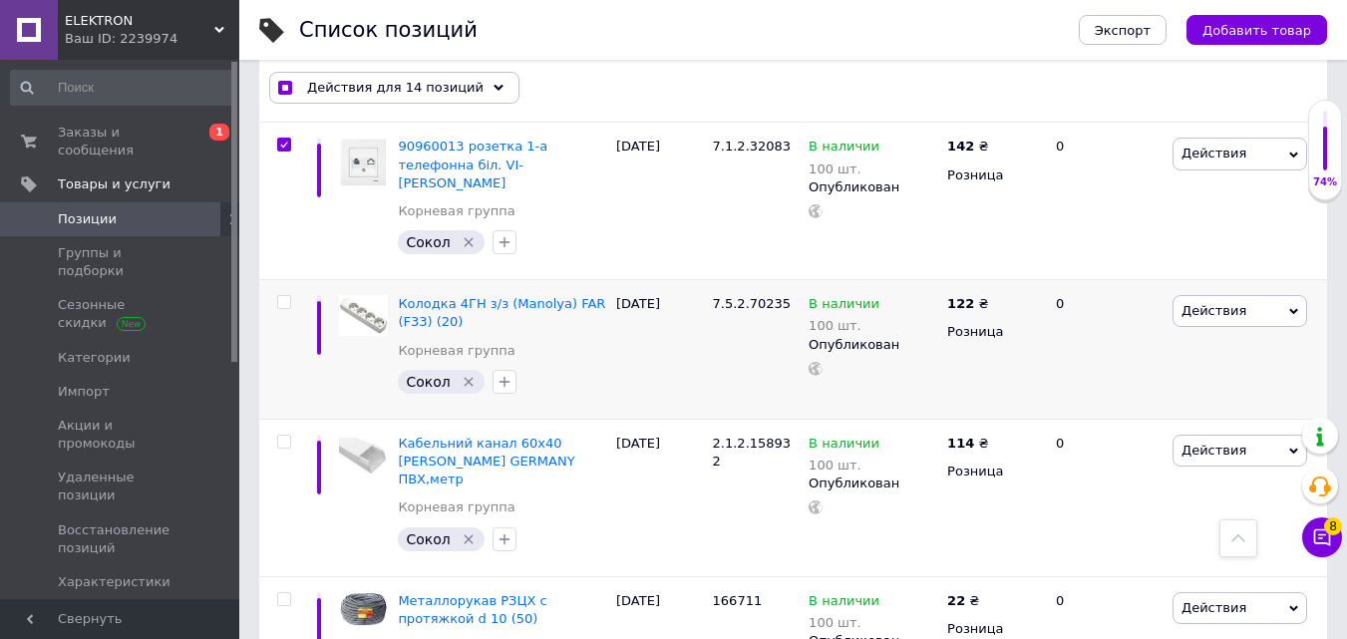
scroll to position [8584, 0]
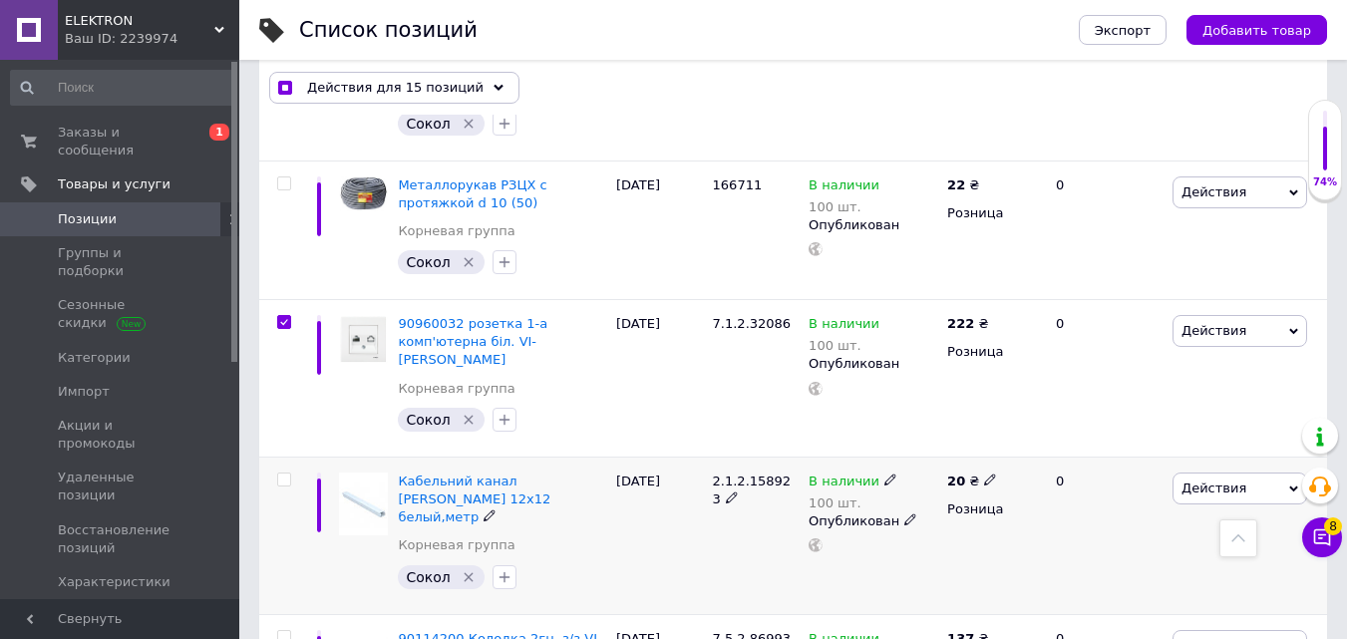
scroll to position [8983, 0]
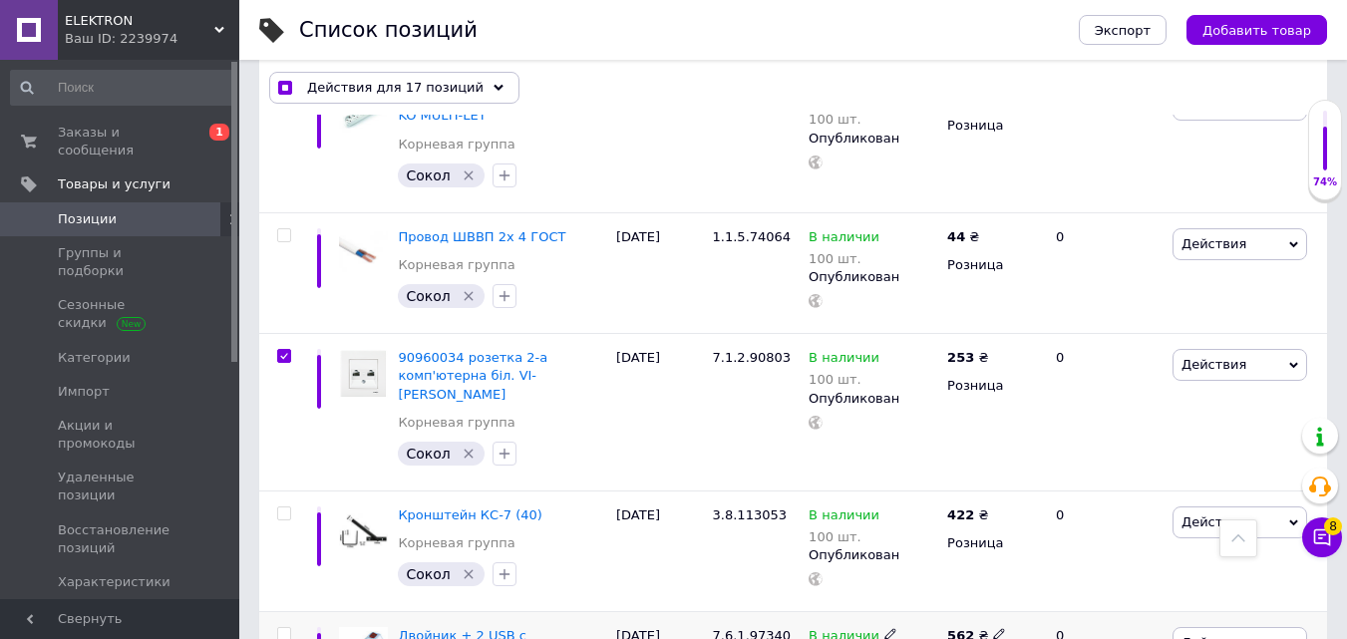
scroll to position [10179, 0]
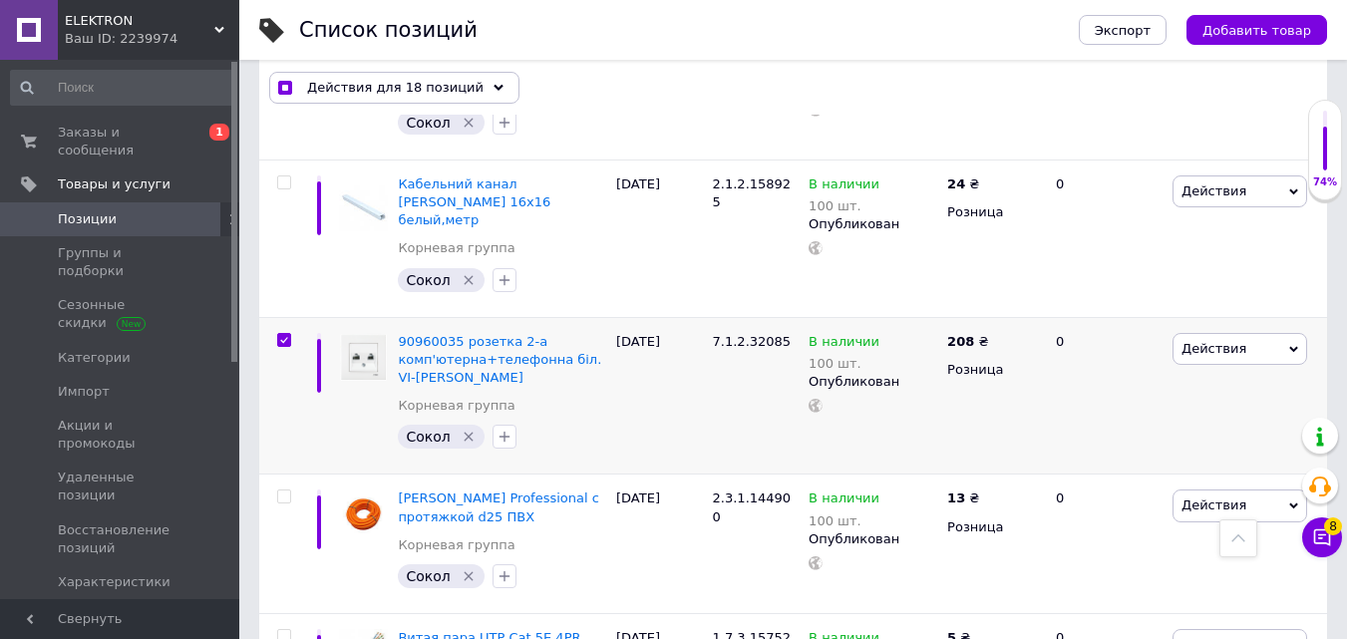
scroll to position [10778, 0]
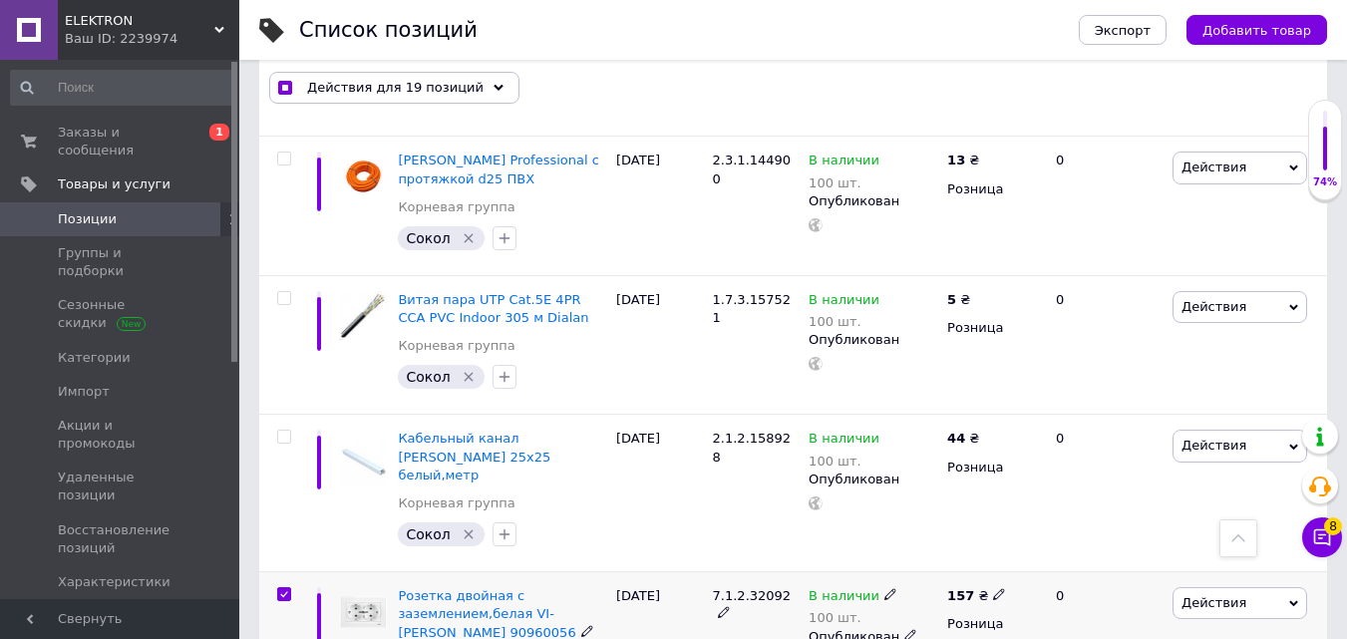
scroll to position [11077, 0]
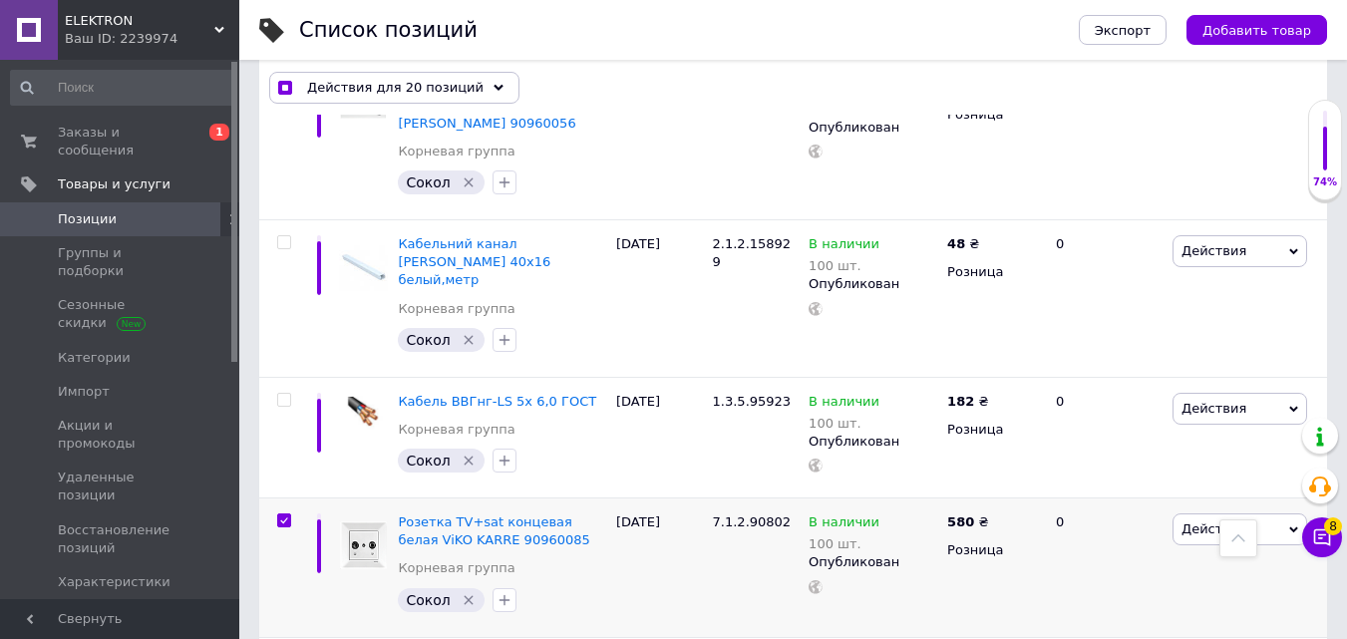
scroll to position [11575, 0]
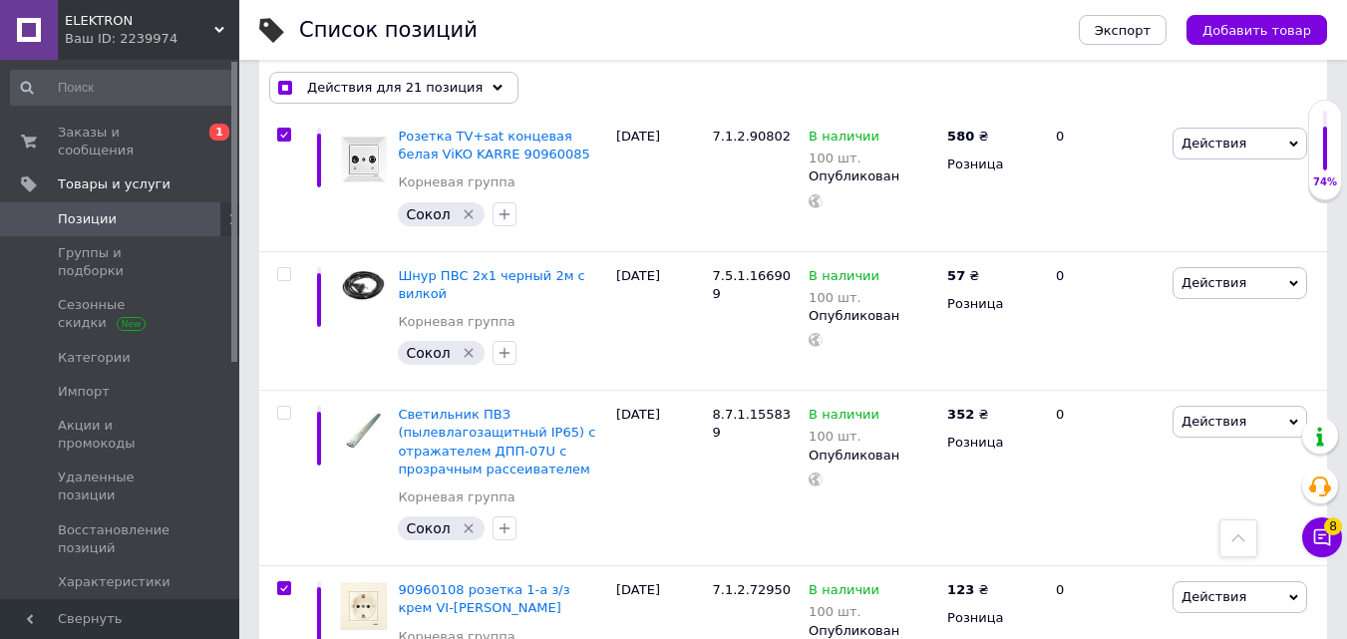
scroll to position [11974, 0]
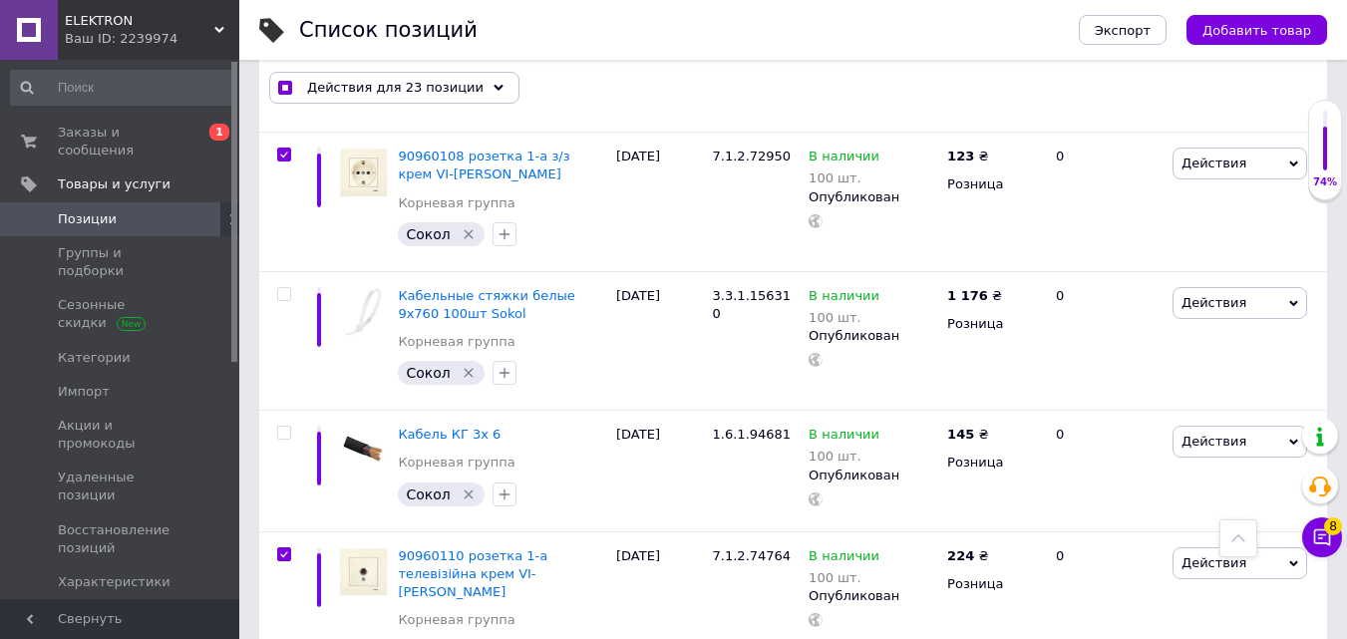
scroll to position [12572, 0]
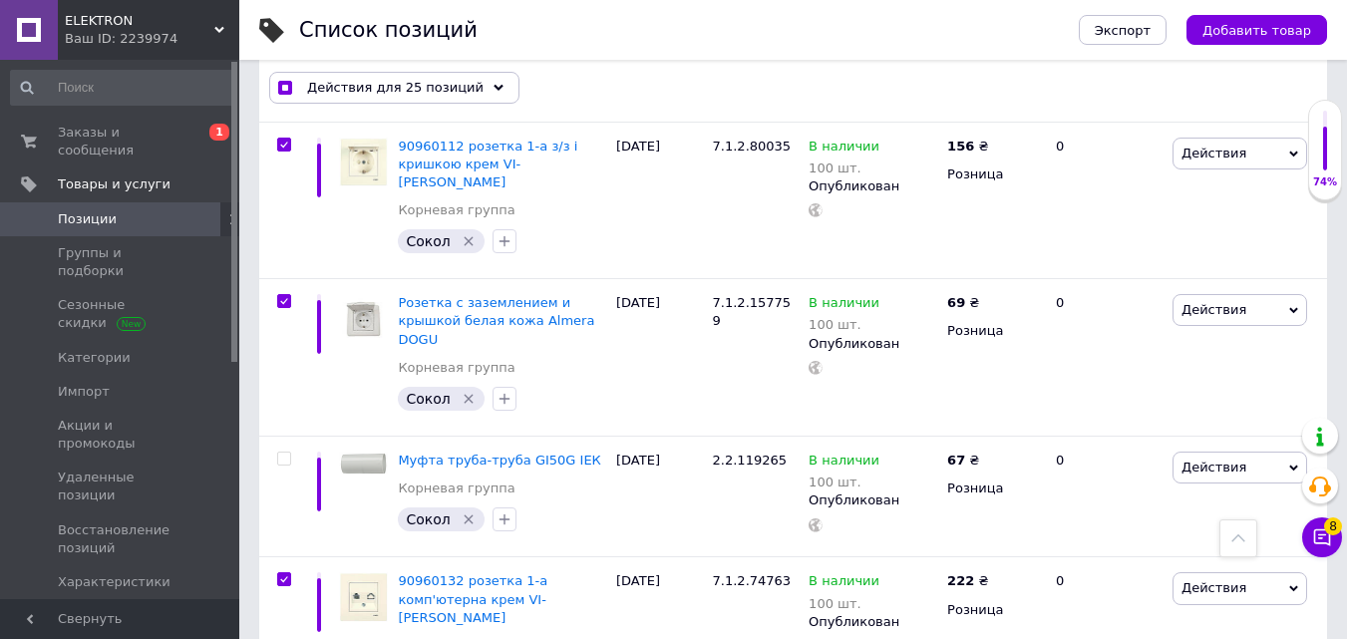
scroll to position [13270, 0]
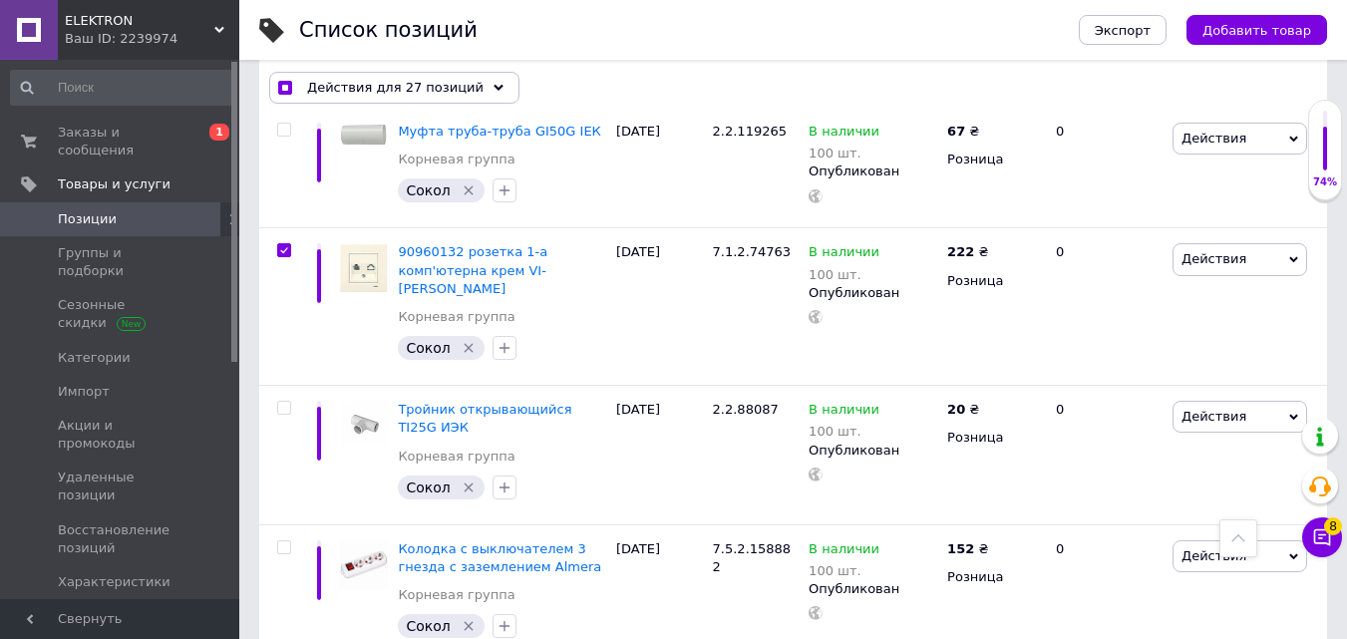
scroll to position [13569, 0]
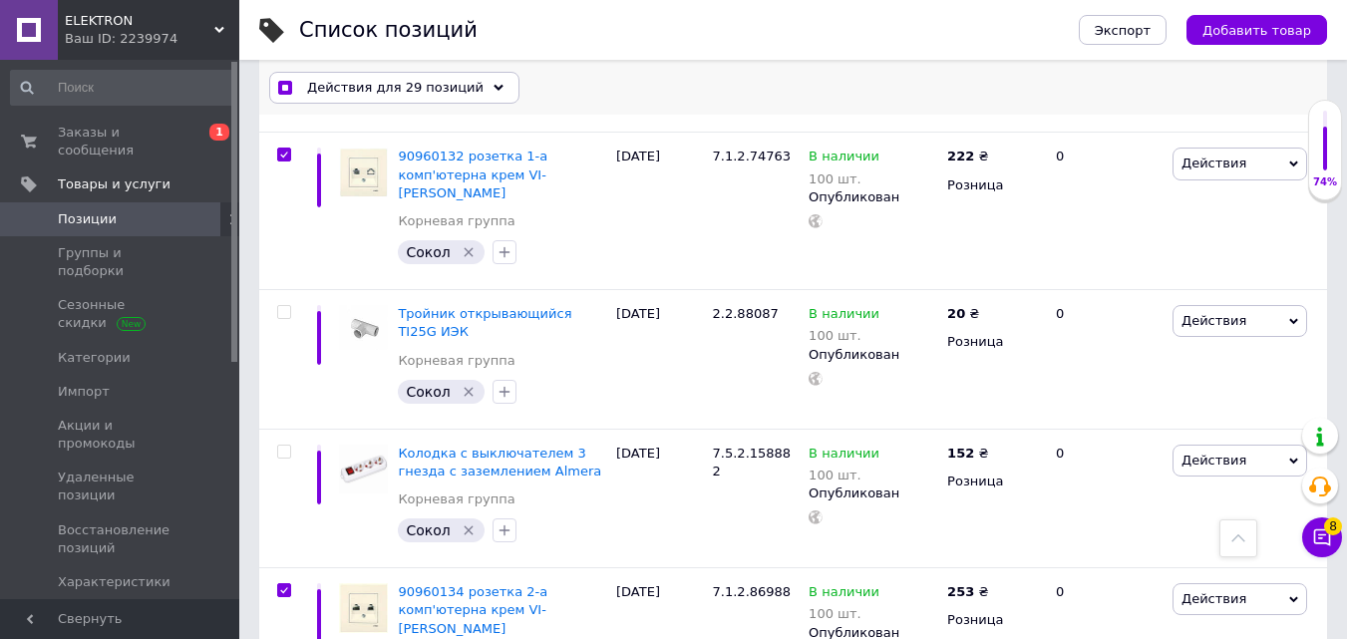
click at [480, 86] on div "Действия для 29 позиций" at bounding box center [394, 88] width 250 height 32
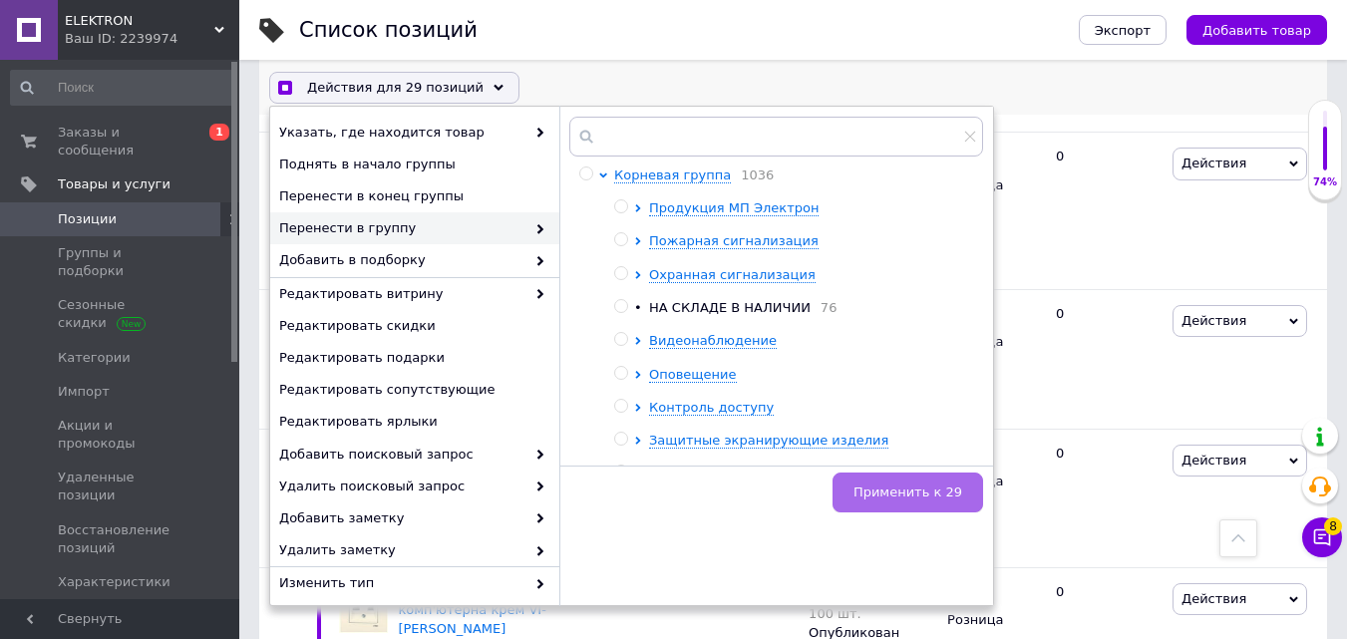
click at [929, 485] on span "Применить к 29" at bounding box center [907, 492] width 109 height 15
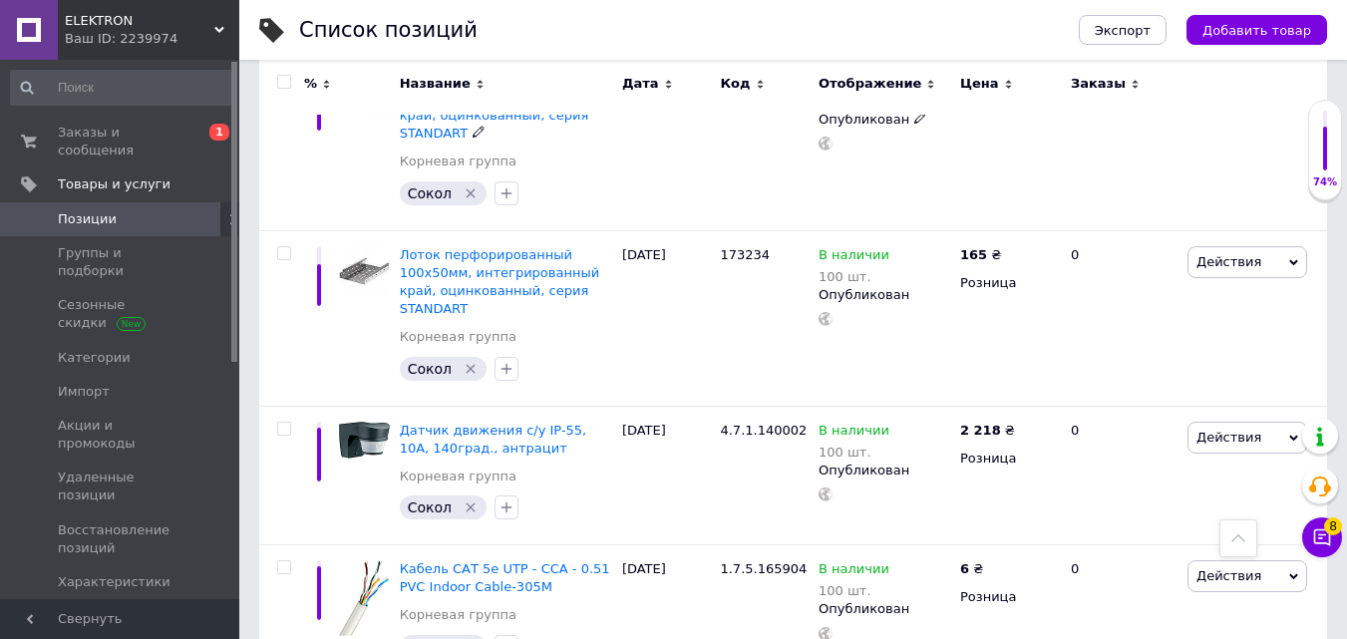
scroll to position [13570, 0]
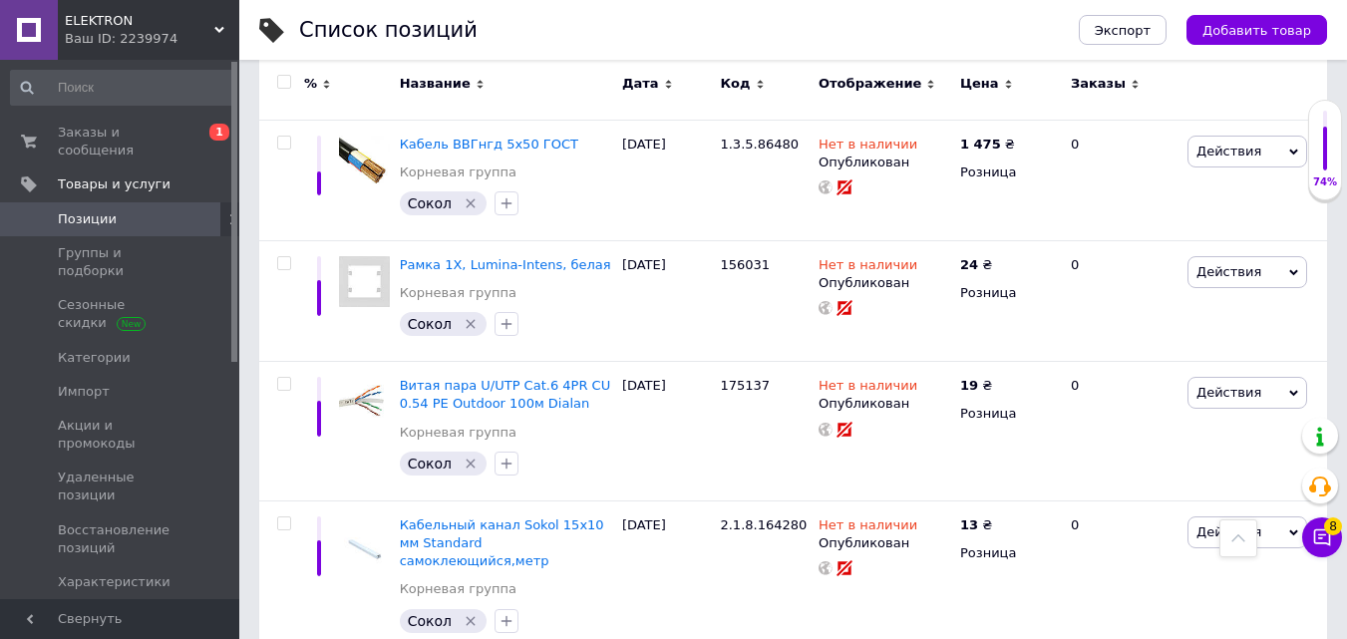
scroll to position [12782, 0]
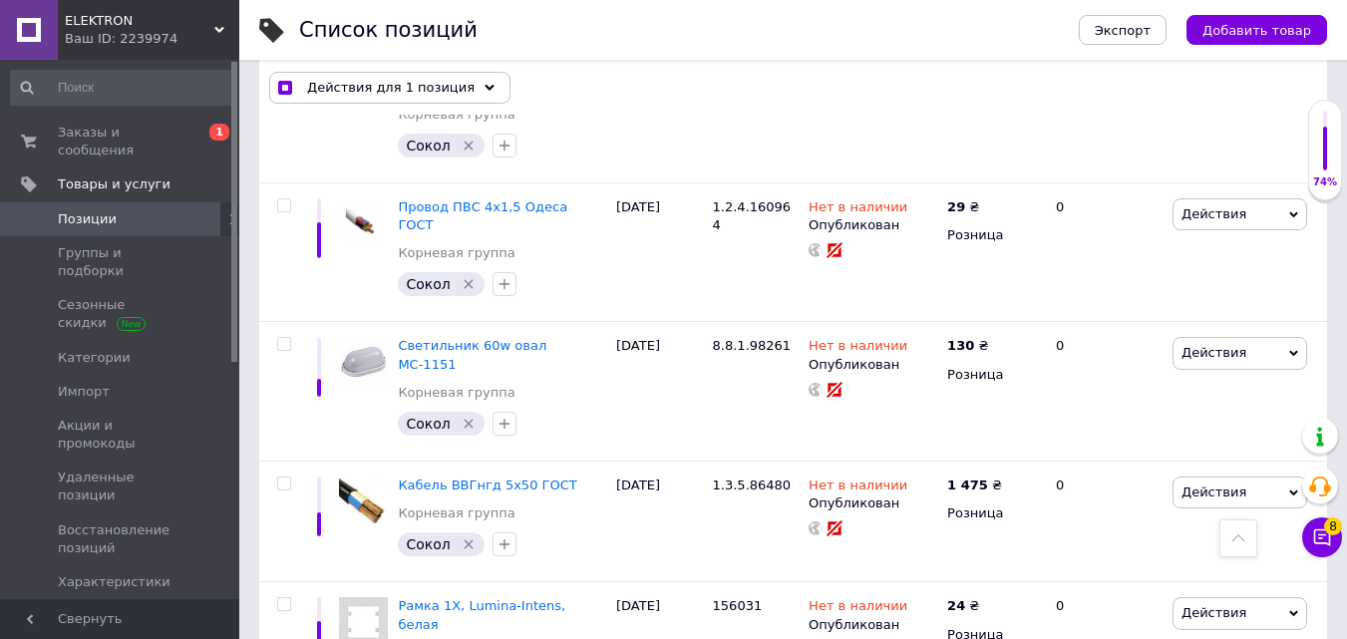
scroll to position [12482, 0]
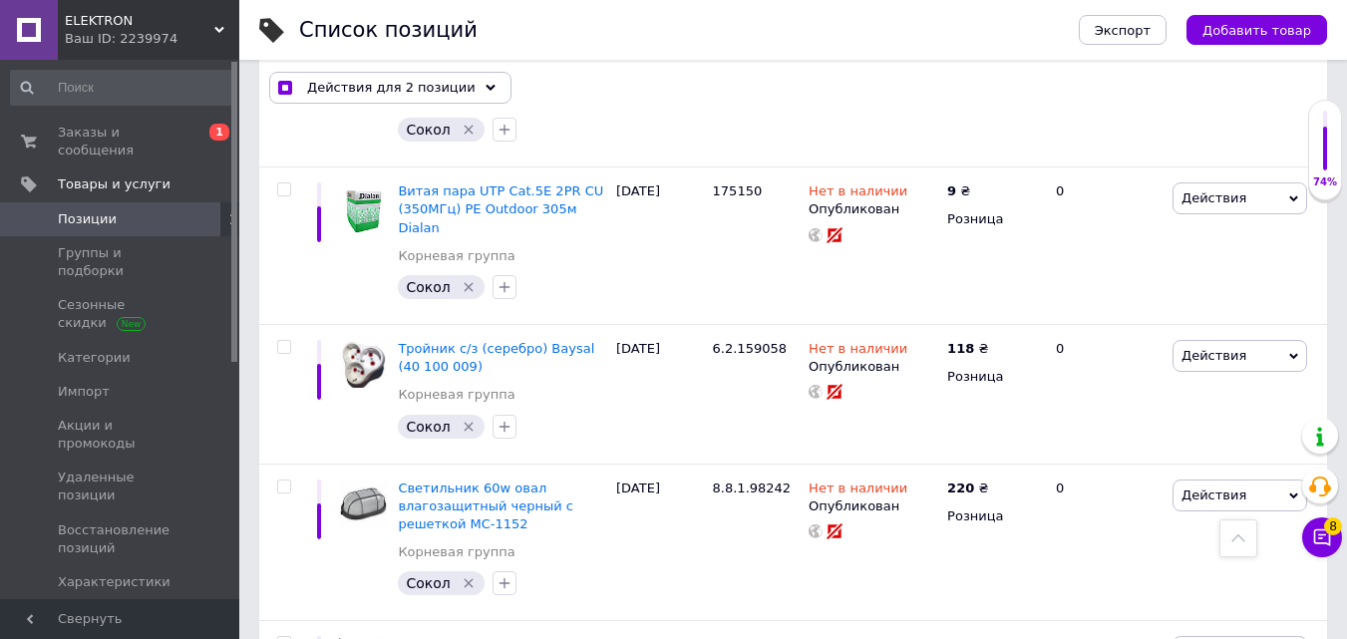
scroll to position [11684, 0]
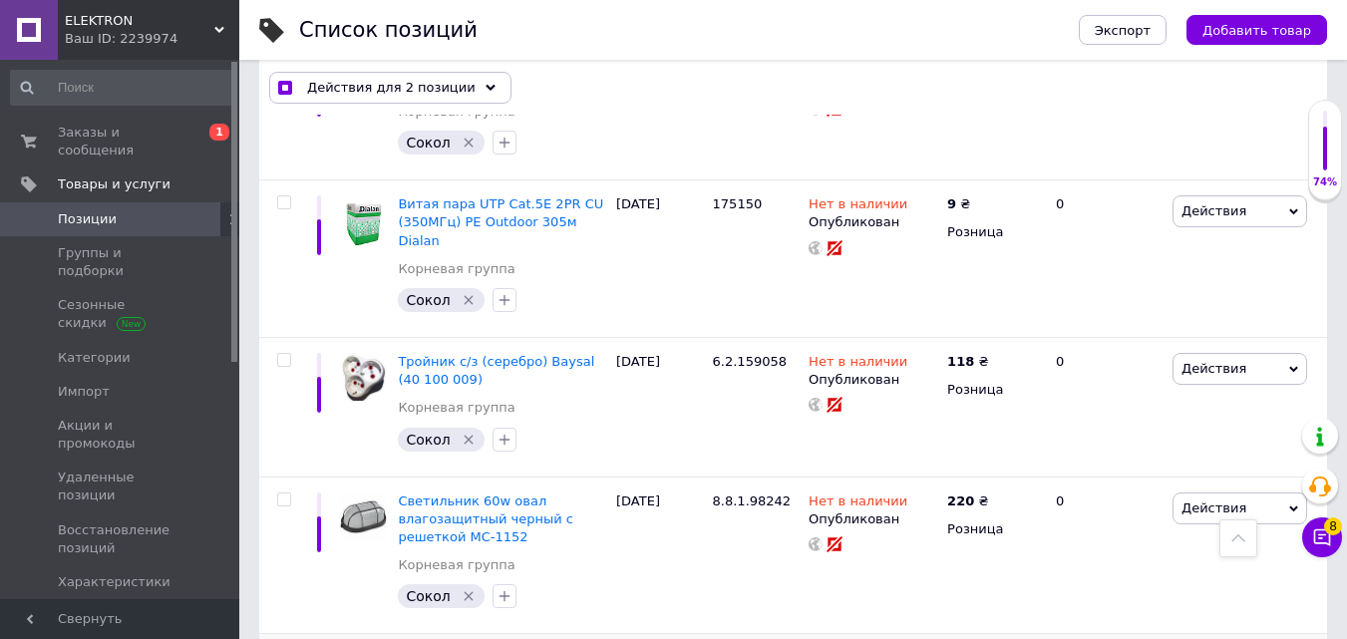
drag, startPoint x: 285, startPoint y: 371, endPoint x: 425, endPoint y: 338, distance: 143.4
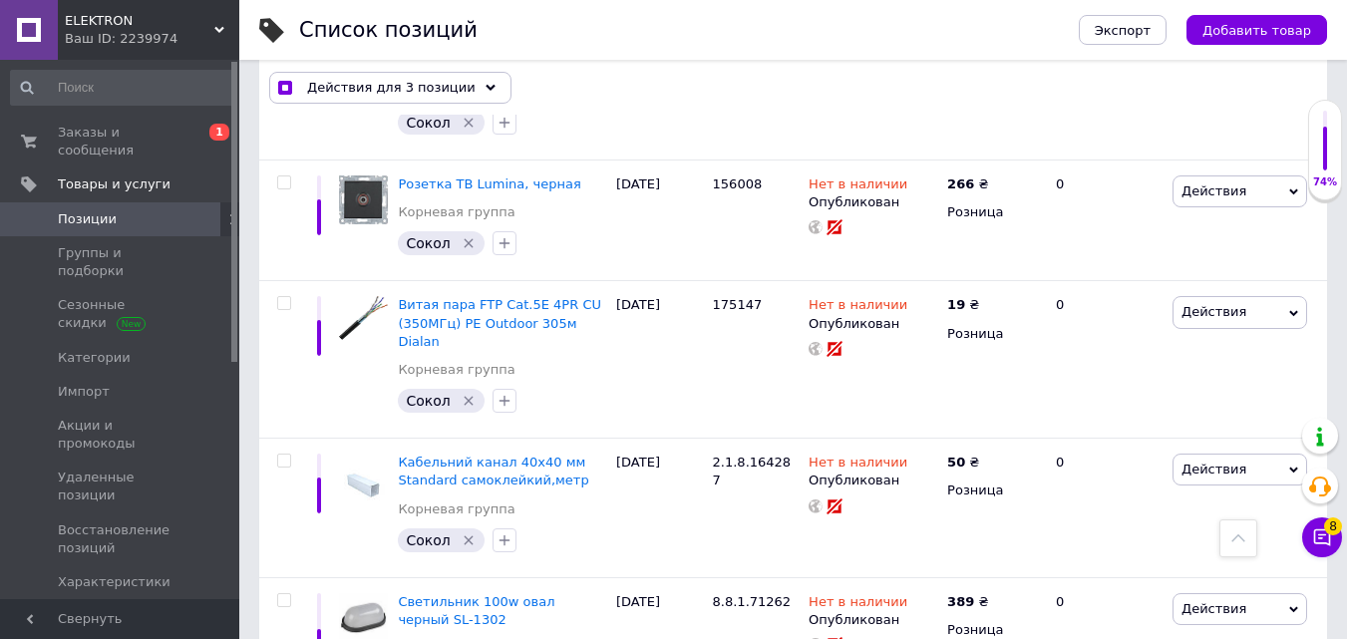
scroll to position [10886, 0]
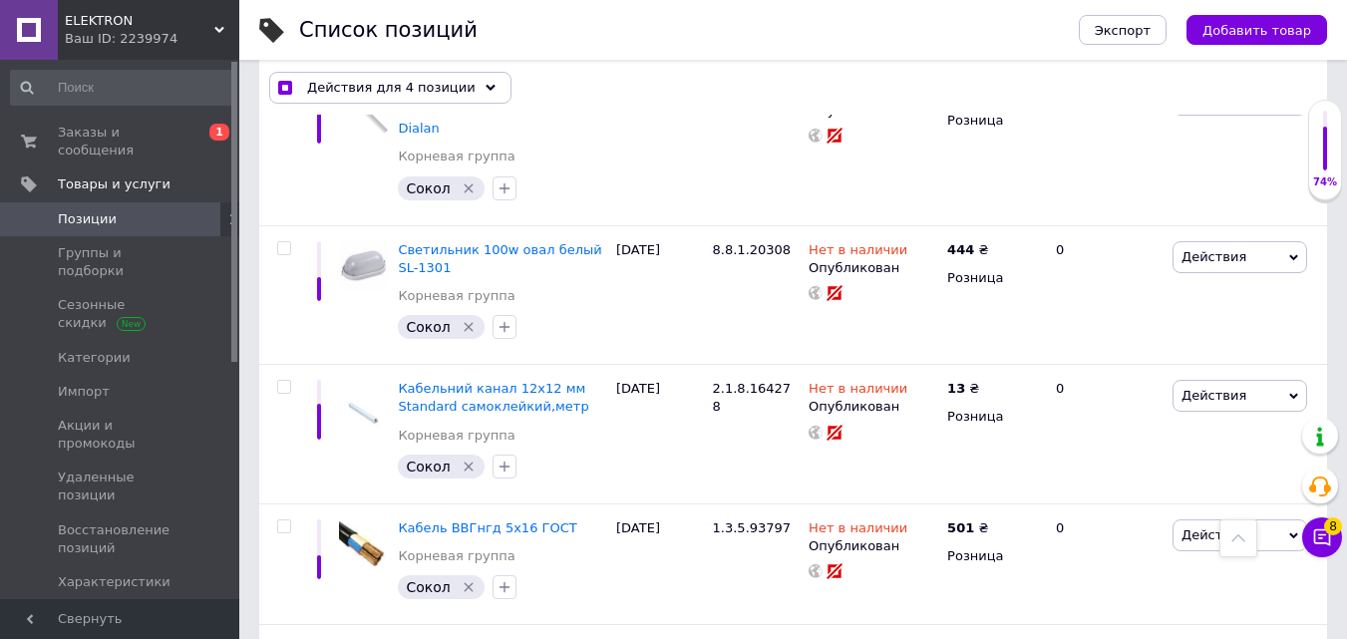
scroll to position [10288, 0]
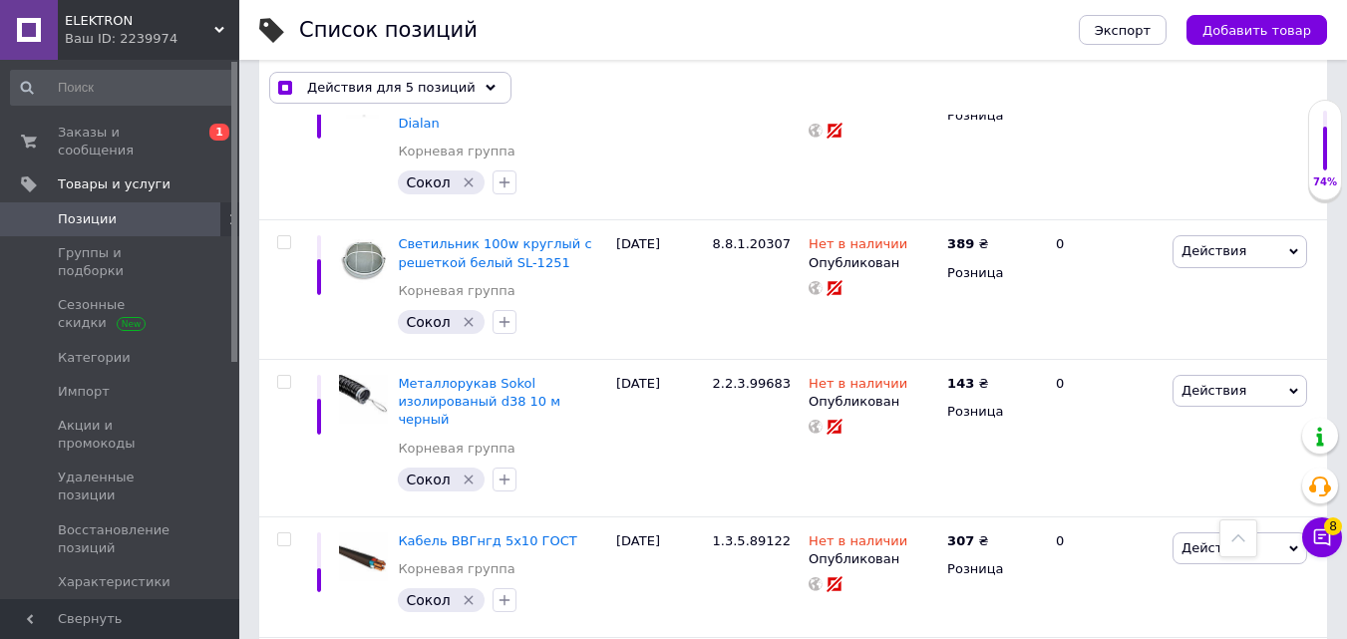
scroll to position [9690, 0]
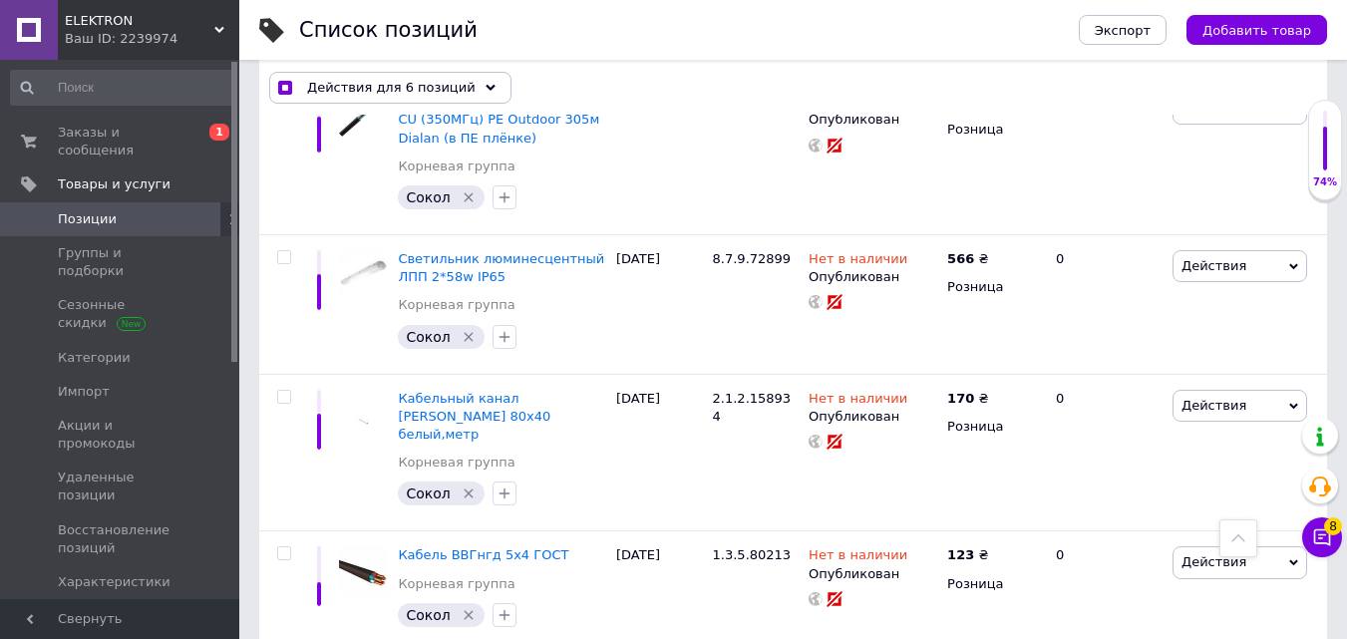
scroll to position [8194, 0]
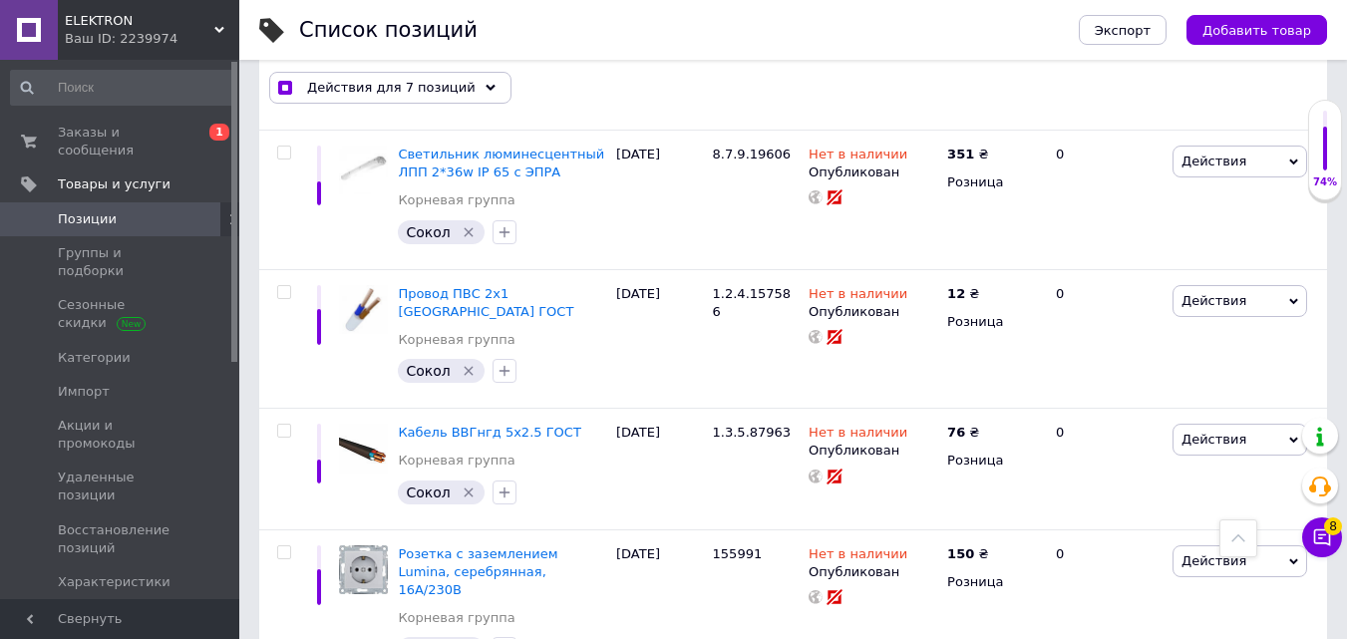
scroll to position [7596, 0]
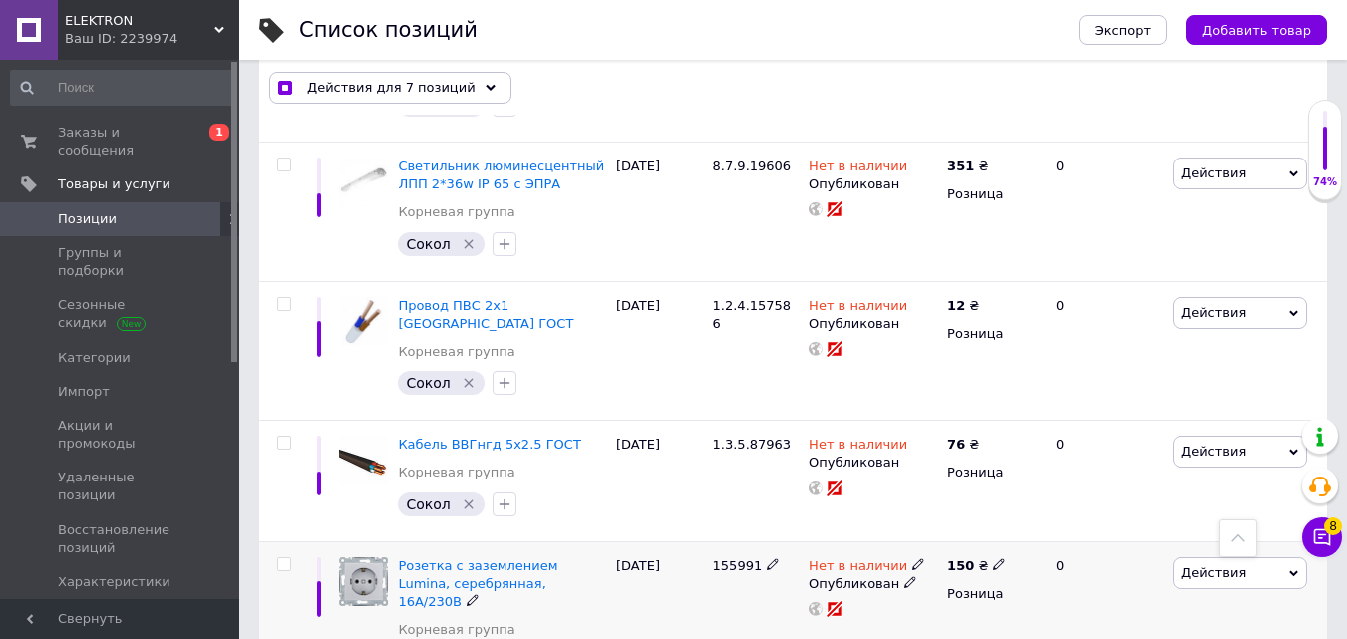
click at [279, 558] on input "checkbox" at bounding box center [283, 564] width 13 height 13
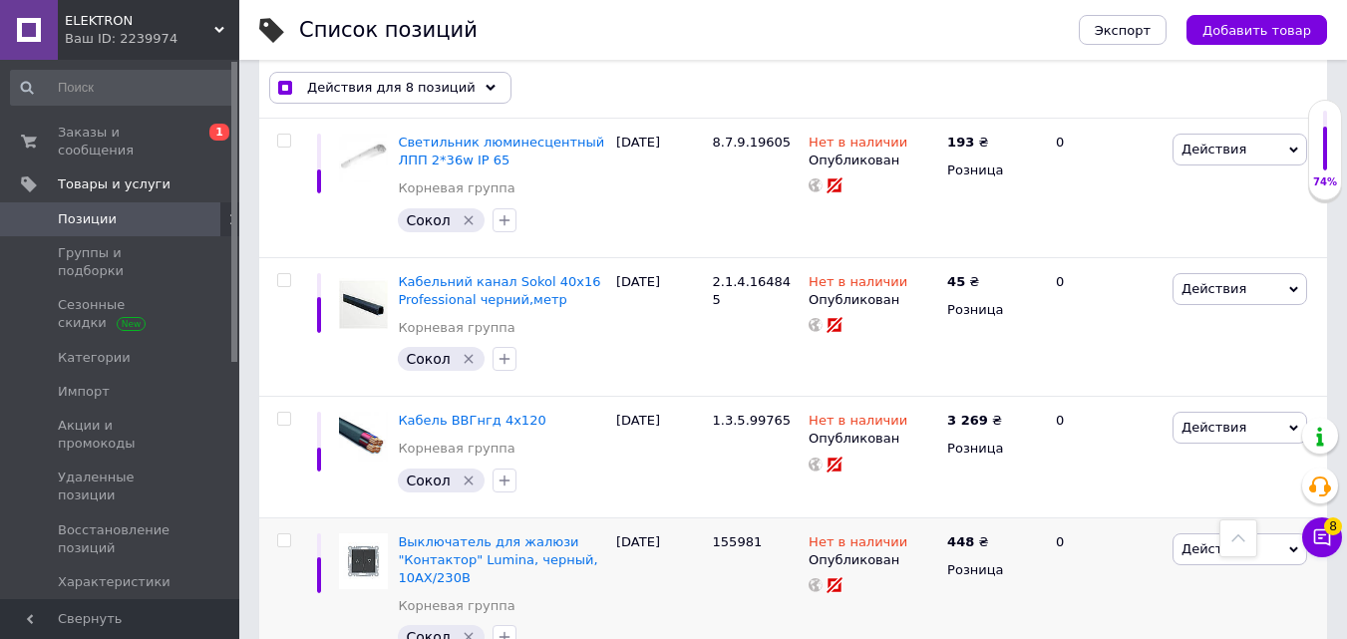
scroll to position [6898, 0]
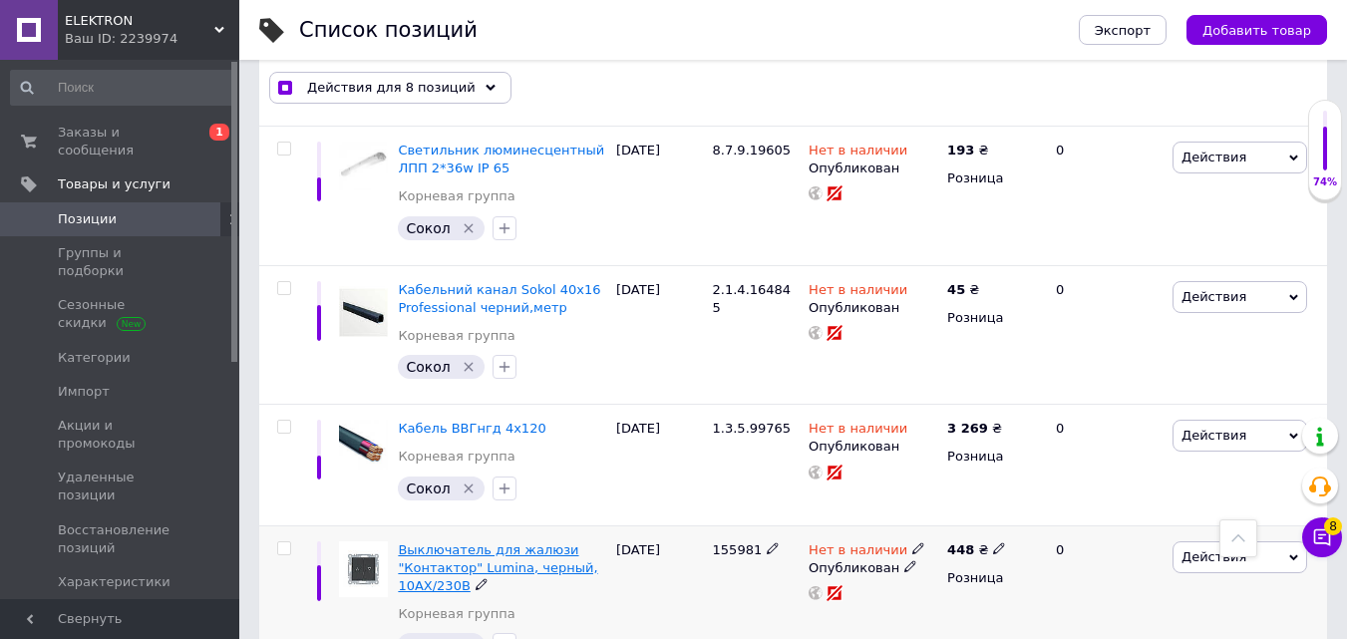
click at [283, 542] on input "checkbox" at bounding box center [283, 548] width 13 height 13
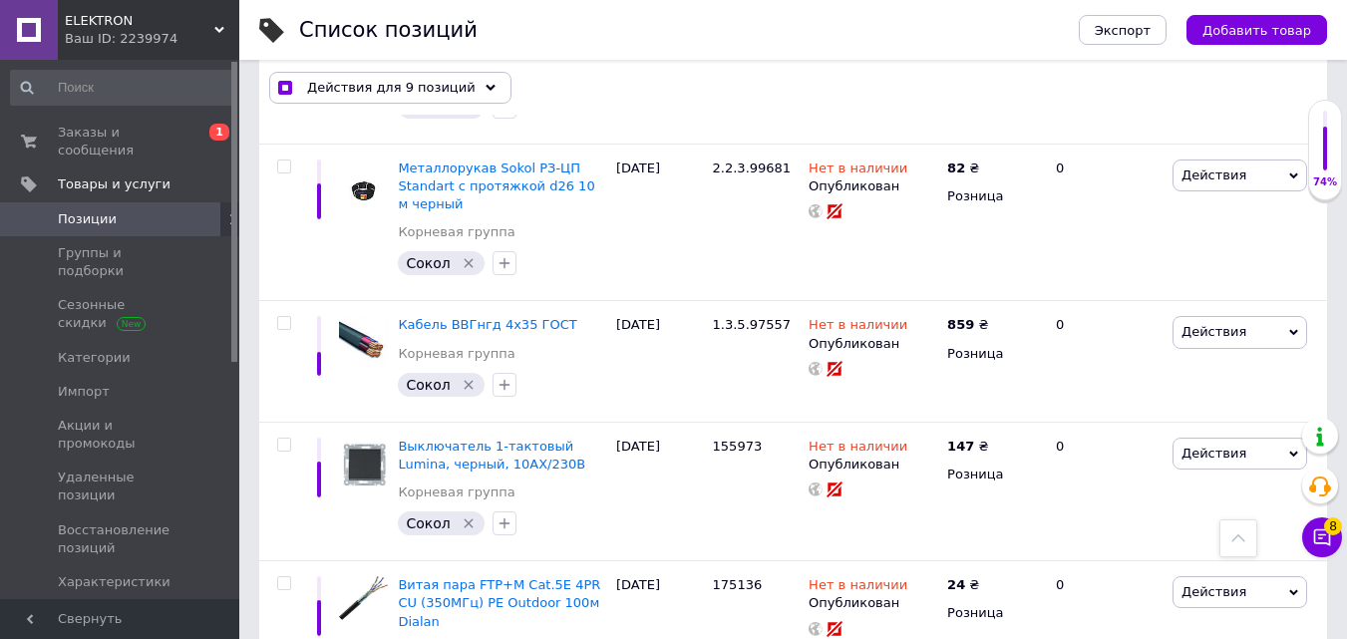
scroll to position [6300, 0]
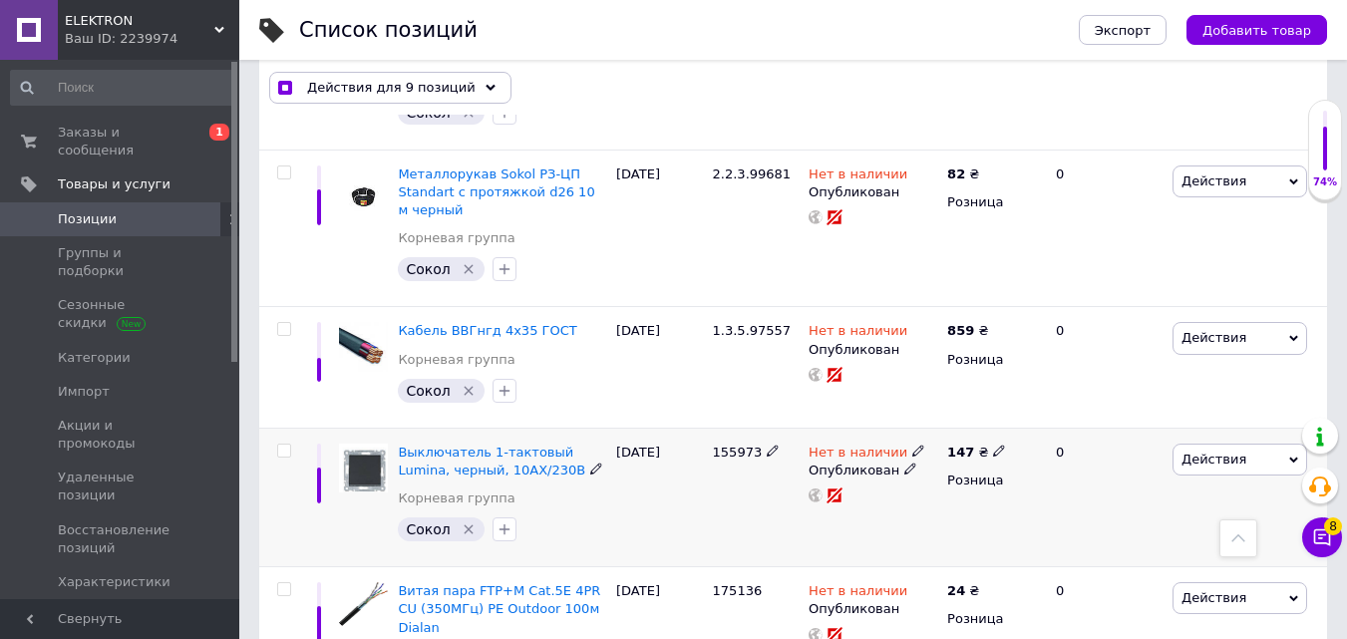
click at [285, 445] on input "checkbox" at bounding box center [283, 451] width 13 height 13
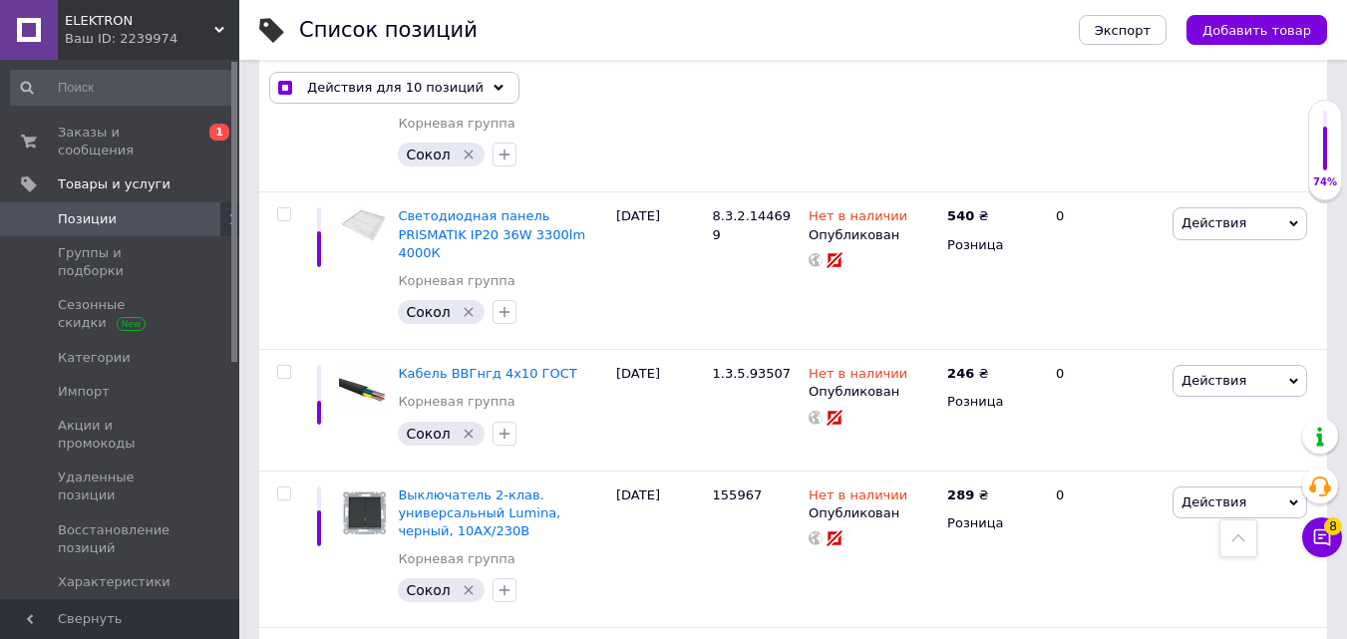
scroll to position [5502, 0]
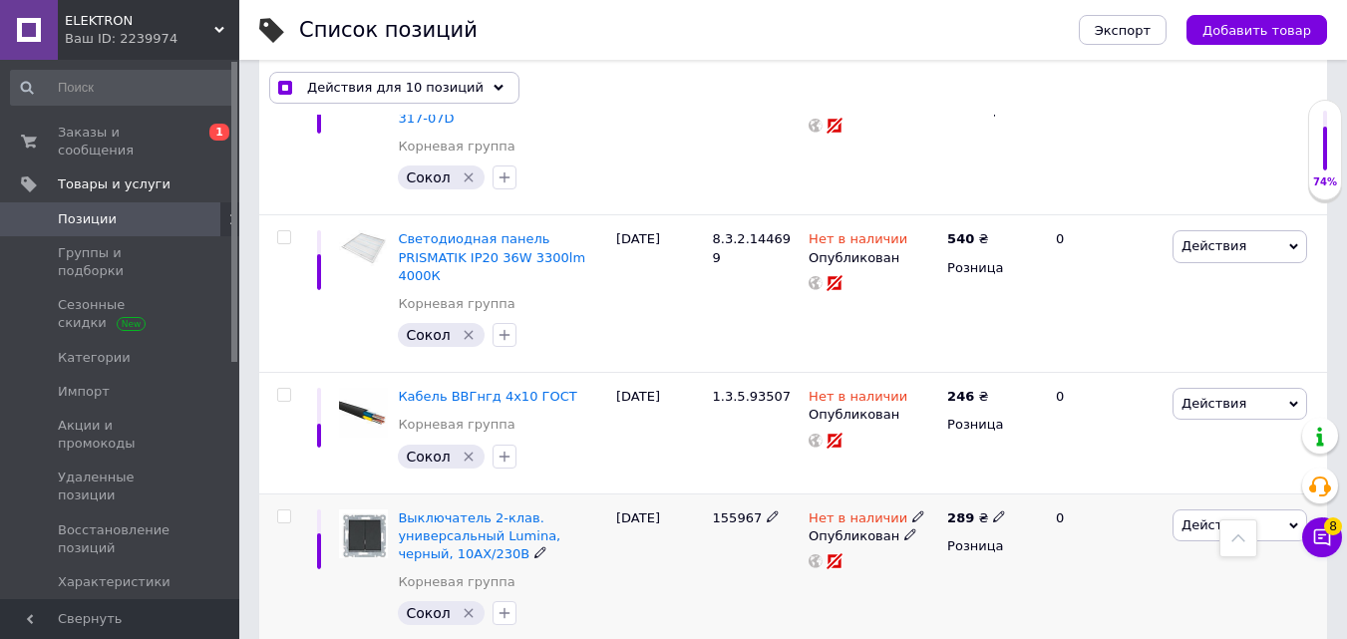
click at [284, 510] on input "checkbox" at bounding box center [283, 516] width 13 height 13
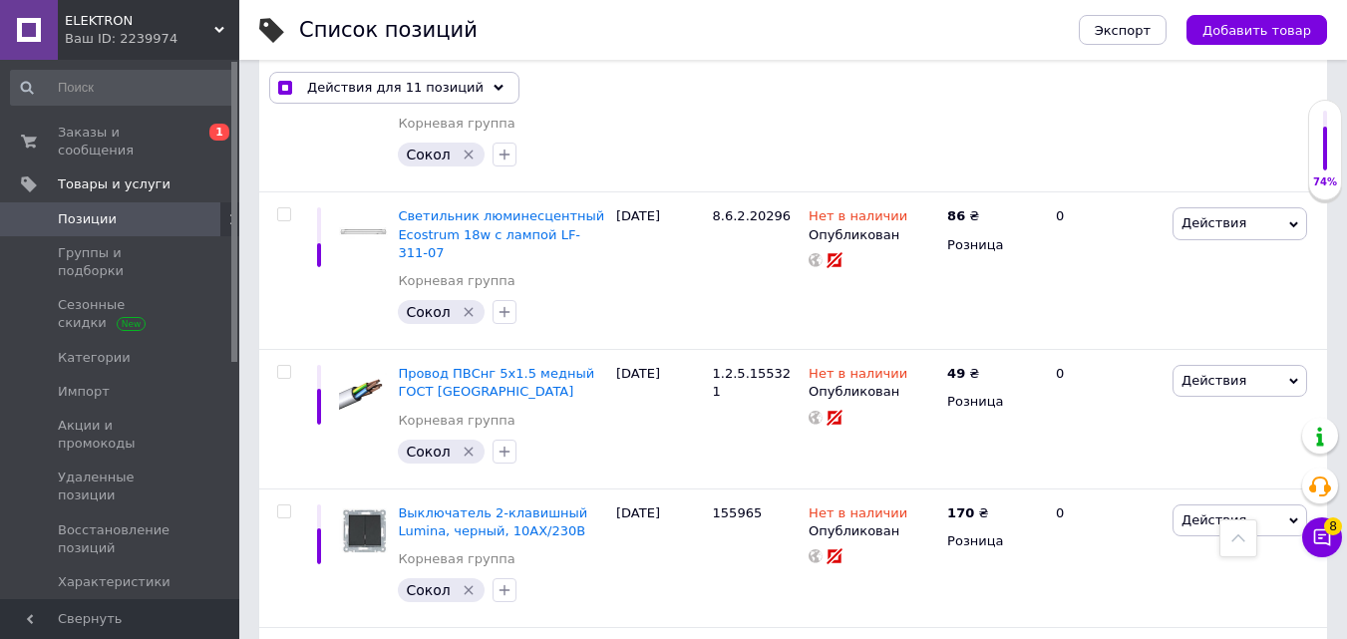
scroll to position [4605, 0]
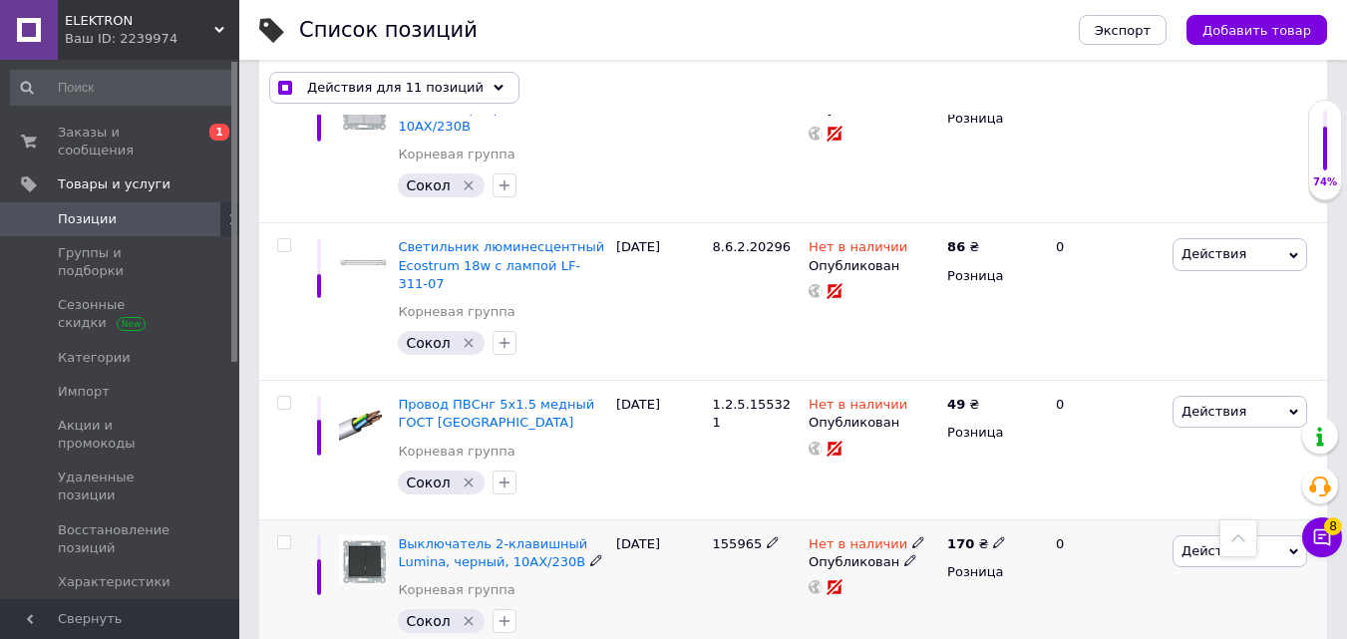
click at [284, 536] on input "checkbox" at bounding box center [283, 542] width 13 height 13
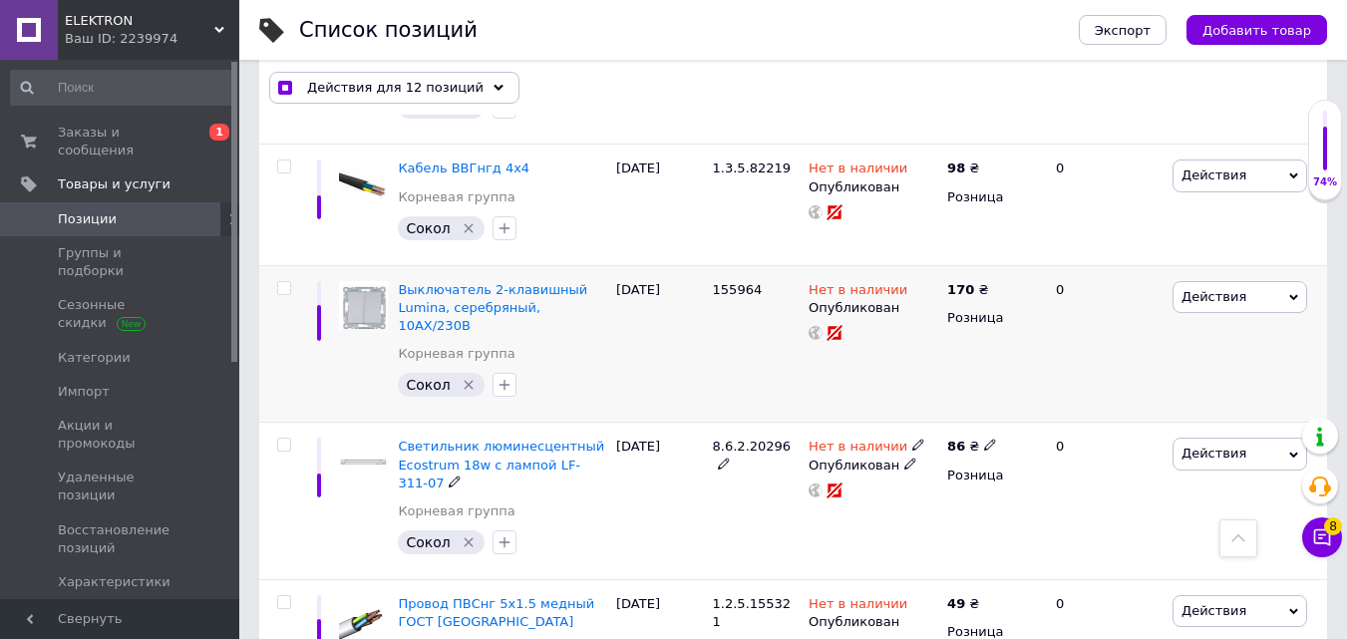
scroll to position [4206, 0]
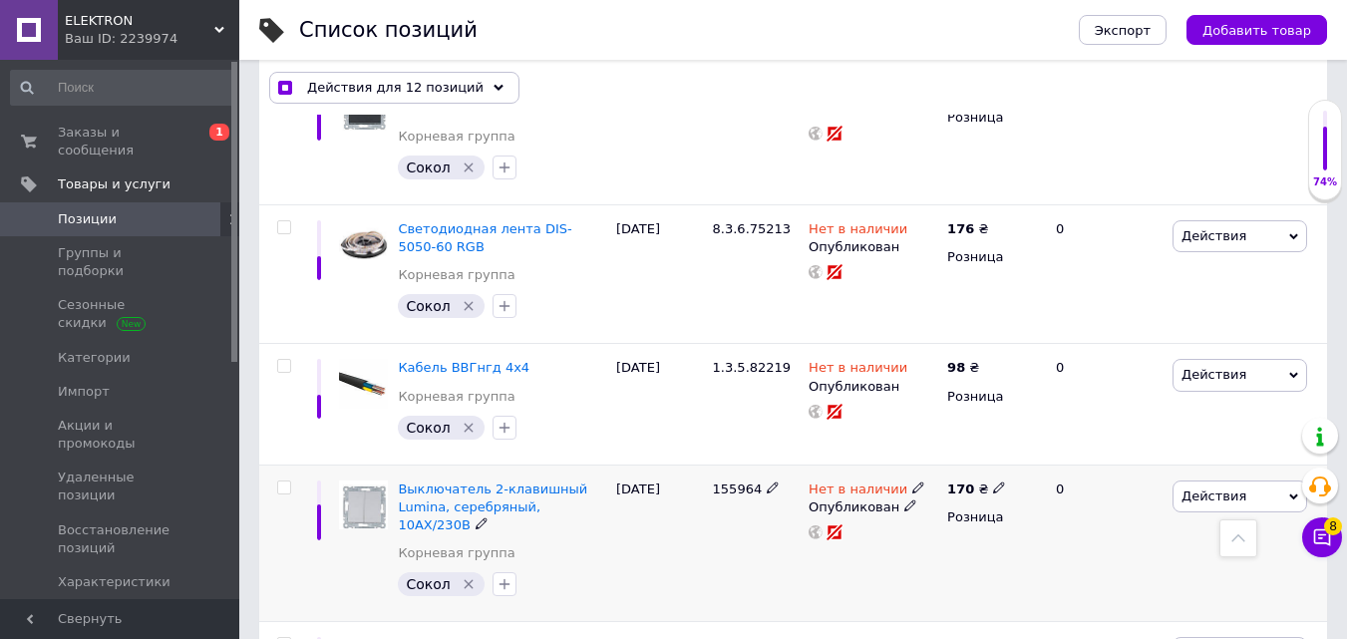
click at [287, 482] on input "checkbox" at bounding box center [283, 488] width 13 height 13
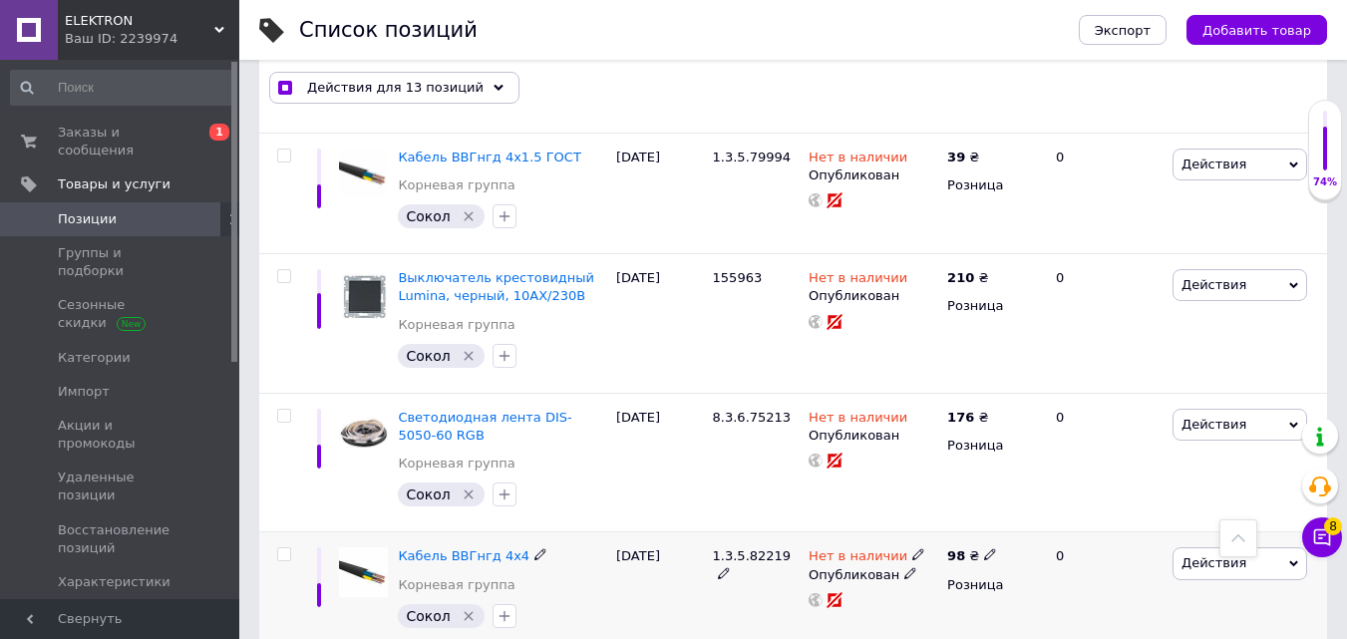
scroll to position [4007, 0]
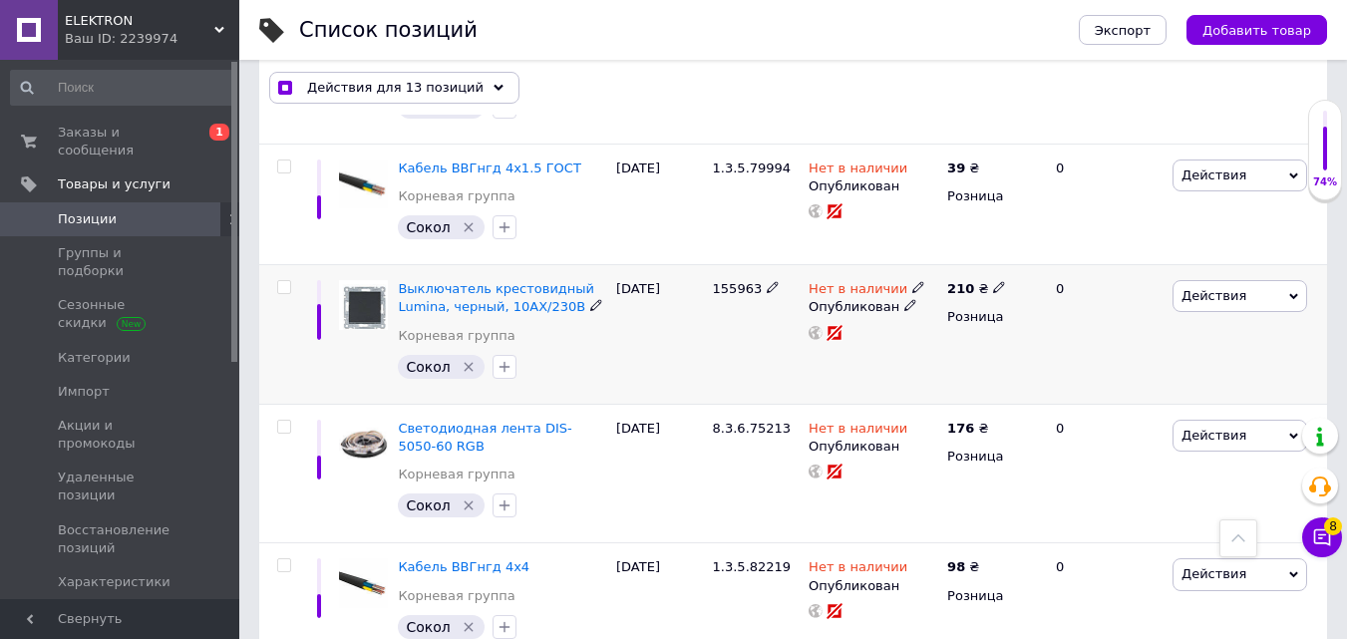
click at [286, 281] on input "checkbox" at bounding box center [283, 287] width 13 height 13
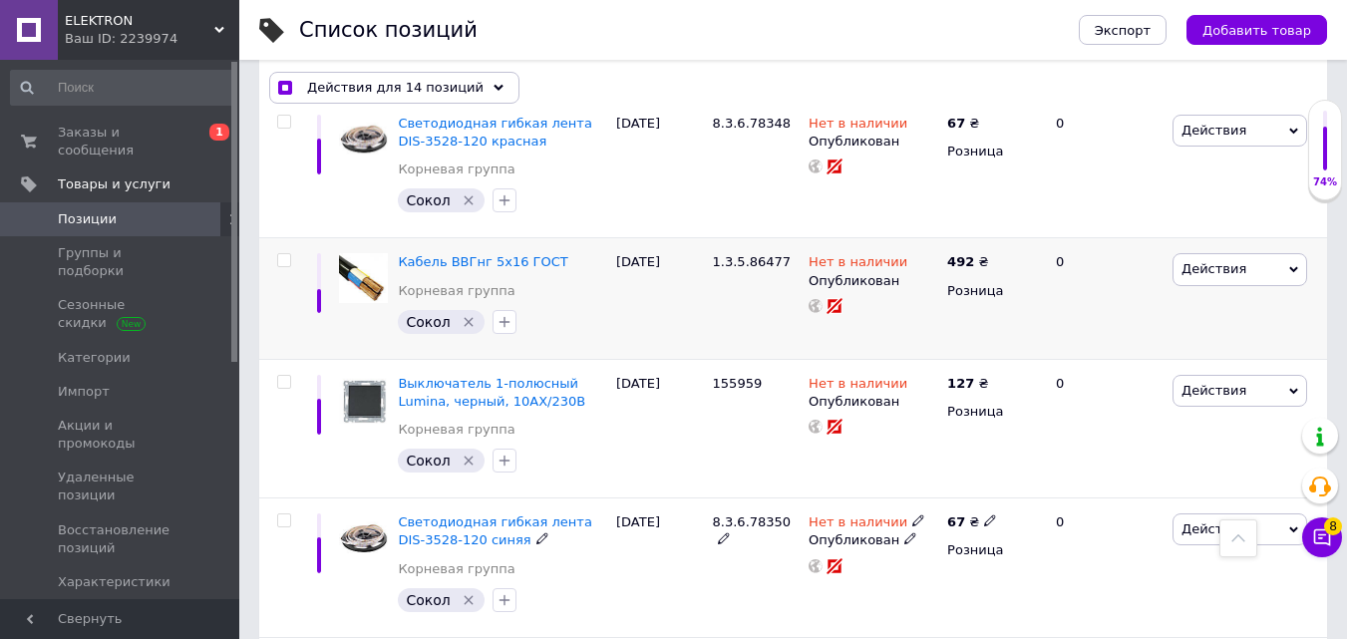
scroll to position [3508, 0]
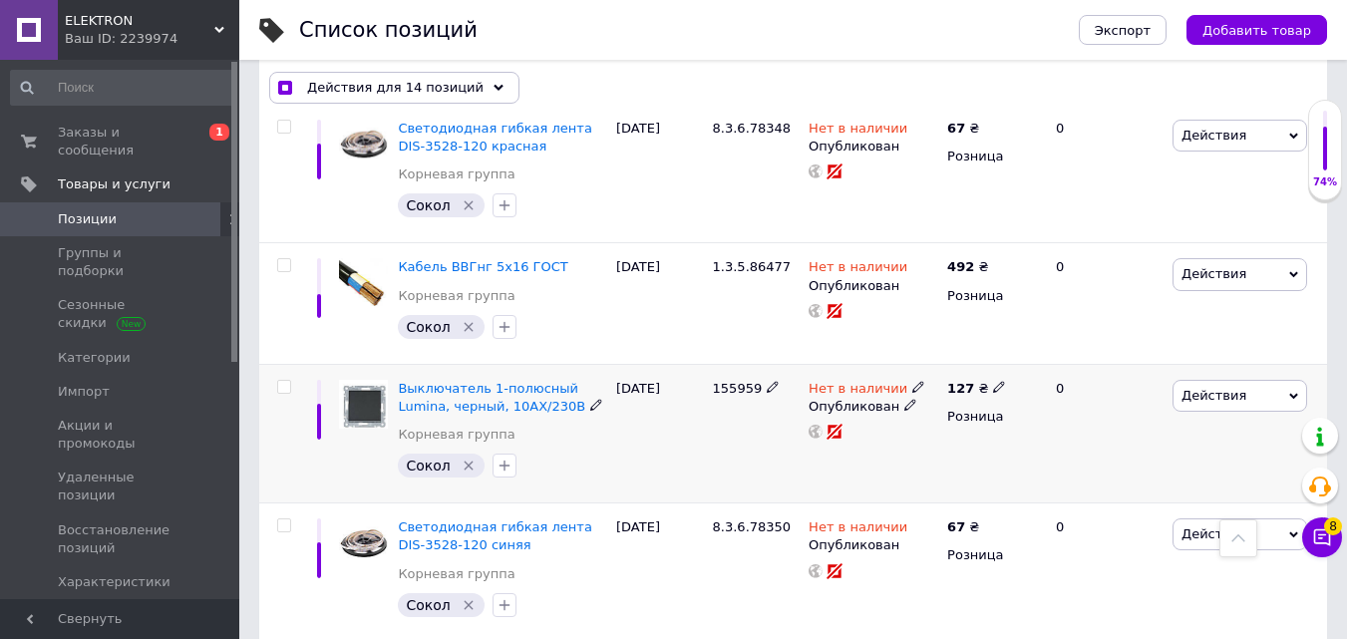
click at [285, 381] on input "checkbox" at bounding box center [283, 387] width 13 height 13
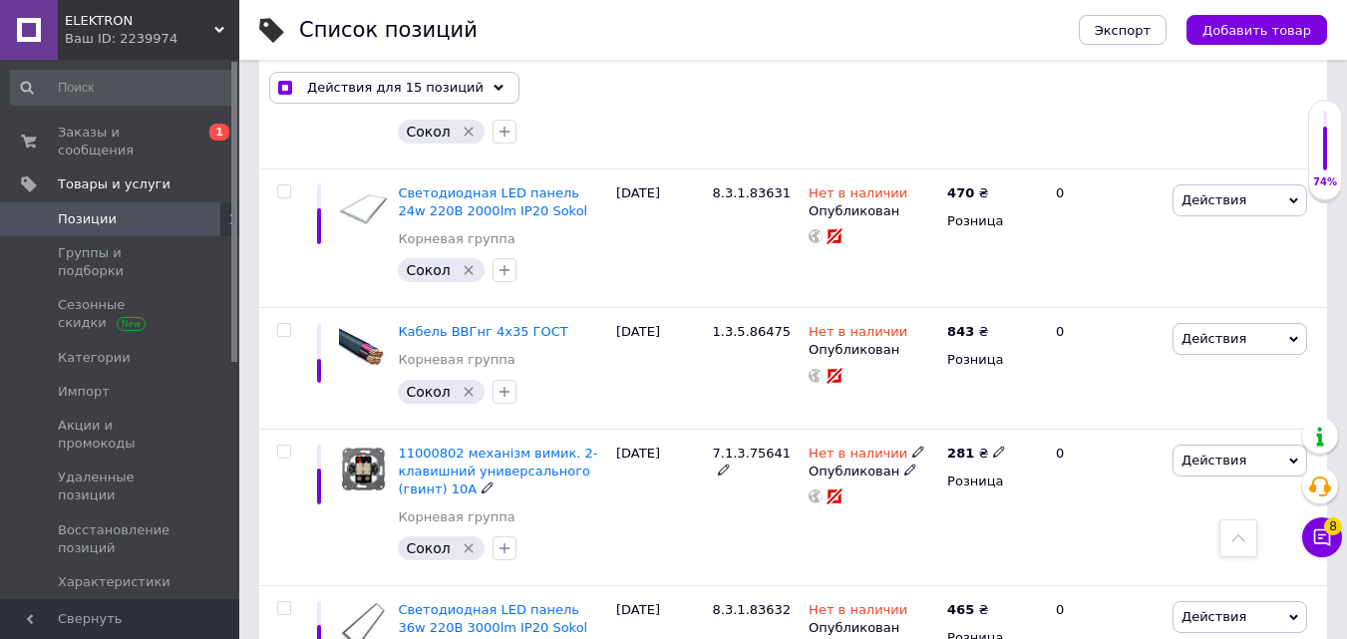
scroll to position [2611, 0]
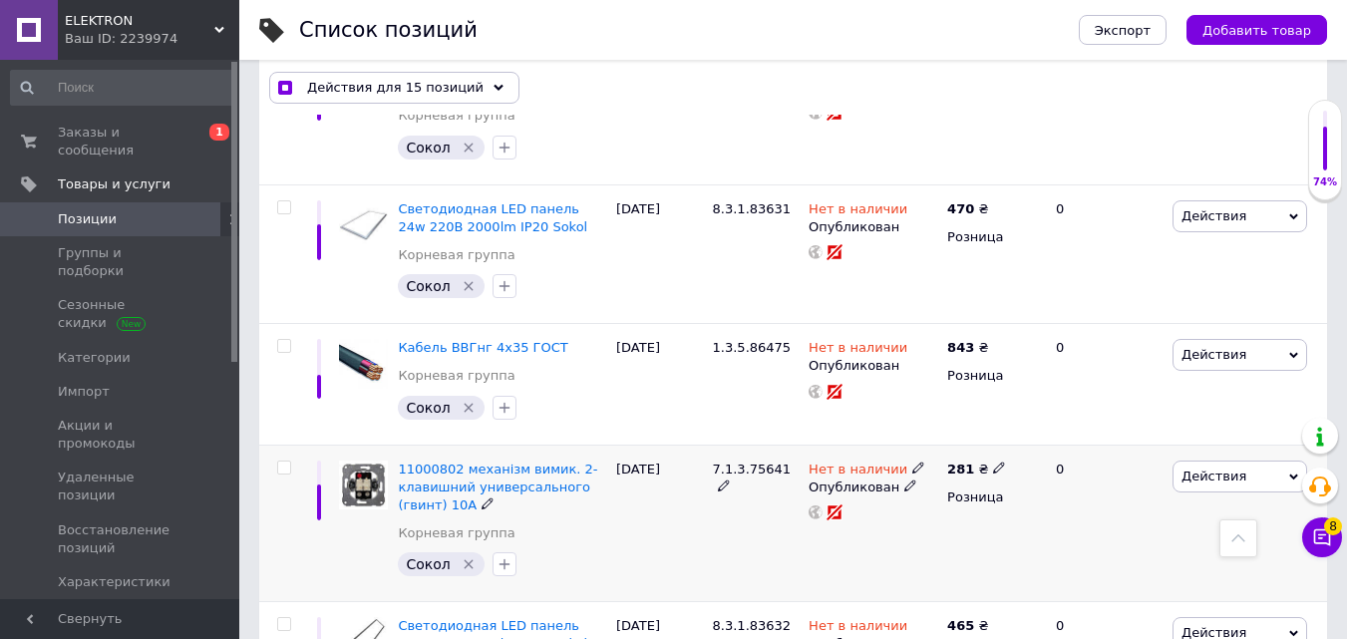
click at [286, 462] on input "checkbox" at bounding box center [283, 468] width 13 height 13
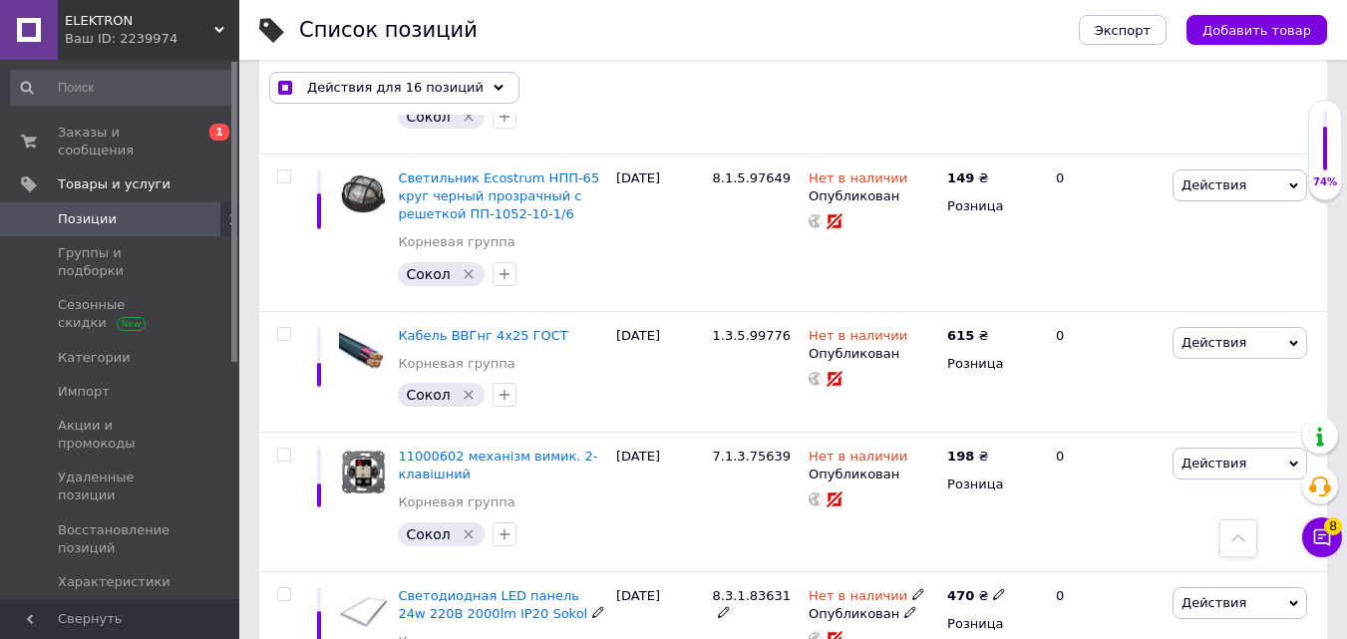
scroll to position [2212, 0]
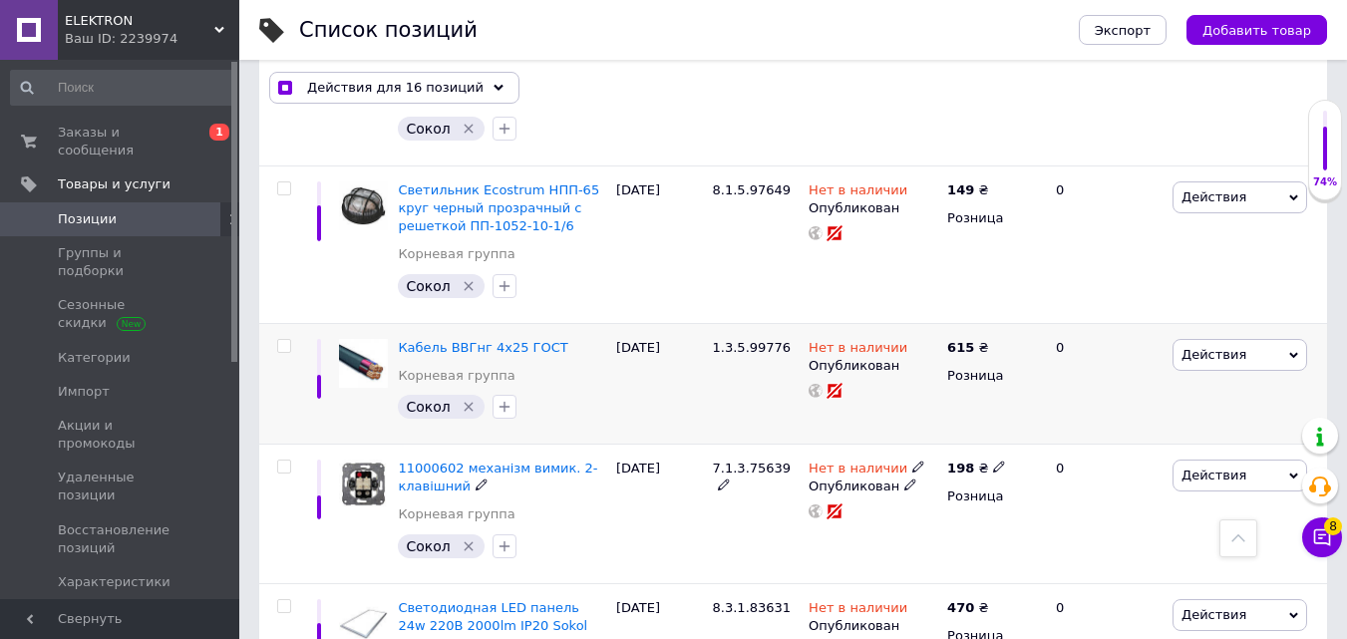
click at [283, 461] on input "checkbox" at bounding box center [283, 467] width 13 height 13
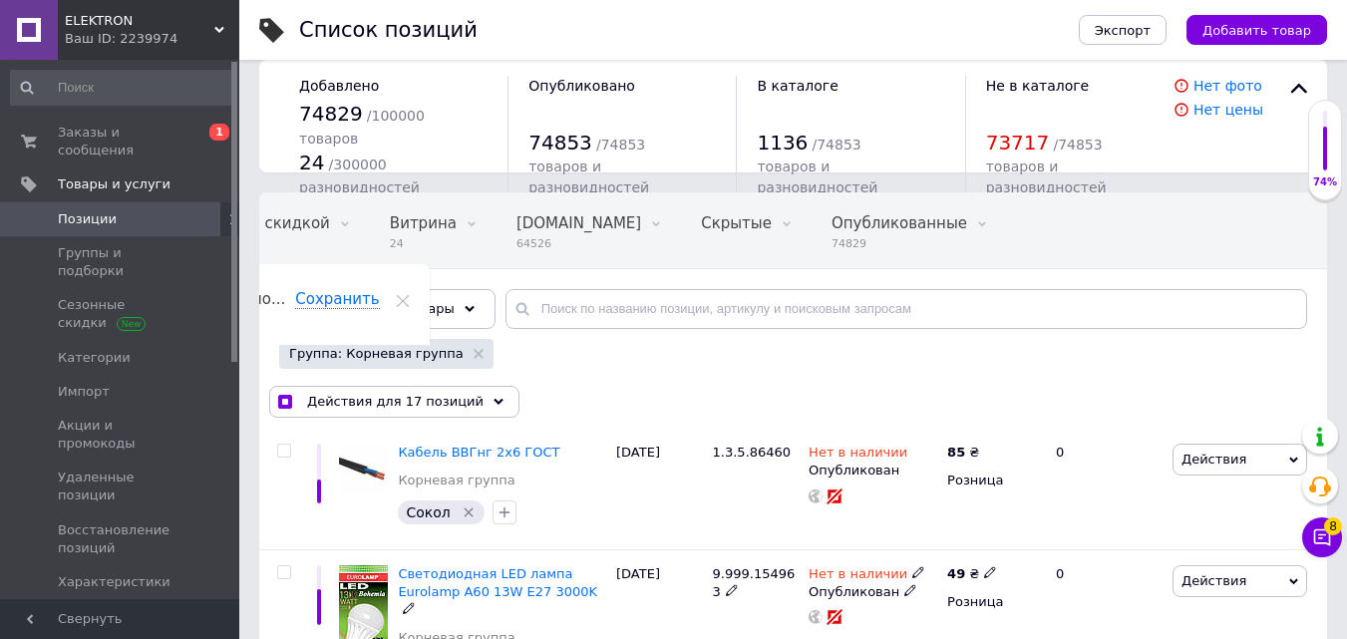
scroll to position [19, 0]
click at [422, 402] on span "Действия для 17 позиций" at bounding box center [395, 403] width 176 height 18
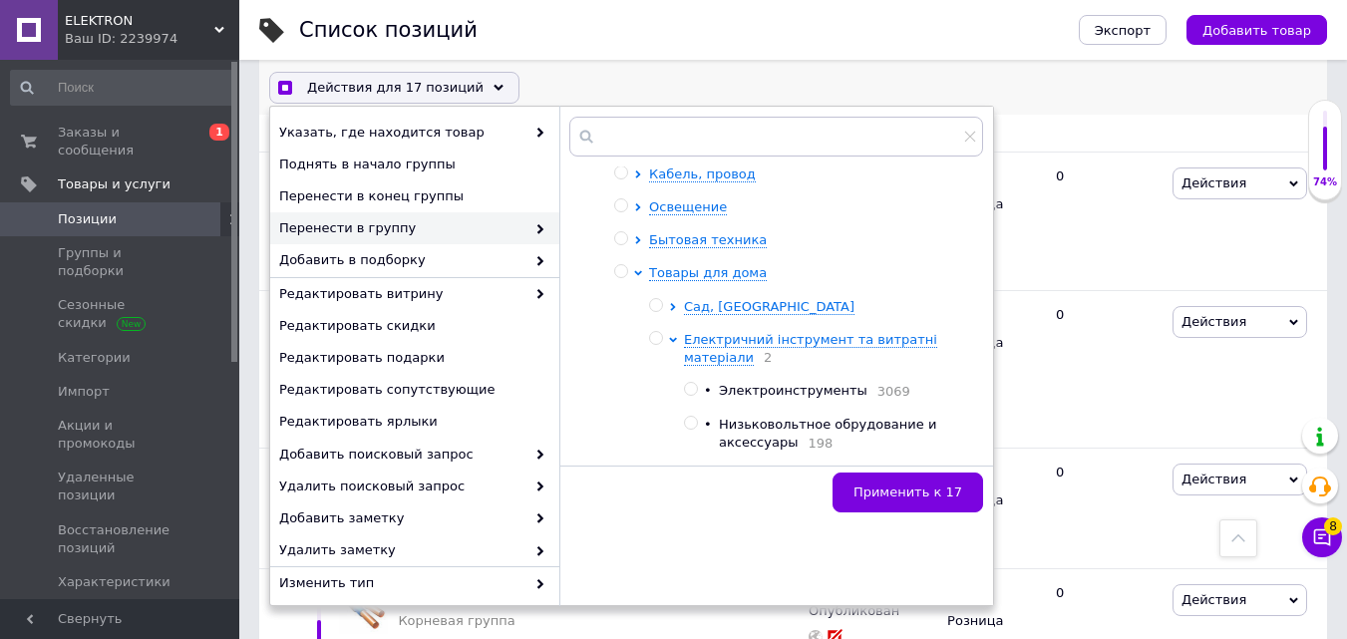
scroll to position [798, 0]
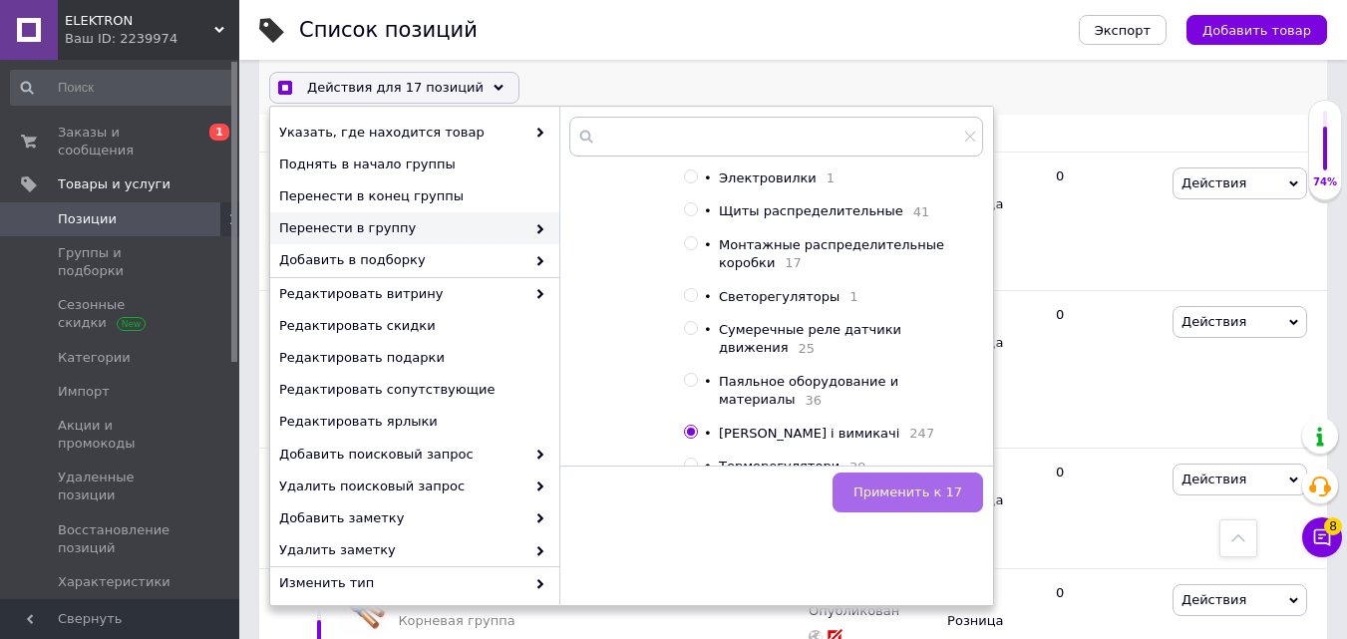
click at [900, 487] on span "Применить к 17" at bounding box center [907, 492] width 109 height 15
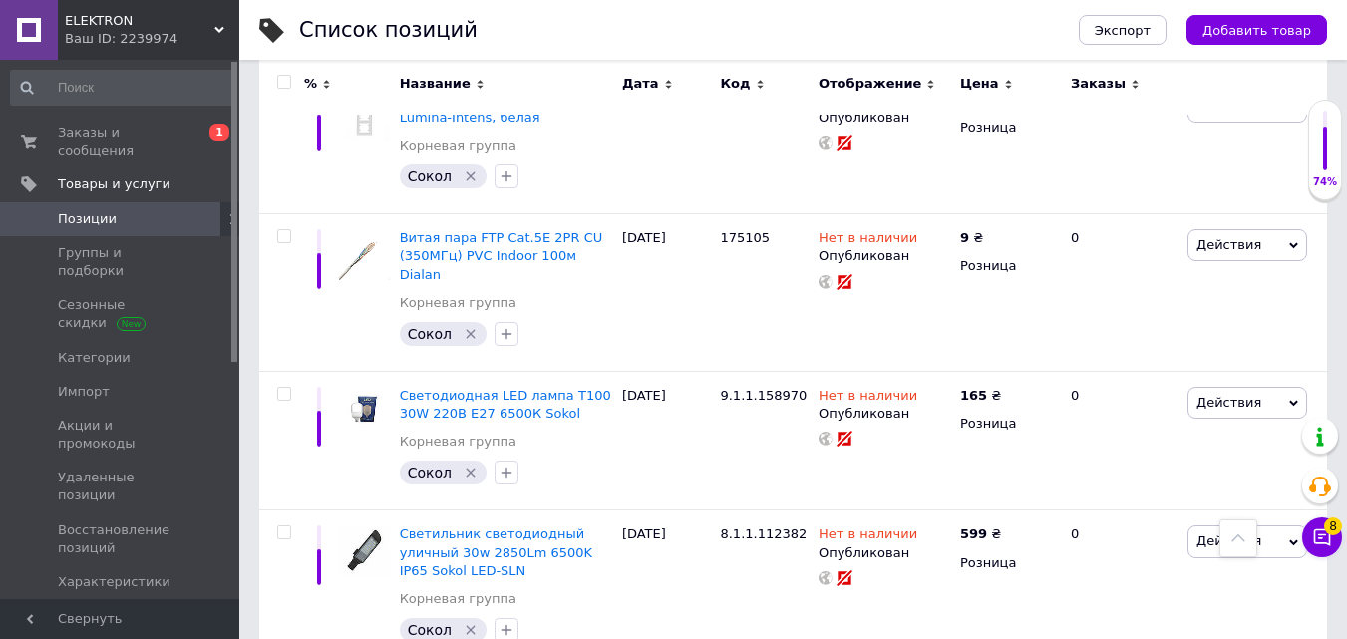
scroll to position [13280, 0]
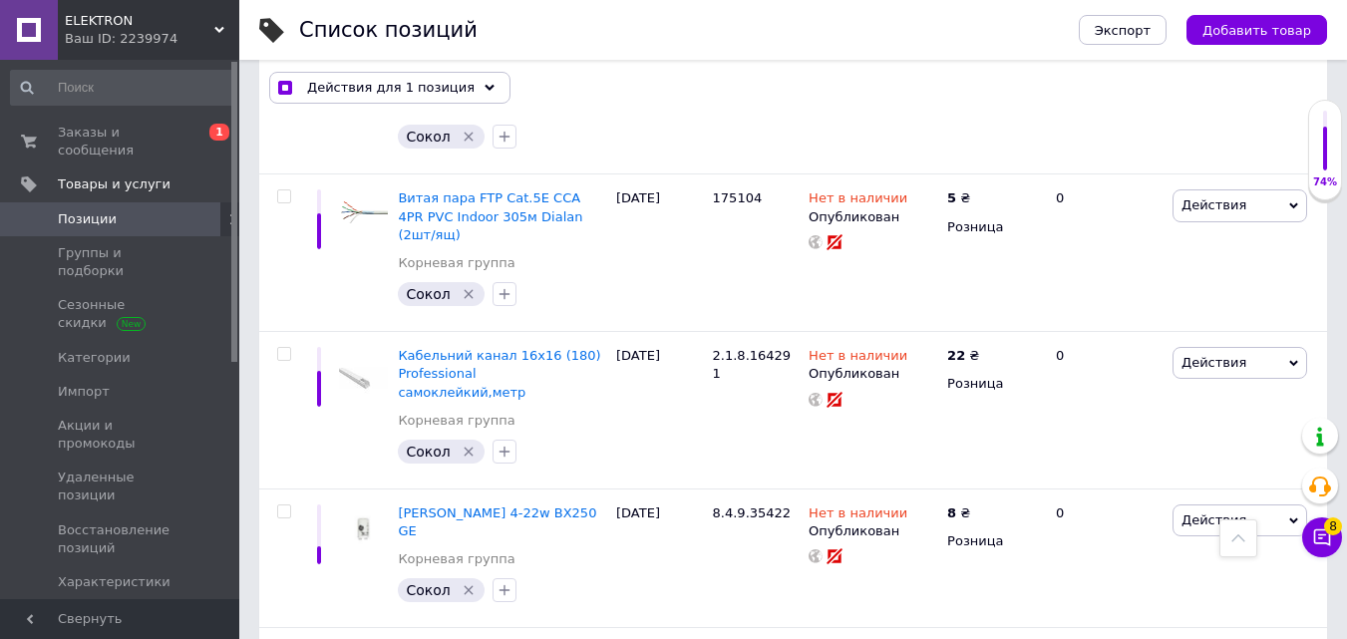
scroll to position [12581, 0]
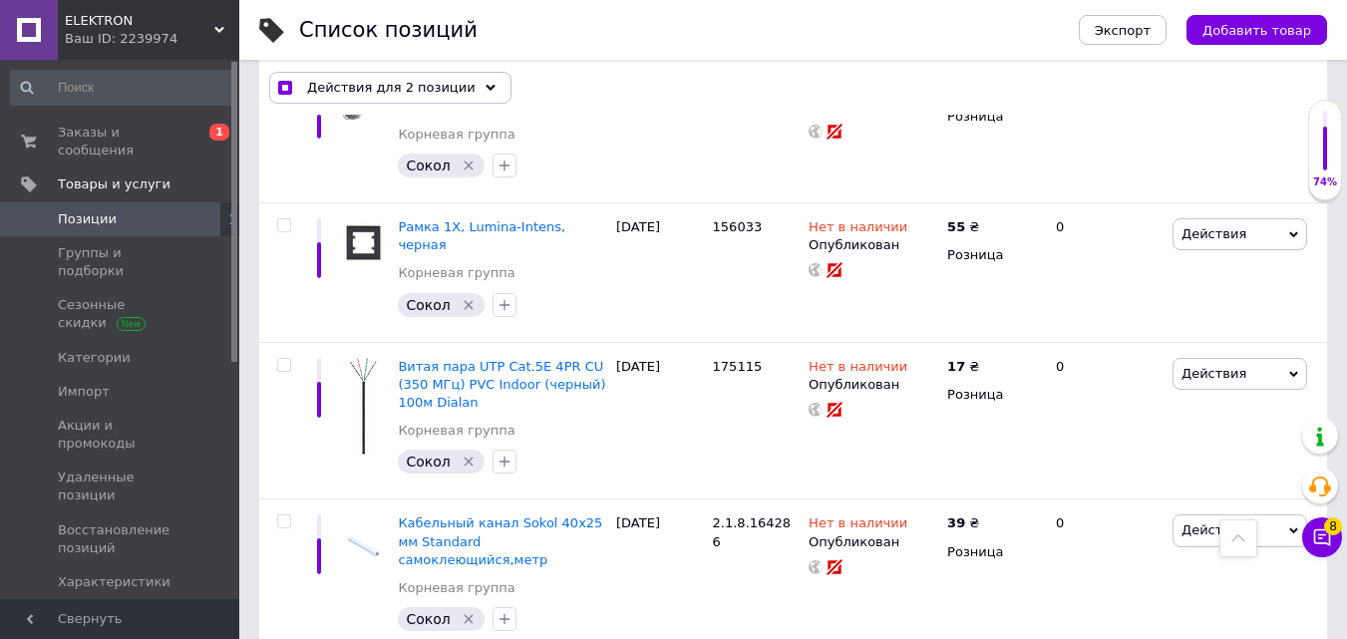
scroll to position [11784, 0]
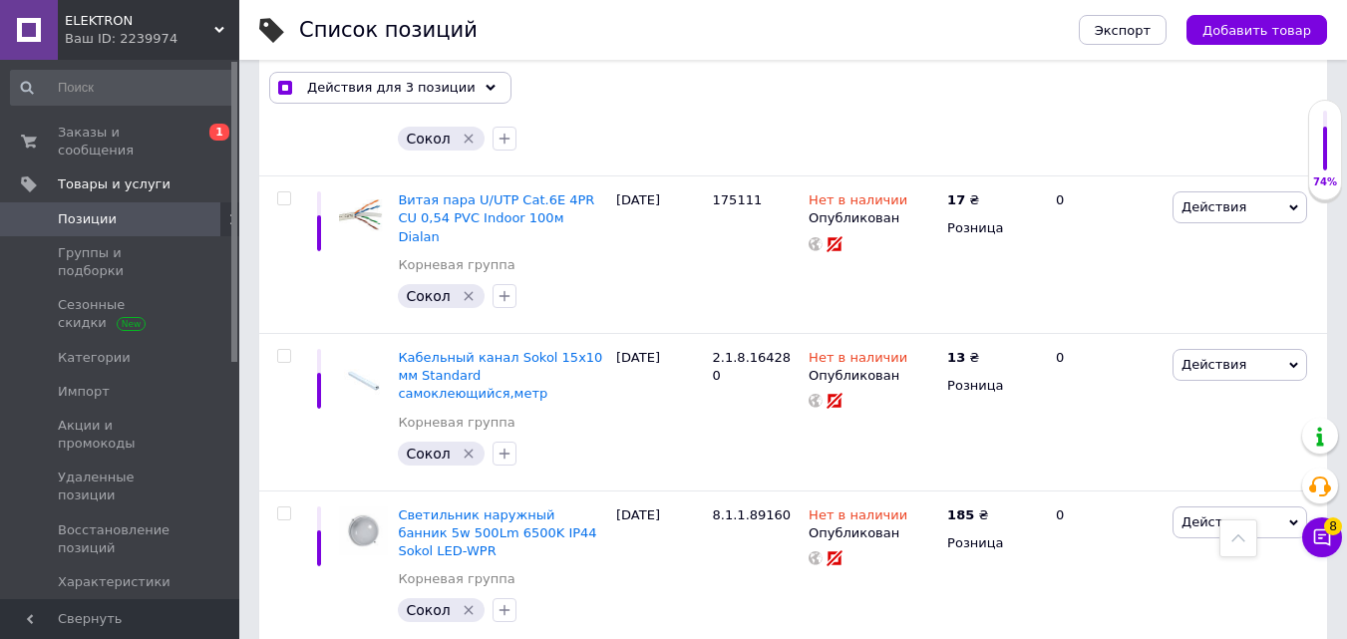
scroll to position [11185, 0]
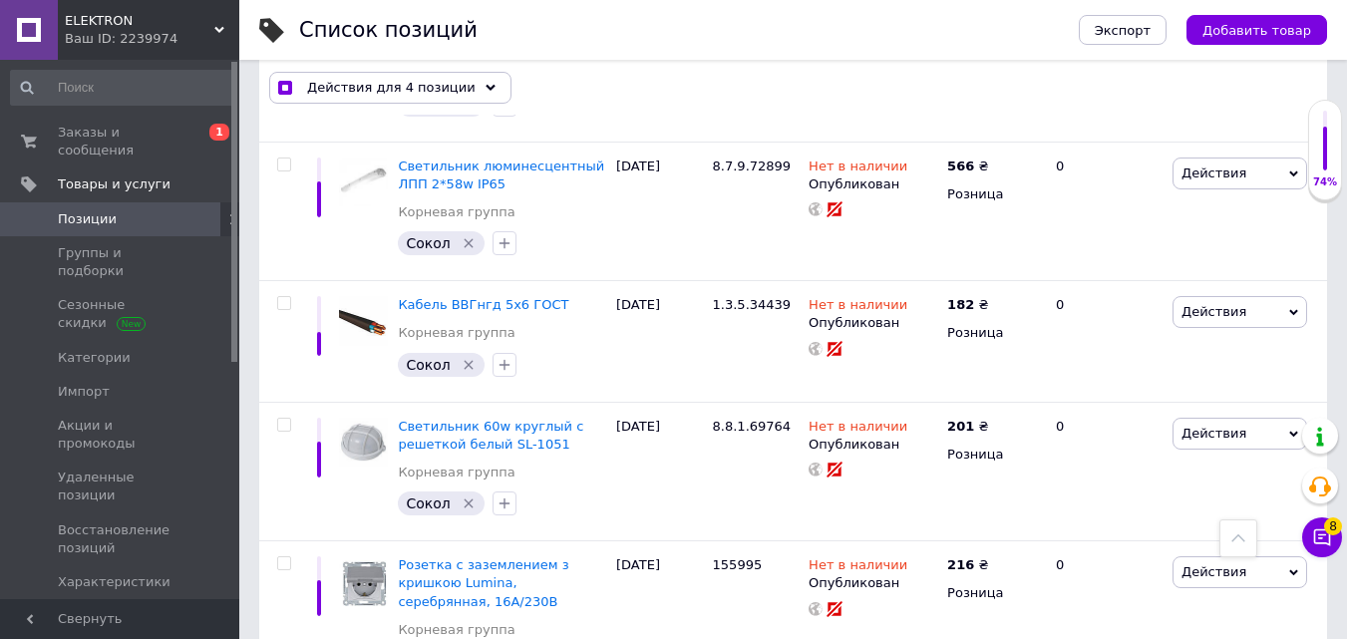
scroll to position [7297, 0]
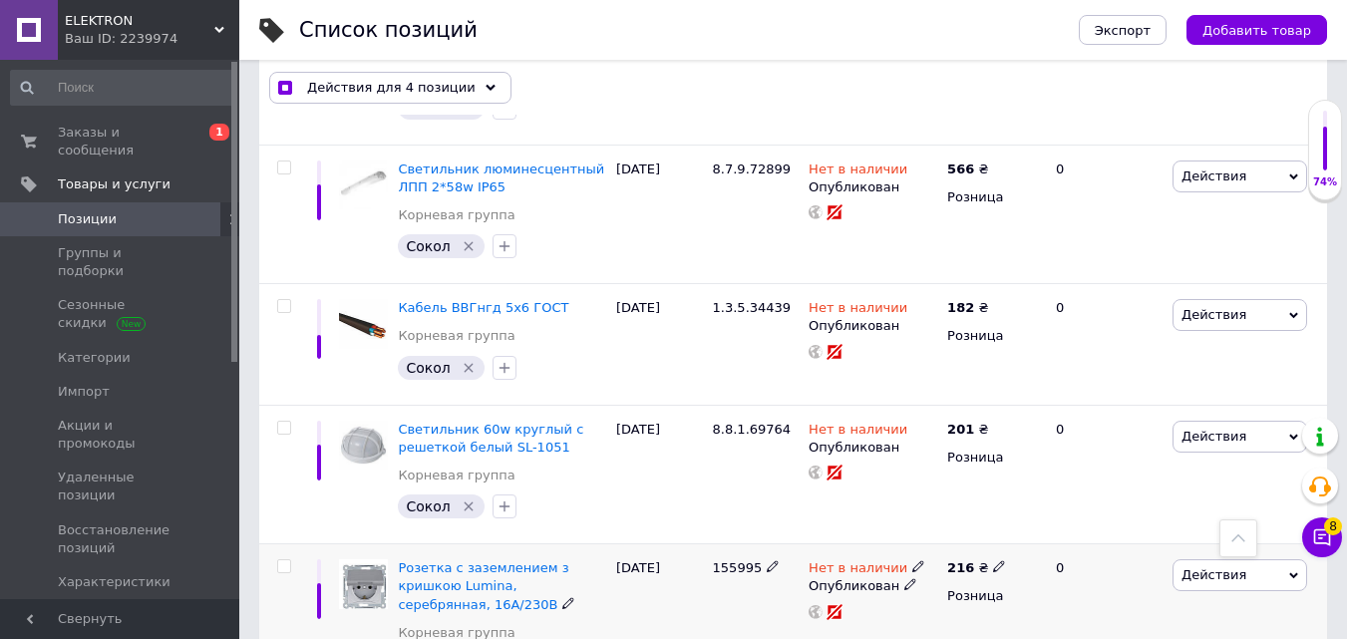
click at [288, 560] on input "checkbox" at bounding box center [283, 566] width 13 height 13
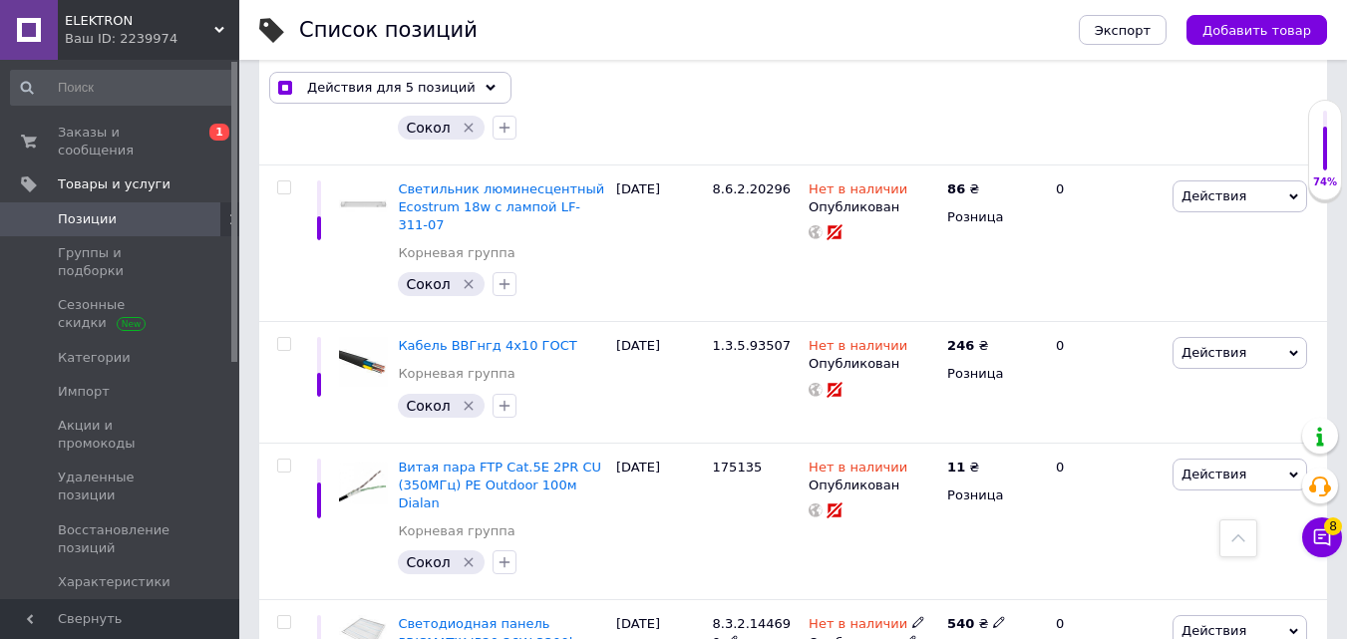
scroll to position [4306, 0]
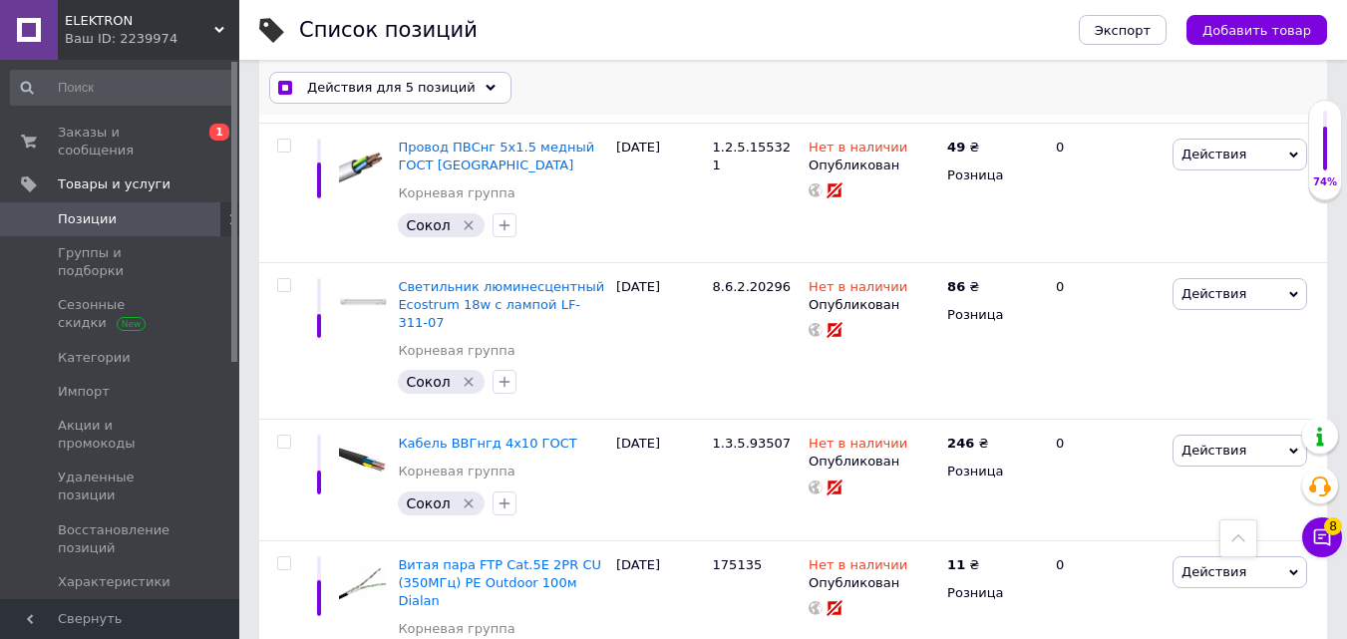
click at [486, 93] on div "Действия для 5 позиций" at bounding box center [390, 88] width 242 height 32
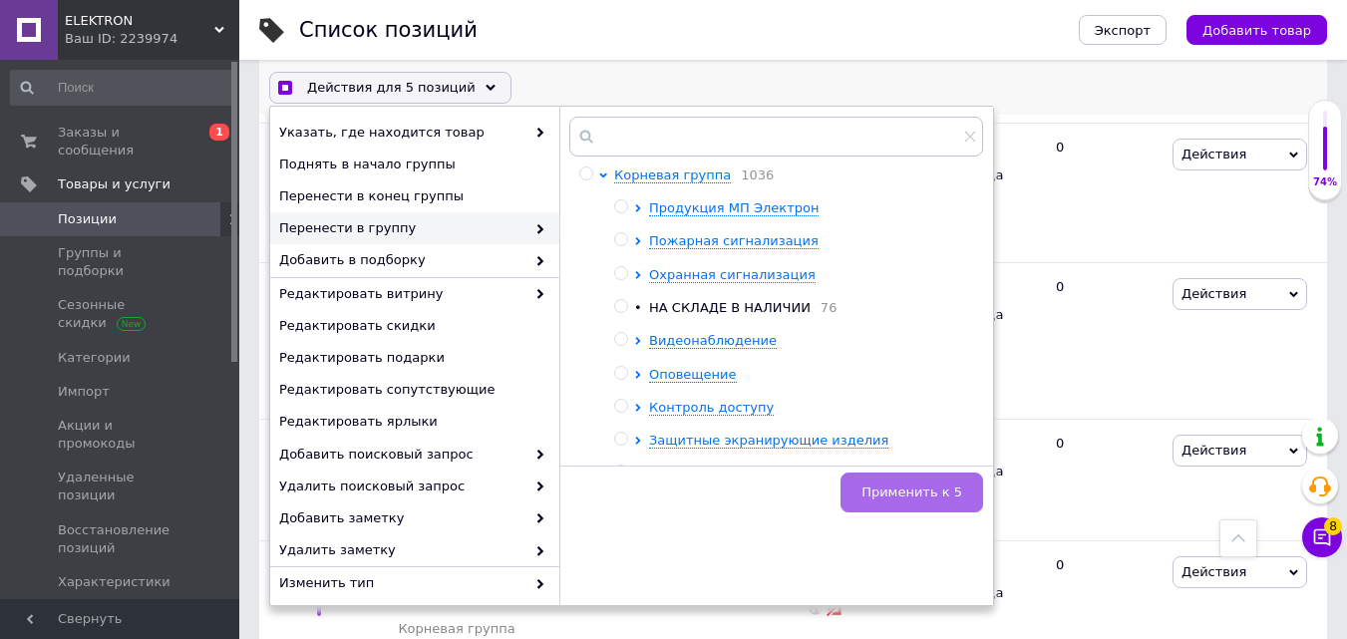
click at [889, 491] on span "Применить к 5" at bounding box center [911, 492] width 101 height 15
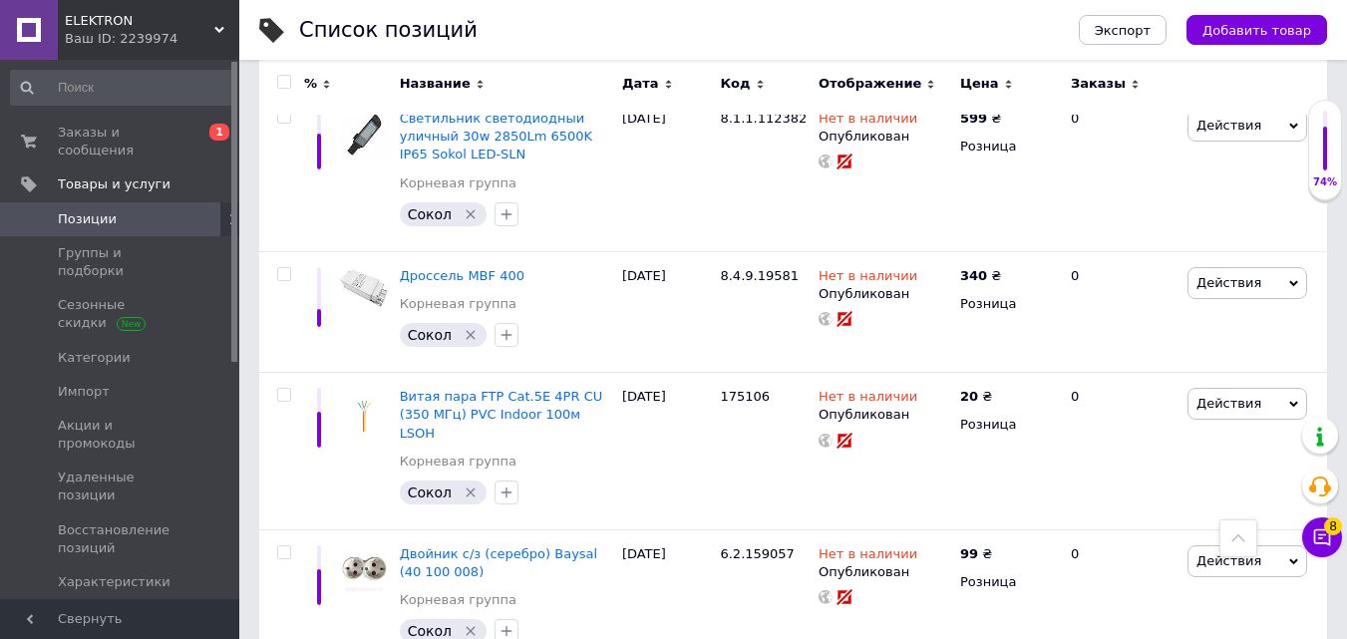
scroll to position [13498, 0]
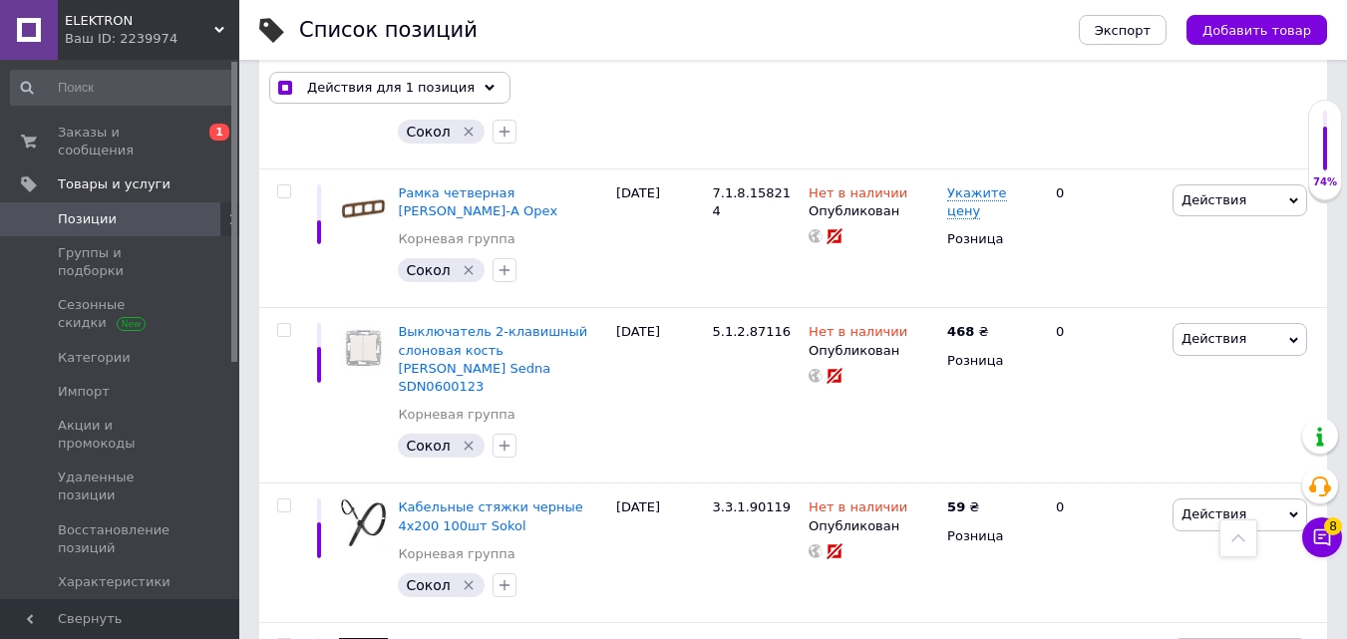
scroll to position [13733, 0]
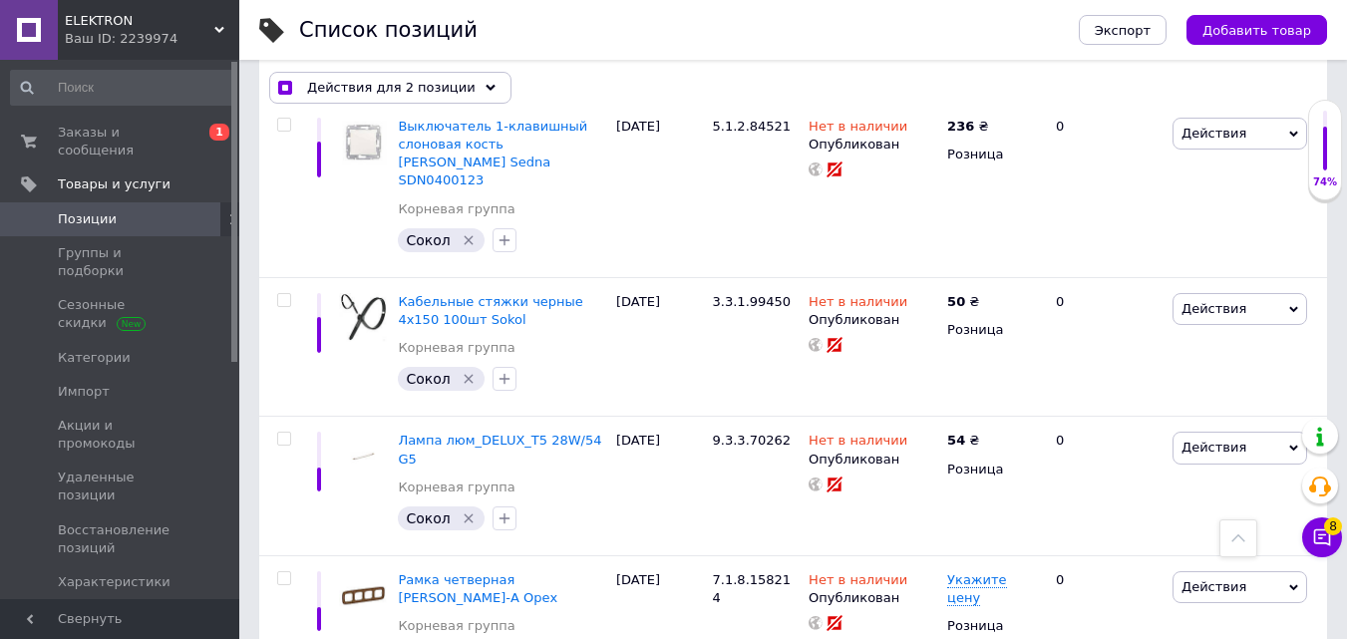
scroll to position [13334, 0]
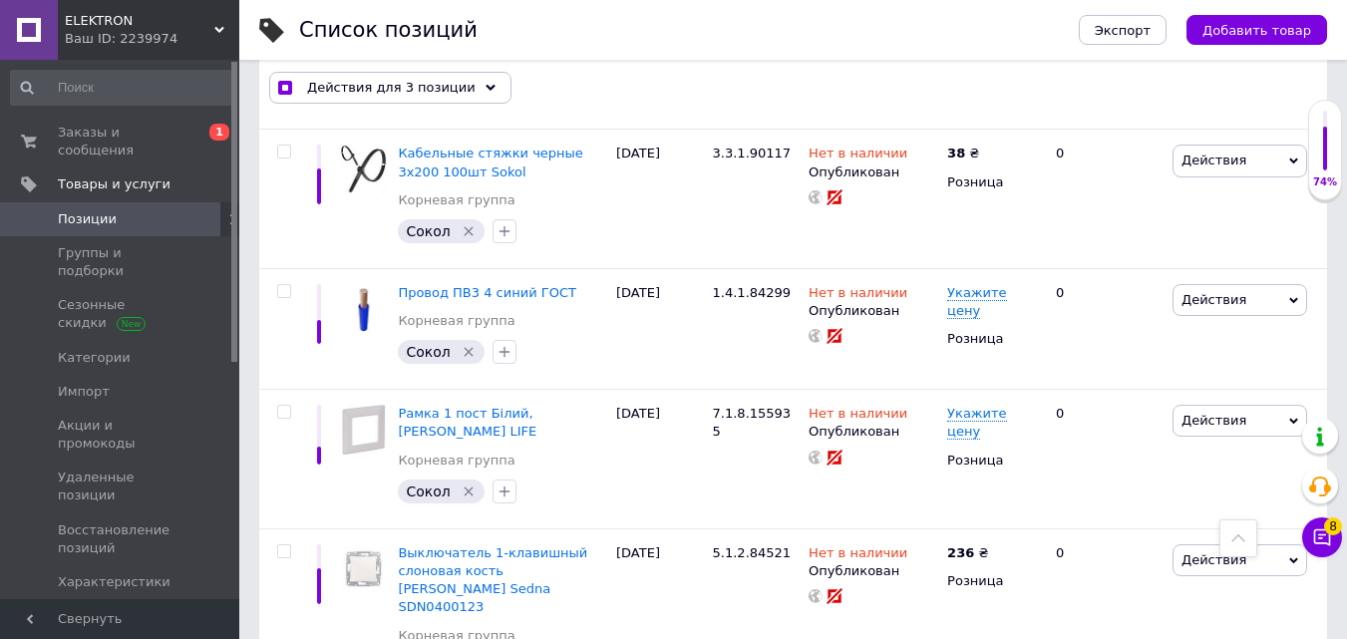
scroll to position [12935, 0]
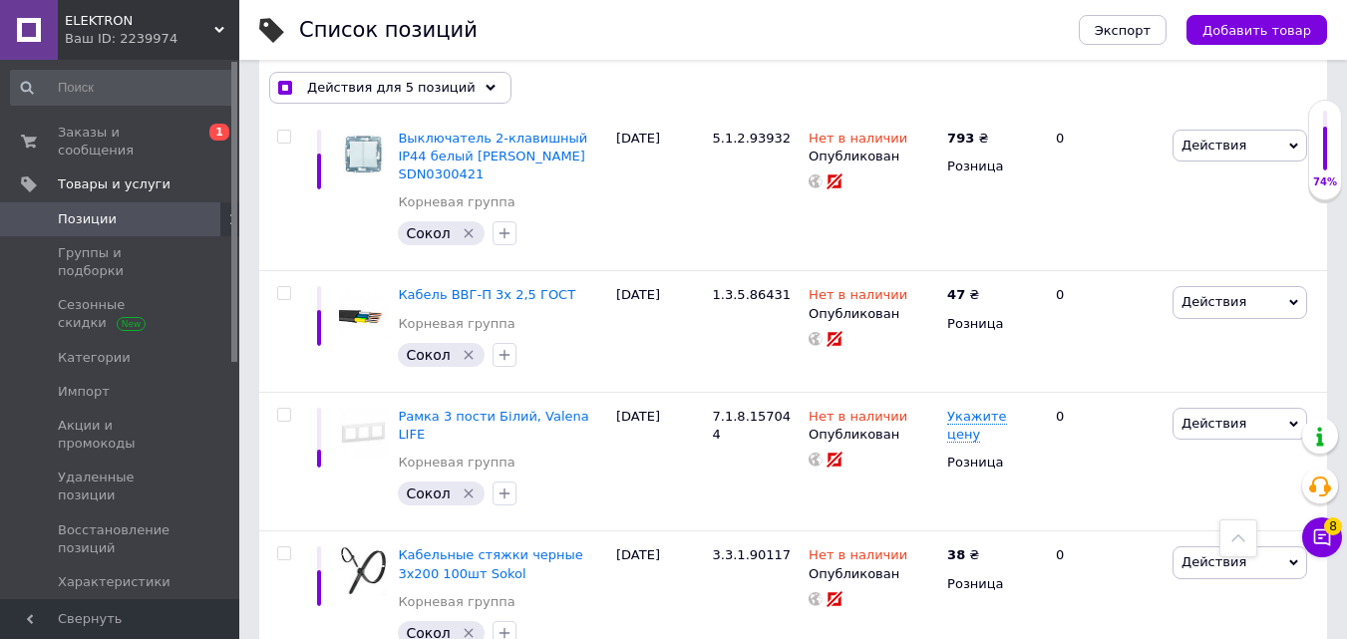
scroll to position [12437, 0]
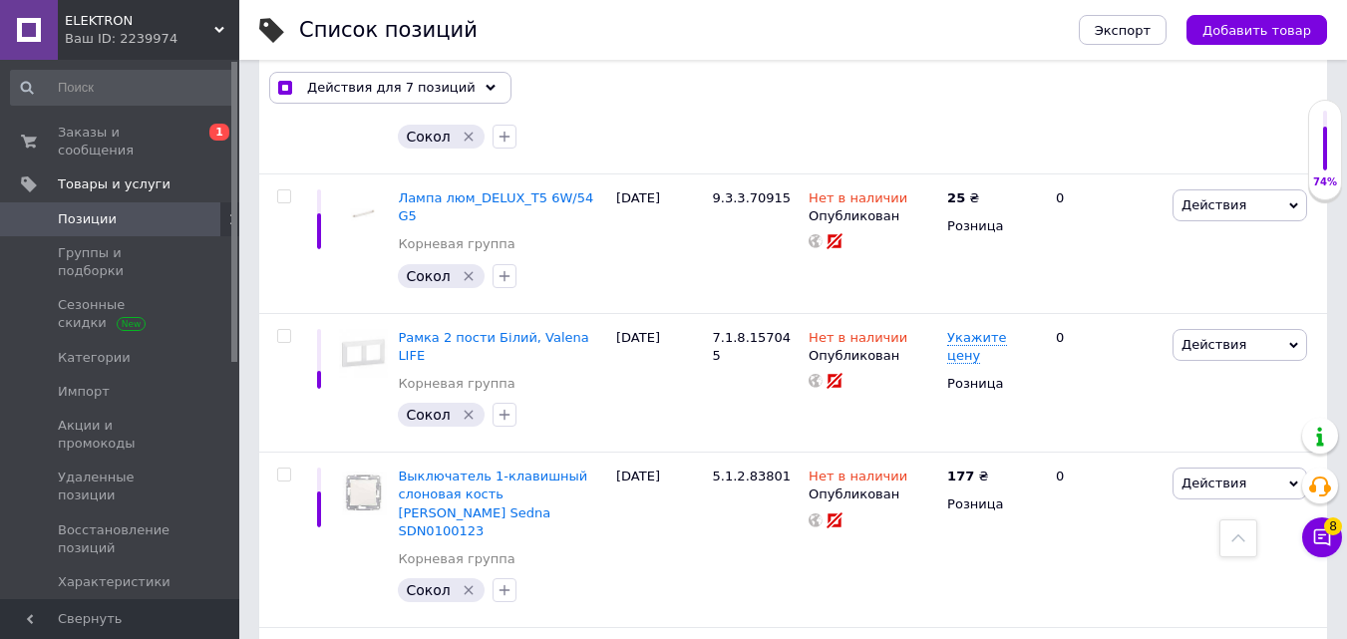
scroll to position [11838, 0]
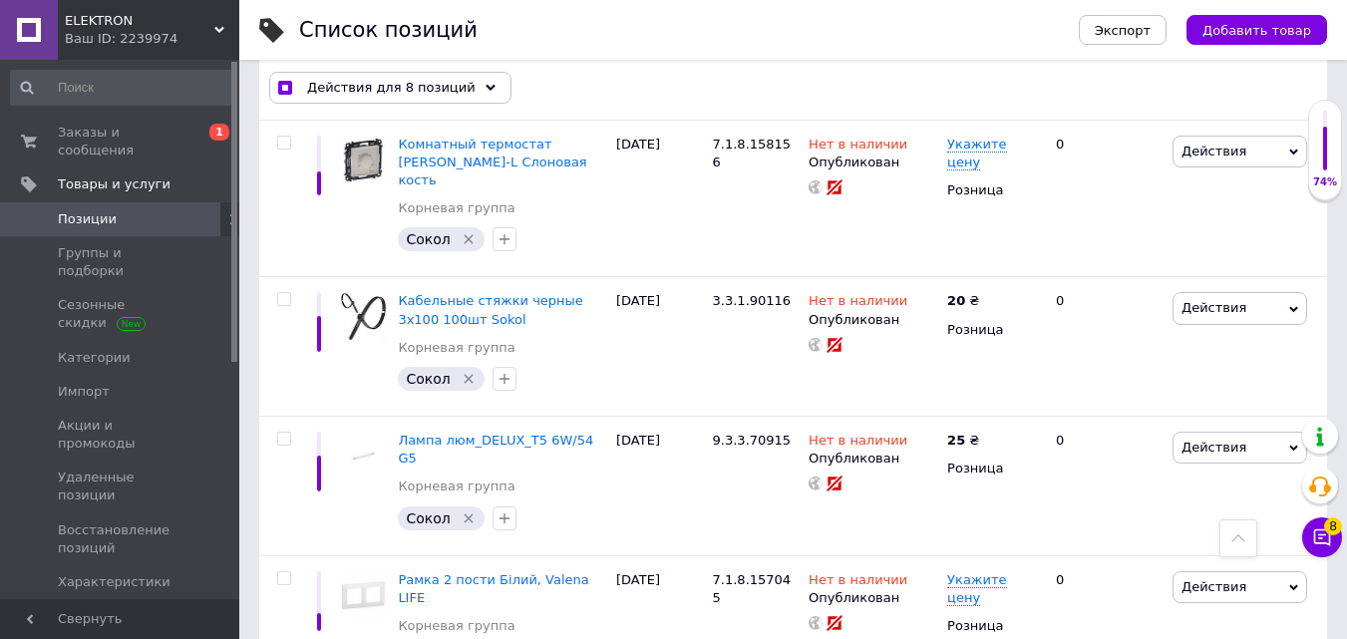
scroll to position [11639, 0]
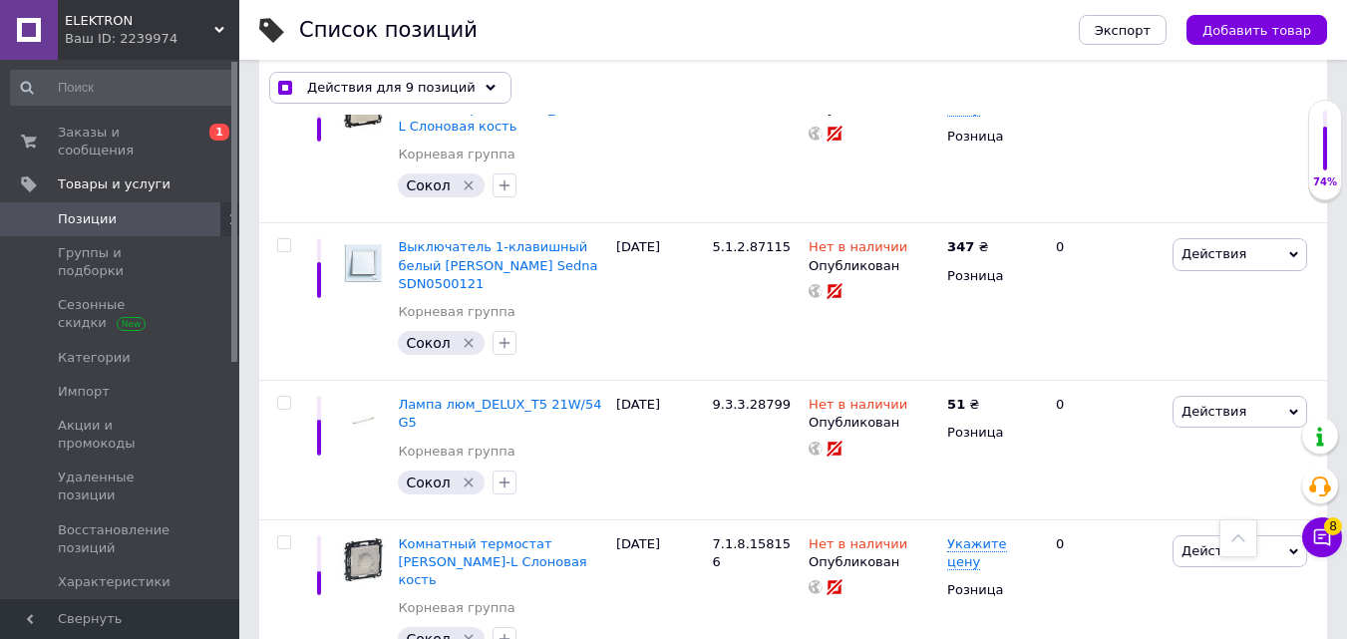
scroll to position [11240, 0]
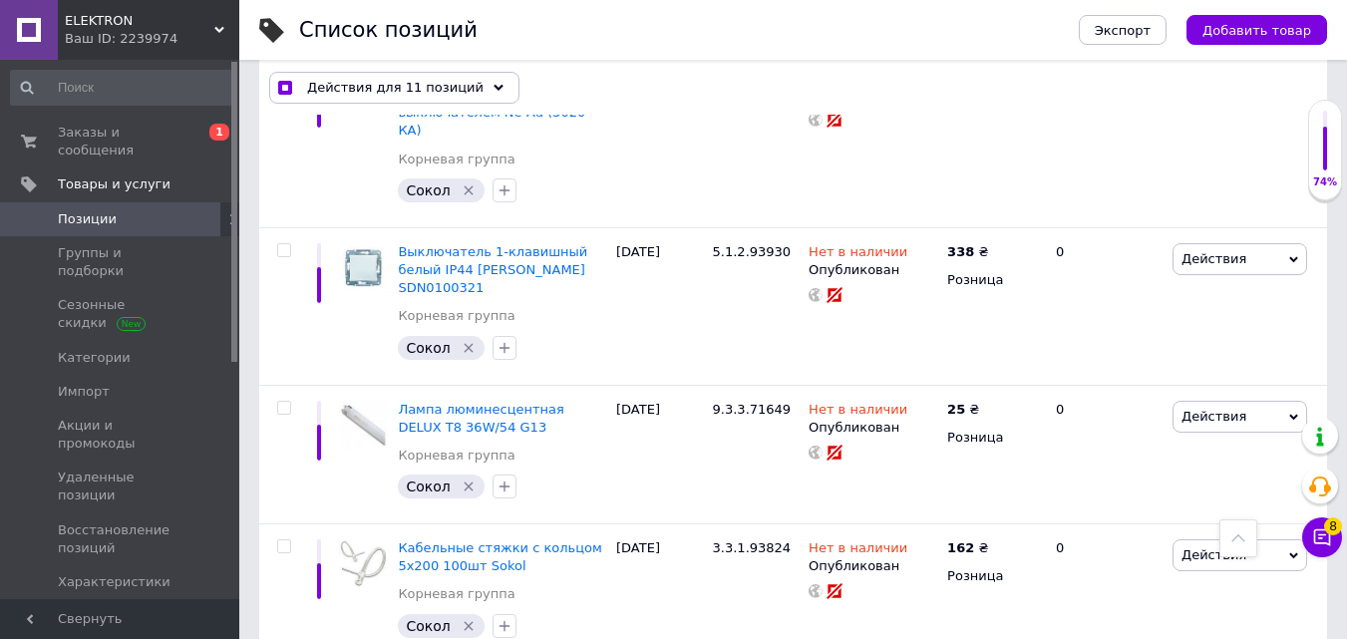
scroll to position [10642, 0]
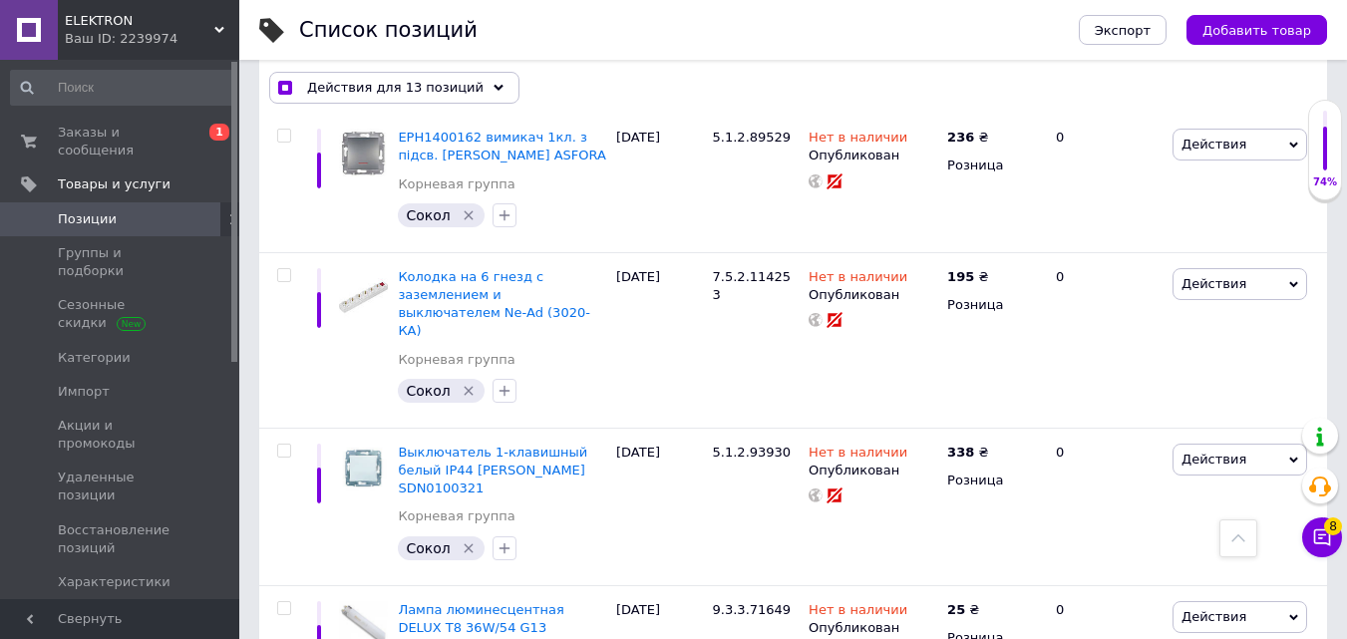
scroll to position [10443, 0]
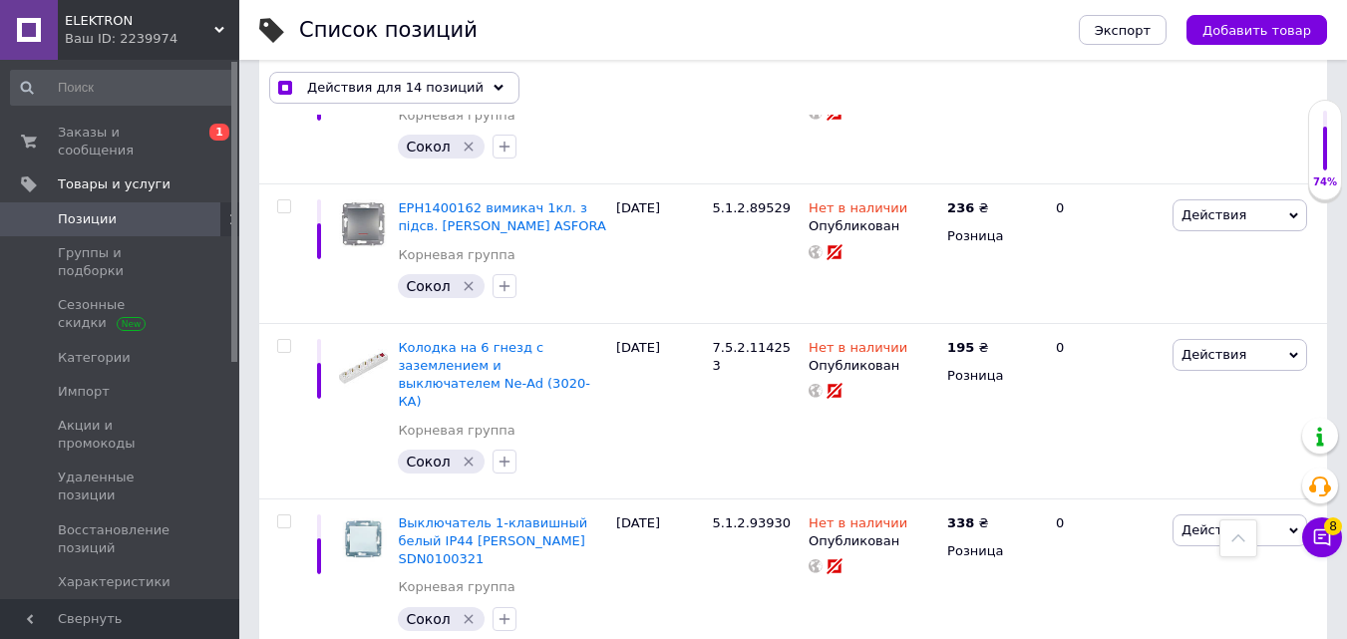
scroll to position [10044, 0]
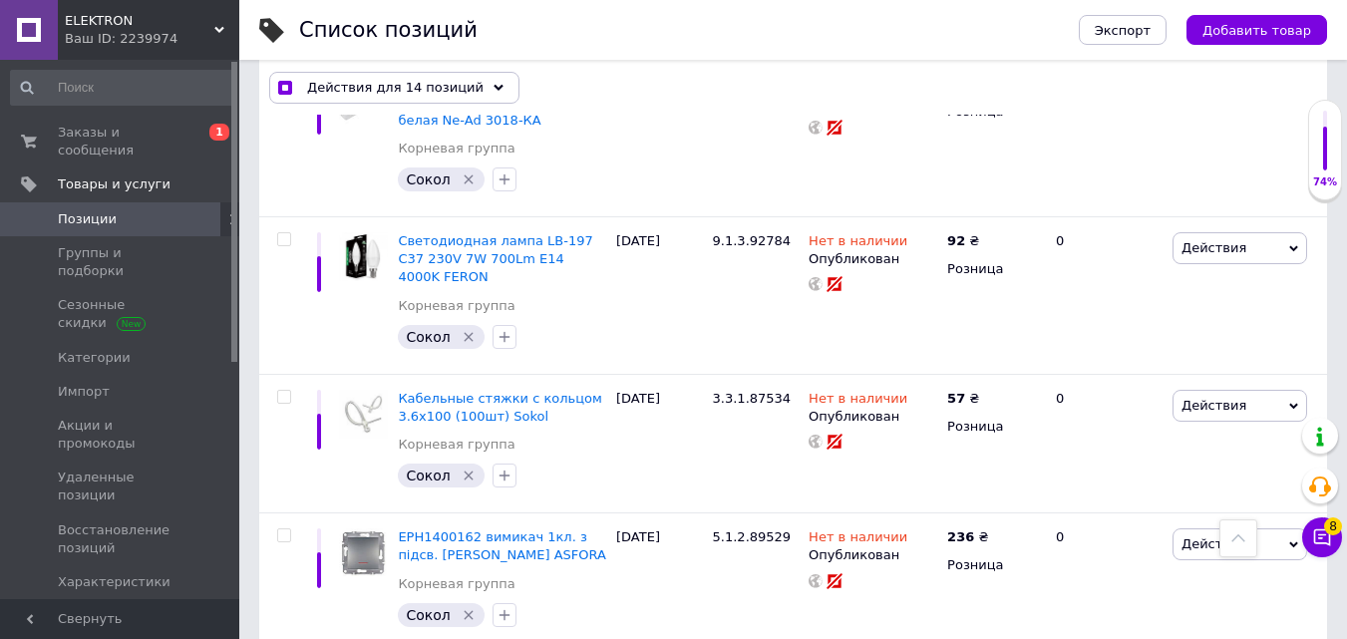
scroll to position [0, 134]
checkbox input "true"
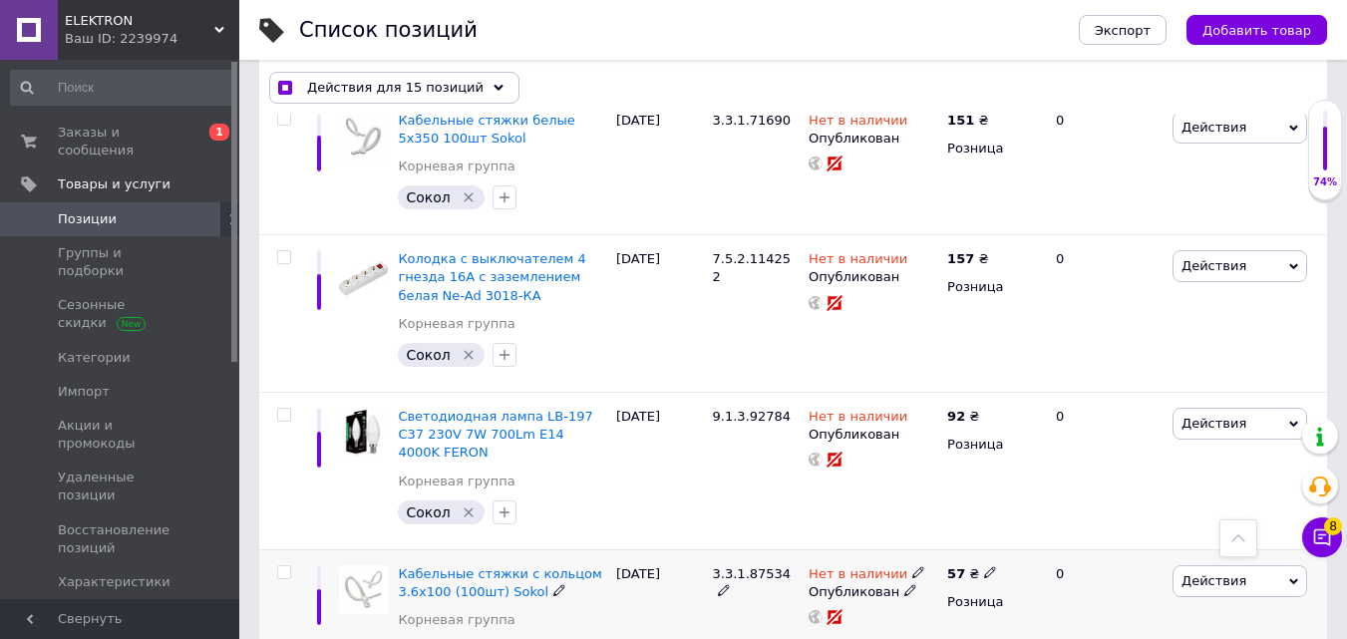
scroll to position [9745, 0]
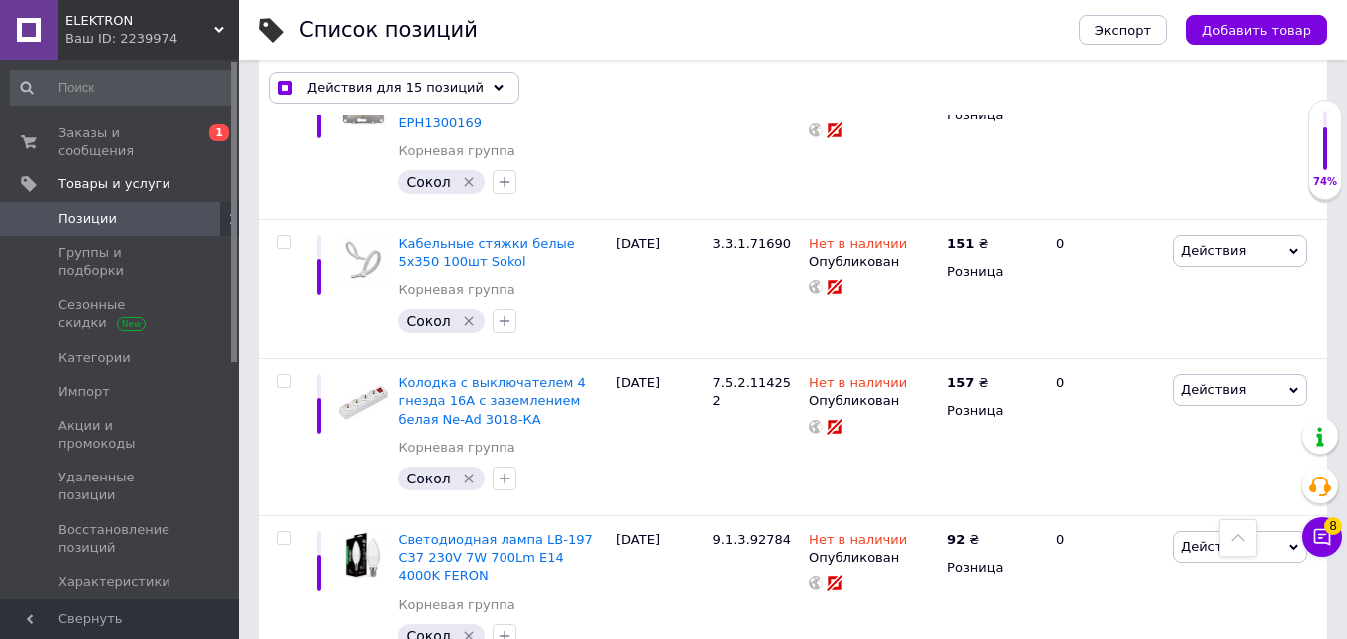
checkbox input "true"
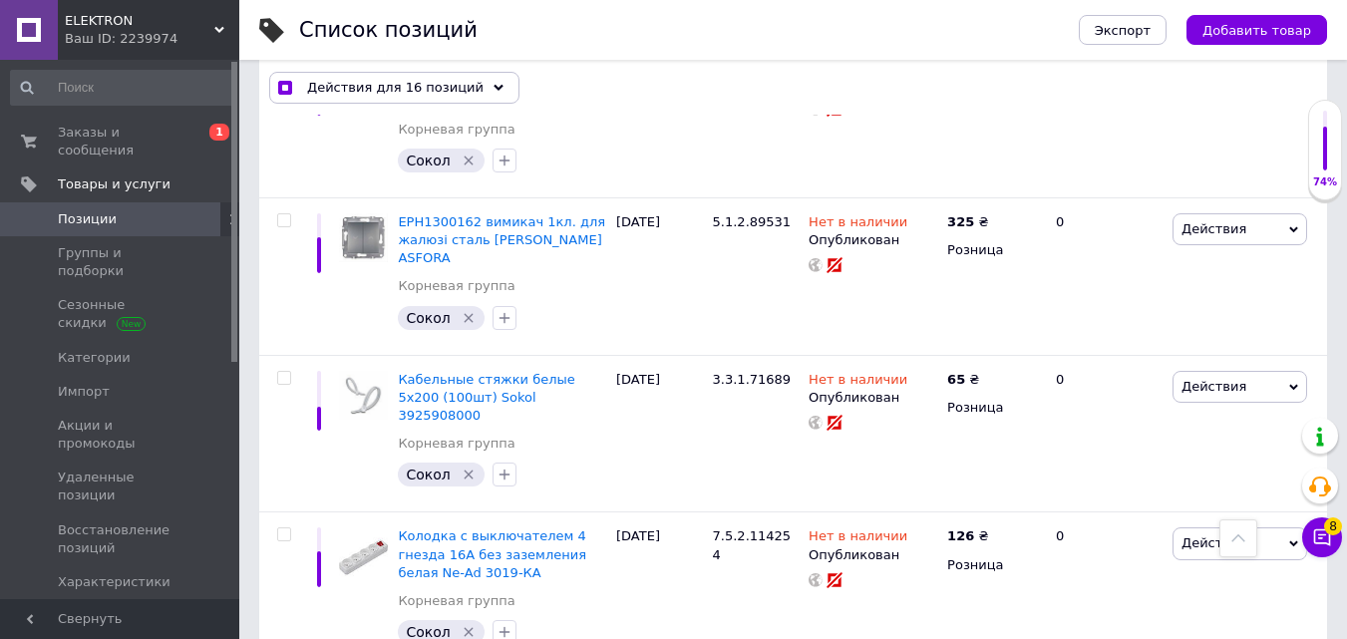
scroll to position [8947, 0]
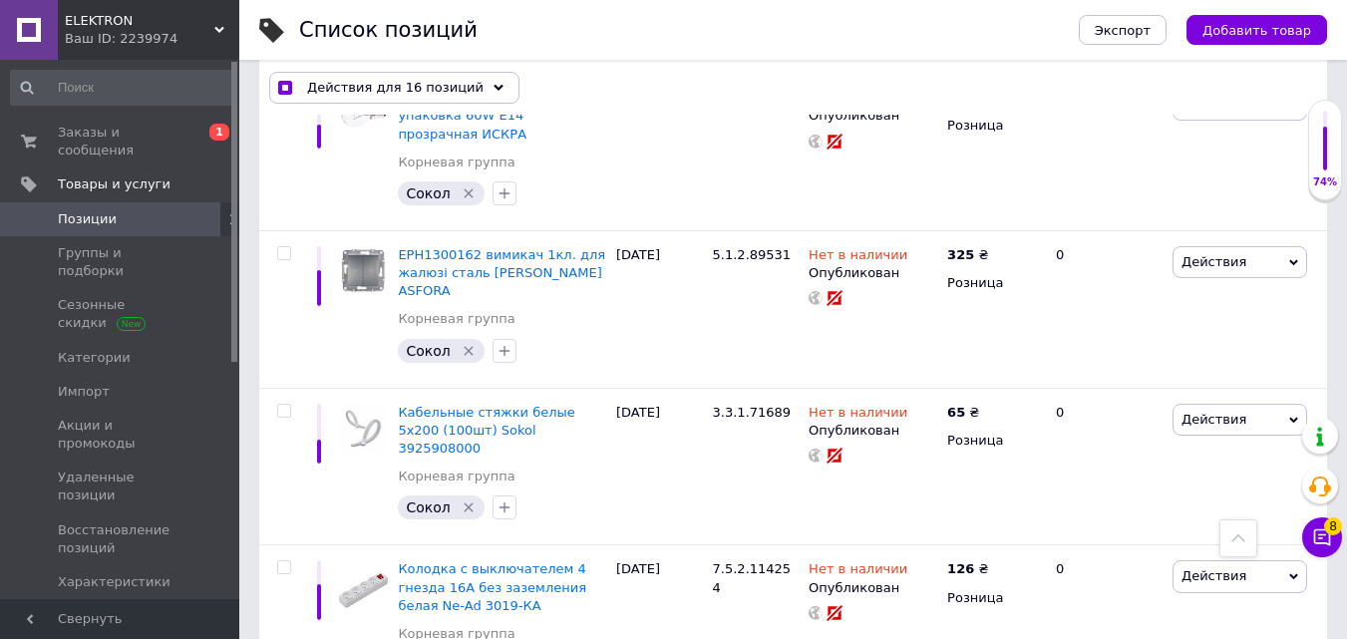
checkbox input "true"
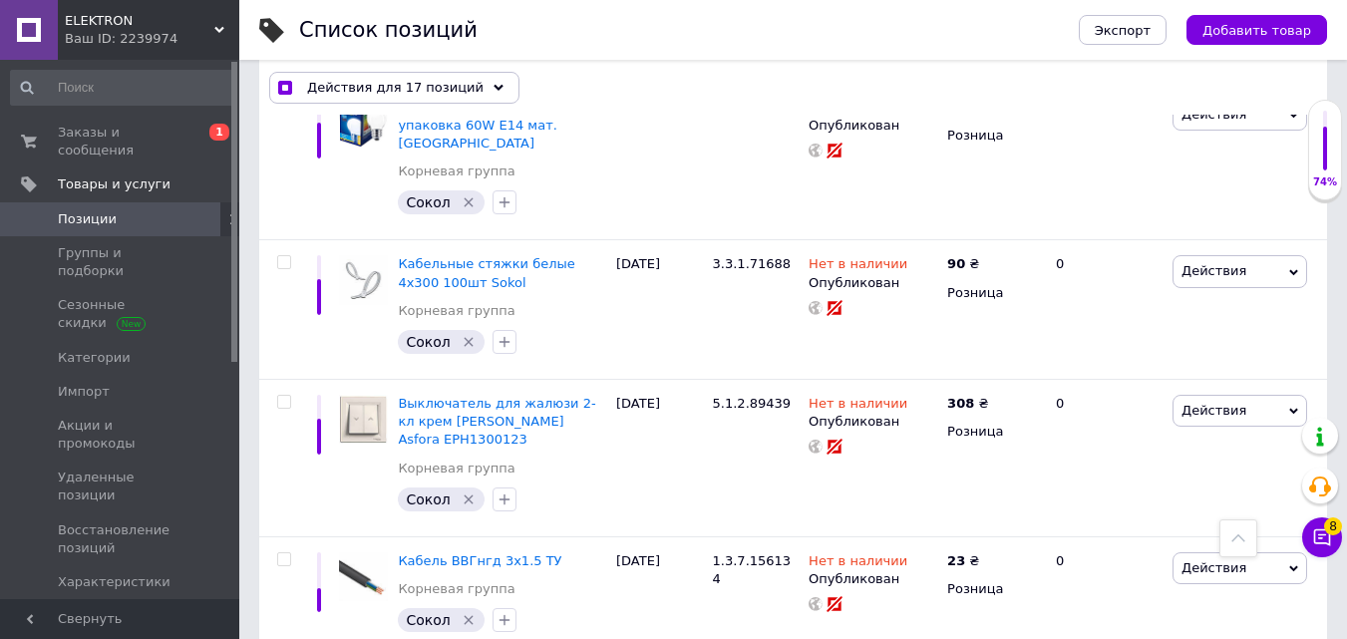
scroll to position [8349, 0]
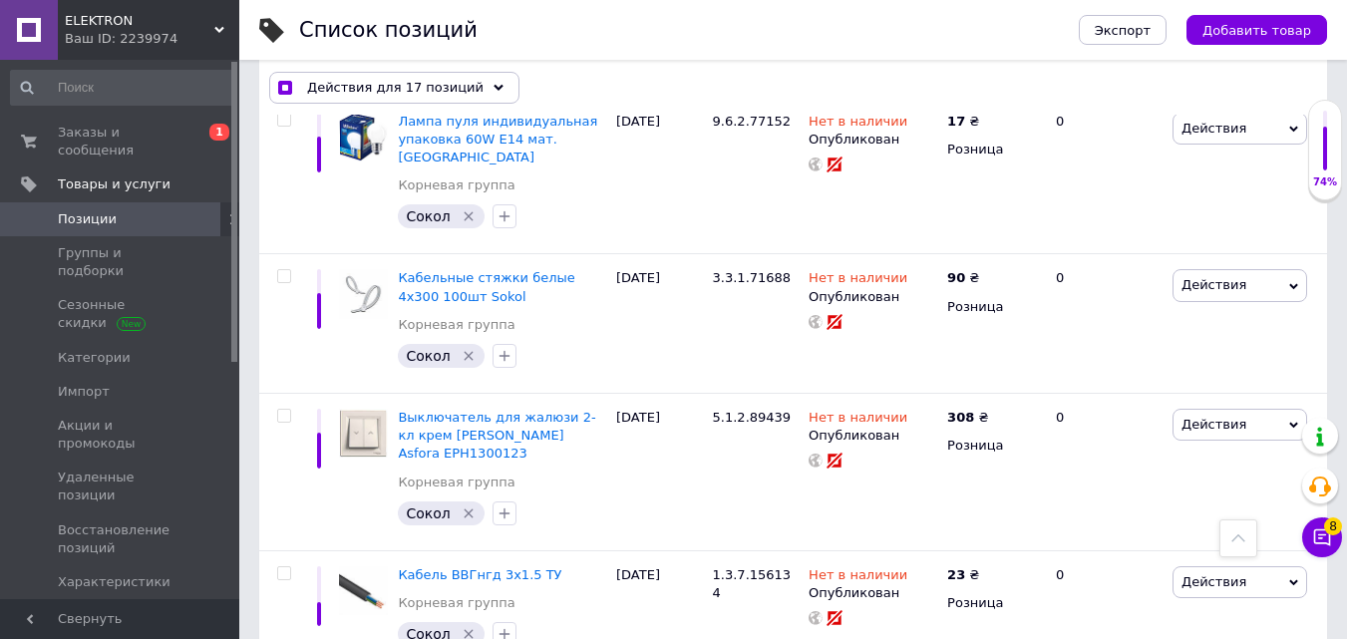
checkbox input "true"
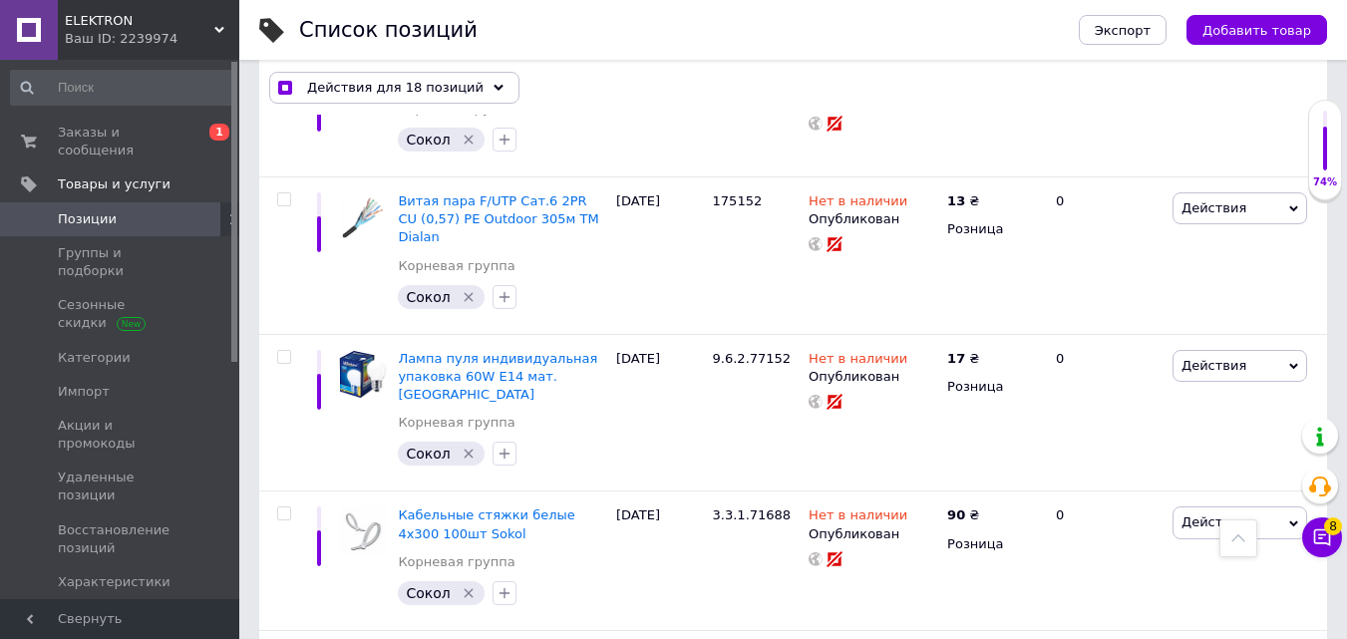
scroll to position [8050, 0]
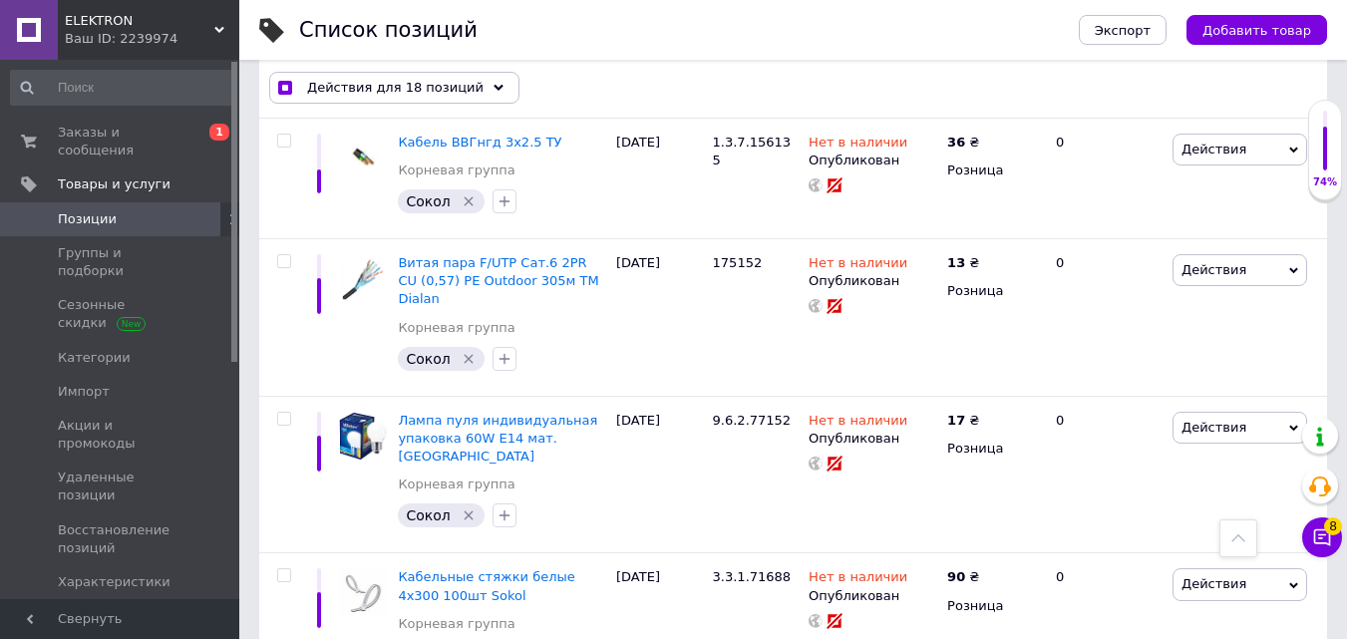
checkbox input "true"
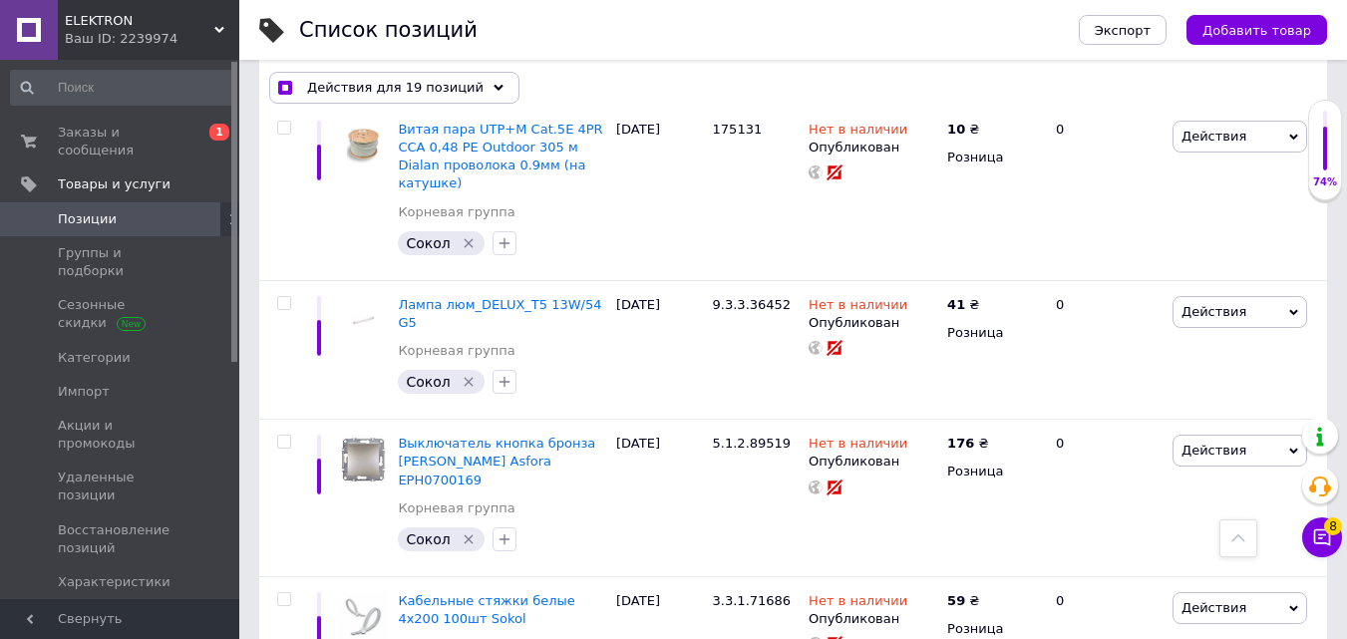
scroll to position [7352, 0]
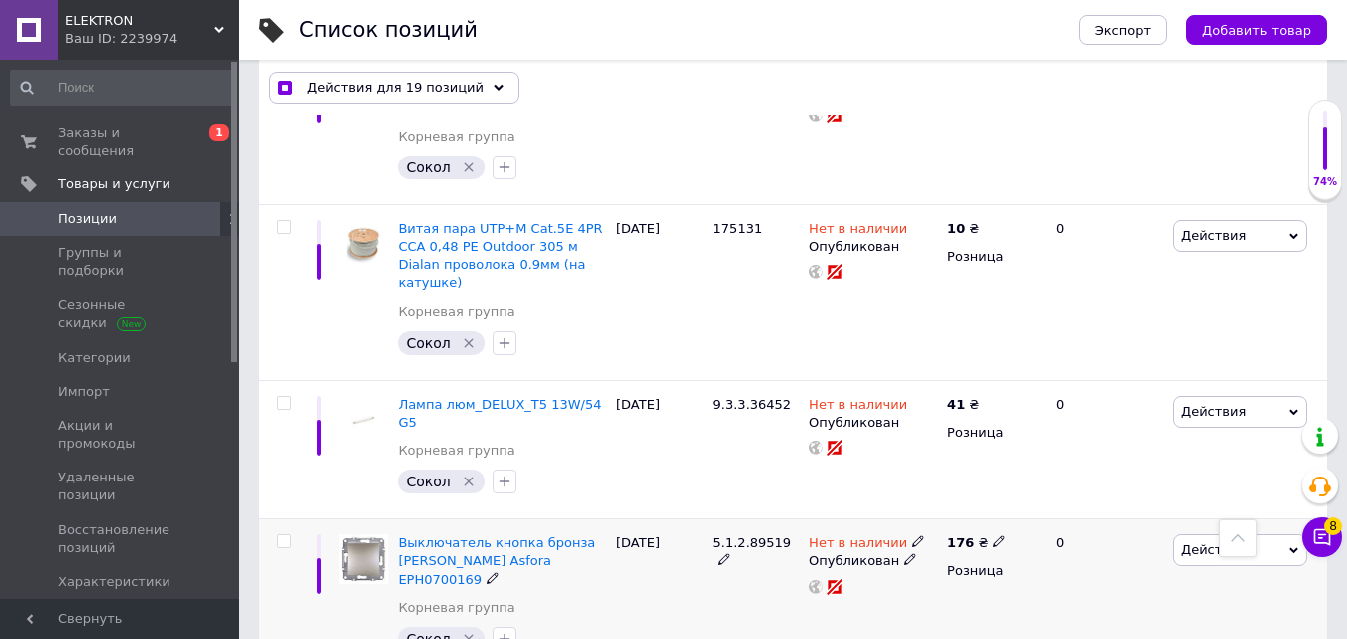
click at [282, 535] on input "checkbox" at bounding box center [283, 541] width 13 height 13
checkbox input "true"
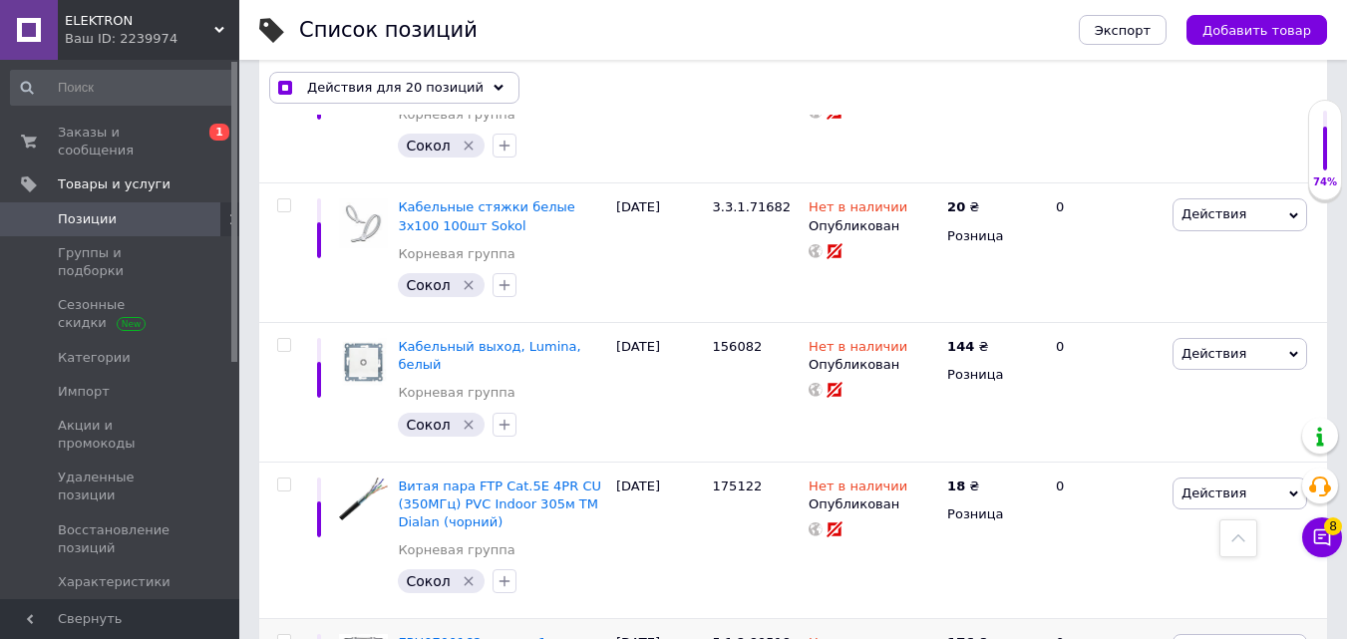
scroll to position [6355, 0]
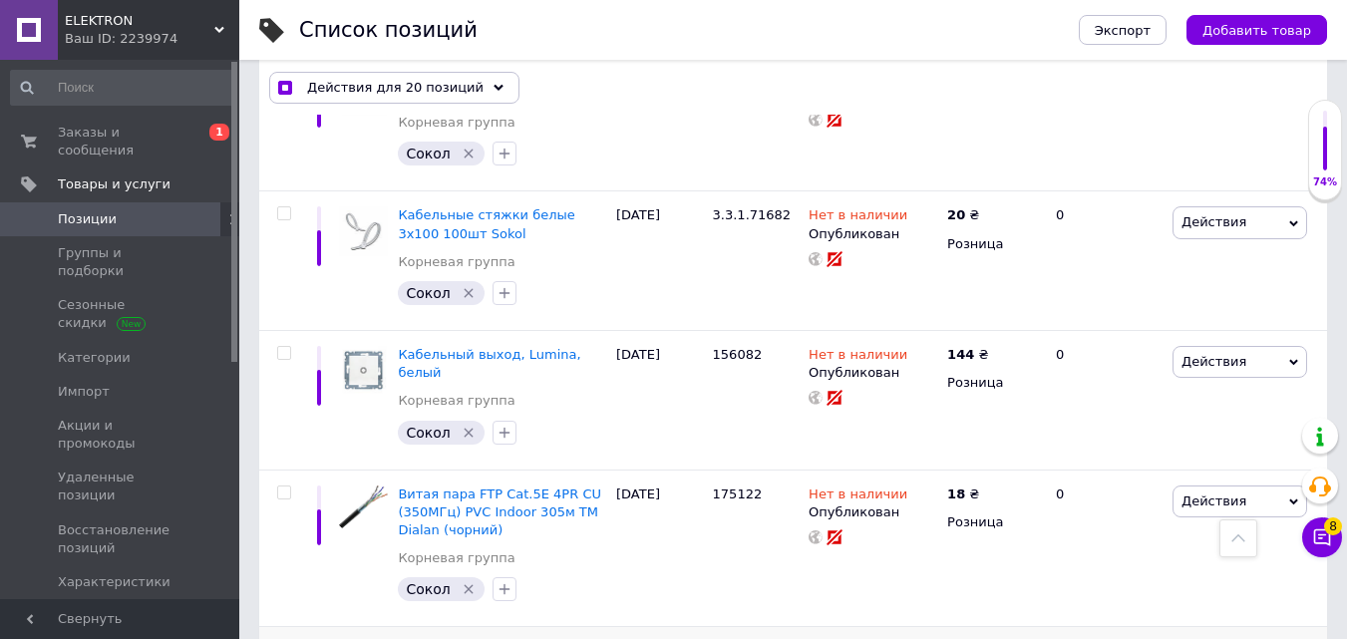
click at [285, 638] on input "checkbox" at bounding box center [283, 649] width 13 height 13
checkbox input "true"
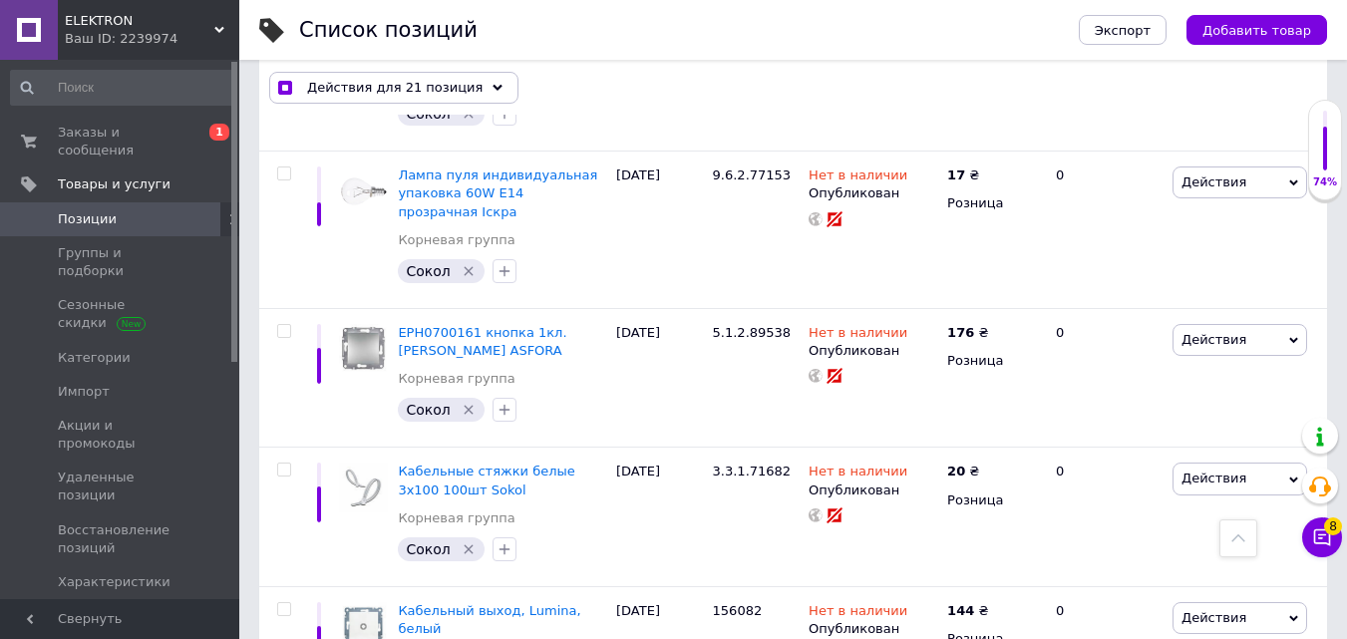
scroll to position [6056, 0]
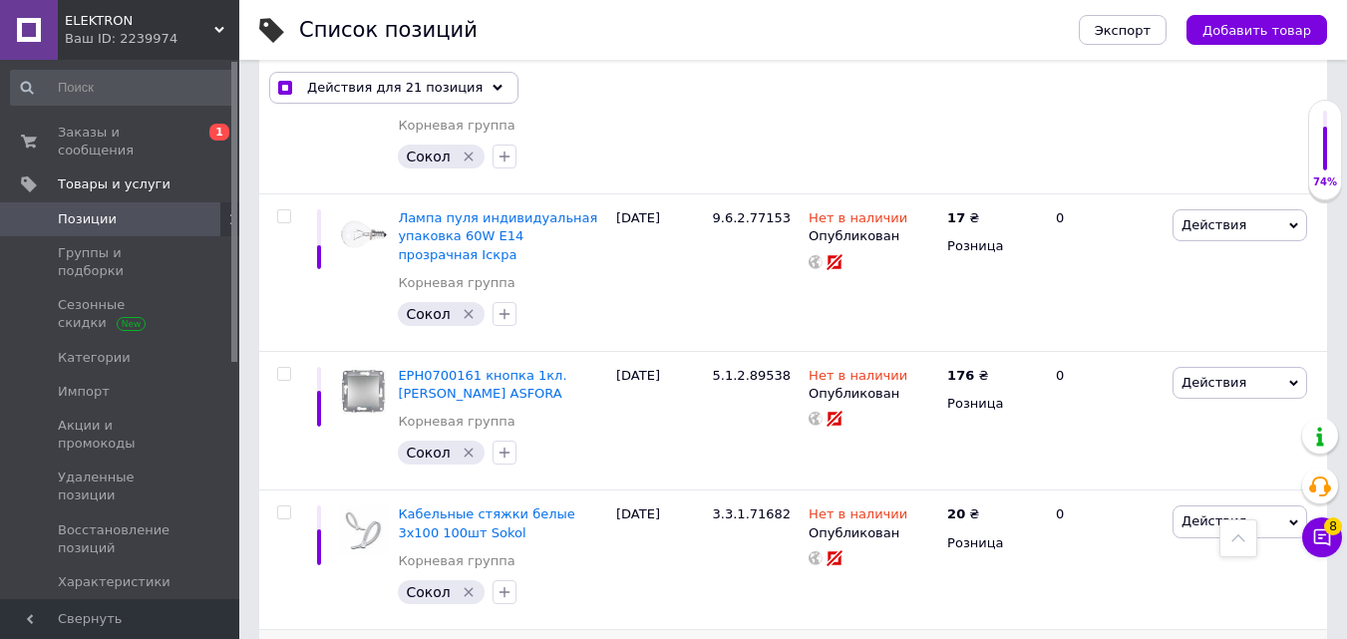
checkbox input "true"
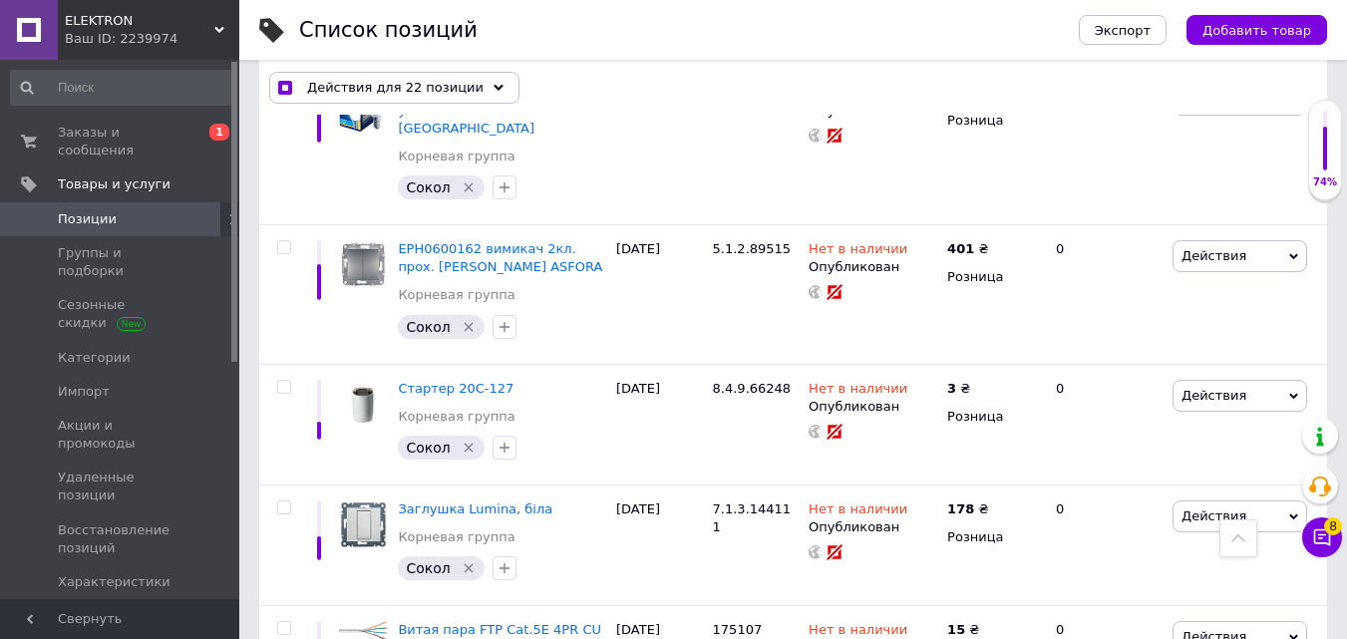
scroll to position [5458, 0]
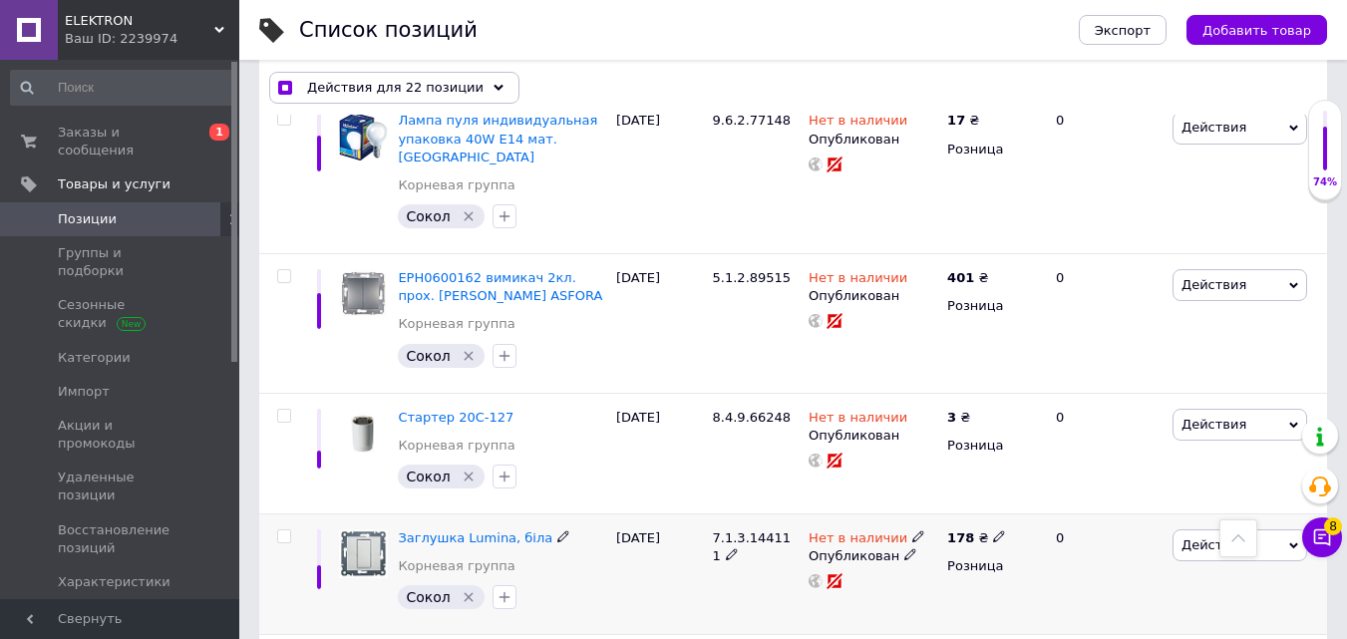
click at [282, 530] on input "checkbox" at bounding box center [283, 536] width 13 height 13
checkbox input "true"
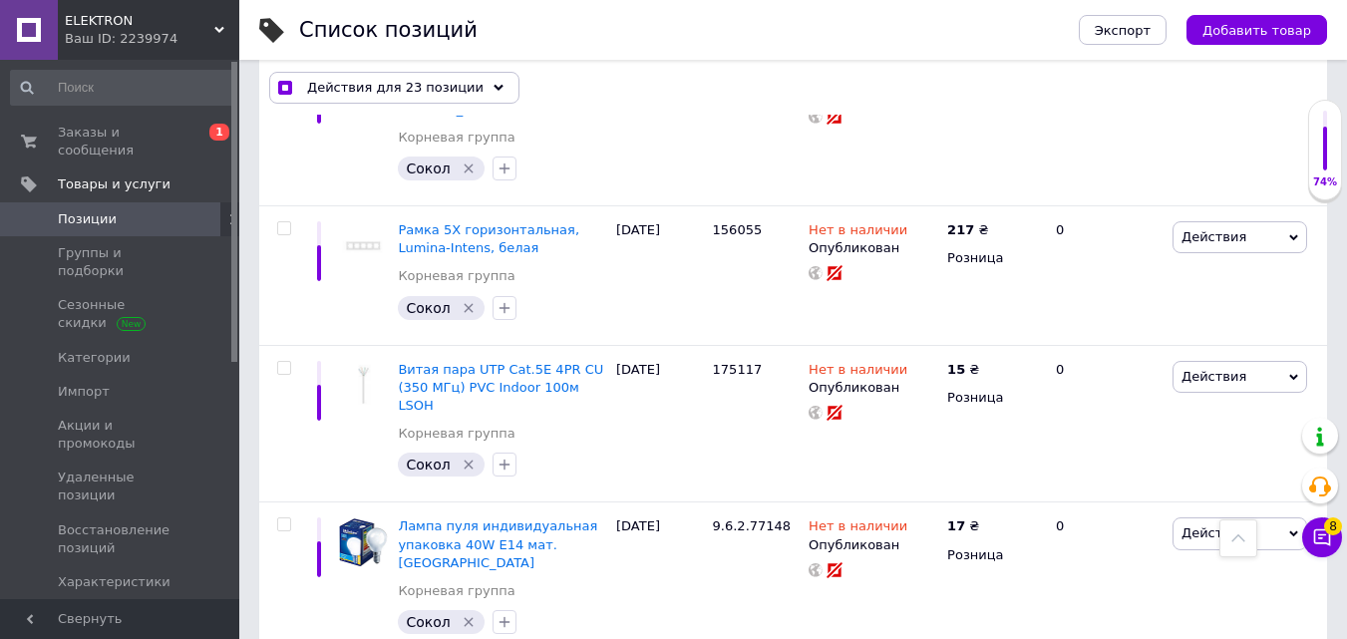
scroll to position [4959, 0]
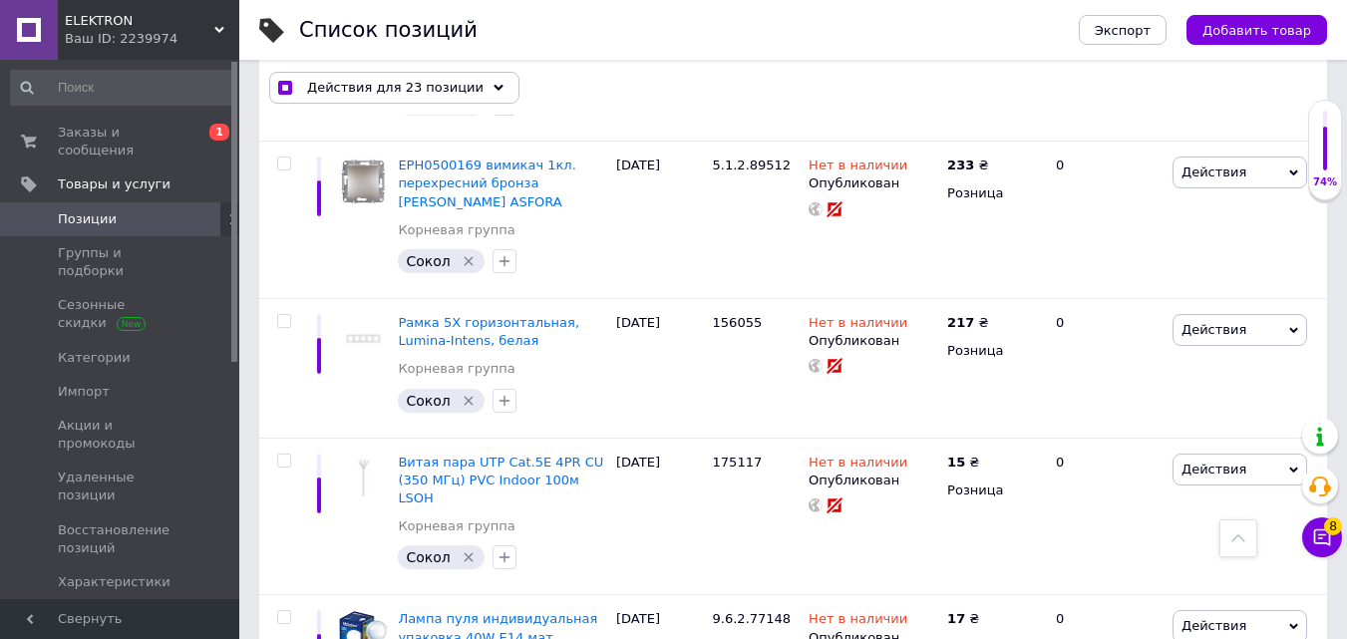
checkbox input "true"
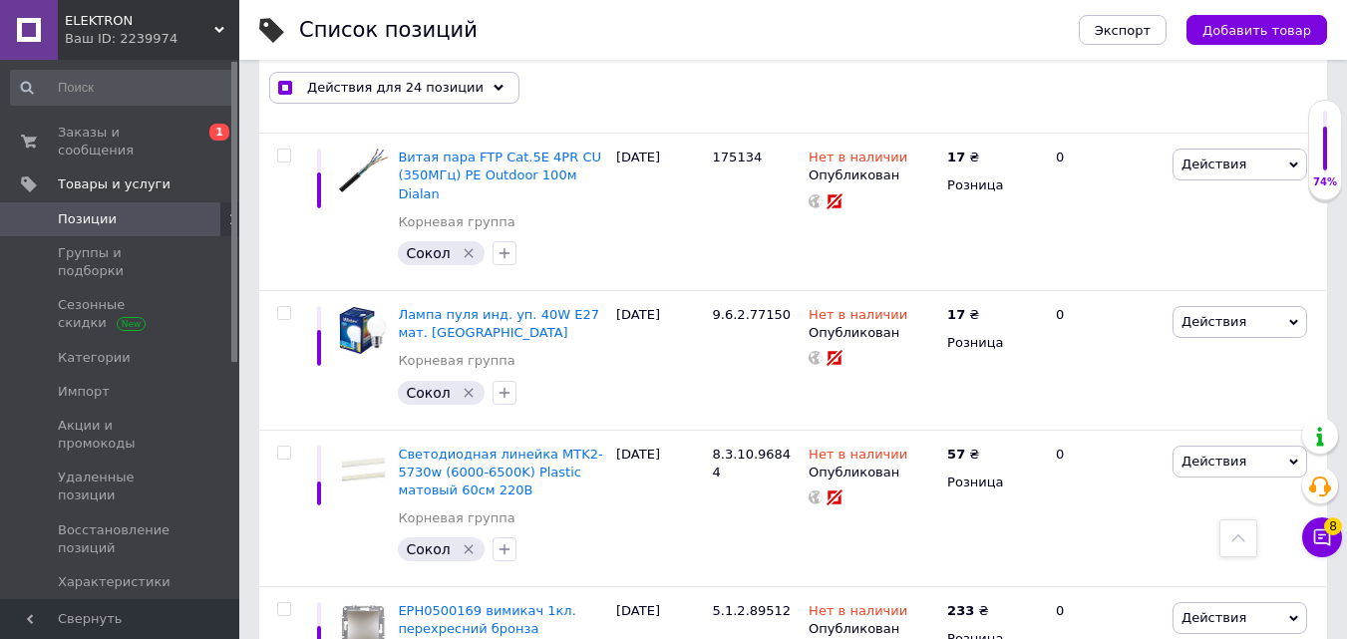
scroll to position [4461, 0]
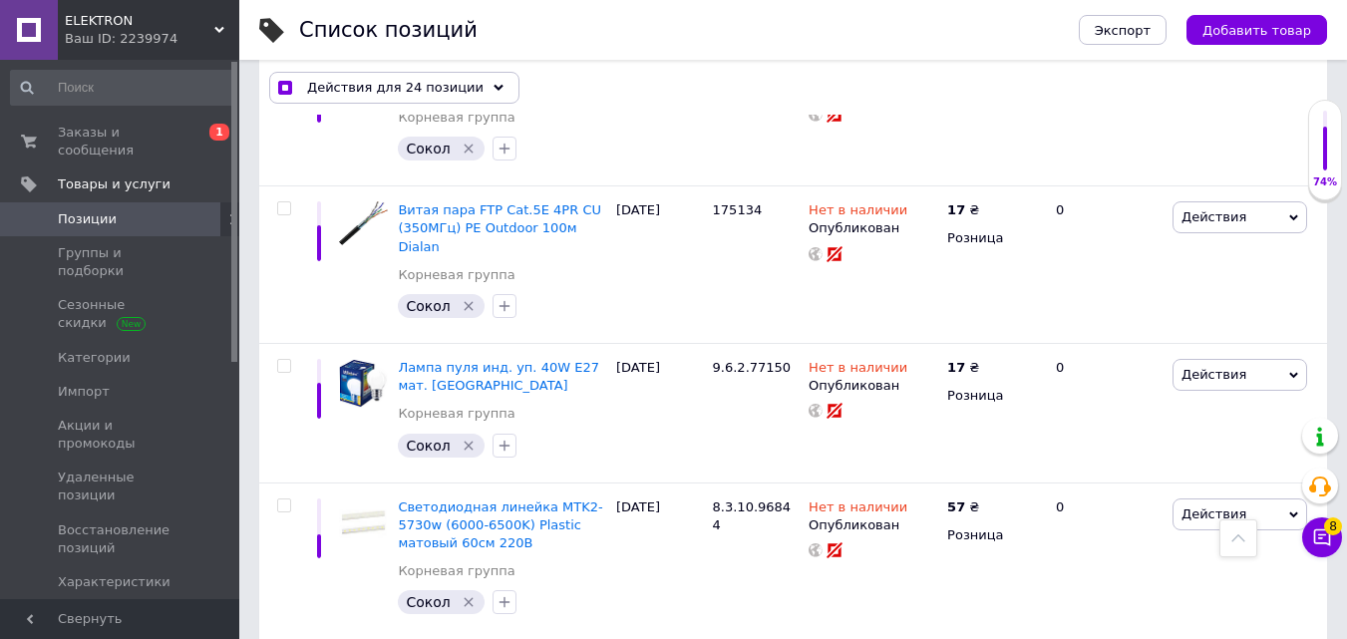
checkbox input "true"
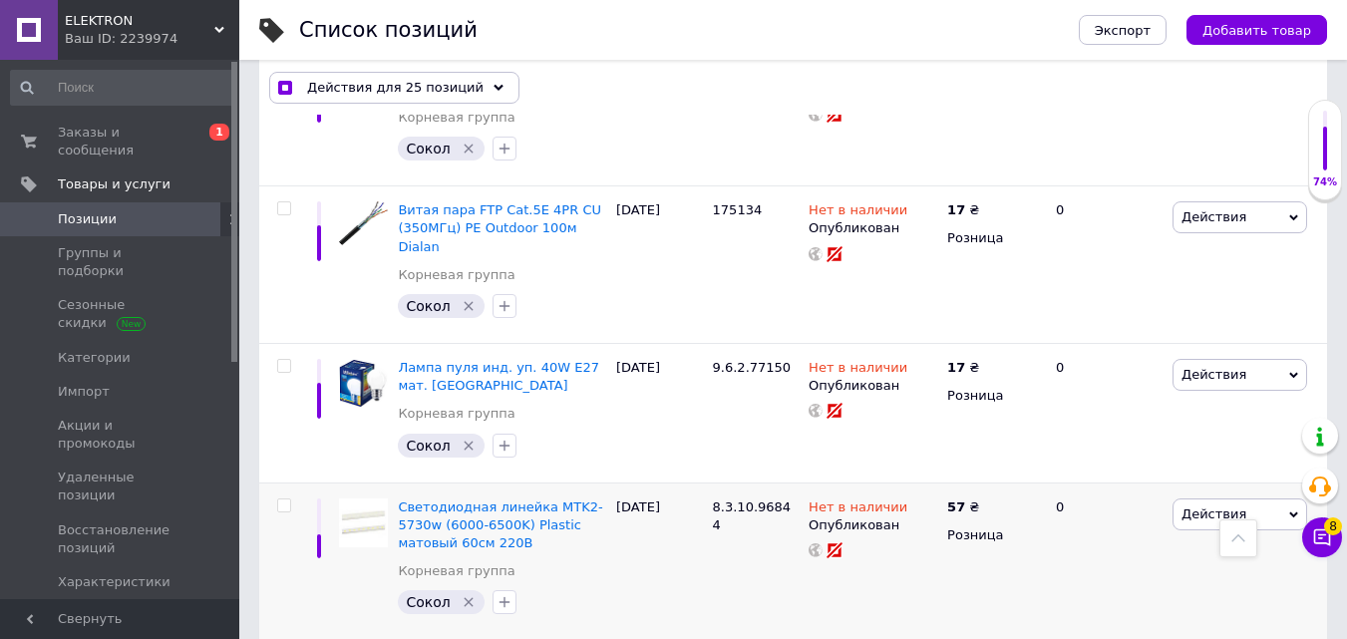
checkbox input "true"
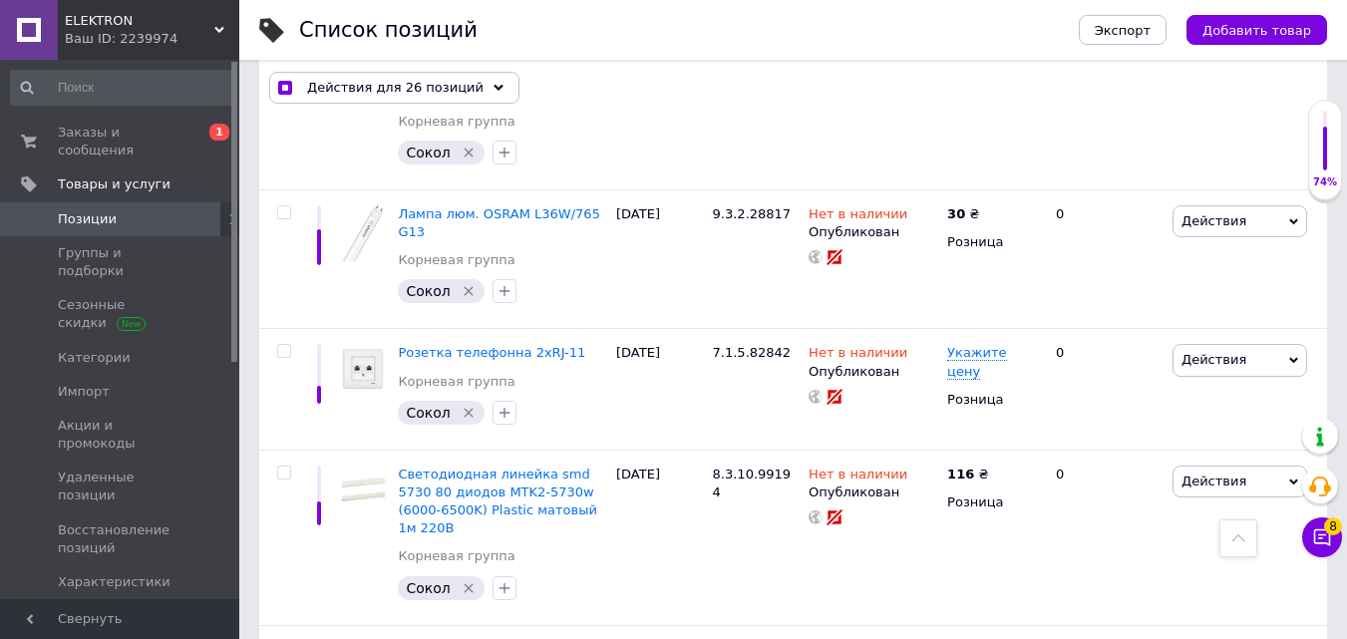
scroll to position [3862, 0]
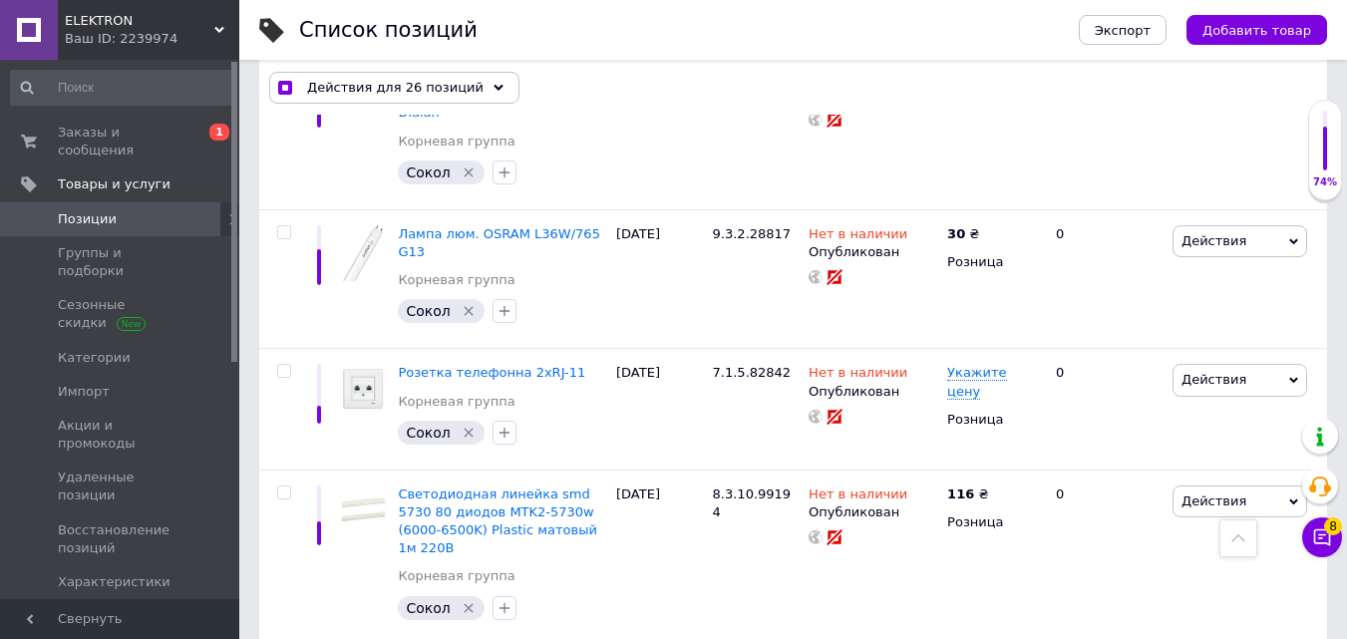
checkbox input "true"
drag, startPoint x: 286, startPoint y: 172, endPoint x: 291, endPoint y: 200, distance: 28.4
click at [285, 365] on input "checkbox" at bounding box center [283, 371] width 13 height 13
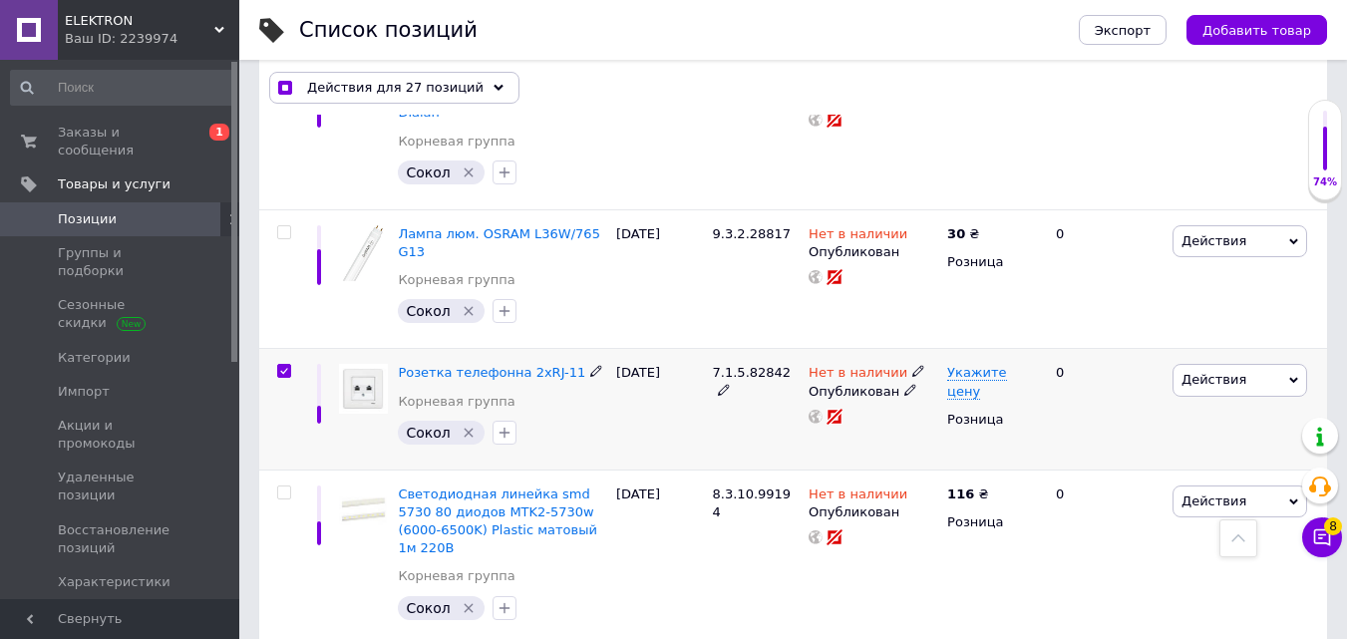
checkbox input "true"
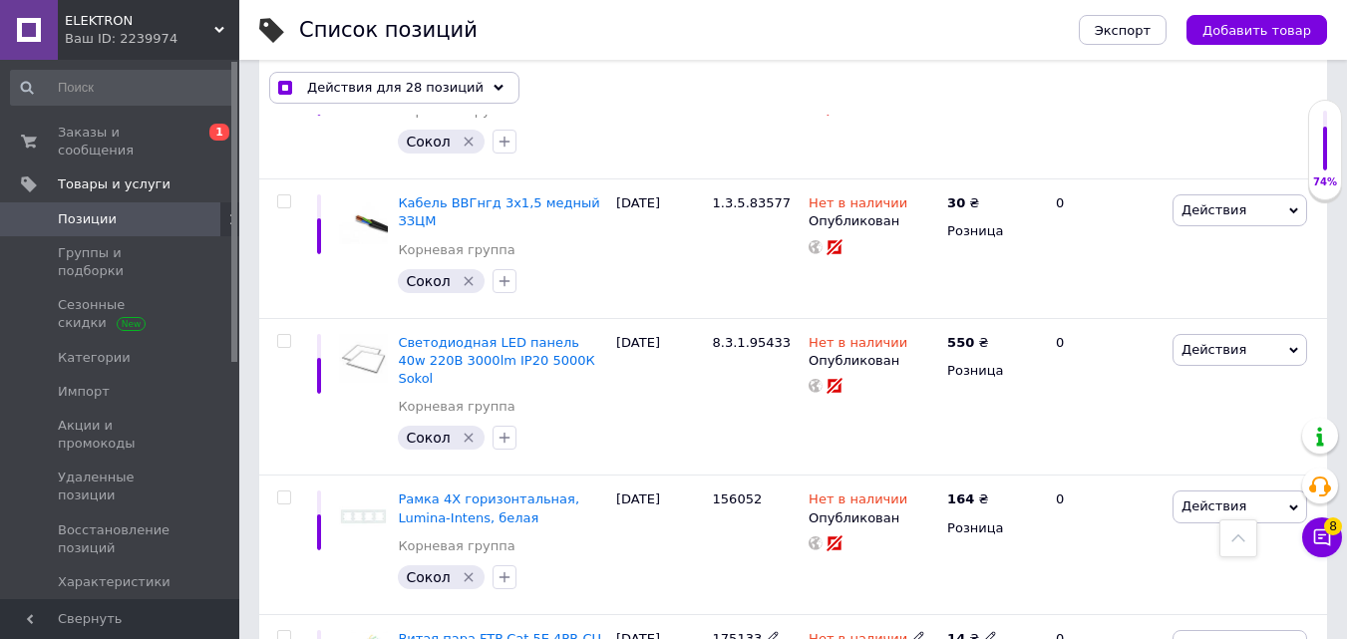
scroll to position [3264, 0]
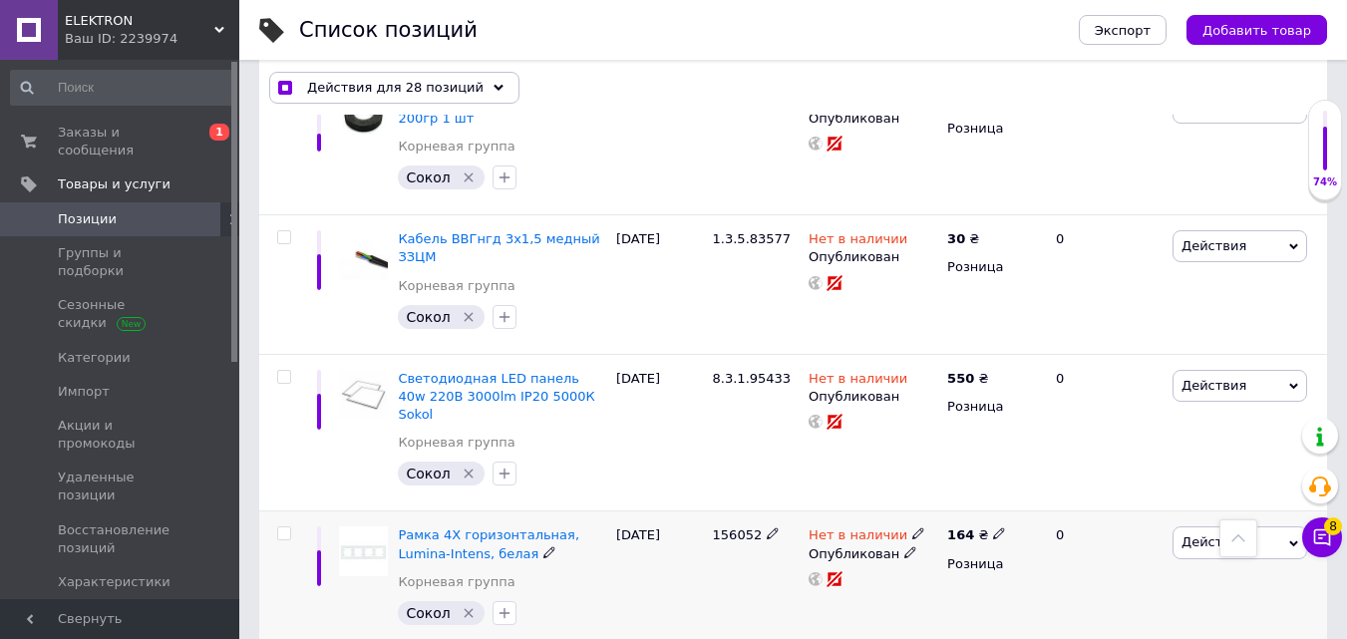
click at [282, 527] on input "checkbox" at bounding box center [283, 533] width 13 height 13
checkbox input "true"
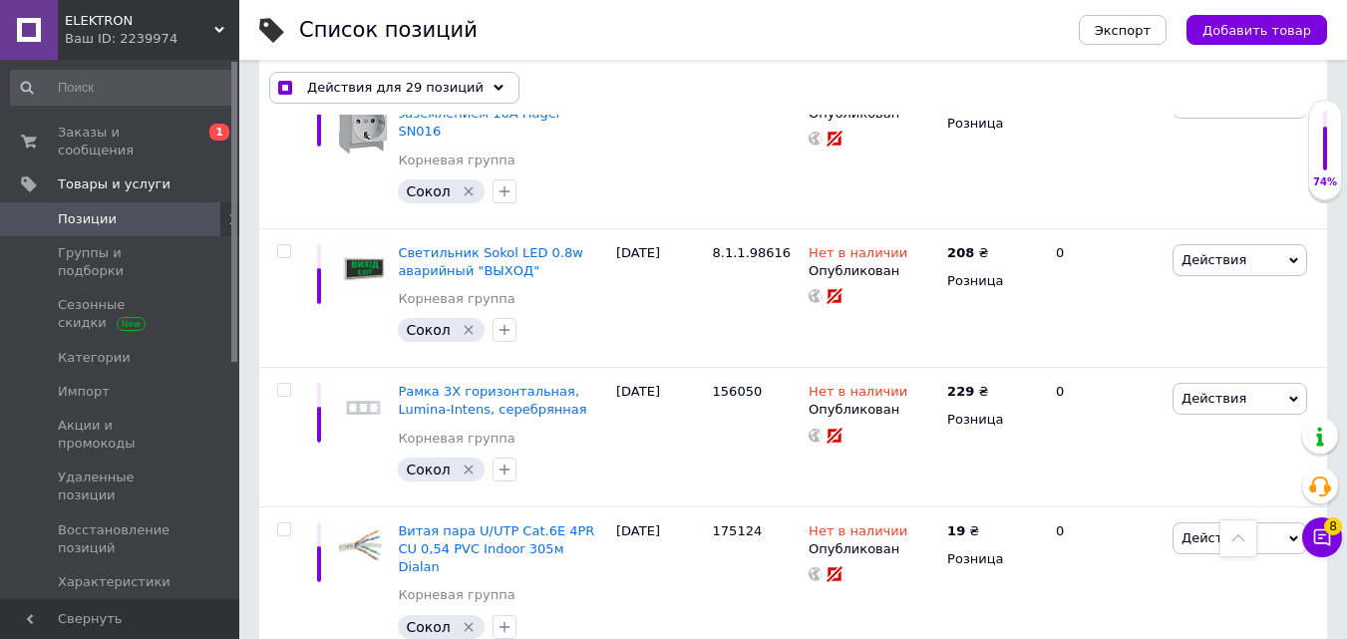
scroll to position [2666, 0]
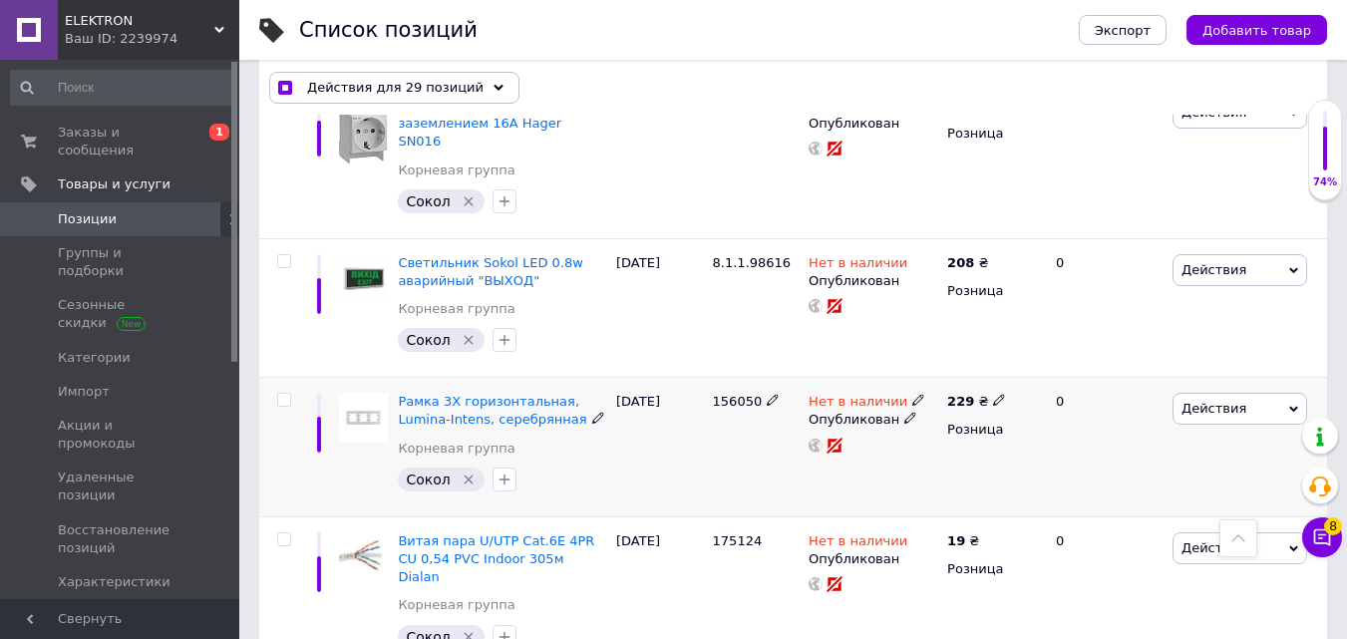
click at [289, 394] on input "checkbox" at bounding box center [283, 400] width 13 height 13
checkbox input "true"
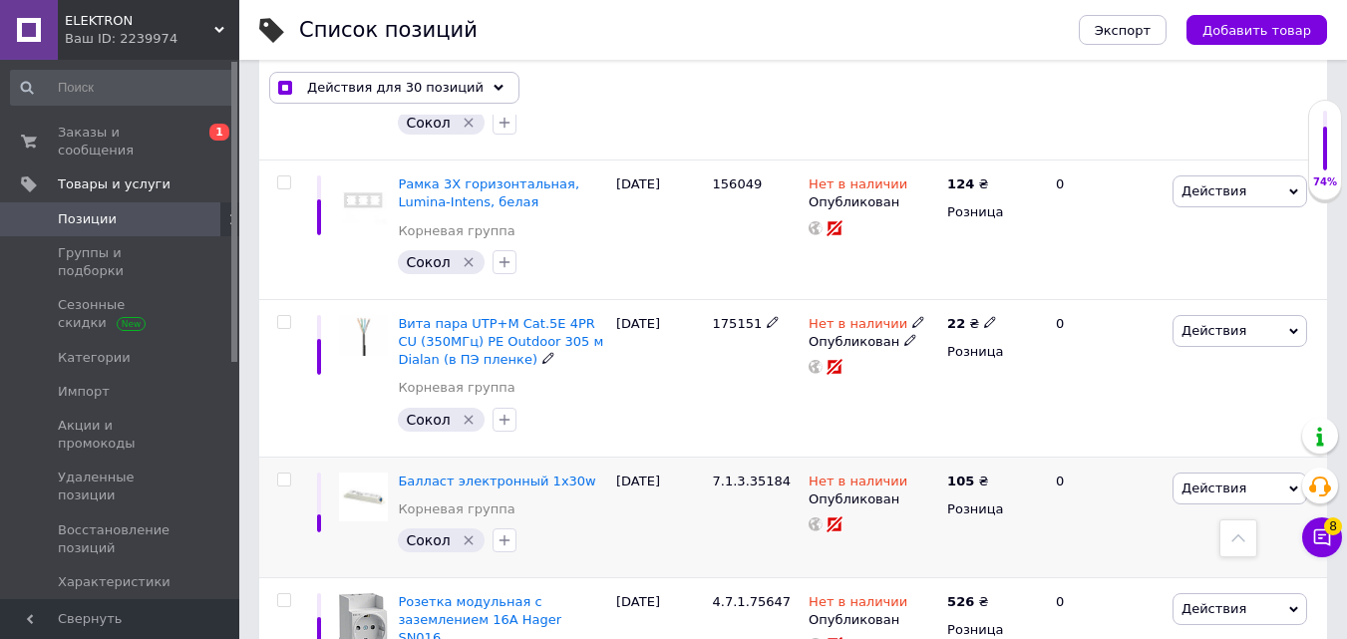
scroll to position [2167, 0]
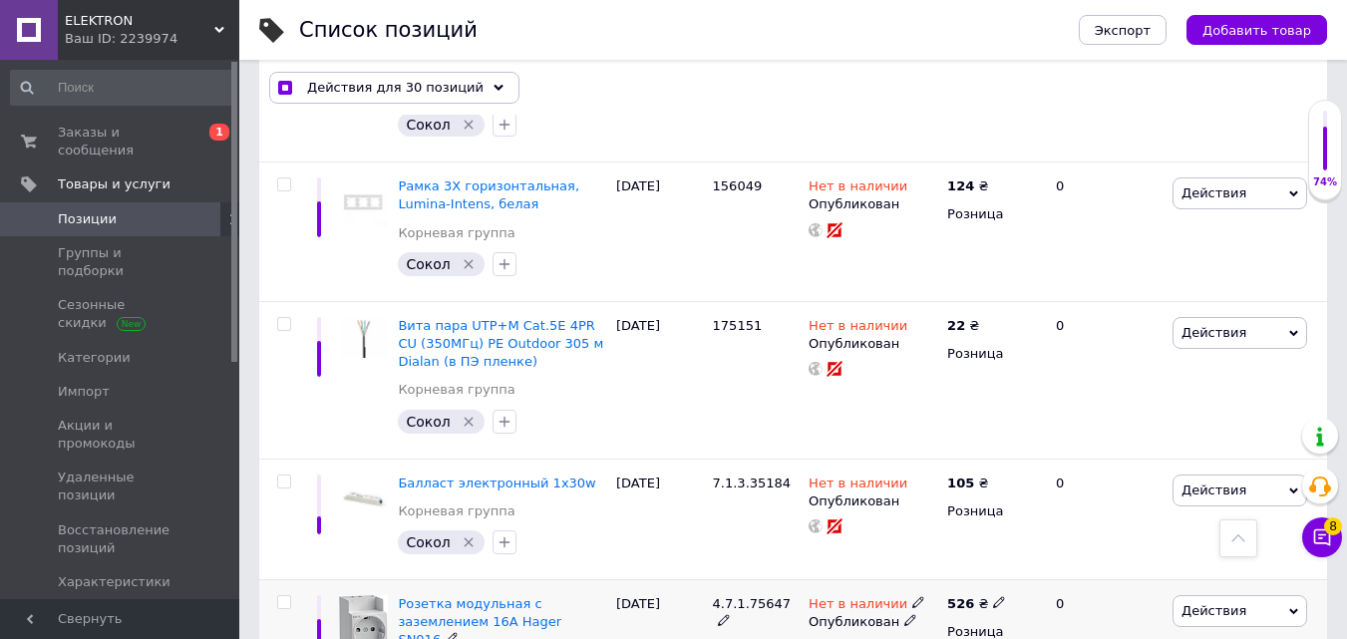
click at [281, 596] on input "checkbox" at bounding box center [283, 602] width 13 height 13
checkbox input "true"
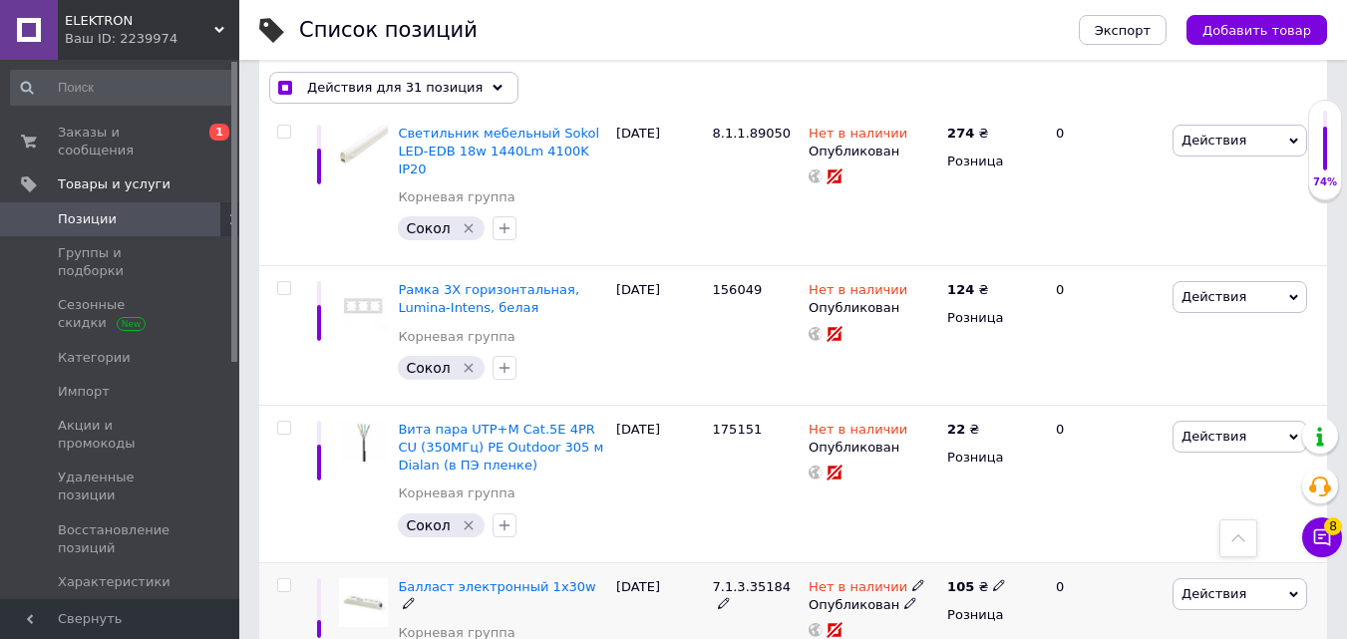
scroll to position [1868, 0]
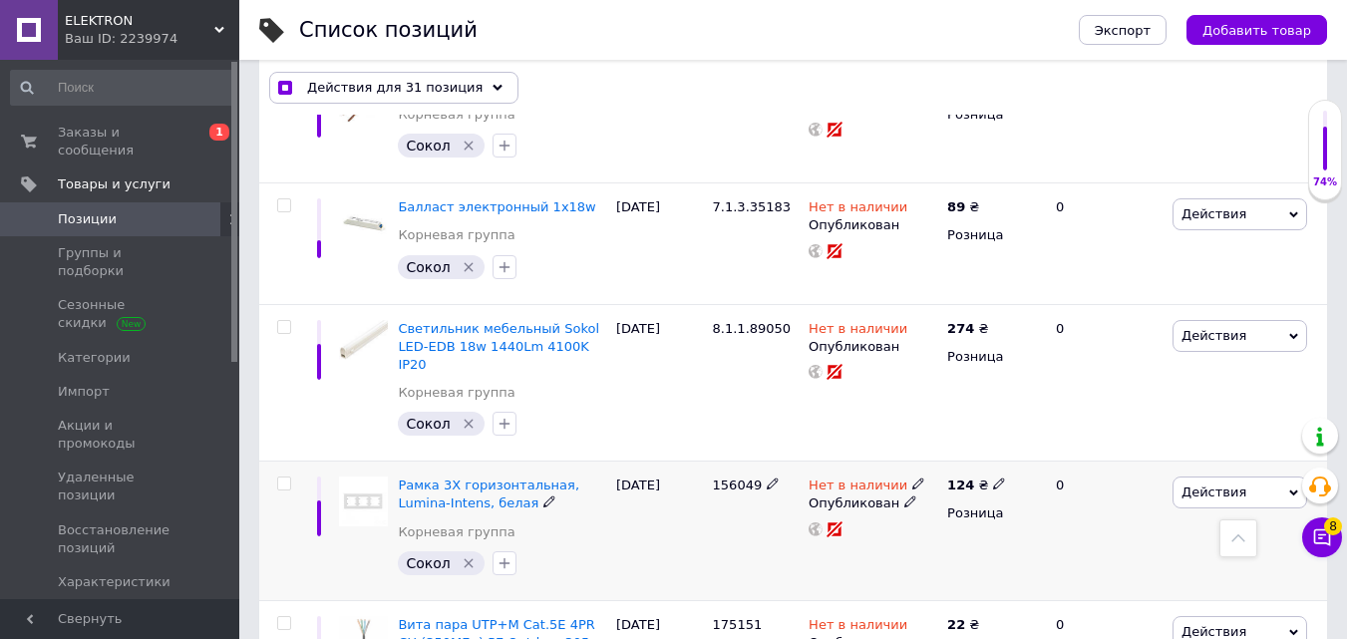
click at [287, 478] on input "checkbox" at bounding box center [283, 484] width 13 height 13
checkbox input "true"
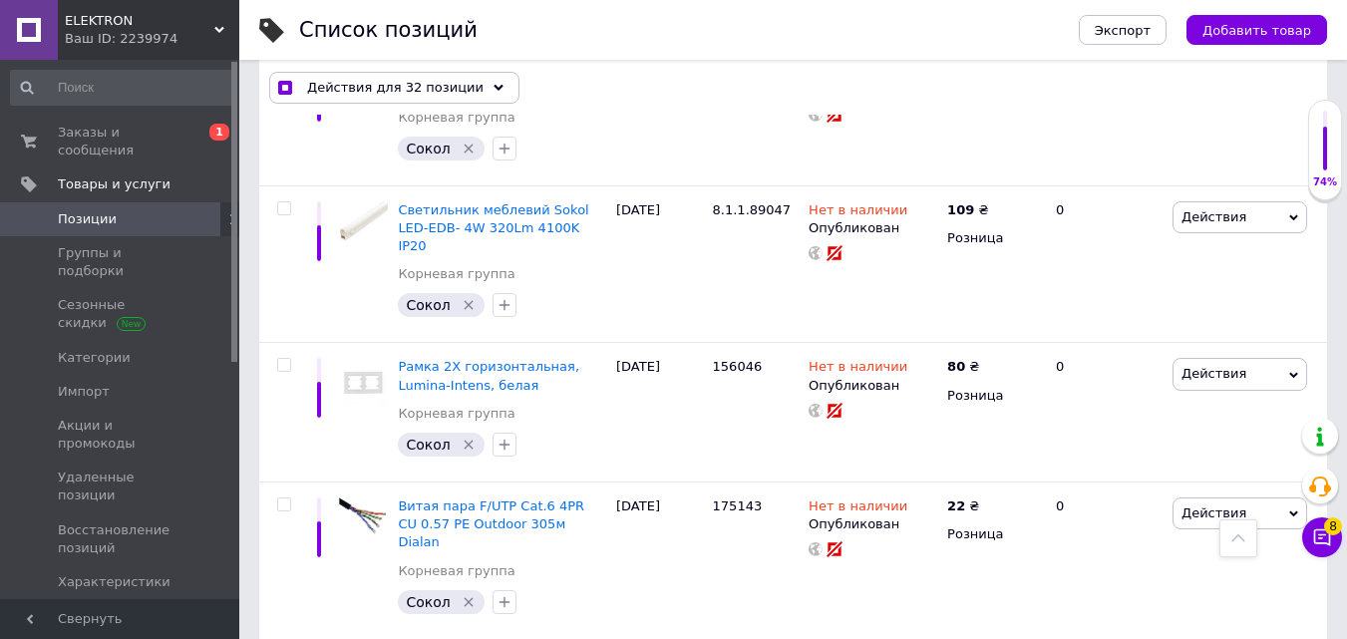
scroll to position [1270, 0]
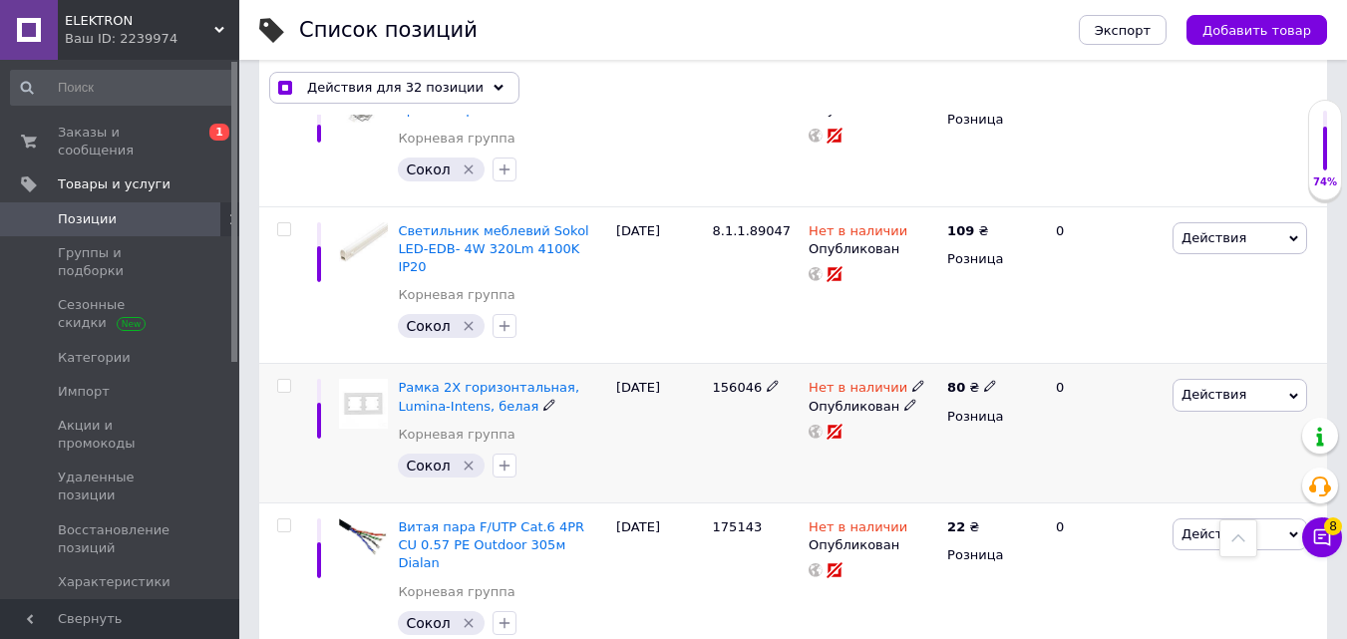
click at [283, 380] on input "checkbox" at bounding box center [283, 386] width 13 height 13
checkbox input "true"
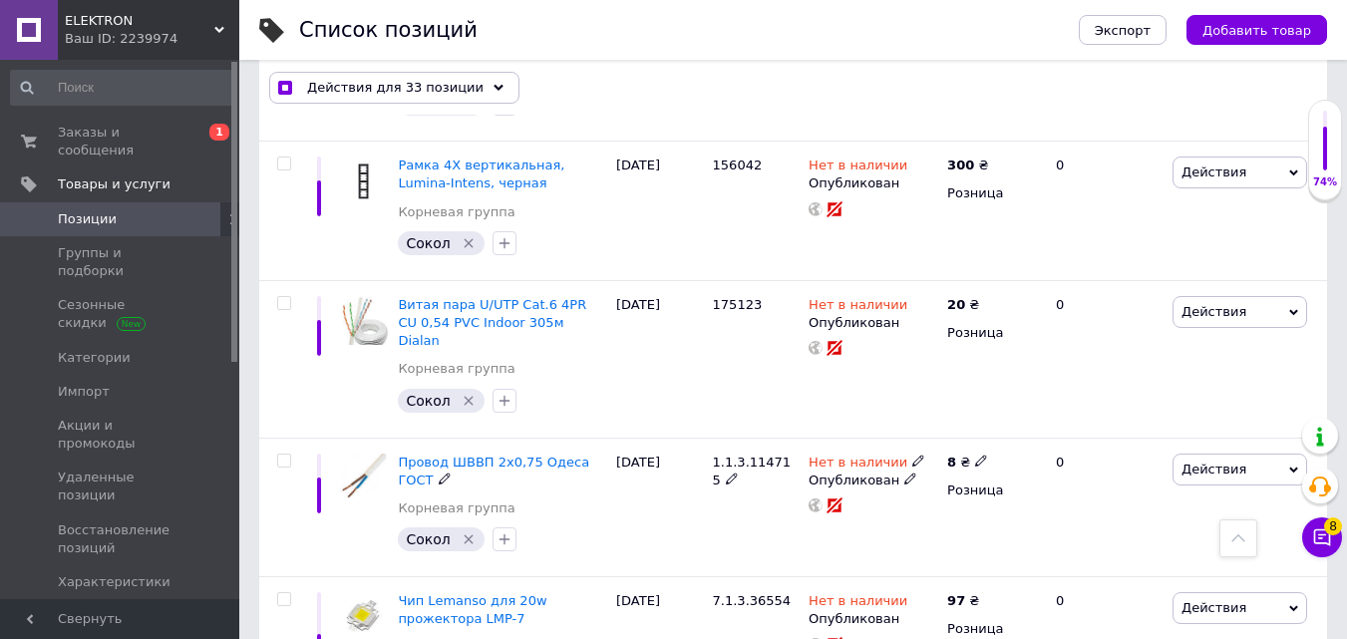
scroll to position [572, 0]
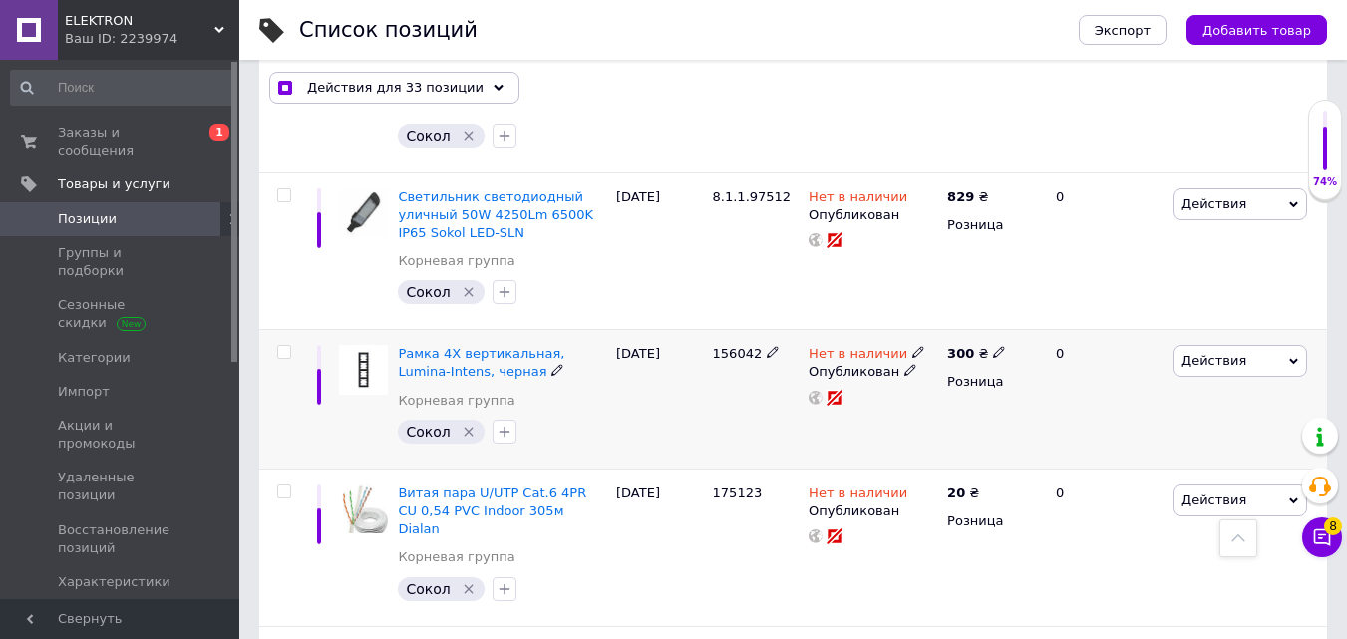
click at [283, 346] on input "checkbox" at bounding box center [283, 352] width 13 height 13
checkbox input "true"
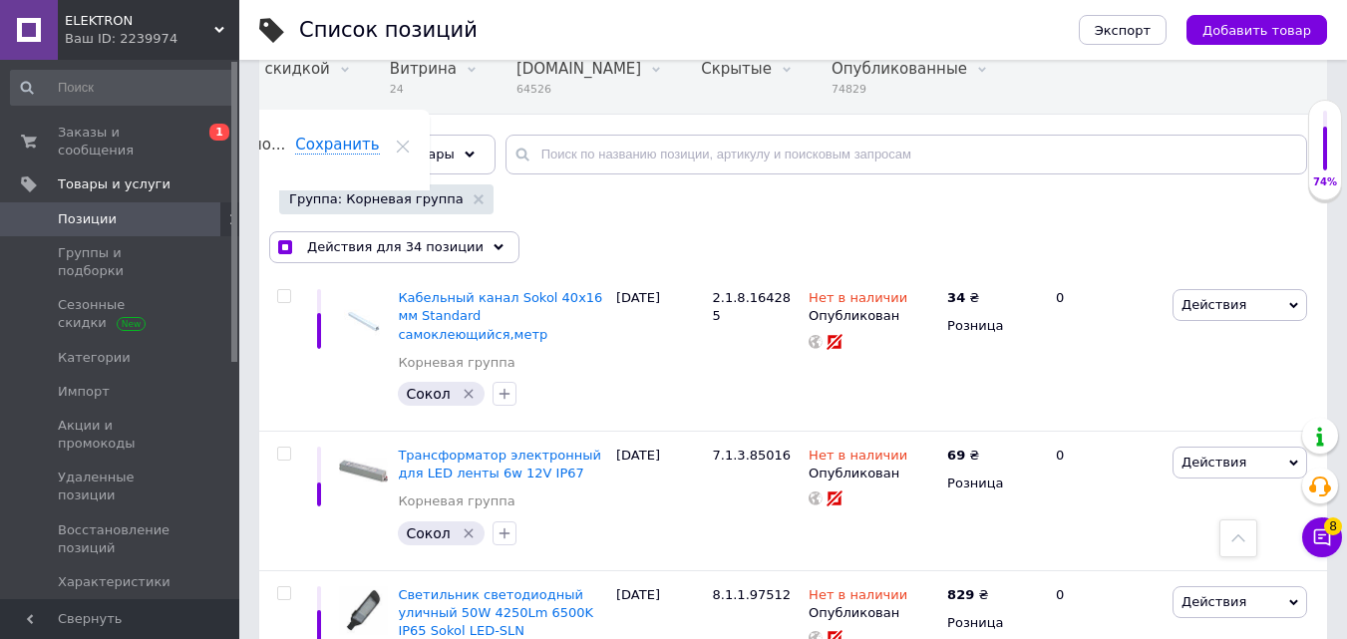
scroll to position [173, 0]
click at [465, 249] on div "Действия для 34 позиции" at bounding box center [394, 248] width 250 height 32
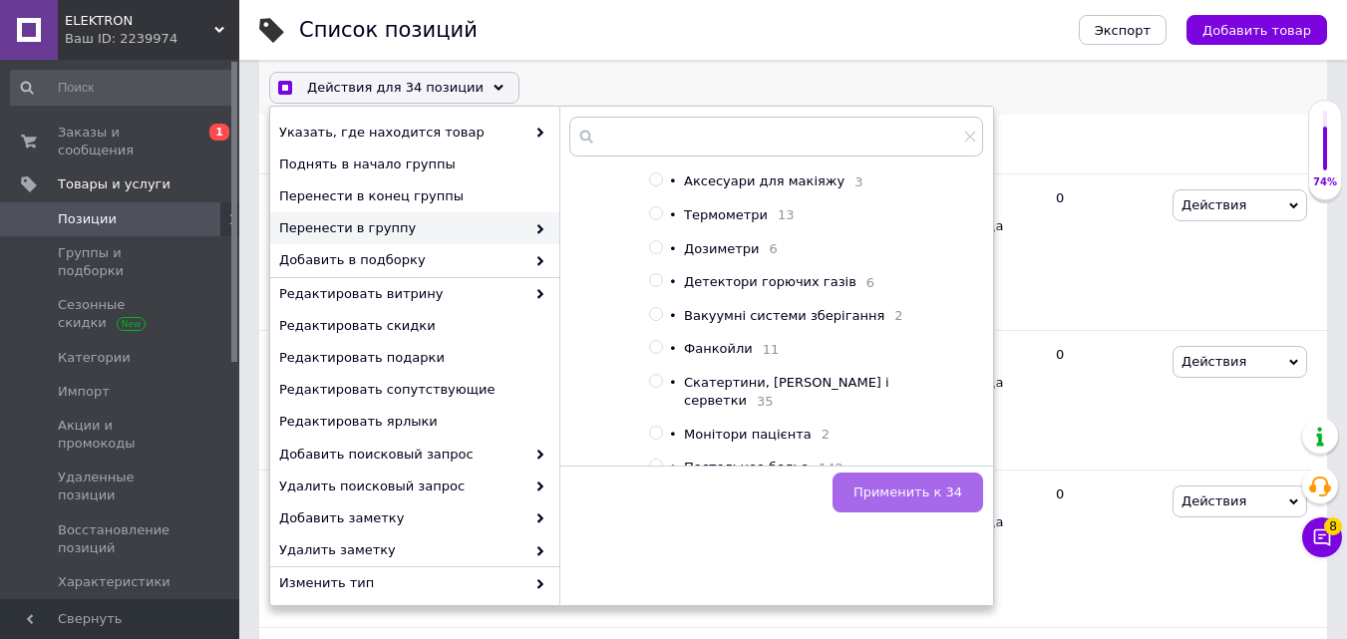
scroll to position [572, 0]
click at [944, 490] on span "Применить к 34" at bounding box center [907, 492] width 109 height 15
checkbox input "true"
checkbox input "false"
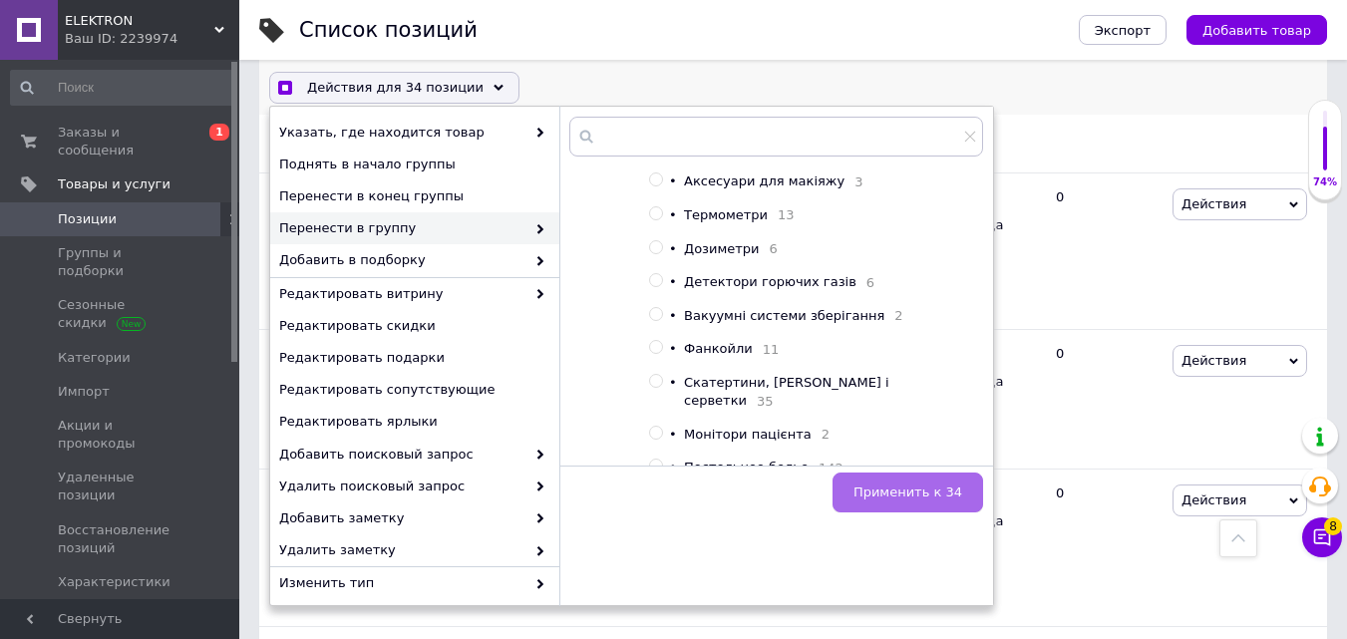
checkbox input "false"
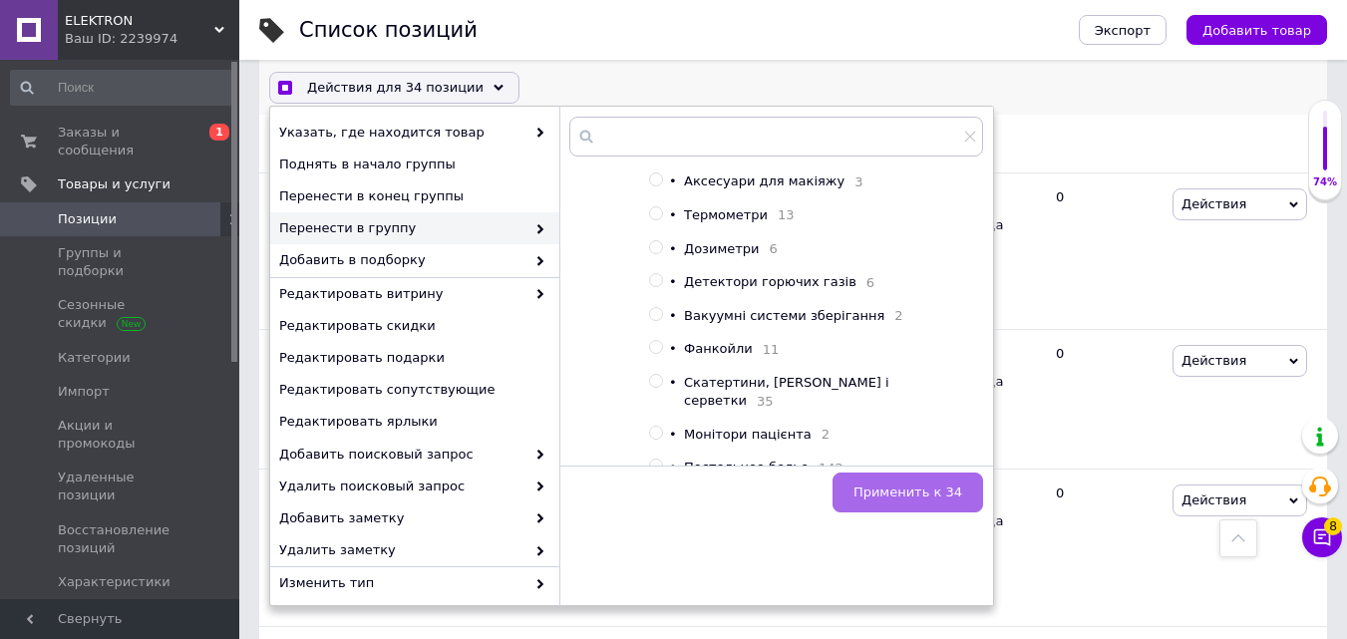
checkbox input "false"
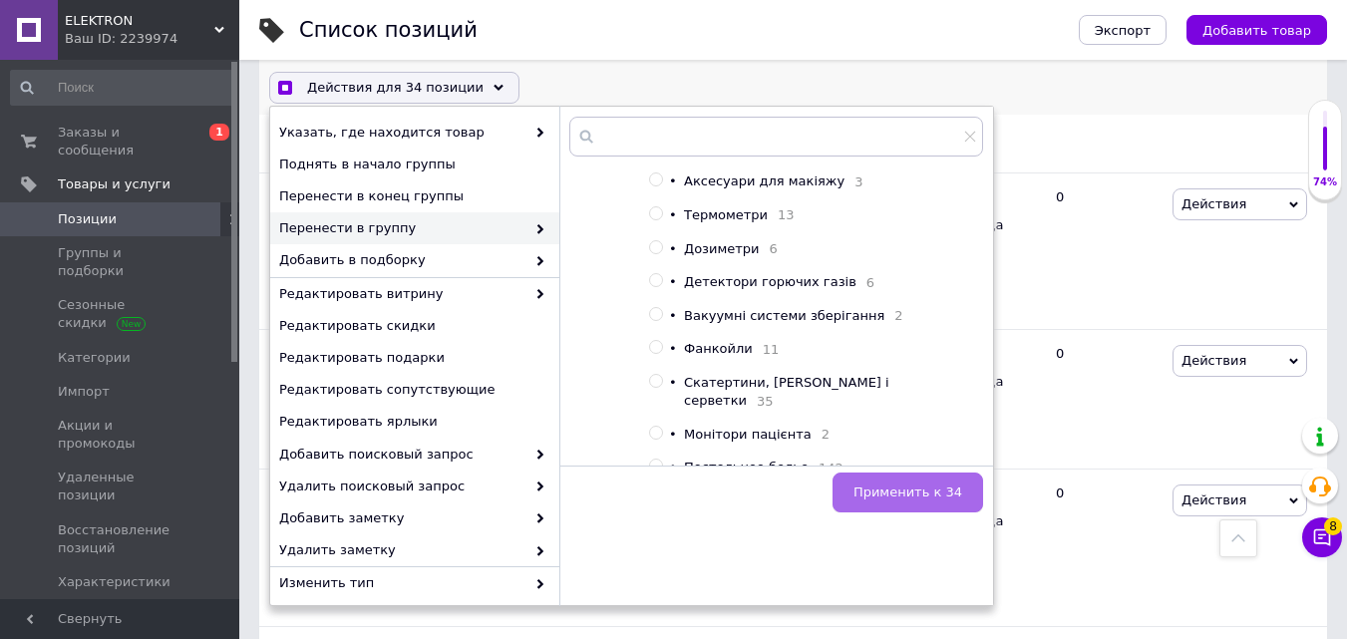
checkbox input "false"
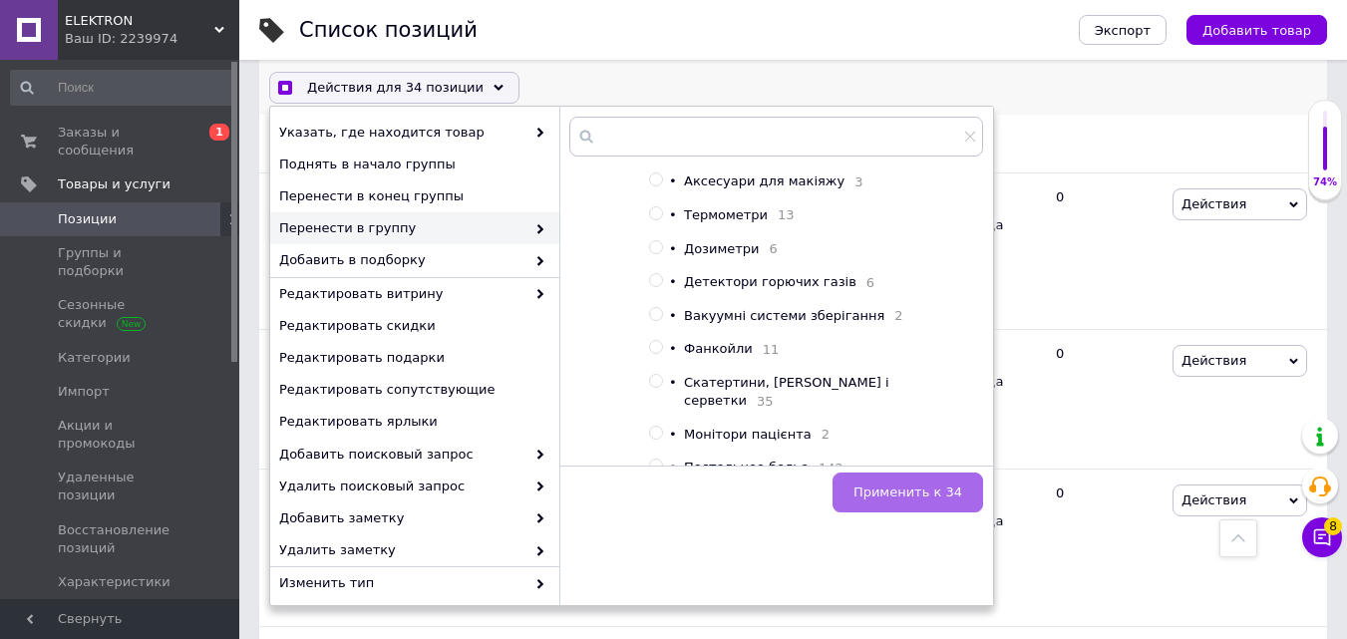
checkbox input "false"
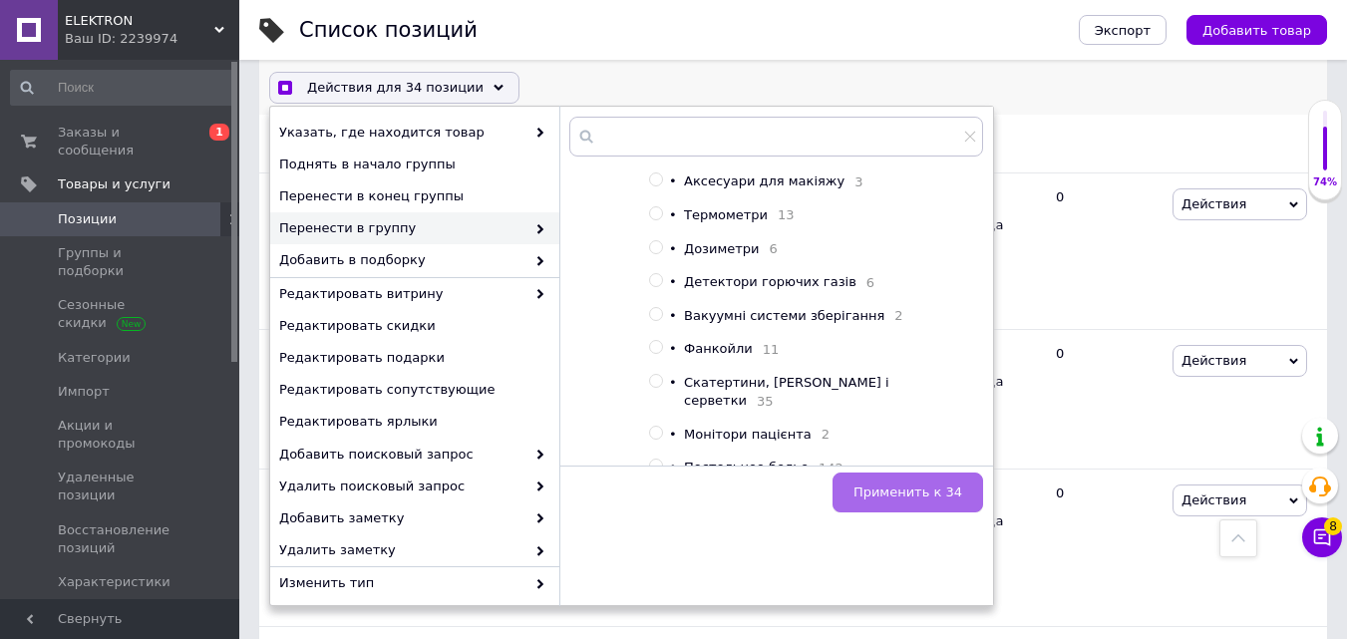
checkbox input "false"
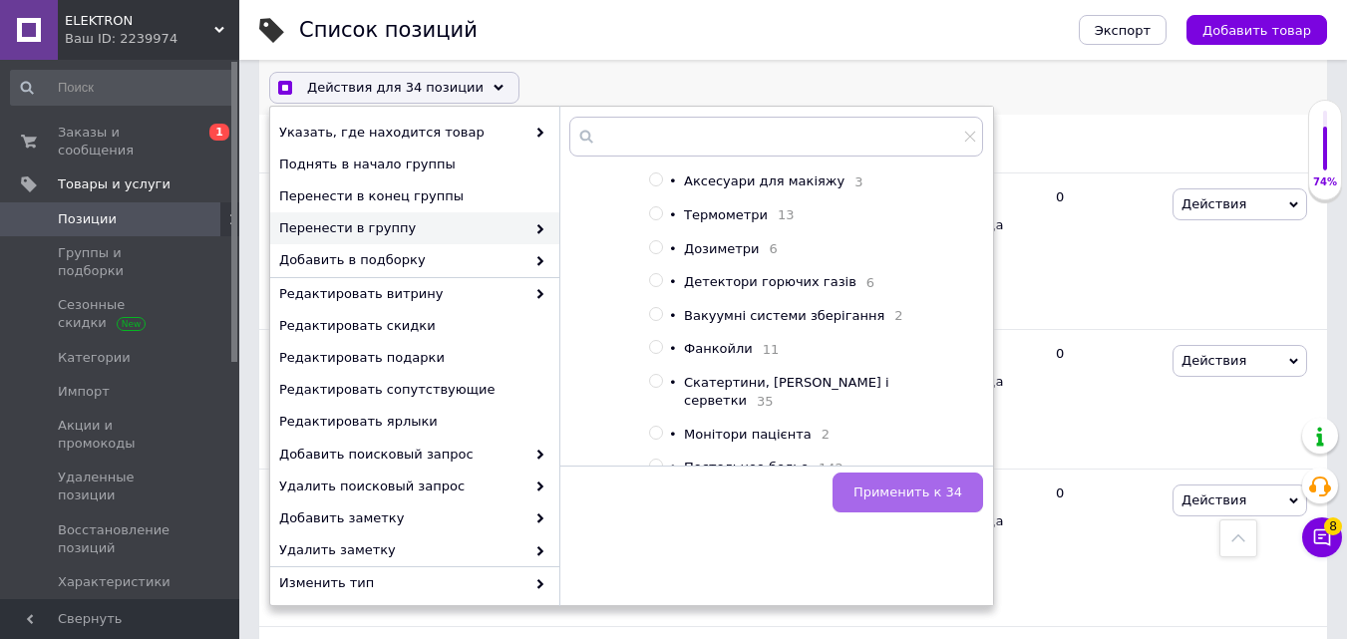
checkbox input "false"
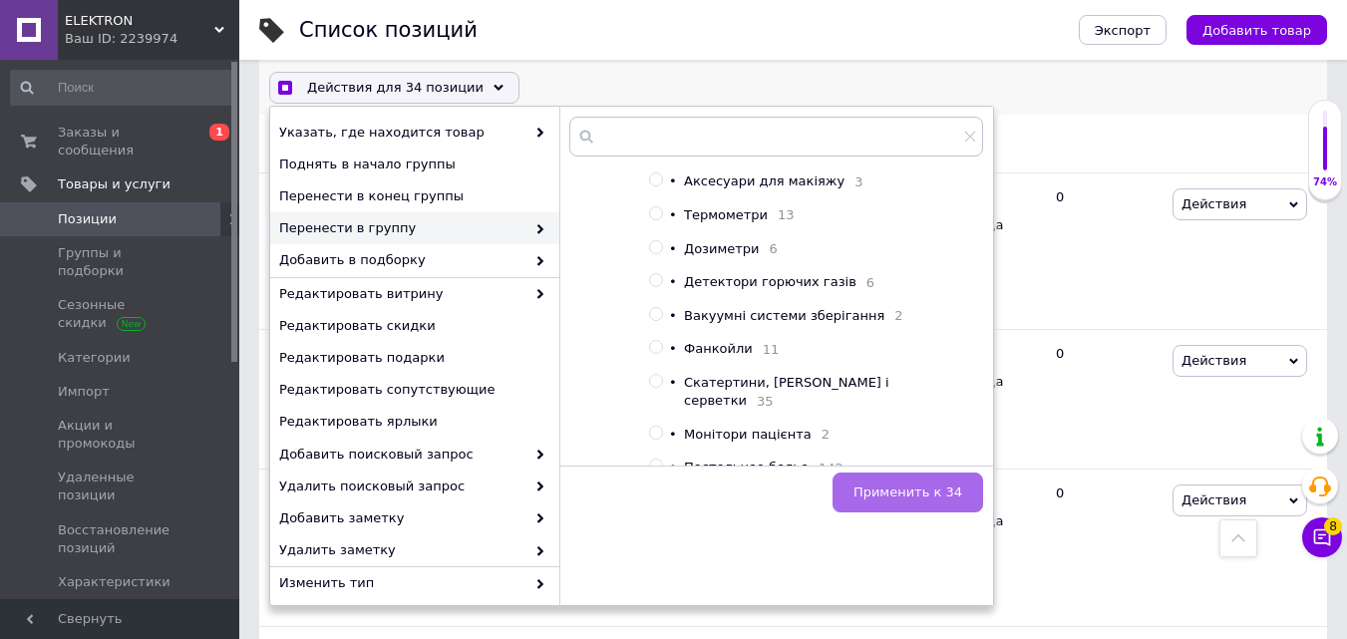
checkbox input "false"
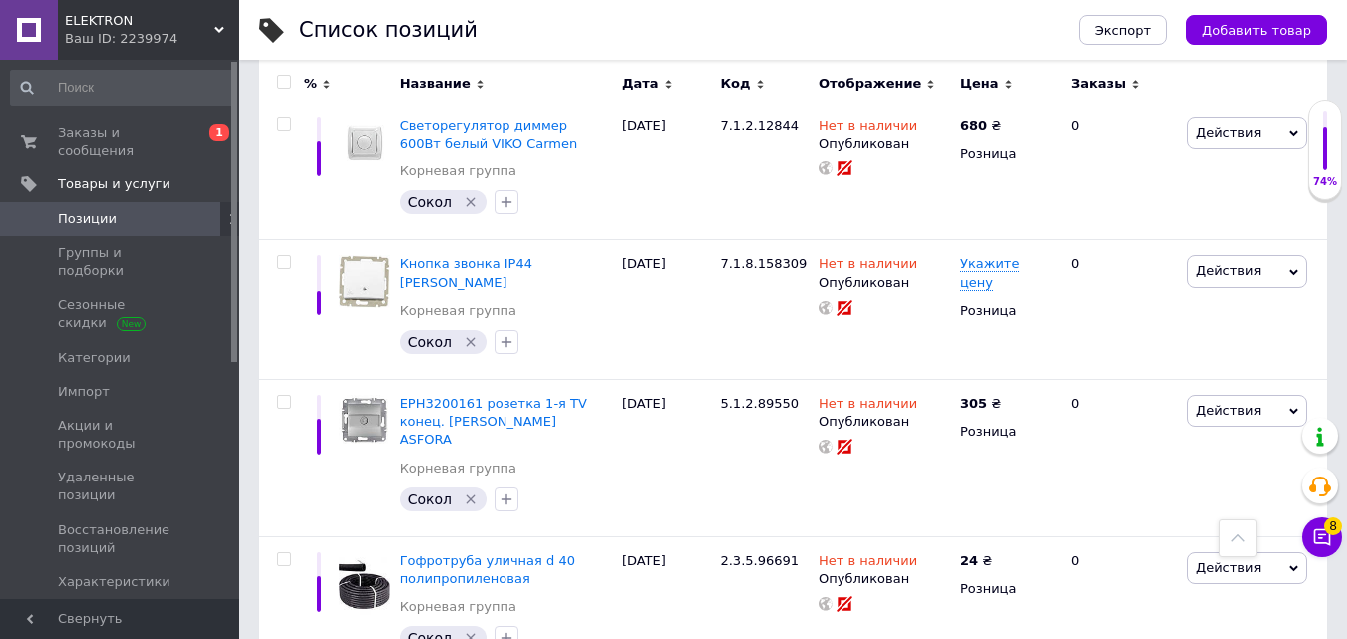
scroll to position [13716, 0]
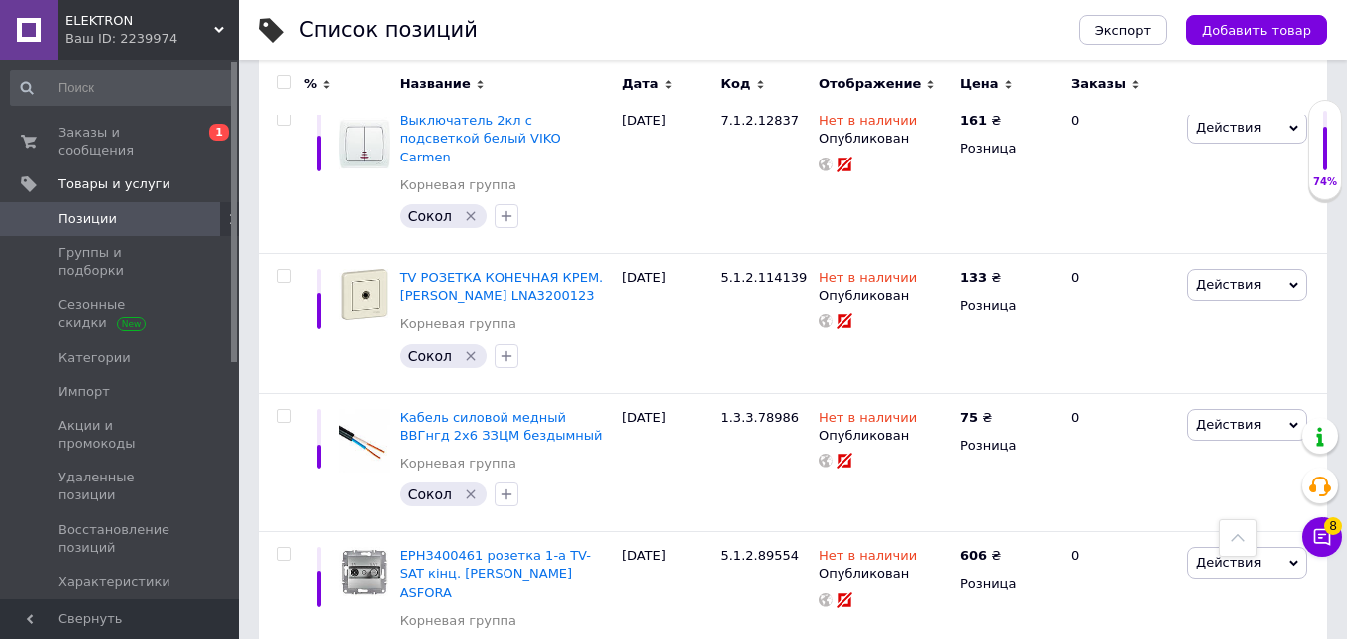
checkbox input "true"
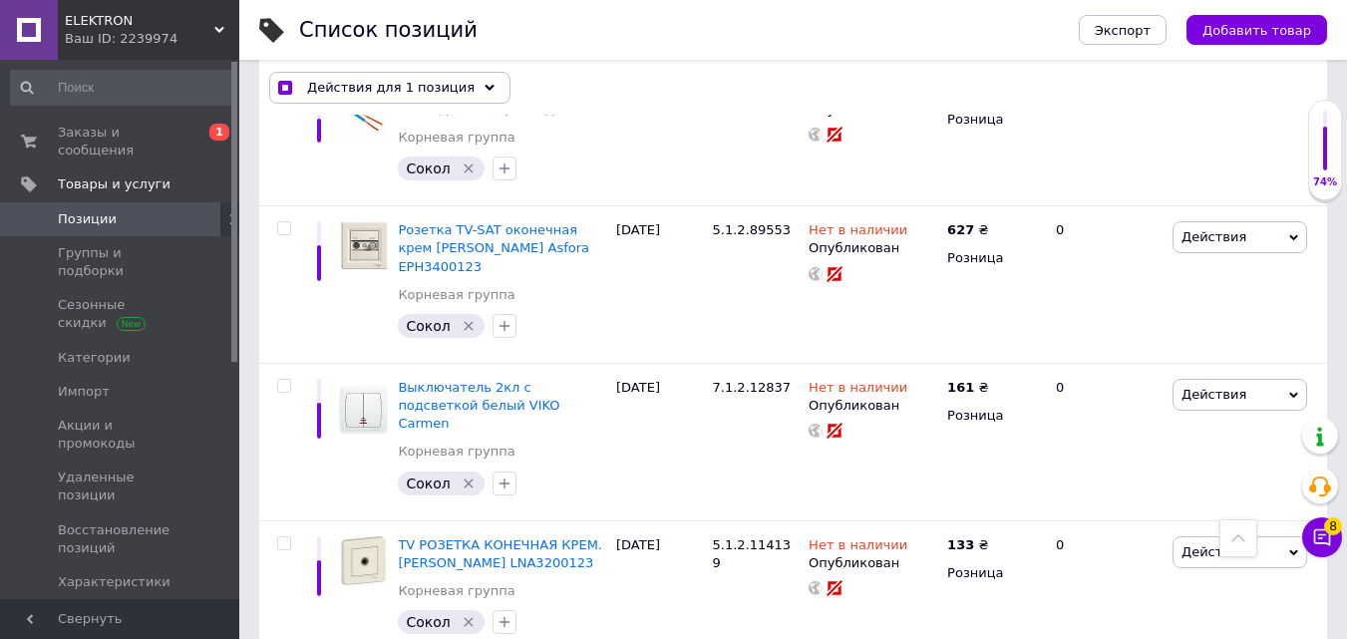
scroll to position [13551, 0]
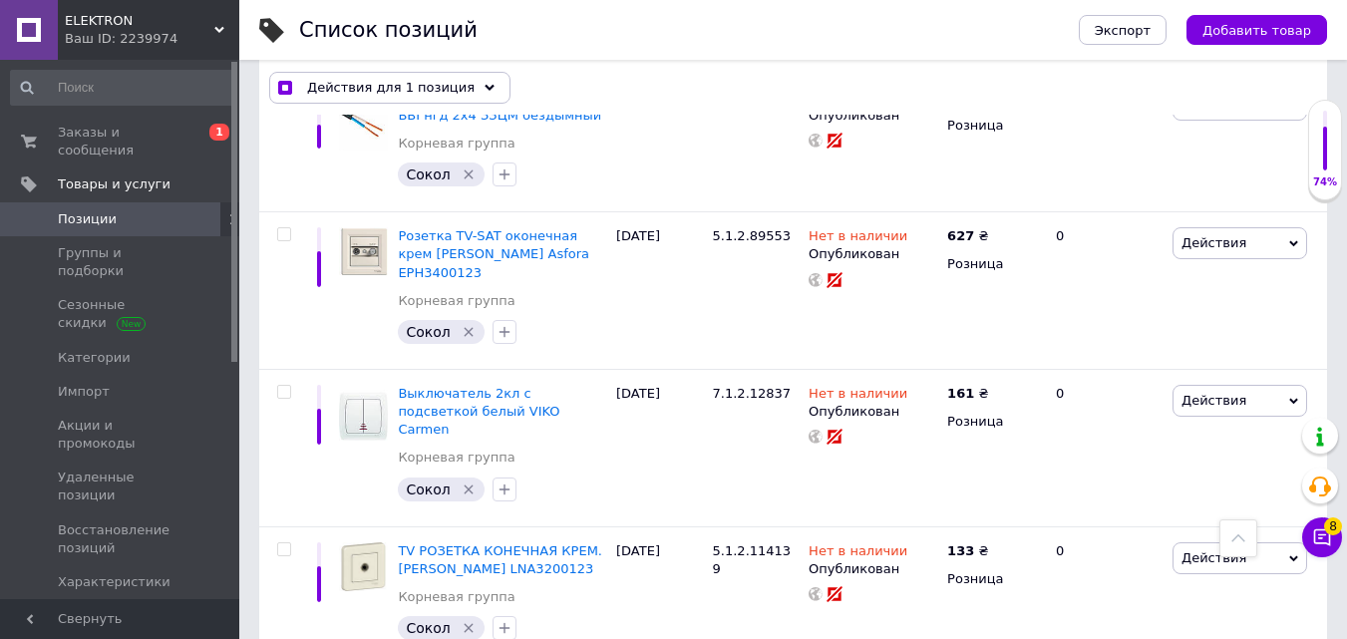
checkbox input "true"
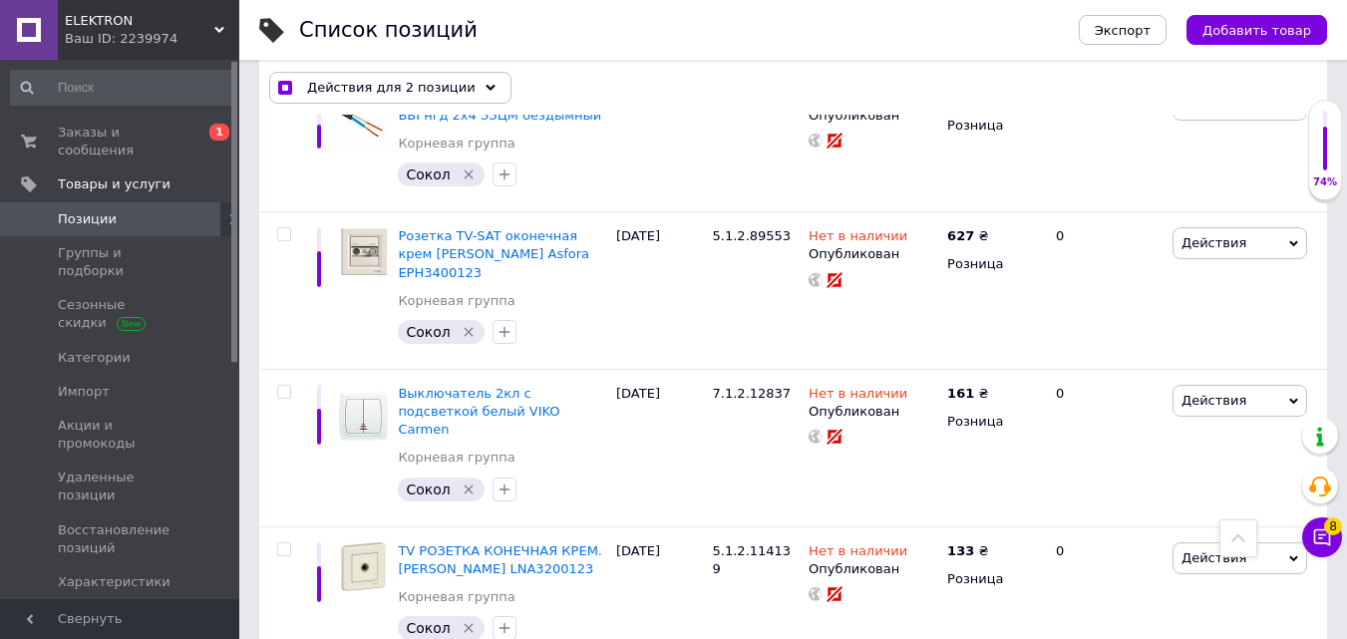
checkbox input "true"
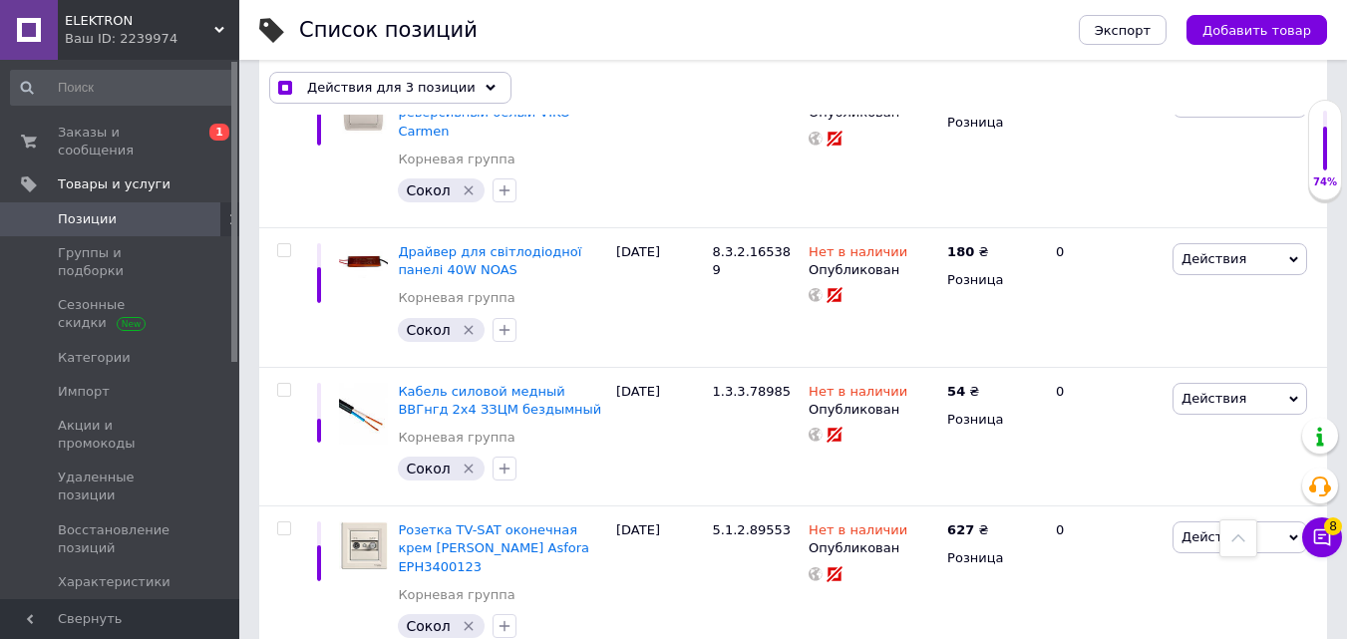
scroll to position [13252, 0]
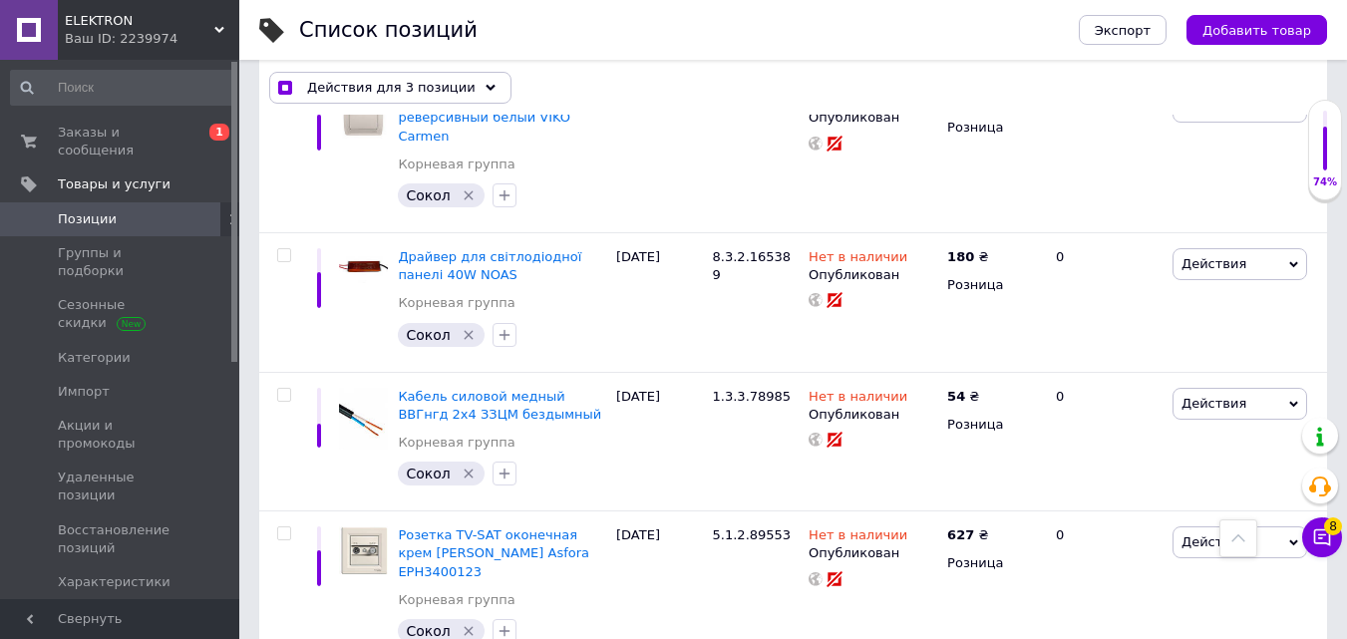
checkbox input "true"
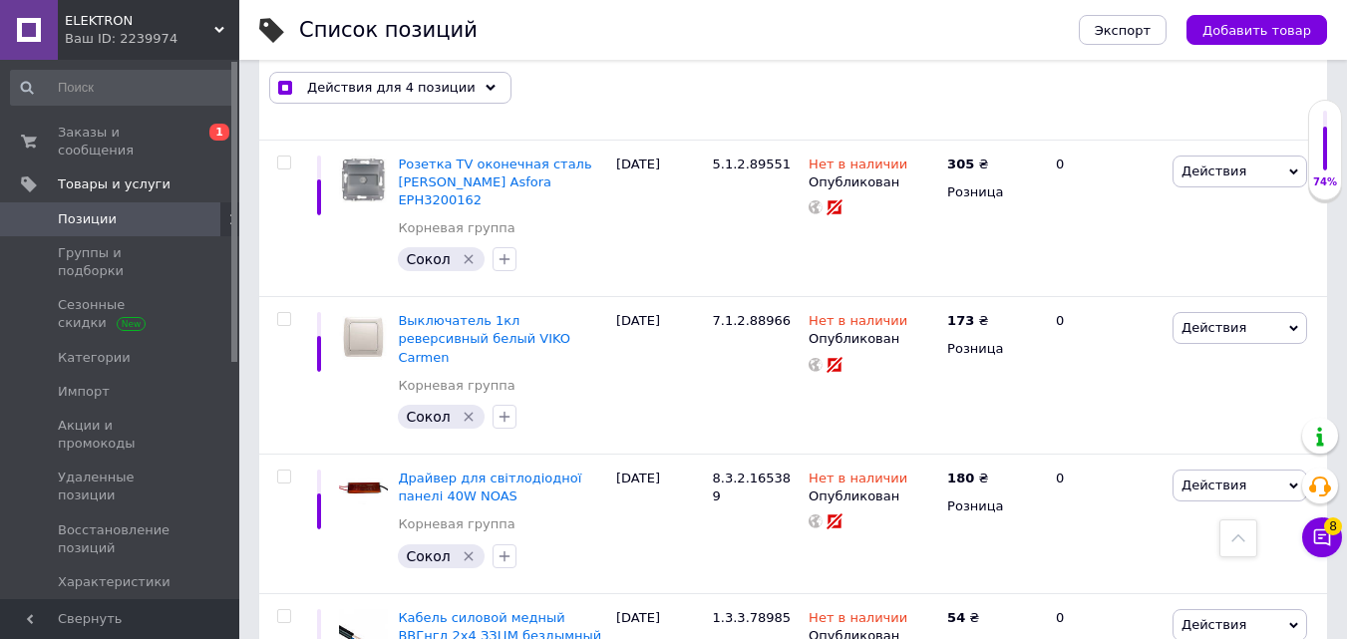
scroll to position [12953, 0]
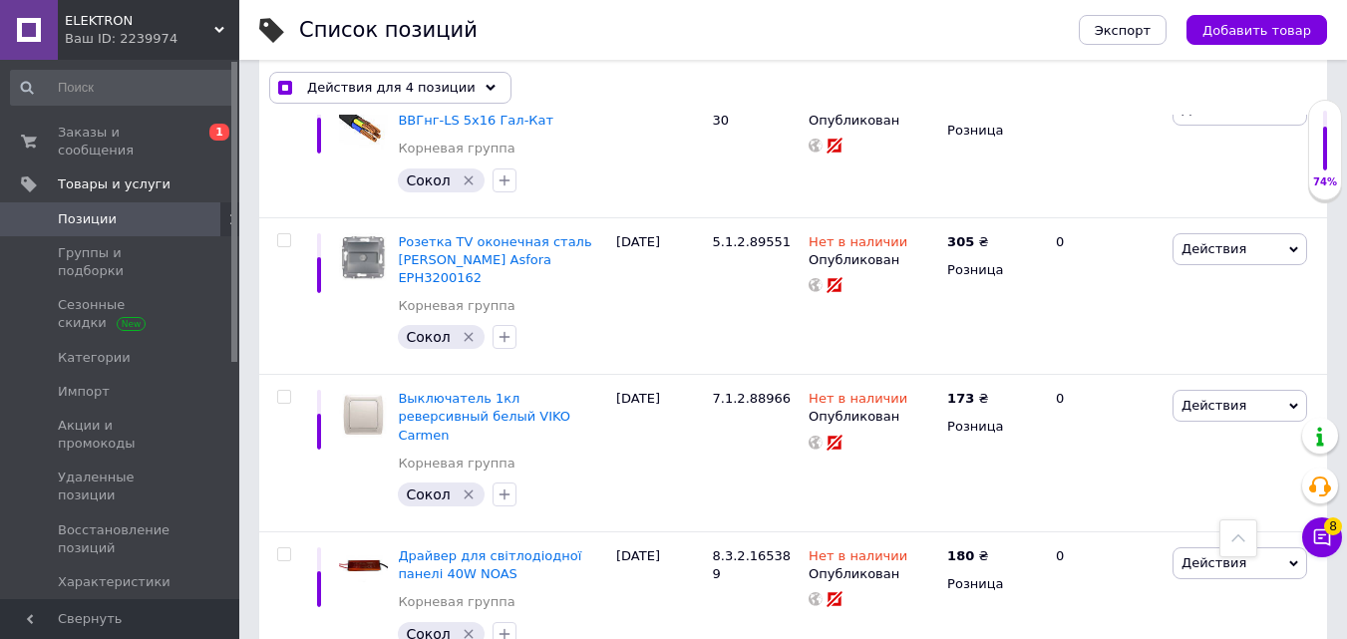
checkbox input "true"
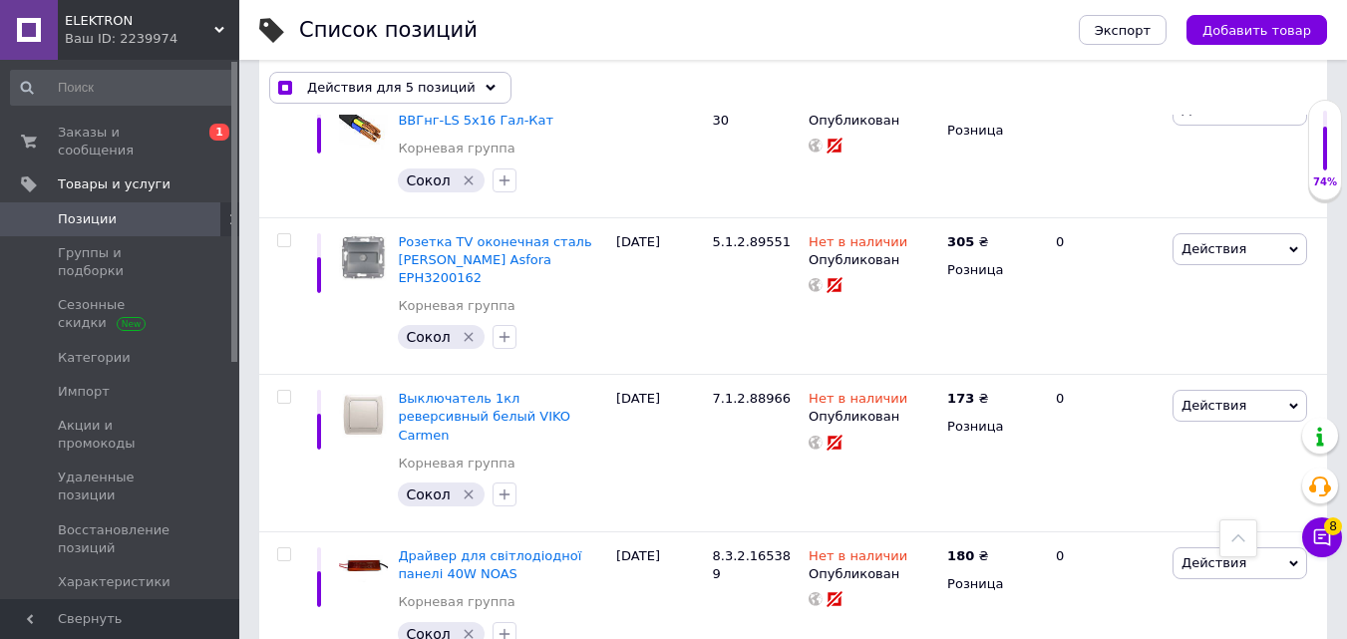
checkbox input "true"
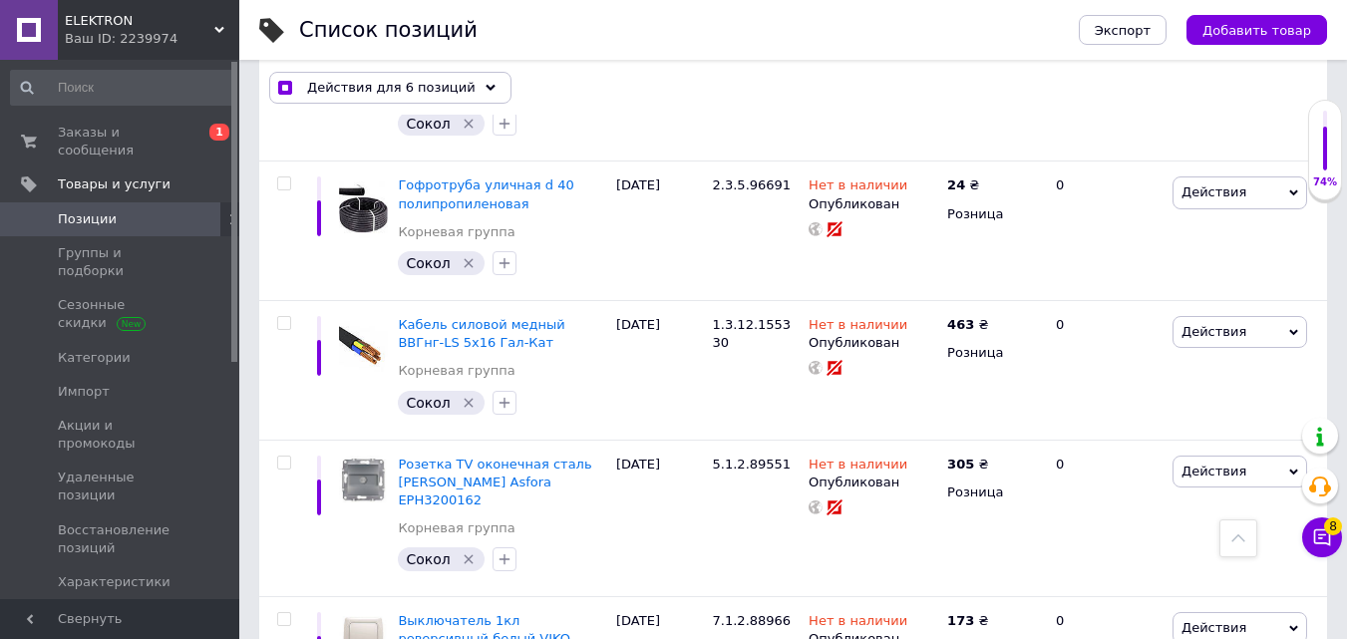
scroll to position [12654, 0]
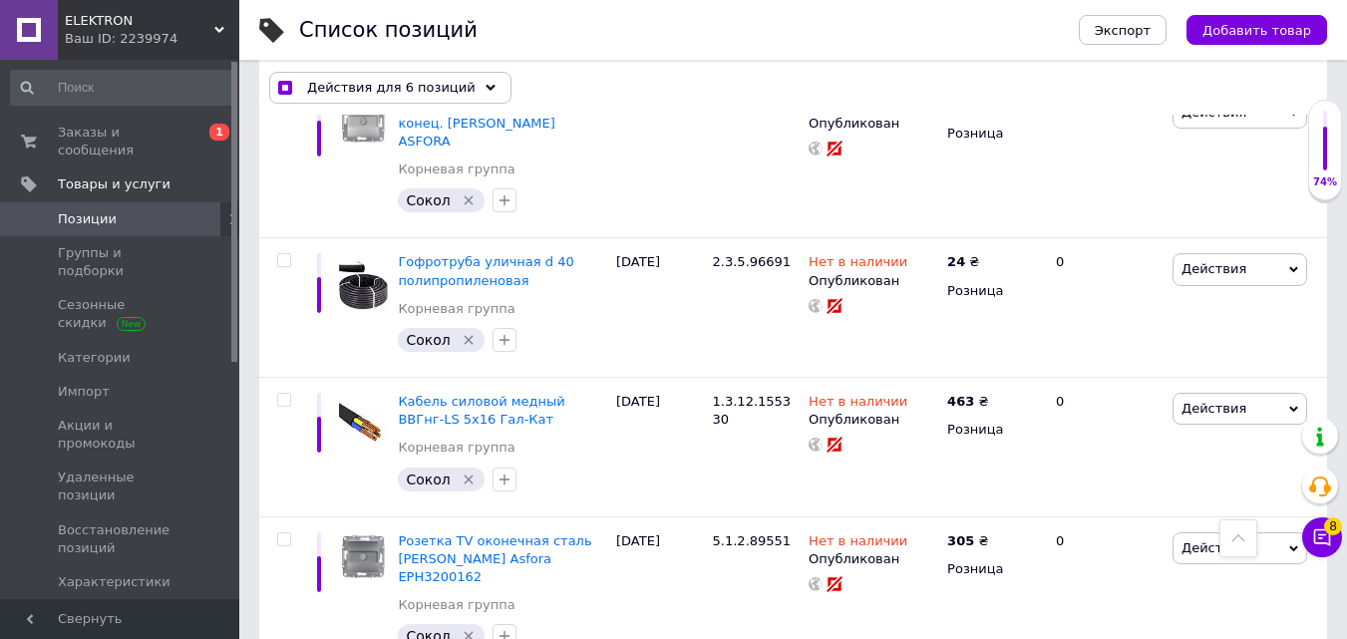
checkbox input "true"
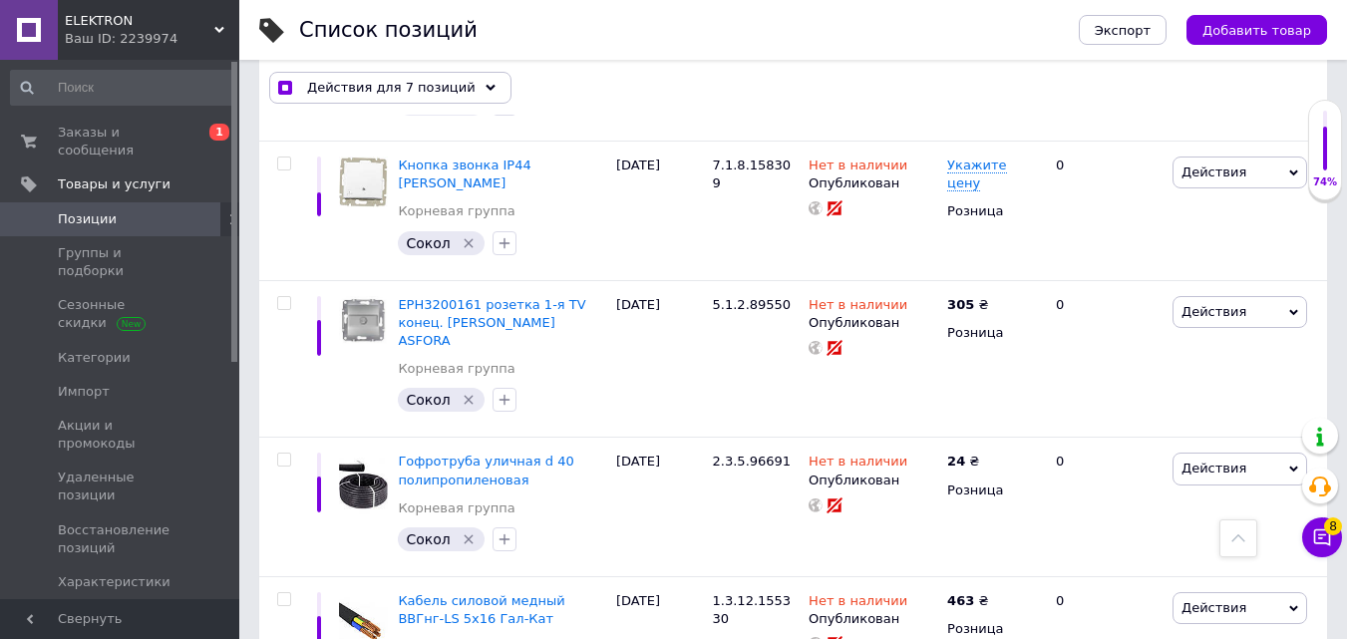
checkbox input "true"
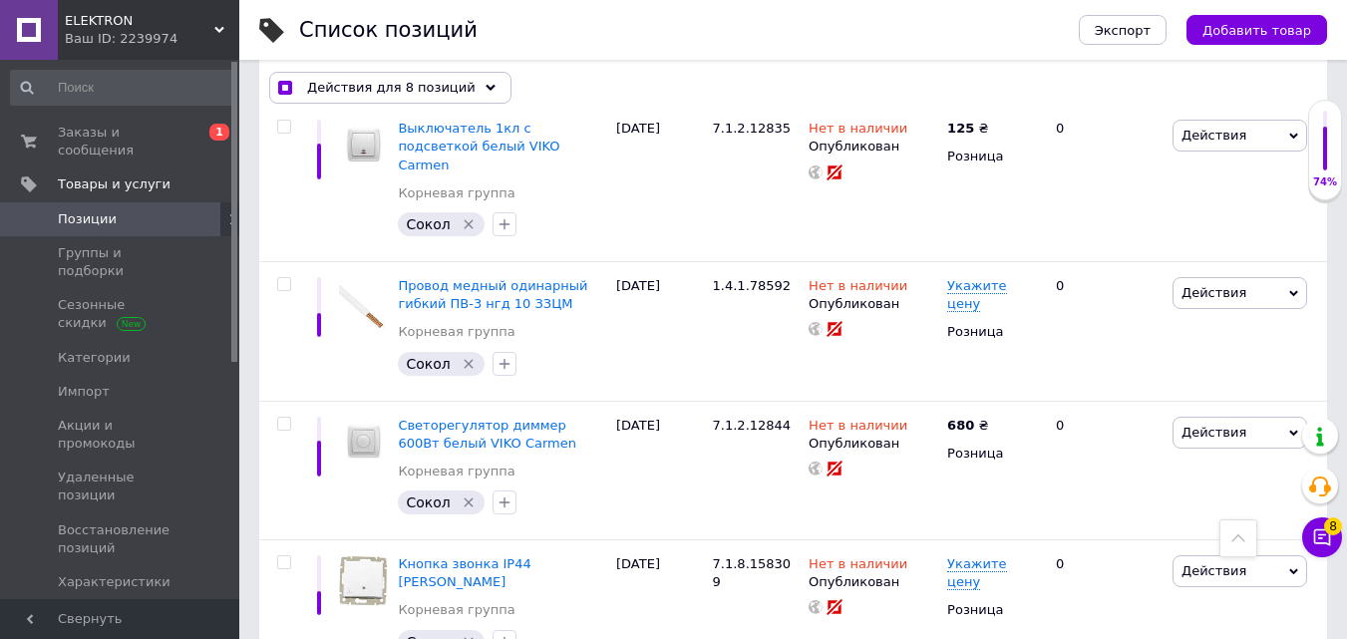
checkbox input "true"
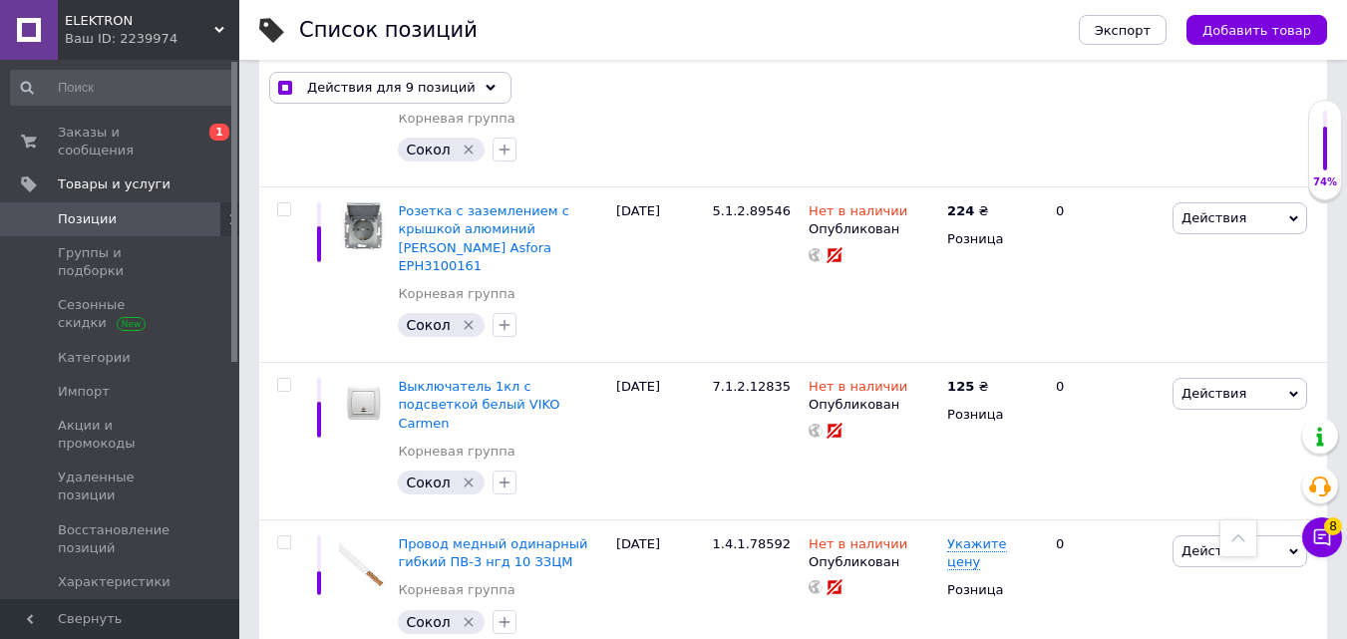
scroll to position [11757, 0]
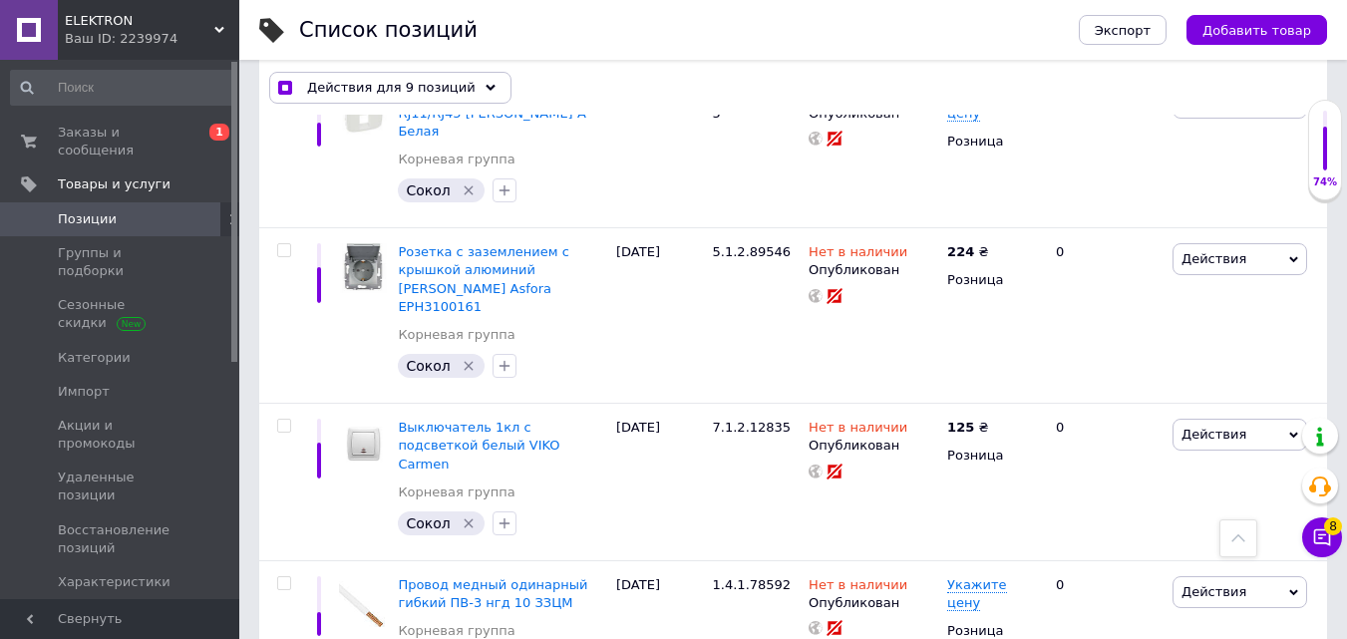
checkbox input "true"
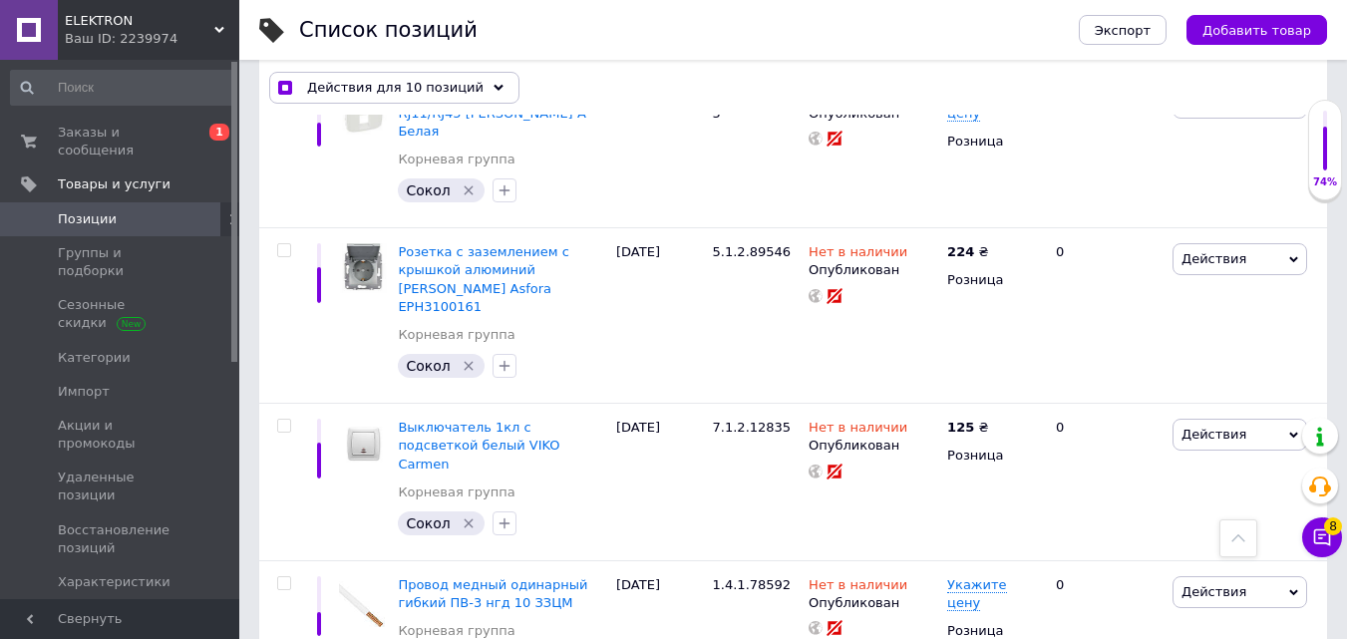
checkbox input "true"
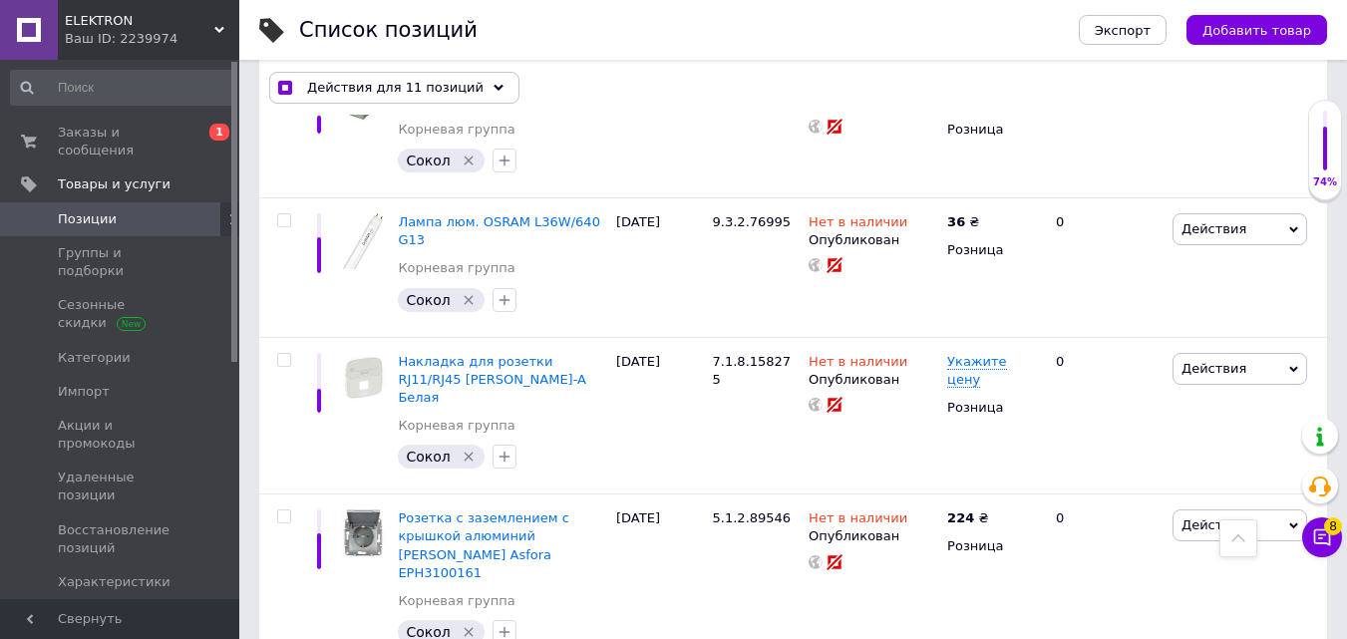
scroll to position [11458, 0]
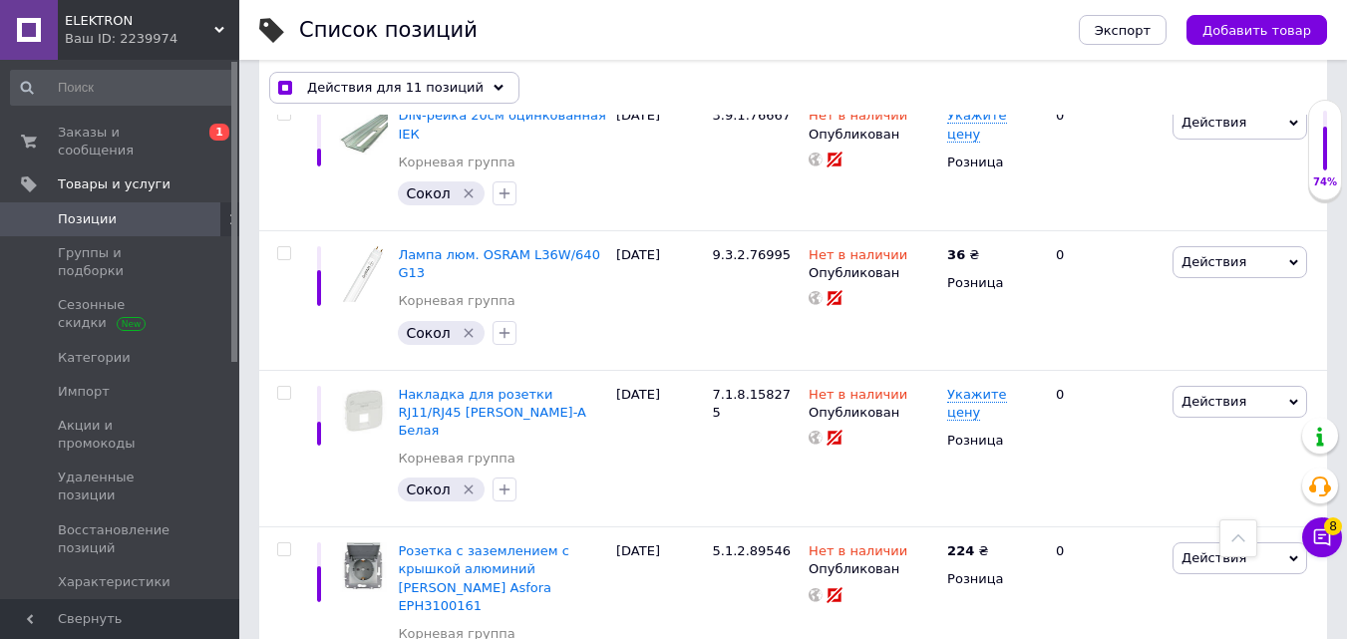
checkbox input "true"
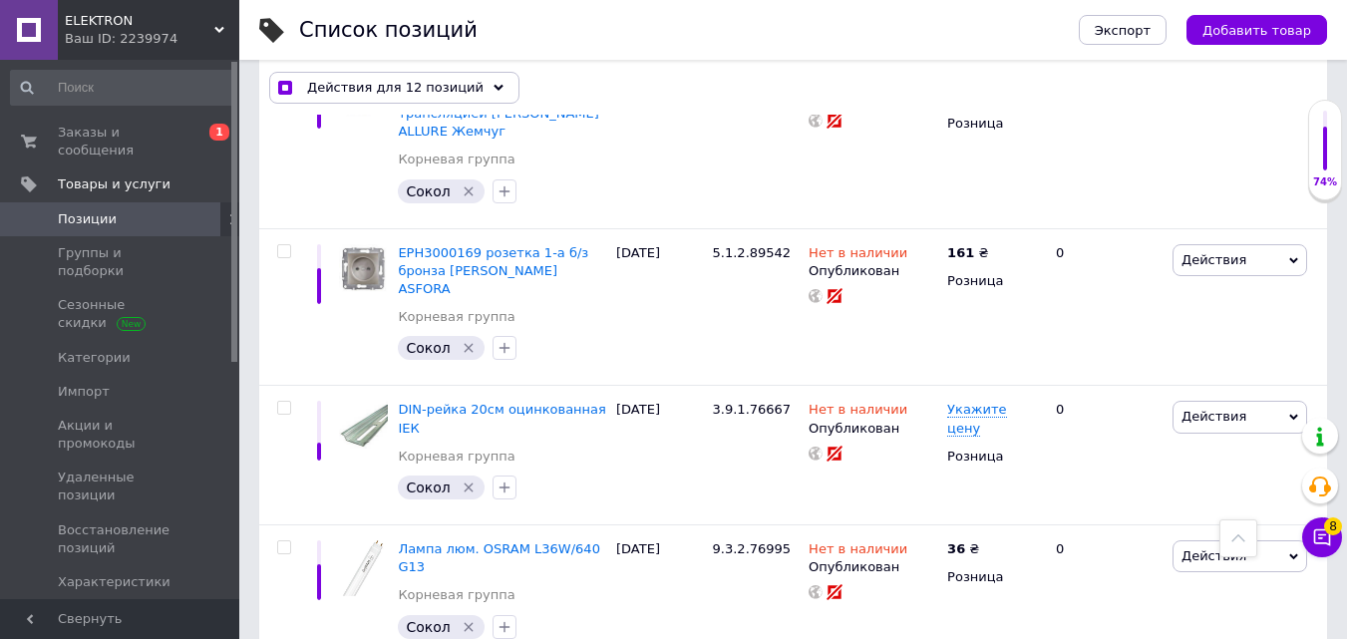
scroll to position [11158, 0]
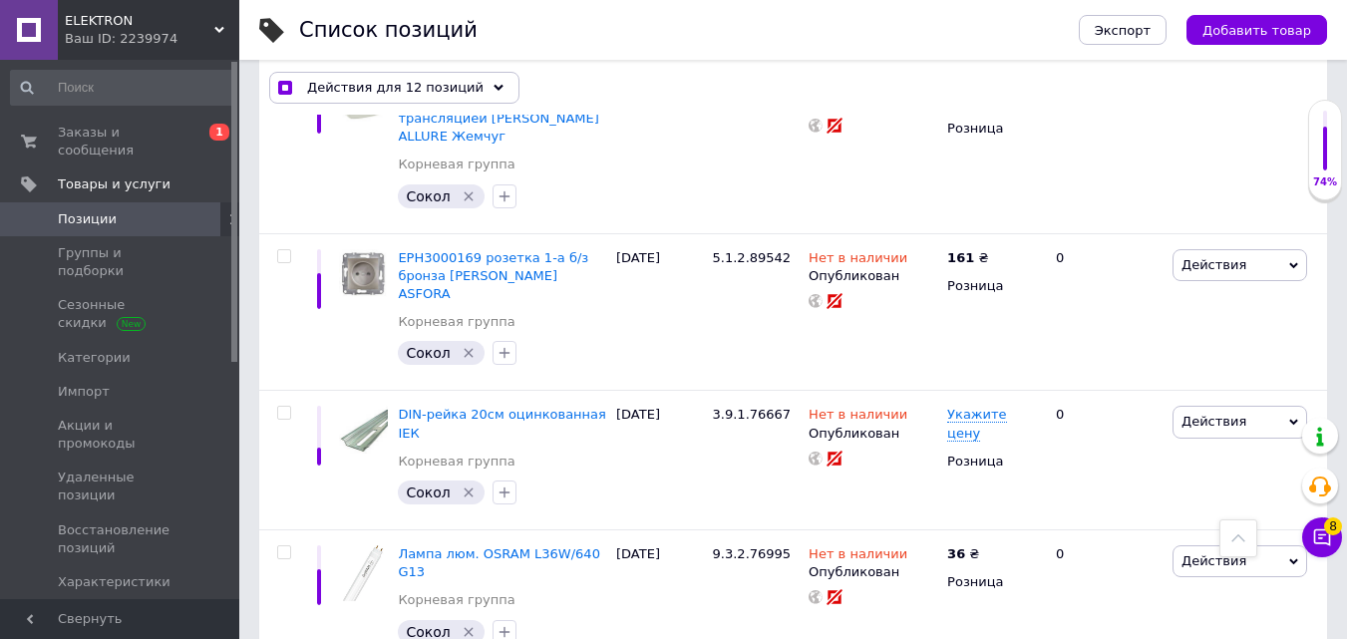
checkbox input "true"
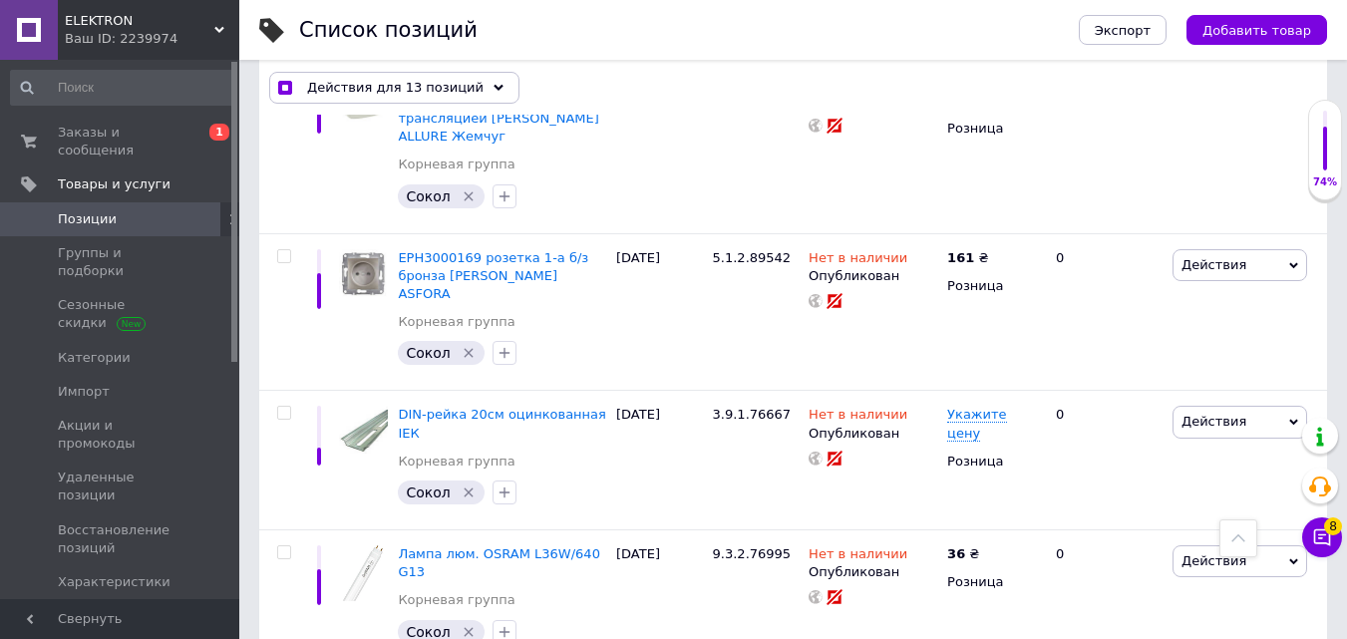
checkbox input "true"
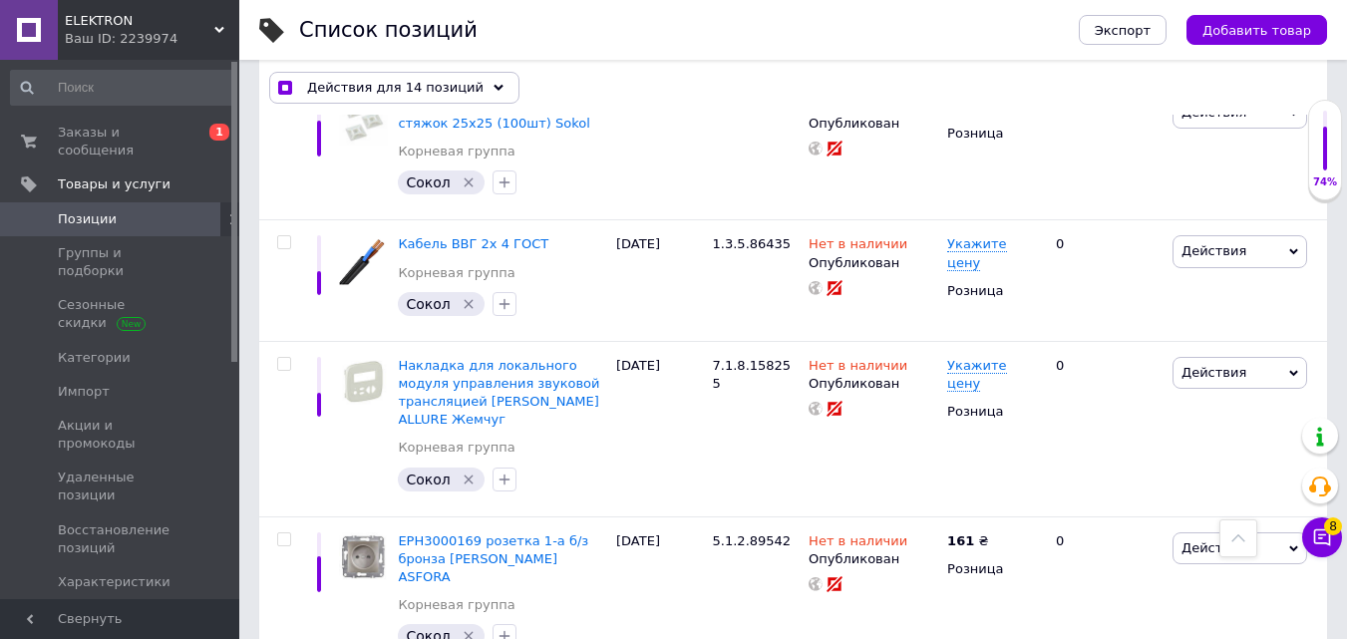
scroll to position [10760, 0]
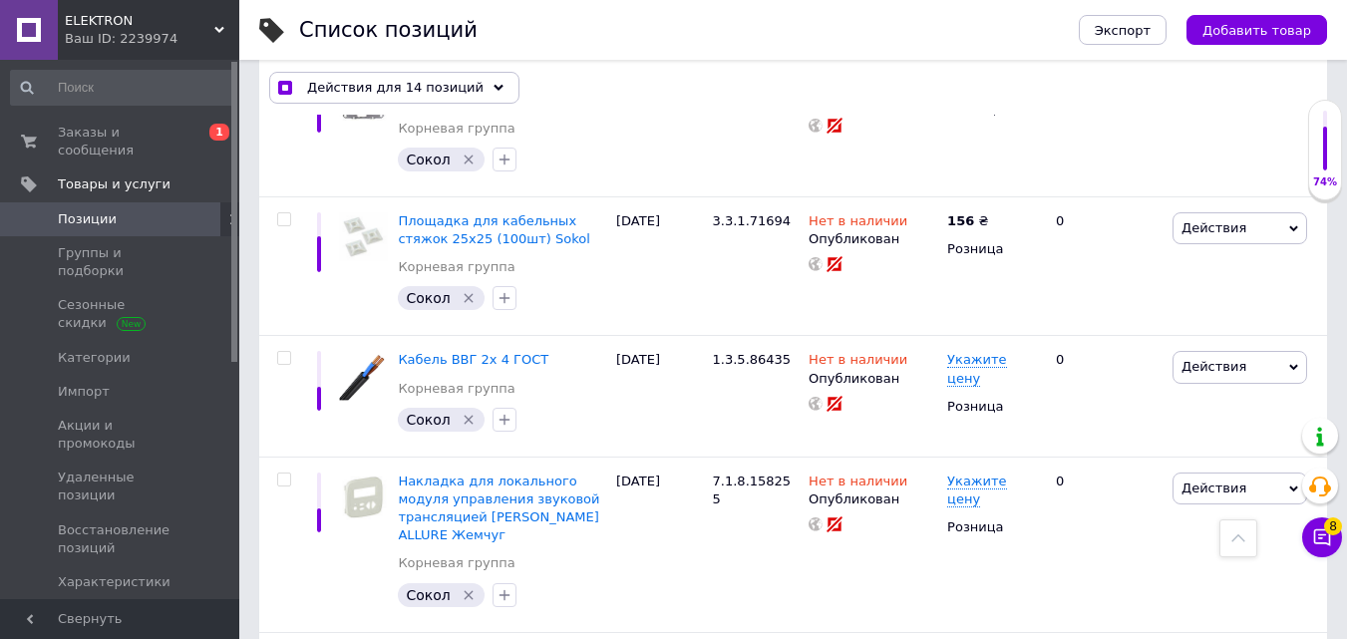
checkbox input "true"
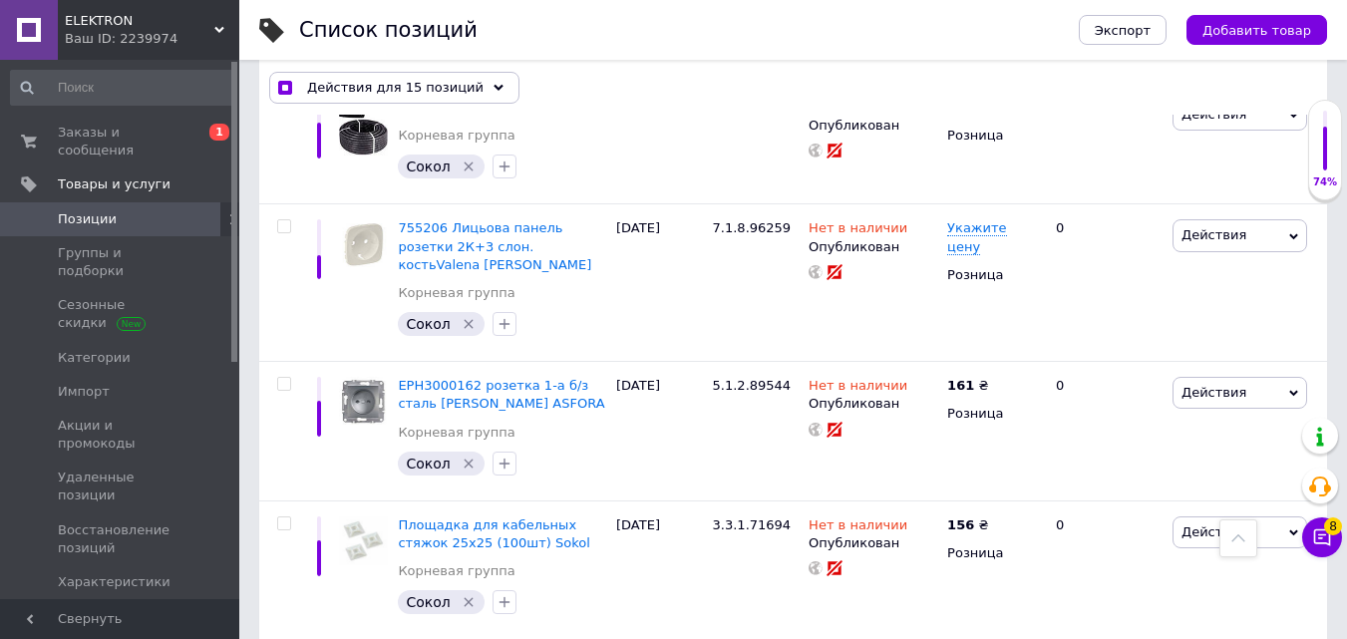
scroll to position [10361, 0]
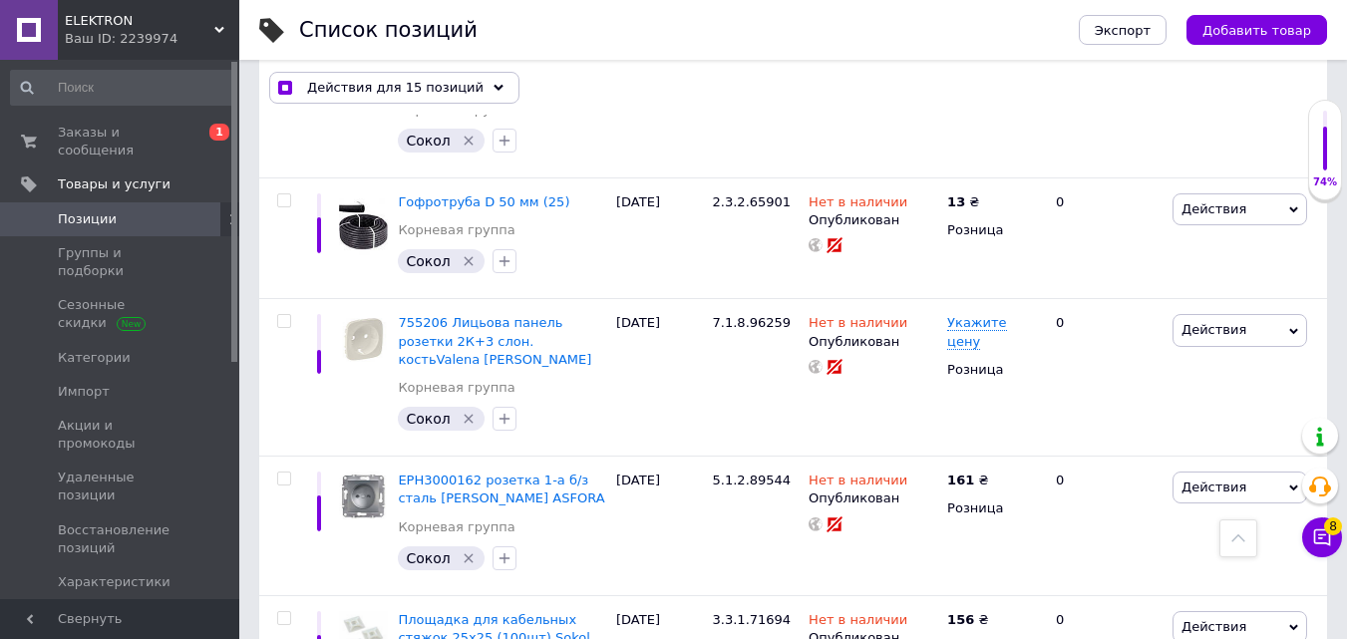
checkbox input "true"
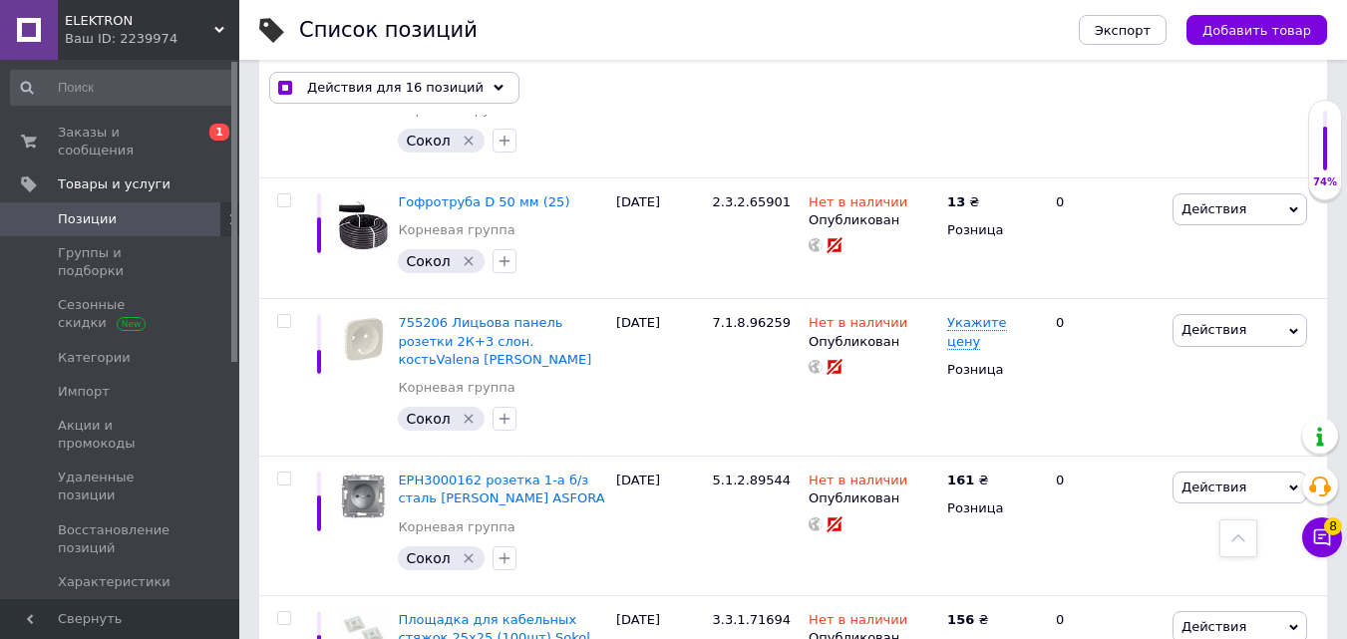
checkbox input "true"
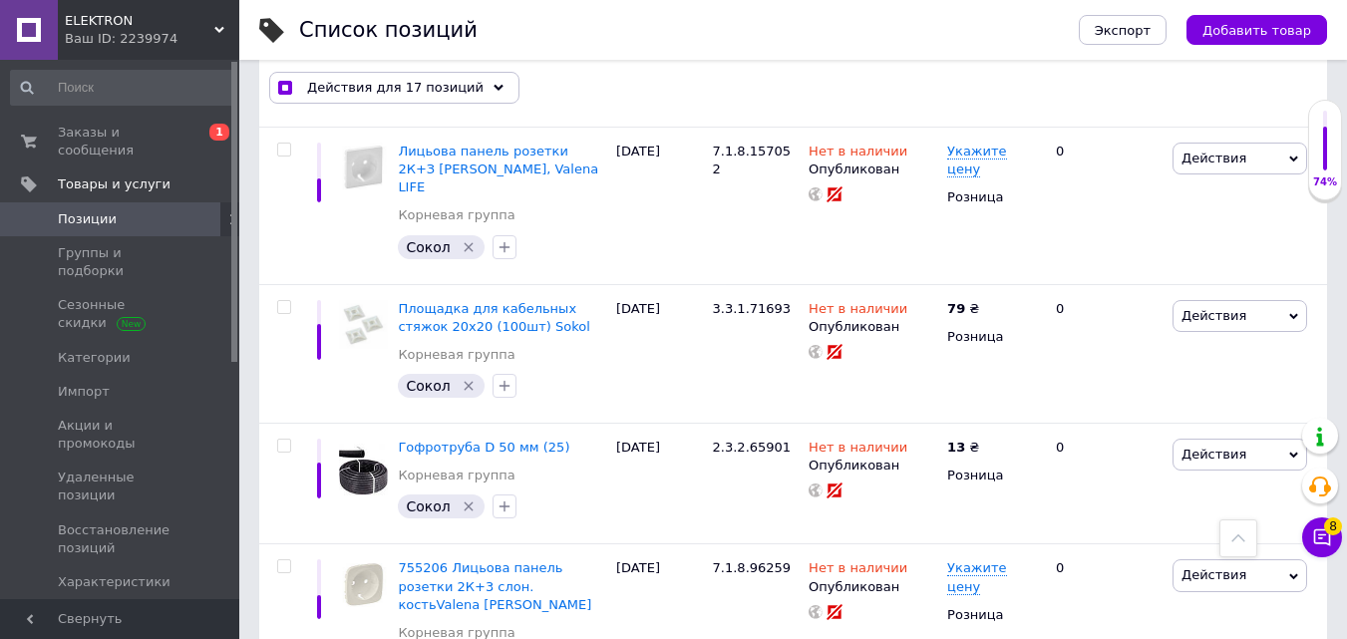
scroll to position [10062, 0]
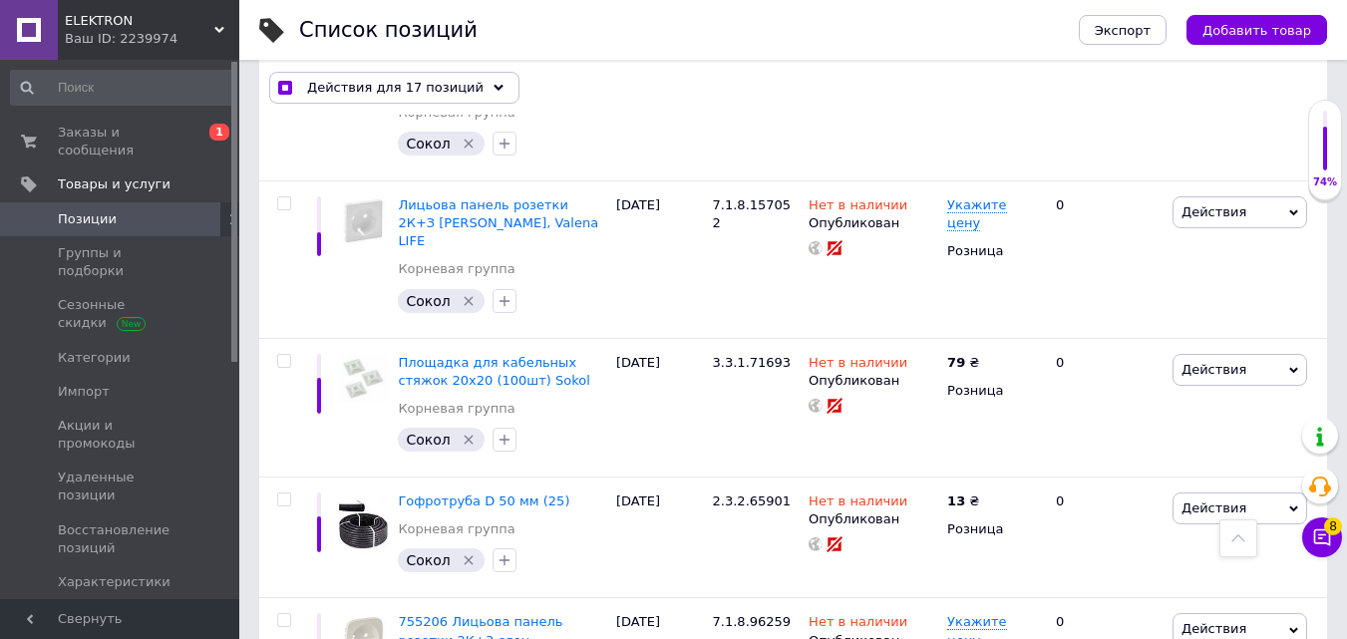
checkbox input "true"
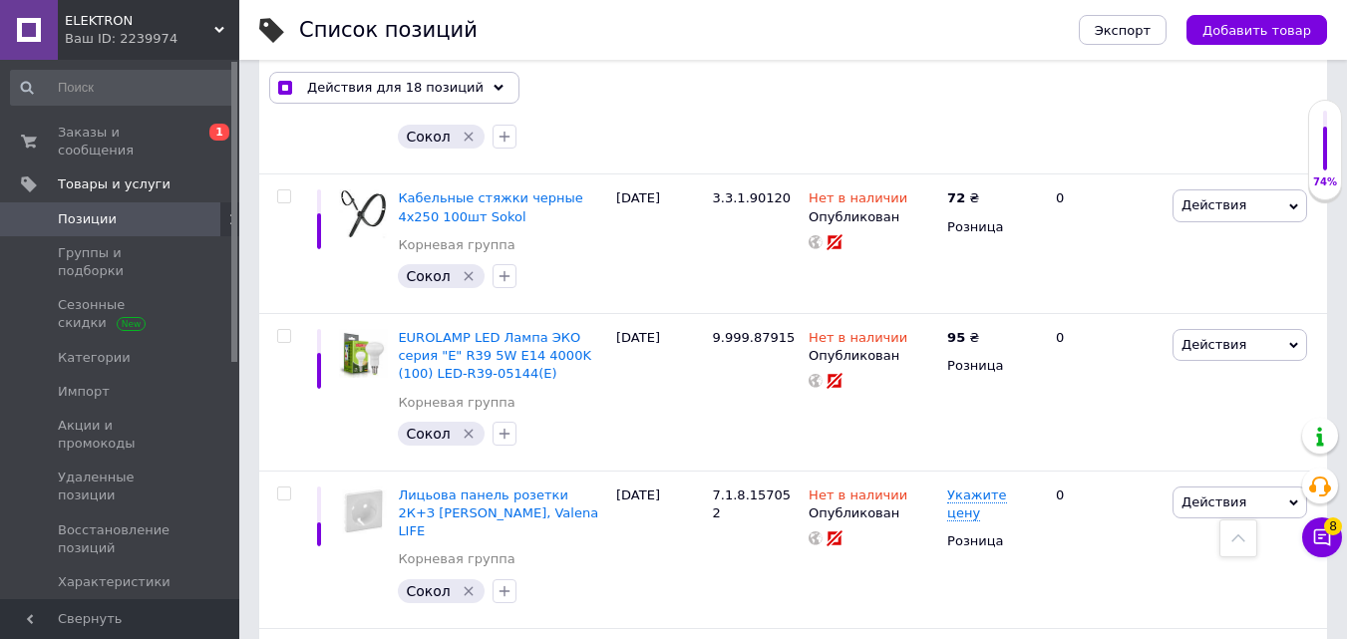
scroll to position [9663, 0]
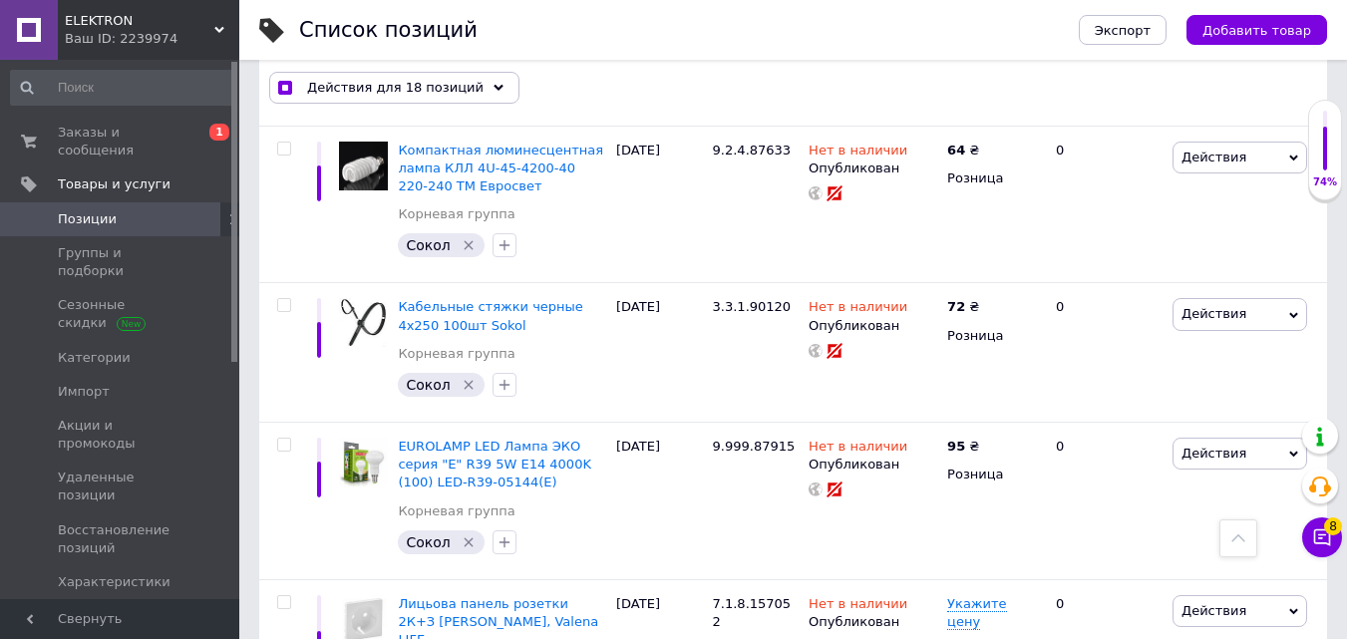
checkbox input "true"
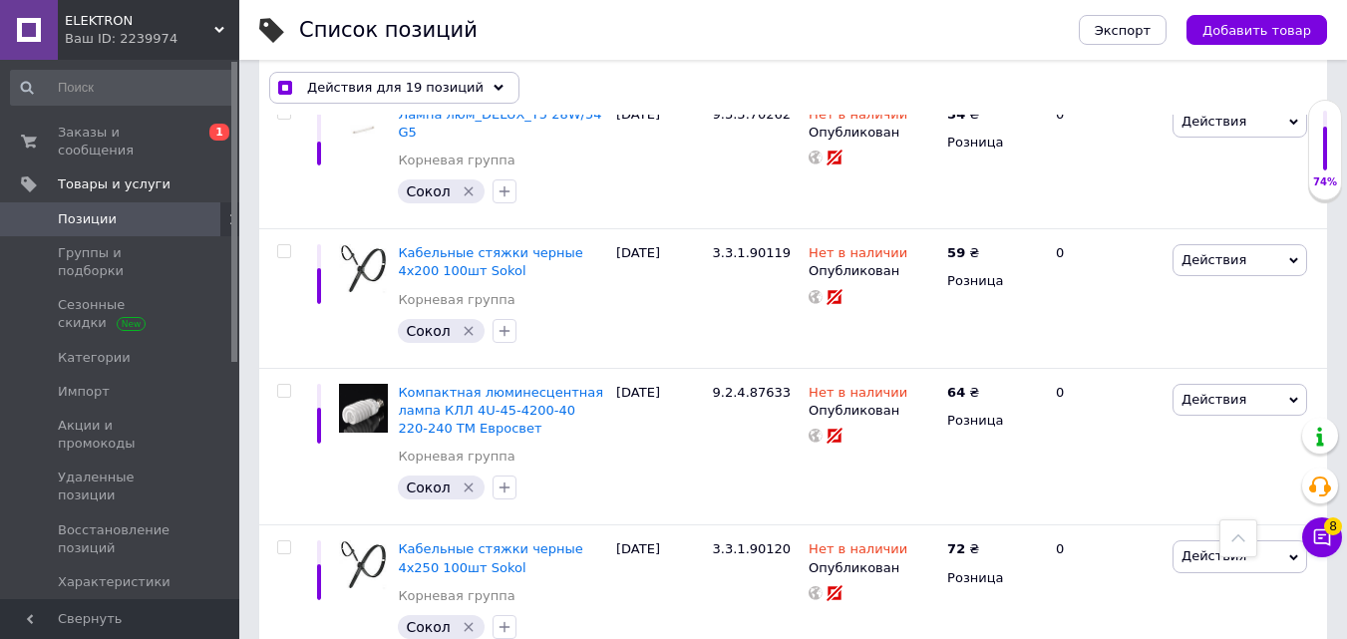
scroll to position [9364, 0]
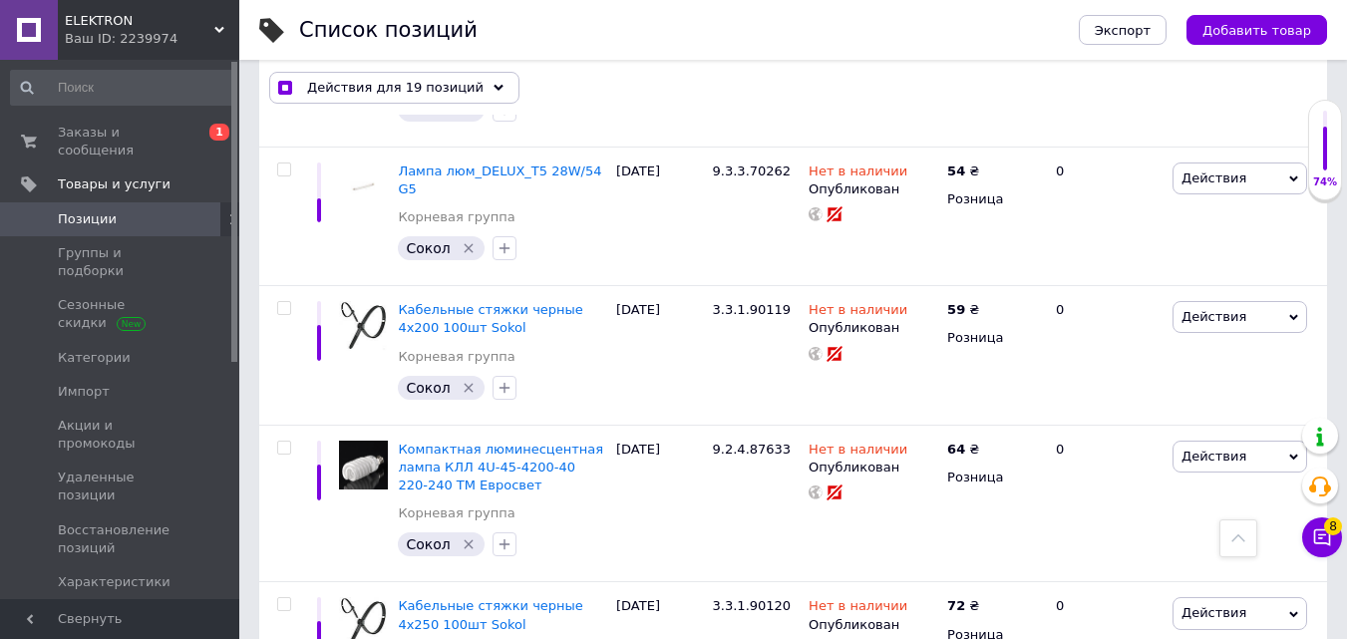
checkbox input "true"
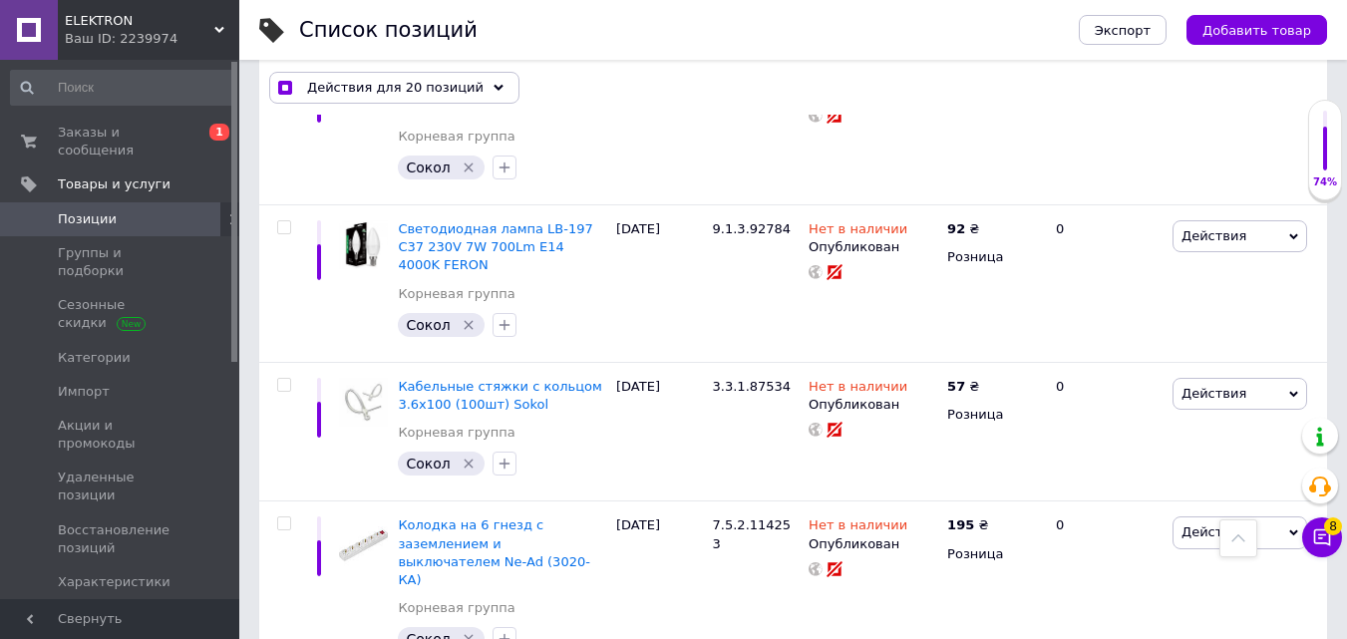
scroll to position [7470, 0]
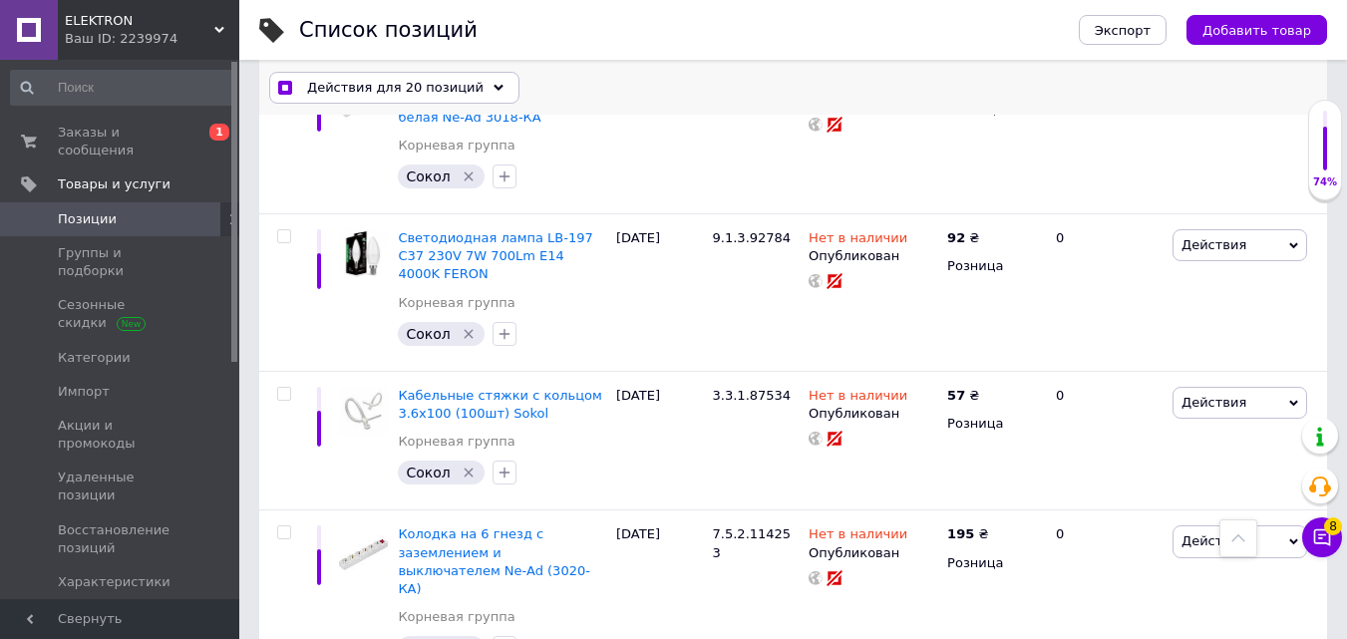
click at [437, 88] on span "Действия для 20 позиций" at bounding box center [395, 88] width 176 height 18
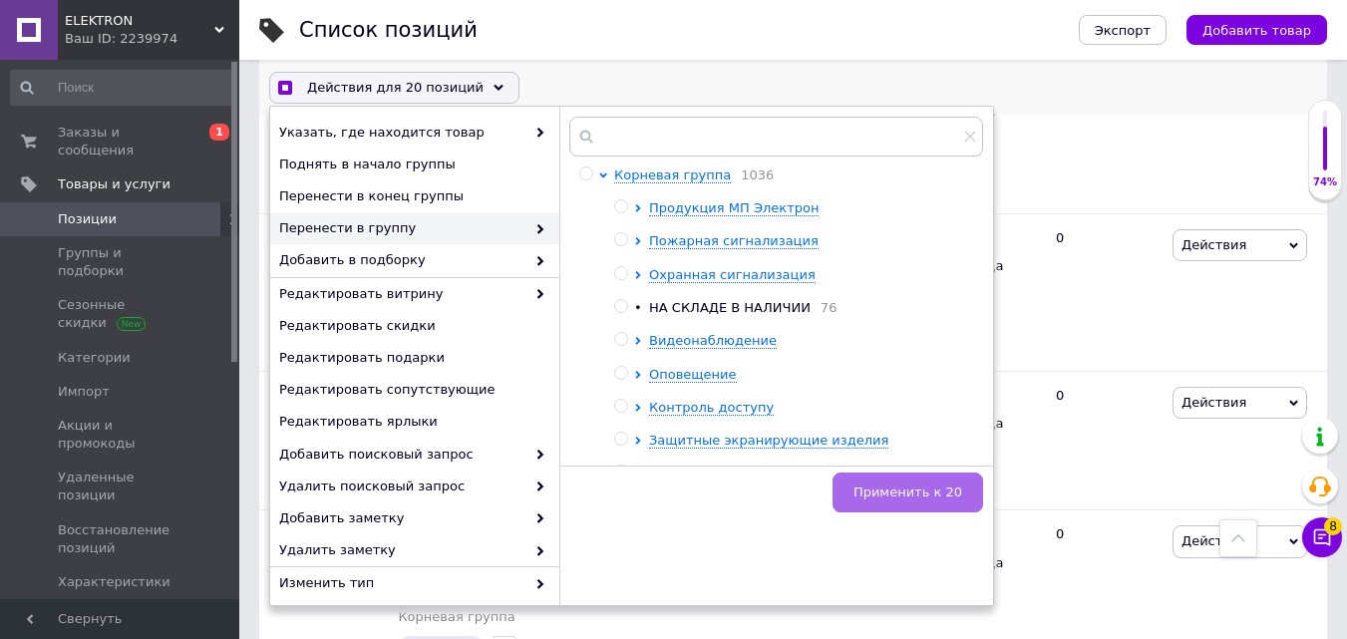
click at [879, 485] on span "Применить к 20" at bounding box center [907, 492] width 109 height 15
checkbox input "true"
checkbox input "false"
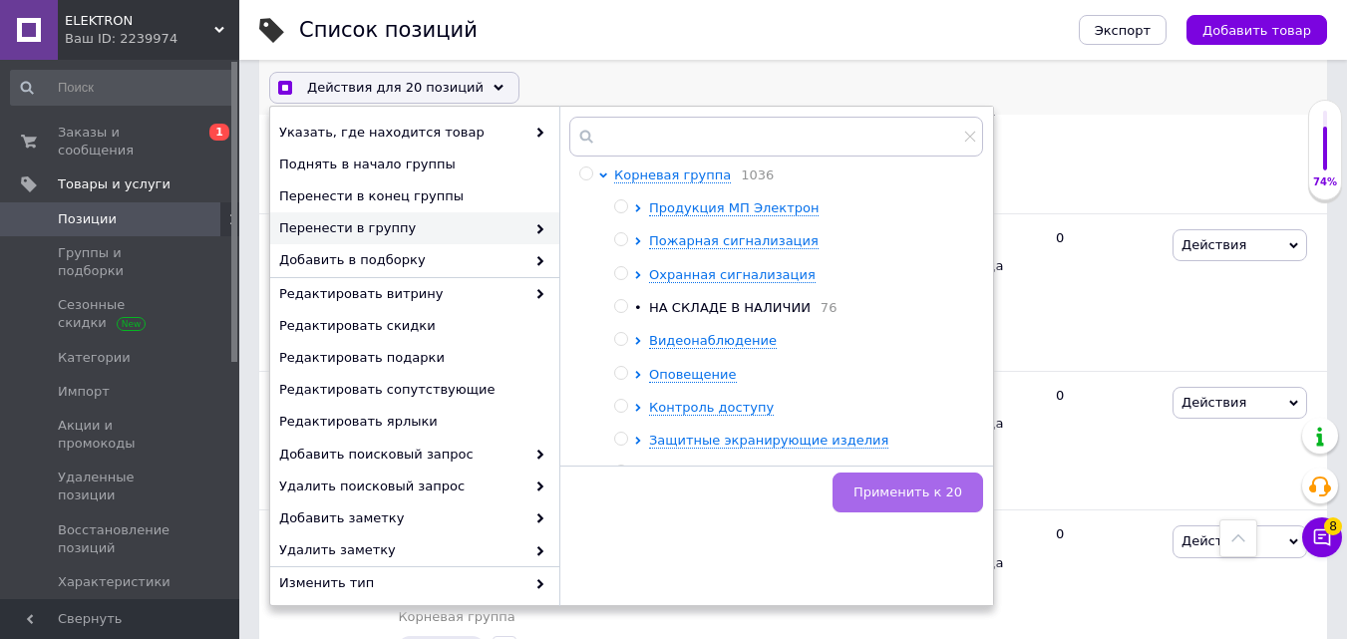
checkbox input "false"
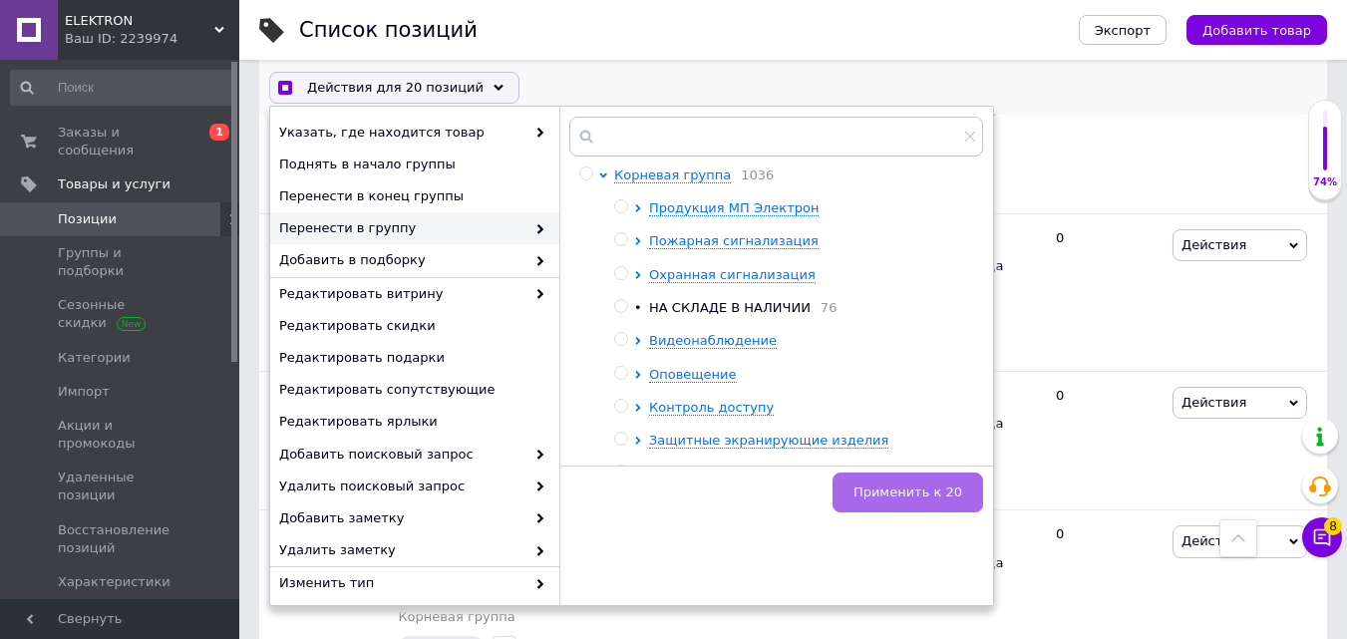
checkbox input "false"
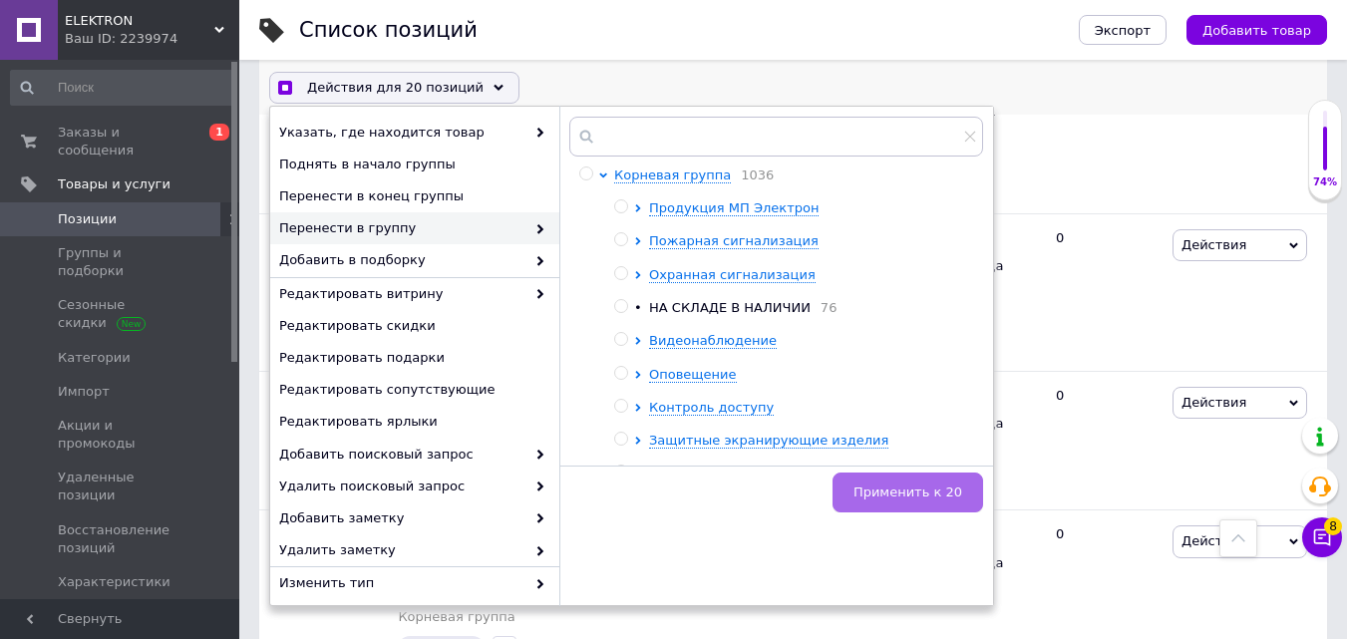
checkbox input "false"
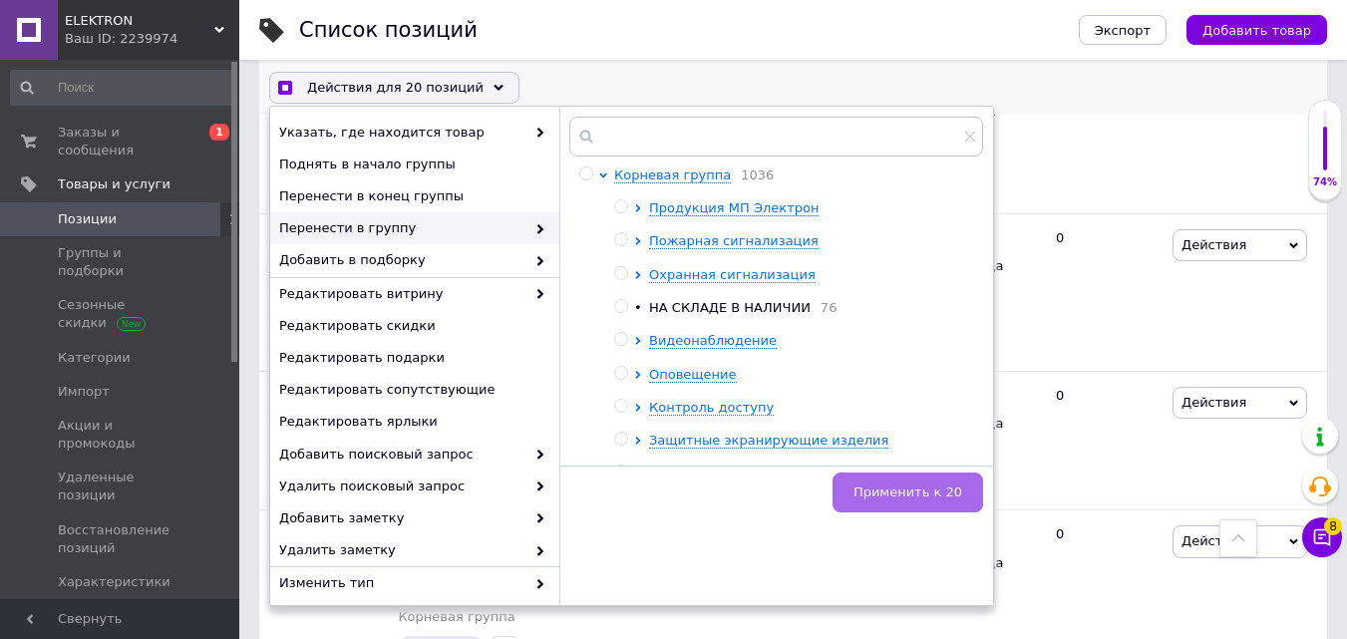
checkbox input "false"
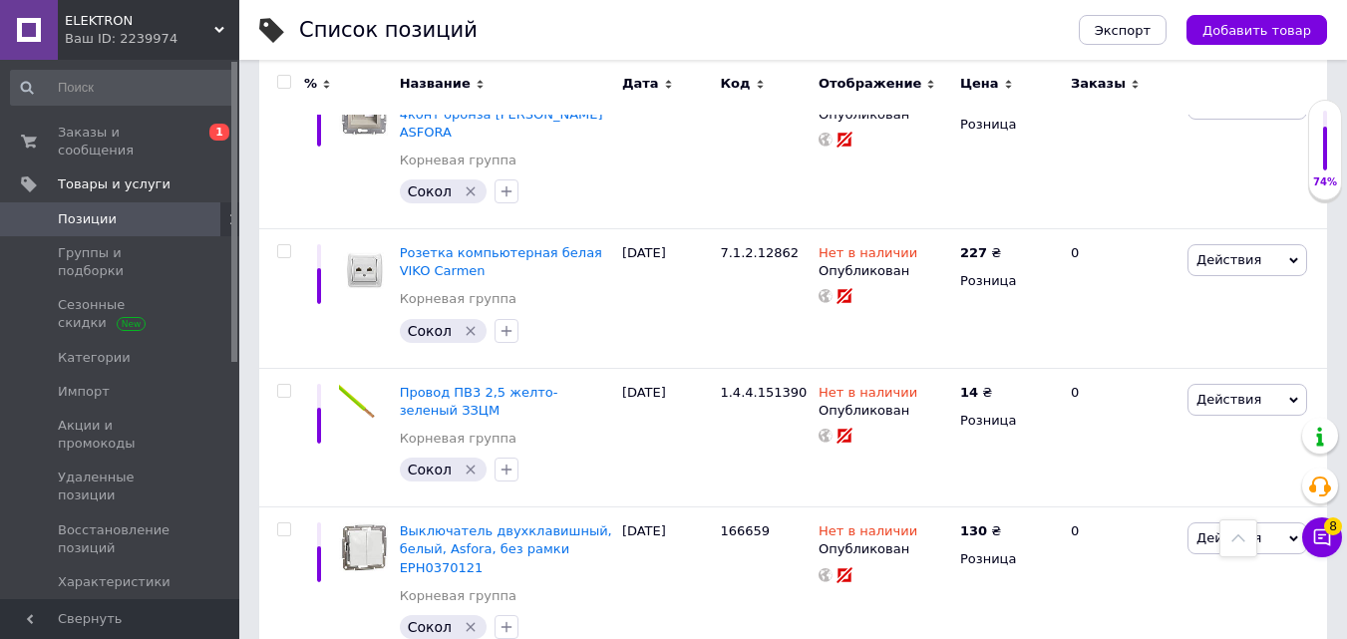
scroll to position [13516, 0]
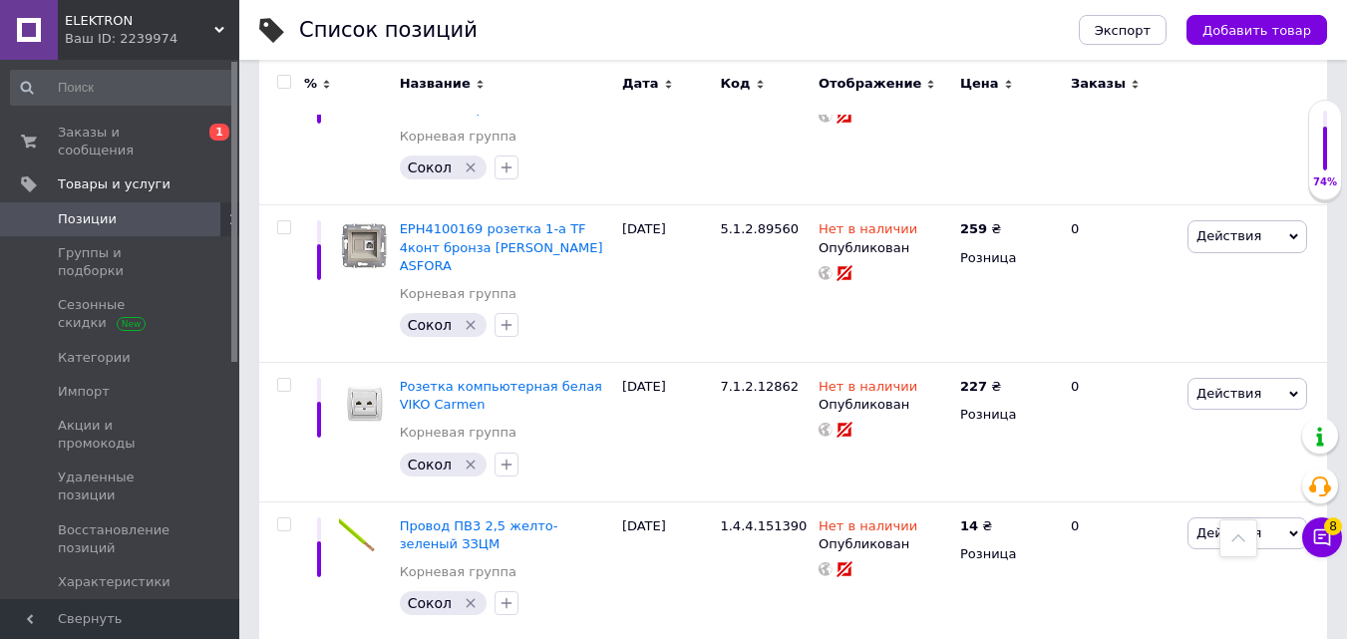
checkbox input "true"
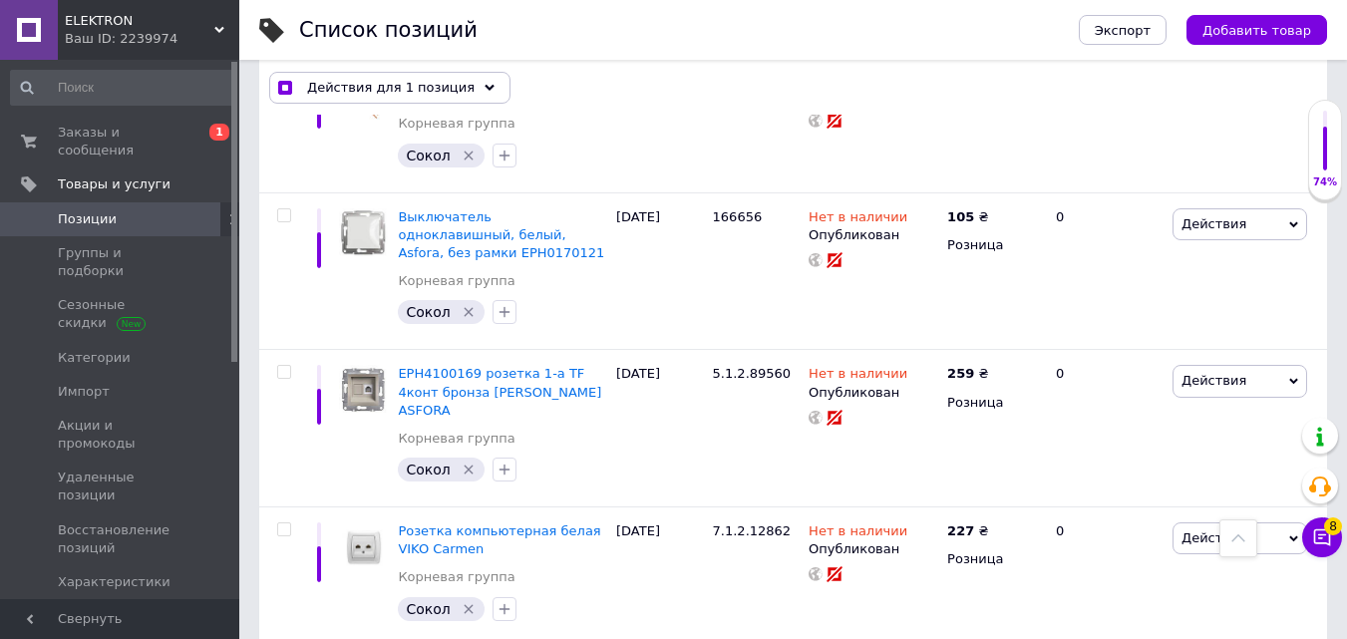
scroll to position [13552, 0]
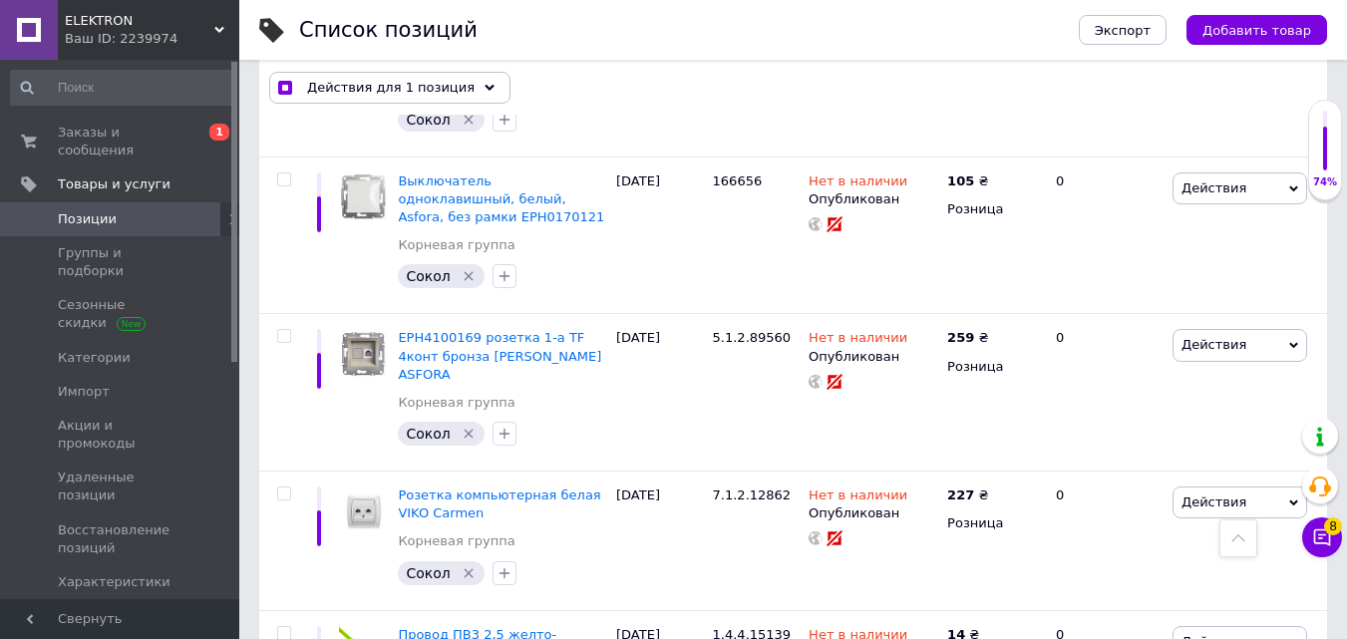
checkbox input "true"
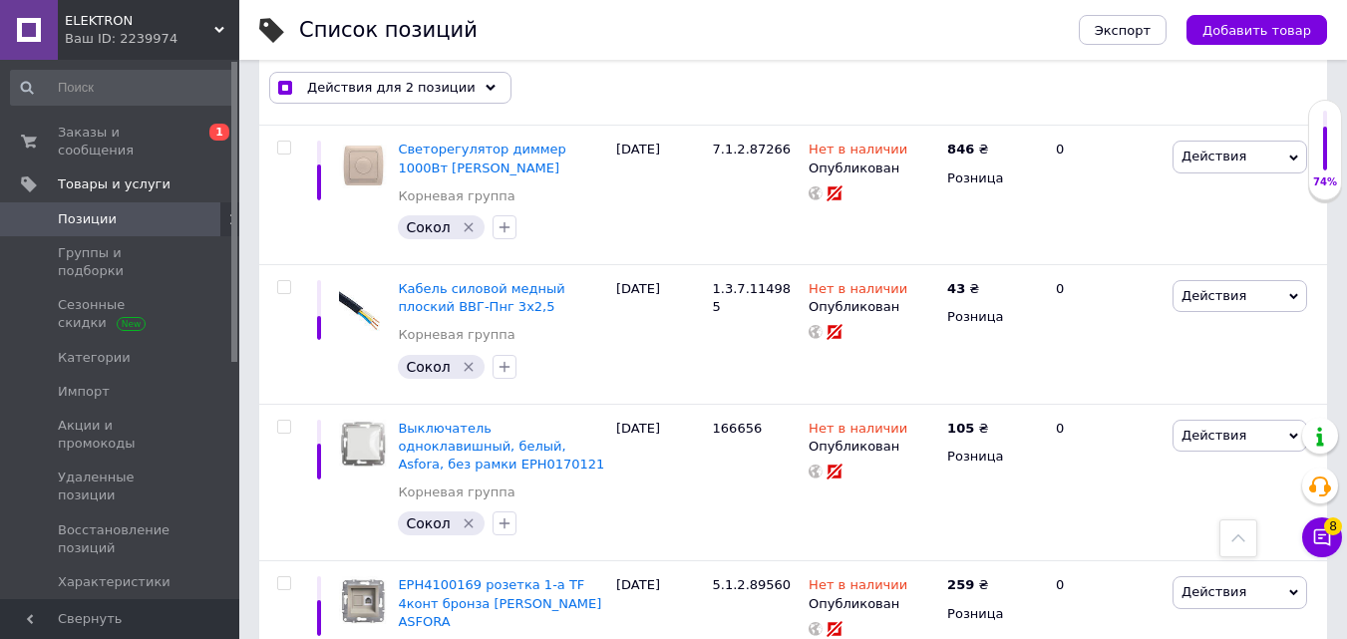
scroll to position [13253, 0]
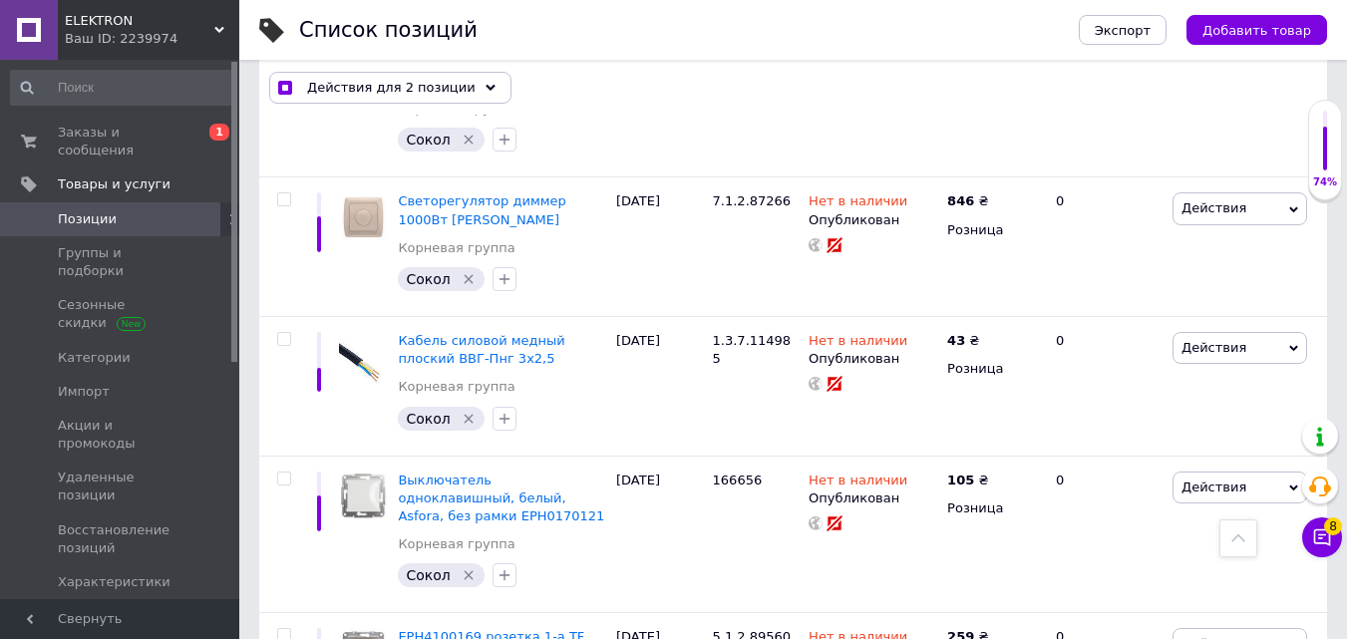
checkbox input "true"
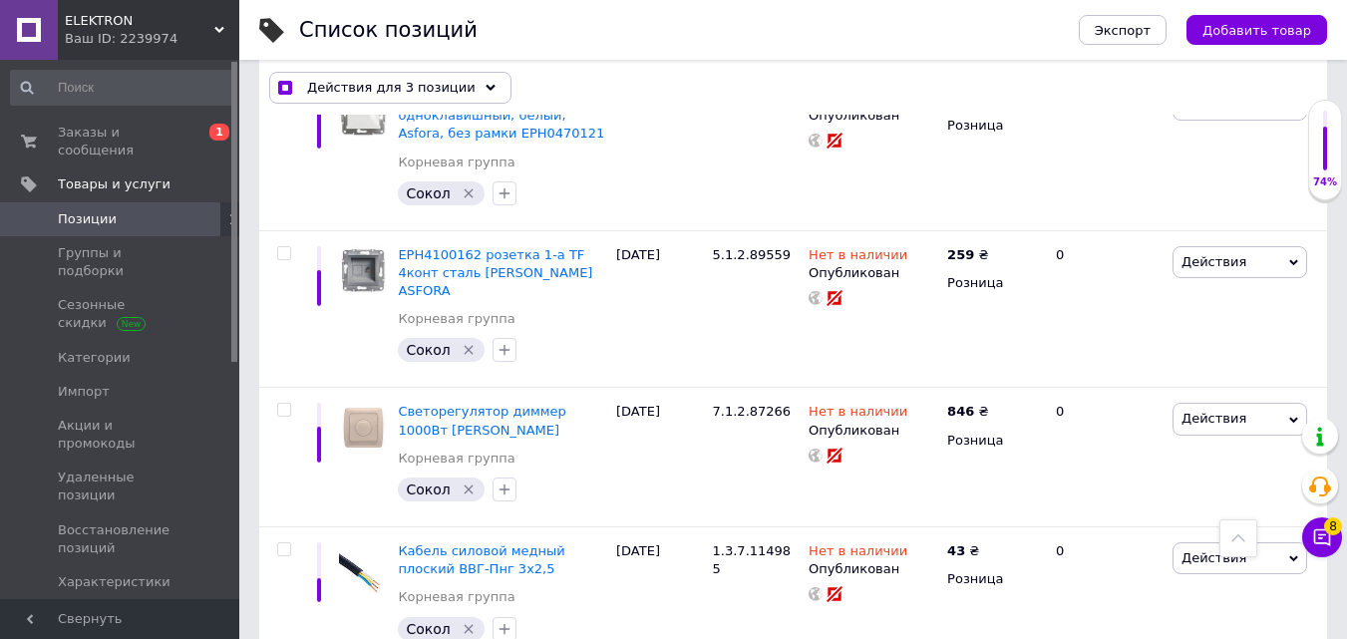
scroll to position [12954, 0]
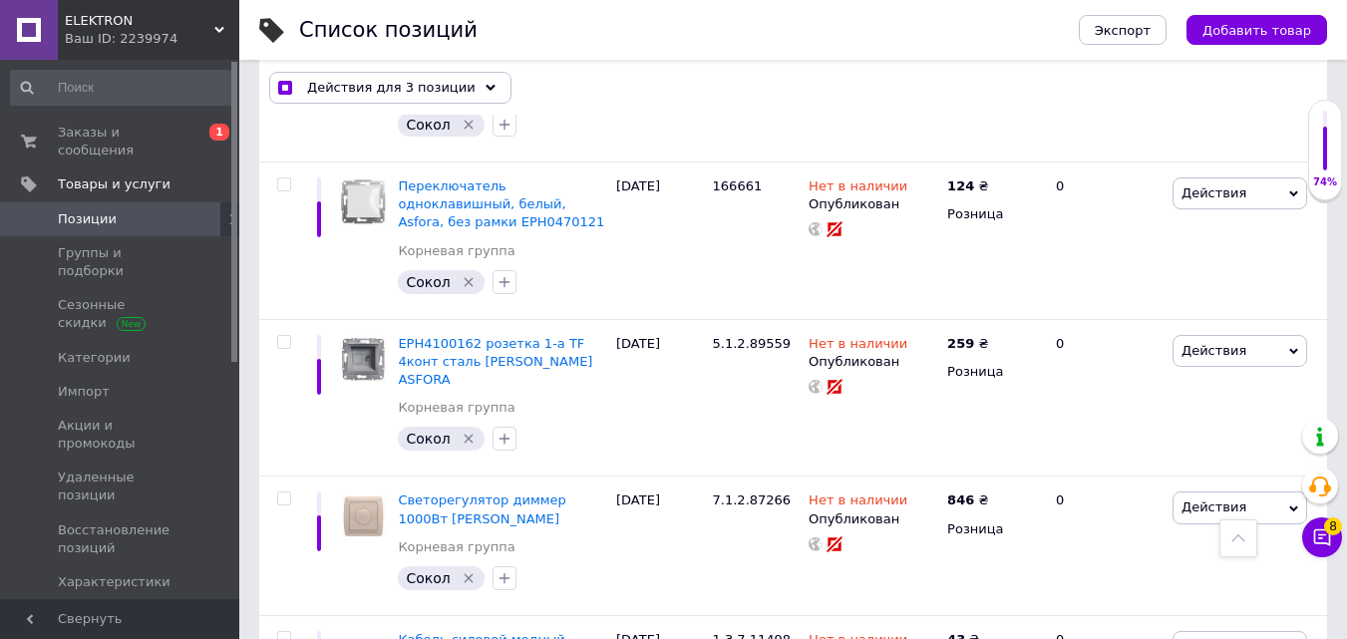
checkbox input "true"
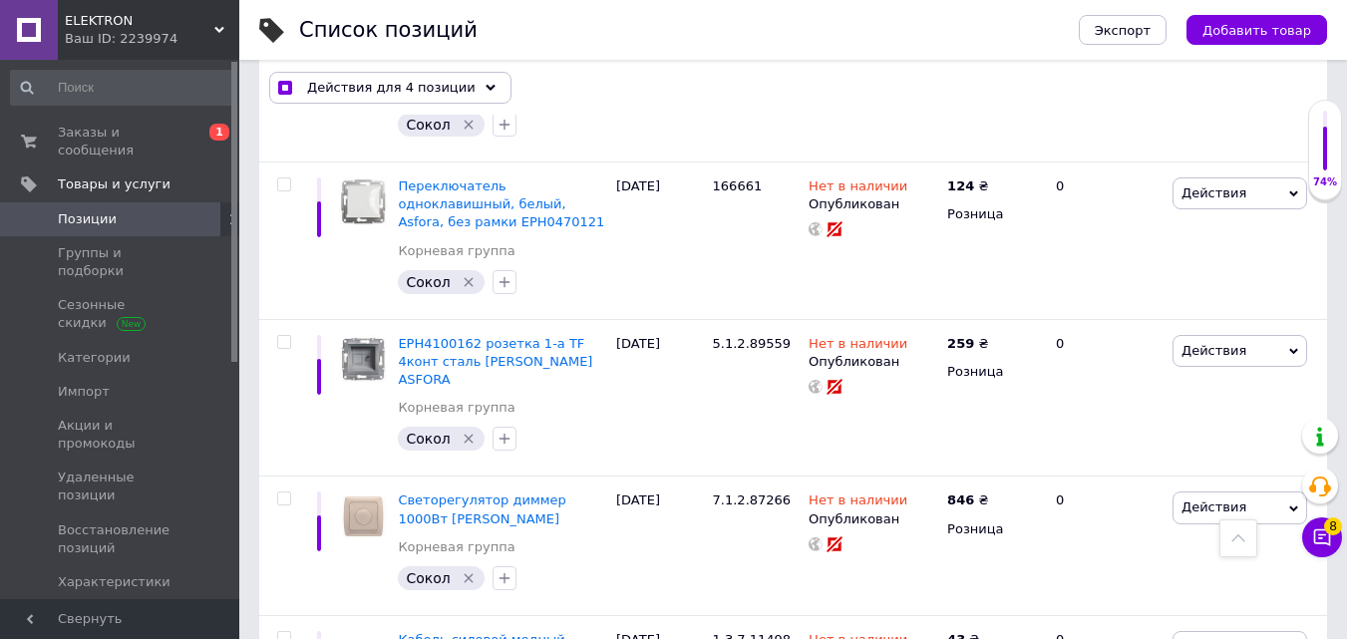
checkbox input "true"
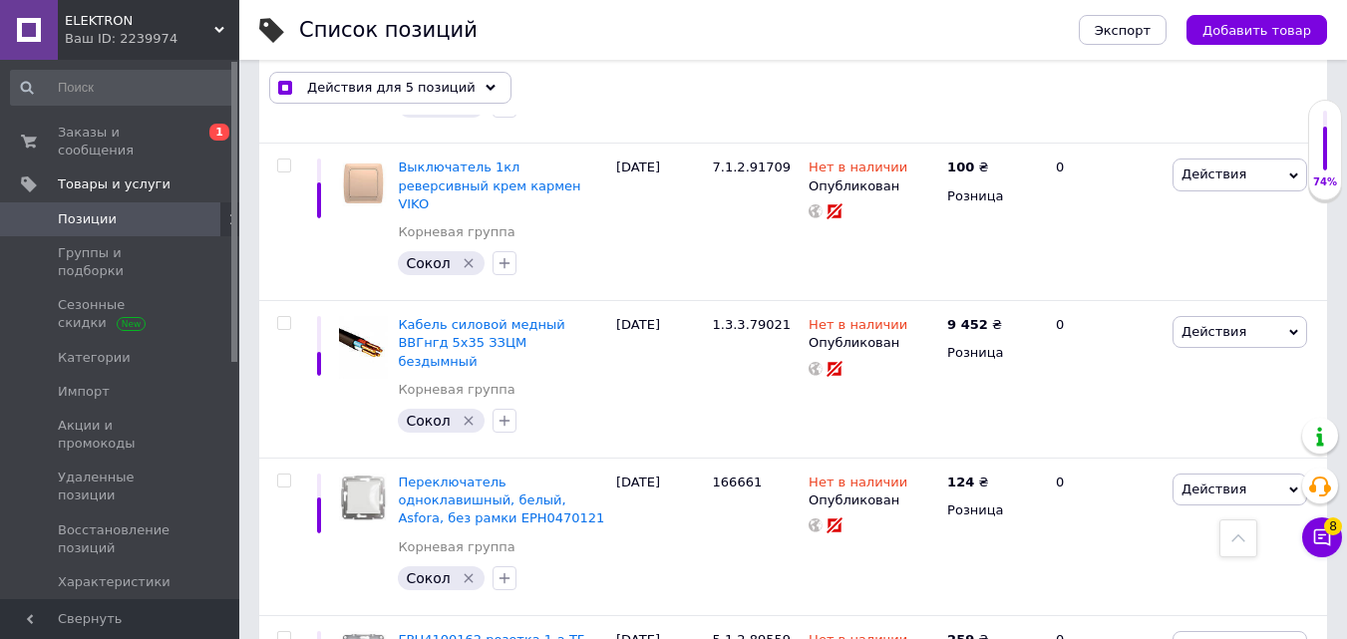
scroll to position [12655, 0]
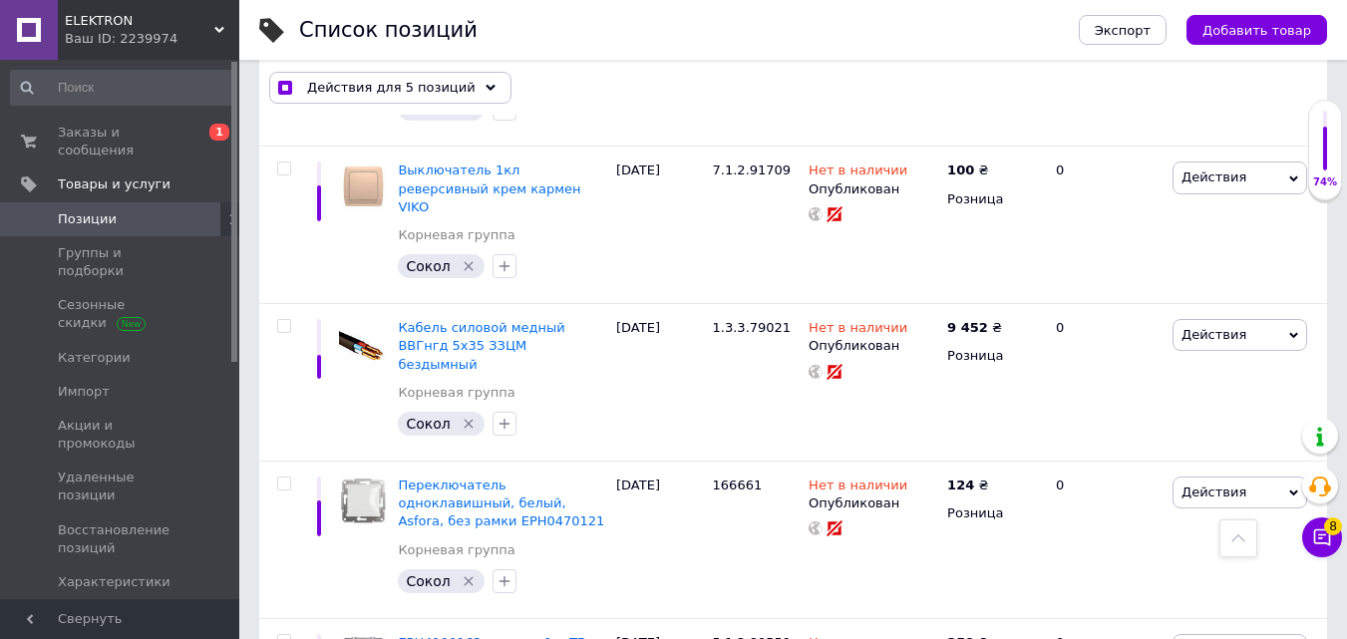
checkbox input "true"
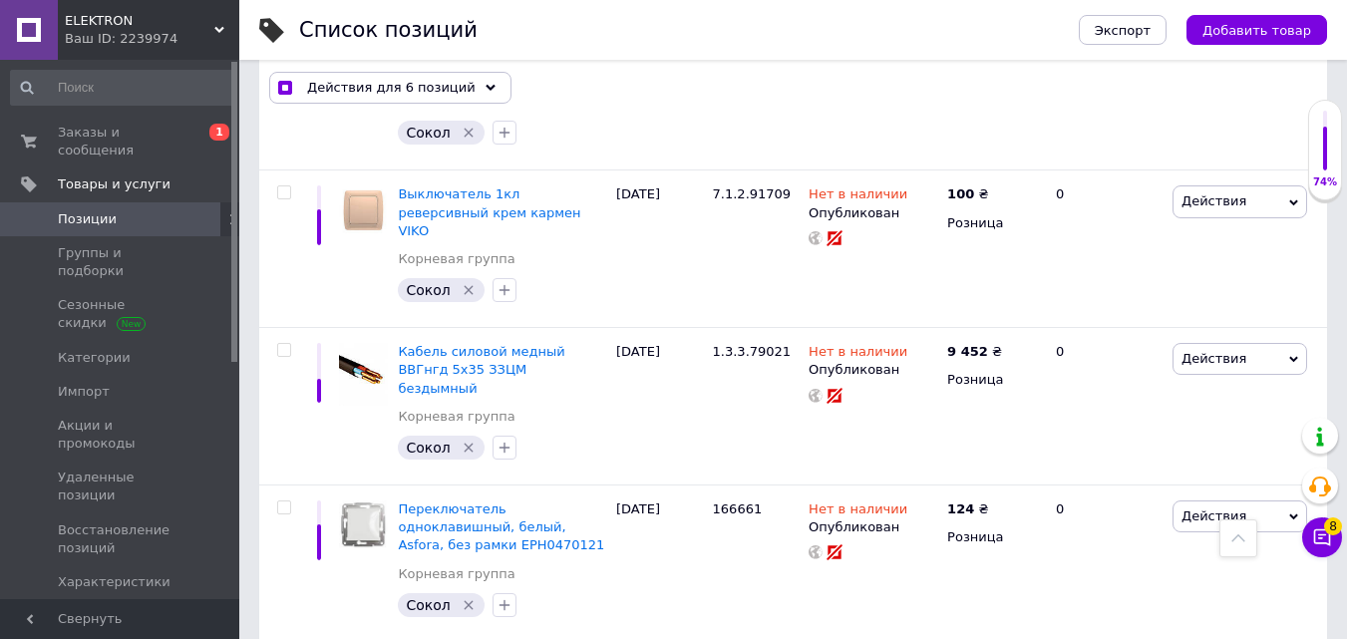
scroll to position [12456, 0]
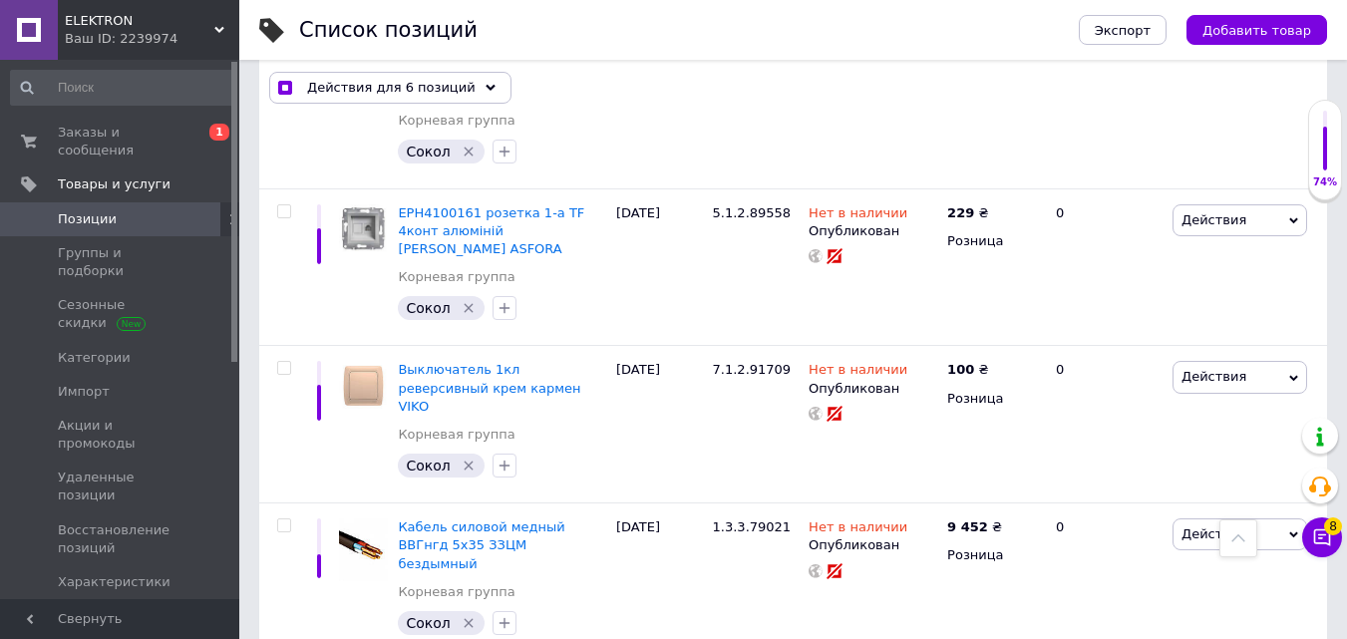
checkbox input "true"
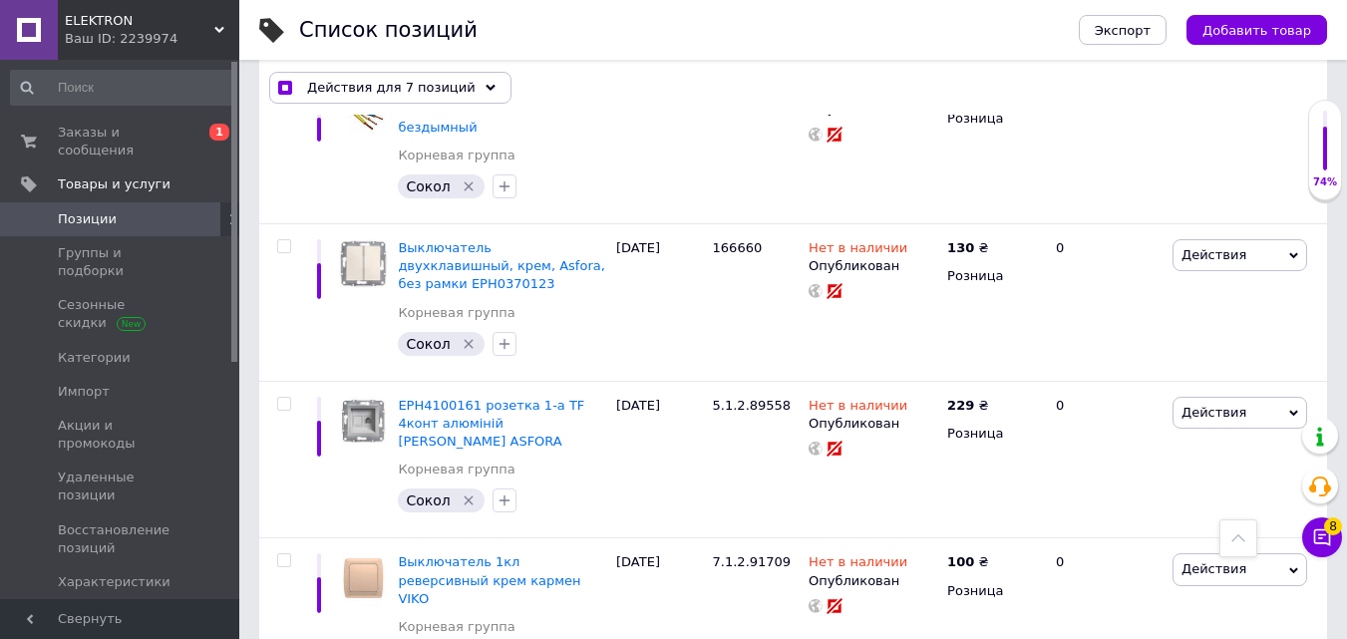
scroll to position [12256, 0]
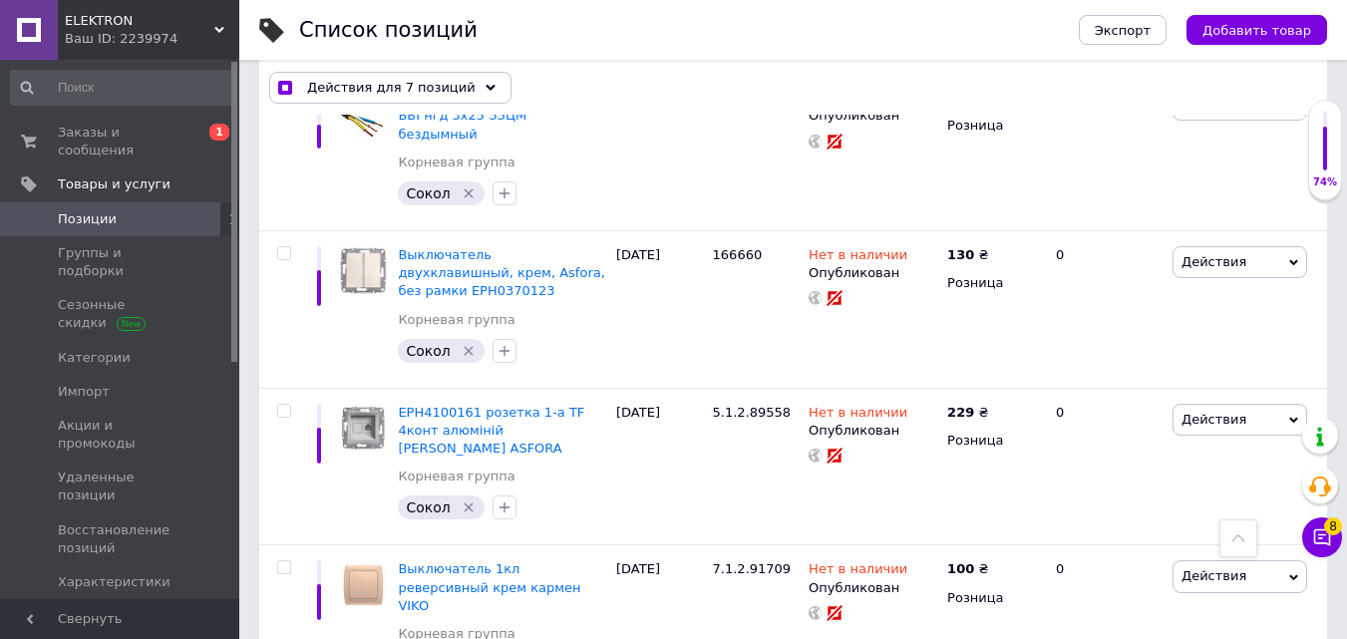
checkbox input "true"
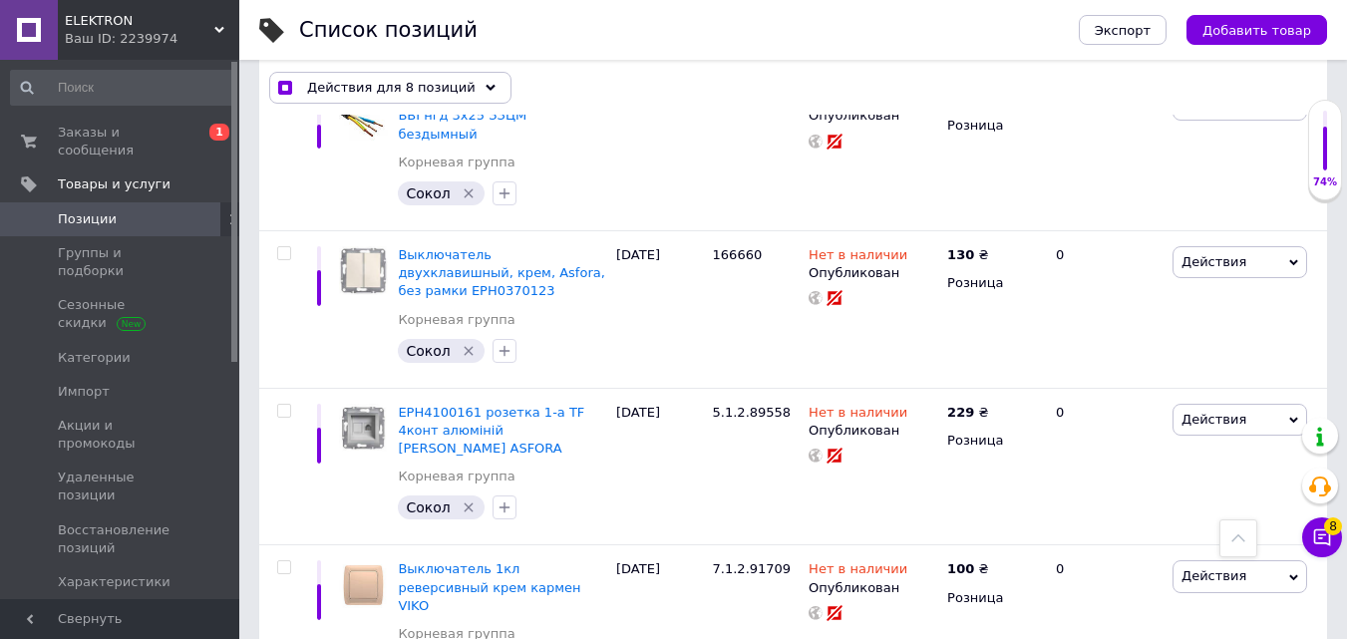
checkbox input "true"
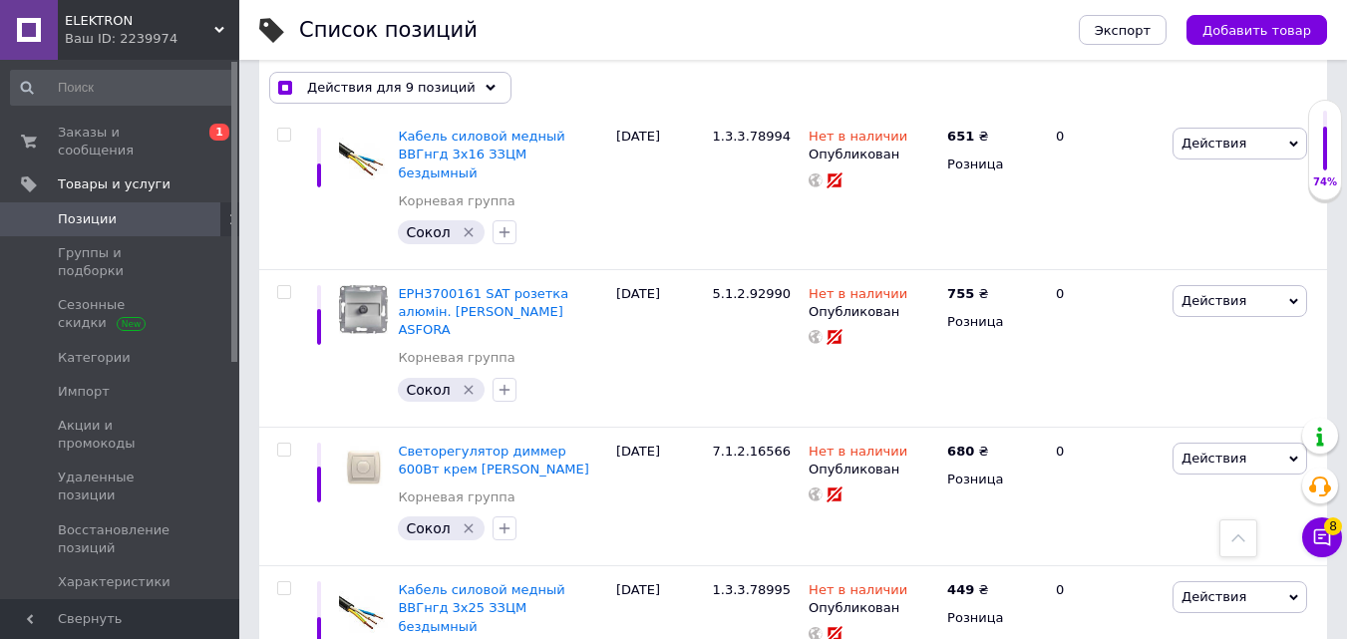
scroll to position [11758, 0]
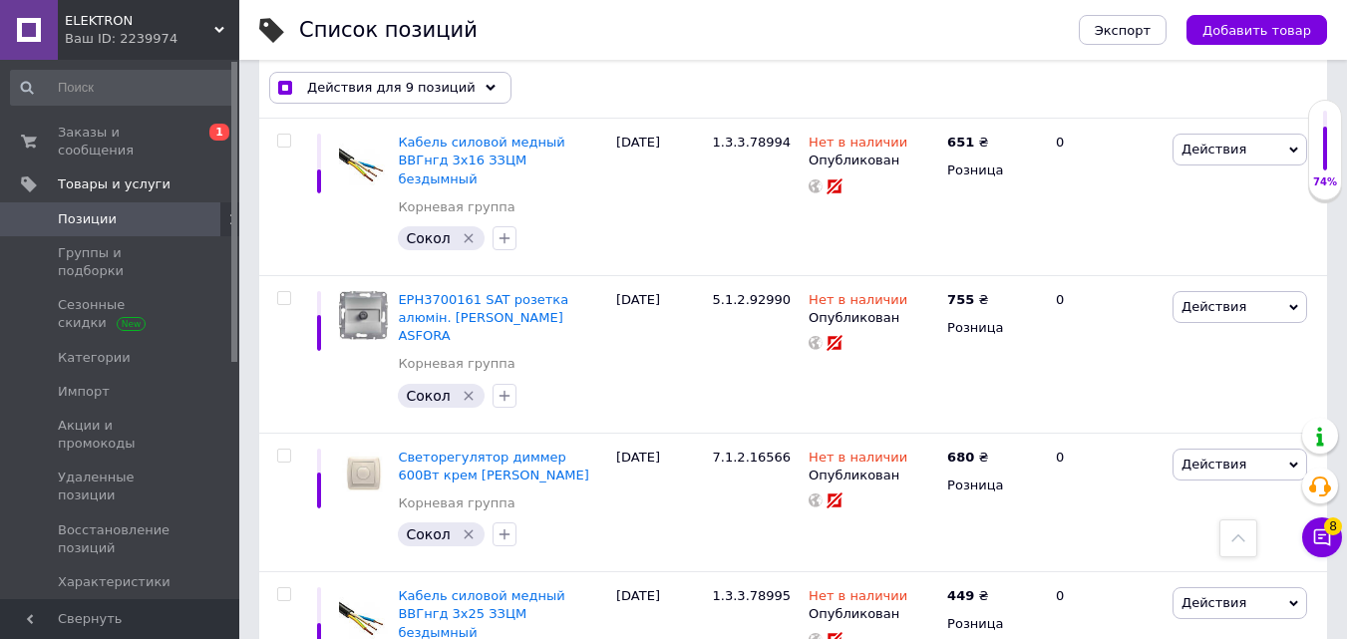
drag, startPoint x: 282, startPoint y: 451, endPoint x: 281, endPoint y: 357, distance: 93.7
checkbox input "true"
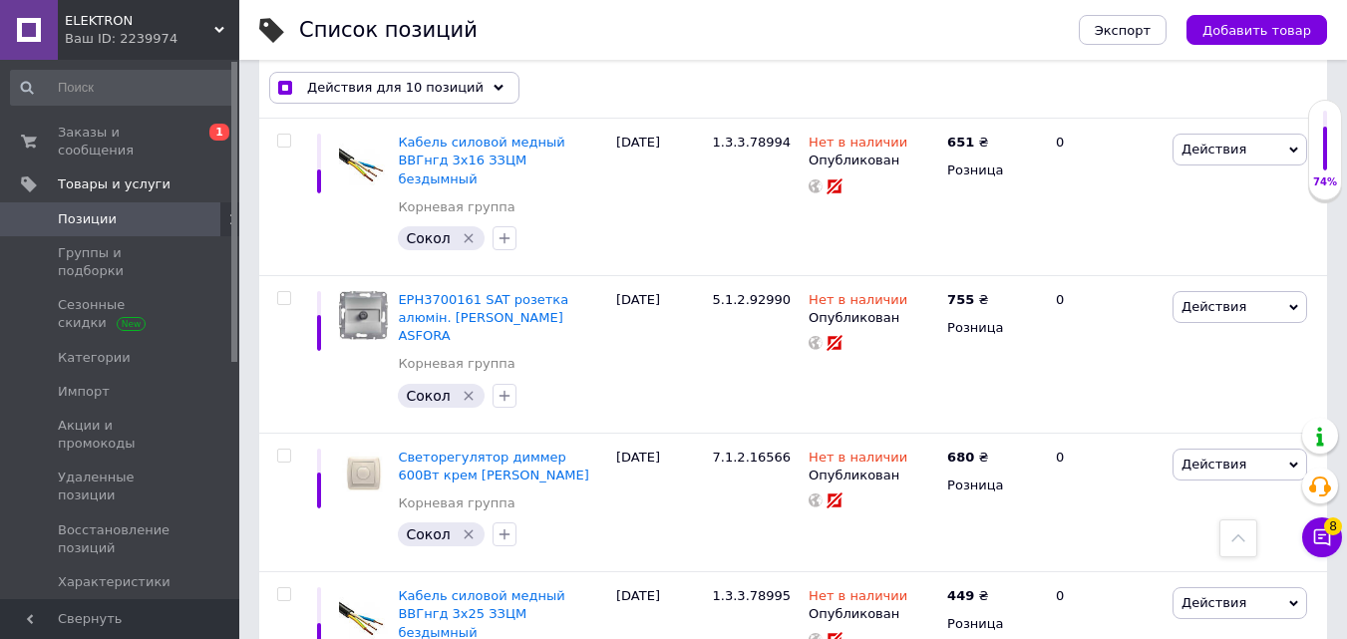
checkbox input "true"
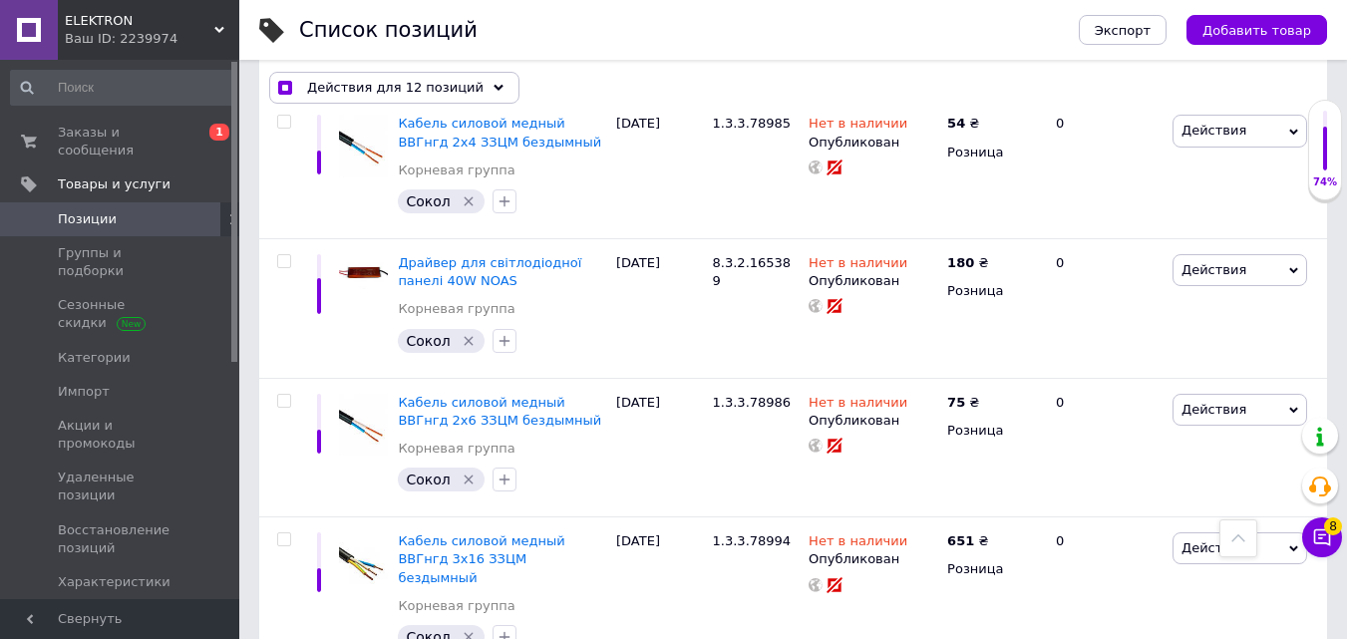
scroll to position [11259, 0]
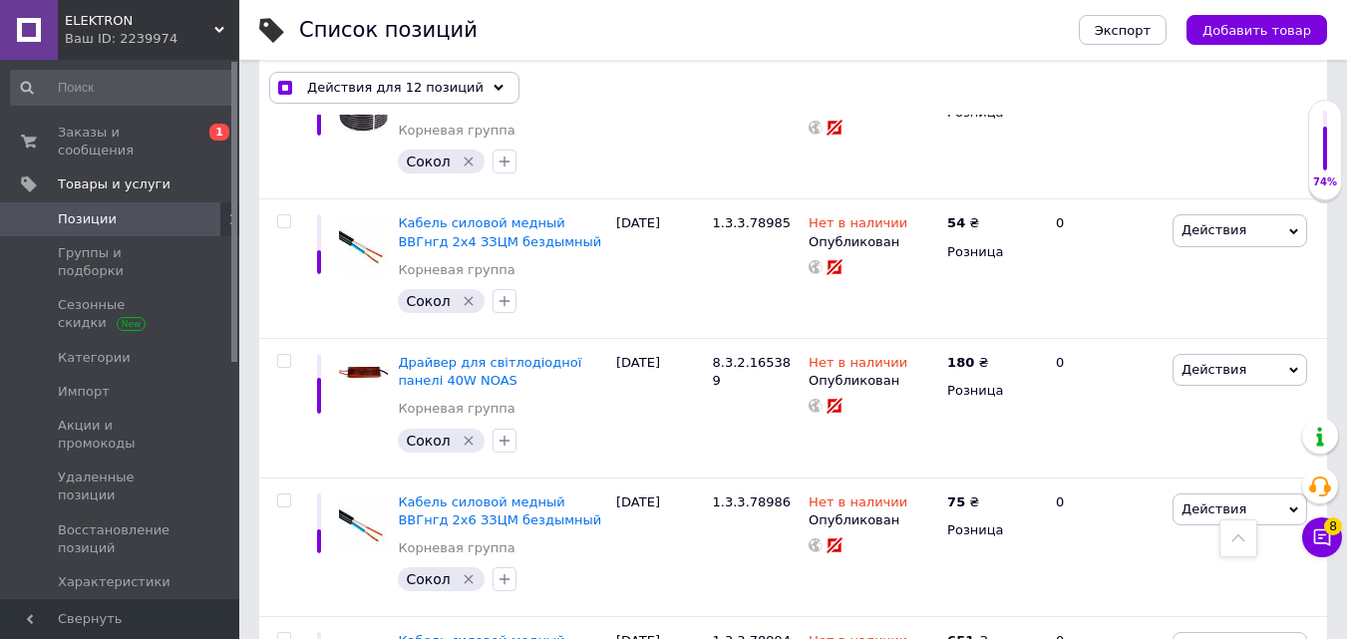
checkbox input "true"
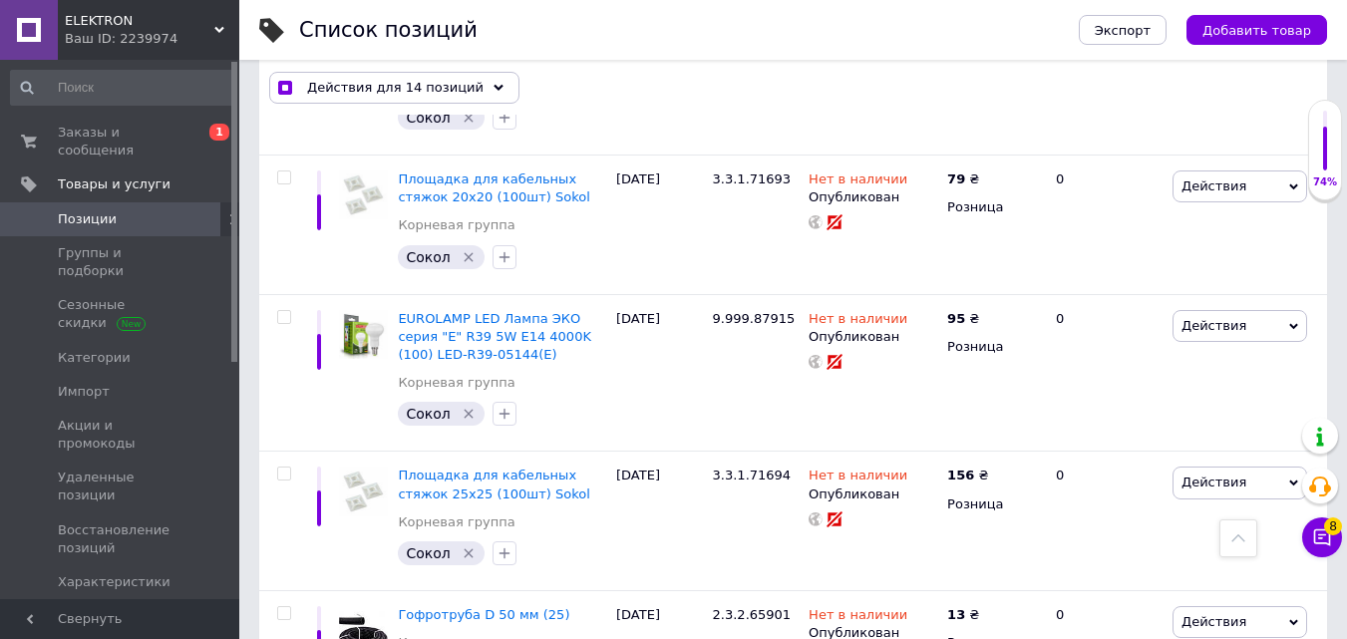
scroll to position [9863, 0]
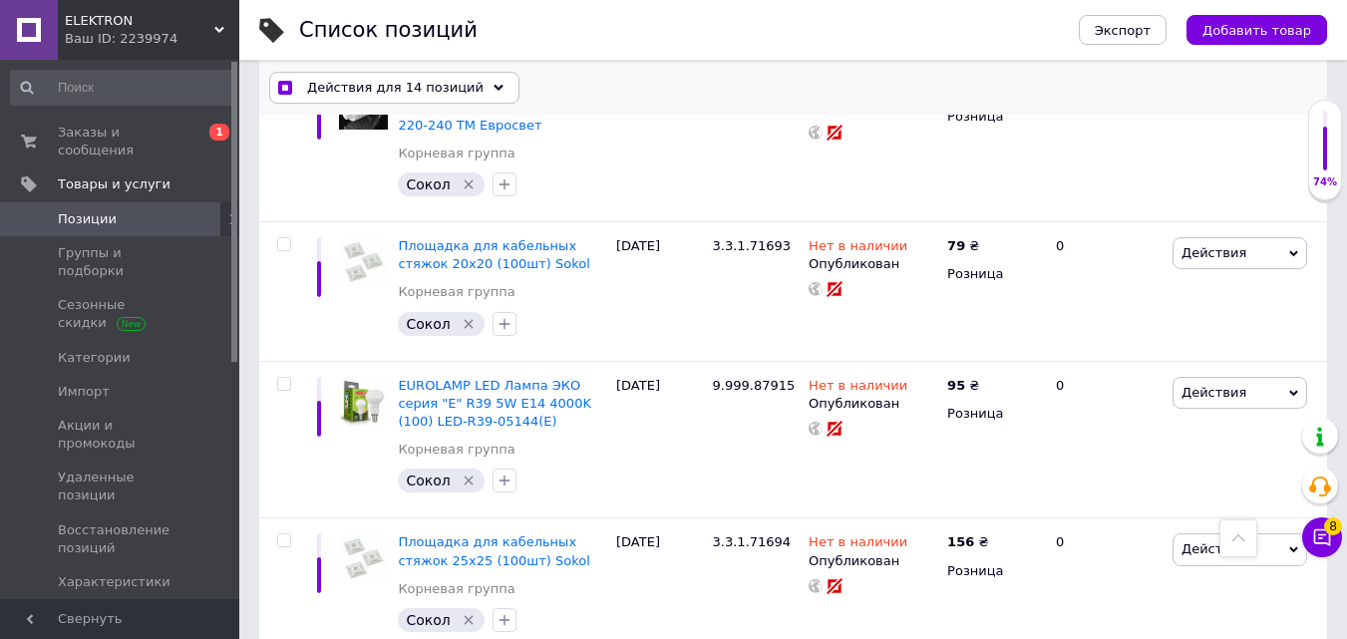
click at [436, 91] on span "Действия для 14 позиций" at bounding box center [395, 88] width 176 height 18
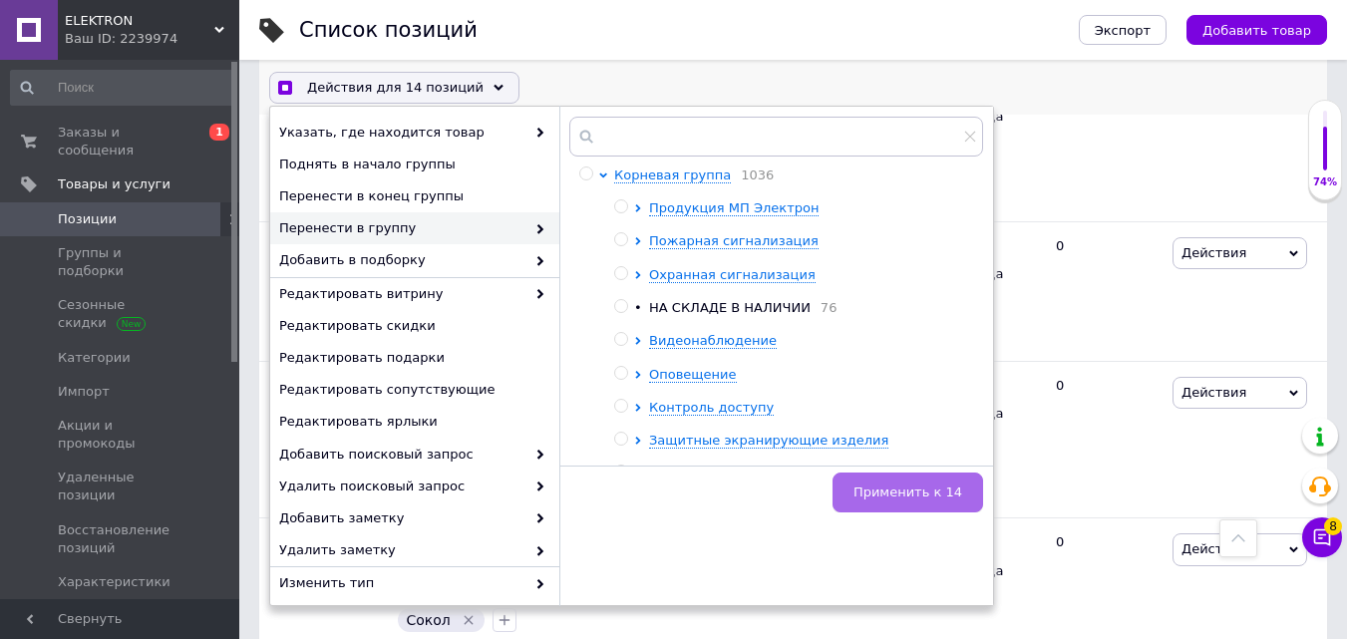
click at [868, 491] on span "Применить к 14" at bounding box center [907, 492] width 109 height 15
checkbox input "true"
checkbox input "false"
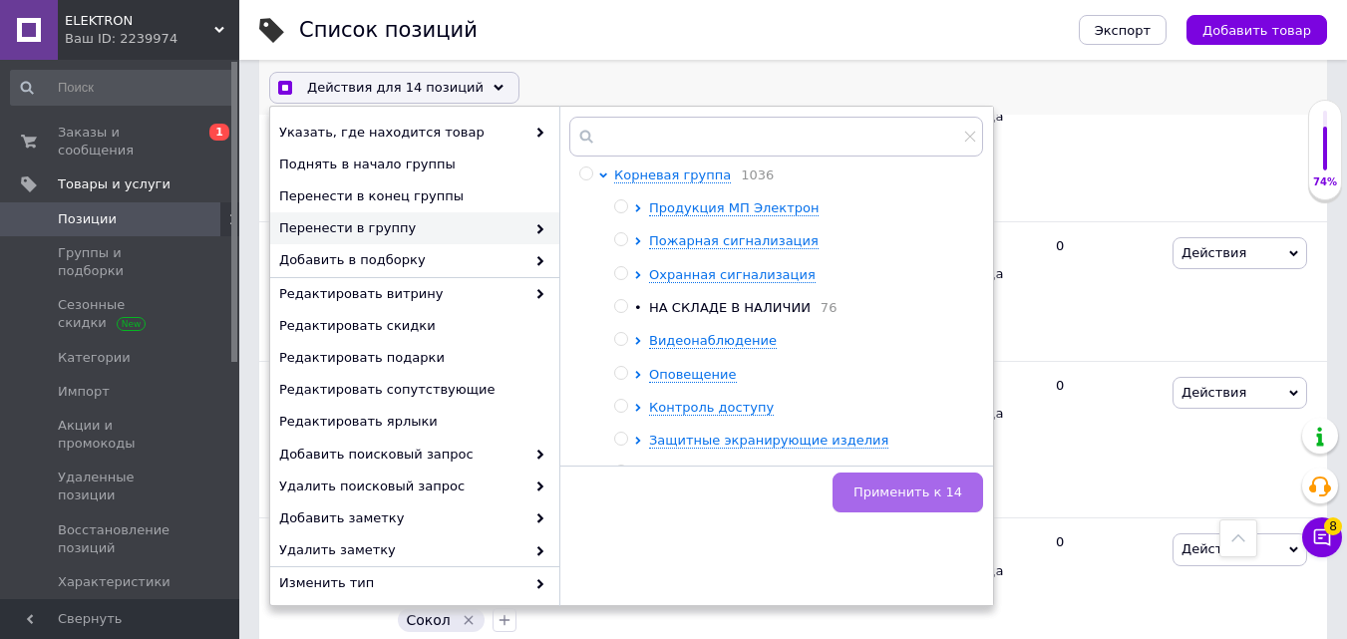
checkbox input "false"
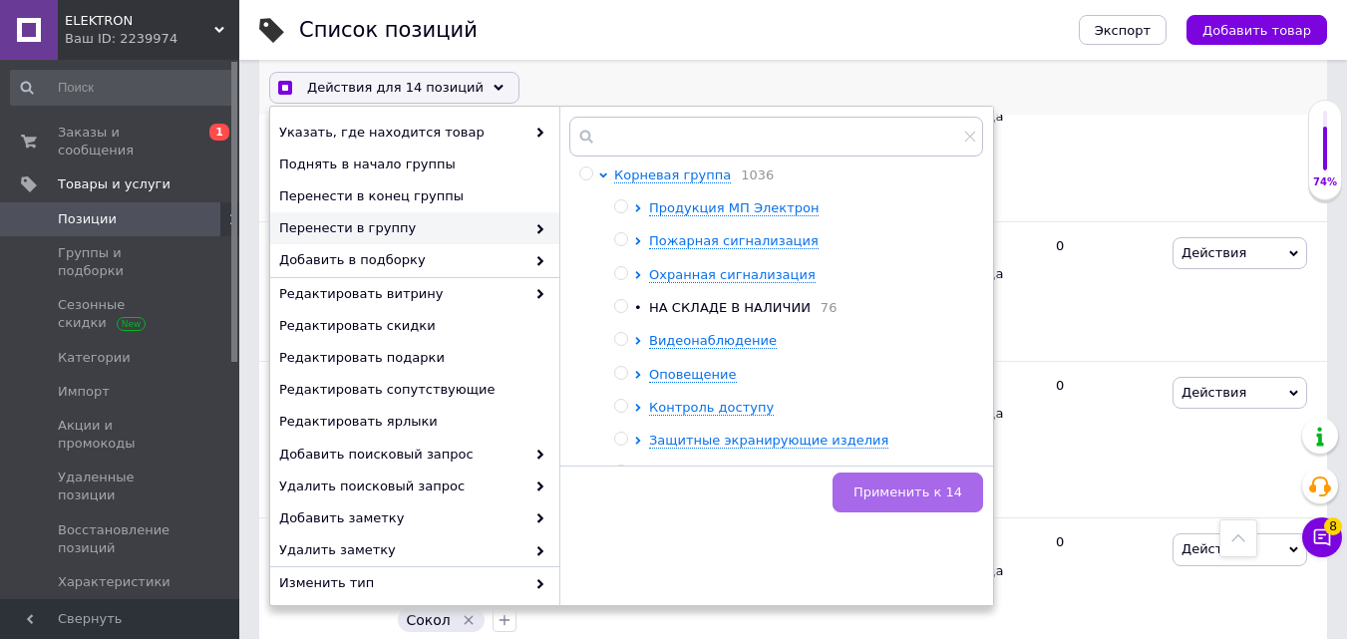
checkbox input "false"
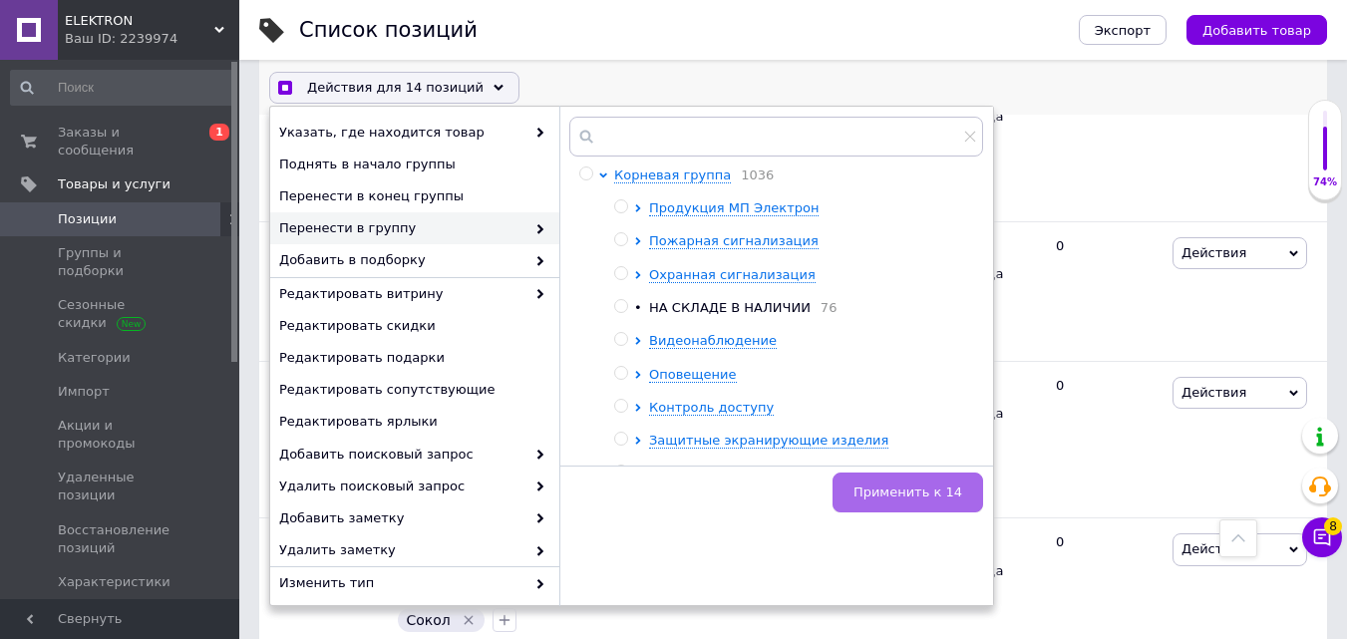
checkbox input "false"
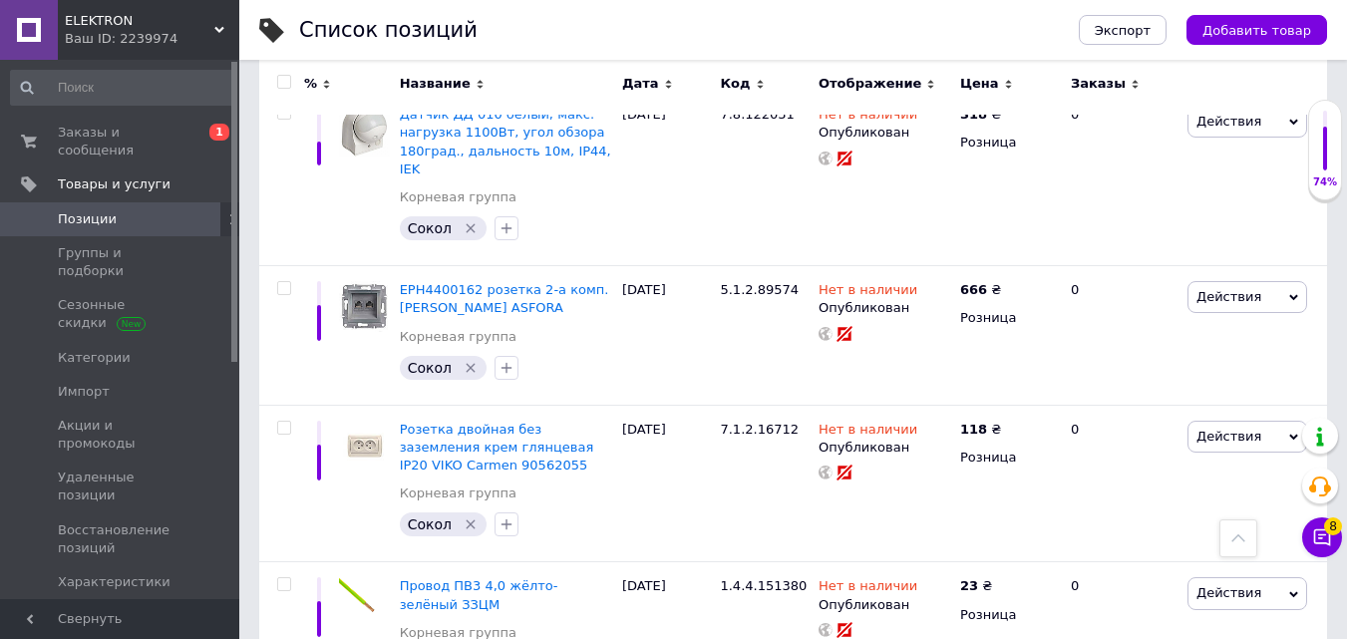
scroll to position [13643, 0]
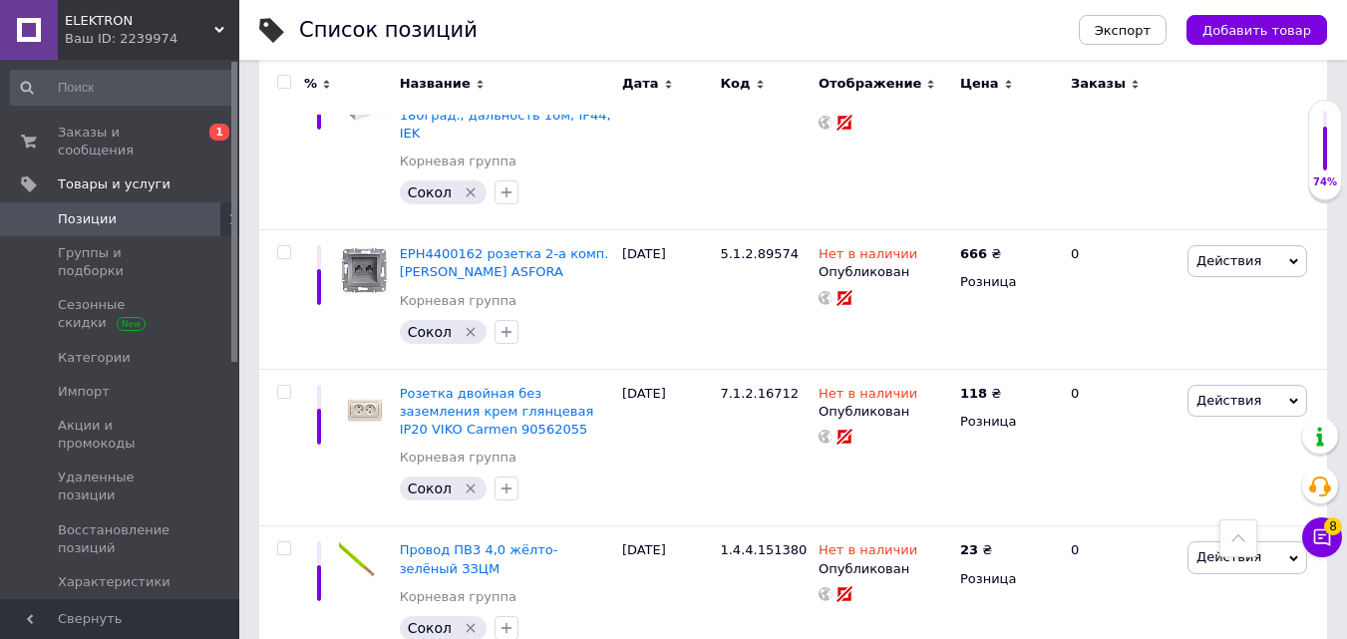
checkbox input "true"
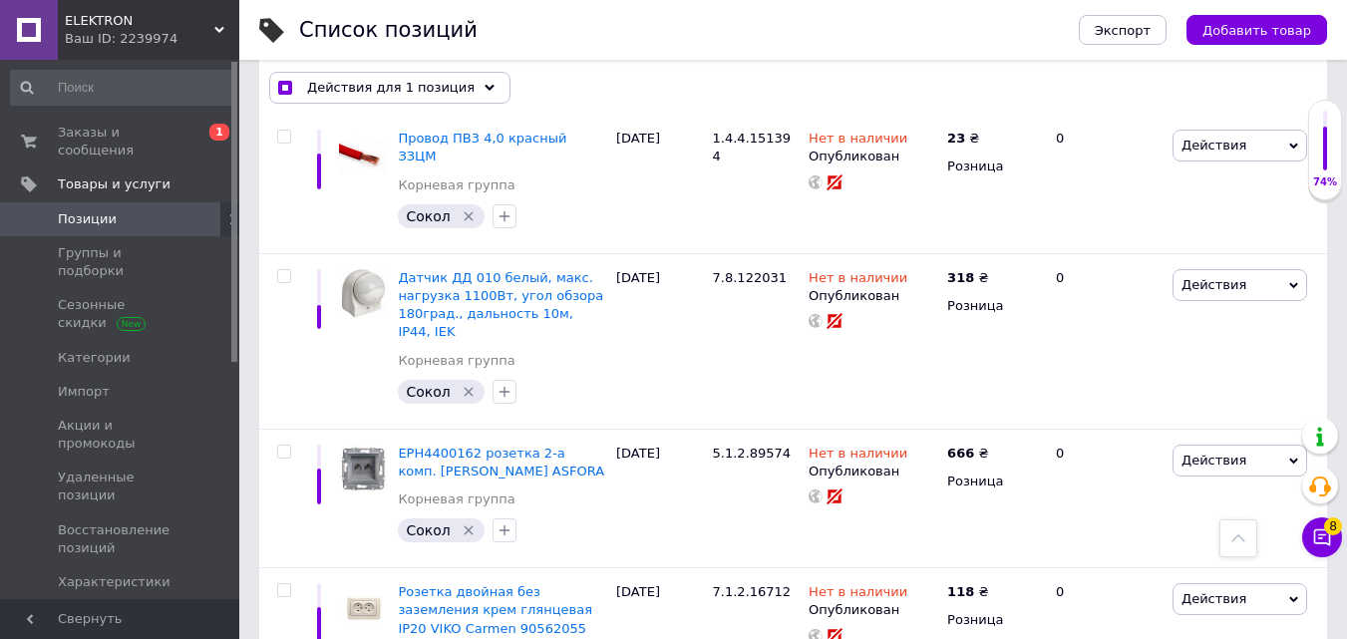
scroll to position [13679, 0]
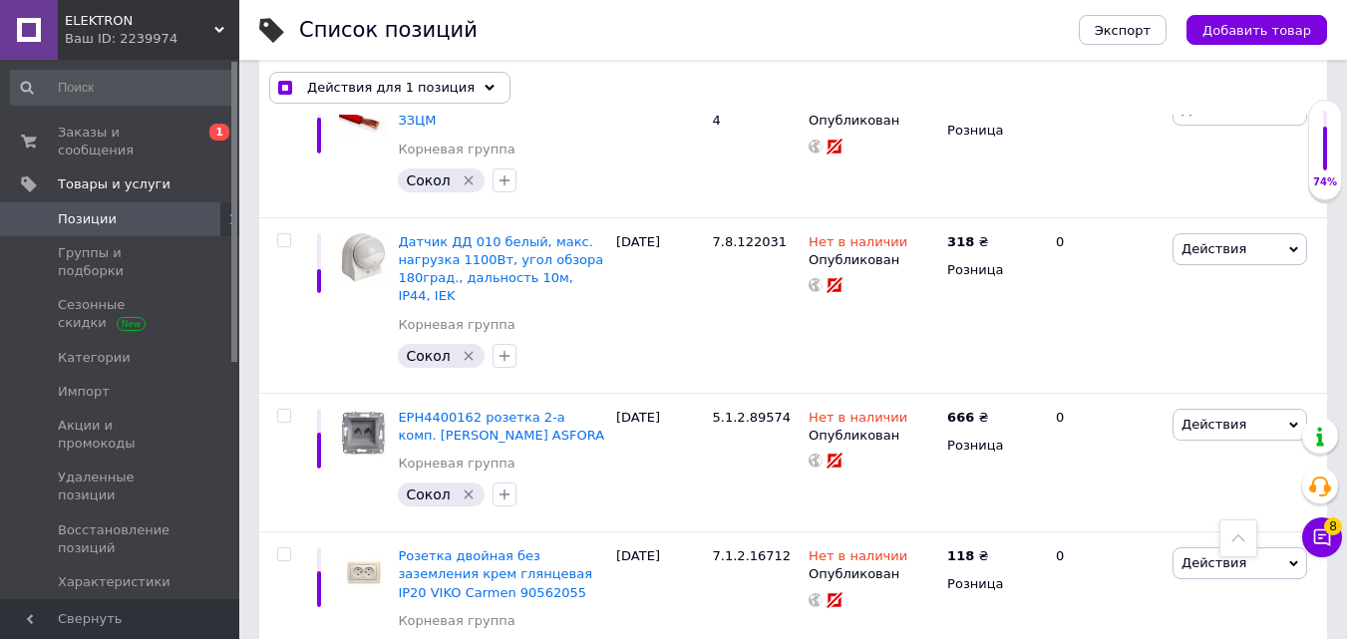
checkbox input "true"
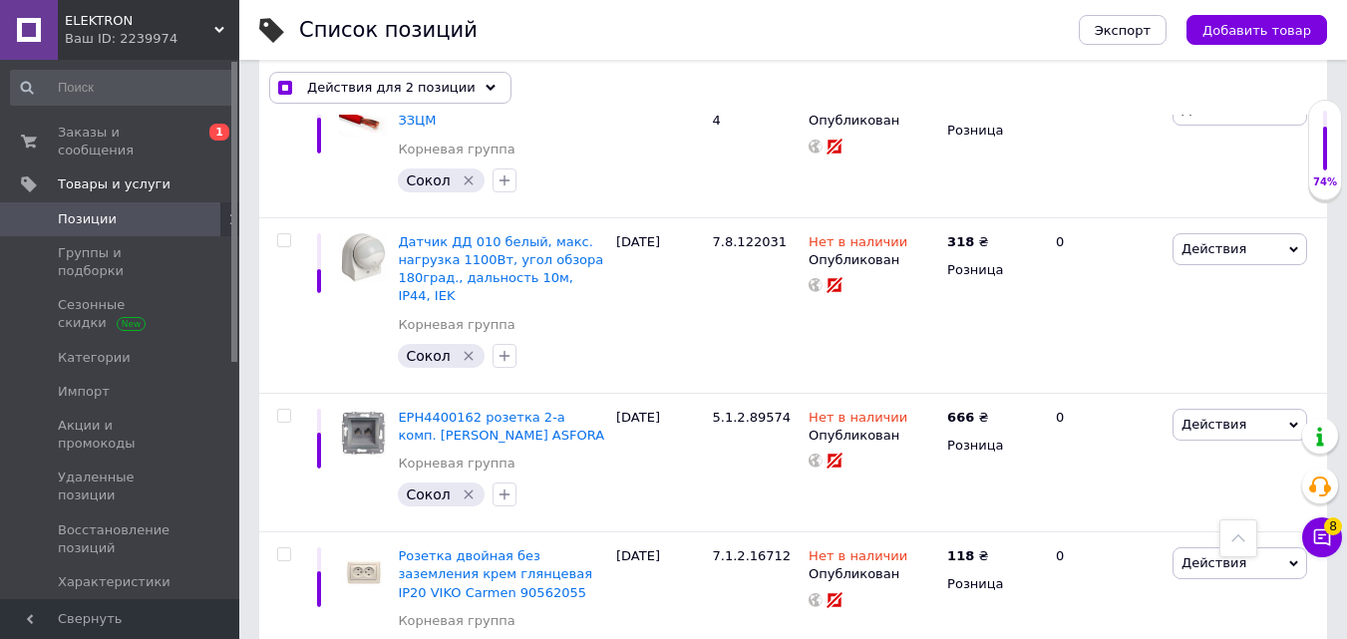
checkbox input "true"
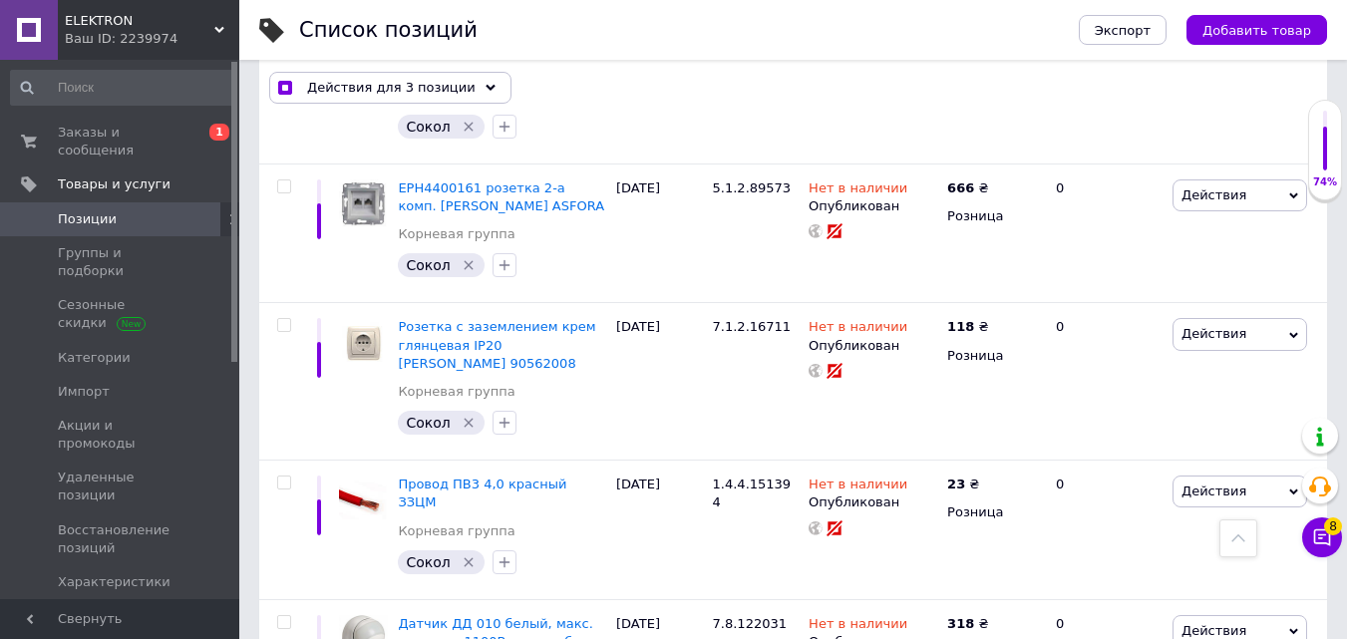
scroll to position [13280, 0]
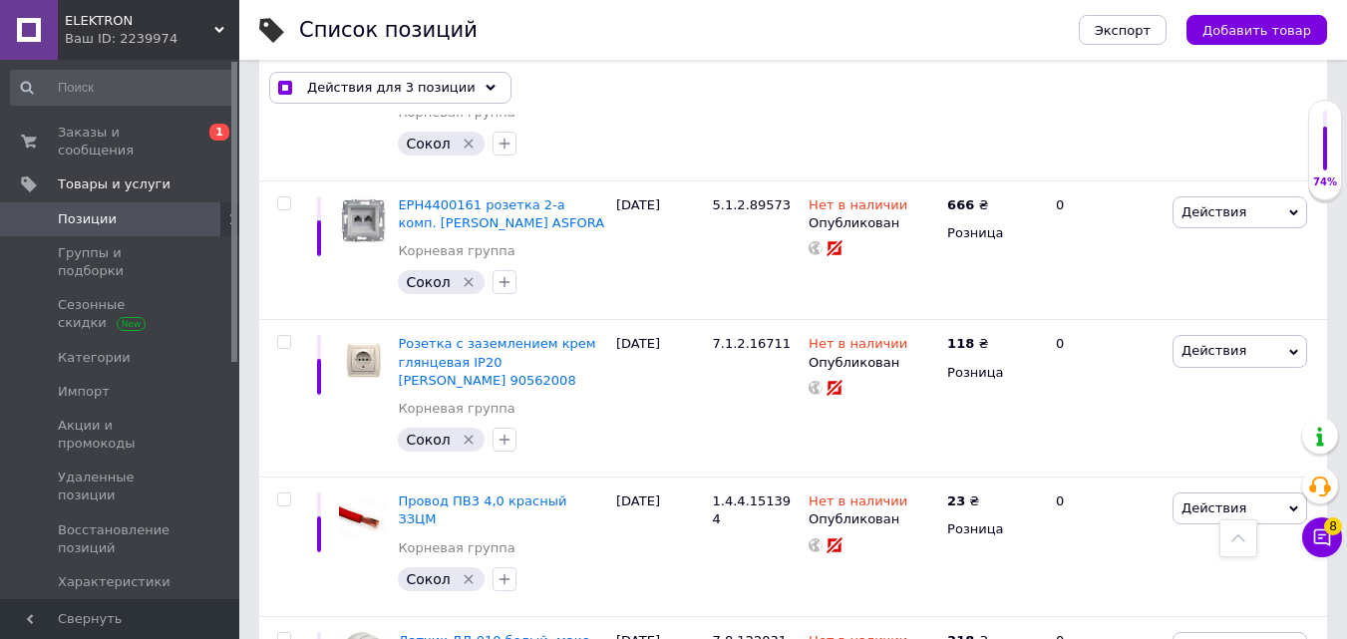
checkbox input "true"
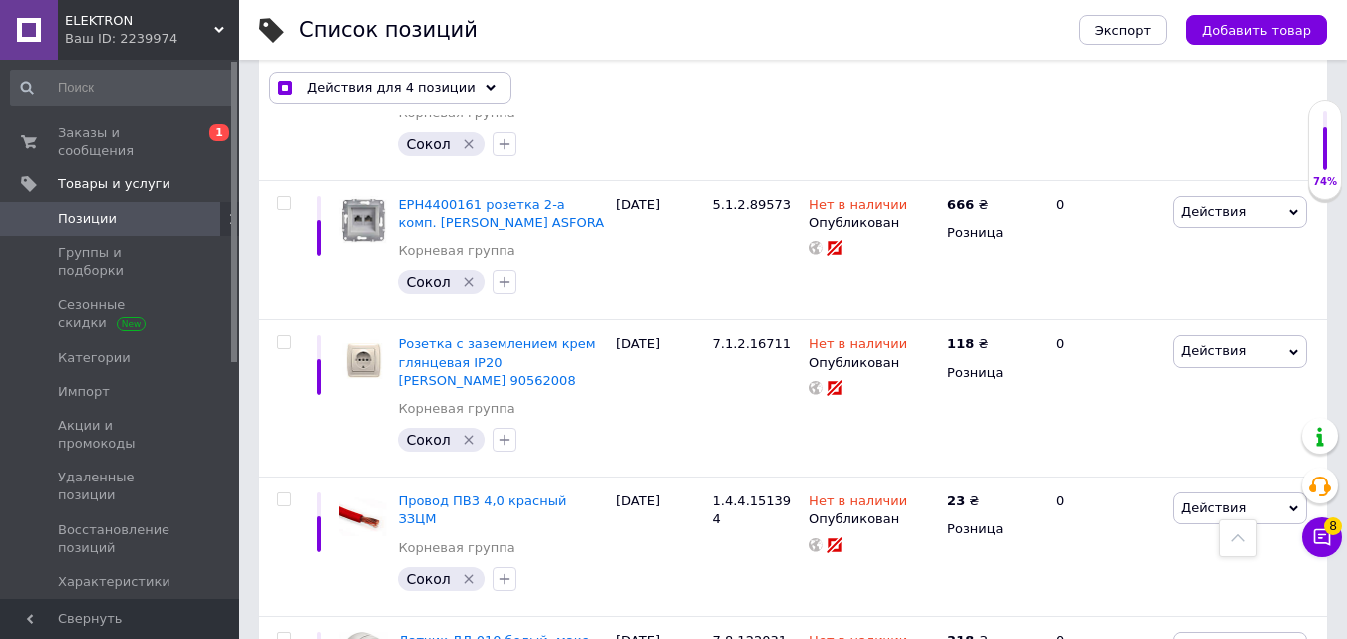
checkbox input "true"
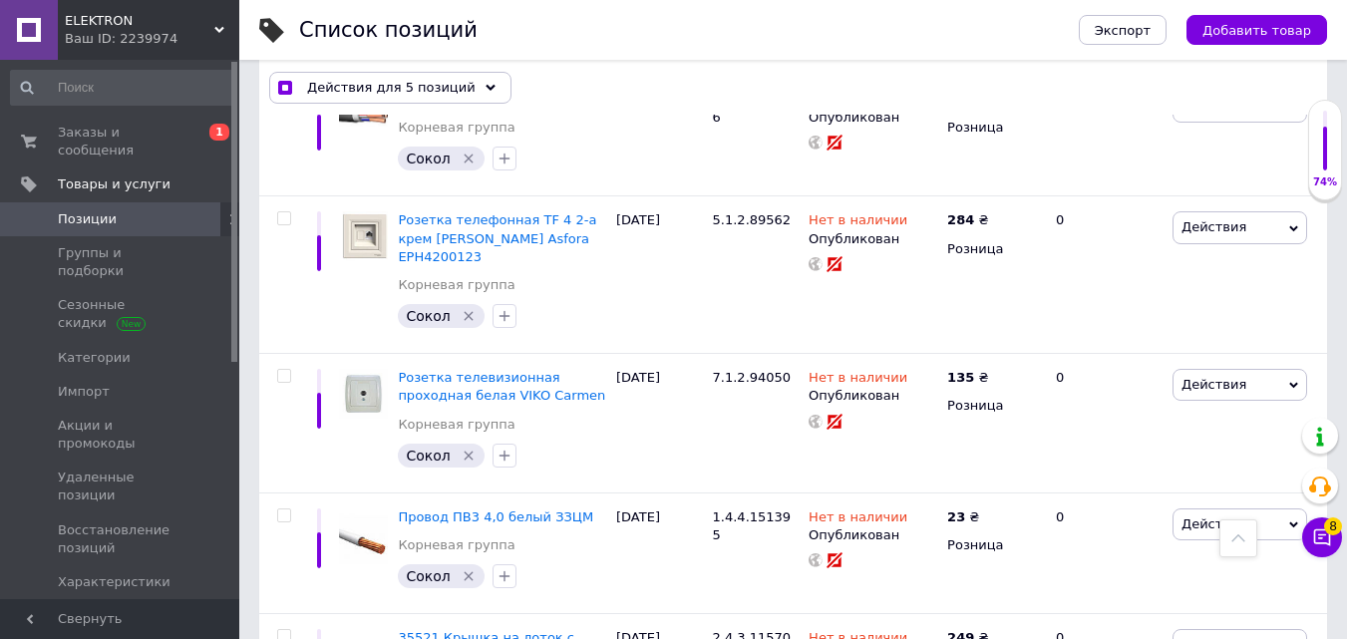
scroll to position [12682, 0]
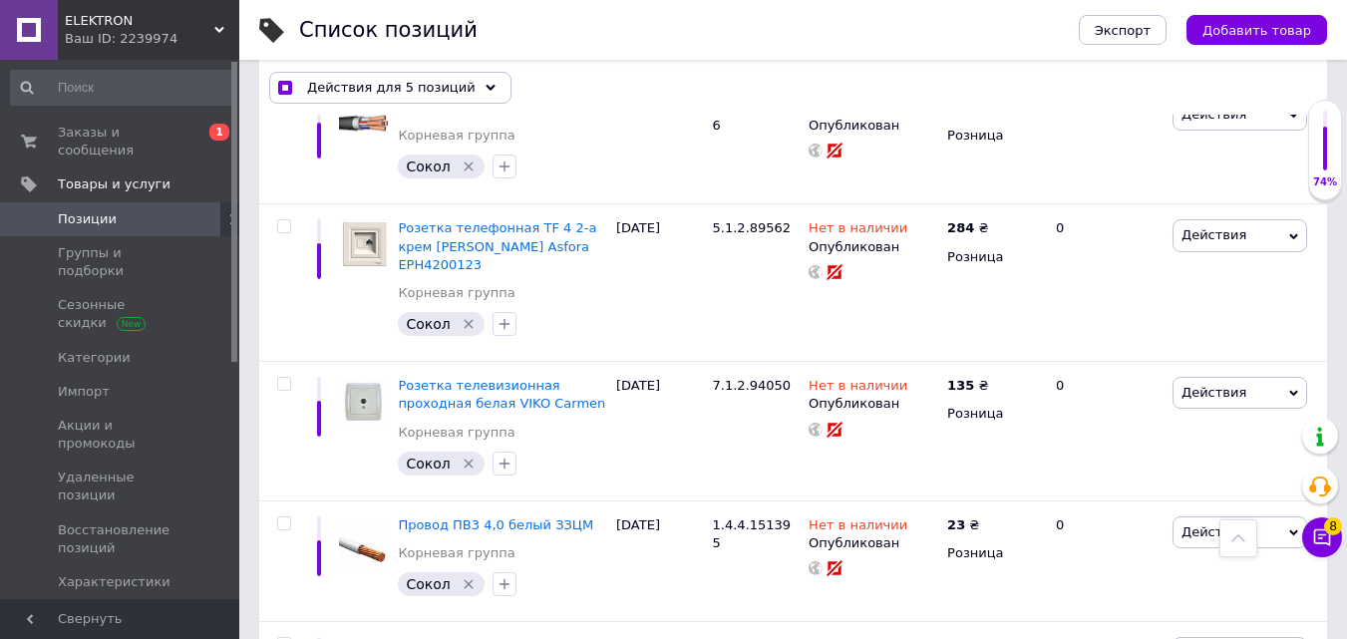
checkbox input "true"
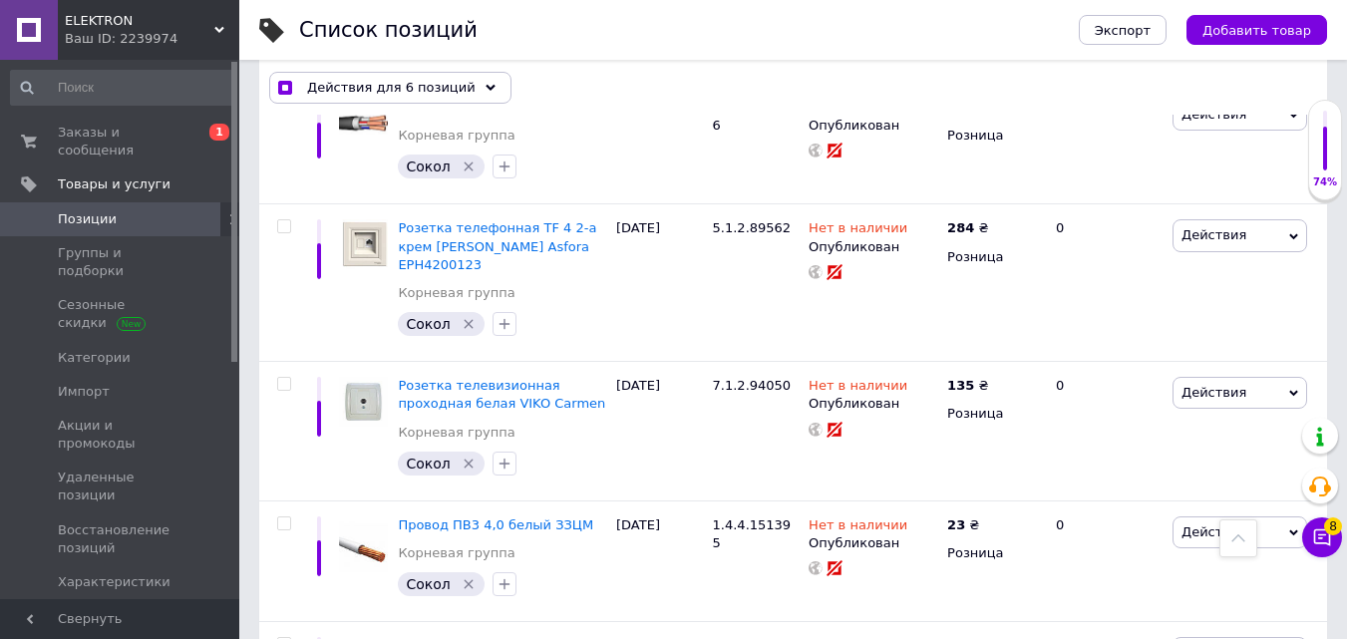
checkbox input "true"
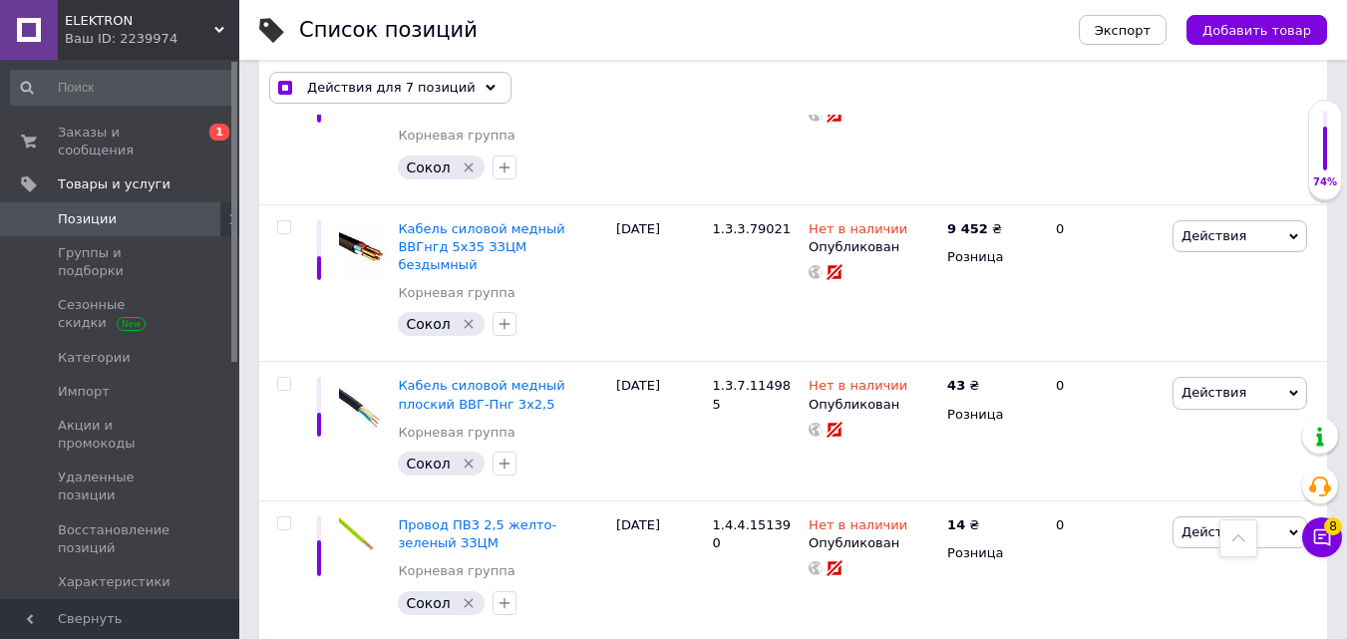
scroll to position [11984, 0]
checkbox input "true"
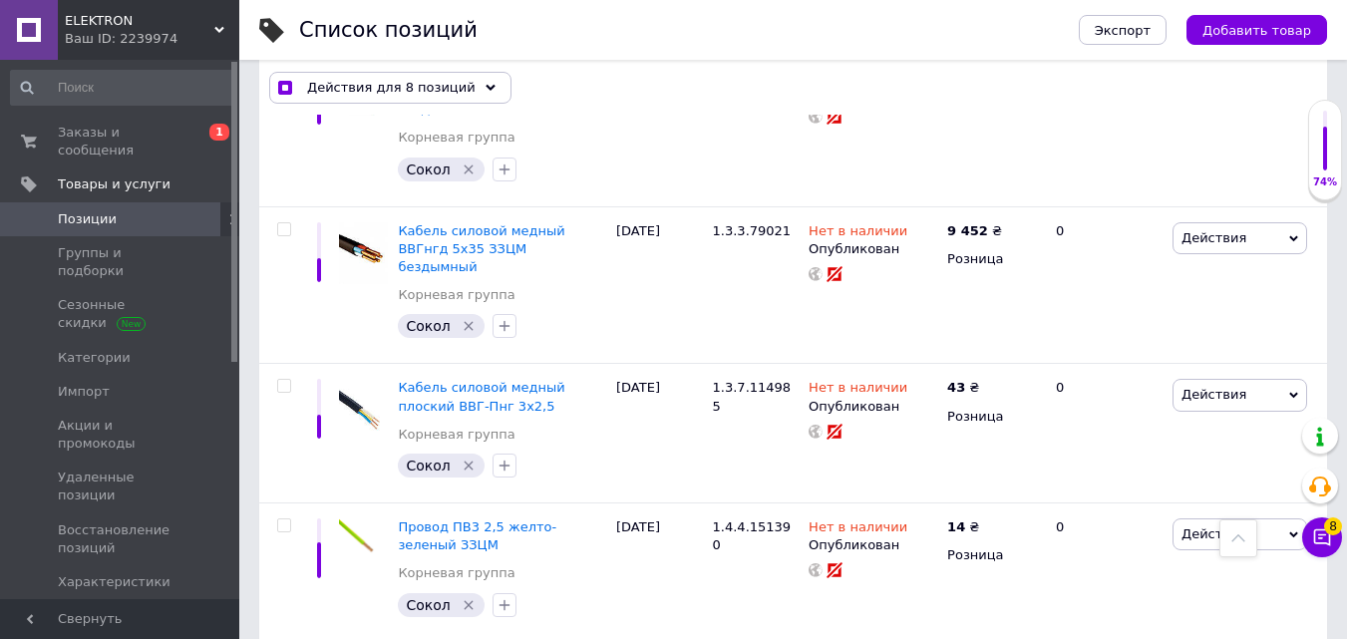
checkbox input "true"
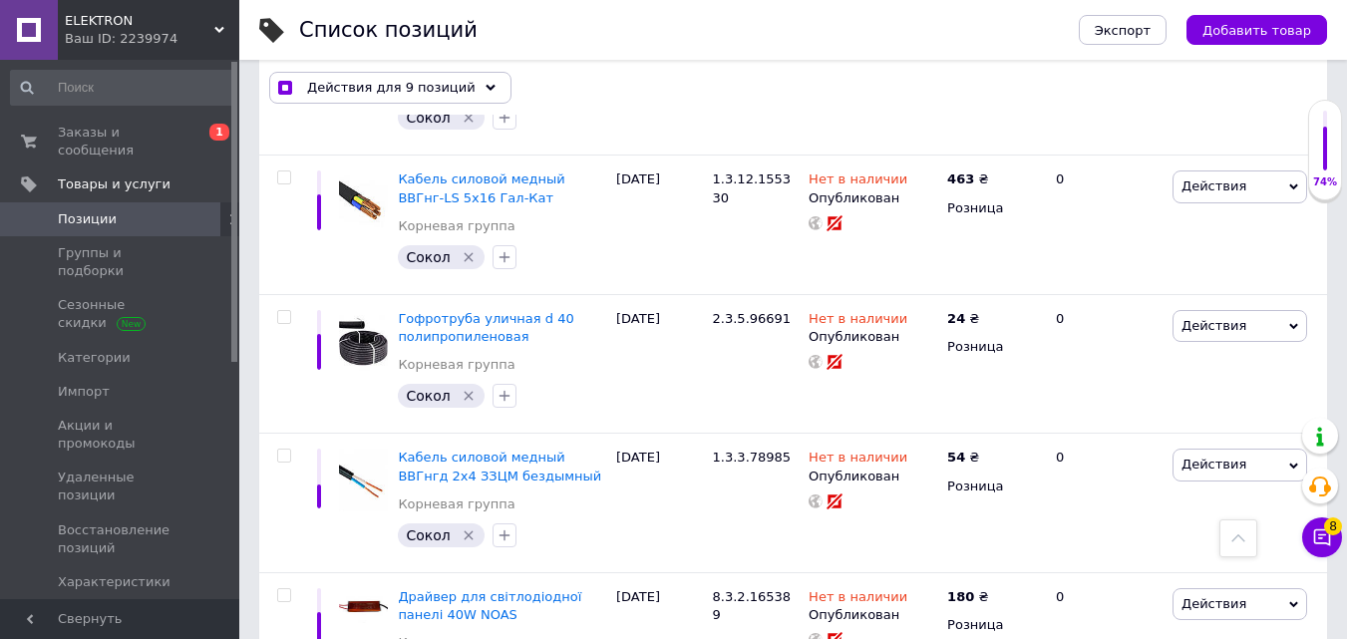
scroll to position [10987, 0]
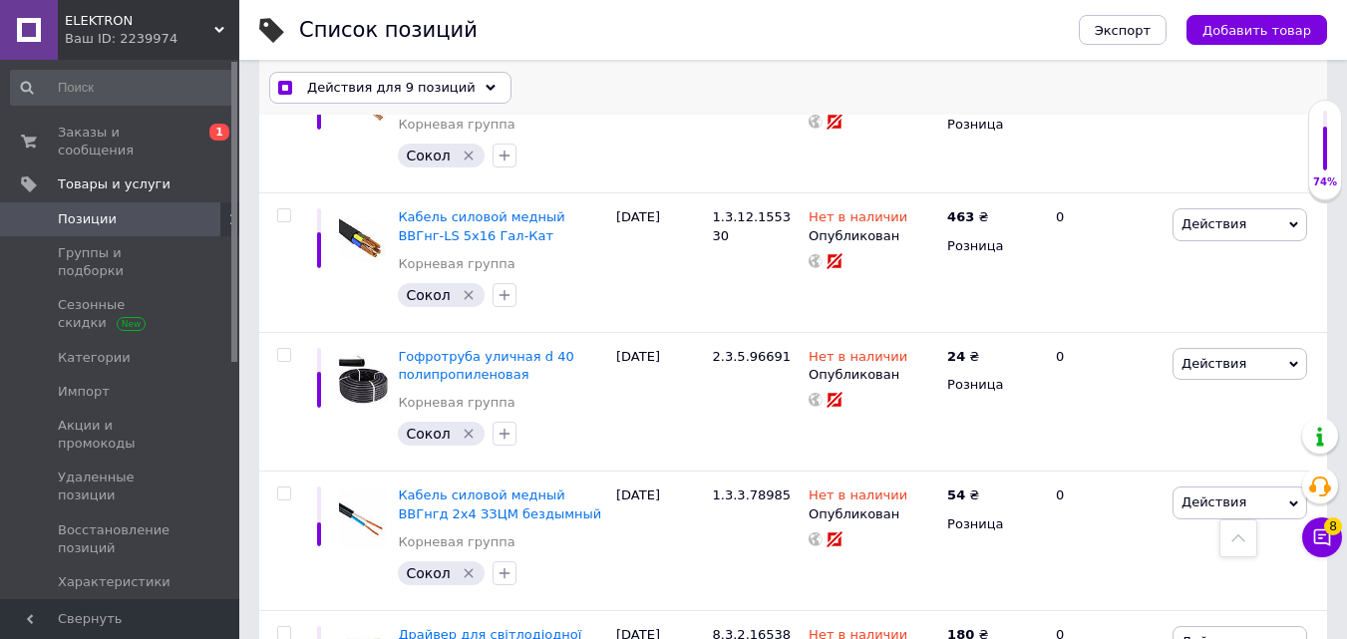
click at [422, 82] on span "Действия для 9 позиций" at bounding box center [391, 88] width 168 height 18
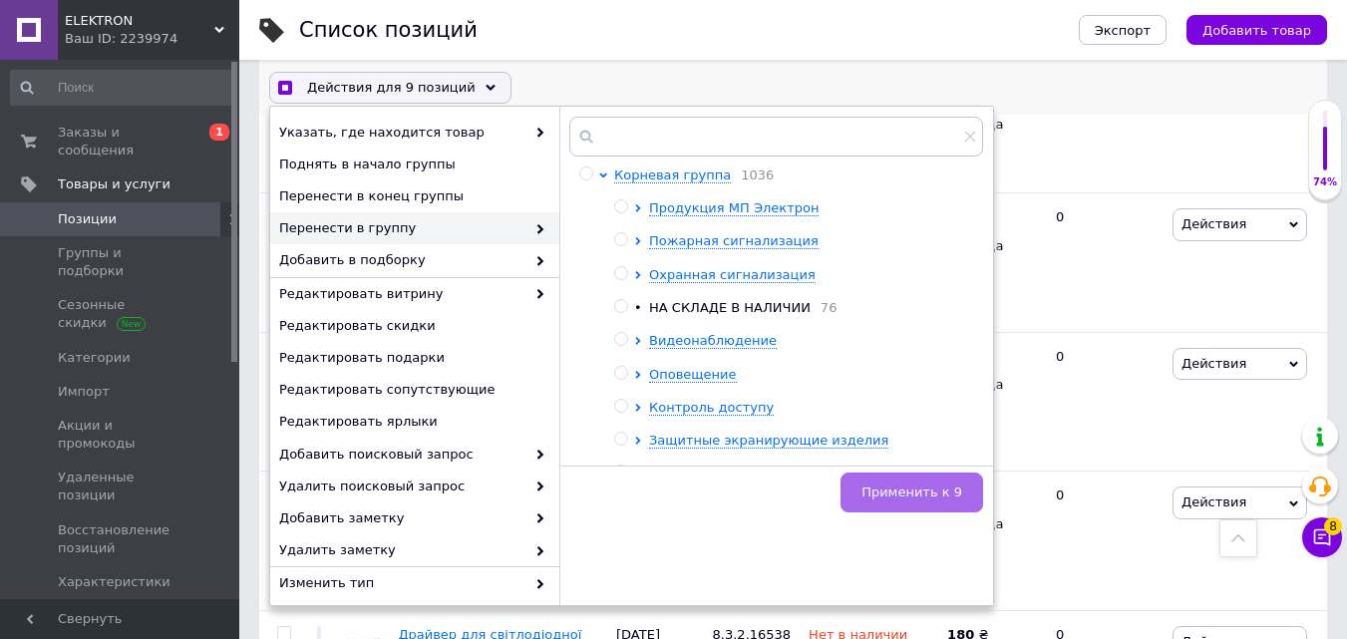
click at [906, 503] on button "Применить к 9" at bounding box center [911, 493] width 143 height 40
checkbox input "true"
checkbox input "false"
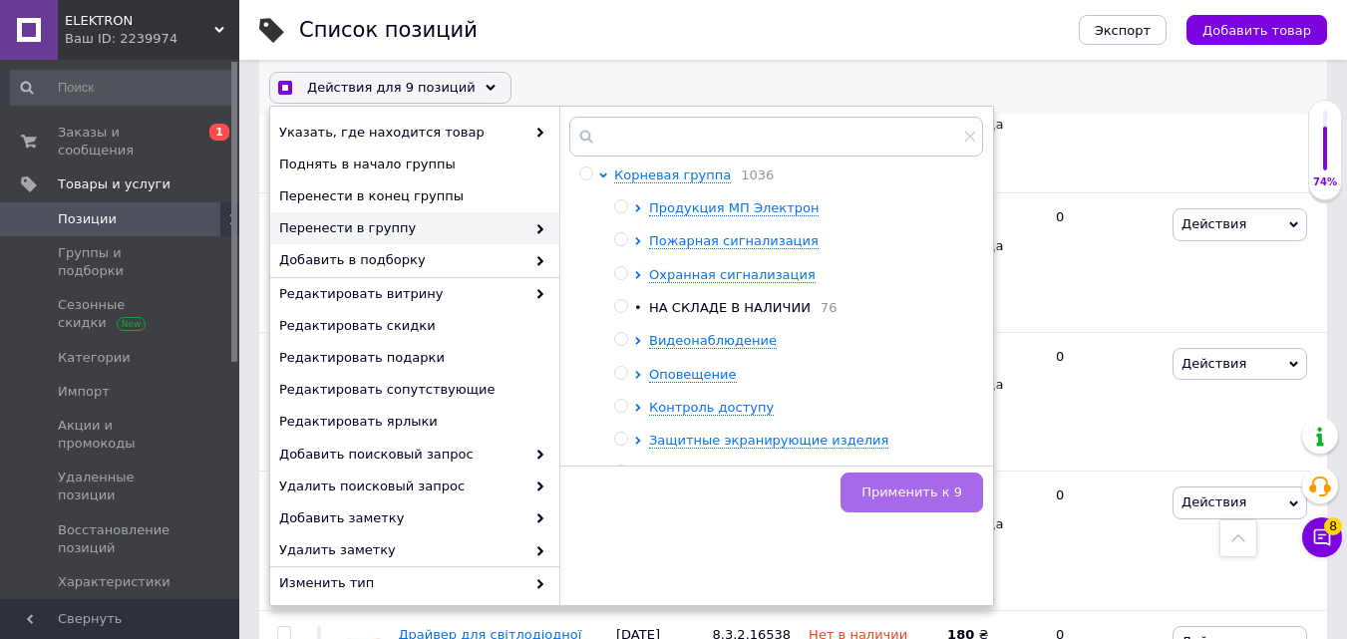
checkbox input "false"
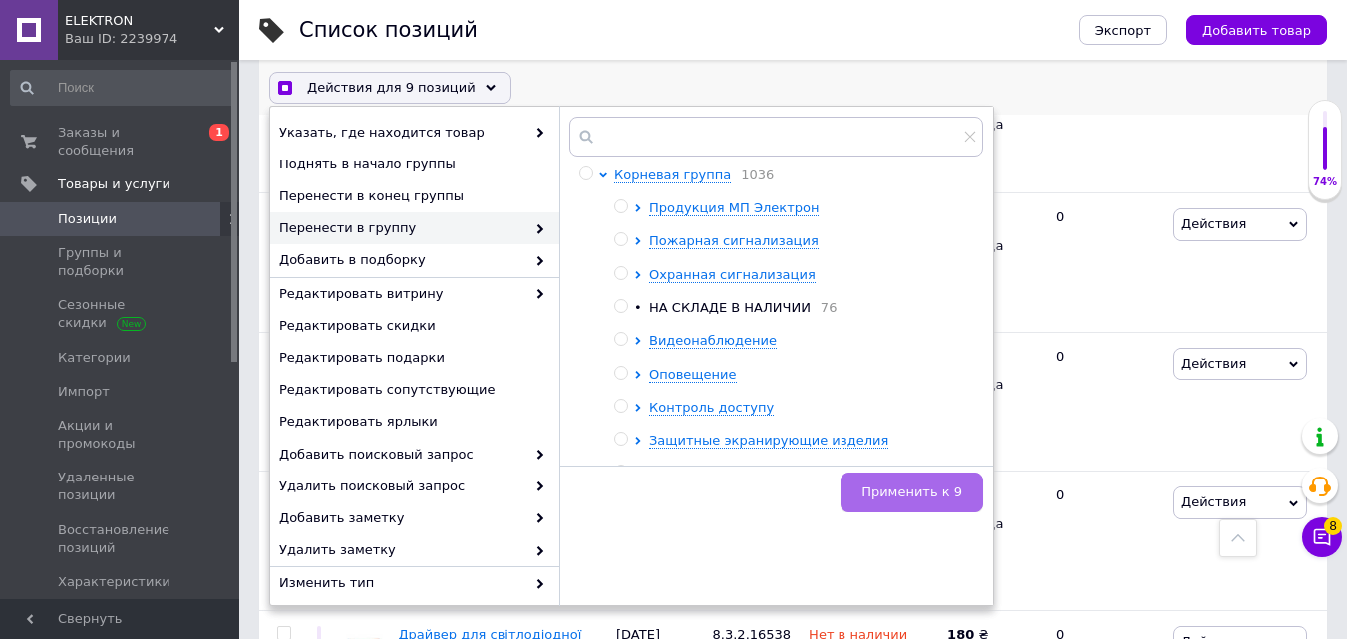
checkbox input "false"
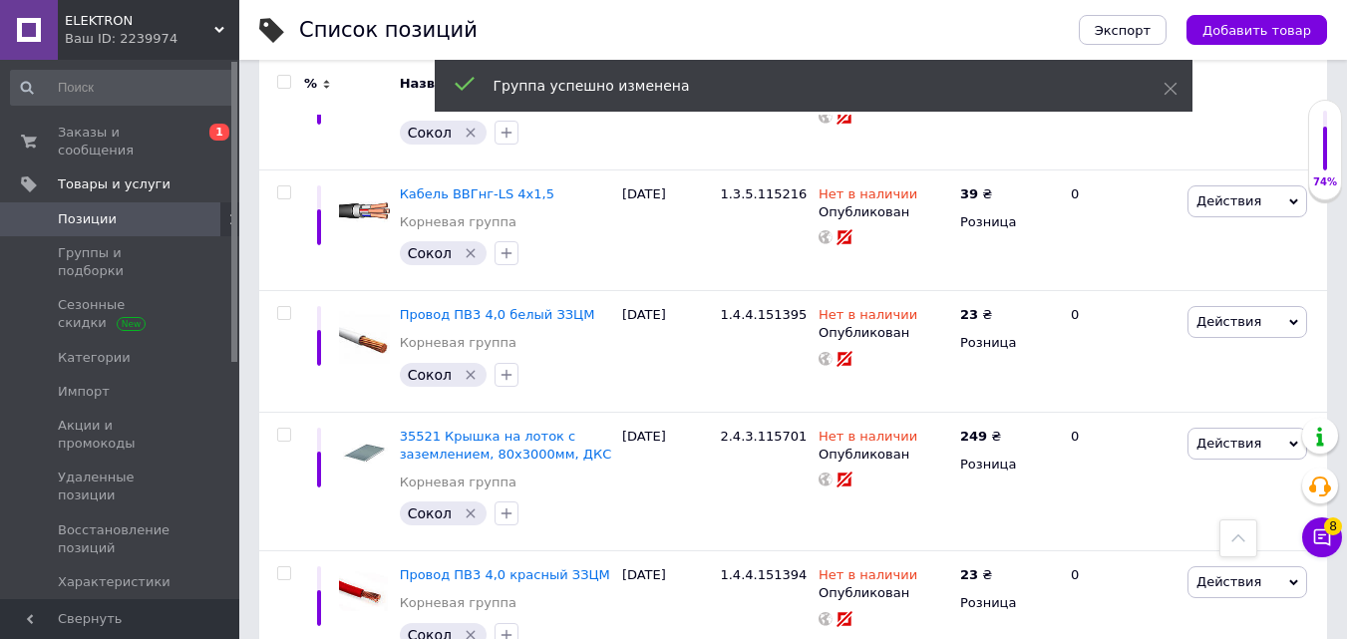
scroll to position [13588, 0]
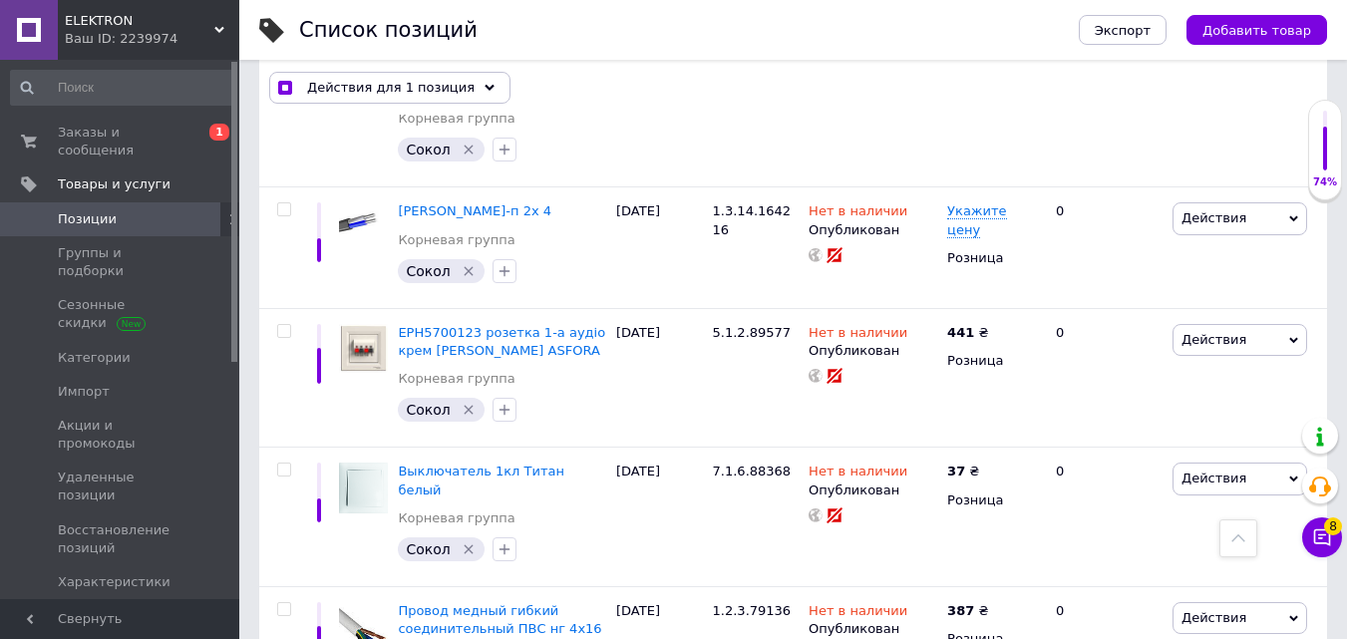
scroll to position [13624, 0]
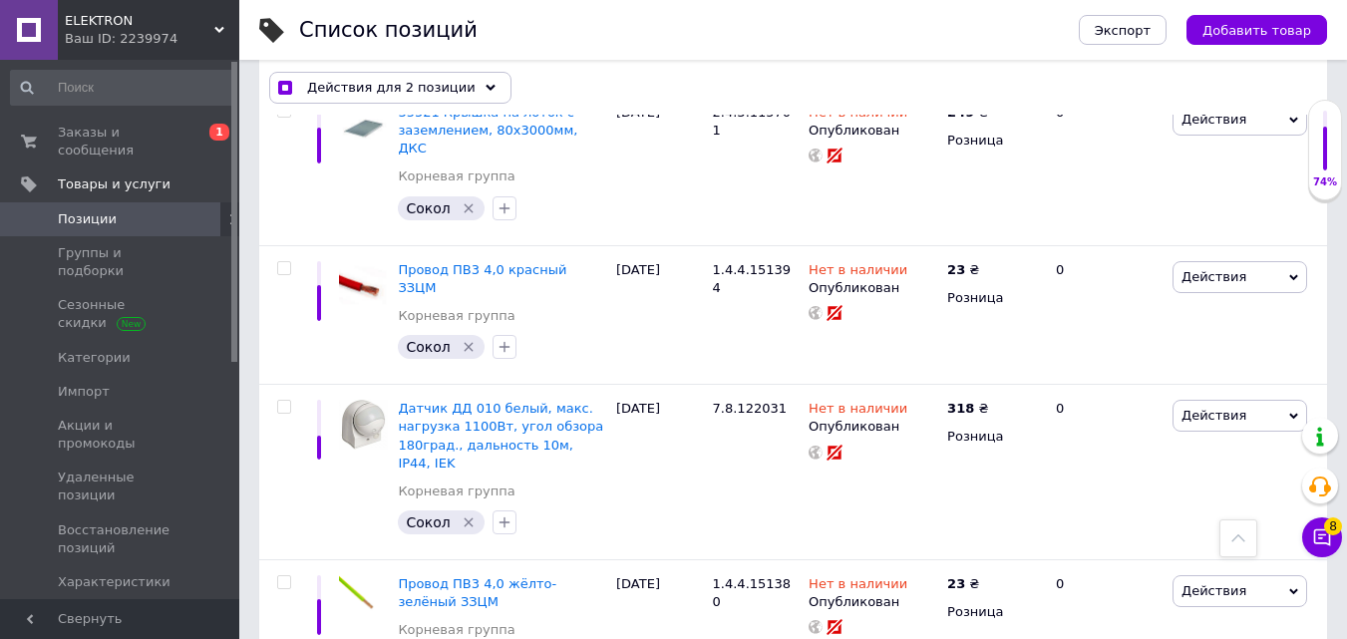
scroll to position [12826, 0]
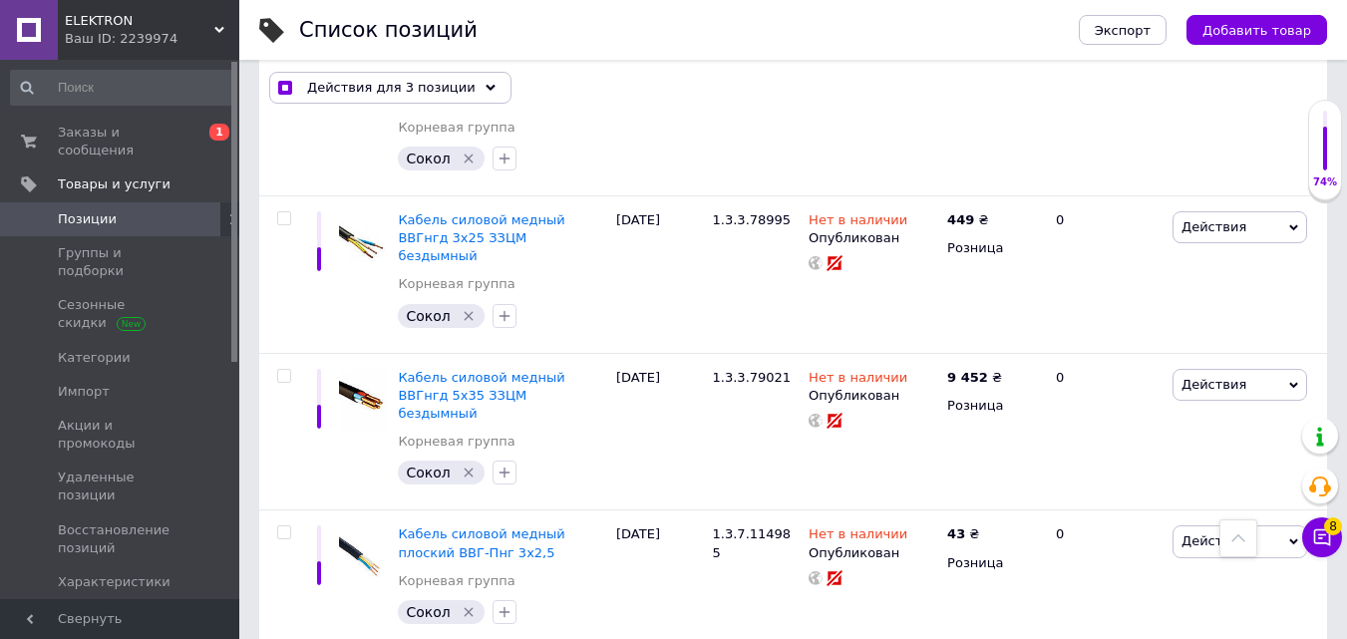
scroll to position [11829, 0]
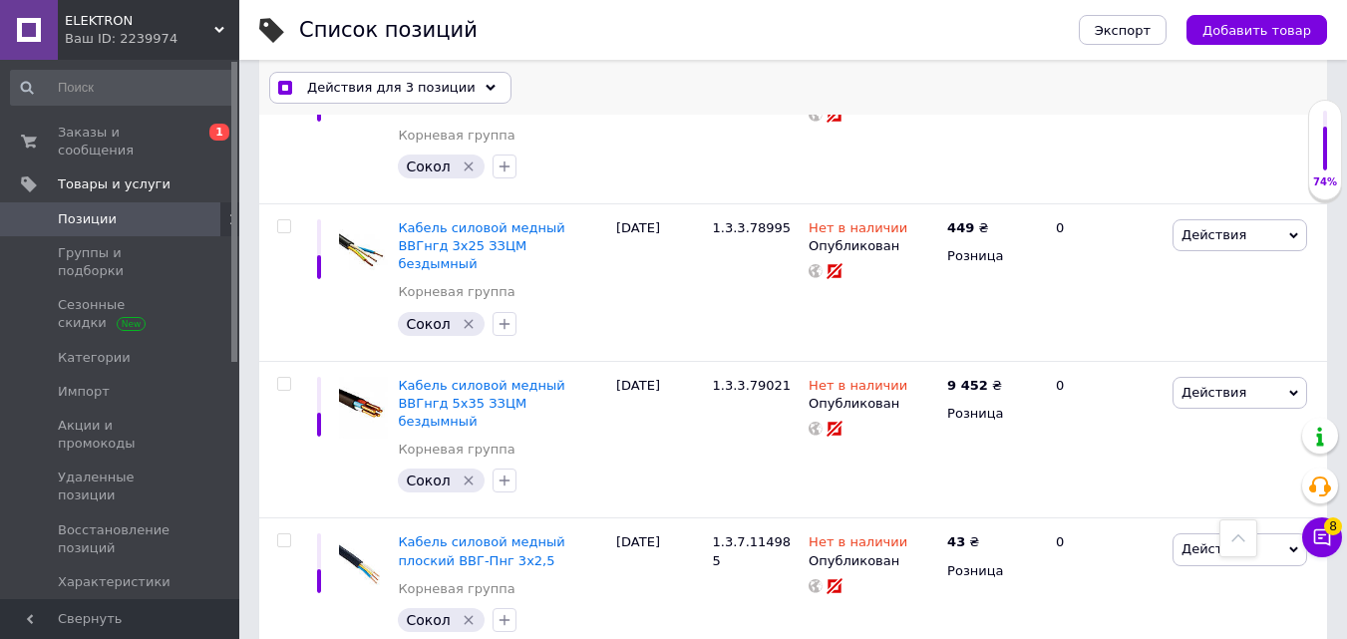
click at [472, 98] on div "Действия для 3 позиции" at bounding box center [390, 88] width 242 height 32
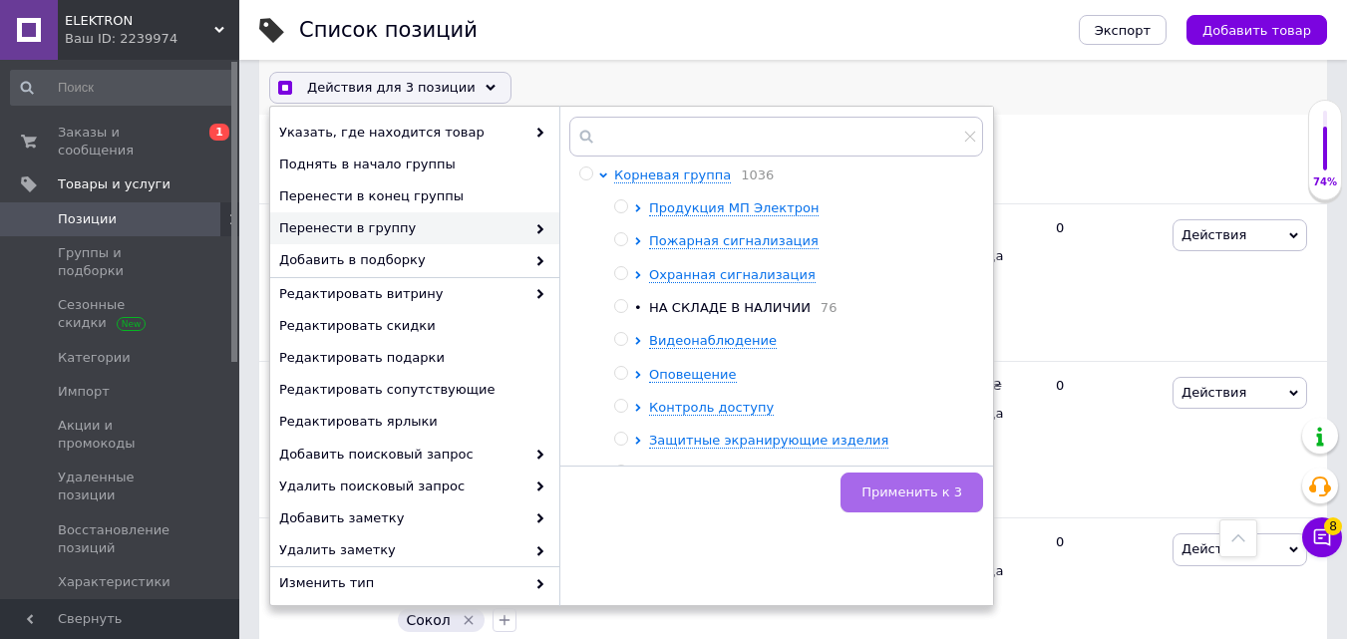
click at [917, 486] on span "Применить к 3" at bounding box center [911, 492] width 101 height 15
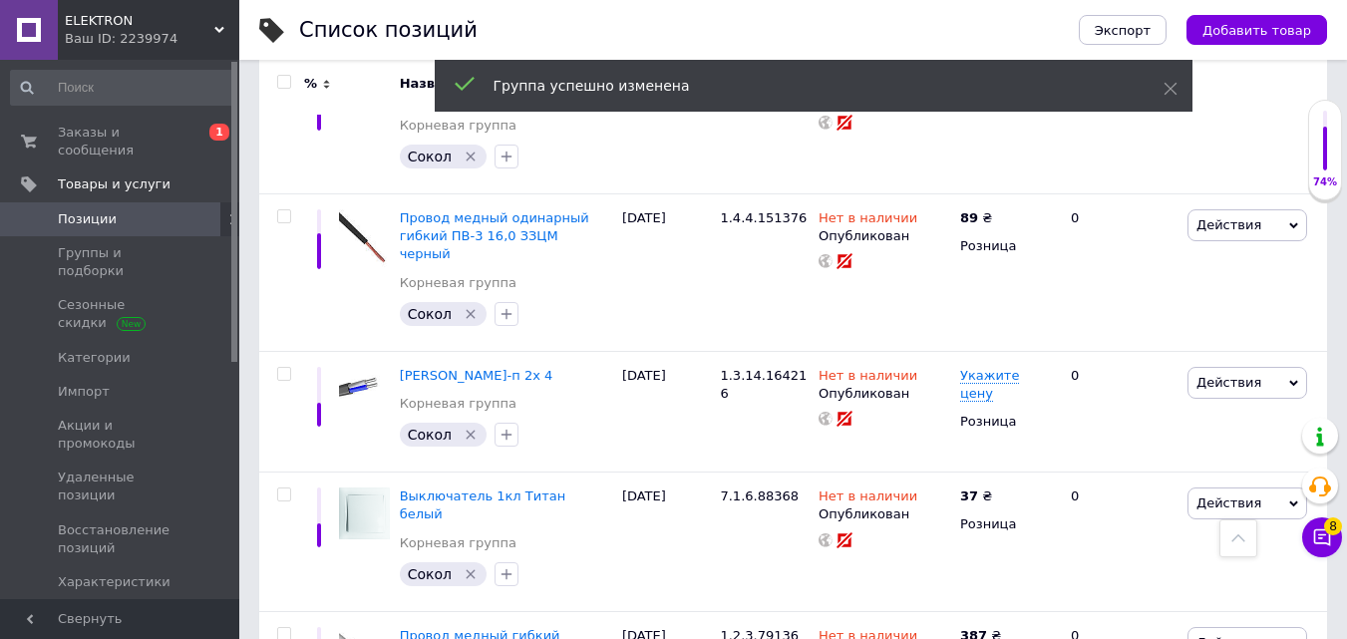
scroll to position [13570, 0]
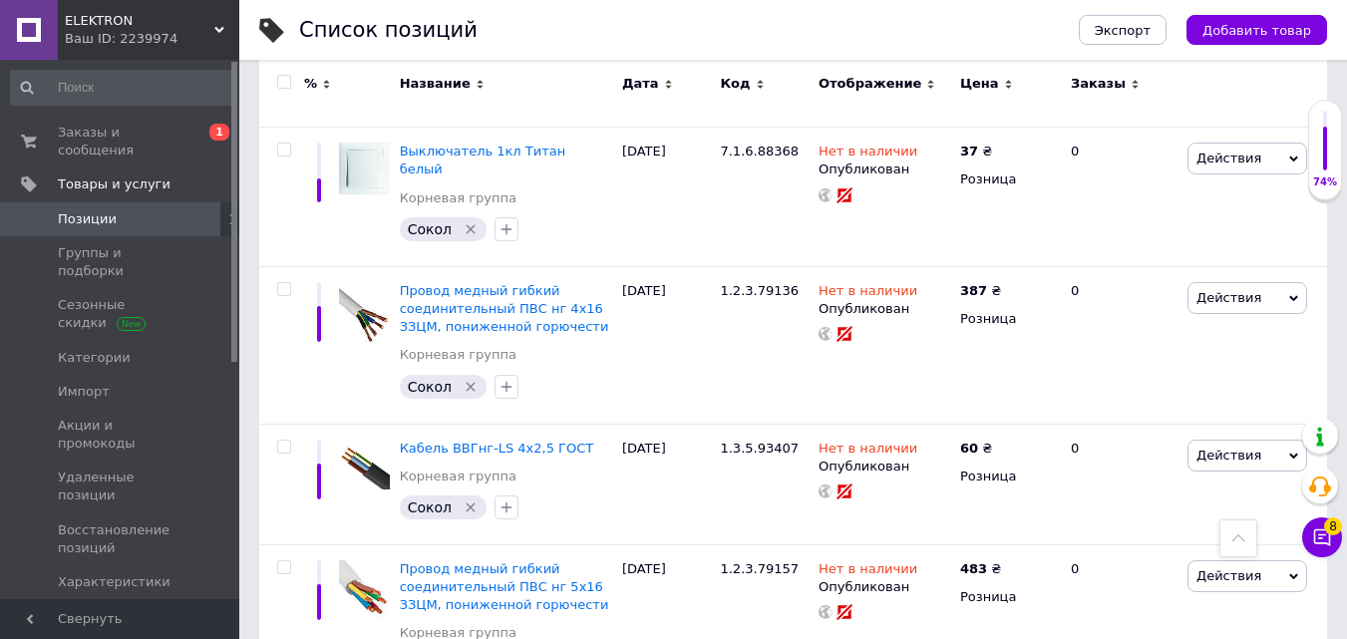
drag, startPoint x: 290, startPoint y: 304, endPoint x: 292, endPoint y: 355, distance: 50.9
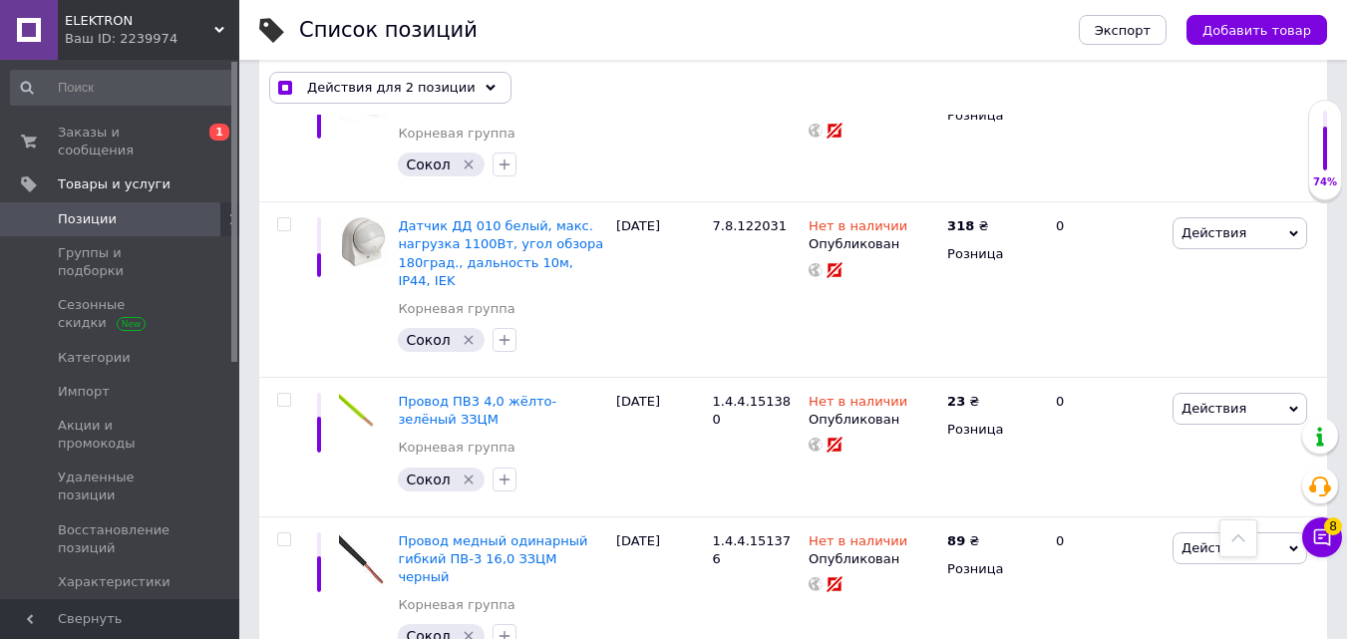
scroll to position [12908, 0]
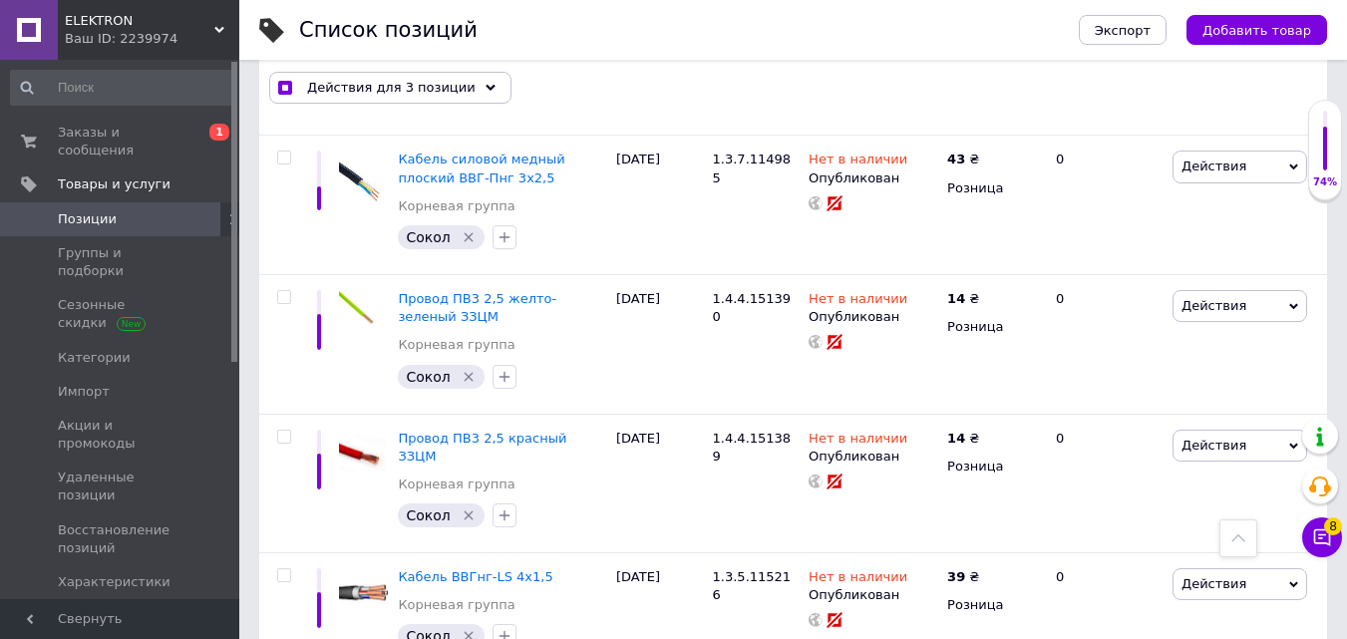
scroll to position [12210, 0]
click at [486, 83] on icon at bounding box center [491, 88] width 10 height 10
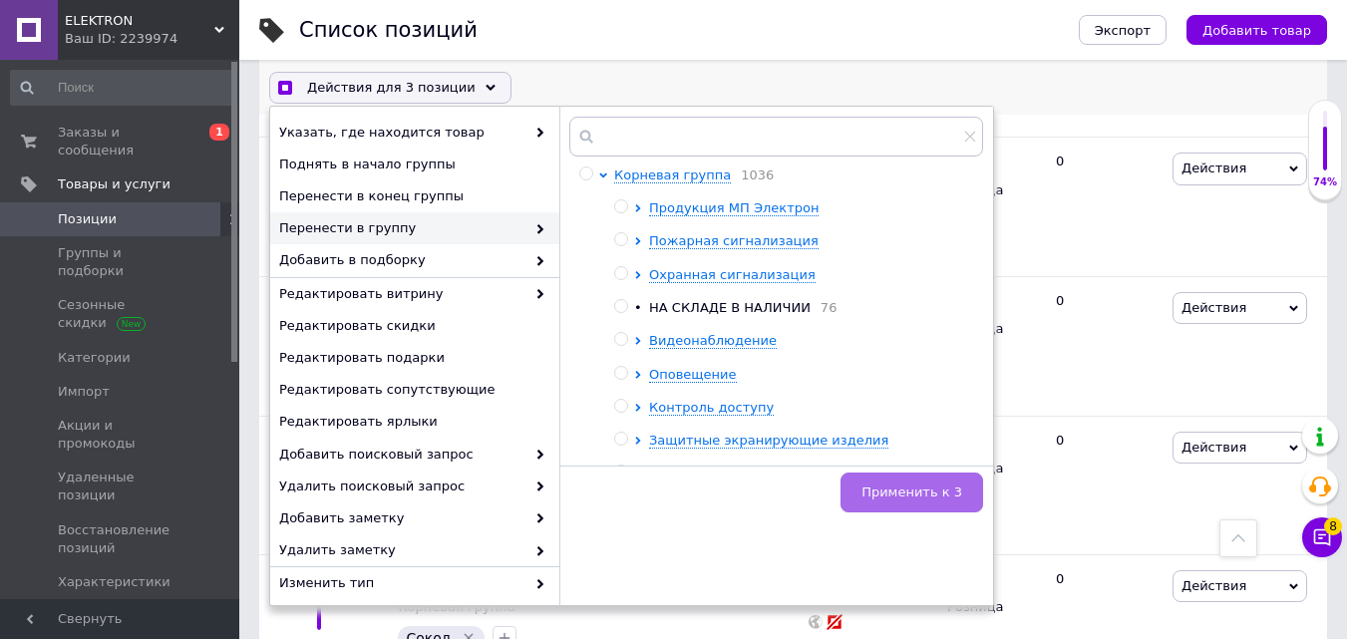
click at [902, 496] on span "Применить к 3" at bounding box center [911, 492] width 101 height 15
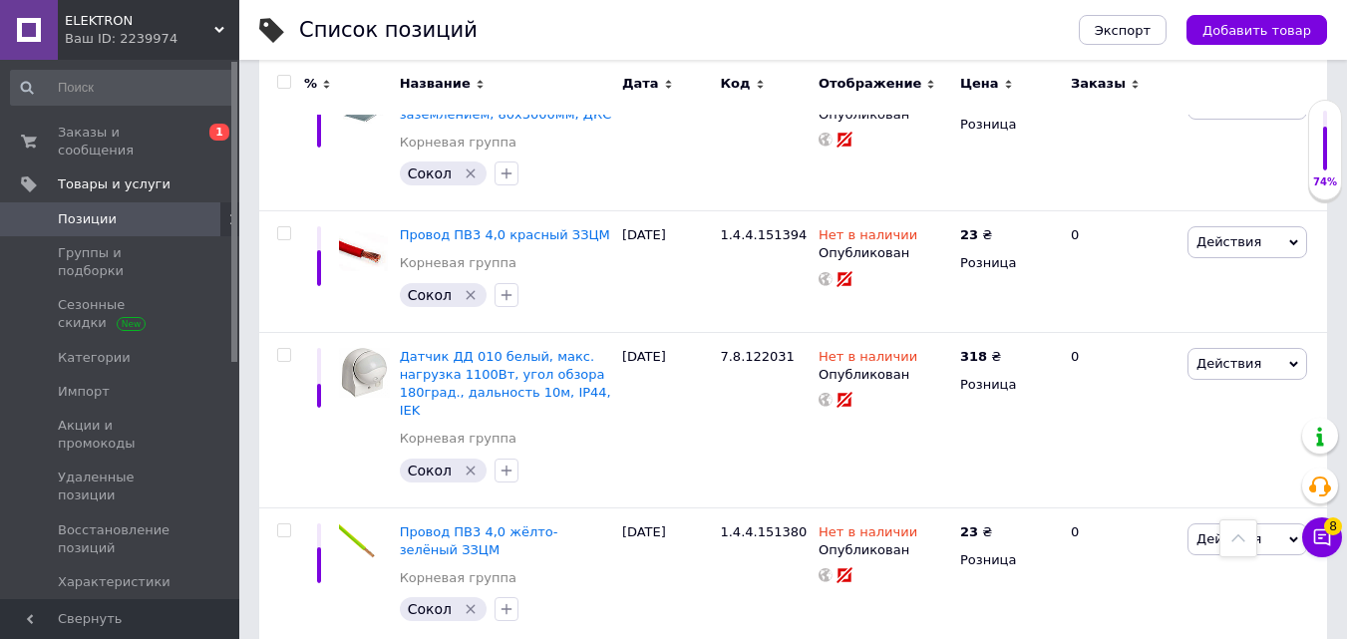
scroll to position [13552, 0]
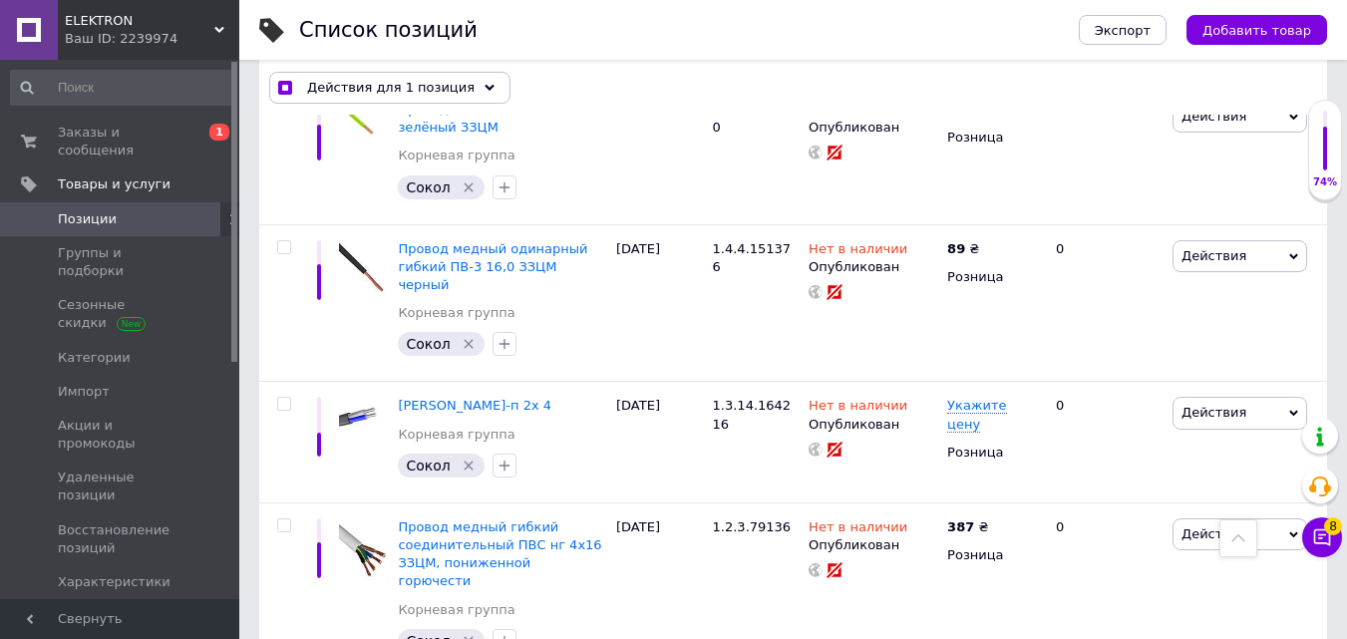
scroll to position [13289, 0]
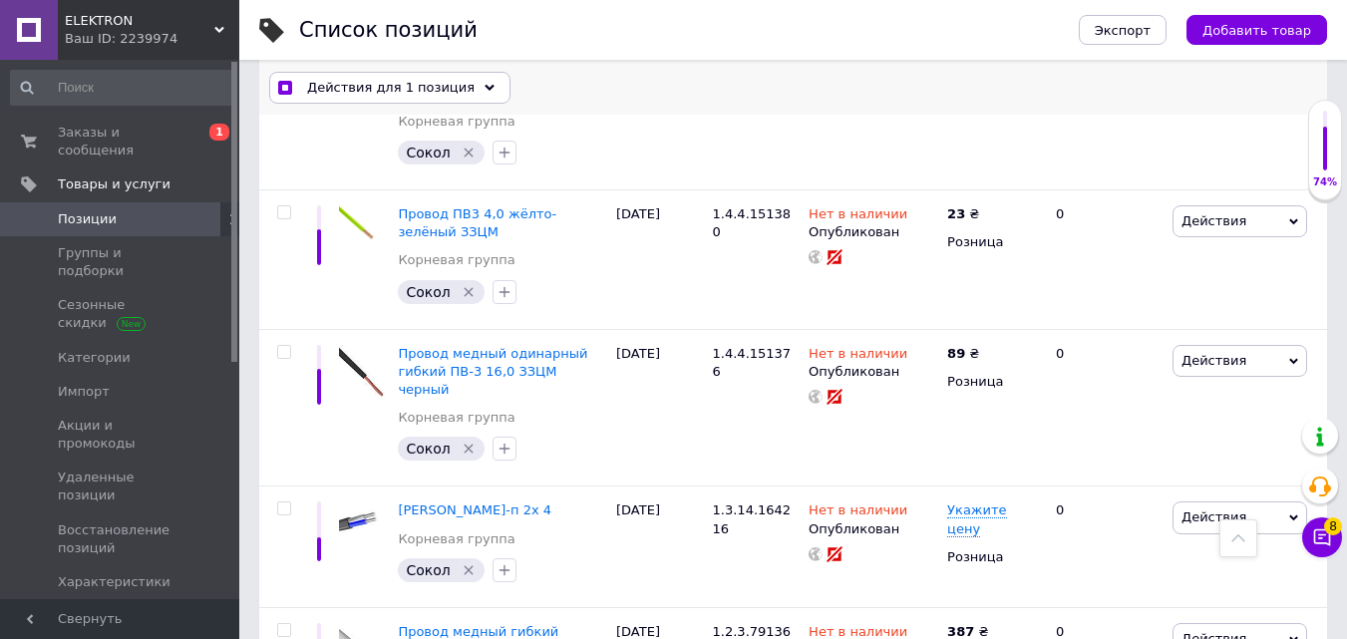
click at [453, 89] on div "Действия для 1 позиция" at bounding box center [389, 88] width 241 height 32
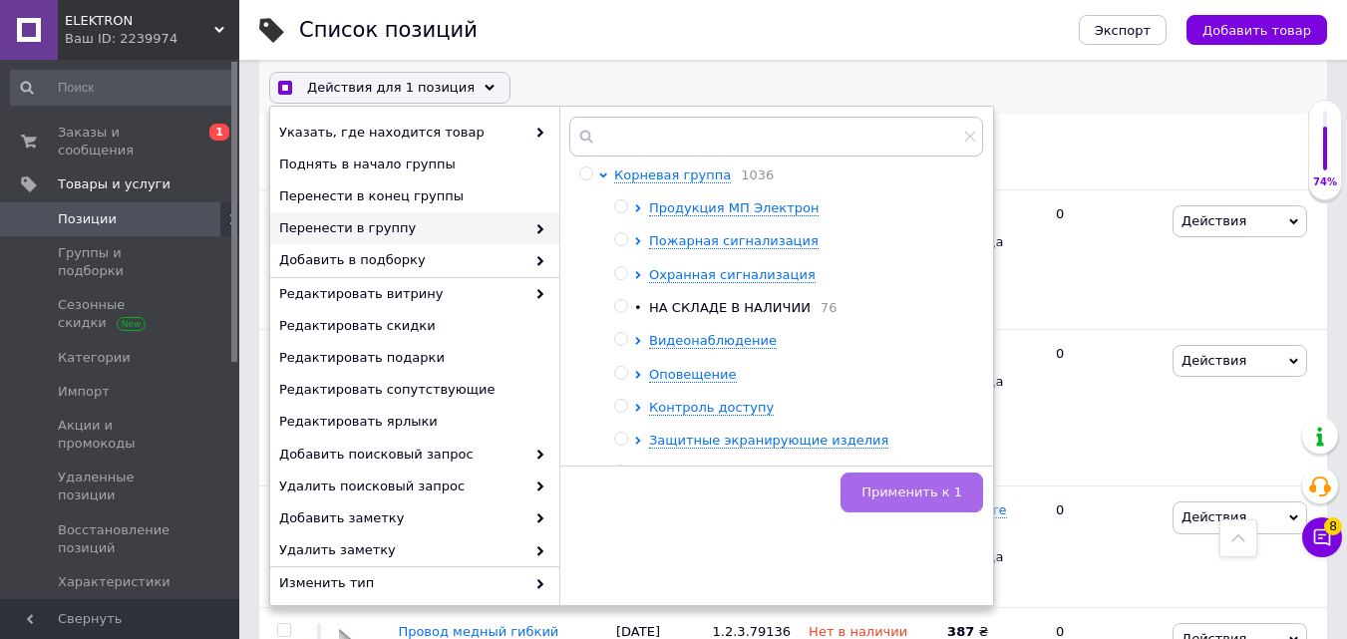
click at [919, 482] on button "Применить к 1" at bounding box center [911, 493] width 143 height 40
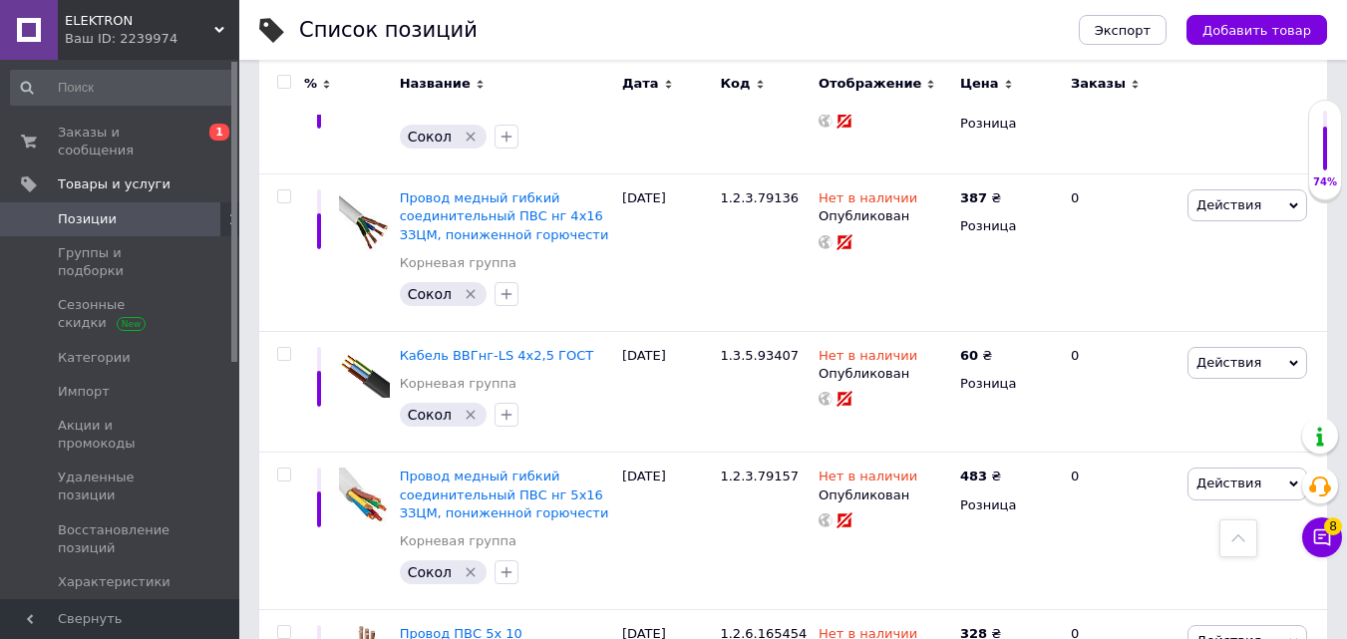
scroll to position [13534, 0]
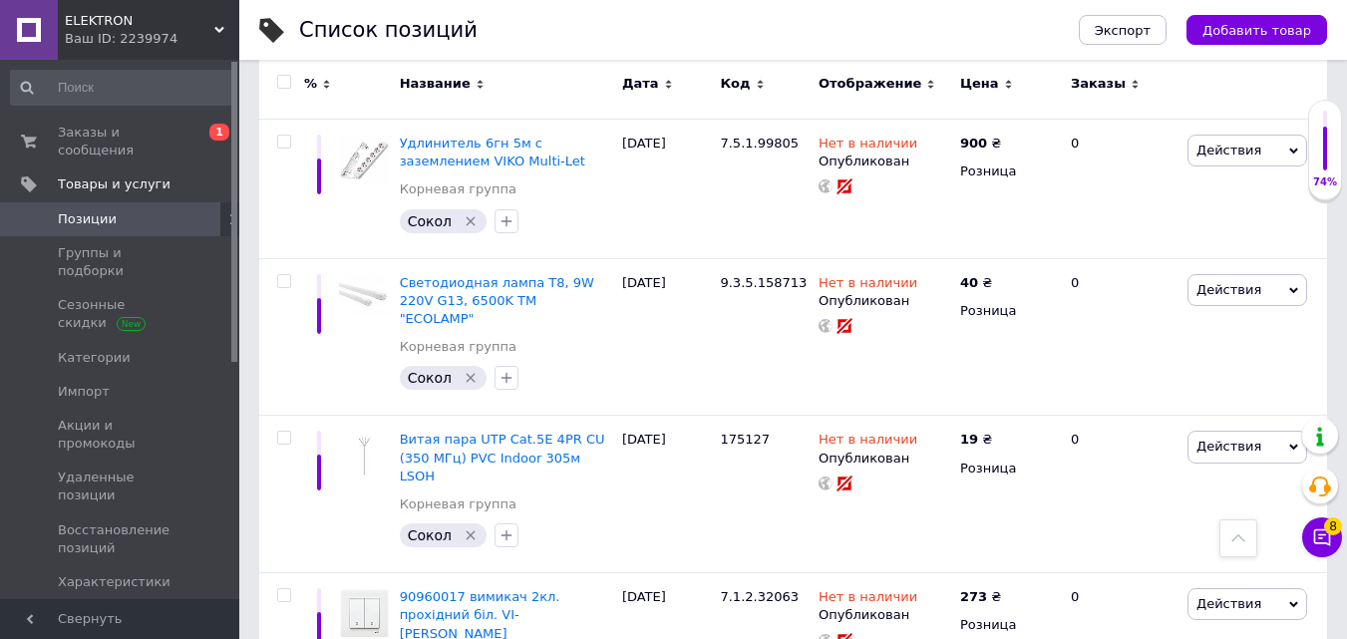
scroll to position [13809, 0]
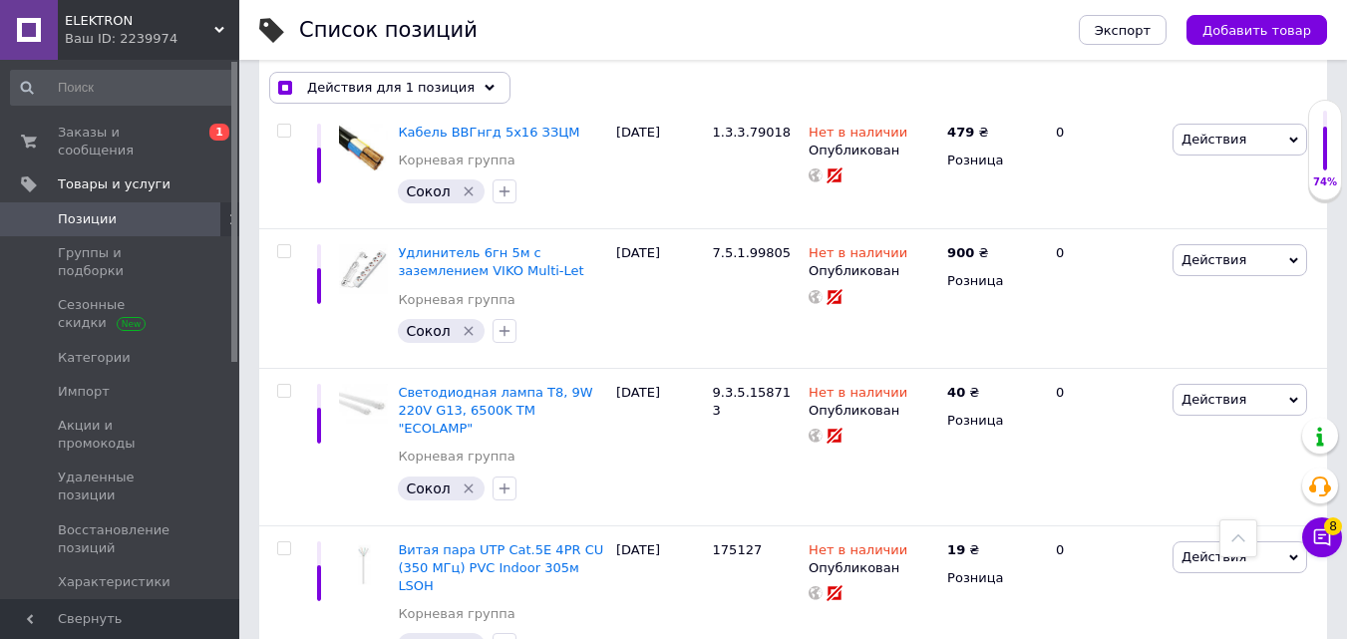
scroll to position [13244, 0]
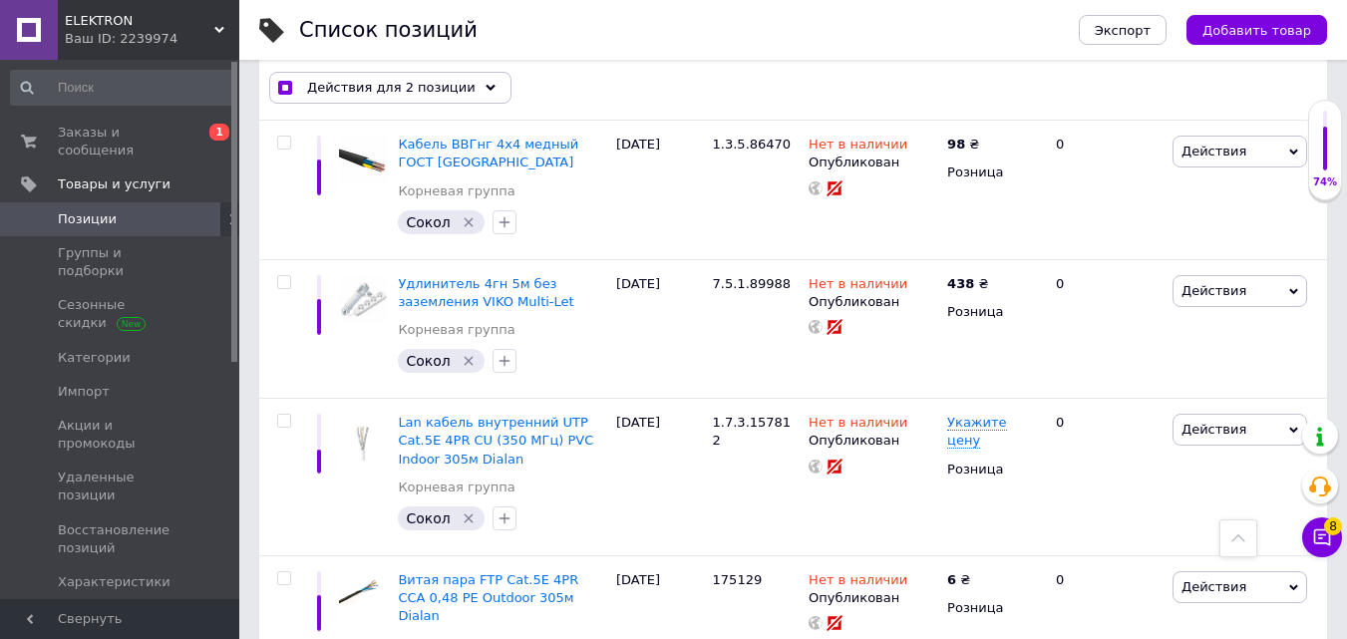
scroll to position [11450, 0]
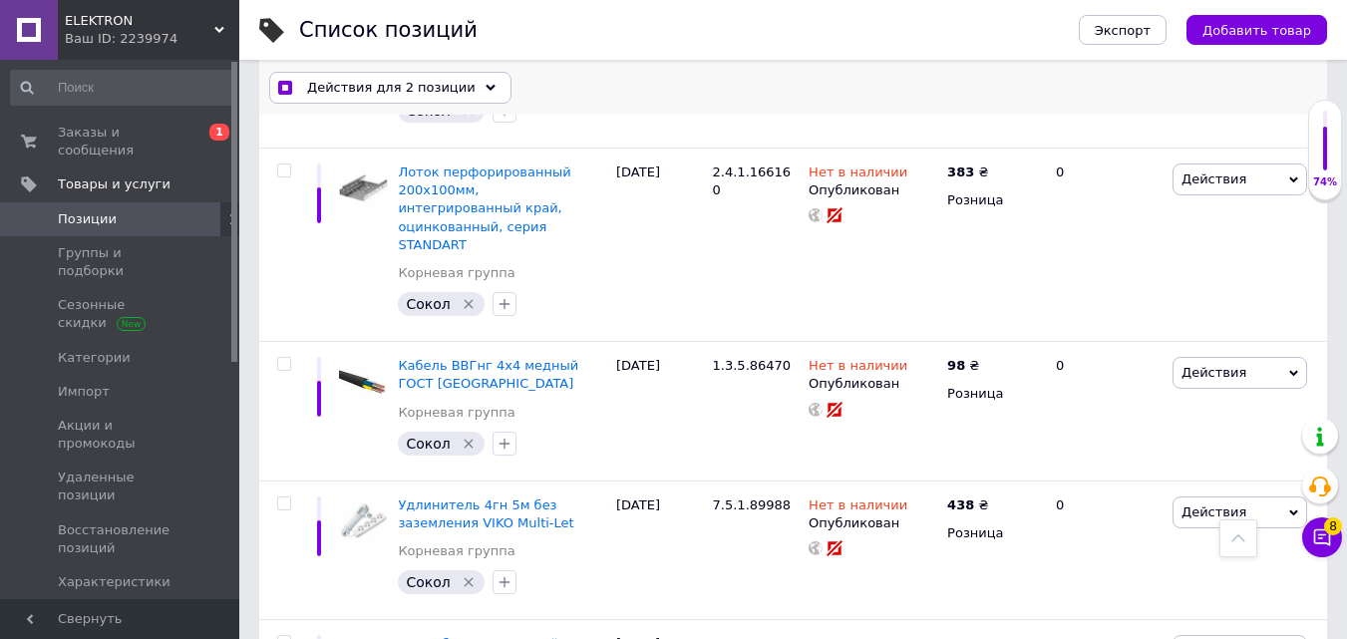
click at [440, 95] on span "Действия для 2 позиции" at bounding box center [391, 88] width 168 height 18
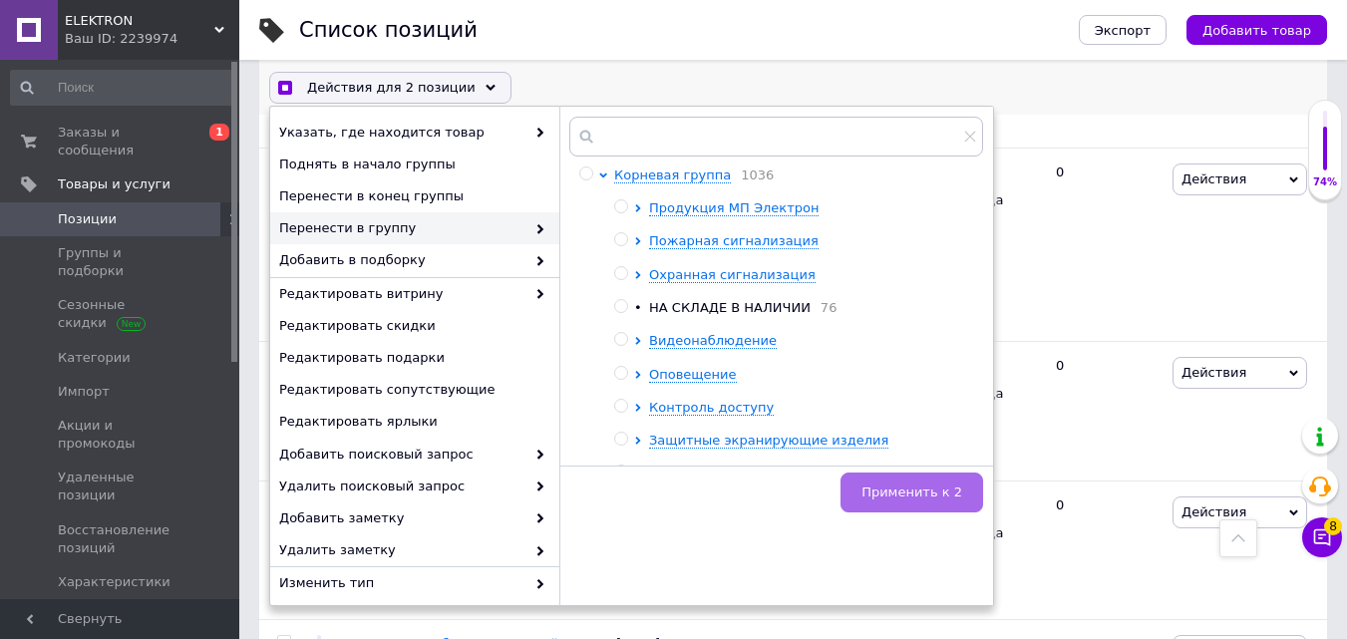
click at [914, 493] on span "Применить к 2" at bounding box center [911, 492] width 101 height 15
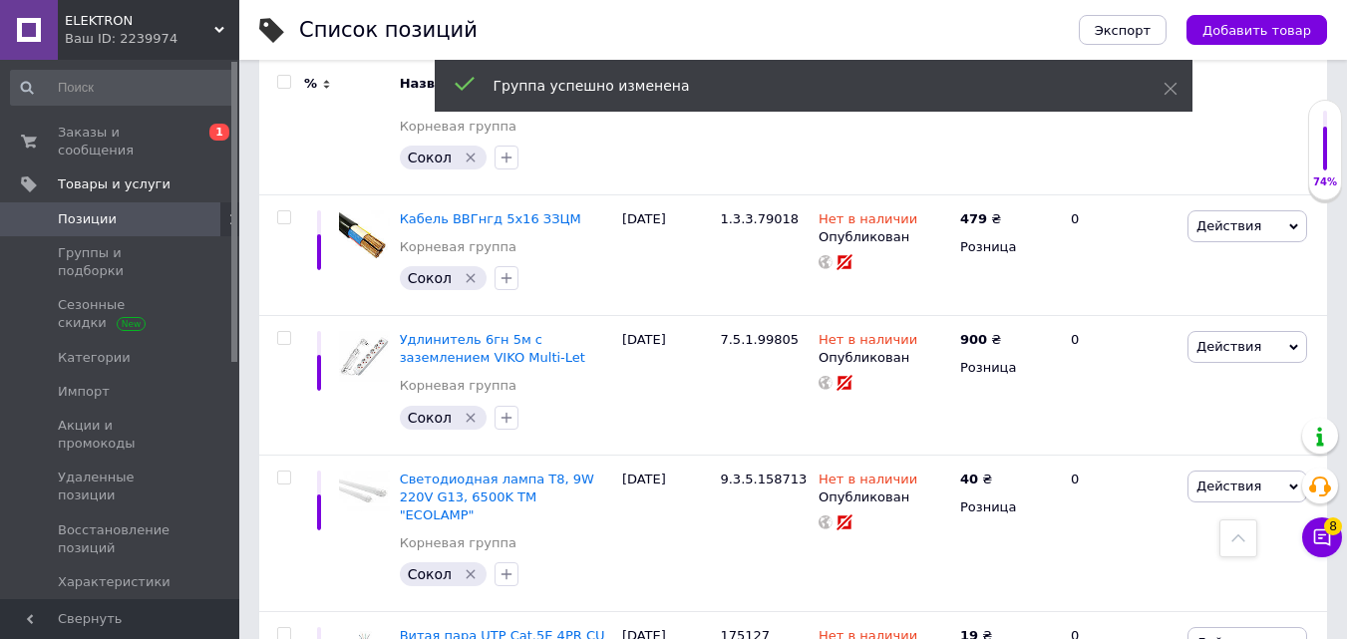
scroll to position [13809, 0]
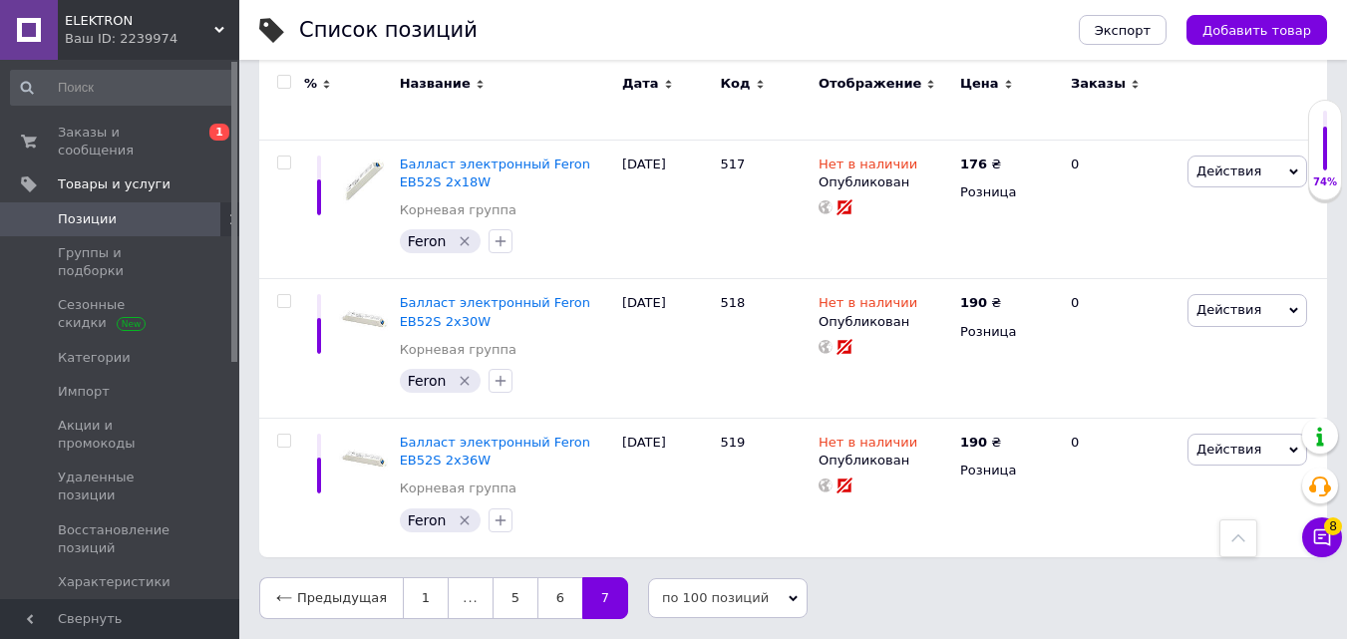
scroll to position [10951, 0]
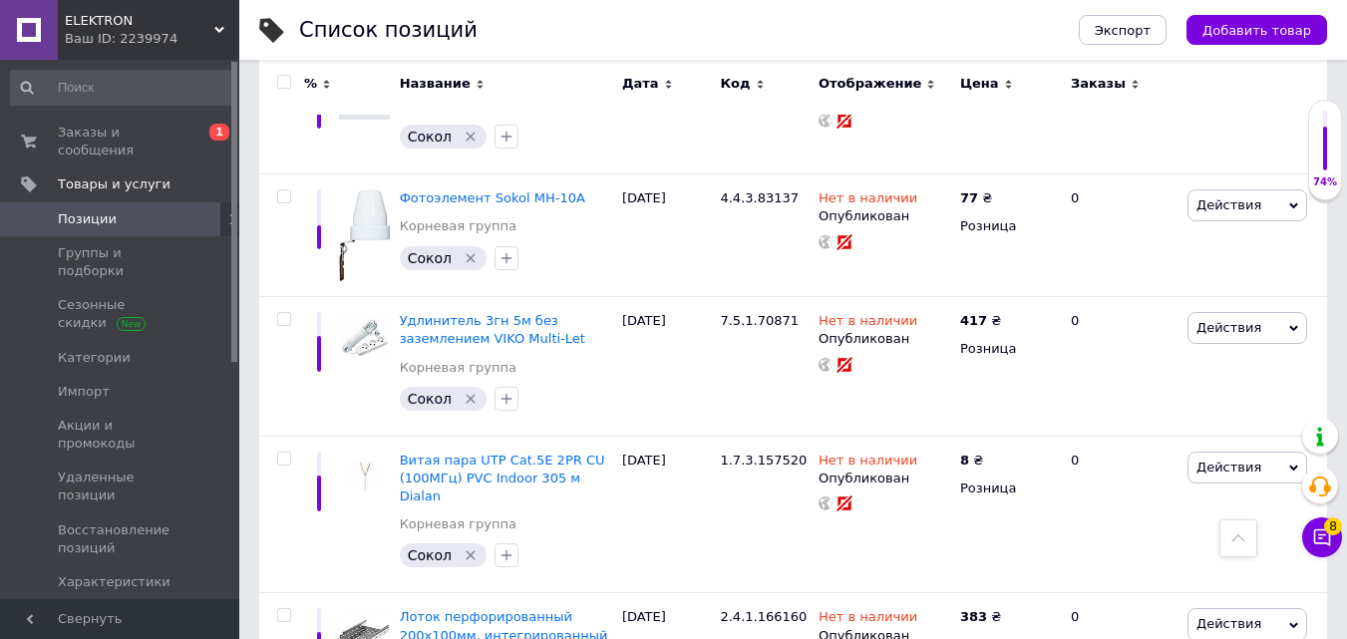
scroll to position [13809, 0]
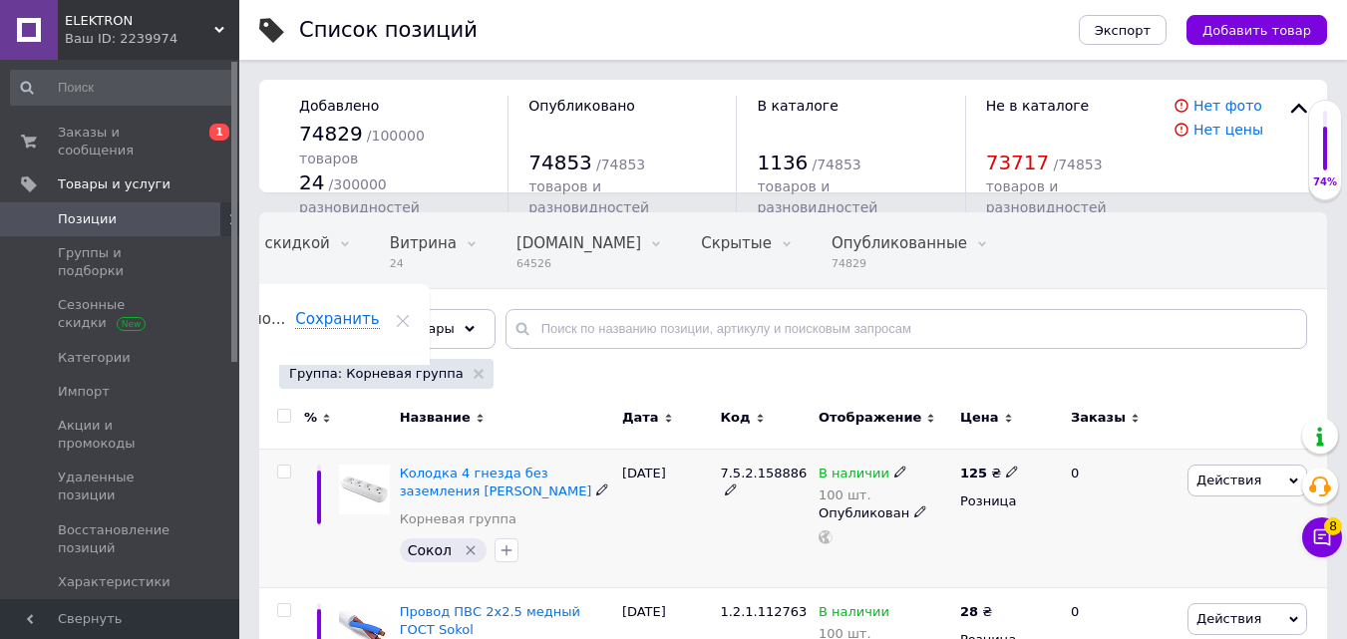
click at [286, 471] on input "checkbox" at bounding box center [283, 472] width 13 height 13
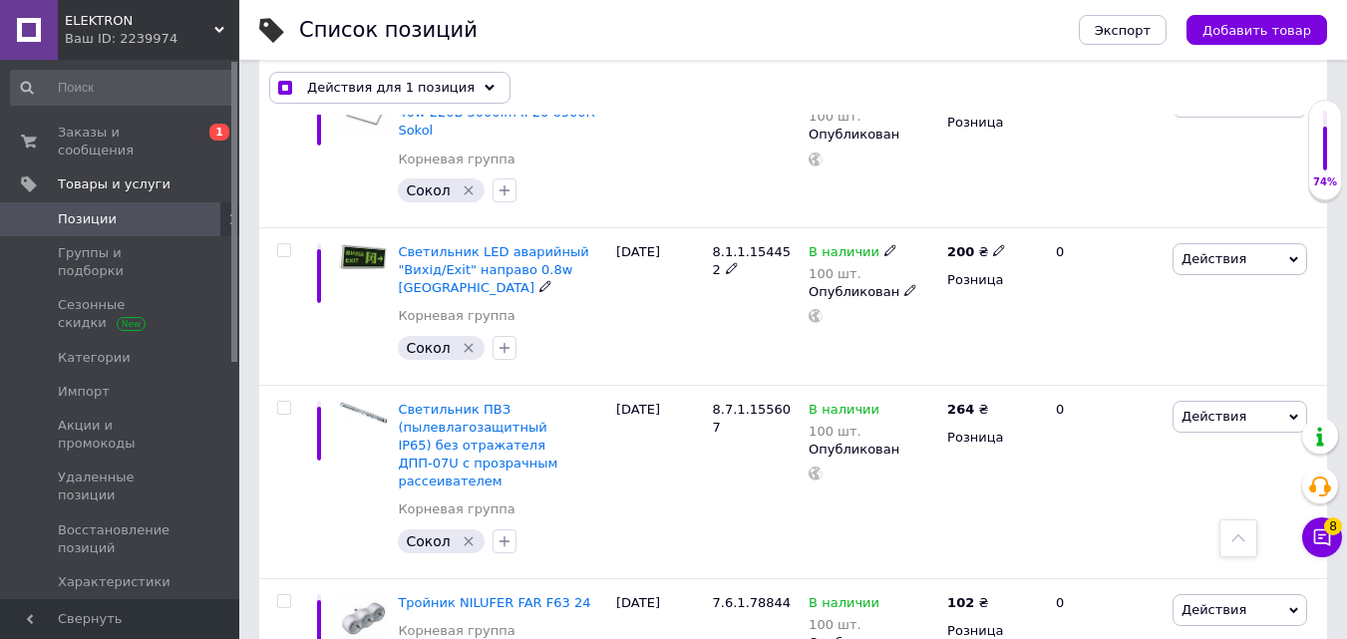
scroll to position [1196, 0]
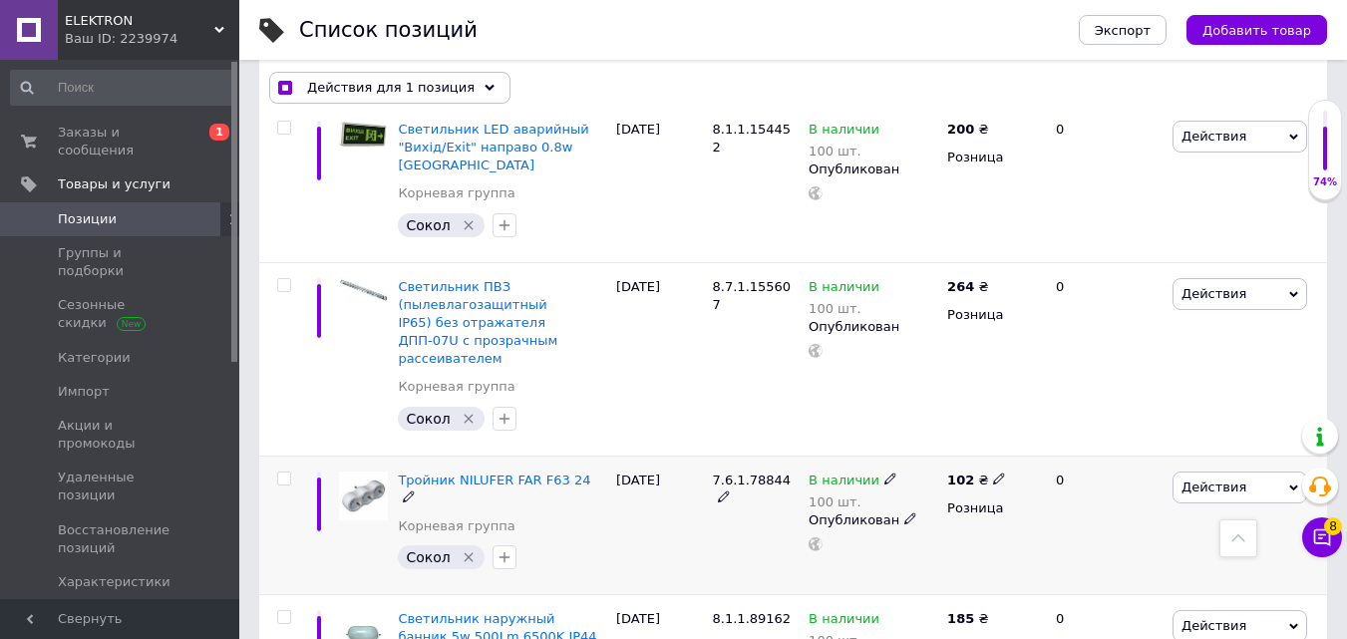
click at [285, 473] on input "checkbox" at bounding box center [283, 479] width 13 height 13
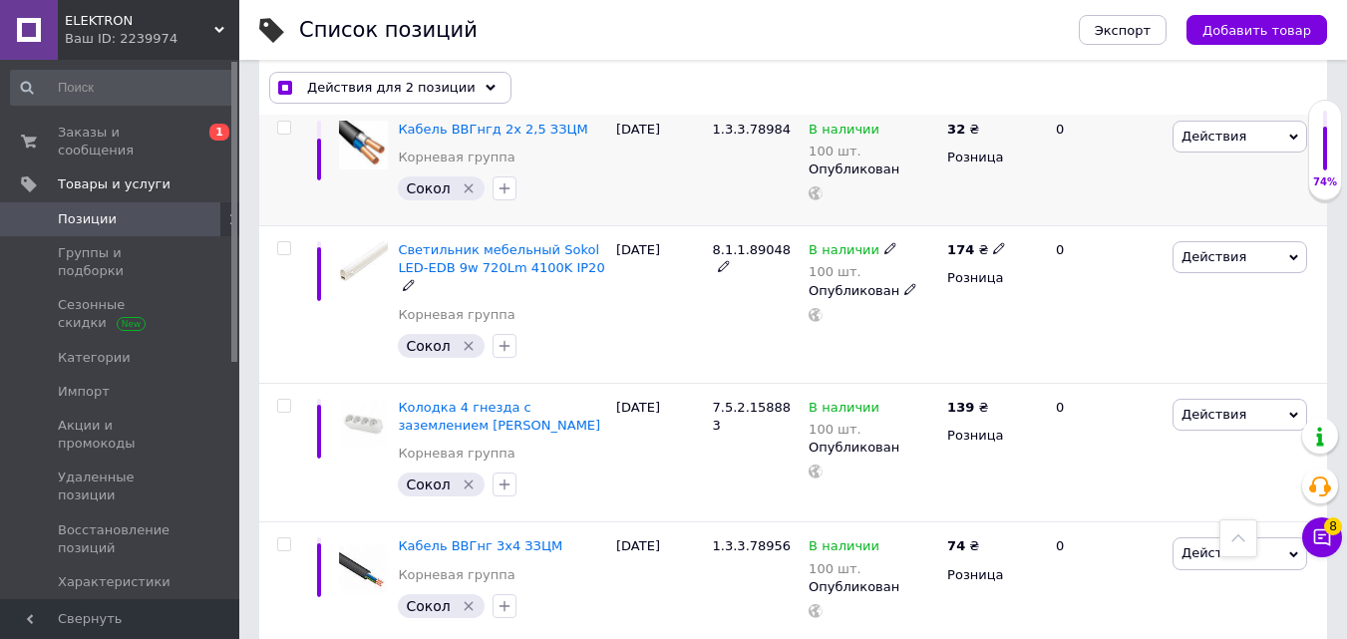
scroll to position [1894, 0]
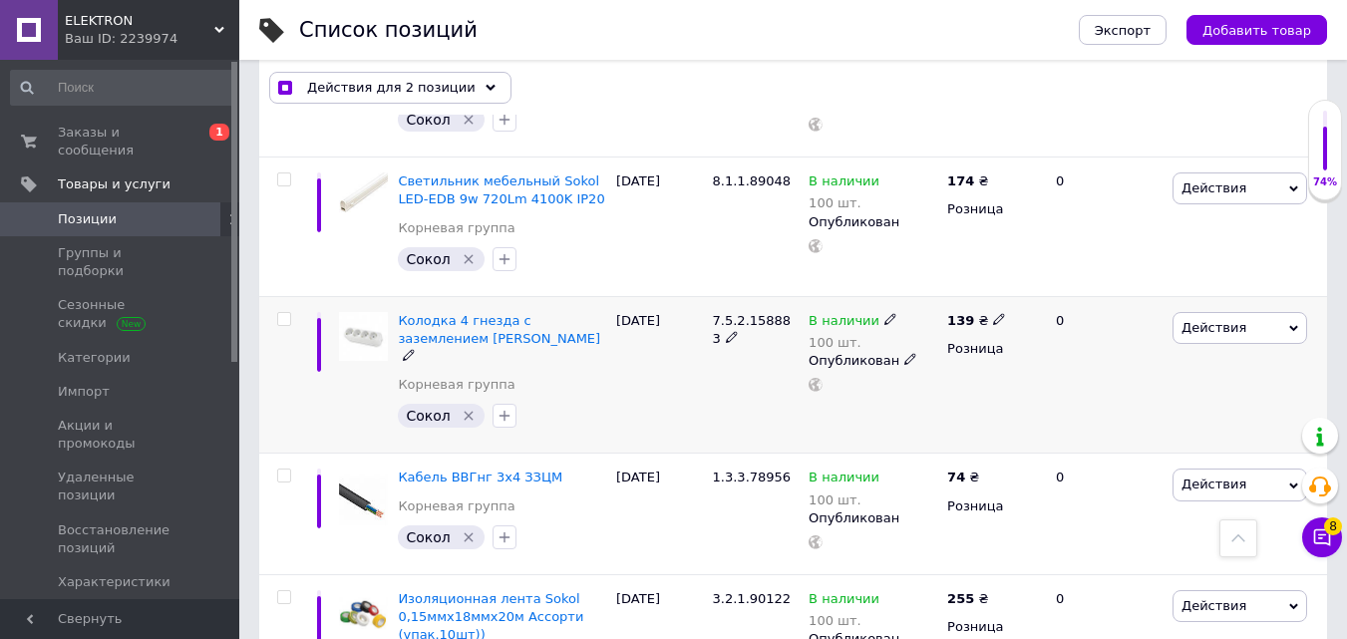
click at [279, 313] on input "checkbox" at bounding box center [283, 319] width 13 height 13
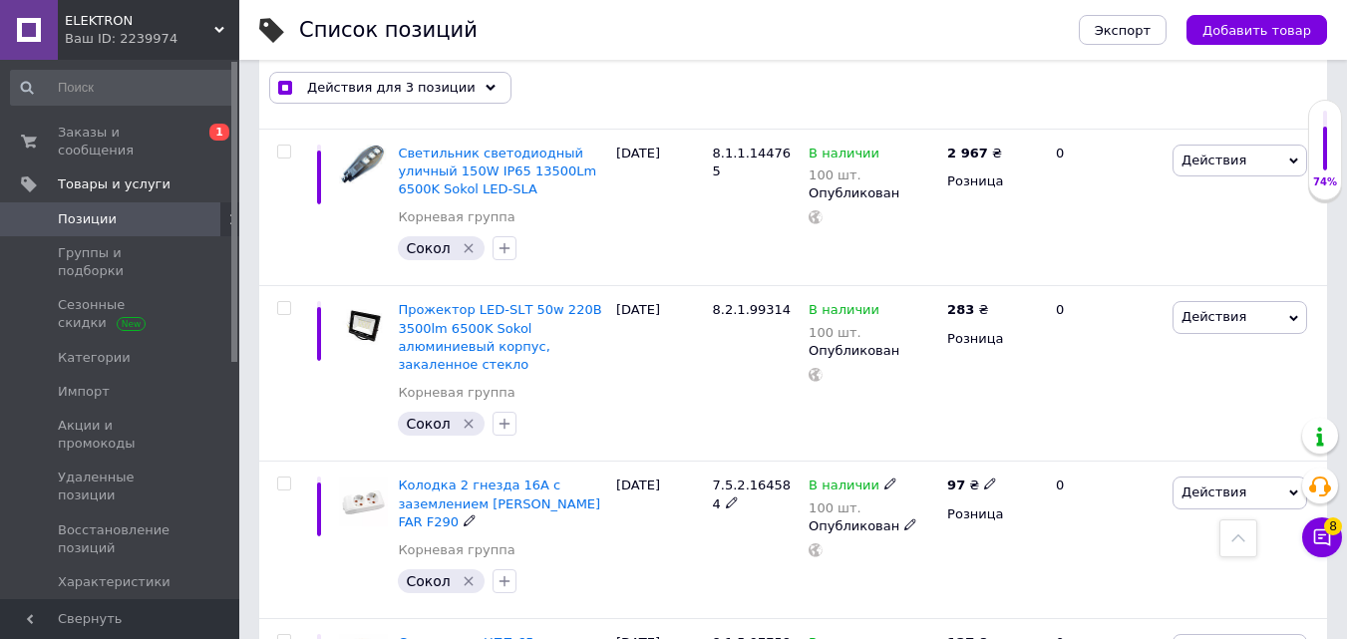
scroll to position [3589, 0]
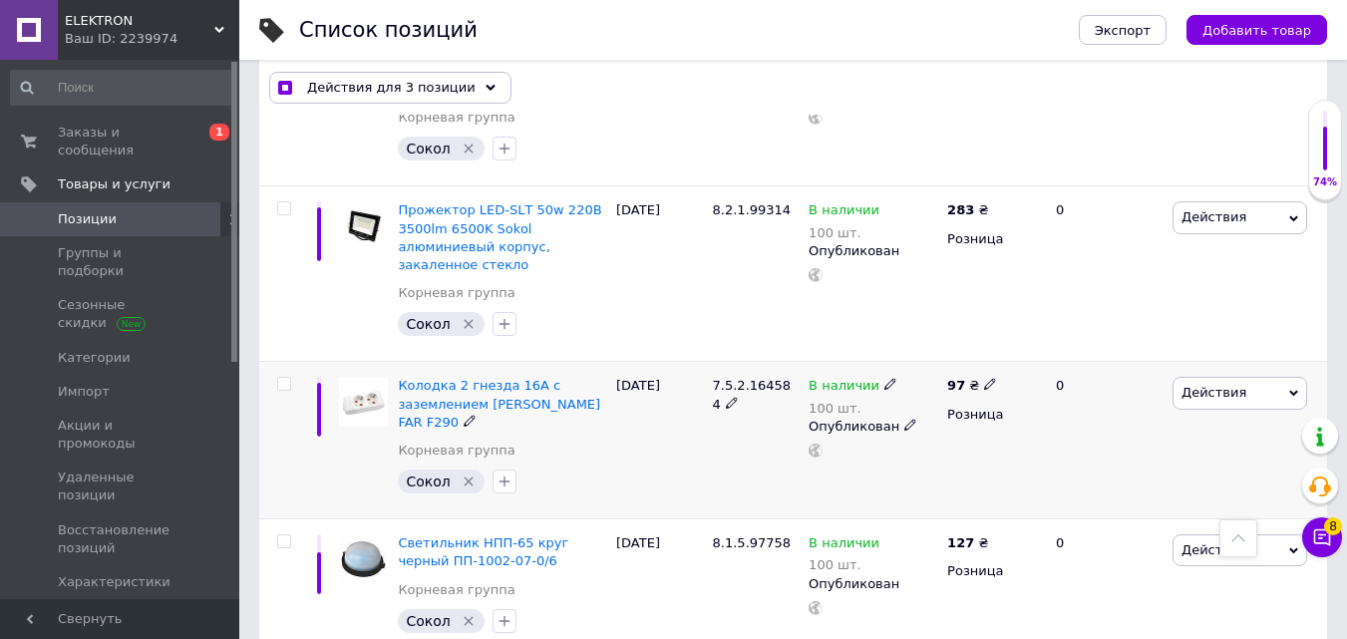
click at [284, 378] on input "checkbox" at bounding box center [283, 384] width 13 height 13
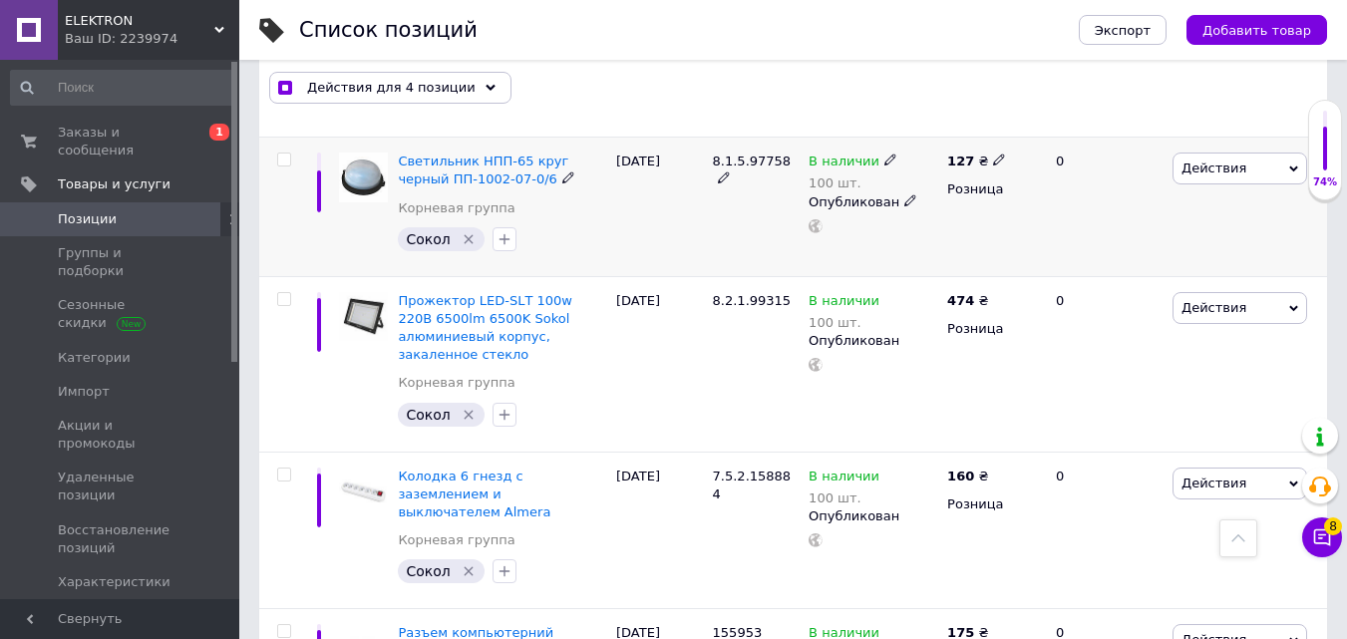
scroll to position [3988, 0]
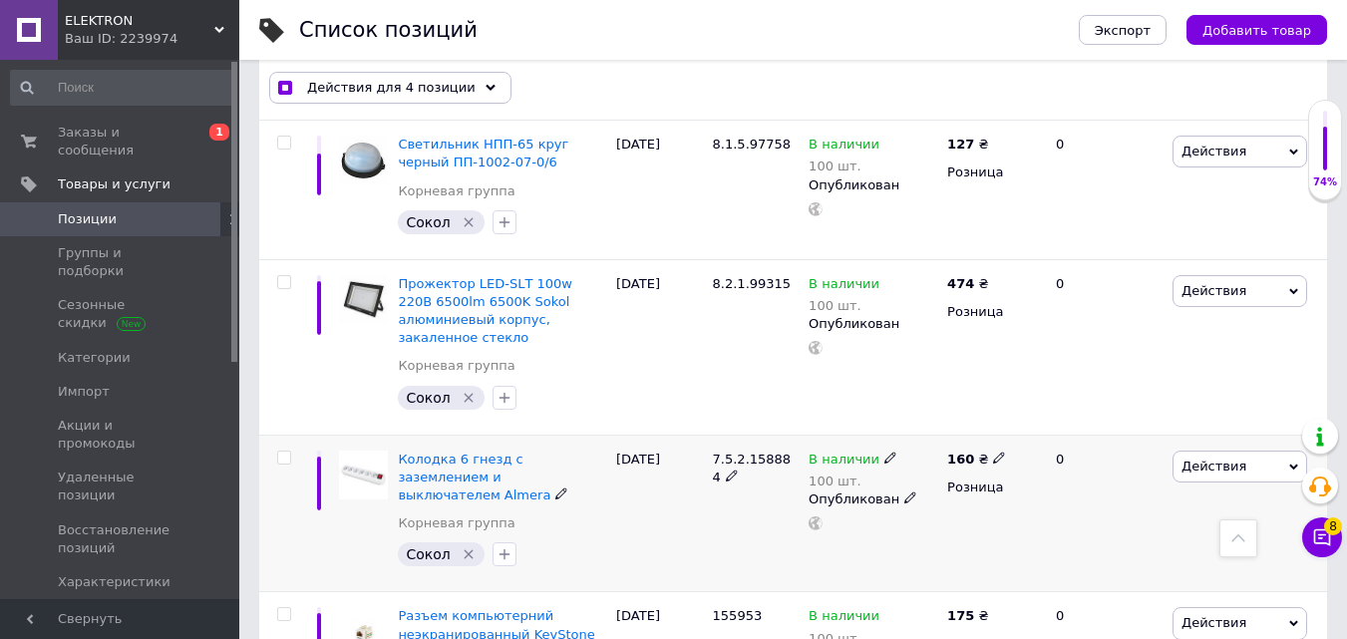
click at [289, 452] on input "checkbox" at bounding box center [283, 458] width 13 height 13
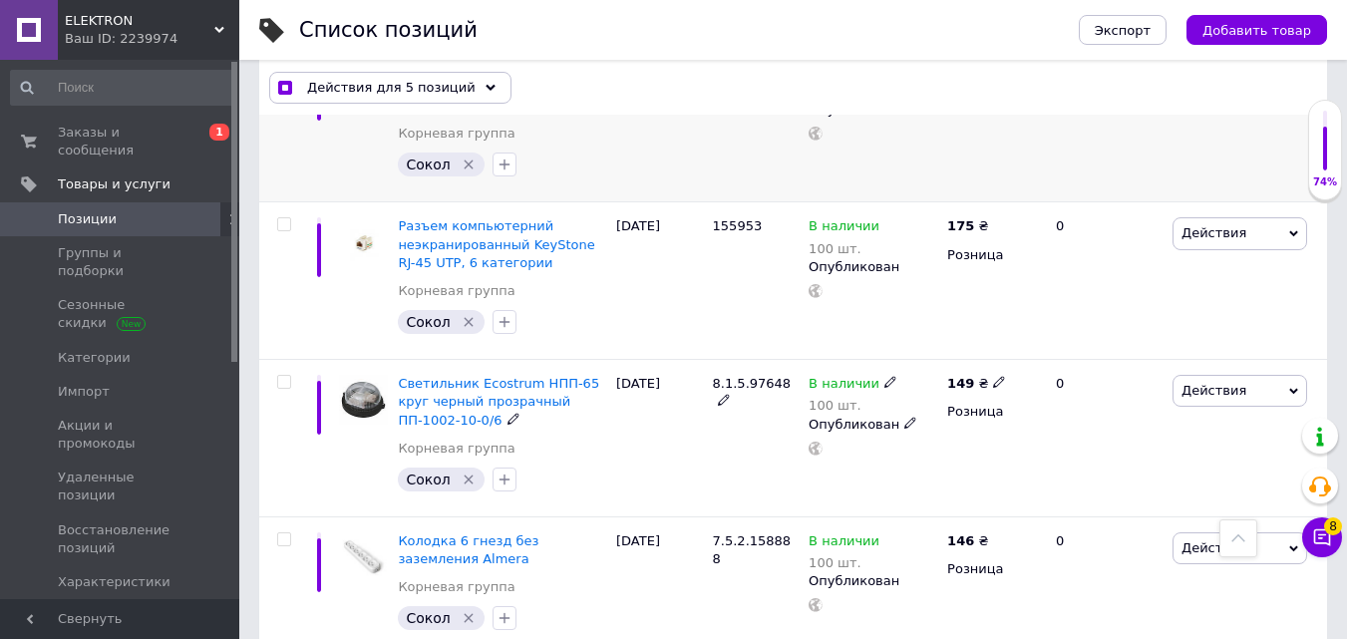
scroll to position [4586, 0]
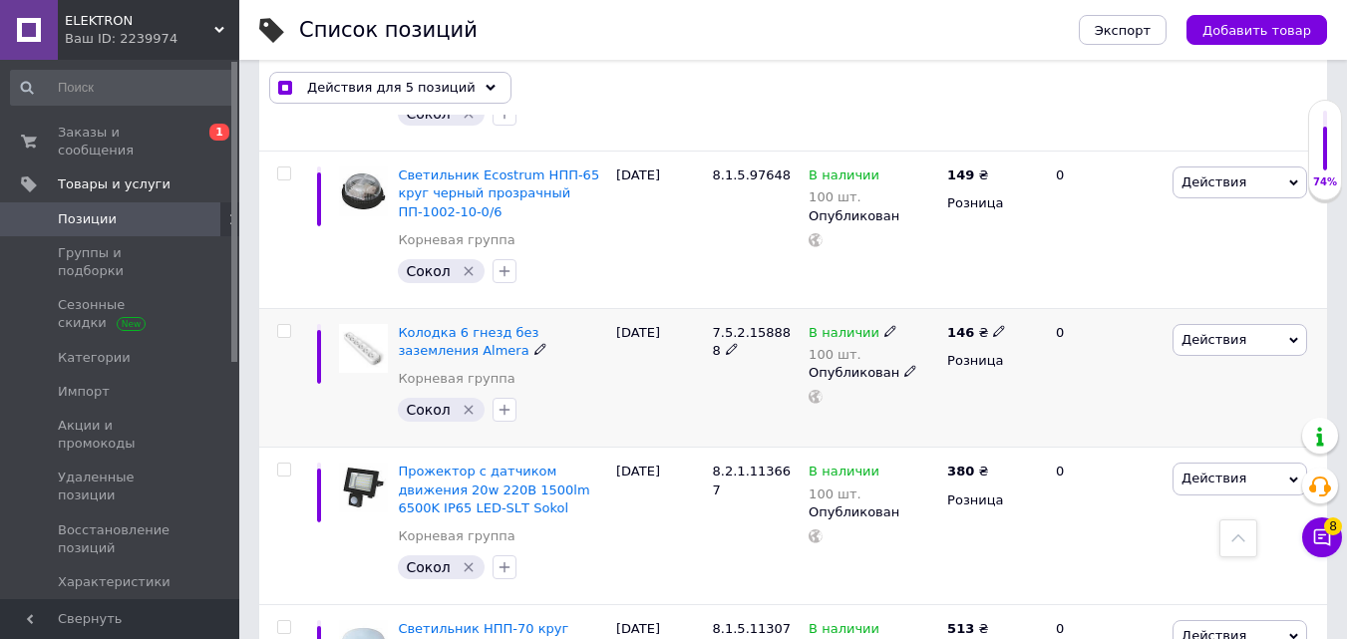
click at [285, 325] on input "checkbox" at bounding box center [283, 331] width 13 height 13
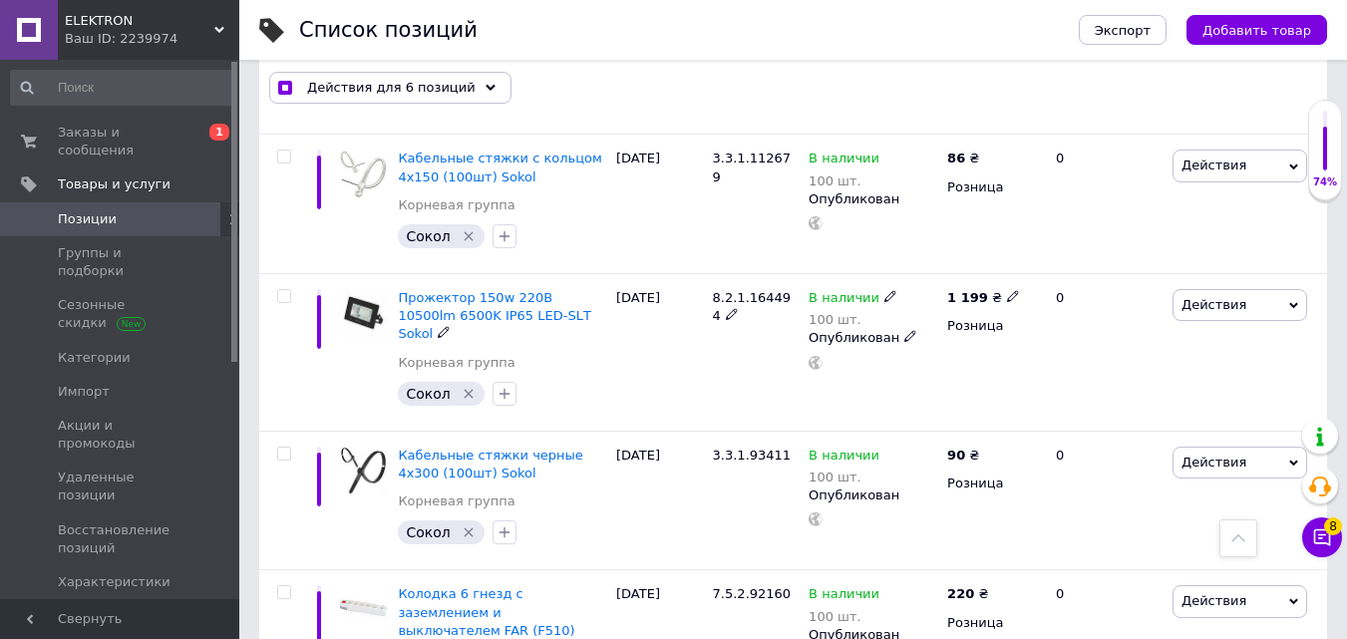
scroll to position [11166, 0]
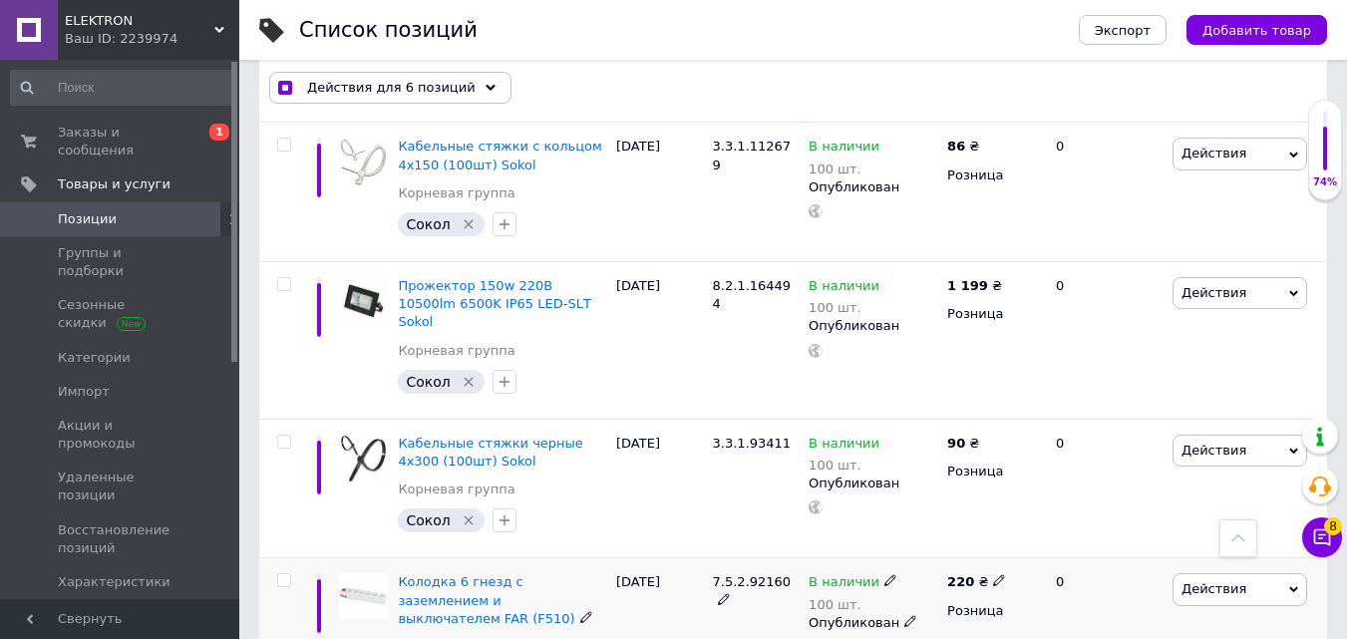
click at [281, 574] on input "checkbox" at bounding box center [283, 580] width 13 height 13
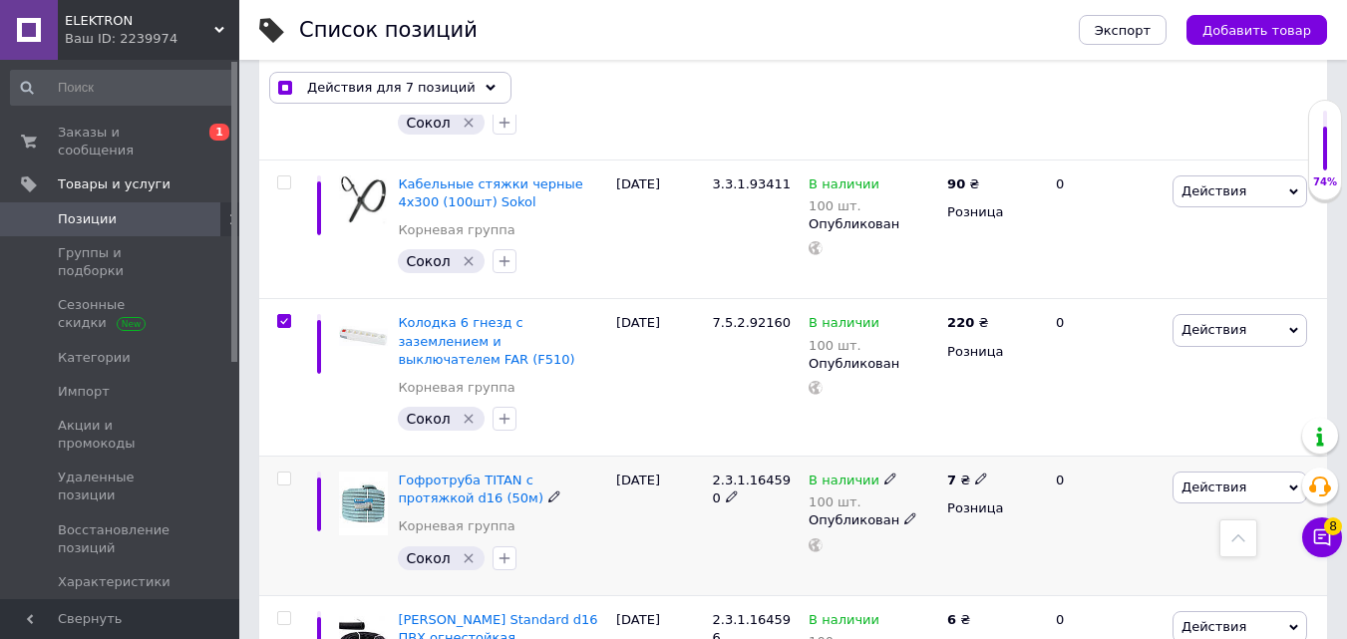
scroll to position [11565, 0]
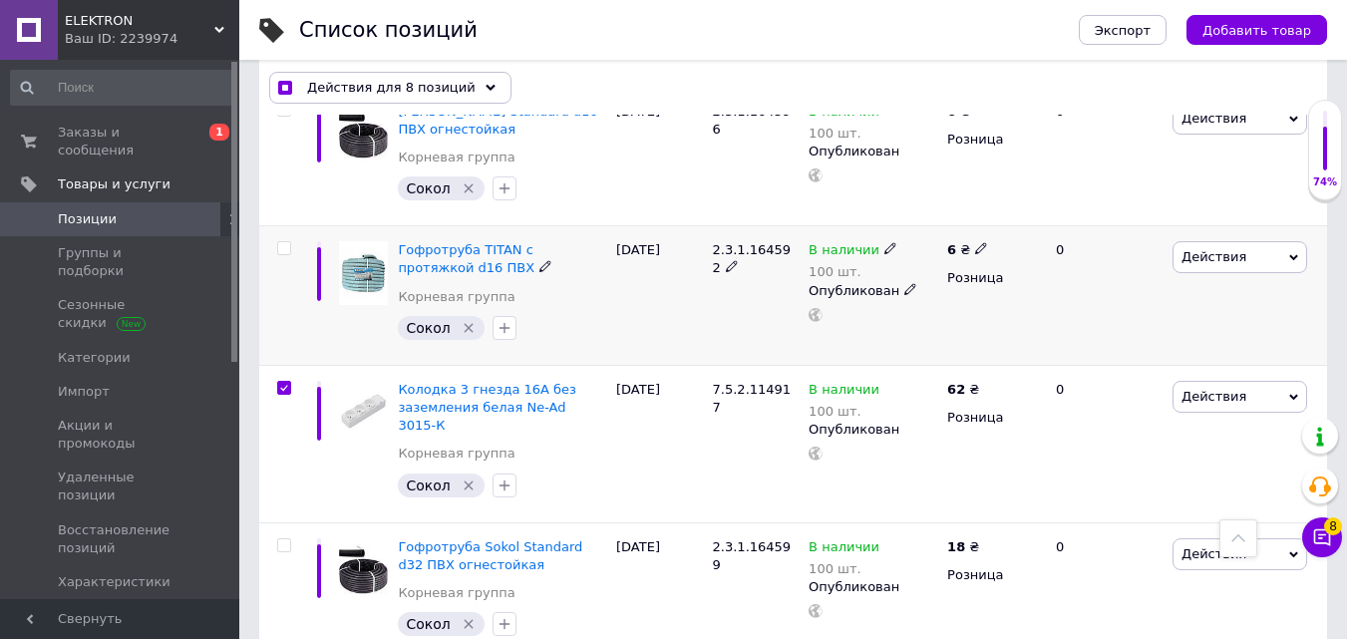
scroll to position [11964, 0]
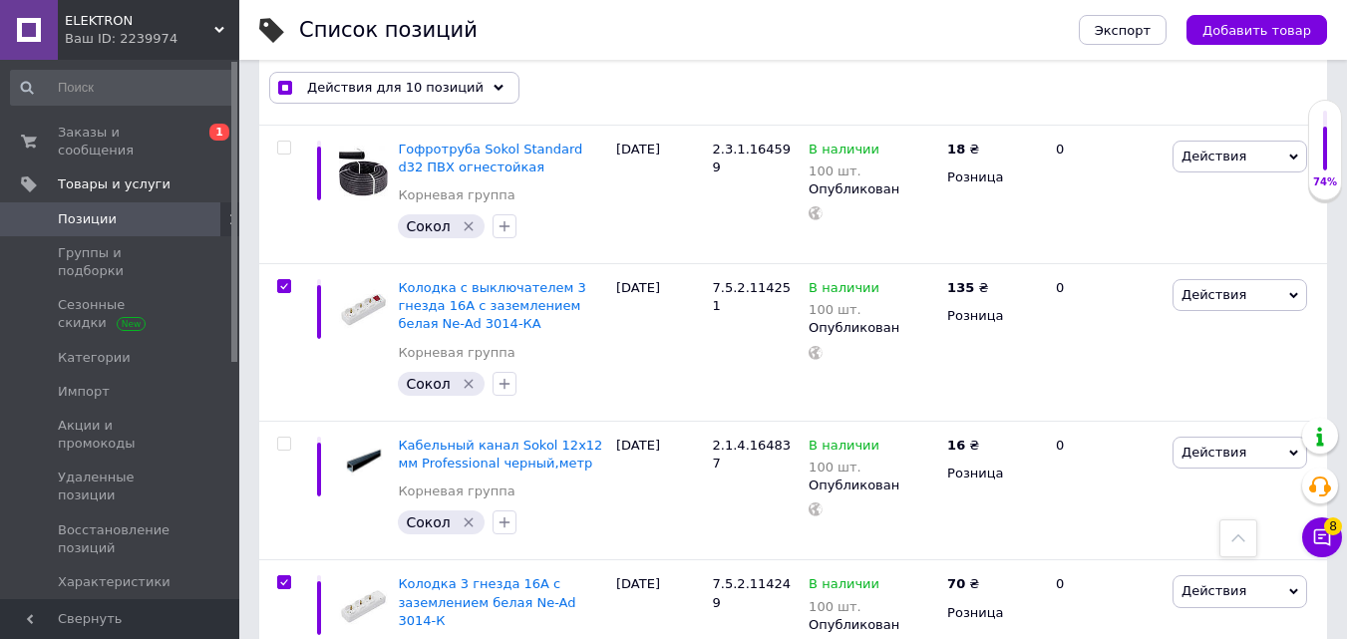
scroll to position [12363, 0]
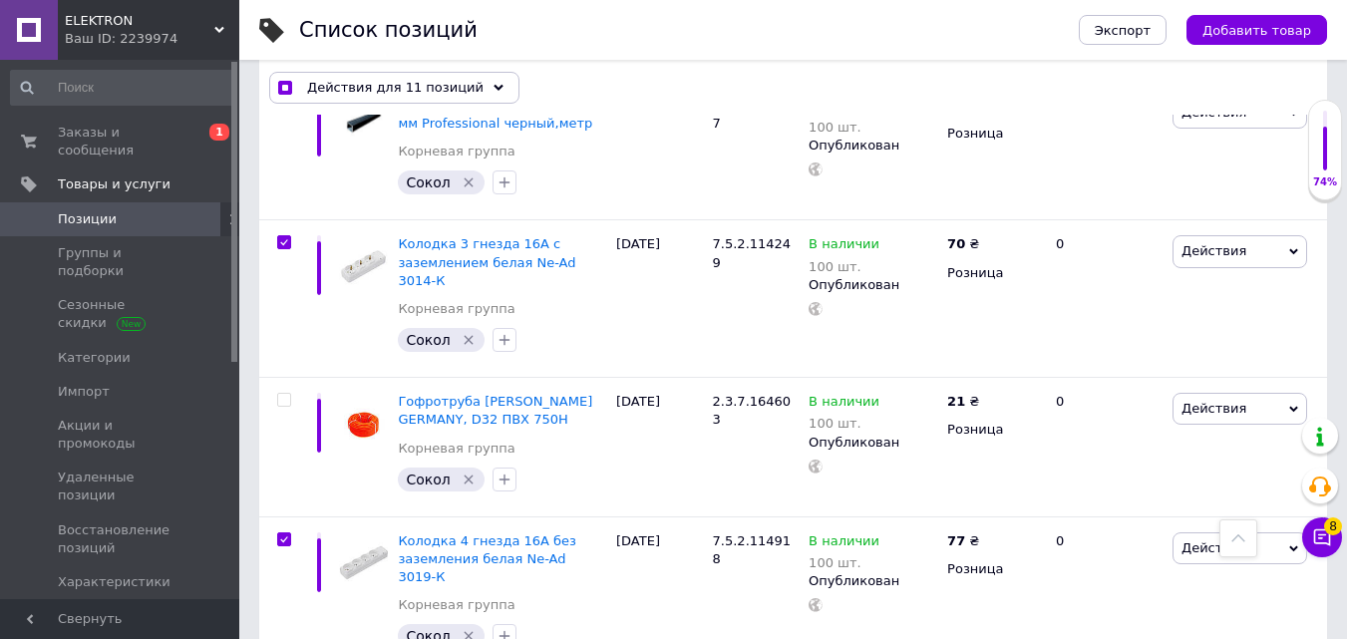
scroll to position [12762, 0]
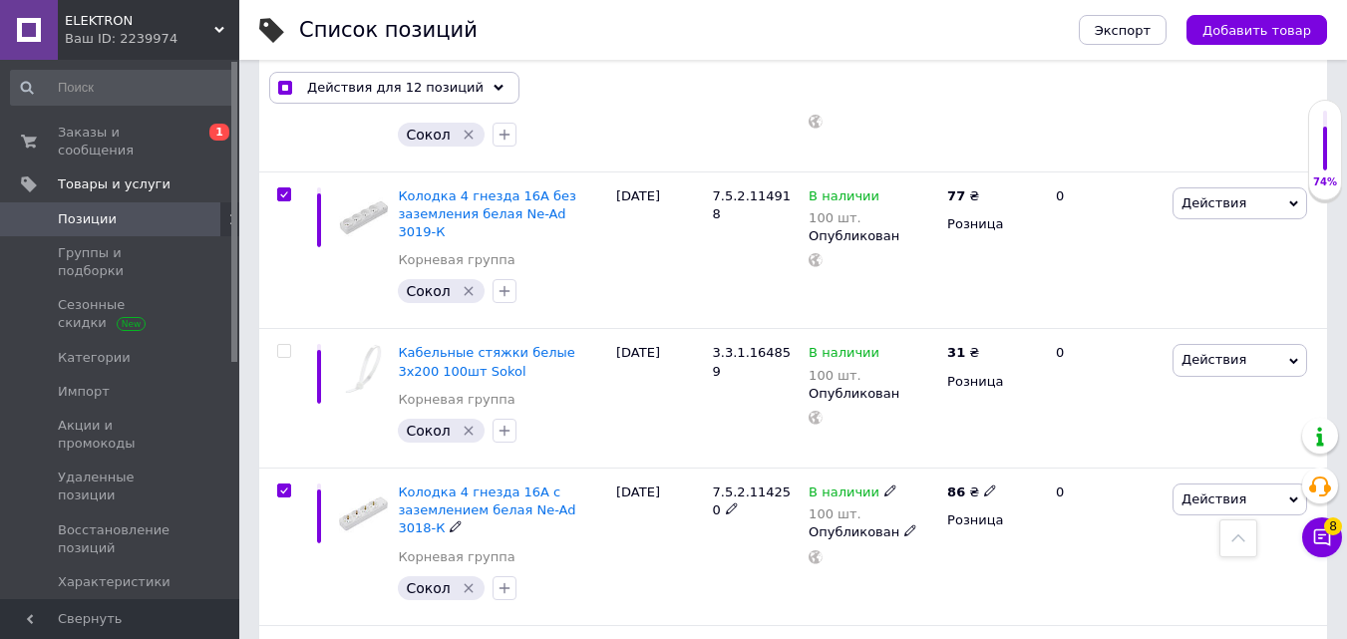
scroll to position [13061, 0]
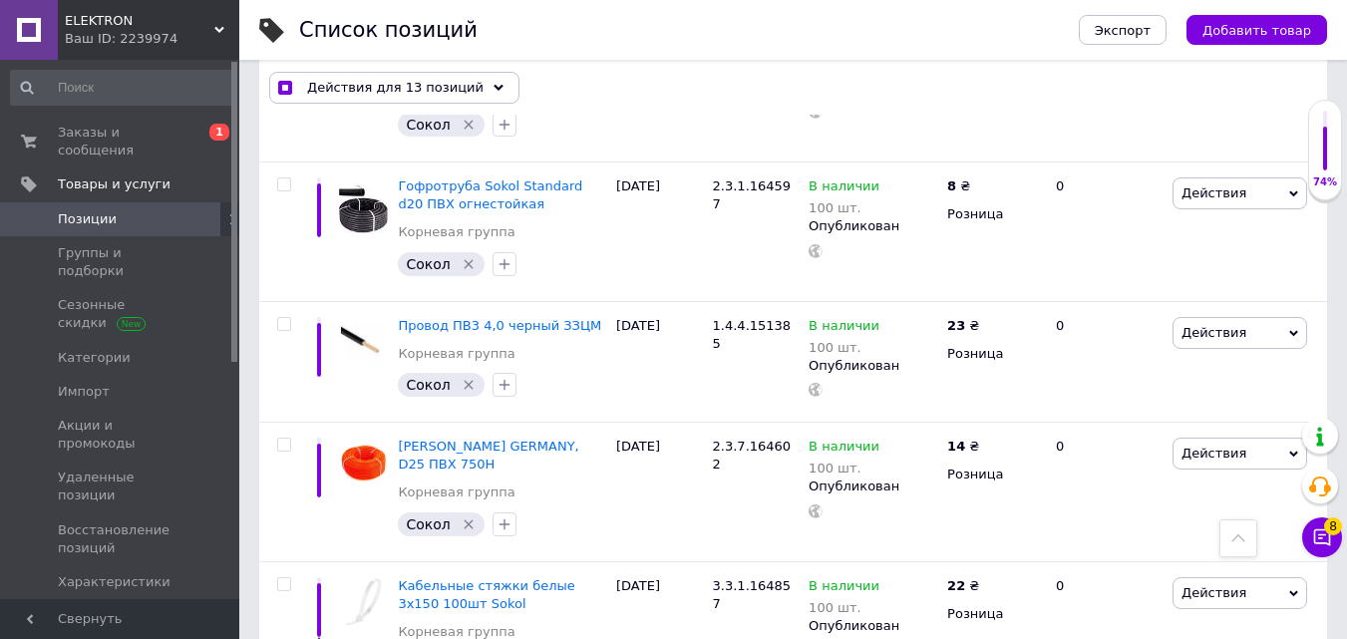
scroll to position [14042, 0]
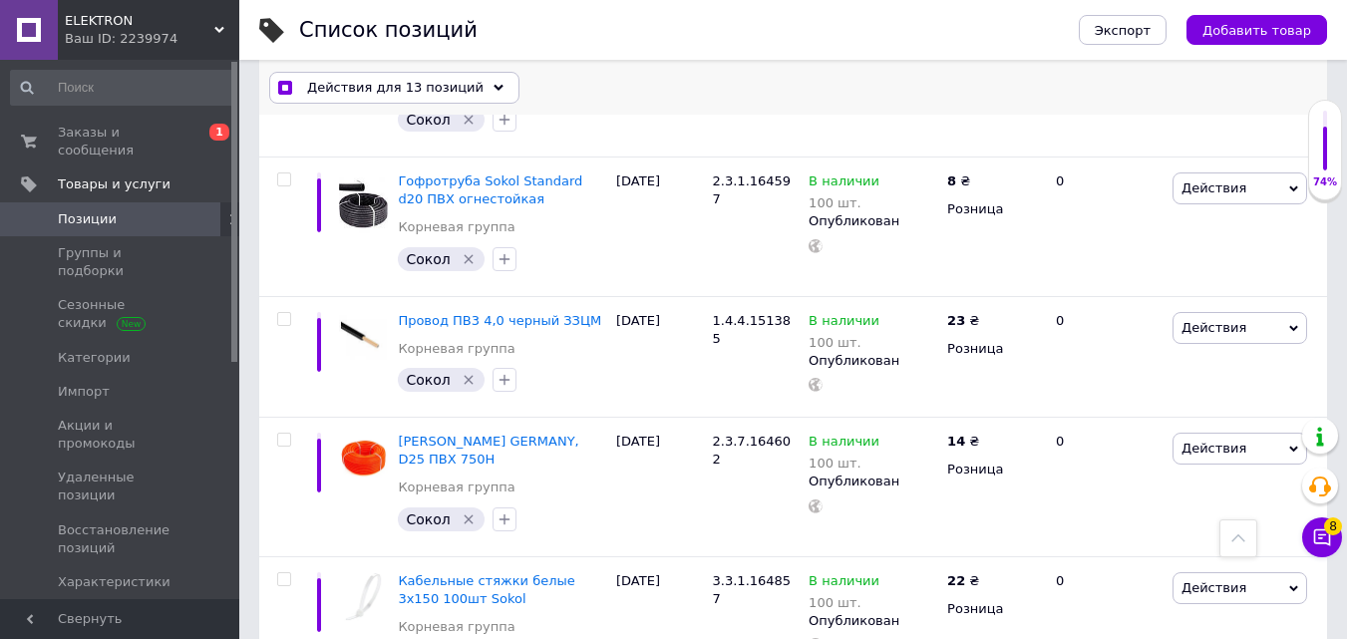
click at [425, 88] on span "Действия для 13 позиций" at bounding box center [395, 88] width 176 height 18
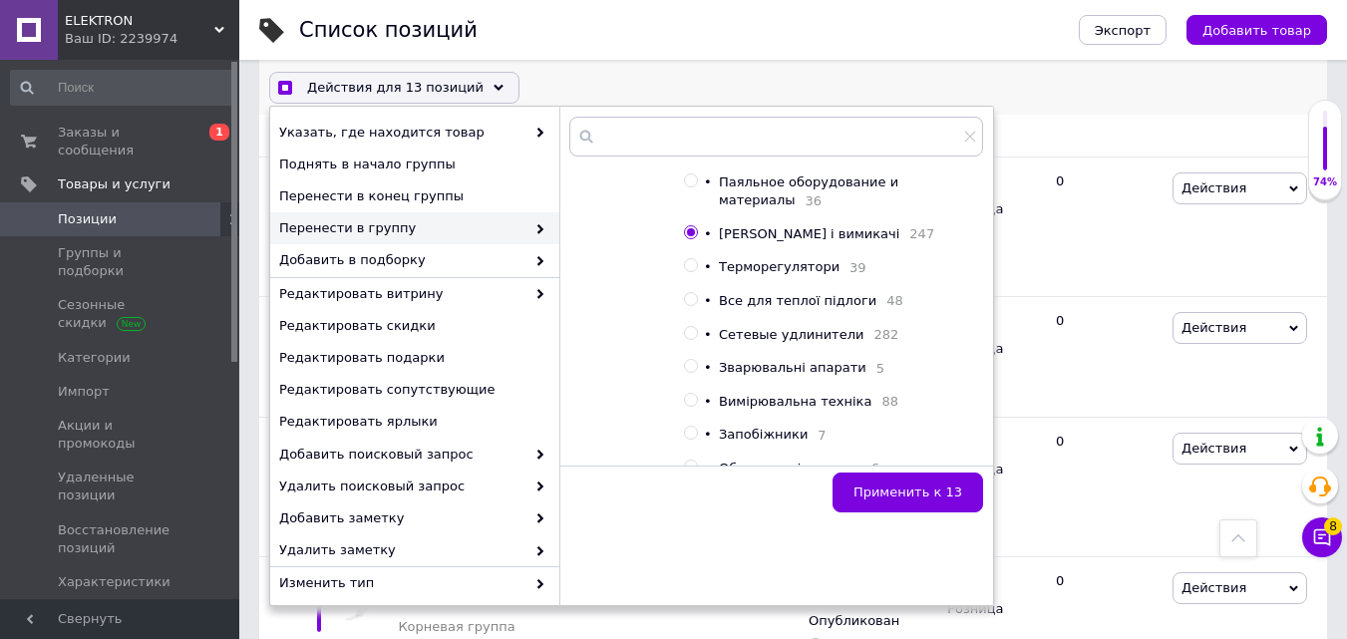
scroll to position [1097, 0]
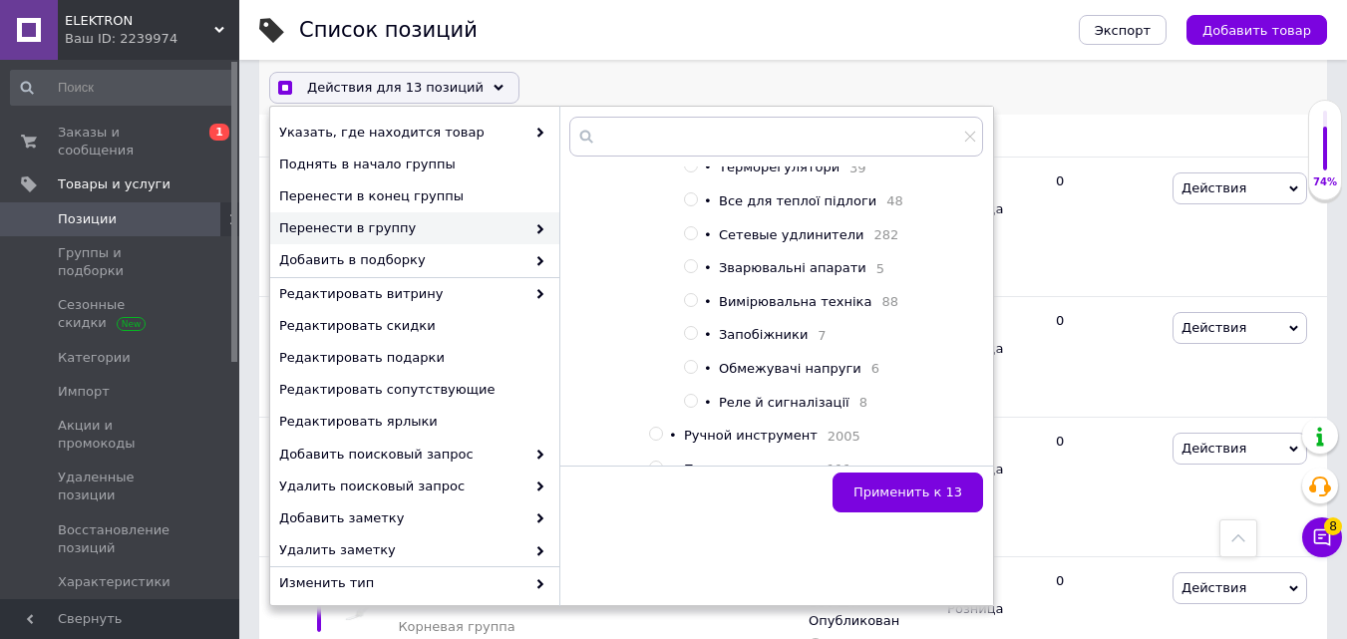
click at [694, 239] on input "radio" at bounding box center [690, 232] width 13 height 13
click at [903, 485] on span "Применить к 13" at bounding box center [907, 492] width 109 height 15
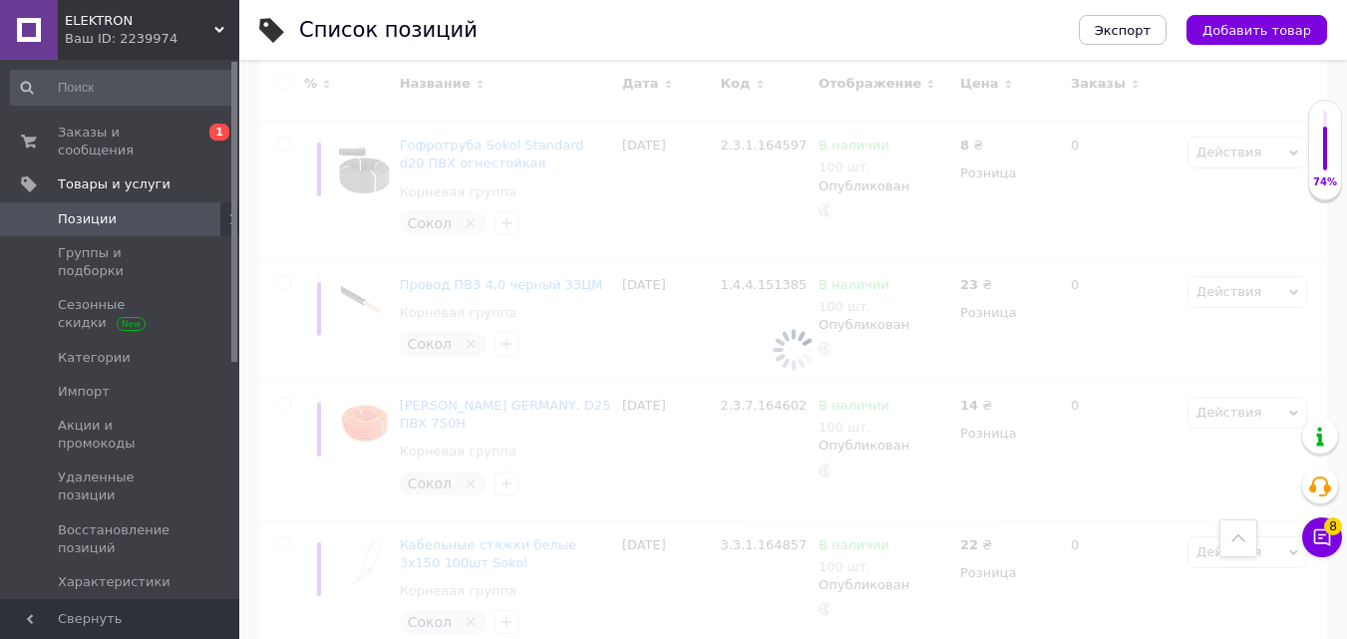
scroll to position [14024, 0]
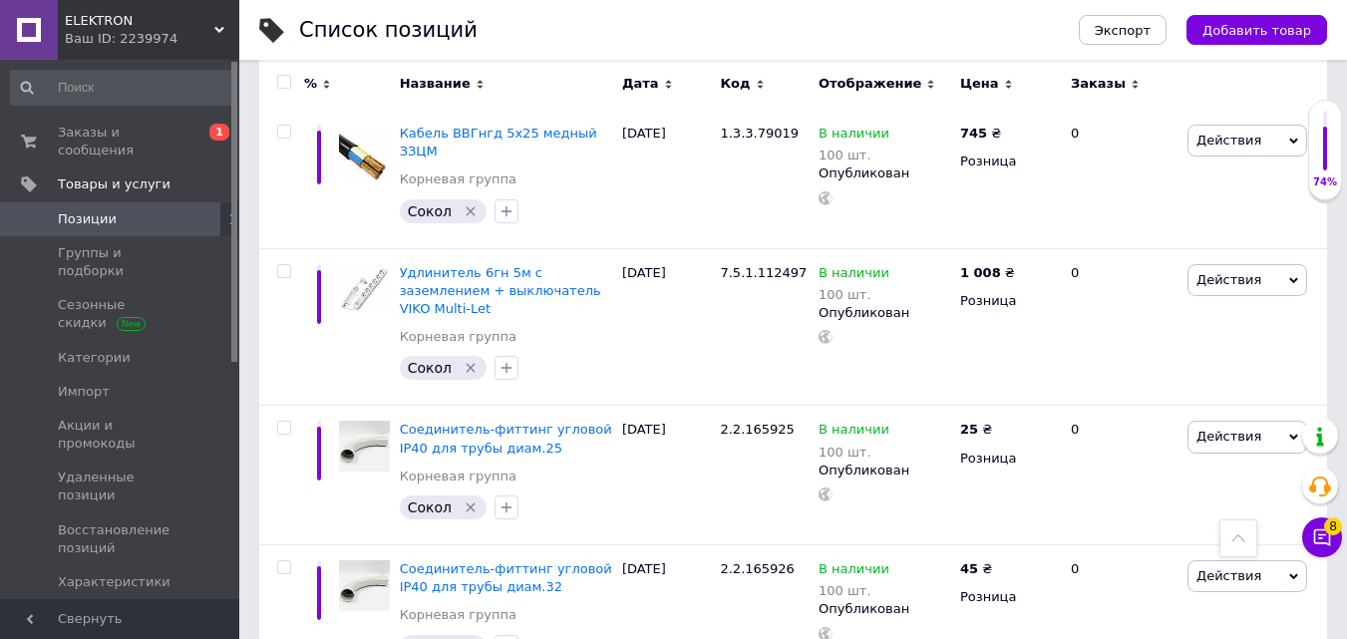
scroll to position [13426, 0]
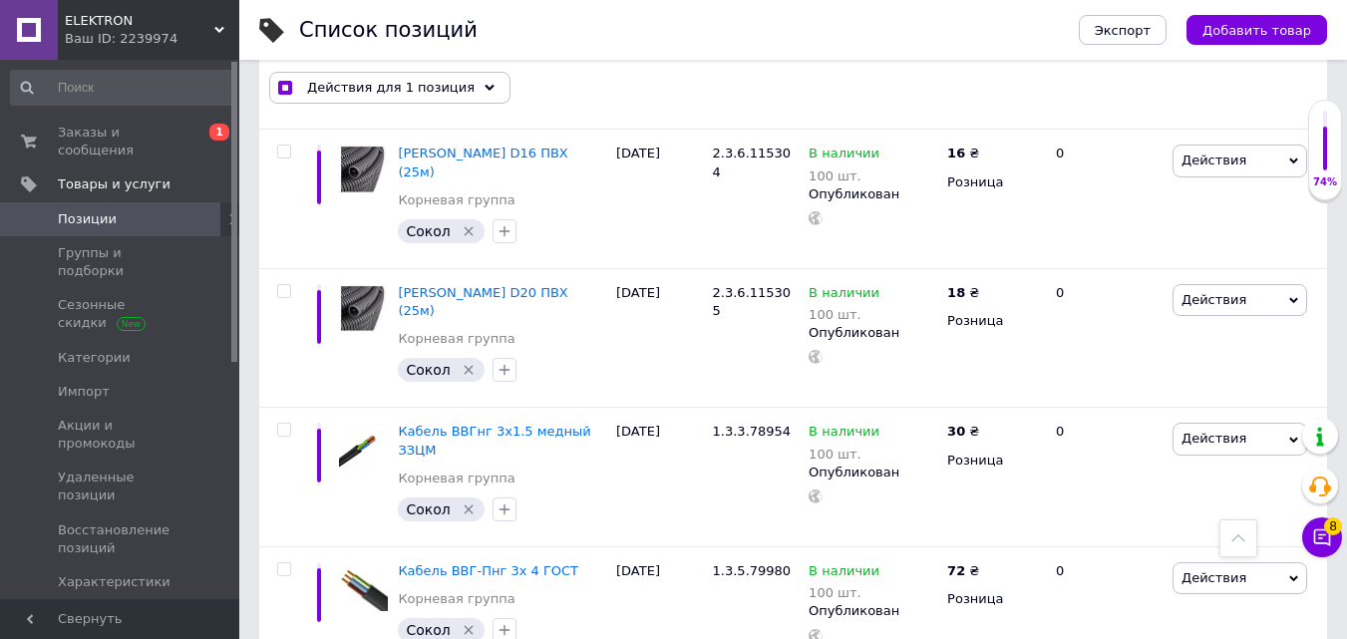
scroll to position [12465, 0]
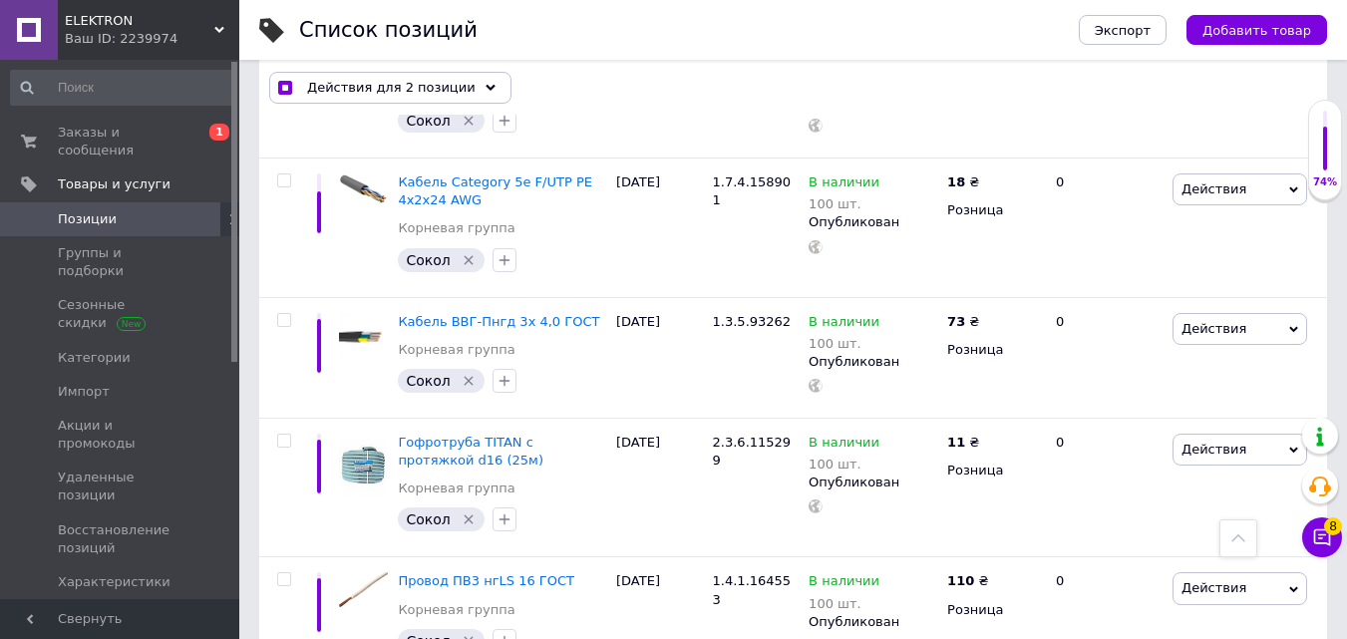
scroll to position [10171, 0]
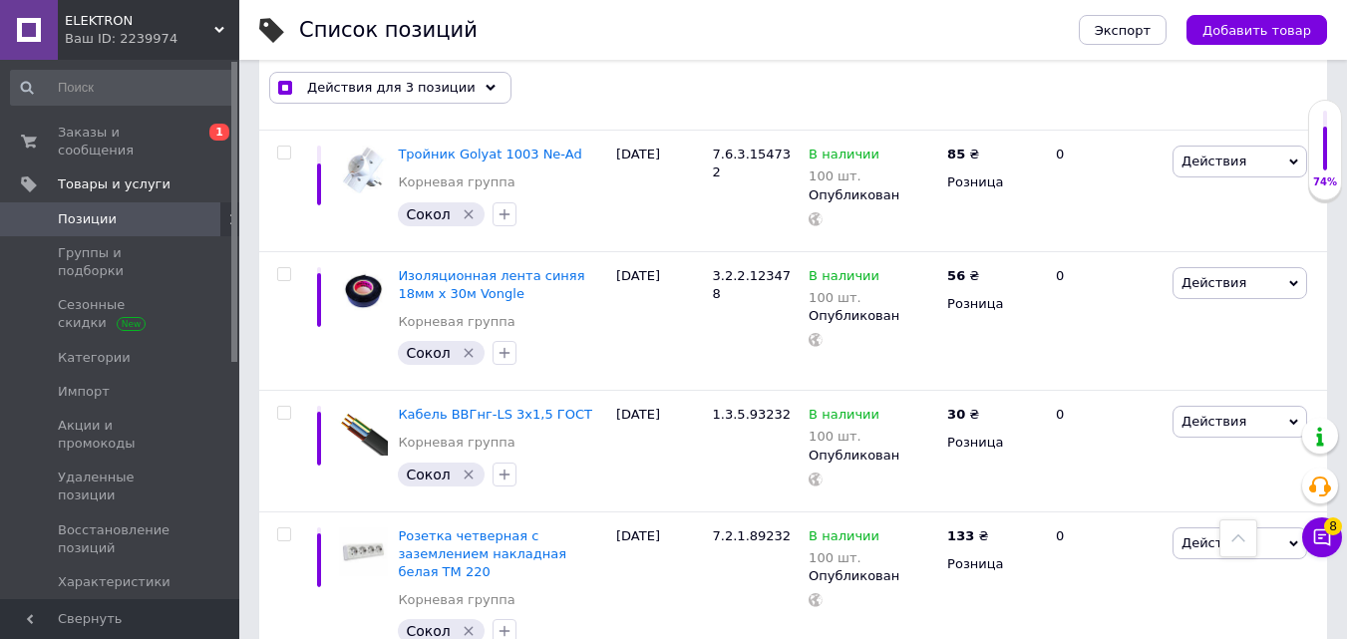
scroll to position [8875, 0]
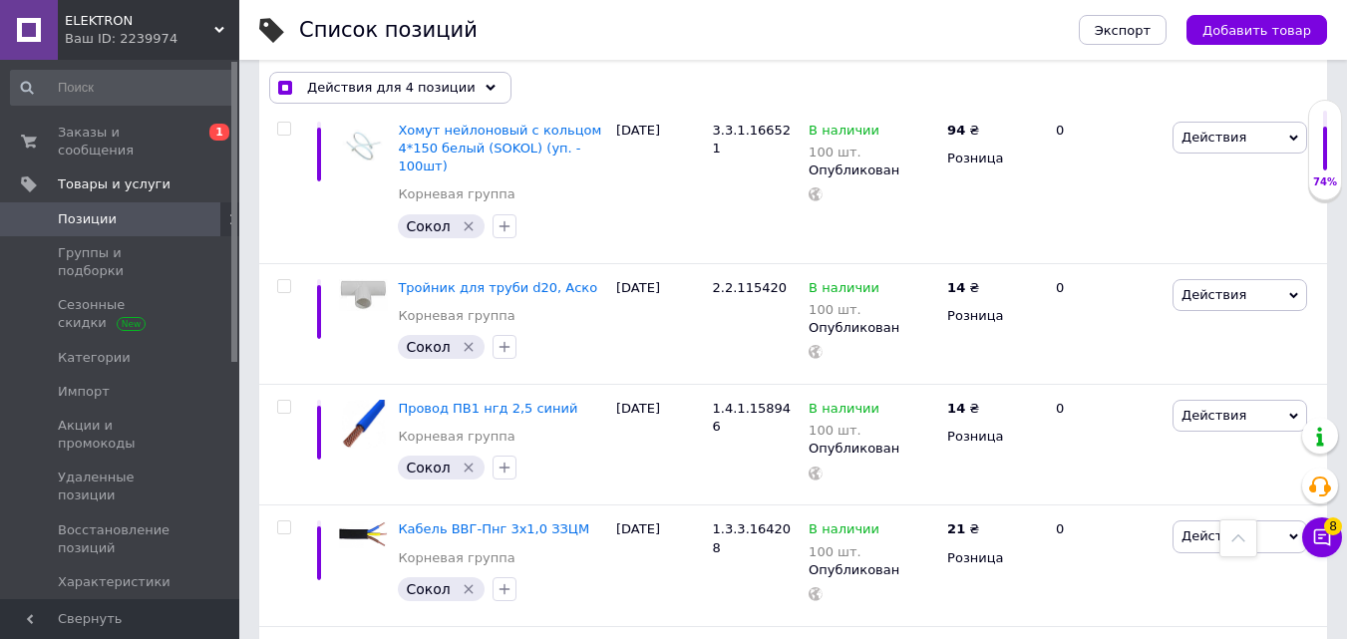
scroll to position [8277, 0]
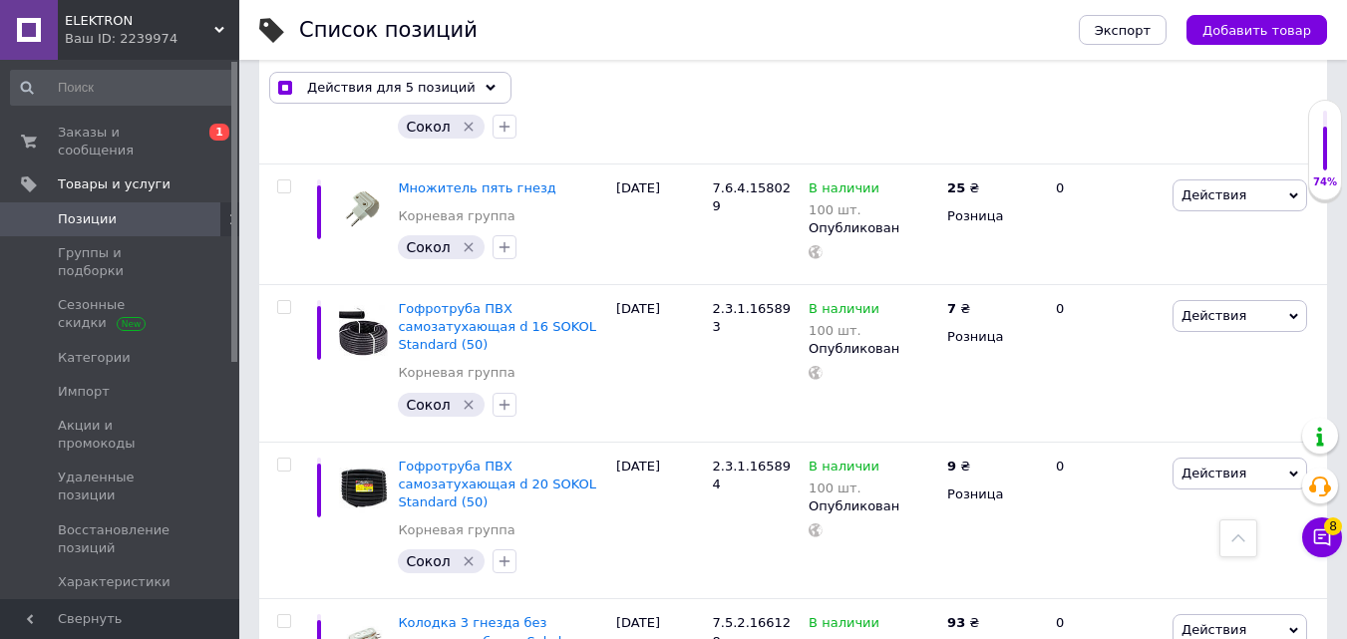
scroll to position [6483, 0]
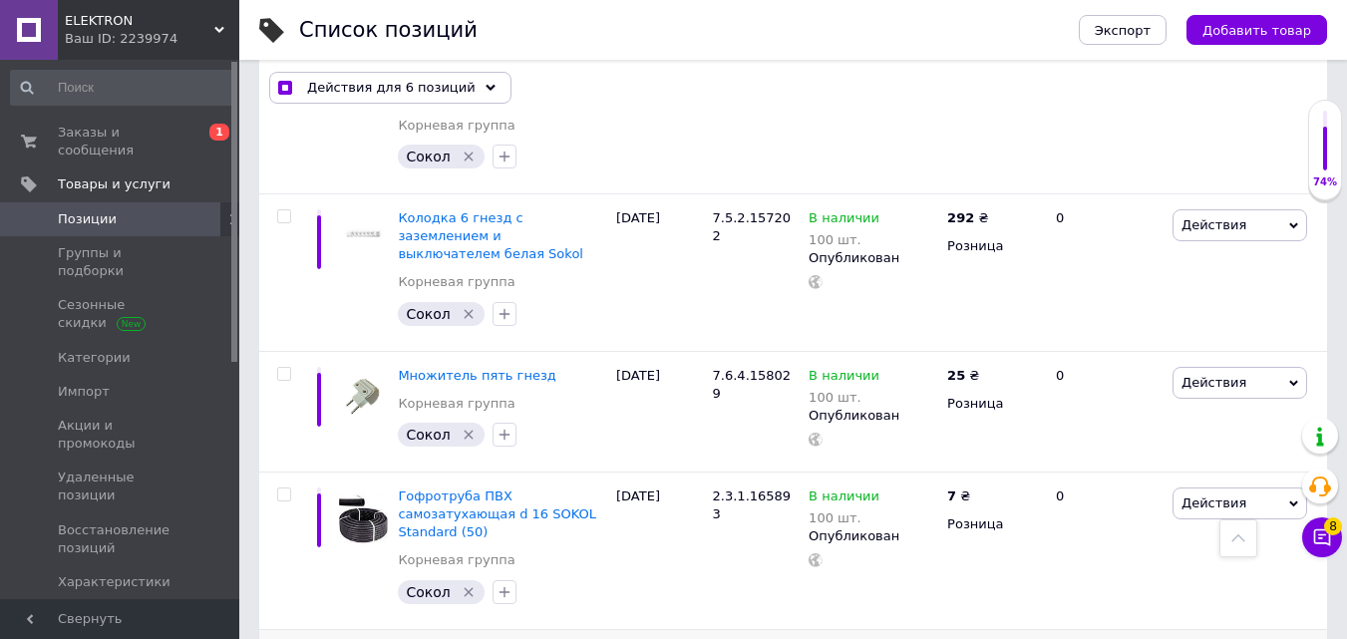
scroll to position [6183, 0]
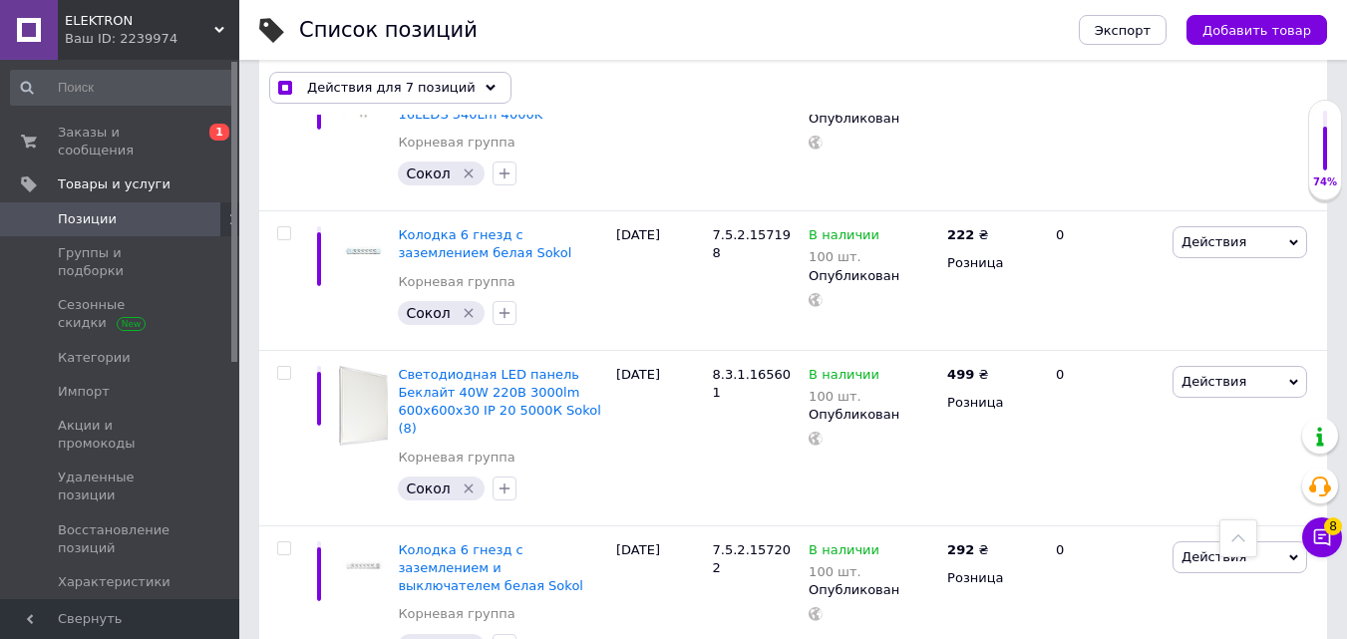
scroll to position [5884, 0]
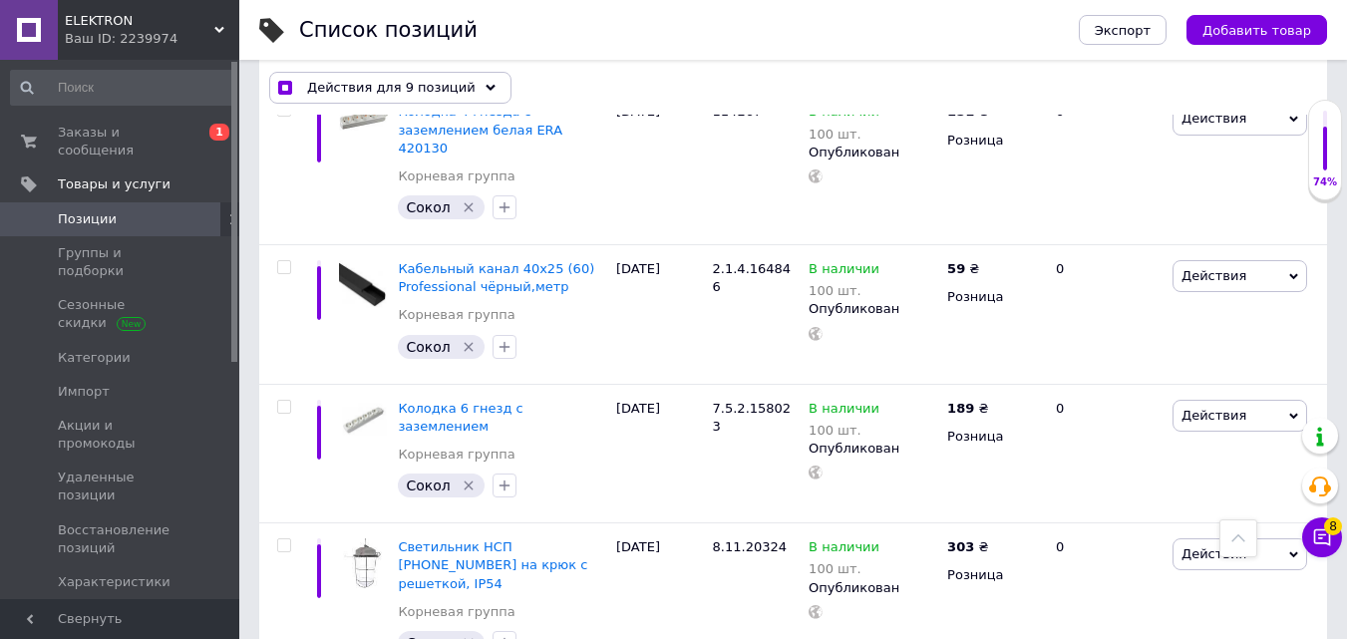
scroll to position [5286, 0]
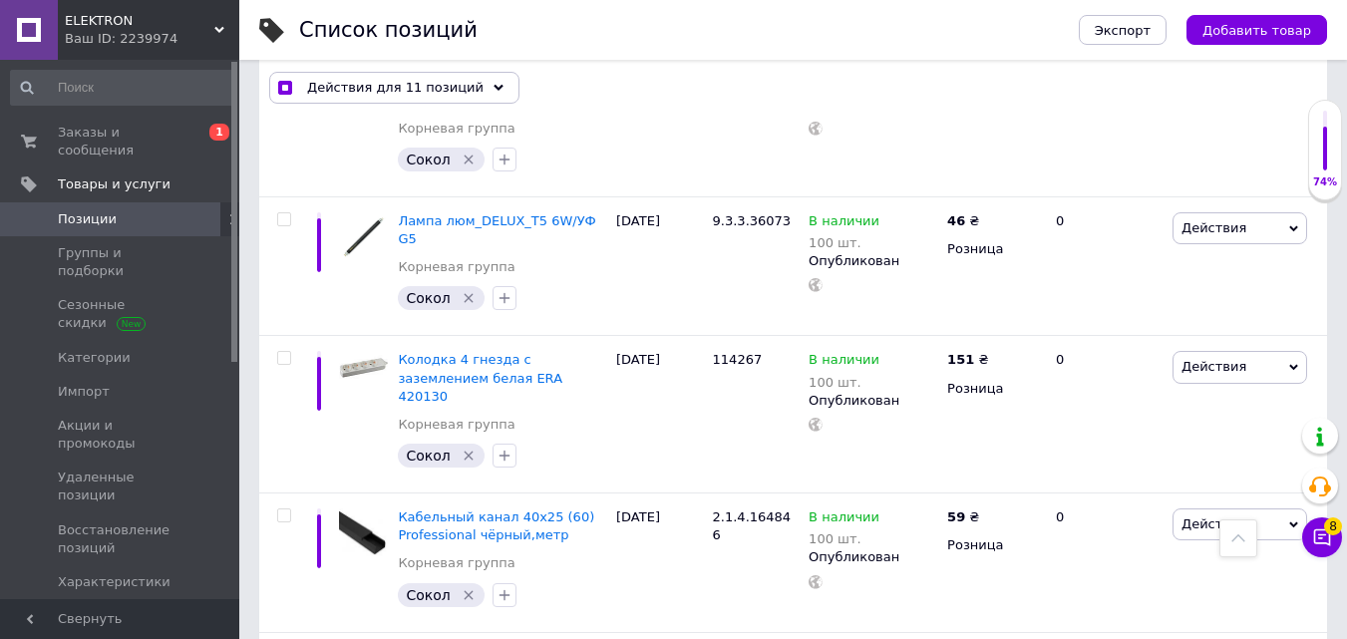
scroll to position [4987, 0]
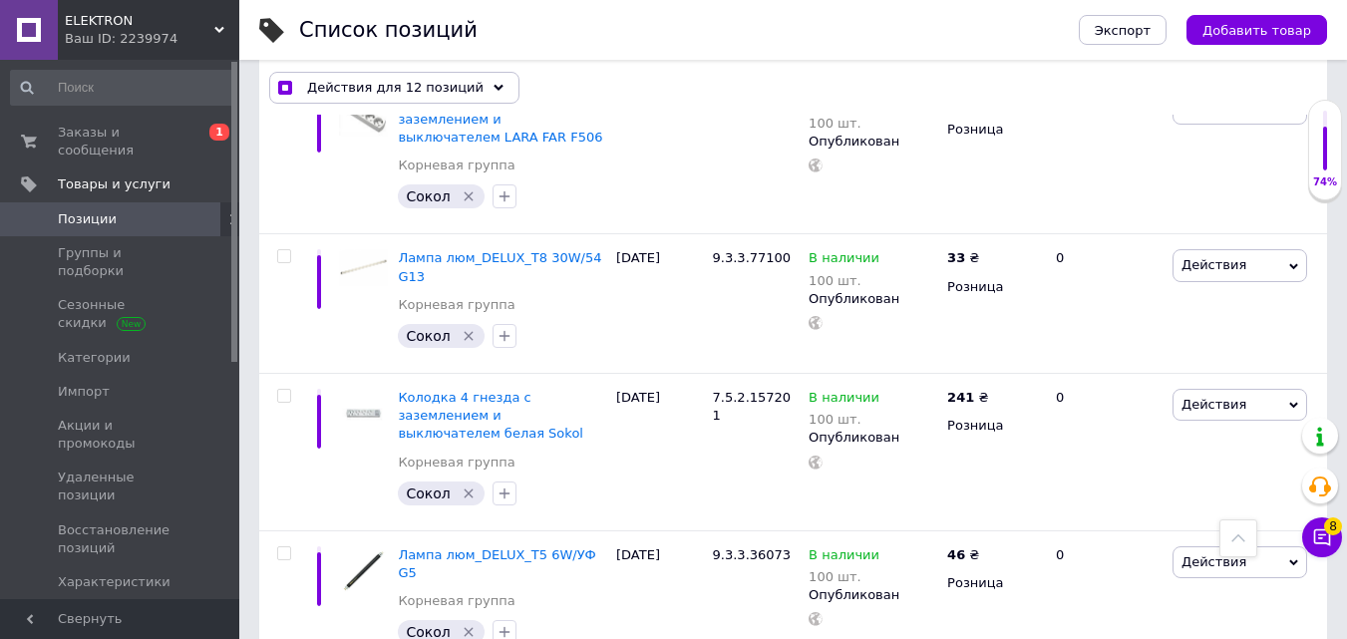
scroll to position [4688, 0]
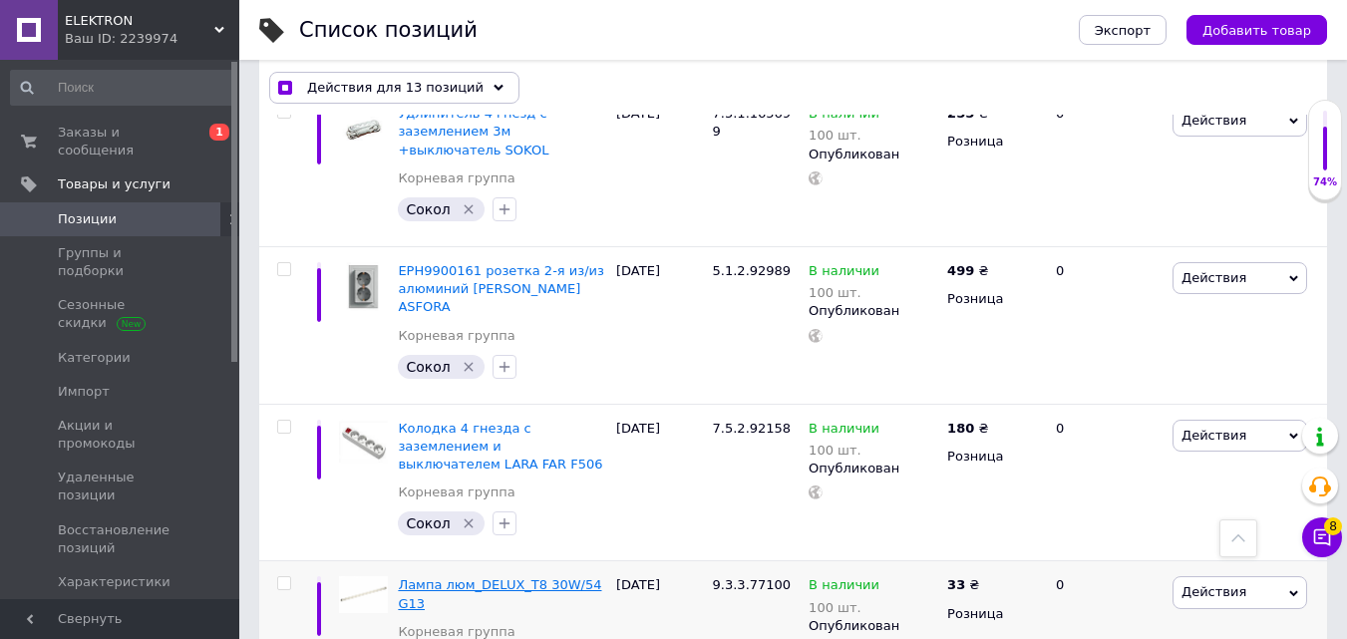
scroll to position [4289, 0]
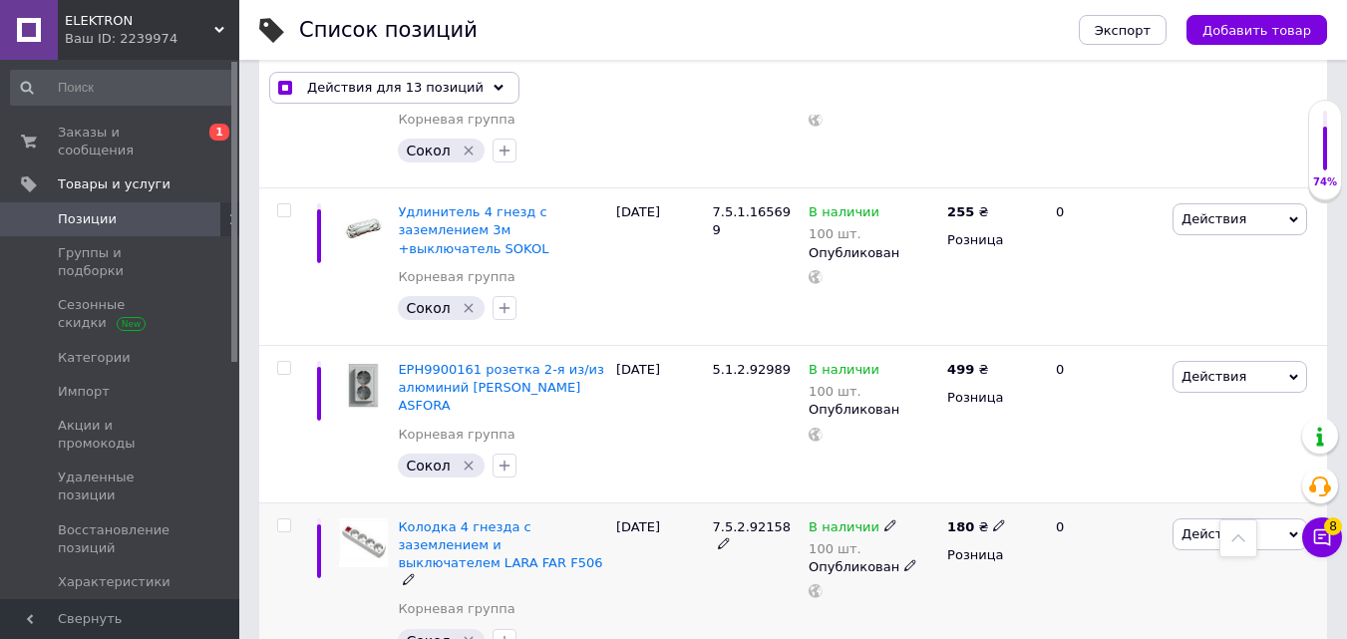
click at [285, 519] on input "checkbox" at bounding box center [283, 525] width 13 height 13
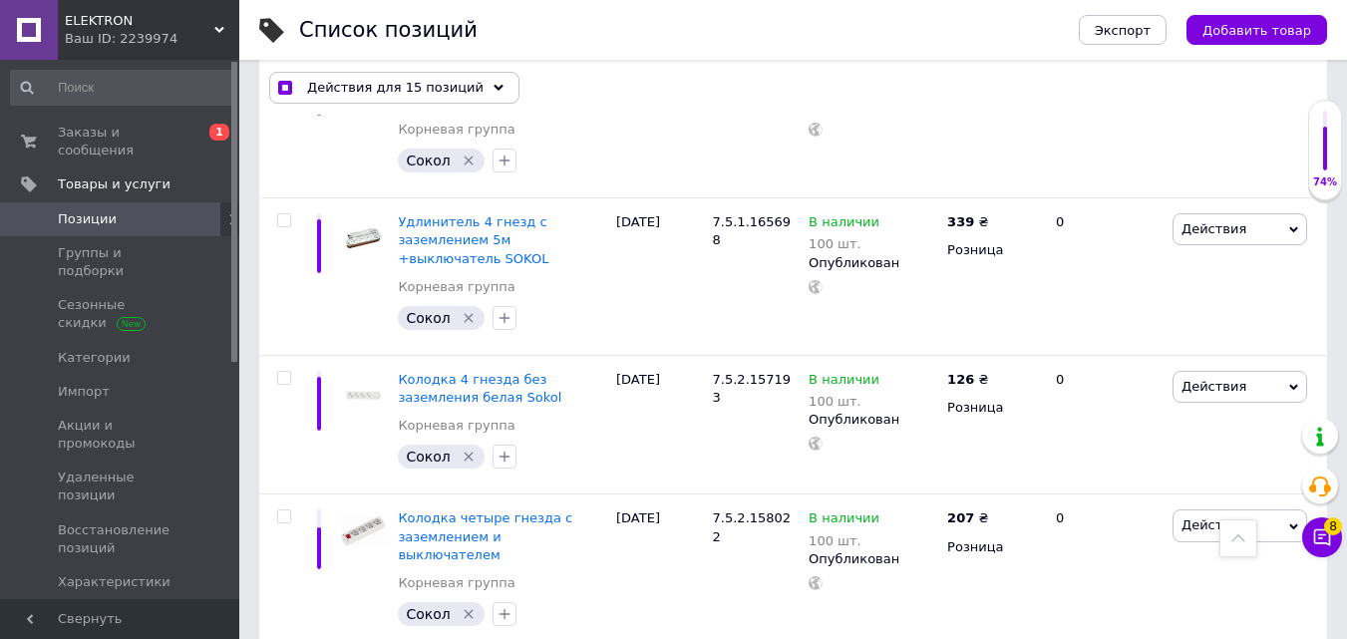
scroll to position [3791, 0]
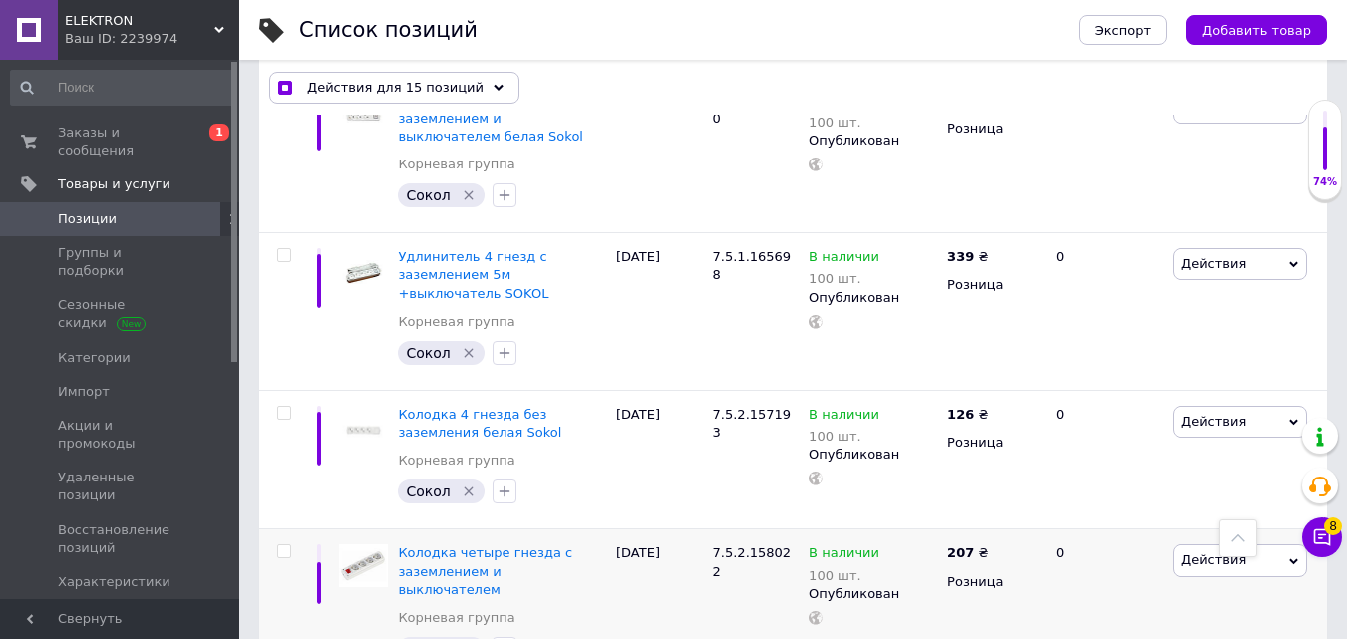
drag, startPoint x: 281, startPoint y: 436, endPoint x: 293, endPoint y: 333, distance: 103.4
click at [287, 545] on input "checkbox" at bounding box center [283, 551] width 13 height 13
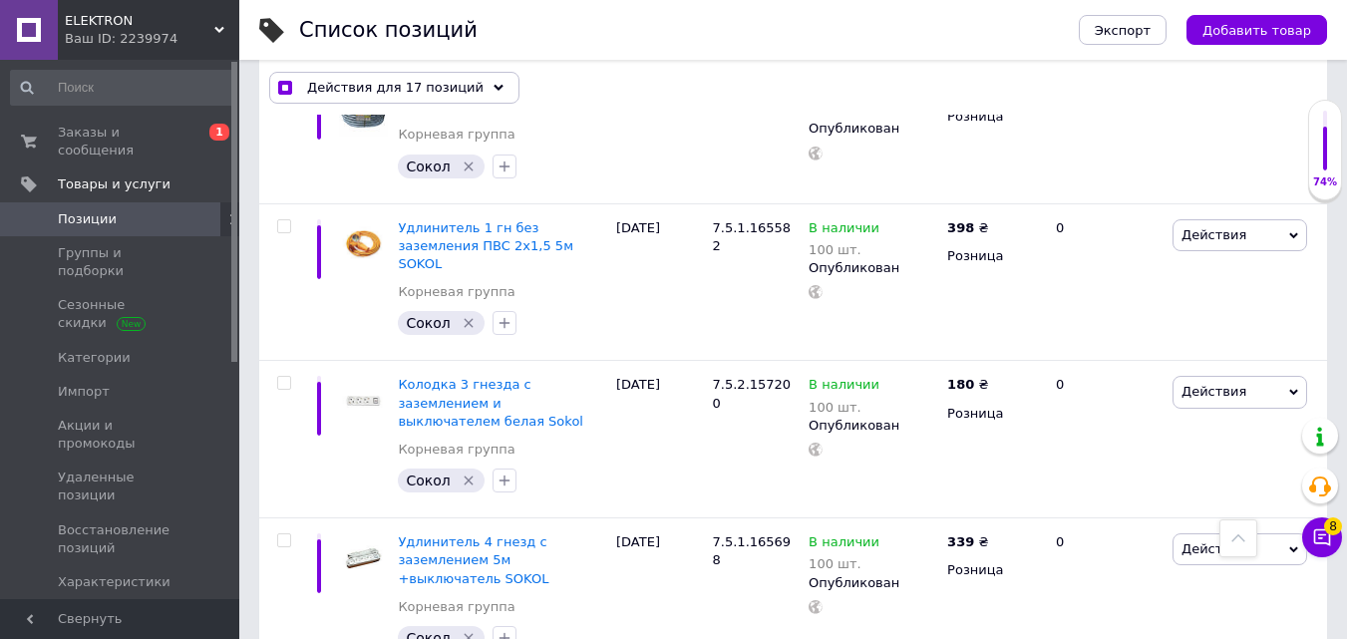
scroll to position [3492, 0]
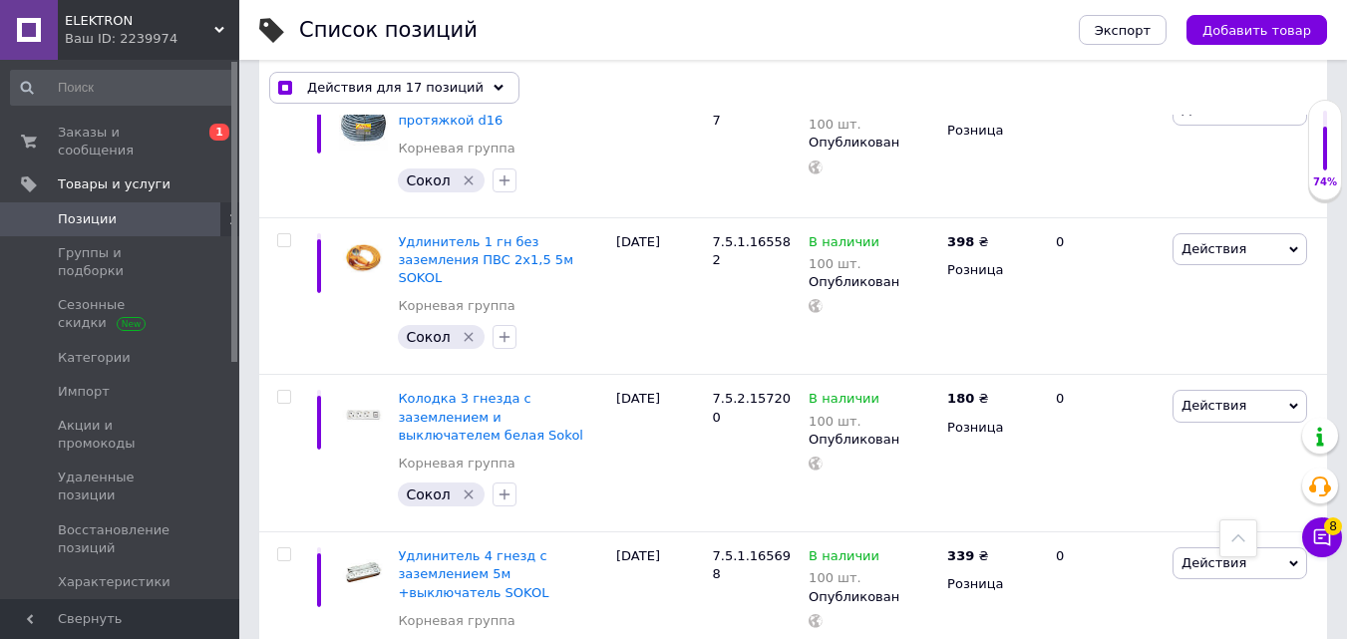
click at [281, 548] on input "checkbox" at bounding box center [283, 554] width 13 height 13
click at [285, 391] on input "checkbox" at bounding box center [283, 397] width 13 height 13
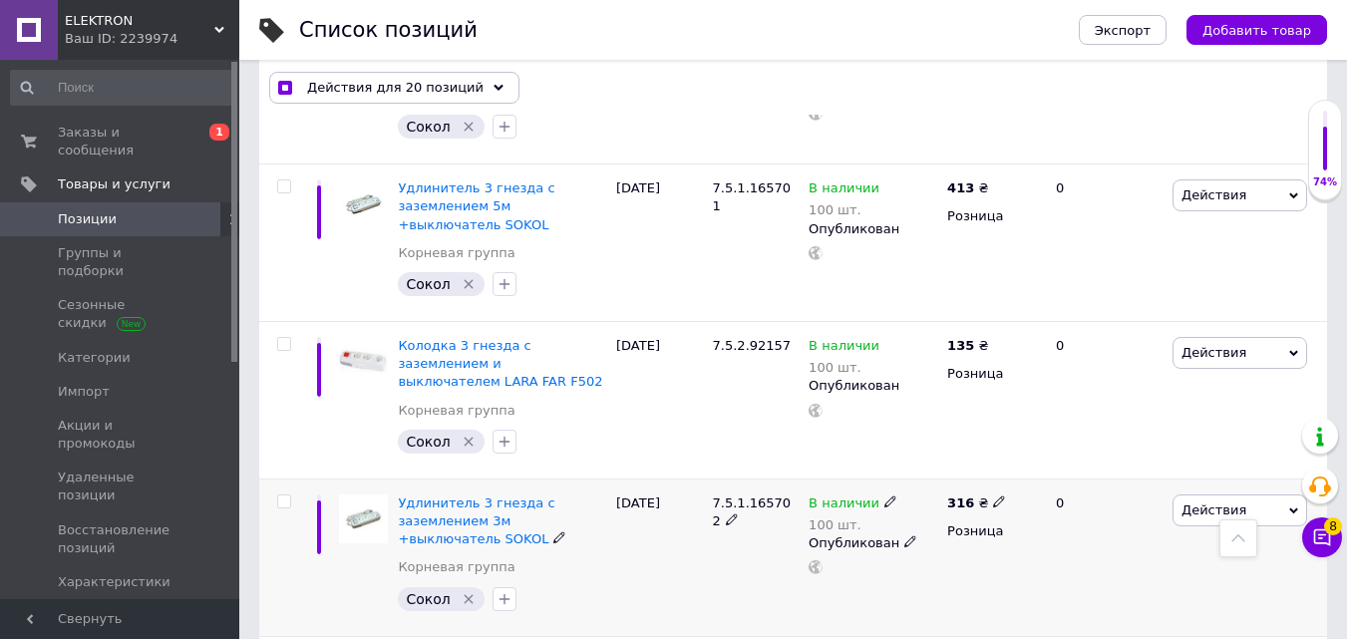
scroll to position [2794, 0]
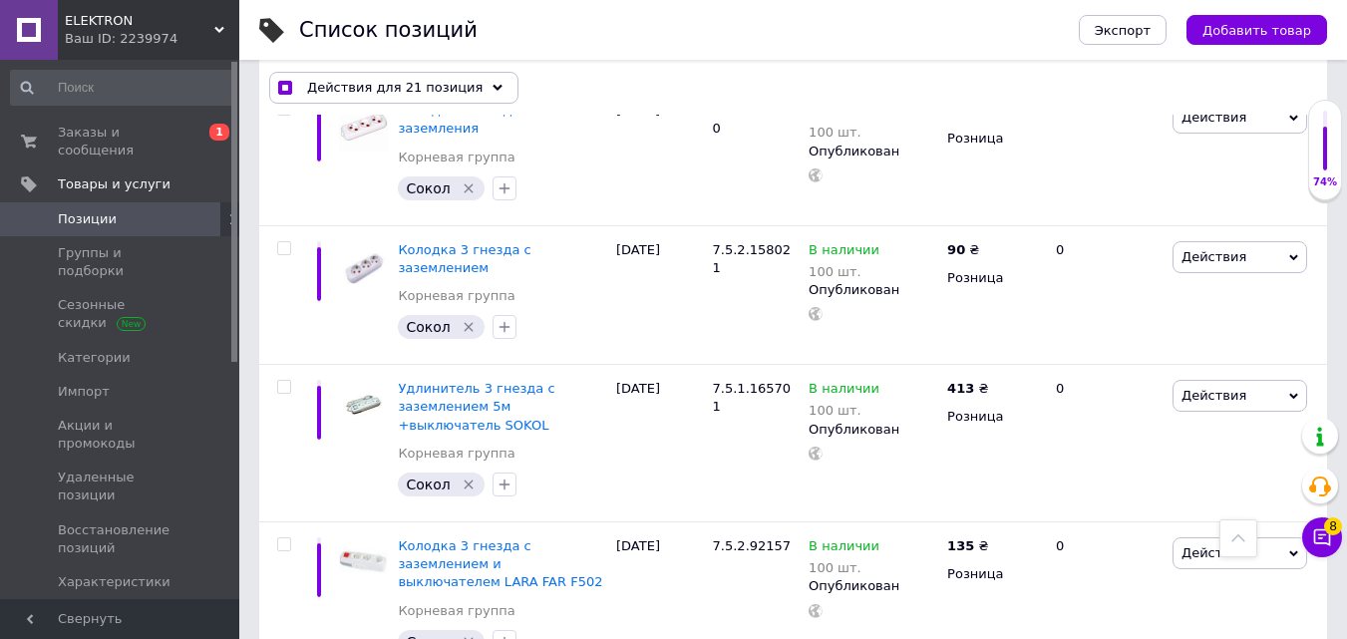
click at [282, 538] on input "checkbox" at bounding box center [283, 544] width 13 height 13
click at [282, 381] on input "checkbox" at bounding box center [283, 387] width 13 height 13
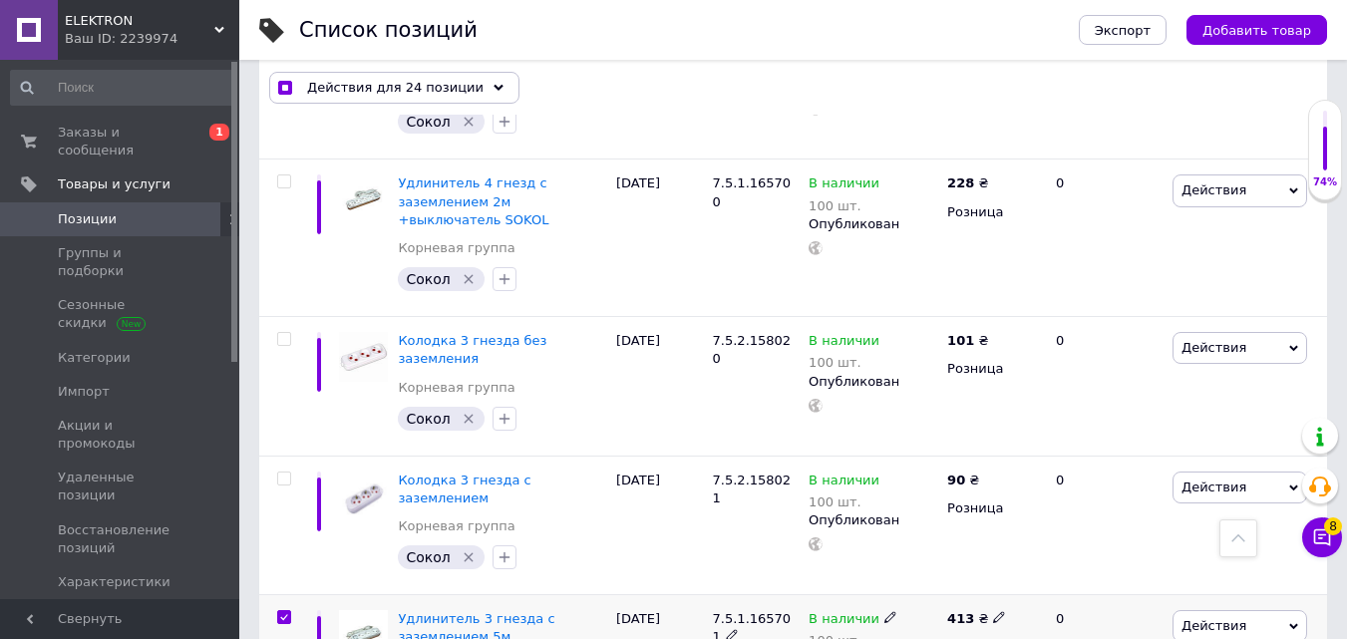
scroll to position [2295, 0]
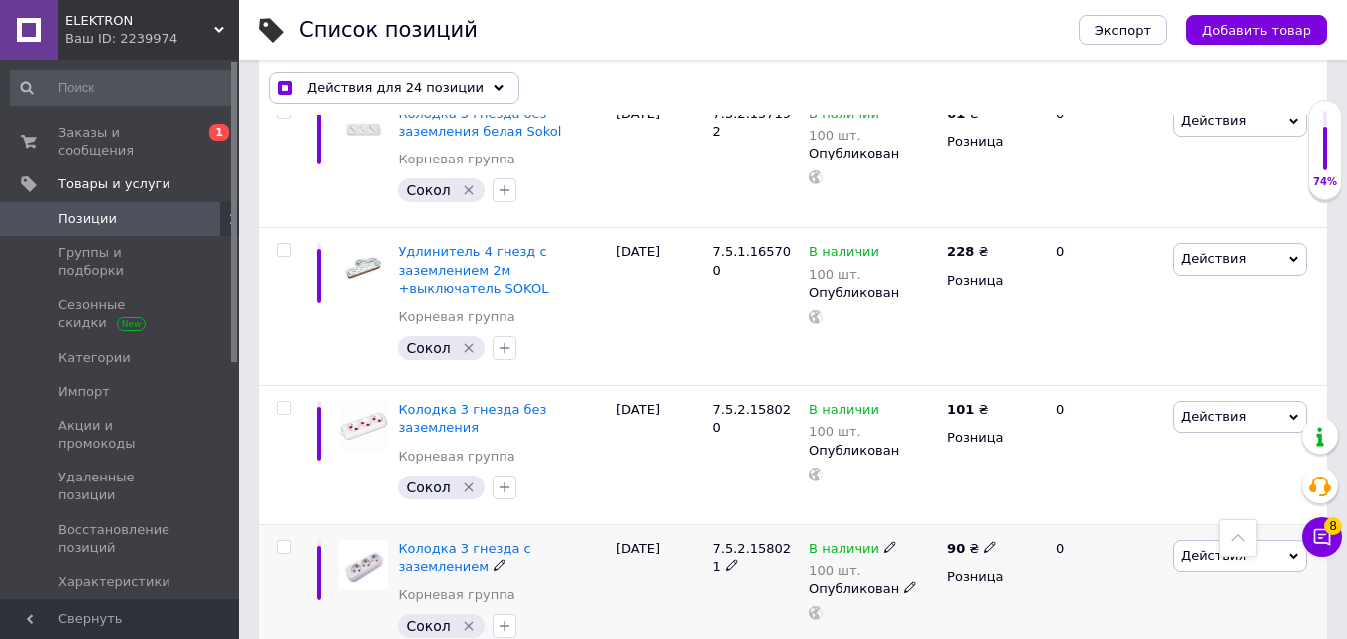
click at [282, 541] on input "checkbox" at bounding box center [283, 547] width 13 height 13
click at [284, 402] on input "checkbox" at bounding box center [283, 408] width 13 height 13
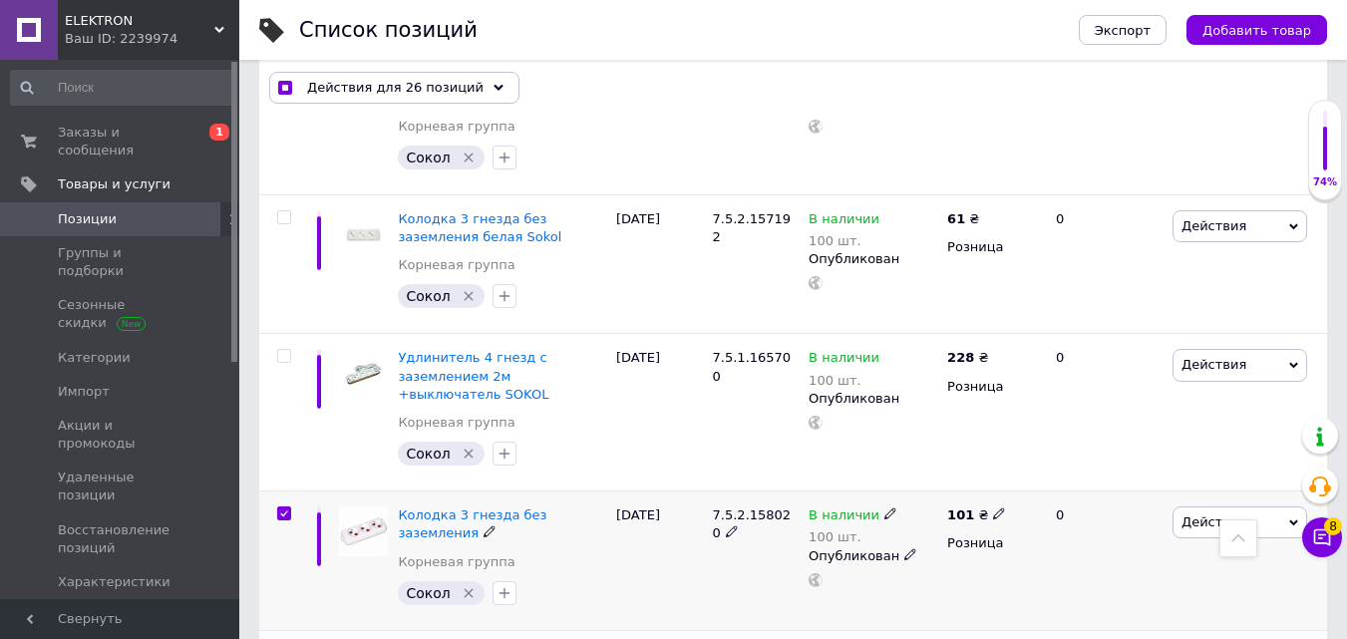
scroll to position [1996, 0]
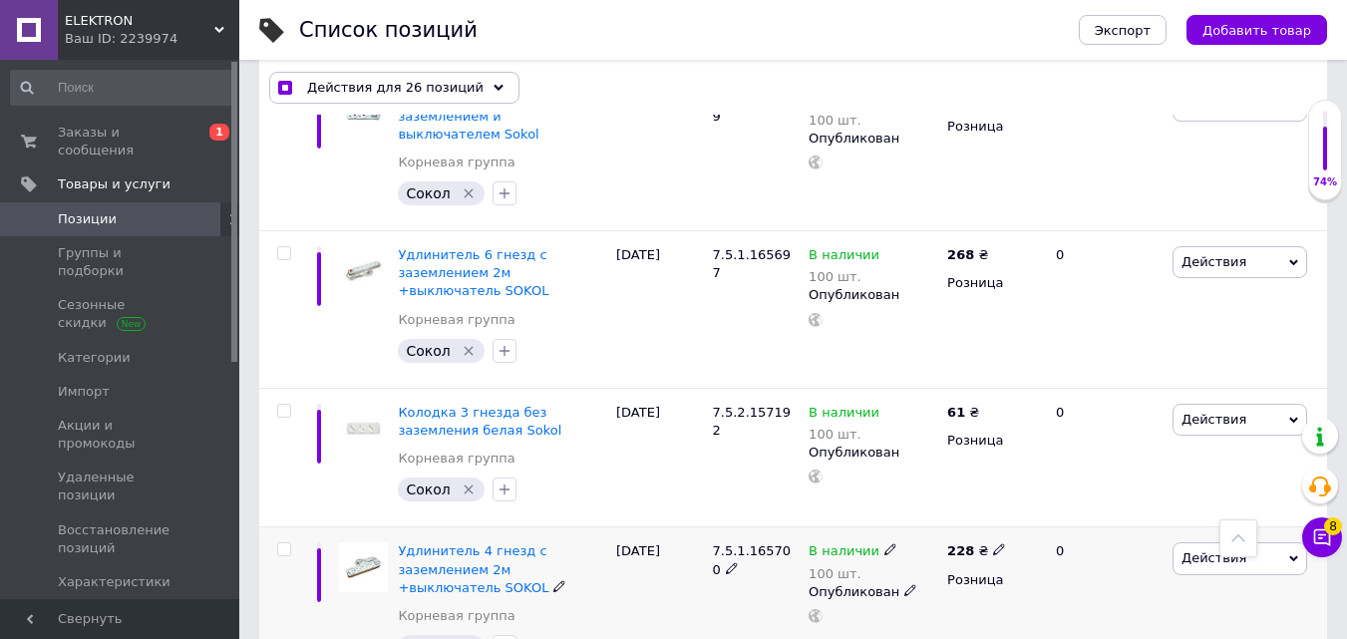
click at [288, 543] on input "checkbox" at bounding box center [283, 549] width 13 height 13
click at [284, 405] on input "checkbox" at bounding box center [283, 411] width 13 height 13
click at [288, 247] on input "checkbox" at bounding box center [283, 253] width 13 height 13
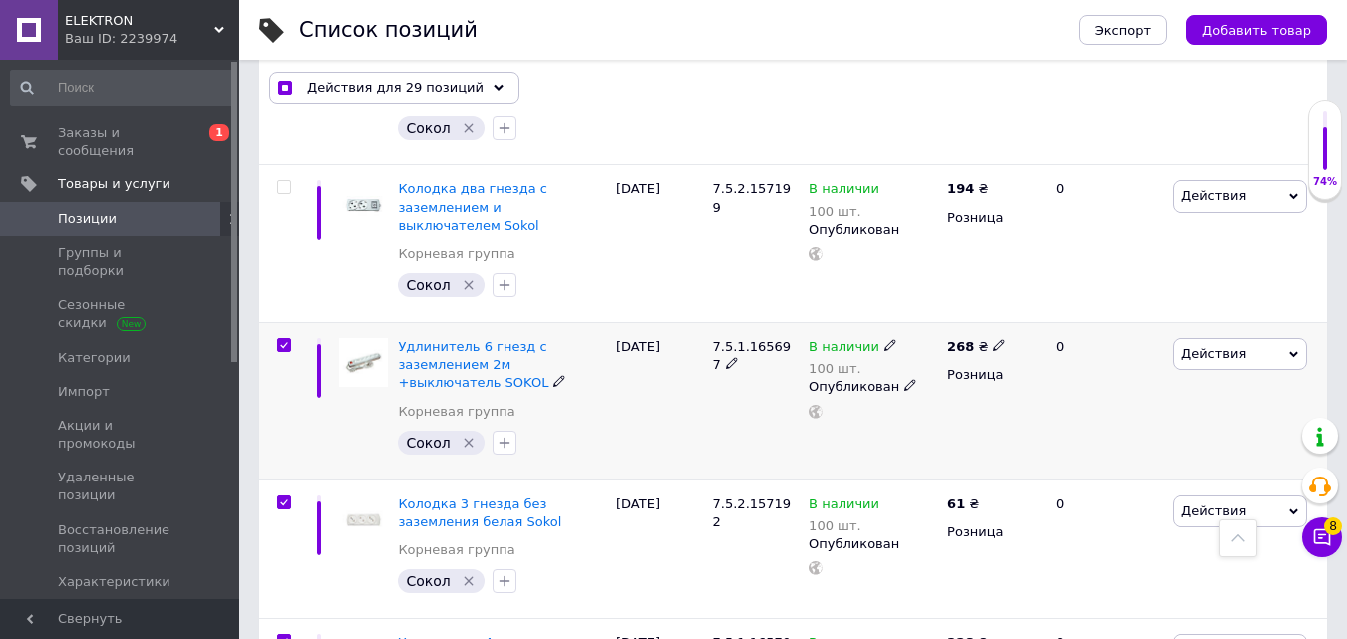
scroll to position [1597, 0]
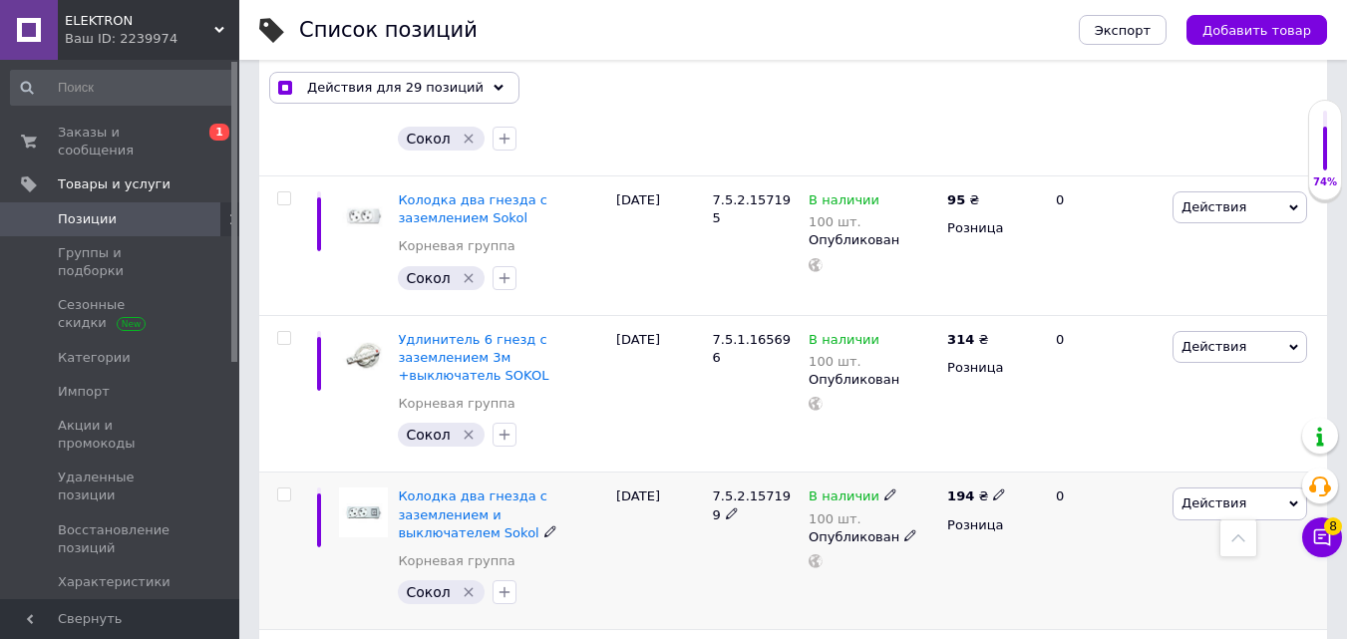
click at [289, 489] on input "checkbox" at bounding box center [283, 495] width 13 height 13
click at [285, 332] on input "checkbox" at bounding box center [283, 338] width 13 height 13
drag, startPoint x: 287, startPoint y: 130, endPoint x: 439, endPoint y: 237, distance: 185.9
click at [287, 192] on input "checkbox" at bounding box center [283, 198] width 13 height 13
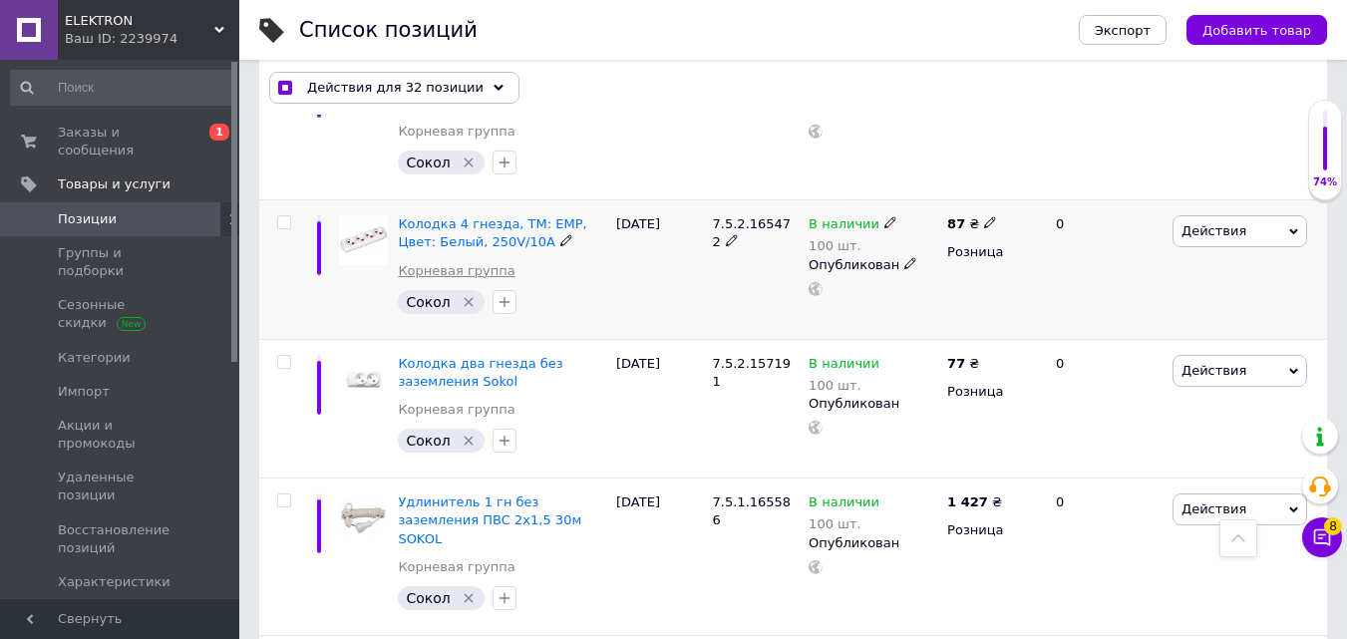
scroll to position [1099, 0]
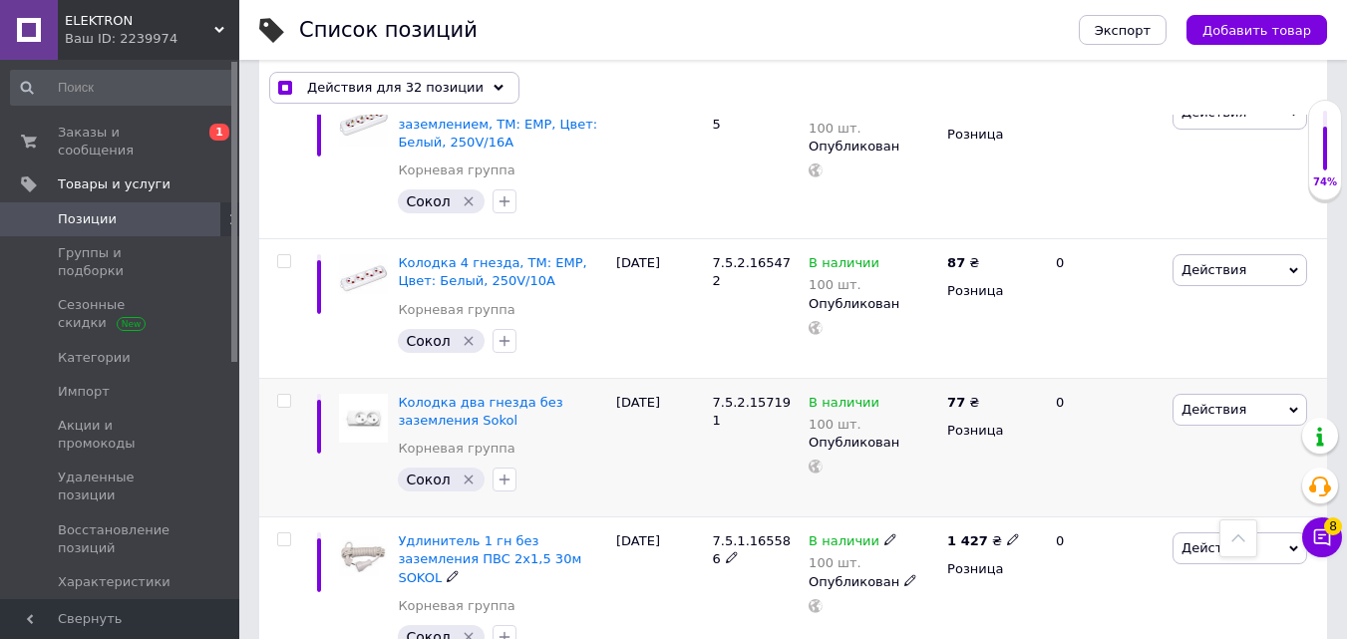
drag, startPoint x: 284, startPoint y: 484, endPoint x: 283, endPoint y: 360, distance: 123.6
click at [283, 533] on input "checkbox" at bounding box center [283, 539] width 13 height 13
click at [280, 395] on input "checkbox" at bounding box center [283, 401] width 13 height 13
drag, startPoint x: 286, startPoint y: 212, endPoint x: 402, endPoint y: 275, distance: 131.6
click at [285, 255] on input "checkbox" at bounding box center [283, 261] width 13 height 13
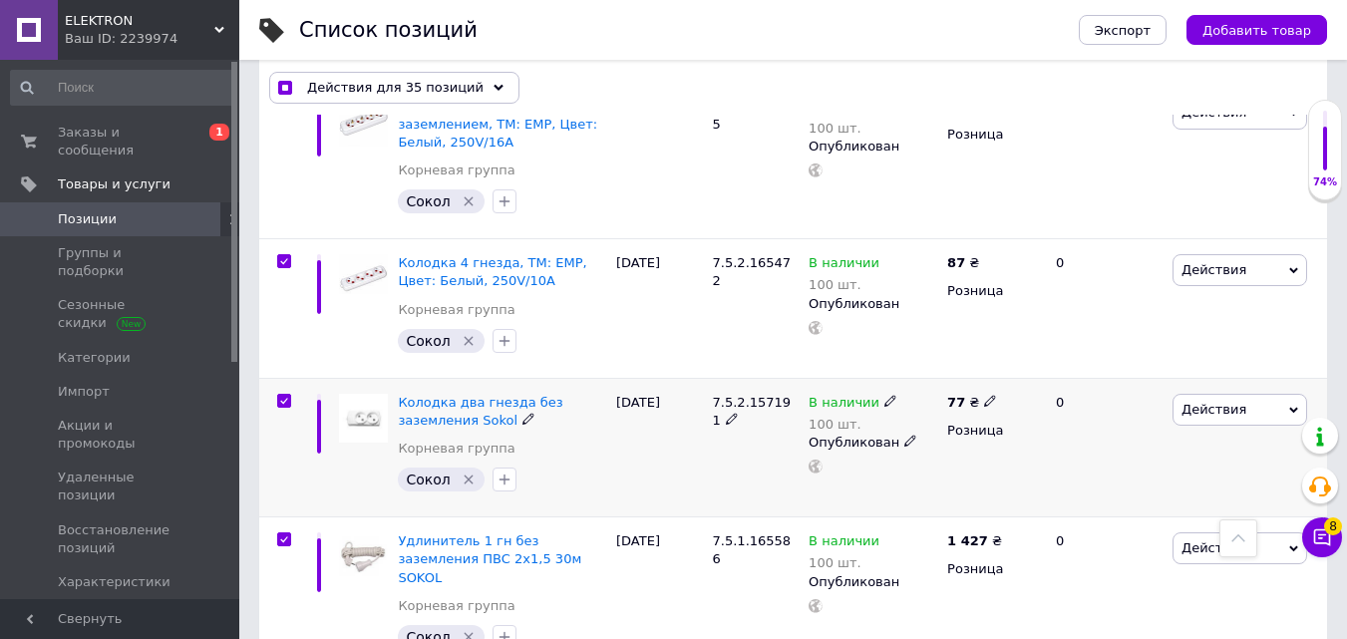
scroll to position [899, 0]
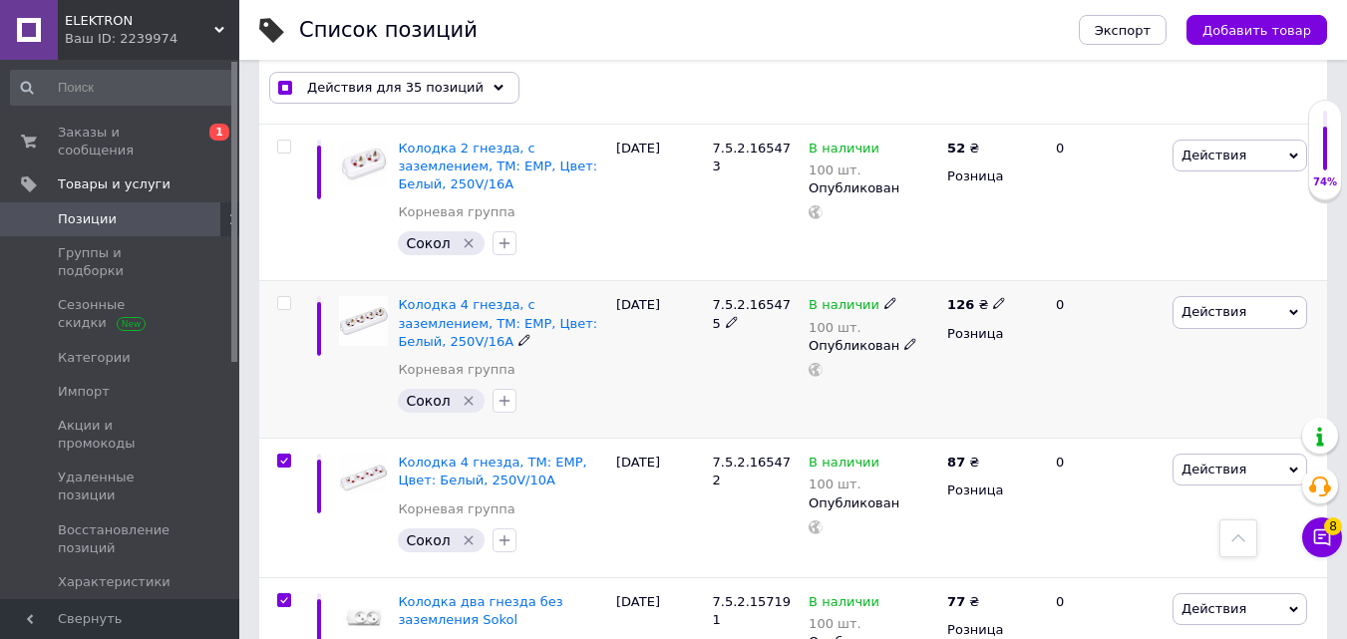
click at [287, 281] on div at bounding box center [281, 360] width 45 height 158
click at [280, 297] on input "checkbox" at bounding box center [283, 303] width 13 height 13
click at [284, 141] on input "checkbox" at bounding box center [283, 147] width 13 height 13
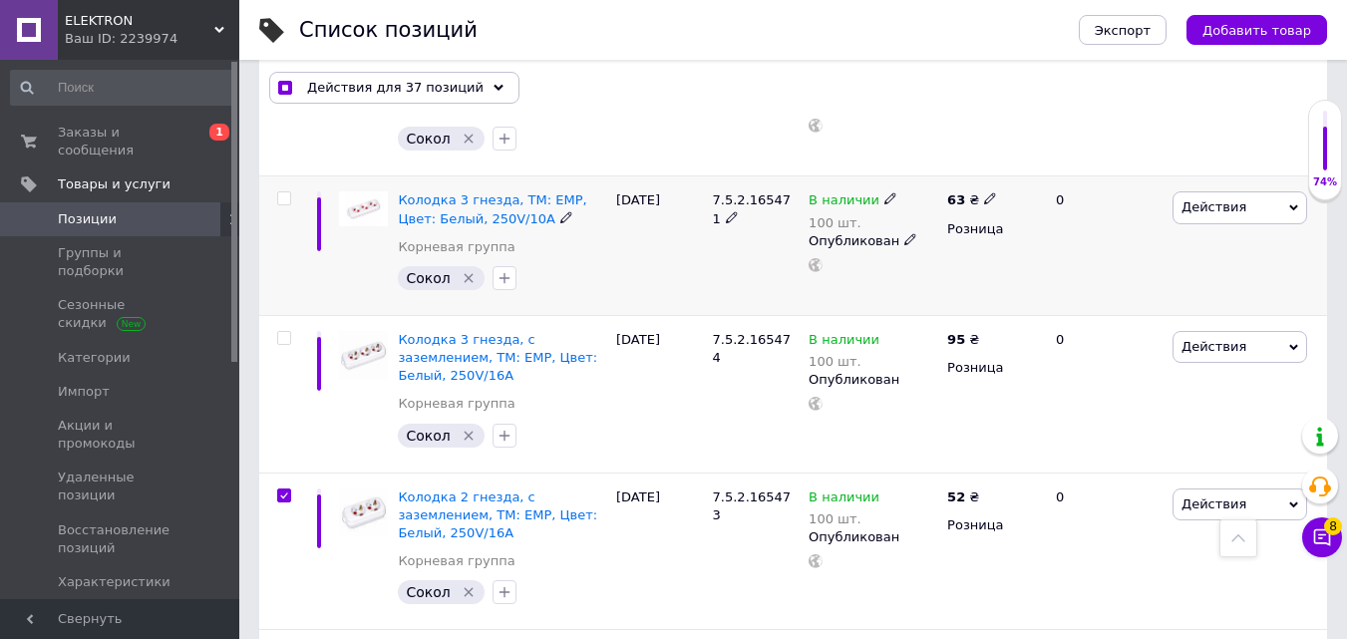
scroll to position [500, 0]
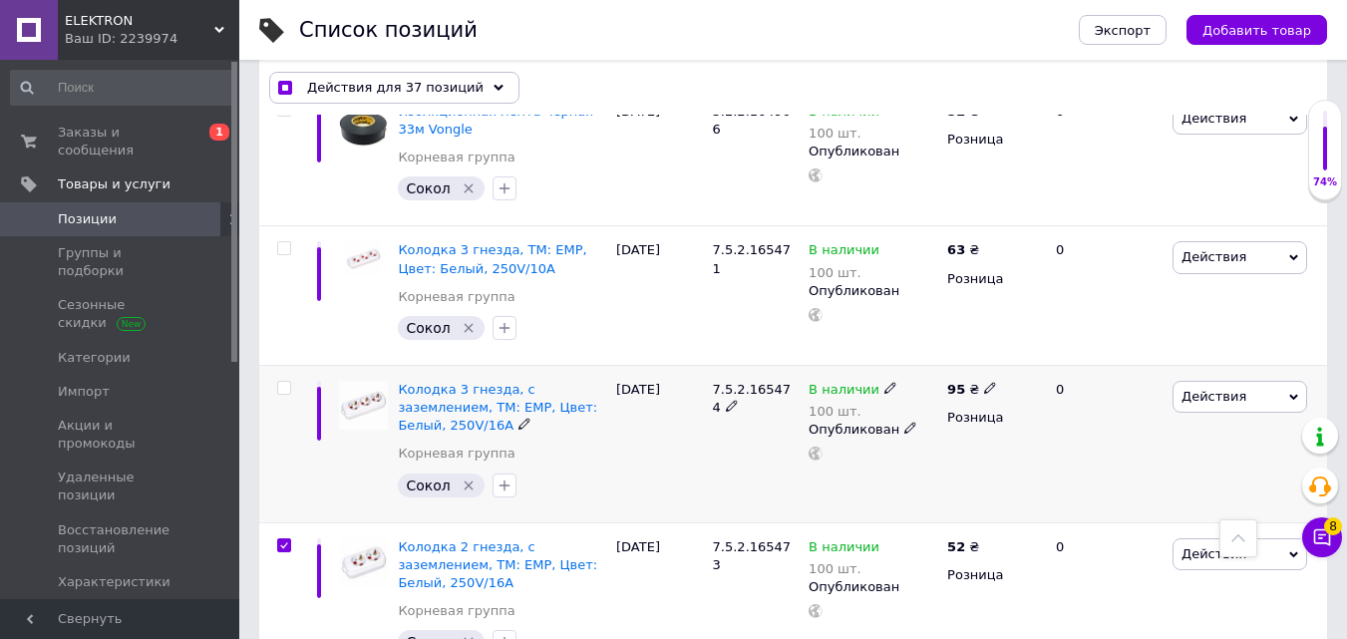
click at [280, 387] on input "checkbox" at bounding box center [283, 388] width 13 height 13
click at [283, 243] on input "checkbox" at bounding box center [283, 248] width 13 height 13
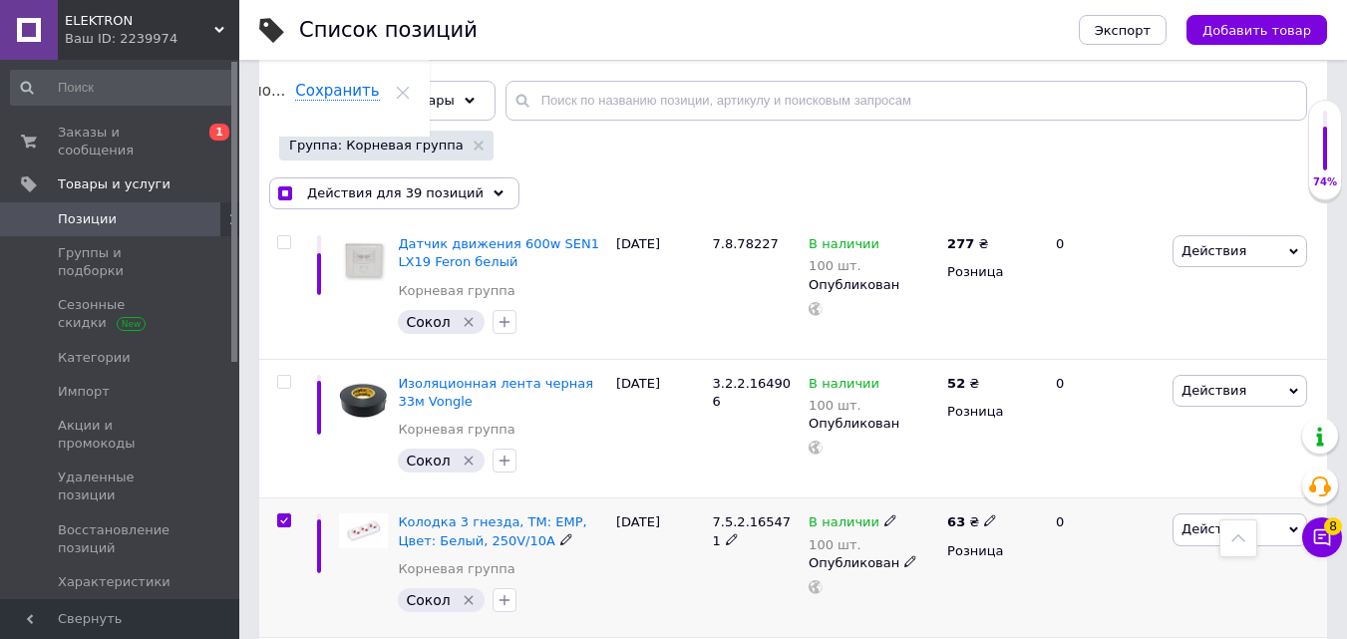
scroll to position [201, 0]
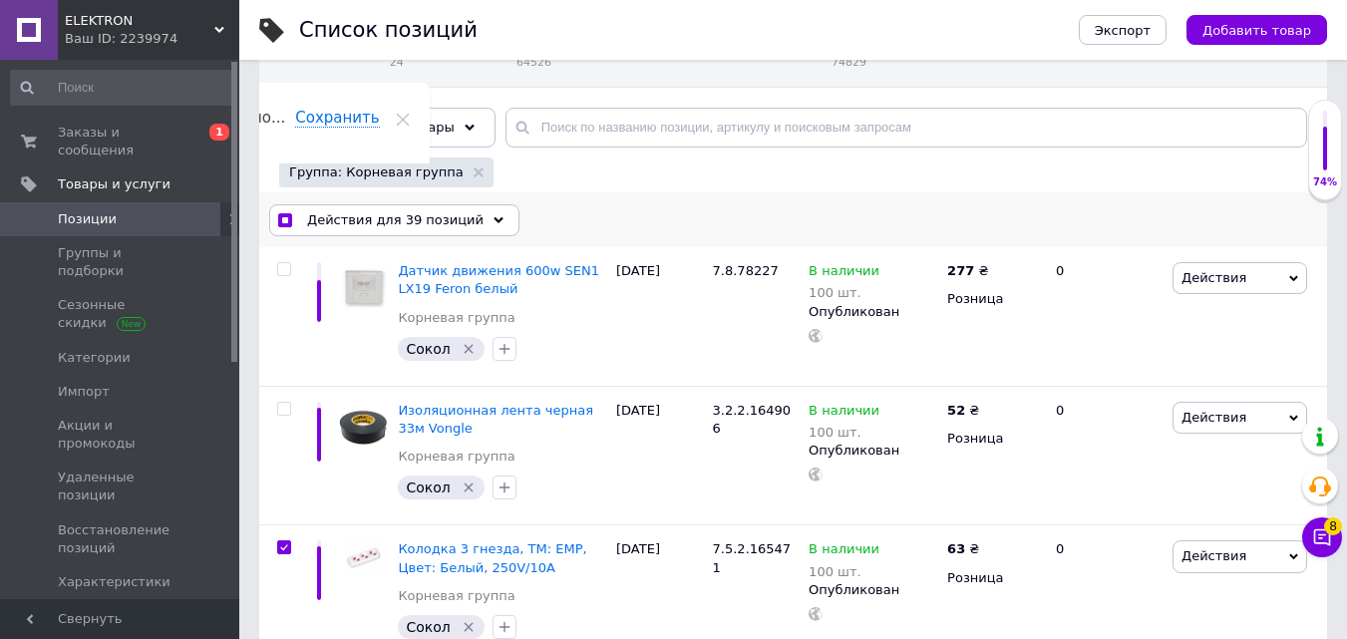
click at [362, 223] on span "Действия для 39 позиций" at bounding box center [395, 220] width 176 height 18
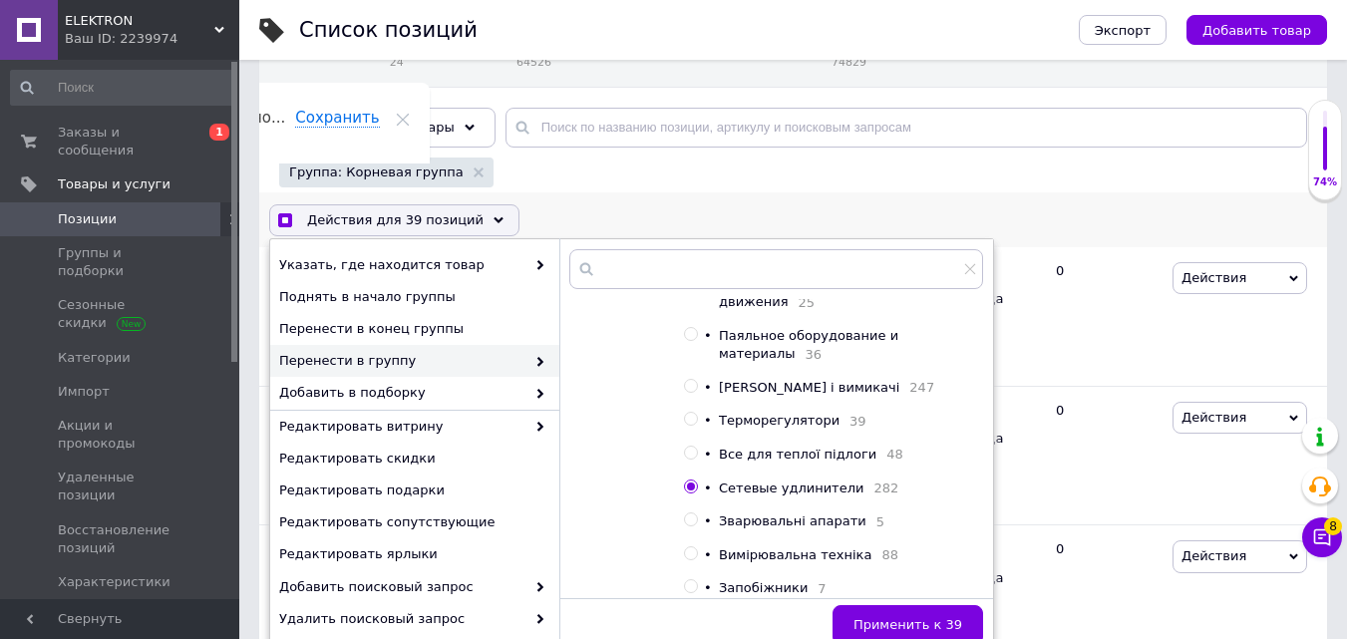
scroll to position [997, 0]
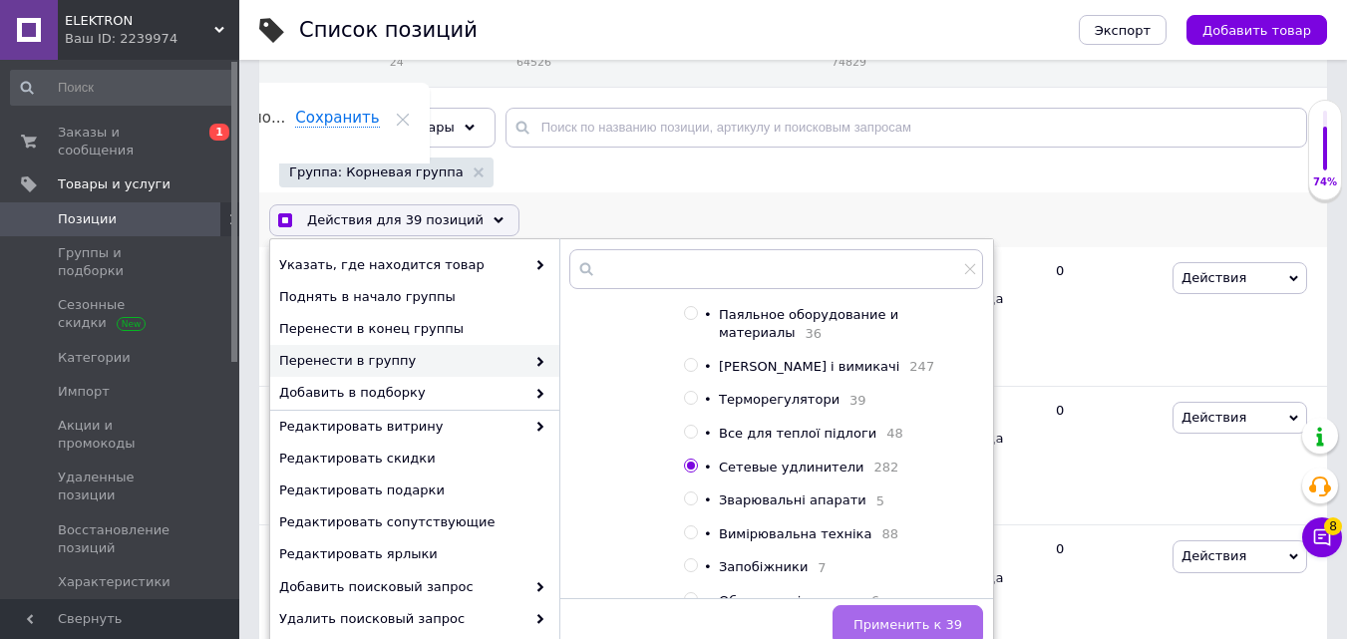
click at [890, 615] on button "Применить к 39" at bounding box center [907, 625] width 151 height 40
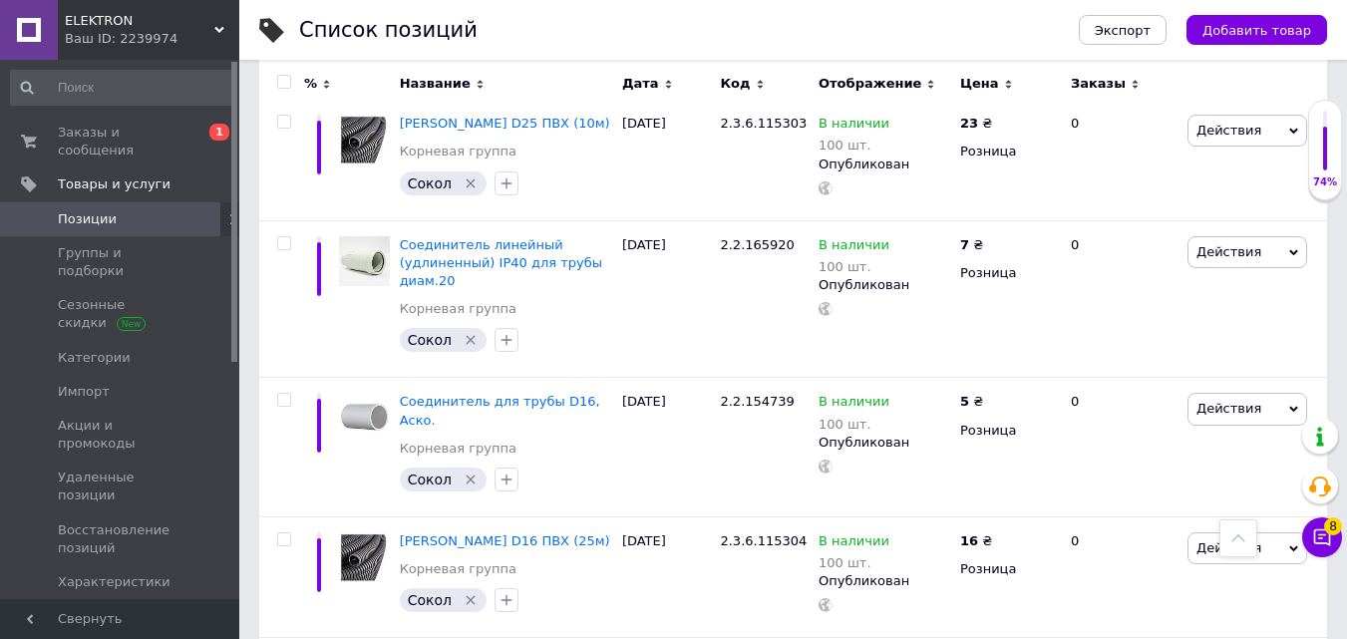
scroll to position [13426, 0]
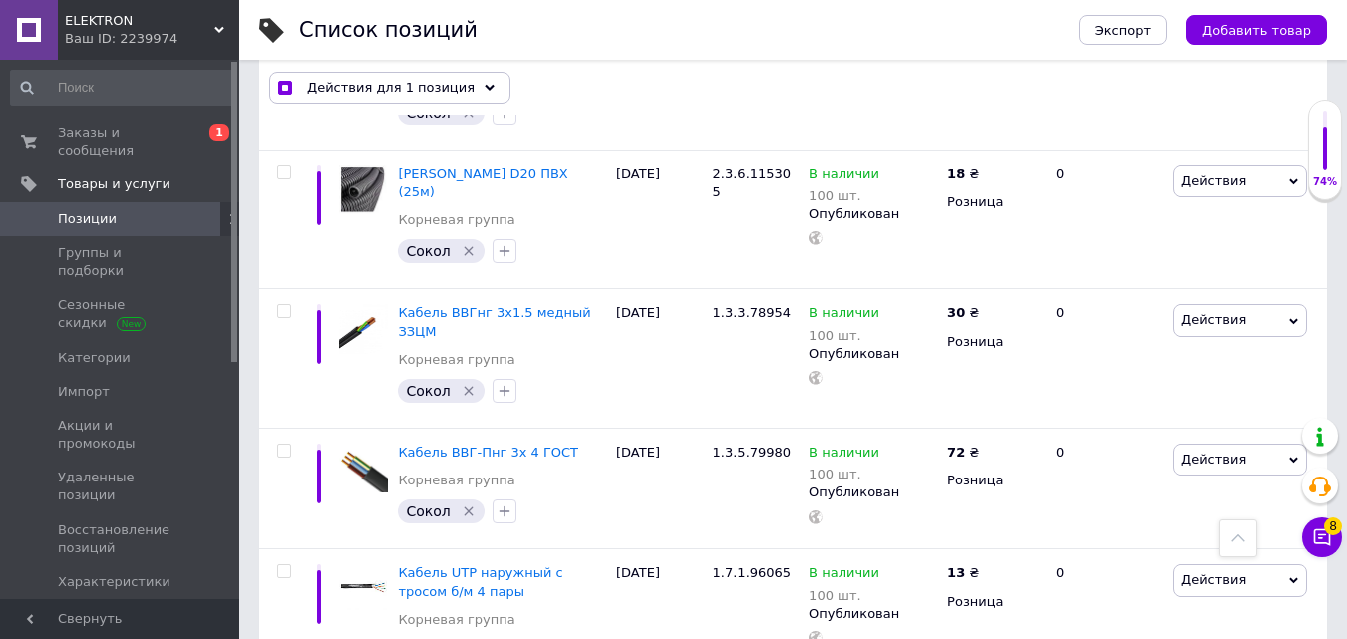
scroll to position [12564, 0]
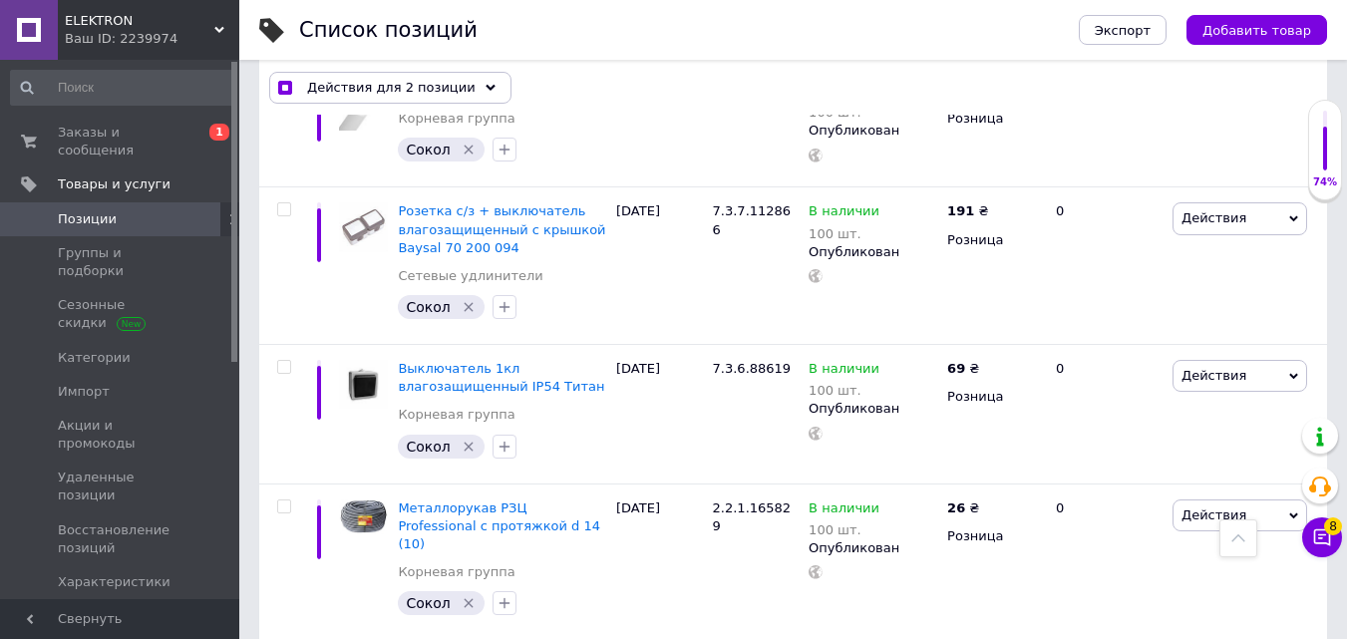
scroll to position [11069, 0]
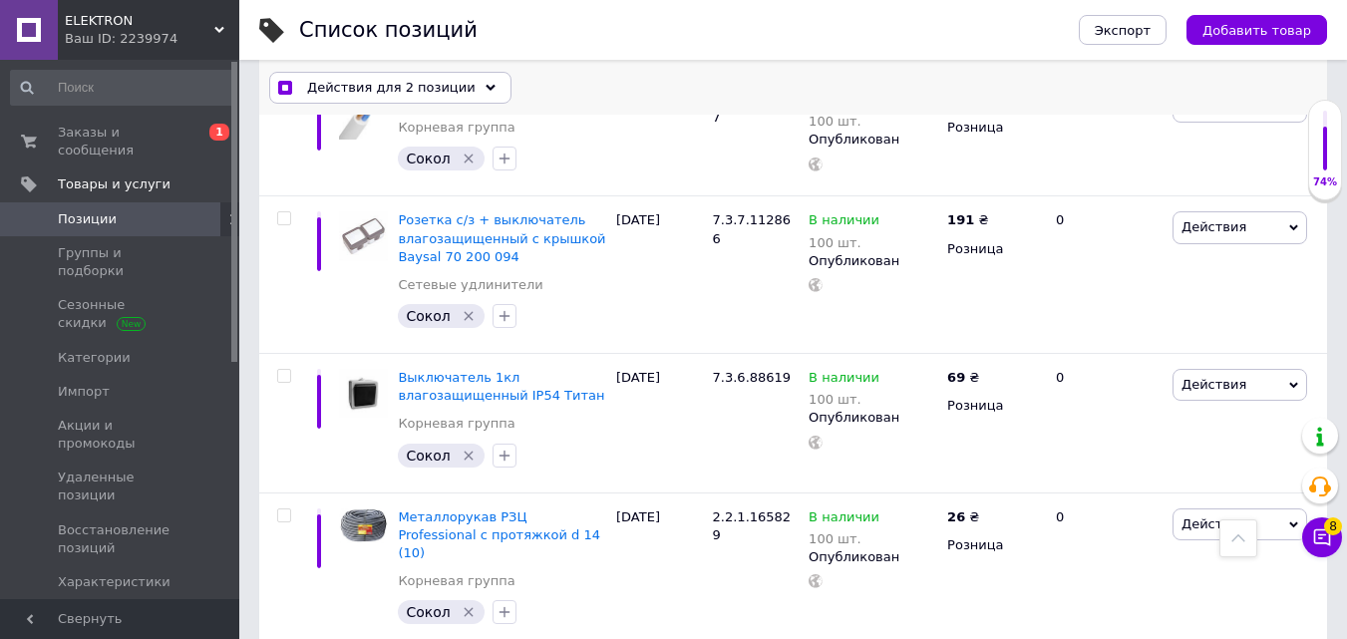
click at [411, 96] on span "Действия для 2 позиции" at bounding box center [391, 88] width 168 height 18
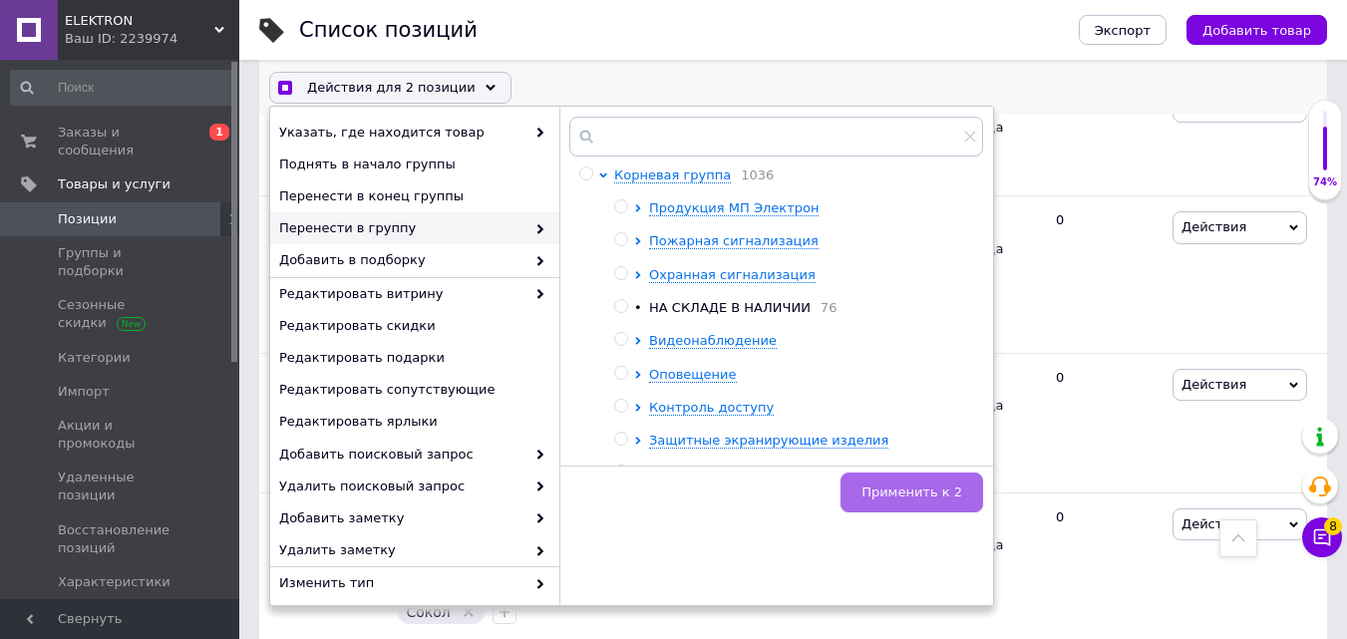
click at [922, 478] on button "Применить к 2" at bounding box center [911, 493] width 143 height 40
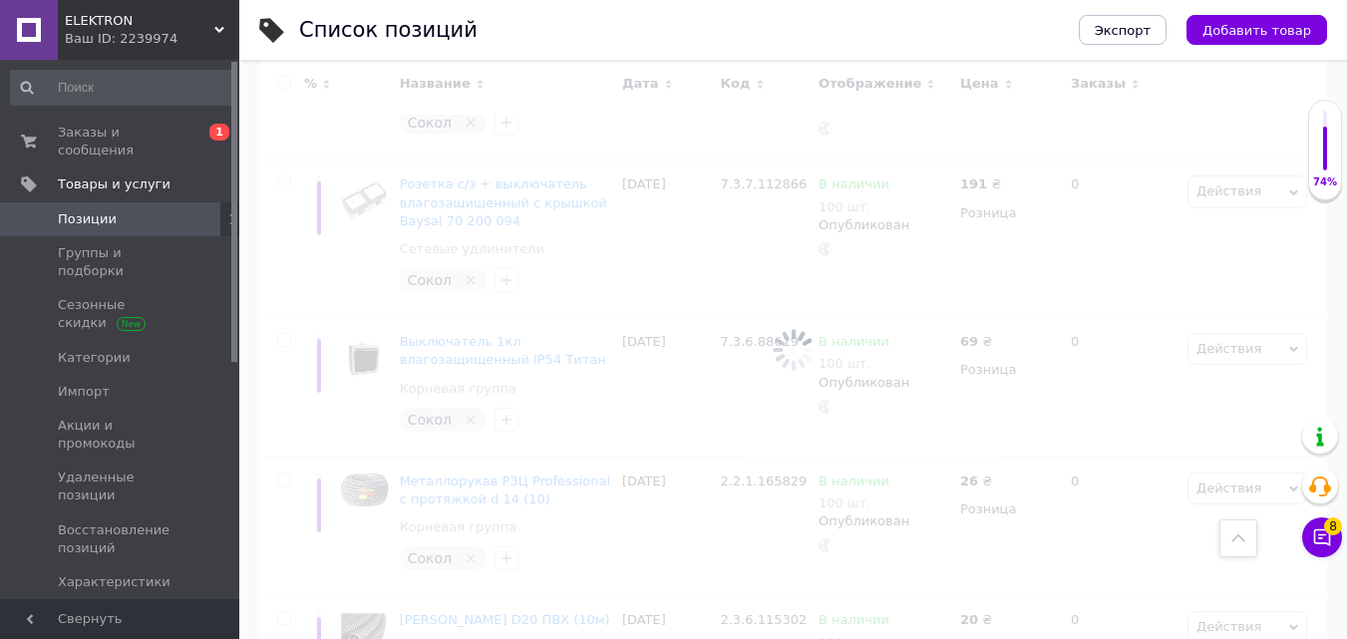
scroll to position [11033, 0]
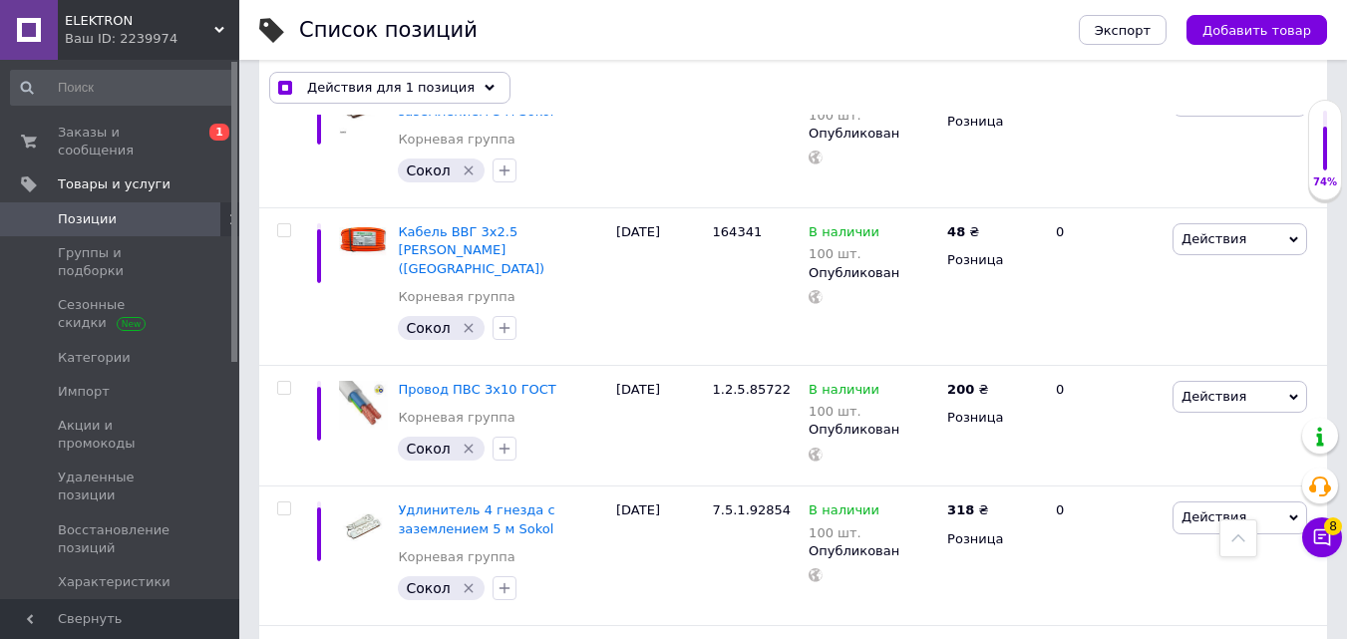
scroll to position [11069, 0]
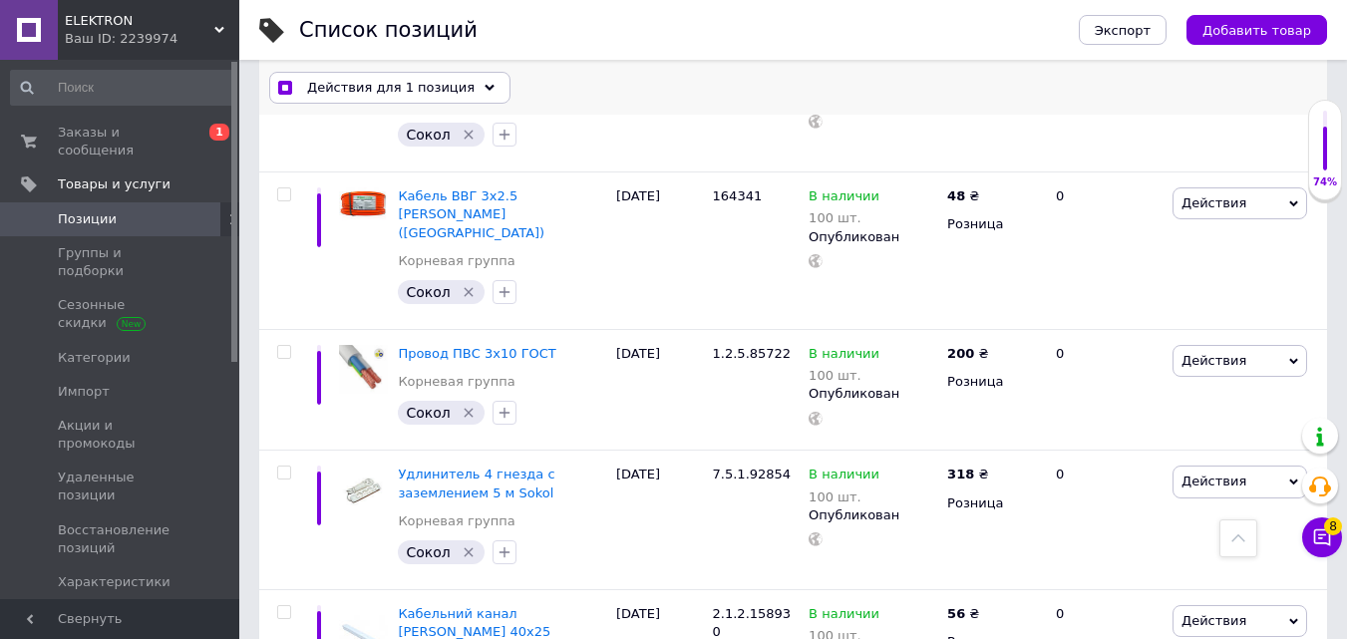
click at [457, 93] on div "Действия для 1 позиция" at bounding box center [389, 88] width 241 height 32
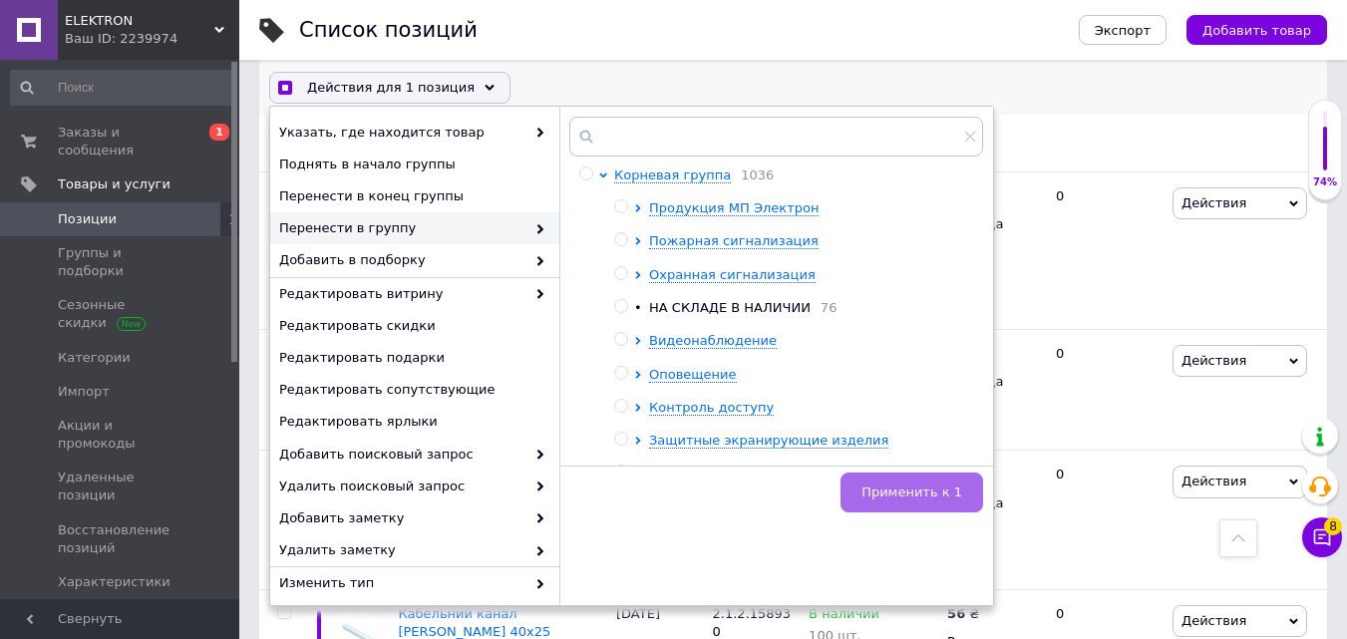
click at [926, 479] on button "Применить к 1" at bounding box center [911, 493] width 143 height 40
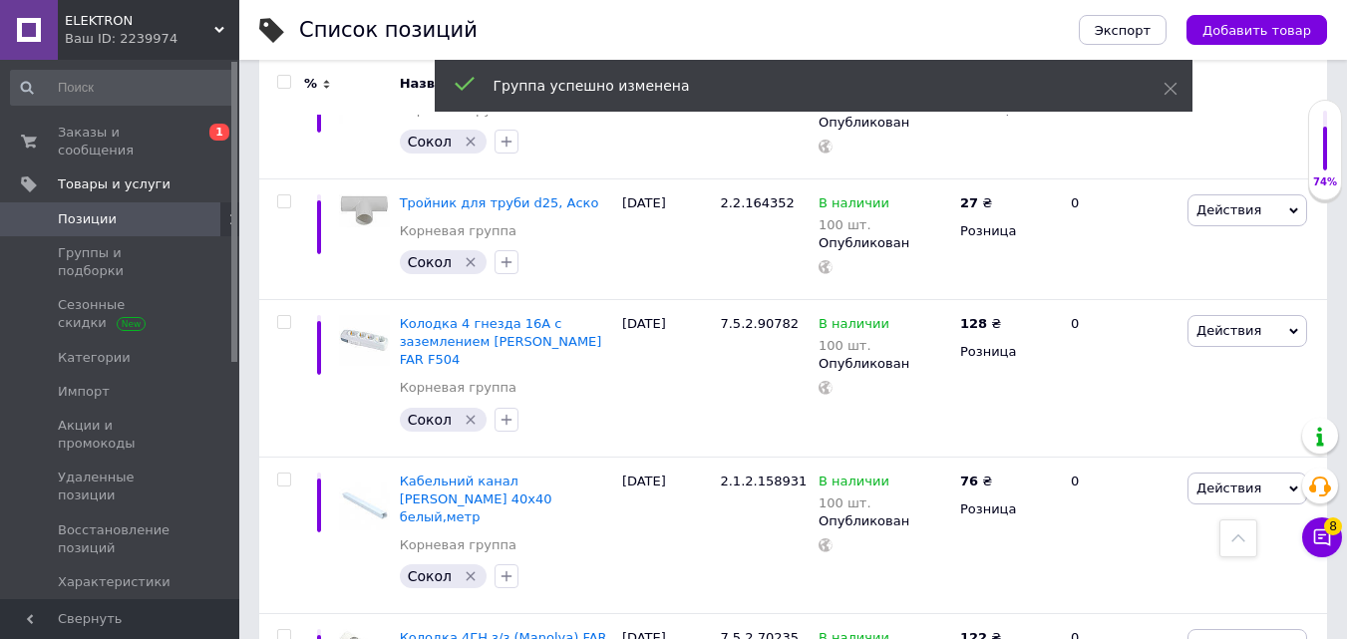
scroll to position [13389, 0]
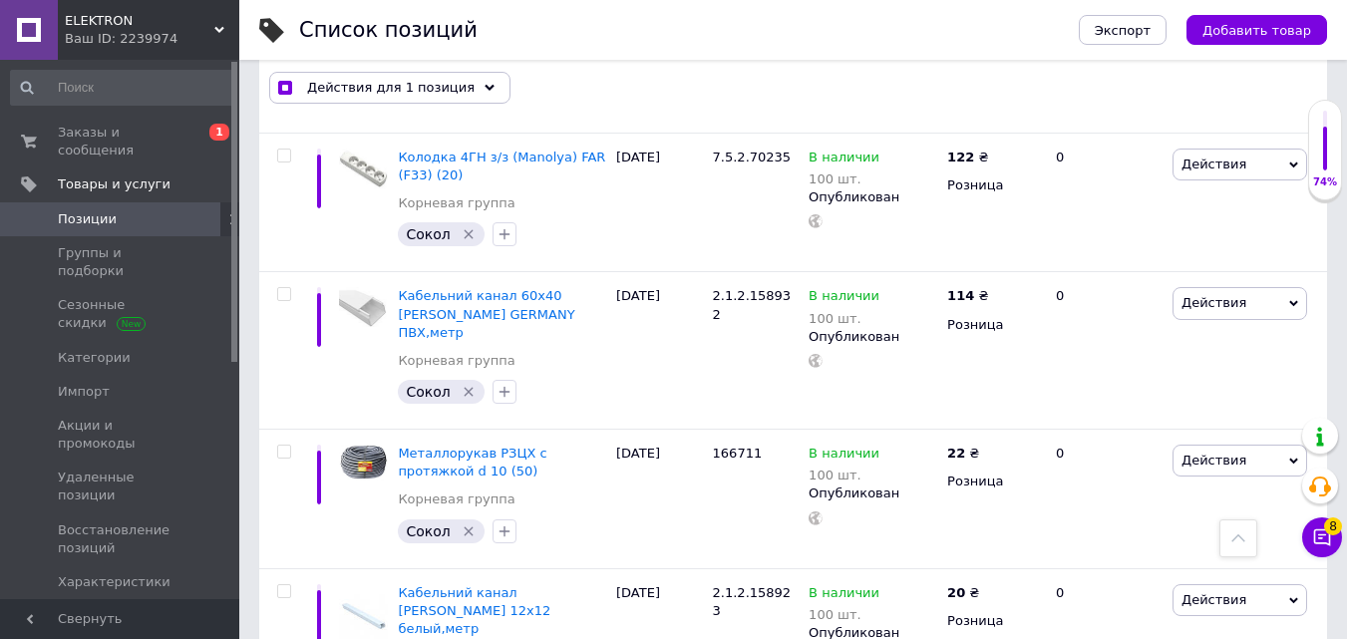
scroll to position [13425, 0]
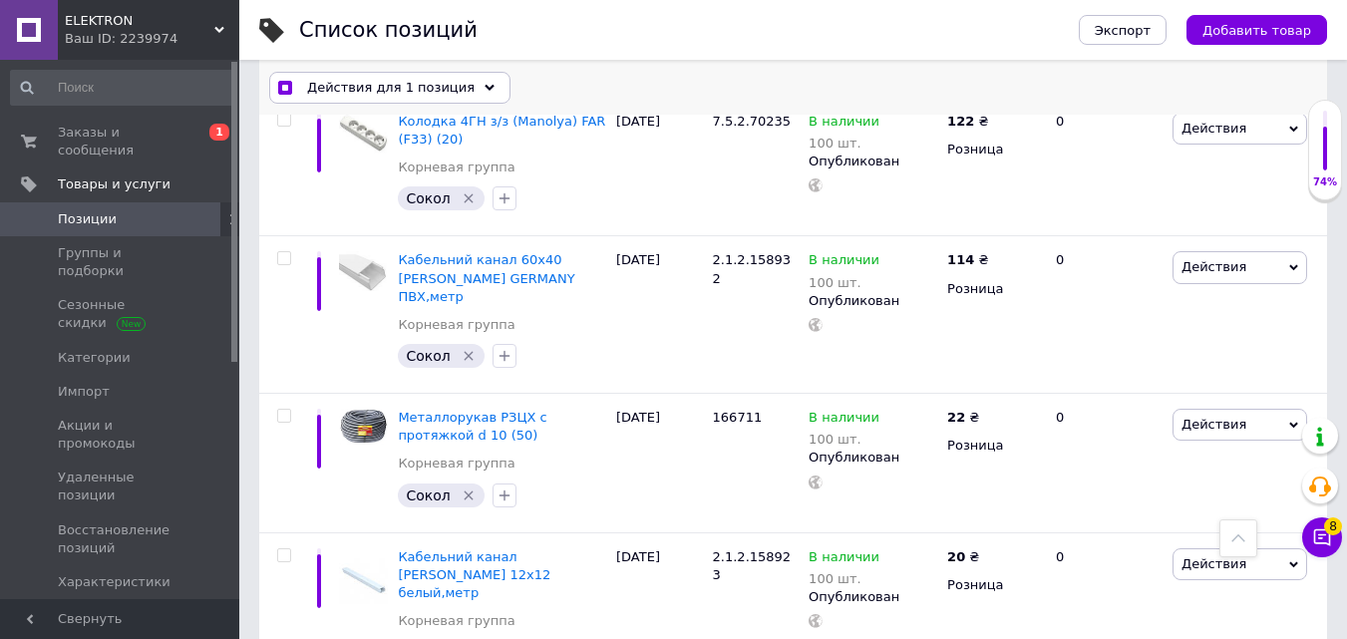
click at [402, 82] on span "Действия для 1 позиция" at bounding box center [390, 88] width 167 height 18
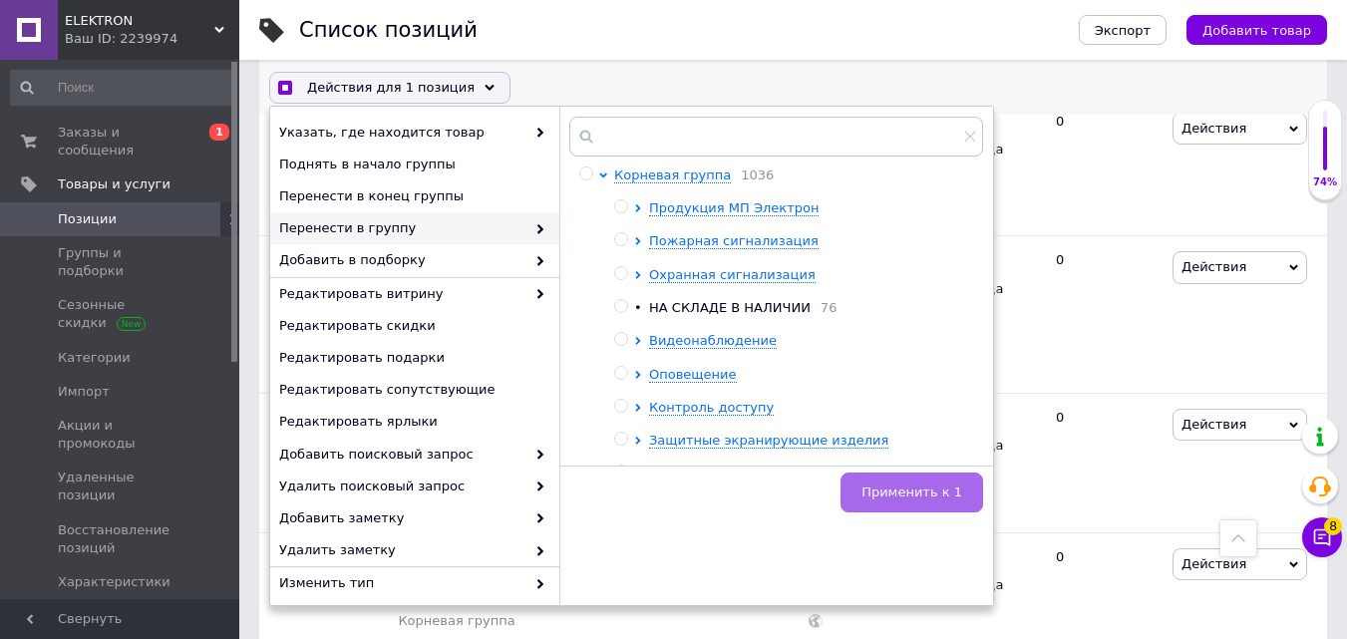
click at [911, 482] on button "Применить к 1" at bounding box center [911, 493] width 143 height 40
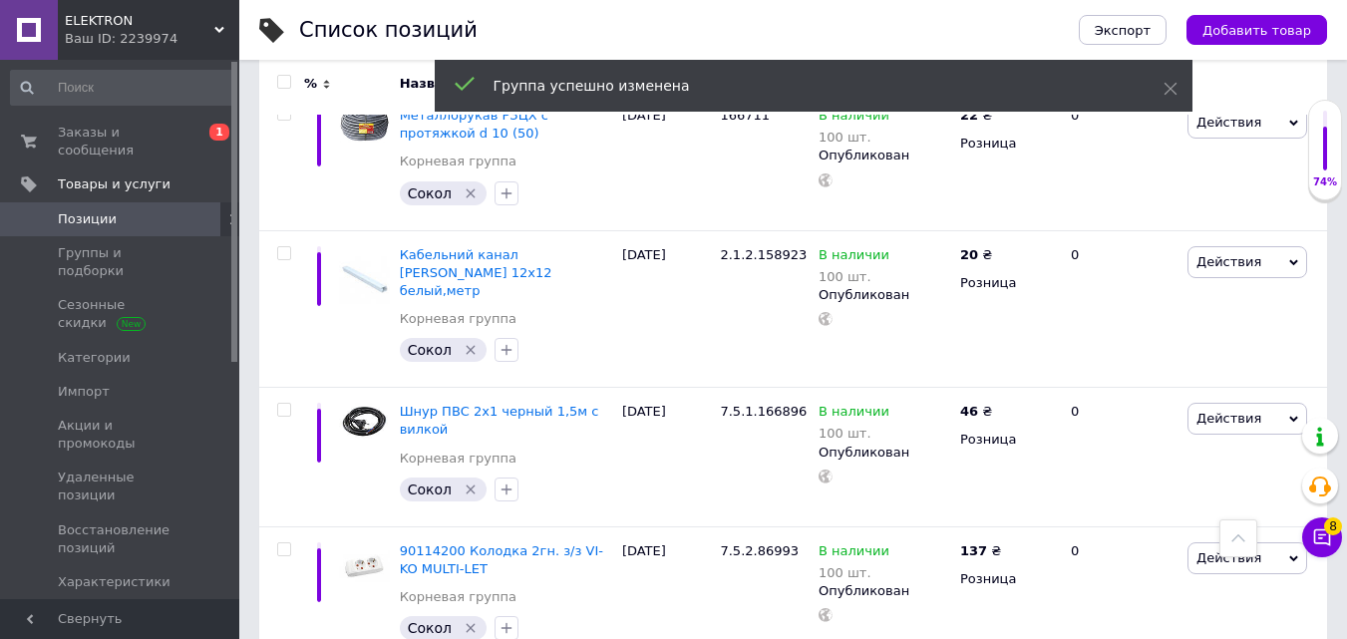
scroll to position [13371, 0]
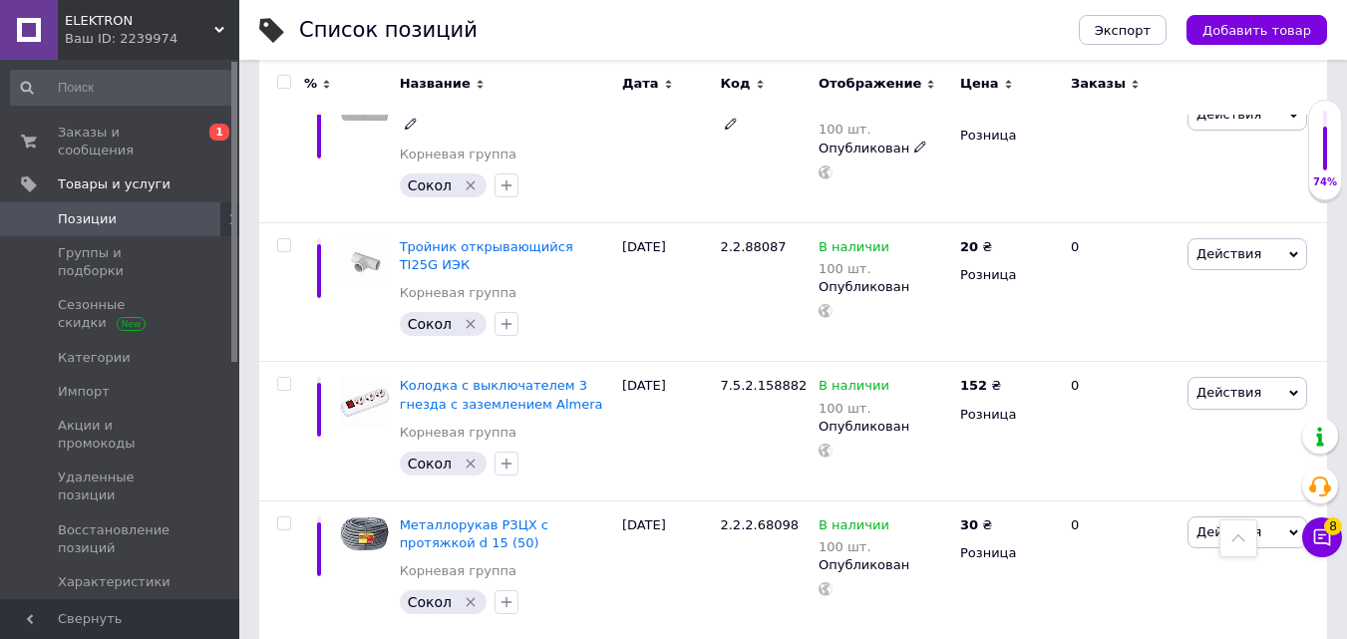
scroll to position [2193, 0]
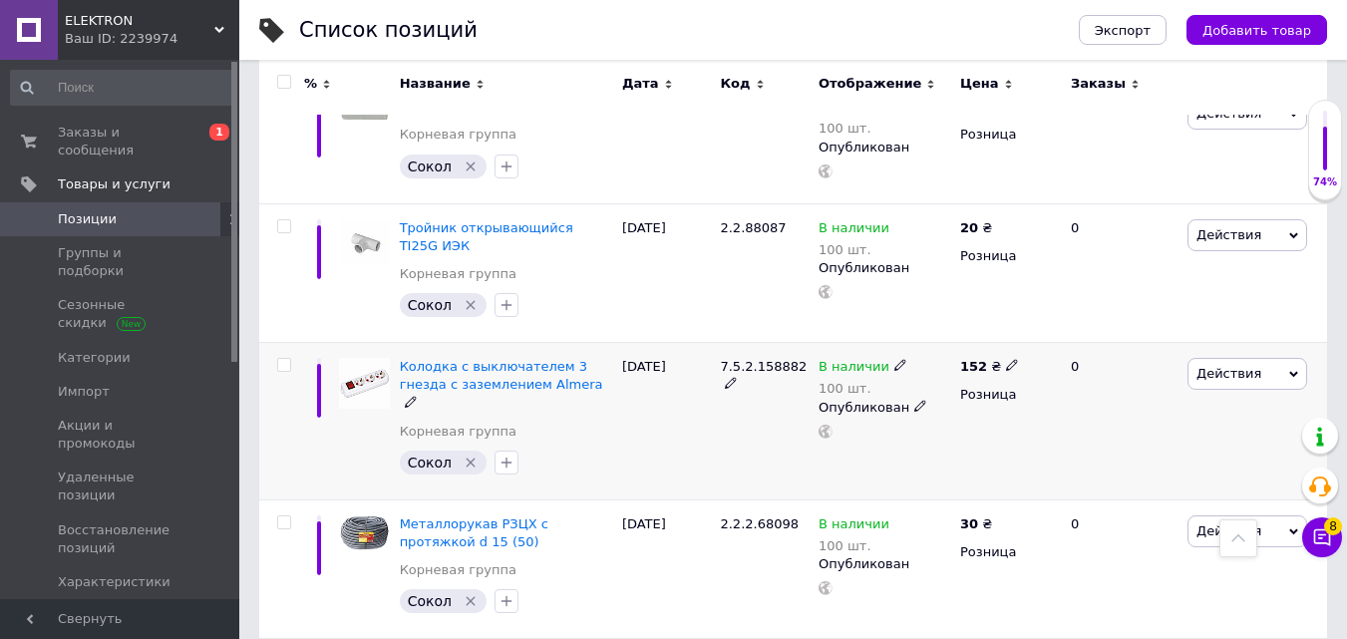
click at [284, 359] on input "checkbox" at bounding box center [283, 365] width 13 height 13
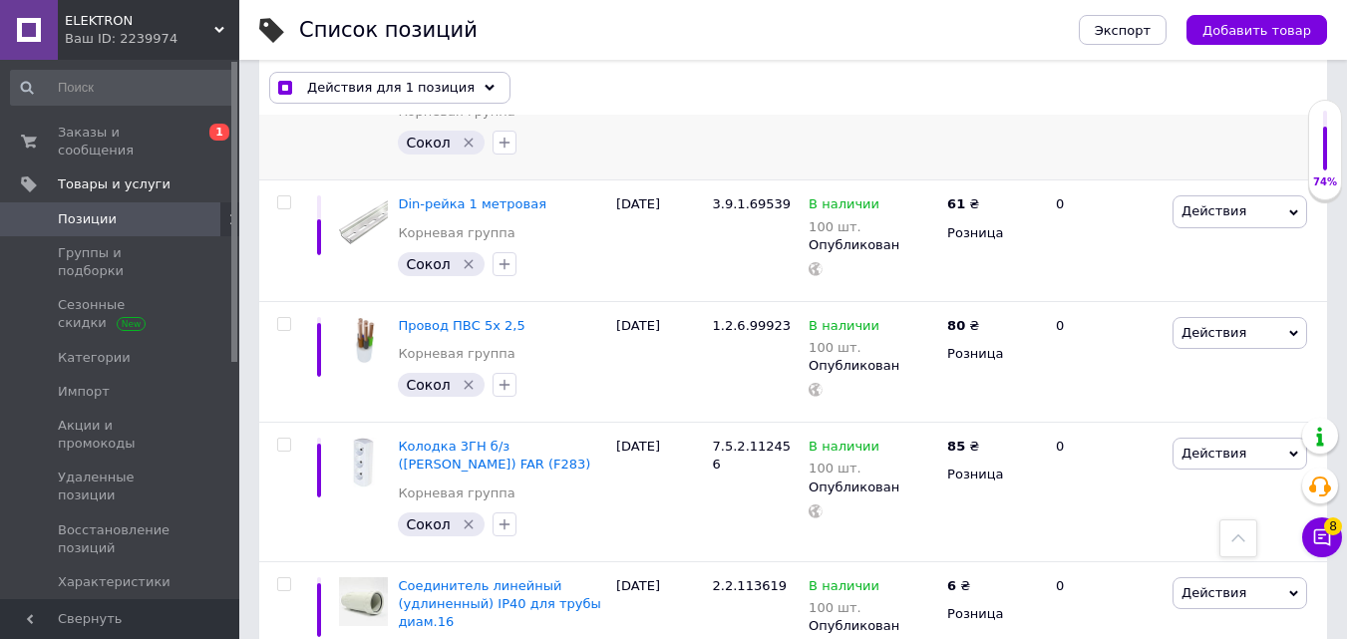
scroll to position [3706, 0]
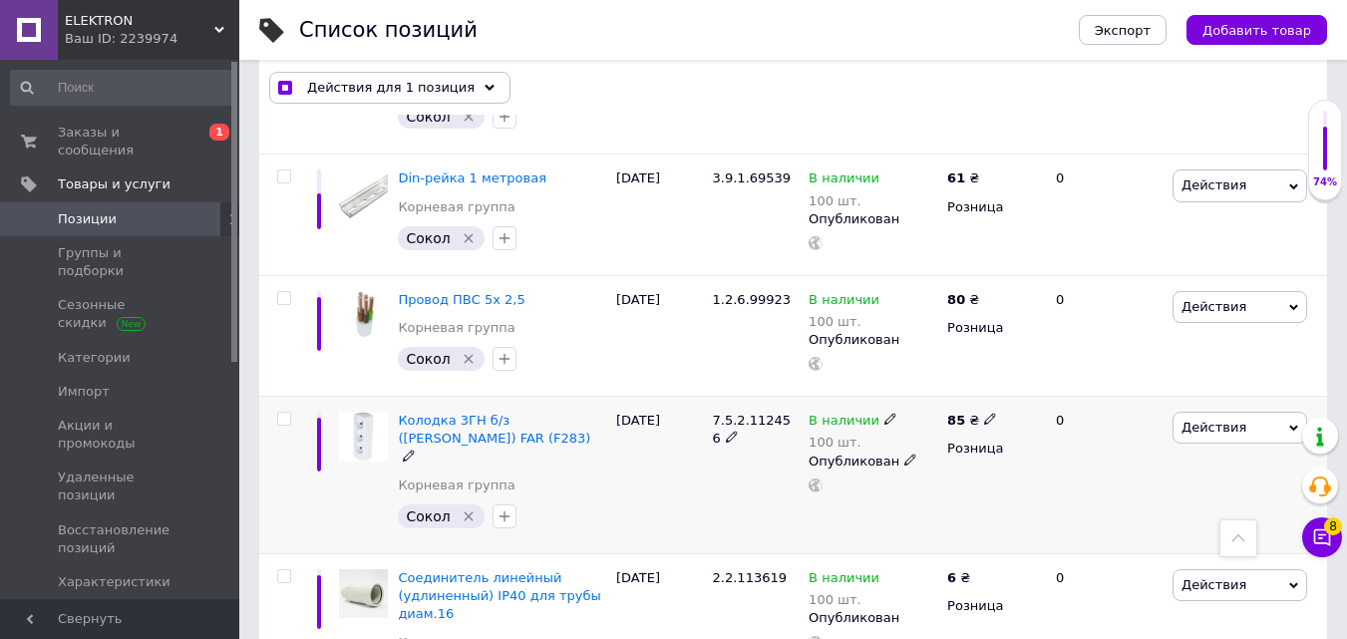
click at [285, 413] on input "checkbox" at bounding box center [283, 419] width 13 height 13
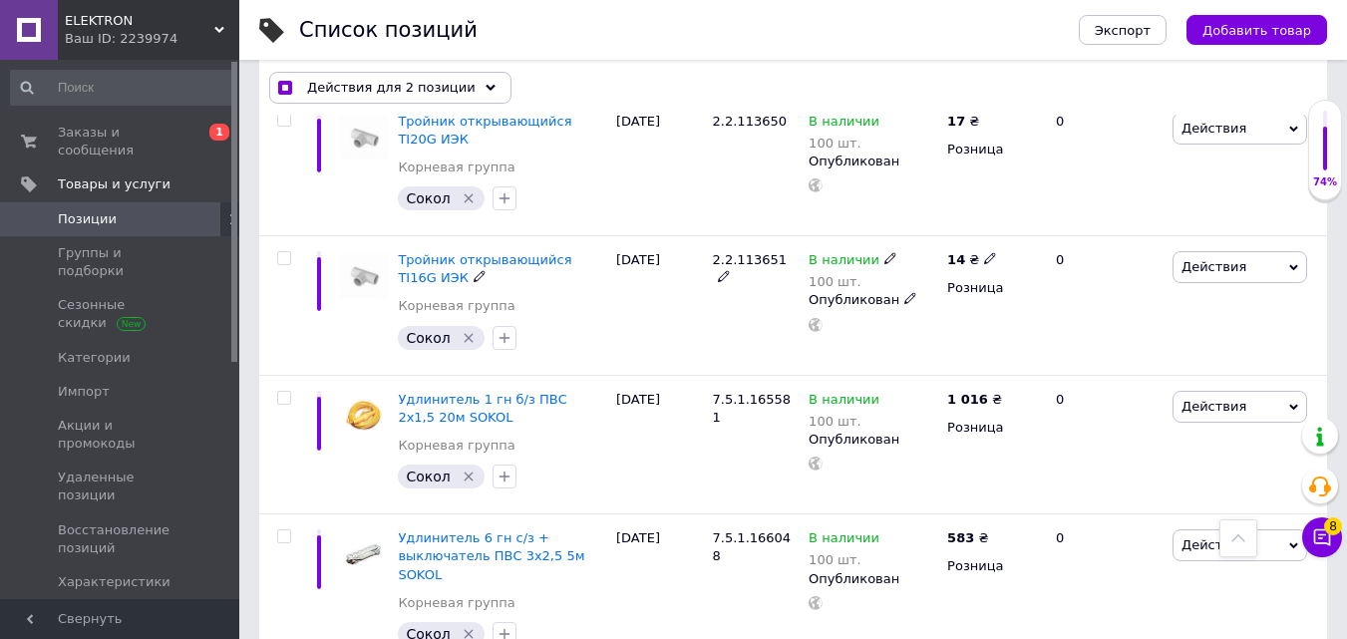
scroll to position [4304, 0]
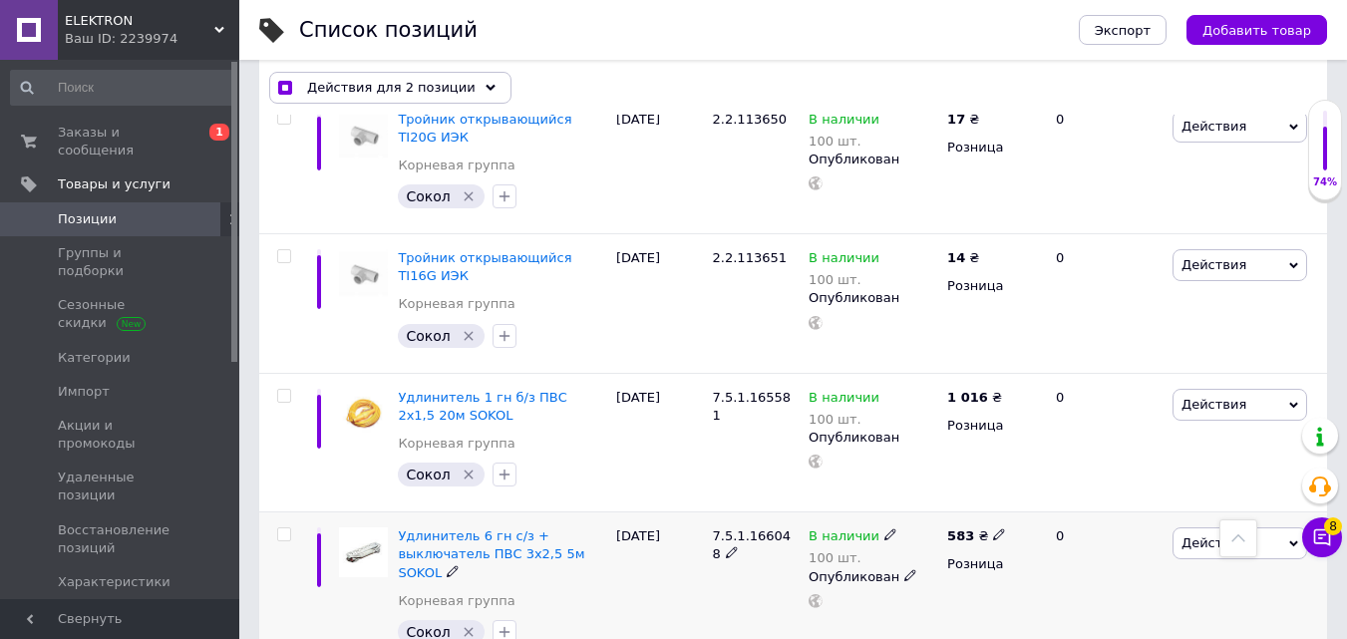
click at [289, 528] on input "checkbox" at bounding box center [283, 534] width 13 height 13
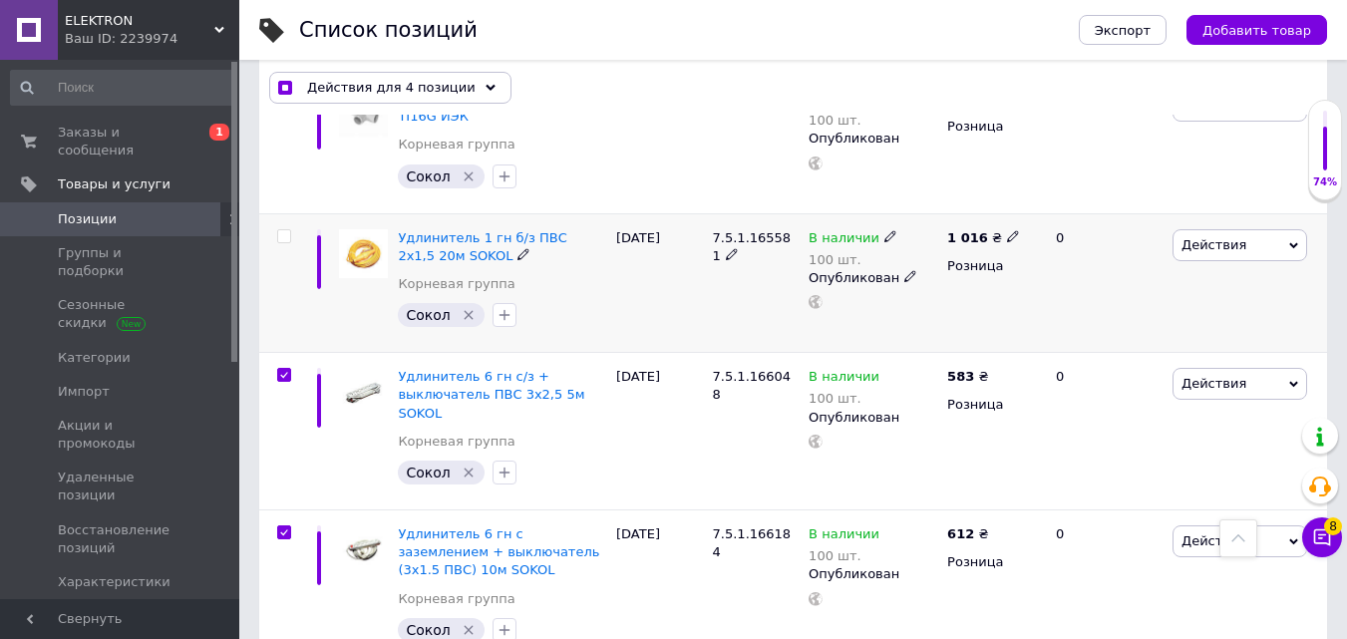
scroll to position [4703, 0]
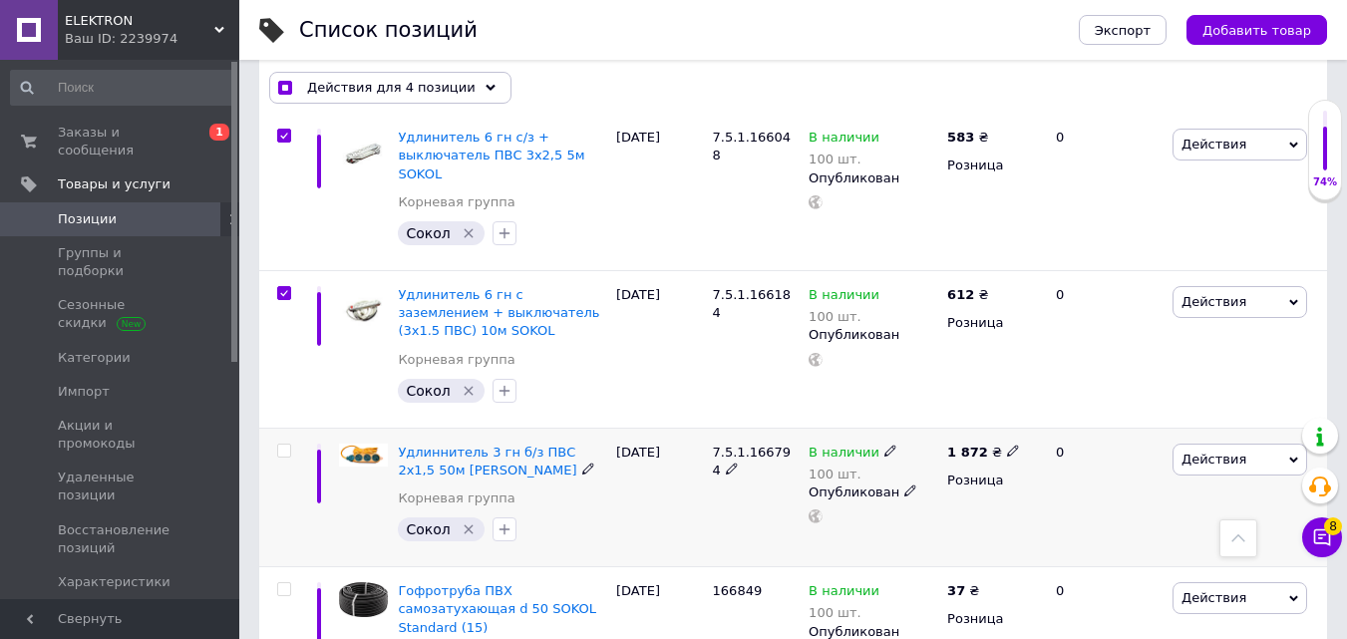
click at [284, 445] on input "checkbox" at bounding box center [283, 451] width 13 height 13
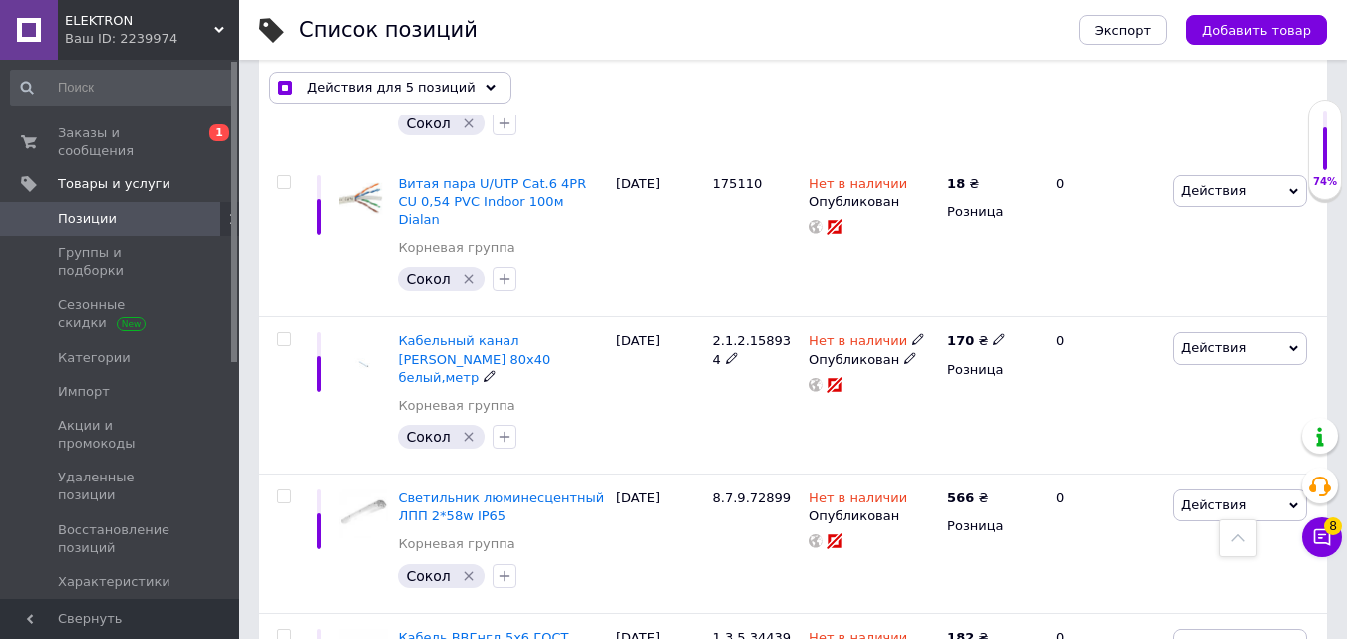
scroll to position [13515, 0]
click at [454, 89] on div "Действия для 5 позиций" at bounding box center [390, 88] width 242 height 32
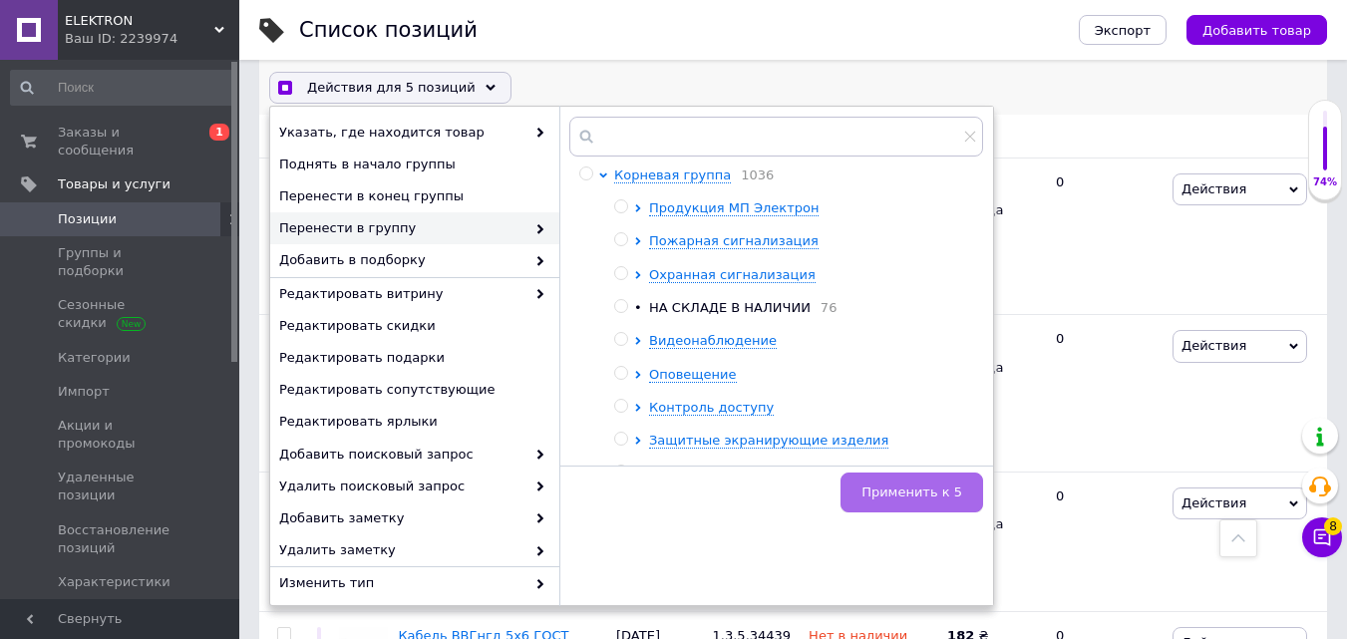
click at [942, 485] on span "Применить к 5" at bounding box center [911, 492] width 101 height 15
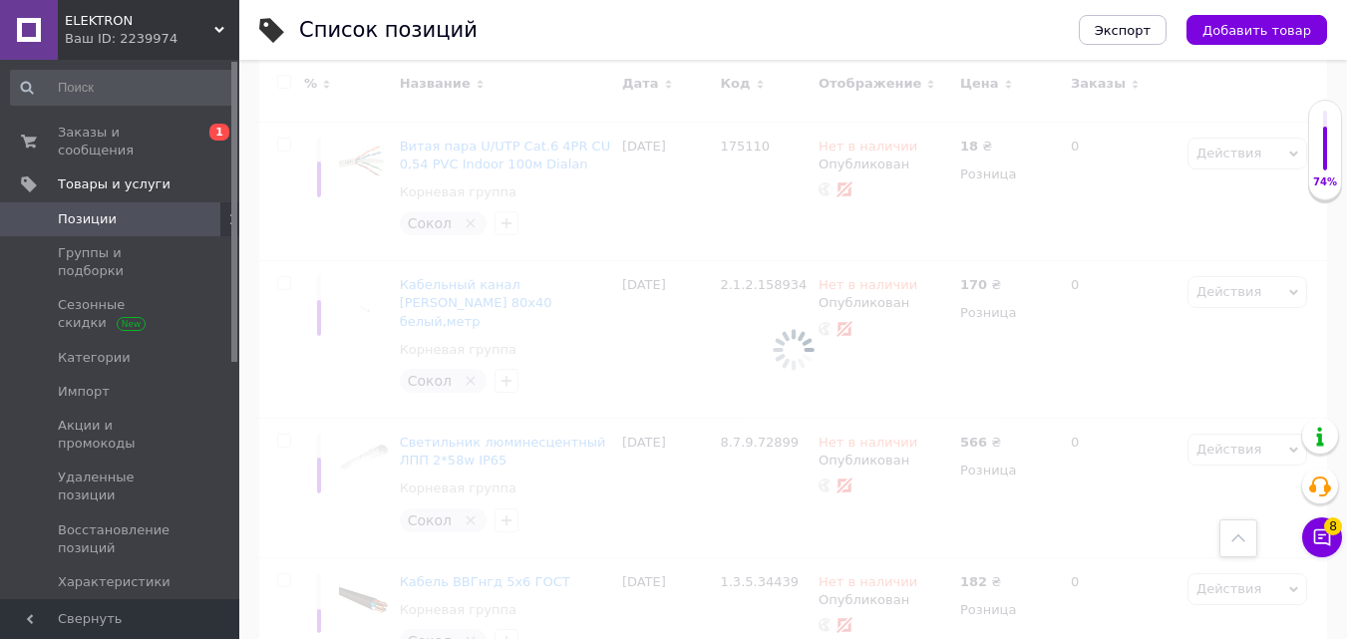
scroll to position [13498, 0]
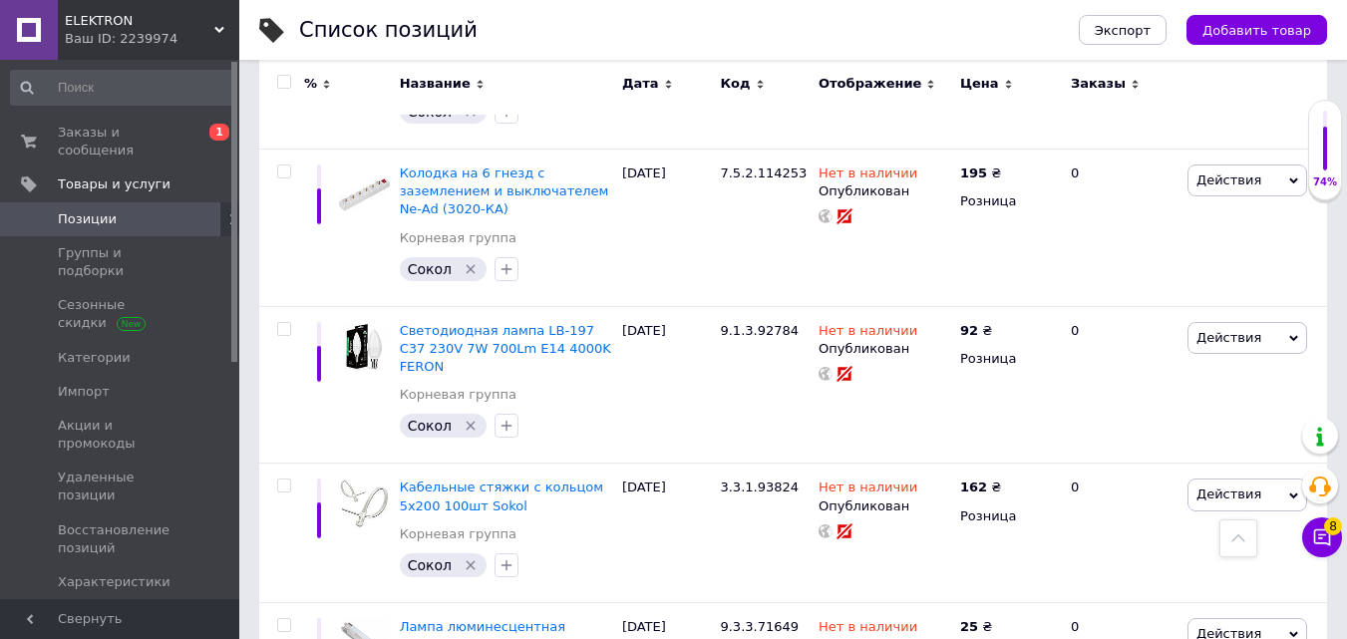
scroll to position [13661, 0]
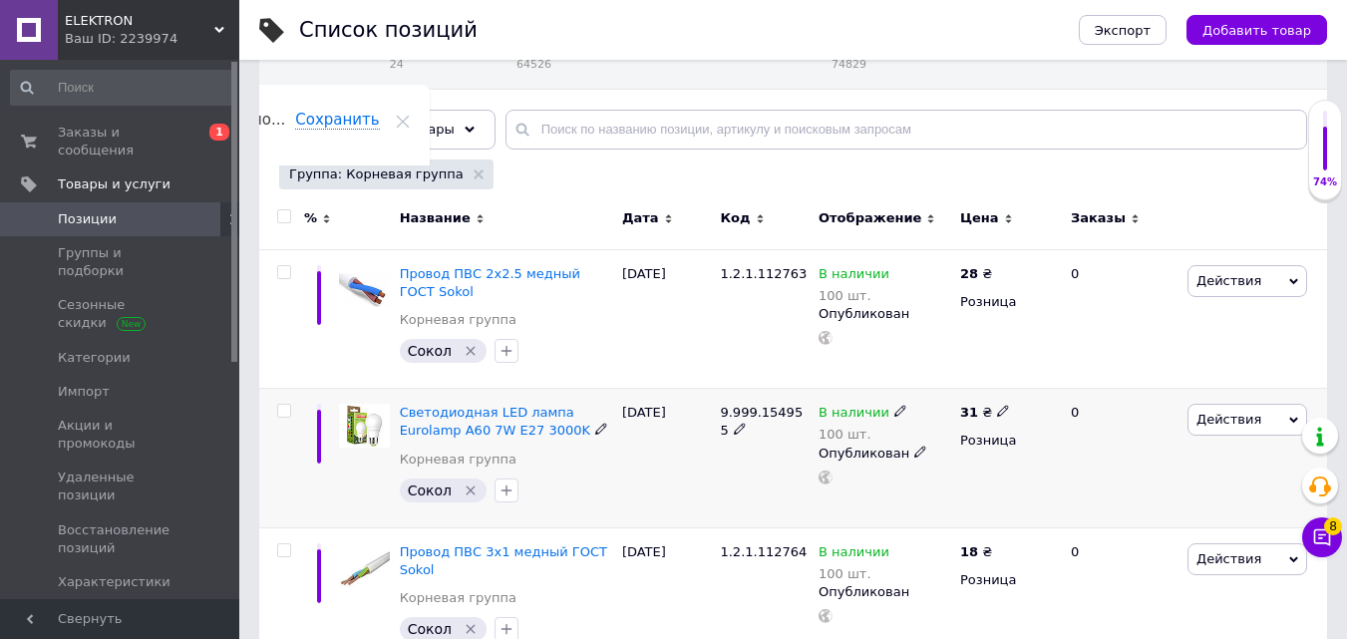
scroll to position [598, 0]
